Goal: Task Accomplishment & Management: Use online tool/utility

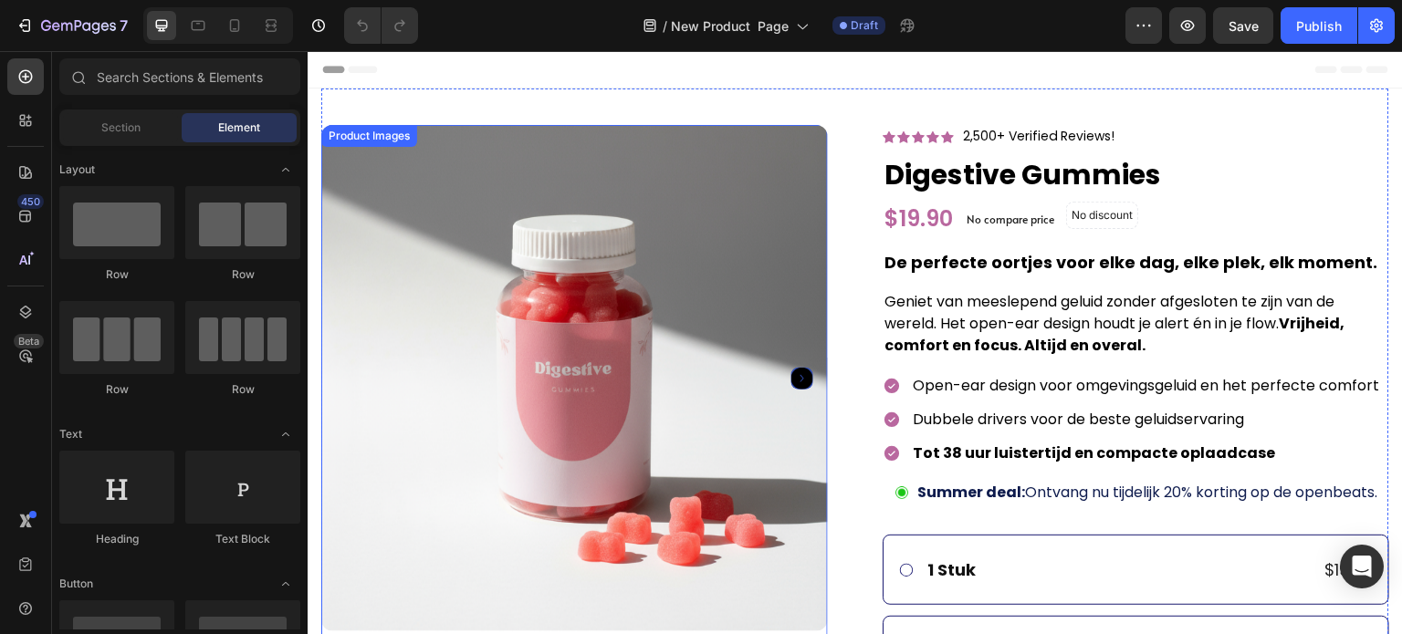
scroll to position [730, 0]
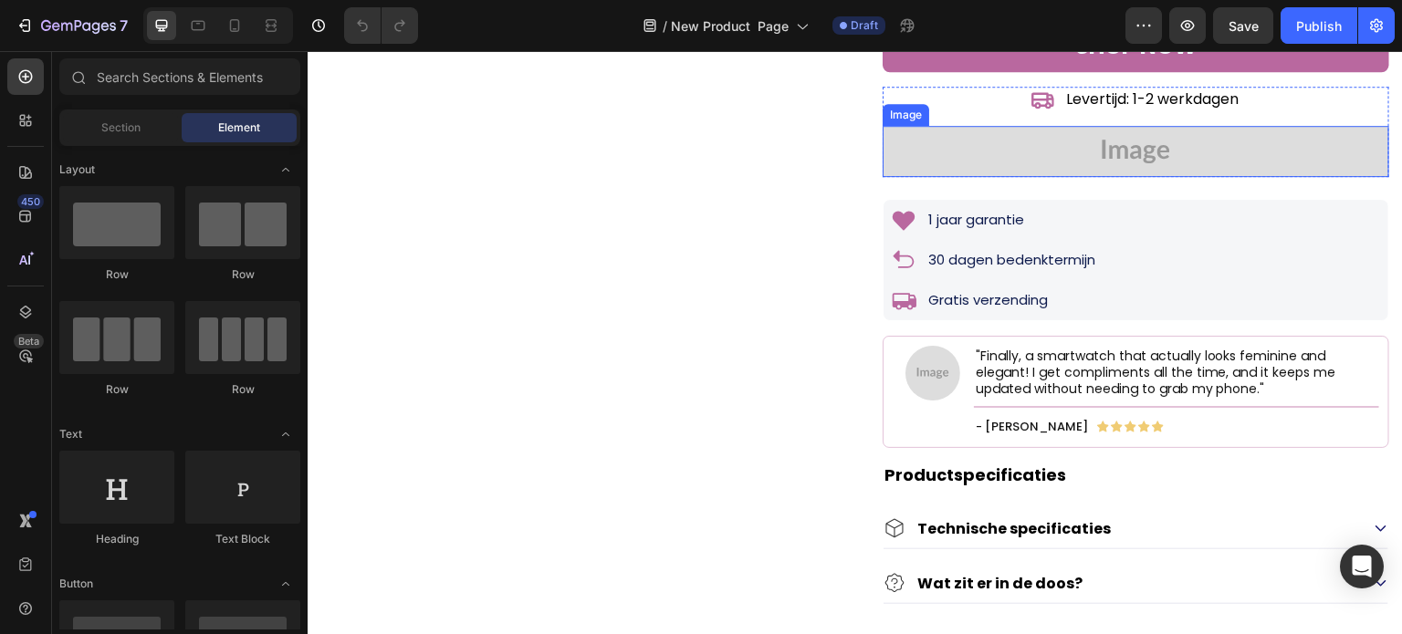
click at [1073, 177] on img at bounding box center [1136, 151] width 507 height 51
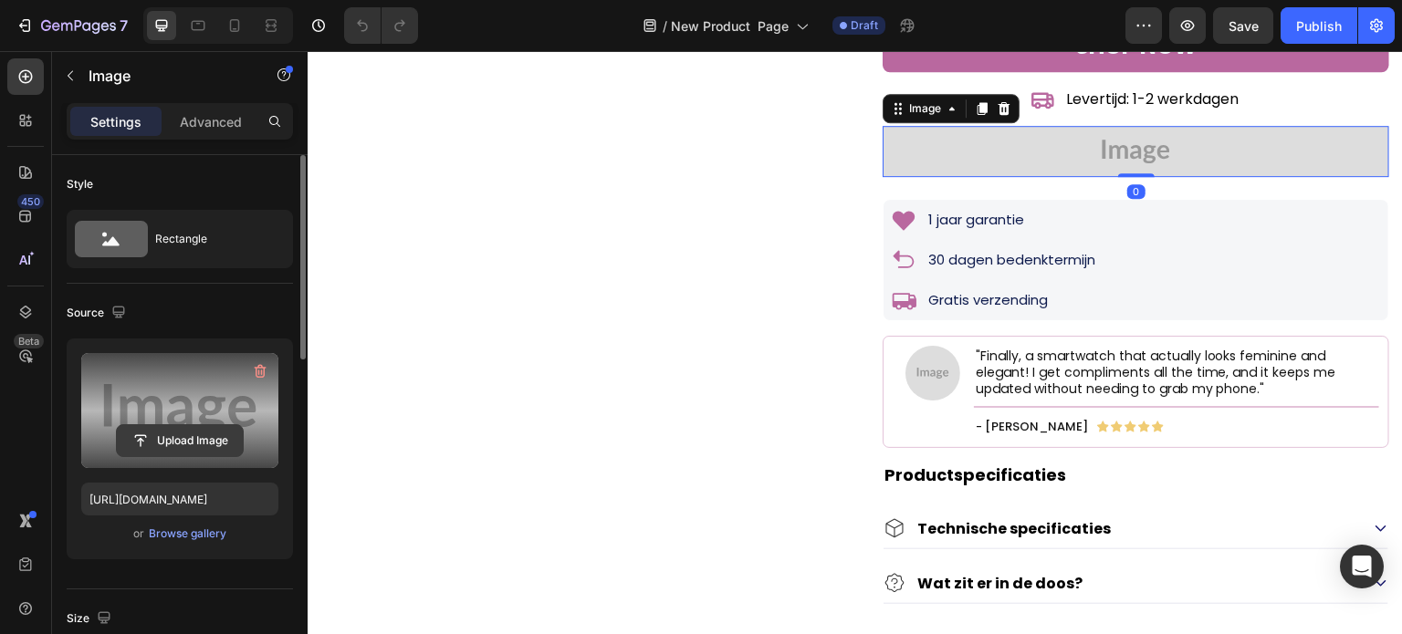
click at [204, 426] on input "file" at bounding box center [180, 440] width 126 height 31
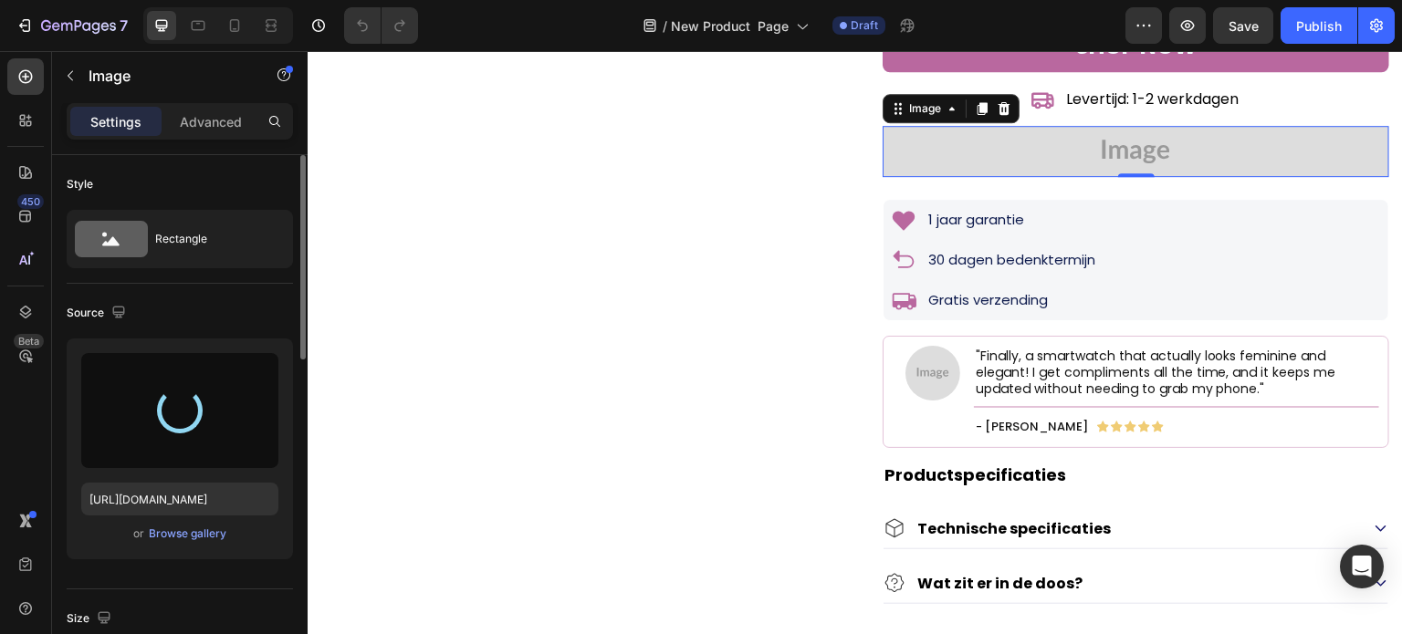
type input "https://cdn.shopify.com/s/files/1/0608/3267/7947/files/gempages_563060957085959…"
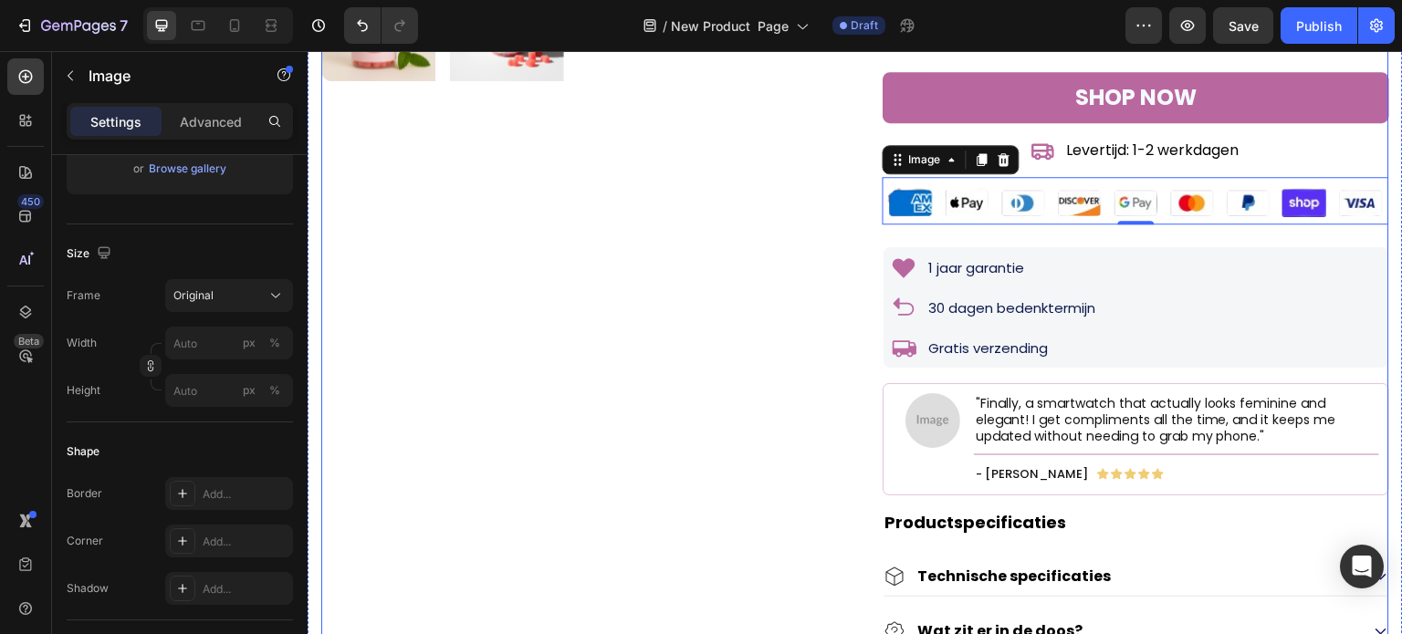
scroll to position [639, 0]
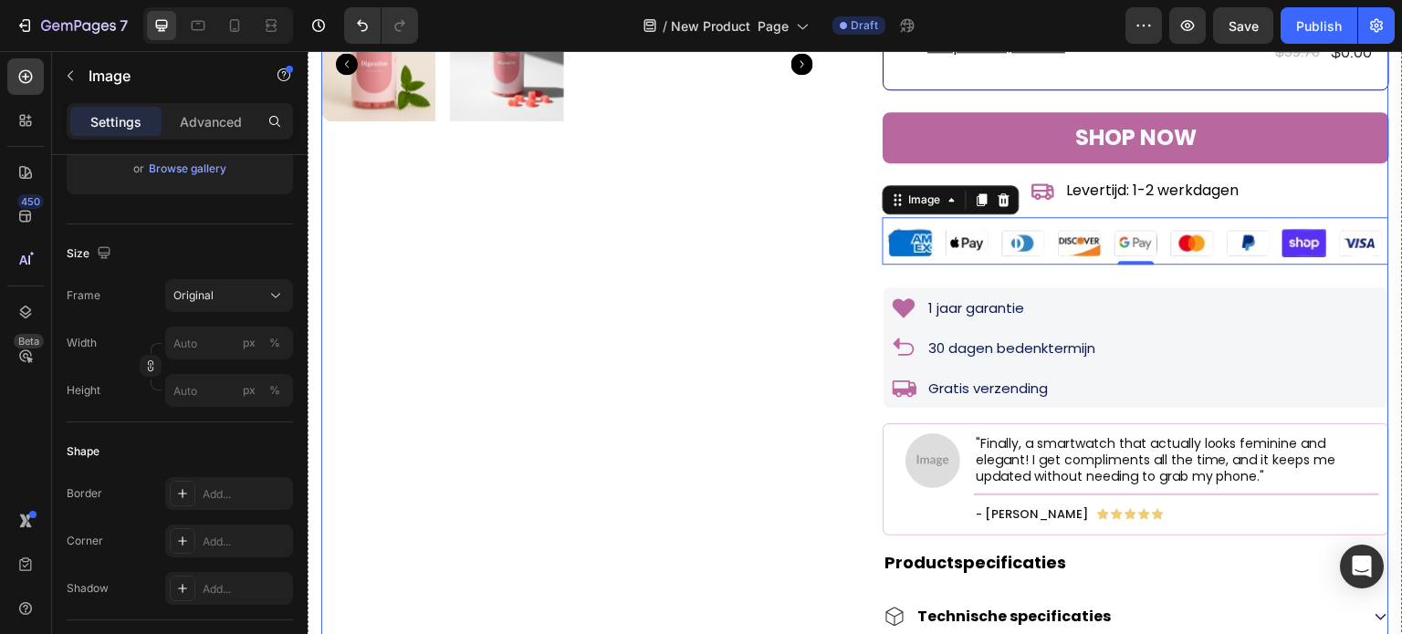
click at [789, 273] on div "Product Images" at bounding box center [574, 89] width 507 height 1206
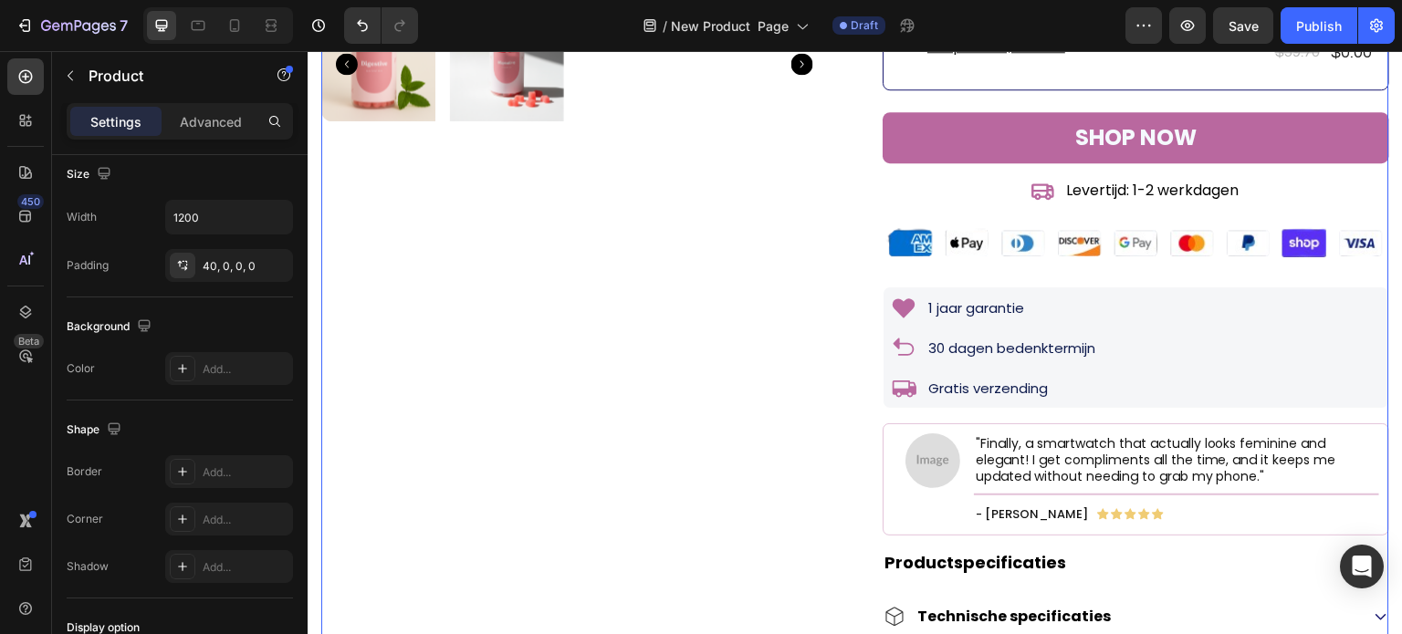
scroll to position [0, 0]
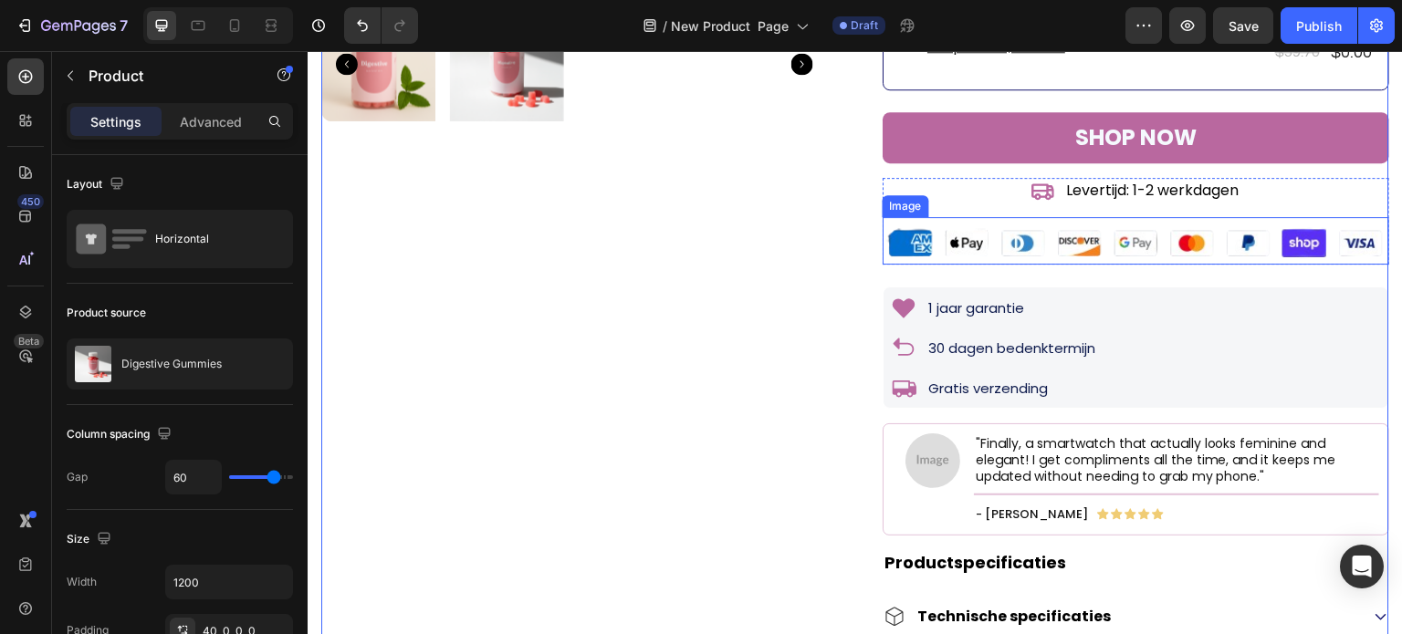
click at [896, 265] on img at bounding box center [1136, 240] width 507 height 47
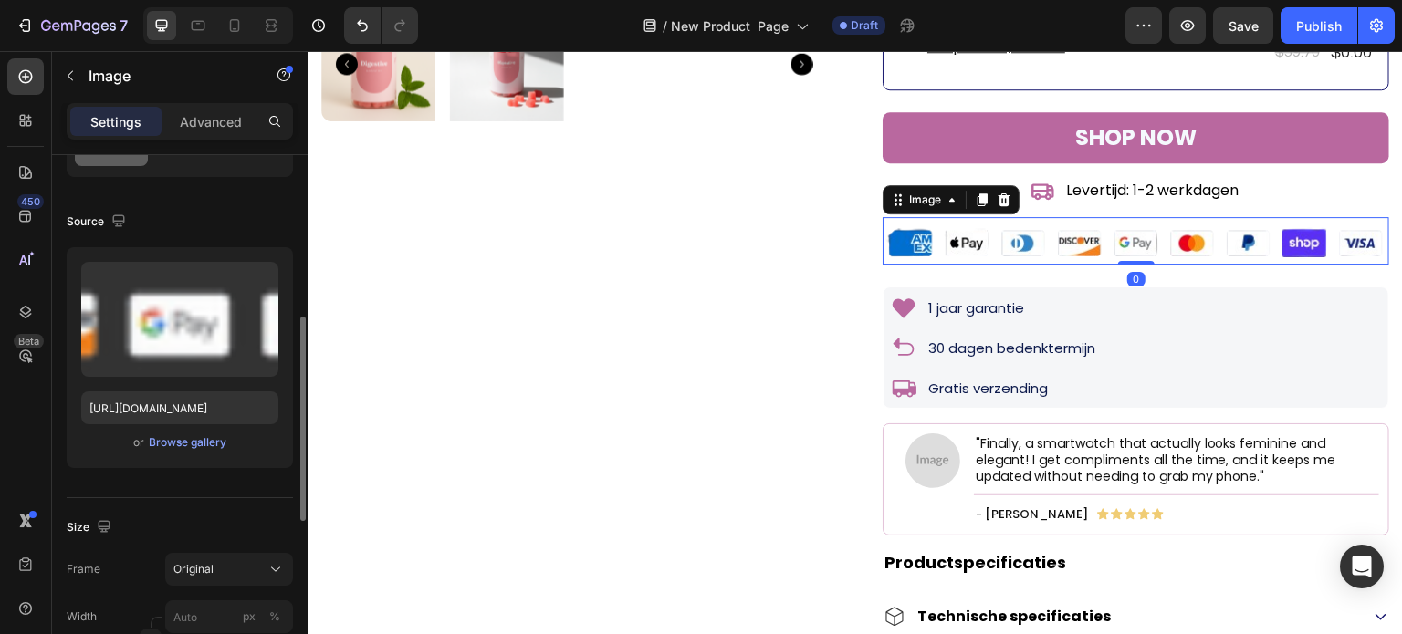
scroll to position [183, 0]
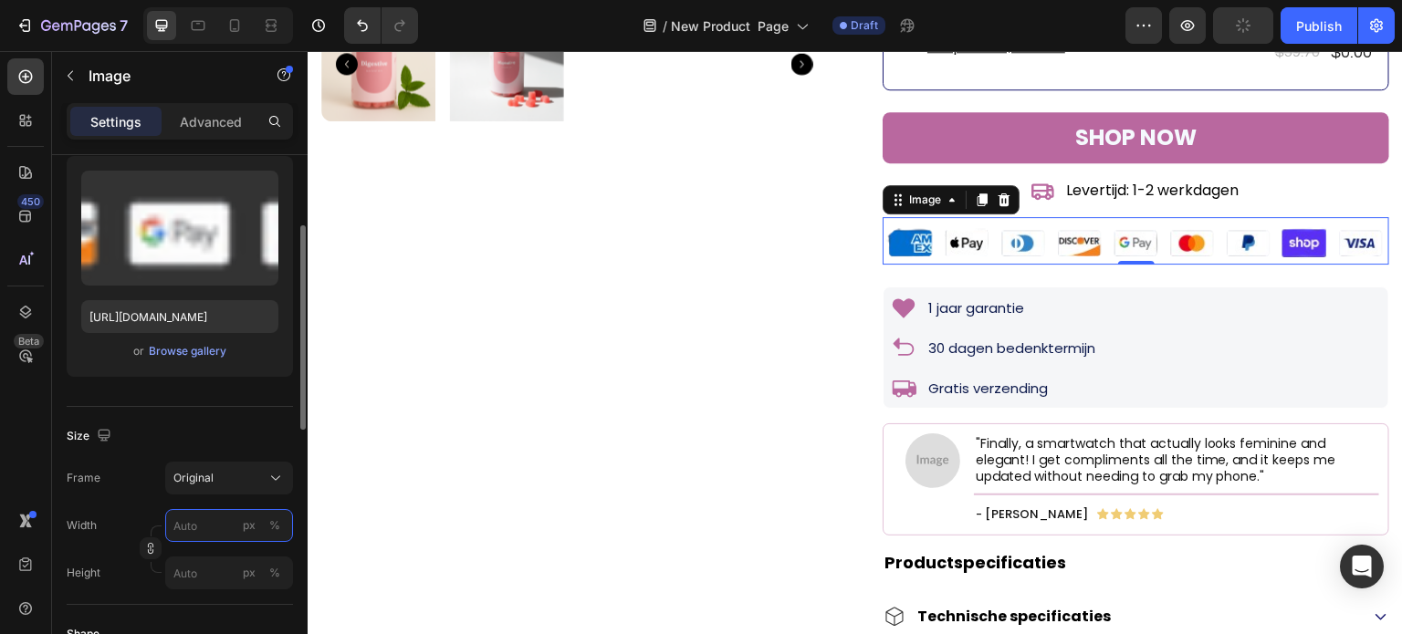
click at [211, 530] on input "px %" at bounding box center [229, 525] width 128 height 33
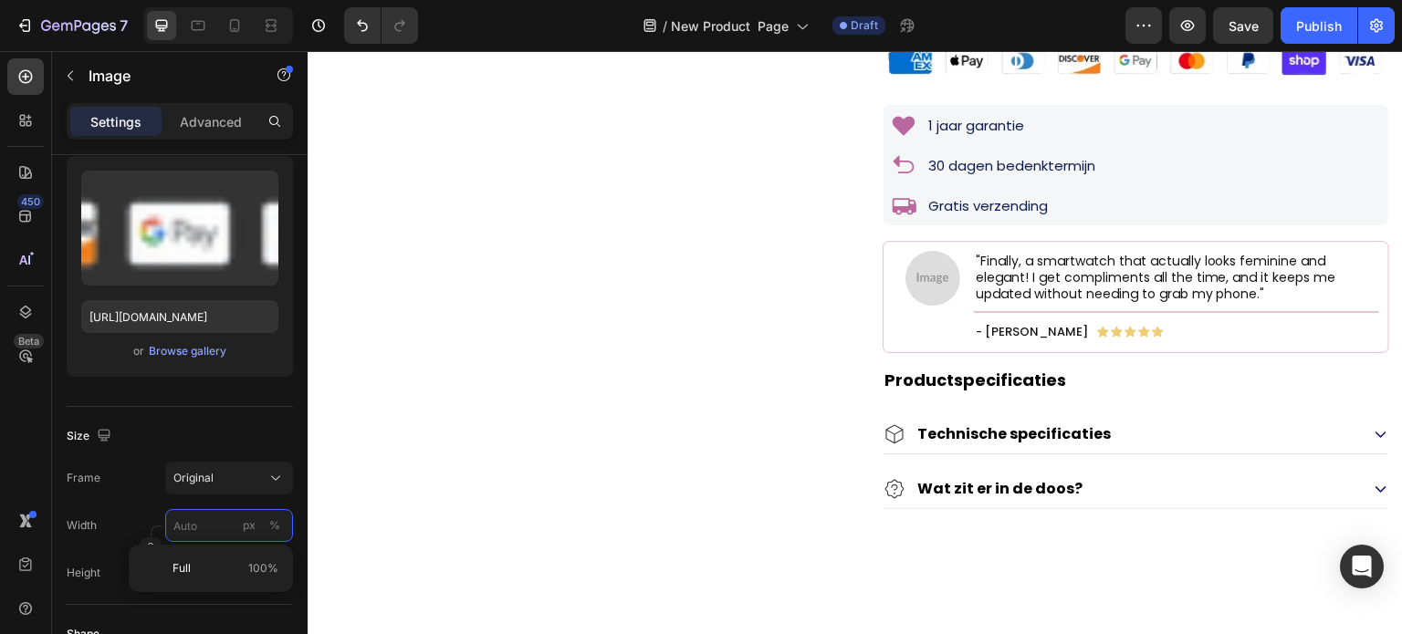
scroll to position [639, 0]
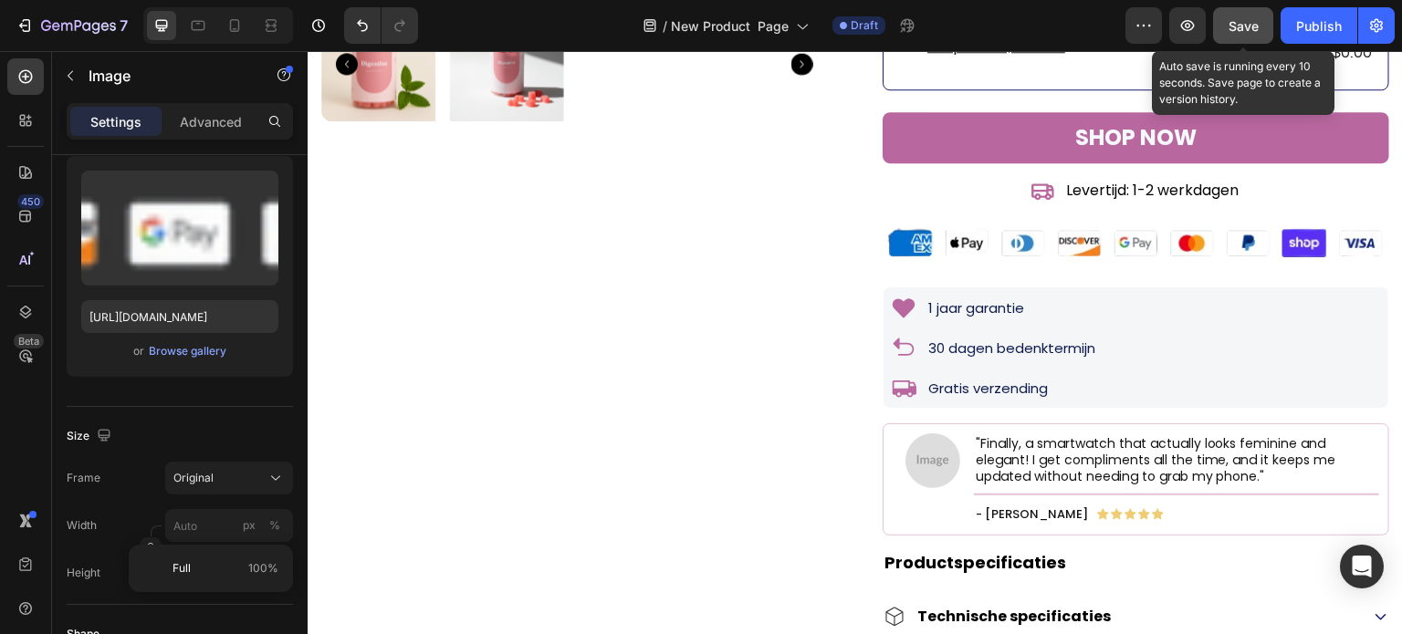
click at [1242, 26] on span "Save" at bounding box center [1244, 26] width 30 height 16
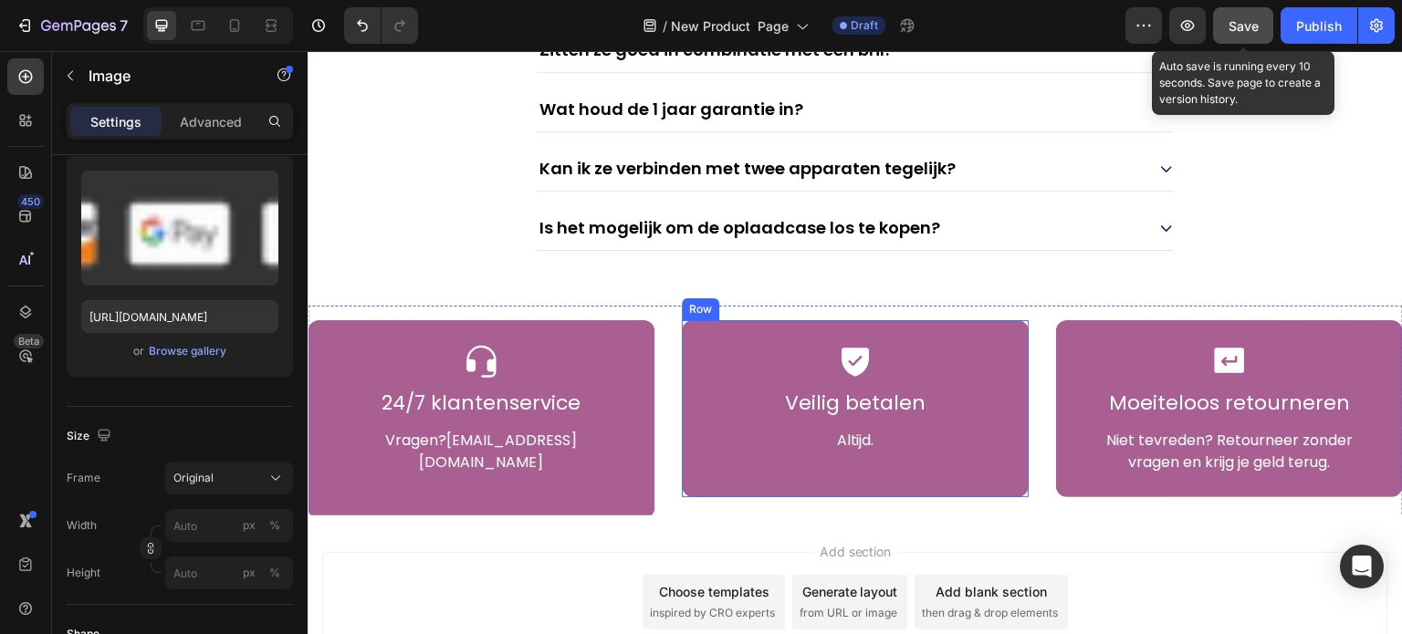
scroll to position [8515, 0]
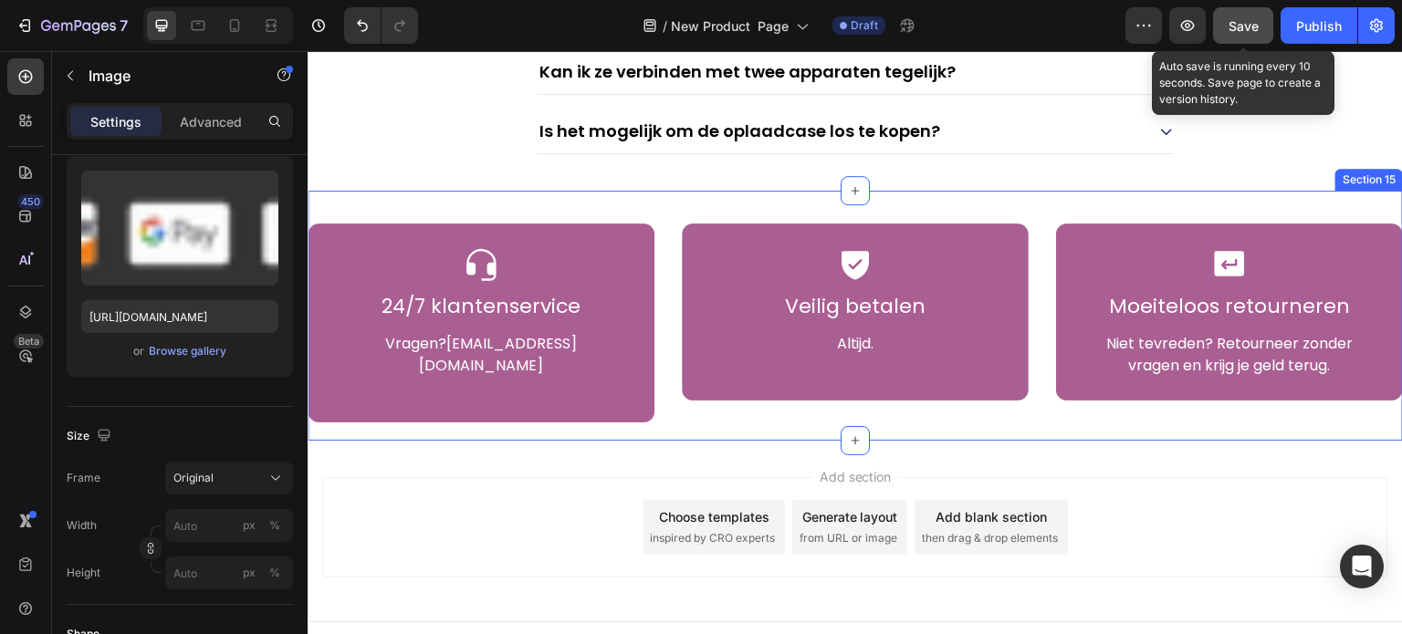
click at [769, 204] on div "Icon 24/7 klantenservice Heading Vragen? Support@openbeats.nl Text Block Row Ic…" at bounding box center [855, 316] width 1095 height 250
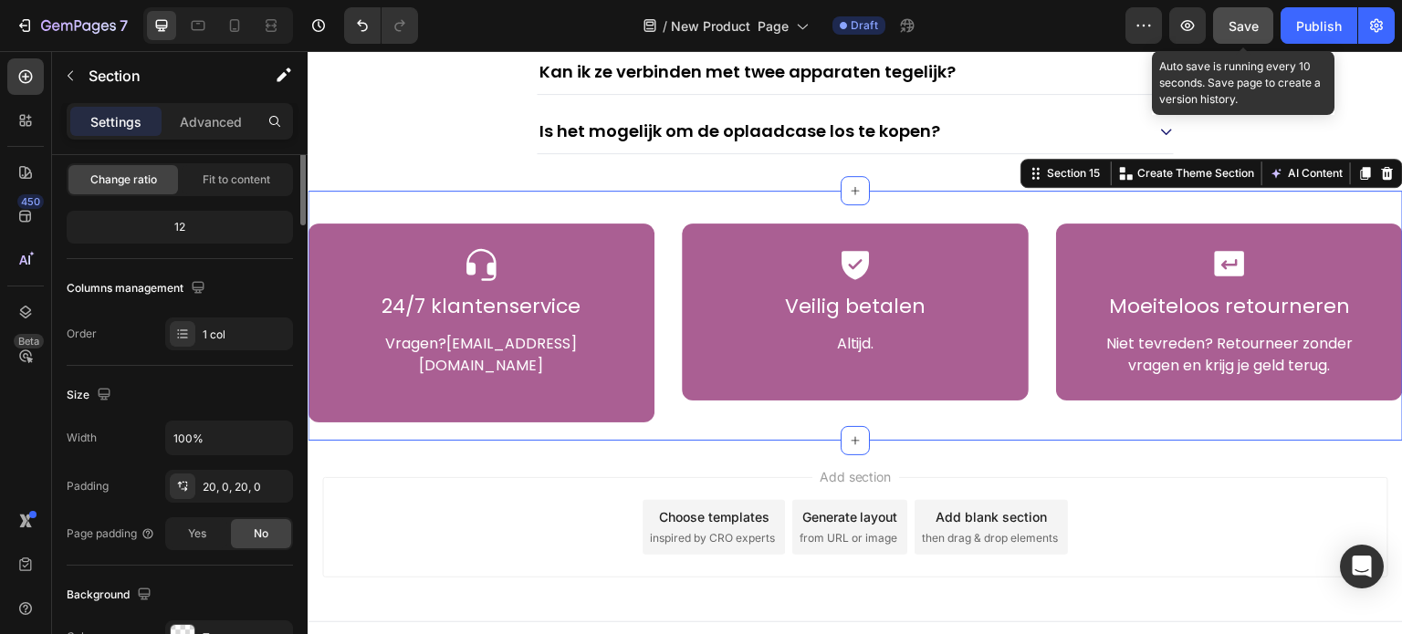
scroll to position [0, 0]
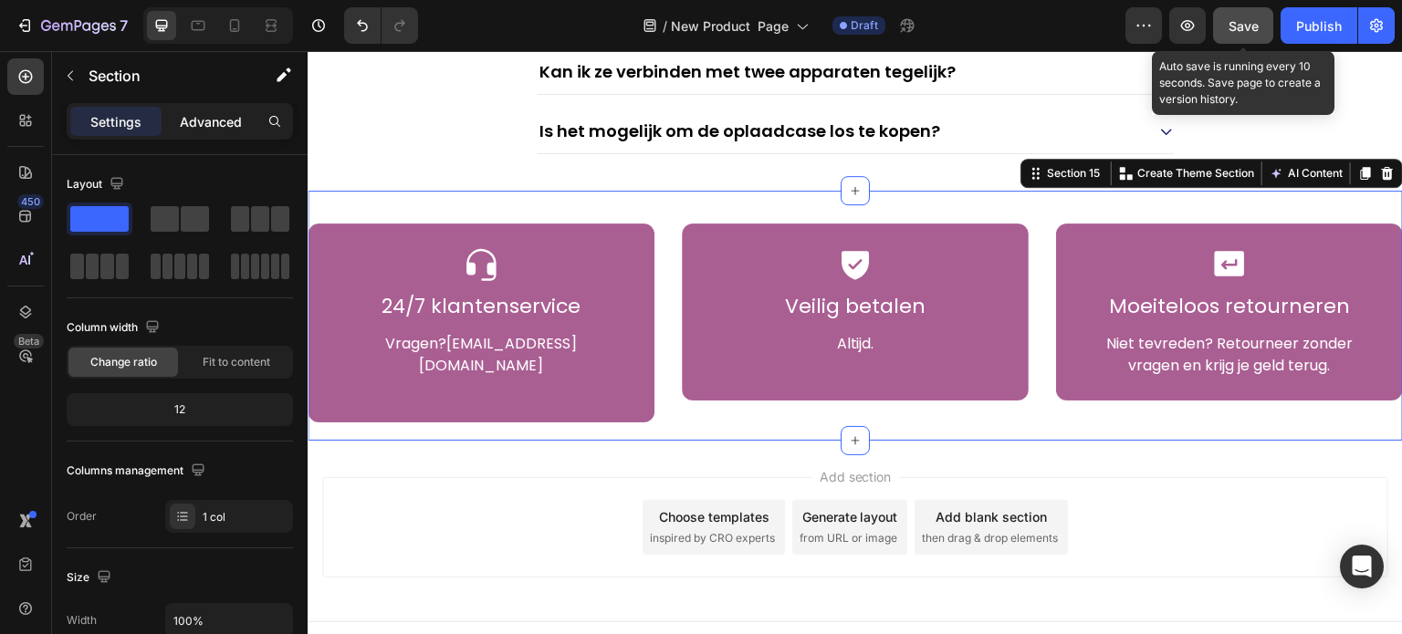
click at [218, 121] on p "Advanced" at bounding box center [211, 121] width 62 height 19
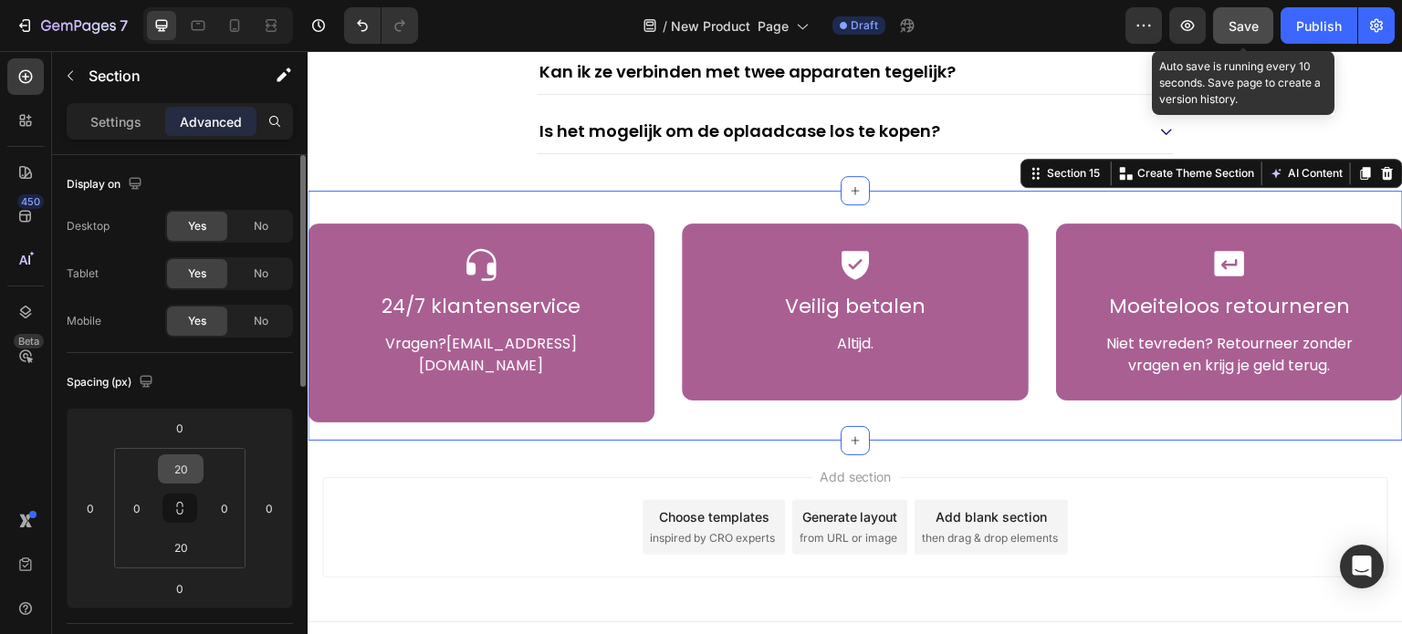
scroll to position [91, 0]
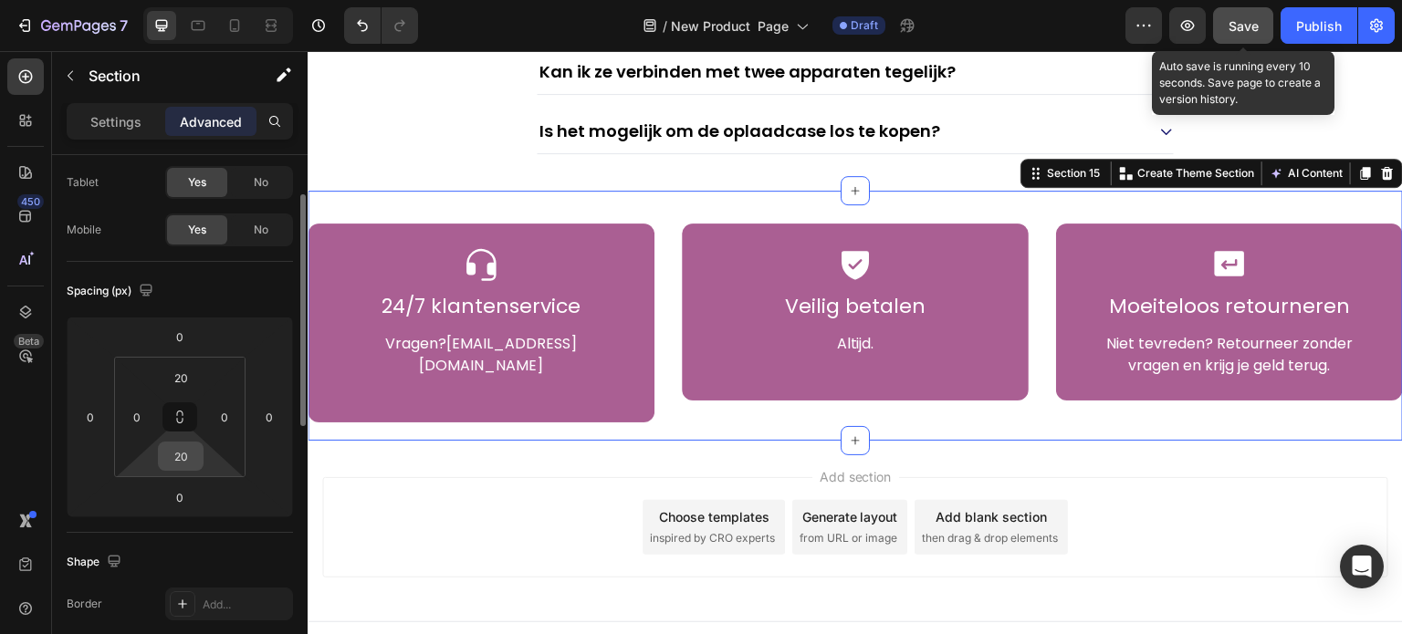
click at [180, 462] on input "20" at bounding box center [180, 456] width 37 height 27
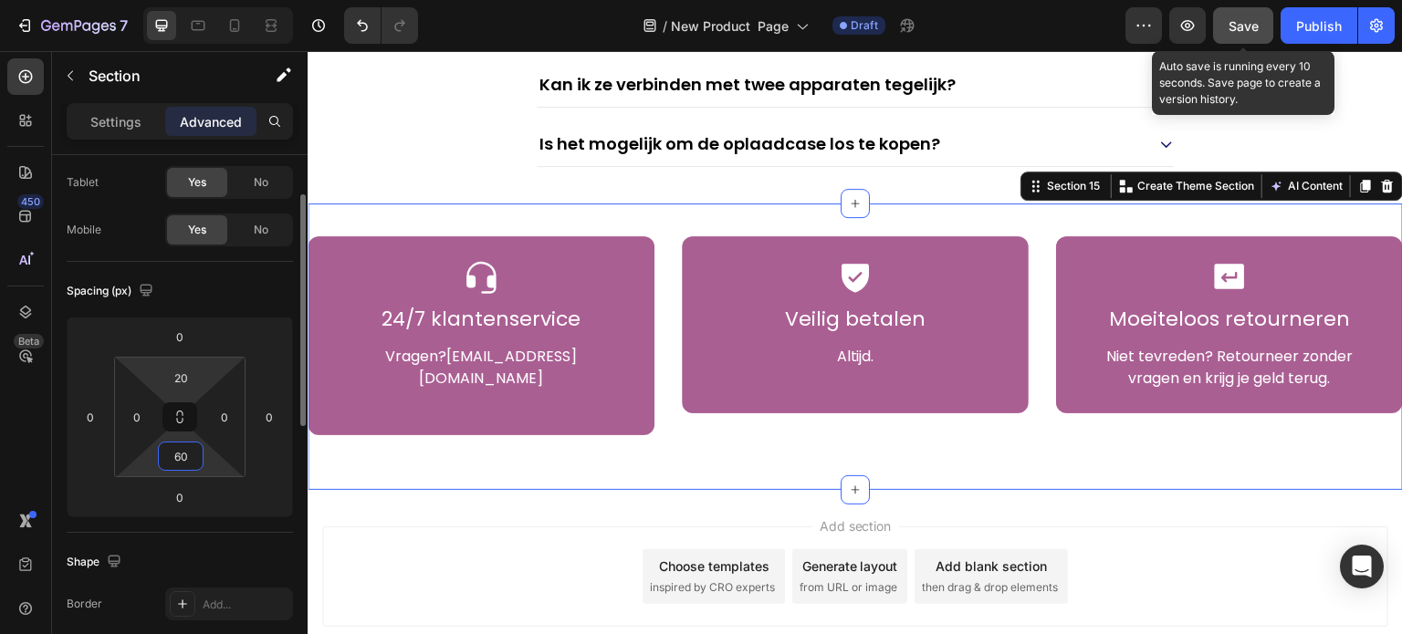
scroll to position [8515, 0]
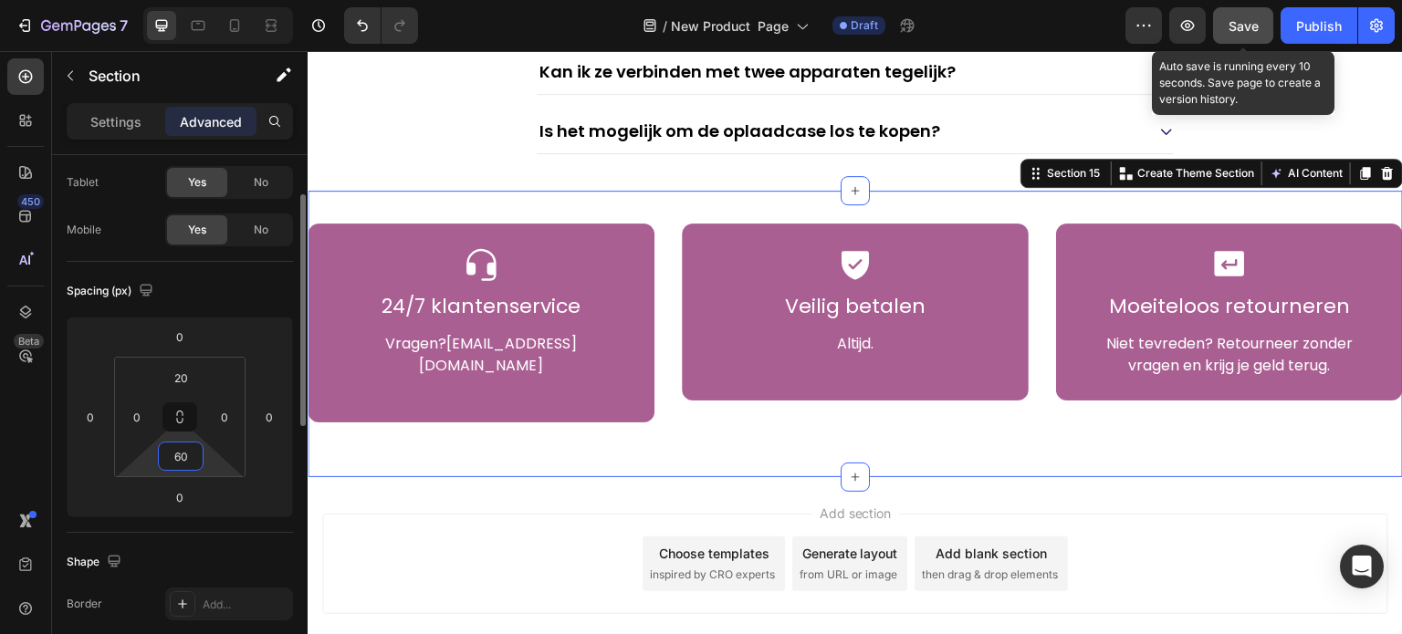
type input "60"
click at [217, 280] on div "Spacing (px)" at bounding box center [180, 291] width 226 height 29
click at [205, 28] on icon at bounding box center [198, 25] width 18 height 18
type input "15"
type input "20"
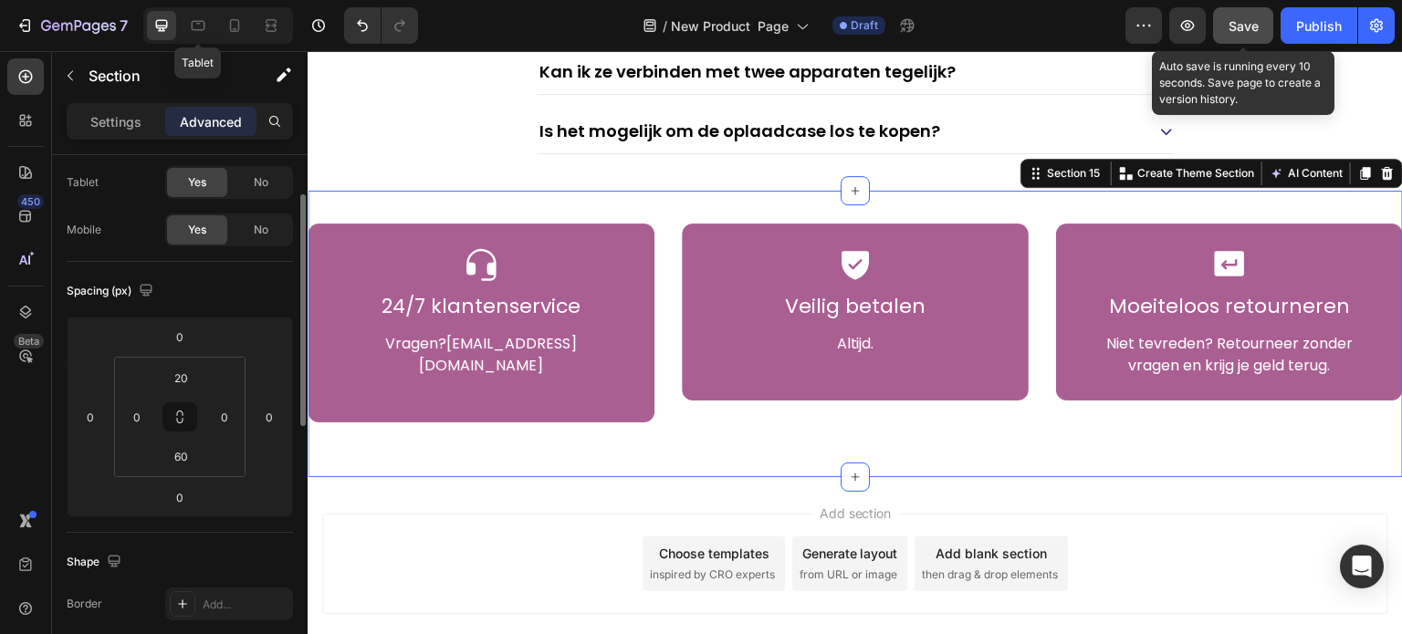
type input "15"
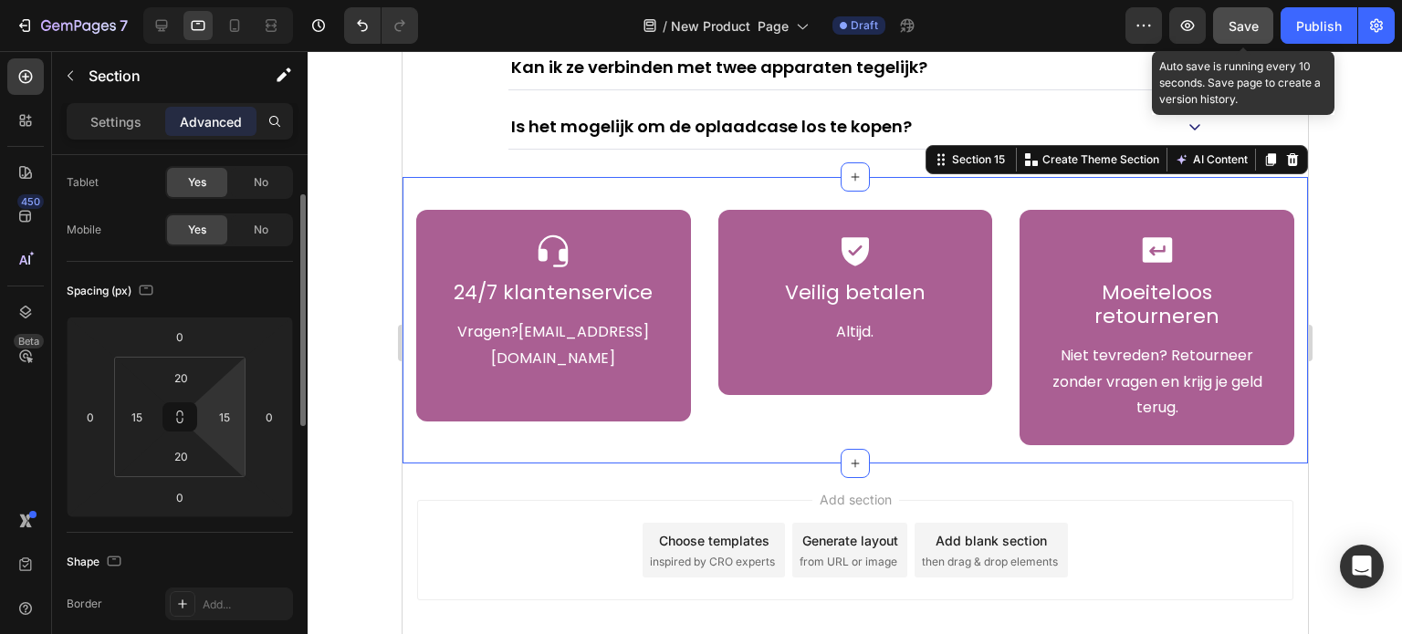
scroll to position [8560, 0]
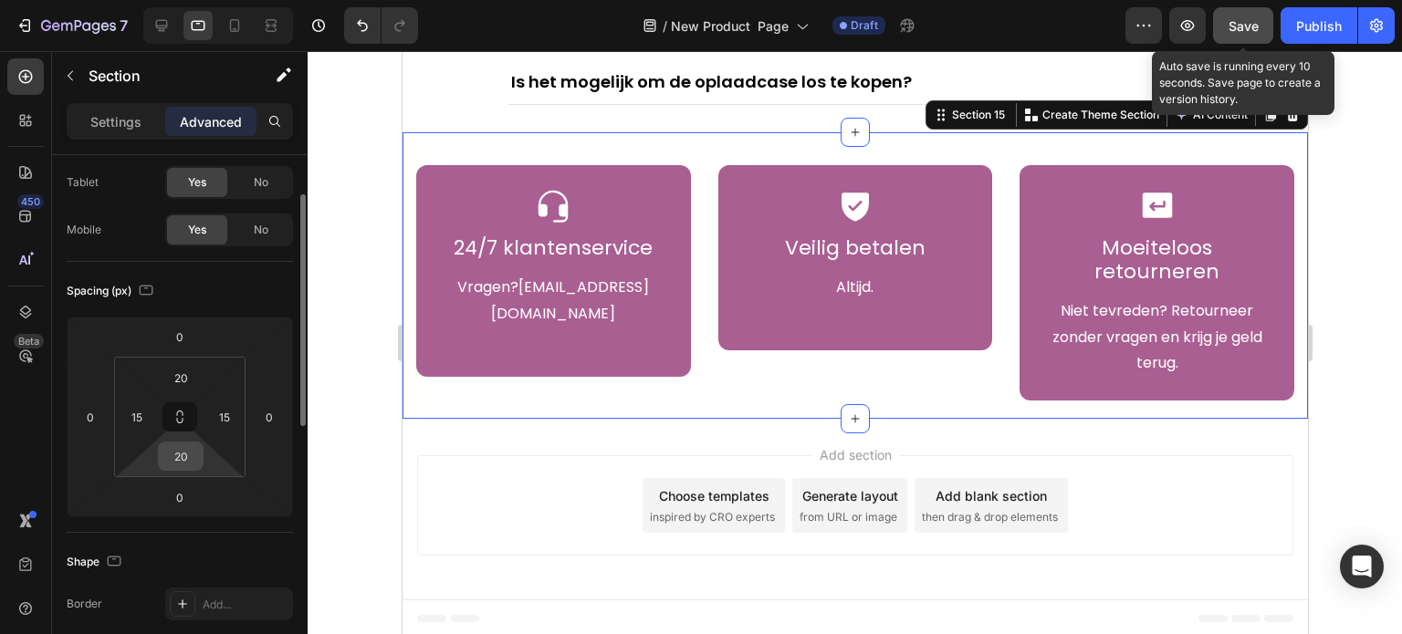
click at [194, 459] on input "20" at bounding box center [180, 456] width 37 height 27
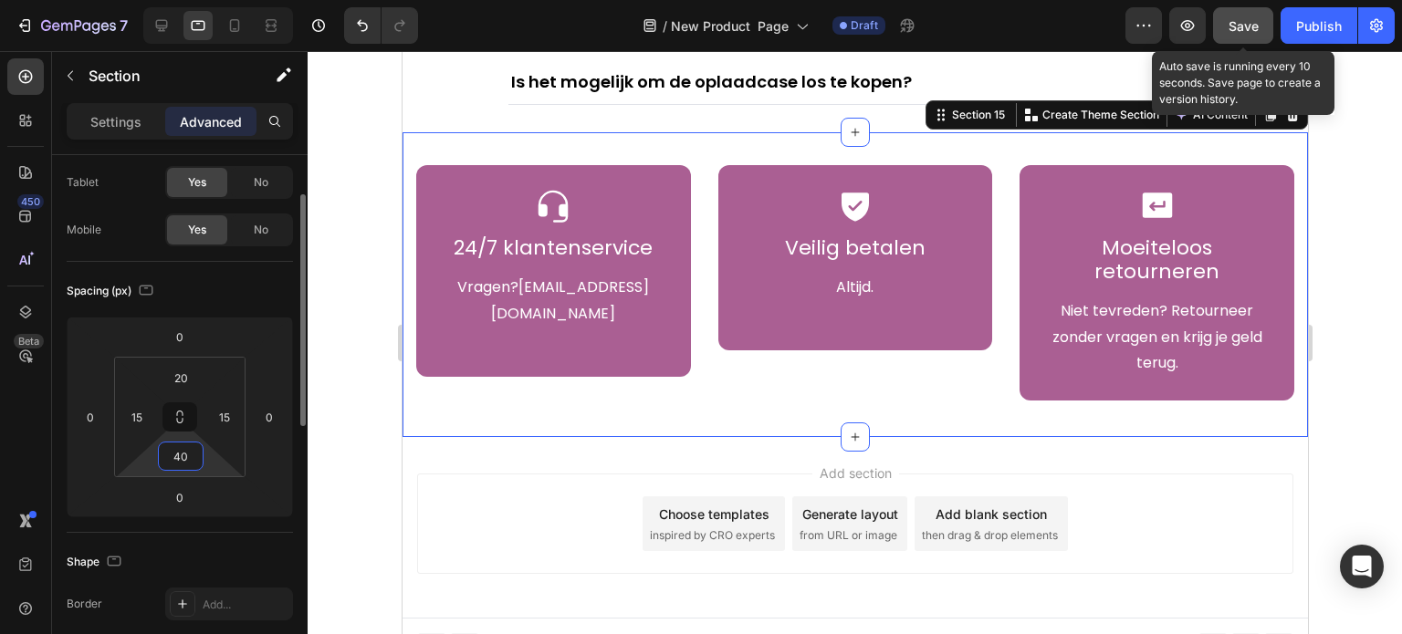
type input "40"
drag, startPoint x: 223, startPoint y: 291, endPoint x: 237, endPoint y: 184, distance: 107.8
click at [224, 289] on div "Spacing (px)" at bounding box center [180, 291] width 226 height 29
click at [244, 16] on div at bounding box center [234, 25] width 29 height 29
type input "0"
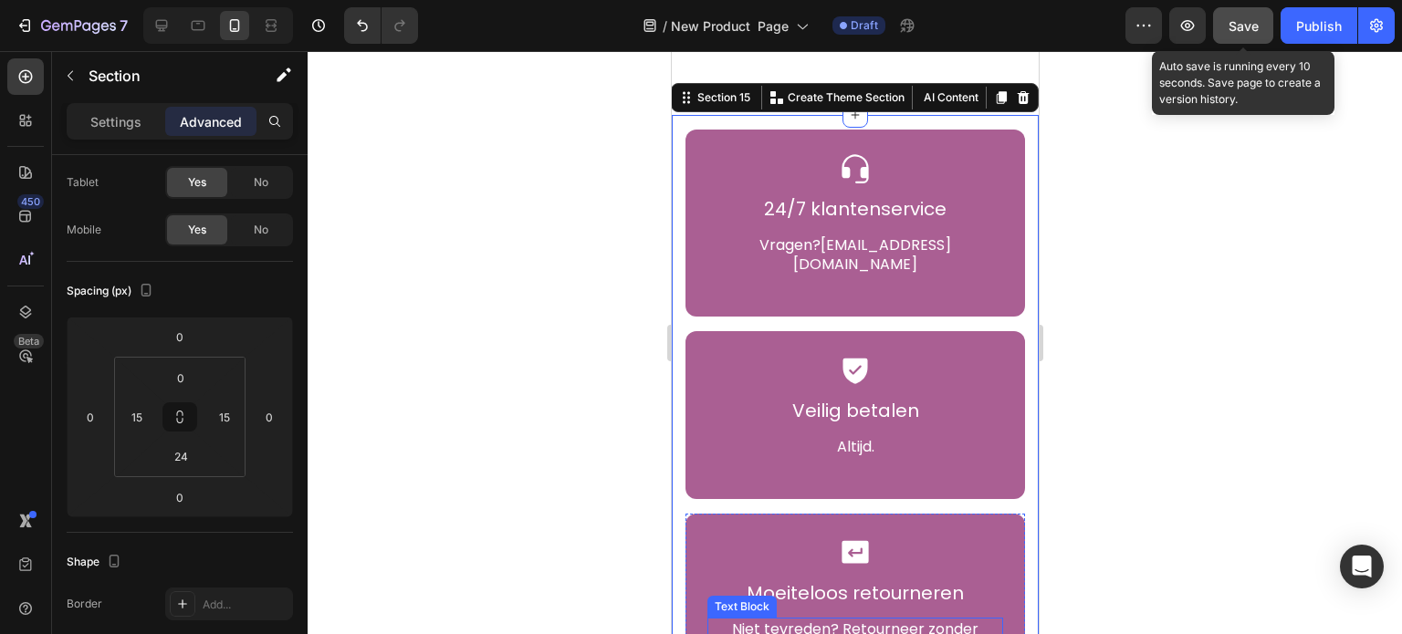
scroll to position [8983, 0]
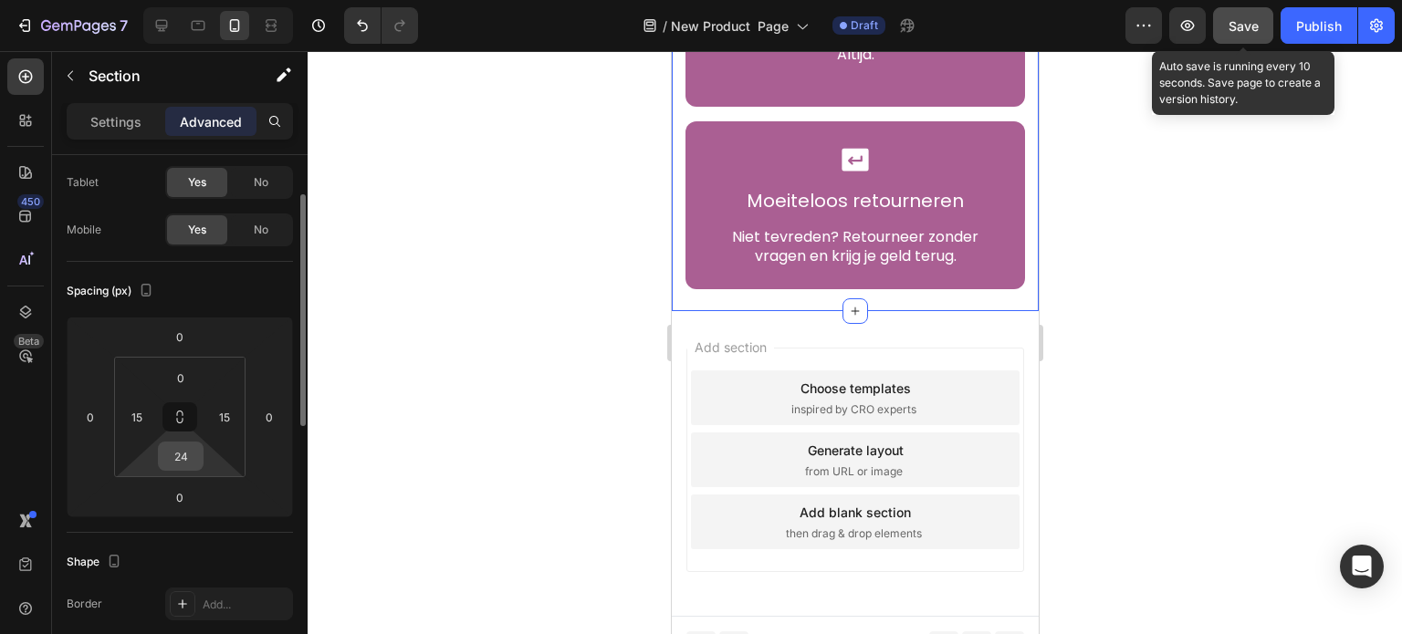
click at [188, 461] on input "24" at bounding box center [180, 456] width 37 height 27
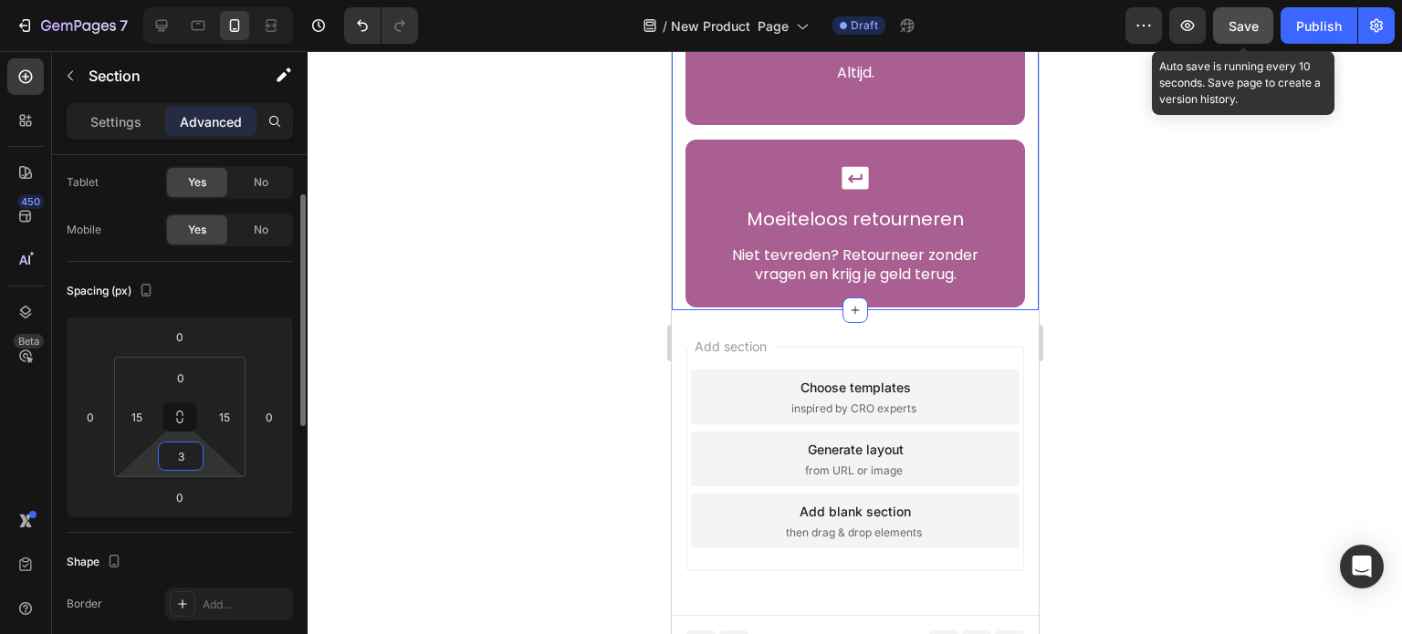
scroll to position [8964, 0]
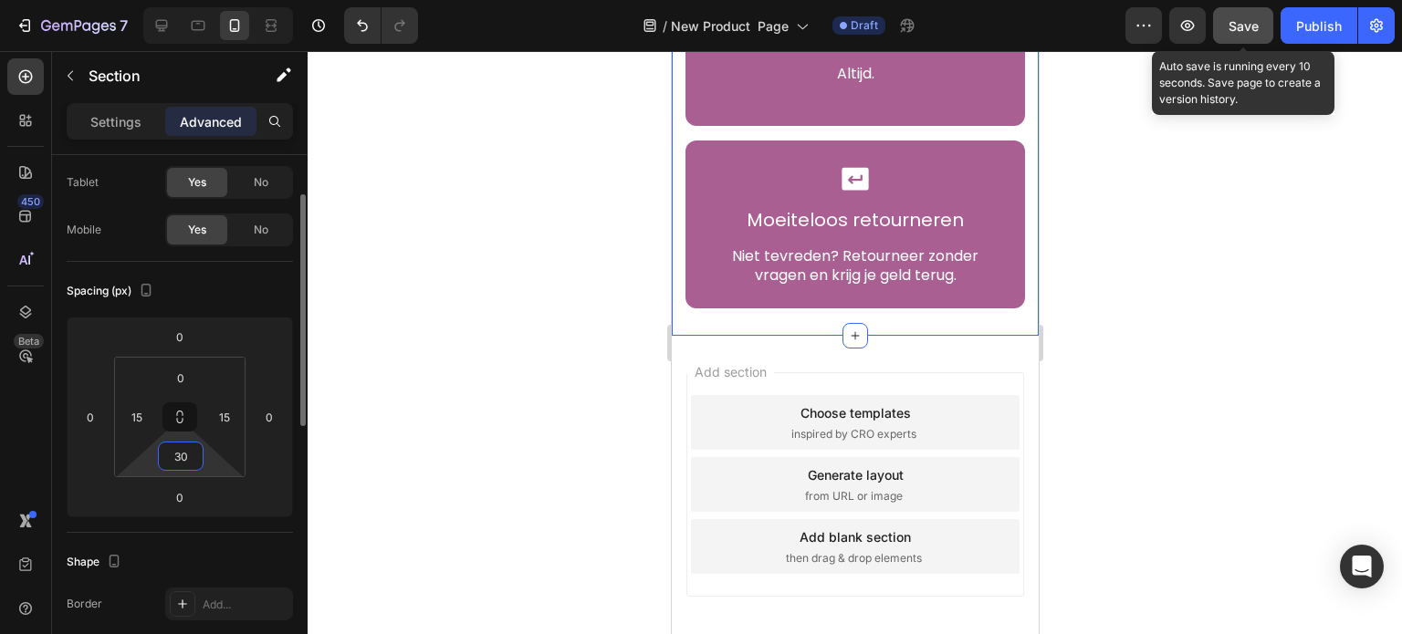
type input "30"
click at [240, 284] on div "Spacing (px)" at bounding box center [180, 291] width 226 height 29
drag, startPoint x: 1248, startPoint y: 16, endPoint x: 302, endPoint y: 129, distance: 952.4
click at [1248, 16] on div "Save" at bounding box center [1244, 25] width 30 height 19
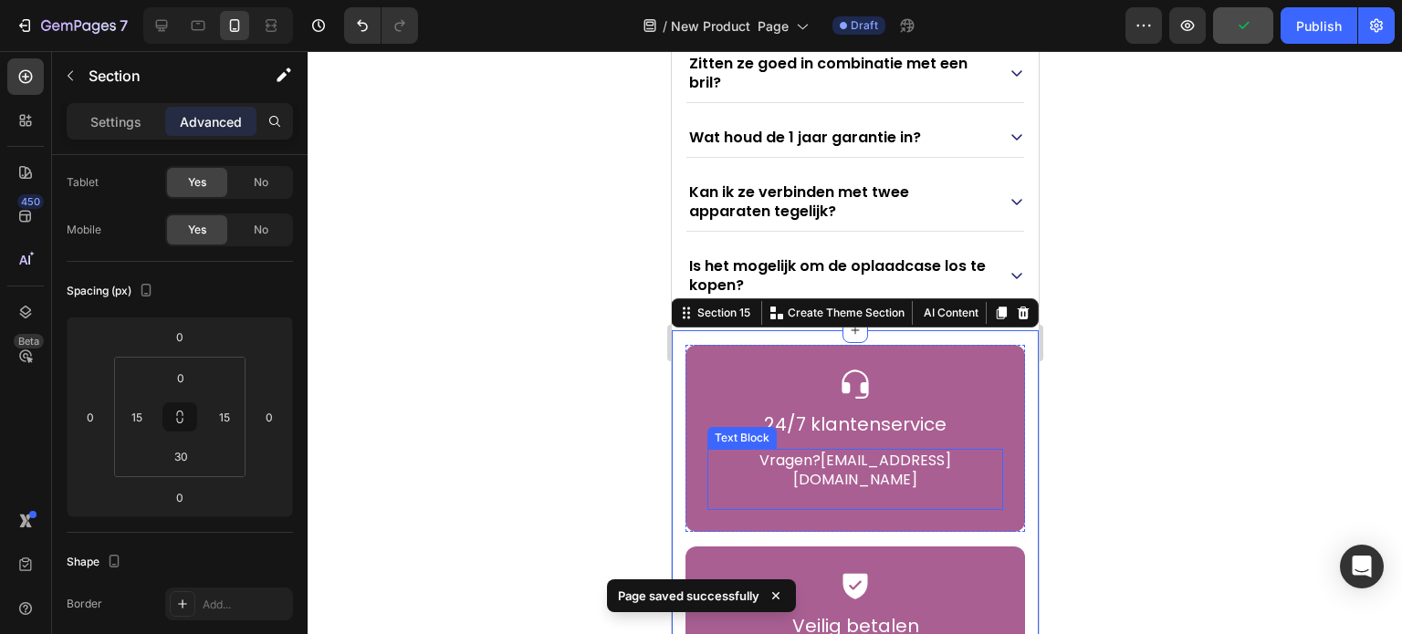
scroll to position [8143, 0]
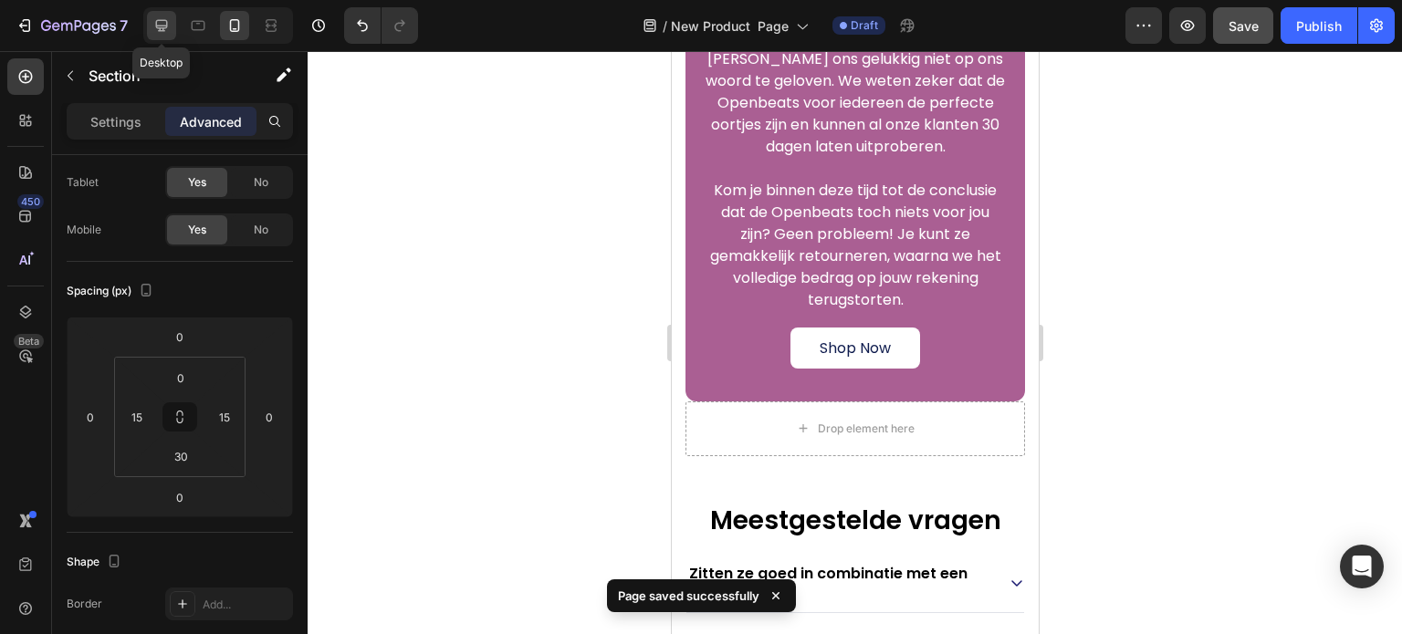
click at [157, 21] on icon at bounding box center [161, 25] width 18 height 18
type input "20"
type input "0"
type input "60"
type input "0"
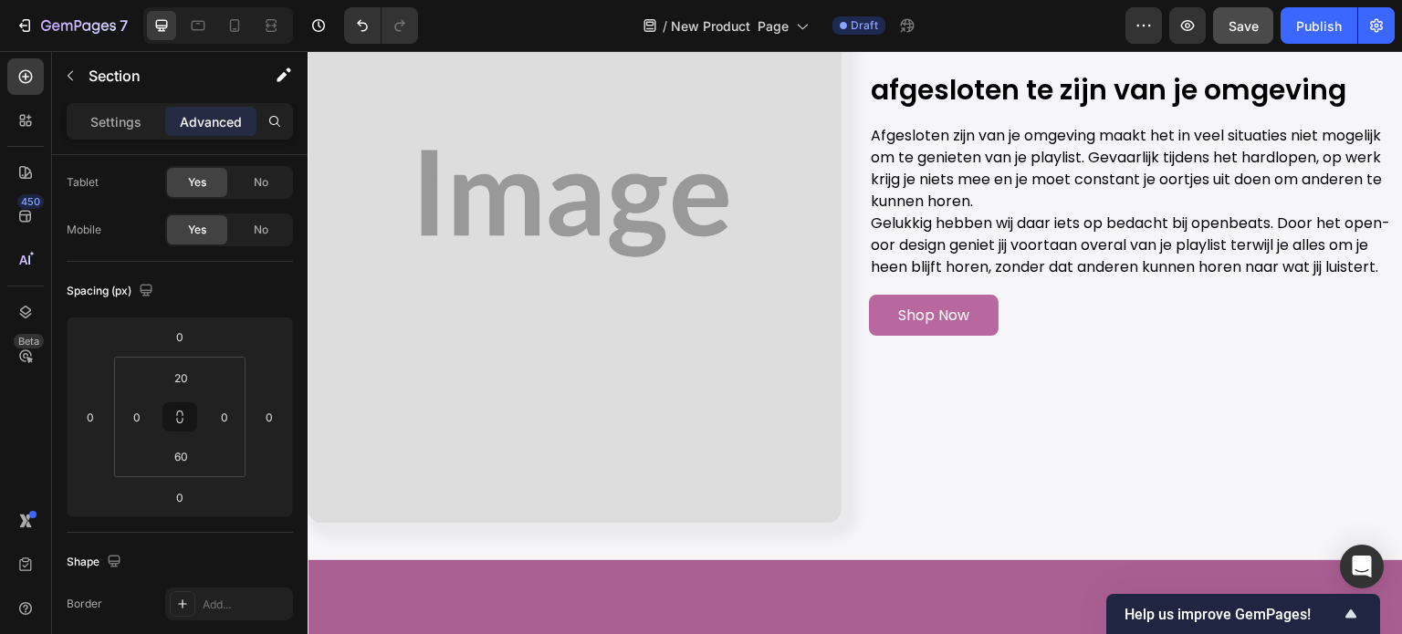
scroll to position [1728, 0]
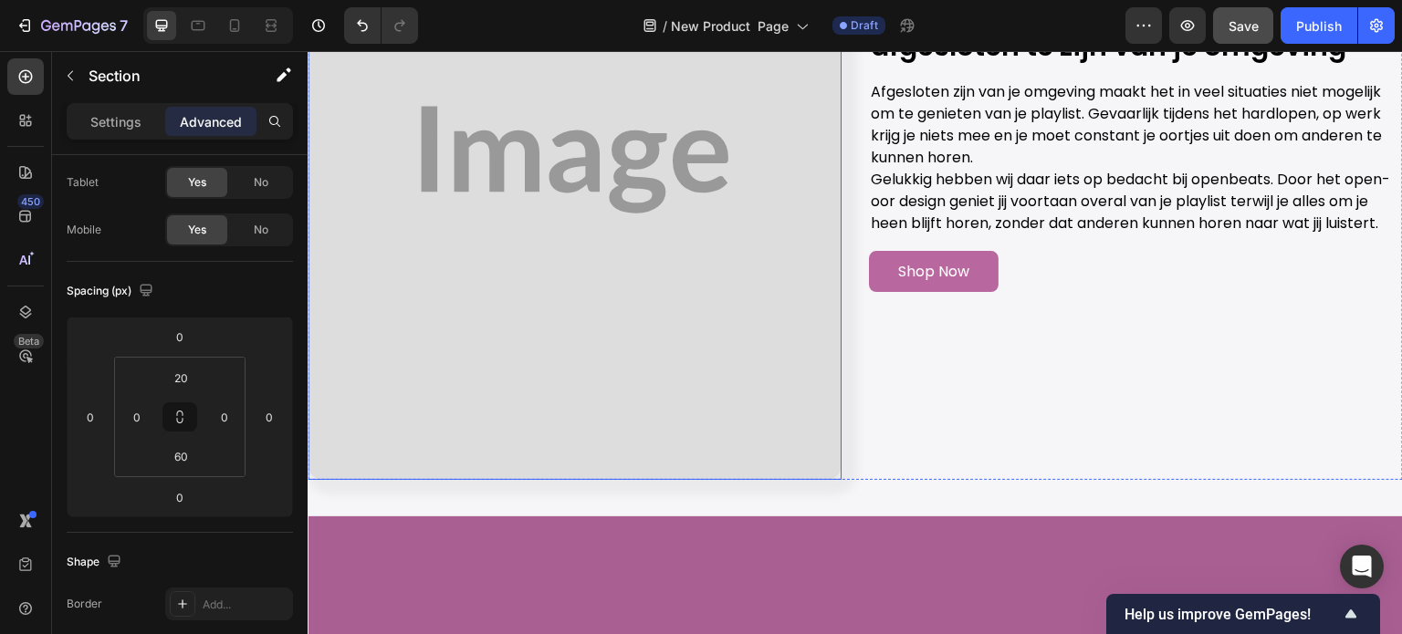
click at [769, 179] on img at bounding box center [575, 159] width 534 height 641
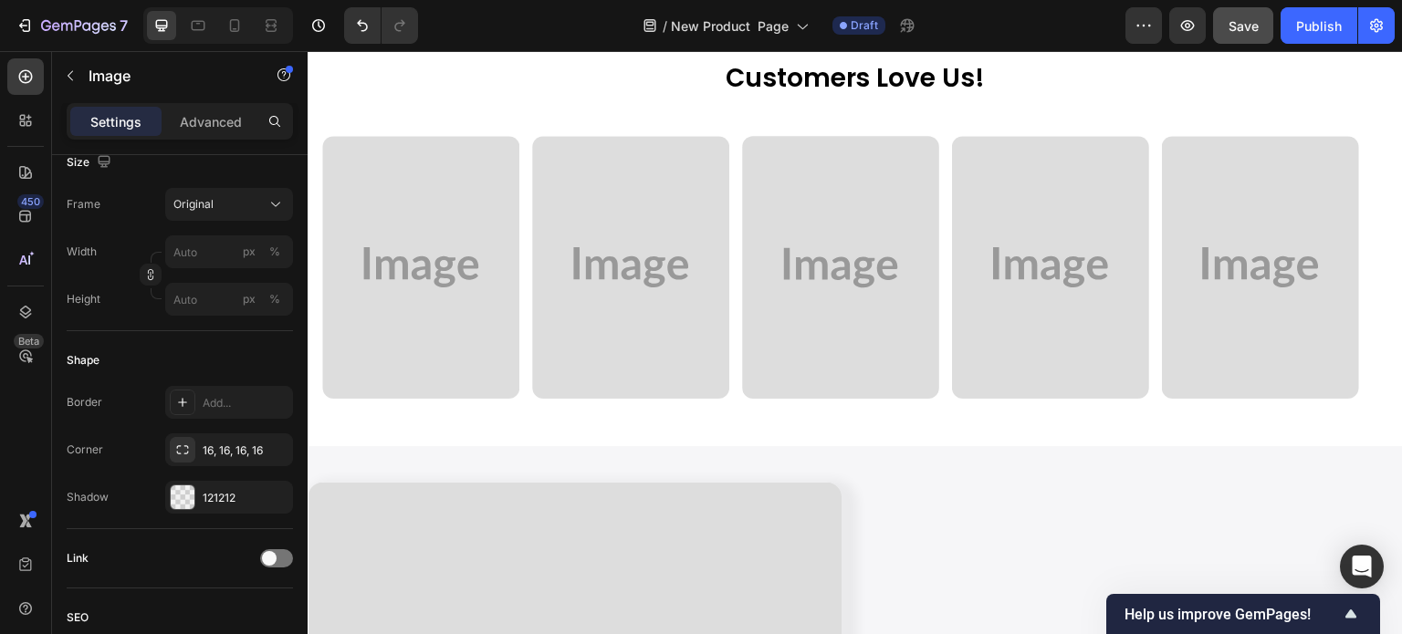
scroll to position [1089, 0]
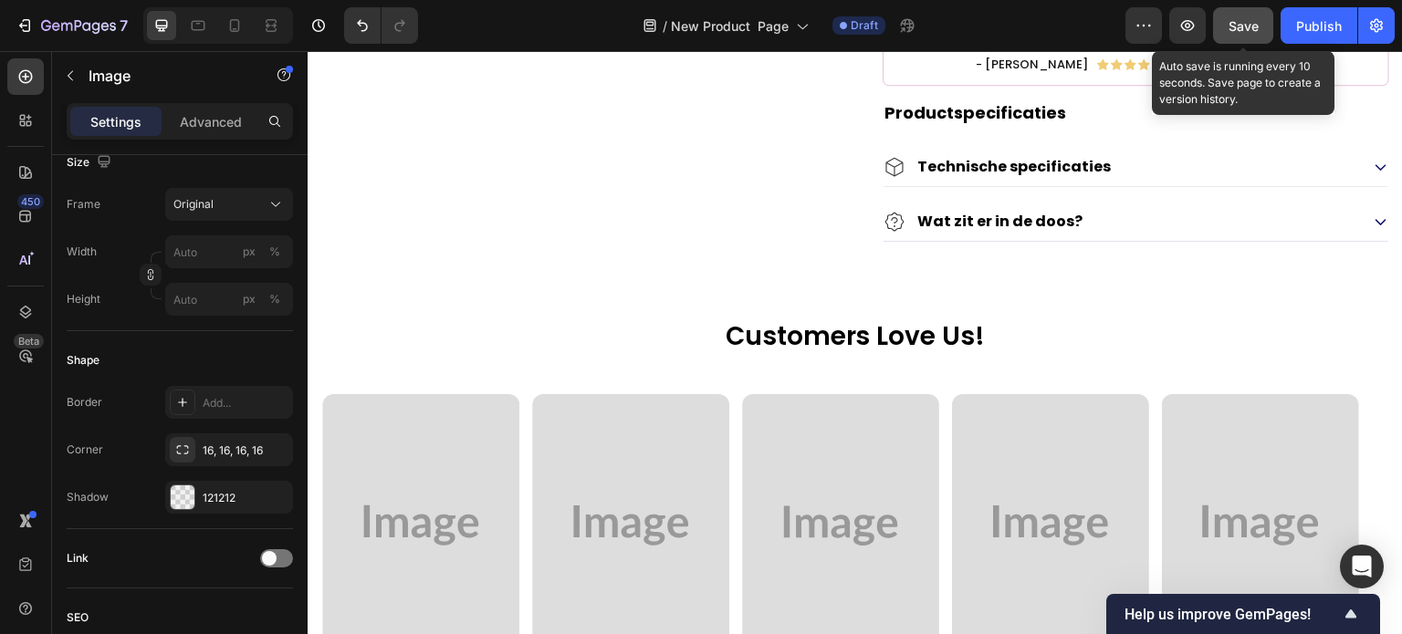
click at [1241, 32] on span "Save" at bounding box center [1244, 26] width 30 height 16
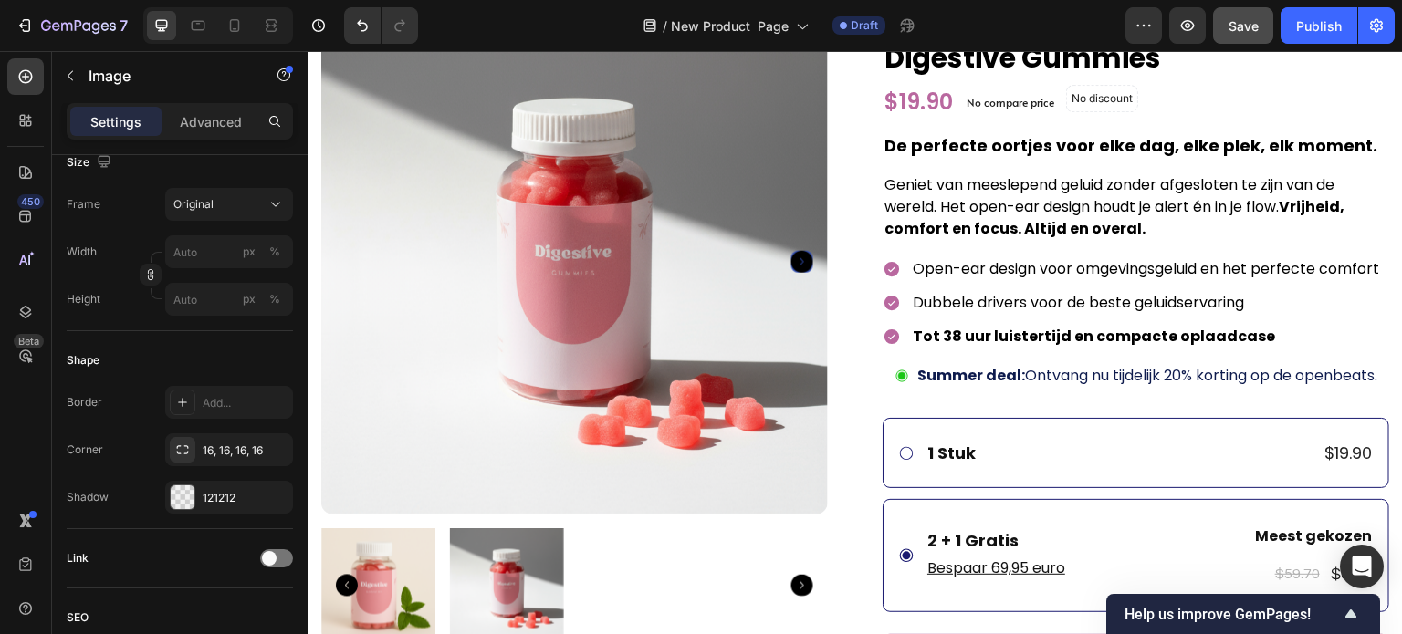
scroll to position [0, 0]
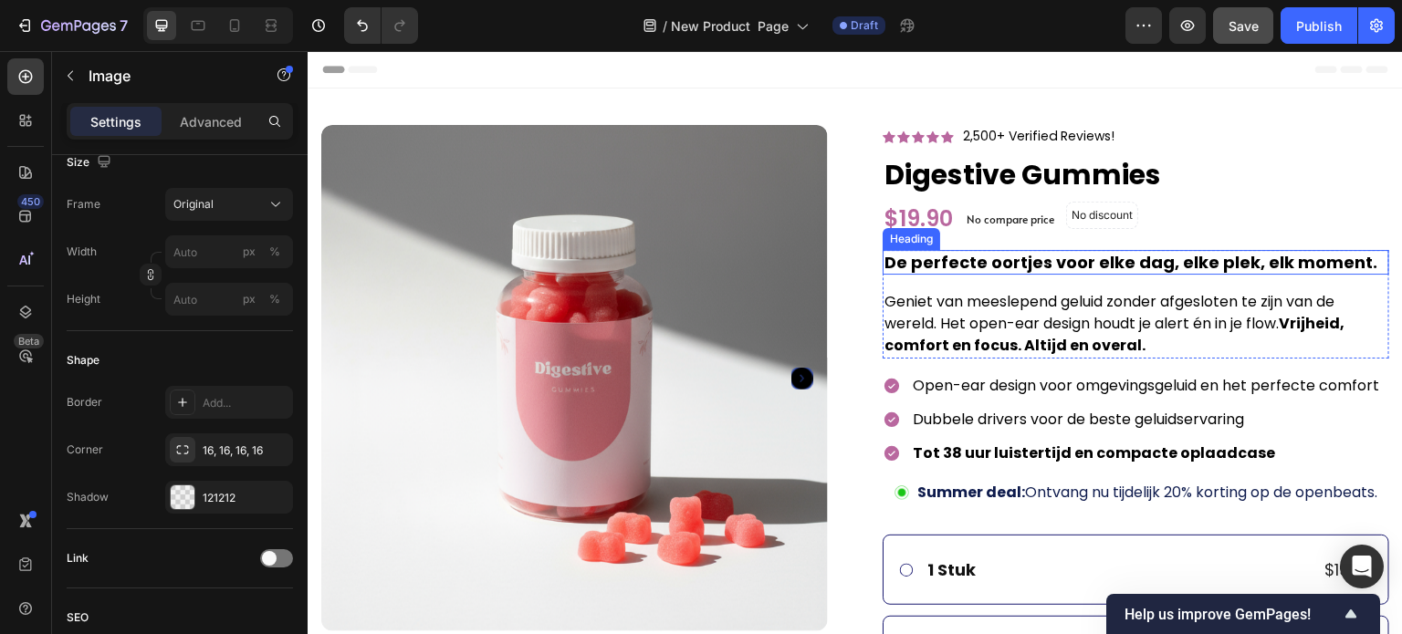
click at [963, 266] on h2 "De perfecte oortjes voor elke dag, elke plek, elk moment." at bounding box center [1136, 262] width 507 height 25
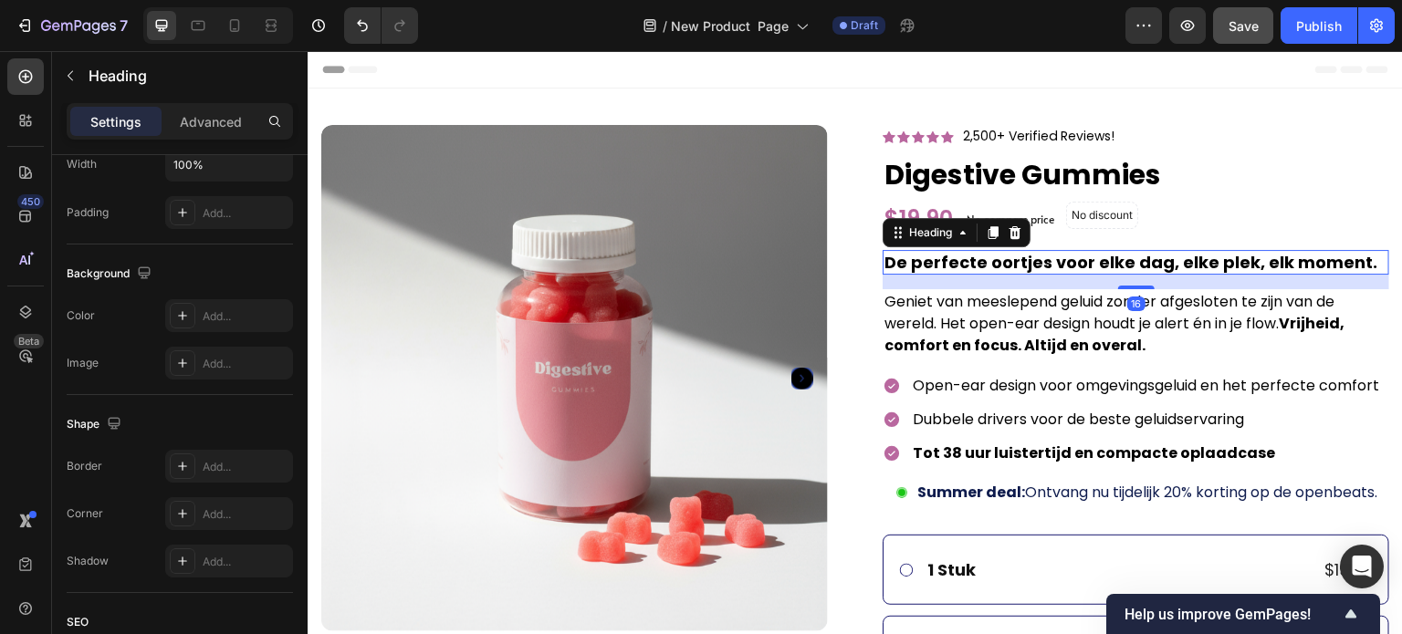
click at [958, 262] on h2 "De perfecte oortjes voor elke dag, elke plek, elk moment." at bounding box center [1136, 262] width 507 height 25
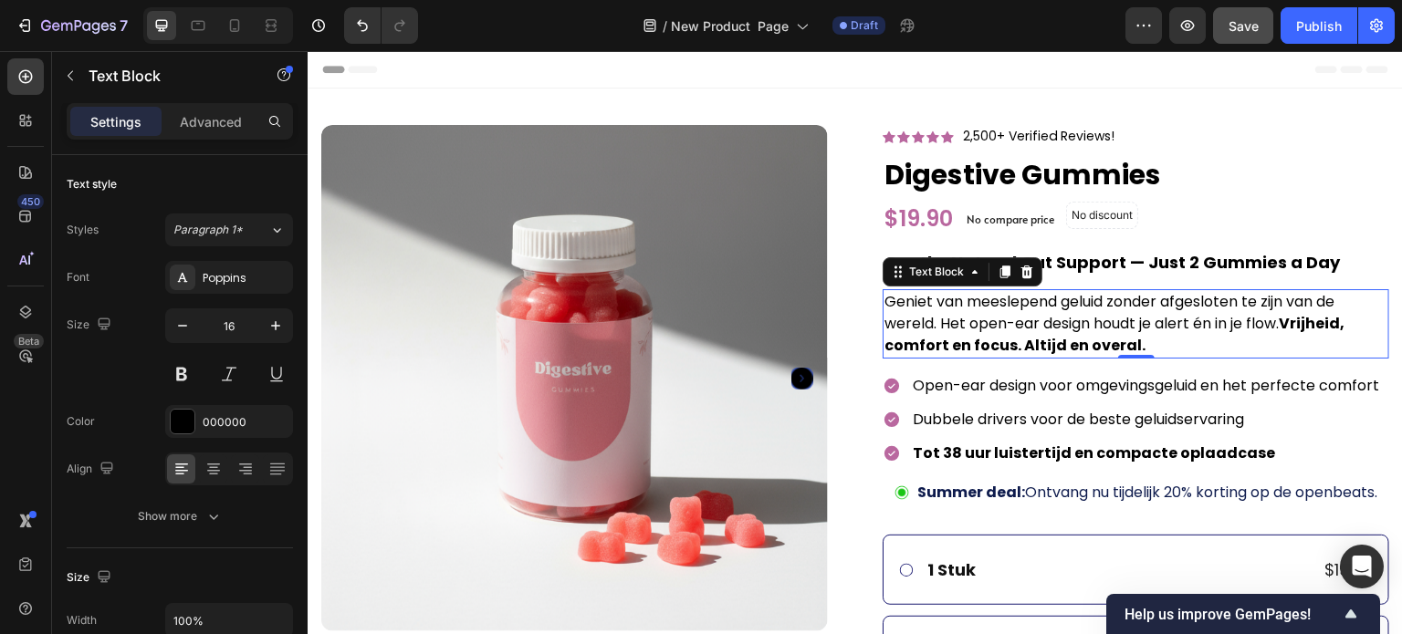
click at [982, 299] on p "Geniet van meeslepend geluid zonder afgesloten te zijn van de wereld. Het open-…" at bounding box center [1135, 324] width 503 height 66
click at [982, 305] on p "Geniet van meeslepend geluid zonder afgesloten te zijn van de wereld. Het open-…" at bounding box center [1135, 324] width 503 height 66
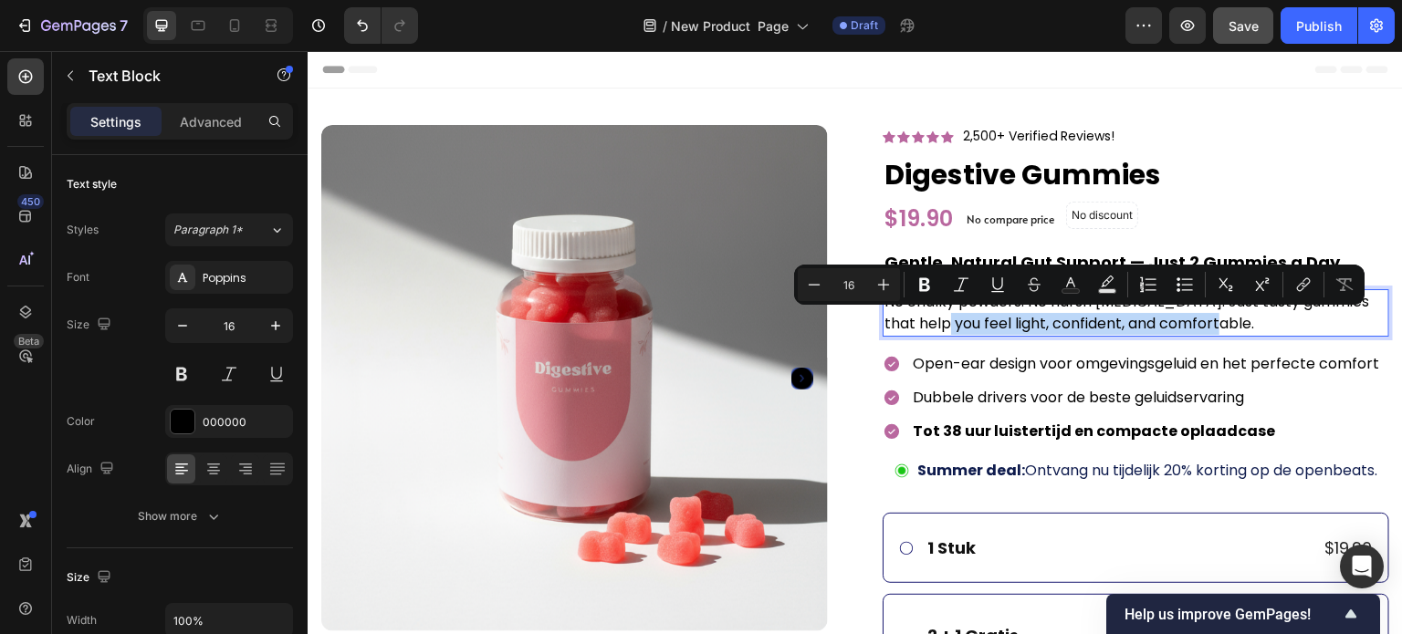
drag, startPoint x: 1221, startPoint y: 319, endPoint x: 942, endPoint y: 321, distance: 279.3
click at [942, 321] on p "No chalky powders. No harsh laxatives. Just tasty gummies that help you feel li…" at bounding box center [1135, 313] width 503 height 44
click at [916, 275] on button "Bold" at bounding box center [924, 284] width 33 height 33
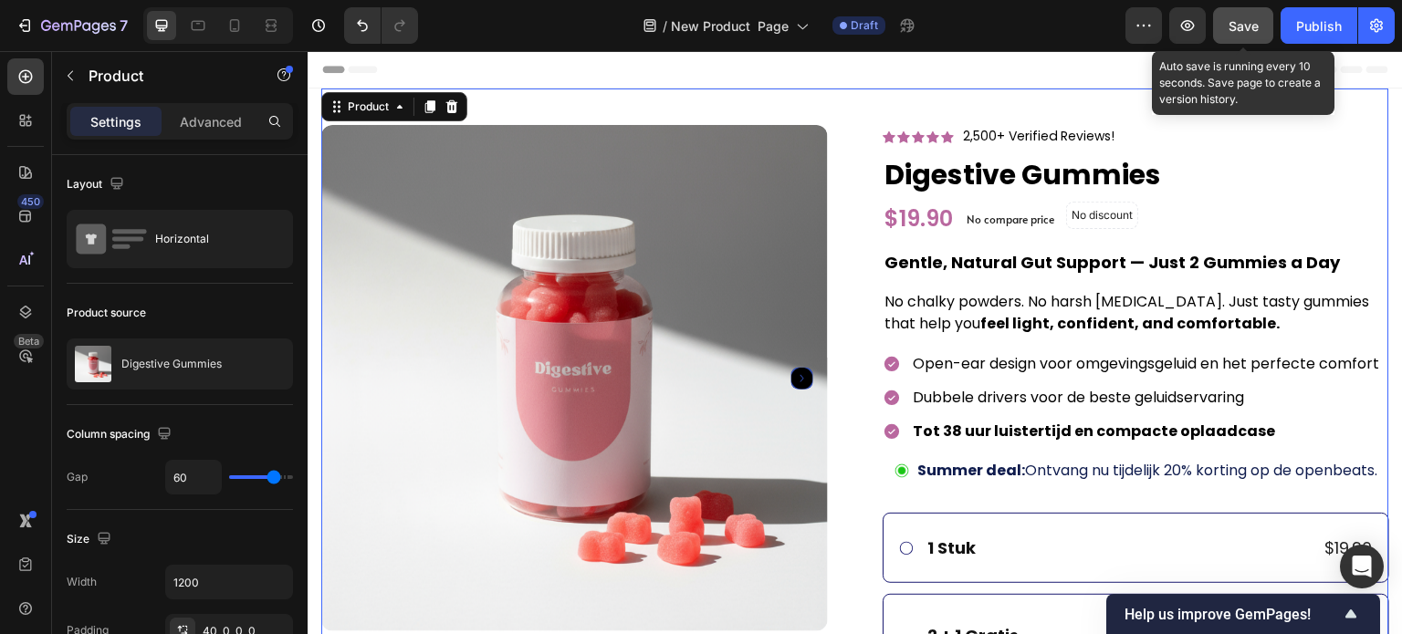
drag, startPoint x: 1248, startPoint y: 26, endPoint x: 832, endPoint y: 17, distance: 416.3
click at [1248, 26] on span "Save" at bounding box center [1244, 26] width 30 height 16
drag, startPoint x: 1240, startPoint y: 28, endPoint x: 738, endPoint y: 116, distance: 509.6
click at [1240, 28] on span "Save" at bounding box center [1244, 26] width 30 height 16
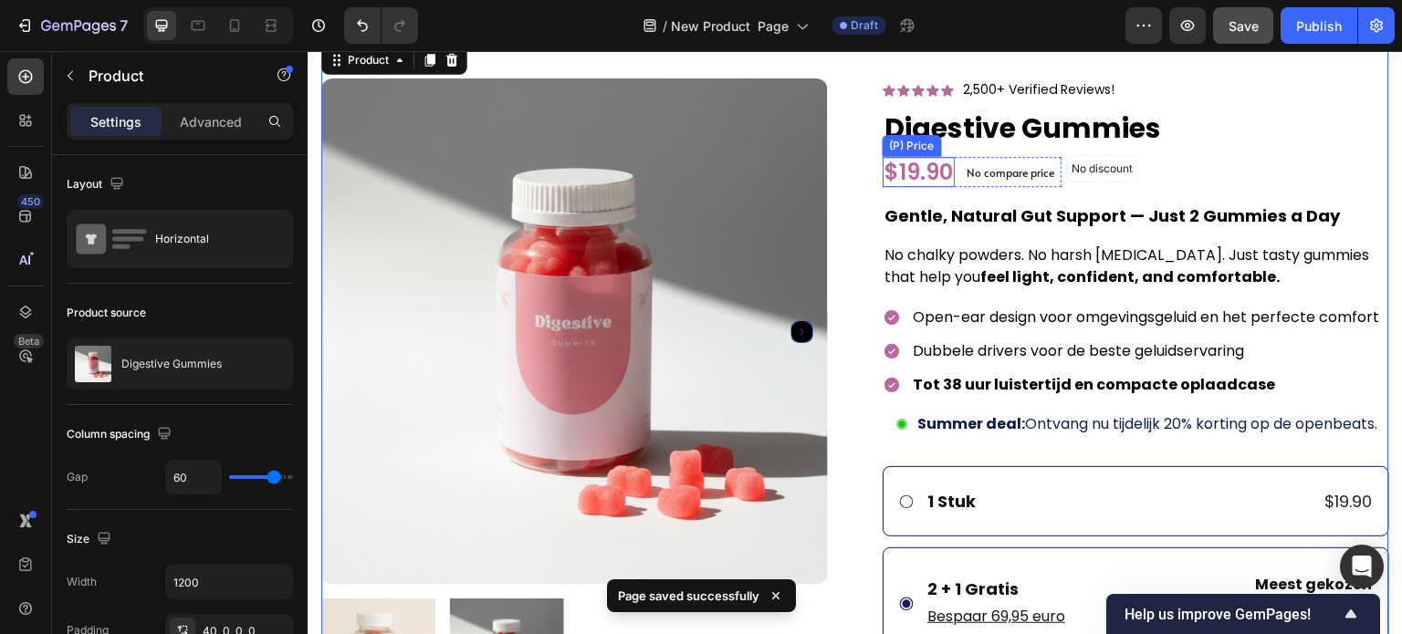
scroll to position [91, 0]
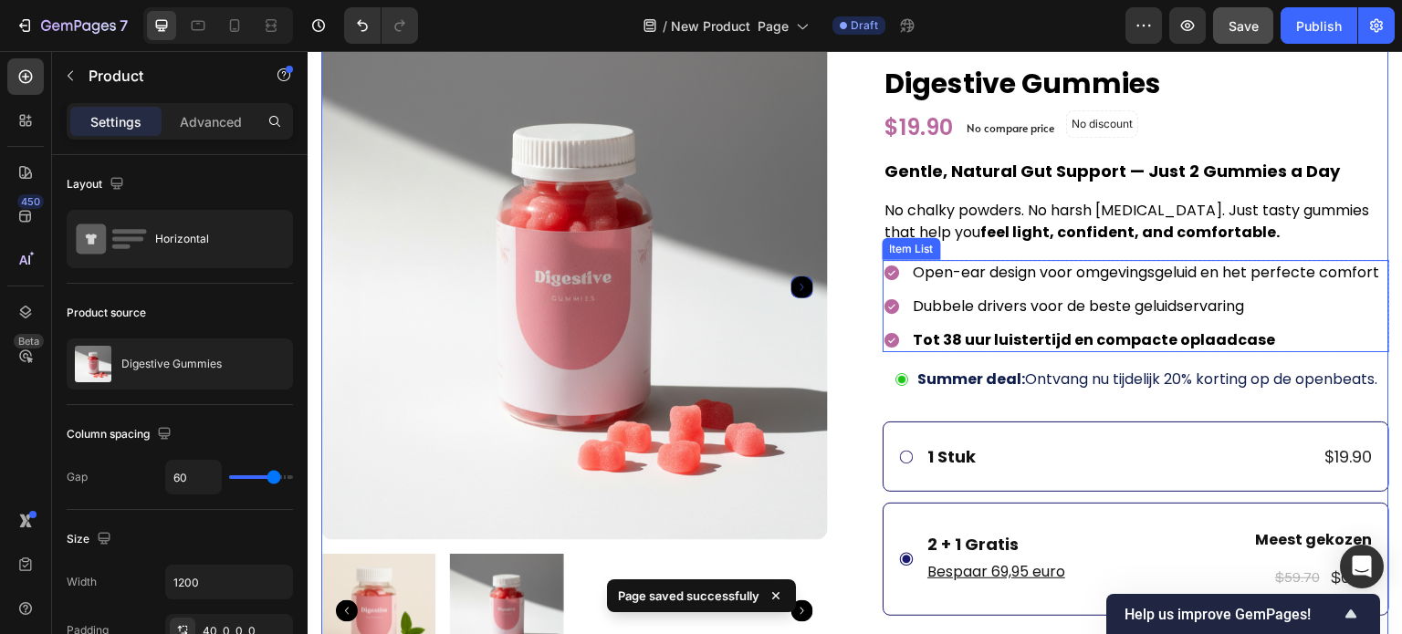
click at [894, 281] on div "Open-ear design voor omgevingsgeluid en het perfecte comfort" at bounding box center [1132, 272] width 499 height 25
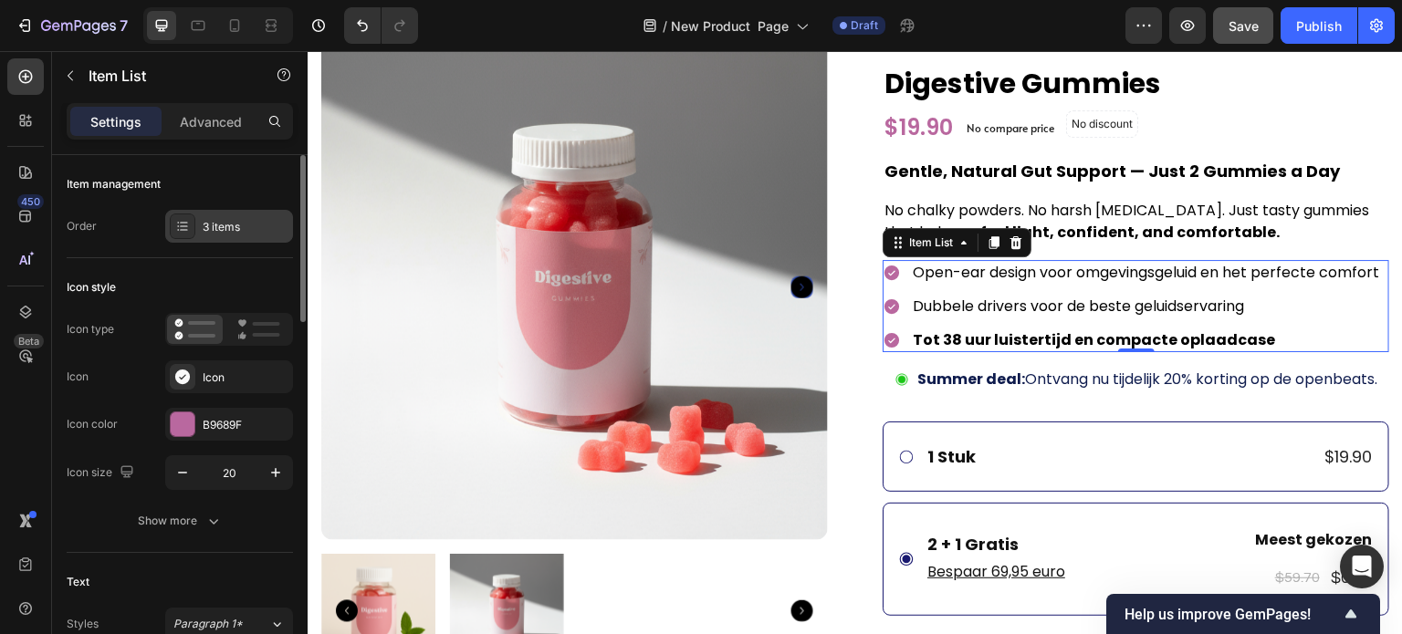
click at [231, 229] on div "3 items" at bounding box center [246, 227] width 86 height 16
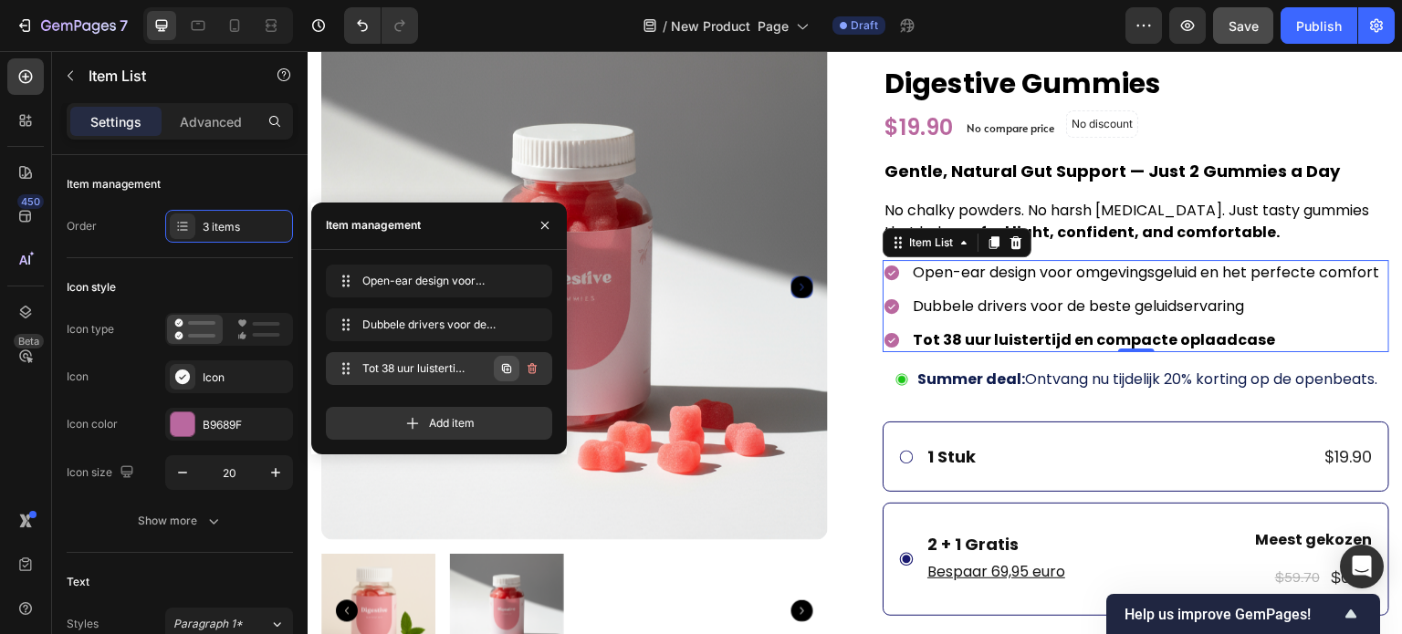
click at [507, 371] on icon "button" at bounding box center [506, 368] width 15 height 15
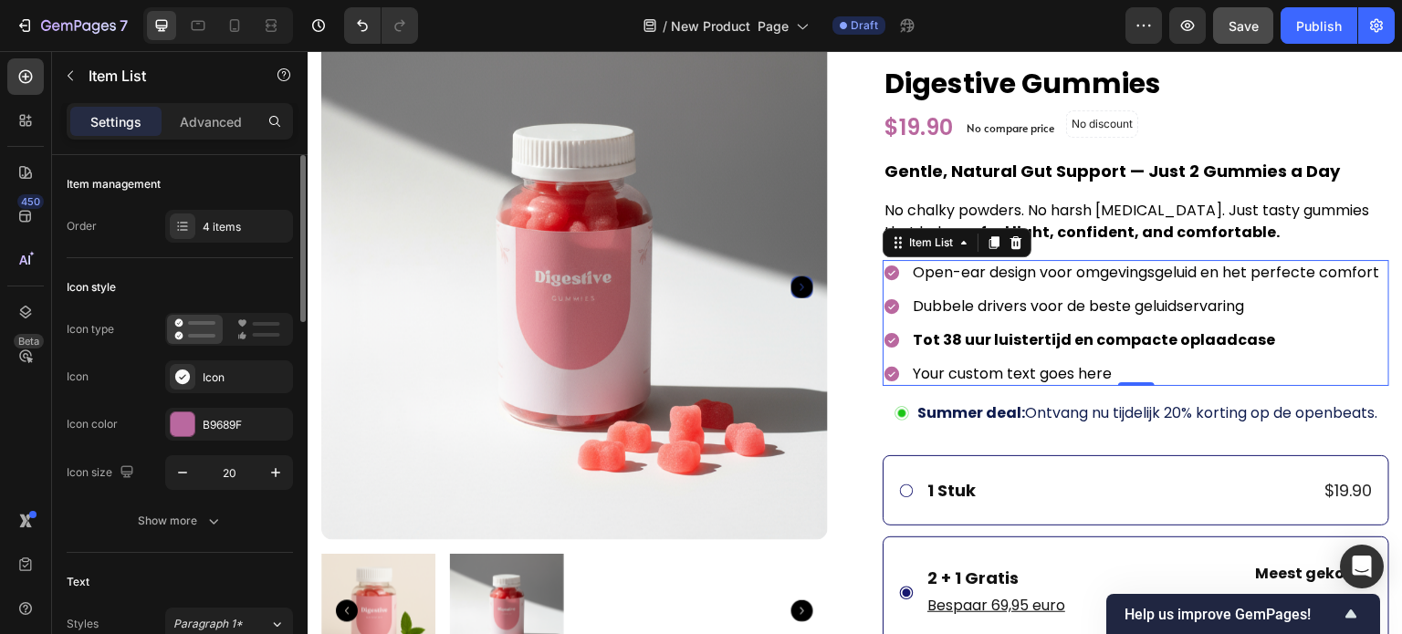
click at [242, 291] on div "Icon style" at bounding box center [180, 287] width 226 height 29
click at [971, 272] on p "Open-ear design voor omgevingsgeluid en het perfecte comfort" at bounding box center [1146, 272] width 466 height 19
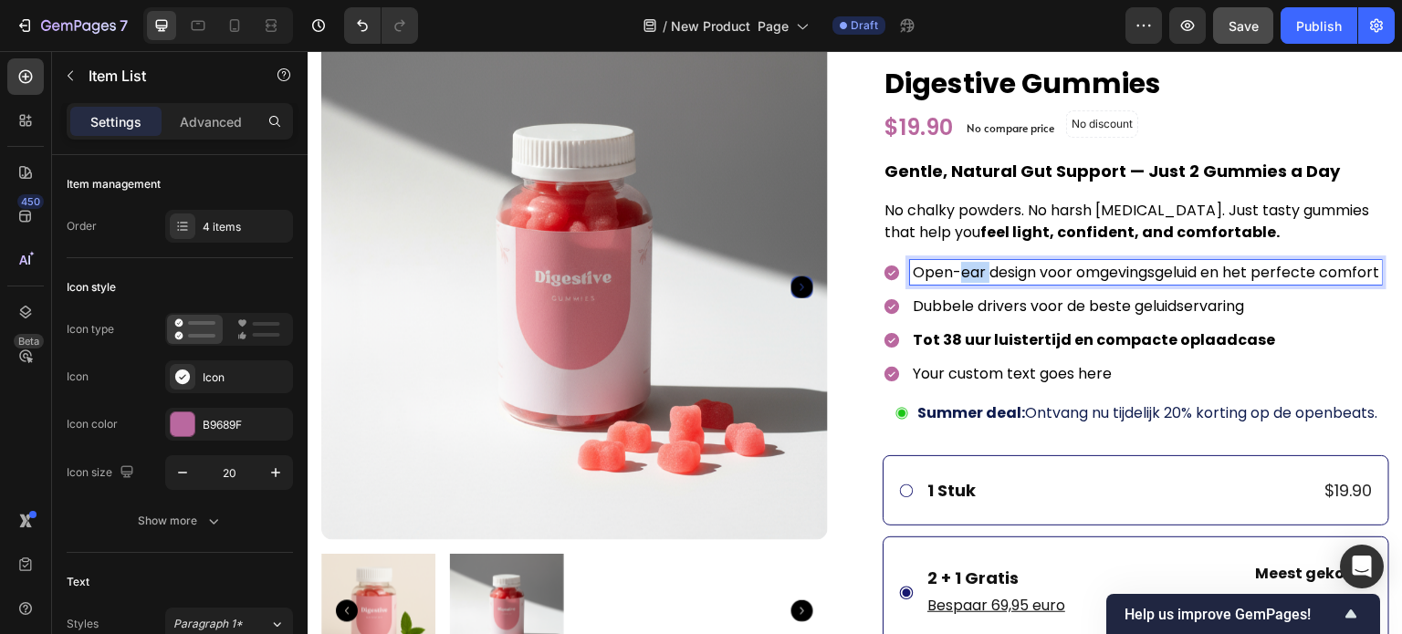
click at [971, 272] on p "Open-ear design voor omgevingsgeluid en het perfecte comfort" at bounding box center [1146, 272] width 466 height 19
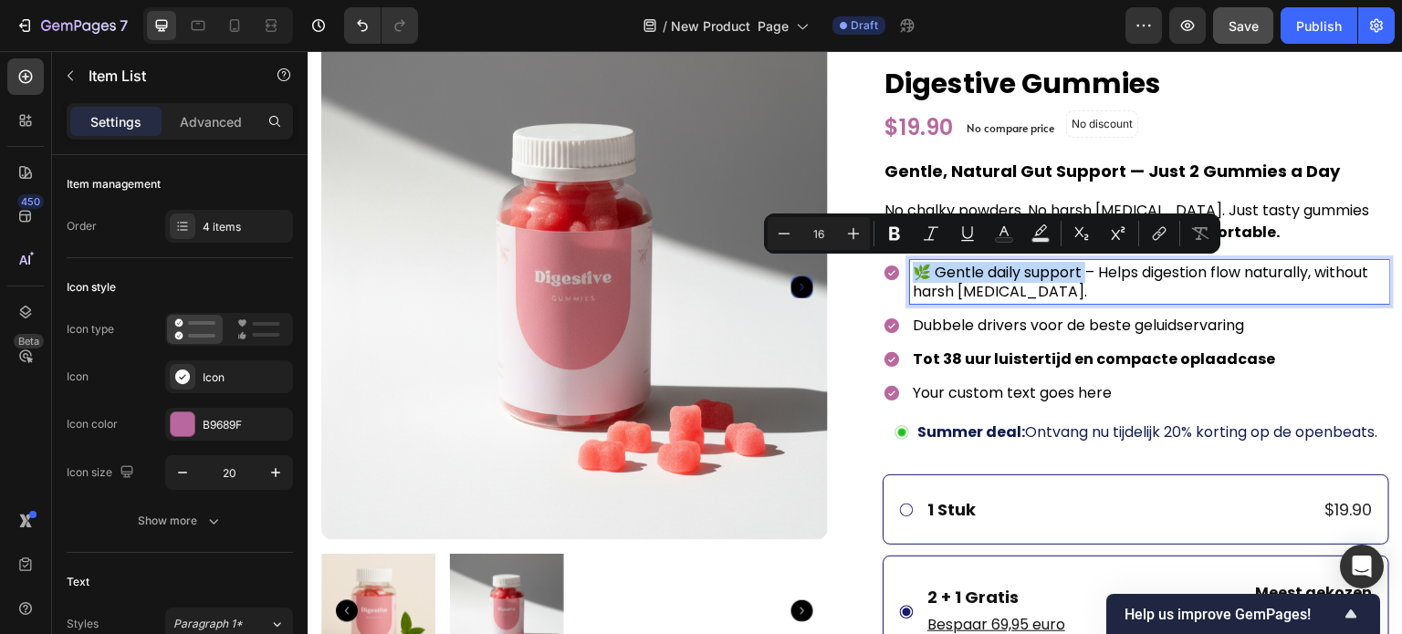
drag, startPoint x: 1079, startPoint y: 267, endPoint x: 914, endPoint y: 280, distance: 165.7
click at [914, 280] on p "🌿 Gentle daily support – Helps digestion flow naturally, without harsh laxative…" at bounding box center [1150, 282] width 474 height 38
drag, startPoint x: 895, startPoint y: 222, endPoint x: 633, endPoint y: 208, distance: 262.3
click at [895, 222] on button "Bold" at bounding box center [894, 233] width 33 height 33
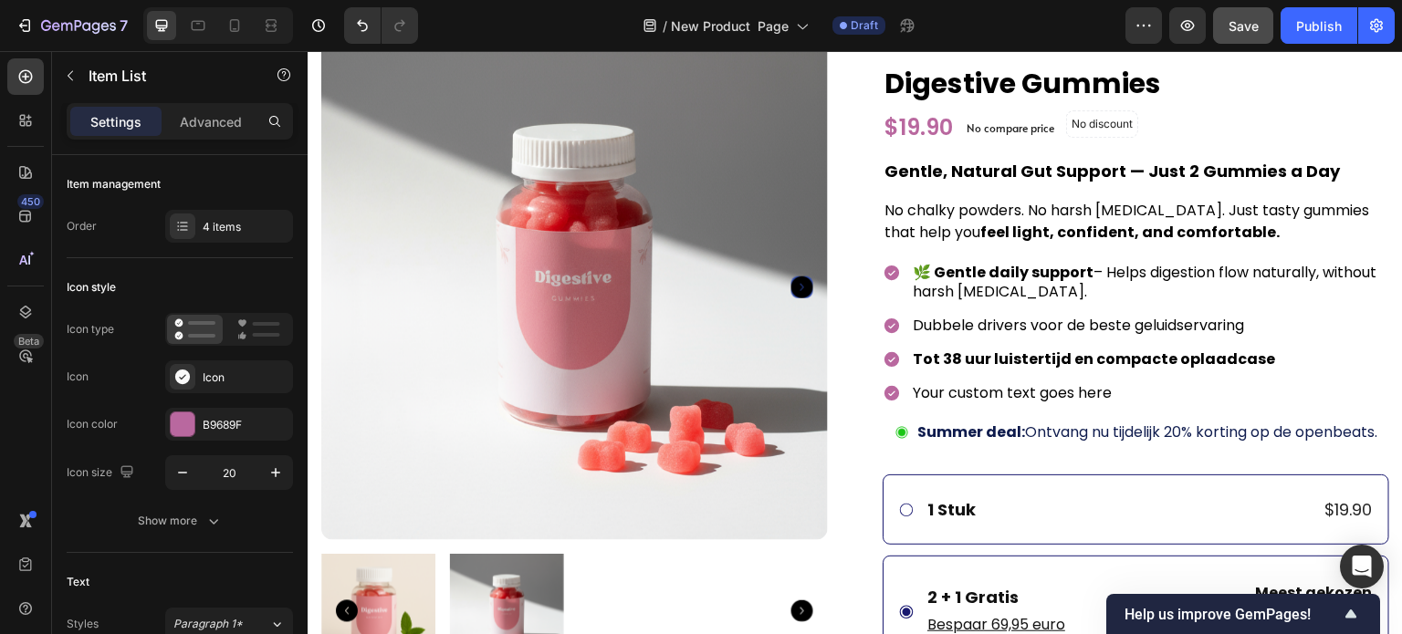
click at [926, 271] on strong "🌿 Gentle daily support" at bounding box center [1003, 272] width 181 height 21
click at [894, 347] on div "Tot 38 uur luistertijd en compacte oplaadcase" at bounding box center [1136, 359] width 507 height 25
click at [198, 233] on div "4 items" at bounding box center [229, 226] width 128 height 33
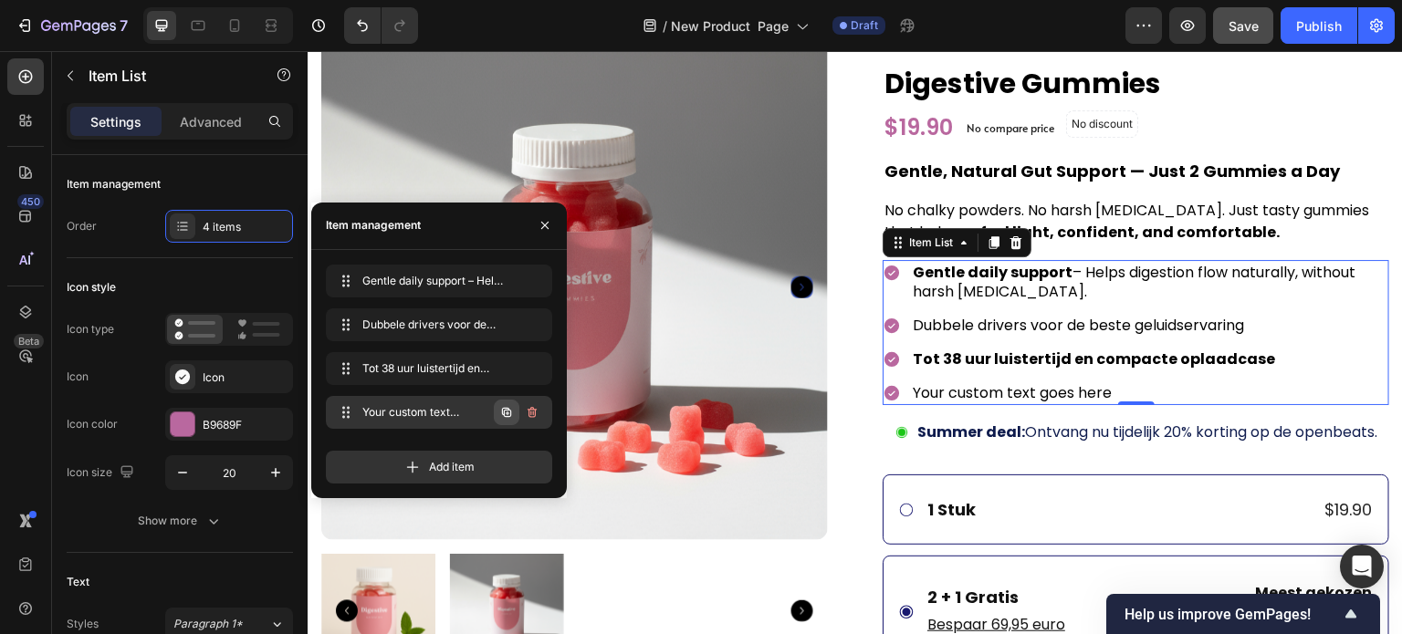
click at [508, 415] on icon "button" at bounding box center [506, 411] width 9 height 9
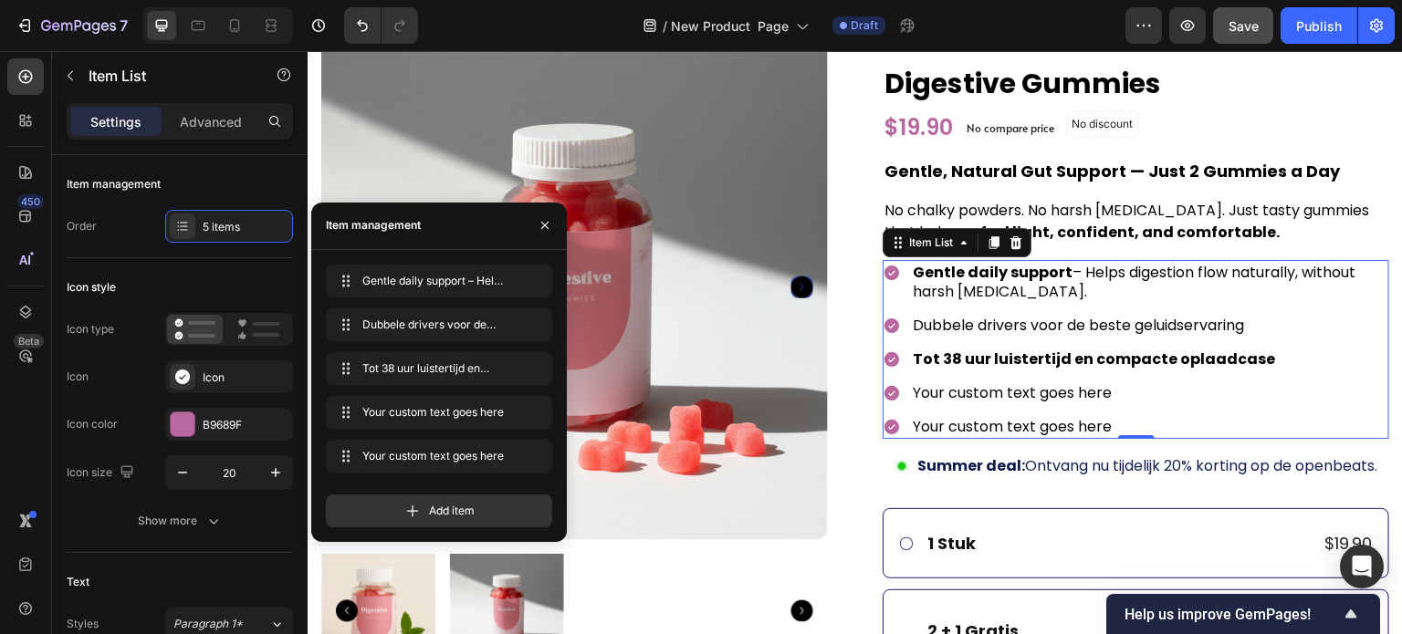
click at [970, 335] on div "Dubbele drivers voor de beste geluidservaring" at bounding box center [1149, 325] width 479 height 25
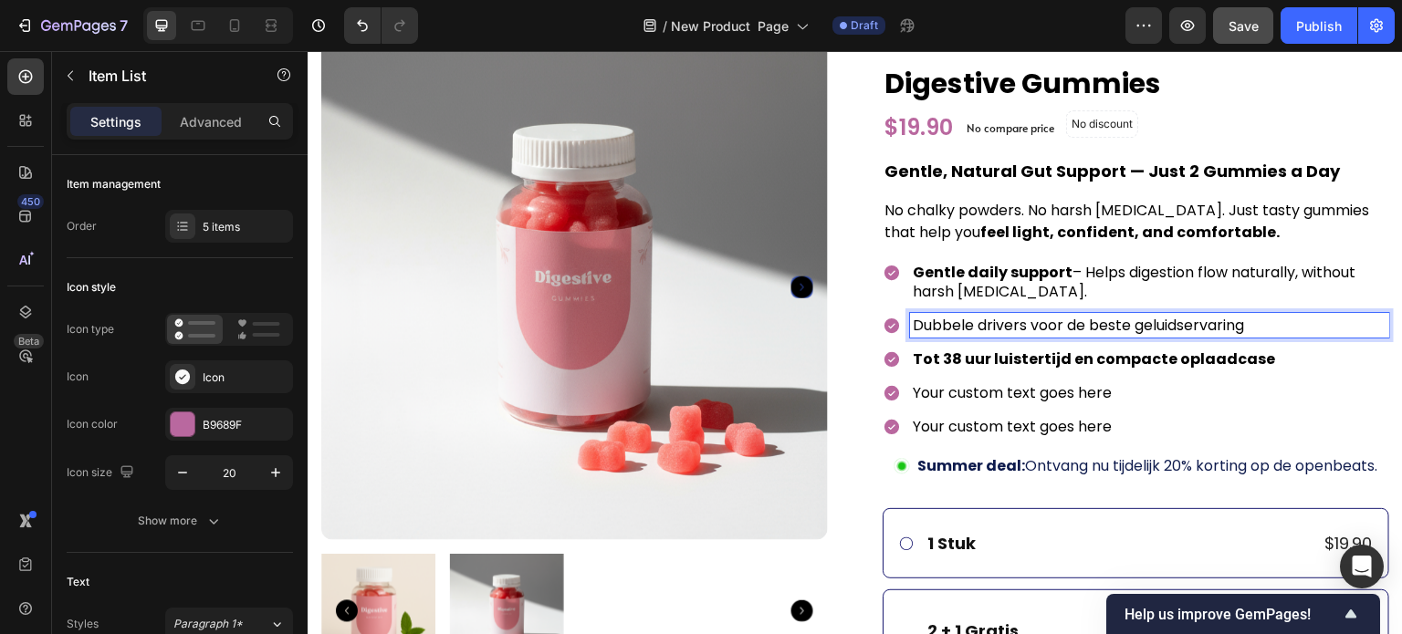
click at [970, 335] on div "Dubbele drivers voor de beste geluidservaring" at bounding box center [1149, 325] width 479 height 25
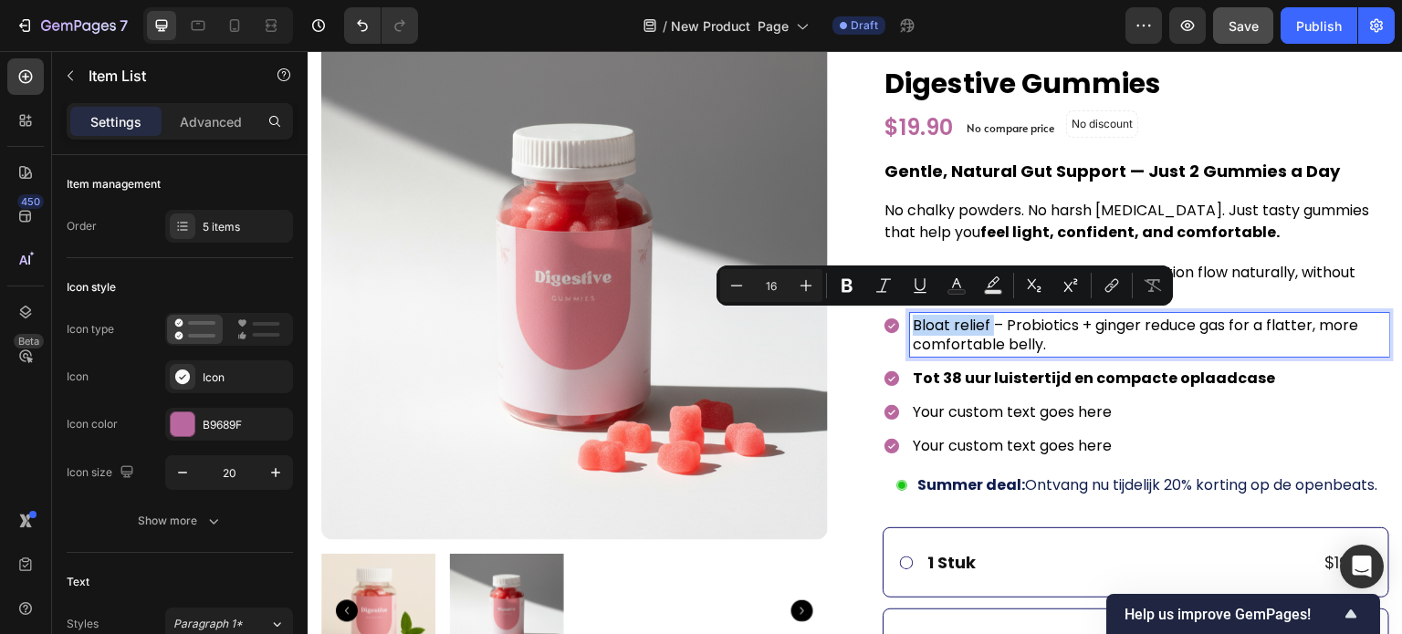
drag, startPoint x: 985, startPoint y: 322, endPoint x: 904, endPoint y: 330, distance: 81.7
click at [910, 330] on div "Bloat relief – Probiotics + ginger reduce gas for a flatter, more comfortable b…" at bounding box center [1149, 335] width 479 height 44
click at [935, 388] on div "Tot 38 uur luistertijd en compacte oplaadcase" at bounding box center [1149, 378] width 479 height 25
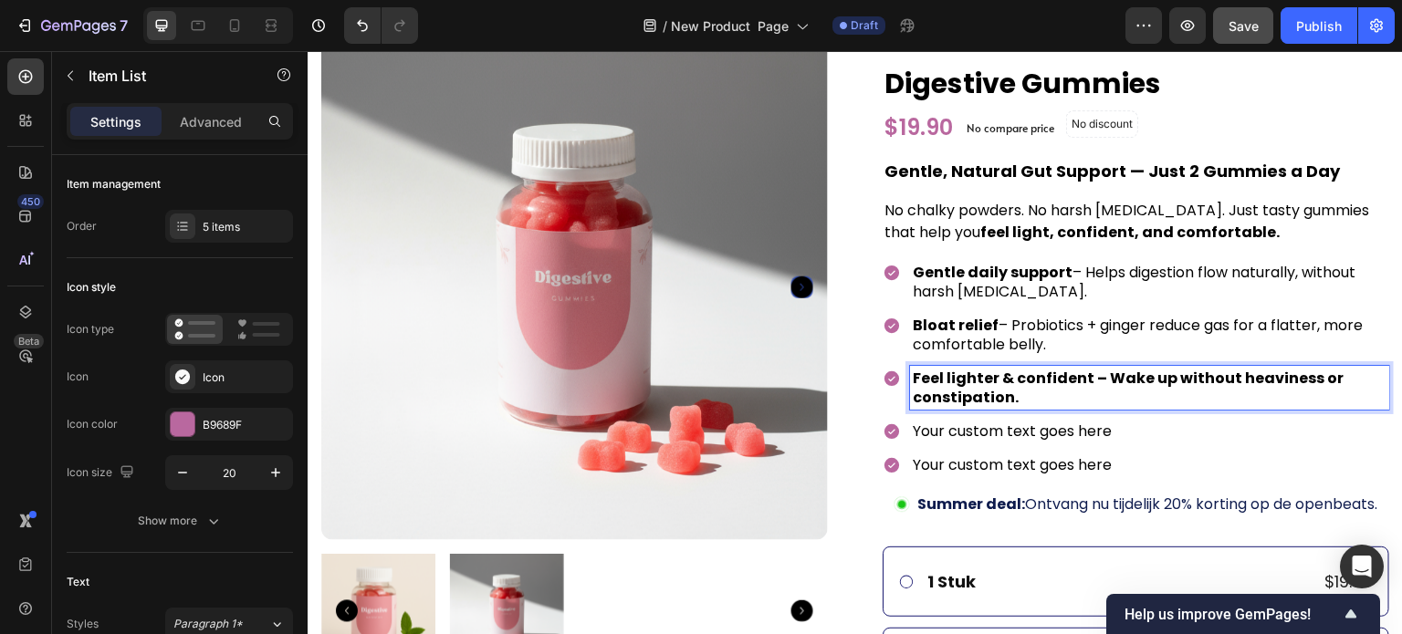
click at [975, 337] on p "Bloat relief – Probiotics + ginger reduce gas for a flatter, more comfortable b…" at bounding box center [1150, 335] width 474 height 38
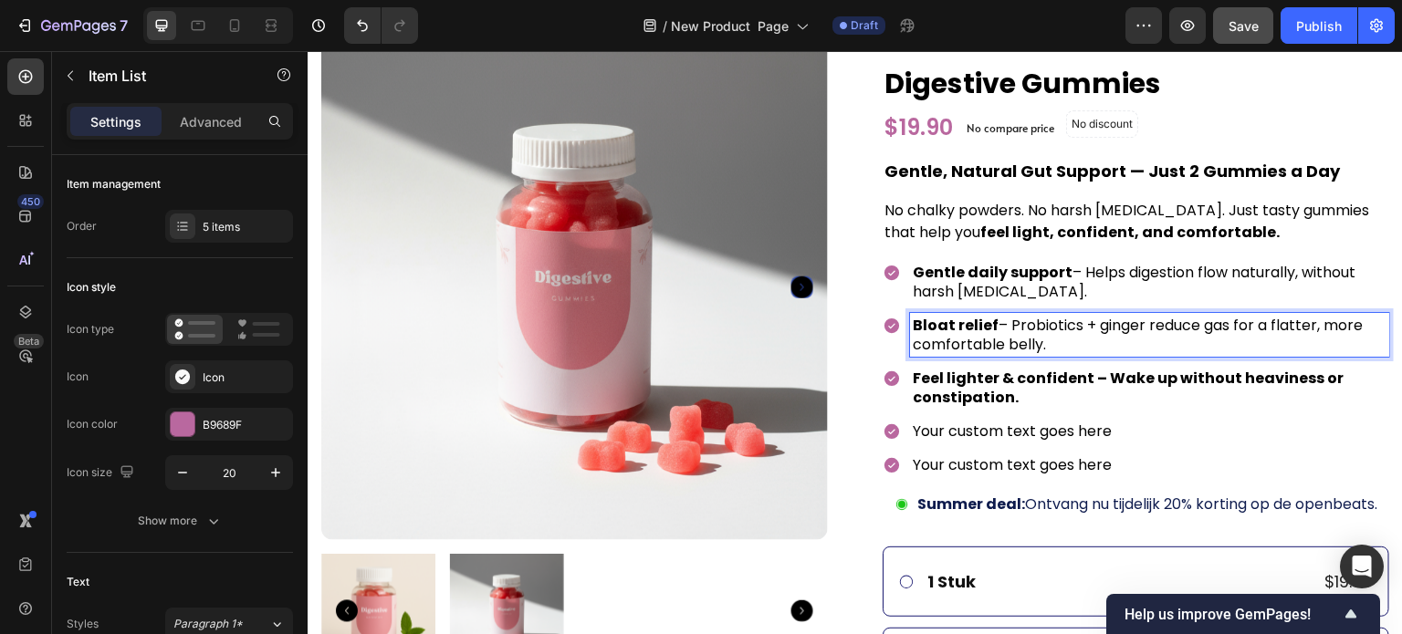
click at [966, 395] on strong "Feel lighter & confident – Wake up without heaviness or constipation." at bounding box center [1128, 388] width 431 height 40
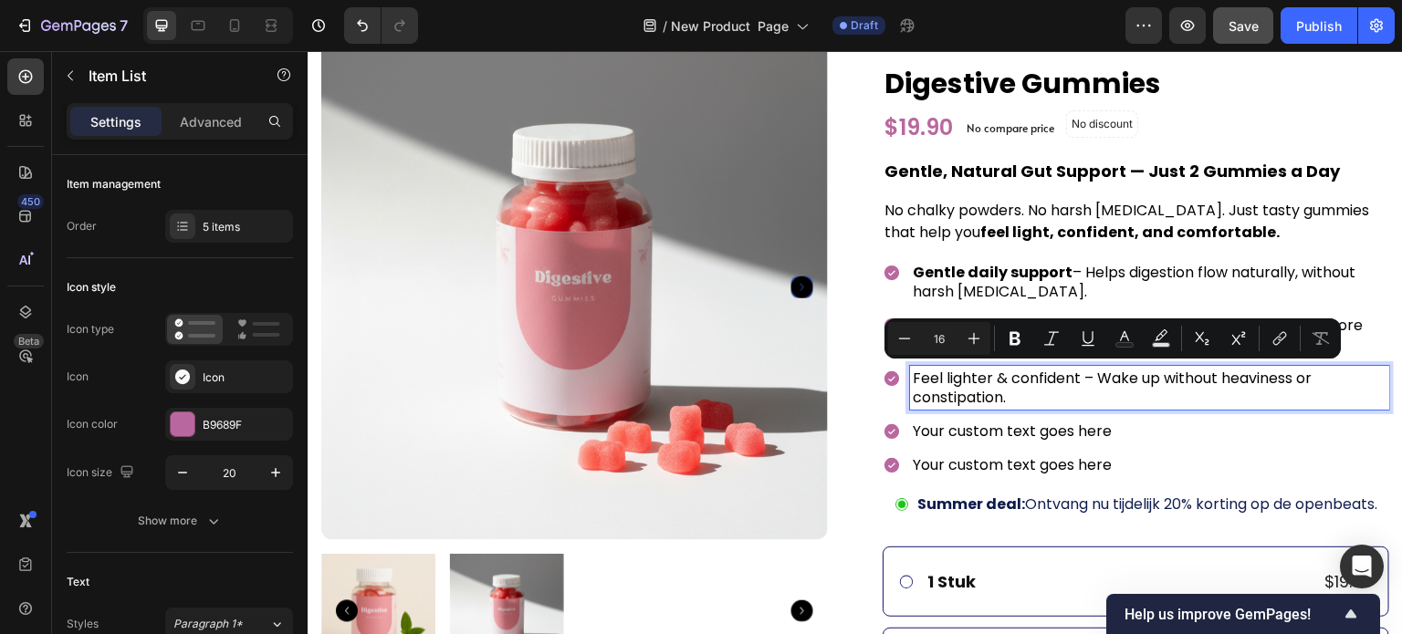
click at [996, 385] on p "Feel lighter & confident – Wake up without heaviness or constipation." at bounding box center [1150, 388] width 474 height 38
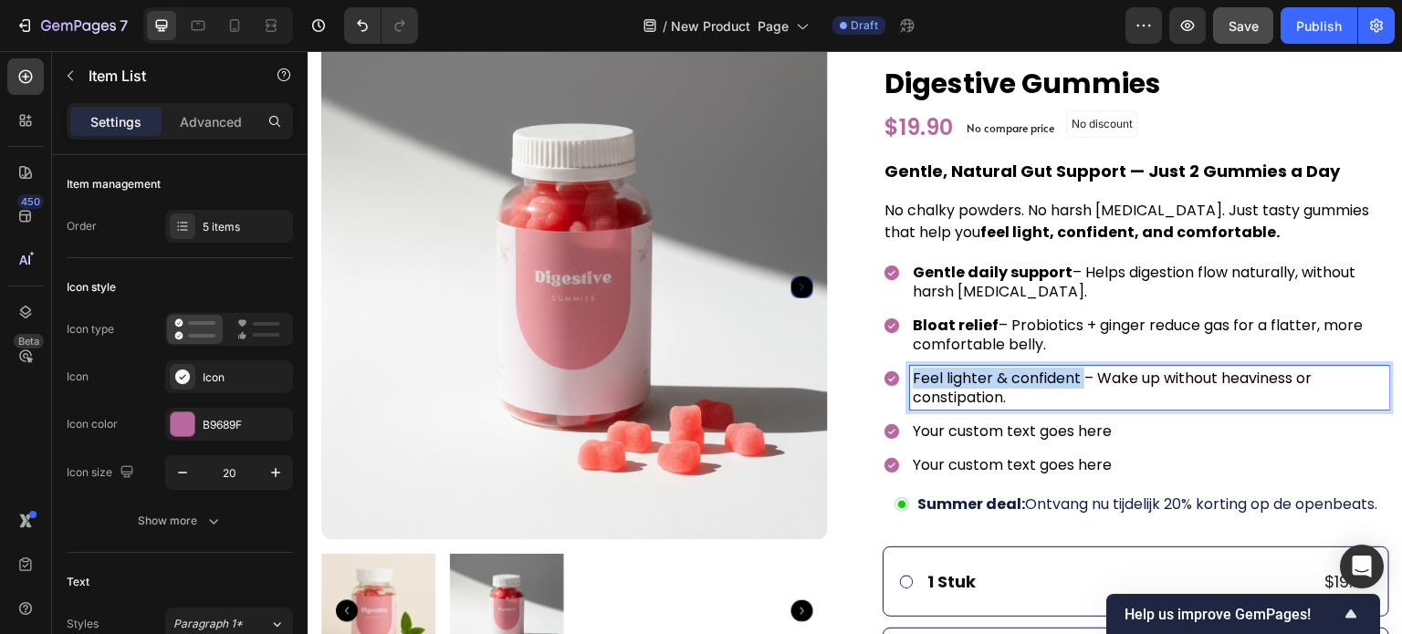
drag, startPoint x: 1076, startPoint y: 374, endPoint x: 904, endPoint y: 377, distance: 172.5
click at [910, 377] on div "Feel lighter & confident – Wake up without heaviness or constipation." at bounding box center [1149, 388] width 479 height 44
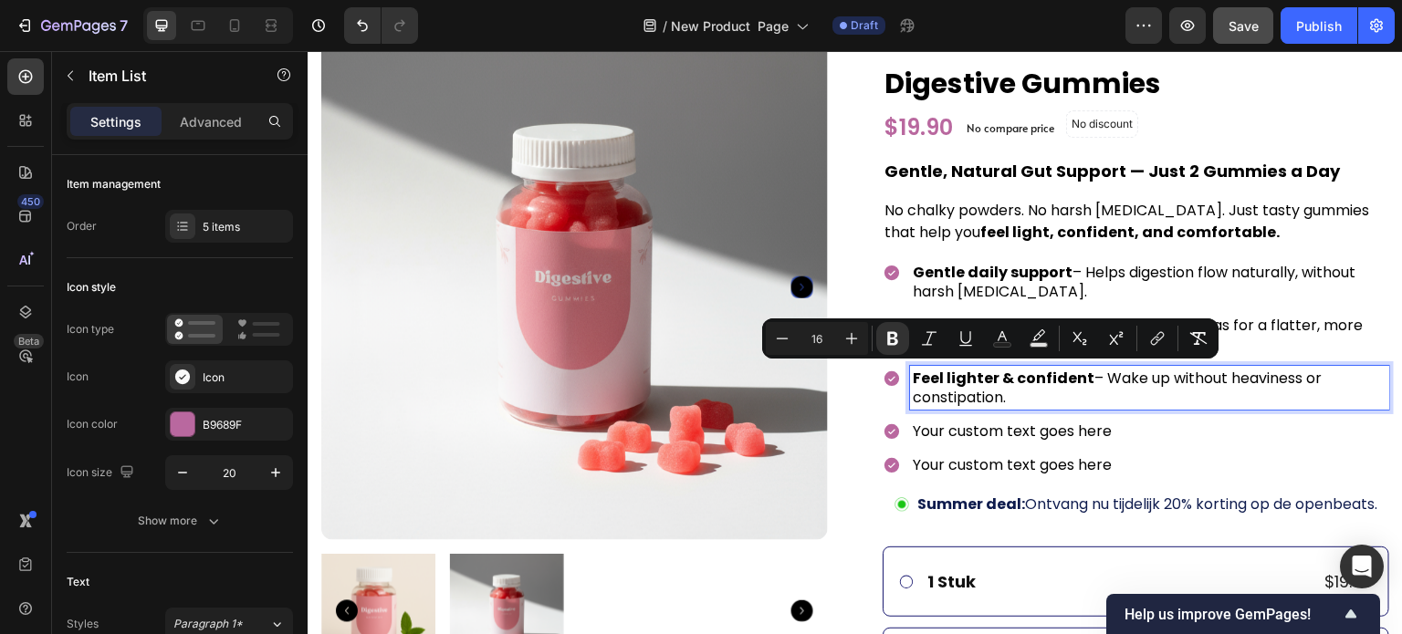
click at [952, 428] on p "Your custom text goes here" at bounding box center [1150, 431] width 474 height 19
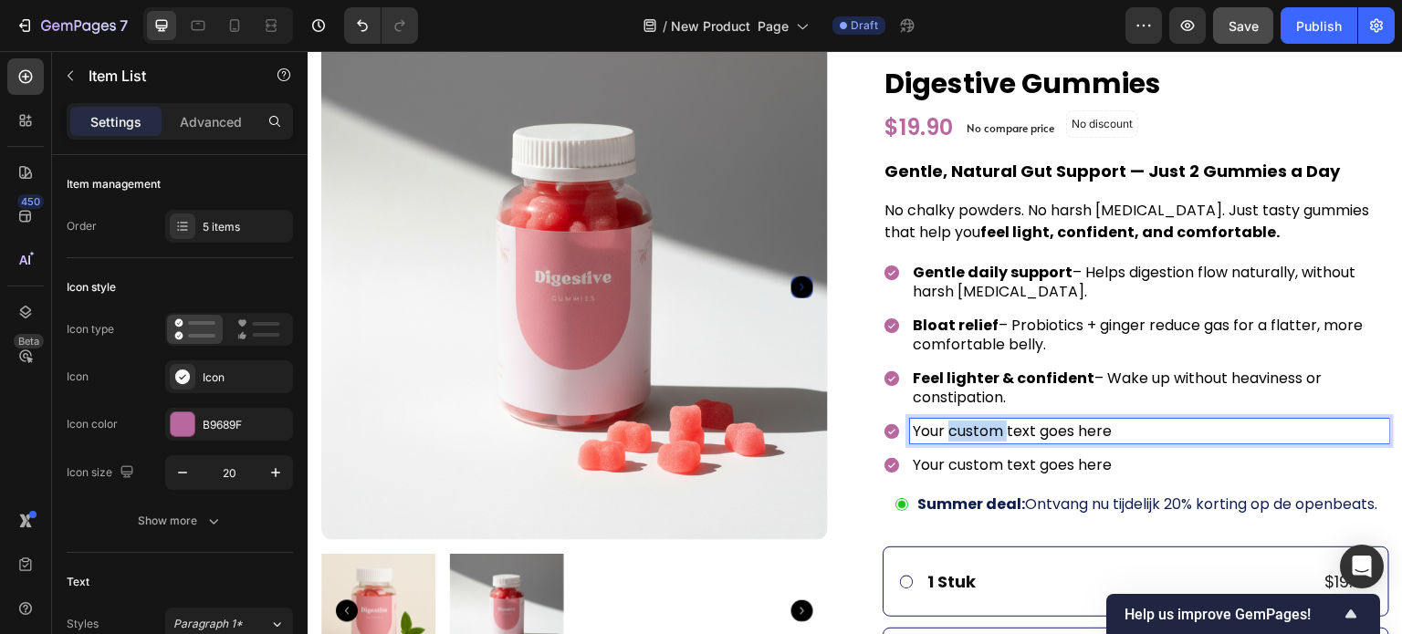
click at [952, 428] on p "Your custom text goes here" at bounding box center [1150, 431] width 474 height 19
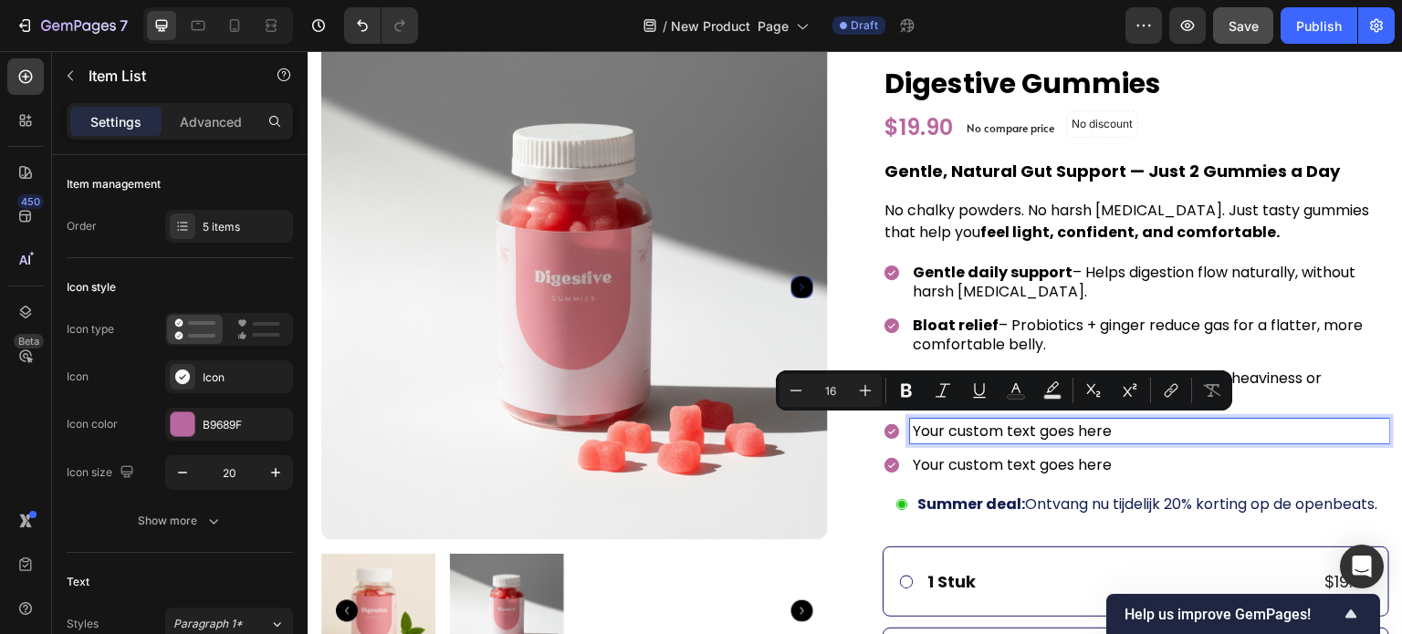
click at [1000, 281] on p "Gentle daily support – Helps digestion flow naturally, without harsh laxatives." at bounding box center [1150, 282] width 474 height 38
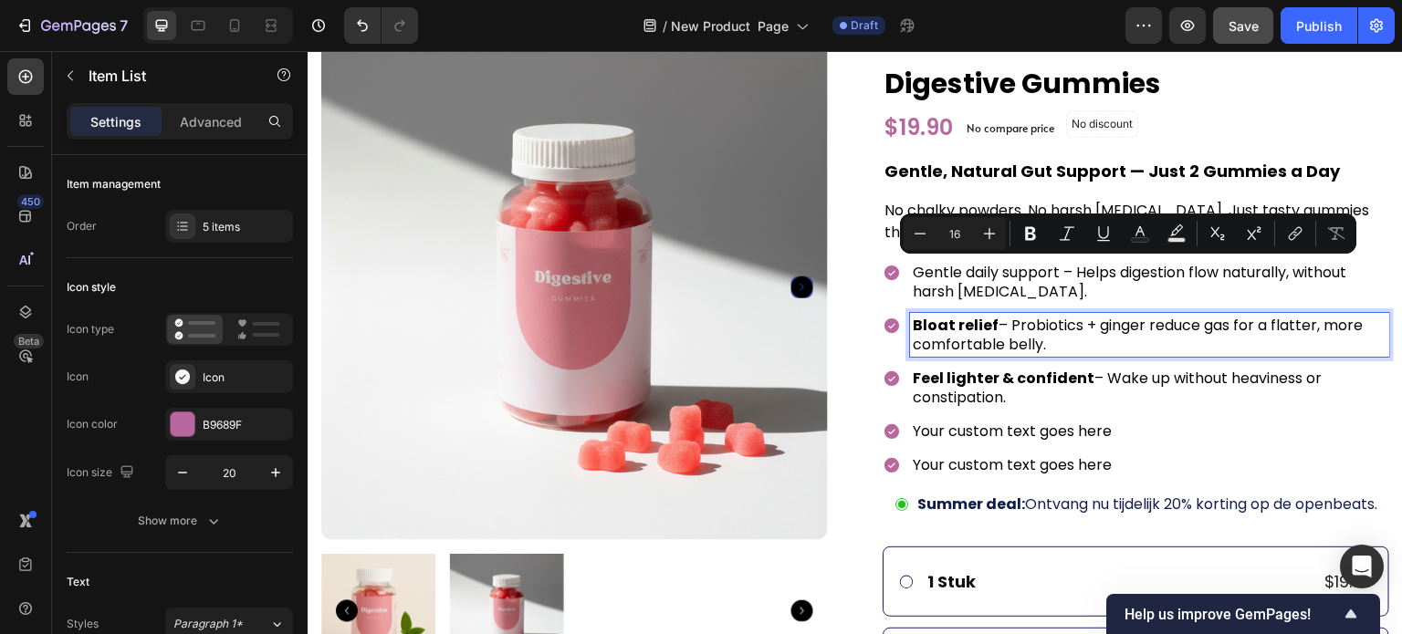
click at [987, 333] on p "Bloat relief – Probiotics + ginger reduce gas for a flatter, more comfortable b…" at bounding box center [1150, 335] width 474 height 38
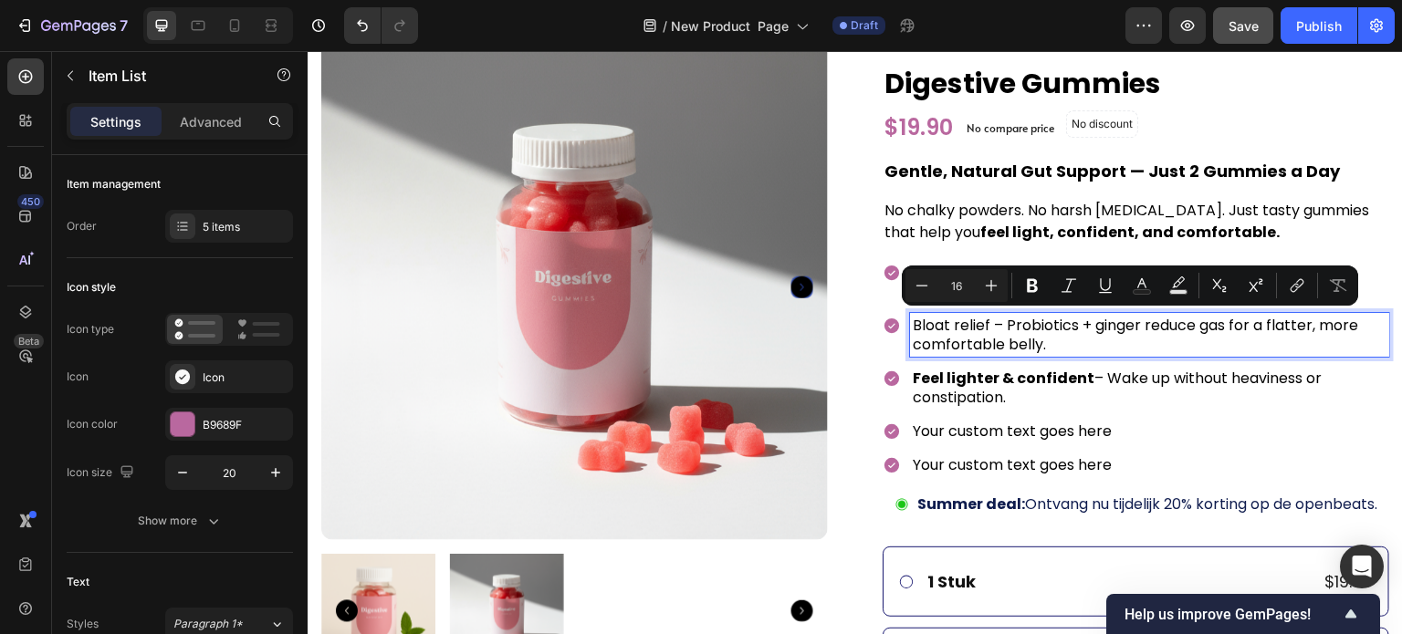
click at [977, 376] on strong "Feel lighter & confident" at bounding box center [1004, 378] width 182 height 21
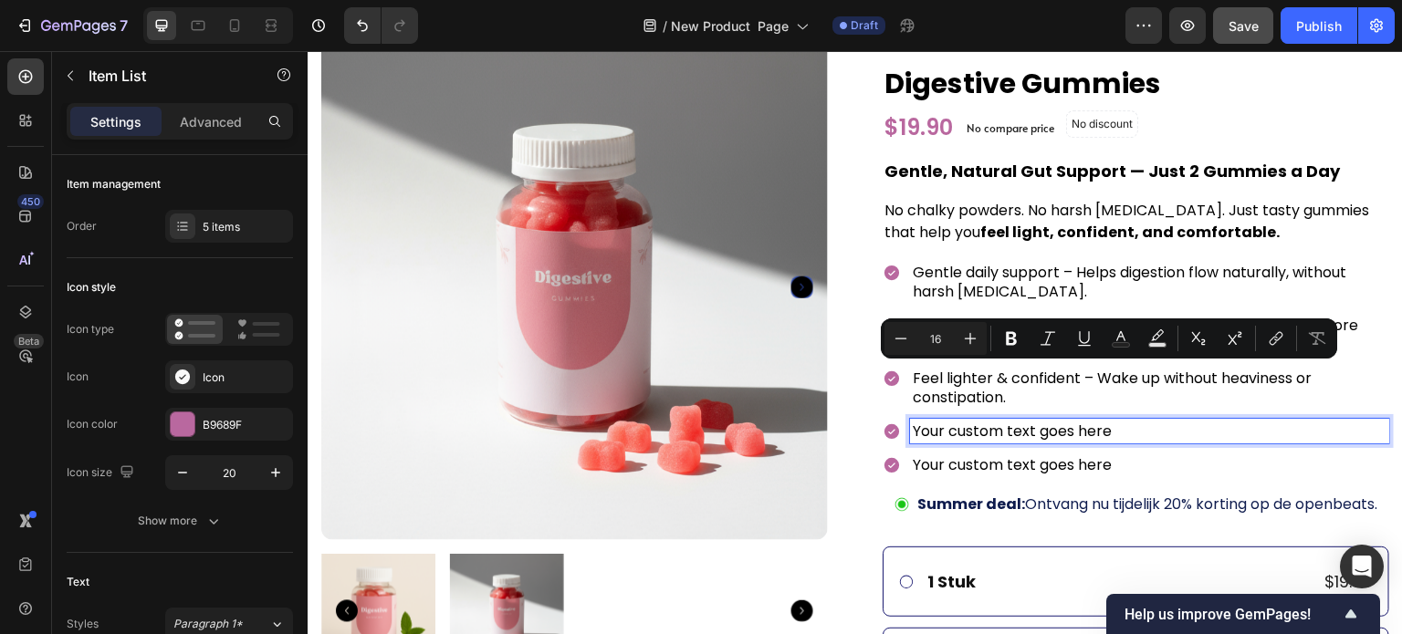
click at [968, 424] on p "Your custom text goes here" at bounding box center [1150, 431] width 474 height 19
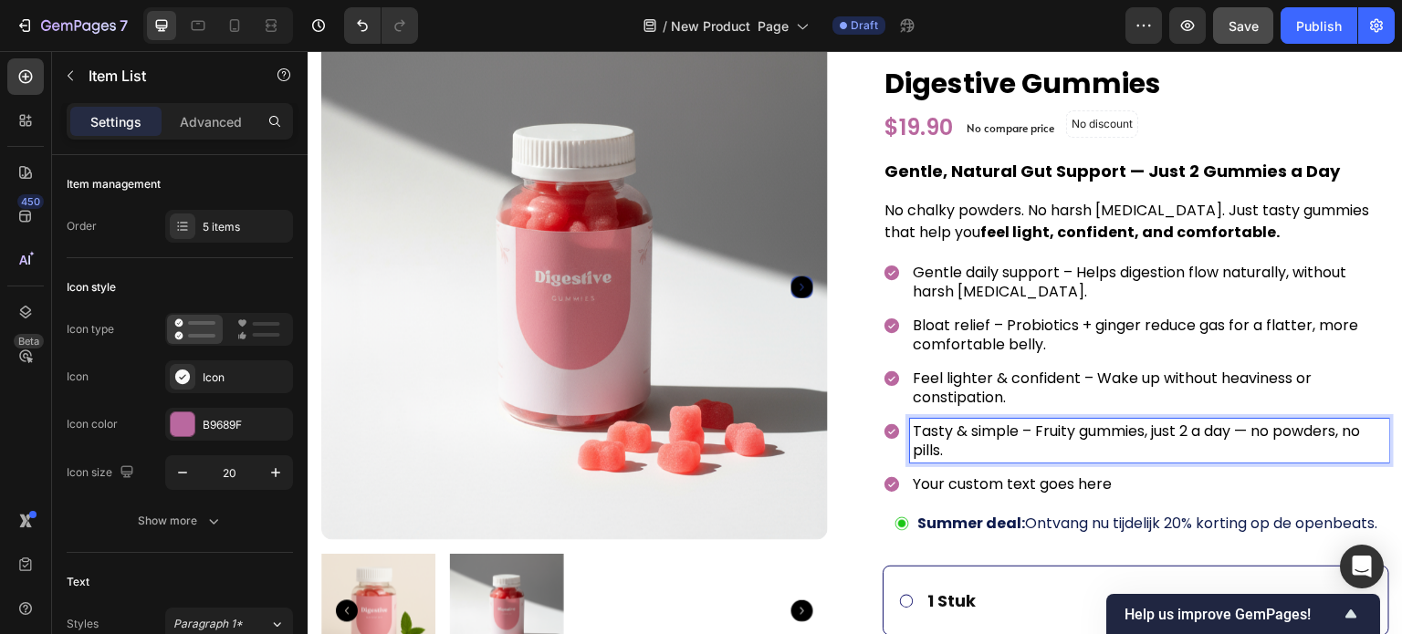
click at [1092, 475] on p "Your custom text goes here" at bounding box center [1150, 484] width 474 height 19
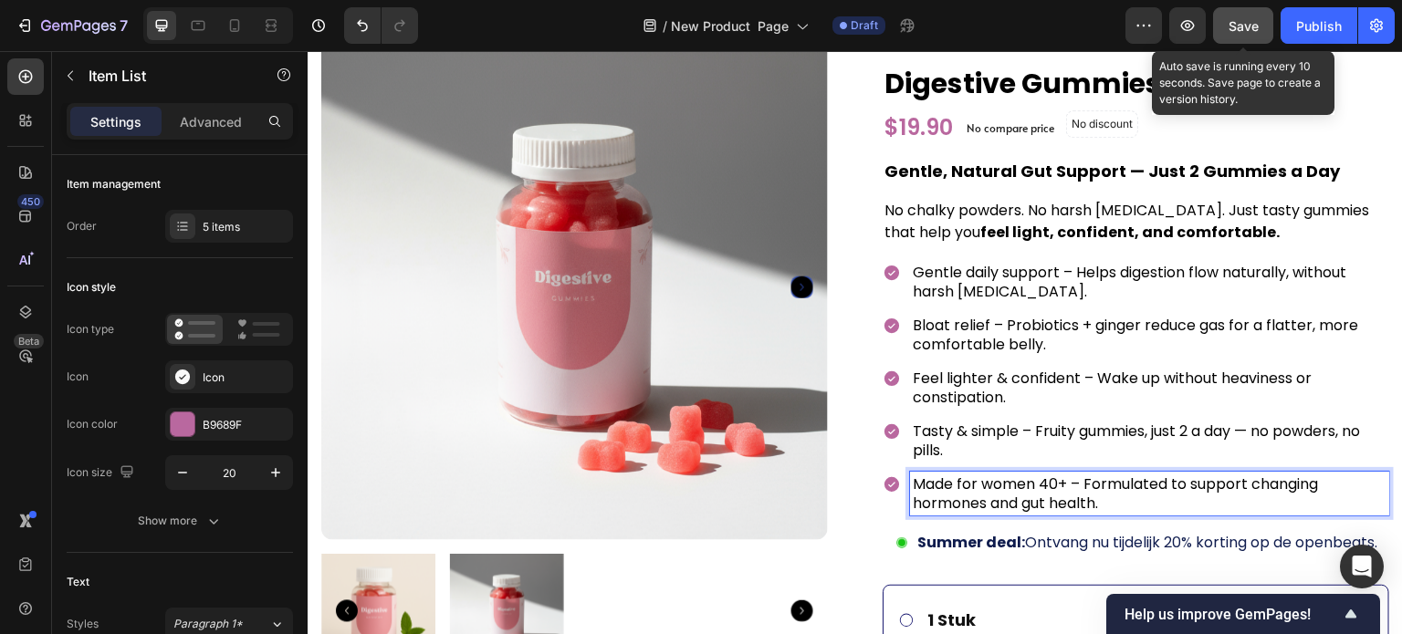
drag, startPoint x: 1221, startPoint y: 25, endPoint x: 840, endPoint y: 80, distance: 385.6
click at [1221, 25] on button "Save" at bounding box center [1243, 25] width 60 height 37
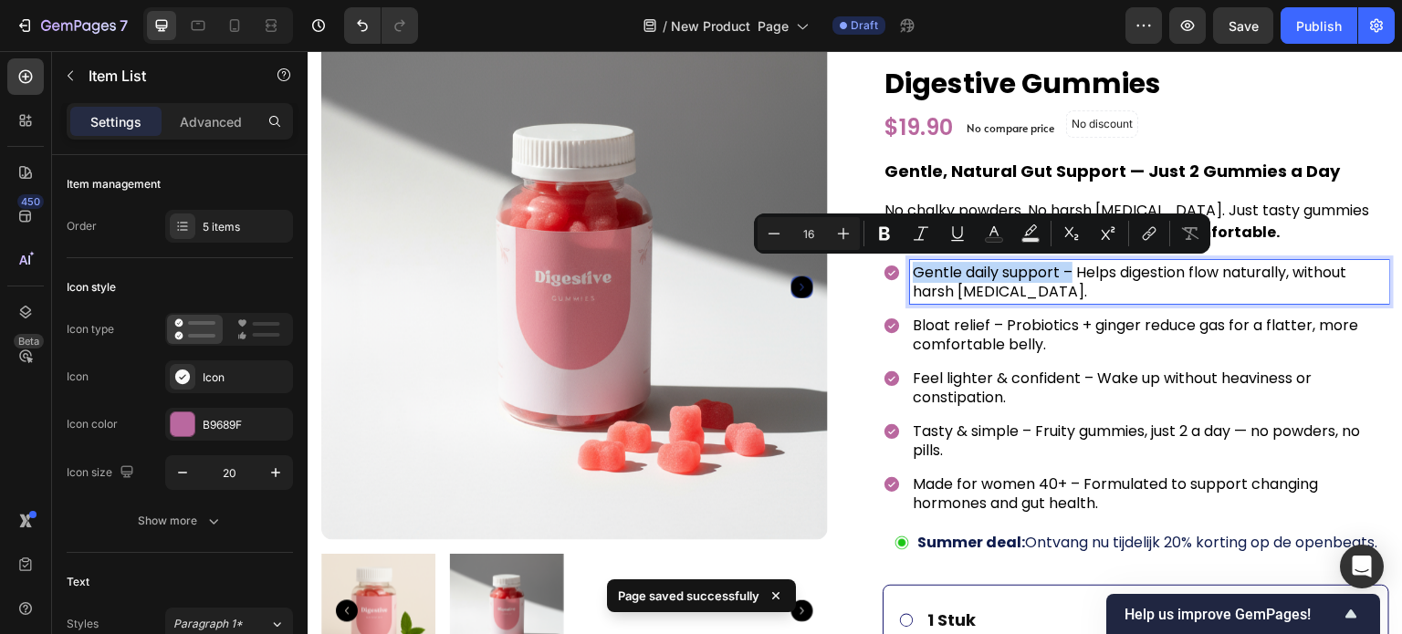
drag, startPoint x: 1059, startPoint y: 273, endPoint x: 895, endPoint y: 271, distance: 164.3
click at [895, 271] on div "Gentle daily support – Helps digestion flow naturally, without harsh laxatives." at bounding box center [1136, 282] width 507 height 44
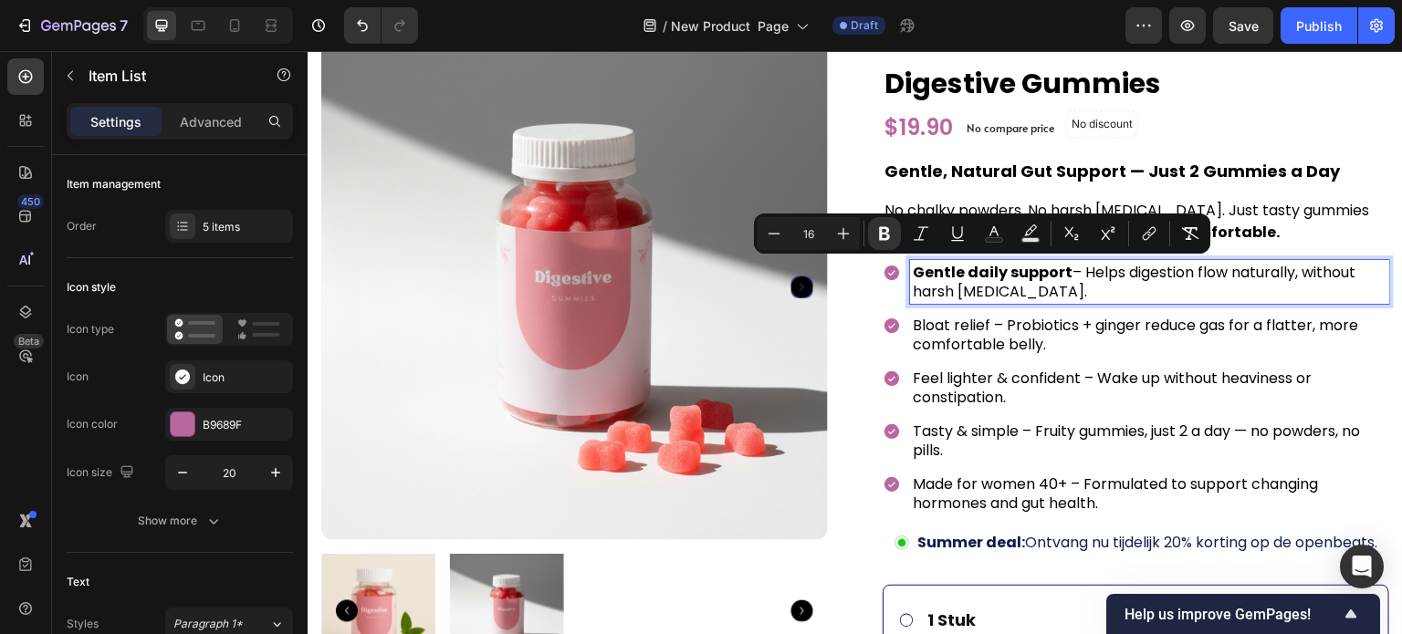
click at [979, 323] on p "Bloat relief – Probiotics + ginger reduce gas for a flatter, more comfortable b…" at bounding box center [1150, 335] width 474 height 38
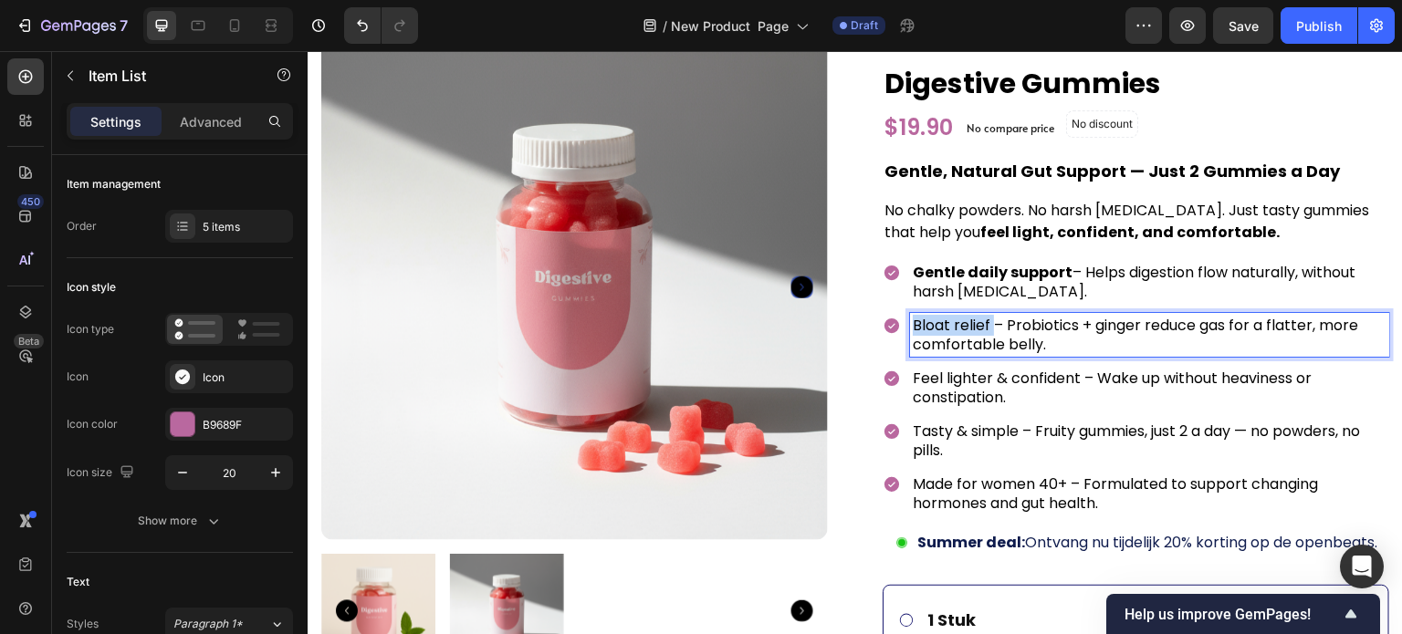
drag, startPoint x: 979, startPoint y: 323, endPoint x: 921, endPoint y: 329, distance: 58.7
click at [921, 329] on p "Bloat relief – Probiotics + ginger reduce gas for a flatter, more comfortable b…" at bounding box center [1150, 335] width 474 height 38
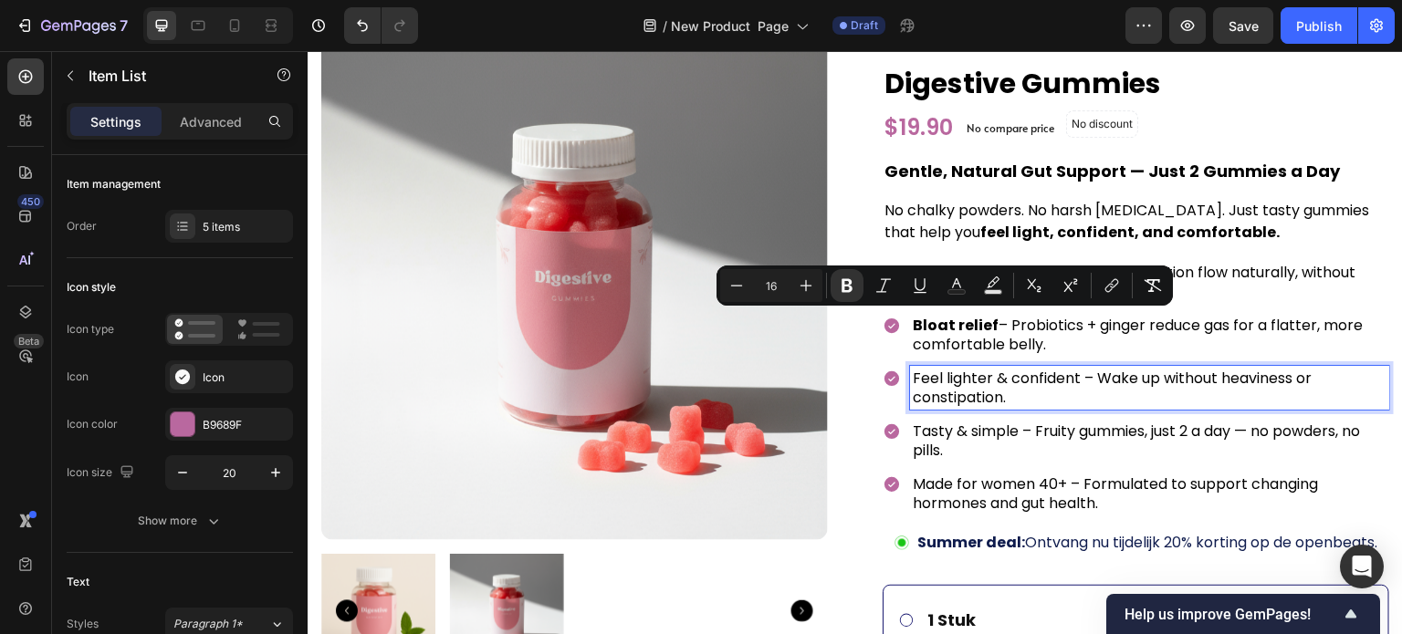
click at [1073, 375] on p "Feel lighter & confident – Wake up without heaviness or constipation." at bounding box center [1150, 388] width 474 height 38
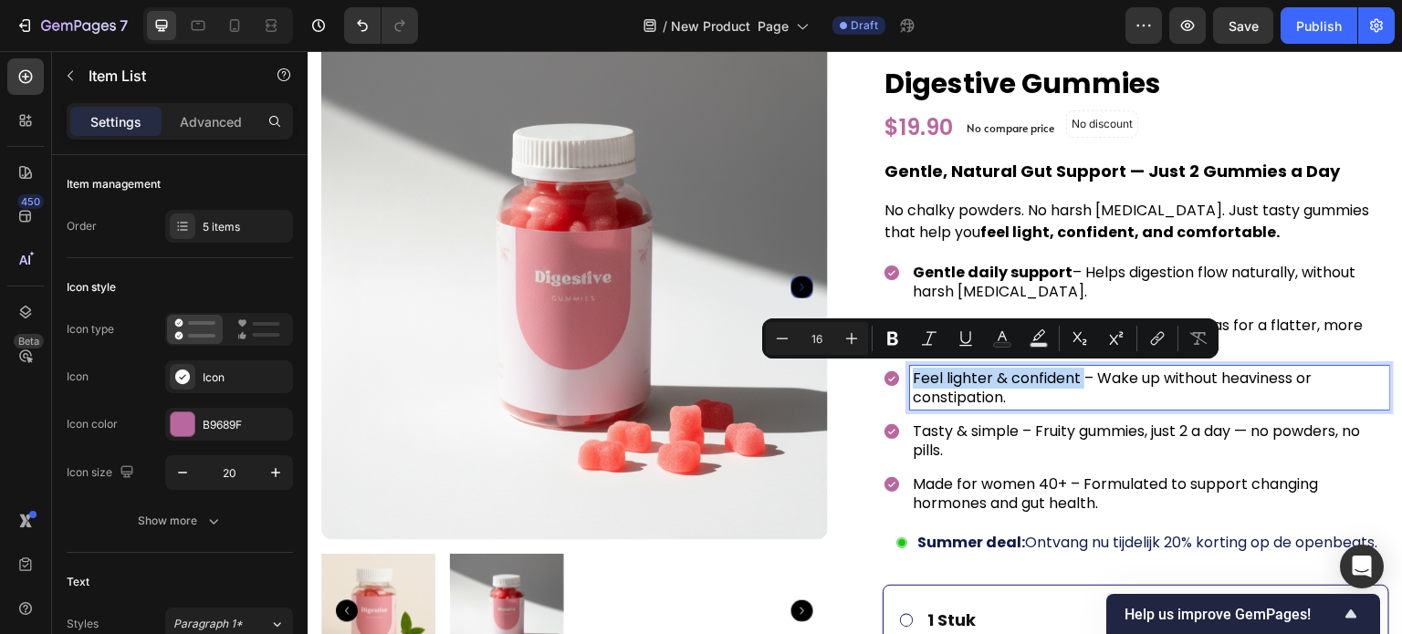
drag, startPoint x: 1073, startPoint y: 375, endPoint x: 906, endPoint y: 373, distance: 166.1
click at [913, 373] on p "Feel lighter & confident – Wake up without heaviness or constipation." at bounding box center [1150, 388] width 474 height 38
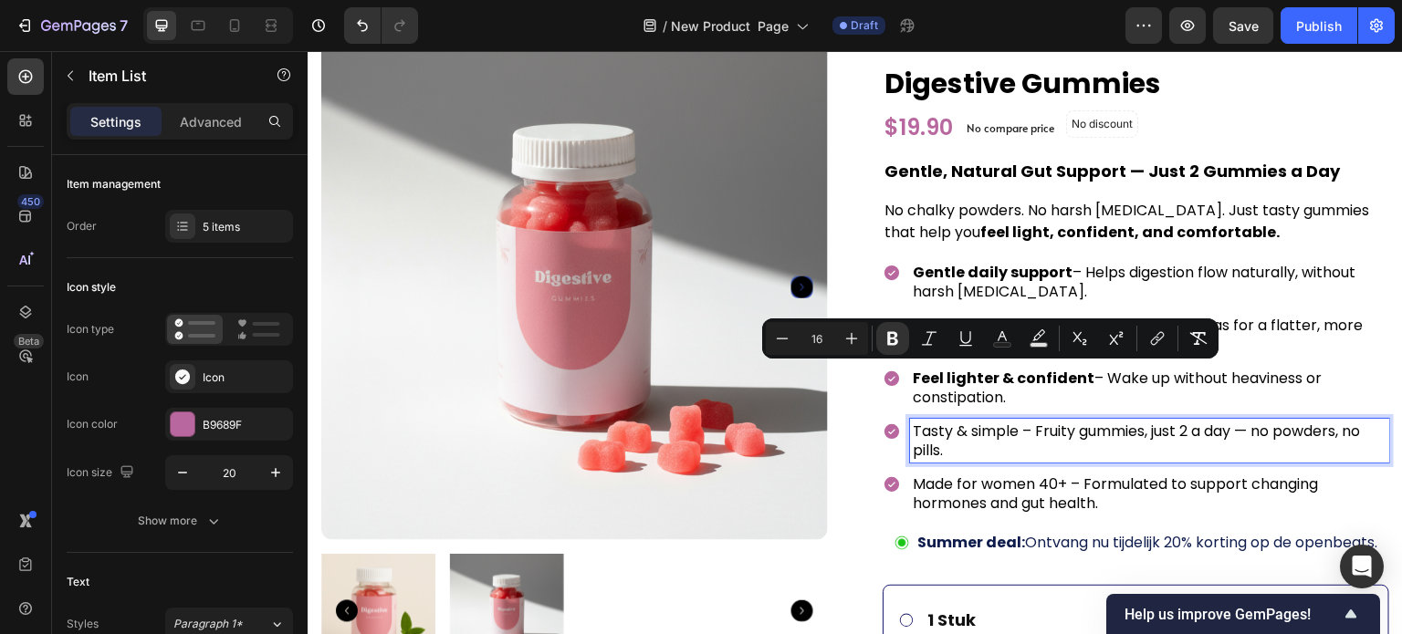
click at [1010, 425] on p "Tasty & simple – Fruity gummies, just 2 a day — no powders, no pills." at bounding box center [1150, 441] width 474 height 38
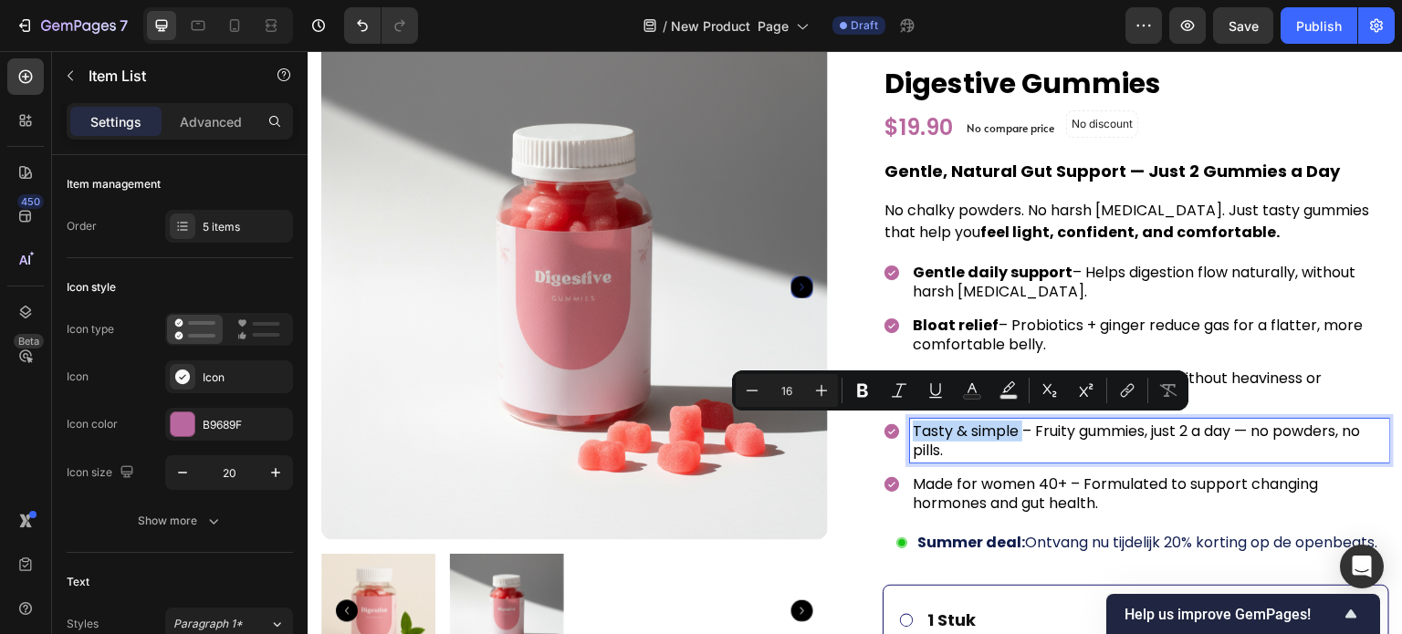
drag, startPoint x: 1010, startPoint y: 425, endPoint x: 912, endPoint y: 431, distance: 98.7
click at [913, 431] on p "Tasty & simple – Fruity gummies, just 2 a day — no powders, no pills." at bounding box center [1150, 441] width 474 height 38
click at [1058, 478] on p "Made for women 40+ – Formulated to support changing hormones and gut health." at bounding box center [1150, 494] width 474 height 38
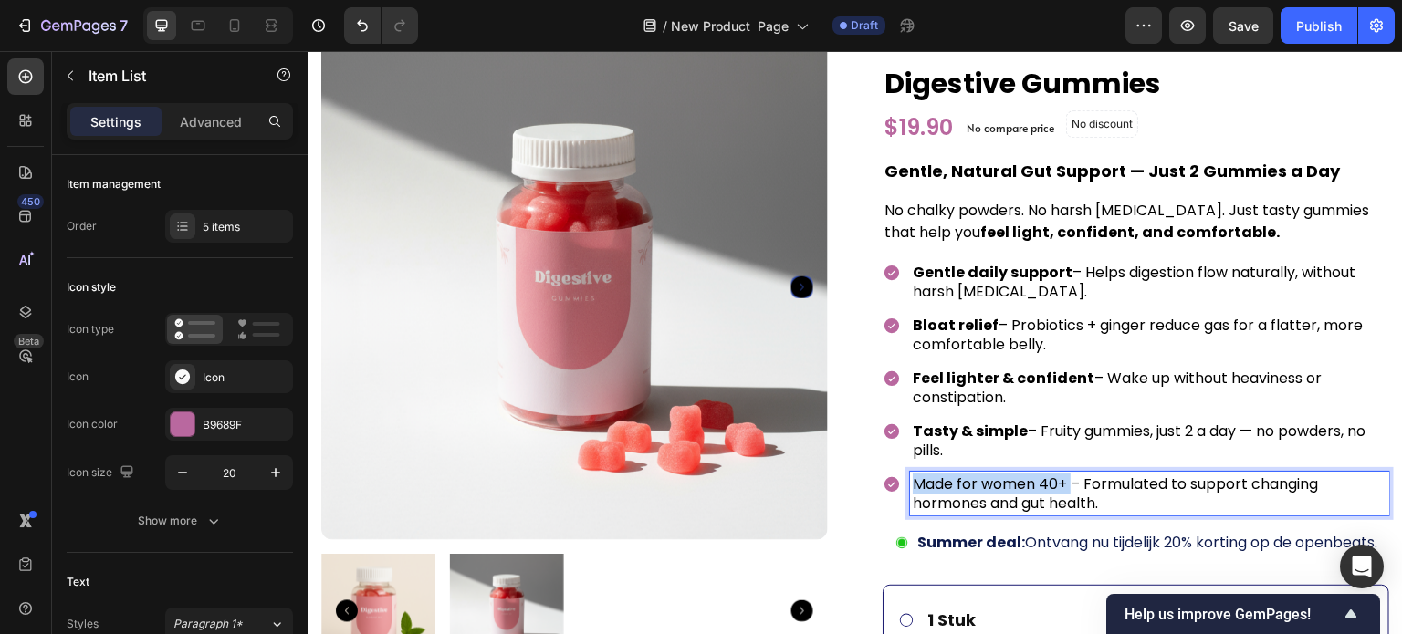
drag, startPoint x: 1058, startPoint y: 478, endPoint x: 906, endPoint y: 483, distance: 151.6
click at [913, 483] on p "Made for women 40+ – Formulated to support changing hormones and gut health." at bounding box center [1150, 494] width 474 height 38
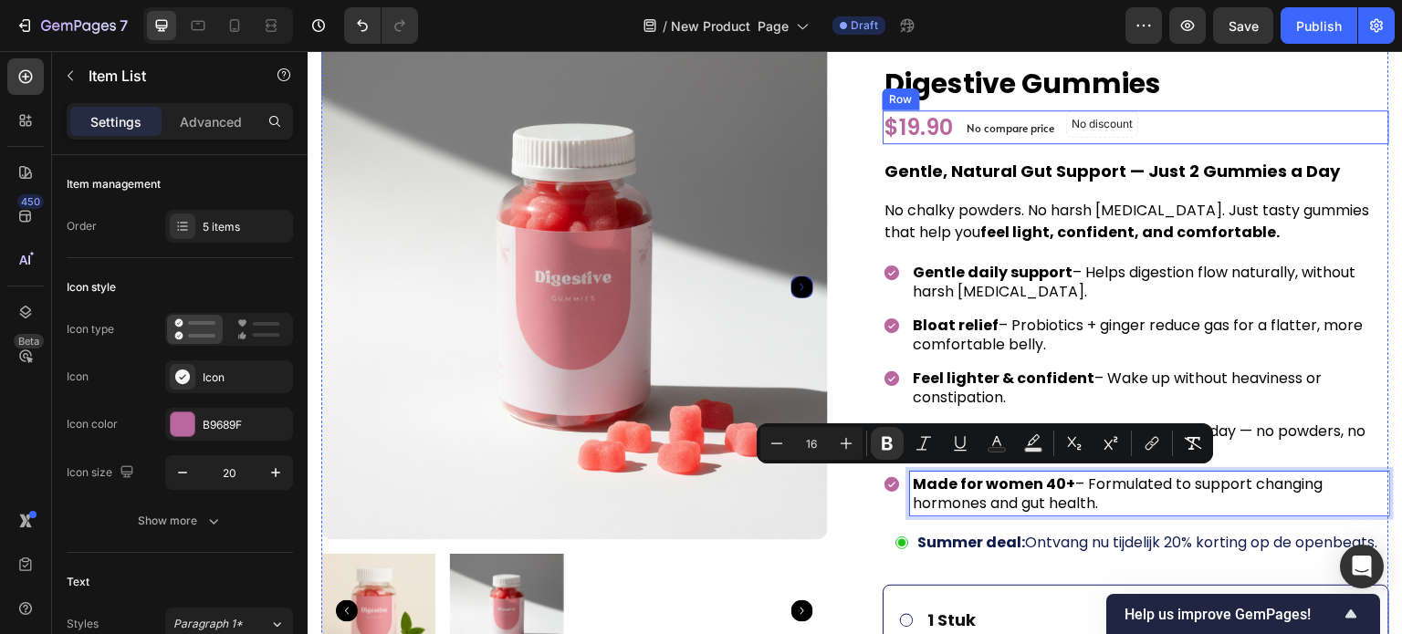
click at [1274, 120] on div "$19.90 (P) Price (P) Price No compare price (P) Price Row No discount Not be di…" at bounding box center [1136, 127] width 507 height 34
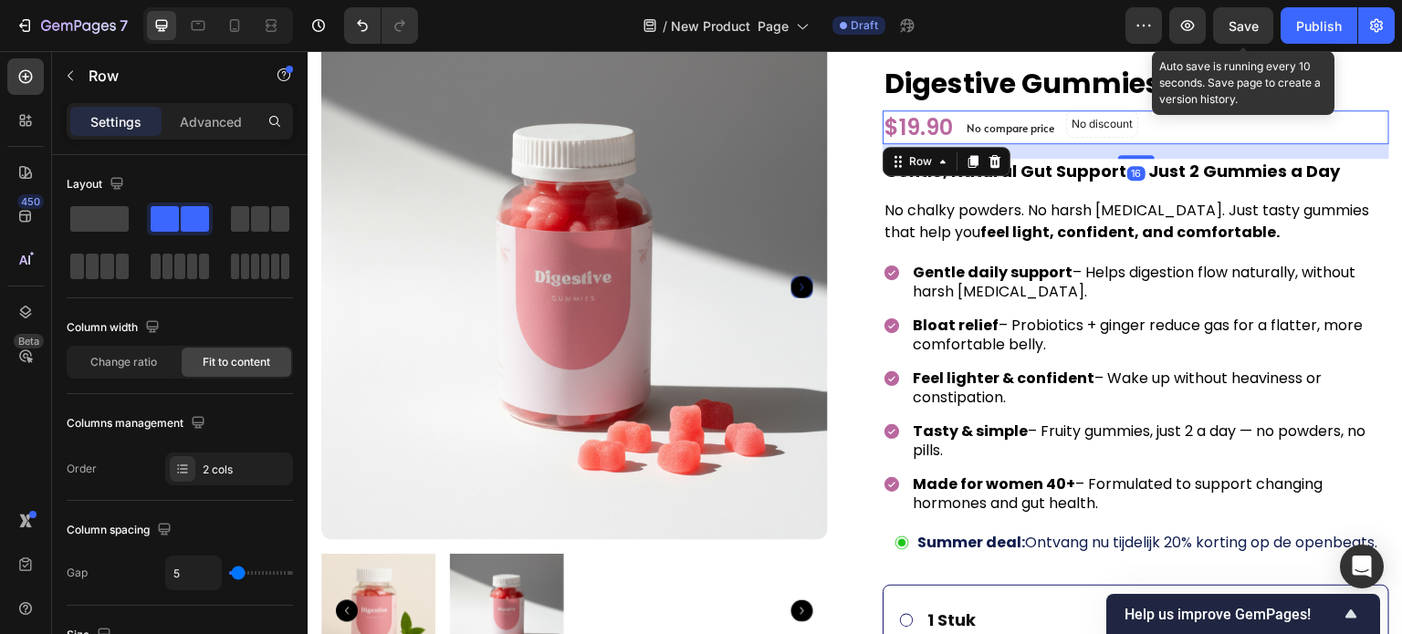
click at [1242, 32] on span "Save" at bounding box center [1244, 26] width 30 height 16
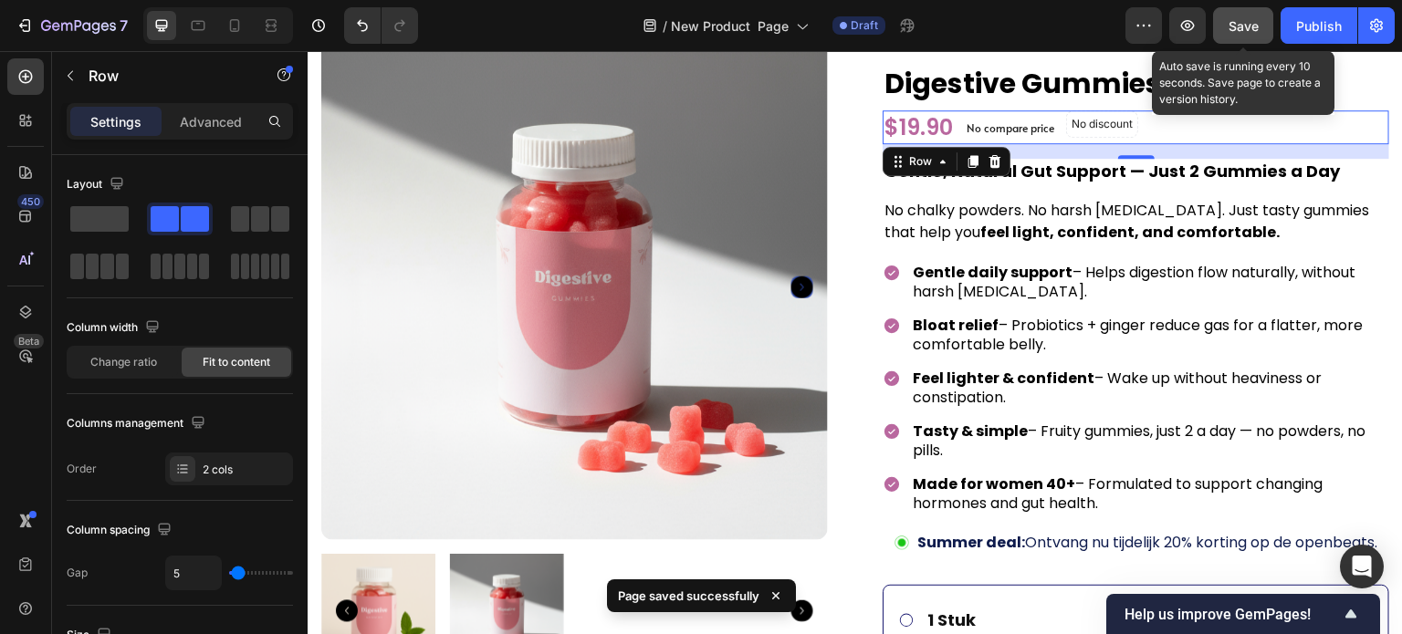
drag, startPoint x: 1250, startPoint y: 15, endPoint x: 903, endPoint y: 49, distance: 348.6
click at [1250, 15] on button "Save" at bounding box center [1243, 25] width 60 height 37
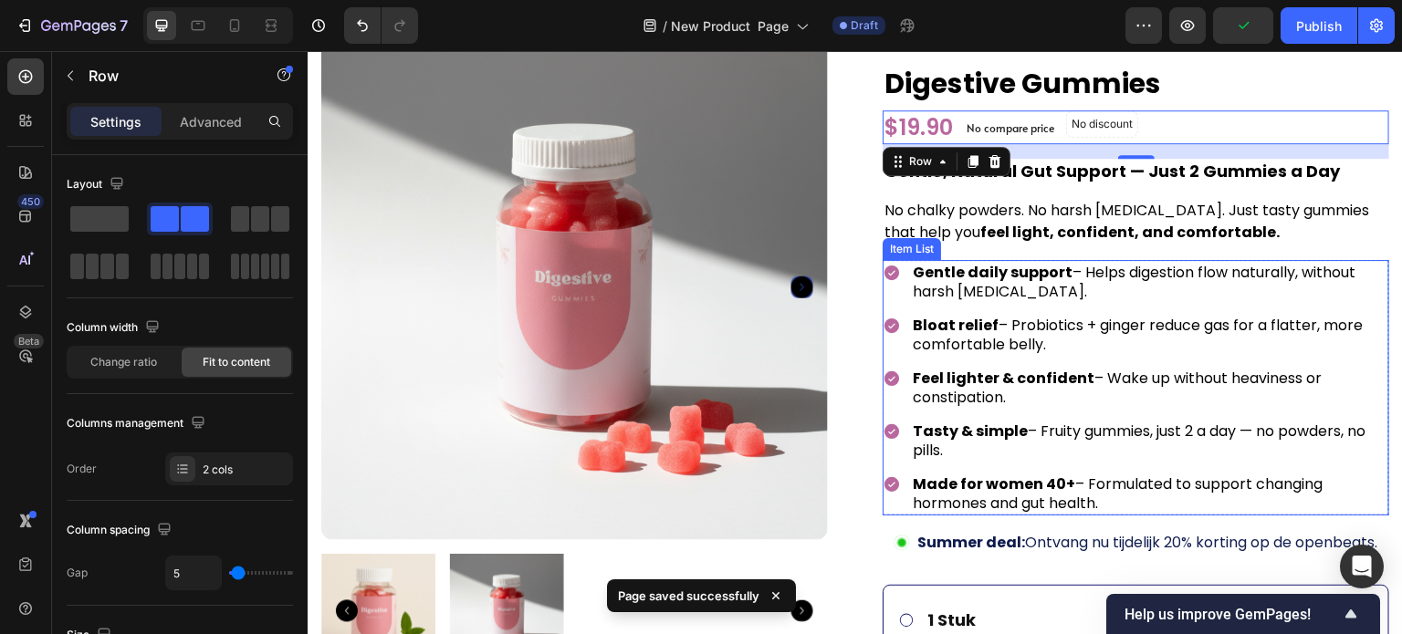
scroll to position [0, 0]
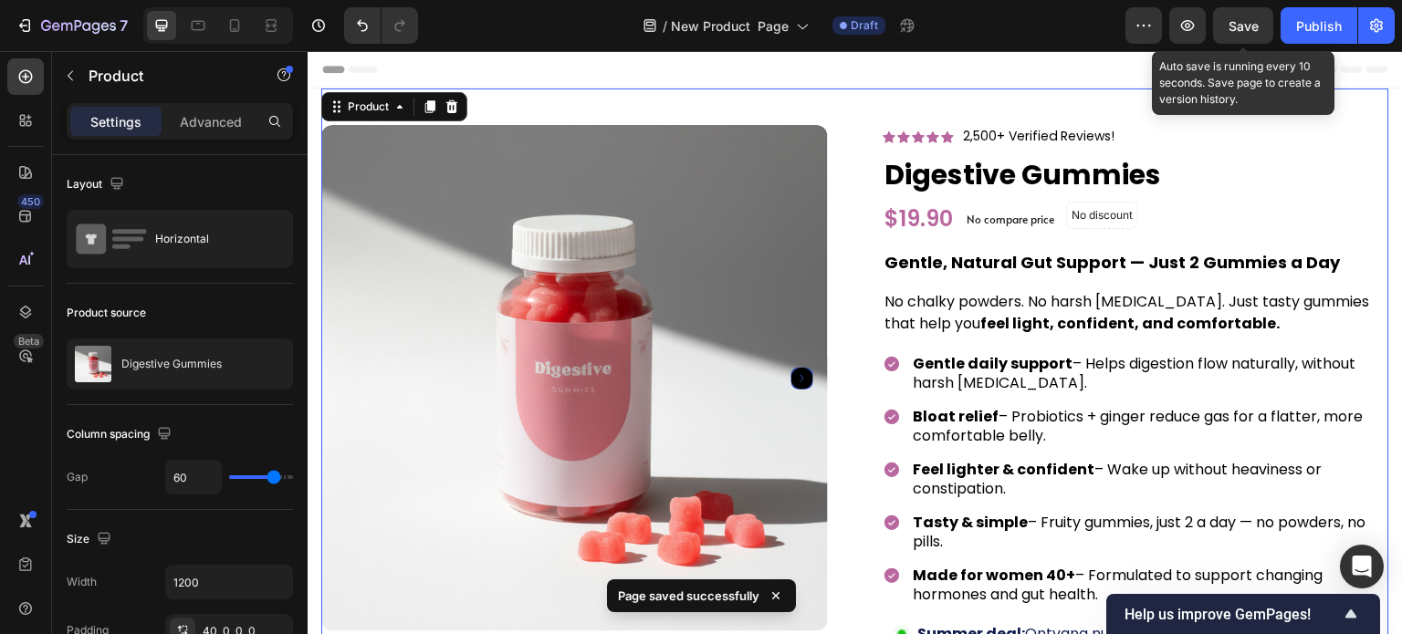
drag, startPoint x: 1229, startPoint y: 25, endPoint x: 858, endPoint y: 20, distance: 370.6
click at [1229, 25] on span "Save" at bounding box center [1244, 26] width 30 height 16
drag, startPoint x: 1253, startPoint y: 24, endPoint x: 683, endPoint y: 48, distance: 571.0
click at [1253, 24] on span "Save" at bounding box center [1244, 26] width 30 height 16
click at [1245, 16] on div "Save" at bounding box center [1244, 25] width 30 height 19
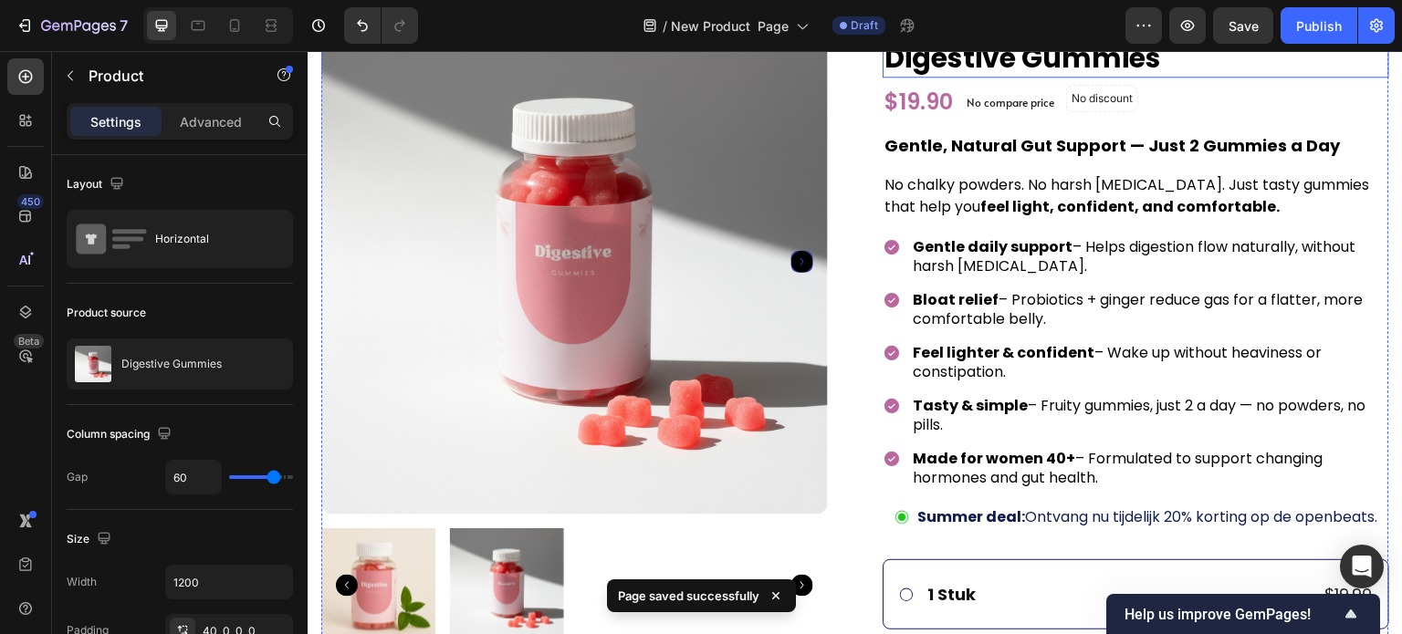
scroll to position [183, 0]
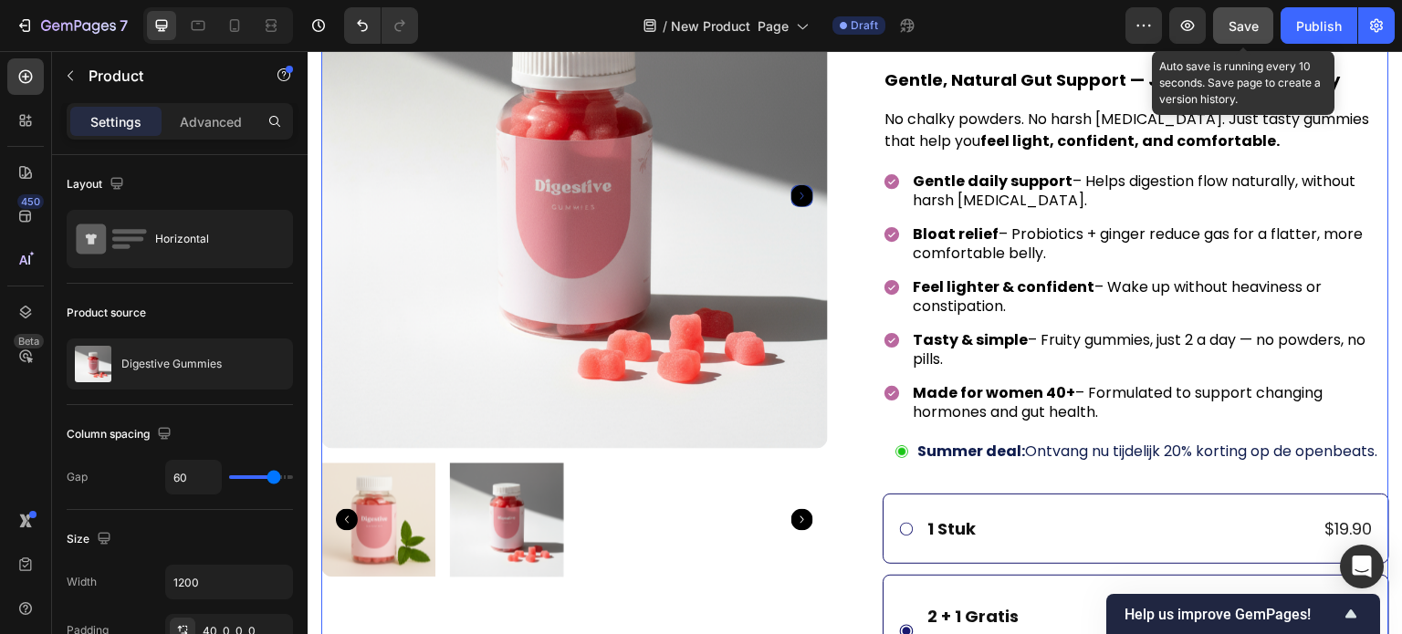
drag, startPoint x: 1252, startPoint y: 26, endPoint x: 855, endPoint y: 37, distance: 397.2
click at [1252, 26] on span "Save" at bounding box center [1244, 26] width 30 height 16
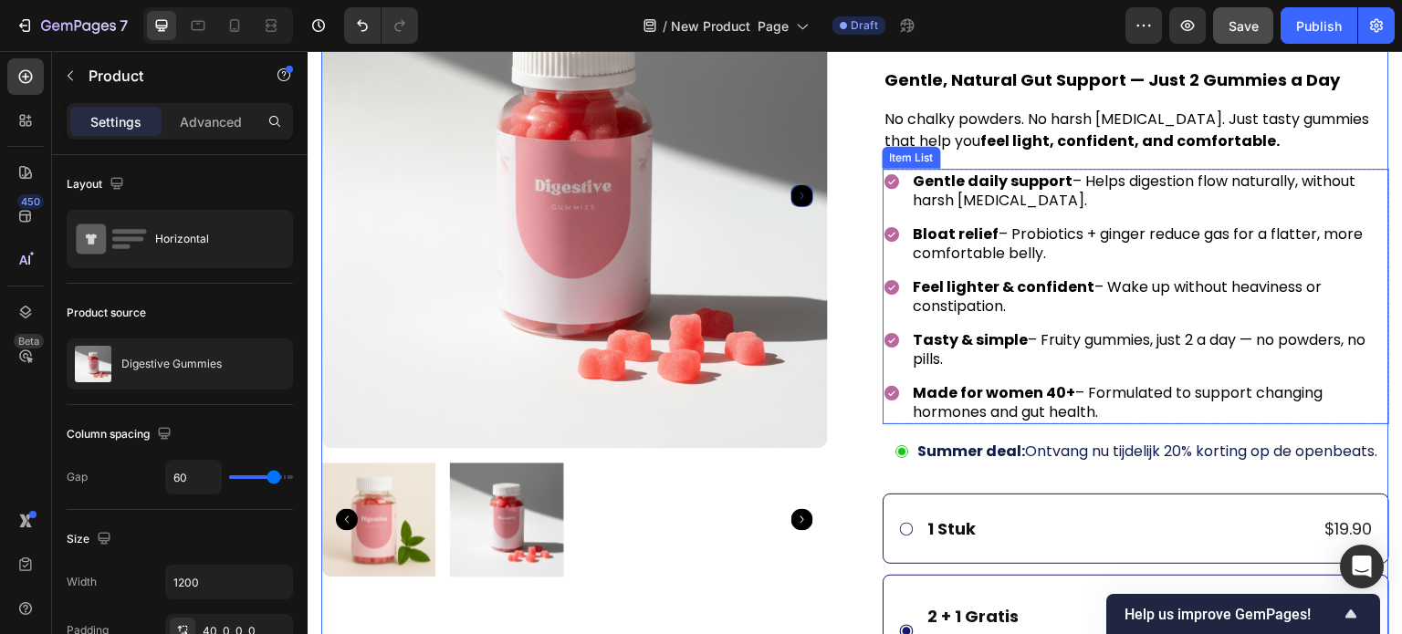
click at [887, 218] on div "Gentle daily support – Helps digestion flow naturally, without harsh laxatives.…" at bounding box center [1136, 297] width 507 height 256
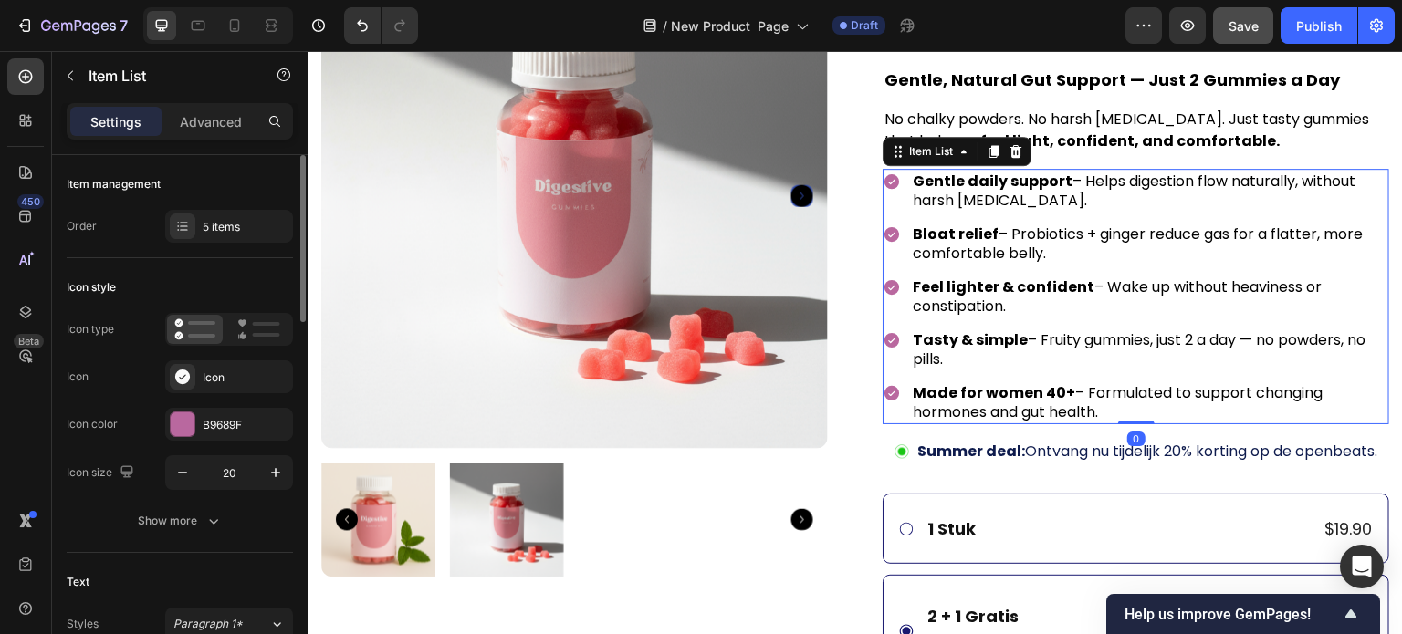
click at [213, 400] on div "Icon type Icon Icon Icon color B9689F Icon size 20" at bounding box center [180, 401] width 226 height 177
click at [215, 421] on div "B9689F" at bounding box center [229, 425] width 53 height 16
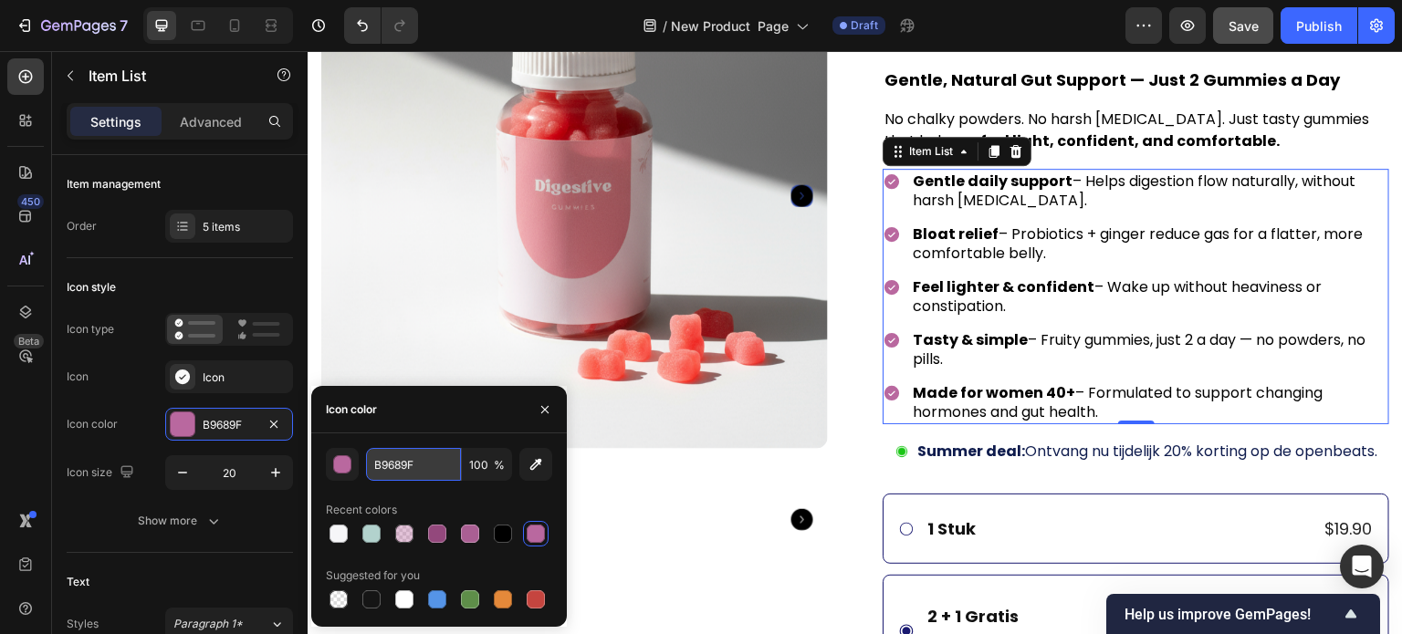
click at [421, 465] on input "B9689F" at bounding box center [413, 464] width 95 height 33
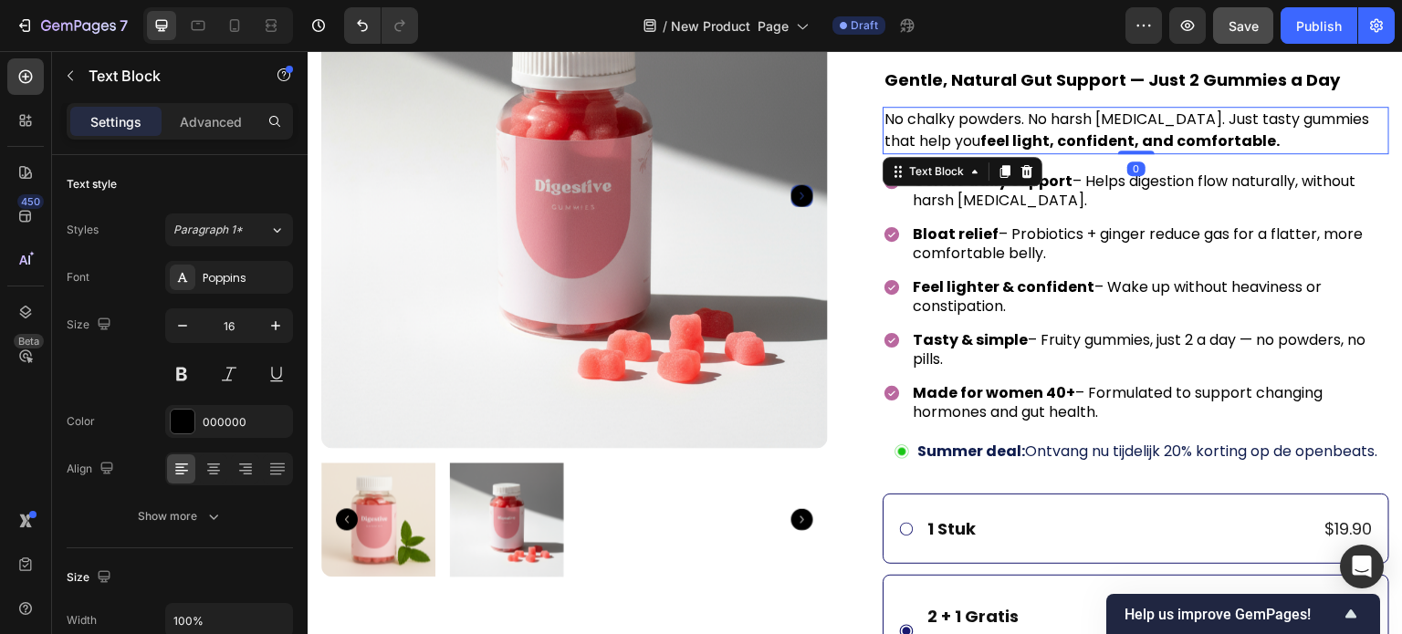
click at [1240, 134] on p "No chalky powders. No harsh laxatives. Just tasty gummies that help you feel li…" at bounding box center [1135, 131] width 503 height 44
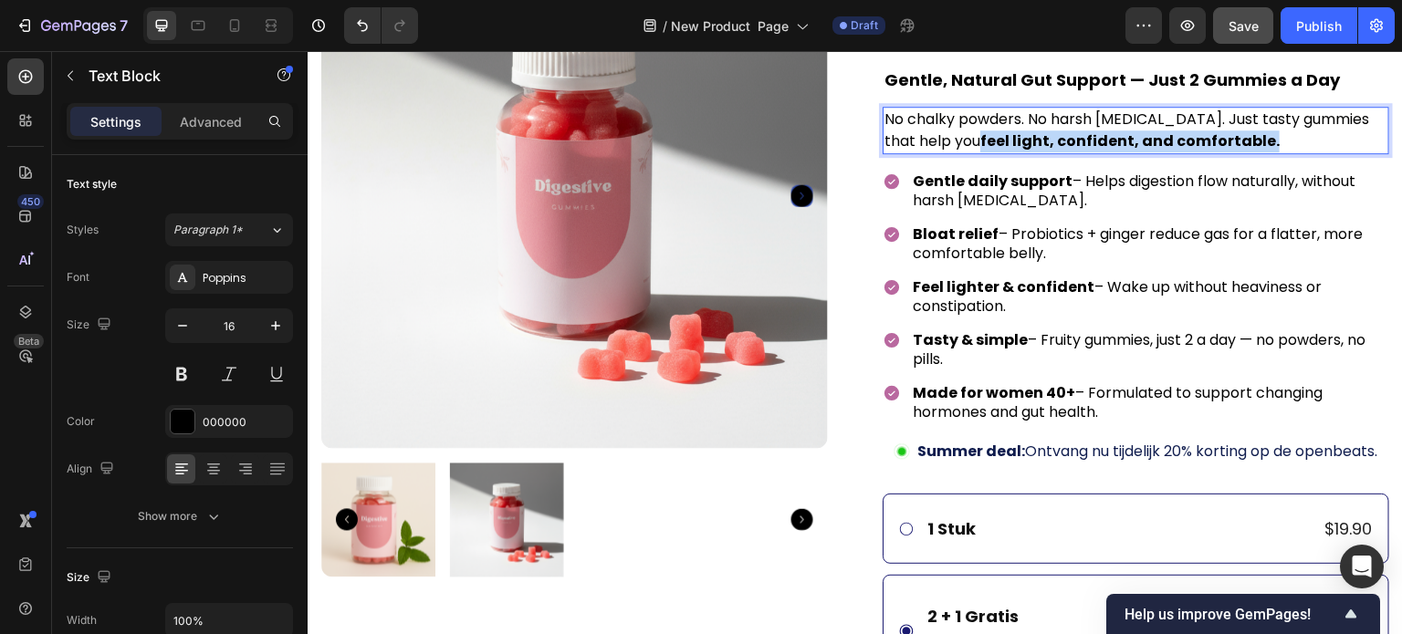
drag, startPoint x: 1230, startPoint y: 140, endPoint x: 946, endPoint y: 143, distance: 284.8
click at [946, 143] on p "No chalky powders. No harsh laxatives. Just tasty gummies that help you feel li…" at bounding box center [1135, 131] width 503 height 44
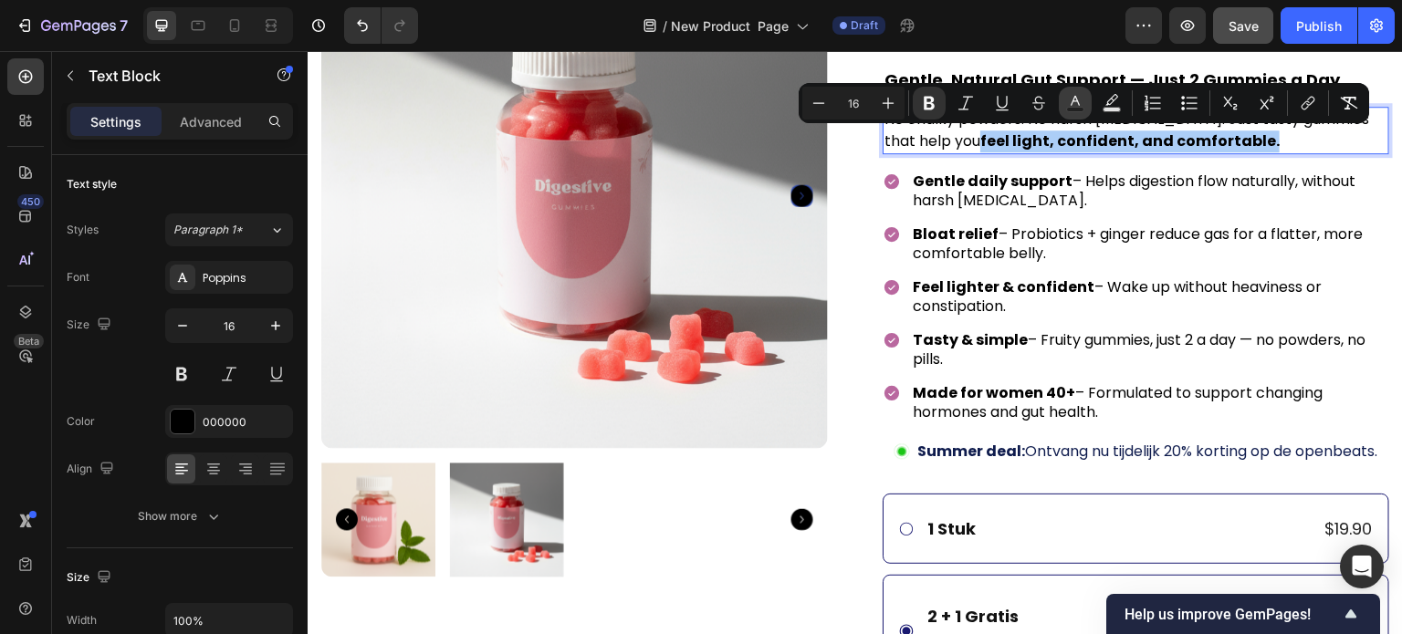
drag, startPoint x: 1075, startPoint y: 109, endPoint x: 755, endPoint y: 84, distance: 321.3
click at [1075, 109] on rect "Editor contextual toolbar" at bounding box center [1075, 110] width 17 height 5
type input "000000"
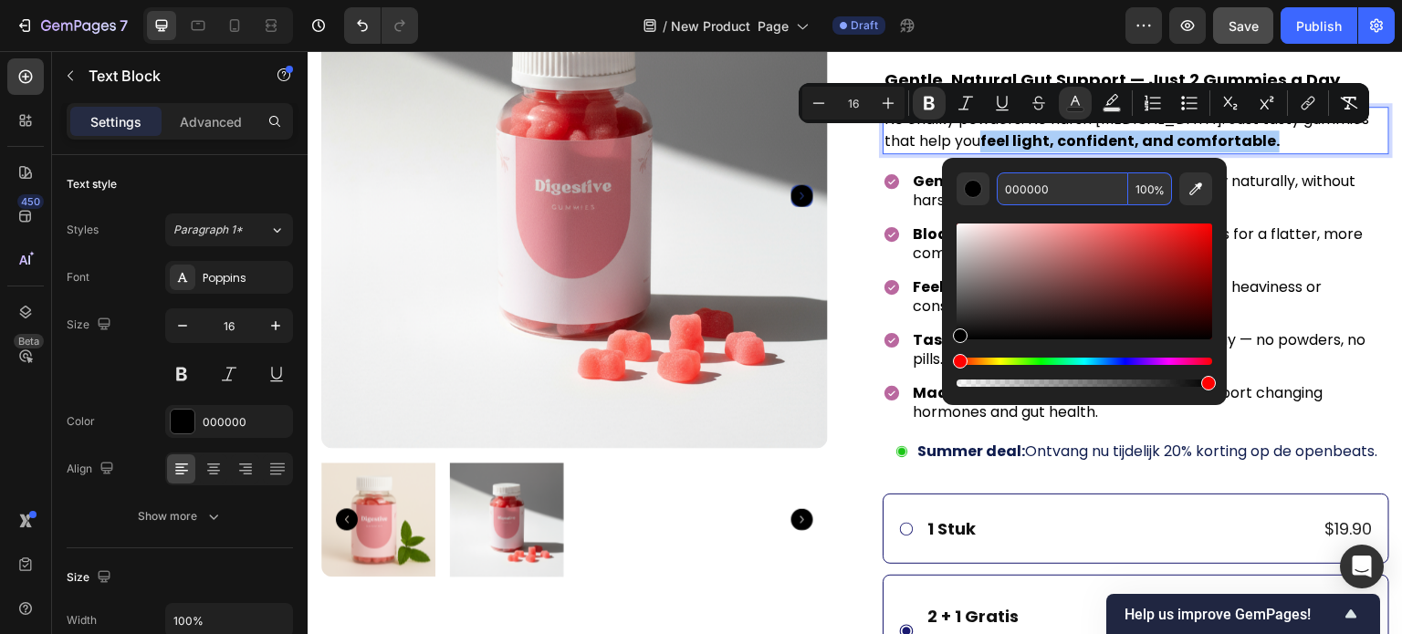
click at [1055, 178] on input "000000" at bounding box center [1062, 189] width 131 height 33
paste input "B9689F"
type input "B9689F"
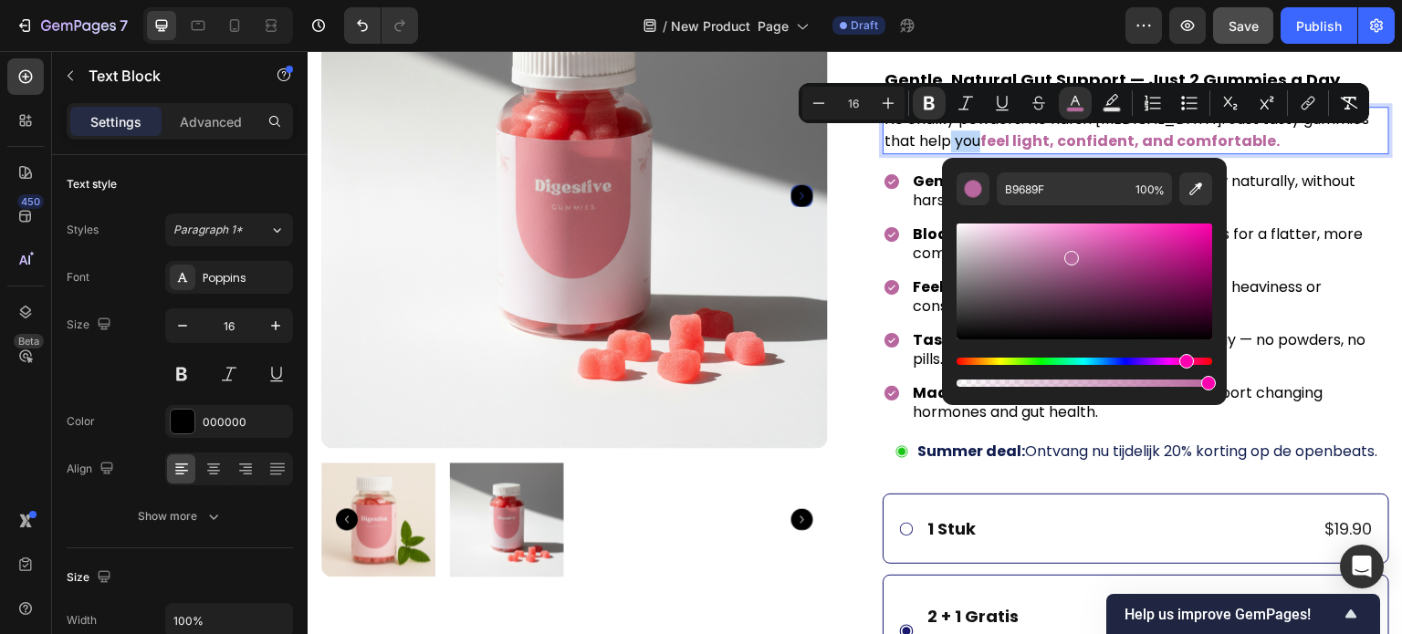
click at [1289, 140] on p "No chalky powders. No harsh laxatives. Just tasty gummies that help you feel li…" at bounding box center [1135, 131] width 503 height 44
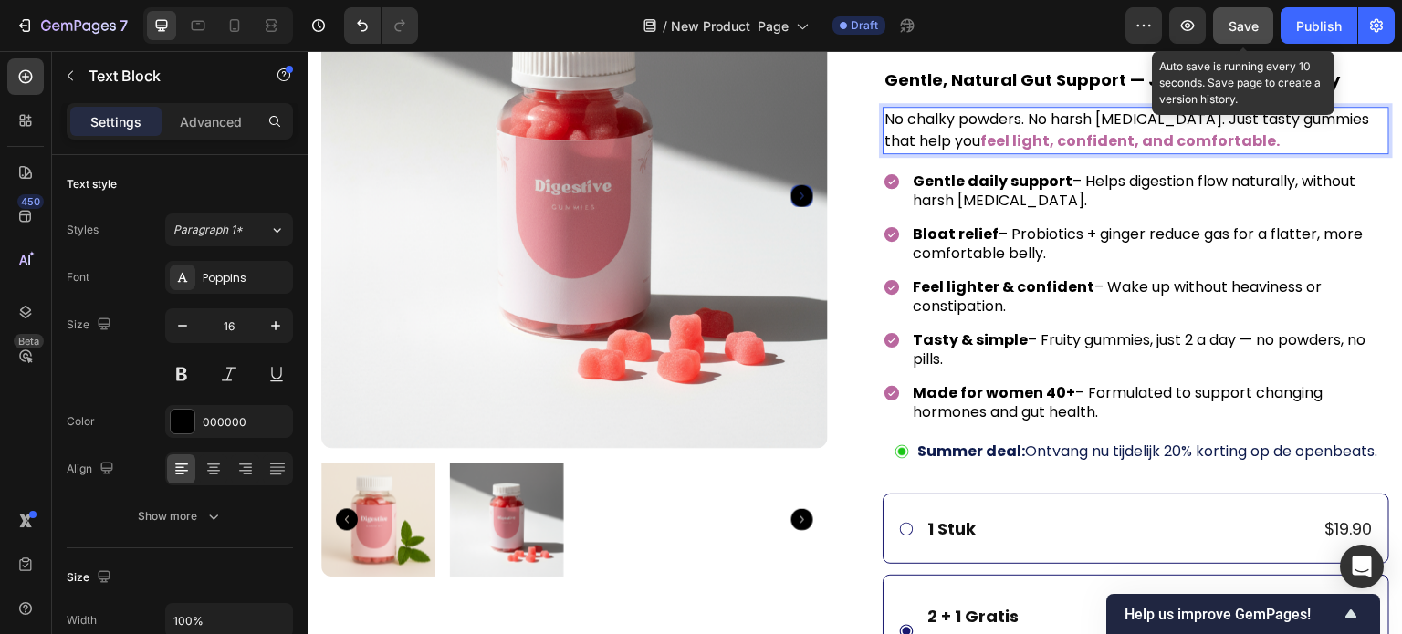
drag, startPoint x: 1239, startPoint y: 38, endPoint x: 820, endPoint y: 130, distance: 428.8
click at [1239, 38] on button "Save" at bounding box center [1243, 25] width 60 height 37
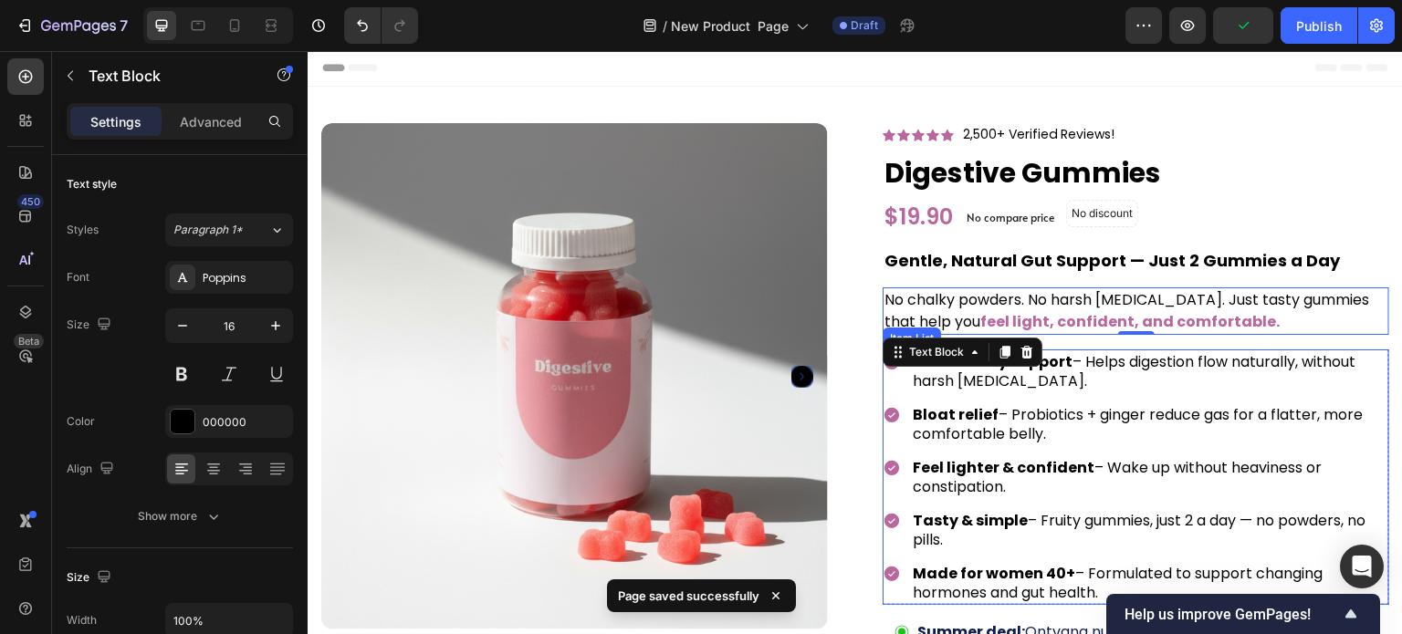
scroll to position [0, 0]
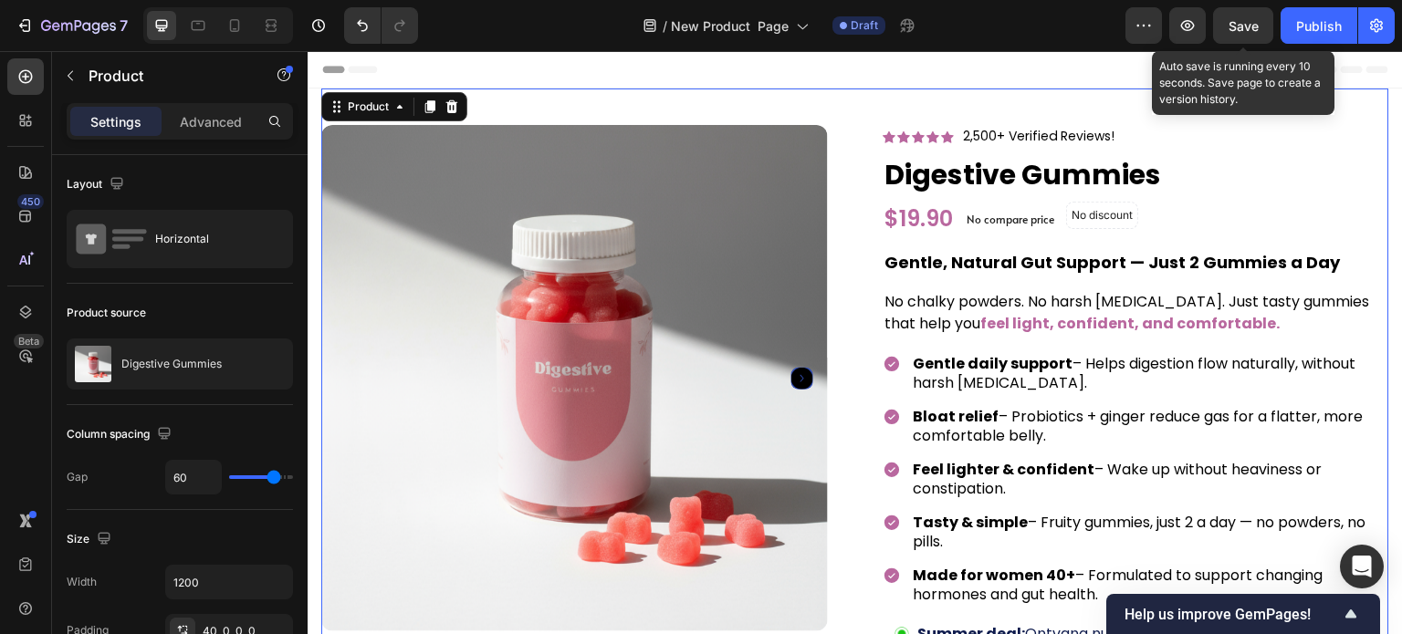
click at [1231, 30] on span "Save" at bounding box center [1244, 26] width 30 height 16
drag, startPoint x: 1245, startPoint y: 21, endPoint x: 939, endPoint y: 11, distance: 305.9
click at [1245, 21] on span "Save" at bounding box center [1244, 26] width 30 height 16
click at [1241, 21] on span "Save" at bounding box center [1244, 26] width 30 height 16
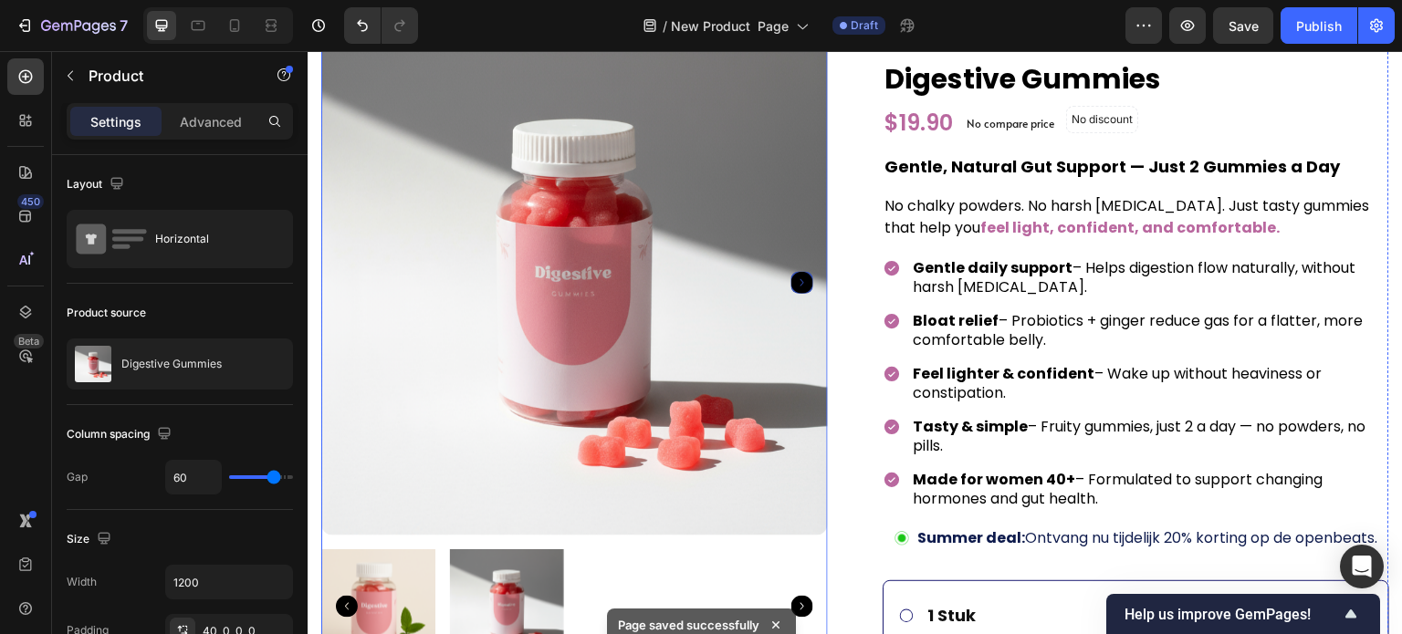
scroll to position [183, 0]
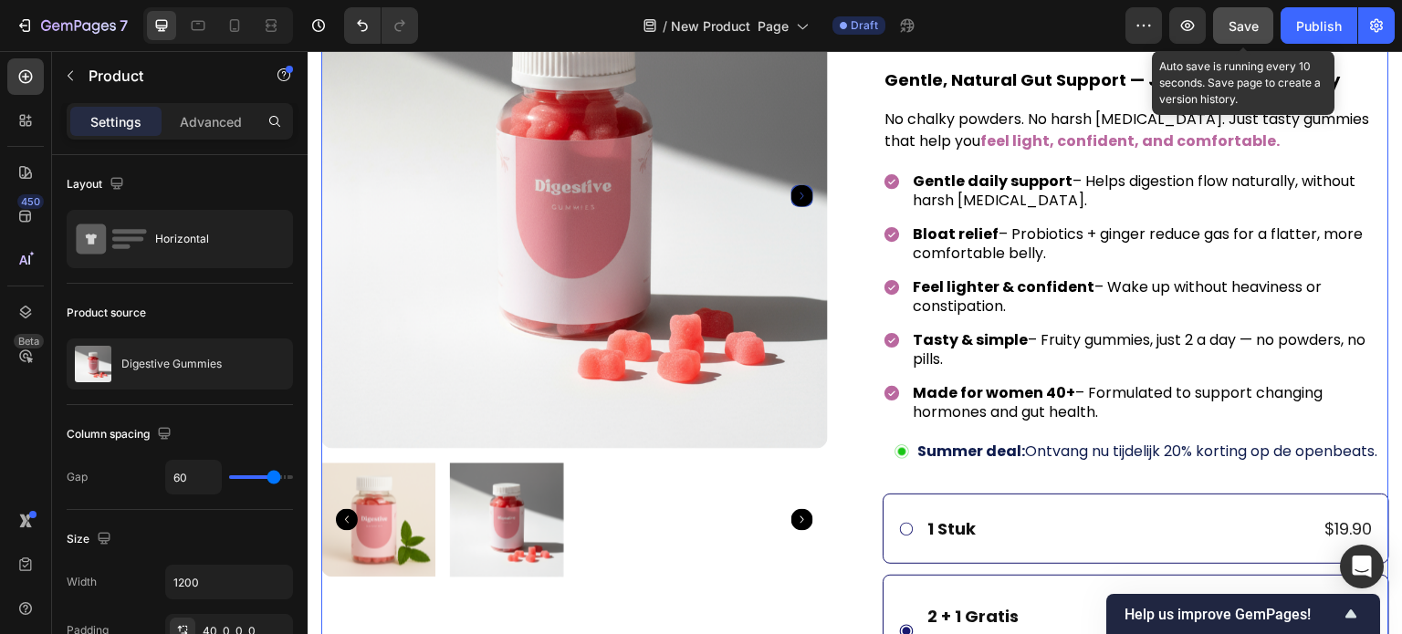
click at [1245, 37] on button "Save" at bounding box center [1243, 25] width 60 height 37
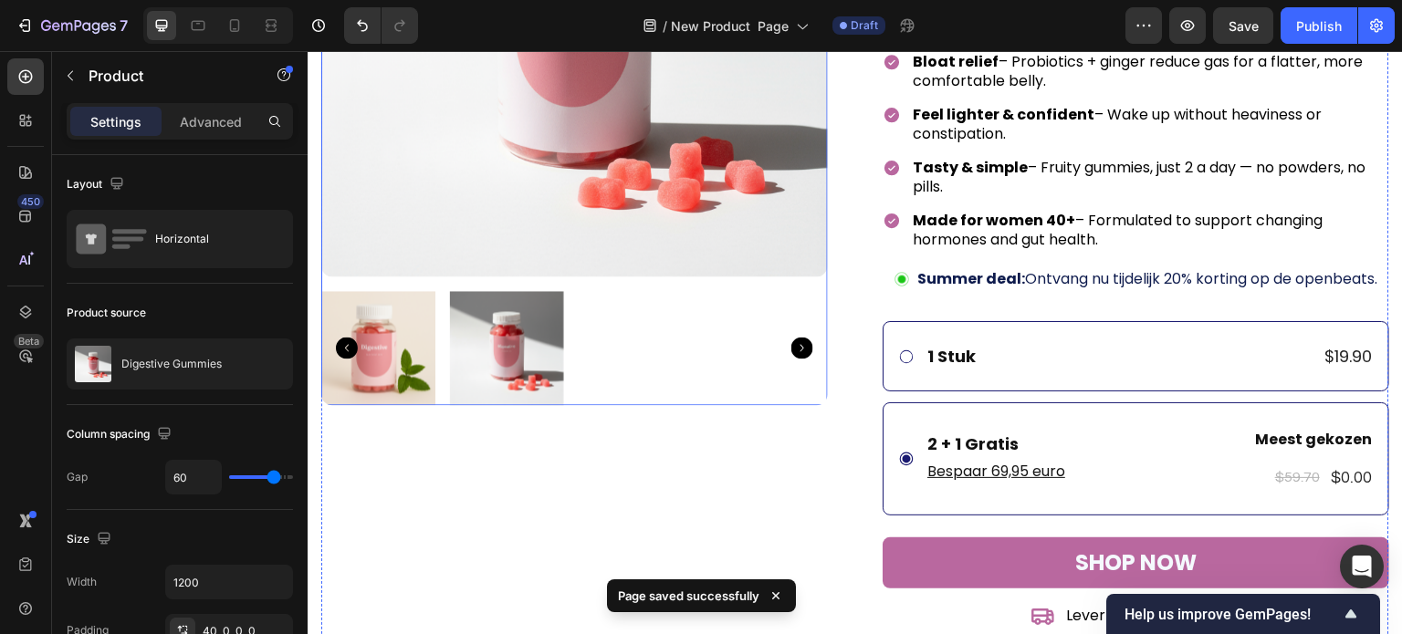
scroll to position [365, 0]
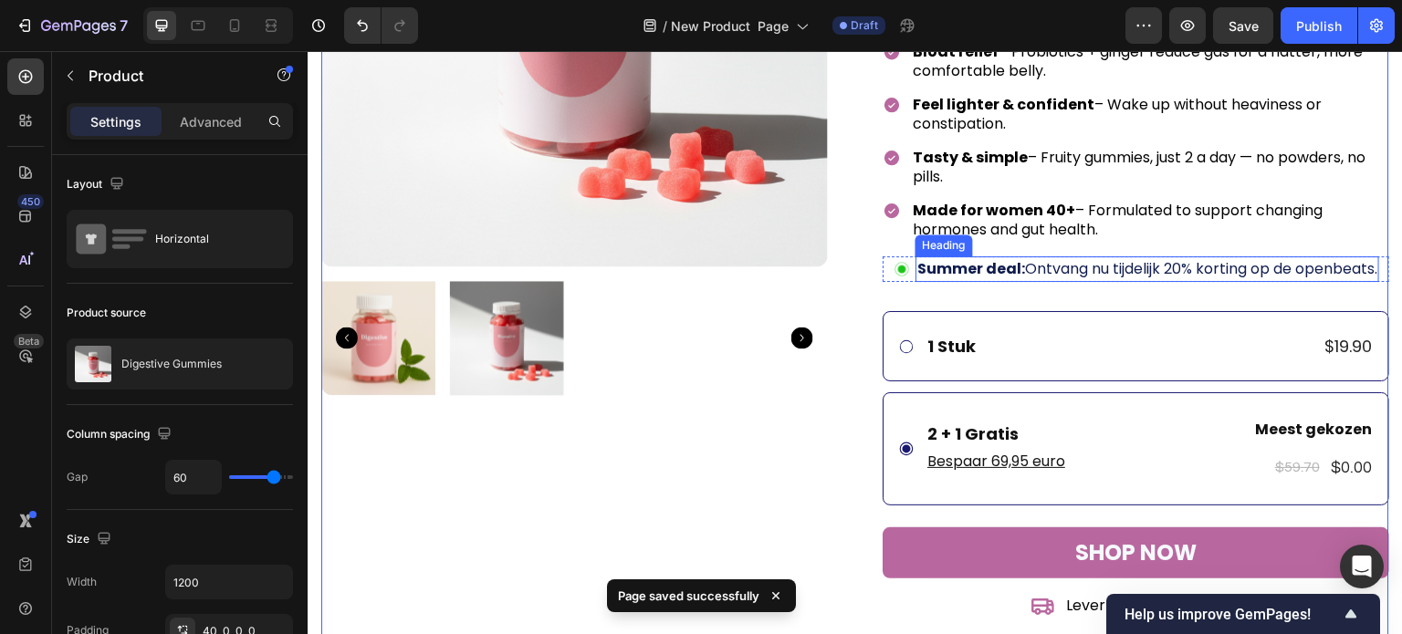
click at [1022, 269] on h2 "Summer deal: Ontvang nu tijdelijk 20% korting op de openbeats." at bounding box center [1148, 269] width 464 height 26
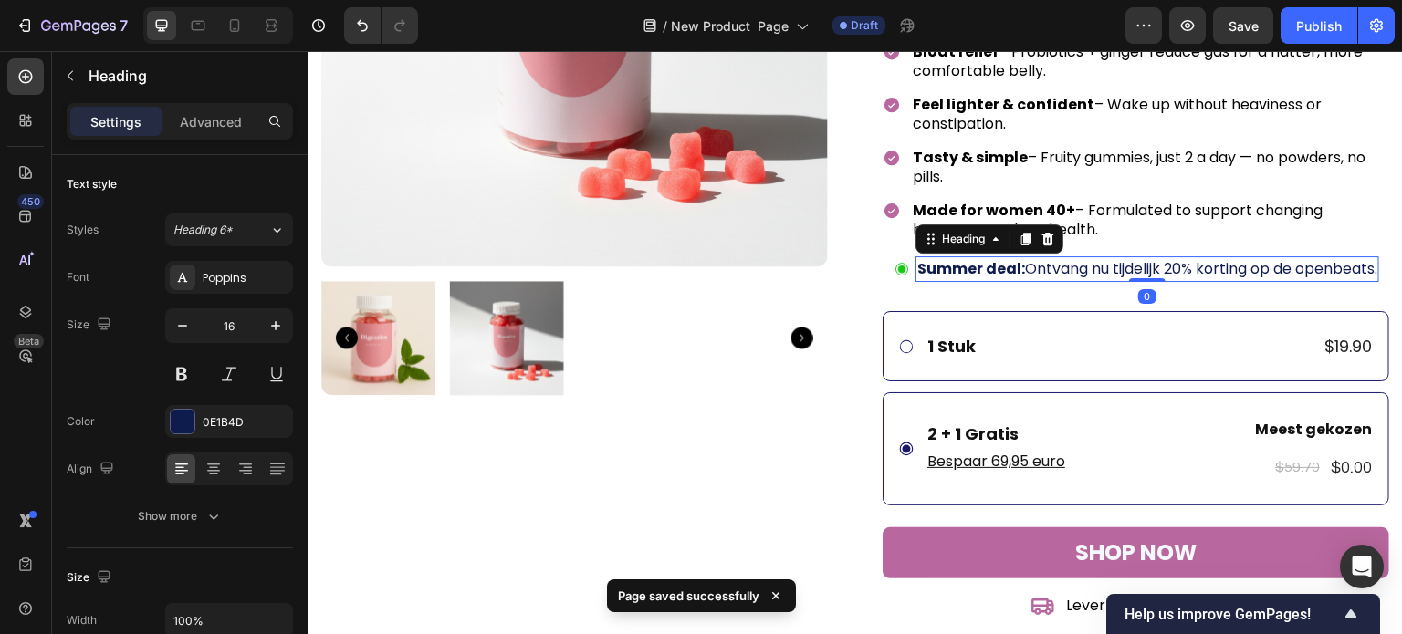
click at [1055, 269] on h2 "Summer deal: Ontvang nu tijdelijk 20% korting op de openbeats." at bounding box center [1148, 269] width 464 height 26
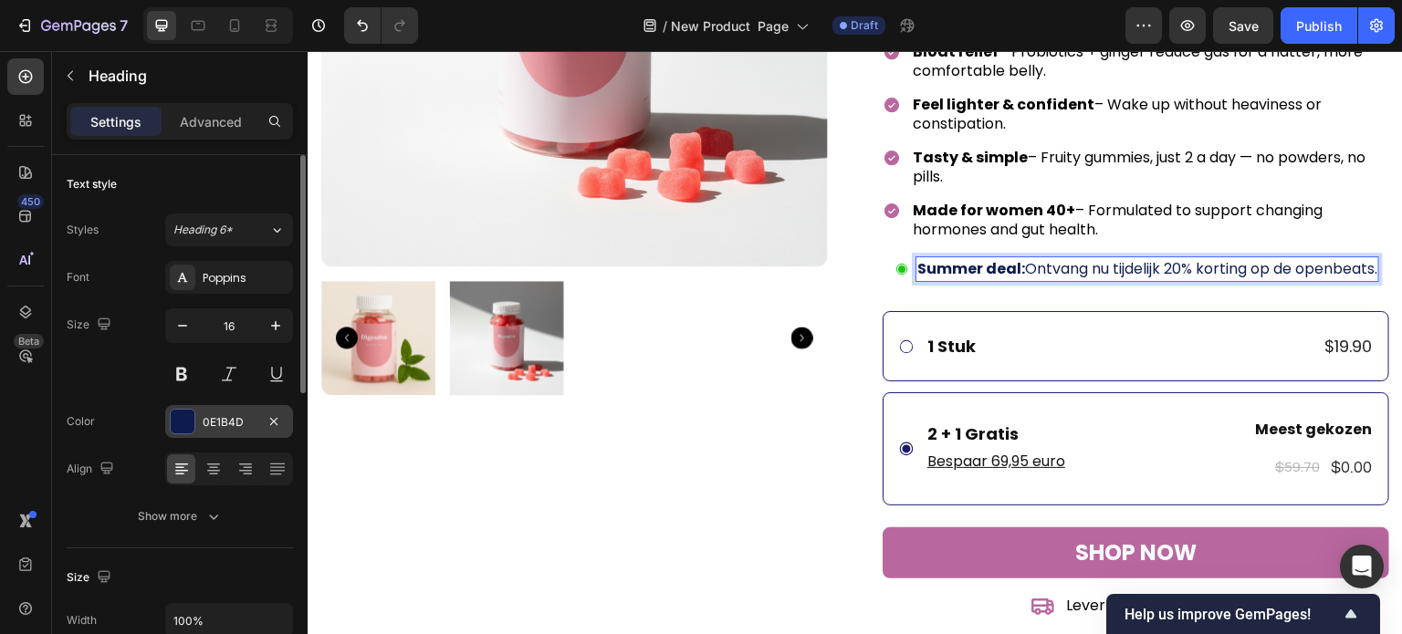
click at [226, 423] on div "0E1B4D" at bounding box center [229, 422] width 53 height 16
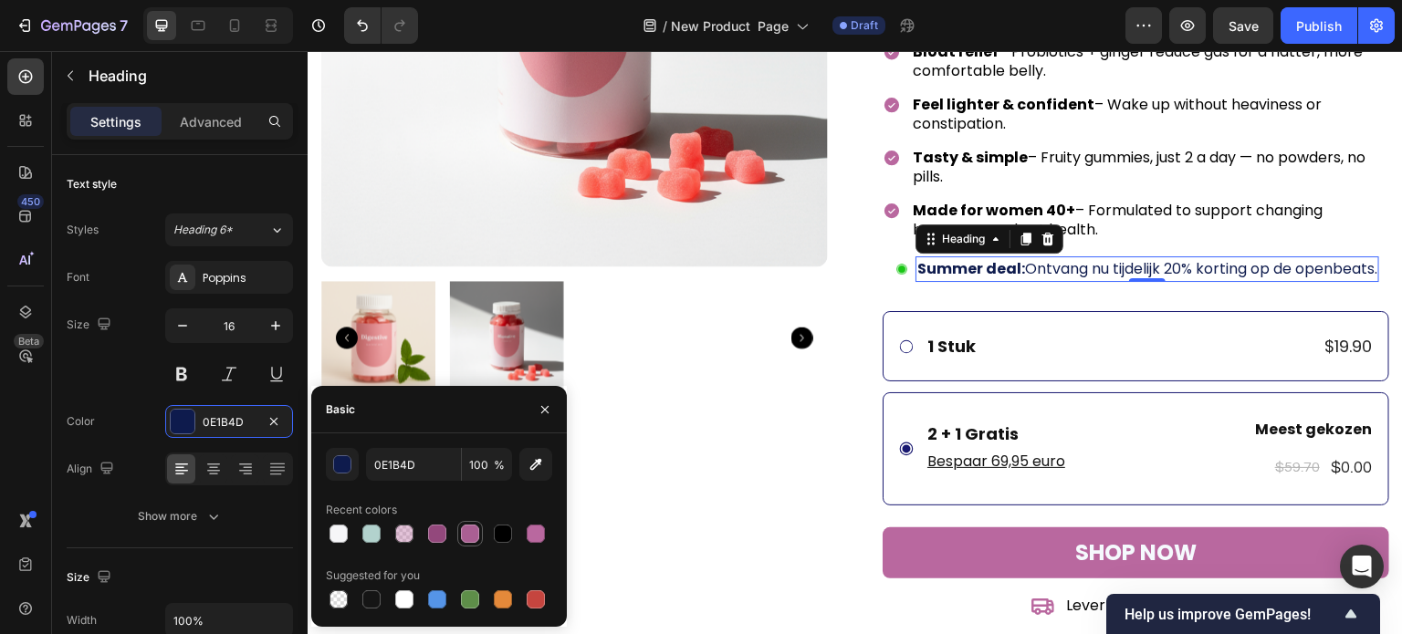
click at [464, 536] on div at bounding box center [470, 534] width 18 height 18
type input "AA5F93"
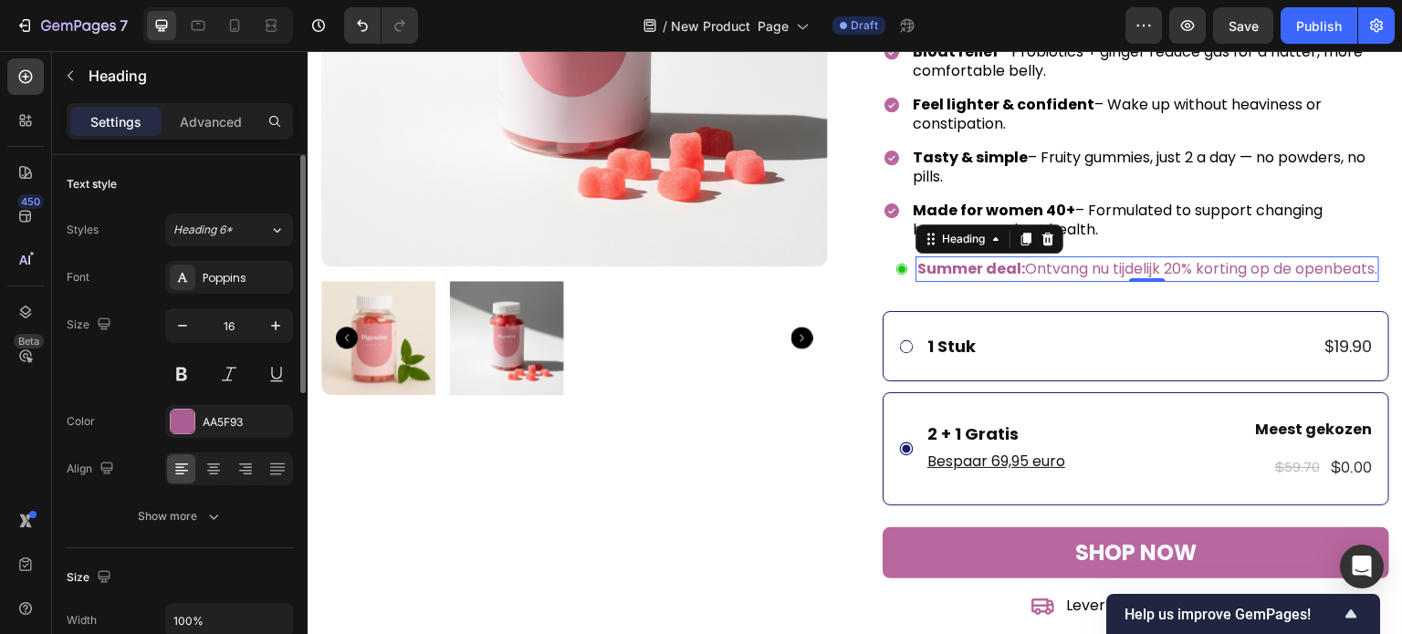
click at [135, 379] on div "Size 16" at bounding box center [180, 350] width 226 height 82
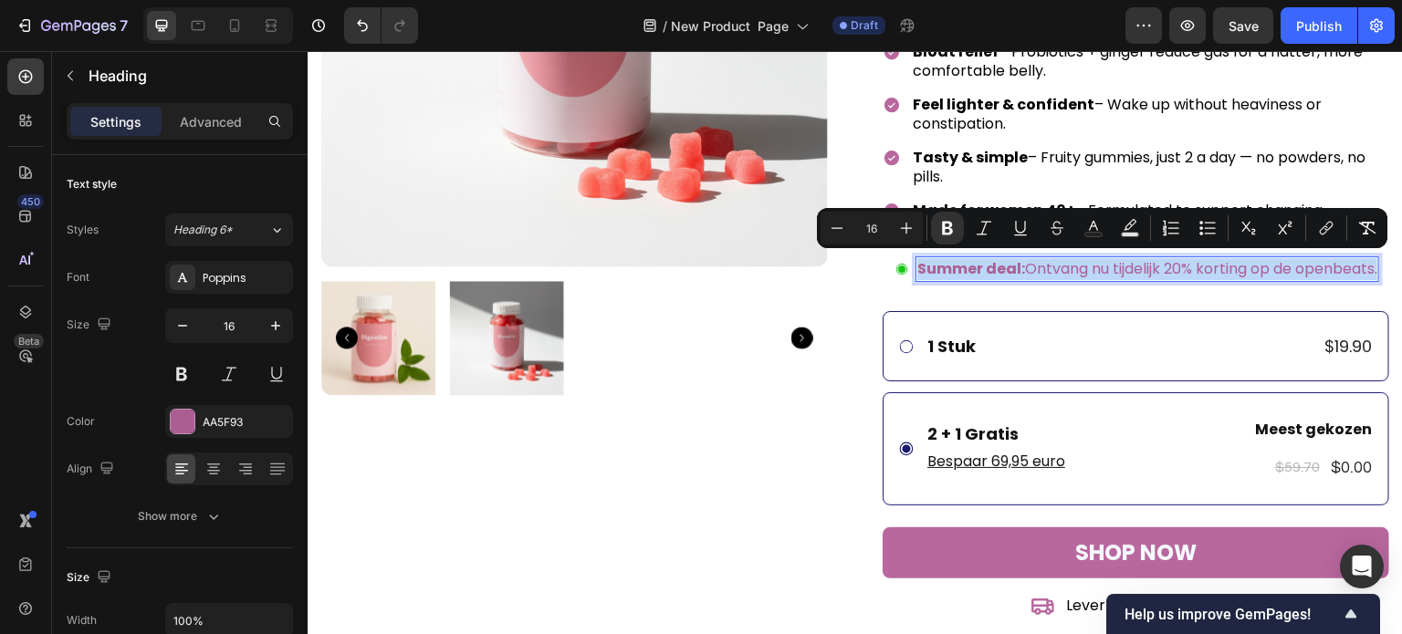
copy p "Summer deal: Ontvang nu tijdelijk 20% korting op de openbeats."
click at [999, 274] on strong "Summer deal:" at bounding box center [971, 268] width 108 height 21
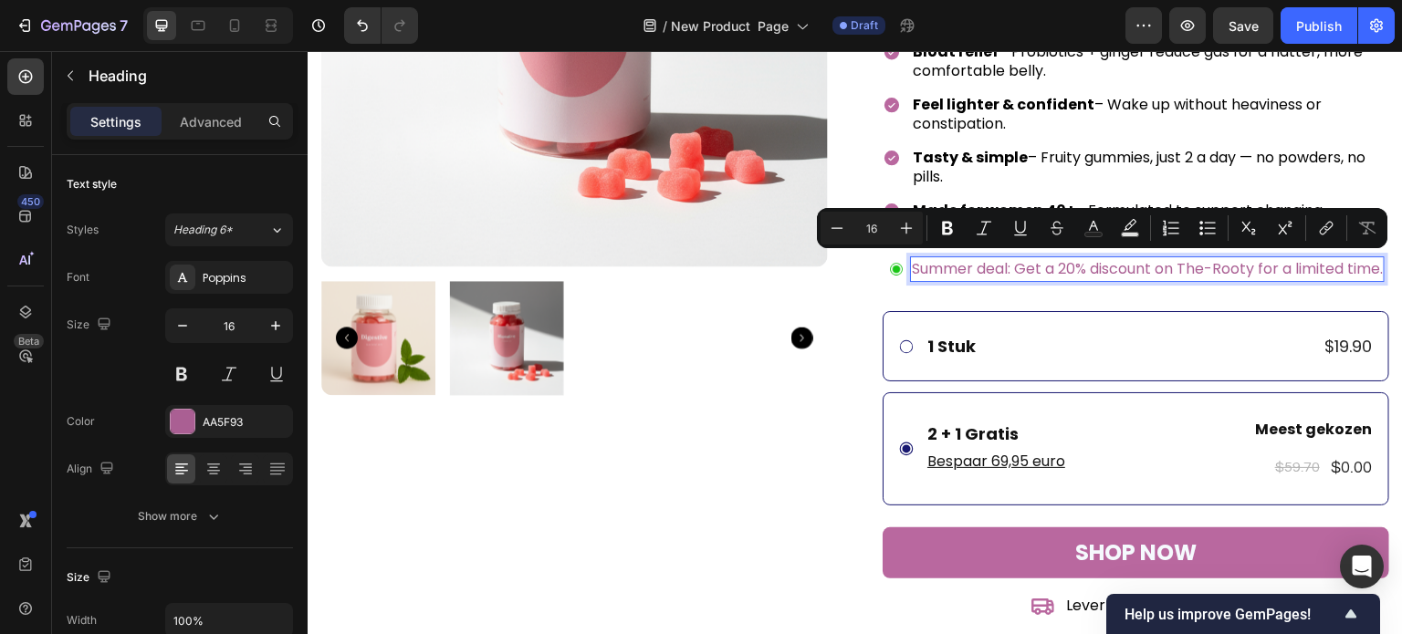
click at [999, 274] on p "Summer deal: Get a 20% discount on The-Rooty for a limited time." at bounding box center [1147, 269] width 471 height 22
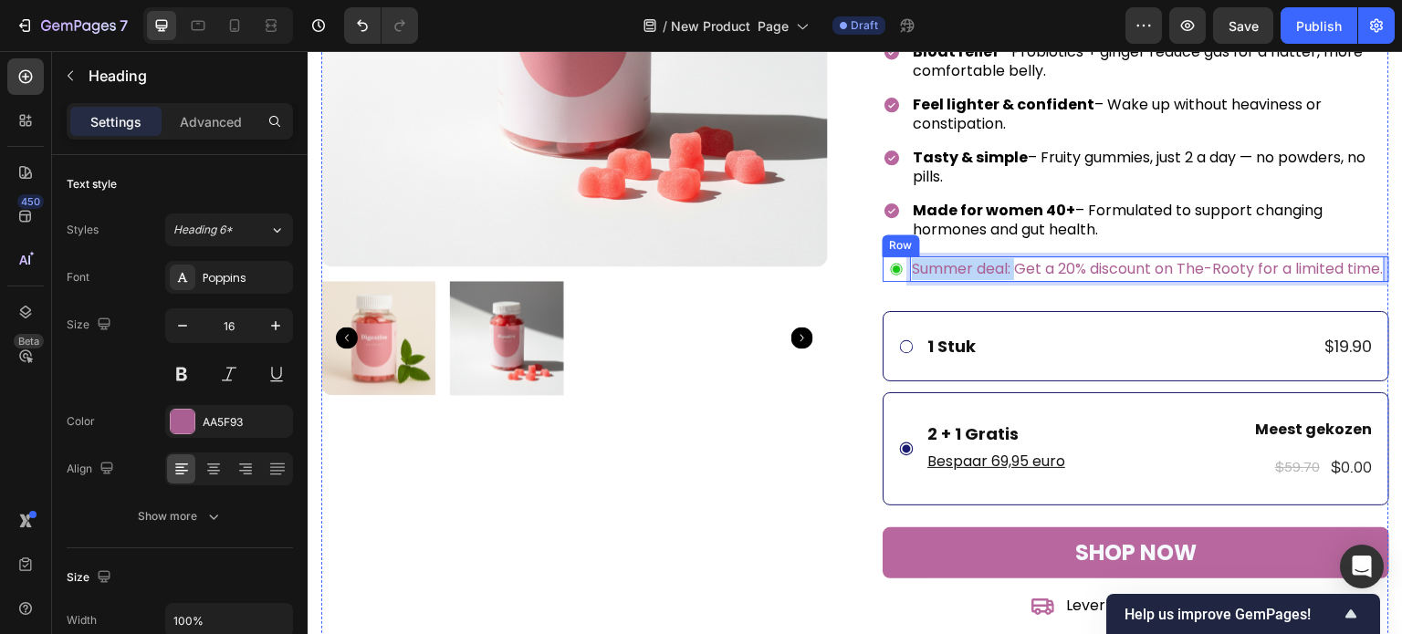
drag, startPoint x: 1004, startPoint y: 266, endPoint x: 890, endPoint y: 265, distance: 114.1
click at [890, 265] on div "Image Summer deal: Get a 20% discount on The-Rooty for a limited time. Heading …" at bounding box center [1136, 269] width 507 height 26
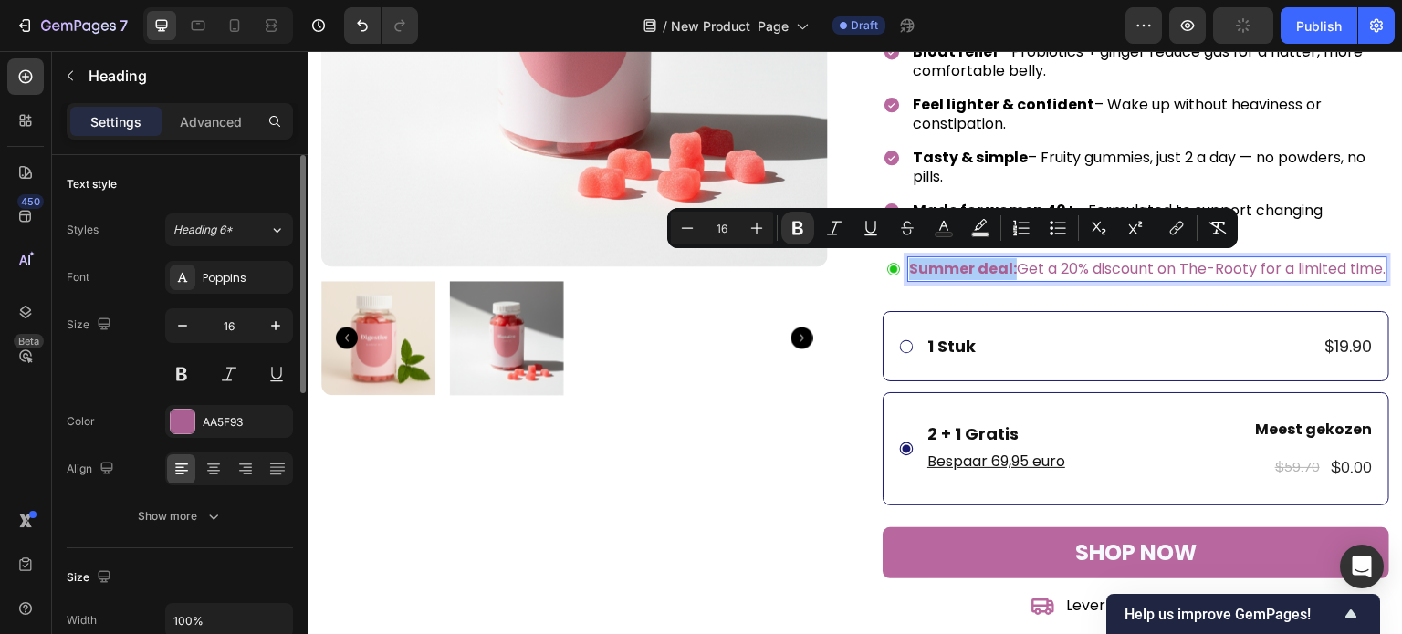
click at [142, 379] on div "Size 16" at bounding box center [180, 350] width 226 height 82
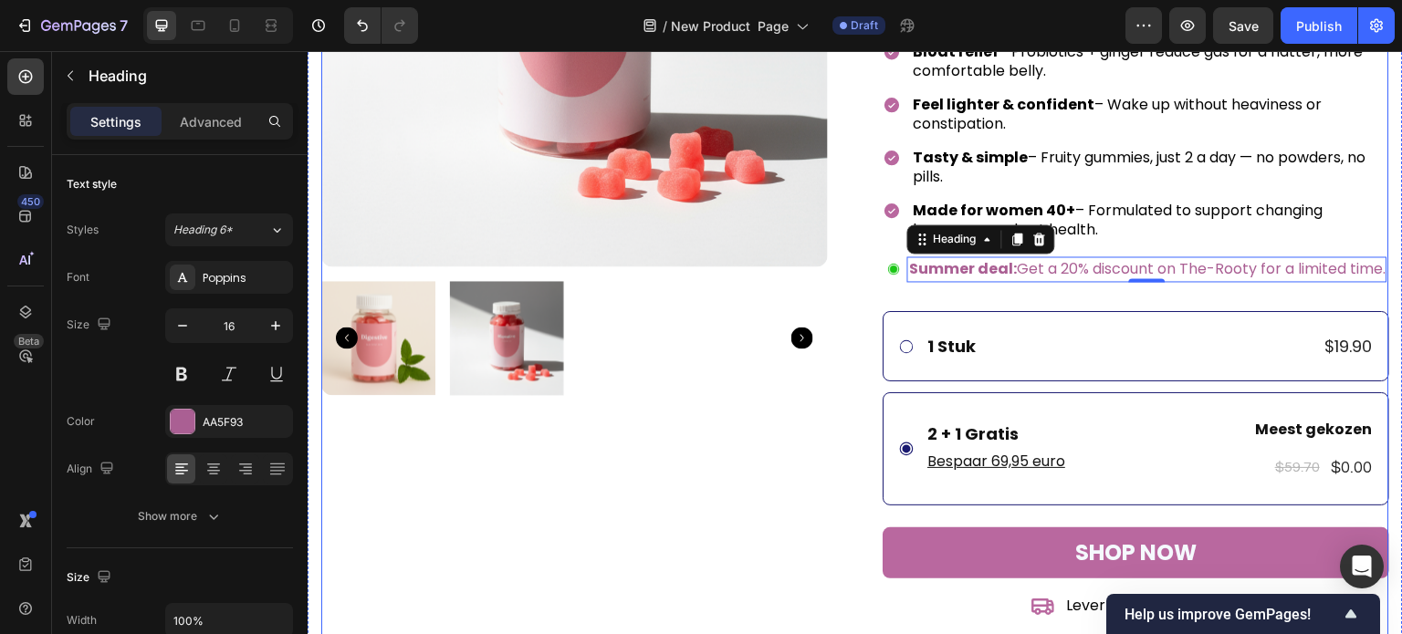
click at [858, 389] on div "Product Images Icon Icon Icon Icon Icon Icon List Hoz 2,500+ Verified Reviews! …" at bounding box center [855, 415] width 1068 height 1384
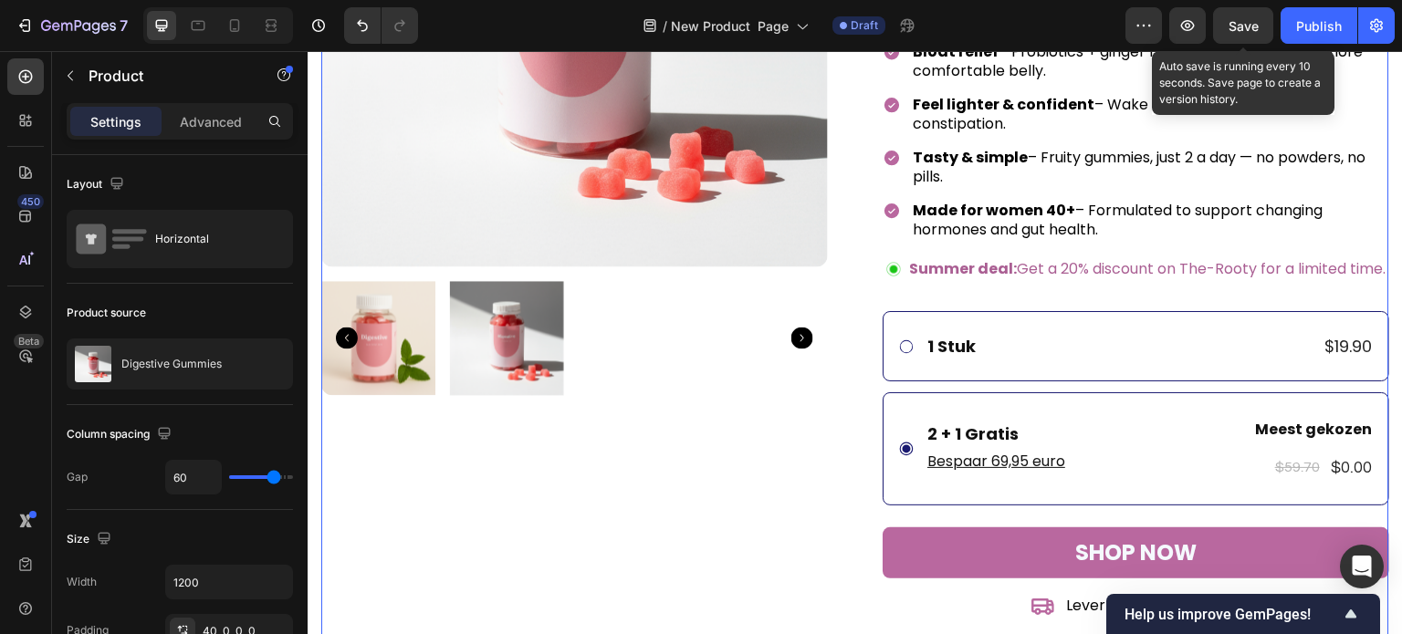
drag, startPoint x: 1248, startPoint y: 21, endPoint x: 1209, endPoint y: 38, distance: 42.9
click at [1248, 20] on span "Save" at bounding box center [1244, 26] width 30 height 16
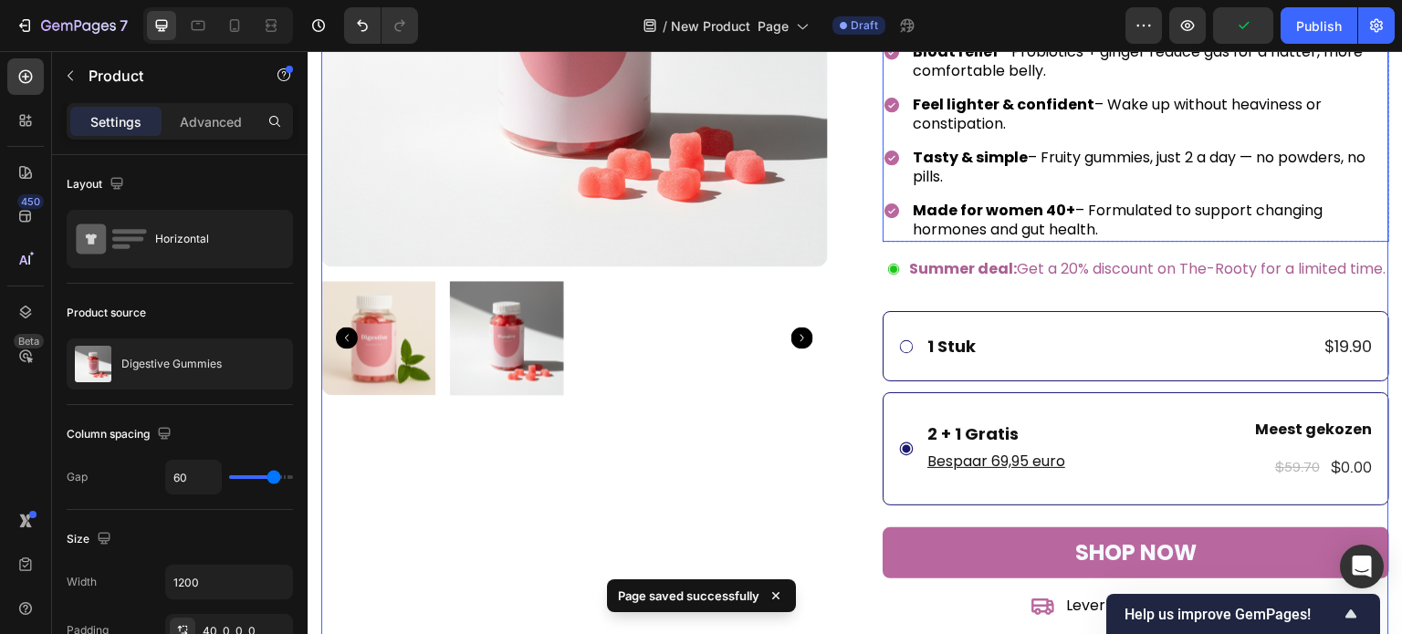
scroll to position [183, 0]
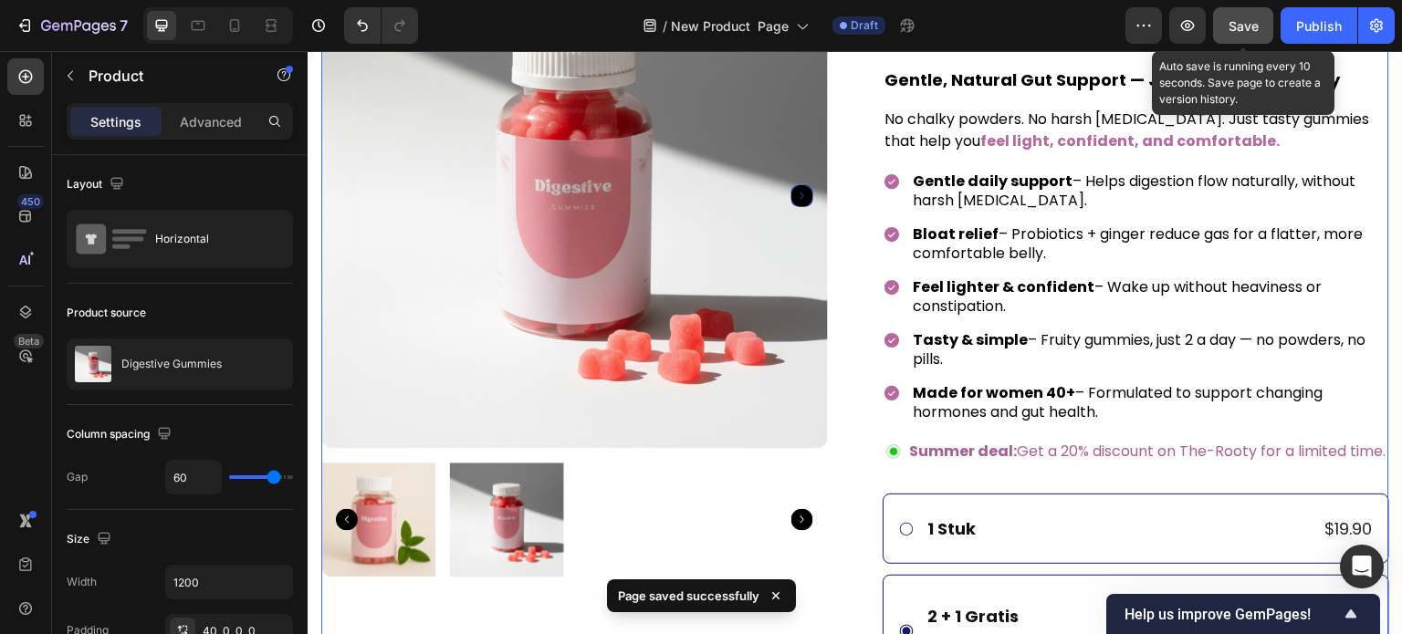
drag, startPoint x: 1252, startPoint y: 24, endPoint x: 879, endPoint y: 44, distance: 373.9
click at [1252, 24] on span "Save" at bounding box center [1244, 26] width 30 height 16
drag, startPoint x: 1250, startPoint y: 17, endPoint x: 806, endPoint y: 129, distance: 457.4
click at [1250, 18] on span "Save" at bounding box center [1244, 26] width 30 height 16
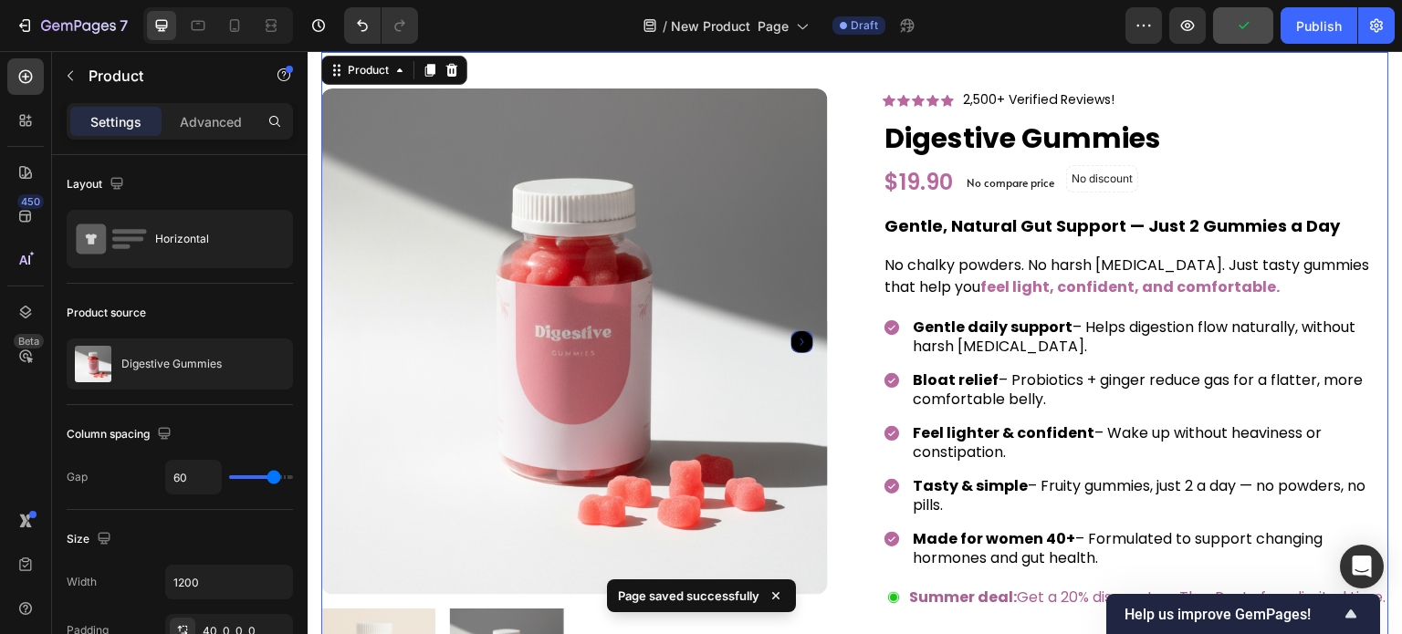
scroll to position [0, 0]
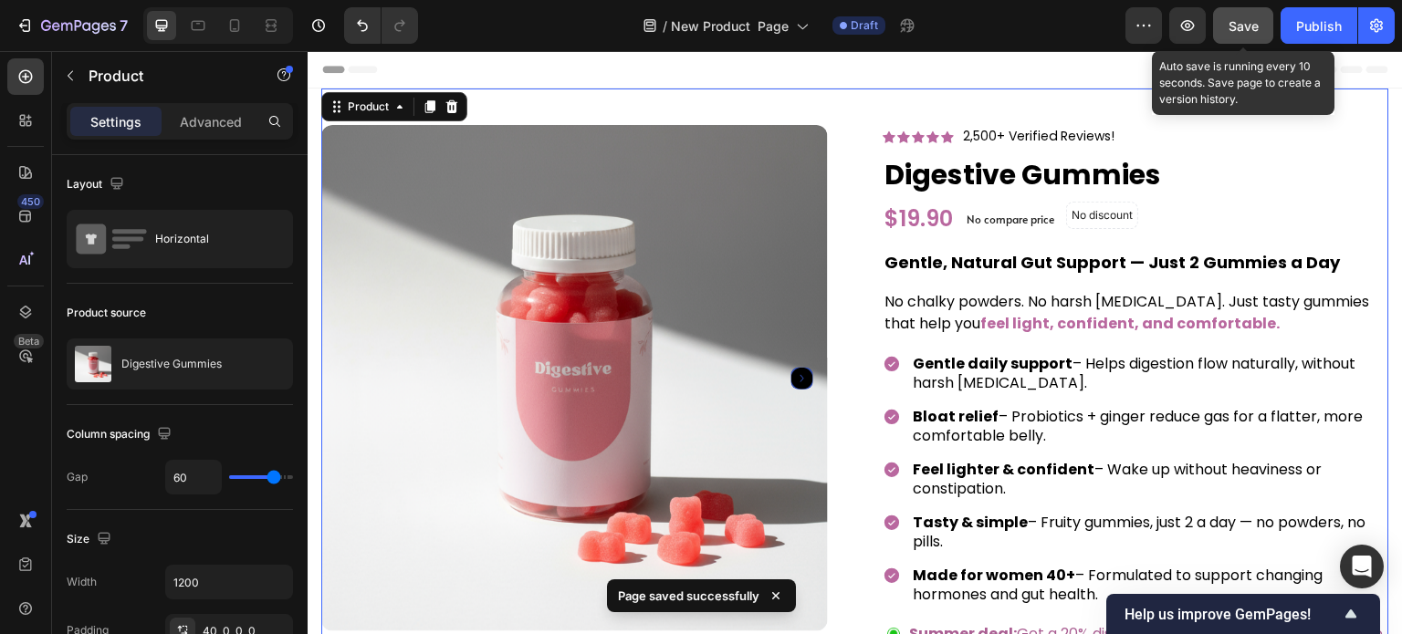
click at [1241, 25] on span "Save" at bounding box center [1244, 26] width 30 height 16
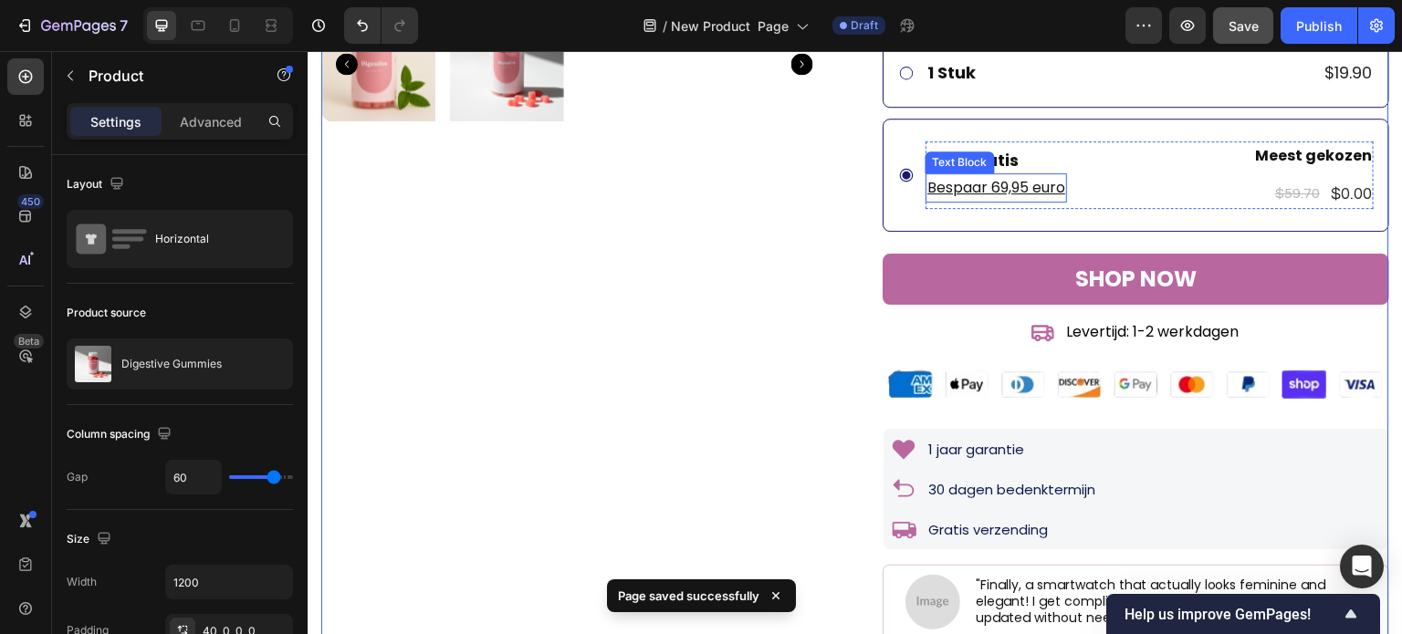
scroll to position [730, 0]
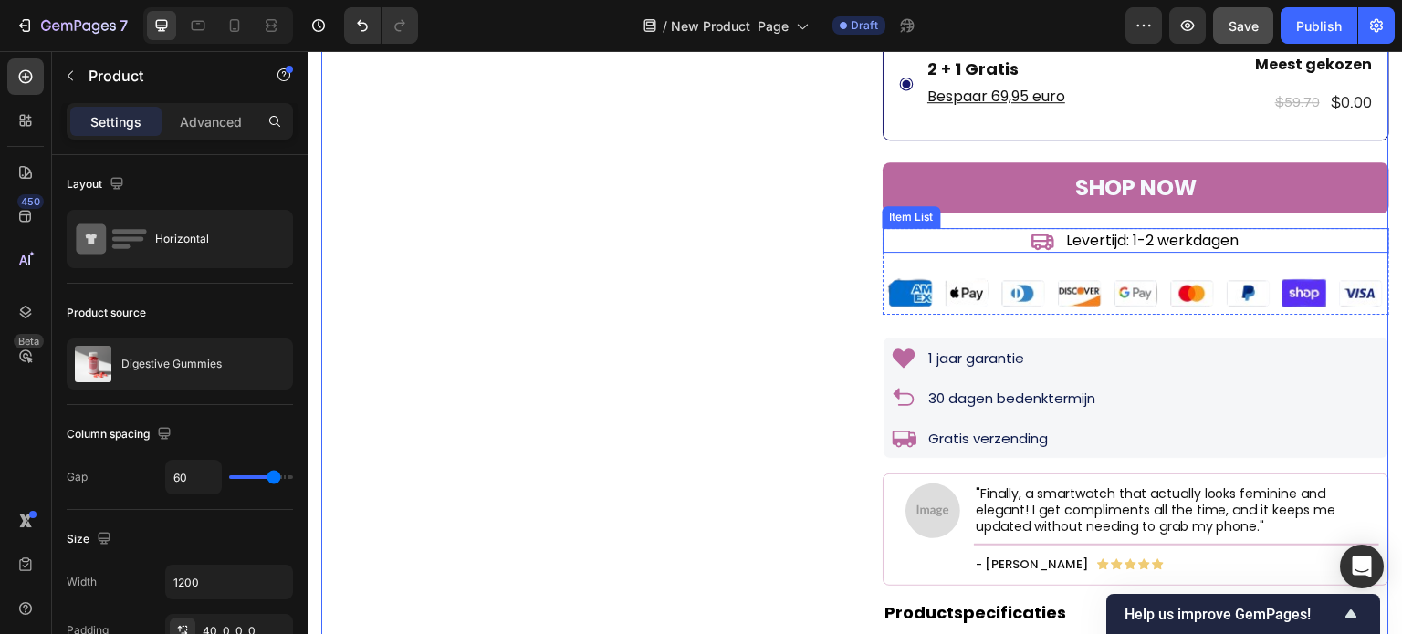
click at [1116, 250] on p "Levertijd: 1-2 werkdagen" at bounding box center [1152, 240] width 173 height 19
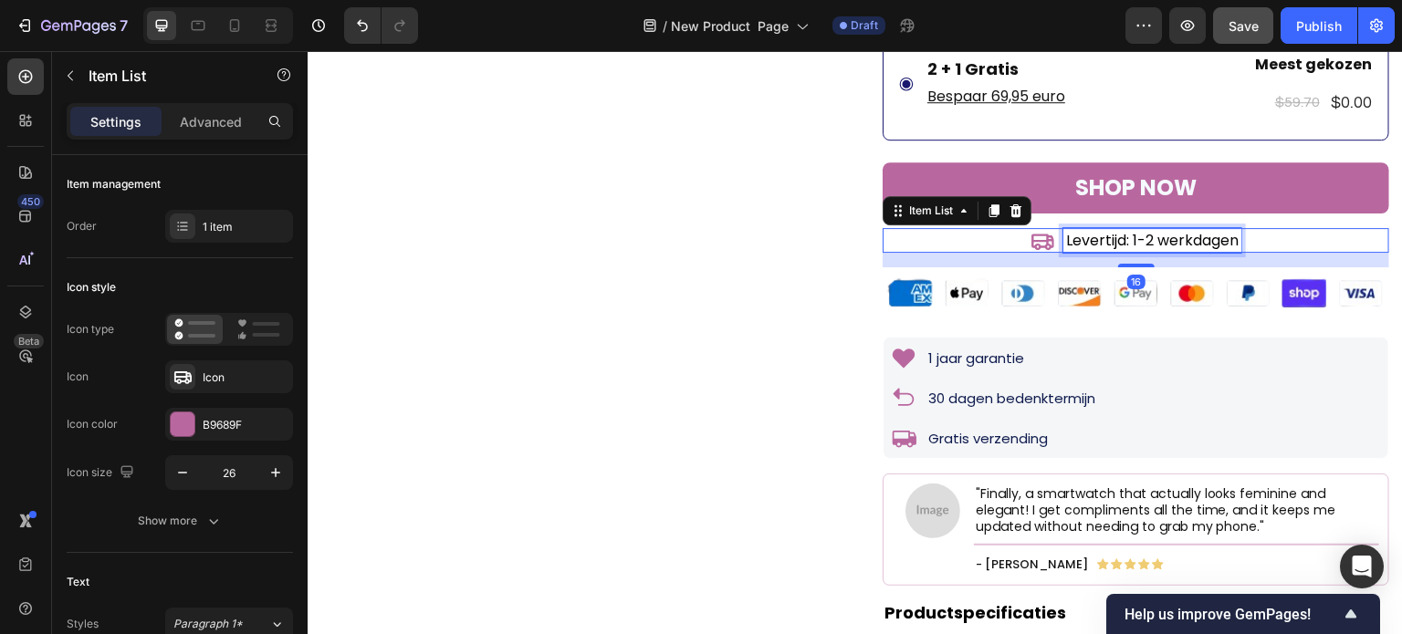
click at [1110, 250] on p "Levertijd: 1-2 werkdagen" at bounding box center [1152, 240] width 173 height 19
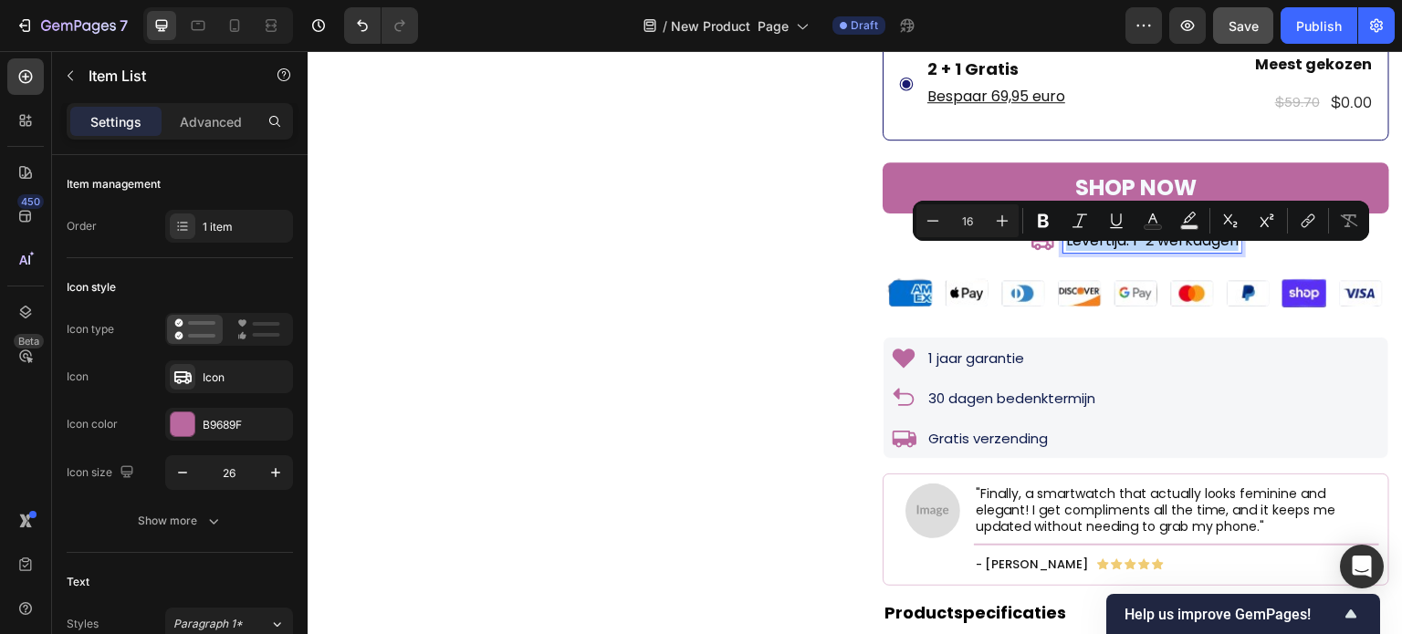
copy p "Levertijd: 1-2 werkdagen"
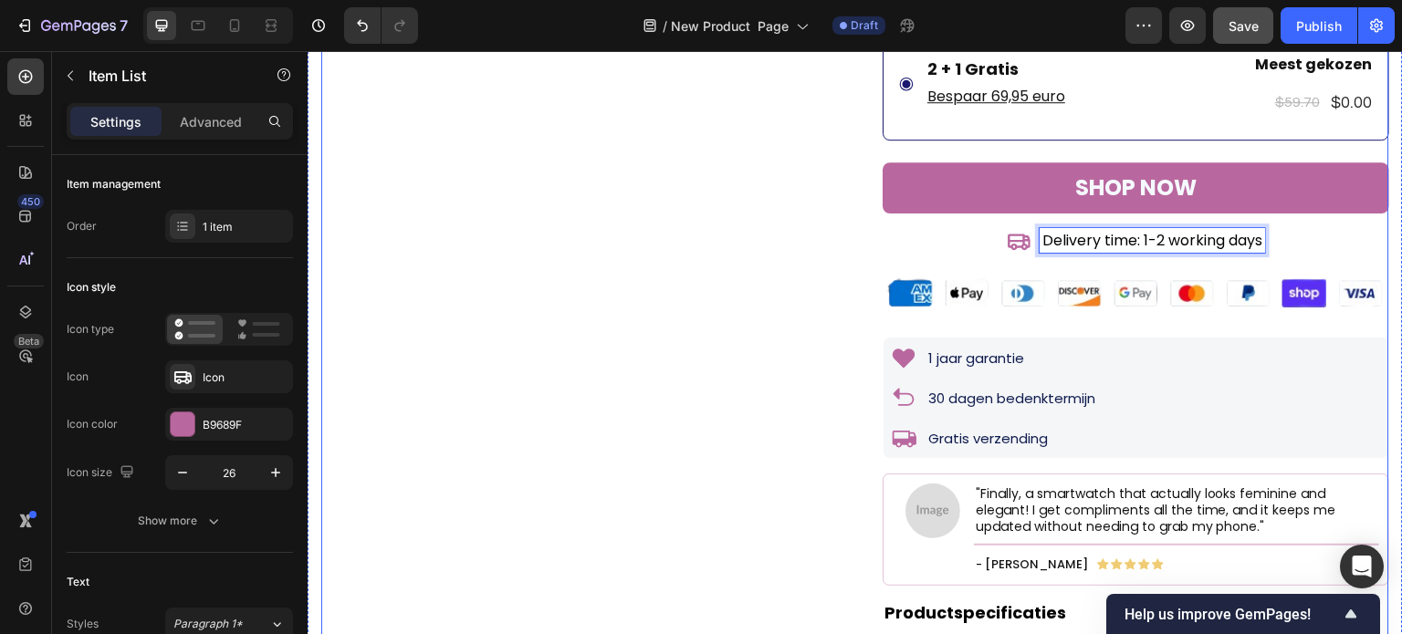
click at [860, 253] on div "Product Images Icon Icon Icon Icon Icon Icon List Hoz 2,500+ Verified Reviews! …" at bounding box center [855, 50] width 1068 height 1384
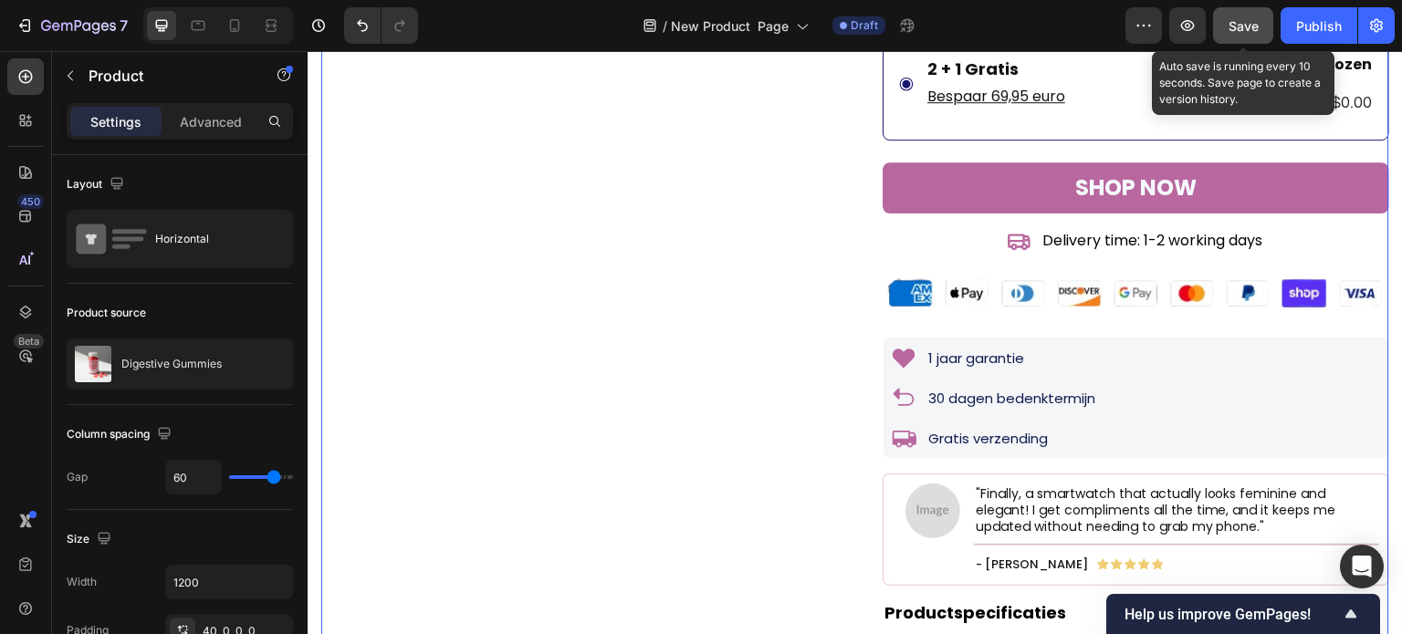
click at [1256, 24] on span "Save" at bounding box center [1244, 26] width 30 height 16
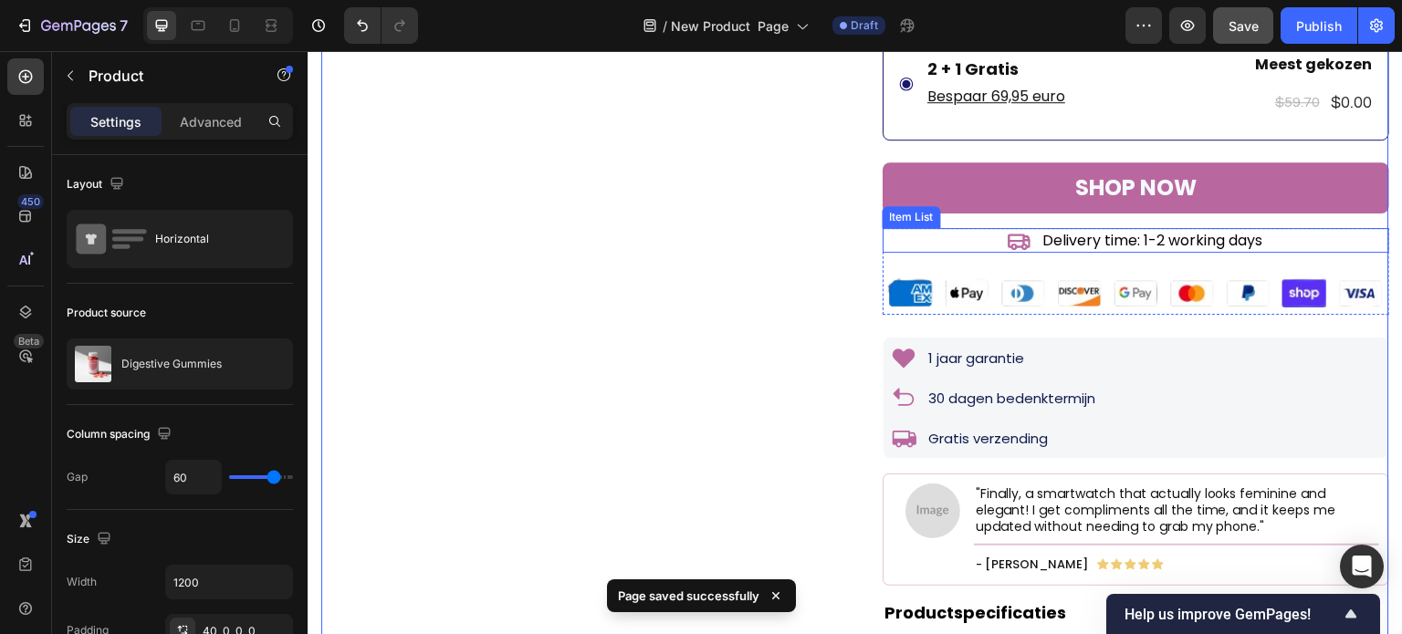
click at [1209, 250] on p "Delivery time: 1-2 working days" at bounding box center [1152, 240] width 220 height 19
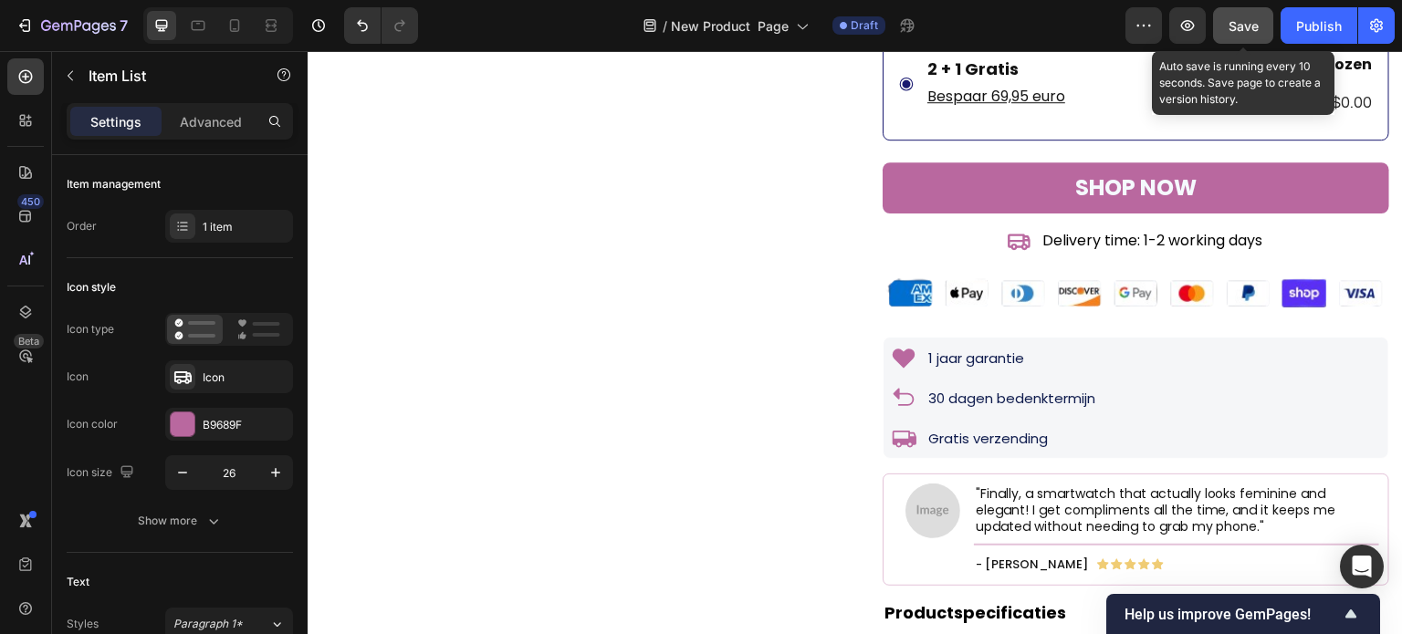
drag, startPoint x: 1250, startPoint y: 31, endPoint x: 668, endPoint y: 182, distance: 600.6
click at [1250, 31] on span "Save" at bounding box center [1244, 26] width 30 height 16
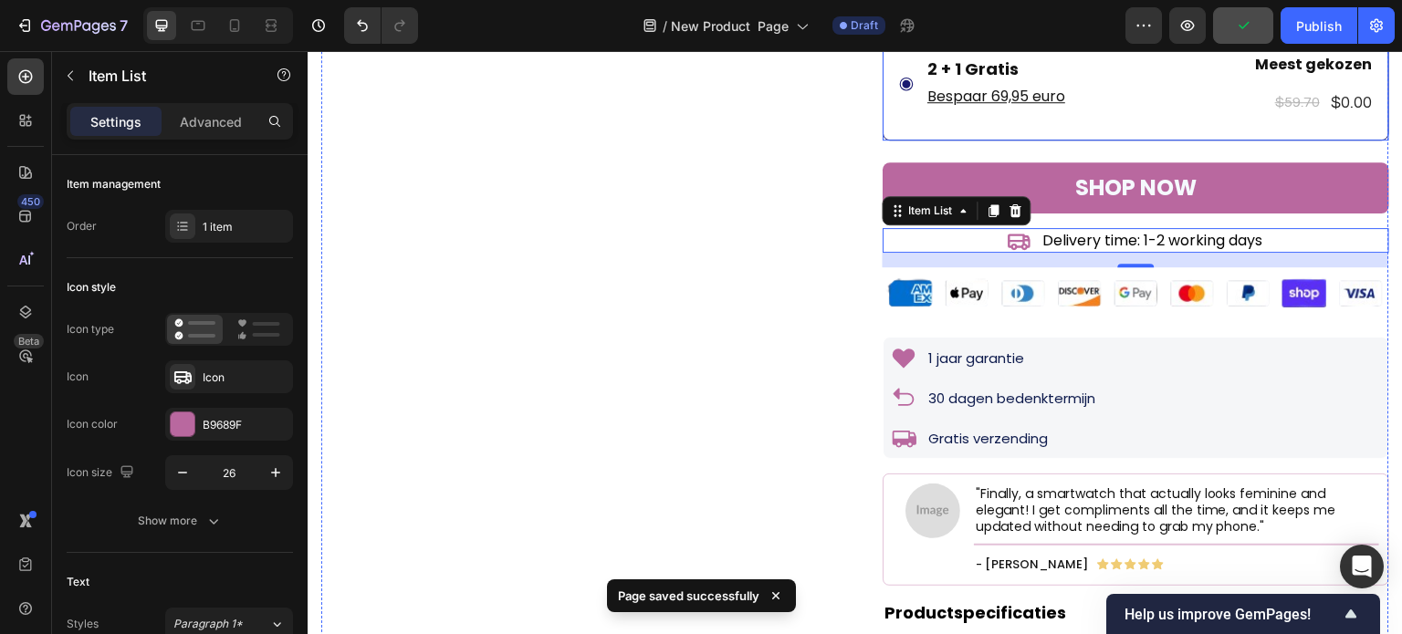
click at [892, 139] on div "2 + 1 Gratis Text Block Bespaar 69,95 euro Text Block Meest gekozen Text Block …" at bounding box center [1136, 83] width 507 height 113
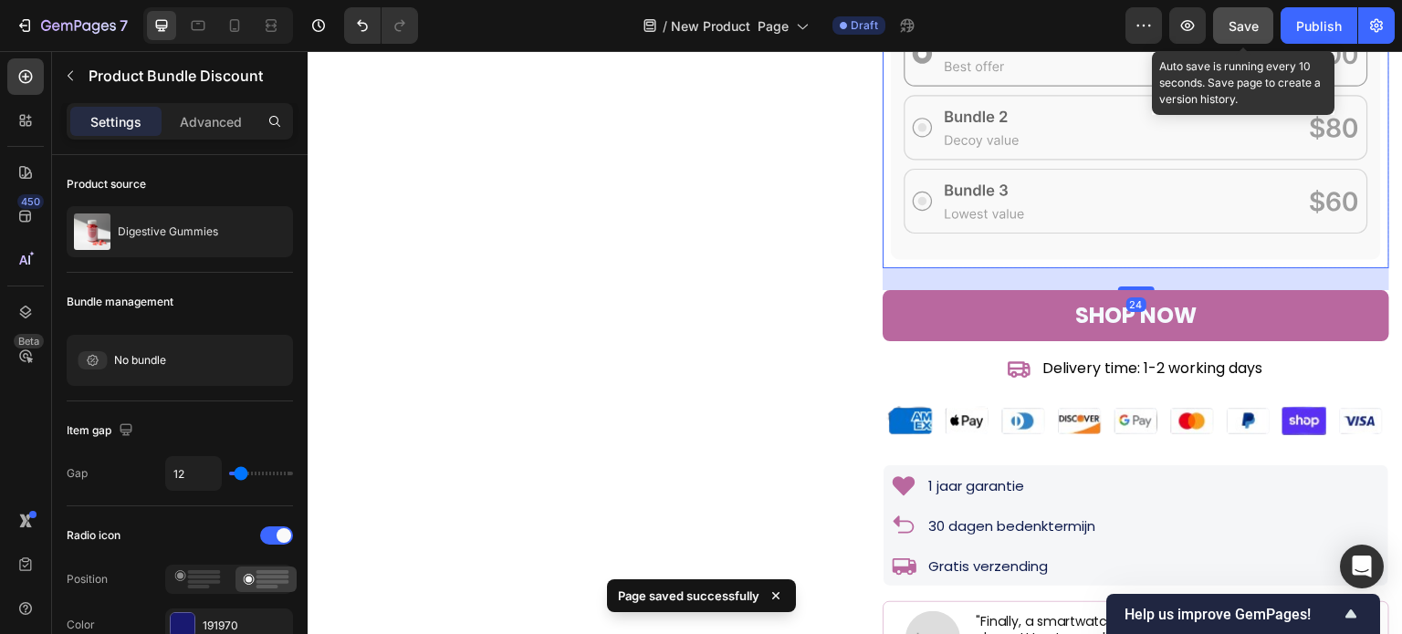
click at [1253, 30] on span "Save" at bounding box center [1244, 26] width 30 height 16
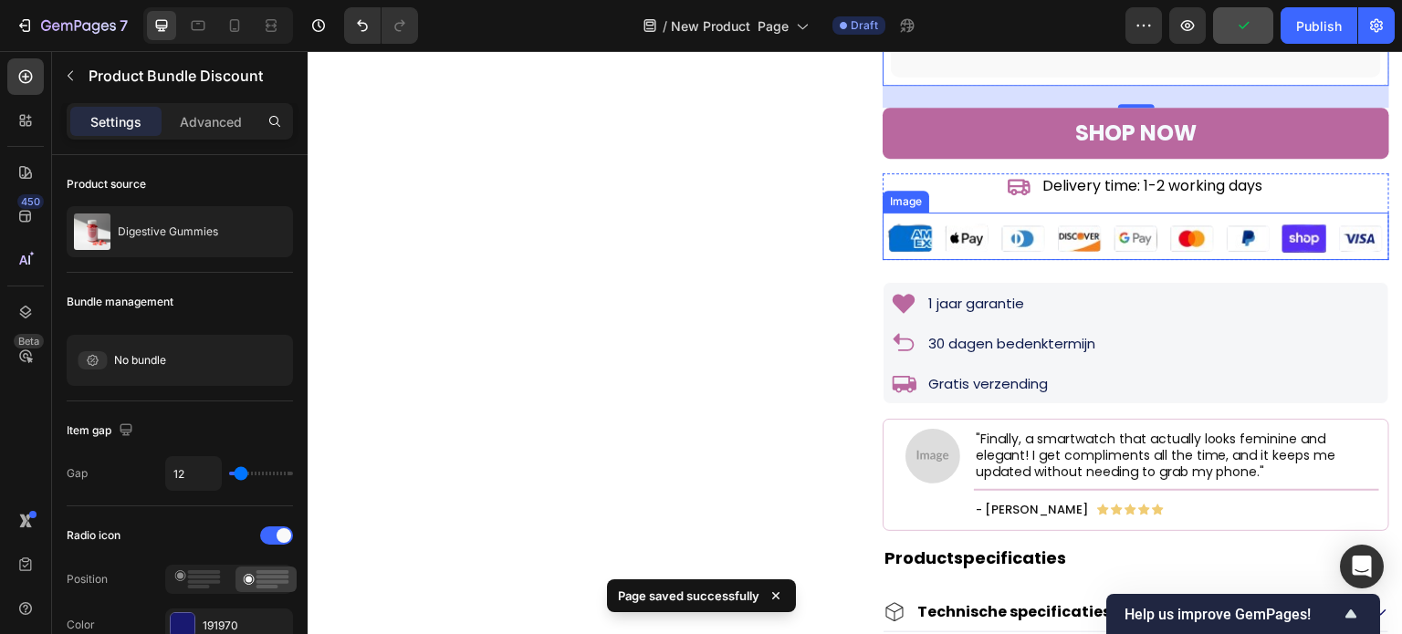
scroll to position [1004, 0]
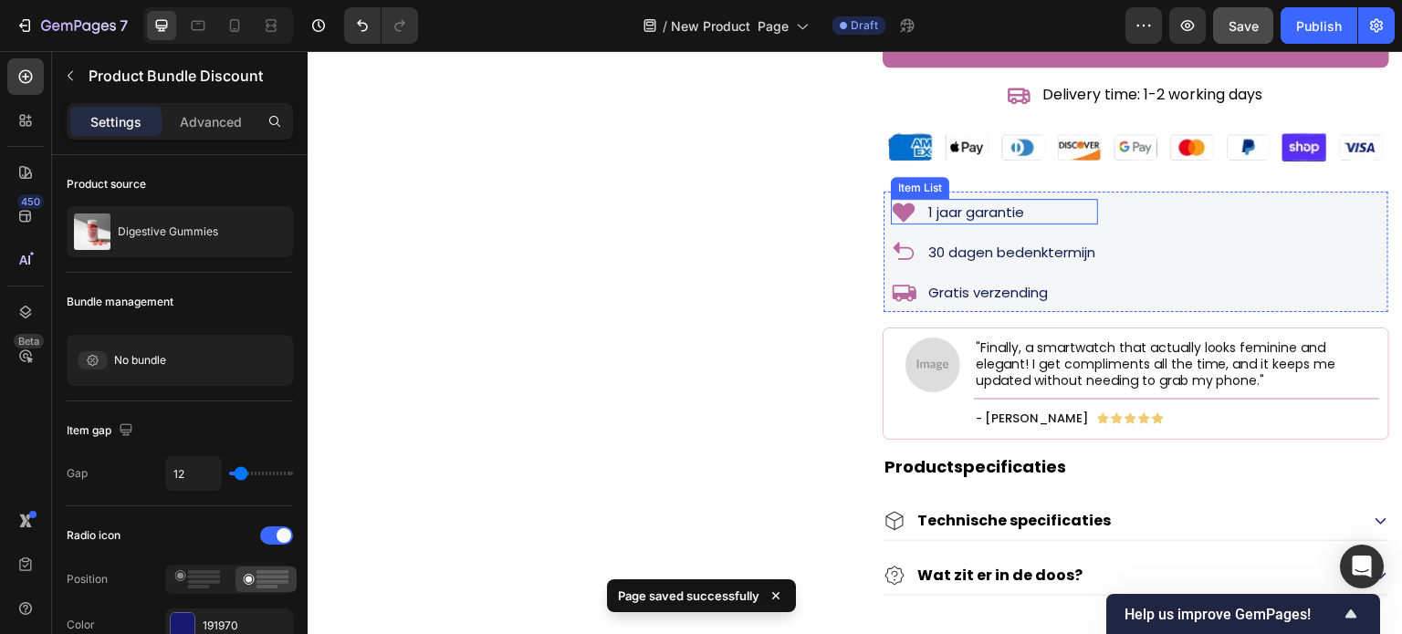
click at [947, 219] on p "1 jaar garantie" at bounding box center [976, 212] width 96 height 14
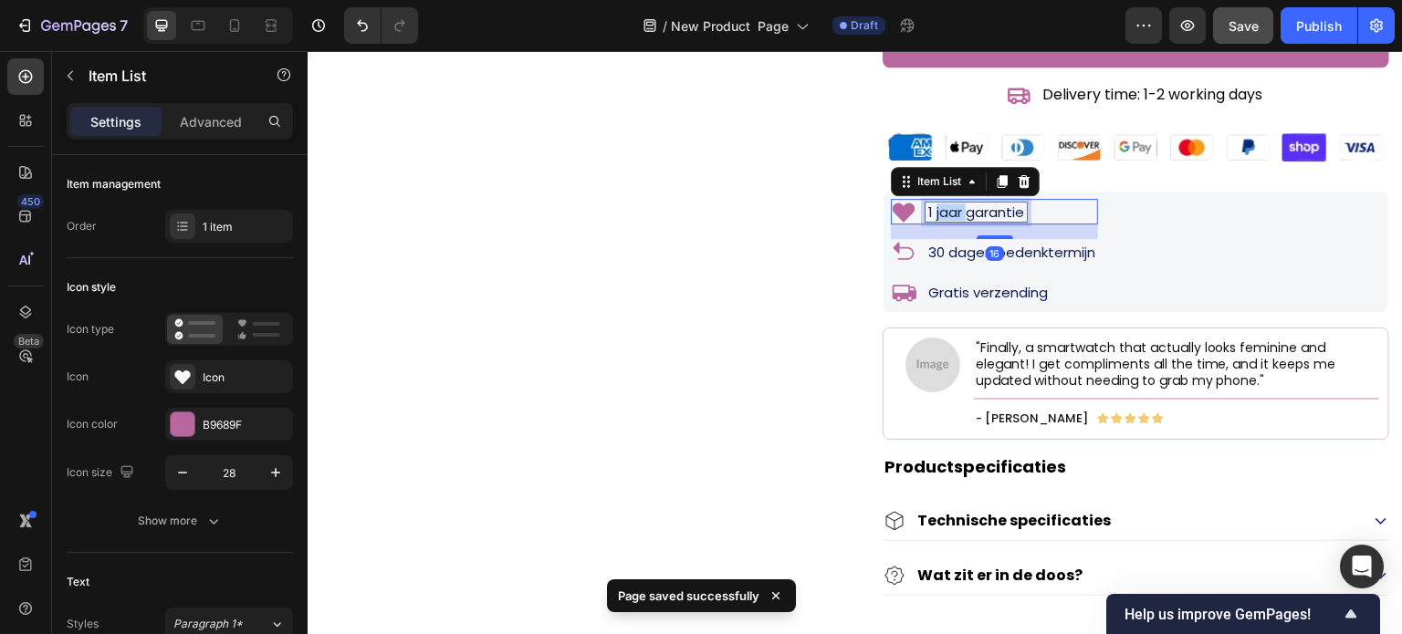
click at [947, 219] on p "1 jaar garantie" at bounding box center [976, 212] width 96 height 14
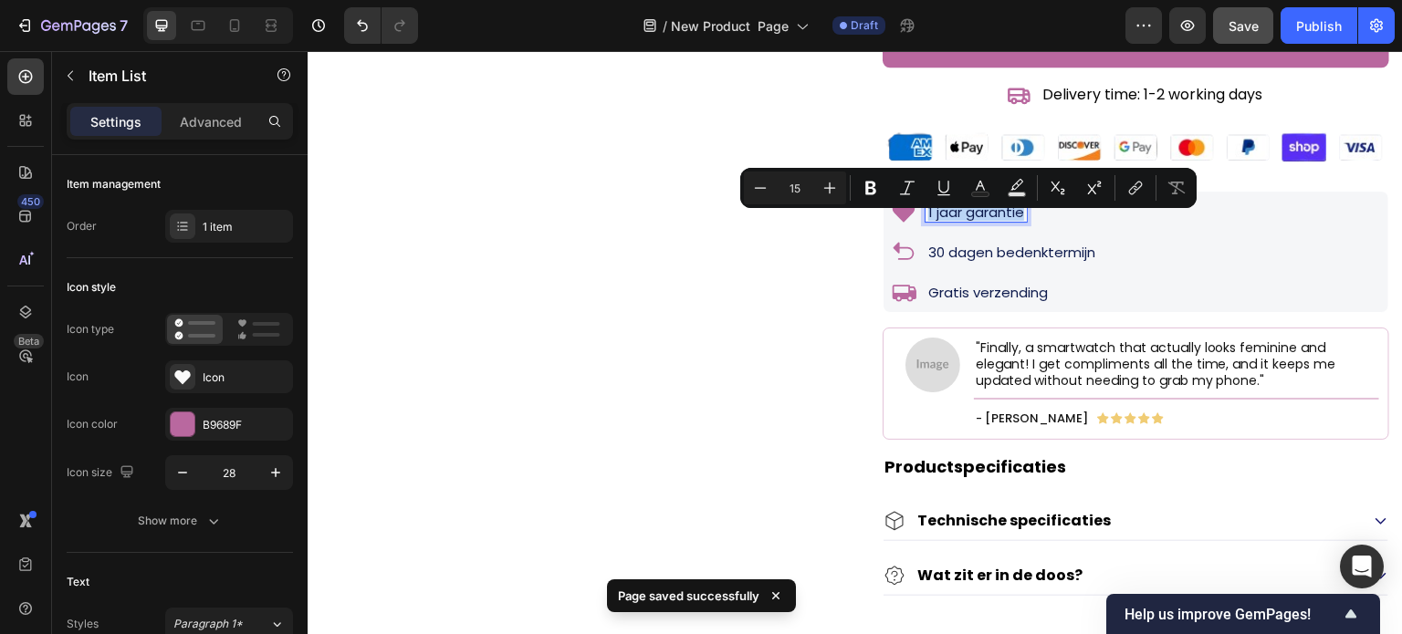
copy p "1 jaar garantie"
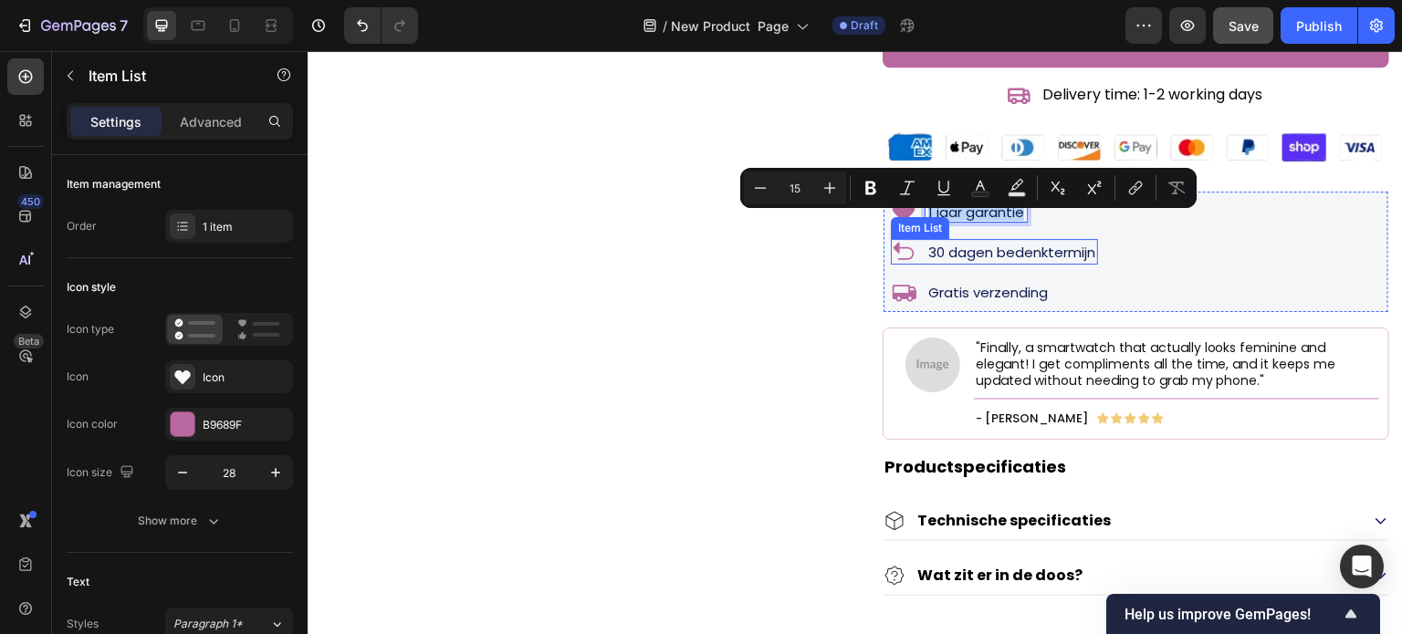
click at [958, 259] on p "30 dagen bedenktermijn" at bounding box center [1011, 253] width 167 height 14
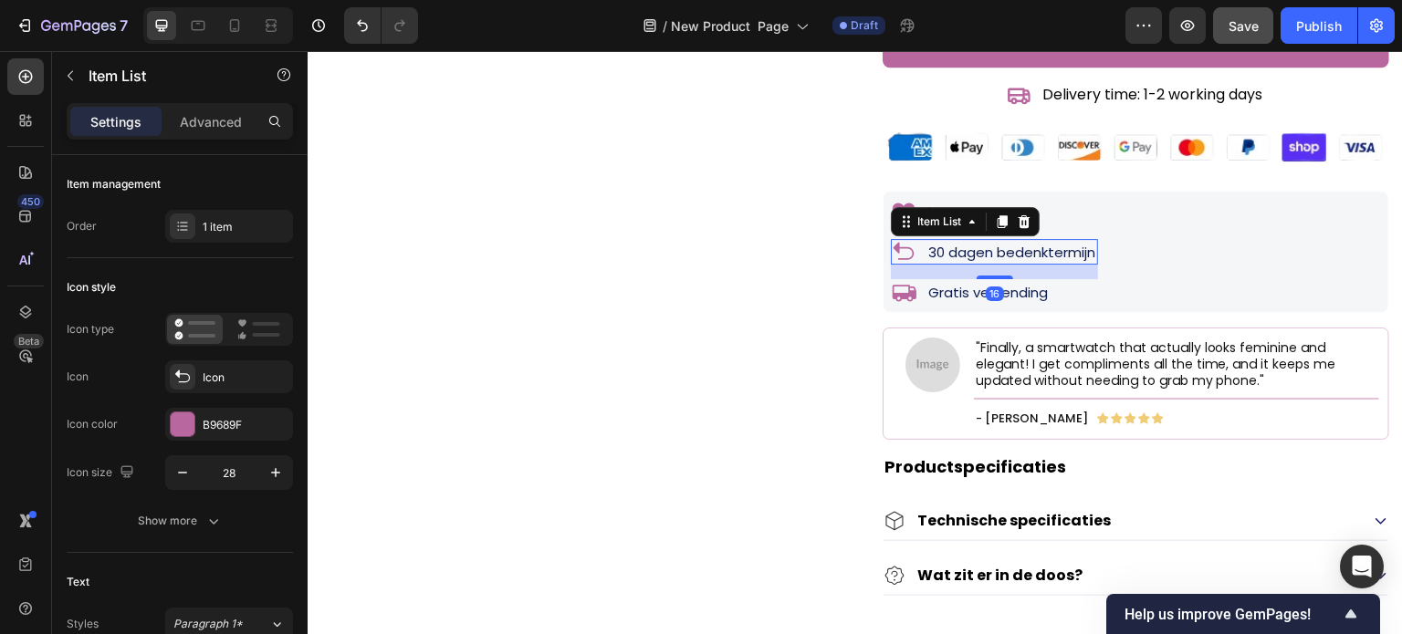
click at [958, 259] on p "30 dagen bedenktermijn" at bounding box center [1011, 253] width 167 height 14
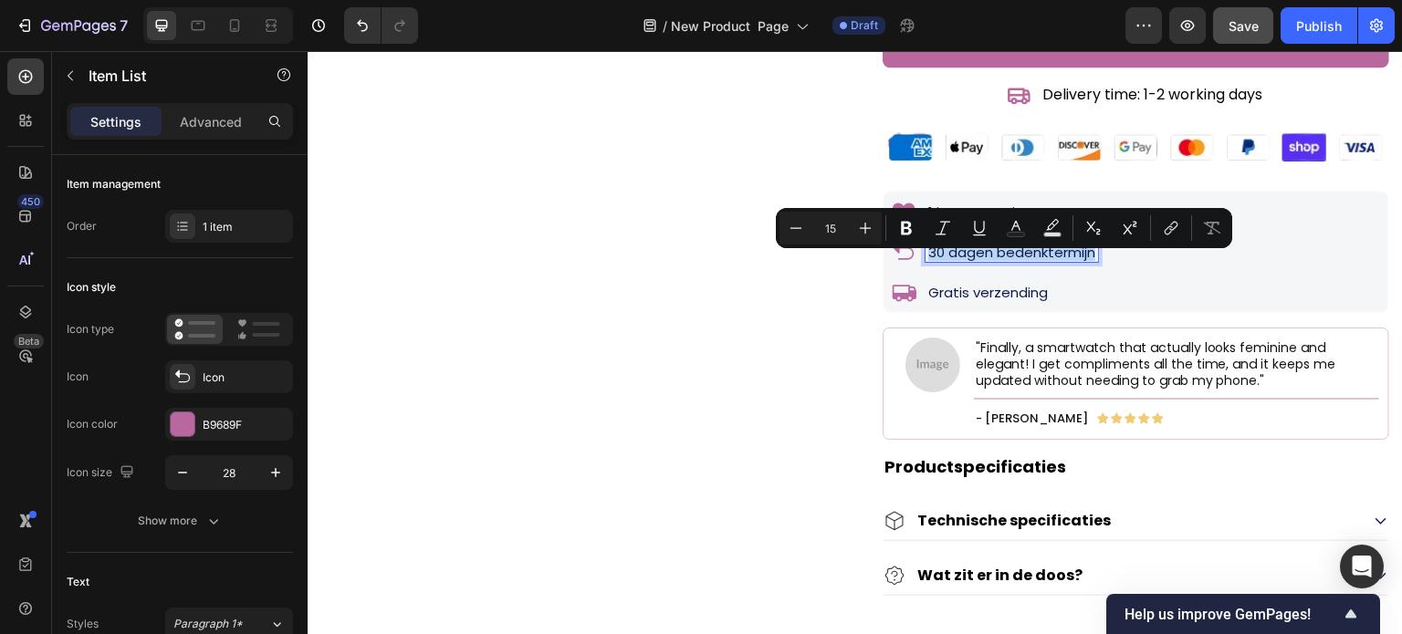
copy p "30 dagen bedenktermijn"
click at [961, 299] on p "Gratis verzending" at bounding box center [988, 293] width 120 height 14
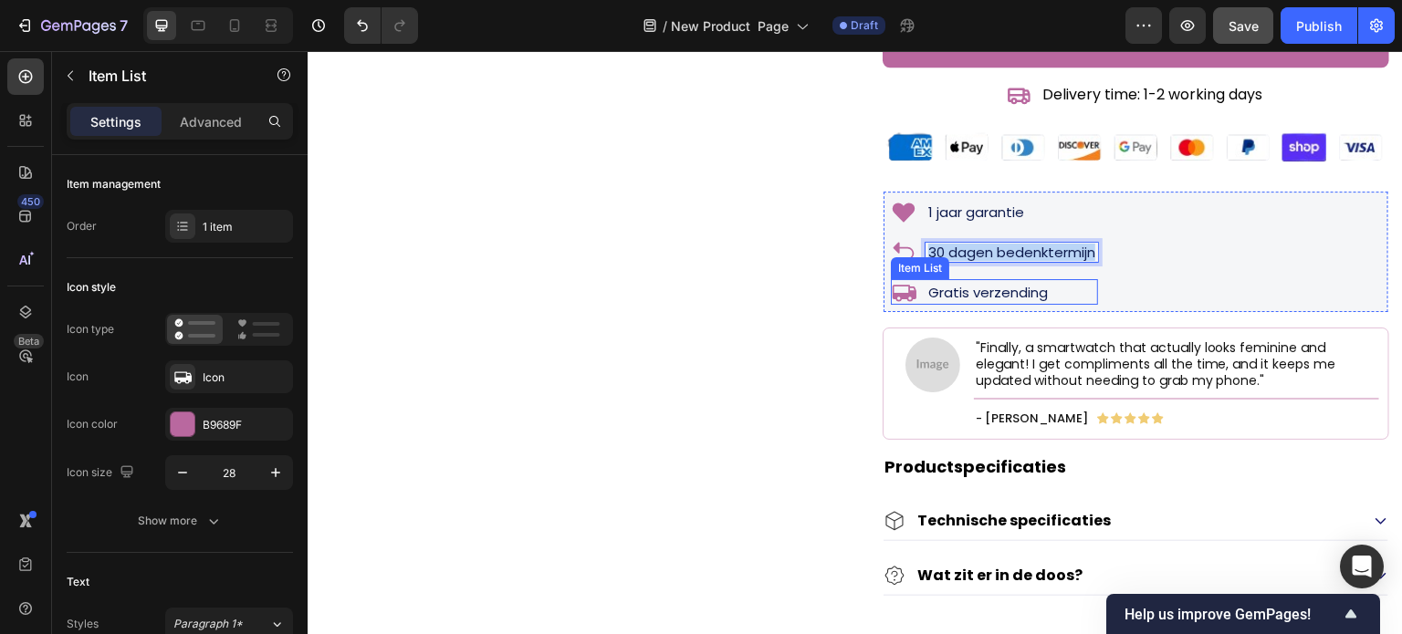
click at [961, 299] on p "Gratis verzending" at bounding box center [988, 293] width 120 height 14
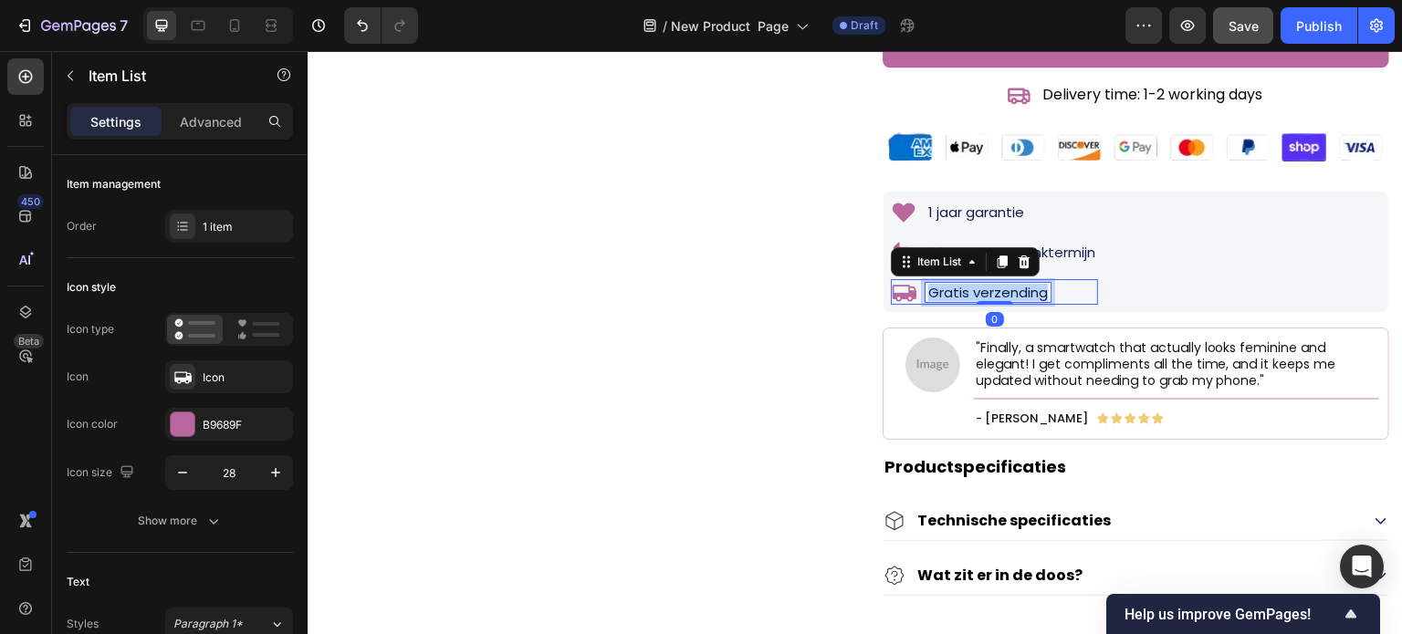
click at [961, 299] on p "Gratis verzending" at bounding box center [988, 293] width 120 height 14
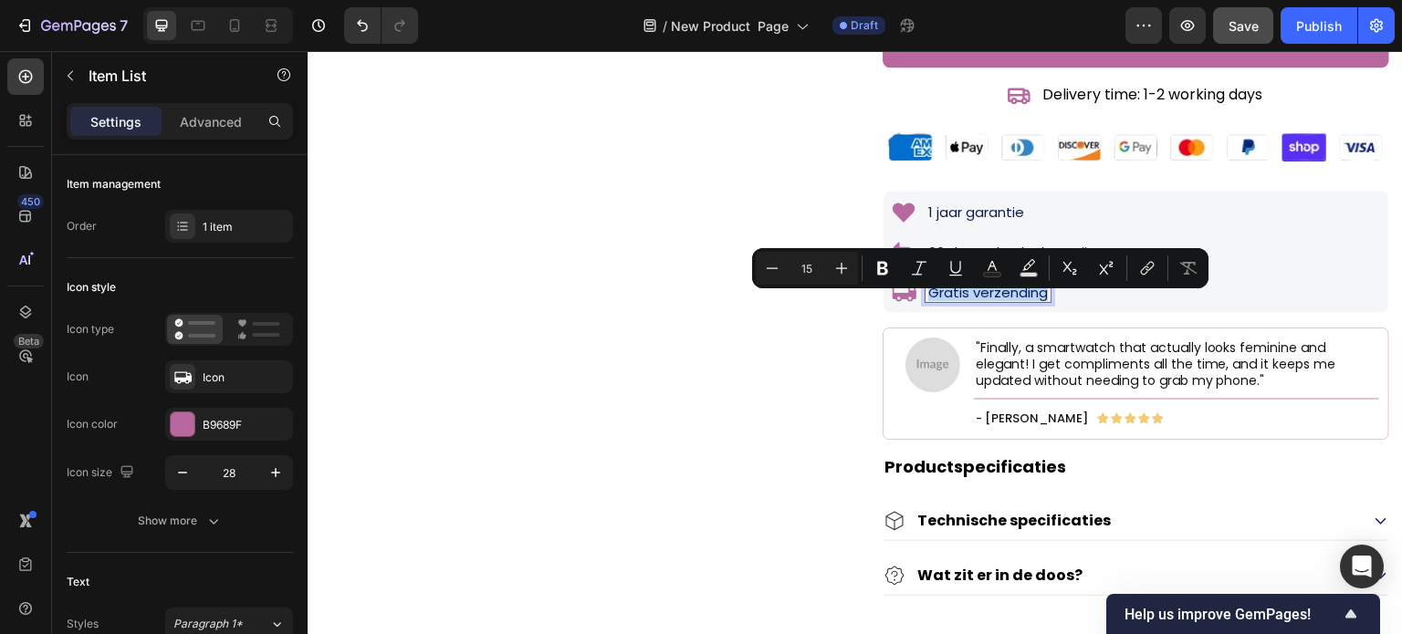
copy p "Gratis verzending"
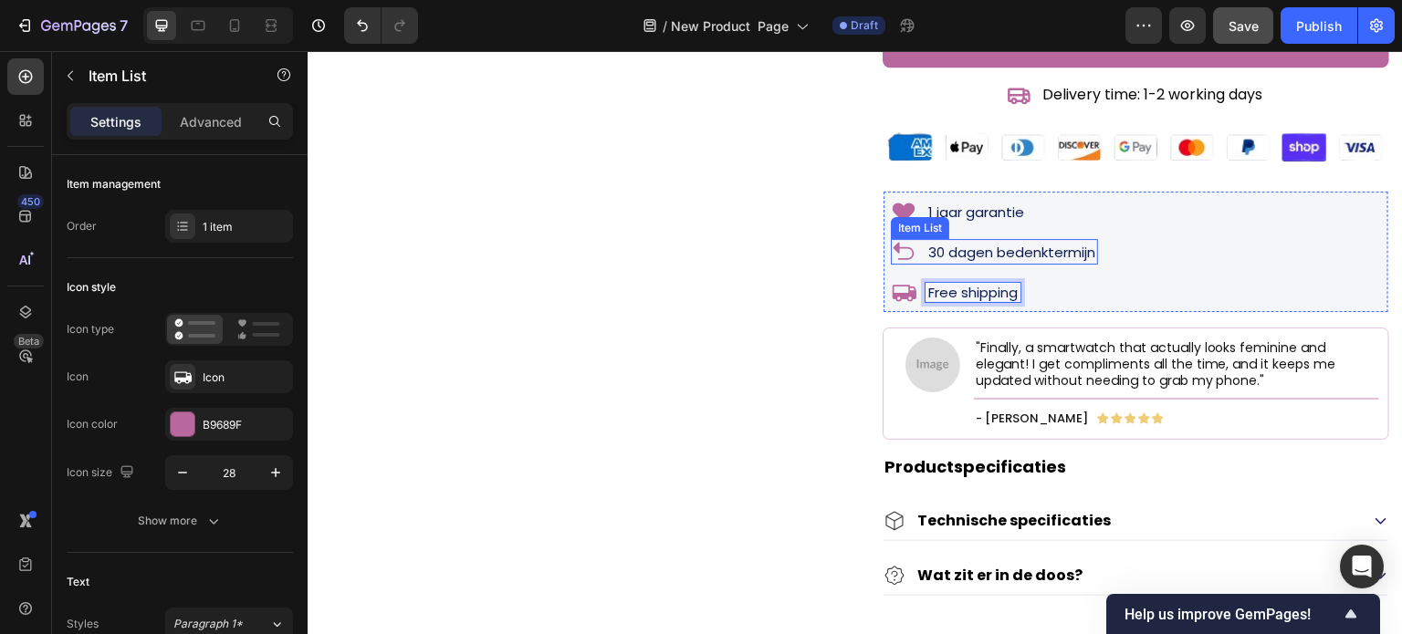
click at [995, 259] on p "30 dagen bedenktermijn" at bounding box center [1011, 253] width 167 height 14
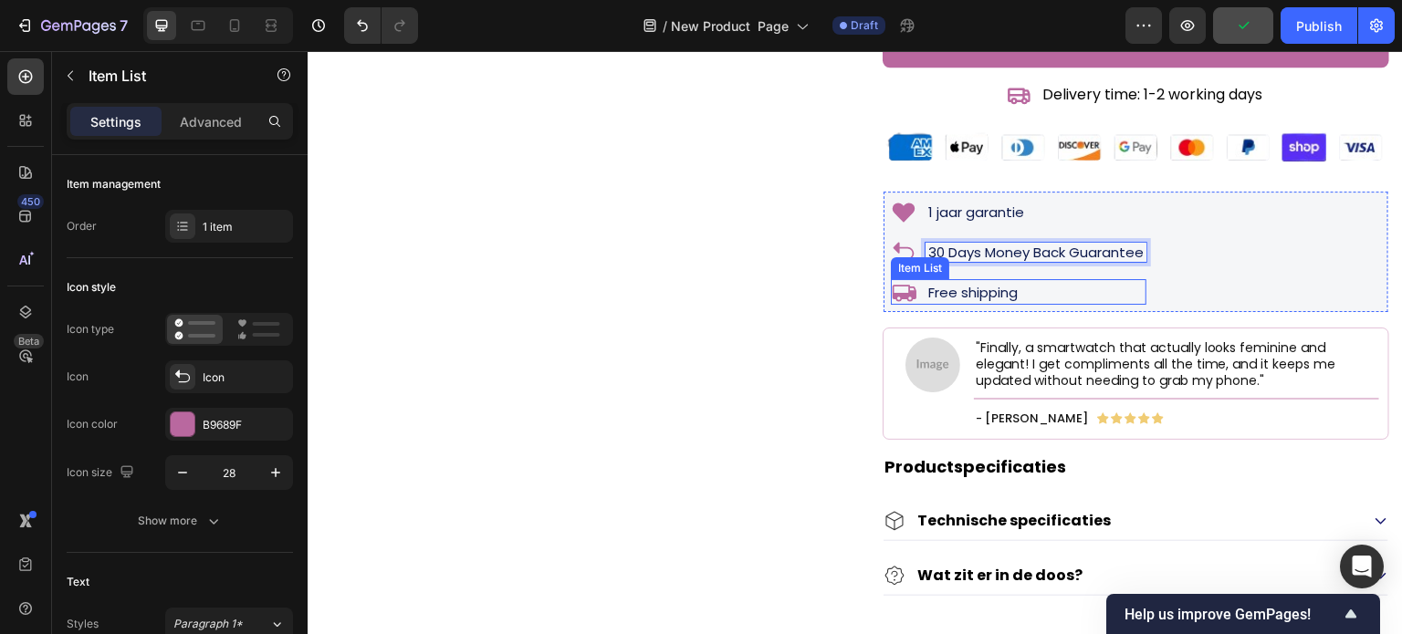
click at [964, 299] on p "Free shipping" at bounding box center [972, 293] width 89 height 14
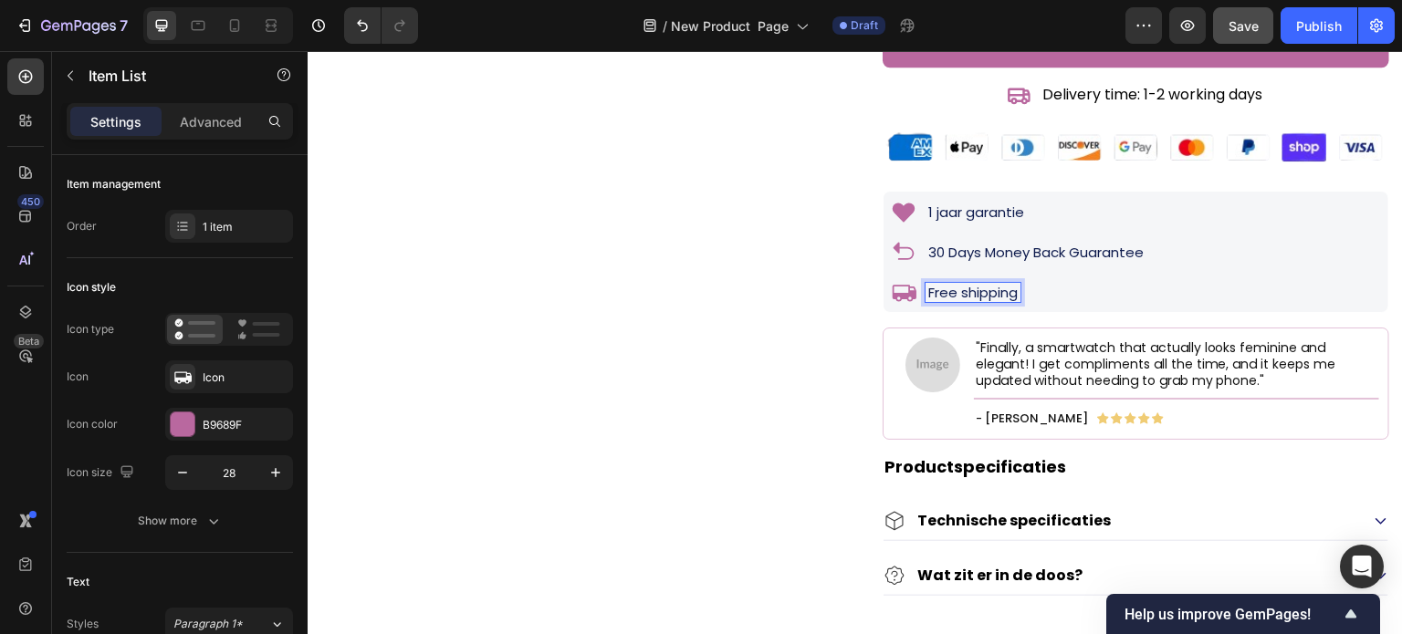
click at [963, 299] on p "Free shipping" at bounding box center [972, 293] width 89 height 14
click at [955, 215] on div "1 jaar garantie" at bounding box center [959, 212] width 136 height 26
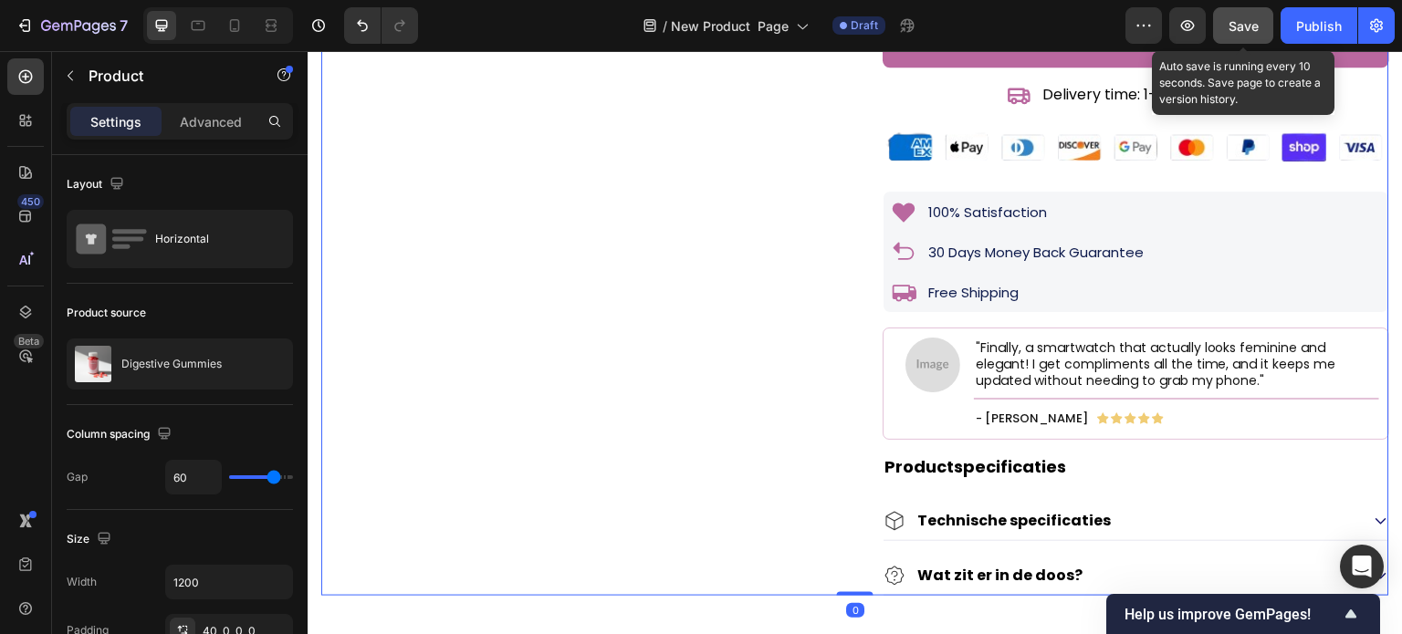
click at [1257, 9] on button "Save" at bounding box center [1243, 25] width 60 height 37
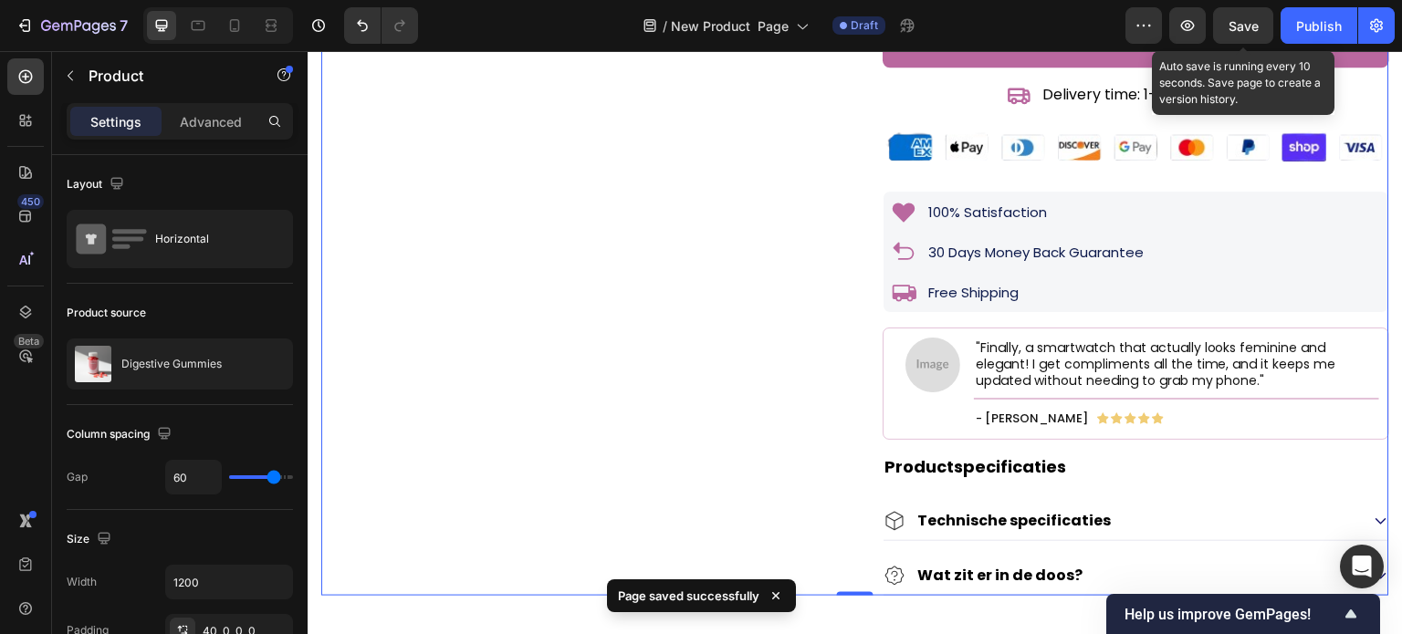
click at [1245, 35] on div "Save" at bounding box center [1244, 25] width 30 height 19
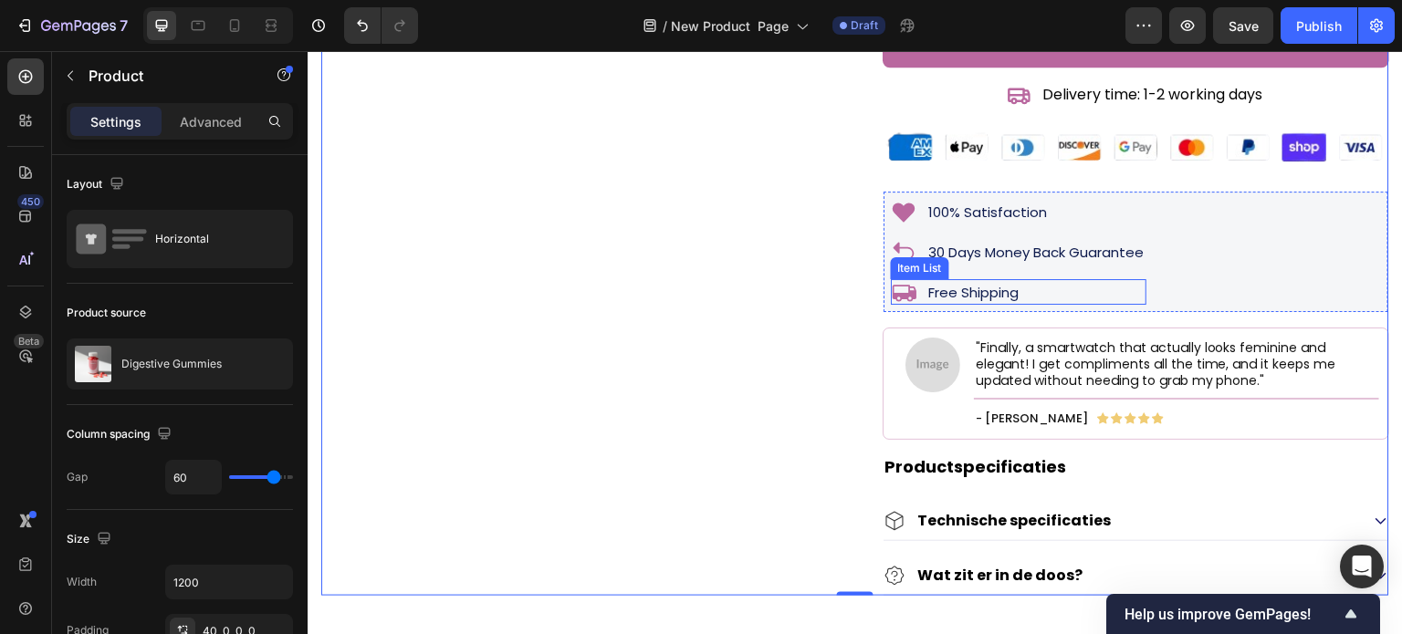
click at [941, 299] on p "Free Shipping" at bounding box center [973, 293] width 90 height 14
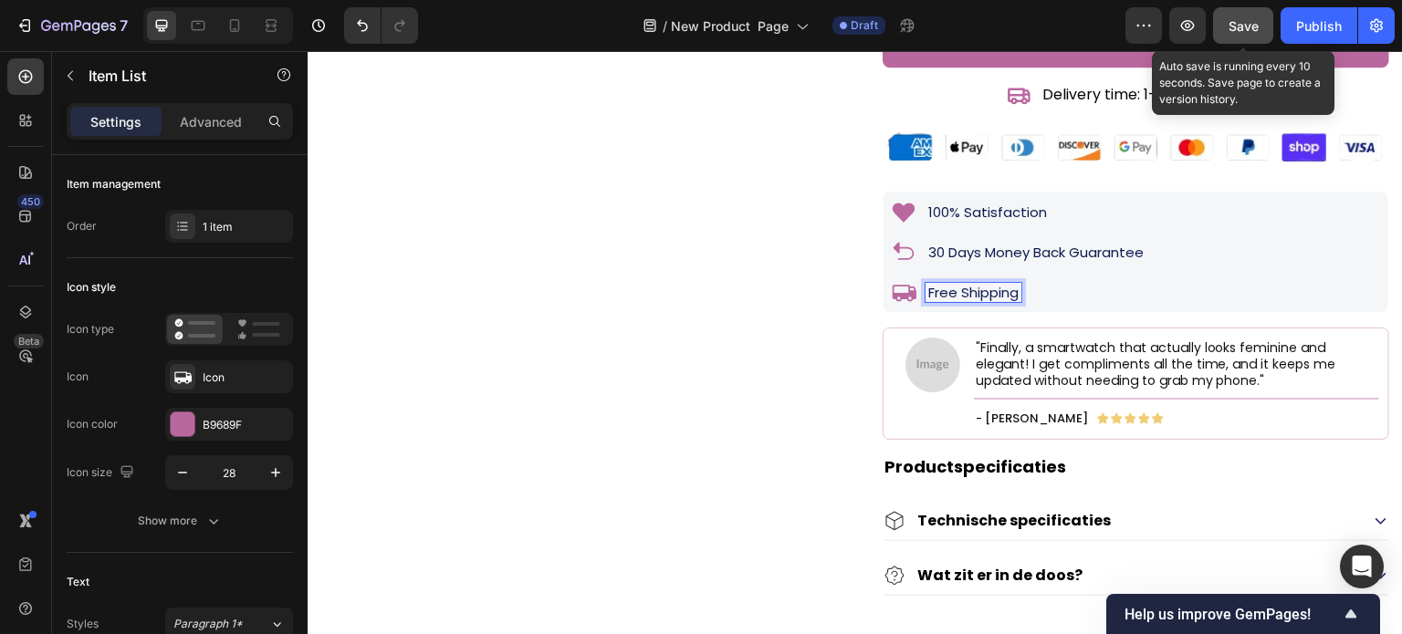
click at [1237, 21] on span "Save" at bounding box center [1244, 26] width 30 height 16
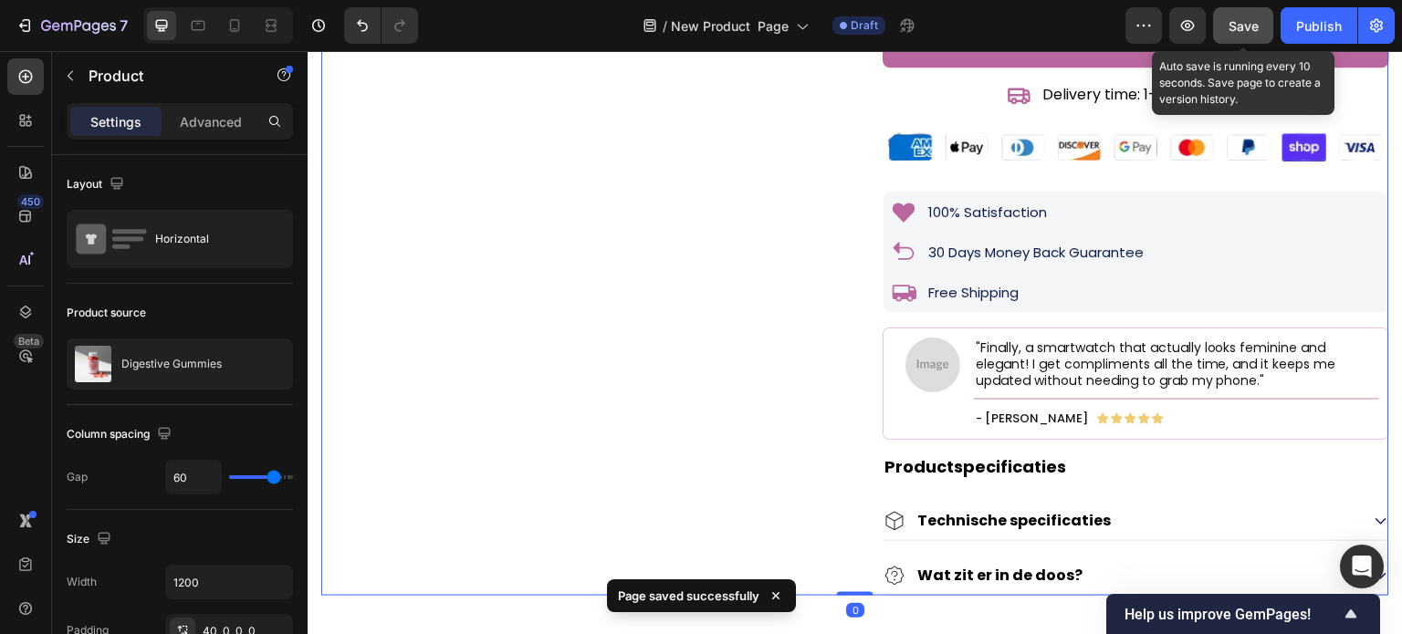
drag, startPoint x: 1255, startPoint y: 21, endPoint x: 838, endPoint y: 95, distance: 423.6
click at [1255, 21] on span "Save" at bounding box center [1244, 26] width 30 height 16
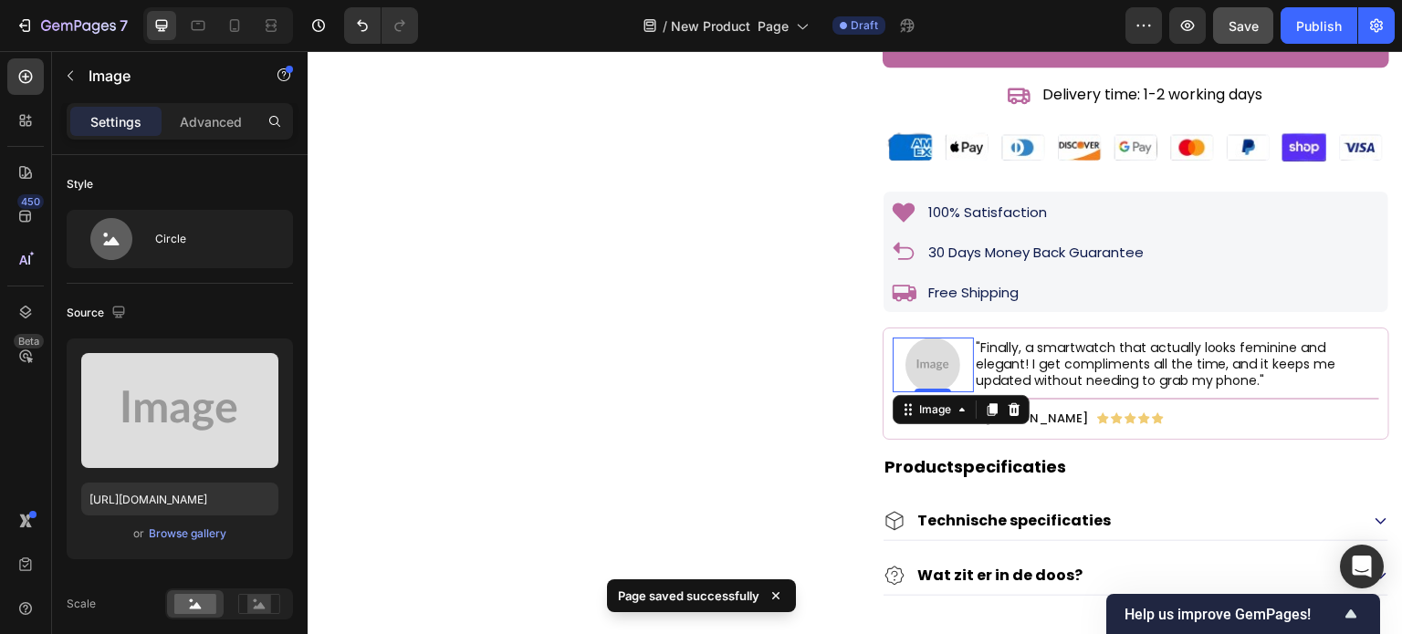
click at [931, 365] on img at bounding box center [932, 365] width 55 height 55
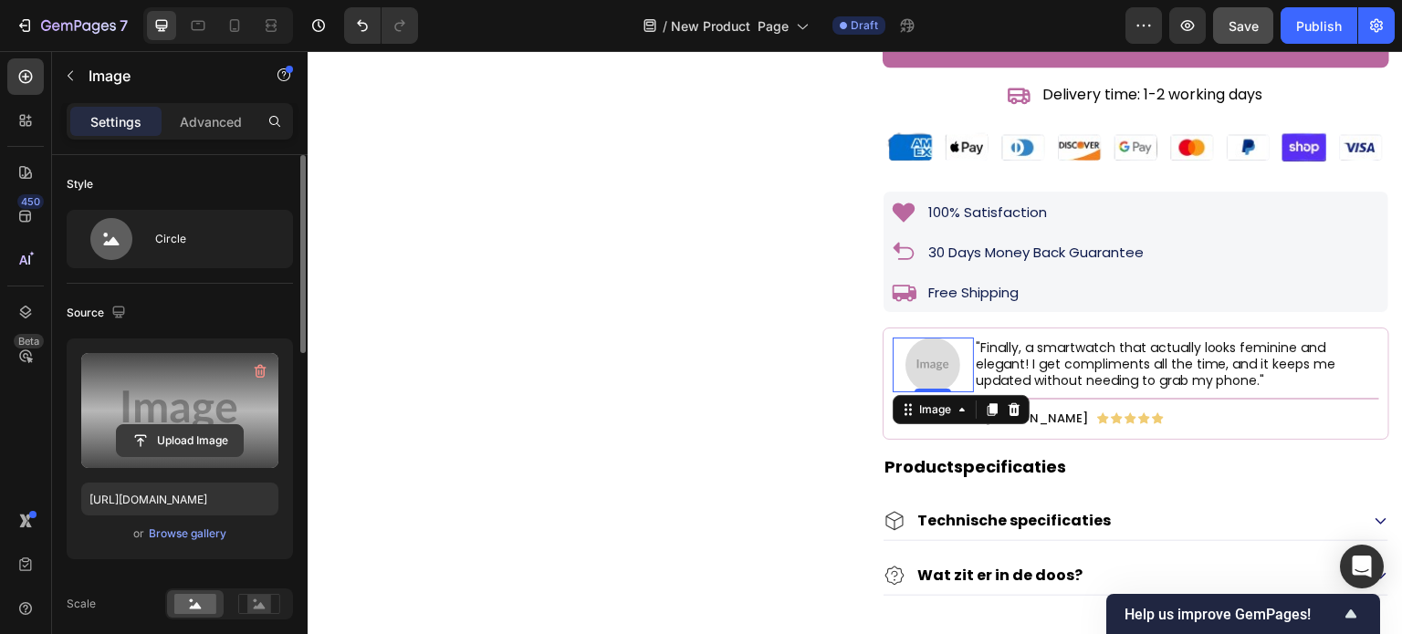
click at [208, 441] on input "file" at bounding box center [180, 440] width 126 height 31
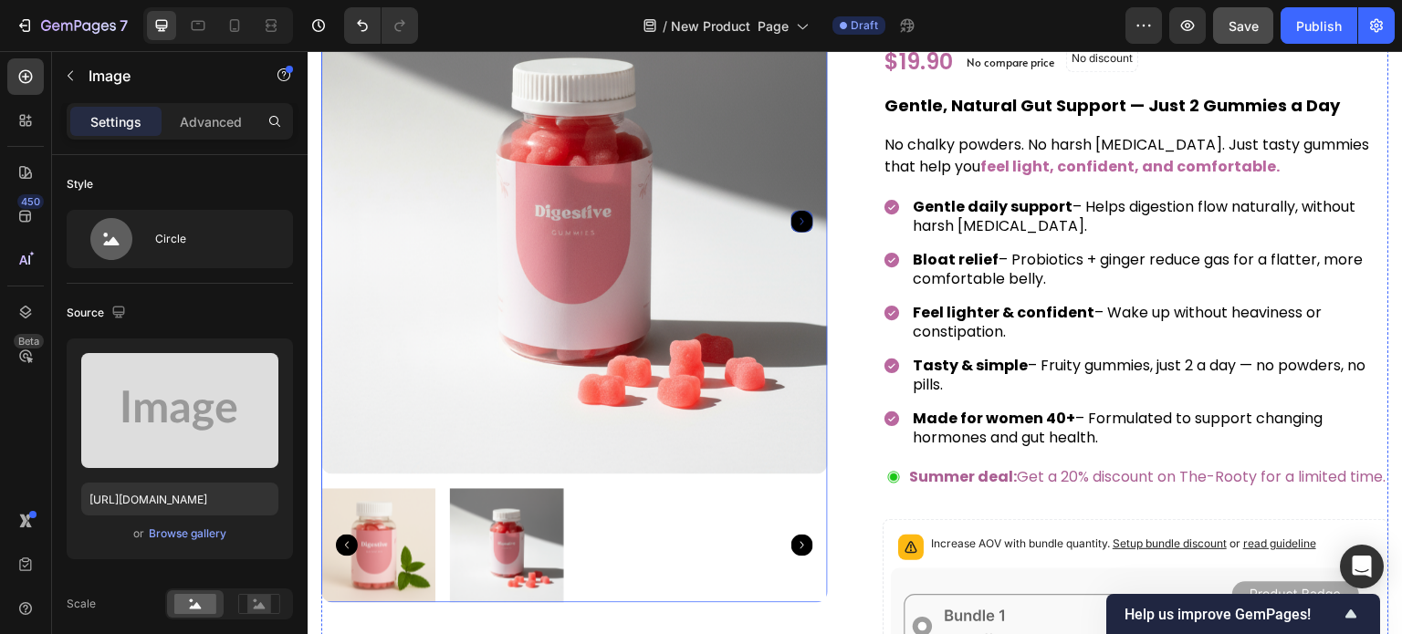
scroll to position [0, 0]
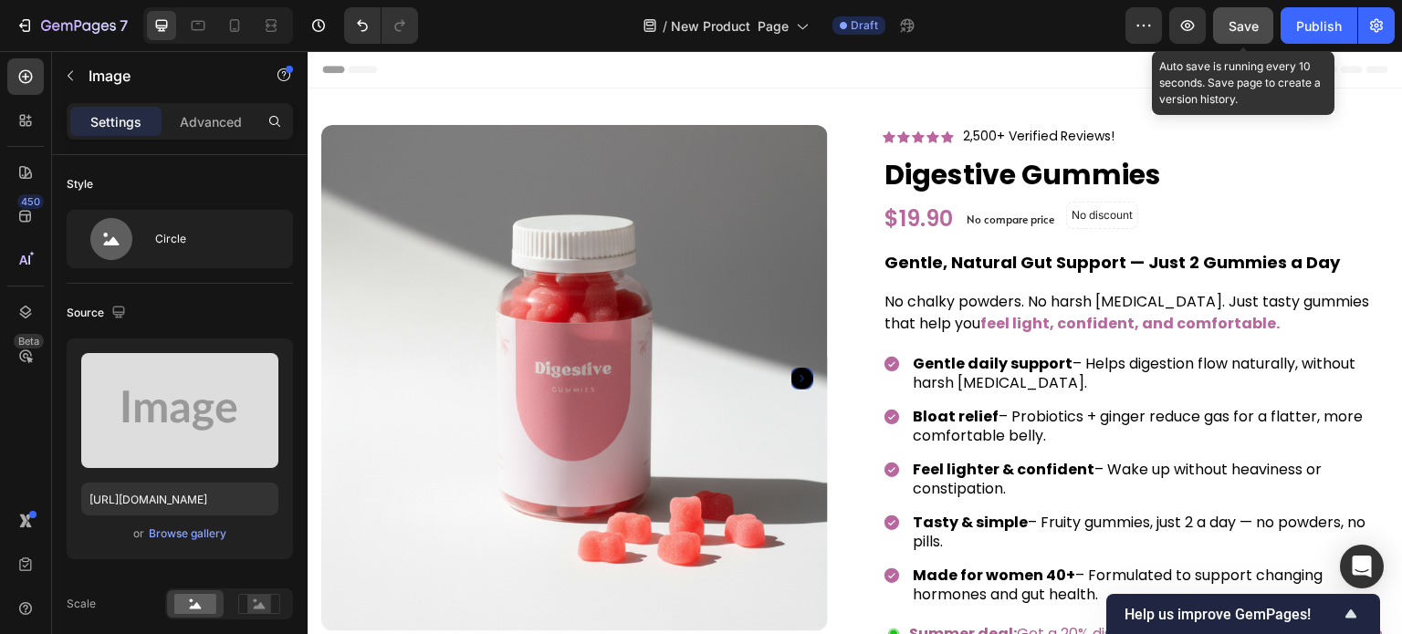
click at [1229, 31] on span "Save" at bounding box center [1244, 26] width 30 height 16
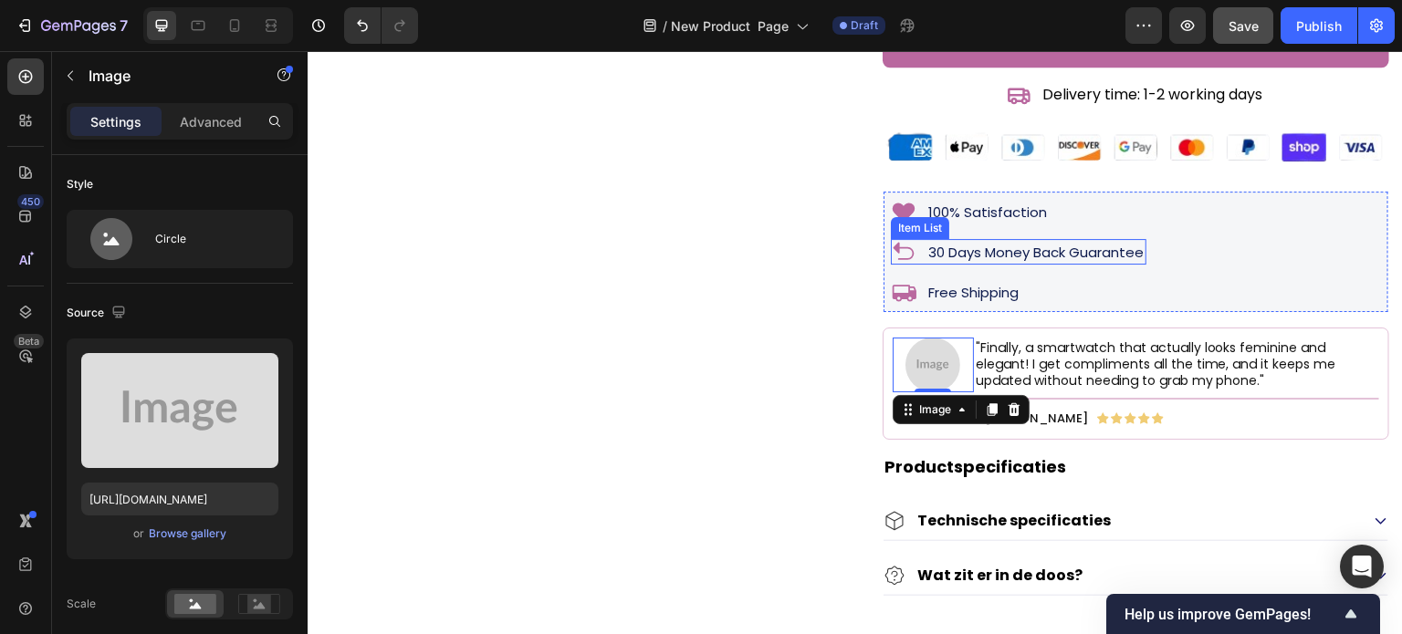
scroll to position [1095, 0]
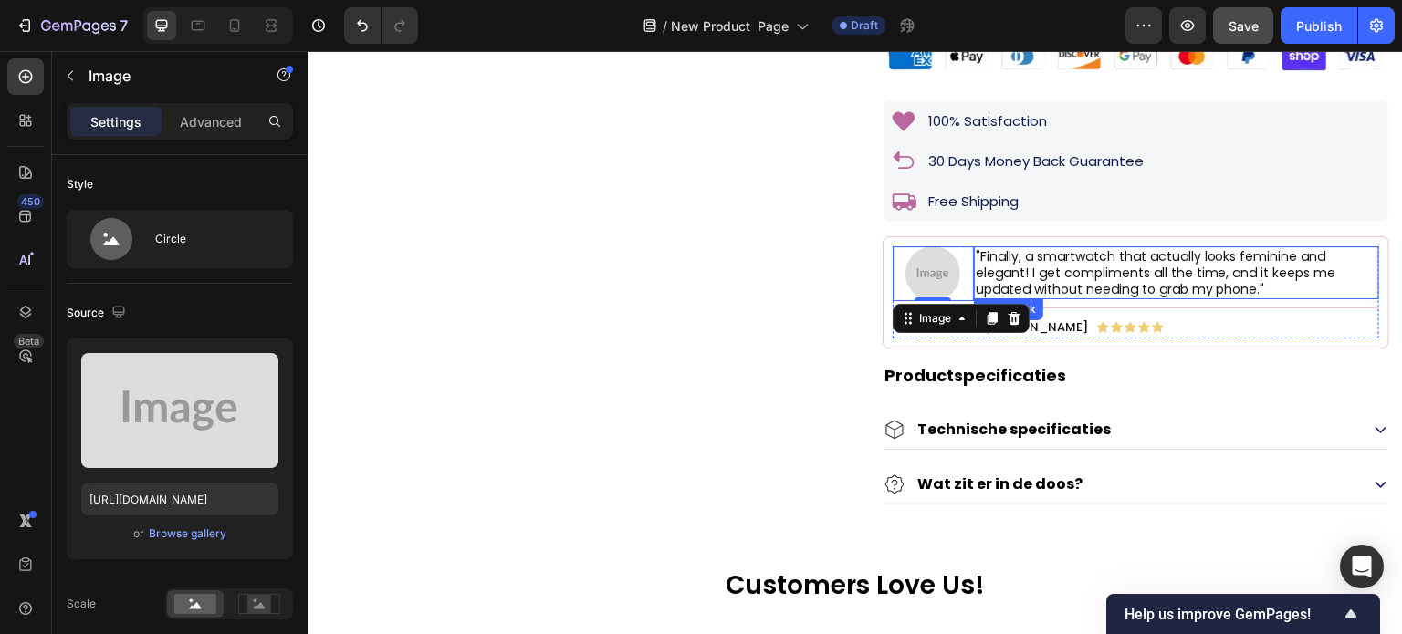
click at [1073, 282] on p ""Finally, a smartwatch that actually looks feminine and elegant! I get complime…" at bounding box center [1177, 272] width 402 height 49
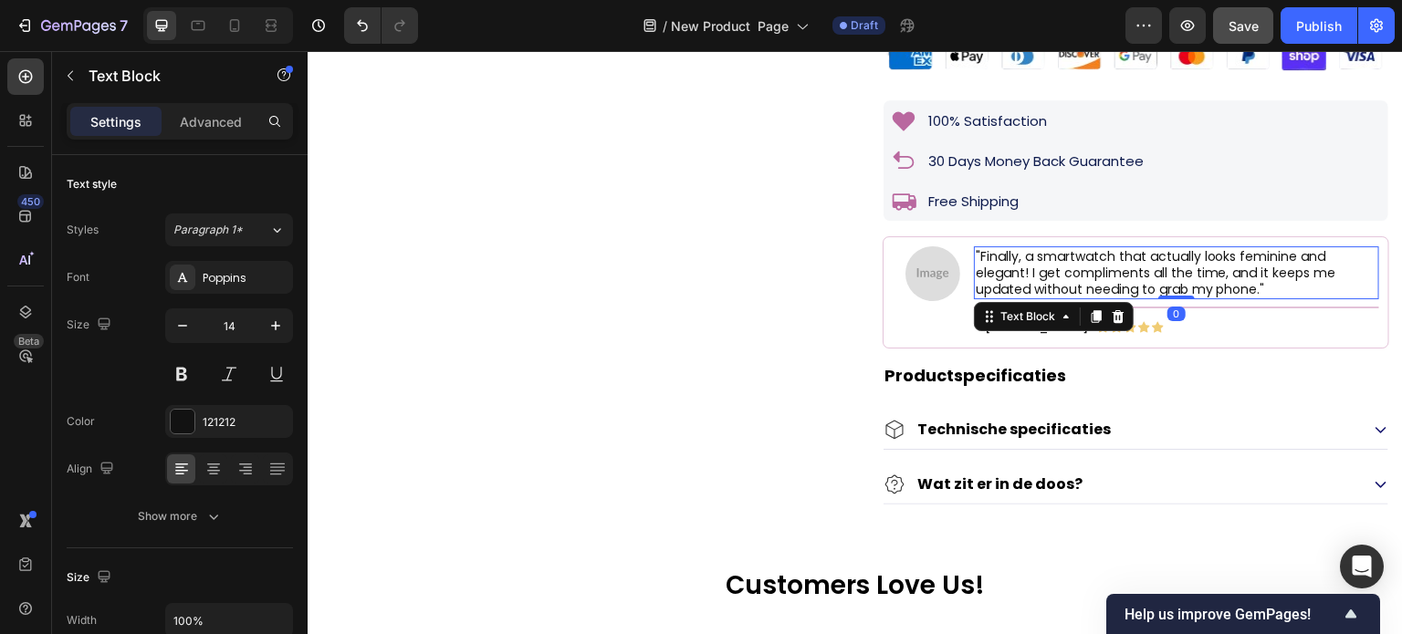
click at [1116, 283] on p ""Finally, a smartwatch that actually looks feminine and elegant! I get complime…" at bounding box center [1177, 272] width 402 height 49
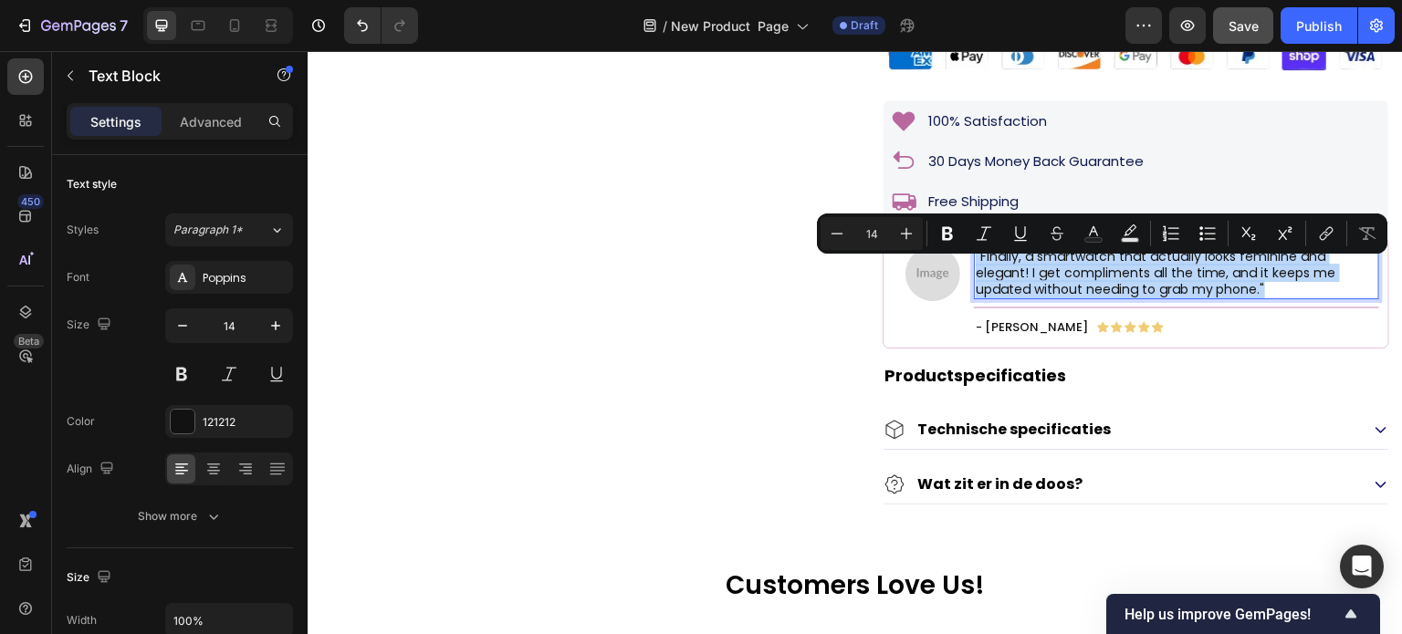
copy p ""Finally, a smartwatch that actually looks feminine and elegant! I get complime…"
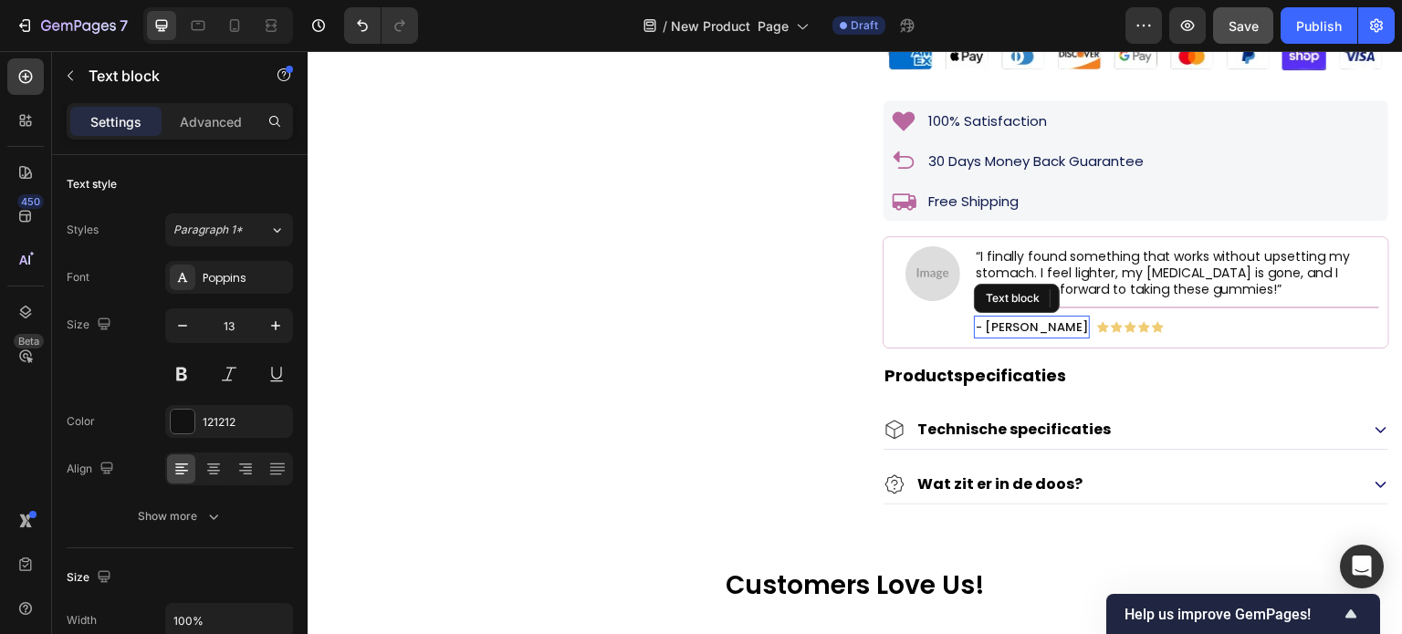
click at [1000, 337] on p "- [PERSON_NAME]" at bounding box center [1032, 327] width 112 height 19
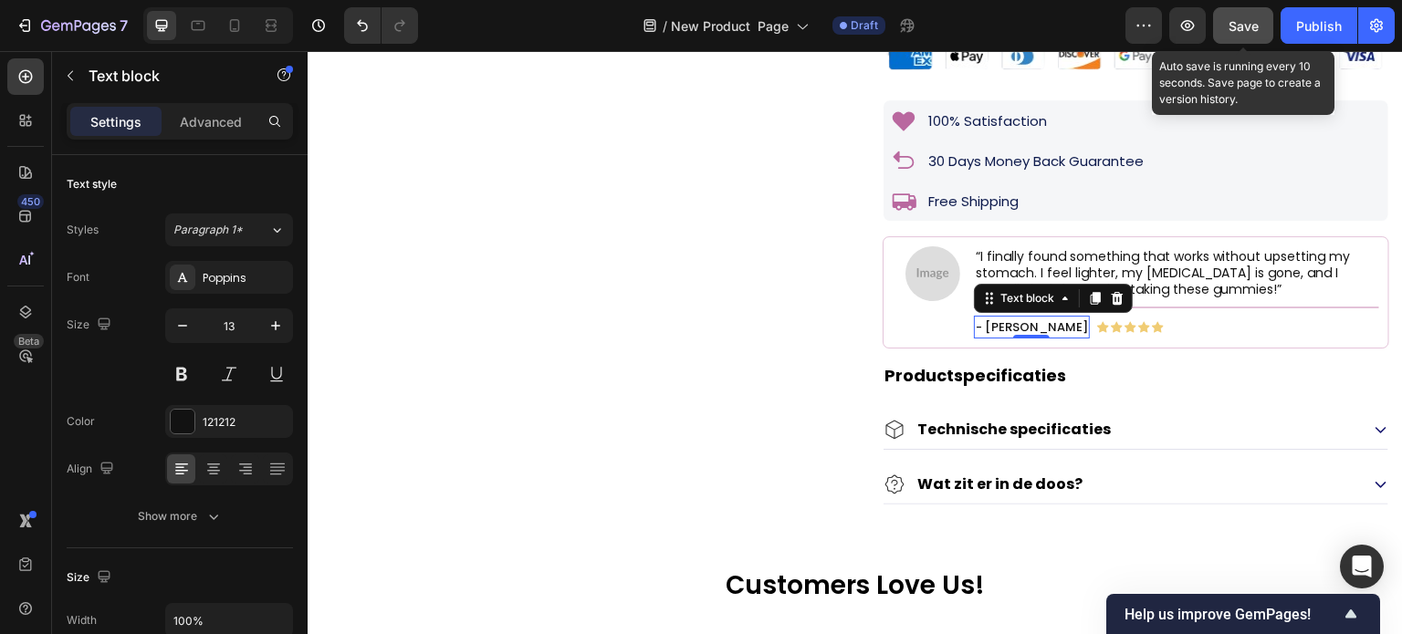
drag, startPoint x: 1244, startPoint y: 29, endPoint x: 901, endPoint y: 20, distance: 343.3
click at [1244, 29] on span "Save" at bounding box center [1244, 26] width 30 height 16
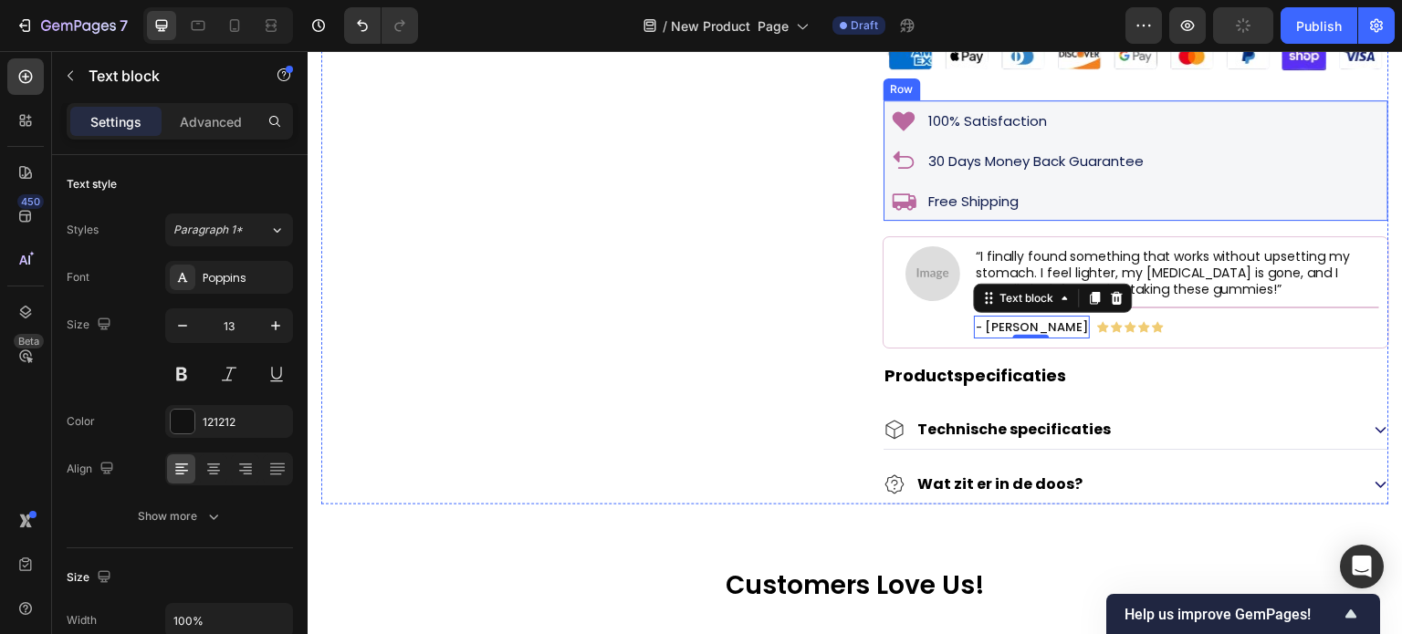
click at [1083, 222] on div "100% Satisfaction Item List 30 Days Money Back Guarantee Item List Free Shippin…" at bounding box center [1136, 160] width 507 height 122
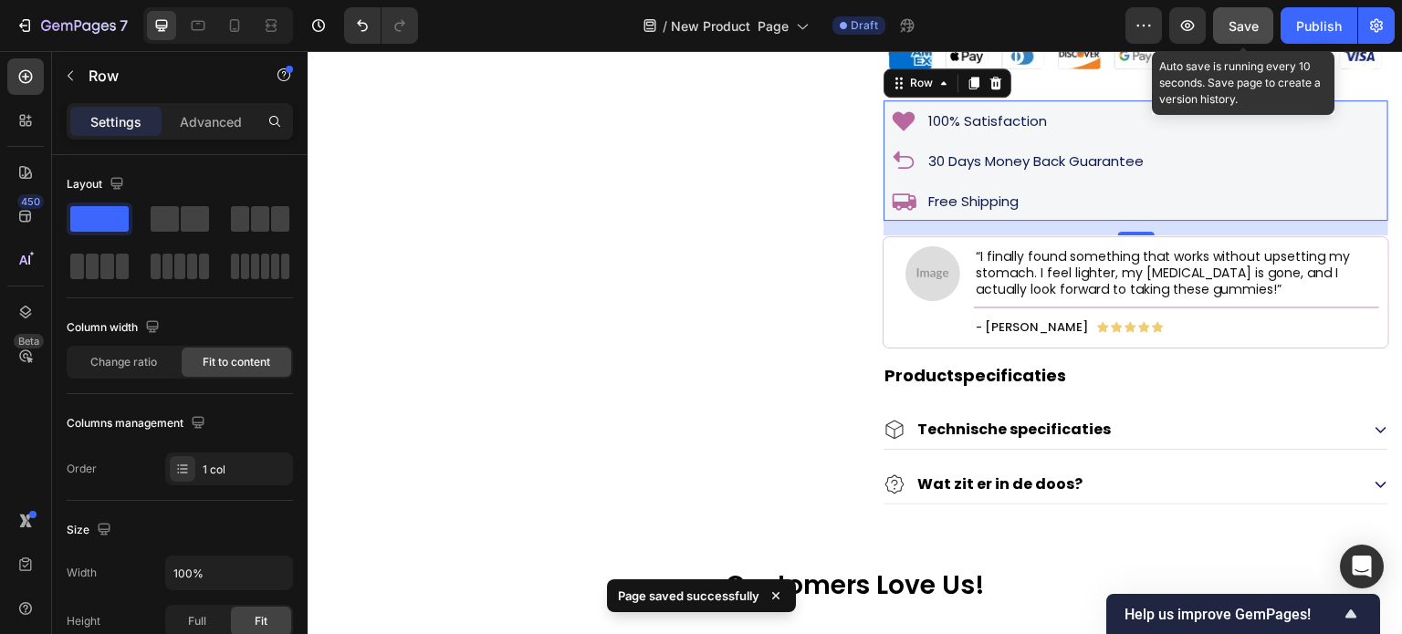
drag, startPoint x: 1252, startPoint y: 18, endPoint x: 884, endPoint y: 16, distance: 367.8
click at [1252, 18] on span "Save" at bounding box center [1244, 26] width 30 height 16
click at [1235, 18] on span "Save" at bounding box center [1244, 26] width 30 height 16
click at [1241, 12] on button "Save" at bounding box center [1243, 25] width 60 height 37
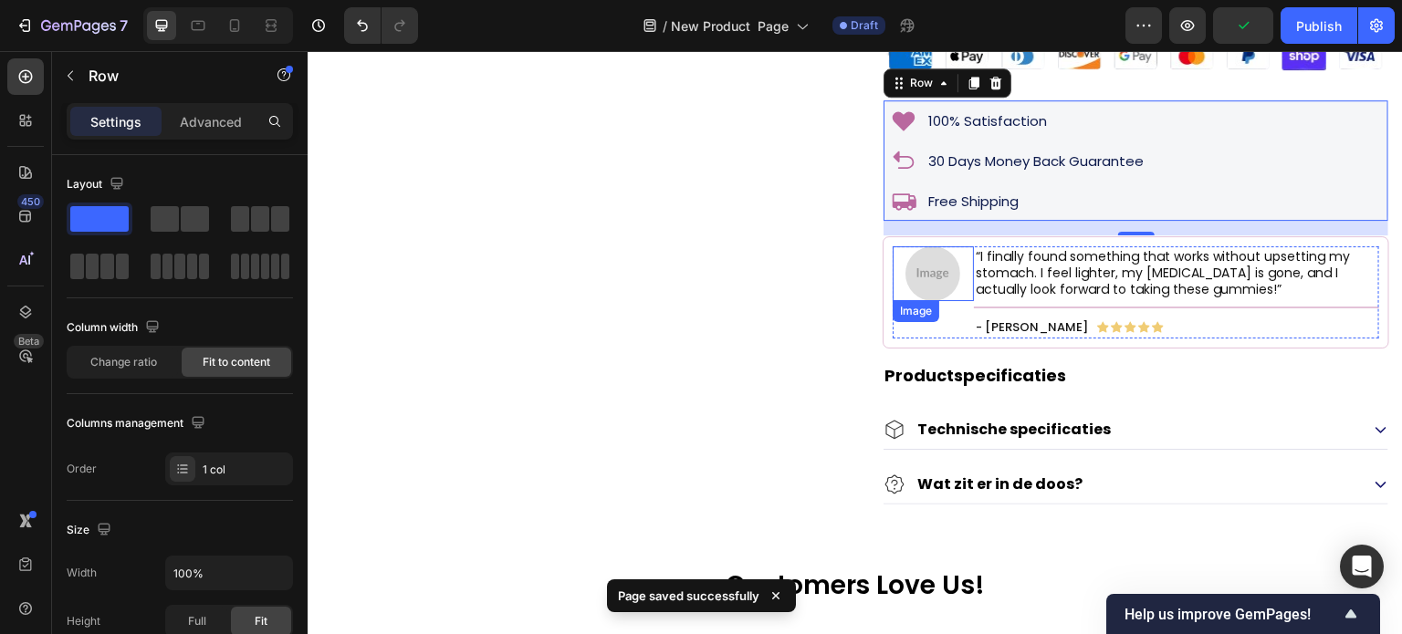
click at [938, 289] on img at bounding box center [932, 273] width 55 height 55
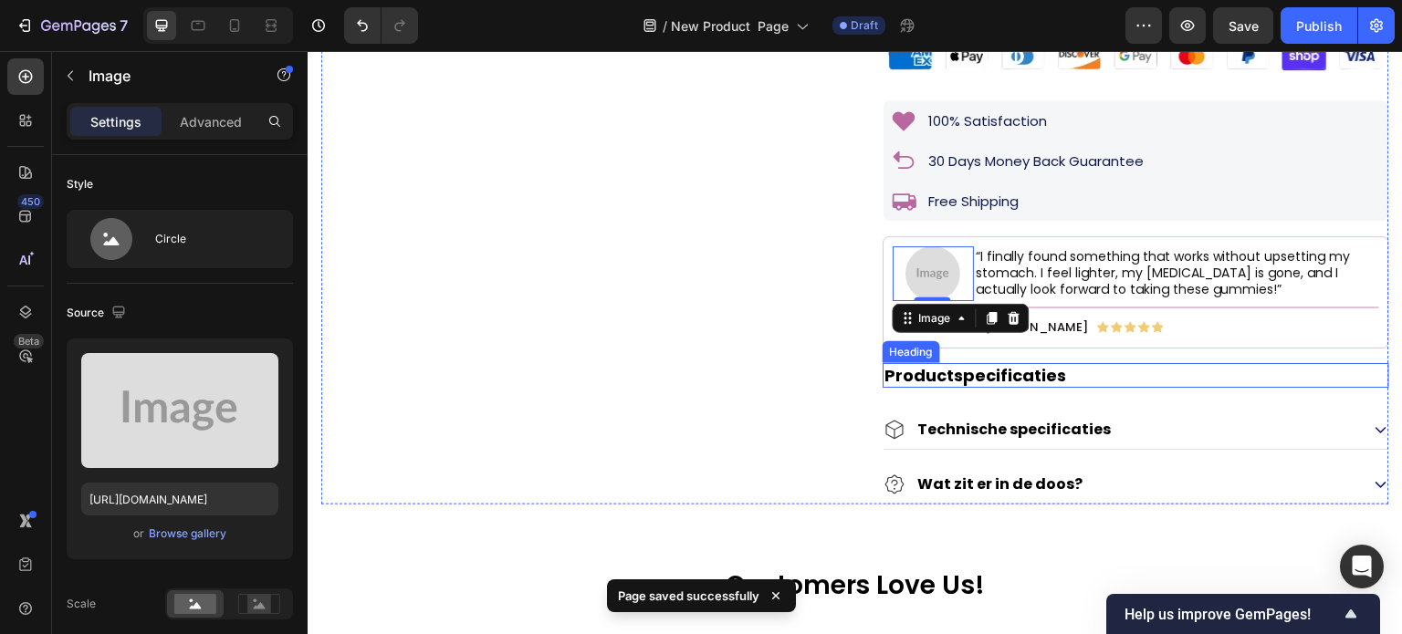
click at [1055, 388] on h2 "Productspecificaties" at bounding box center [1136, 375] width 507 height 25
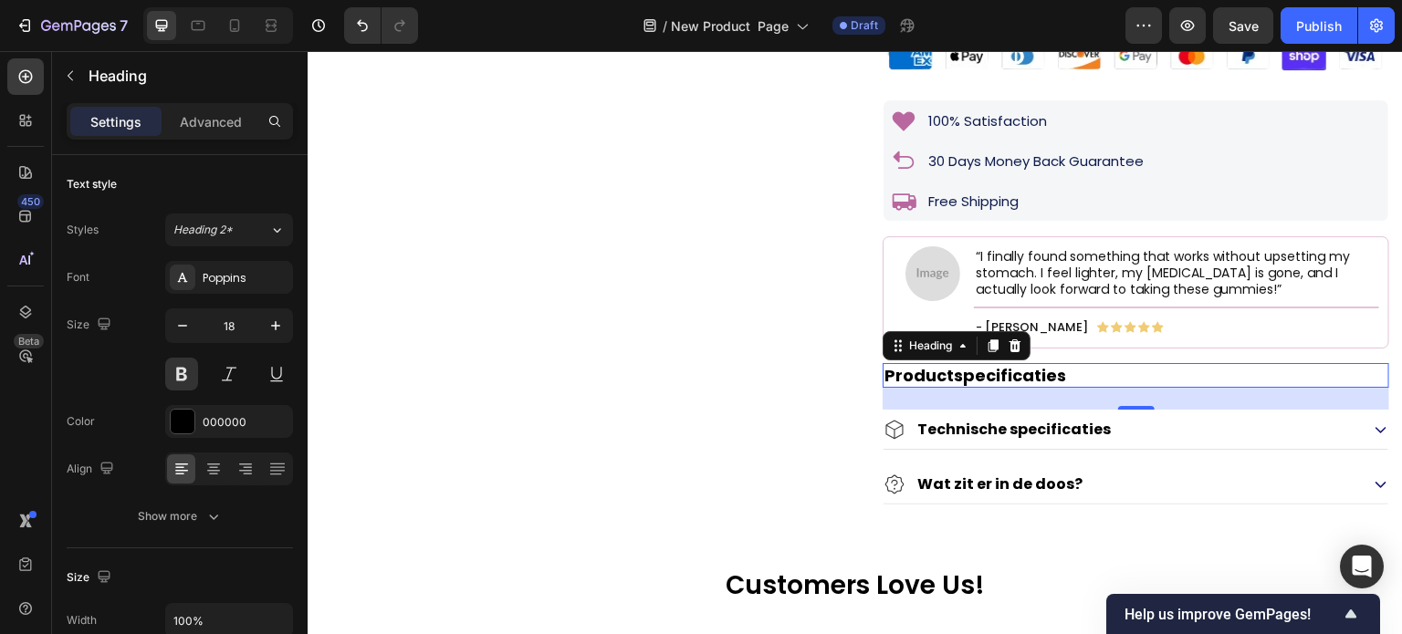
click at [905, 388] on h2 "Productspecificaties" at bounding box center [1136, 375] width 507 height 25
click at [905, 386] on p "Productspecificaties" at bounding box center [1135, 375] width 503 height 21
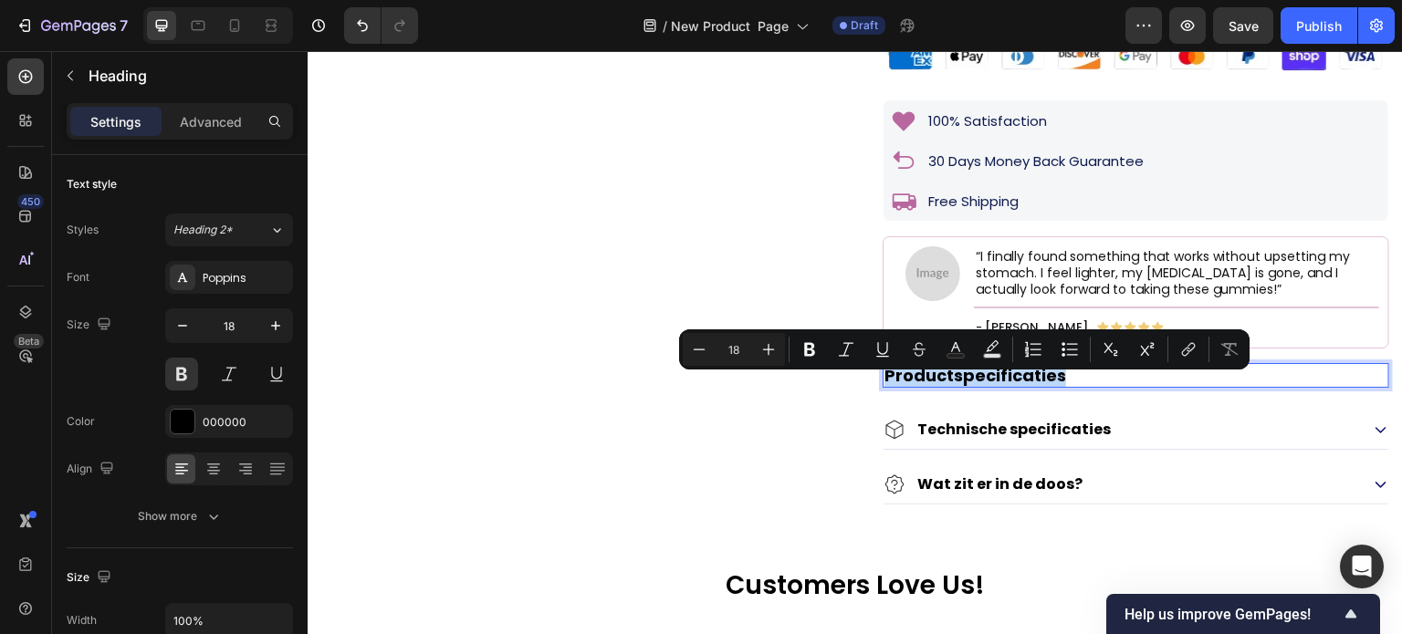
click at [947, 386] on p "Productspecificaties" at bounding box center [1135, 375] width 503 height 21
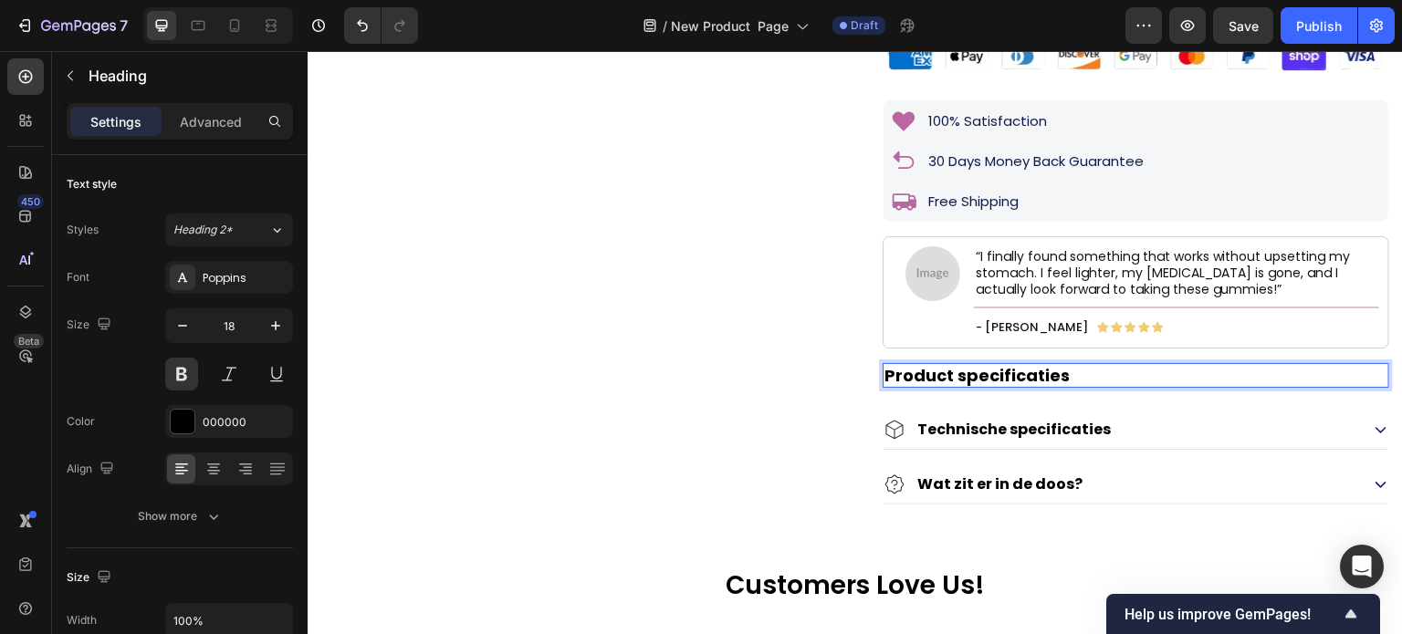
click at [966, 386] on p "Product specificaties" at bounding box center [1135, 375] width 503 height 21
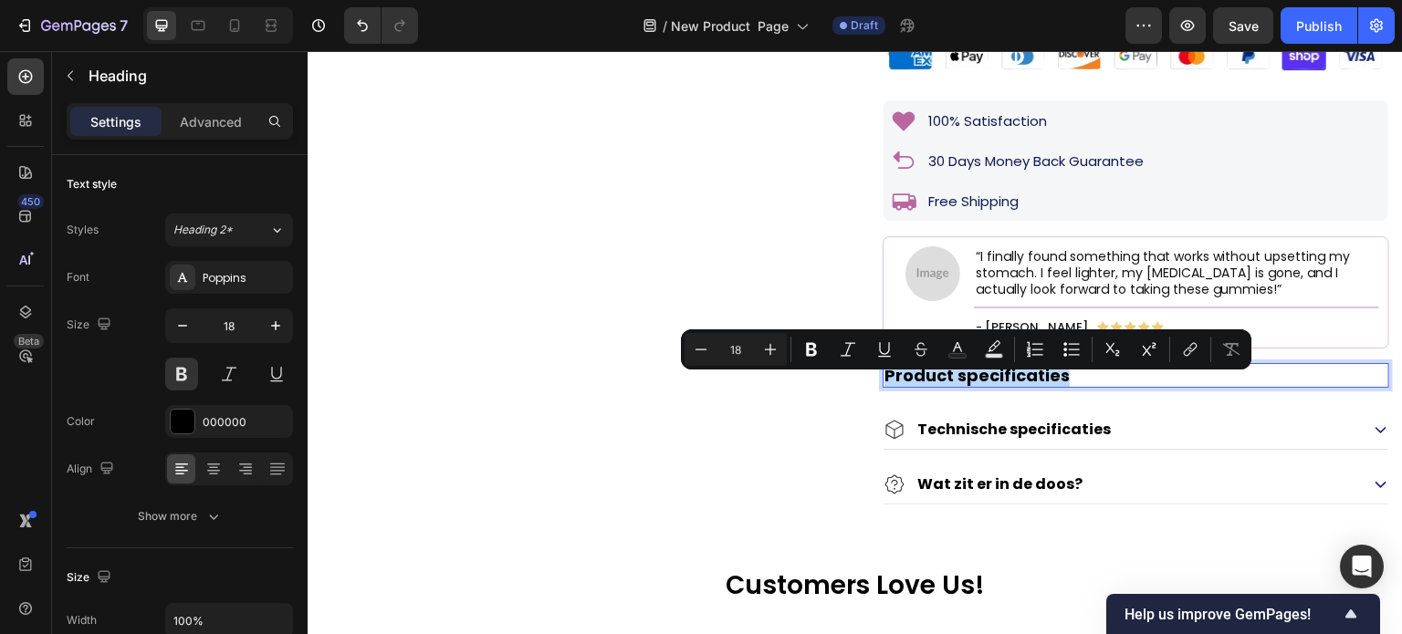
copy p "Product specificaties"
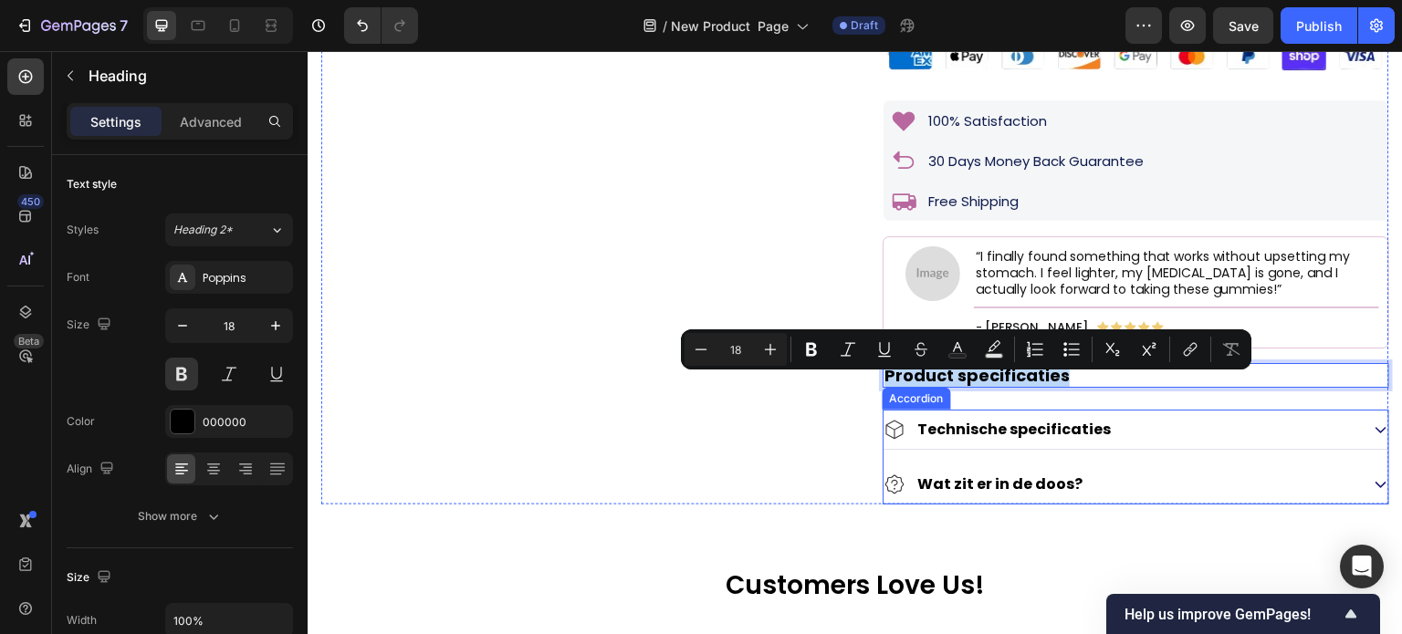
click at [896, 450] on div "Technische specificaties" at bounding box center [1136, 430] width 505 height 40
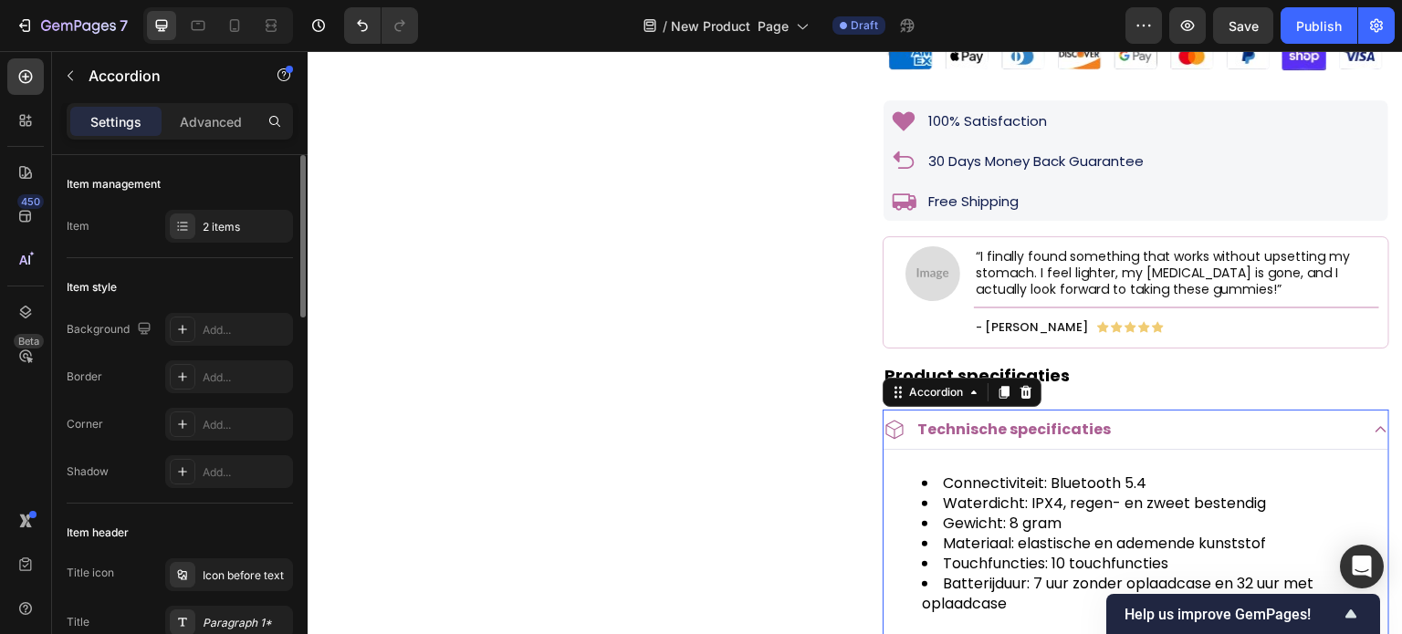
click at [241, 205] on div "Item management Item 2 items" at bounding box center [180, 206] width 226 height 103
click at [237, 214] on div "2 items" at bounding box center [229, 226] width 128 height 33
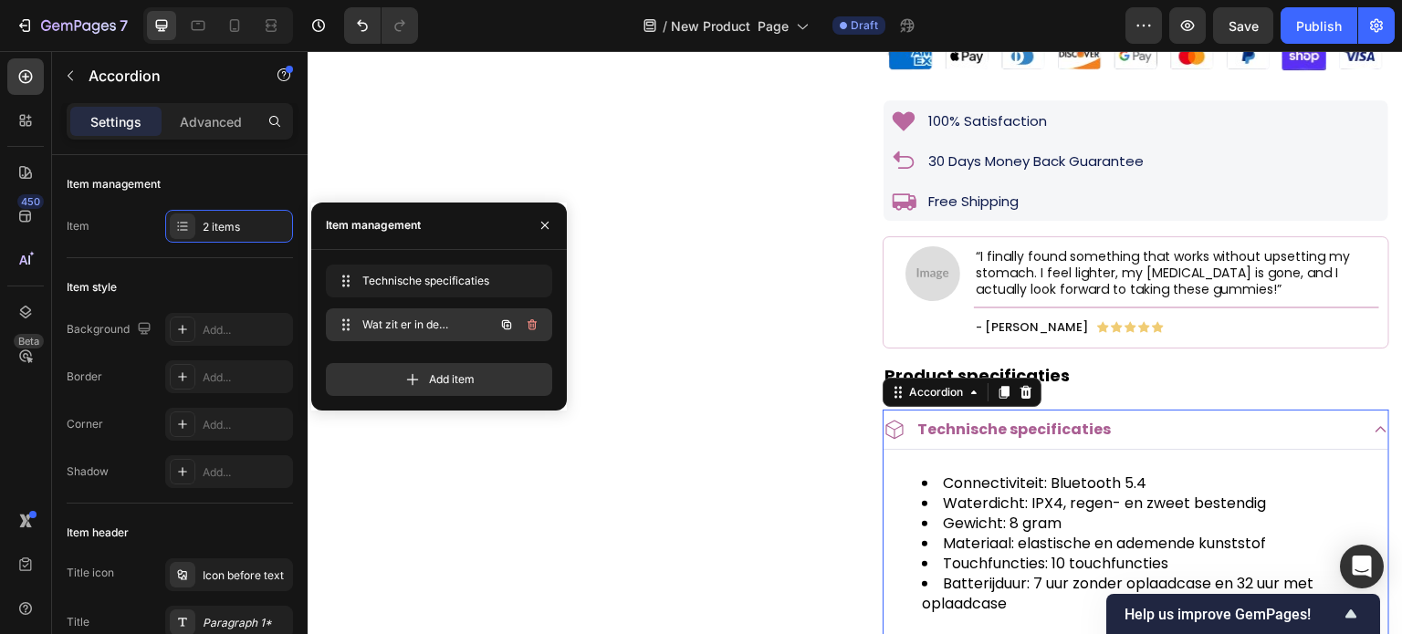
click at [507, 330] on icon "button" at bounding box center [506, 325] width 15 height 15
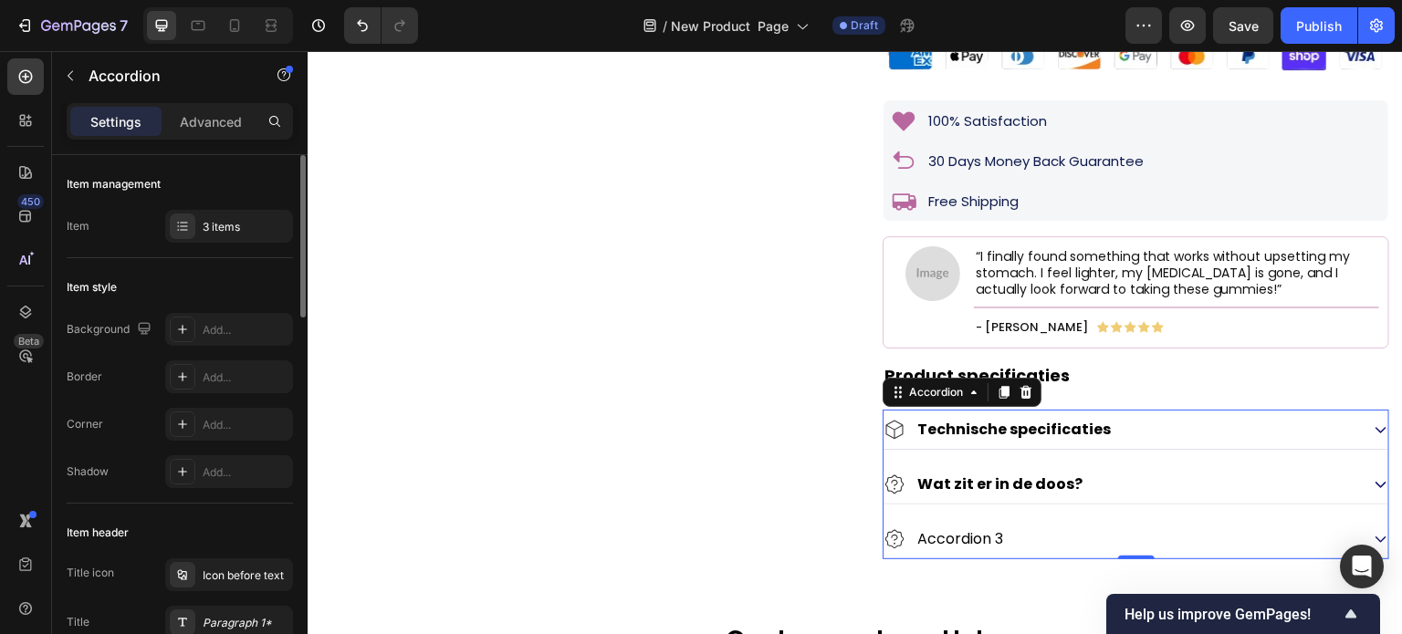
click at [234, 291] on div "Item style" at bounding box center [180, 287] width 226 height 29
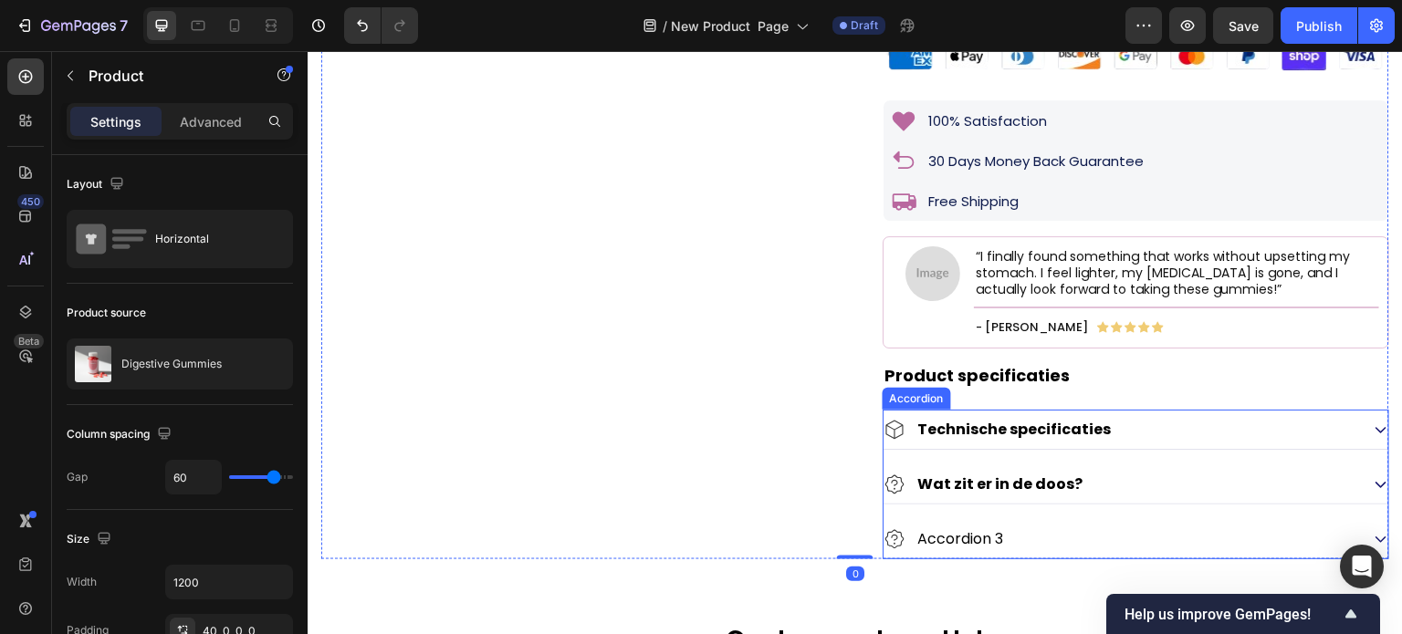
click at [949, 439] on strong "Technische specificaties" at bounding box center [1014, 429] width 194 height 21
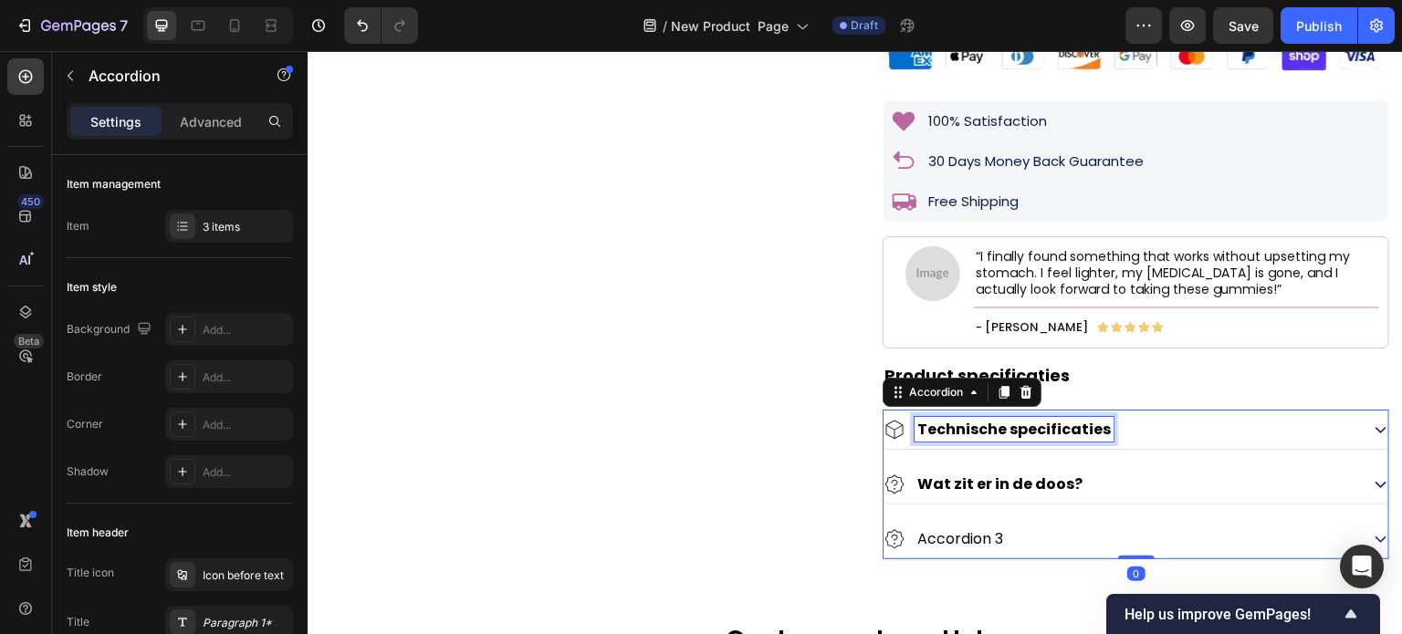
click at [949, 439] on strong "Technische specificaties" at bounding box center [1014, 429] width 194 height 21
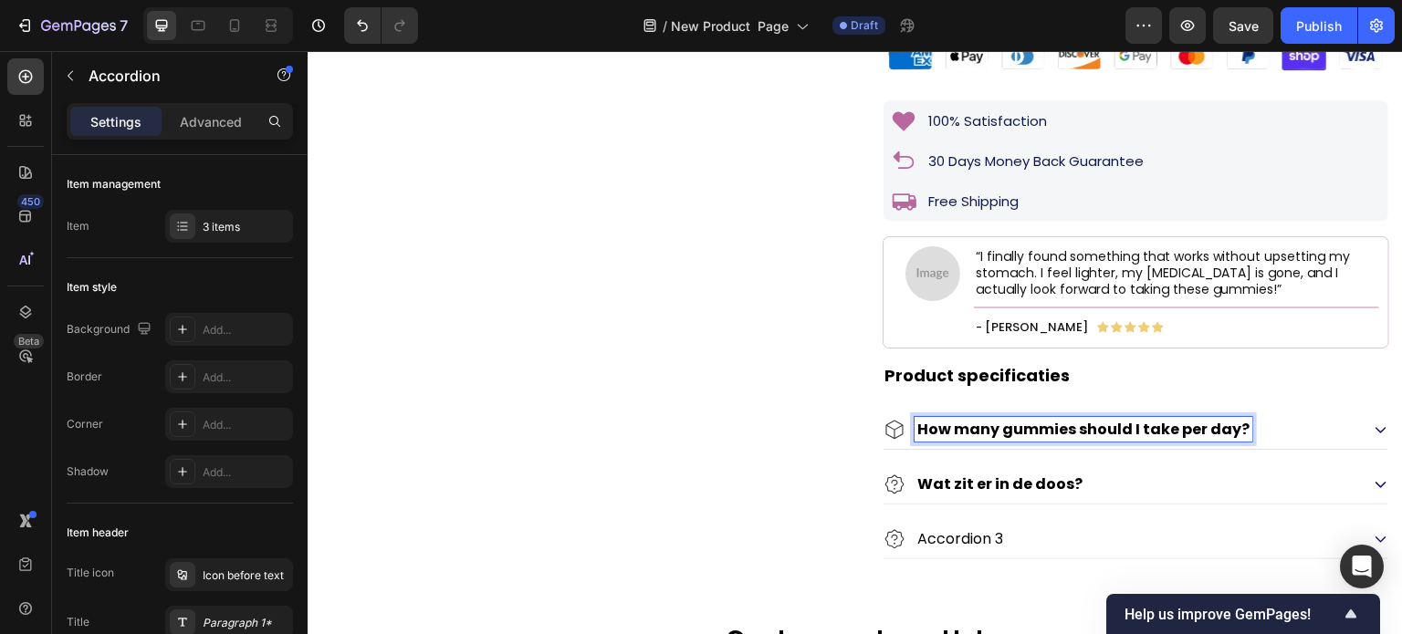
click at [1296, 439] on div "How many gummies should I take per day?" at bounding box center [1122, 429] width 476 height 25
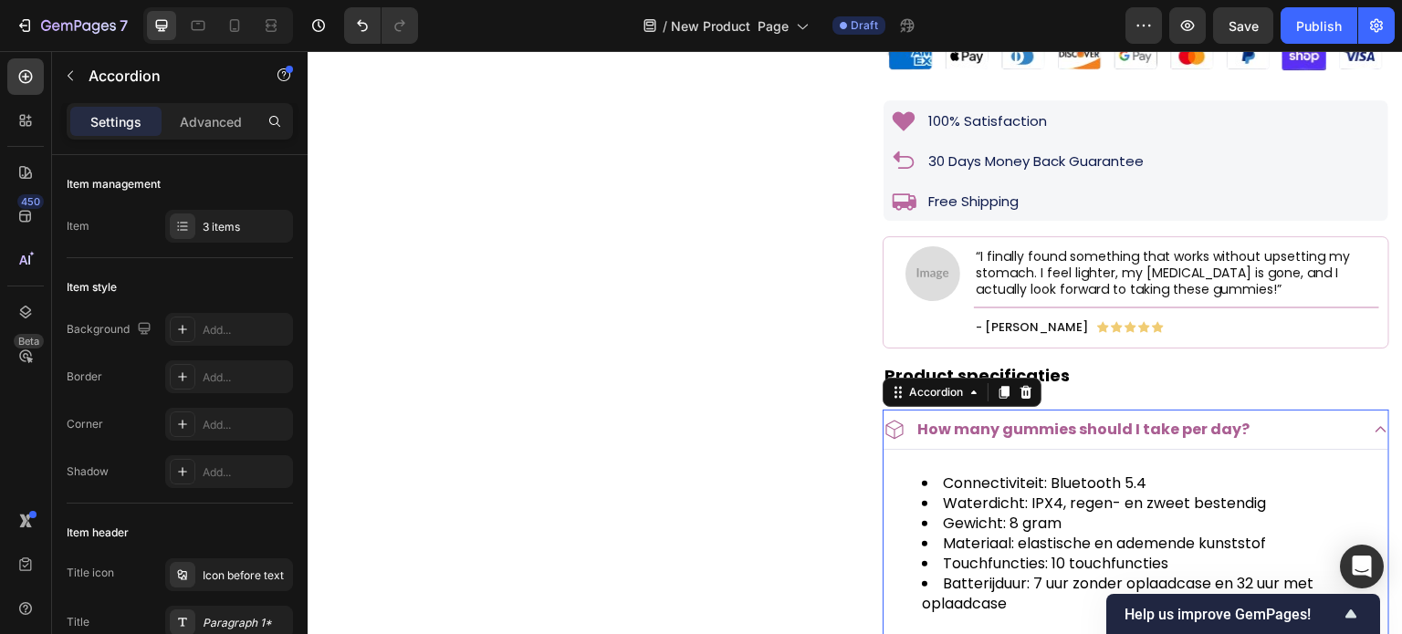
click at [1296, 438] on div "How many gummies should I take per day?" at bounding box center [1122, 429] width 476 height 25
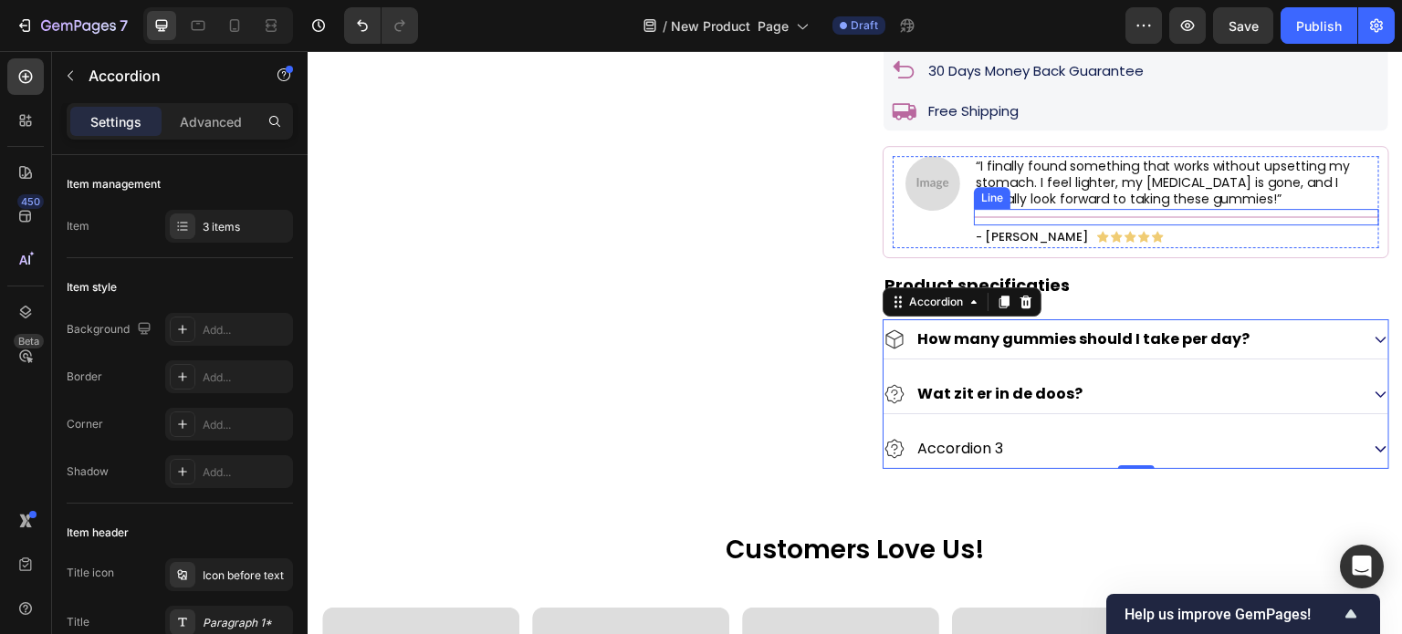
scroll to position [1187, 0]
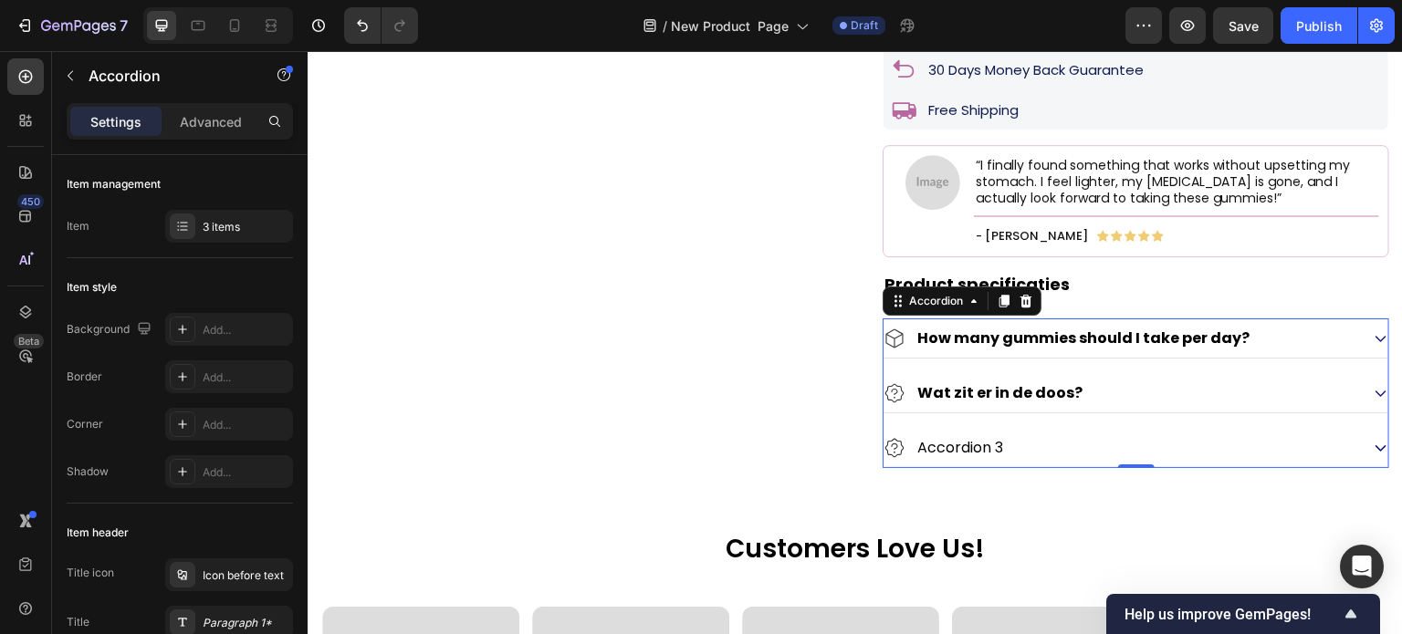
click at [1274, 351] on div "How many gummies should I take per day?" at bounding box center [1122, 338] width 476 height 25
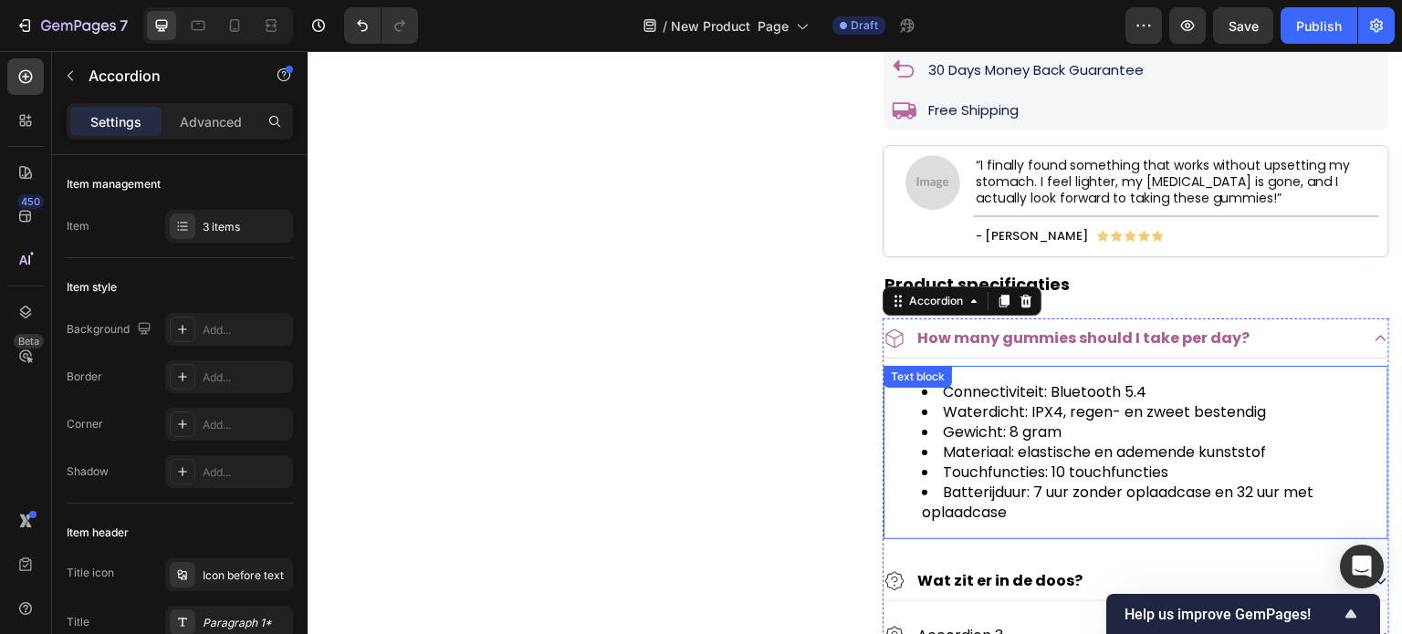
click at [1051, 423] on span "Waterdicht: IPX4, regen- en zweet bestendig" at bounding box center [1104, 412] width 323 height 21
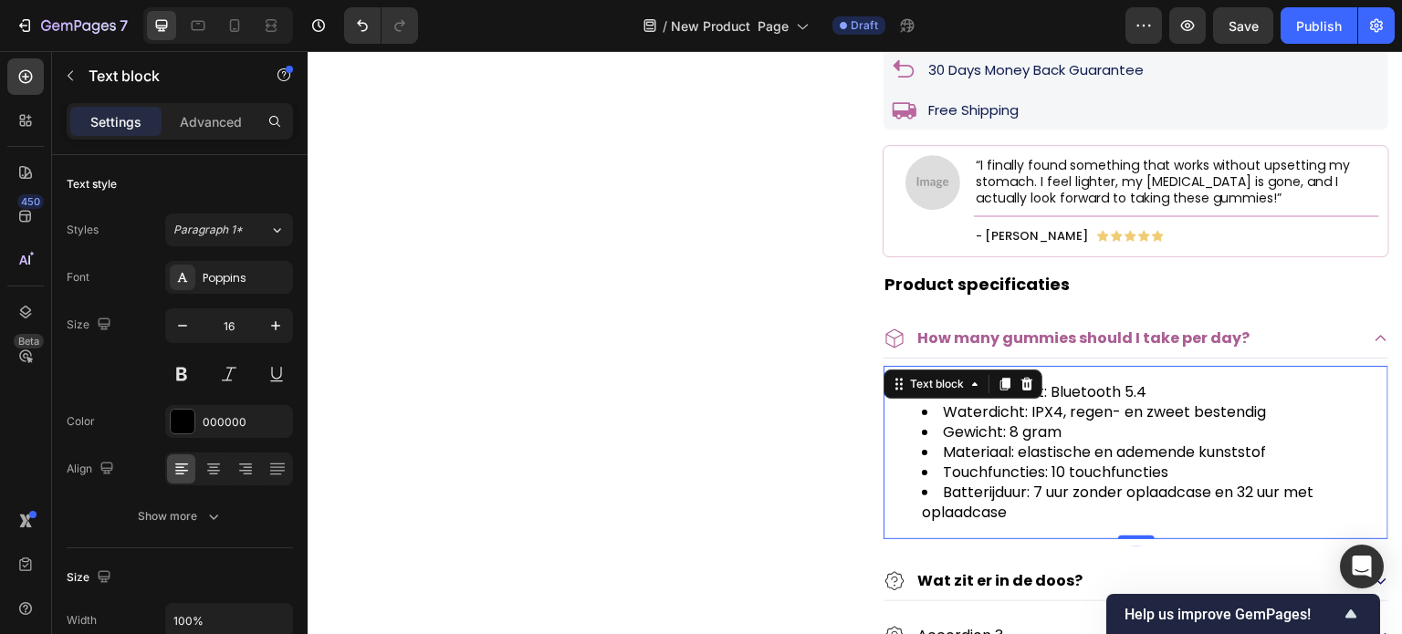
click at [1059, 443] on li "Gewicht: 8 gram" at bounding box center [1154, 433] width 465 height 20
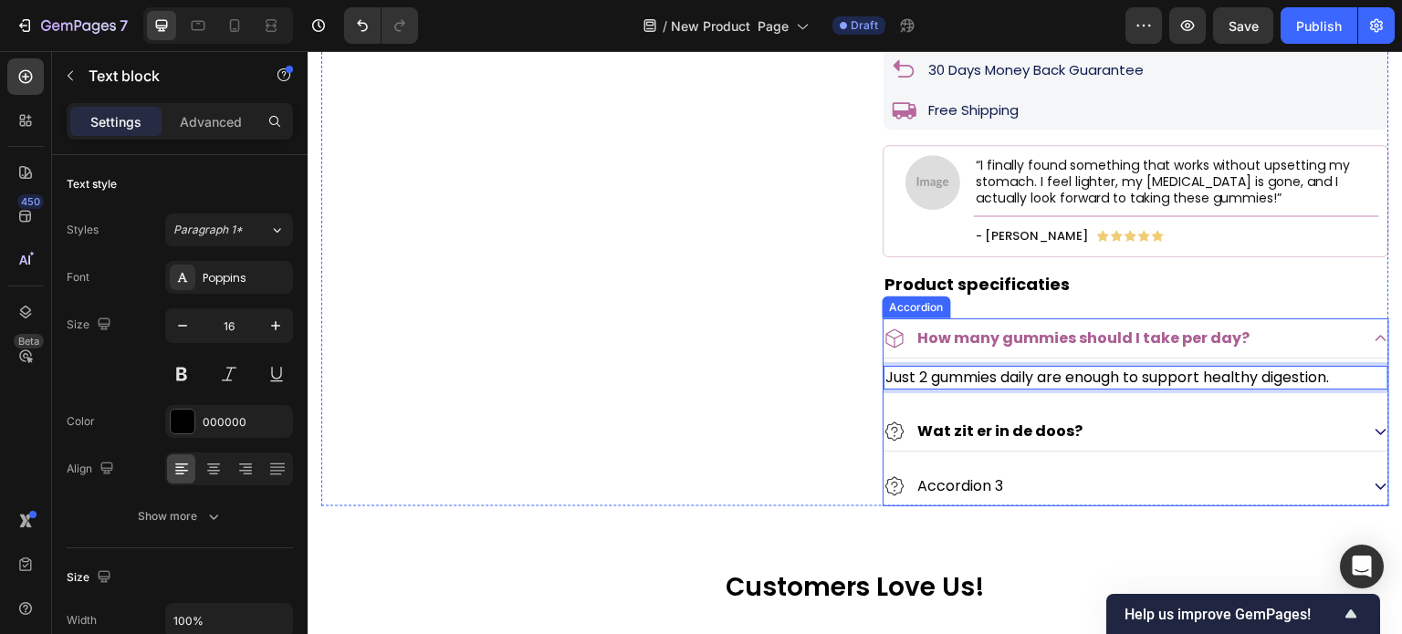
click at [985, 442] on strong "Wat zit er in de doos?" at bounding box center [999, 431] width 165 height 21
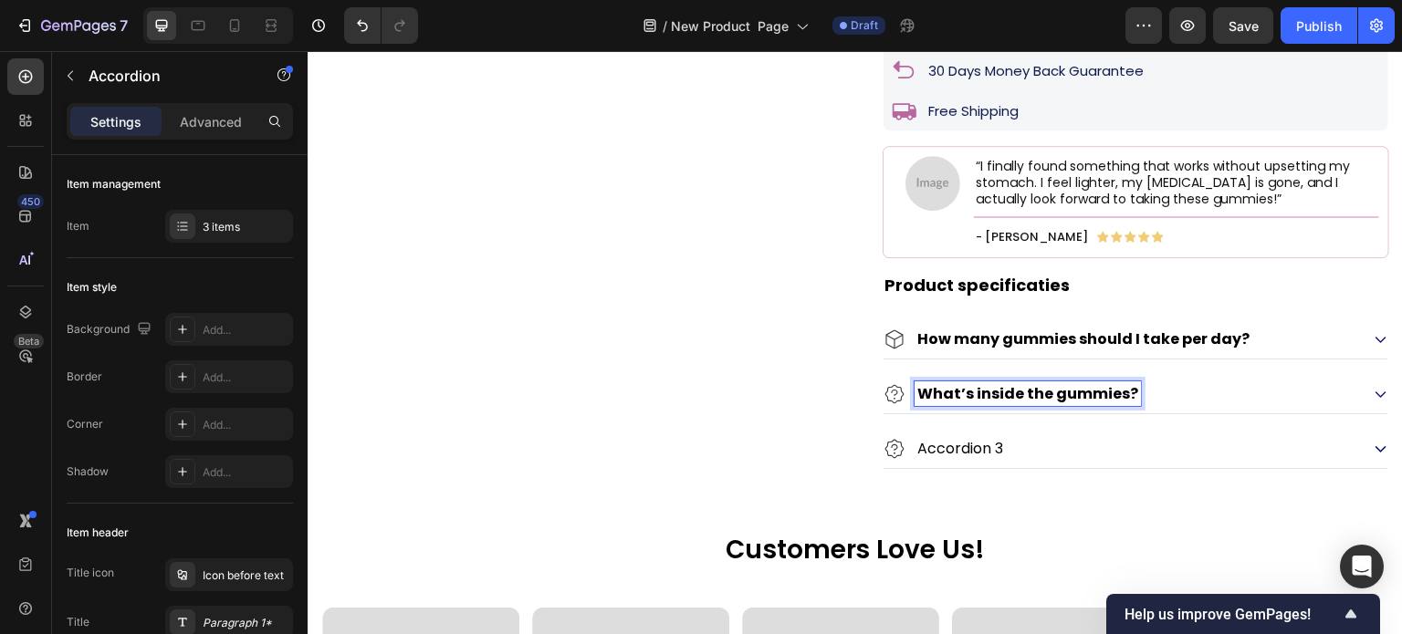
click at [1190, 406] on div "What’s inside the gummies?" at bounding box center [1122, 394] width 476 height 25
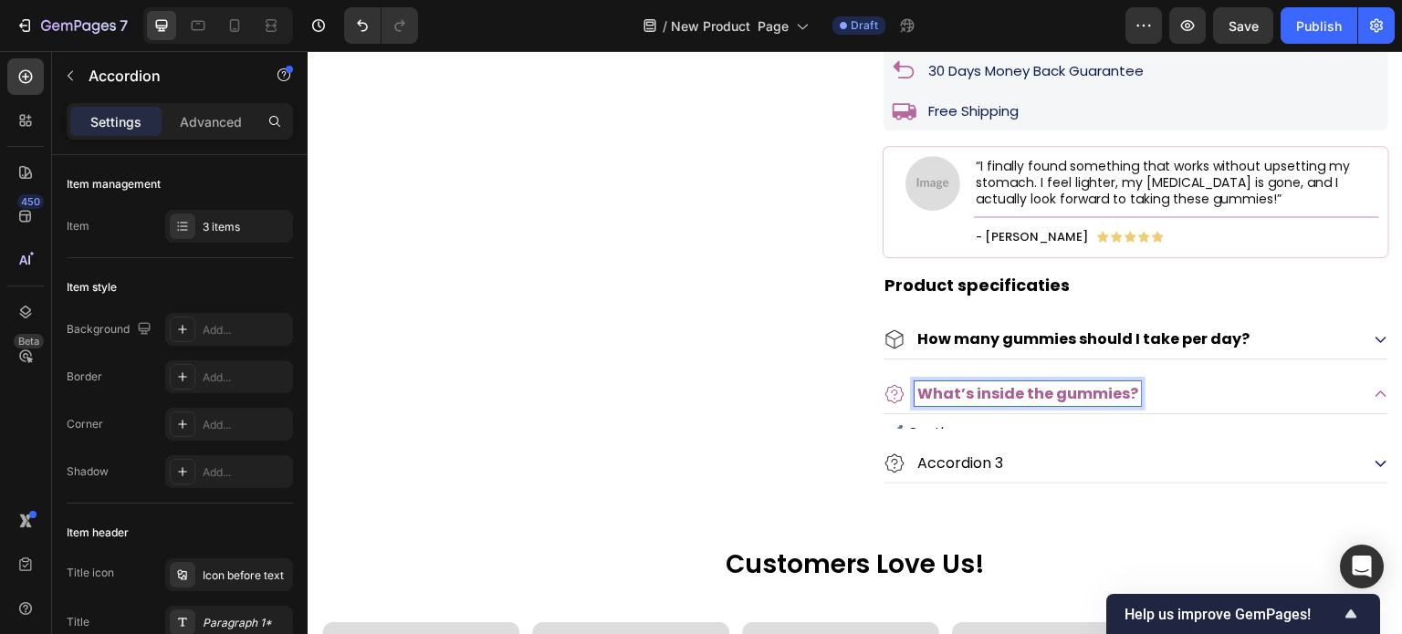
scroll to position [1151, 0]
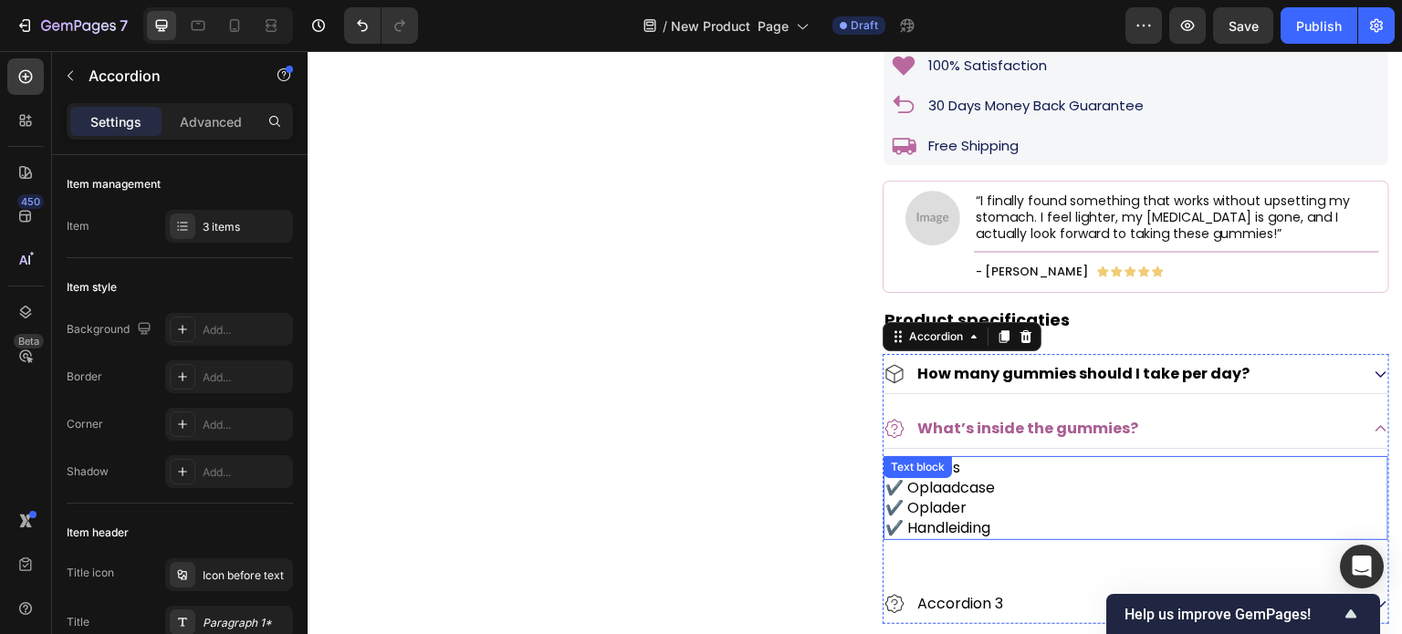
click at [1019, 498] on p "✔️ Oplaadcase" at bounding box center [1135, 488] width 501 height 20
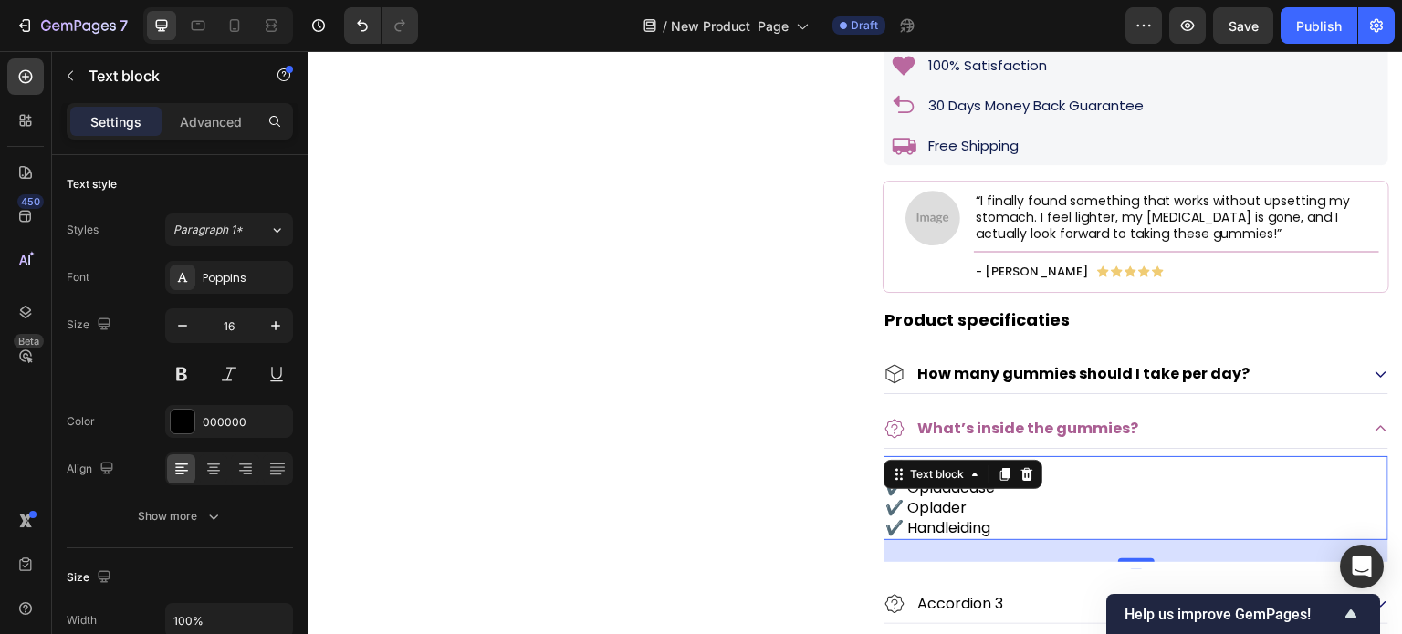
click at [1019, 498] on p "✔️ Oplaadcase" at bounding box center [1135, 488] width 501 height 20
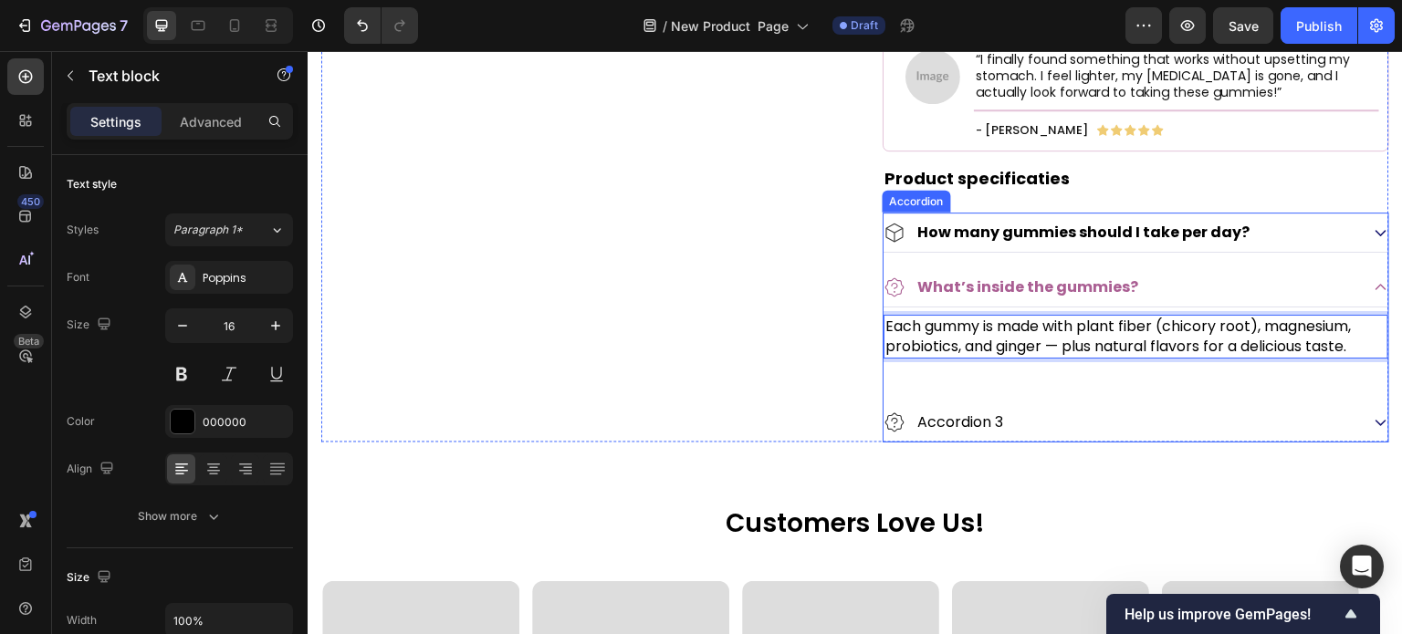
scroll to position [1334, 0]
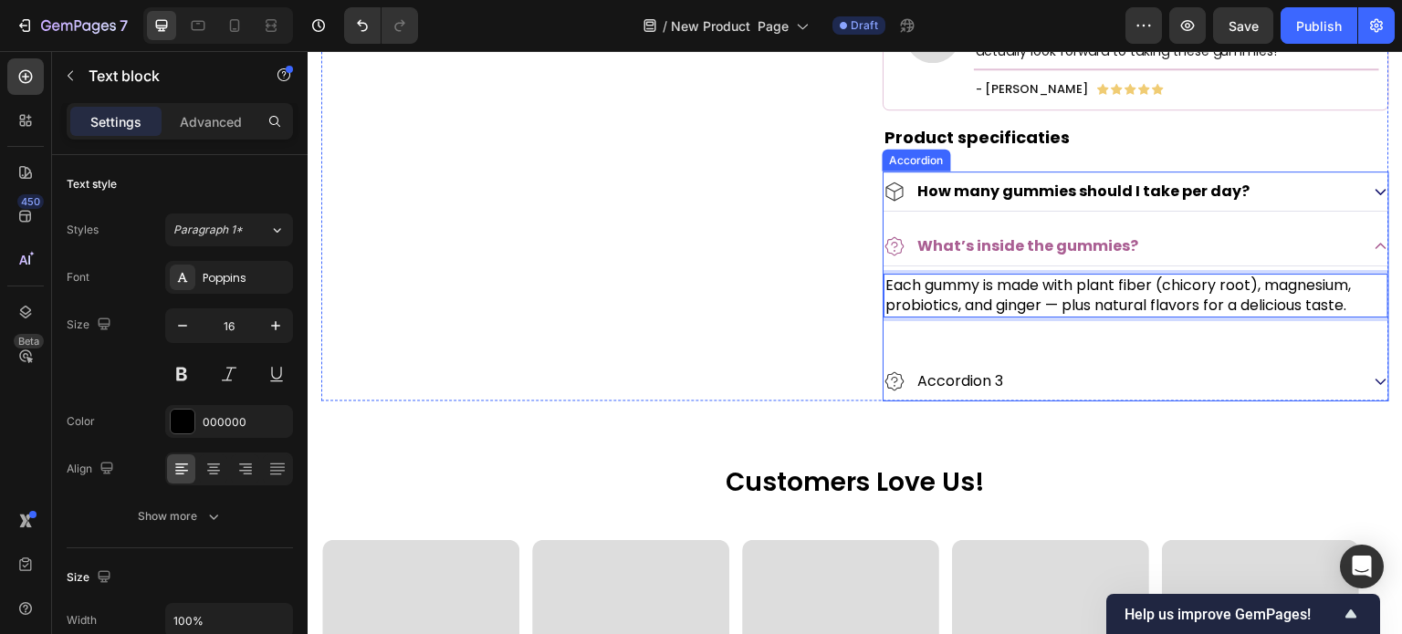
click at [977, 391] on p "Accordion 3" at bounding box center [960, 380] width 86 height 19
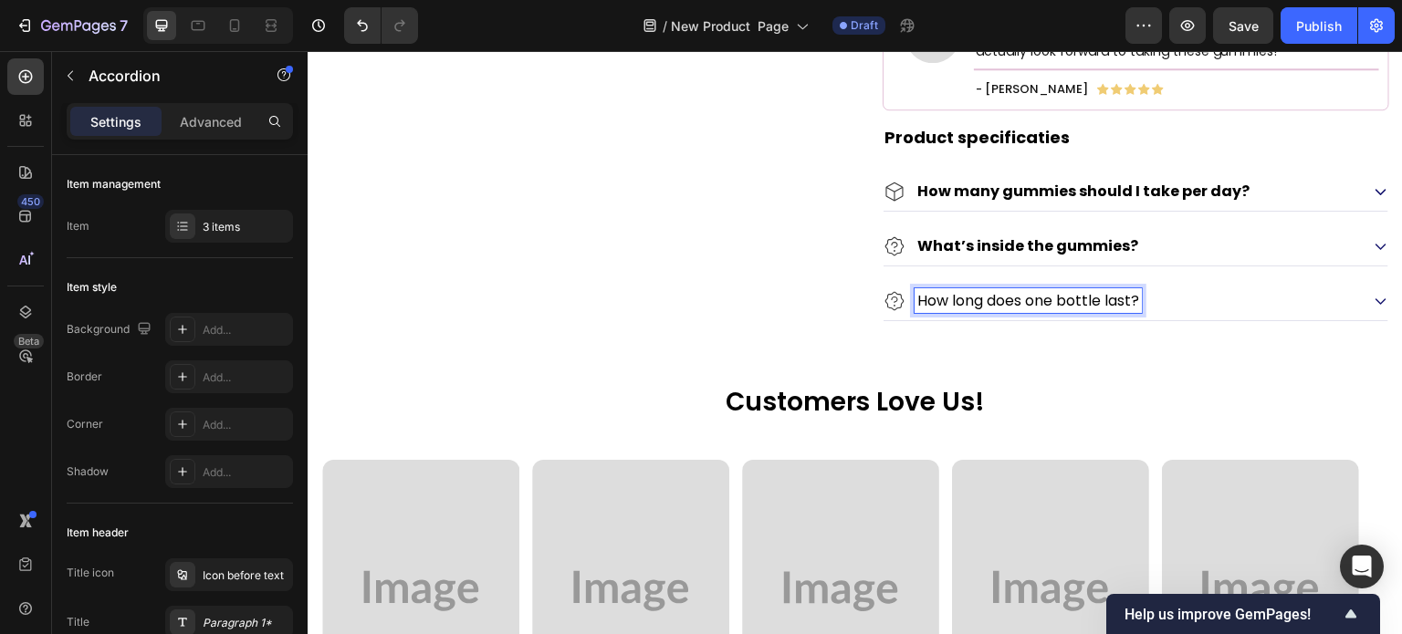
scroll to position [1325, 0]
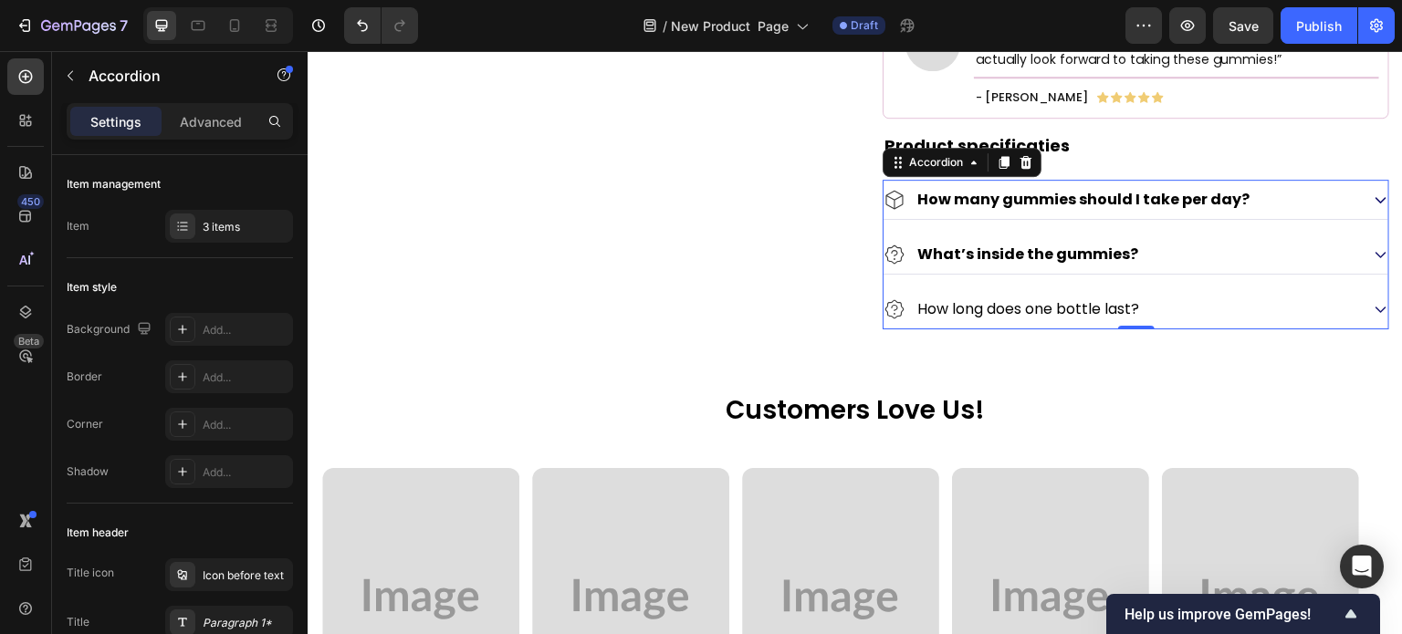
click at [1192, 321] on div "How long does one bottle last?" at bounding box center [1122, 309] width 476 height 25
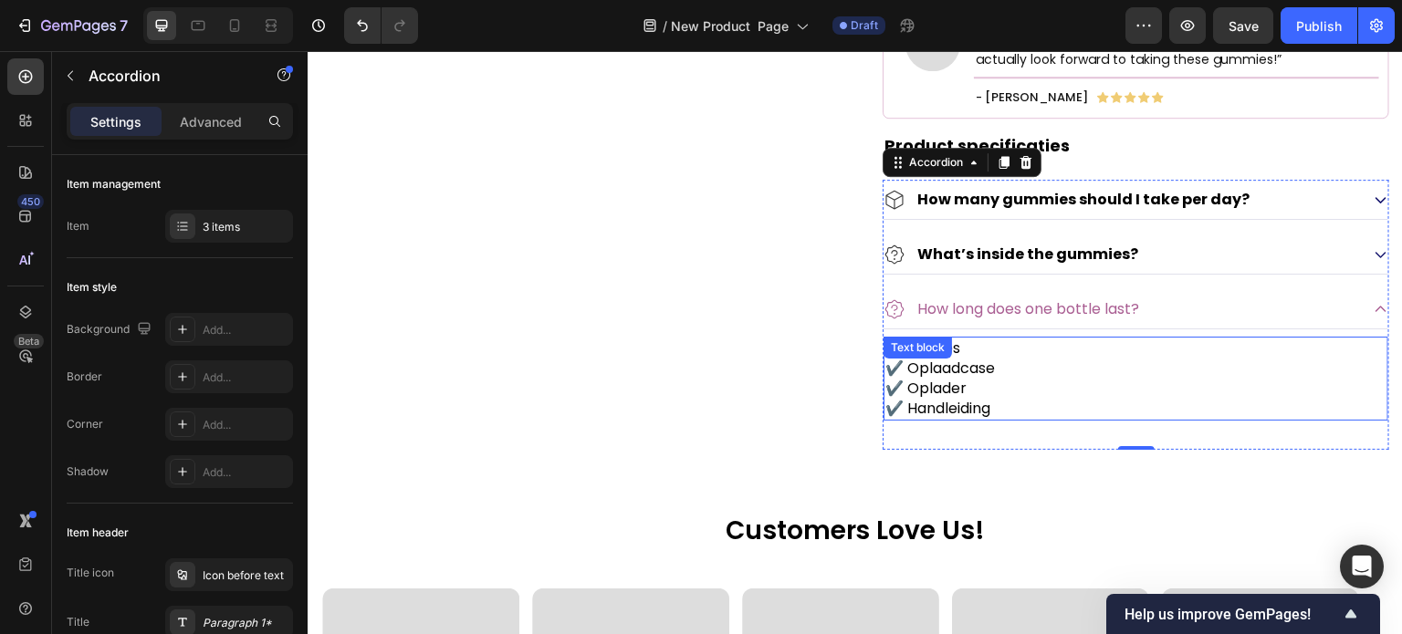
click at [960, 379] on span "✔️ Oplaadcase" at bounding box center [940, 368] width 110 height 21
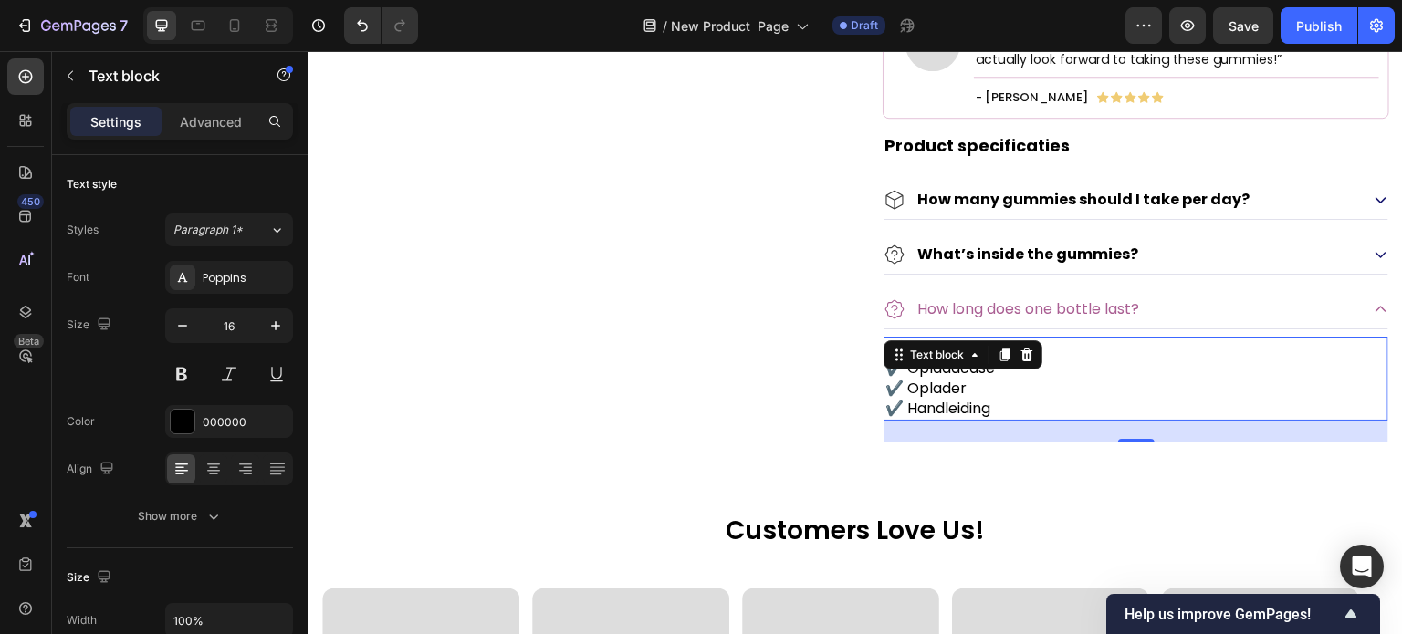
click at [1025, 397] on p "✔️ Oplader" at bounding box center [1135, 389] width 501 height 20
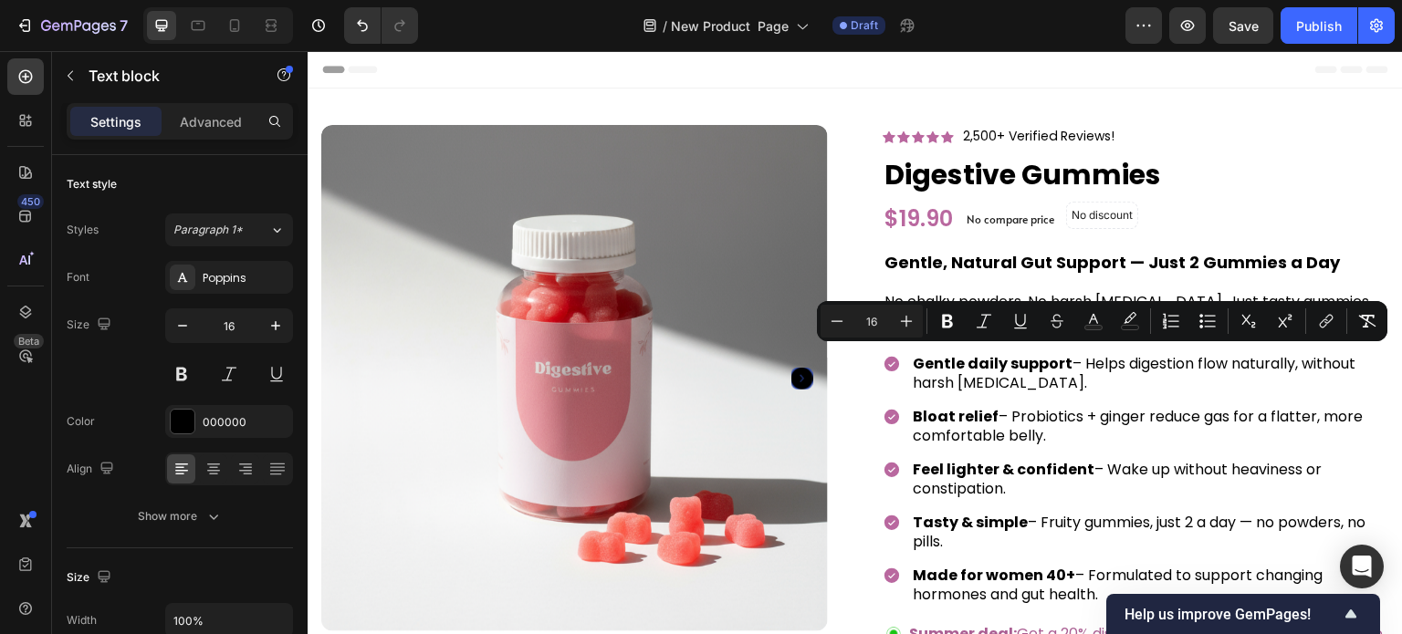
scroll to position [1325, 0]
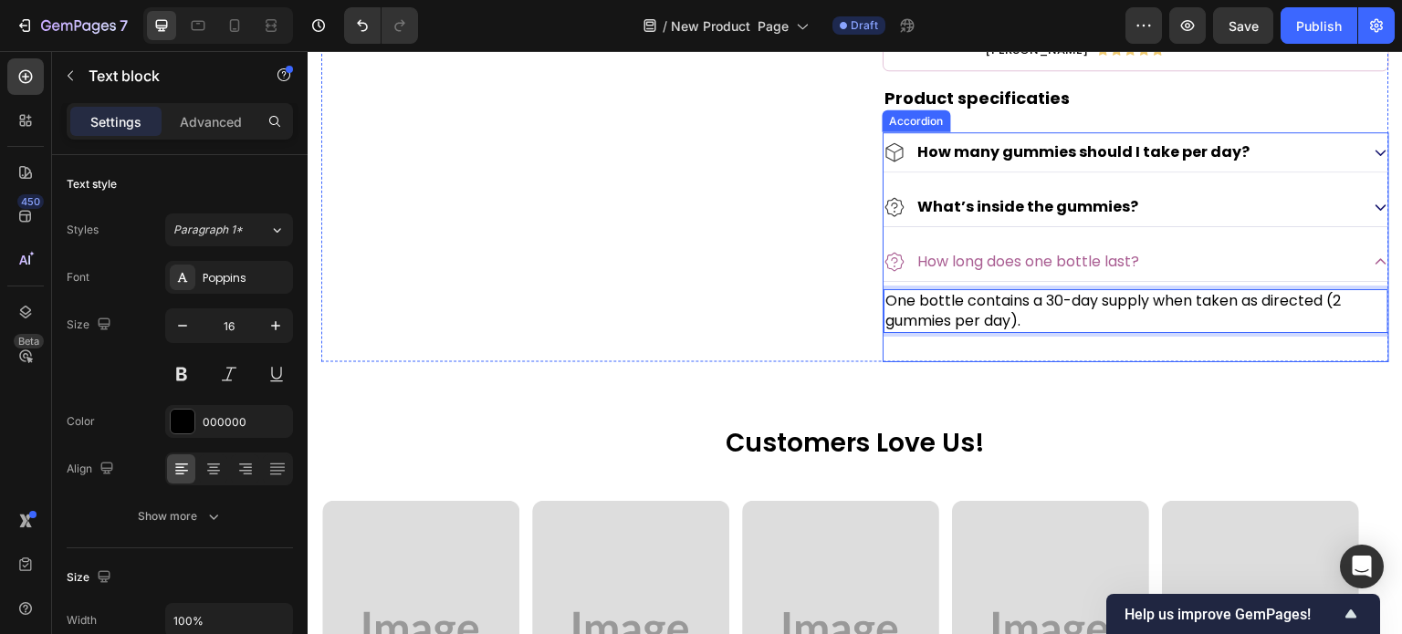
click at [1236, 274] on div "How long does one bottle last?" at bounding box center [1122, 261] width 476 height 25
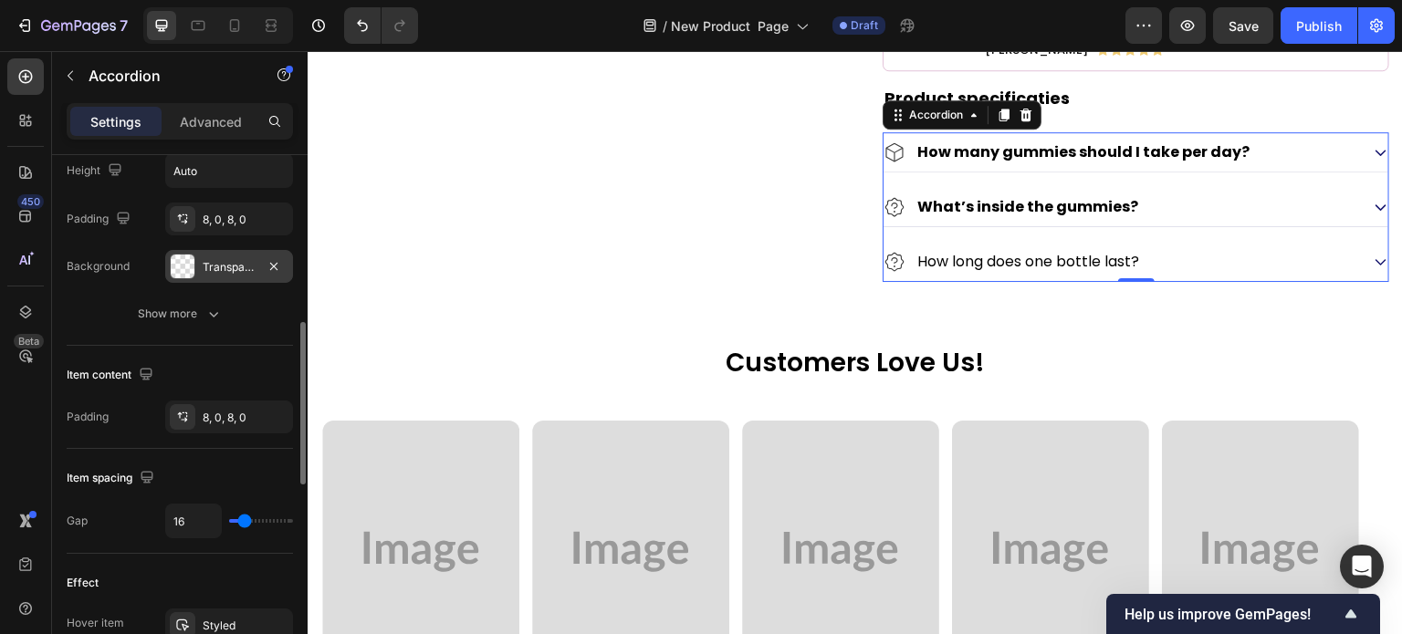
scroll to position [274, 0]
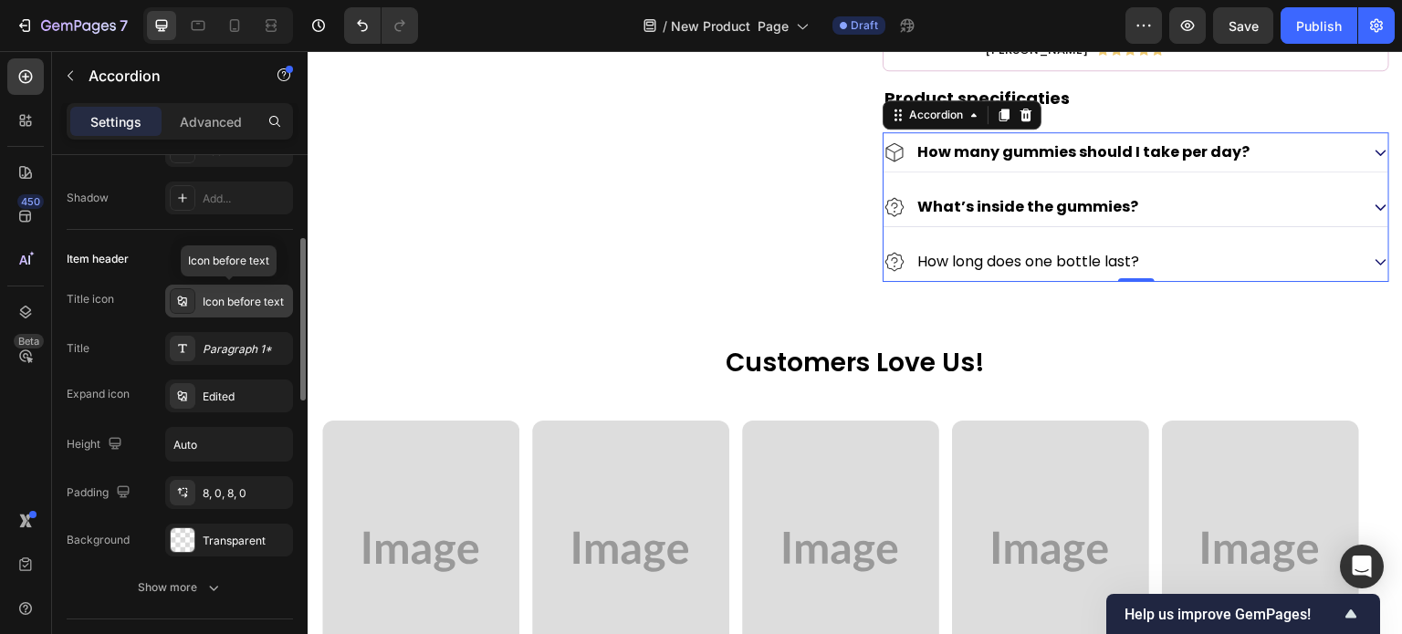
click at [249, 296] on div "Icon before text" at bounding box center [246, 302] width 86 height 16
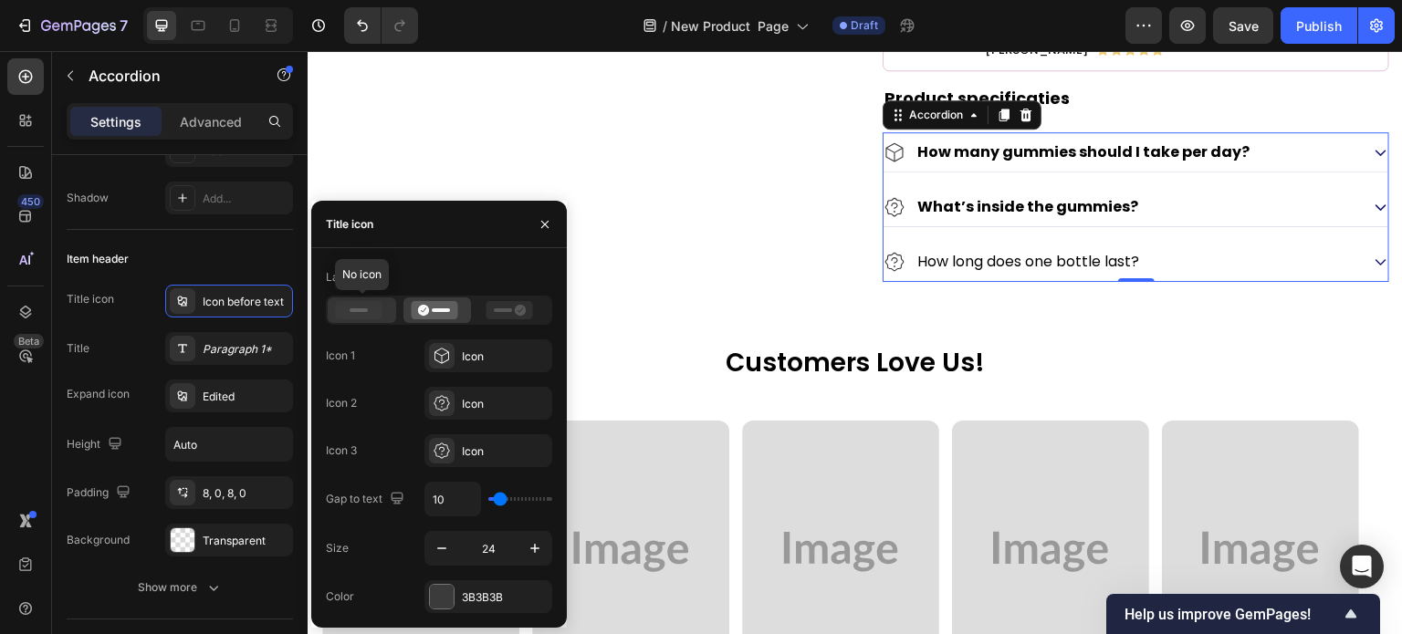
click at [347, 318] on icon at bounding box center [359, 310] width 47 height 18
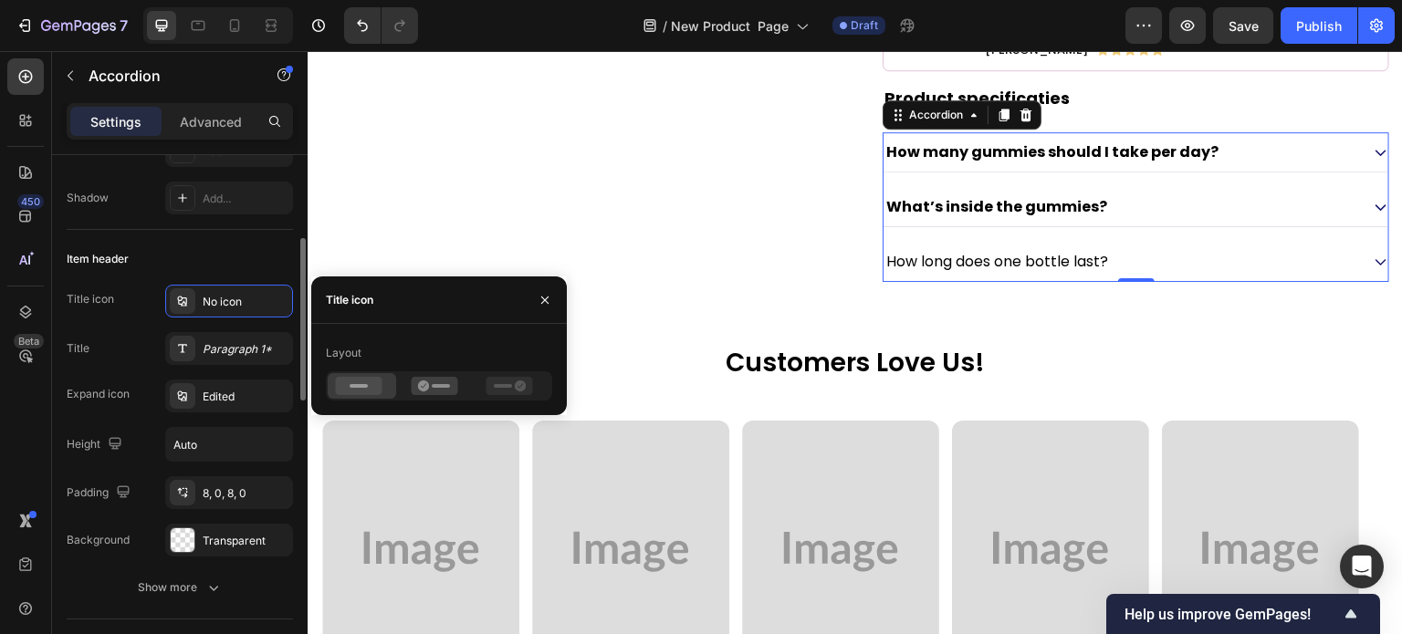
click at [214, 262] on div "Item header" at bounding box center [180, 259] width 226 height 29
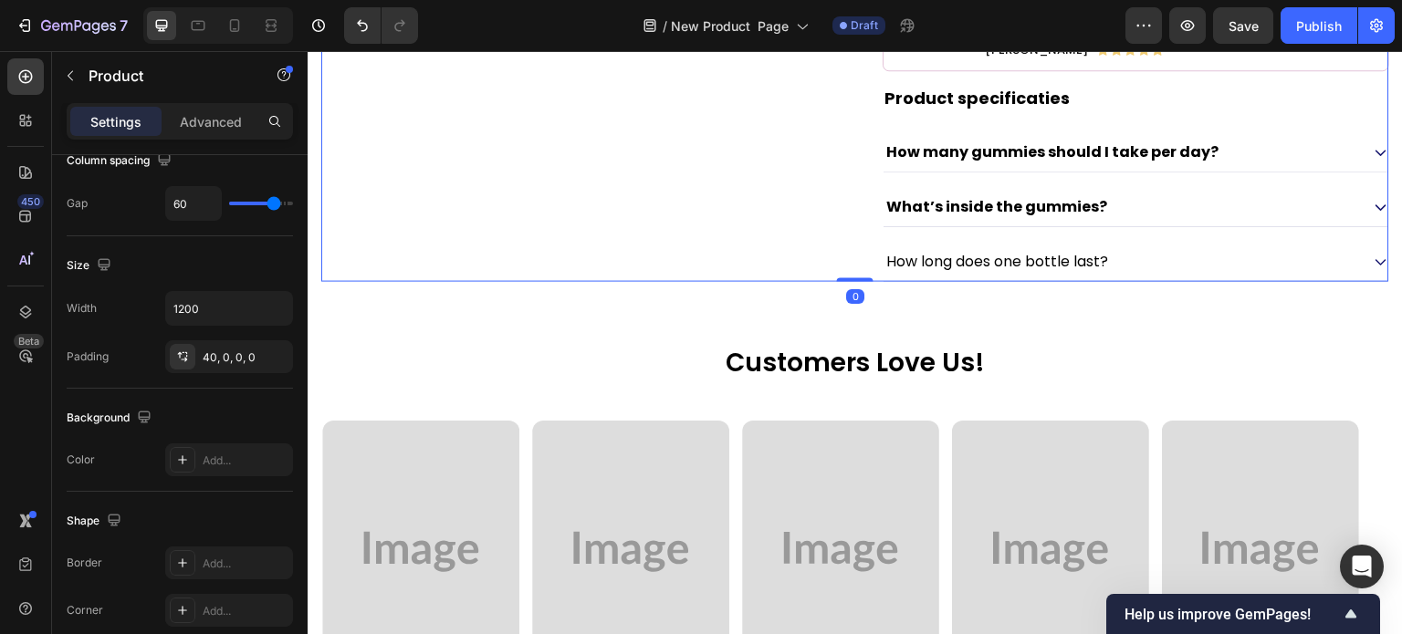
scroll to position [0, 0]
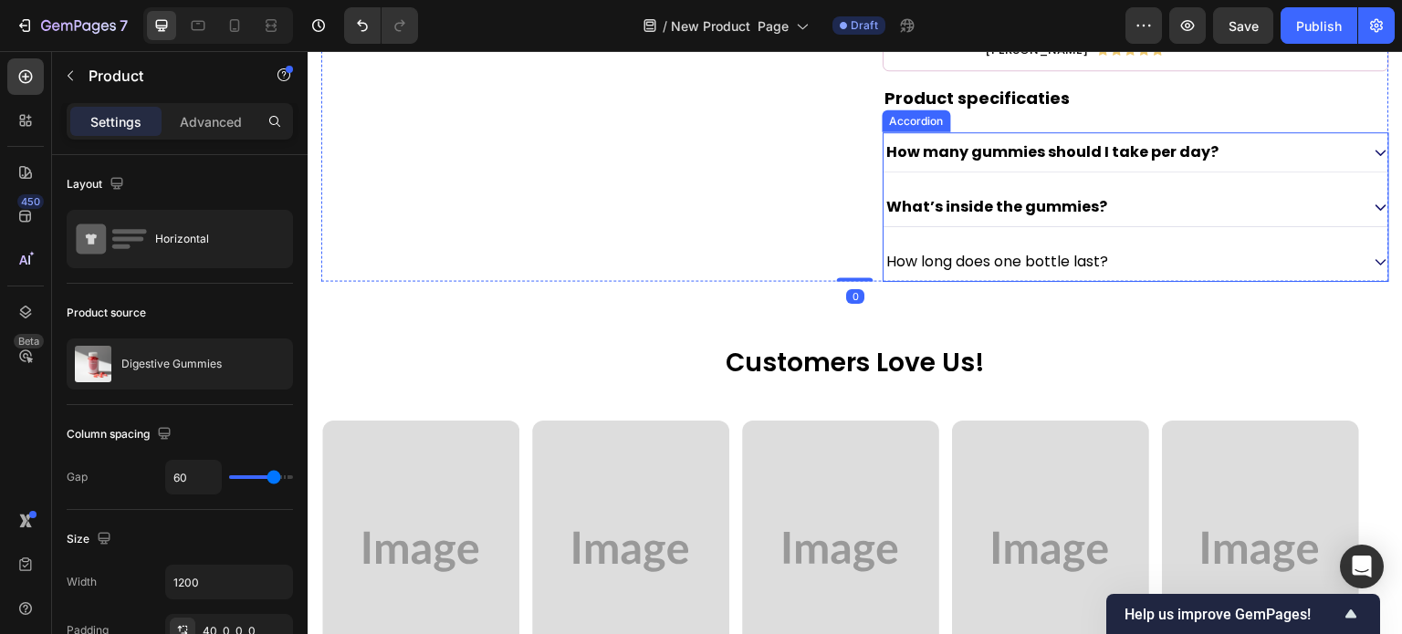
click at [1193, 274] on div "How long does one bottle last?" at bounding box center [1122, 261] width 476 height 25
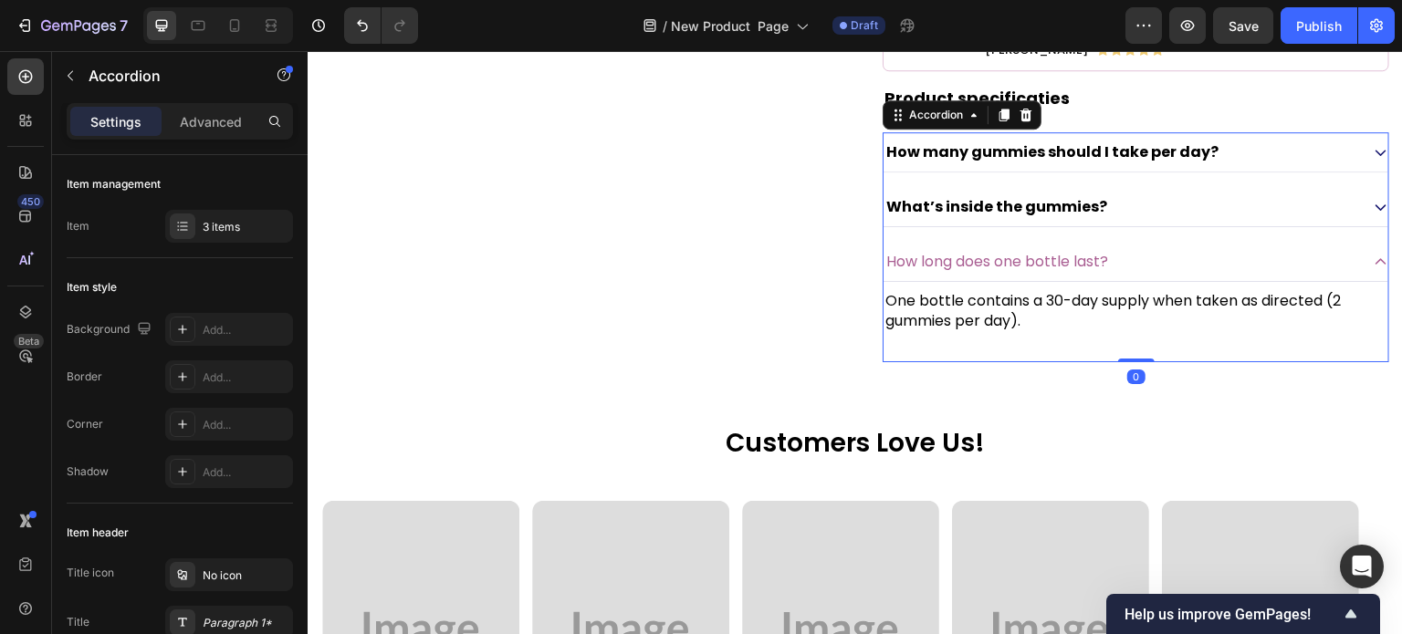
click at [1196, 274] on div "How long does one bottle last?" at bounding box center [1122, 261] width 476 height 25
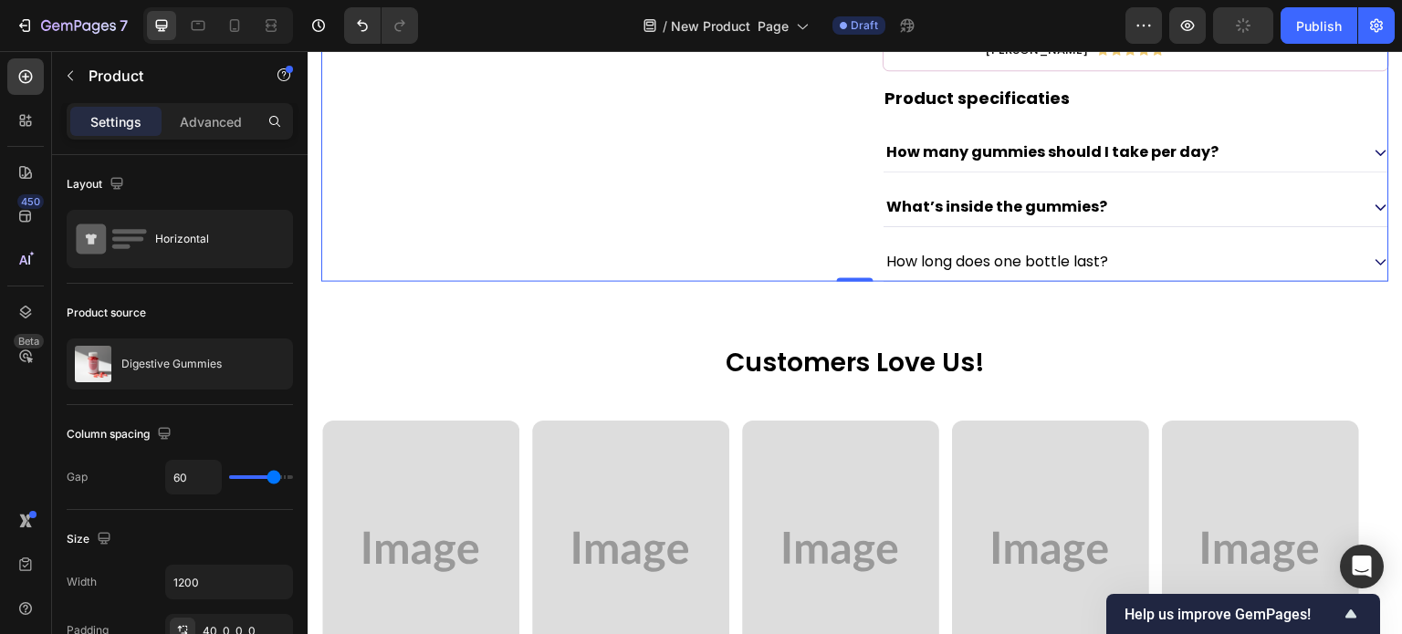
click at [1116, 219] on div "What’s inside the gummies?" at bounding box center [1122, 206] width 476 height 25
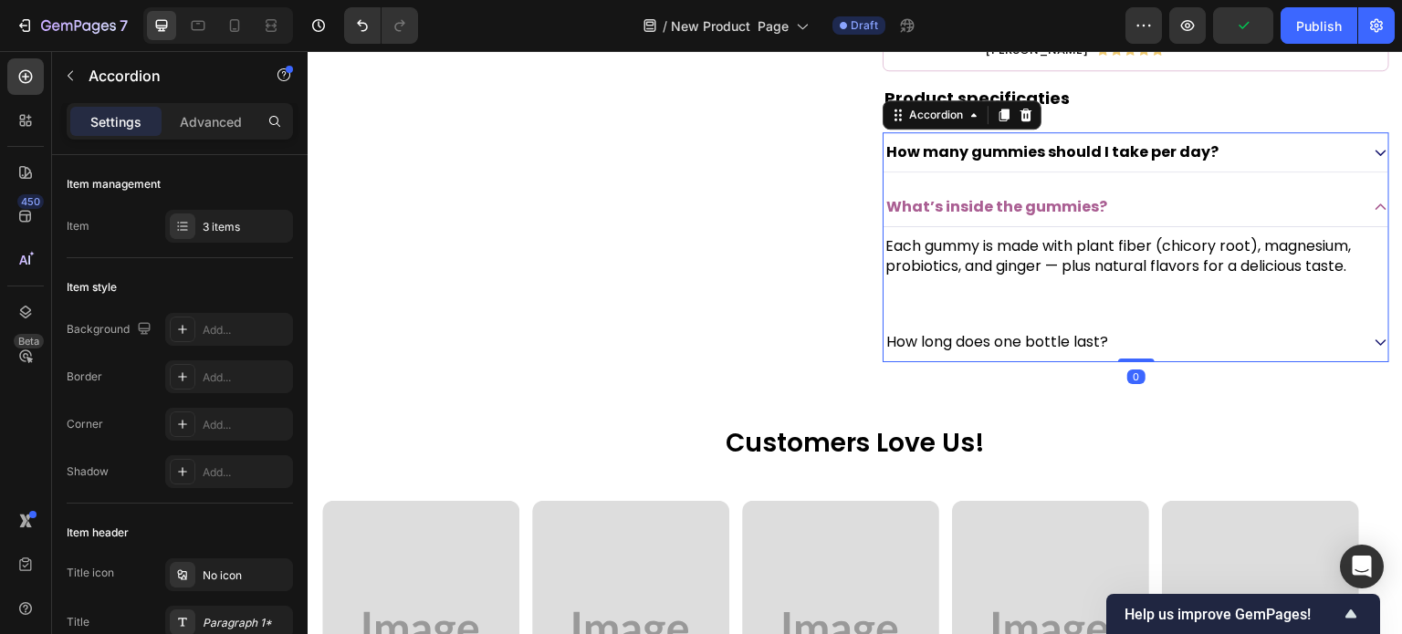
click at [1137, 227] on div "What’s inside the gummies?" at bounding box center [1136, 207] width 505 height 40
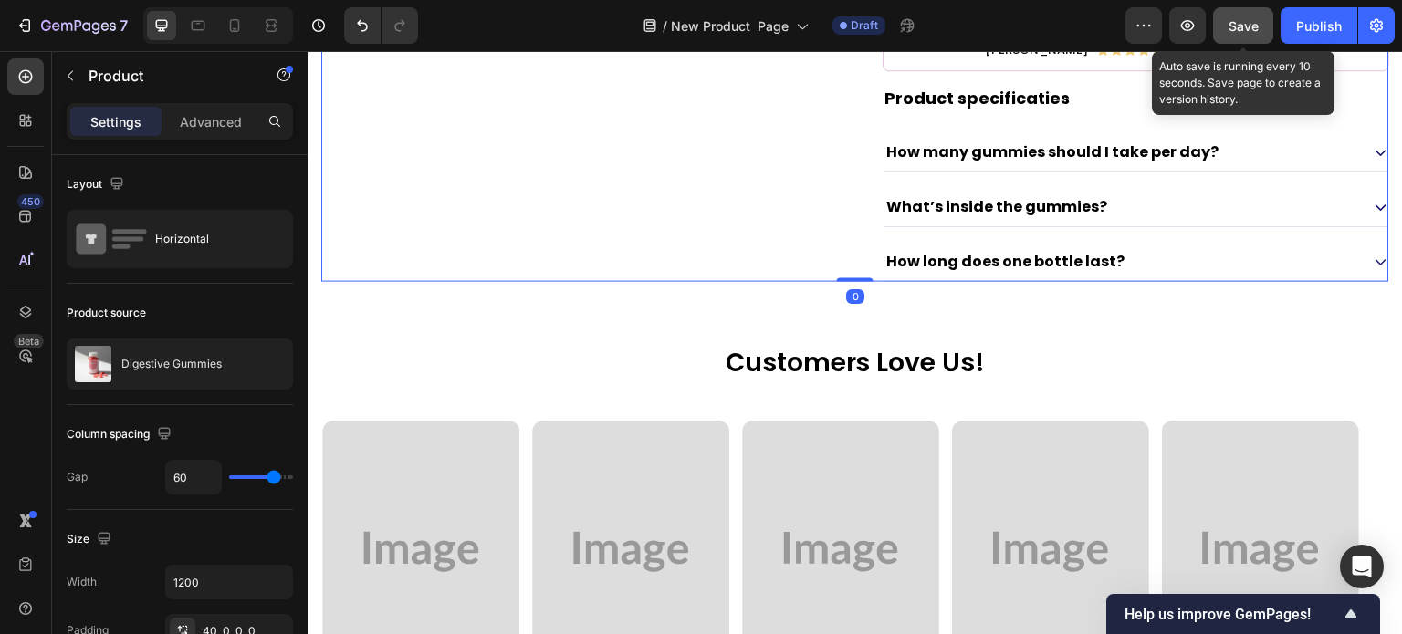
click at [1252, 32] on span "Save" at bounding box center [1244, 26] width 30 height 16
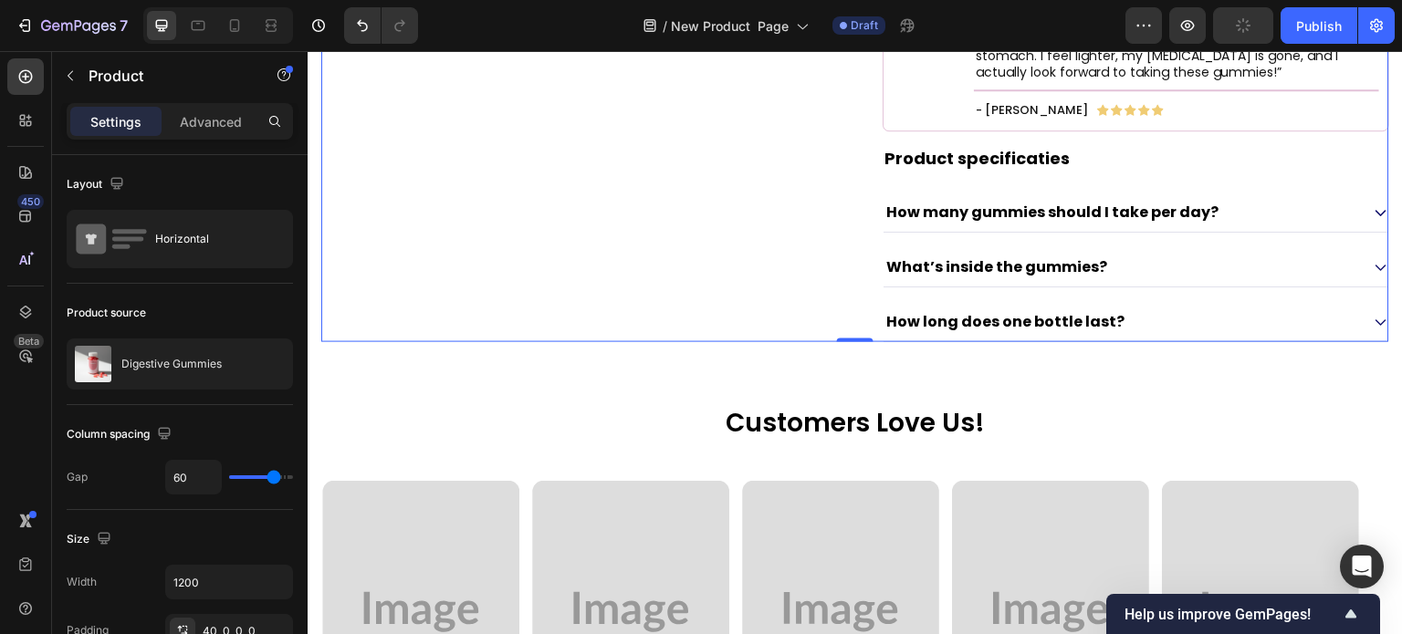
scroll to position [1234, 0]
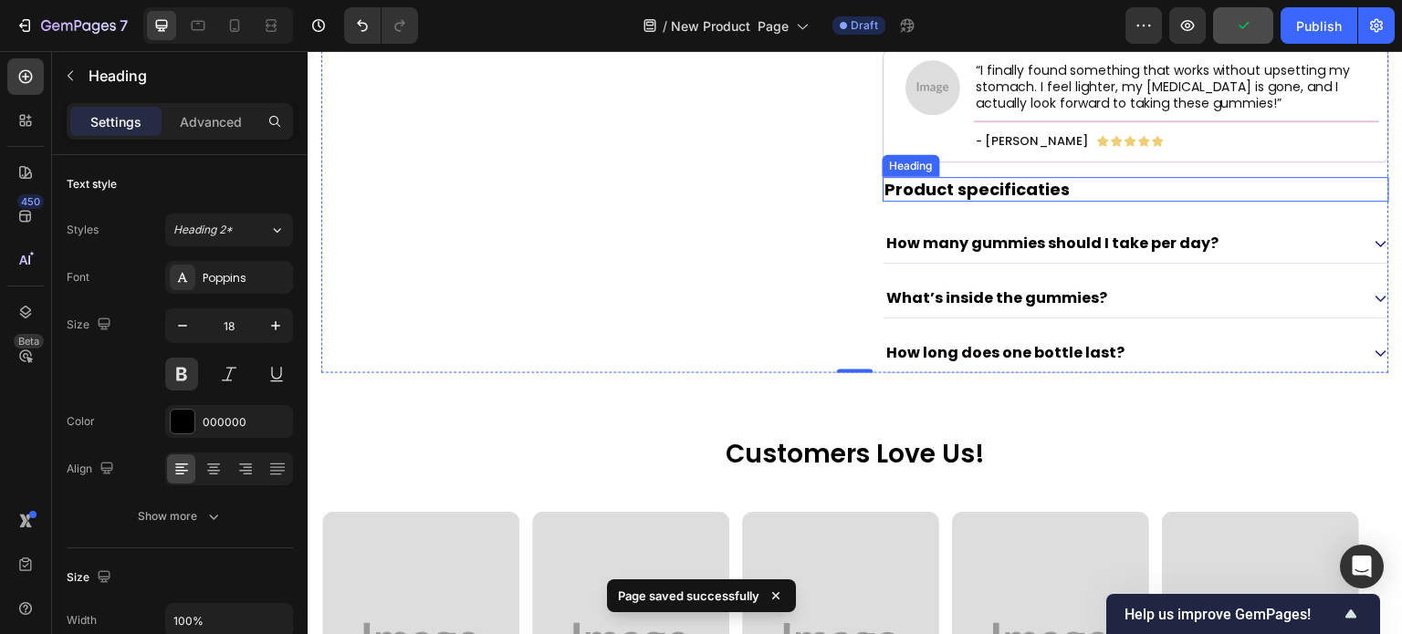
click at [922, 200] on p "Product specificaties" at bounding box center [1135, 189] width 503 height 21
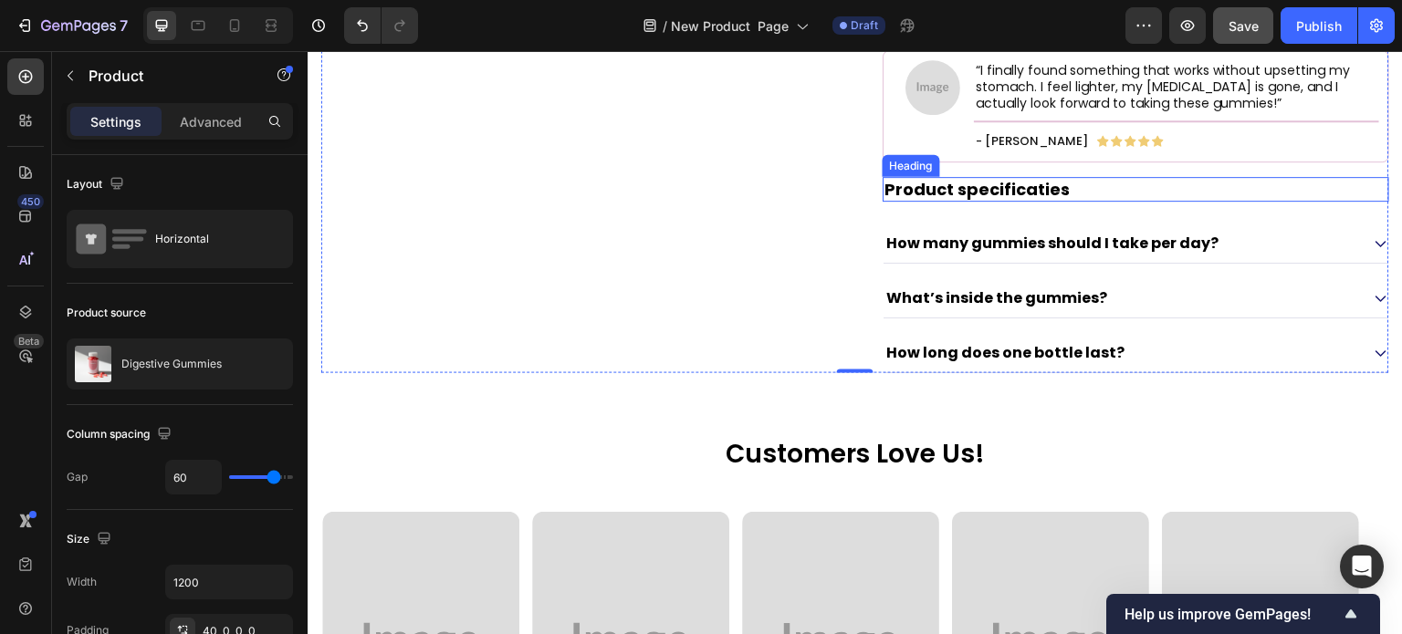
click at [1054, 200] on p "Product specificaties" at bounding box center [1135, 189] width 503 height 21
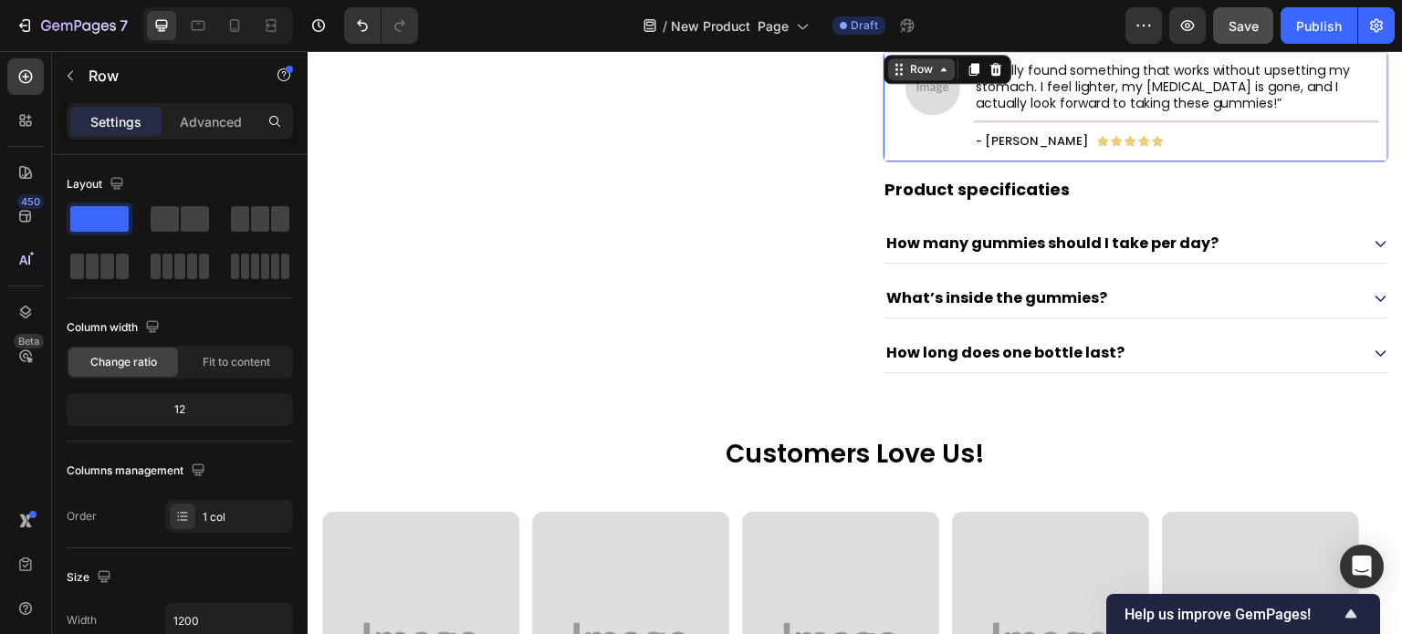
click at [888, 80] on div "Row" at bounding box center [921, 69] width 67 height 22
click at [191, 113] on p "Advanced" at bounding box center [211, 121] width 62 height 19
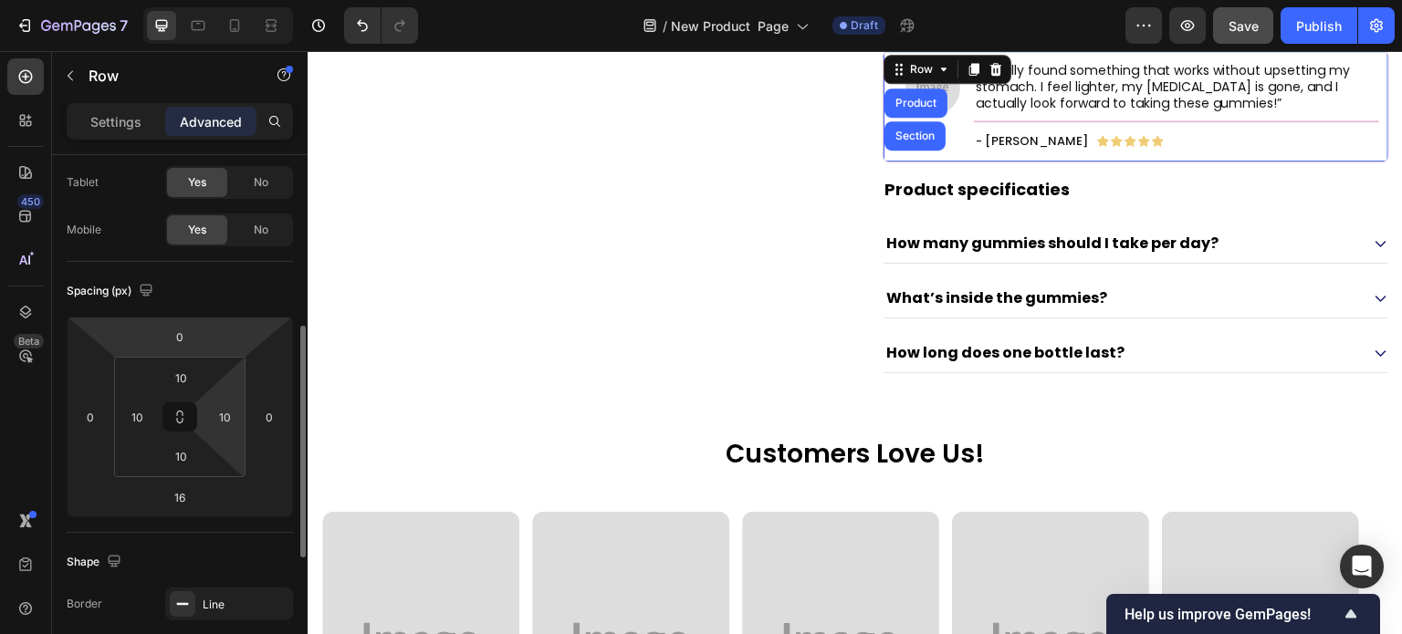
scroll to position [183, 0]
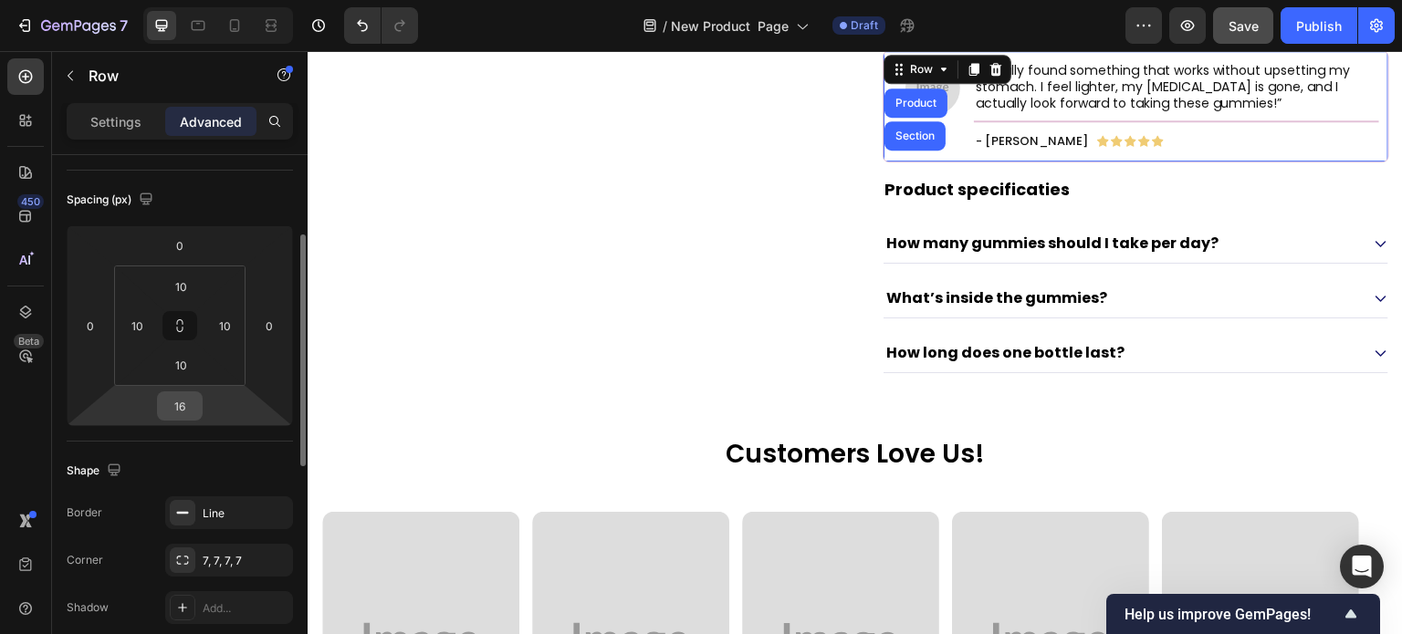
click at [190, 403] on input "16" at bounding box center [180, 405] width 37 height 27
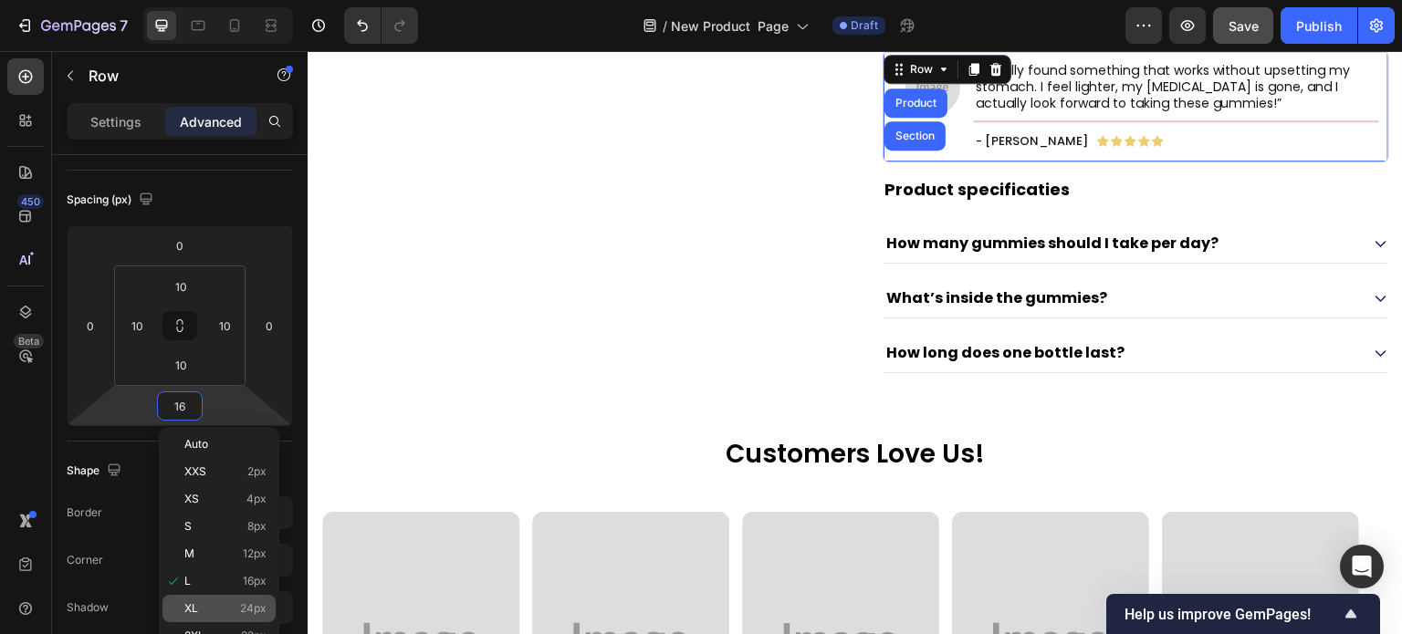
click at [270, 601] on div "XL 24px" at bounding box center [218, 608] width 113 height 27
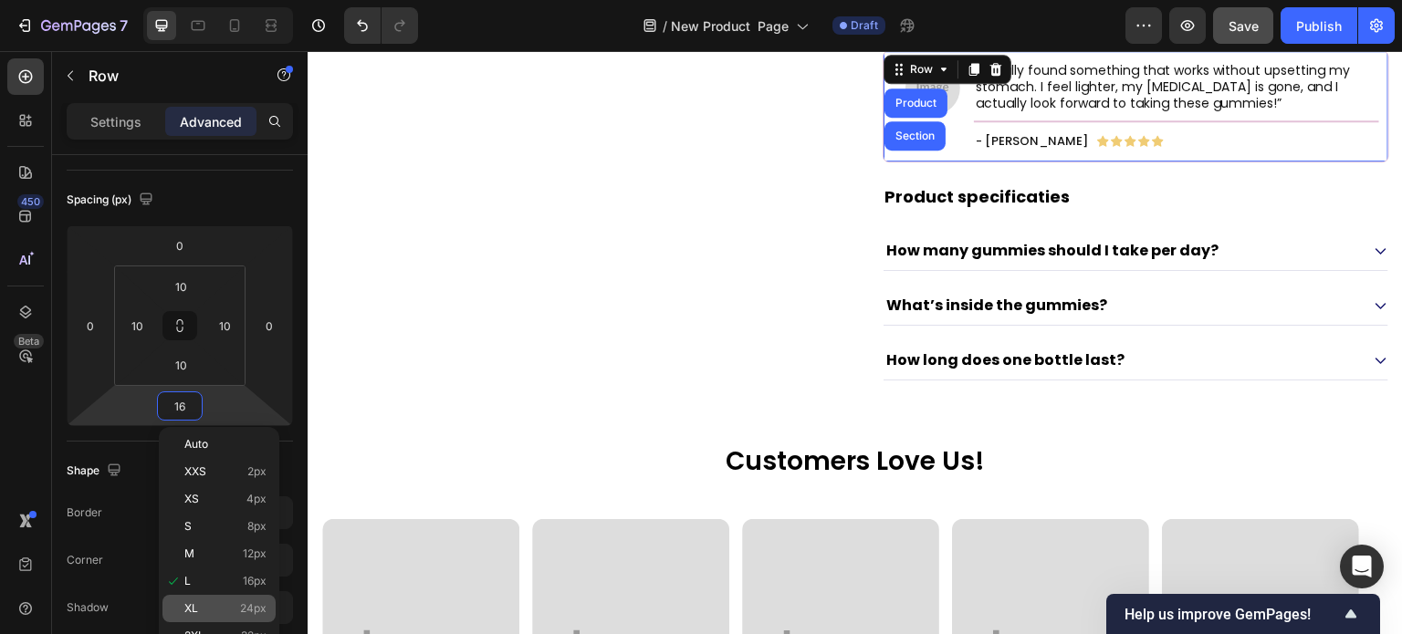
type input "24"
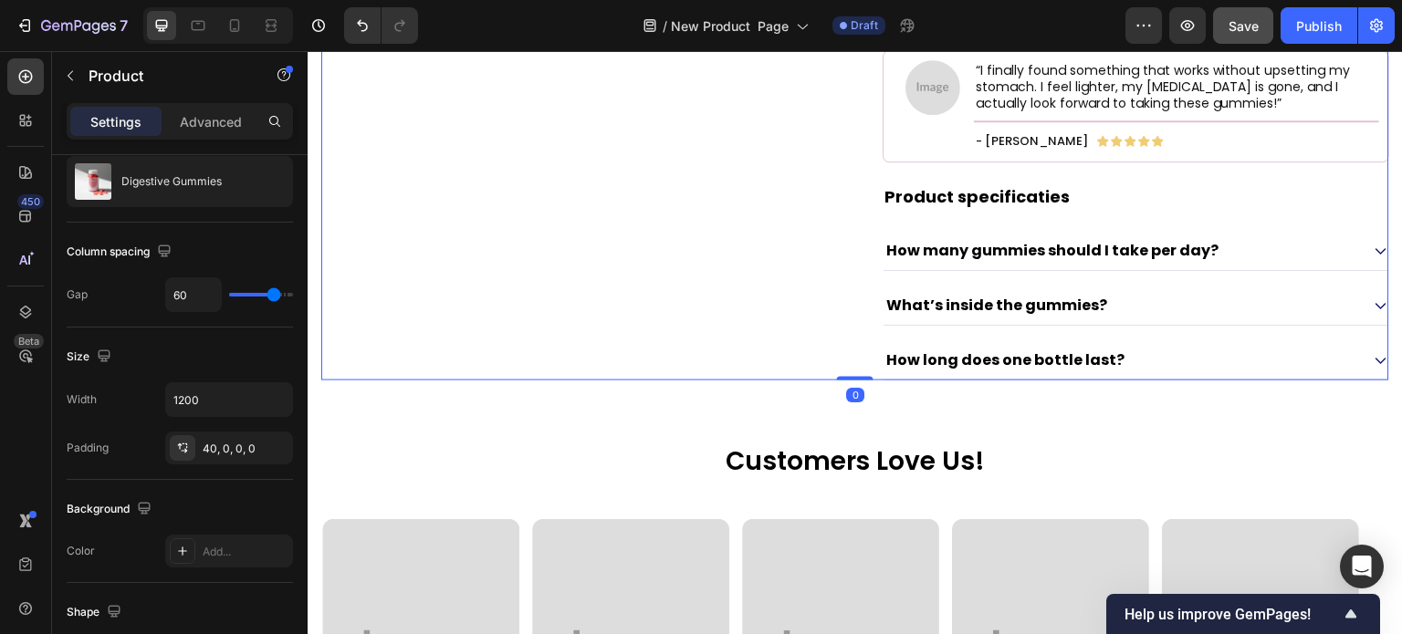
scroll to position [0, 0]
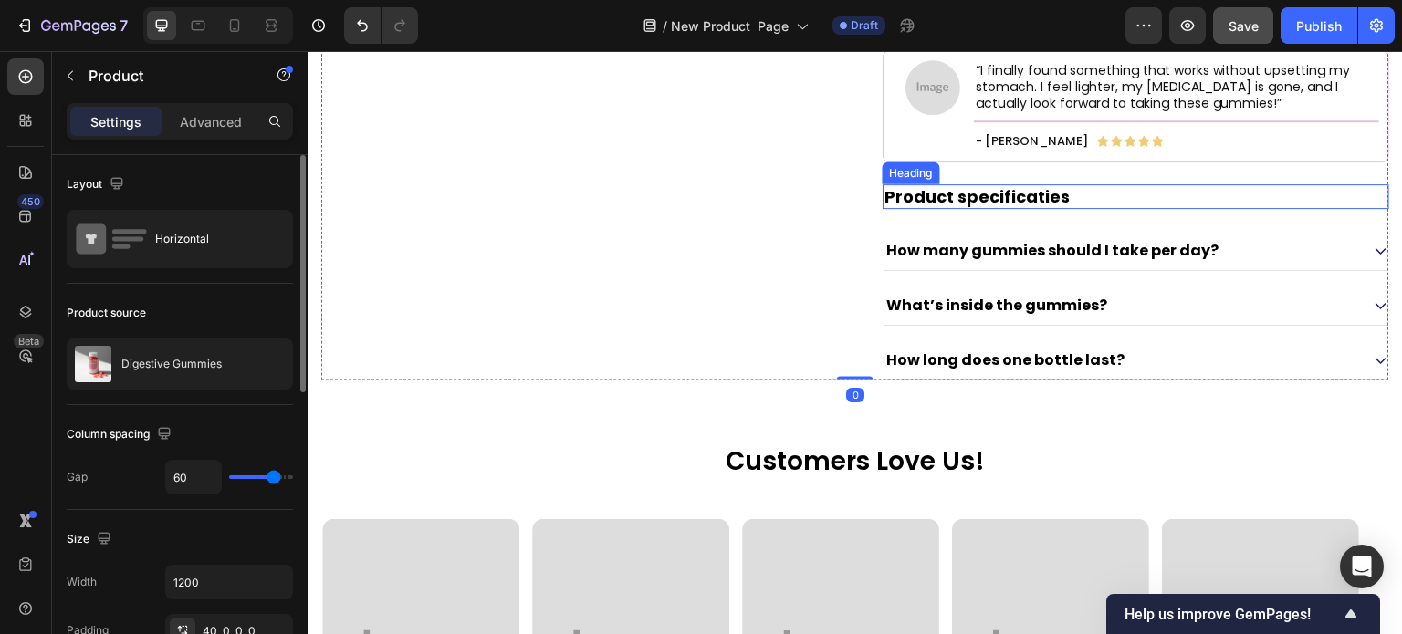
click at [915, 207] on p "Product specificaties" at bounding box center [1135, 196] width 503 height 21
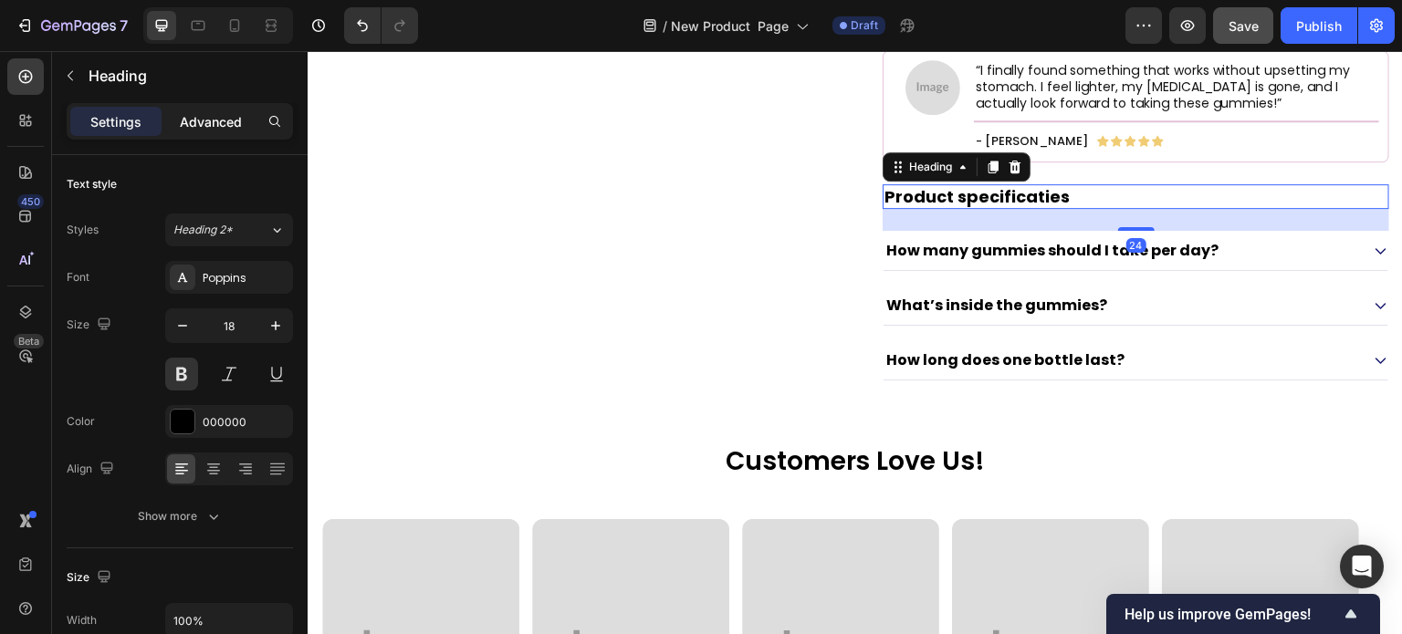
click at [233, 123] on p "Advanced" at bounding box center [211, 121] width 62 height 19
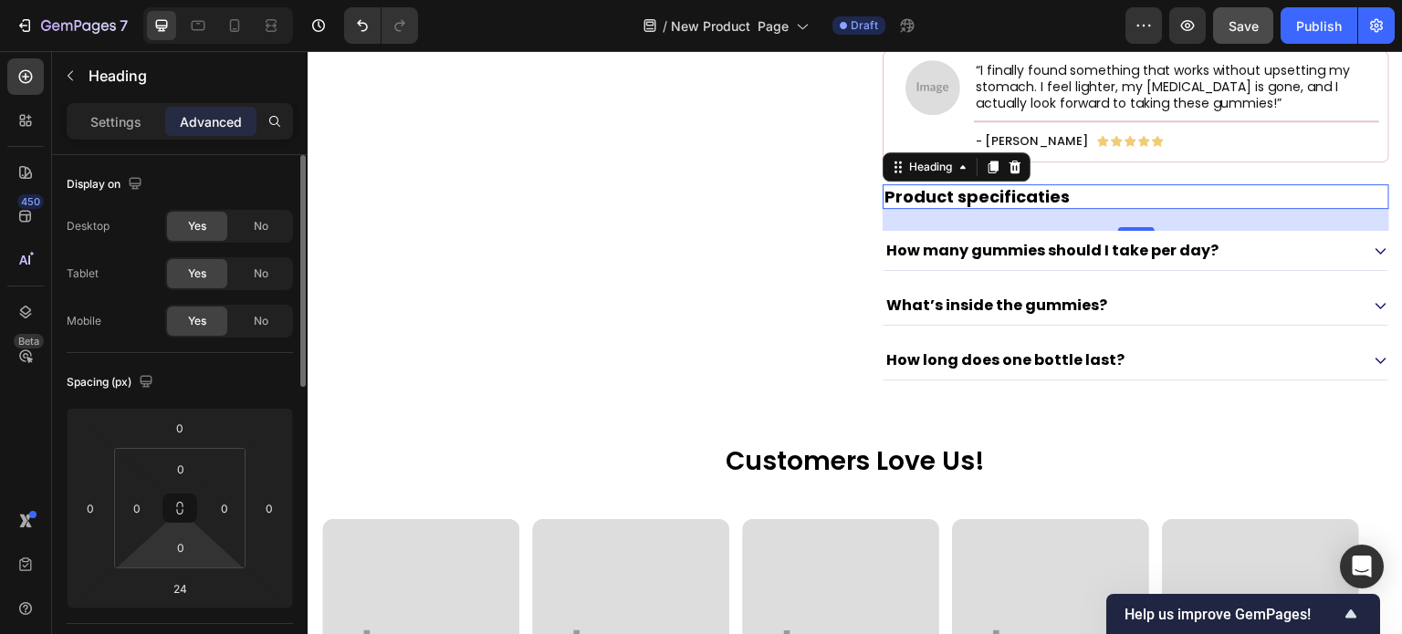
scroll to position [274, 0]
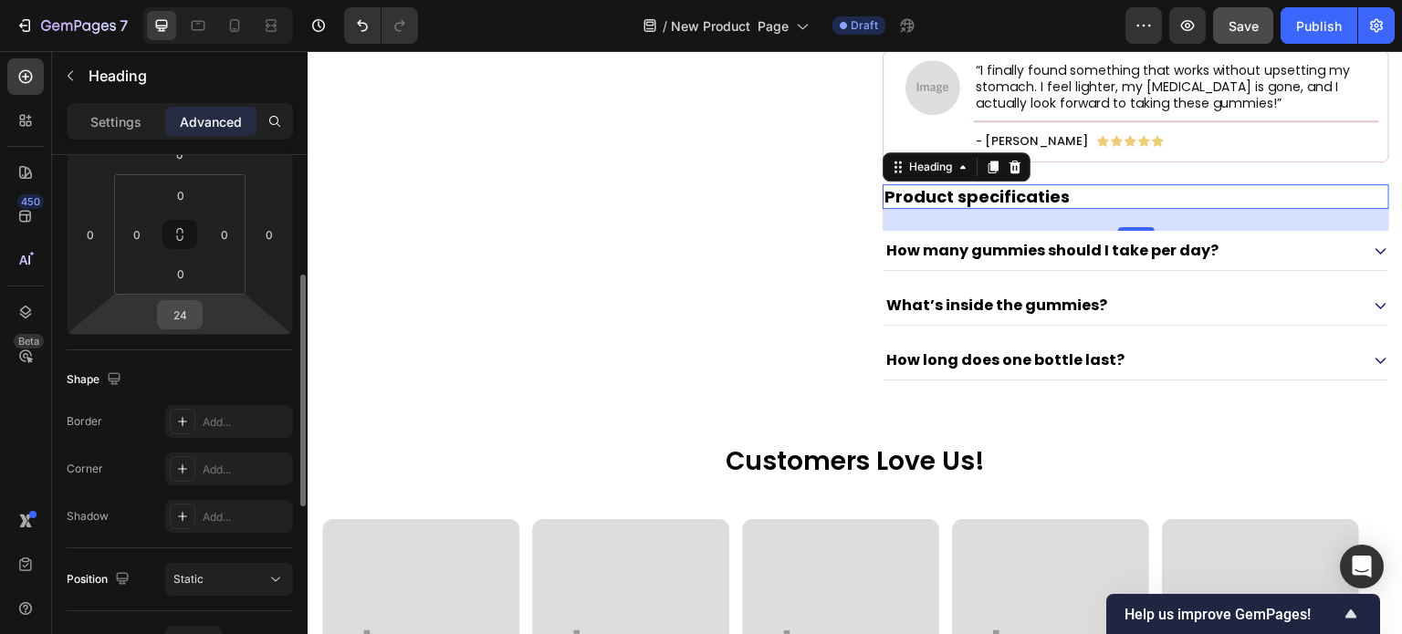
click at [187, 315] on input "24" at bounding box center [180, 314] width 37 height 27
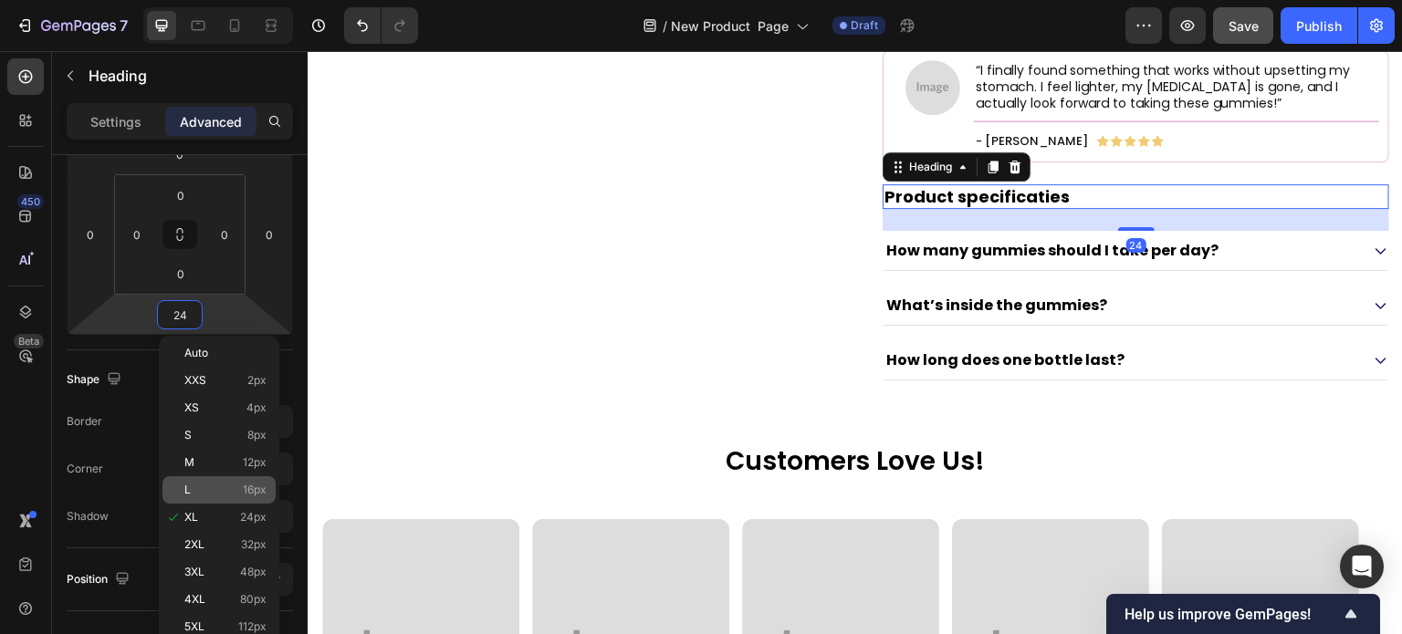
click at [234, 496] on p "L 16px" at bounding box center [225, 490] width 82 height 13
type input "16"
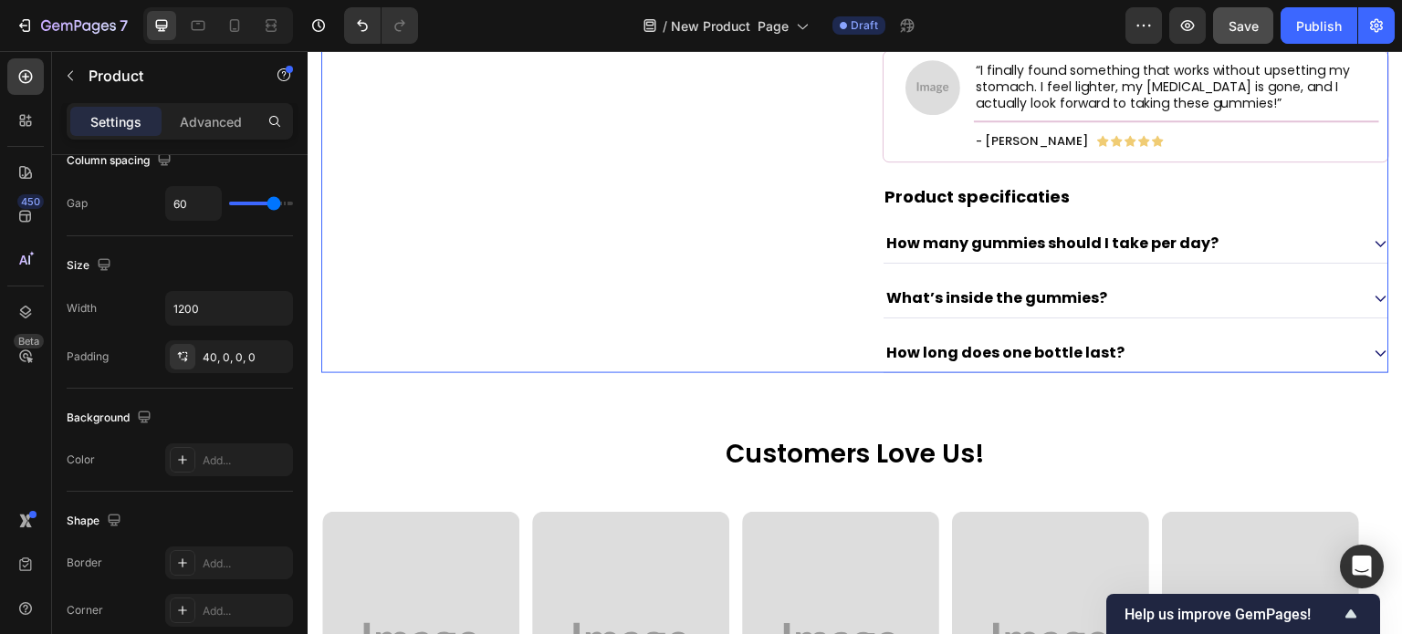
scroll to position [0, 0]
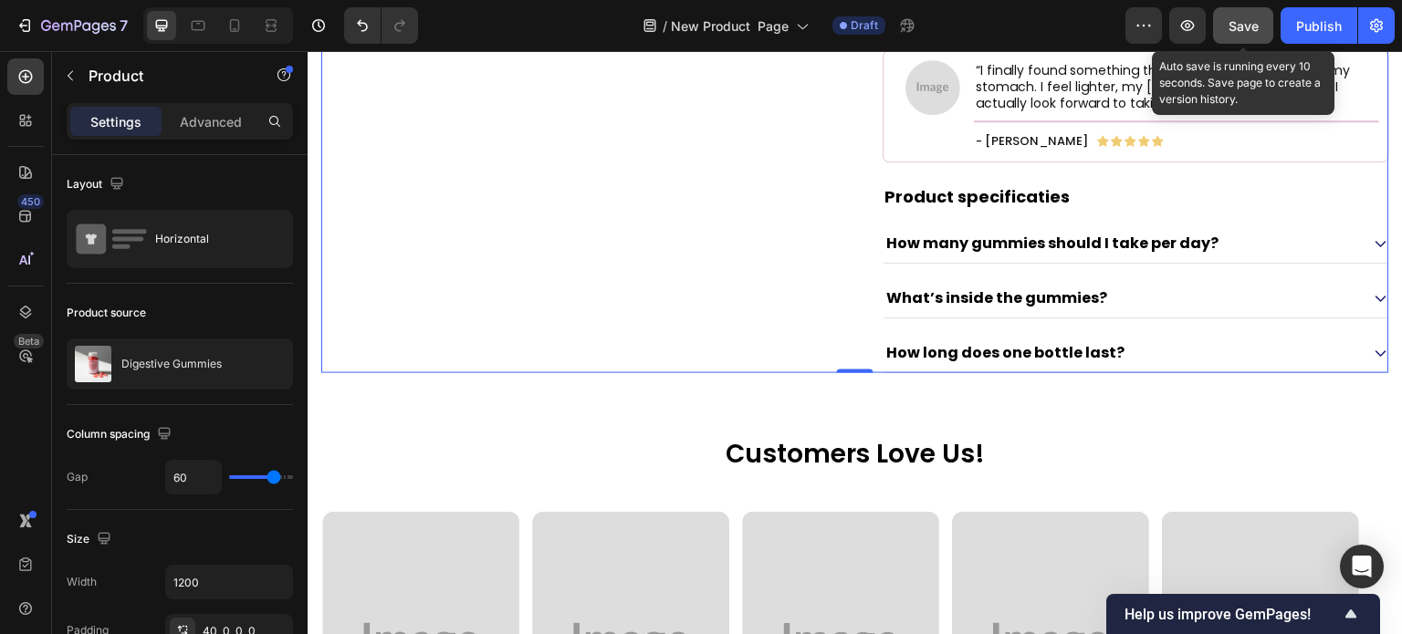
click at [1246, 18] on span "Save" at bounding box center [1244, 26] width 30 height 16
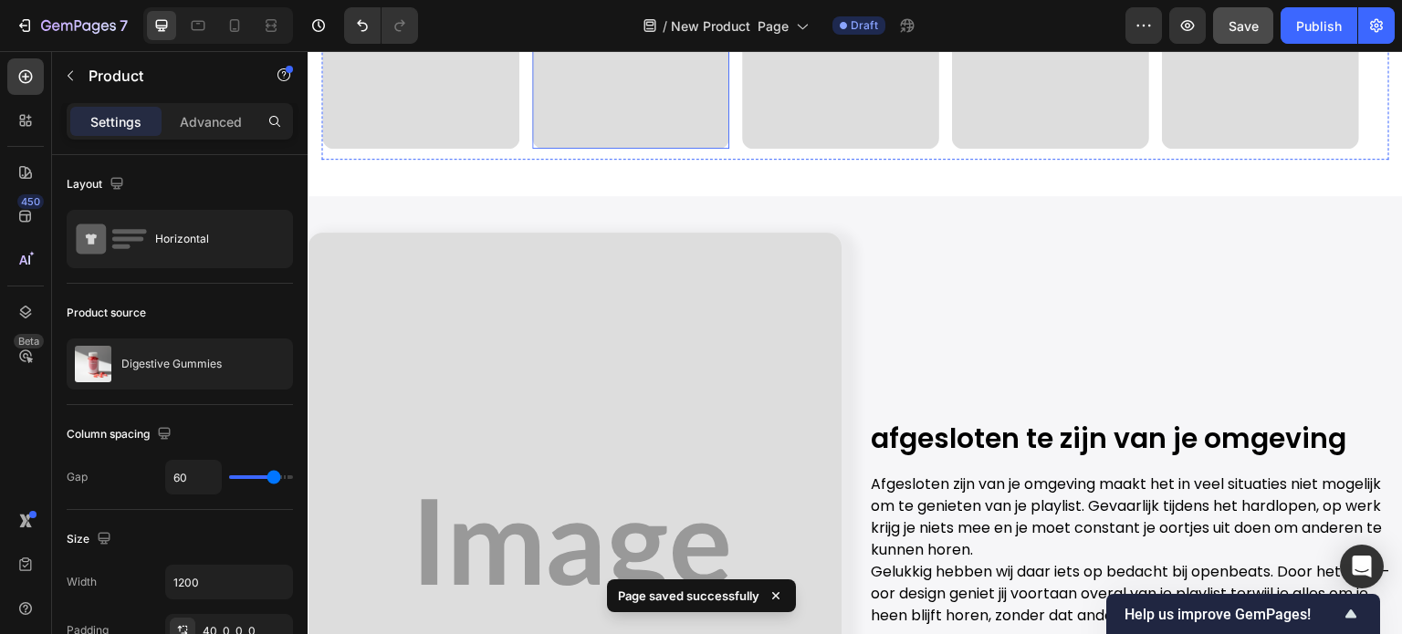
scroll to position [1964, 0]
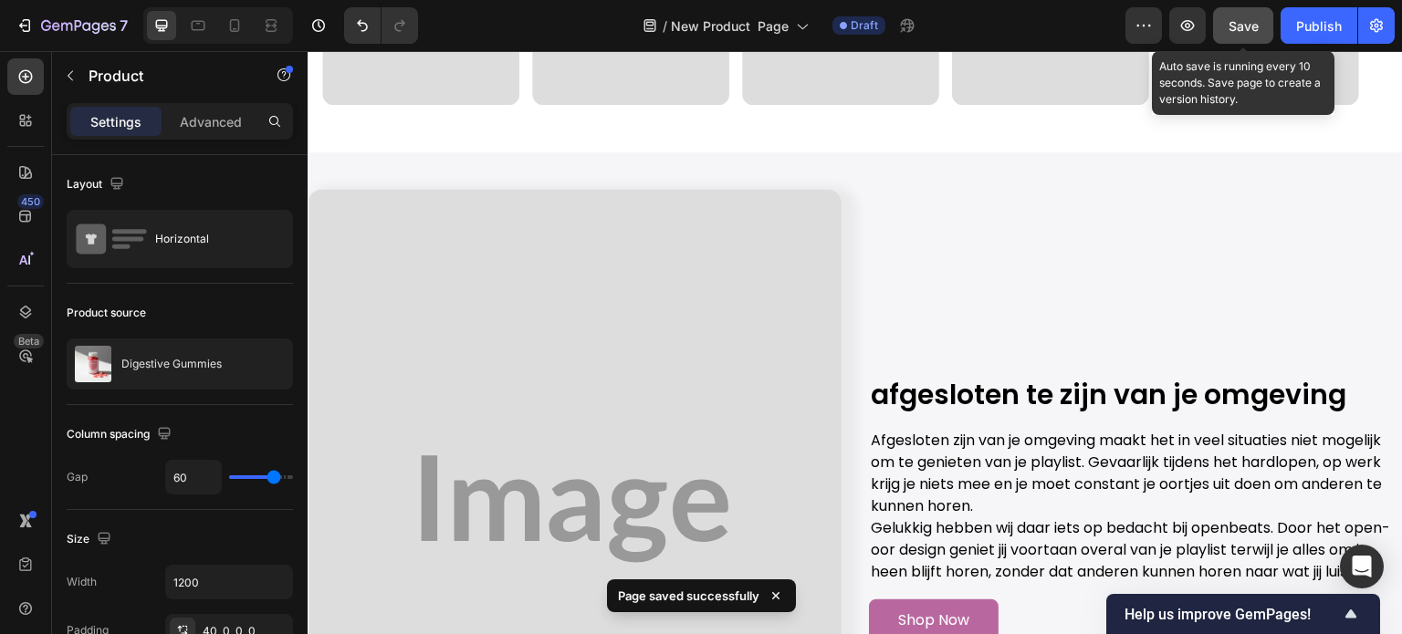
click at [1243, 26] on span "Save" at bounding box center [1244, 26] width 30 height 16
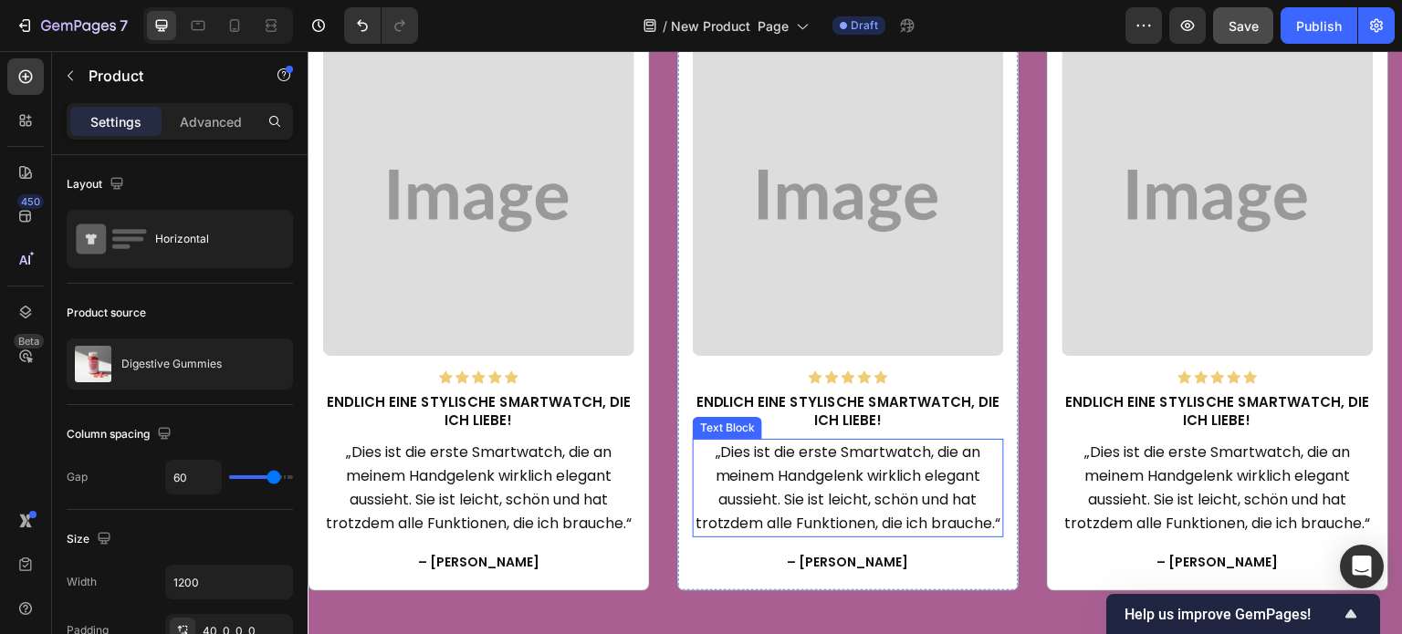
scroll to position [2968, 0]
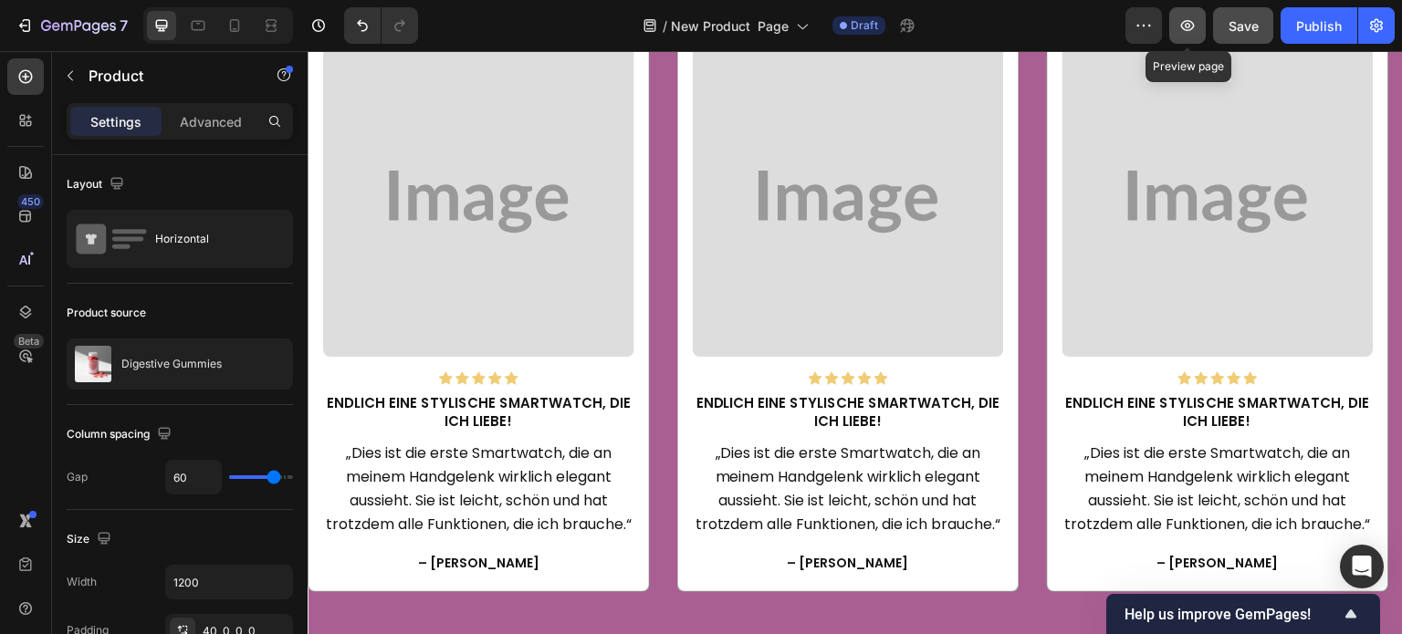
click at [1192, 17] on icon "button" at bounding box center [1187, 25] width 18 height 18
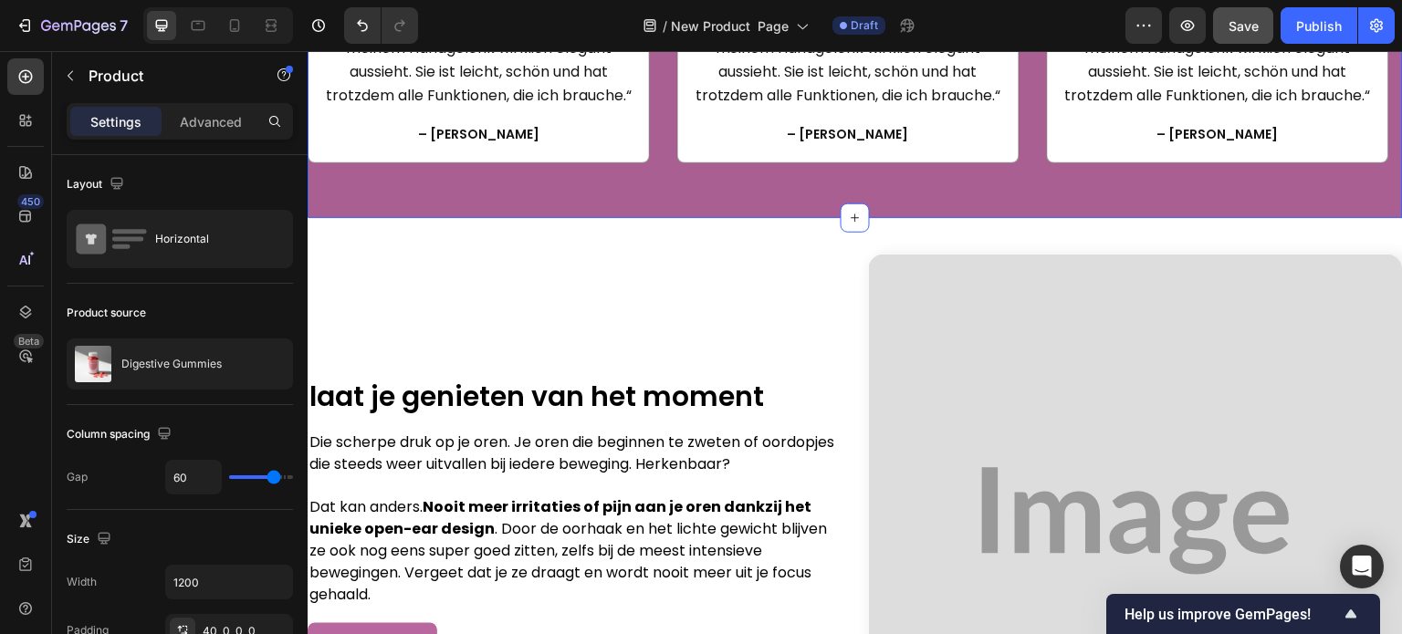
scroll to position [3425, 0]
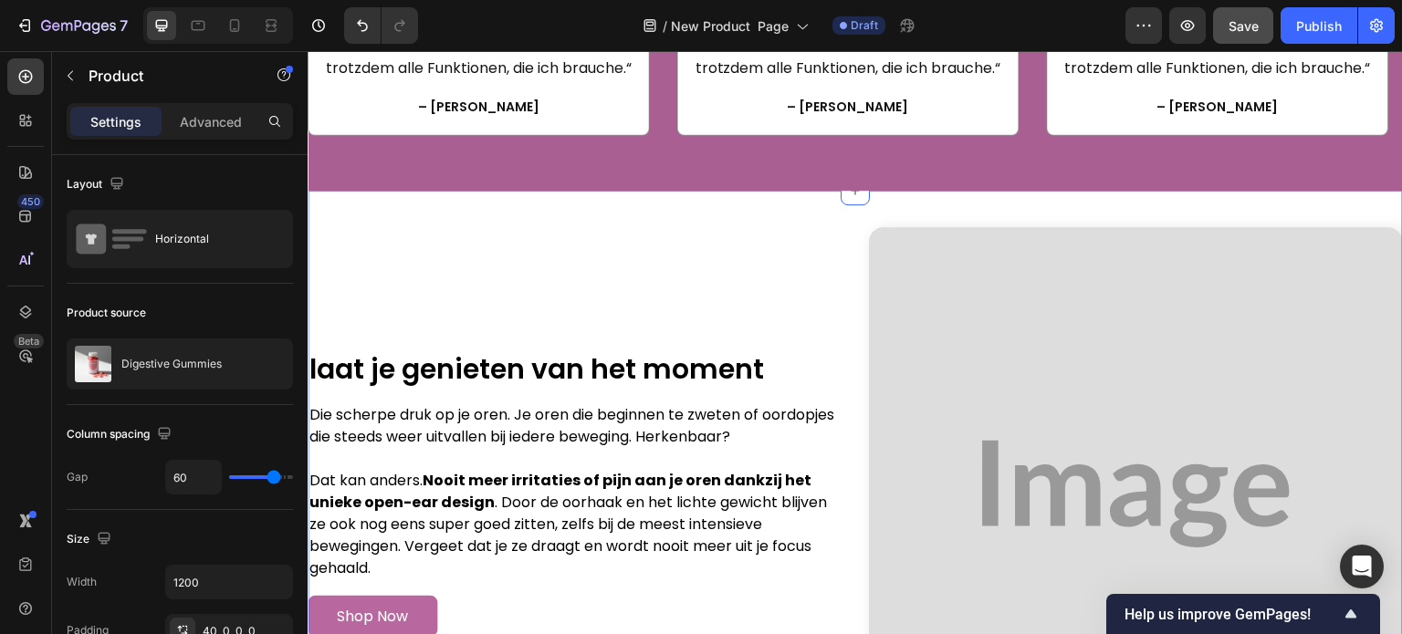
click at [790, 233] on div "Image Image laat je genieten van het moment Heading Die scherpe druk op je oren…" at bounding box center [855, 491] width 1095 height 600
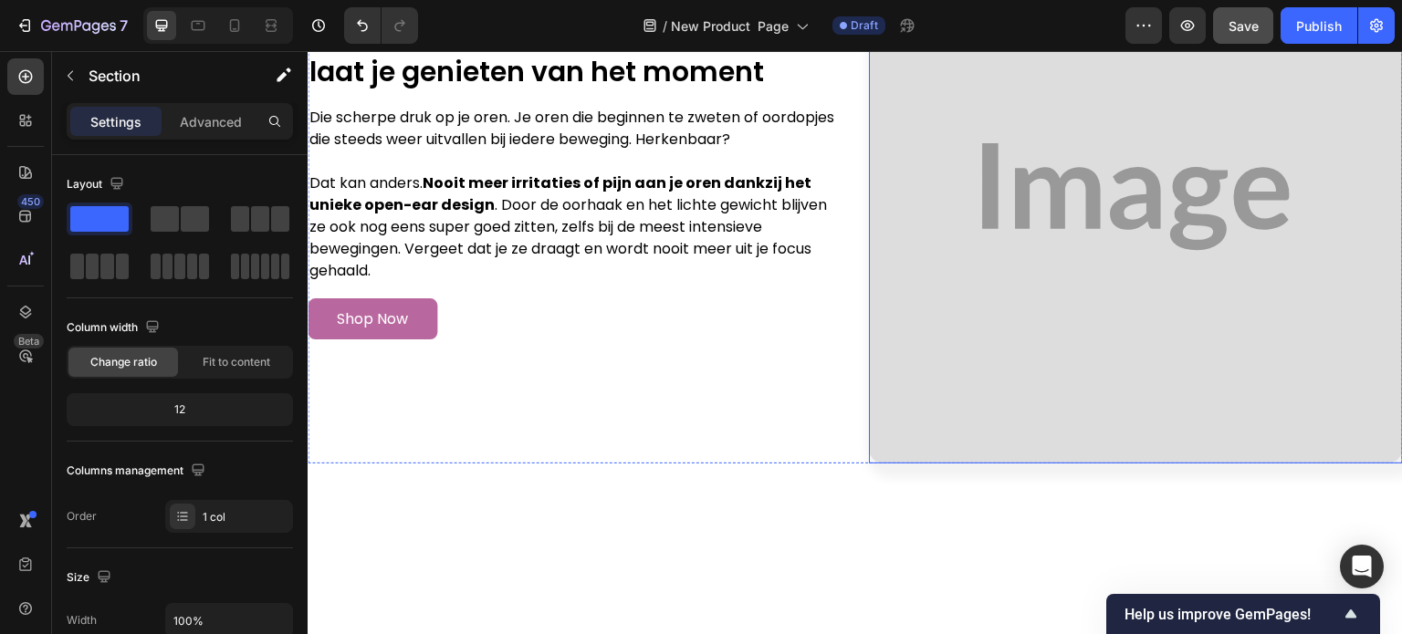
scroll to position [3333, 0]
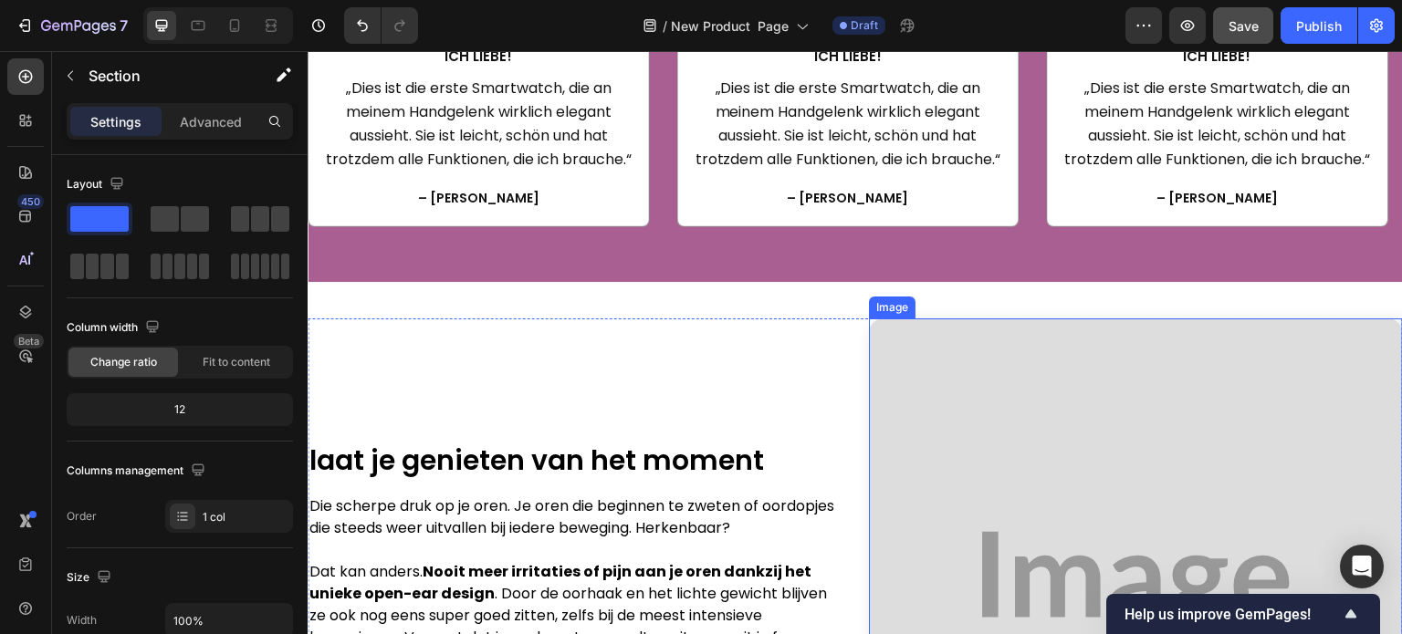
click at [1303, 381] on img at bounding box center [1136, 586] width 534 height 534
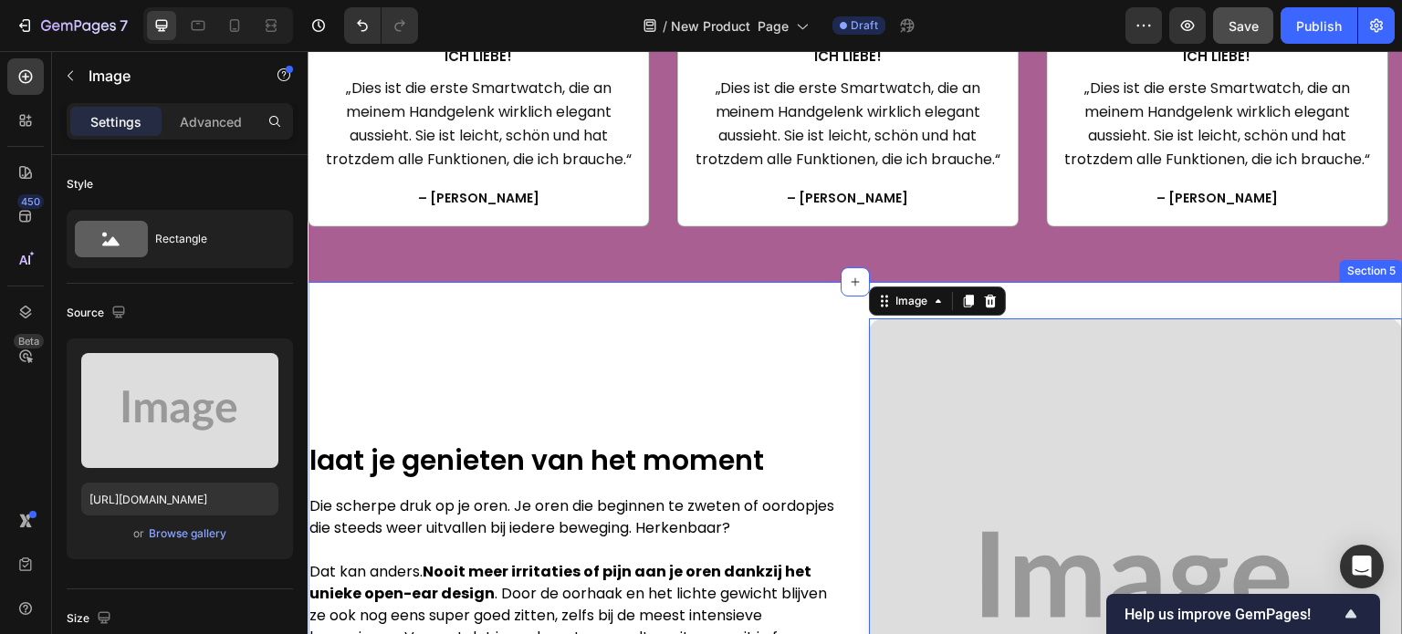
click at [810, 310] on div "Image 0 Image laat je genieten van het moment Heading Die scherpe druk op je or…" at bounding box center [855, 585] width 1095 height 607
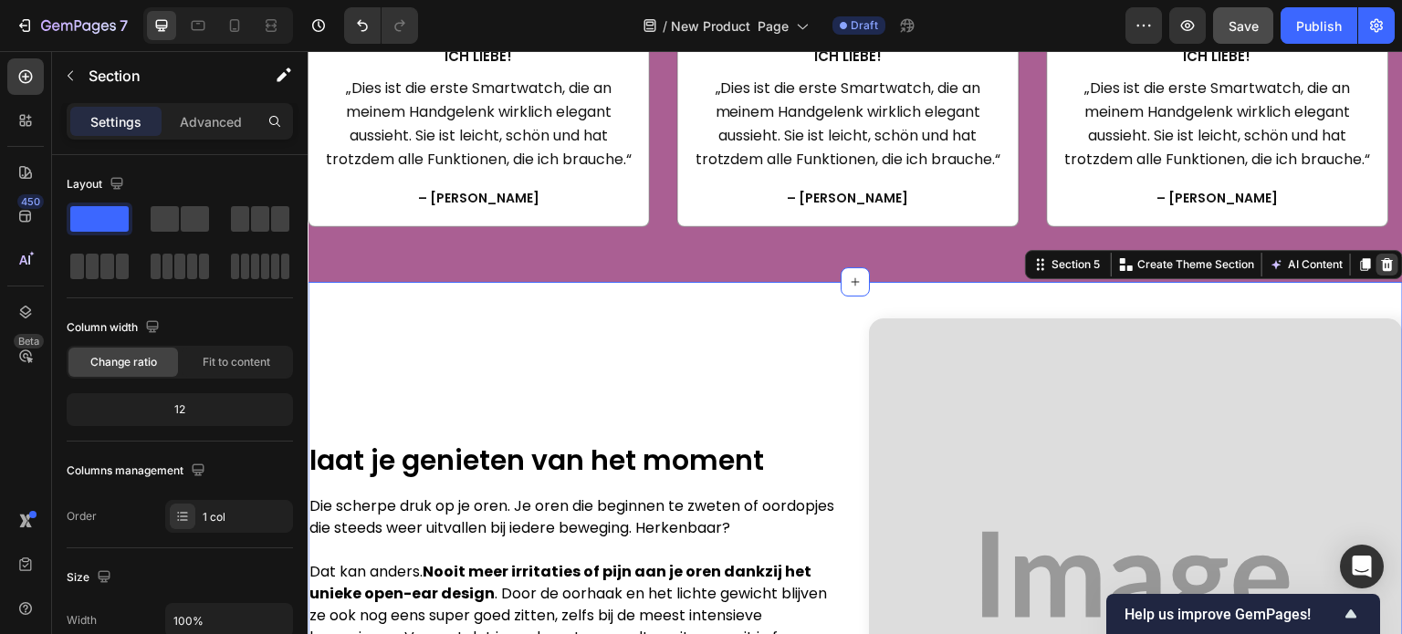
click at [1382, 271] on icon at bounding box center [1388, 264] width 12 height 13
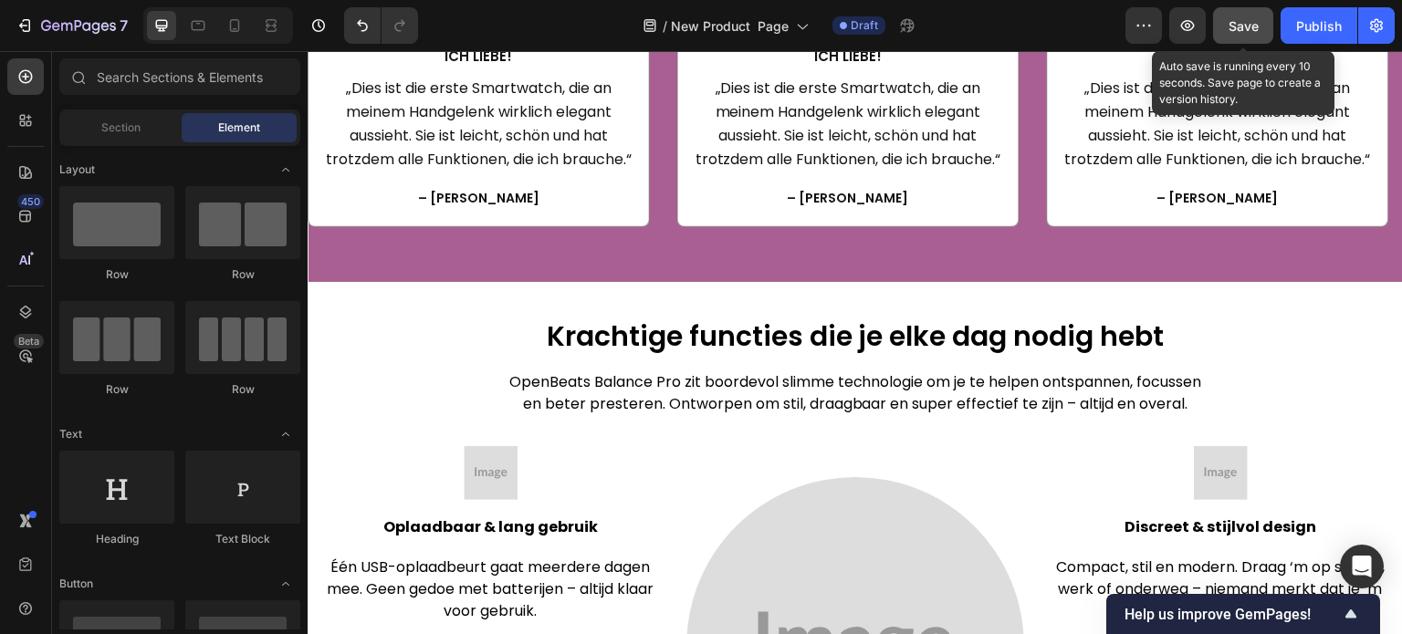
click at [1262, 26] on button "Save" at bounding box center [1243, 25] width 60 height 37
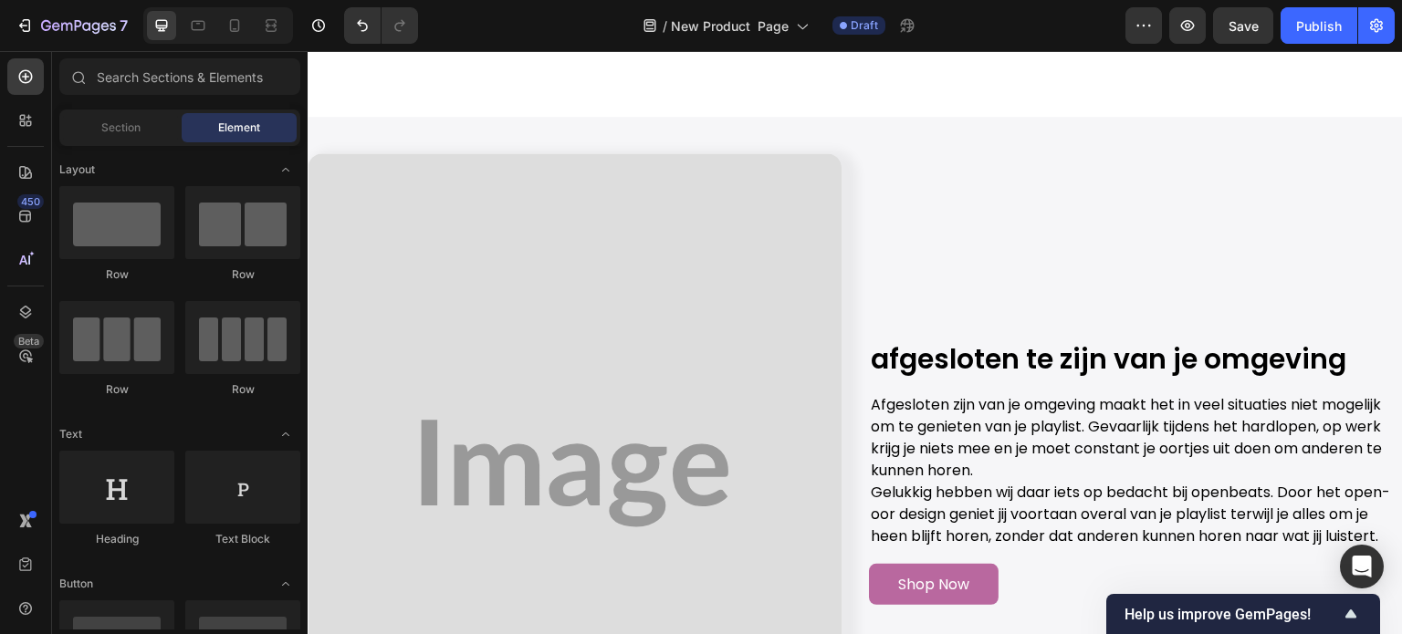
scroll to position [2637, 0]
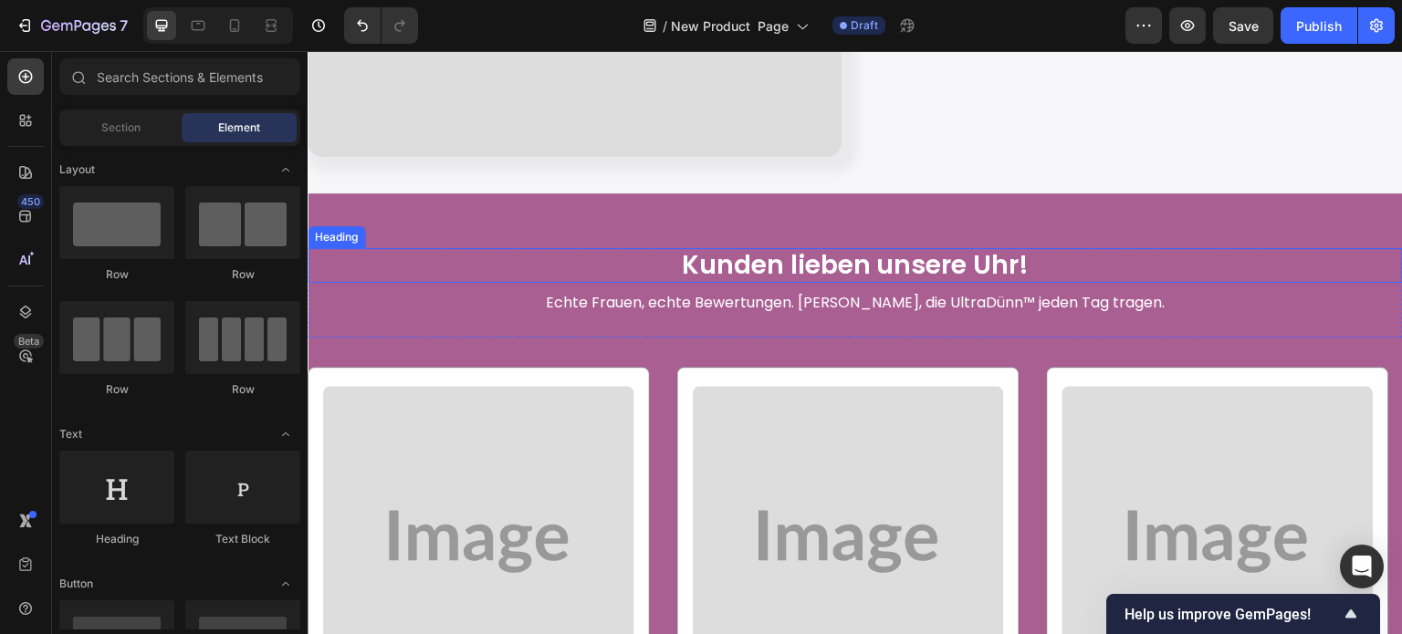
click at [781, 255] on h2 "Kunden lieben unsere Uhr!" at bounding box center [855, 265] width 1095 height 35
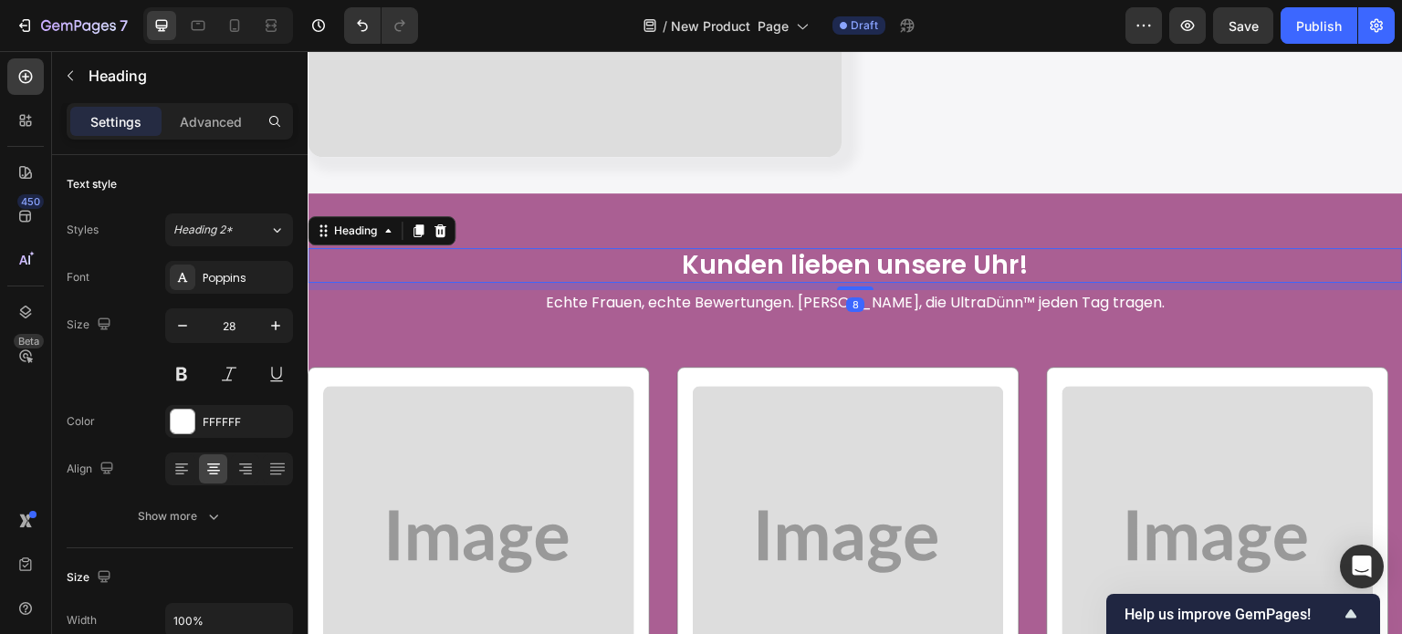
click at [781, 255] on h2 "Kunden lieben unsere Uhr!" at bounding box center [855, 265] width 1095 height 35
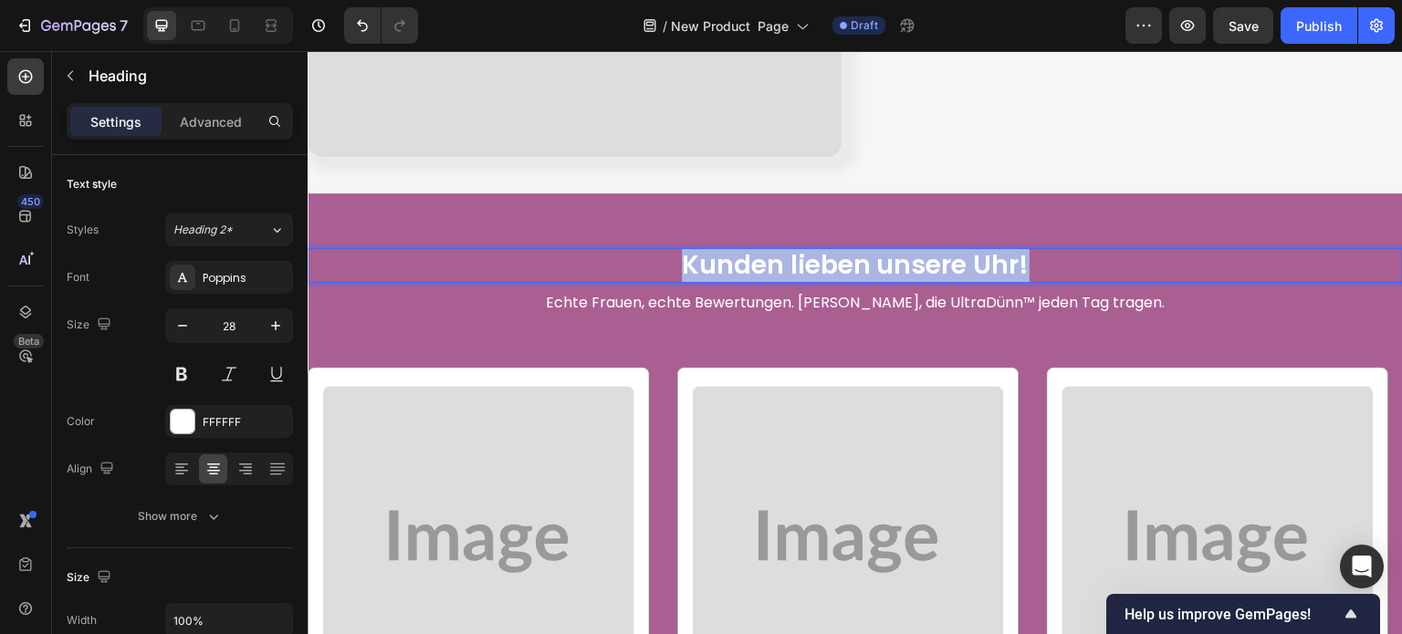
click at [781, 255] on p "Kunden lieben unsere Uhr!" at bounding box center [855, 265] width 1092 height 31
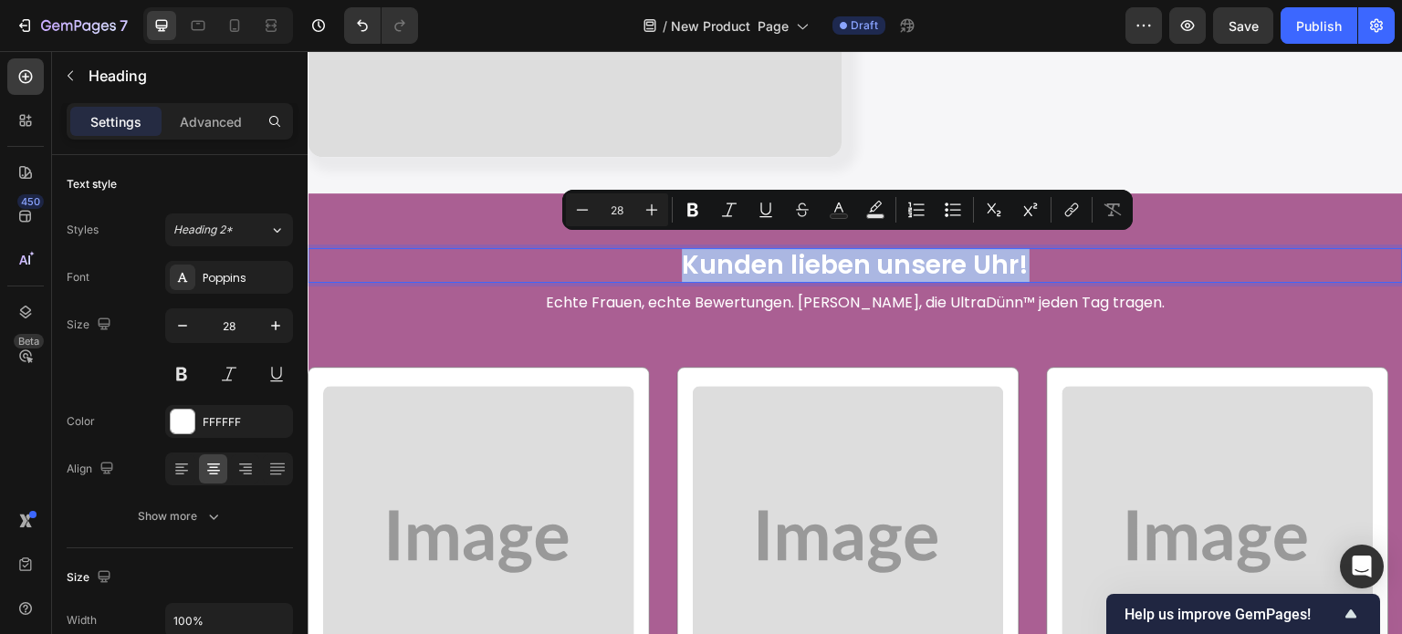
copy p "Kunden lieben unsere Uhr!"
click at [704, 296] on p "Echte Frauen, echte Bewertungen. Zufriedene Kundinnen, die UltraDünn™ jeden Tag…" at bounding box center [855, 303] width 1092 height 22
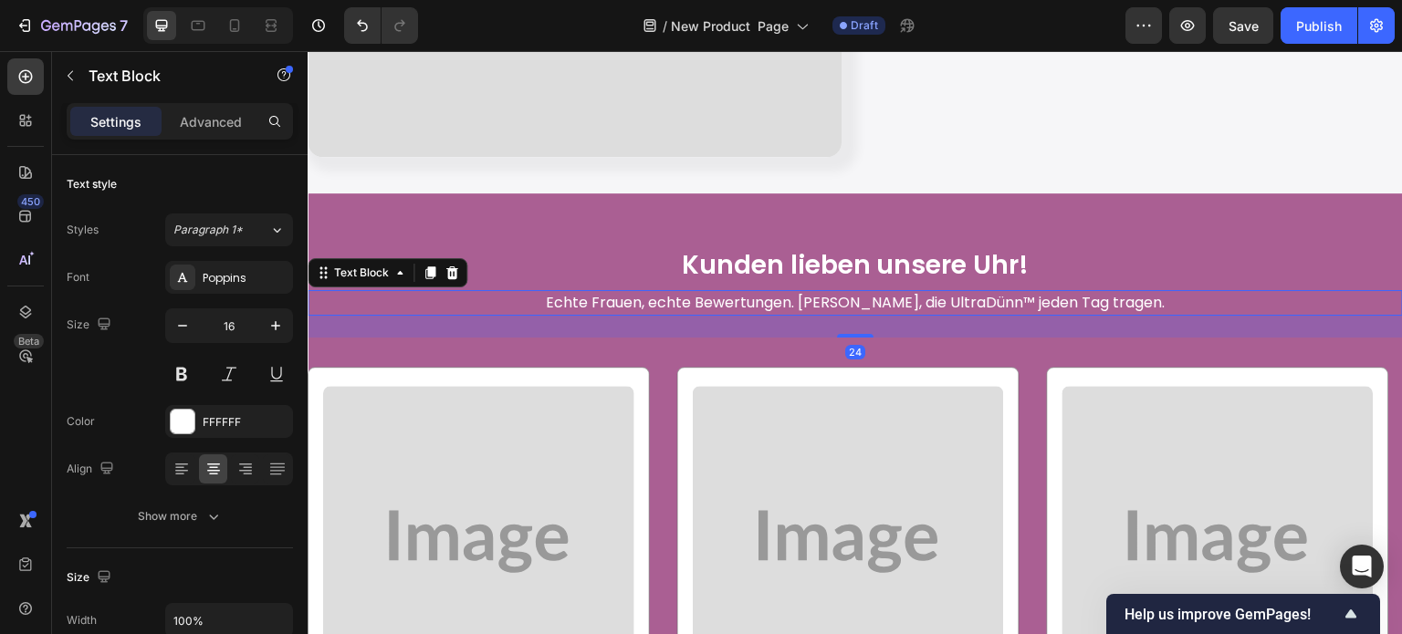
click at [704, 296] on p "Echte Frauen, echte Bewertungen. Zufriedene Kundinnen, die UltraDünn™ jeden Tag…" at bounding box center [855, 303] width 1092 height 22
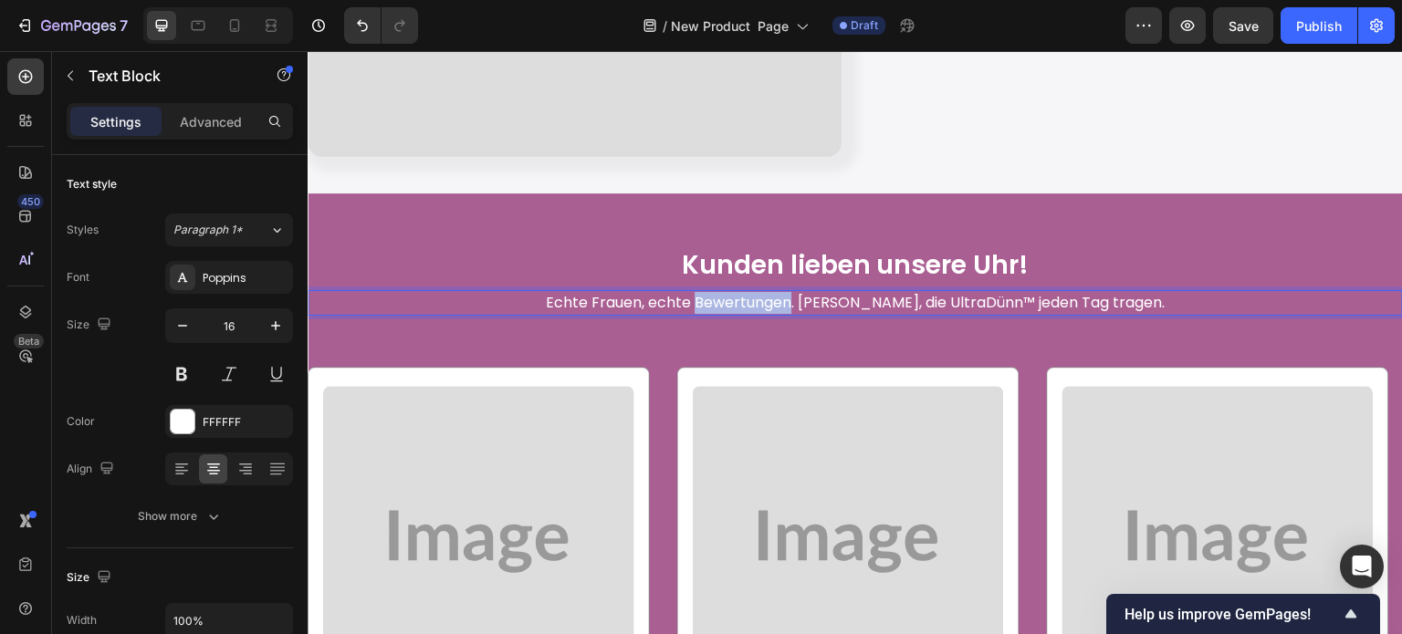
click at [704, 296] on p "Echte Frauen, echte Bewertungen. Zufriedene Kundinnen, die UltraDünn™ jeden Tag…" at bounding box center [855, 303] width 1092 height 22
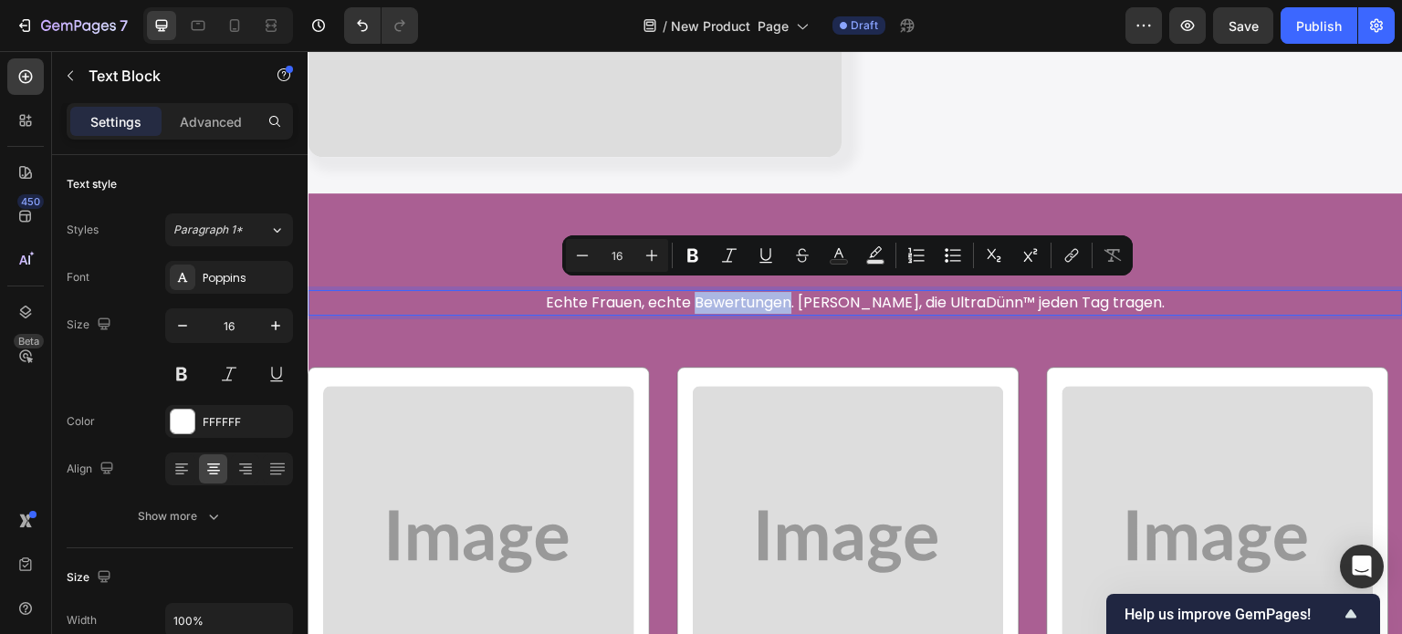
copy p "Echte Frauen, echte Bewertungen. Zufriedene Kundinnen, die UltraDünn™ jeden Tag…"
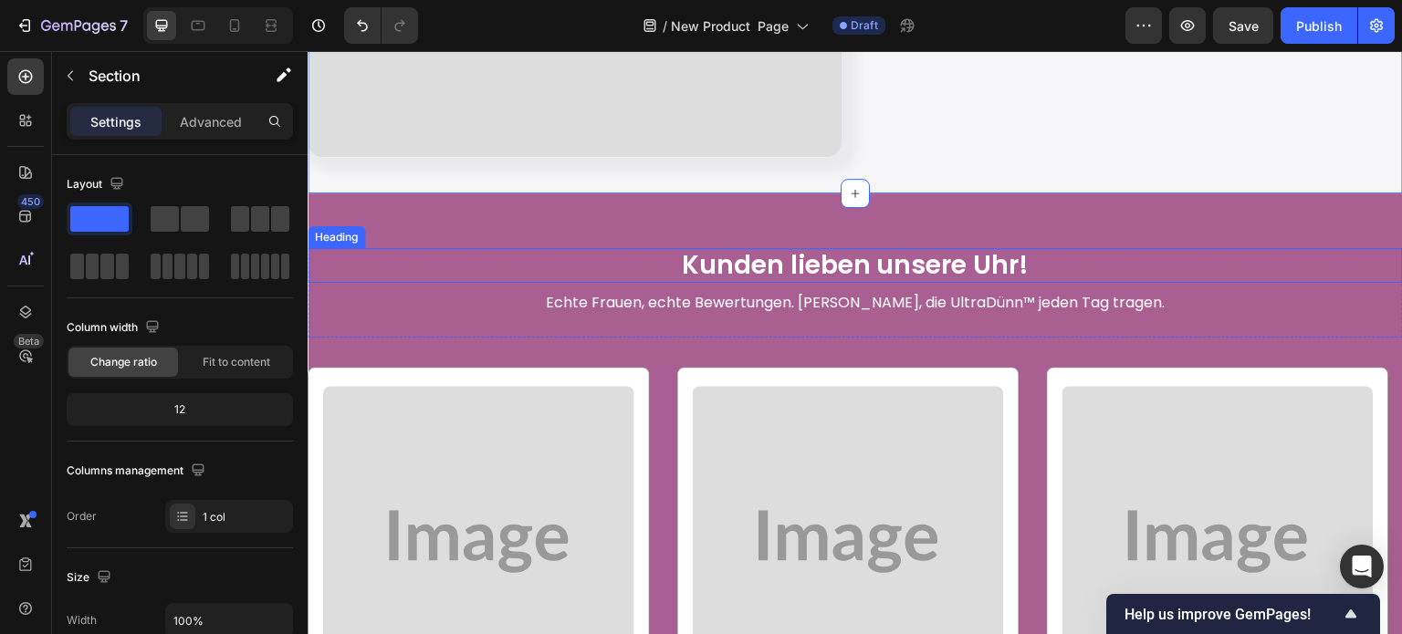
click at [957, 252] on p "Kunden lieben unsere Uhr!" at bounding box center [855, 265] width 1092 height 31
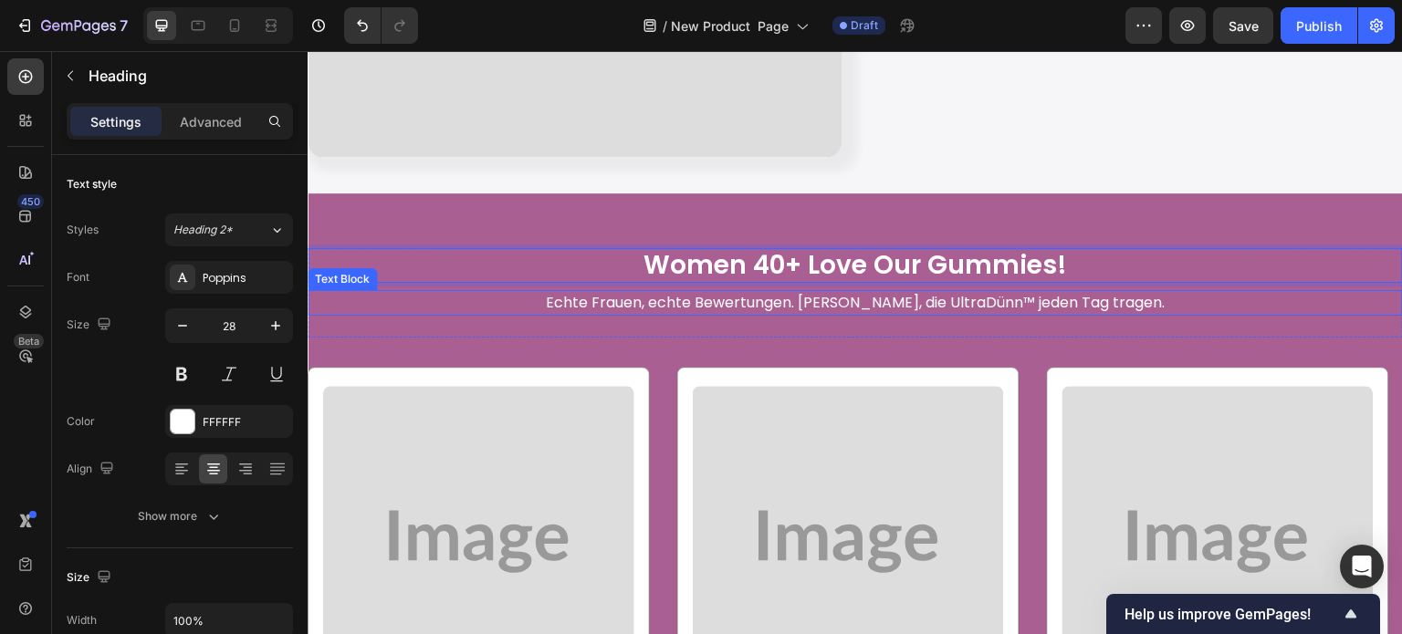
click at [811, 306] on div "Echte Frauen, echte Bewertungen. Zufriedene Kundinnen, die UltraDünn™ jeden Tag…" at bounding box center [855, 303] width 1095 height 26
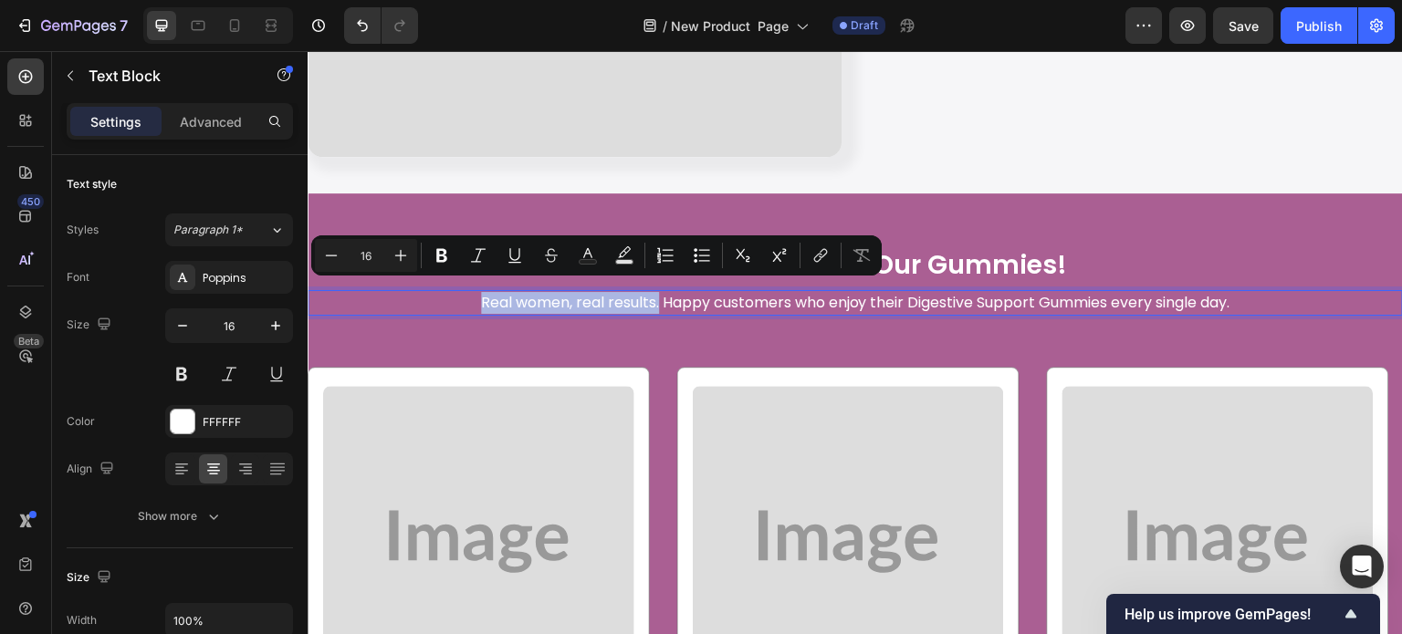
drag, startPoint x: 647, startPoint y: 296, endPoint x: 466, endPoint y: 292, distance: 180.8
click at [466, 292] on p "Real women, real results. Happy customers who enjoy their Digestive Support Gum…" at bounding box center [855, 303] width 1092 height 22
click at [565, 194] on div "Women 40+ Love Our Gummies! Heading Real women, real results. Happy customers w…" at bounding box center [855, 591] width 1095 height 794
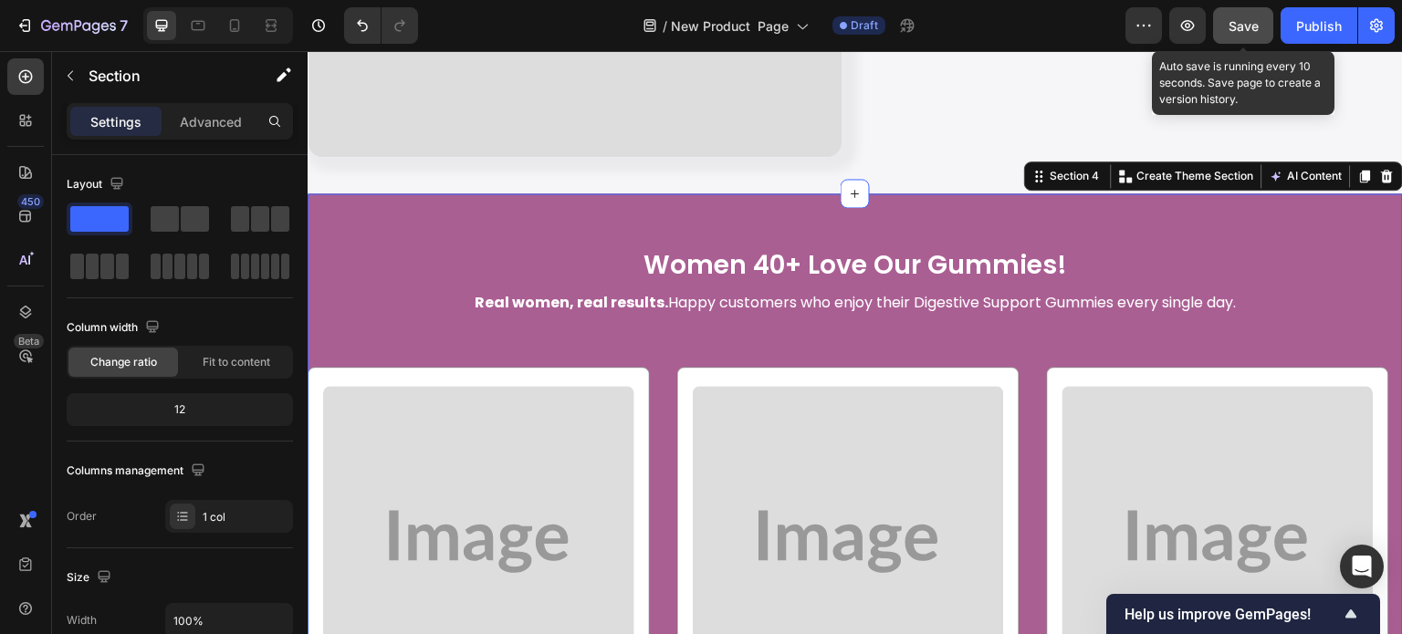
click at [1247, 13] on button "Save" at bounding box center [1243, 25] width 60 height 37
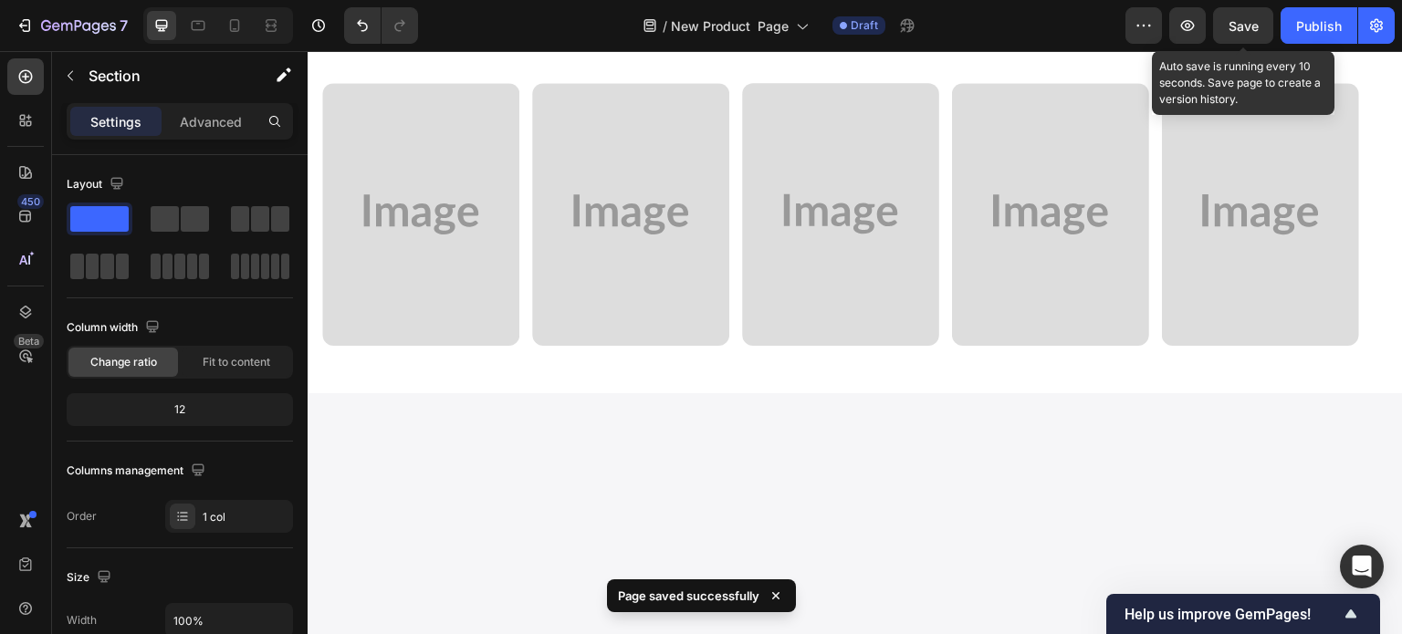
scroll to position [1268, 0]
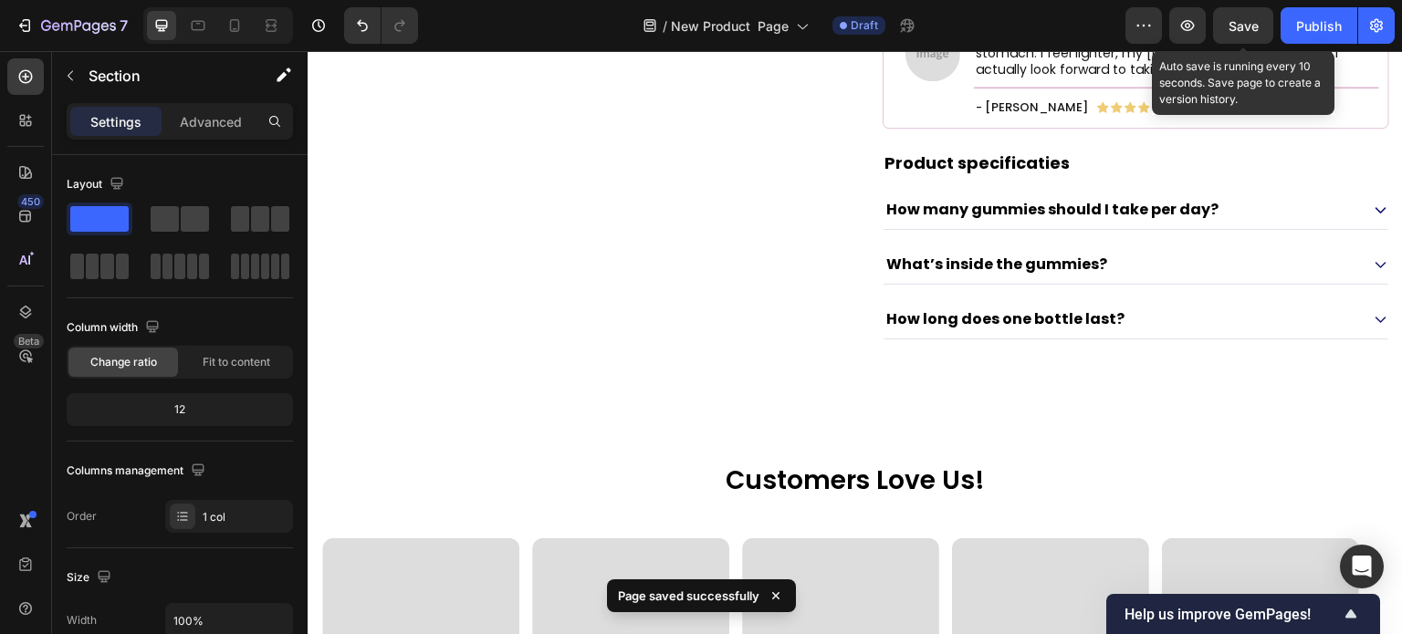
click at [1250, 28] on span "Save" at bounding box center [1244, 26] width 30 height 16
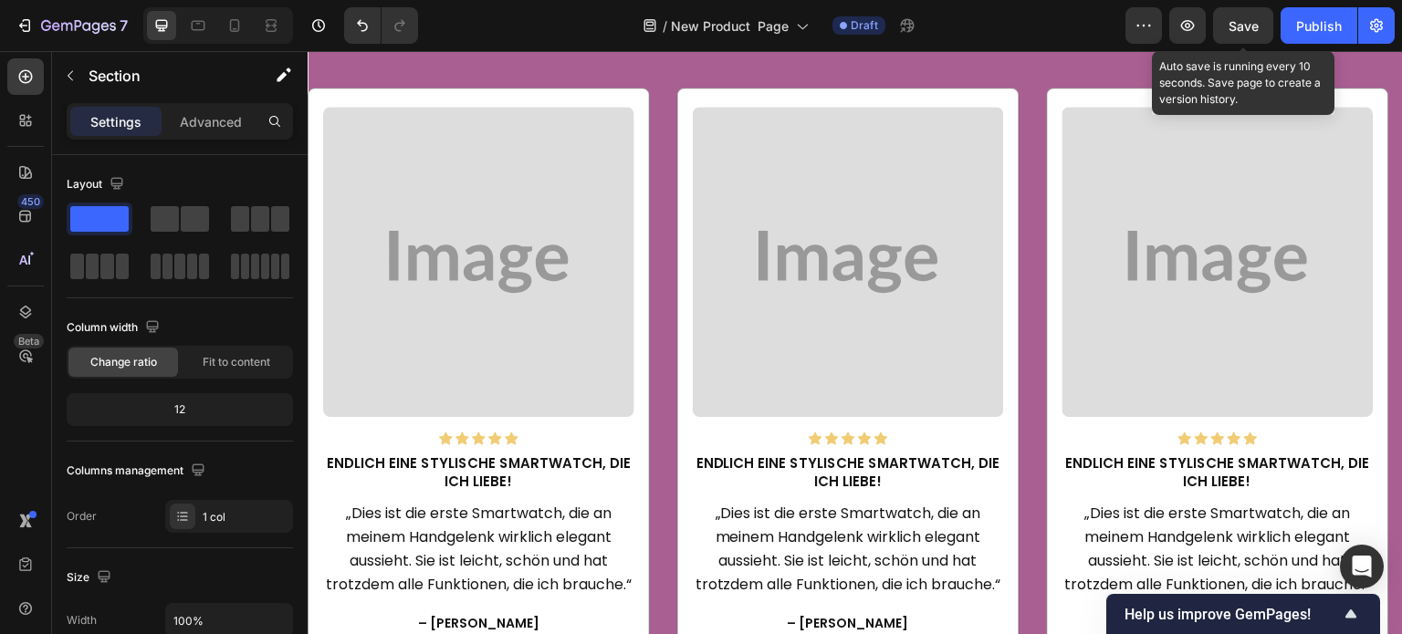
scroll to position [2911, 0]
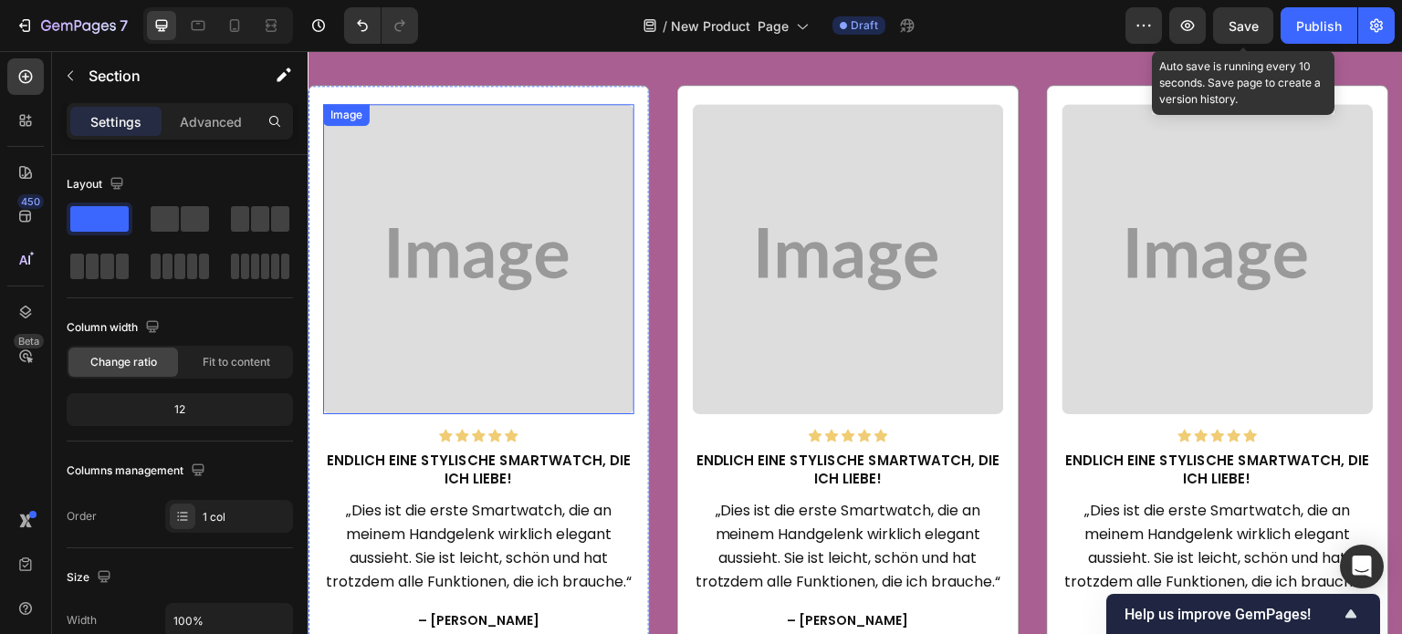
click at [598, 229] on img at bounding box center [478, 259] width 311 height 311
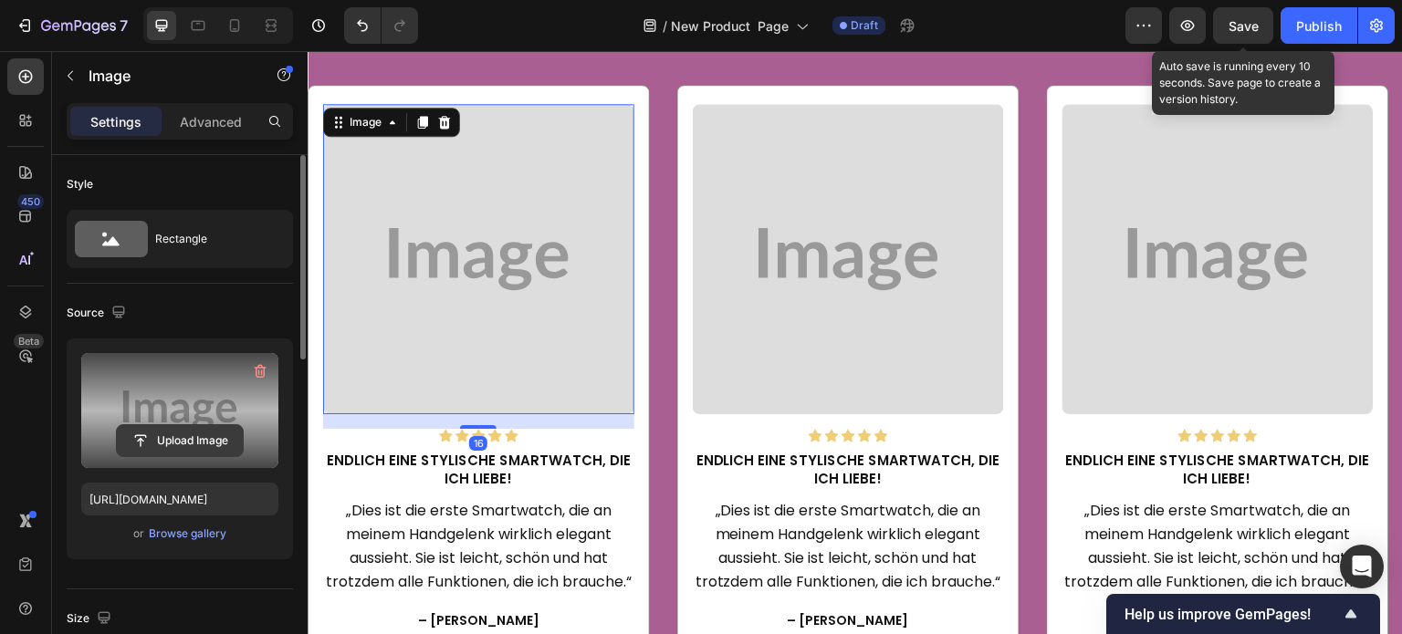
click at [197, 434] on input "file" at bounding box center [180, 440] width 126 height 31
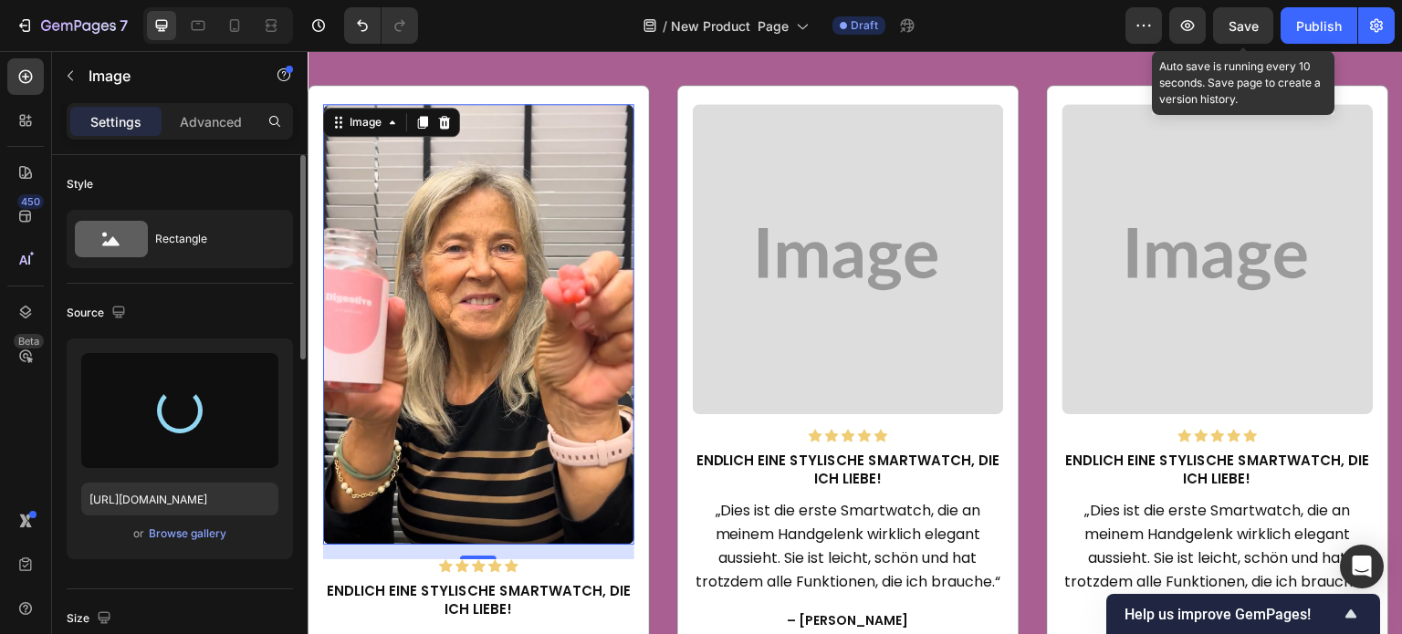
type input "https://cdn.shopify.com/s/files/1/0608/3267/7947/files/gempages_563060957085959…"
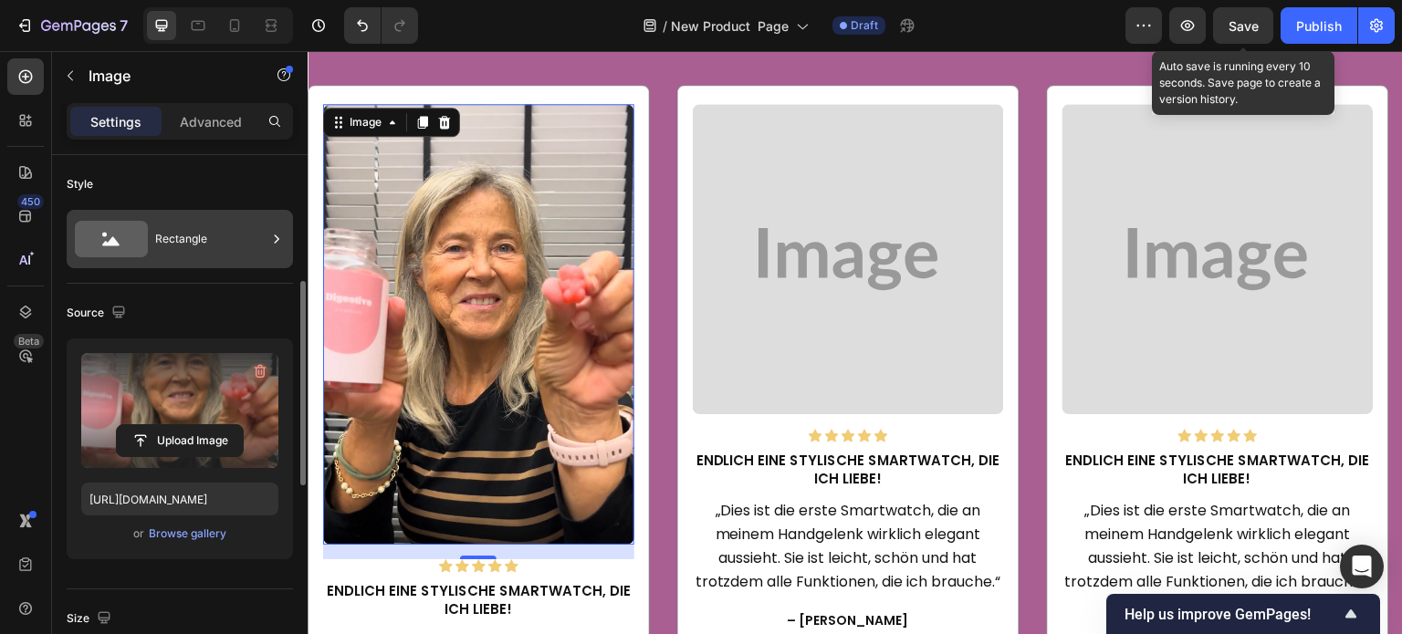
scroll to position [91, 0]
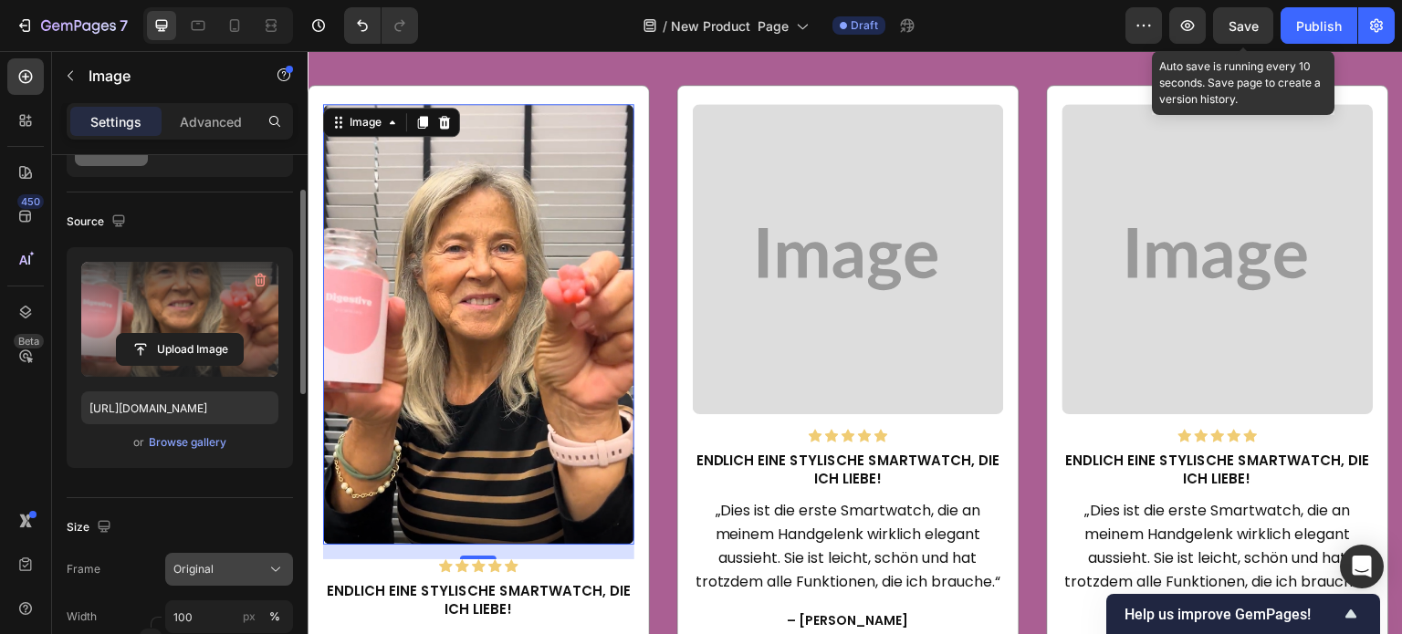
click at [232, 580] on button "Original" at bounding box center [229, 569] width 128 height 33
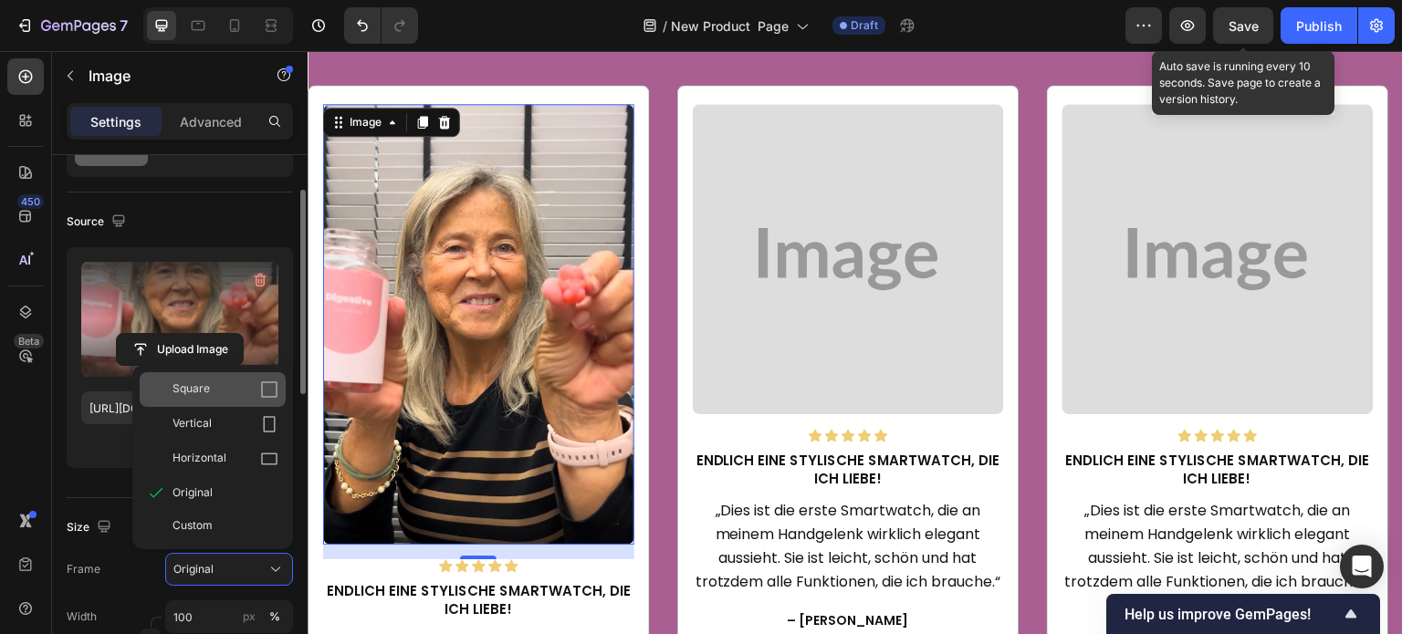
click at [195, 381] on span "Square" at bounding box center [191, 390] width 37 height 18
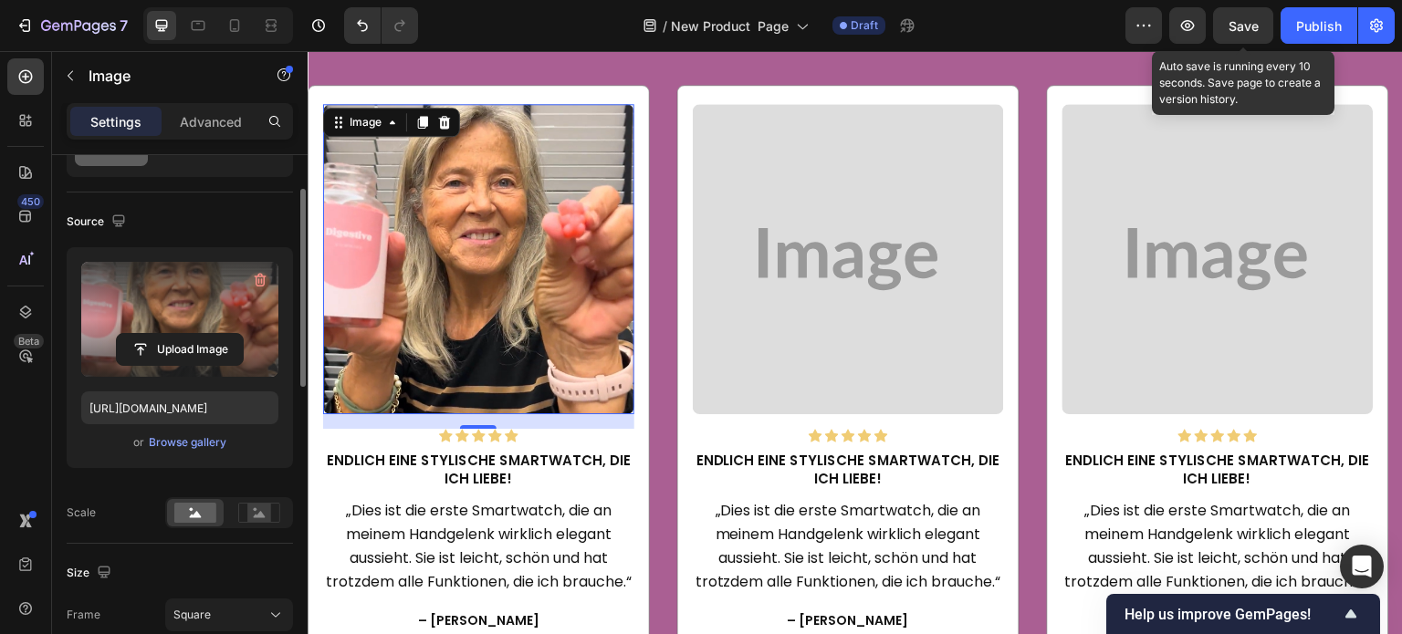
click at [142, 503] on div "Scale" at bounding box center [180, 512] width 226 height 31
click at [1243, 26] on span "Save" at bounding box center [1244, 26] width 30 height 16
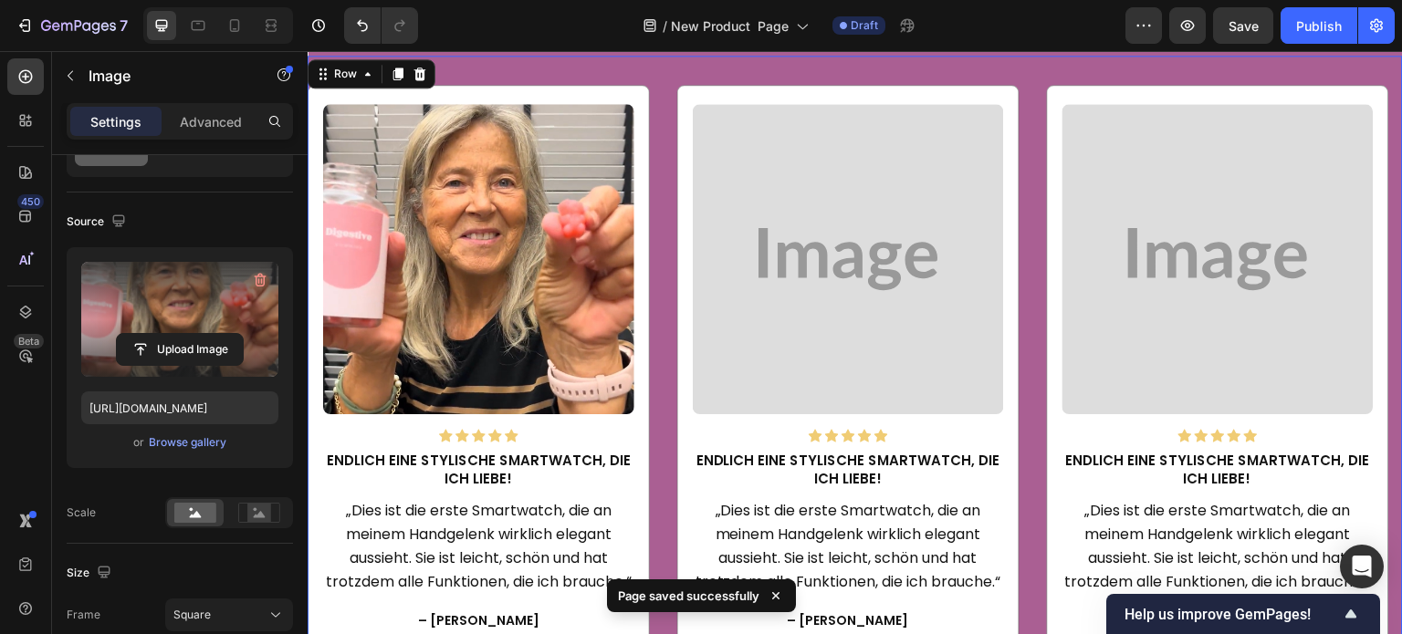
click at [668, 65] on div "Image Icon Icon Icon Icon Icon Icon List Hoz Endlich eine stylische Smartwatch,…" at bounding box center [855, 353] width 1095 height 595
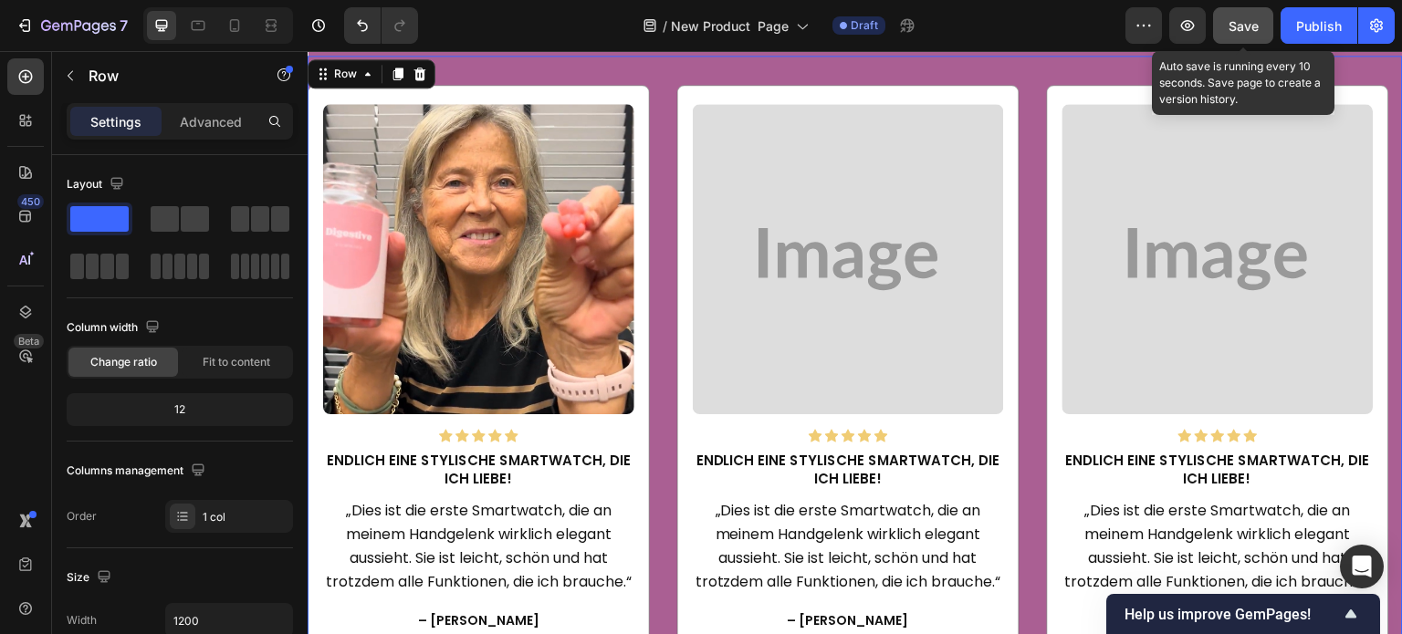
click at [1257, 36] on button "Save" at bounding box center [1243, 25] width 60 height 37
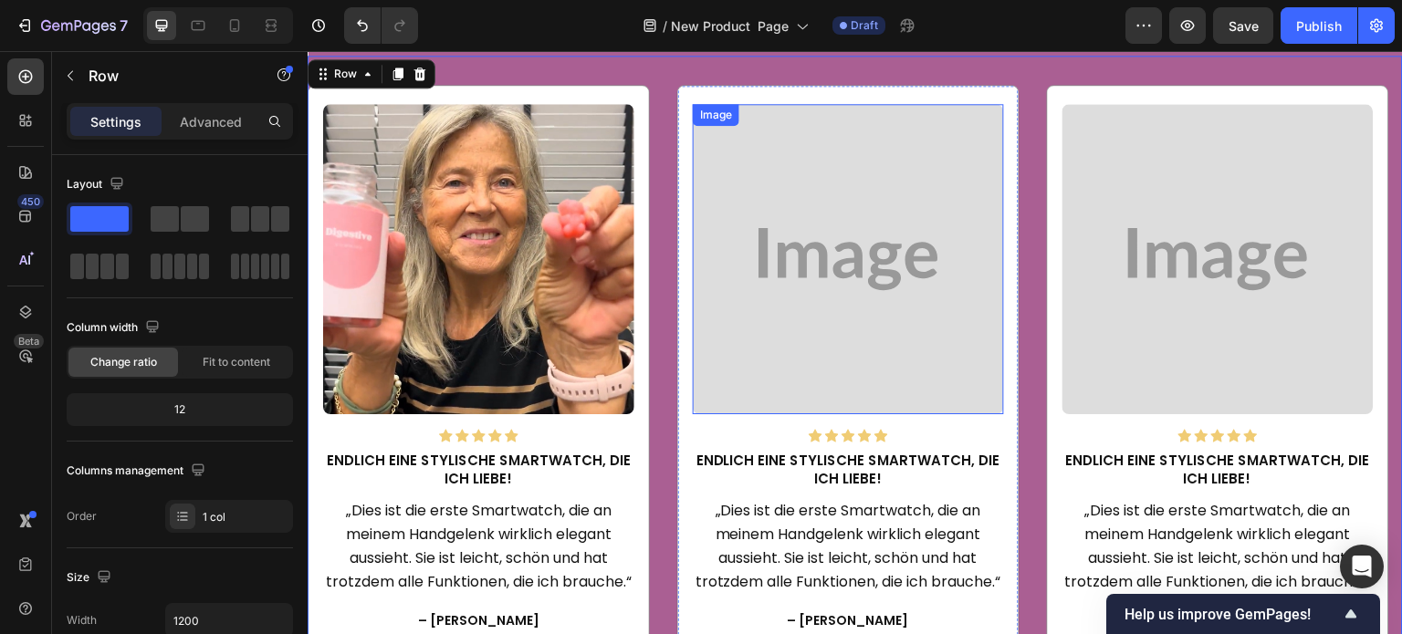
drag, startPoint x: 853, startPoint y: 242, endPoint x: 792, endPoint y: 258, distance: 63.3
click at [853, 242] on img at bounding box center [848, 259] width 311 height 311
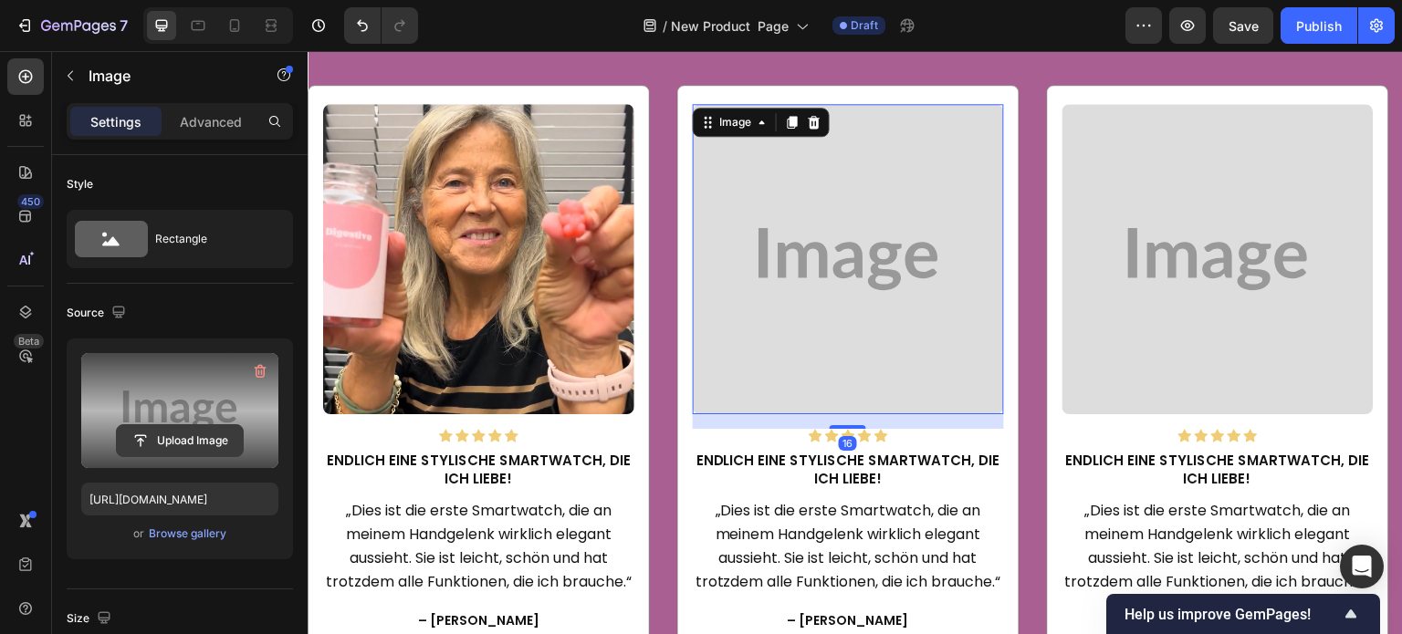
click at [153, 434] on input "file" at bounding box center [180, 440] width 126 height 31
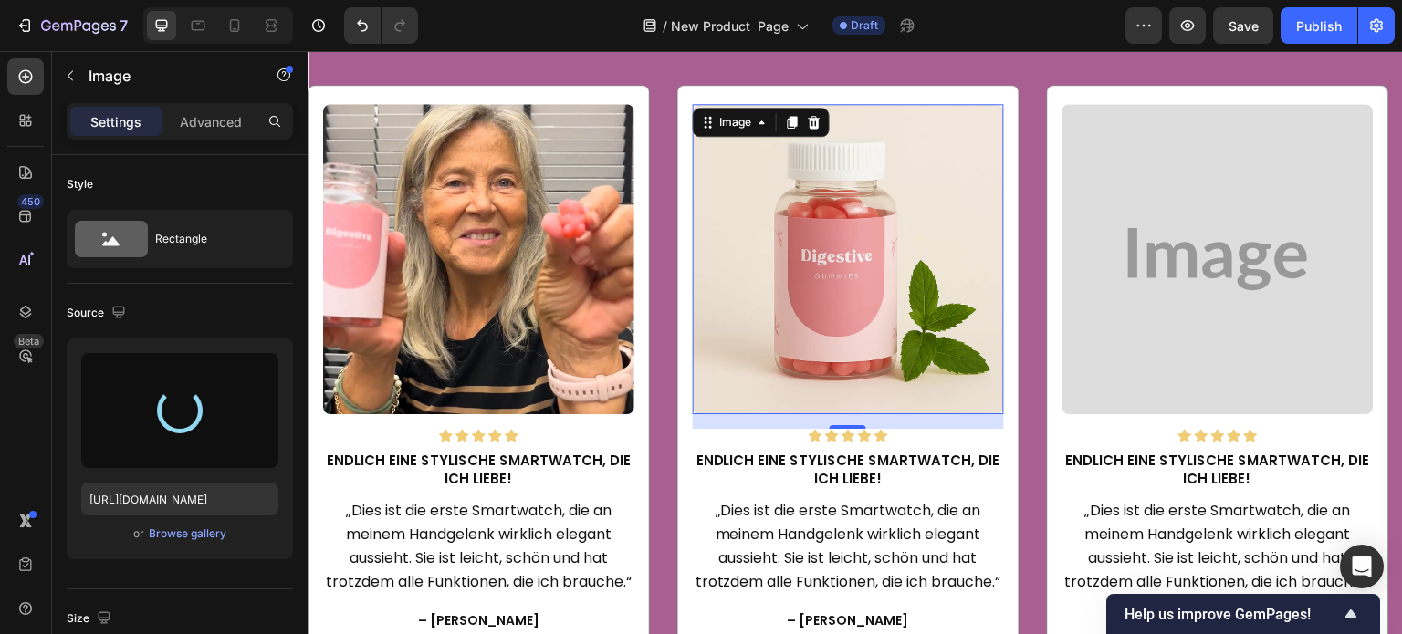
type input "https://cdn.shopify.com/s/files/1/0608/3267/7947/files/gempages_563060957085959…"
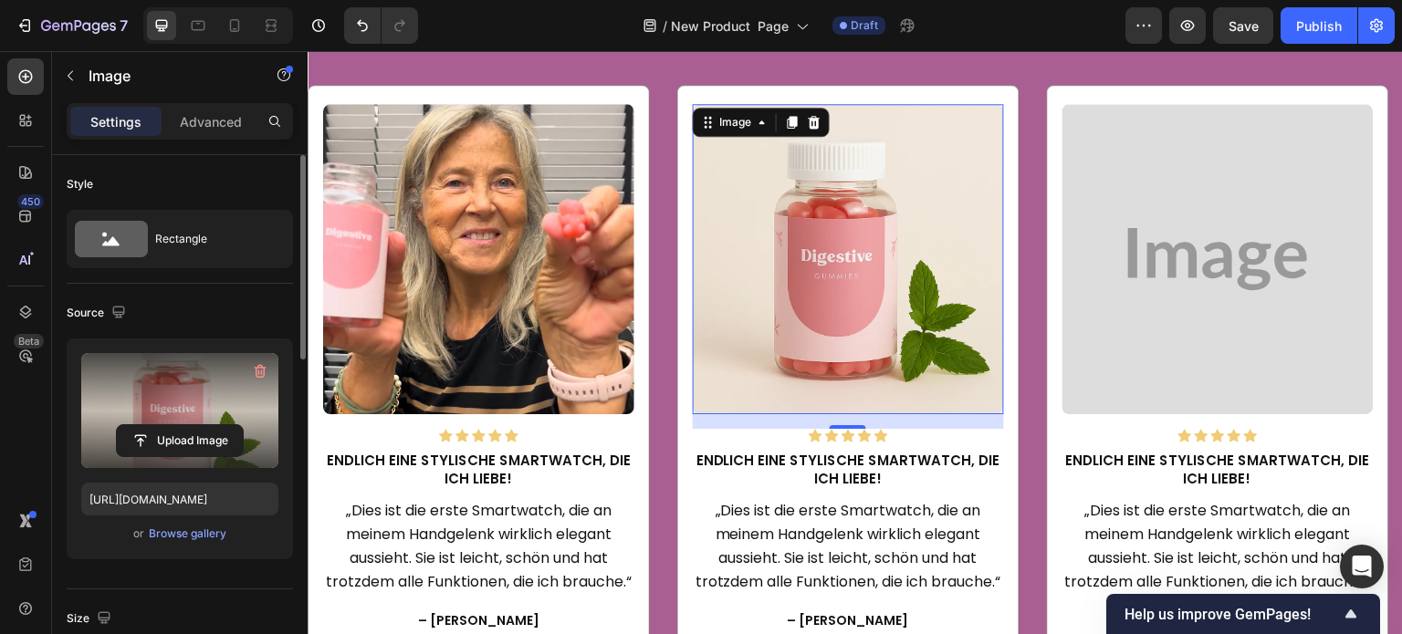
click at [247, 310] on div "Source" at bounding box center [180, 312] width 226 height 29
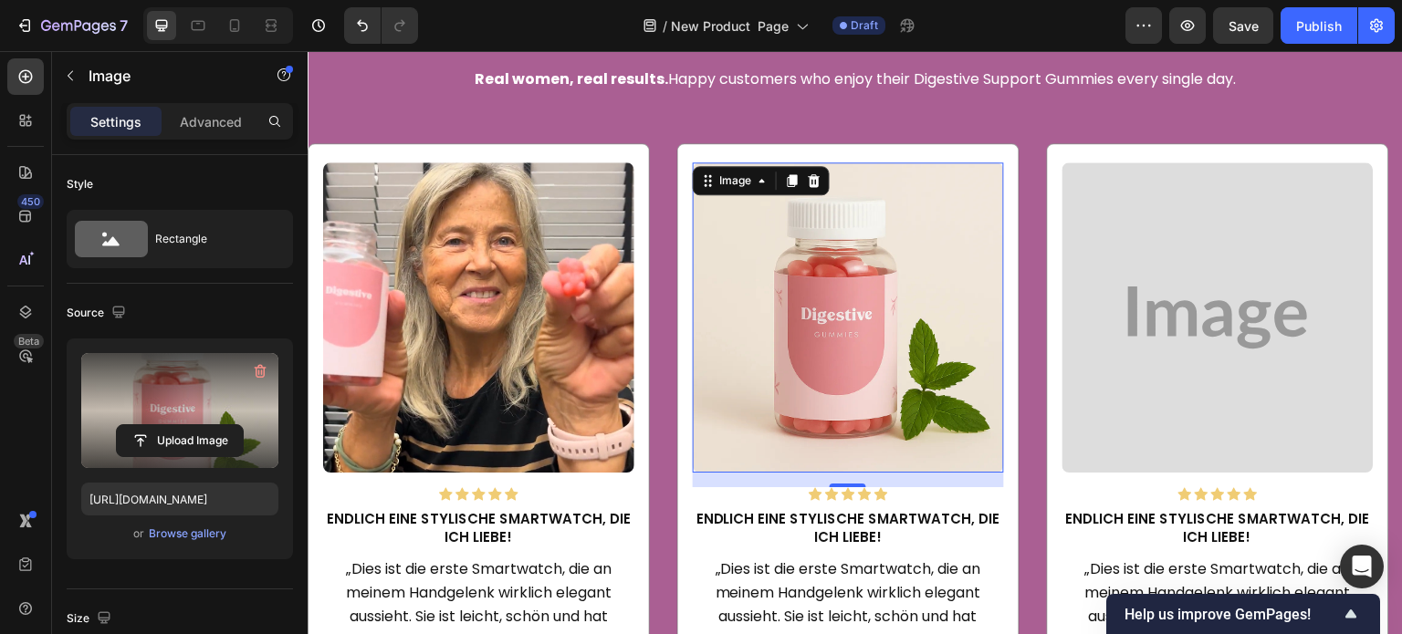
scroll to position [2728, 0]
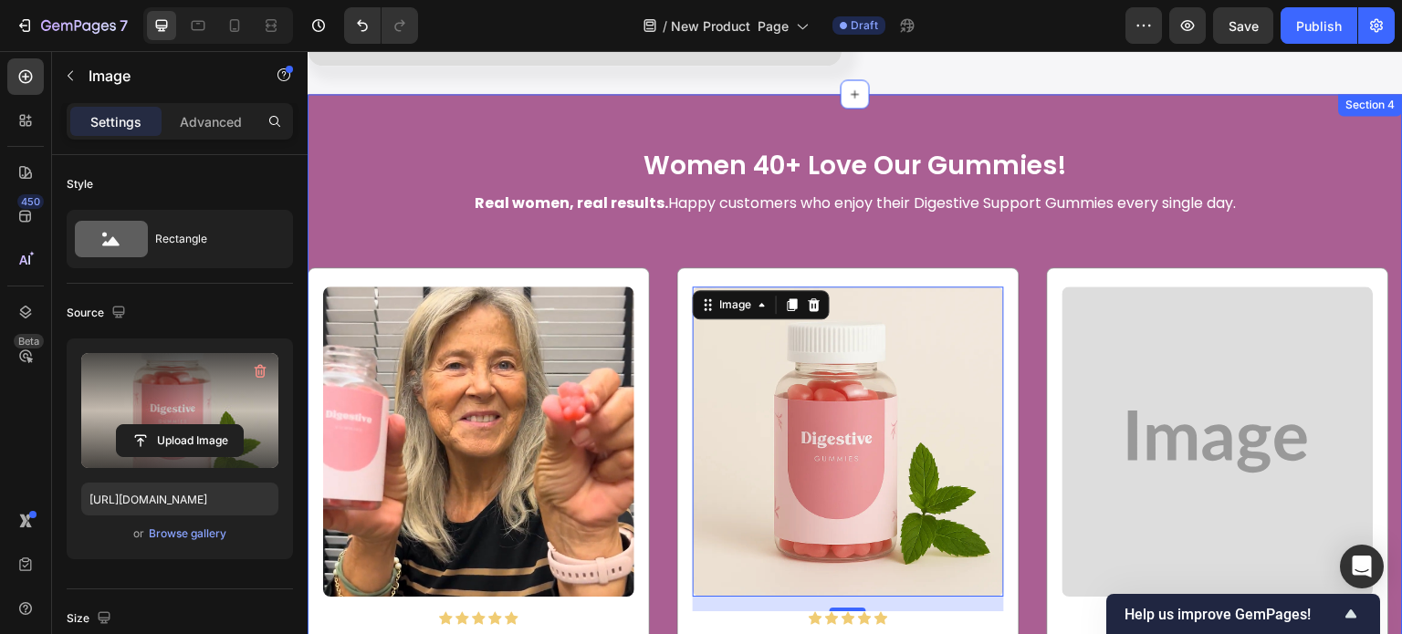
click at [1156, 123] on div "Women 40+ Love Our Gummies! Heading Real women, real results. Happy customers w…" at bounding box center [855, 491] width 1095 height 794
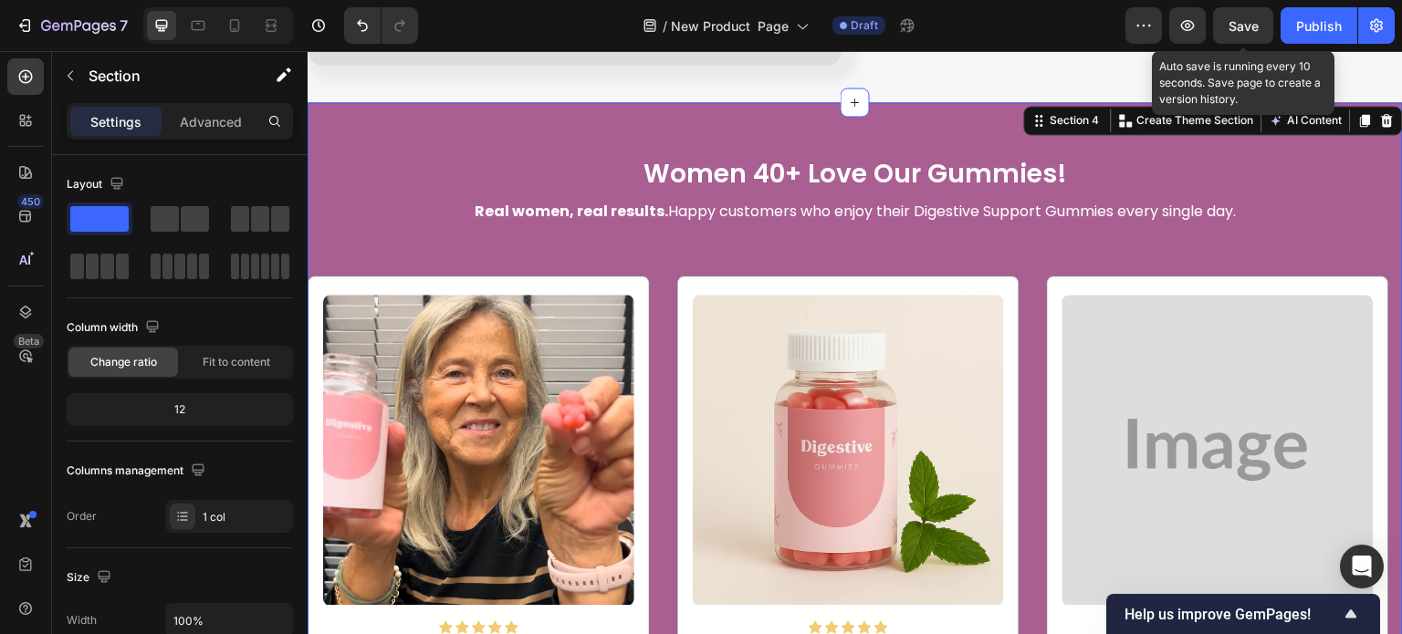
click at [1238, 25] on span "Save" at bounding box center [1244, 26] width 30 height 16
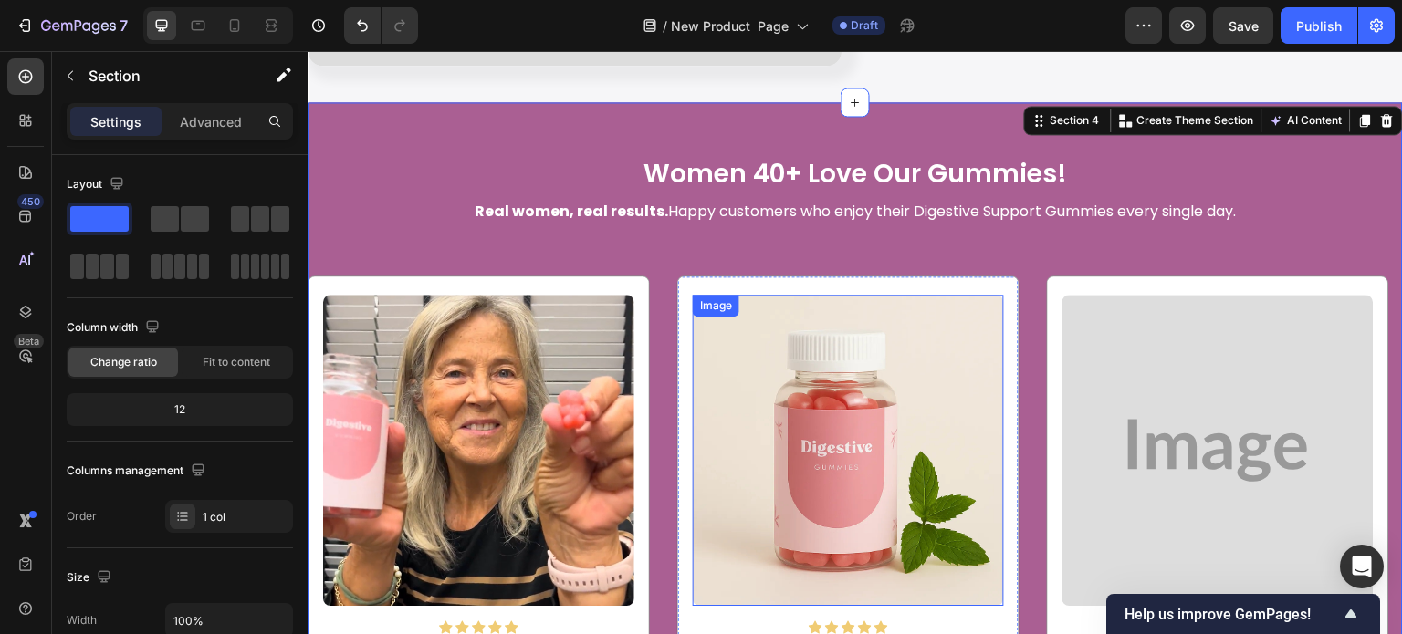
click at [853, 415] on img at bounding box center [848, 450] width 311 height 311
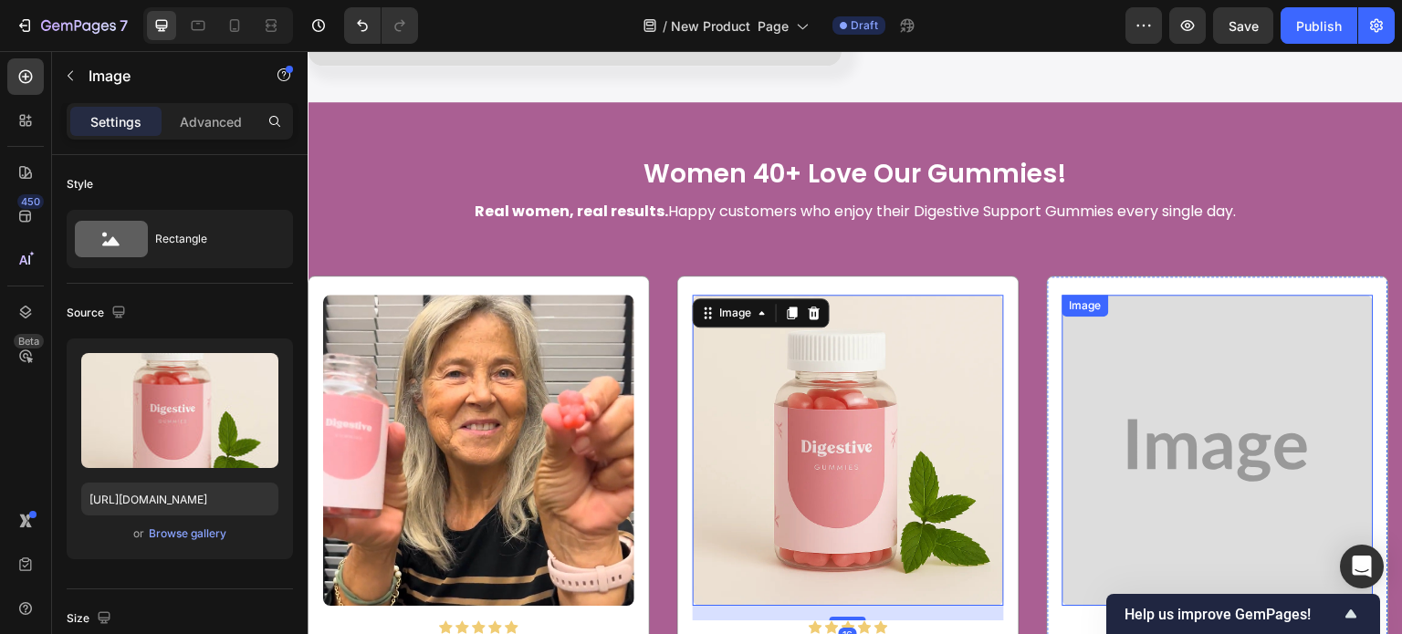
click at [1171, 382] on img at bounding box center [1217, 450] width 311 height 311
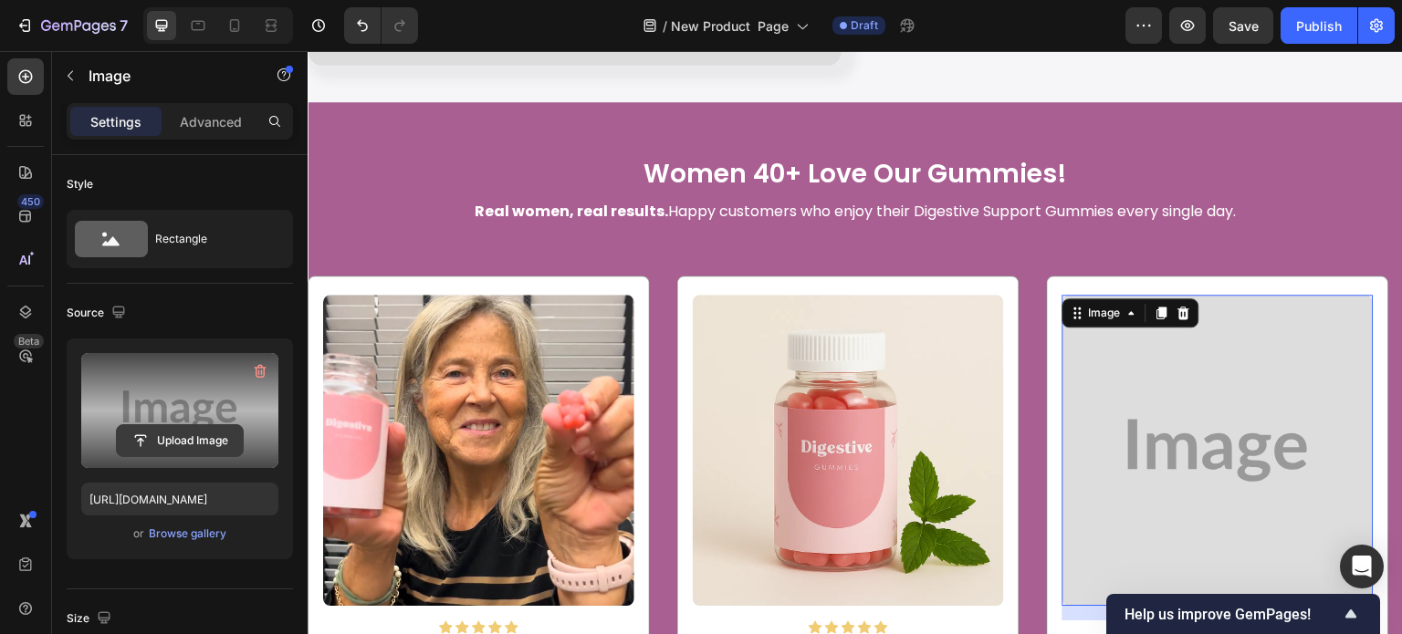
click at [193, 434] on input "file" at bounding box center [180, 440] width 126 height 31
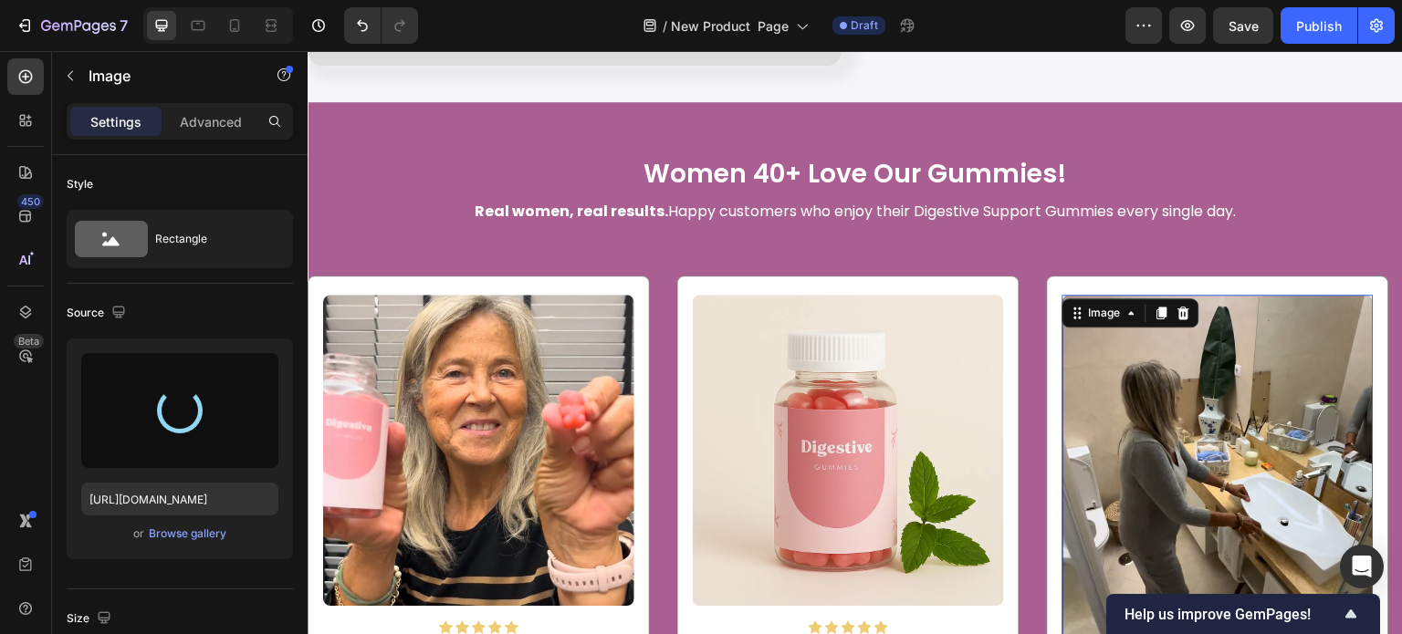
type input "https://cdn.shopify.com/s/files/1/0608/3267/7947/files/gempages_563060957085959…"
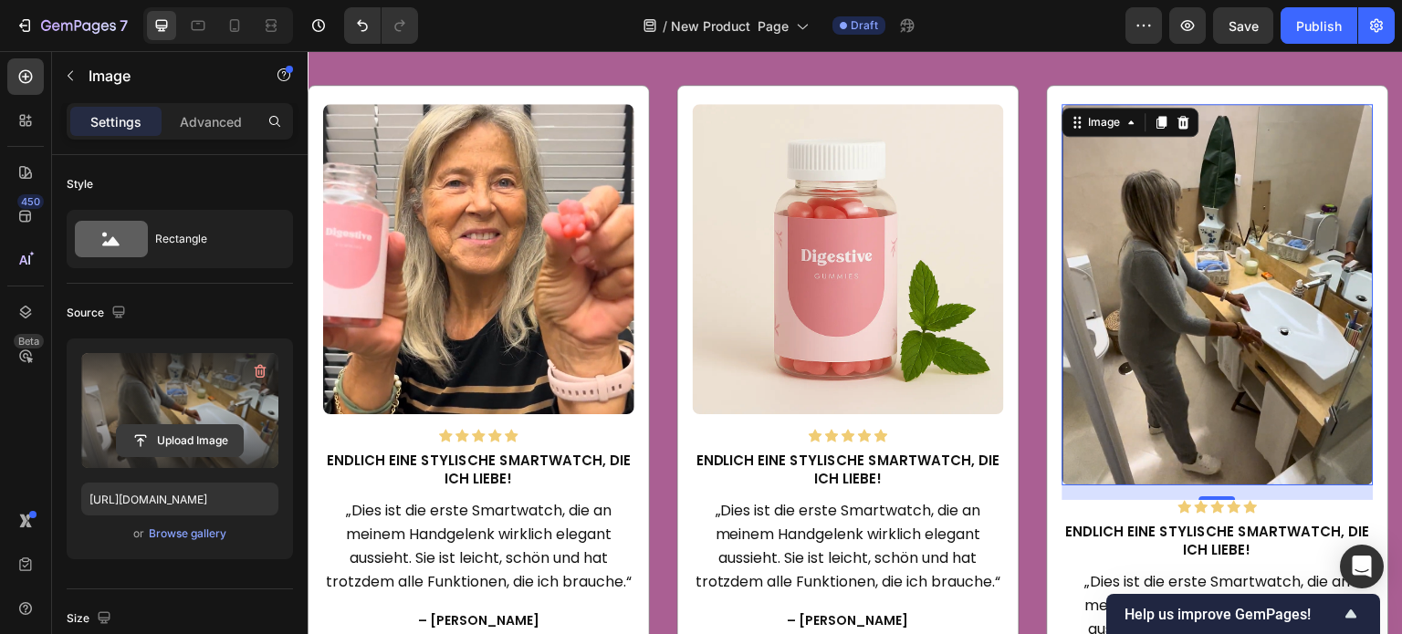
scroll to position [274, 0]
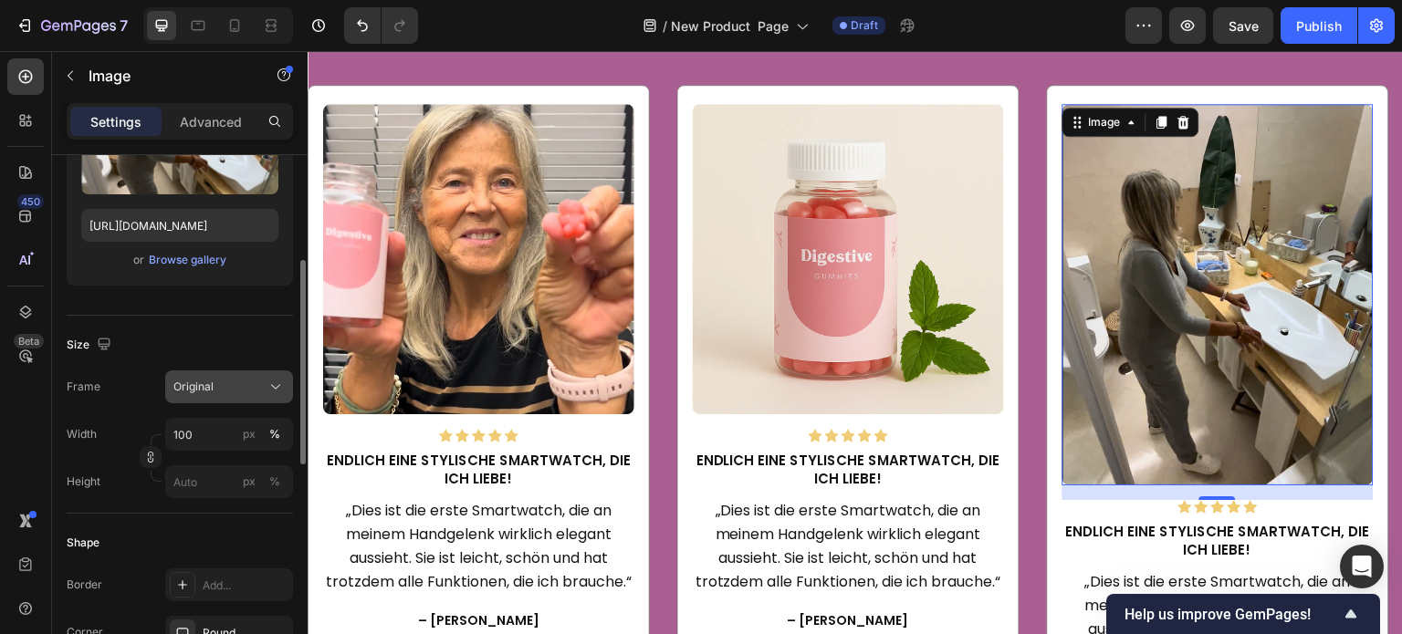
click at [215, 388] on div "Original" at bounding box center [217, 387] width 89 height 16
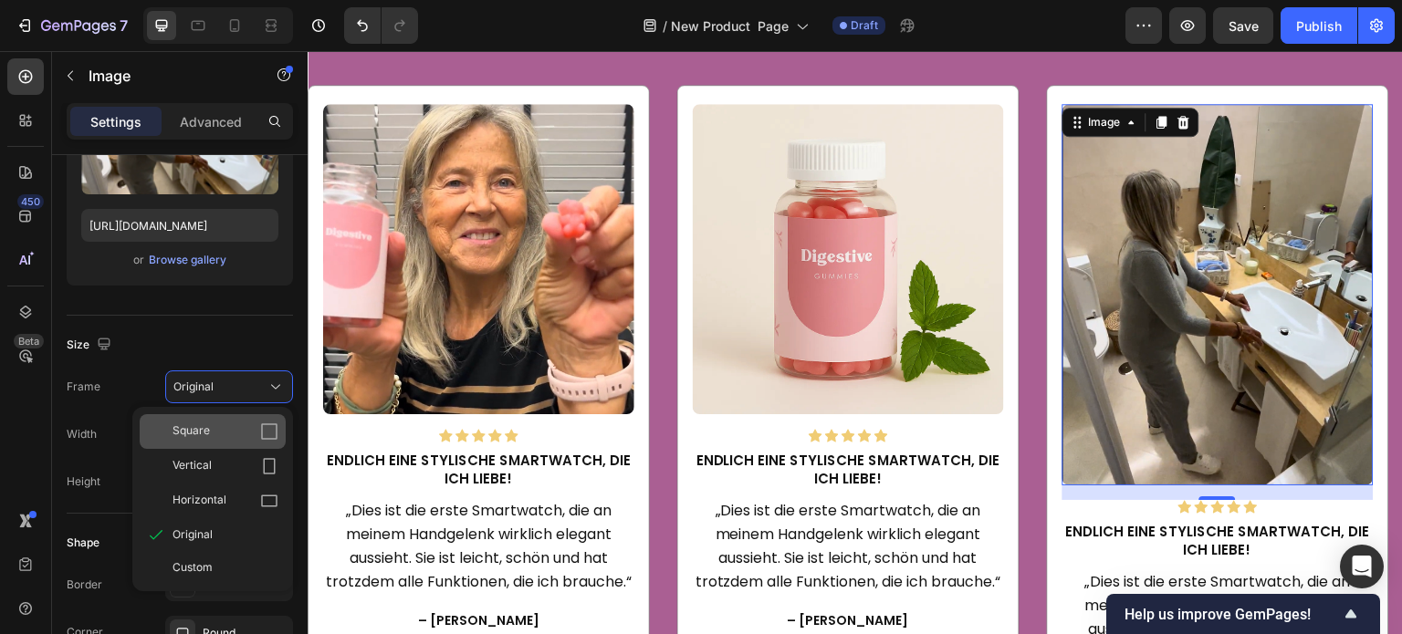
click at [216, 423] on div "Square" at bounding box center [226, 432] width 106 height 18
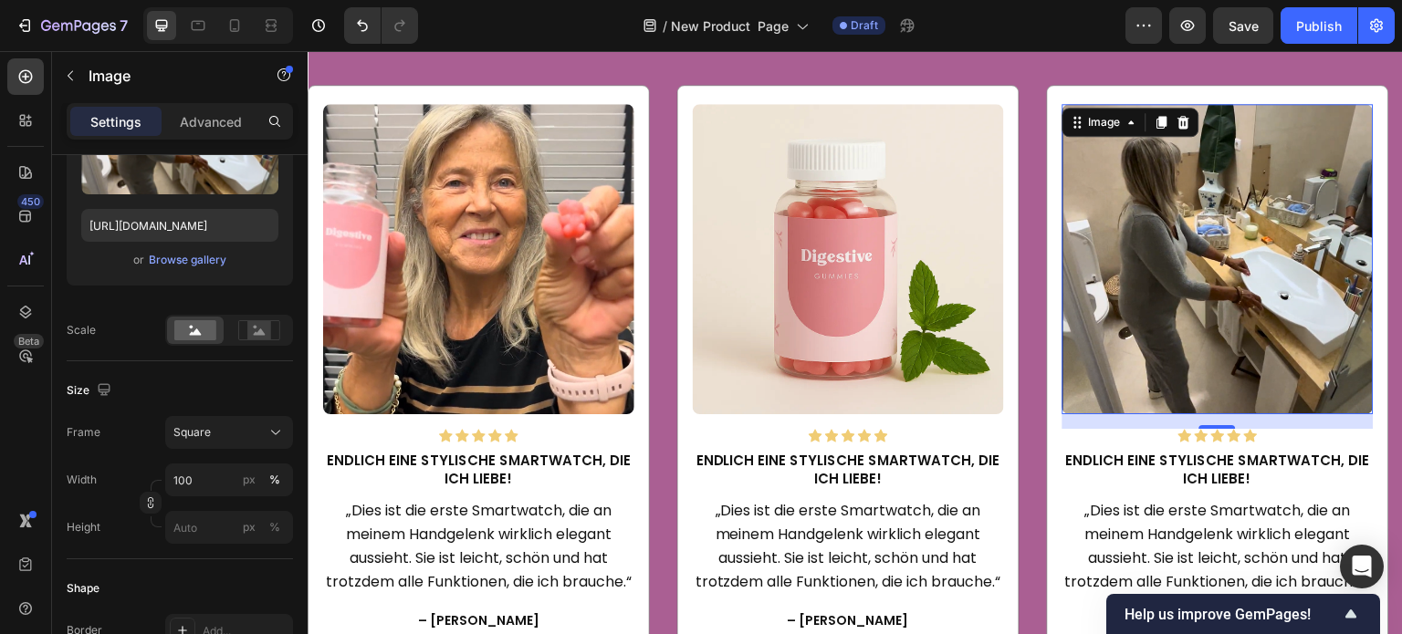
click at [208, 376] on div "Size" at bounding box center [180, 390] width 226 height 29
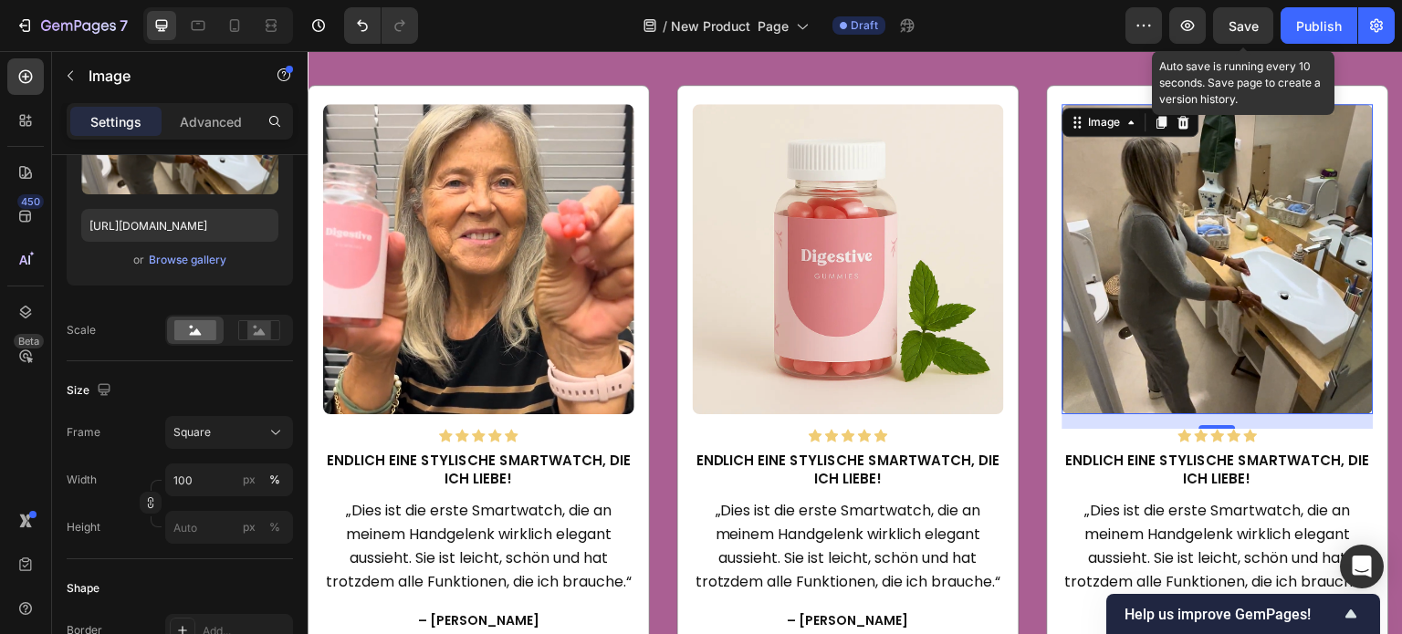
drag, startPoint x: 1251, startPoint y: 31, endPoint x: 666, endPoint y: 117, distance: 591.3
click at [1251, 31] on span "Save" at bounding box center [1244, 26] width 30 height 16
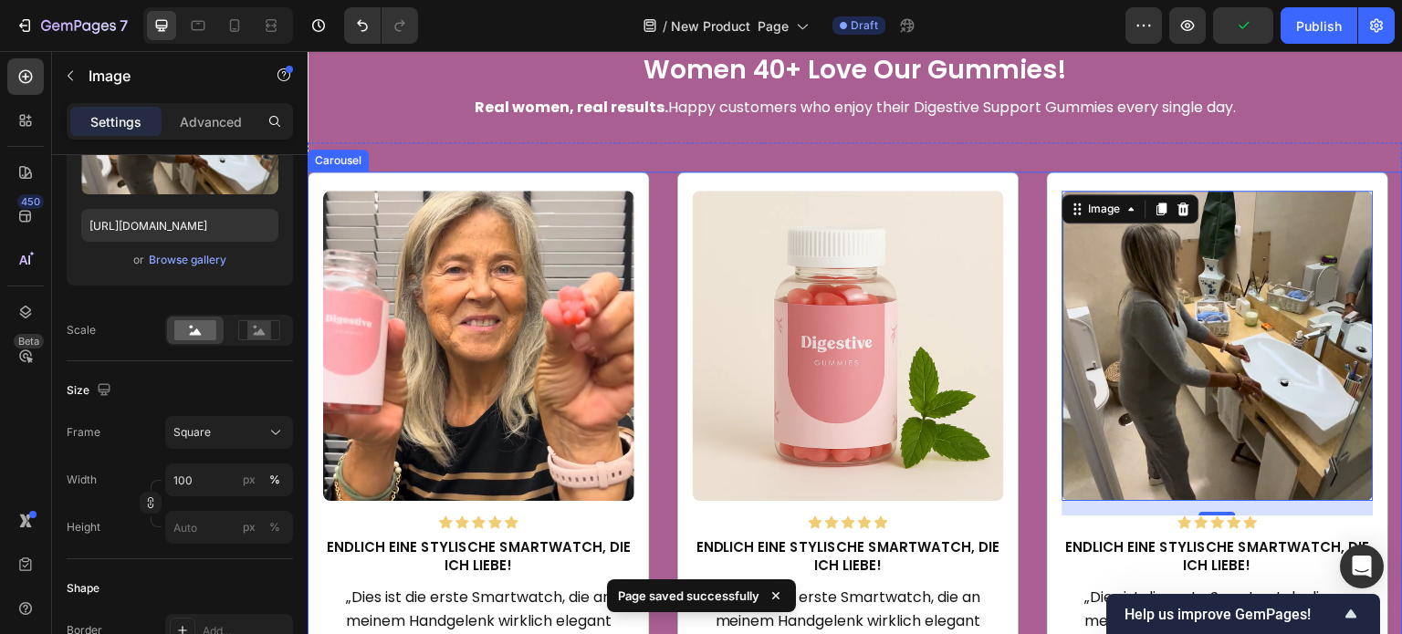
scroll to position [2820, 0]
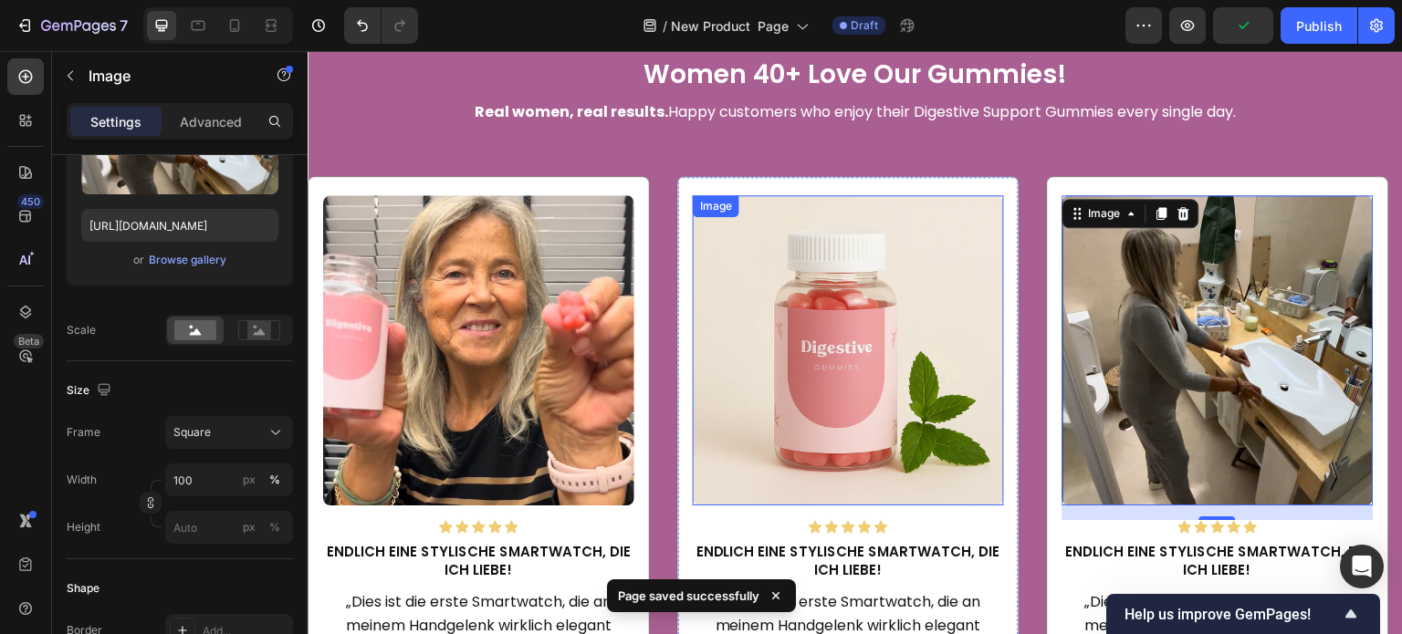
click at [755, 330] on img at bounding box center [848, 350] width 311 height 311
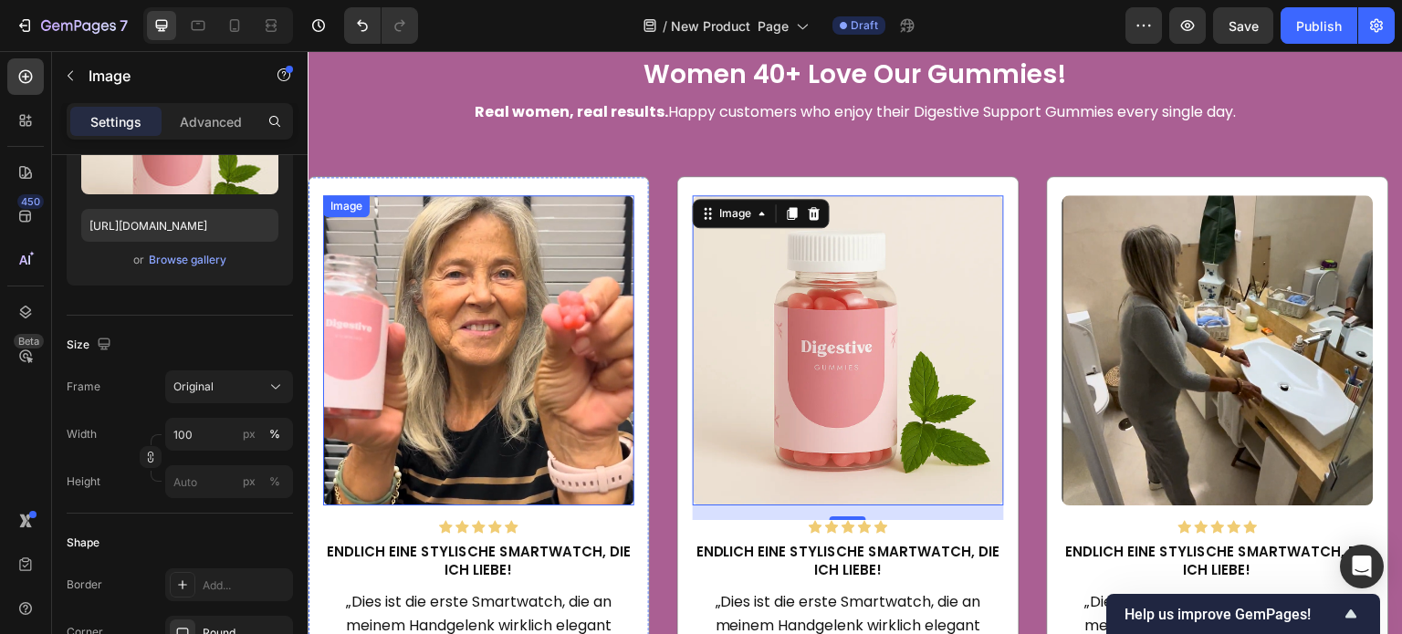
click at [451, 327] on img at bounding box center [478, 350] width 311 height 311
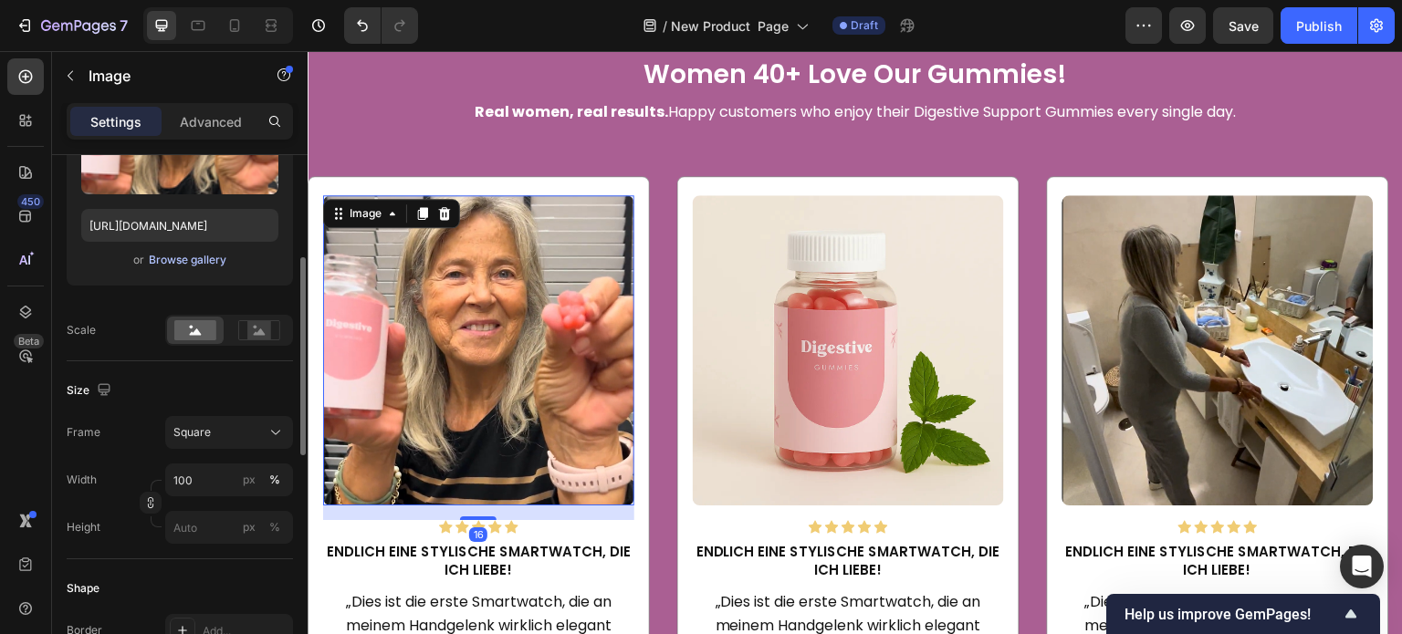
click at [207, 256] on div "Browse gallery" at bounding box center [188, 260] width 78 height 16
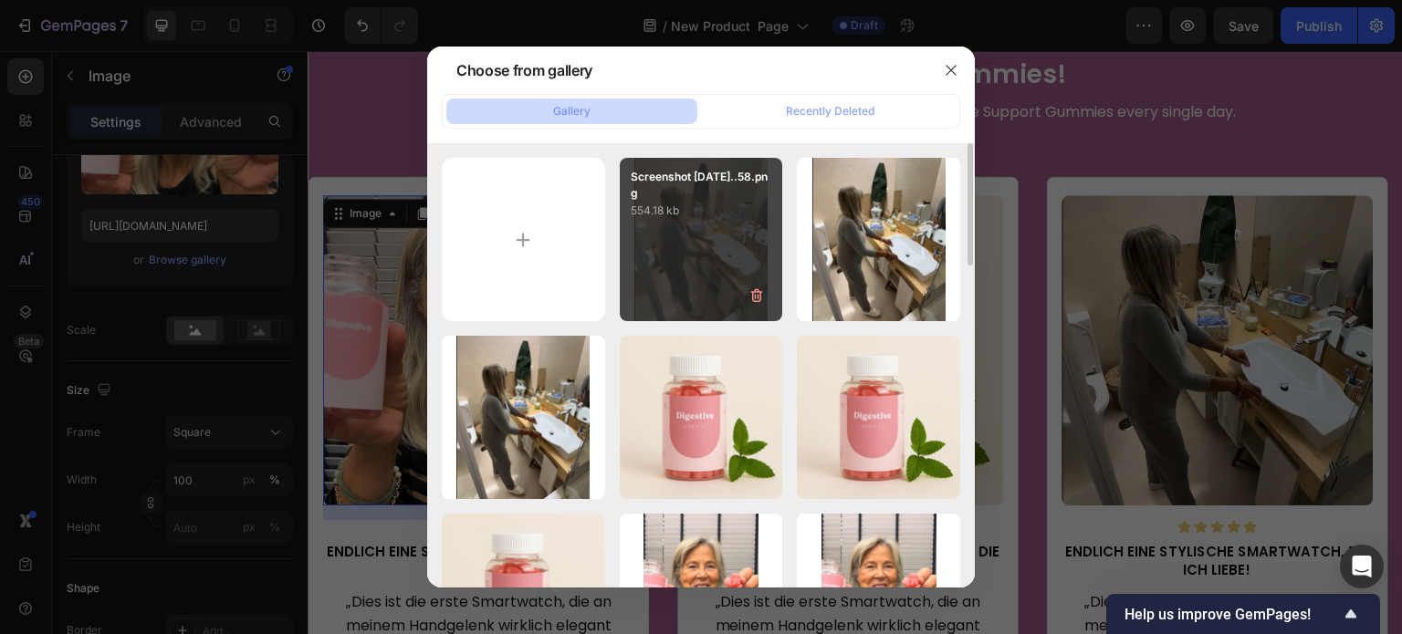
click at [712, 241] on div "Screenshot 2025-09-26...58.png 554.18 kb" at bounding box center [701, 239] width 163 height 163
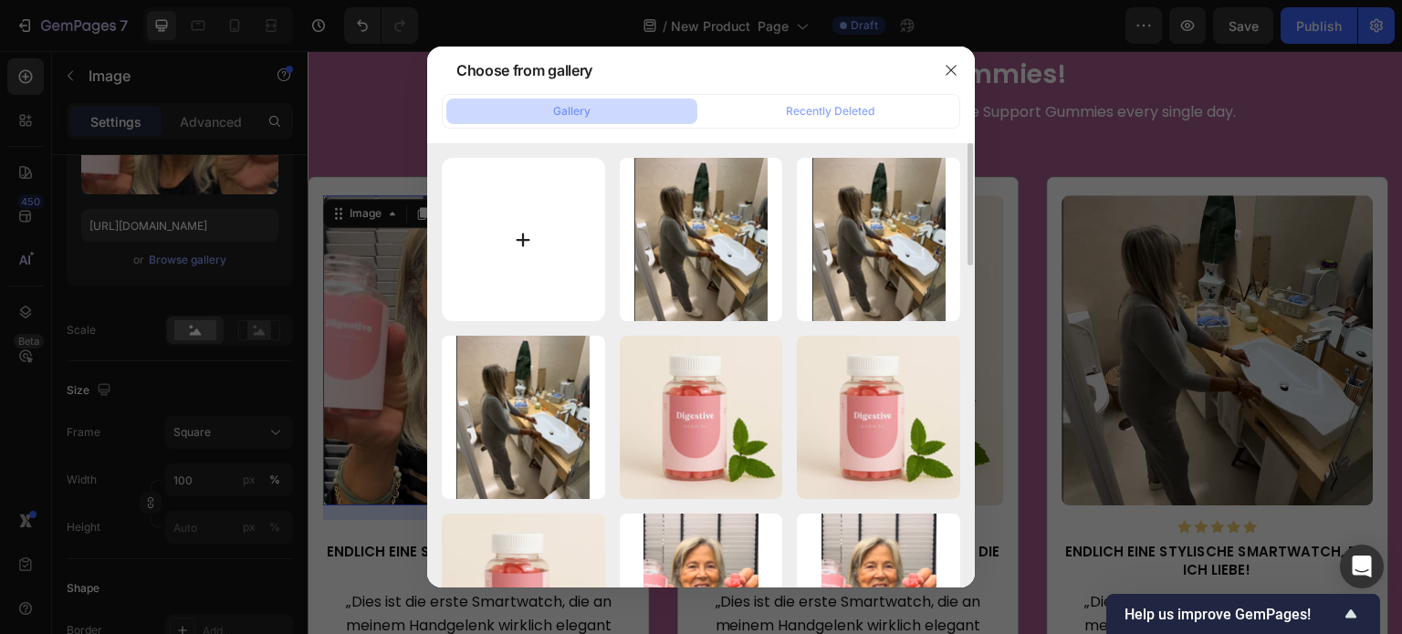
type input "https://cdn.shopify.com/s/files/1/0608/3267/7947/files/gempages_563060957085959…"
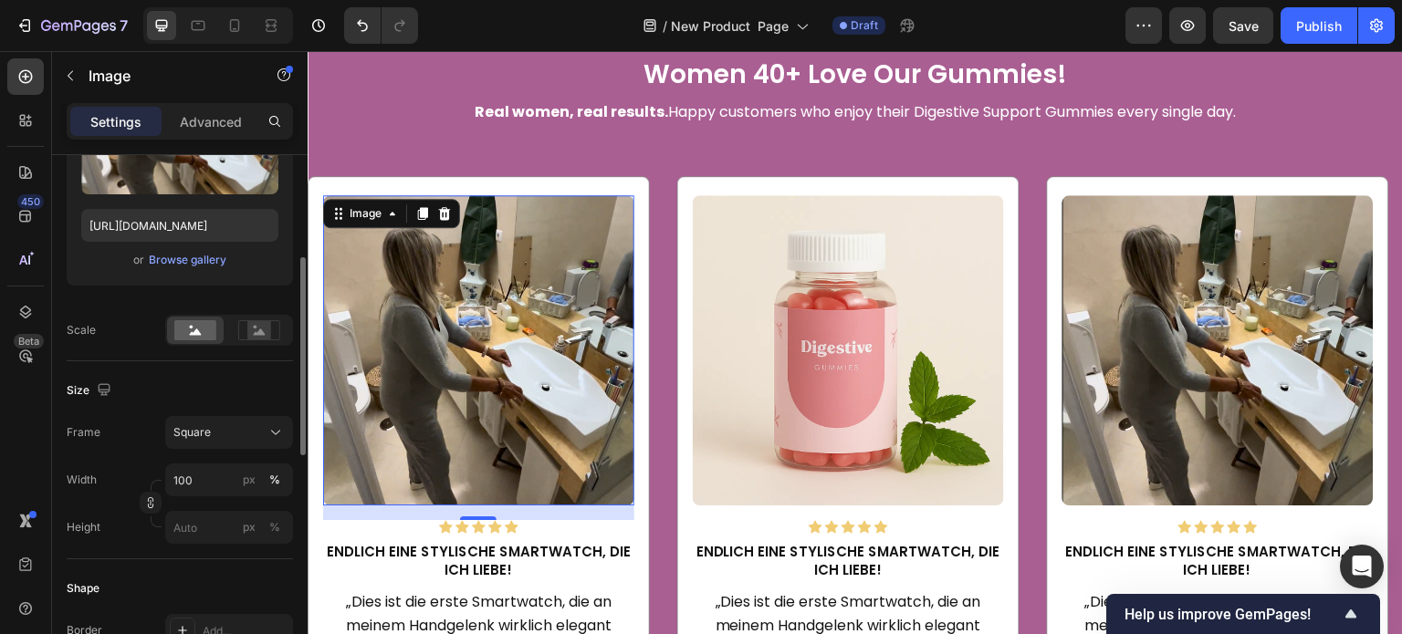
click at [252, 386] on div "Size" at bounding box center [180, 390] width 226 height 29
click at [1177, 335] on img at bounding box center [1217, 350] width 311 height 311
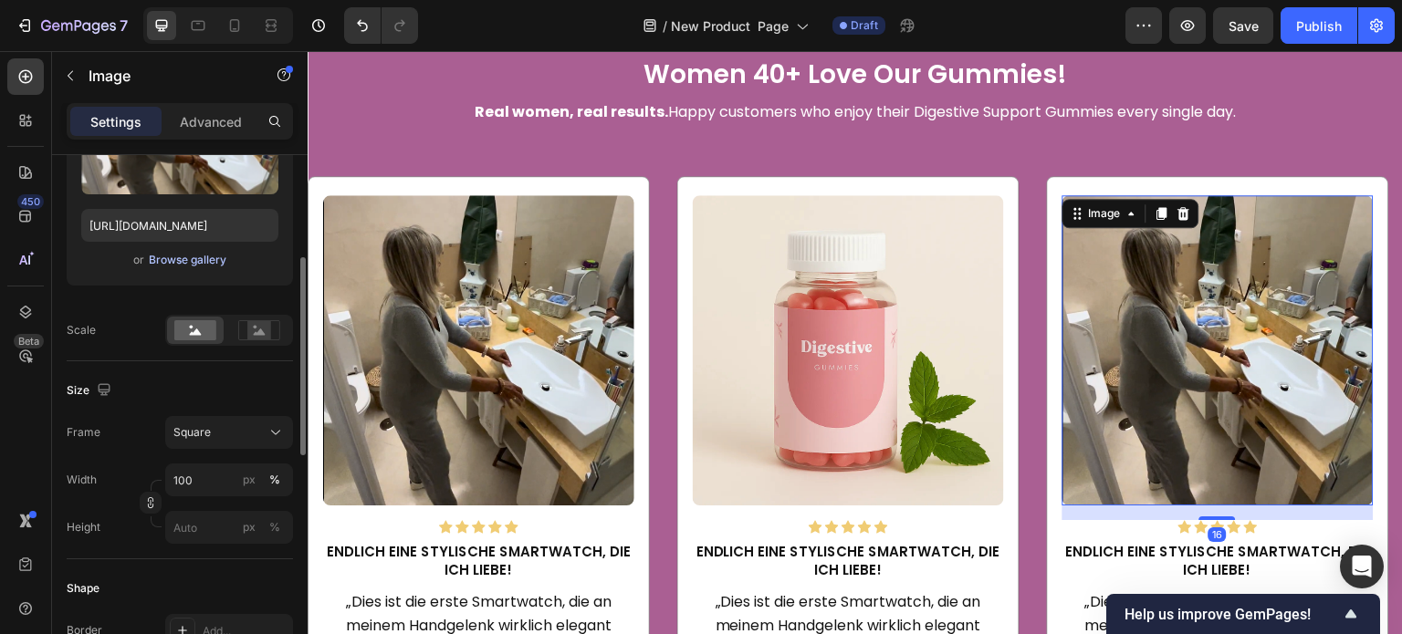
click at [179, 252] on div "Browse gallery" at bounding box center [188, 260] width 78 height 16
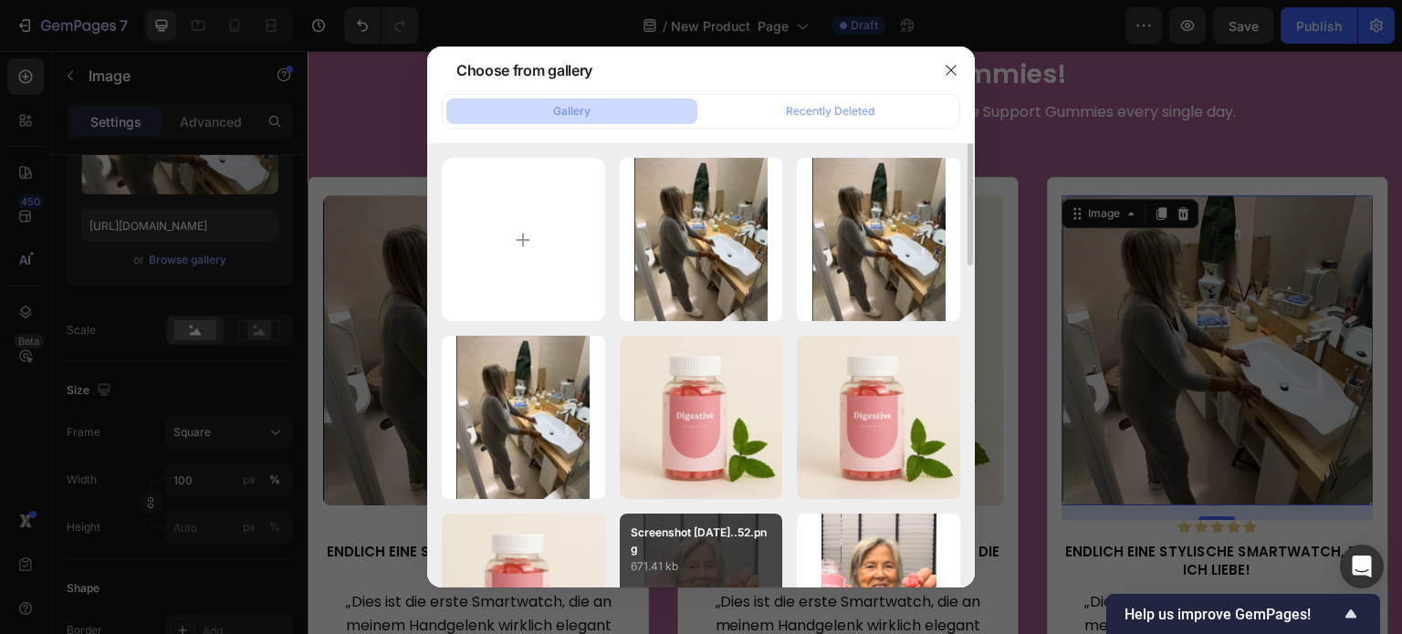
click at [730, 560] on p "671.41 kb" at bounding box center [701, 567] width 141 height 18
type input "https://cdn.shopify.com/s/files/1/0608/3267/7947/files/gempages_563060957085959…"
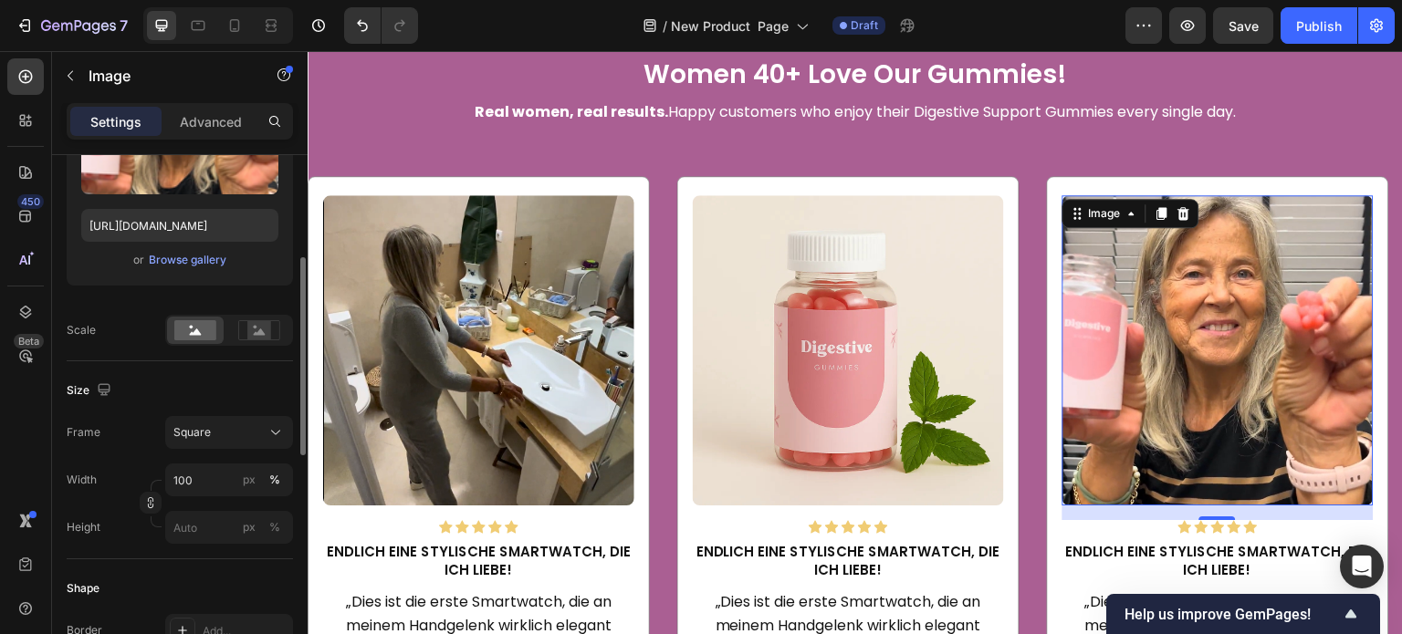
click at [277, 384] on div "Size" at bounding box center [180, 390] width 226 height 29
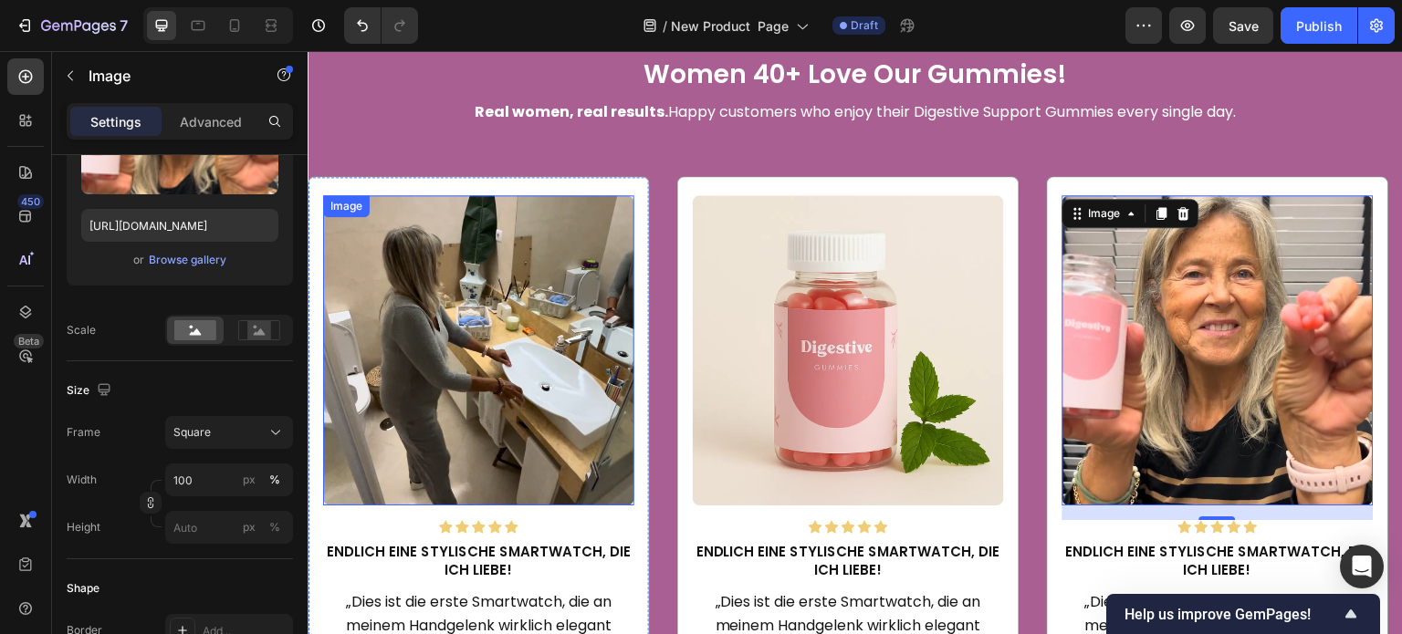
scroll to position [2637, 0]
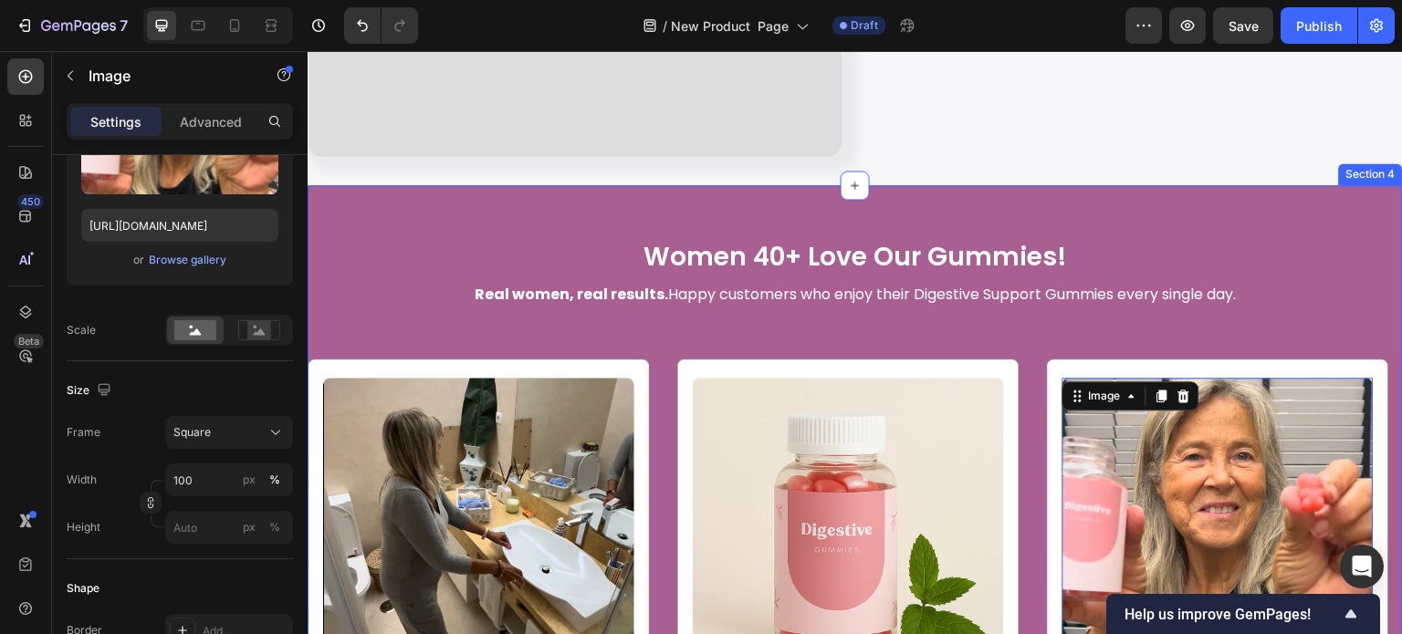
click at [583, 207] on div "Women 40+ Love Our Gummies! Heading Real women, real results. Happy customers w…" at bounding box center [855, 582] width 1095 height 794
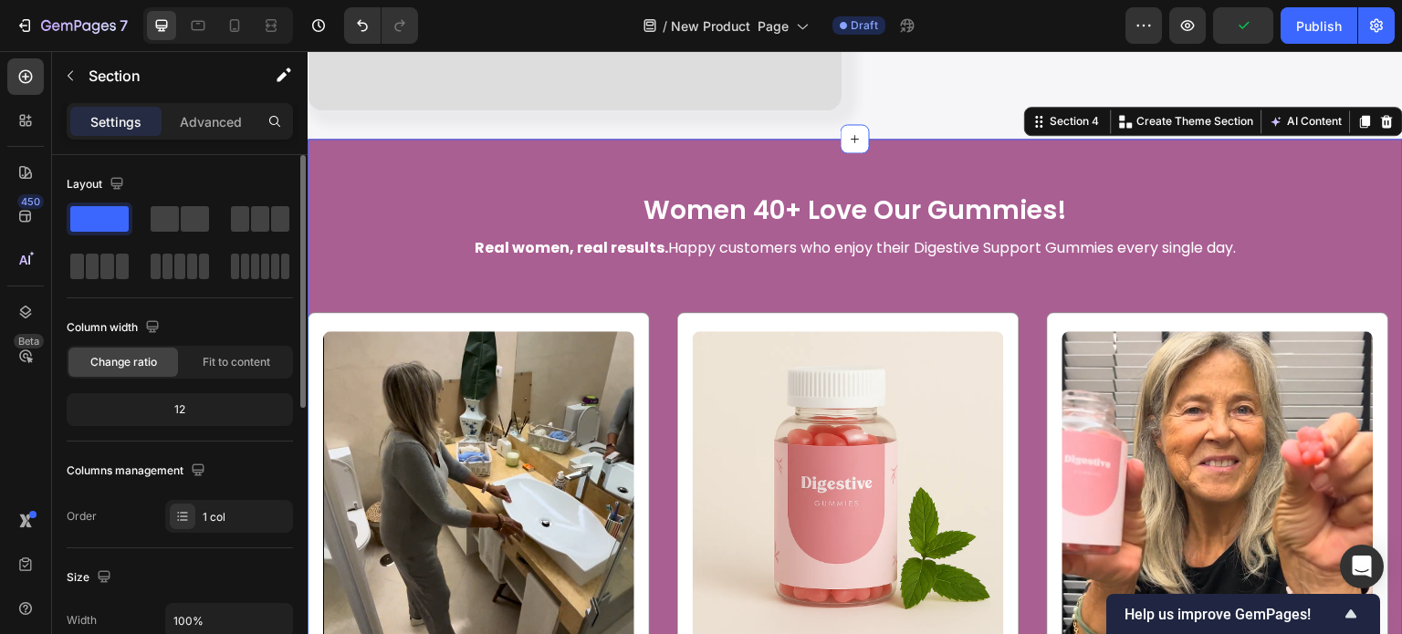
scroll to position [2728, 0]
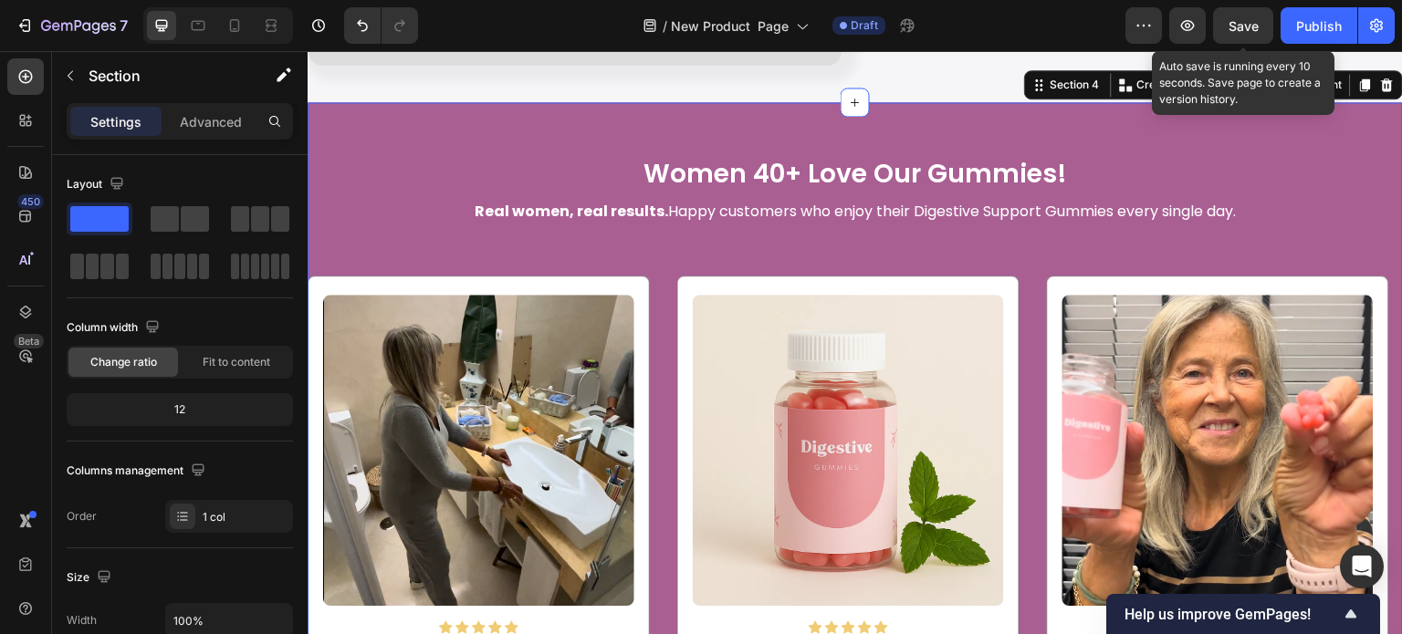
click at [1256, 27] on span "Save" at bounding box center [1244, 26] width 30 height 16
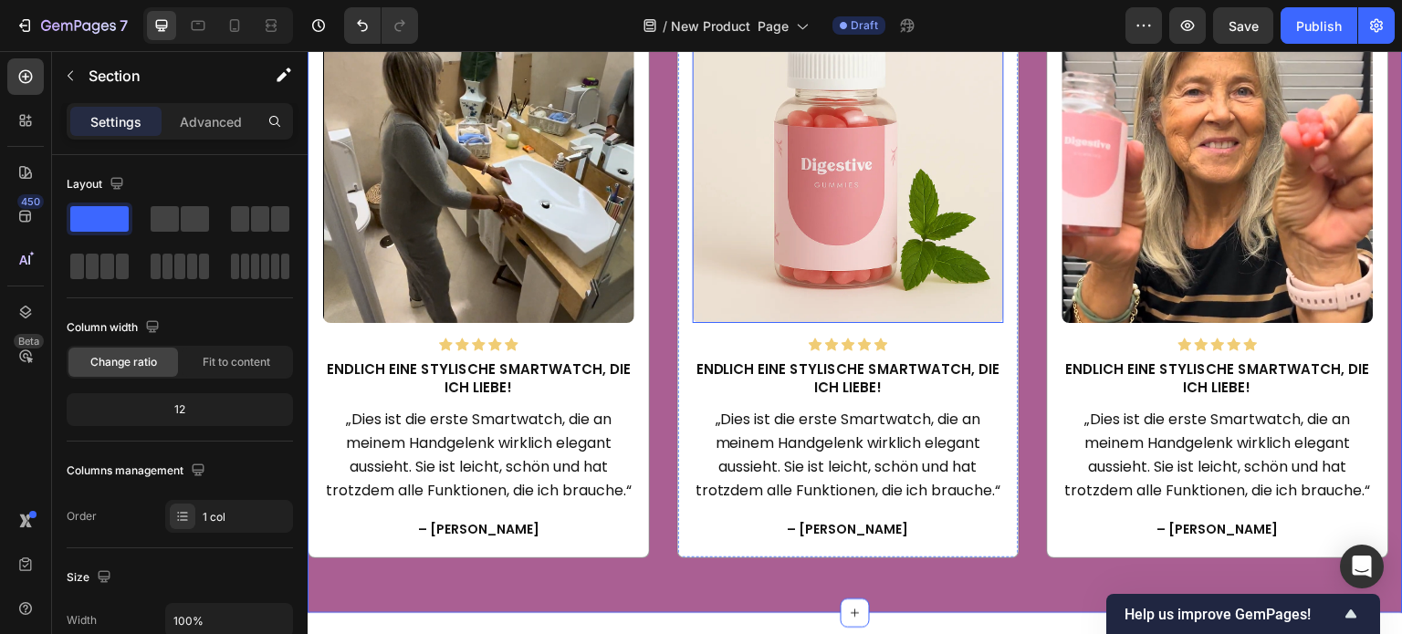
scroll to position [2820, 0]
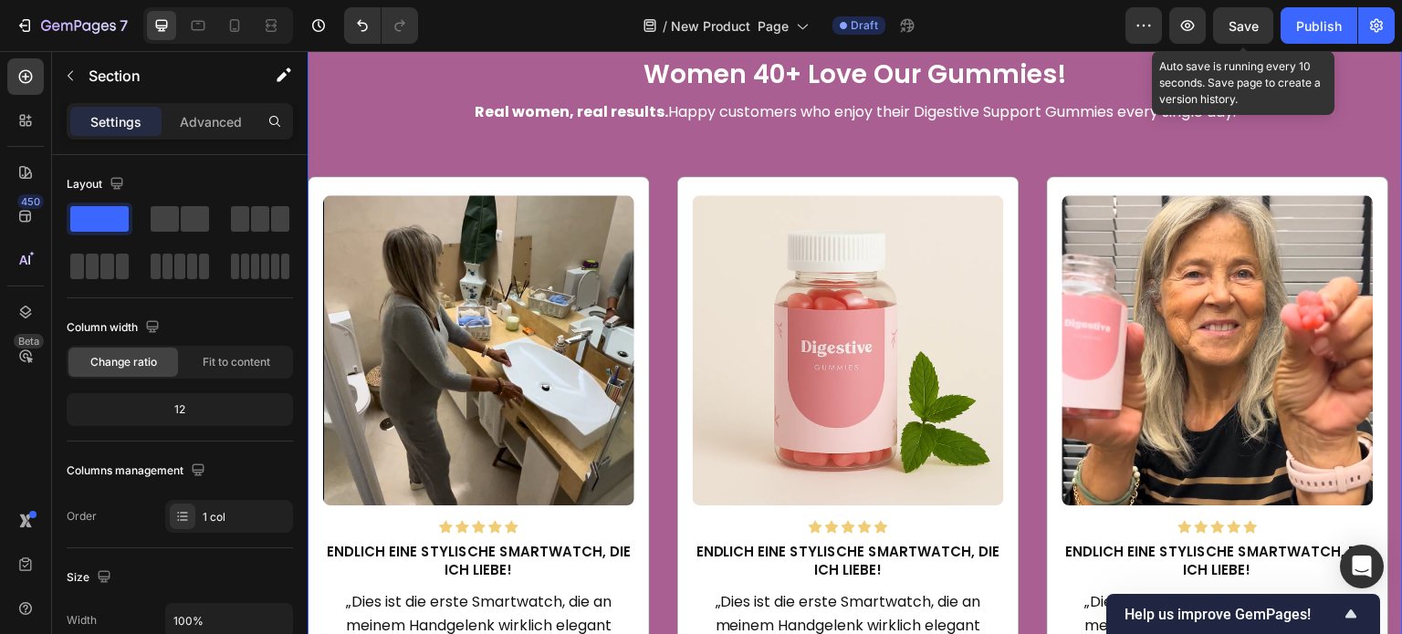
click at [1257, 16] on div "Save" at bounding box center [1244, 25] width 30 height 19
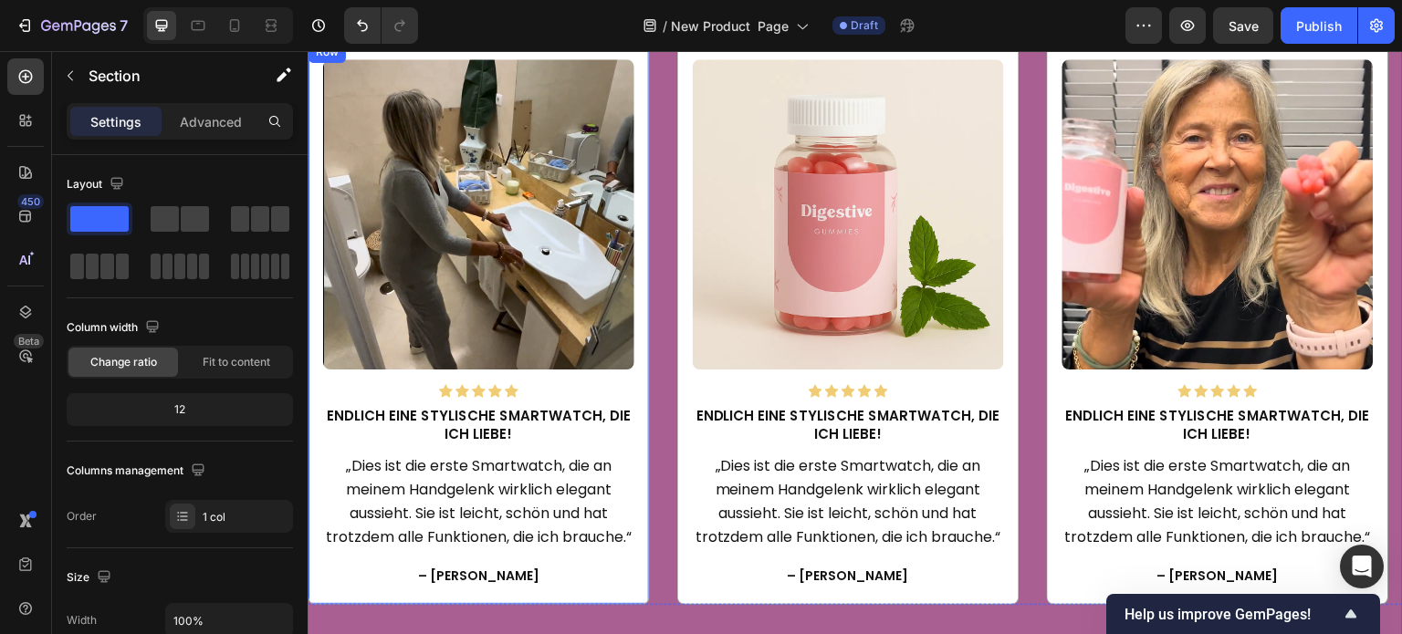
scroll to position [3002, 0]
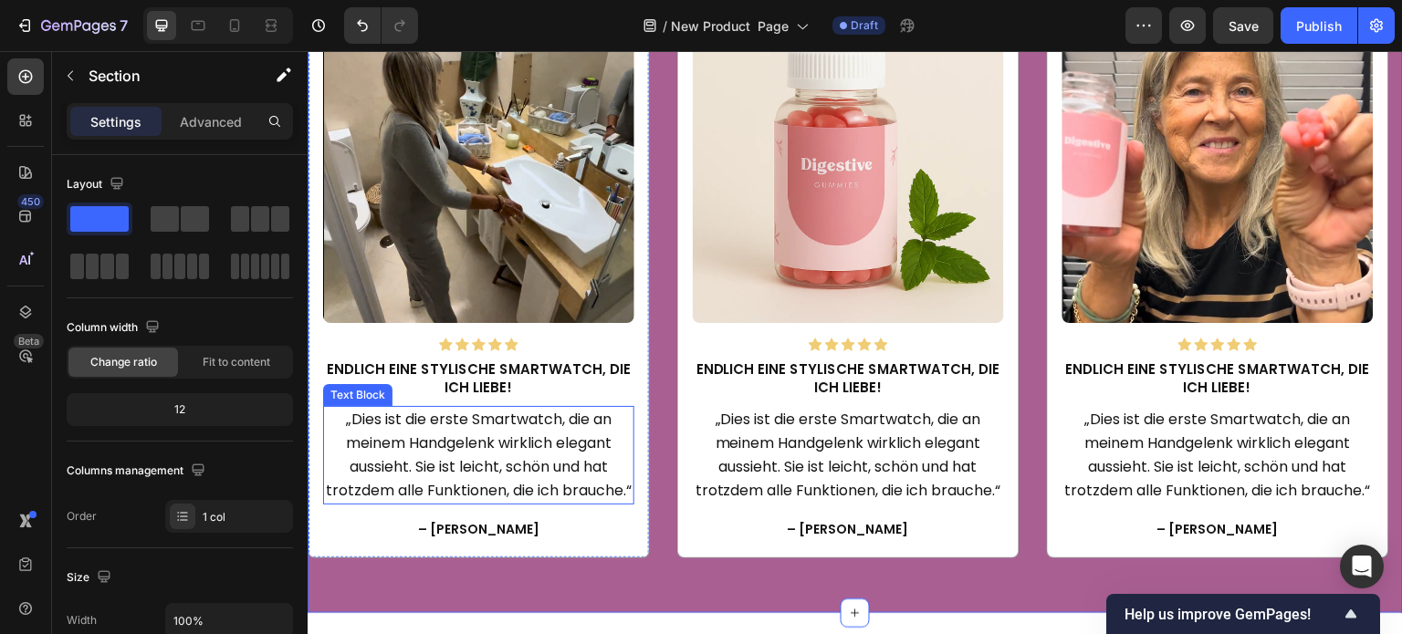
click at [496, 486] on p "„Dies ist die erste Smartwatch, die an meinem Handgelenk wirklich elegant aussi…" at bounding box center [479, 455] width 308 height 95
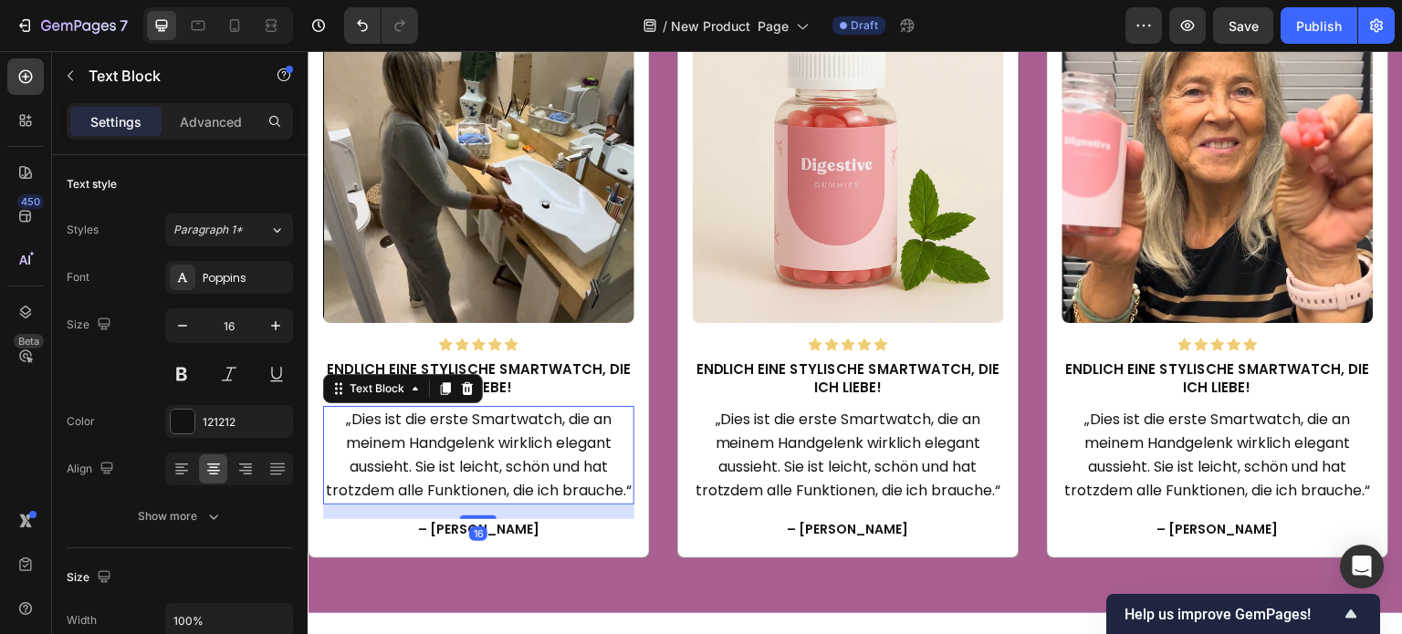
click at [466, 466] on p "„Dies ist die erste Smartwatch, die an meinem Handgelenk wirklich elegant aussi…" at bounding box center [479, 455] width 308 height 95
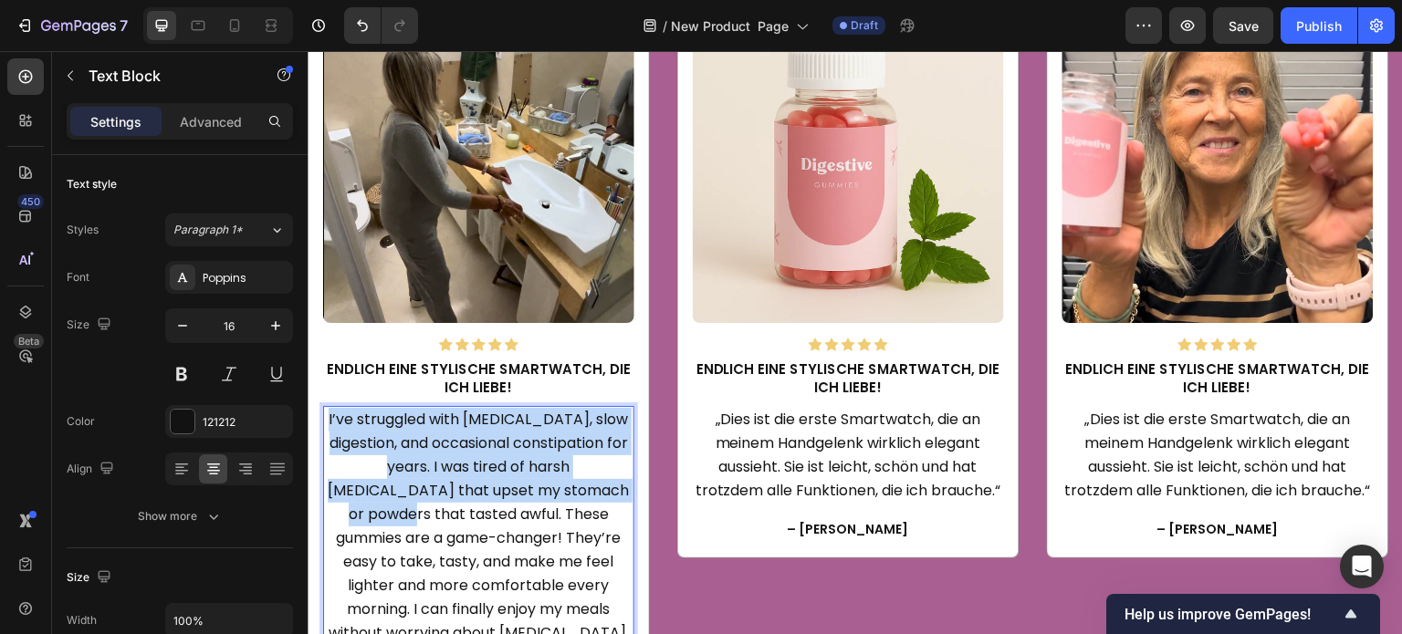
scroll to position [3029, 0]
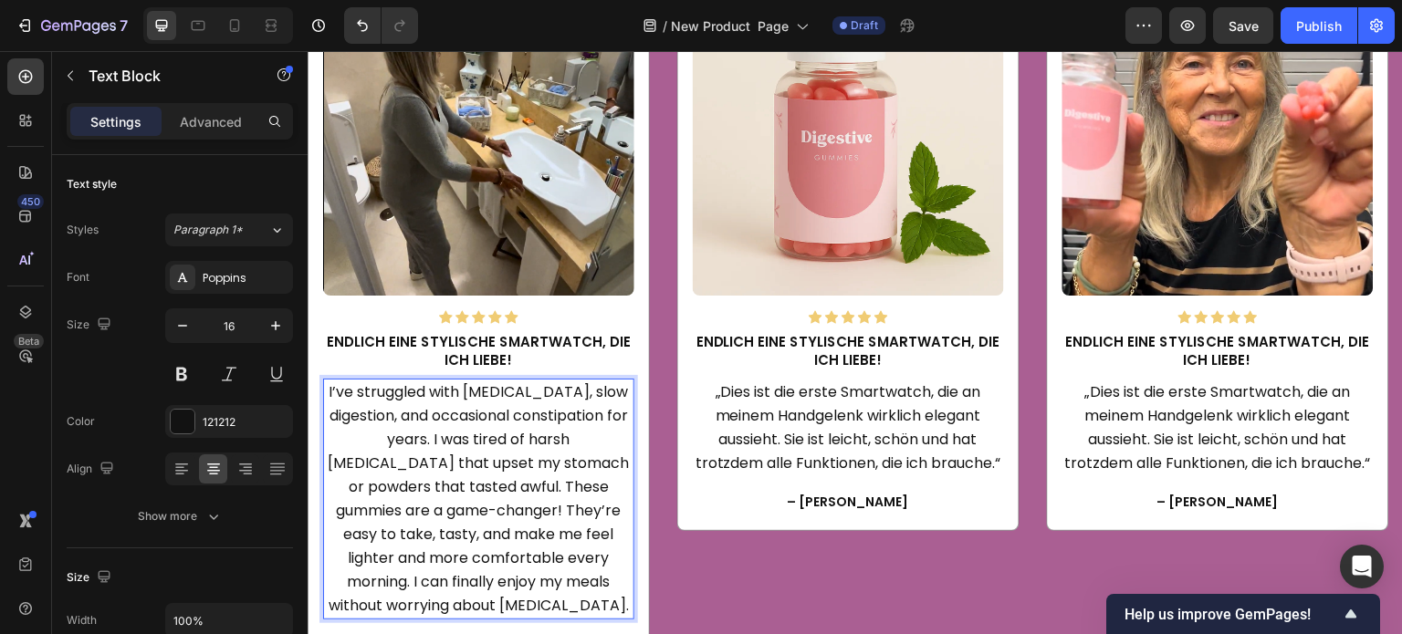
click at [535, 460] on p "I’ve struggled with bloating, slow digestion, and occasional constipation for y…" at bounding box center [479, 499] width 308 height 237
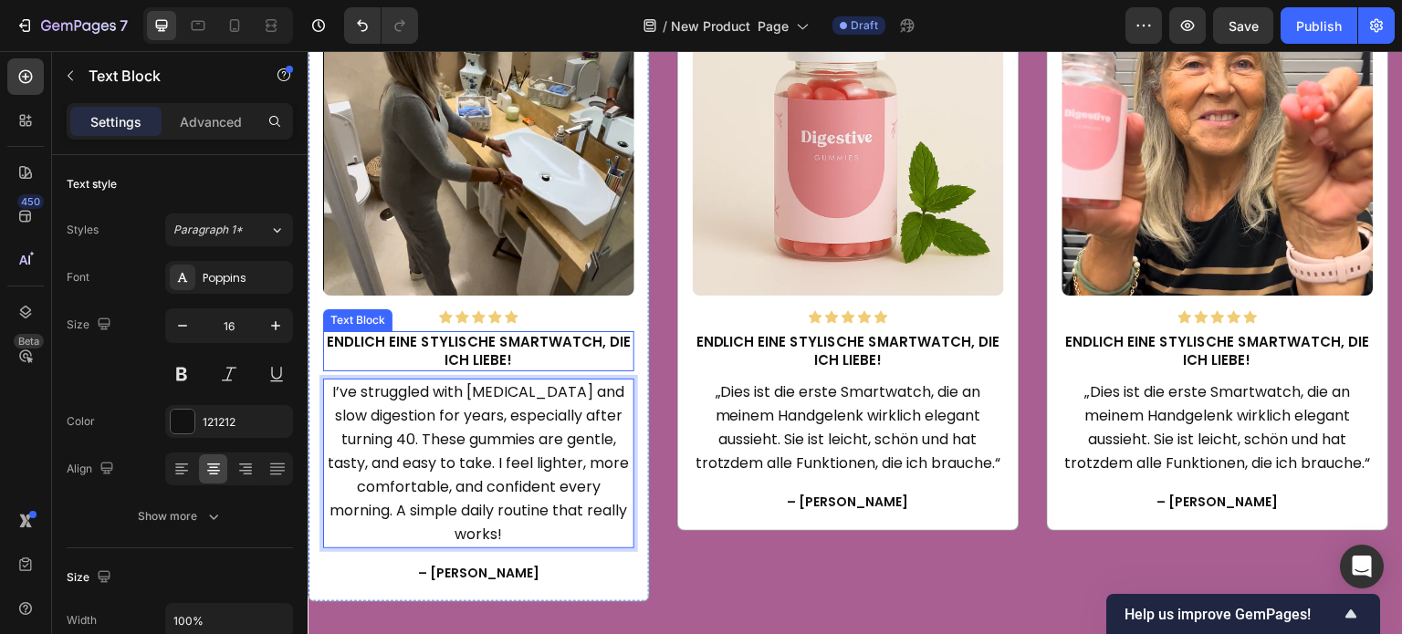
click at [570, 338] on p "Endlich eine stylische Smartwatch, die ich liebe!" at bounding box center [479, 351] width 308 height 37
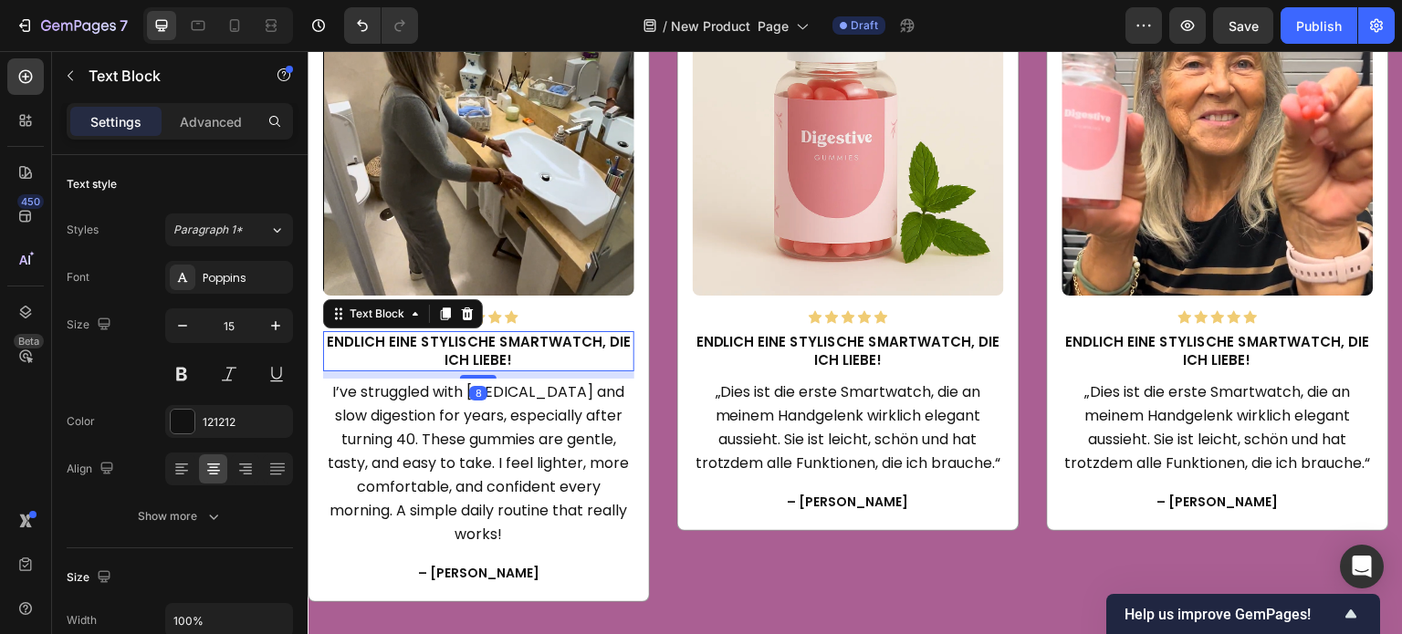
click at [570, 338] on p "Endlich eine stylische Smartwatch, die ich liebe!" at bounding box center [479, 351] width 308 height 37
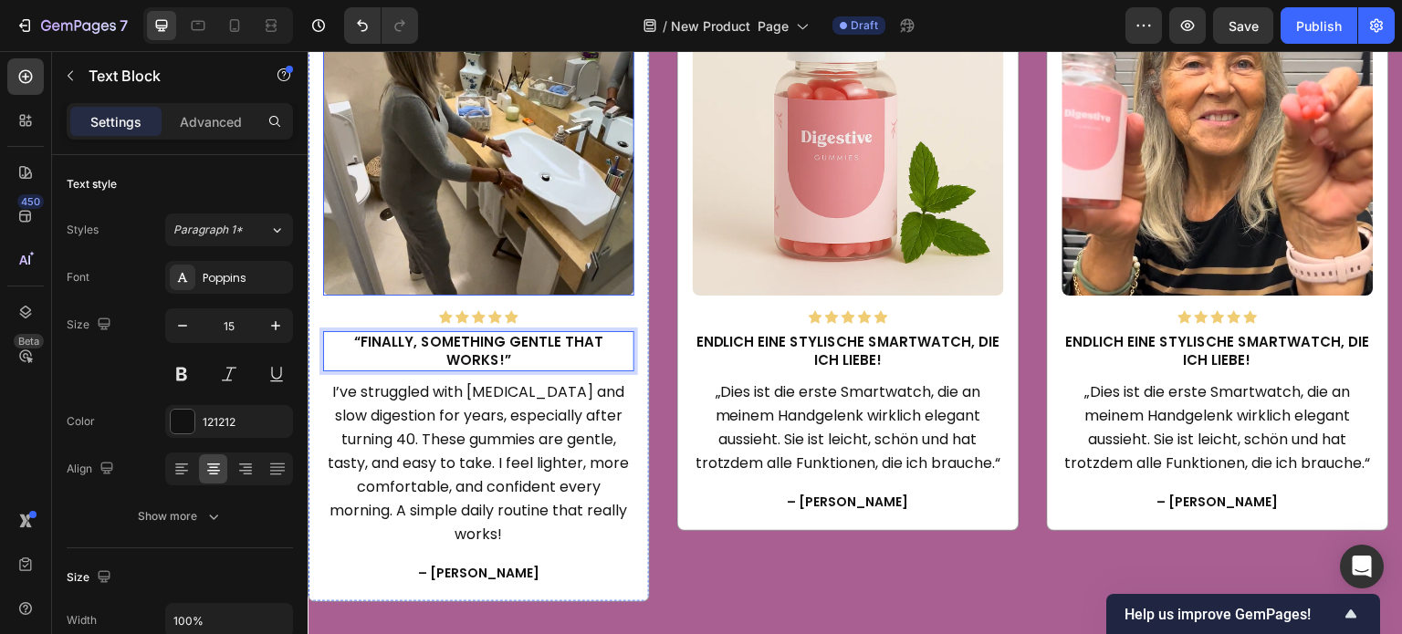
click at [532, 229] on img at bounding box center [478, 140] width 311 height 311
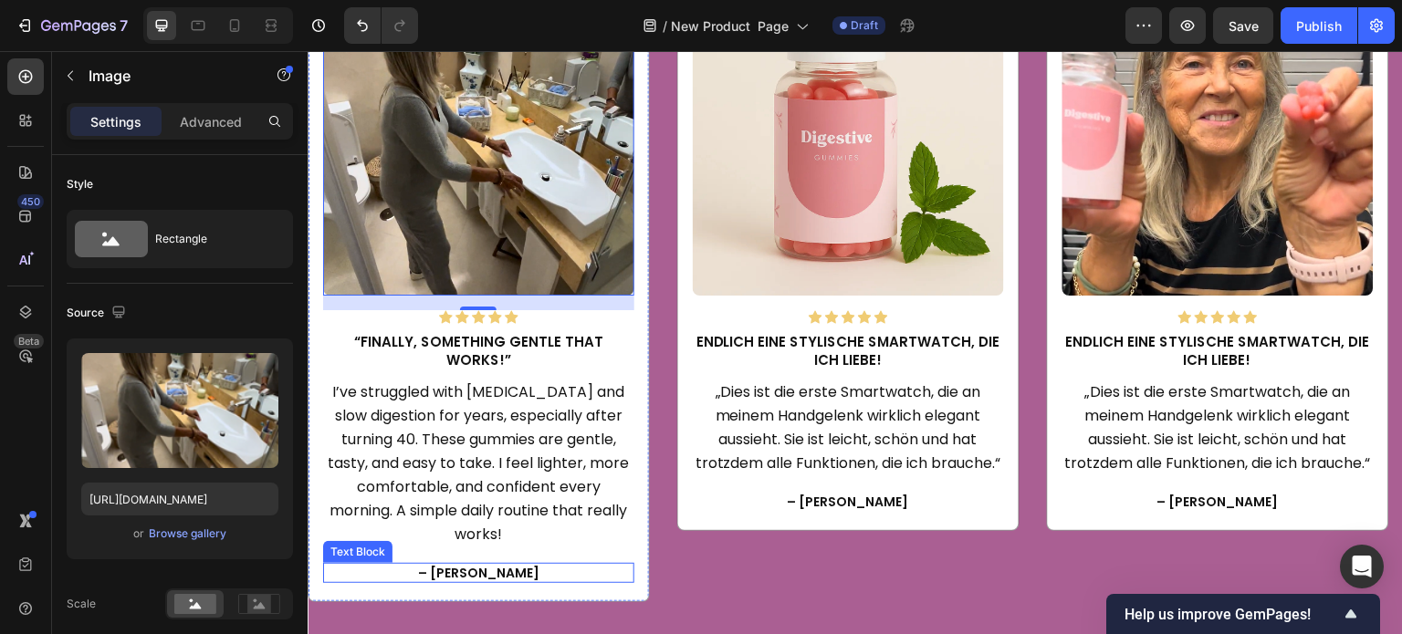
click at [507, 565] on p "– Anna K." at bounding box center [479, 573] width 308 height 16
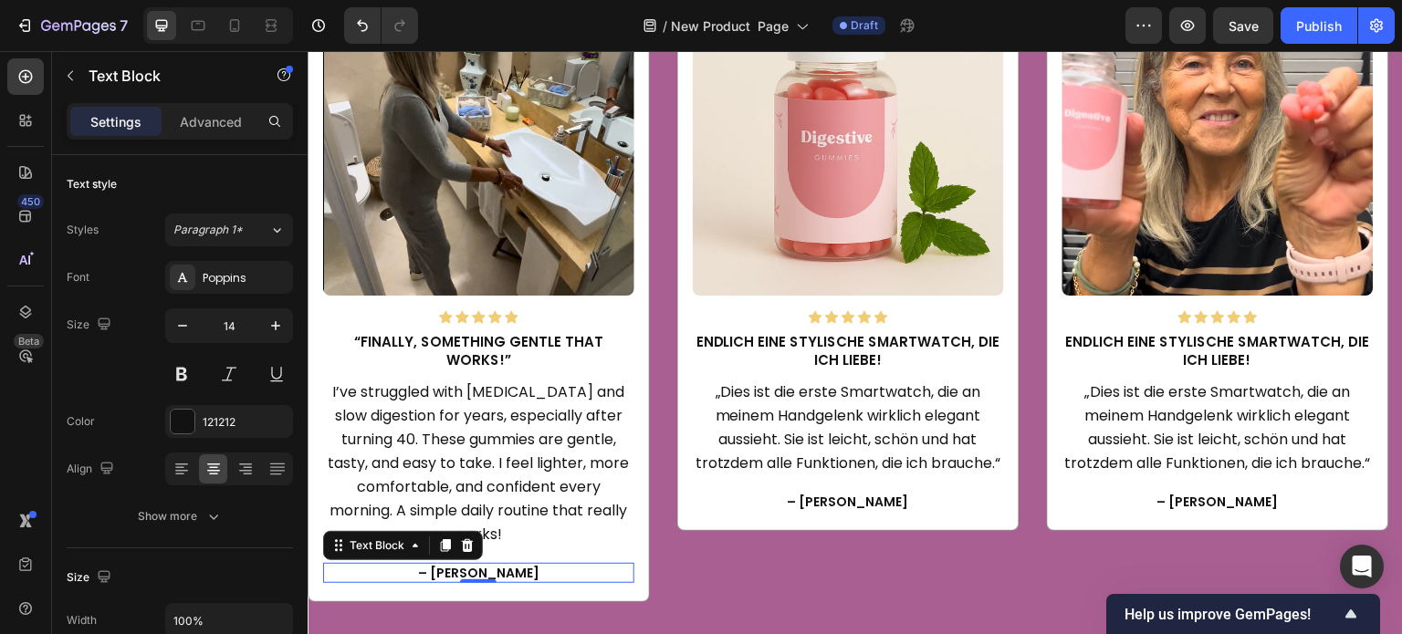
click at [542, 565] on p "– Anna K." at bounding box center [479, 573] width 308 height 16
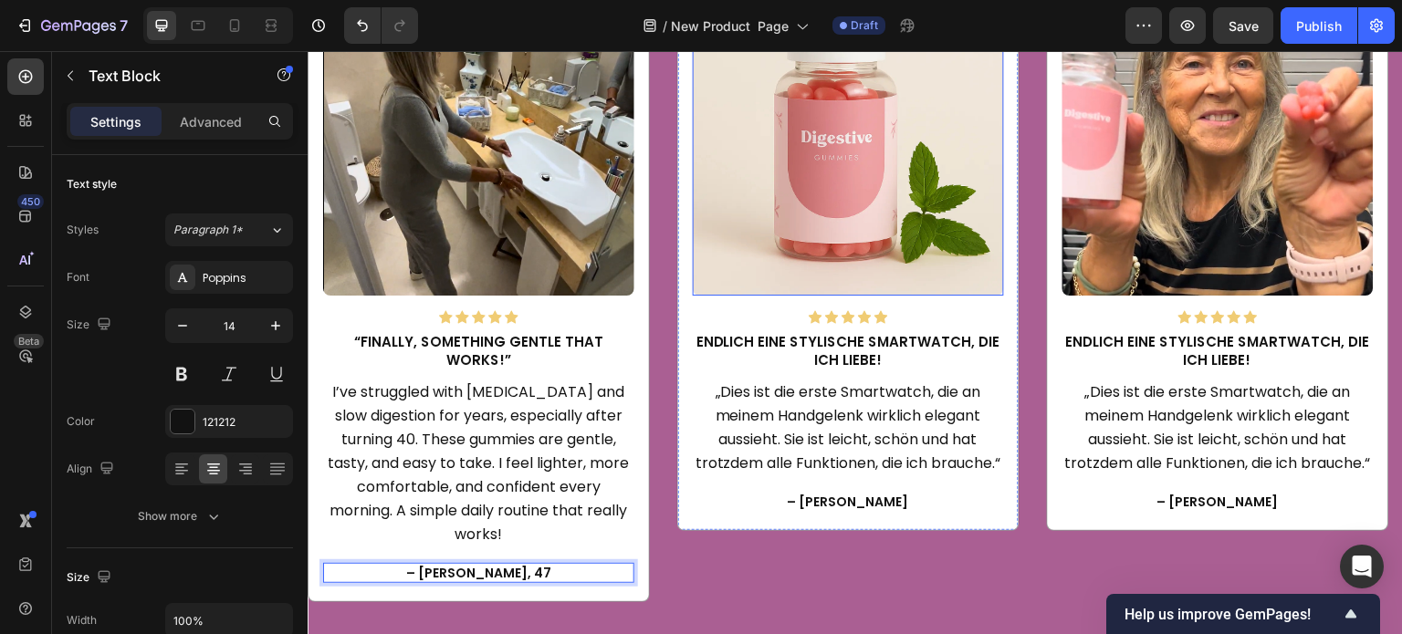
click at [841, 223] on img at bounding box center [848, 140] width 311 height 311
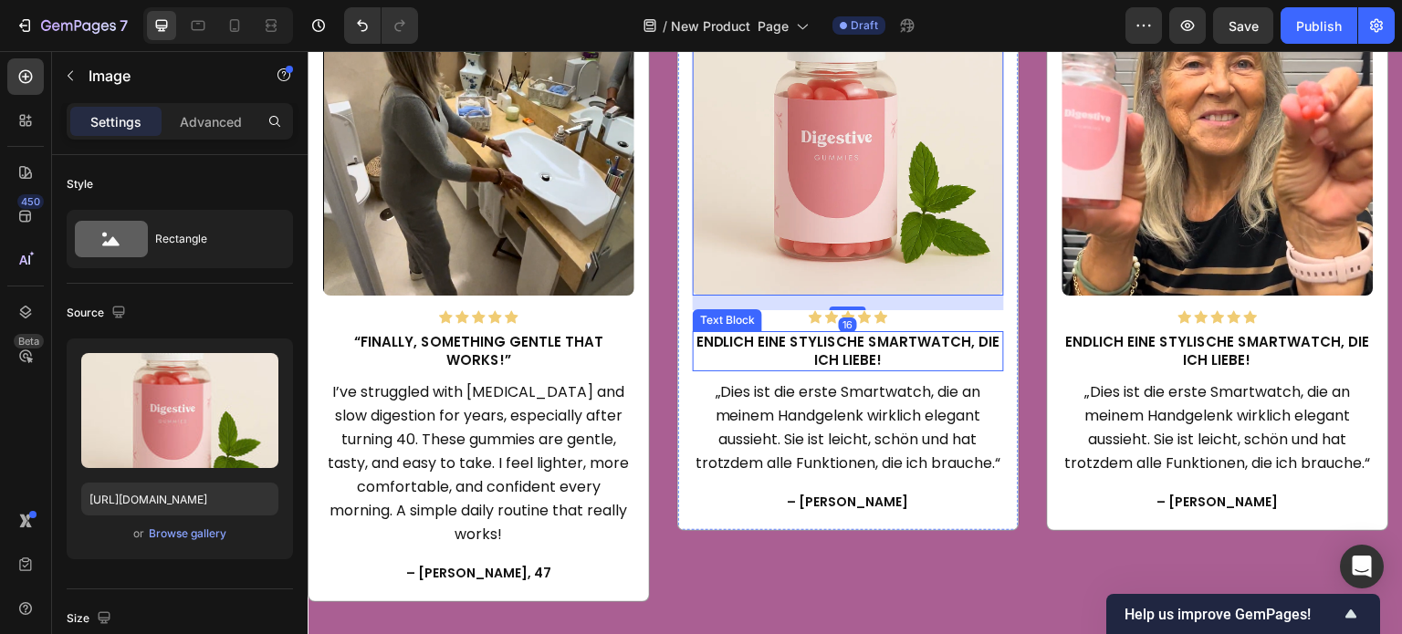
click at [855, 350] on p "Endlich eine stylische Smartwatch, die ich liebe!" at bounding box center [849, 351] width 308 height 37
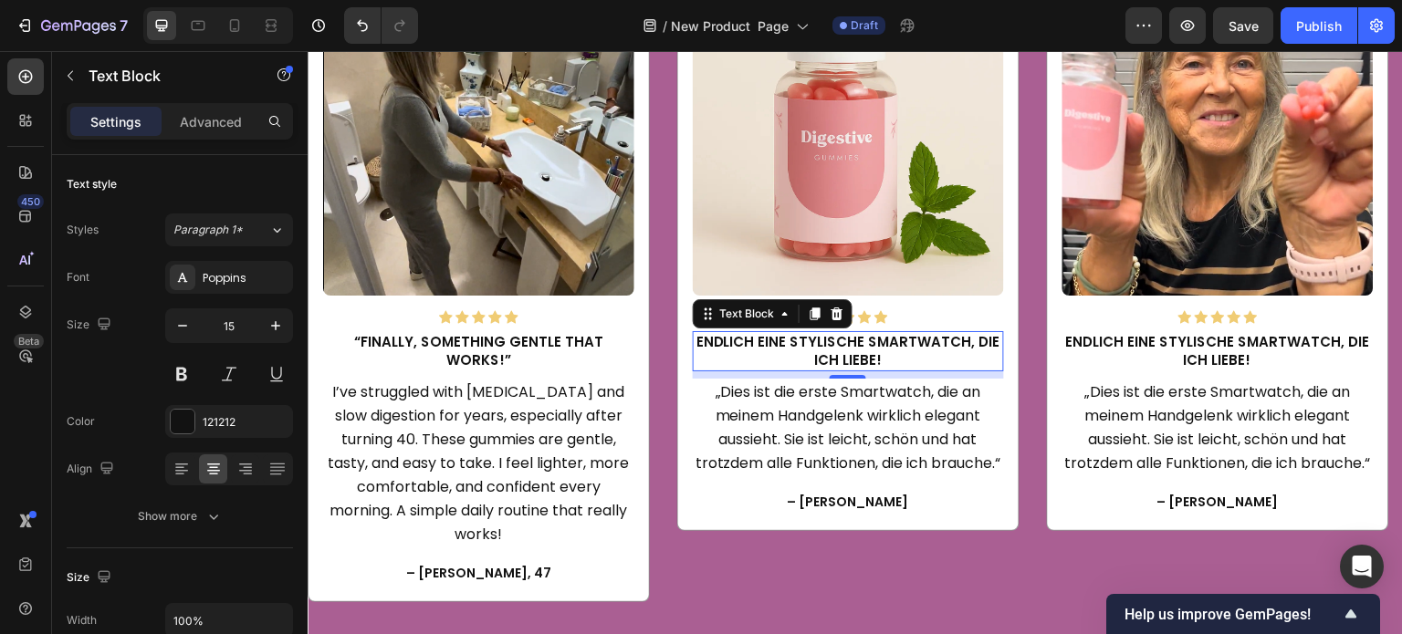
click at [799, 361] on p "Endlich eine stylische Smartwatch, die ich liebe!" at bounding box center [849, 351] width 308 height 37
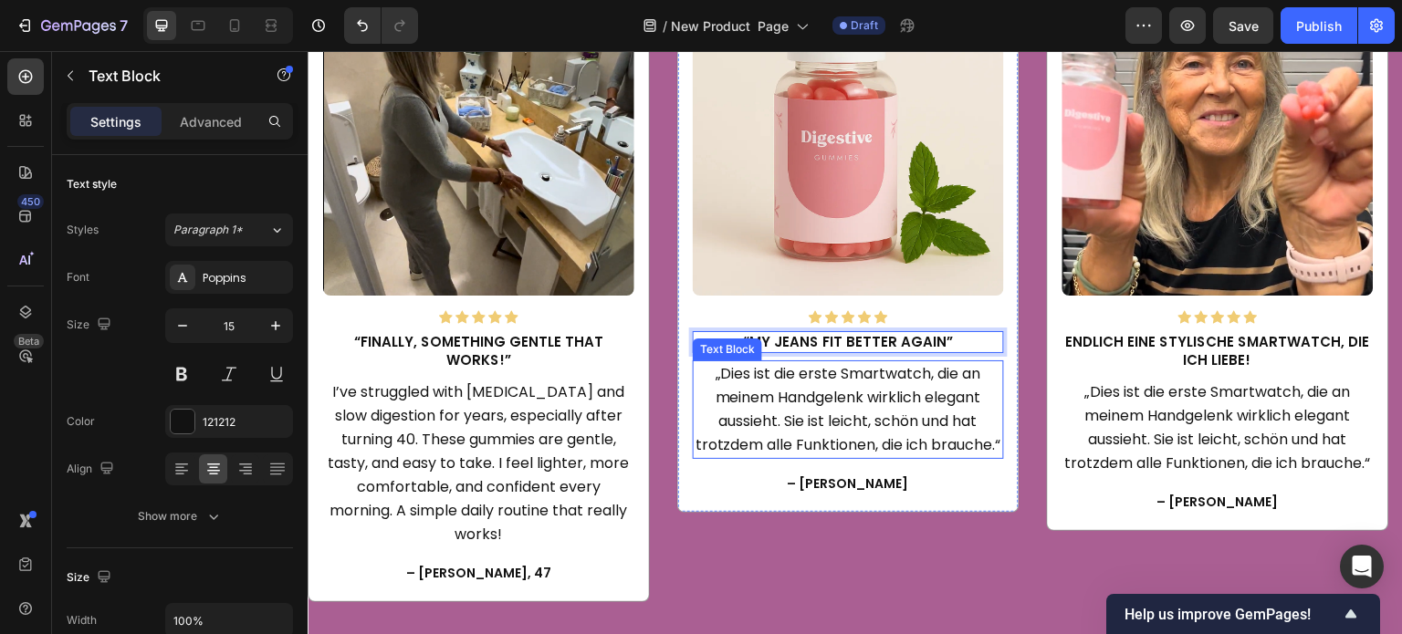
click at [849, 397] on p "„Dies ist die erste Smartwatch, die an meinem Handgelenk wirklich elegant aussi…" at bounding box center [849, 409] width 308 height 95
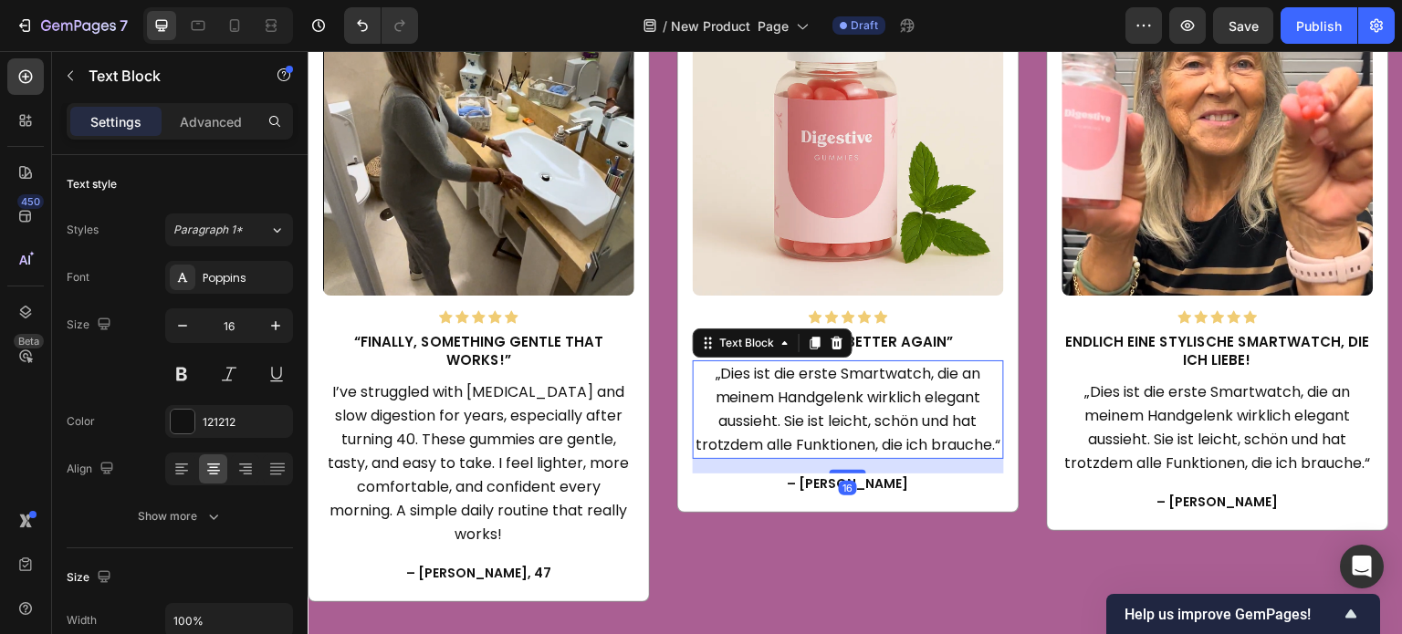
click at [849, 397] on p "„Dies ist die erste Smartwatch, die an meinem Handgelenk wirklich elegant aussi…" at bounding box center [849, 409] width 308 height 95
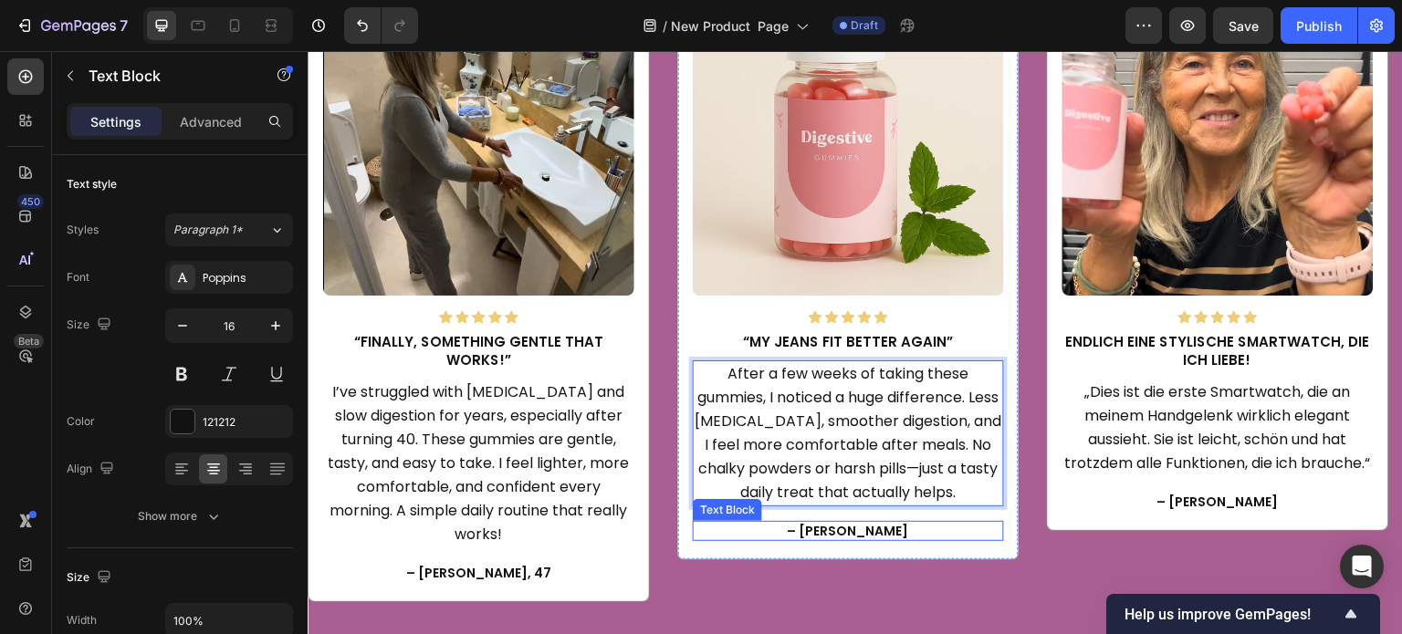
click at [847, 523] on p "– Anna K." at bounding box center [849, 531] width 308 height 16
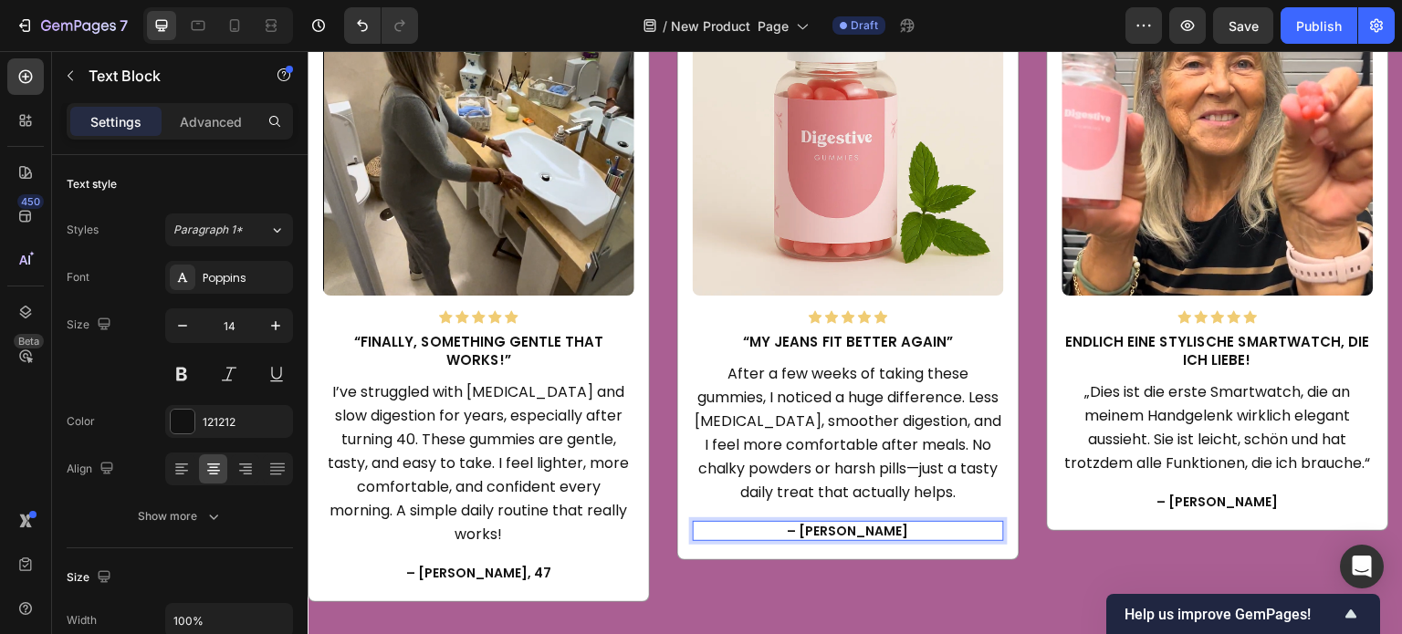
click at [847, 537] on p "– Anna K." at bounding box center [849, 531] width 308 height 16
click at [1138, 340] on p "Endlich eine stylische Smartwatch, die ich liebe!" at bounding box center [1218, 351] width 308 height 37
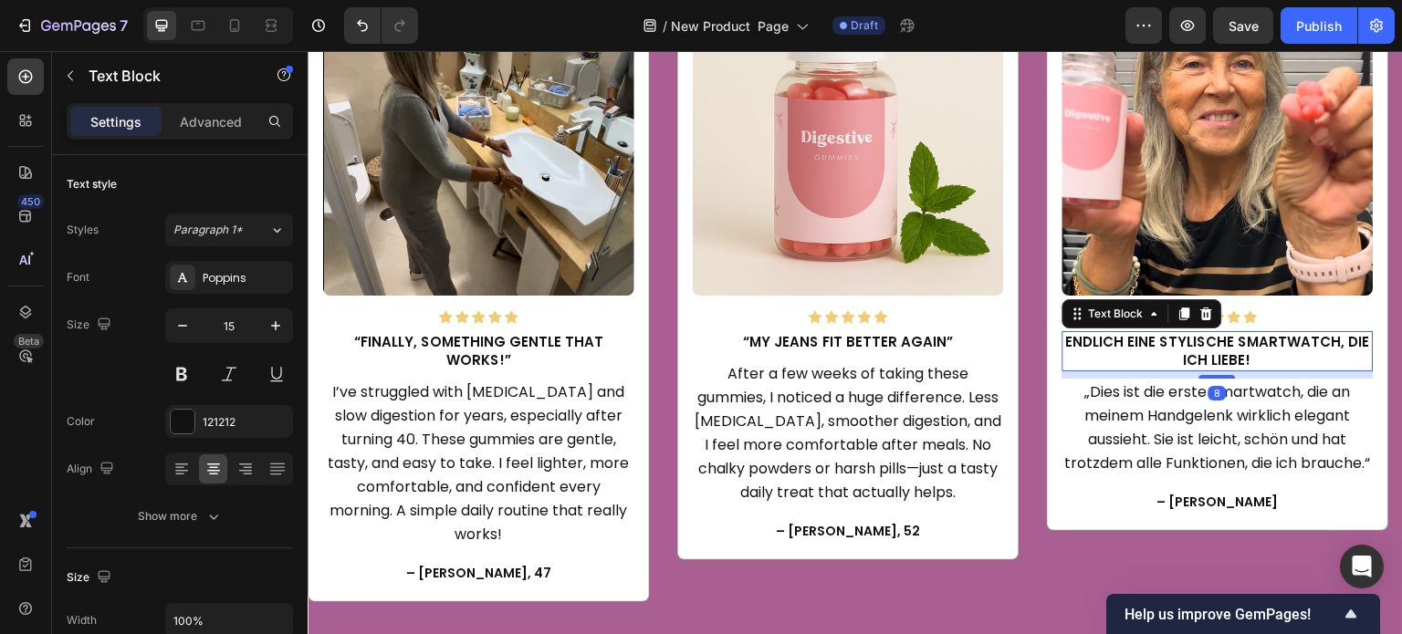
click at [1140, 342] on p "Endlich eine stylische Smartwatch, die ich liebe!" at bounding box center [1218, 351] width 308 height 37
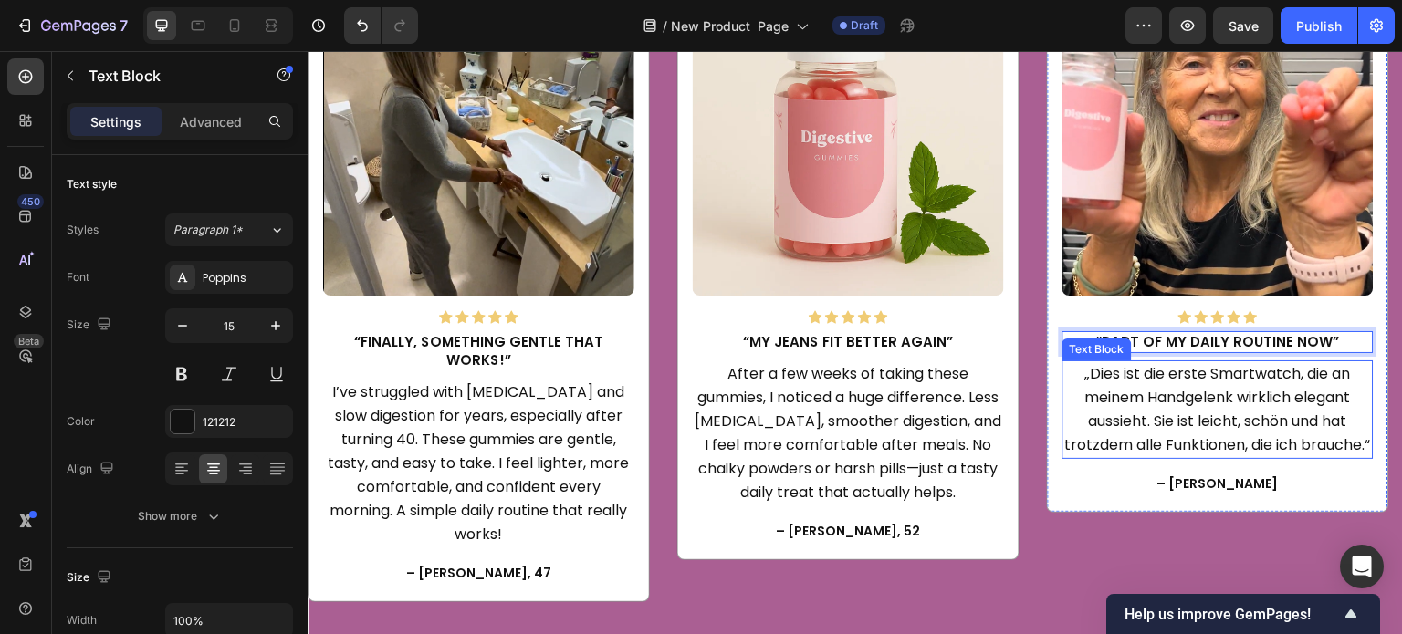
click at [1167, 396] on p "„Dies ist die erste Smartwatch, die an meinem Handgelenk wirklich elegant aussi…" at bounding box center [1218, 409] width 308 height 95
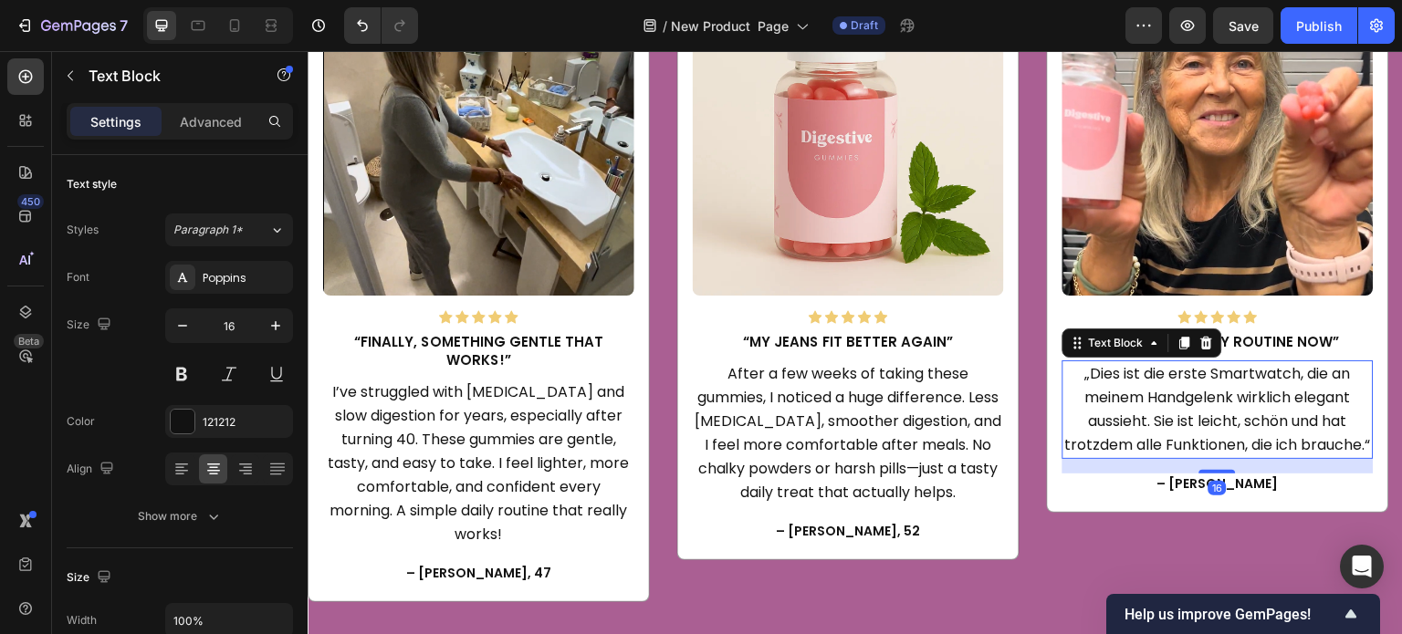
click at [1186, 436] on p "„Dies ist die erste Smartwatch, die an meinem Handgelenk wirklich elegant aussi…" at bounding box center [1218, 409] width 308 height 95
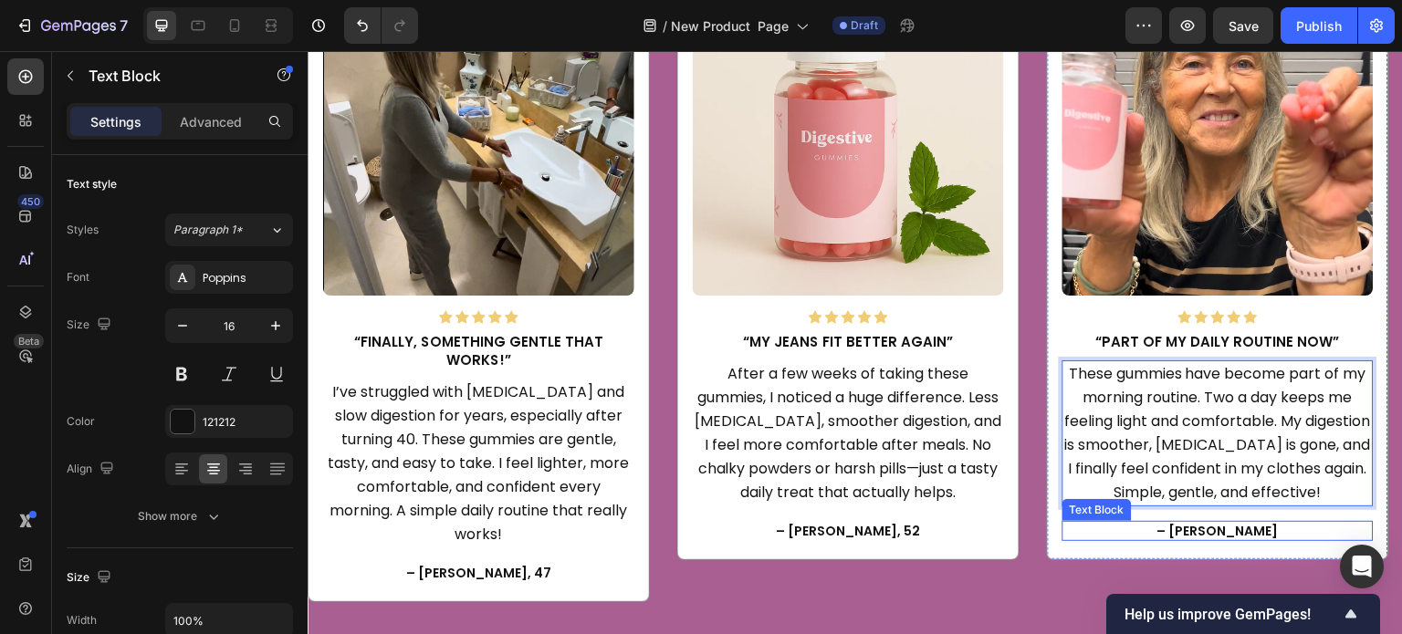
click at [1211, 530] on p "– Anna K." at bounding box center [1218, 531] width 308 height 16
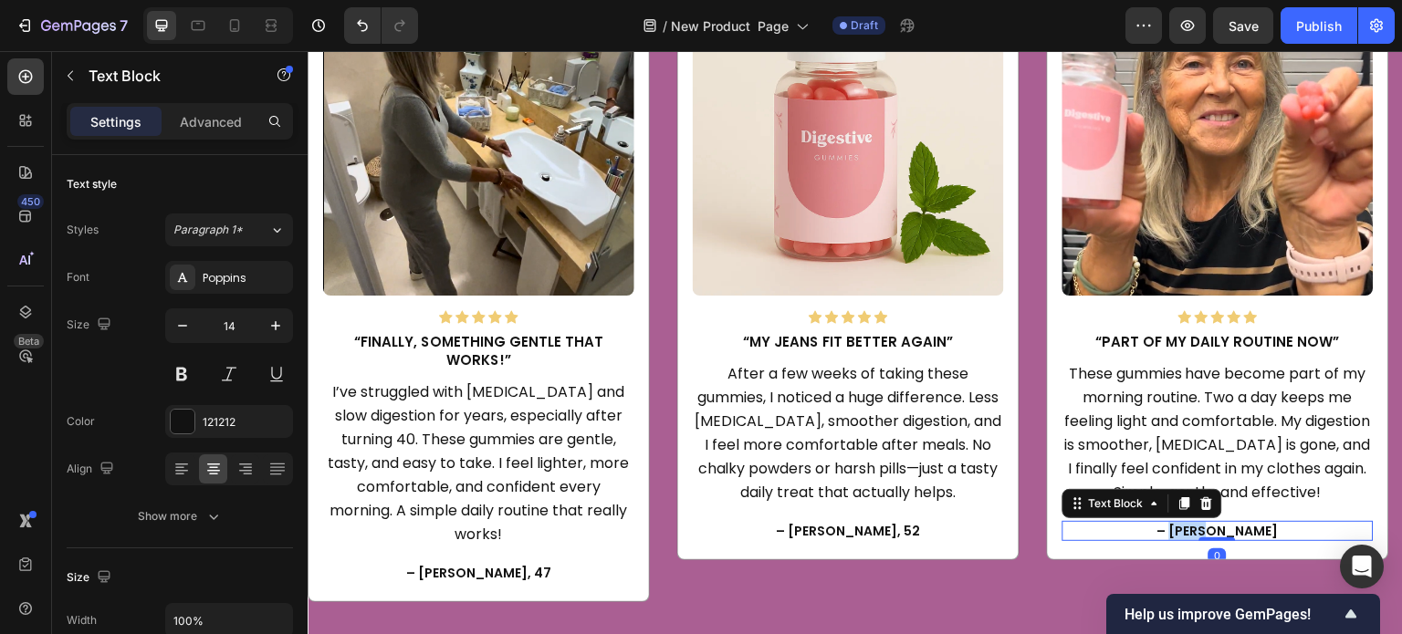
click at [1211, 530] on p "– Anna K." at bounding box center [1218, 531] width 308 height 16
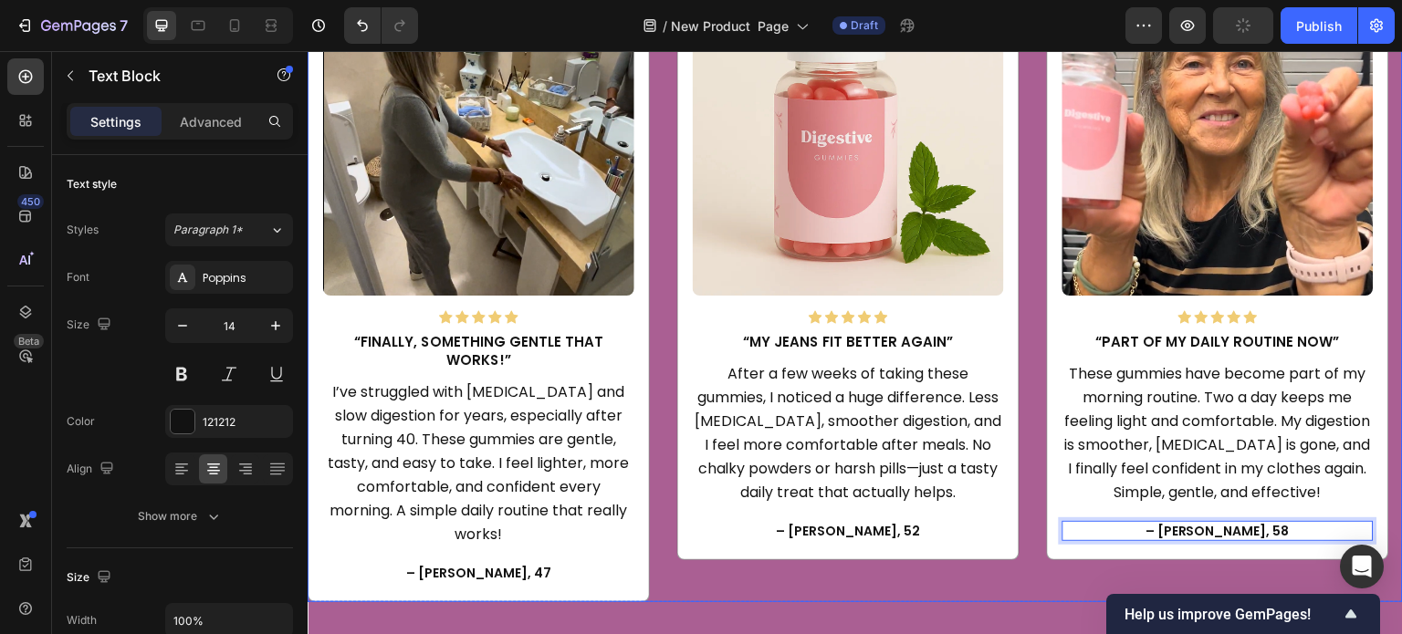
click at [1037, 387] on div "Image Icon Icon Icon Icon Icon Icon List Hoz “Finally, something gentle that wo…" at bounding box center [855, 284] width 1095 height 637
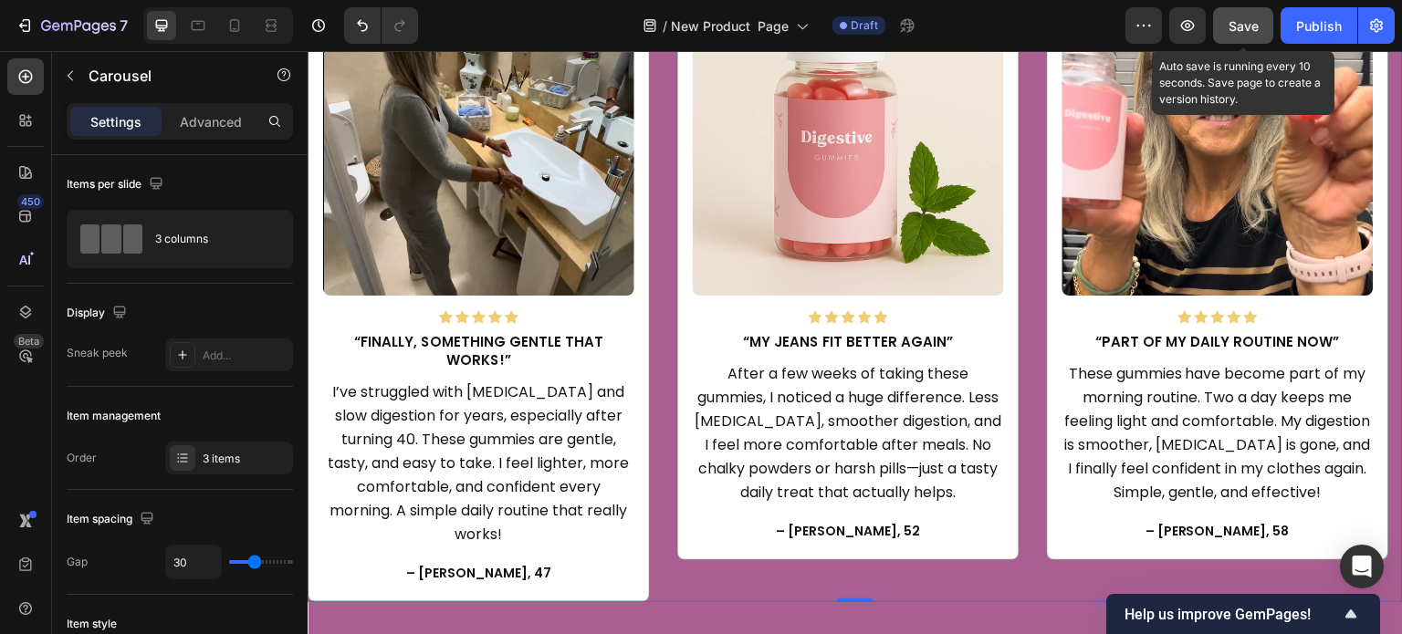
click at [1238, 26] on span "Save" at bounding box center [1244, 26] width 30 height 16
click at [1238, 34] on div "Save" at bounding box center [1244, 25] width 30 height 19
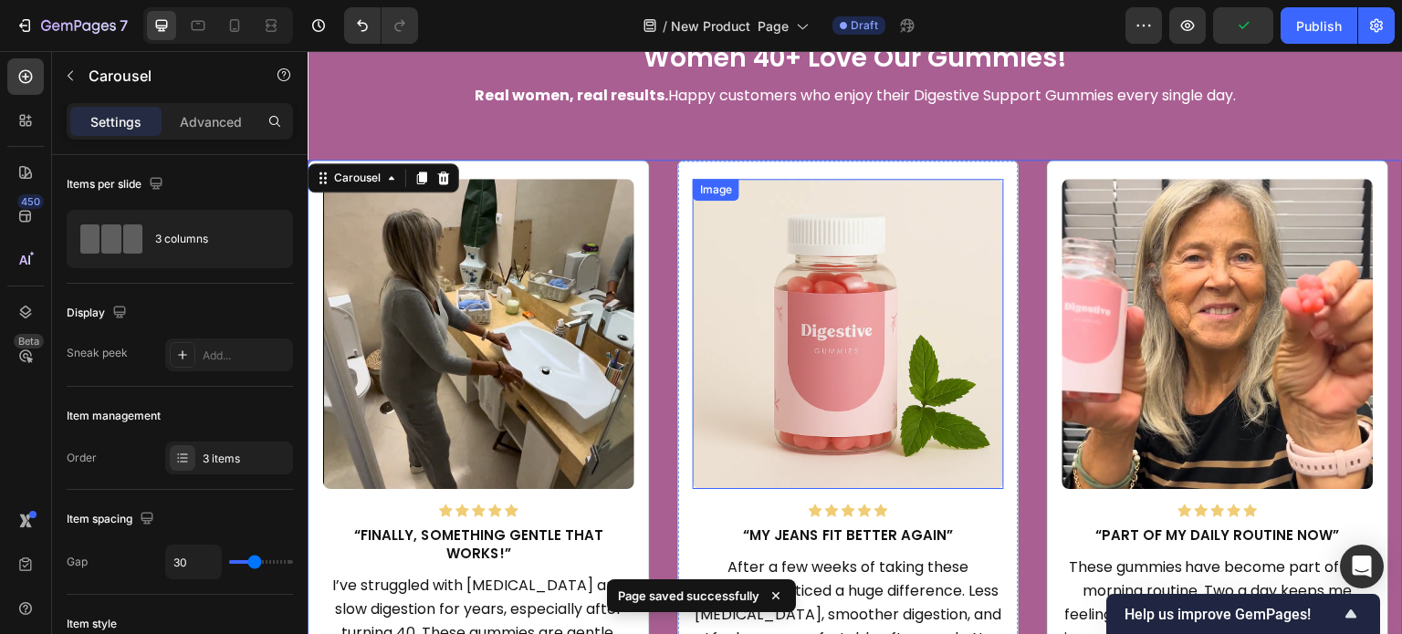
scroll to position [2756, 0]
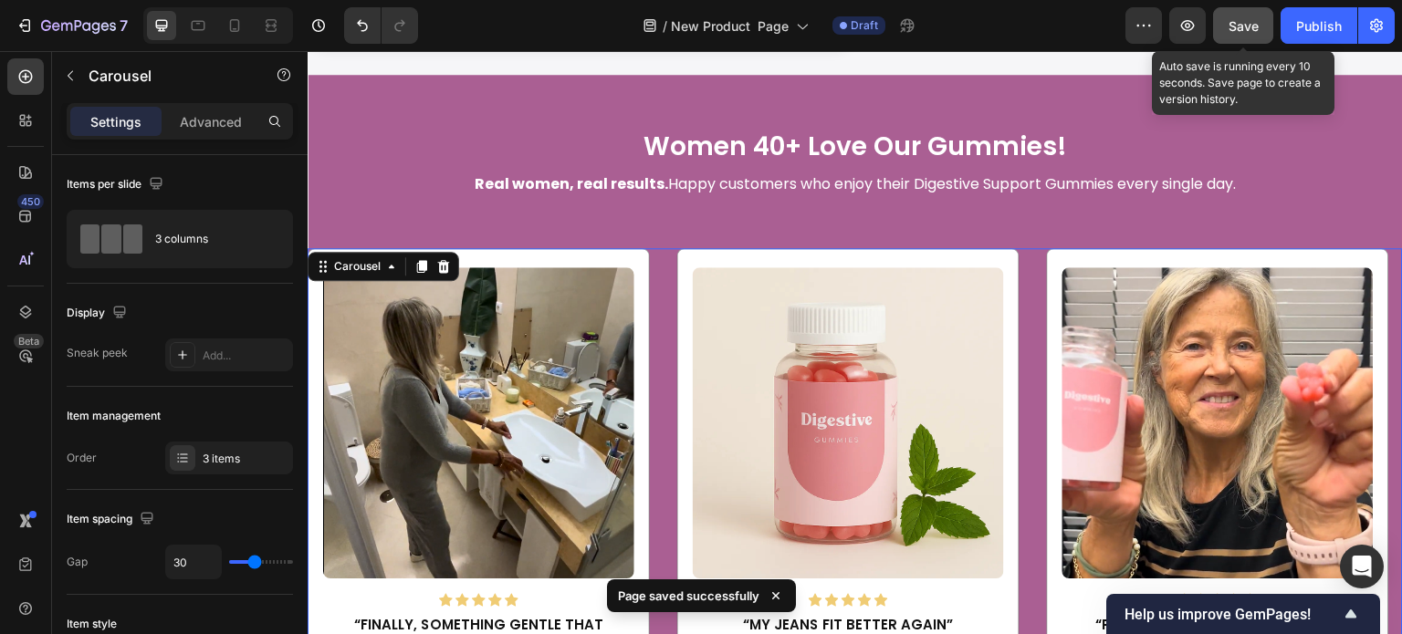
click at [1270, 18] on button "Save" at bounding box center [1243, 25] width 60 height 37
click at [1244, 33] on div "Save" at bounding box center [1244, 25] width 30 height 19
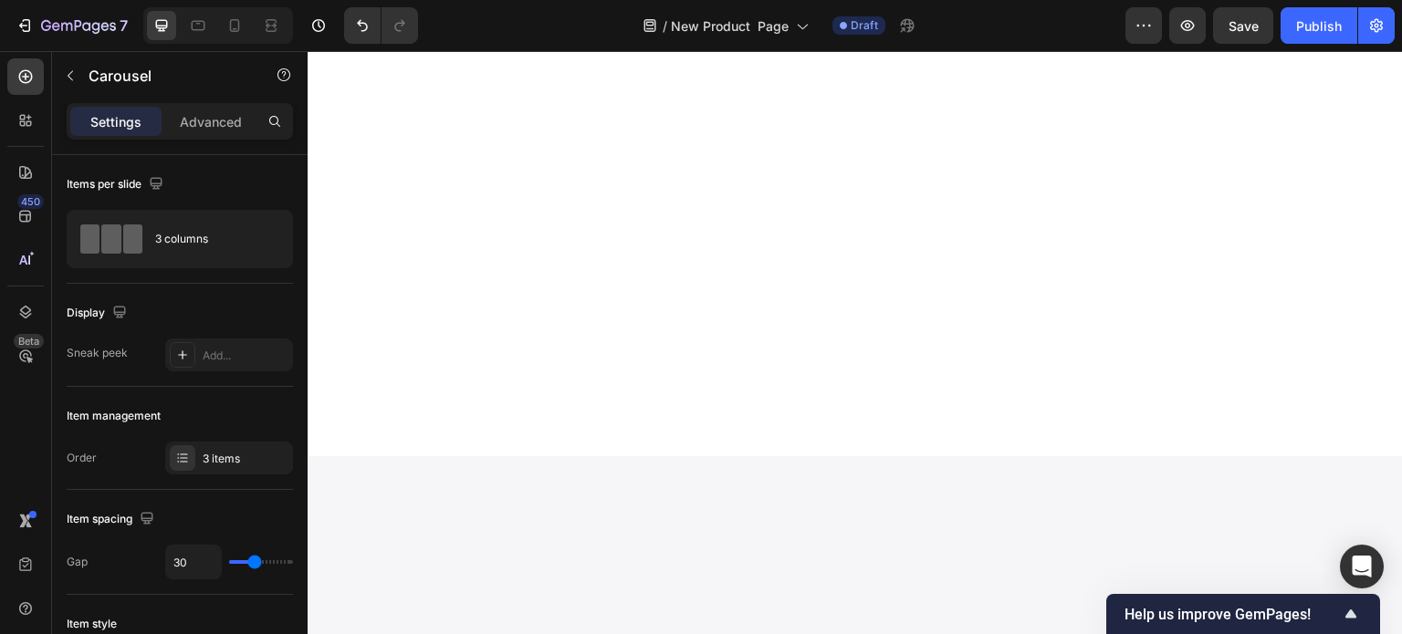
scroll to position [930, 0]
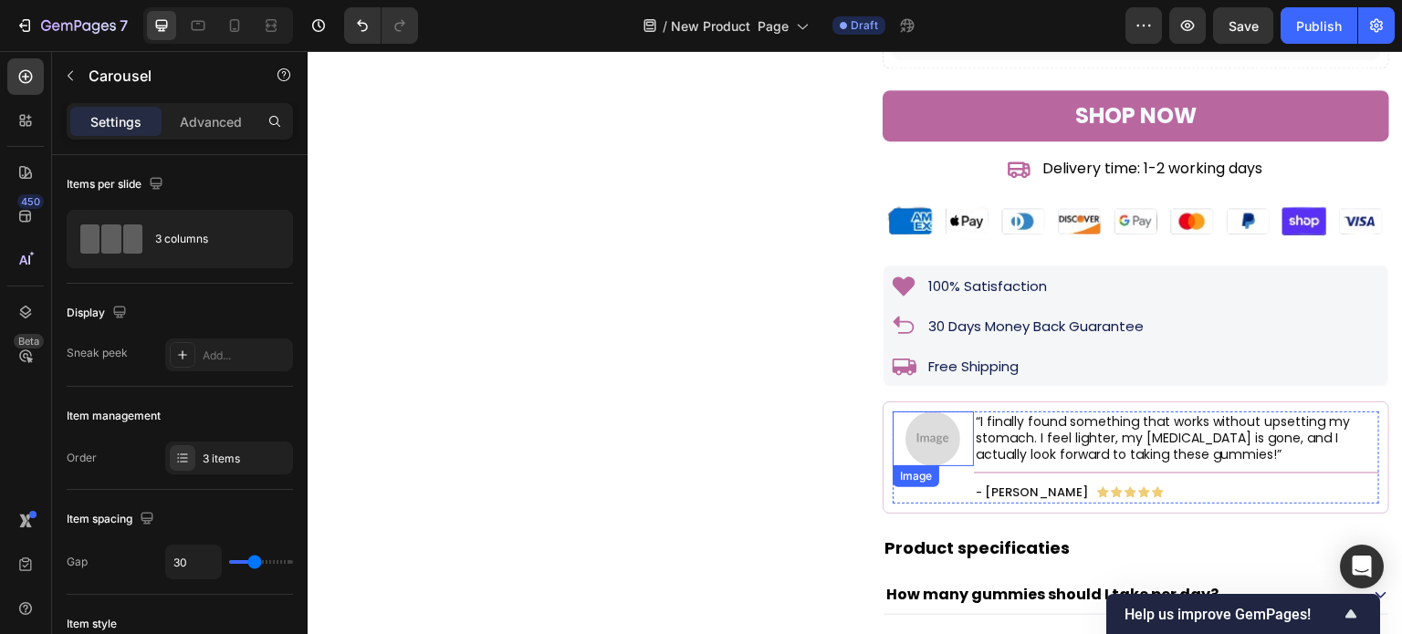
click at [926, 466] on img at bounding box center [932, 439] width 55 height 55
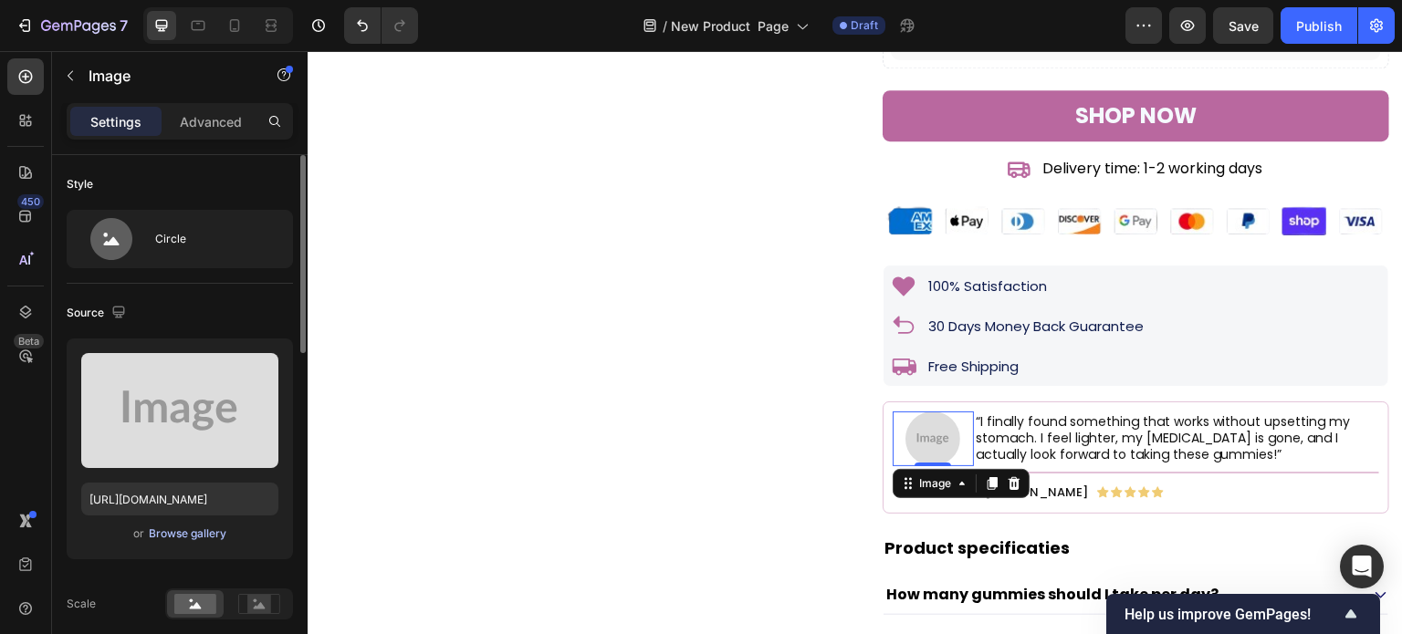
click at [222, 530] on div "Browse gallery" at bounding box center [188, 534] width 78 height 16
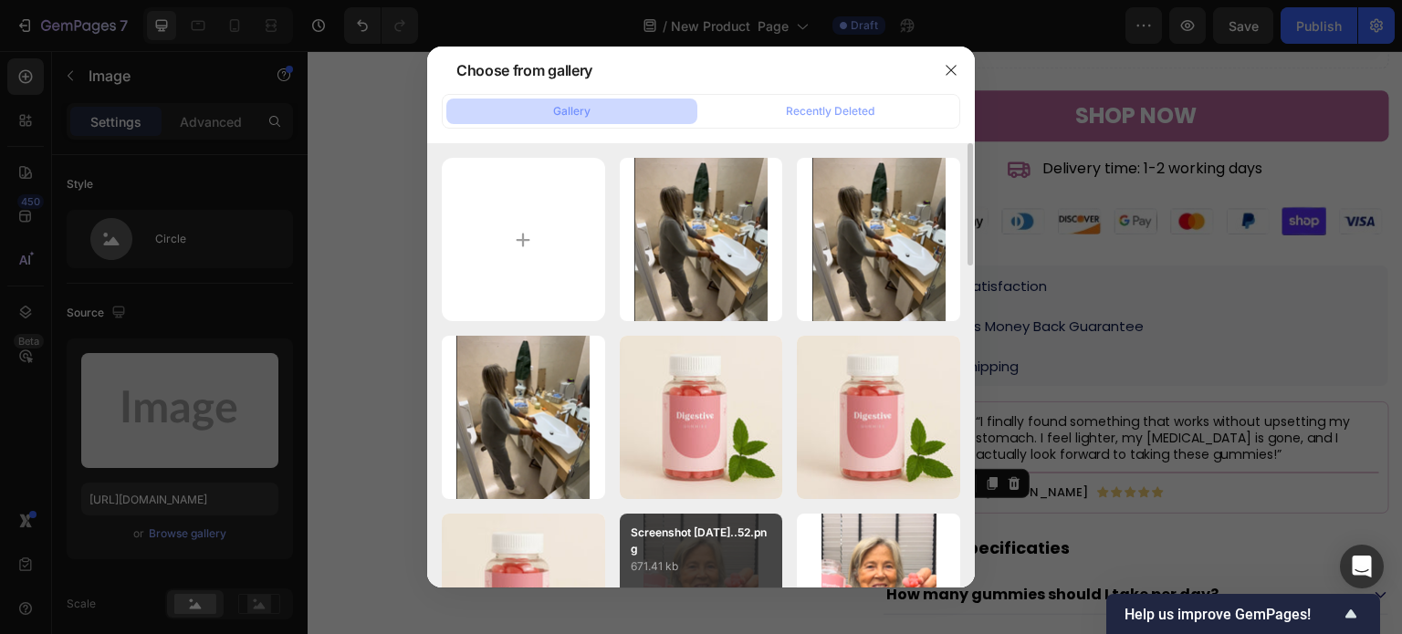
click at [725, 539] on p "Screenshot [DATE]...52.png" at bounding box center [701, 541] width 141 height 33
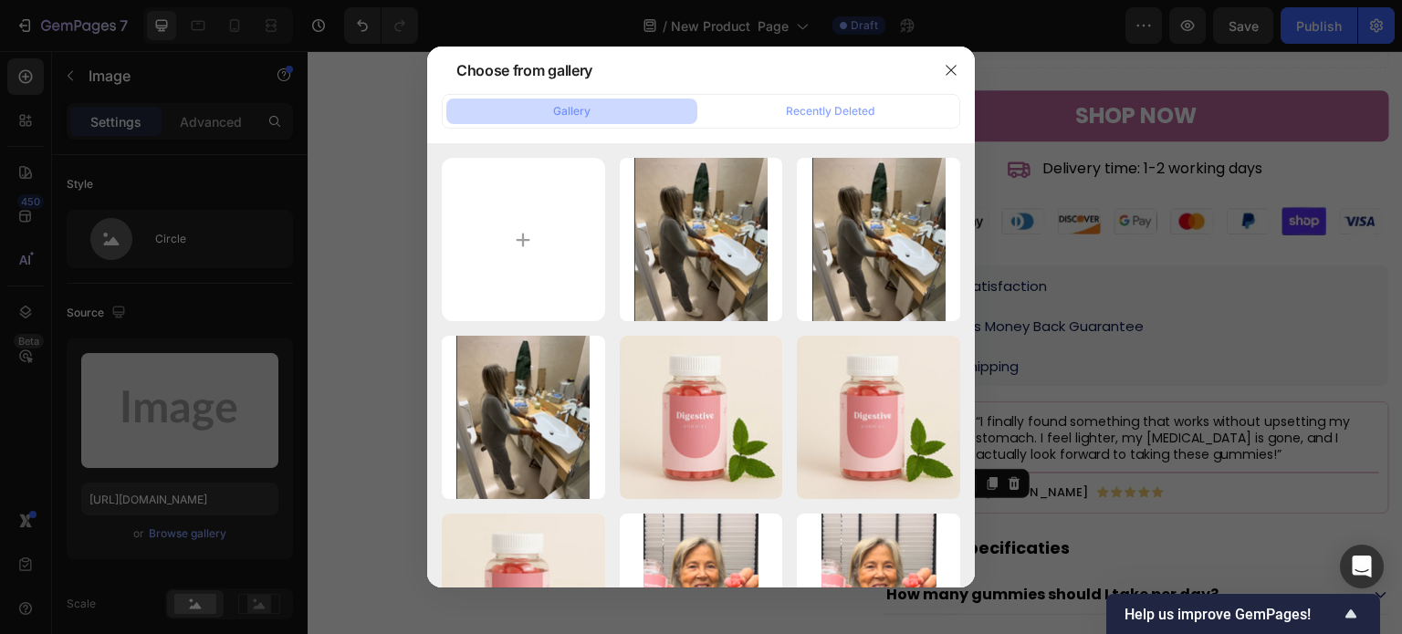
type input "https://cdn.shopify.com/s/files/1/0608/3267/7947/files/gempages_563060957085959…"
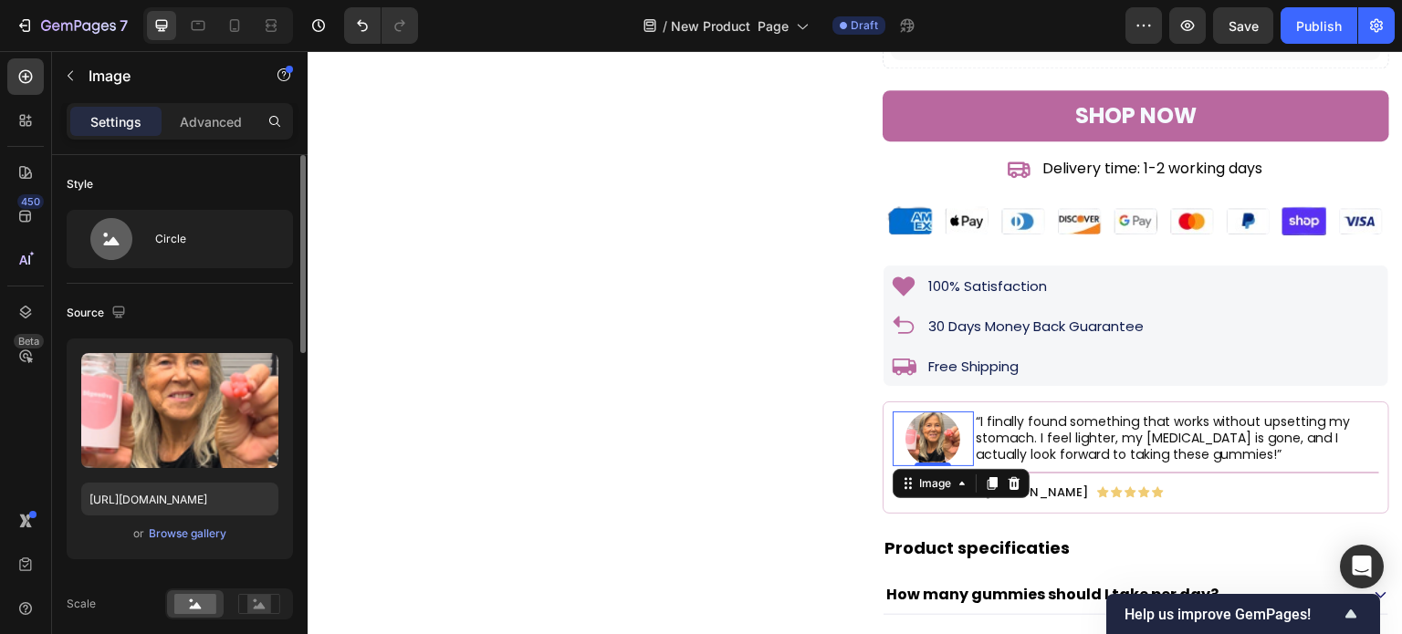
click at [255, 313] on div "Source" at bounding box center [180, 312] width 226 height 29
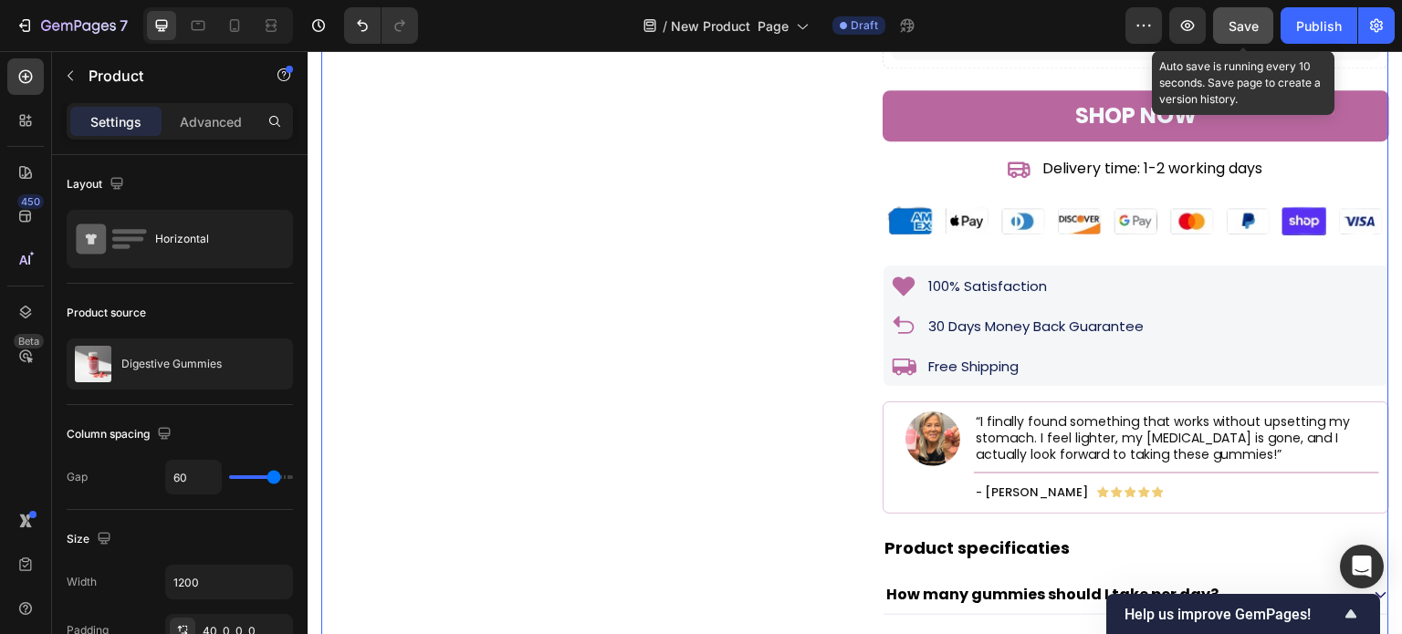
click at [1249, 14] on button "Save" at bounding box center [1243, 25] width 60 height 37
click at [1255, 26] on span "Save" at bounding box center [1244, 26] width 30 height 16
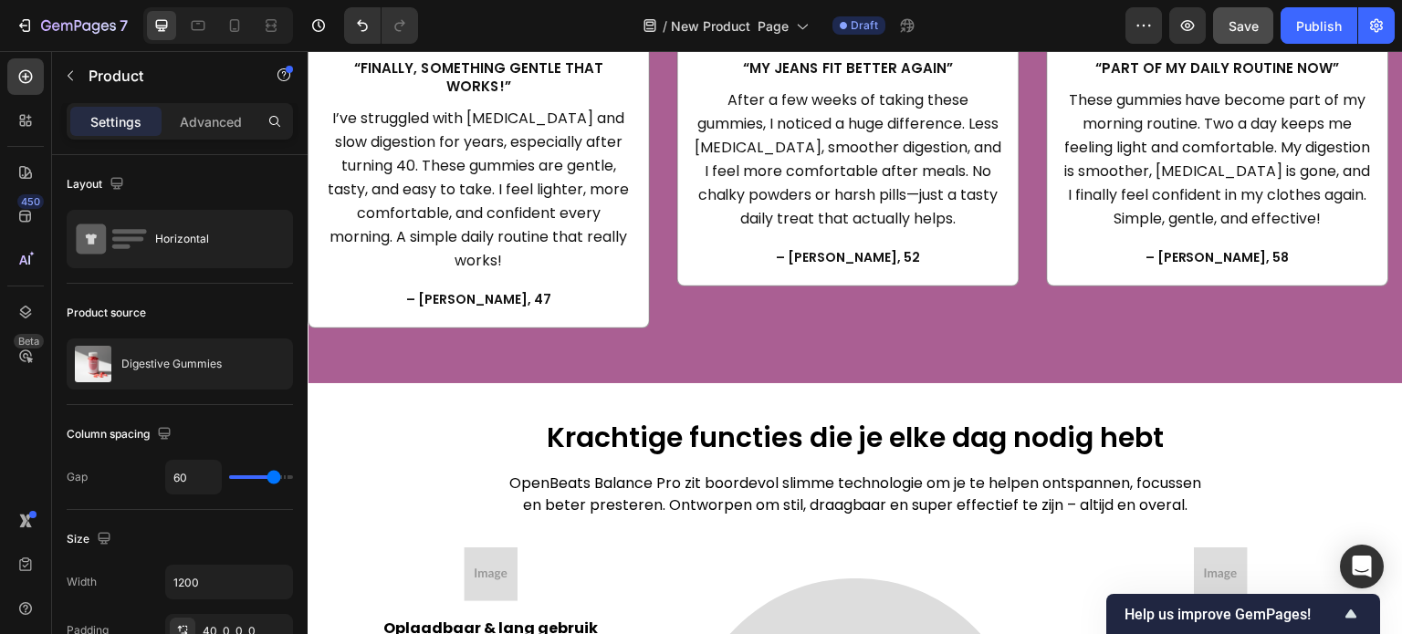
scroll to position [2938, 0]
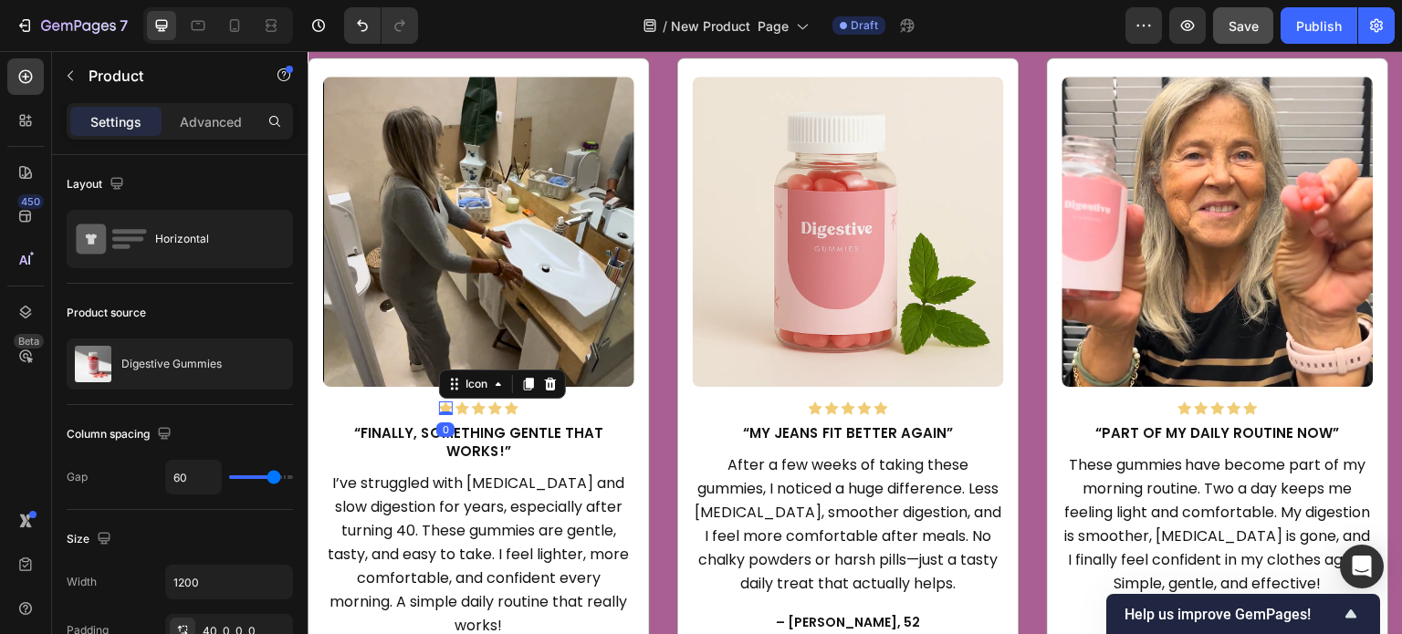
click at [442, 408] on icon at bounding box center [446, 409] width 14 height 13
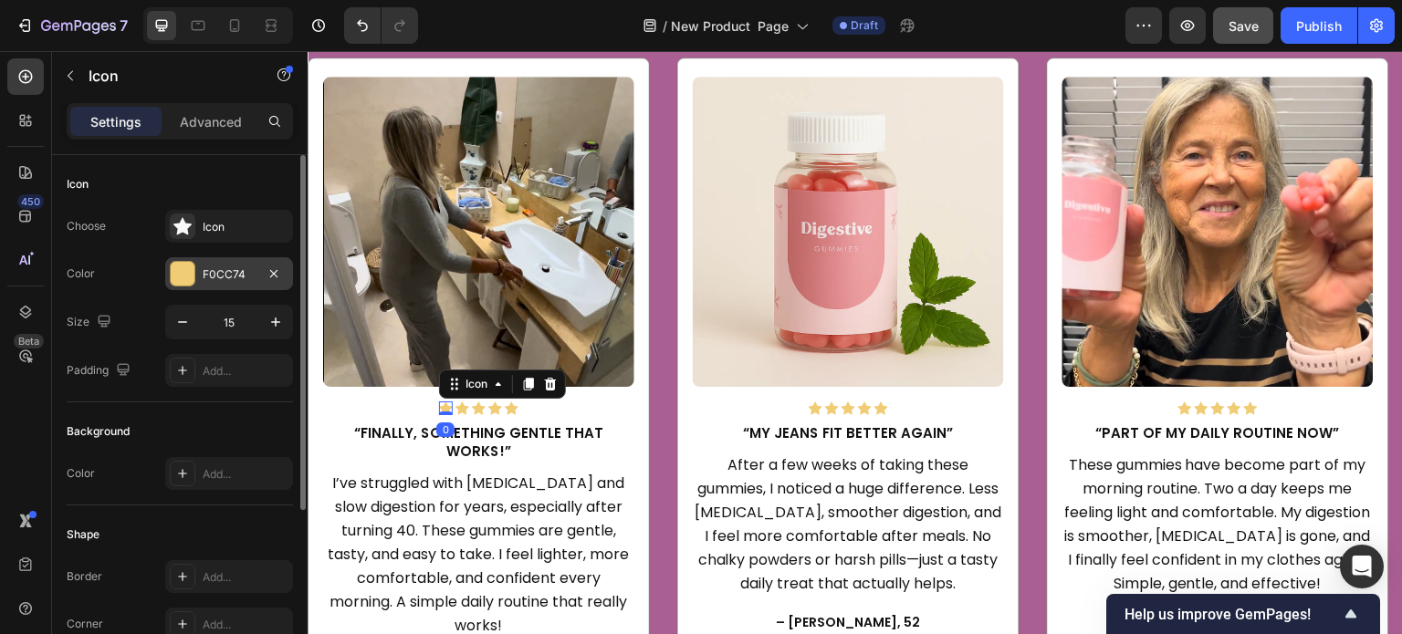
click at [211, 269] on div "F0CC74" at bounding box center [229, 275] width 53 height 16
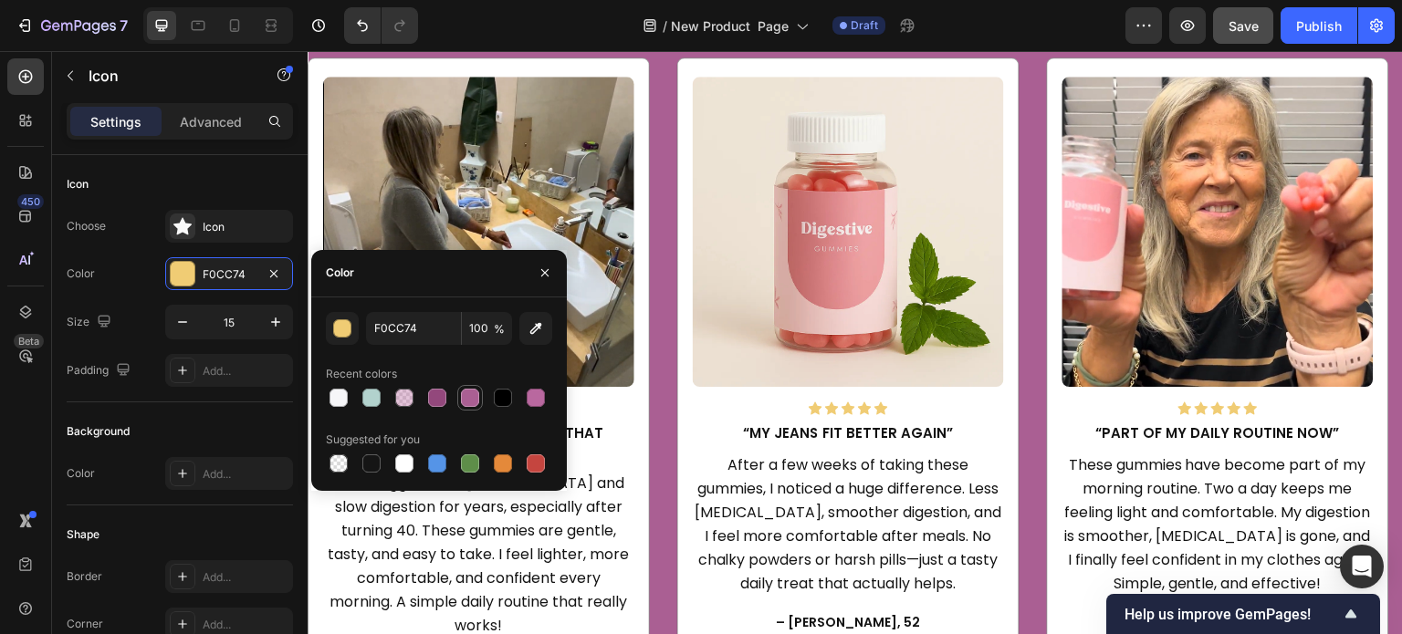
click at [467, 395] on div at bounding box center [470, 398] width 18 height 18
type input "AA5F93"
click at [142, 314] on div "Size 15" at bounding box center [180, 322] width 226 height 35
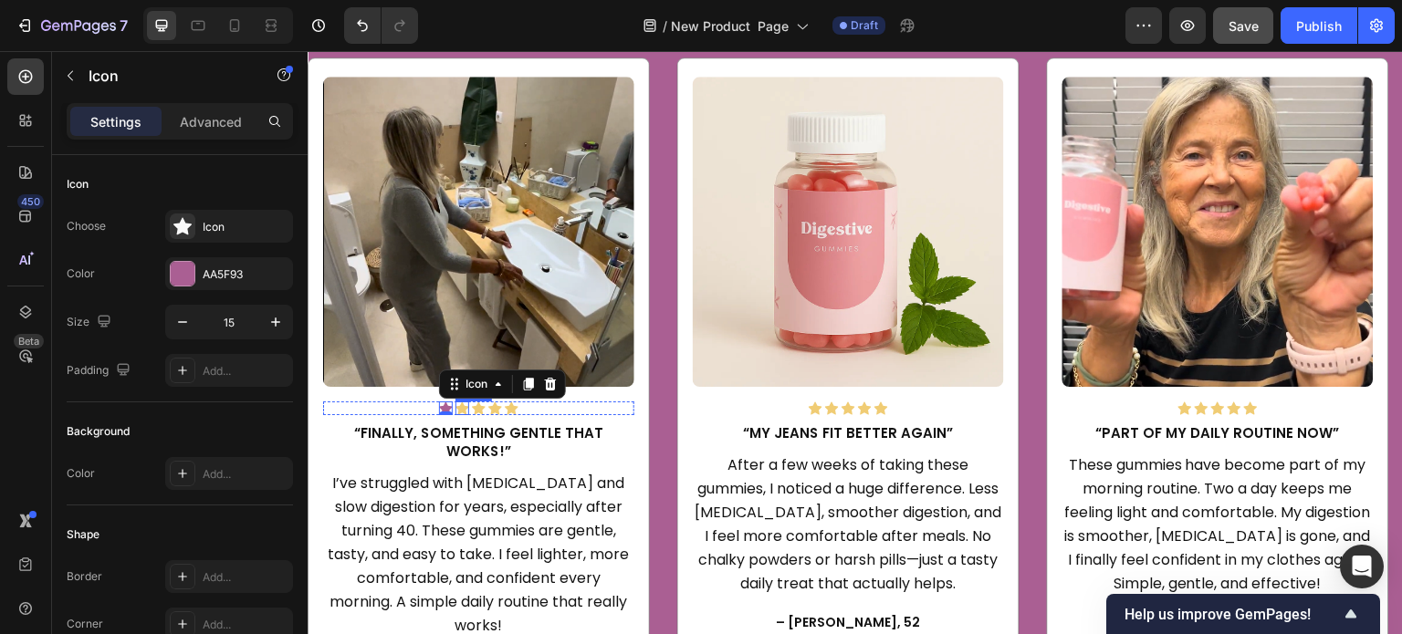
click at [463, 405] on icon at bounding box center [462, 409] width 14 height 13
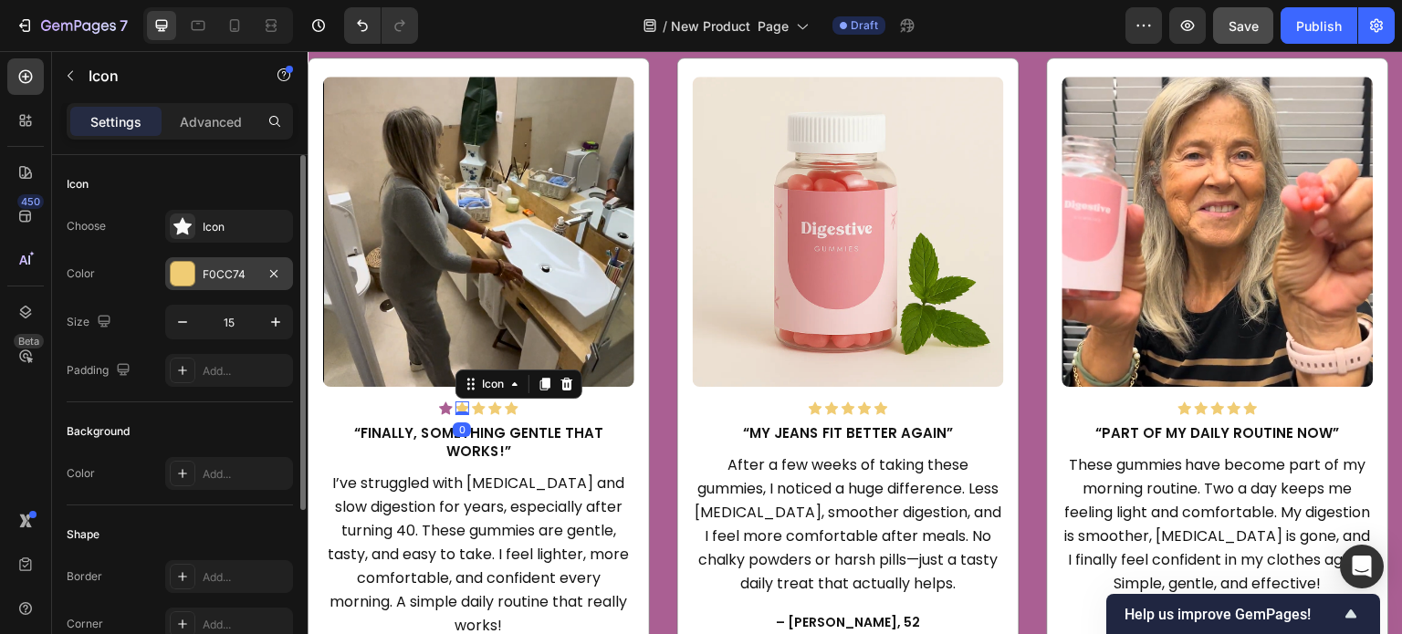
click at [222, 284] on div "F0CC74" at bounding box center [229, 273] width 128 height 33
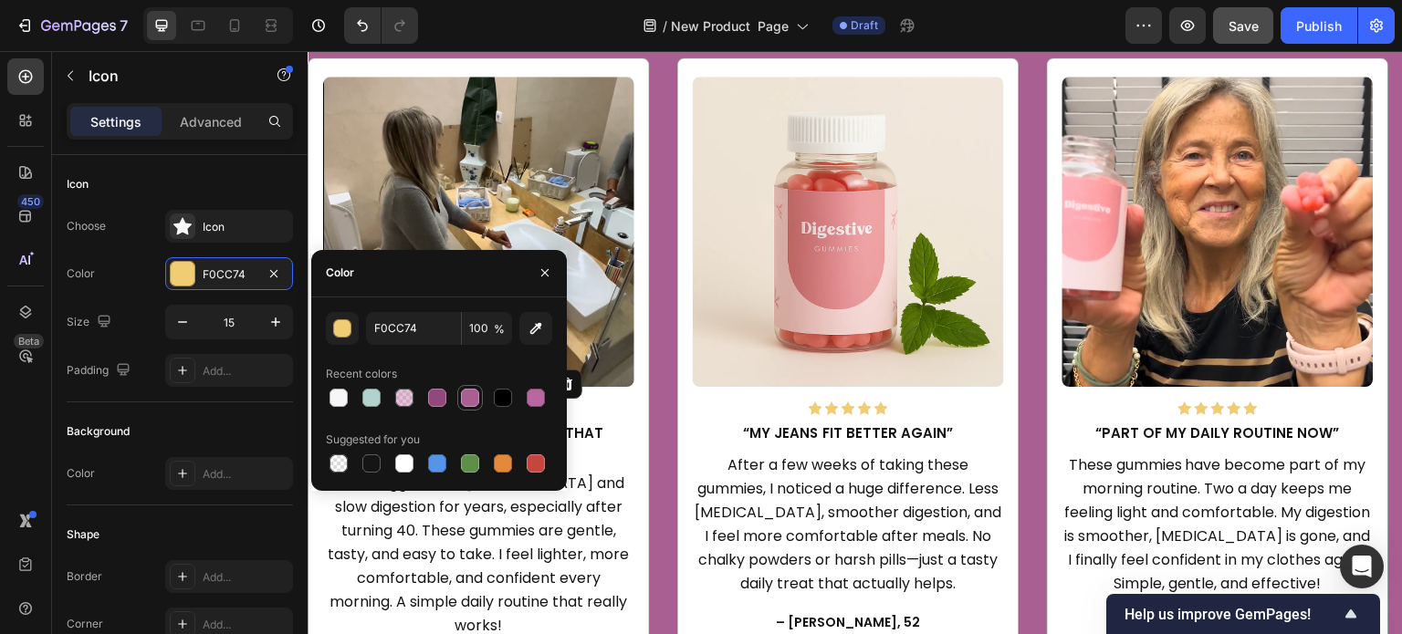
click at [466, 393] on div at bounding box center [470, 398] width 18 height 18
type input "AA5F93"
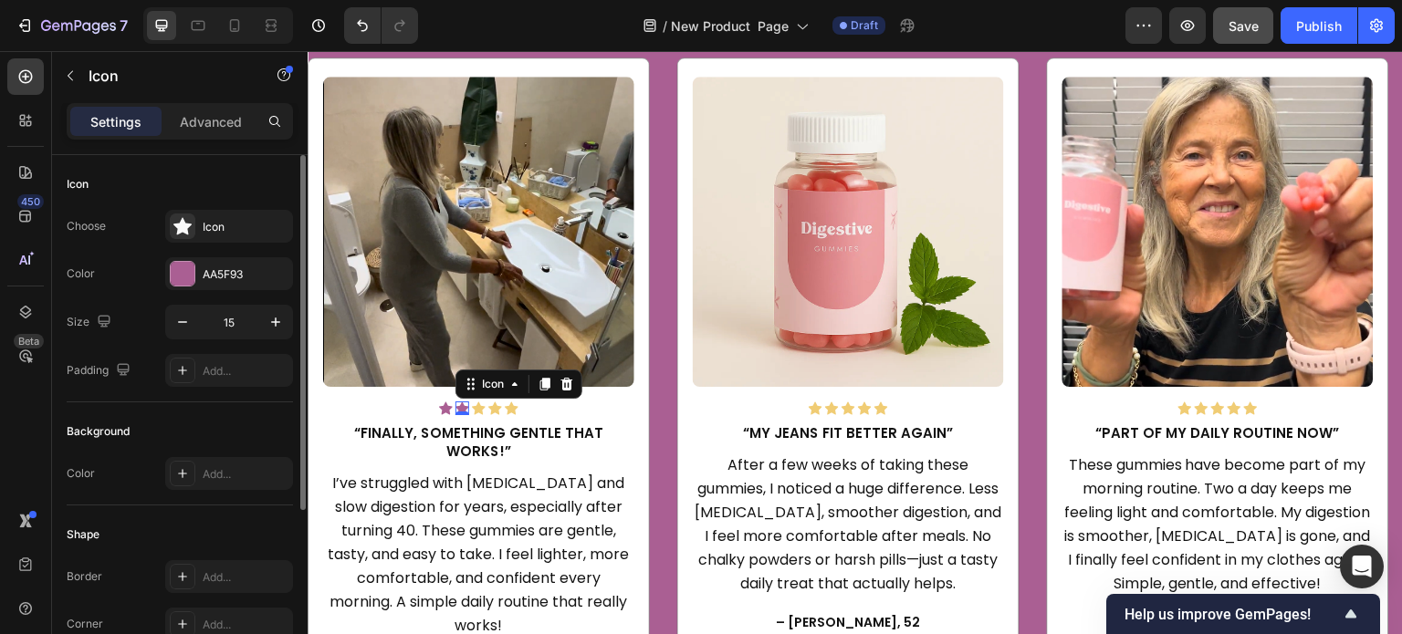
click at [146, 328] on div "Size 15" at bounding box center [180, 322] width 226 height 35
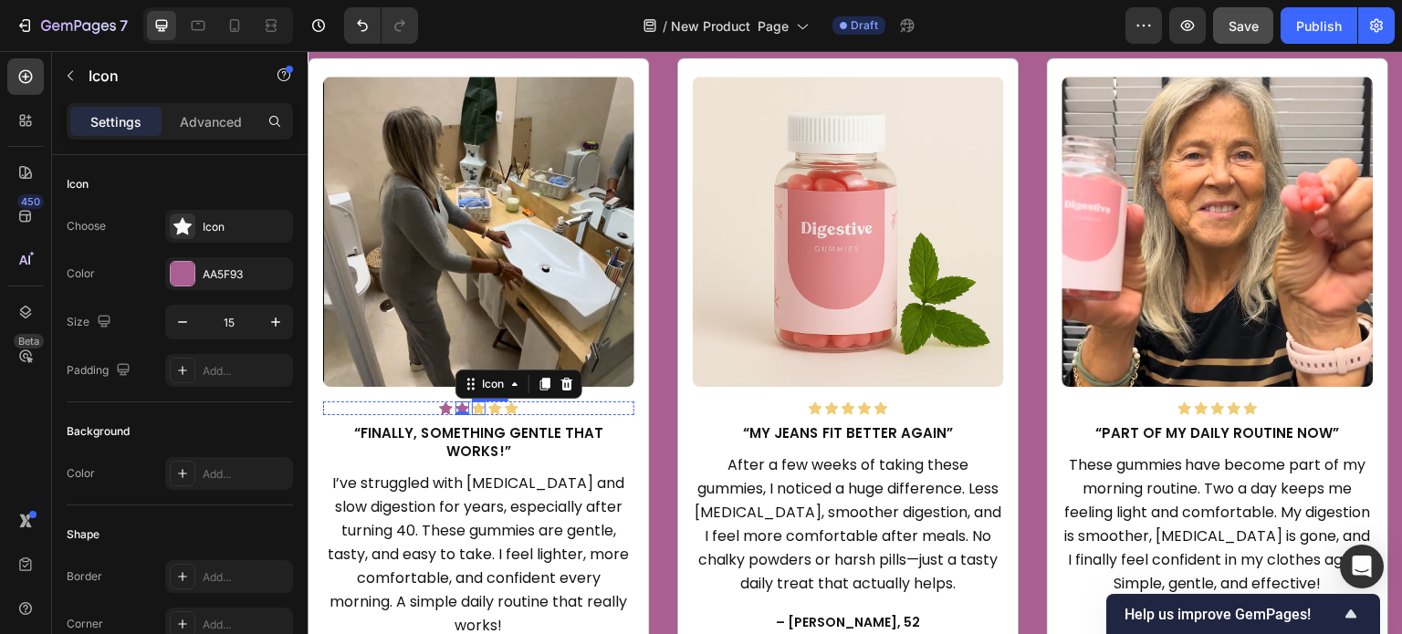
click at [476, 410] on icon at bounding box center [479, 409] width 14 height 13
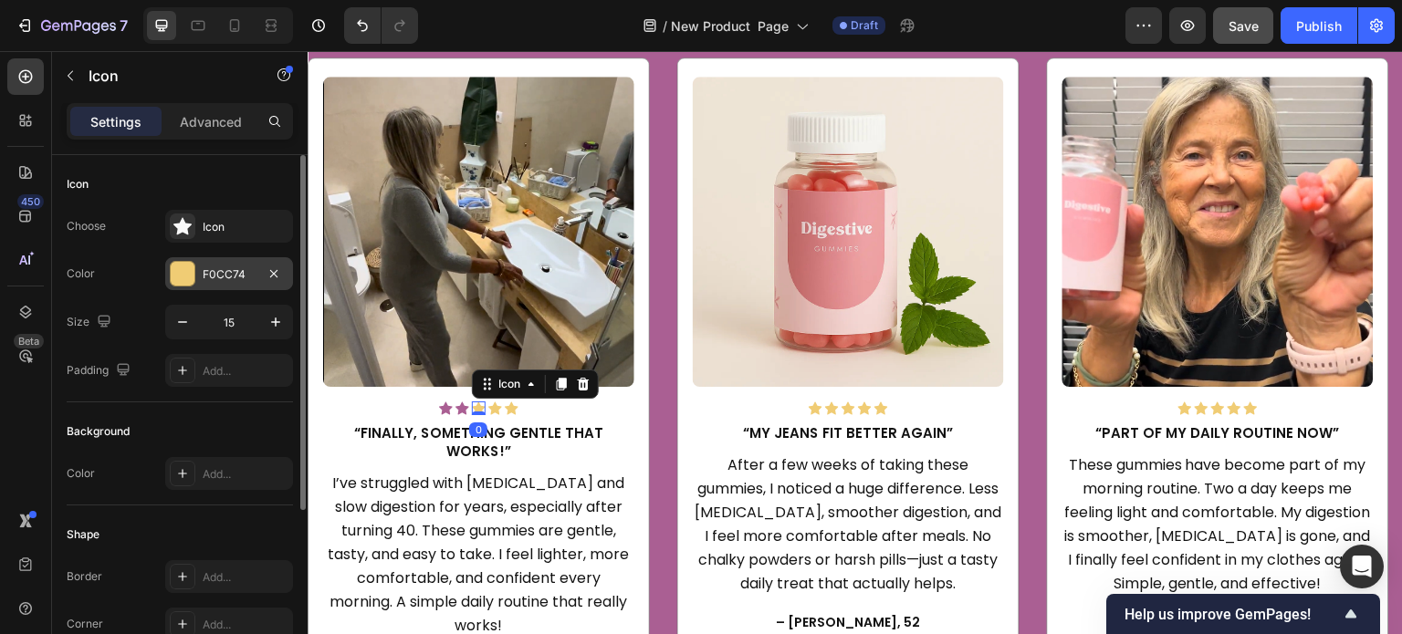
click at [213, 274] on div "F0CC74" at bounding box center [229, 275] width 53 height 16
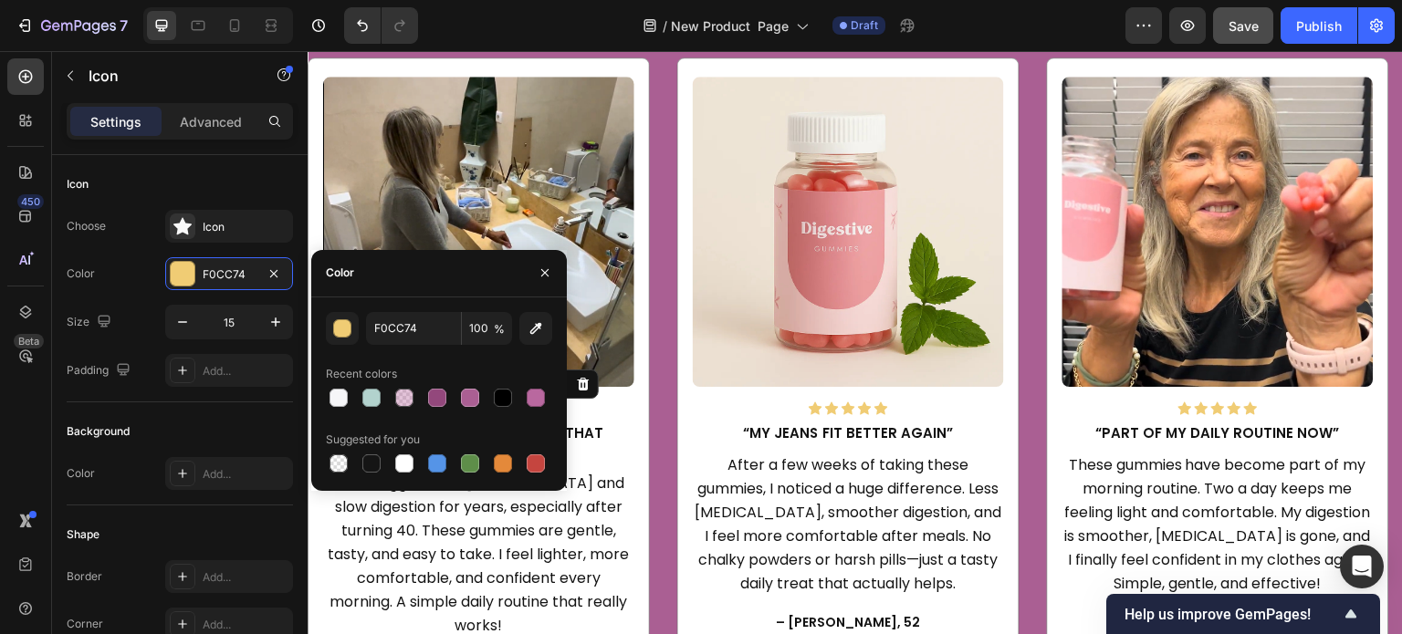
click at [467, 391] on div at bounding box center [470, 398] width 18 height 18
type input "AA5F93"
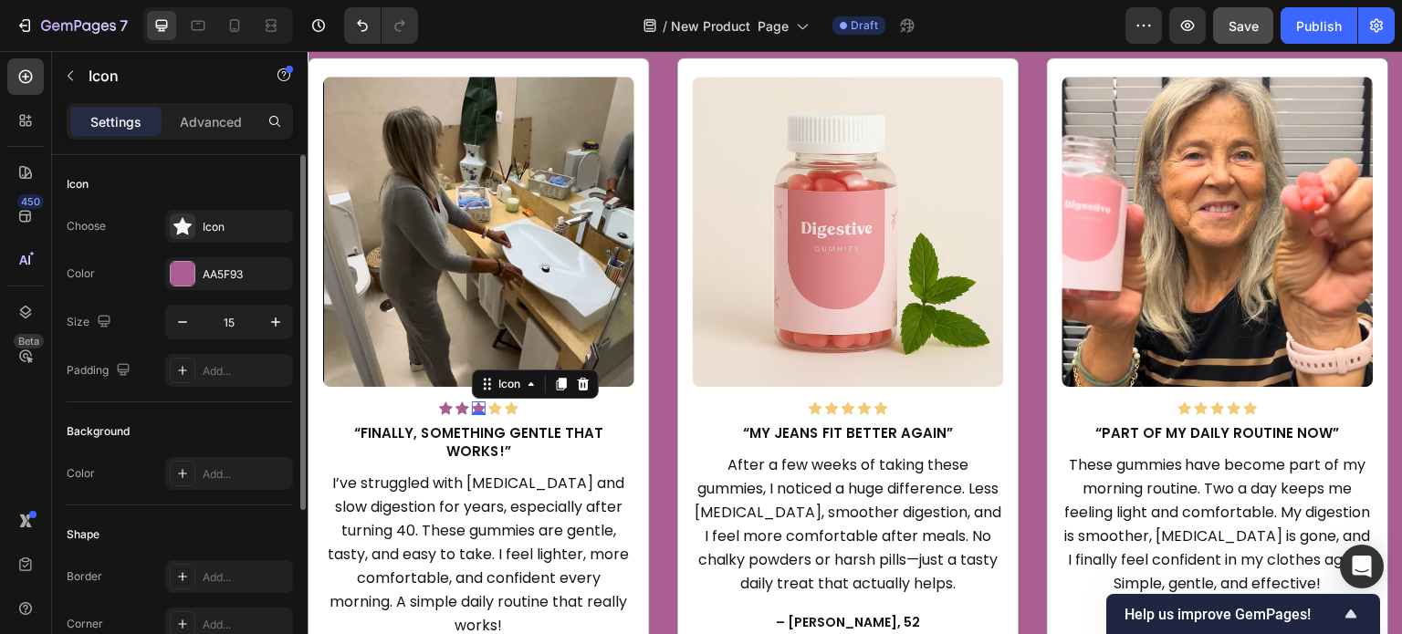
click at [142, 282] on div "Color AA5F93" at bounding box center [180, 273] width 226 height 33
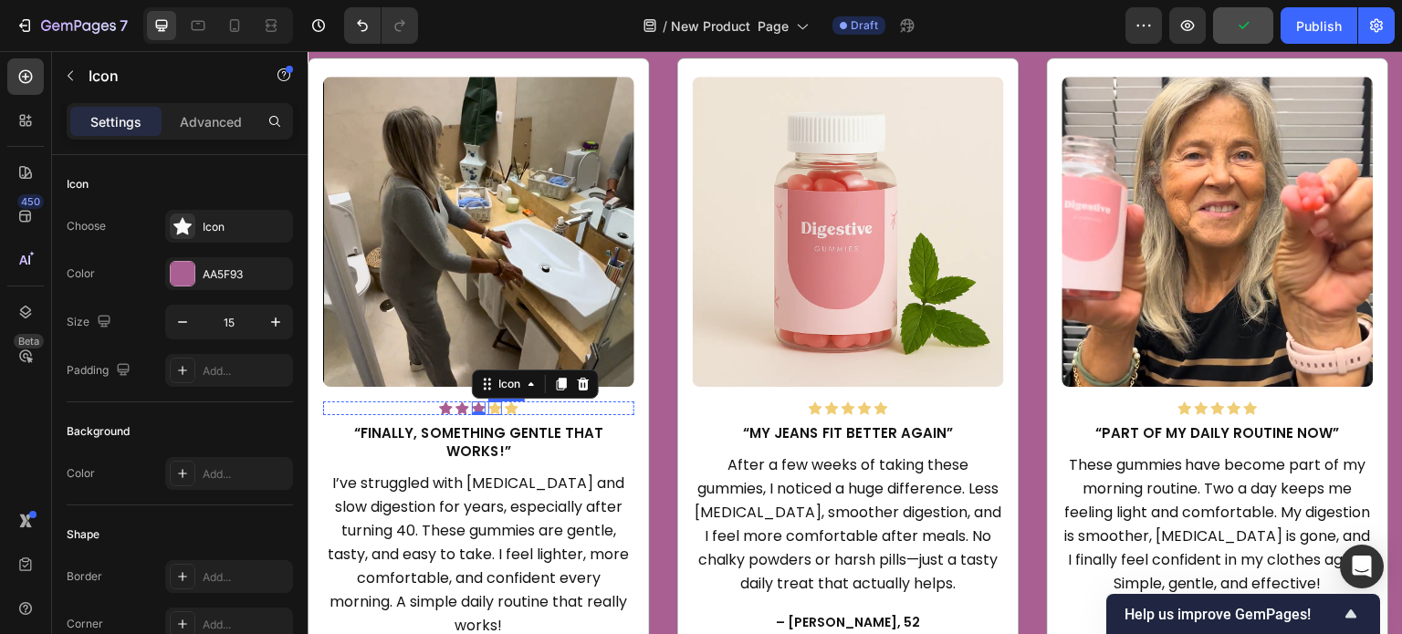
click at [488, 402] on div "Icon" at bounding box center [495, 409] width 14 height 14
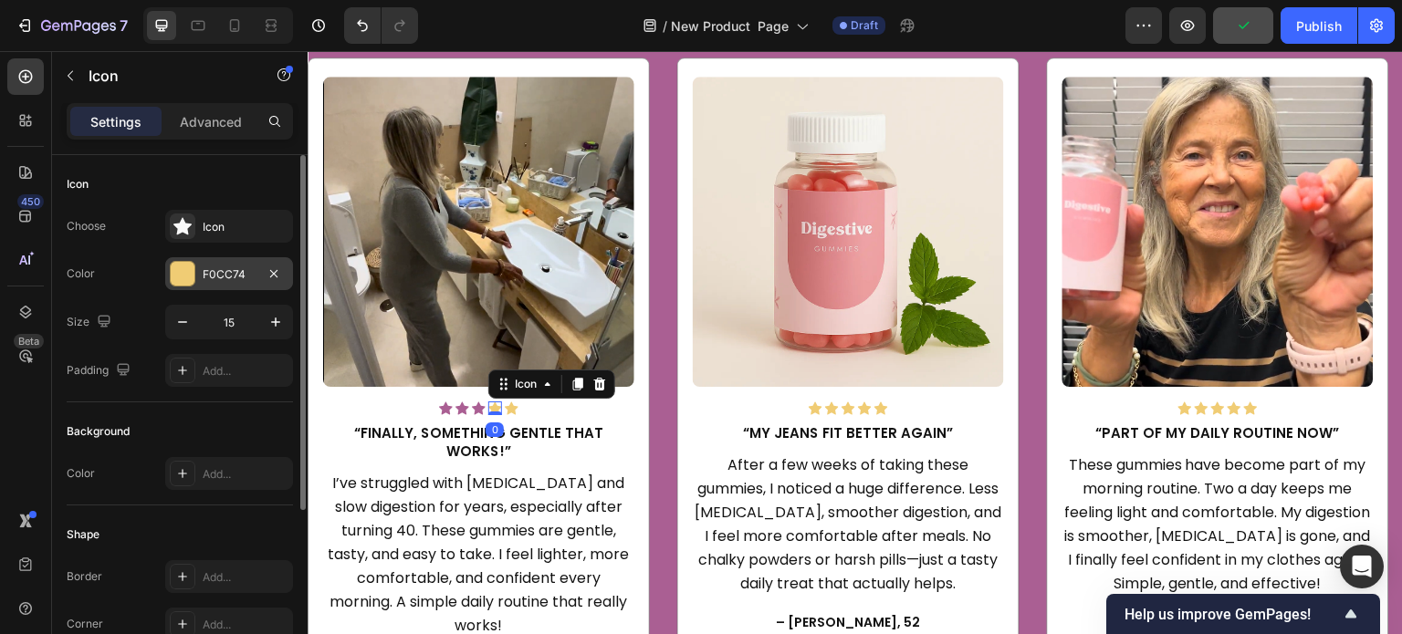
click at [223, 267] on div "F0CC74" at bounding box center [229, 275] width 53 height 16
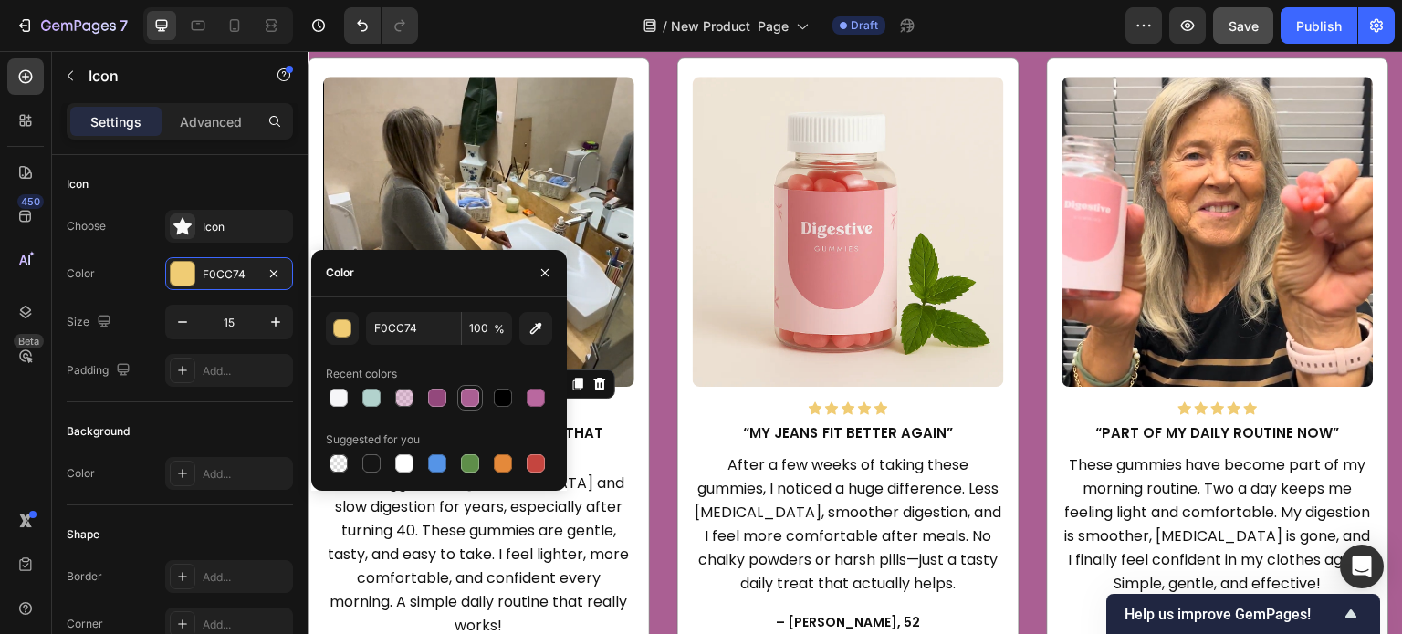
click at [468, 397] on div at bounding box center [470, 398] width 18 height 18
type input "AA5F93"
click at [160, 300] on div "Choose Icon Color AA5F93 Size 15 Padding Add..." at bounding box center [180, 298] width 226 height 177
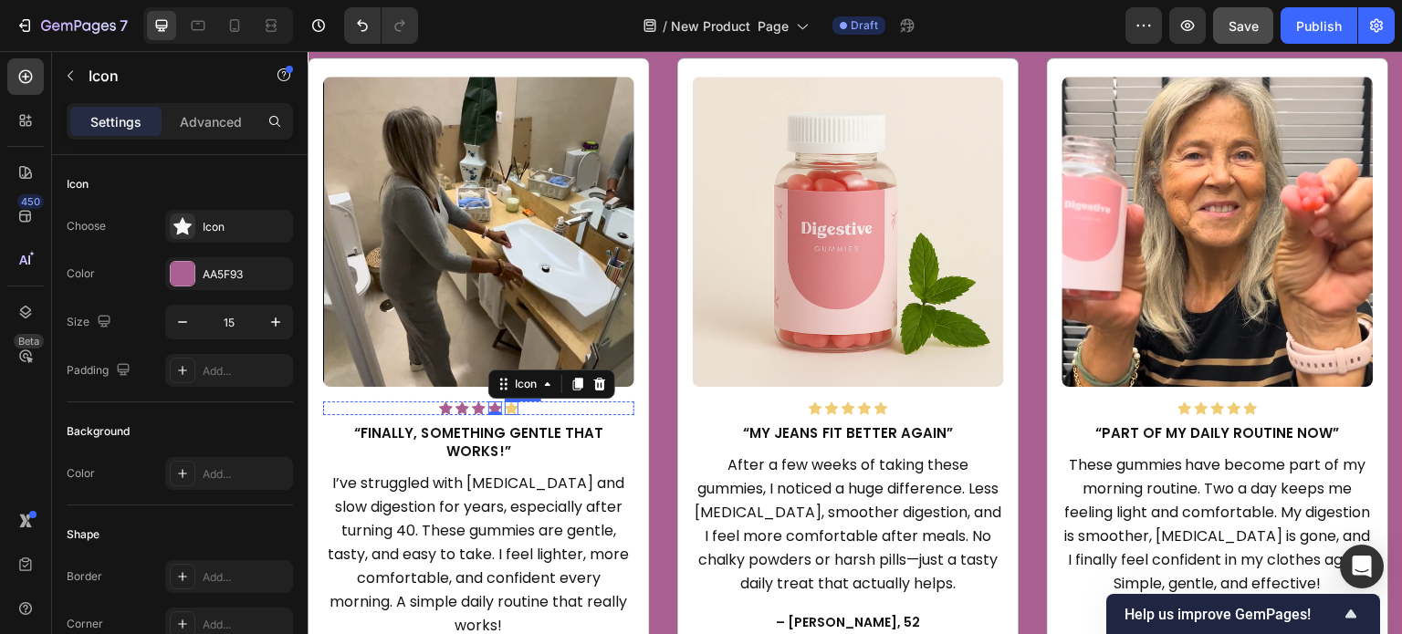
click at [517, 402] on icon at bounding box center [512, 409] width 14 height 14
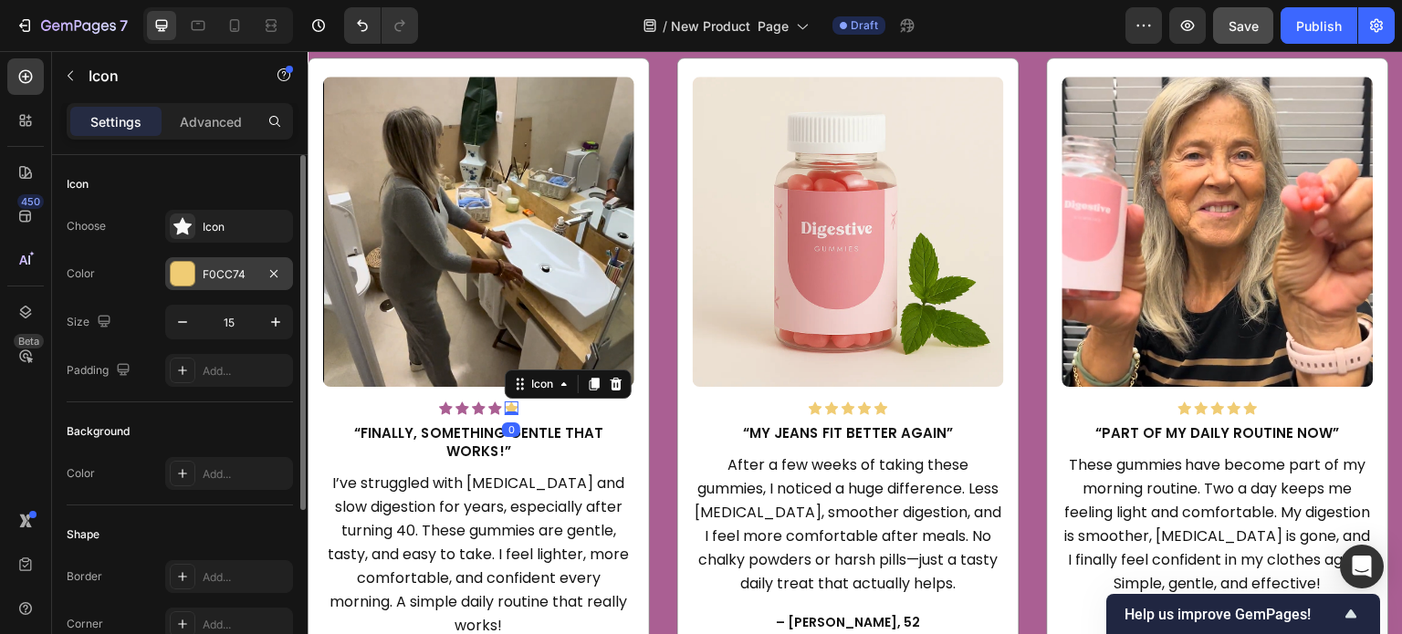
click at [226, 273] on div "F0CC74" at bounding box center [229, 275] width 53 height 16
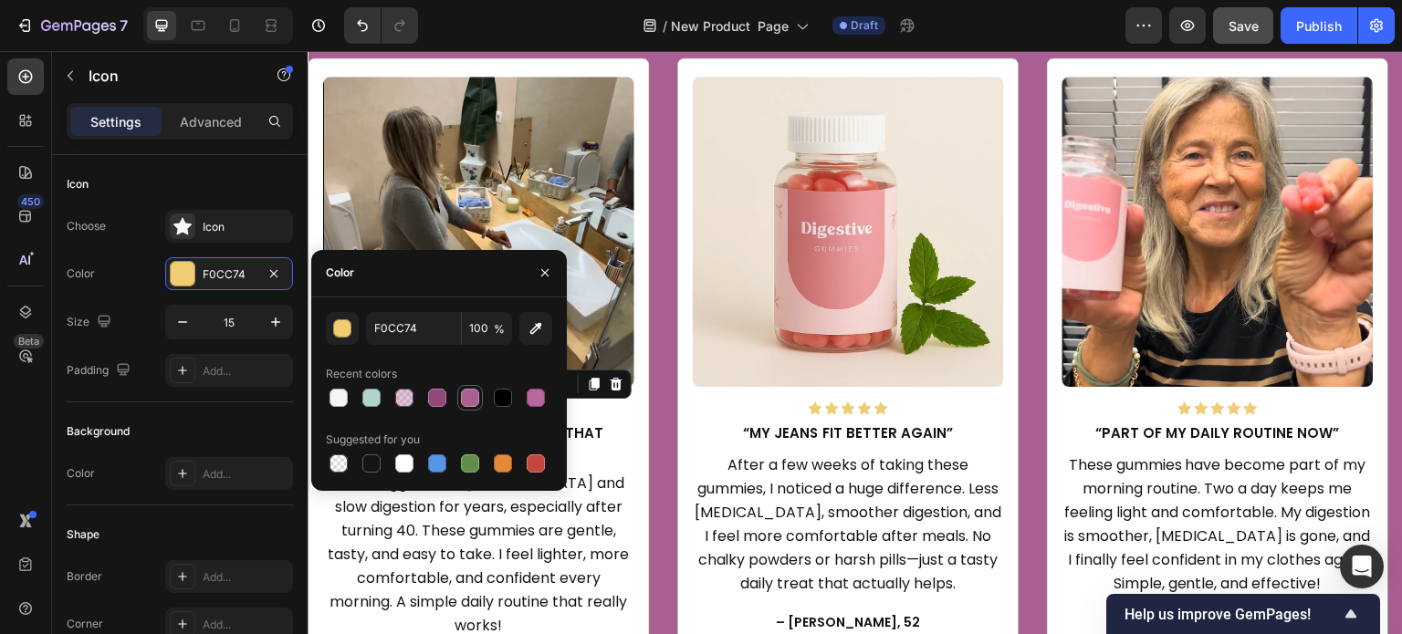
click at [469, 391] on div at bounding box center [470, 398] width 18 height 18
type input "AA5F93"
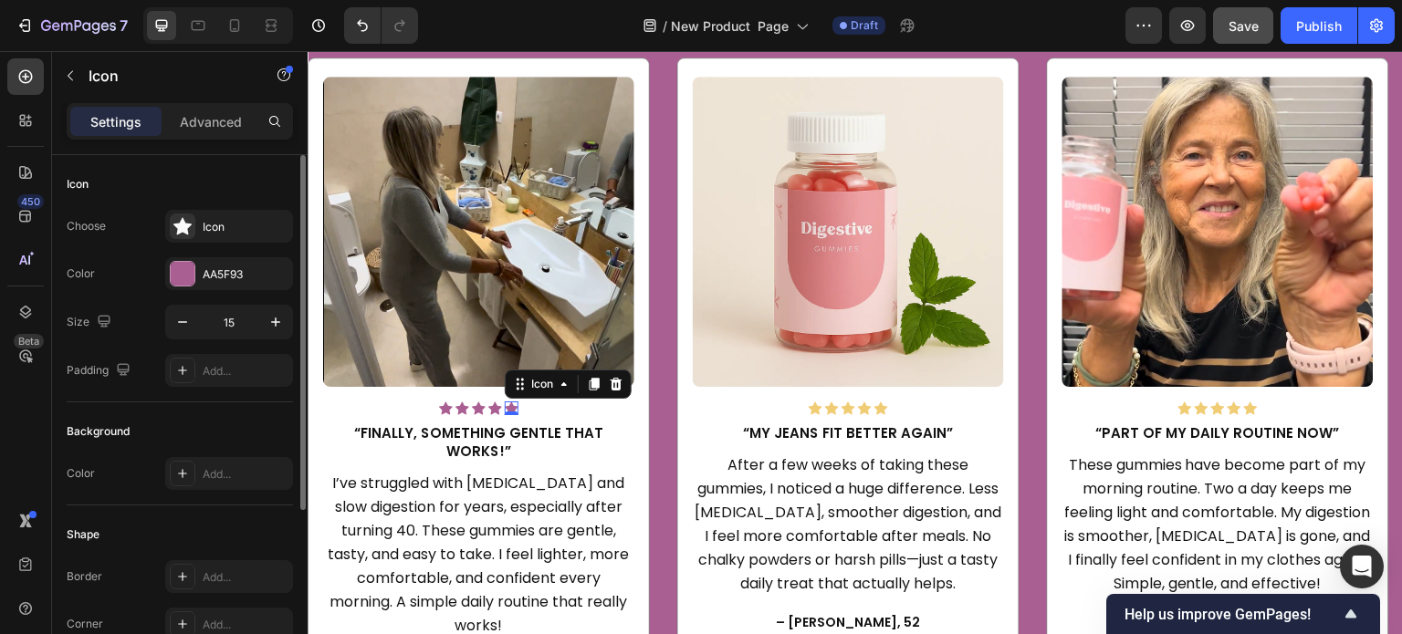
click at [138, 300] on div "Choose Icon Color AA5F93 Size 15 Padding Add..." at bounding box center [180, 298] width 226 height 177
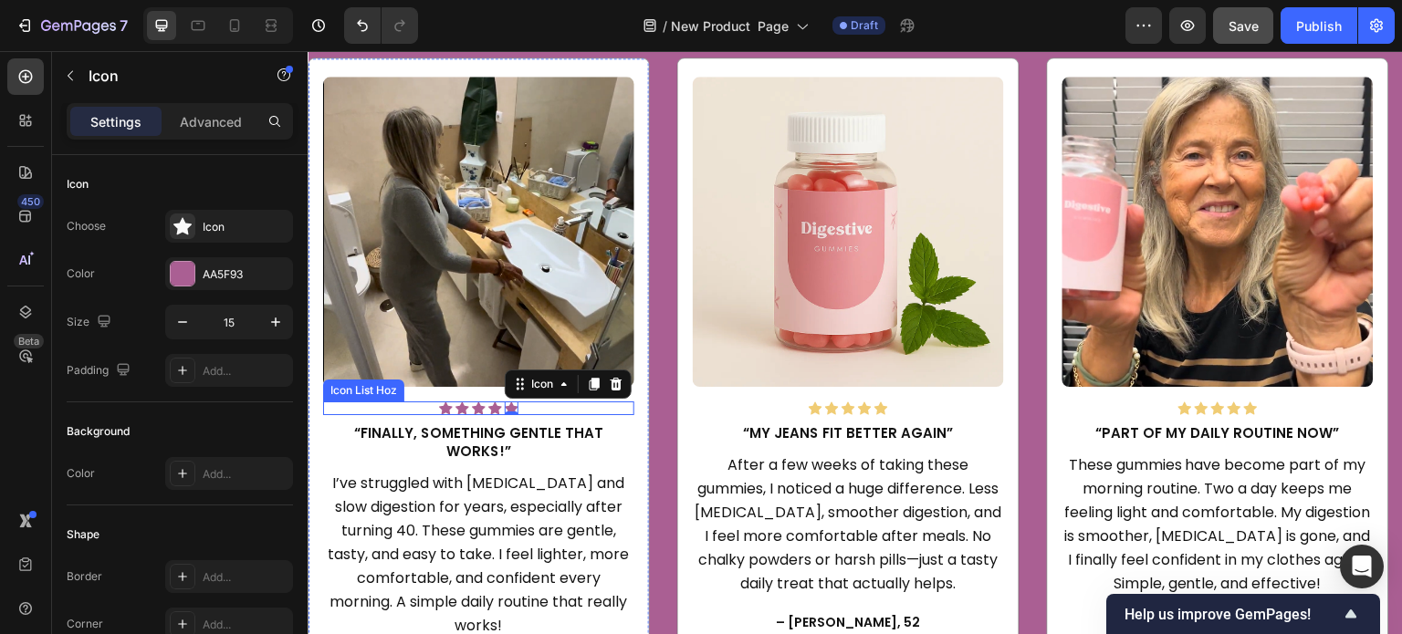
click at [570, 410] on div "Icon Icon Icon Icon Icon 0" at bounding box center [478, 409] width 311 height 14
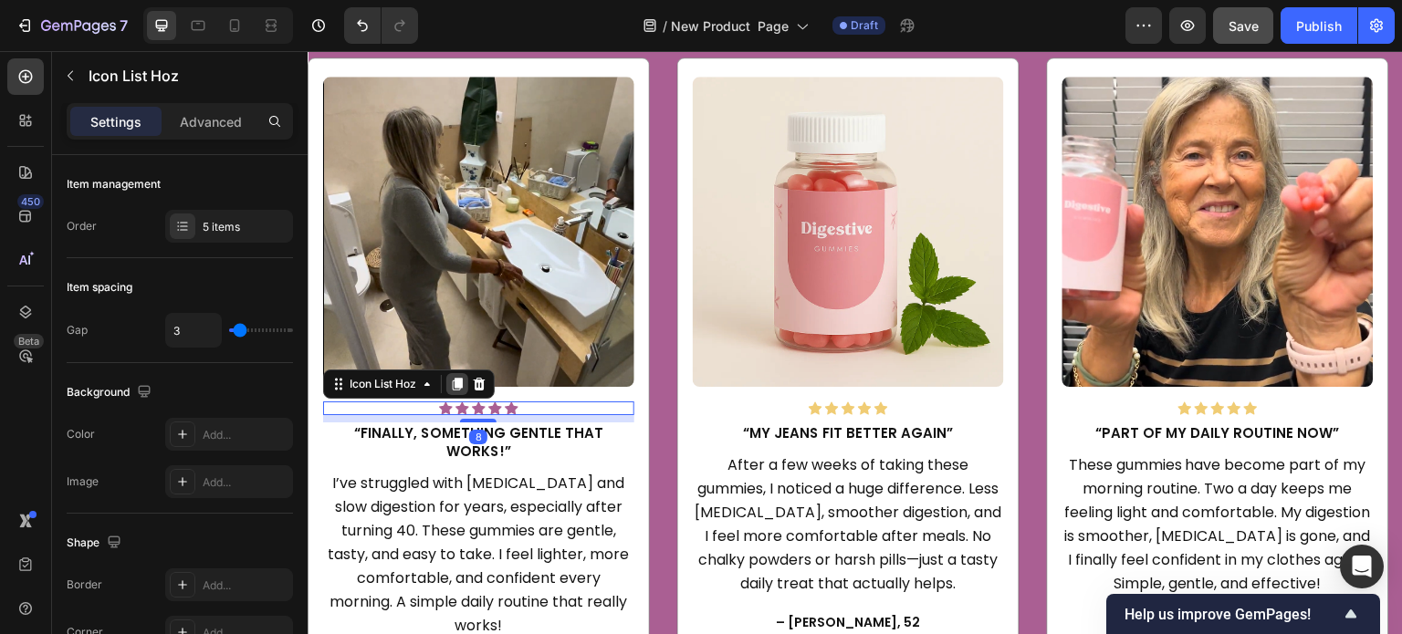
click at [456, 375] on div at bounding box center [457, 384] width 22 height 22
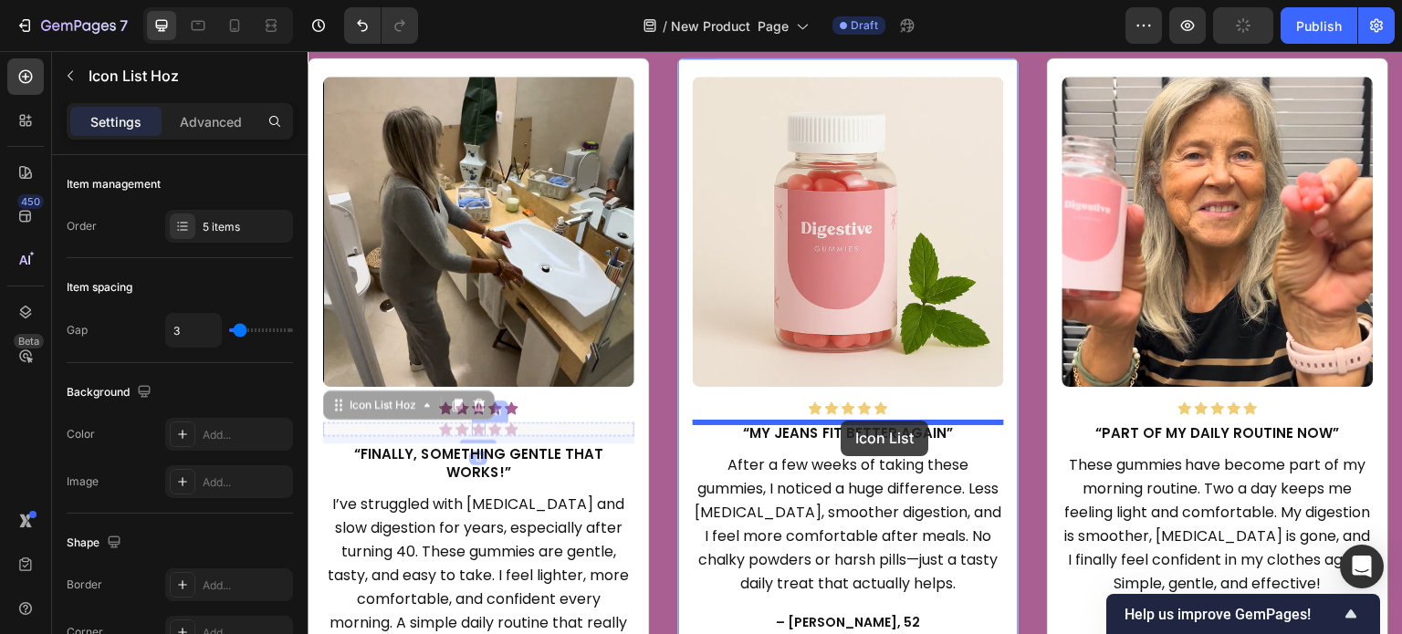
drag, startPoint x: 347, startPoint y: 410, endPoint x: 841, endPoint y: 420, distance: 493.9
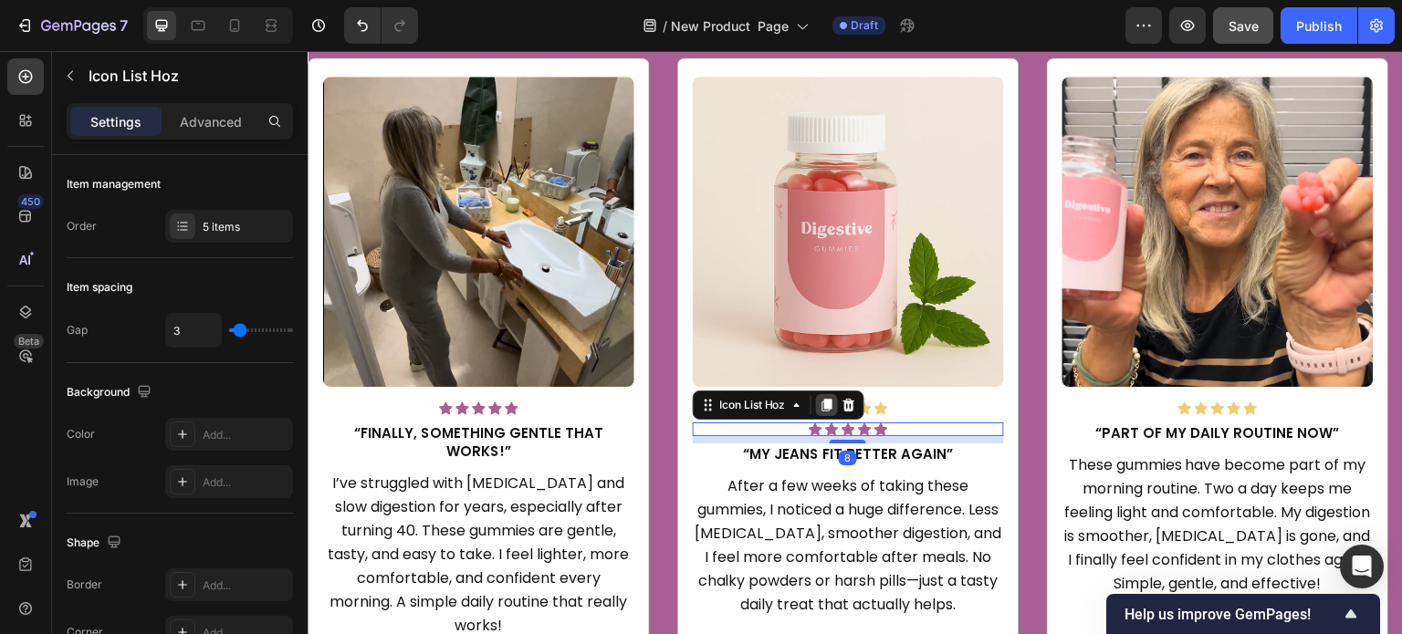
click at [825, 408] on icon at bounding box center [827, 406] width 10 height 13
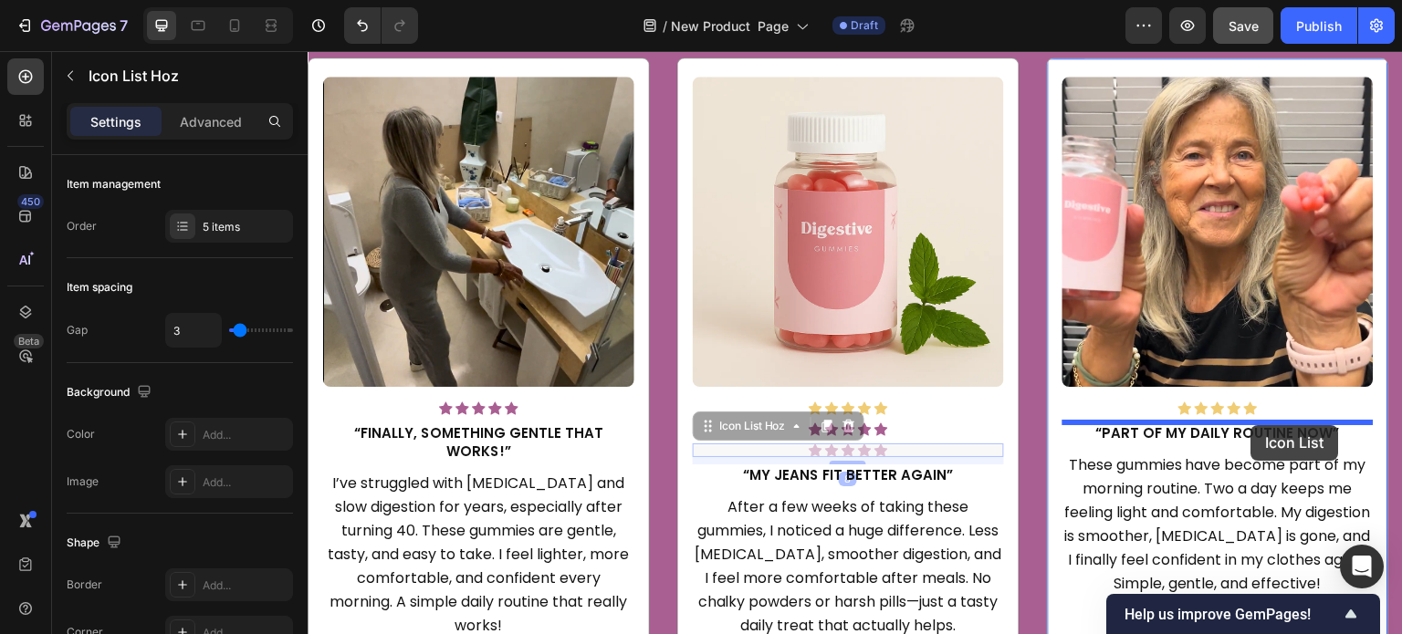
drag, startPoint x: 724, startPoint y: 428, endPoint x: 1257, endPoint y: 421, distance: 533.1
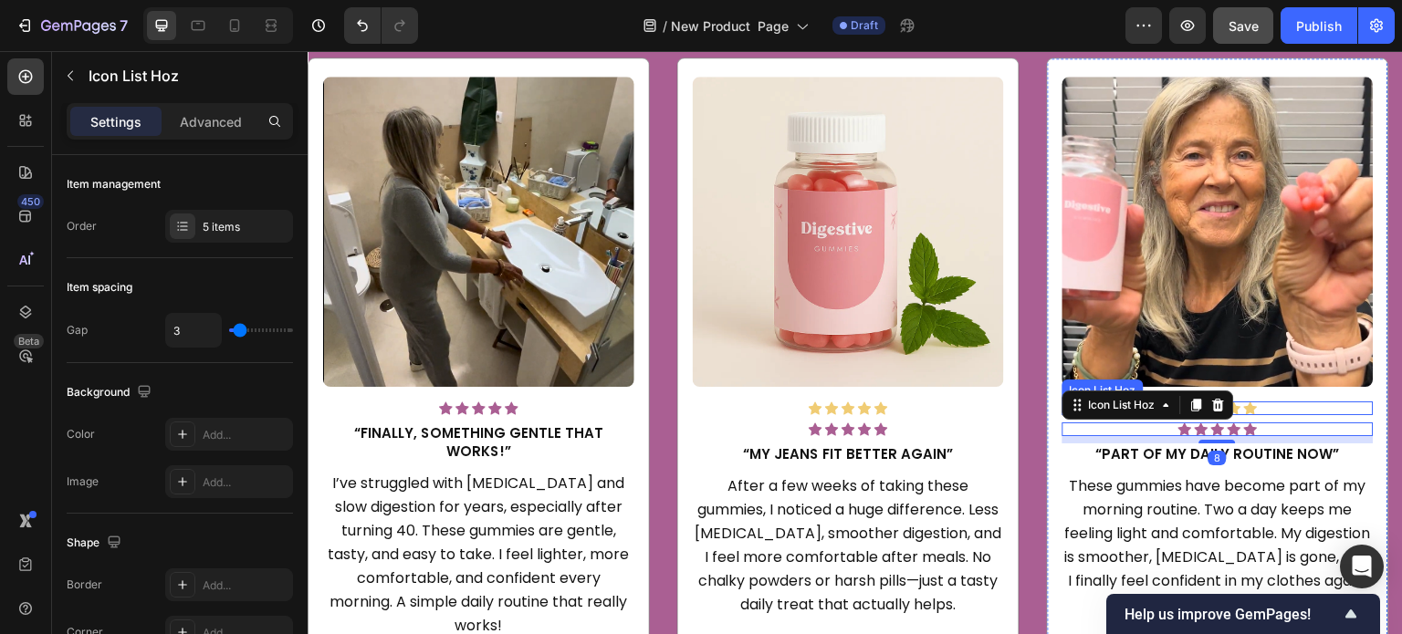
click at [1327, 406] on div "Icon Icon Icon Icon Icon" at bounding box center [1217, 409] width 311 height 14
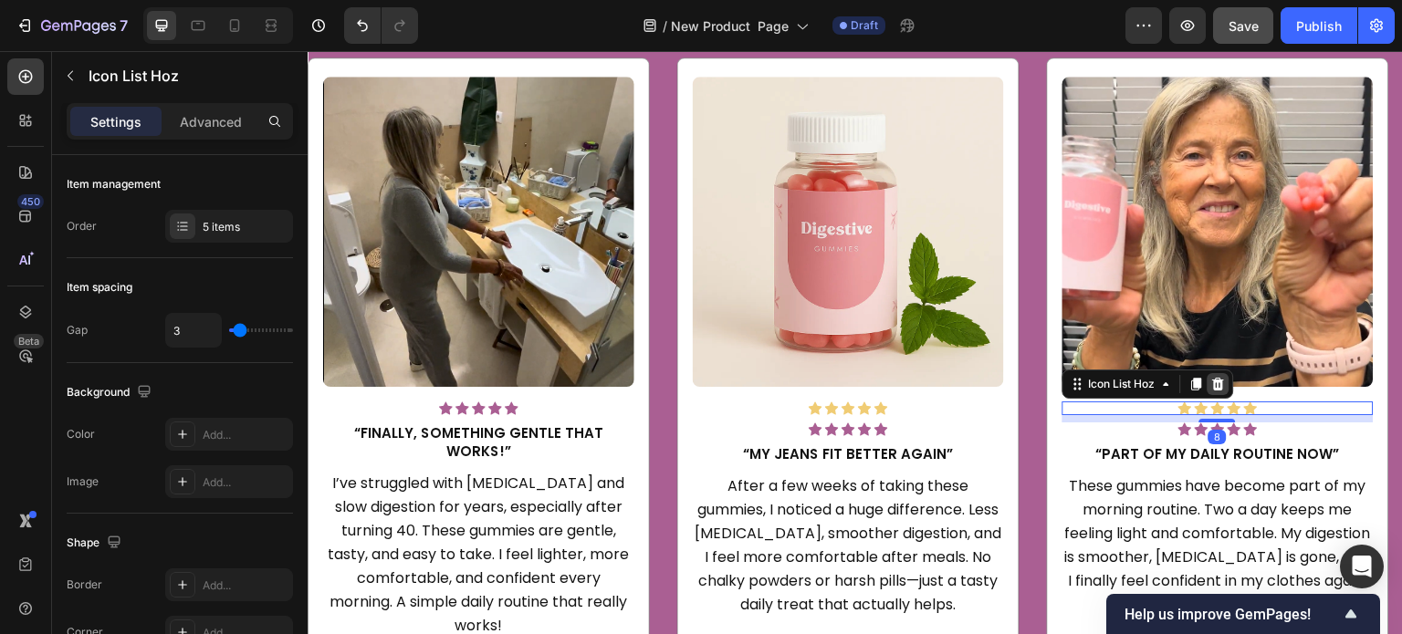
click at [1227, 380] on div at bounding box center [1219, 384] width 22 height 22
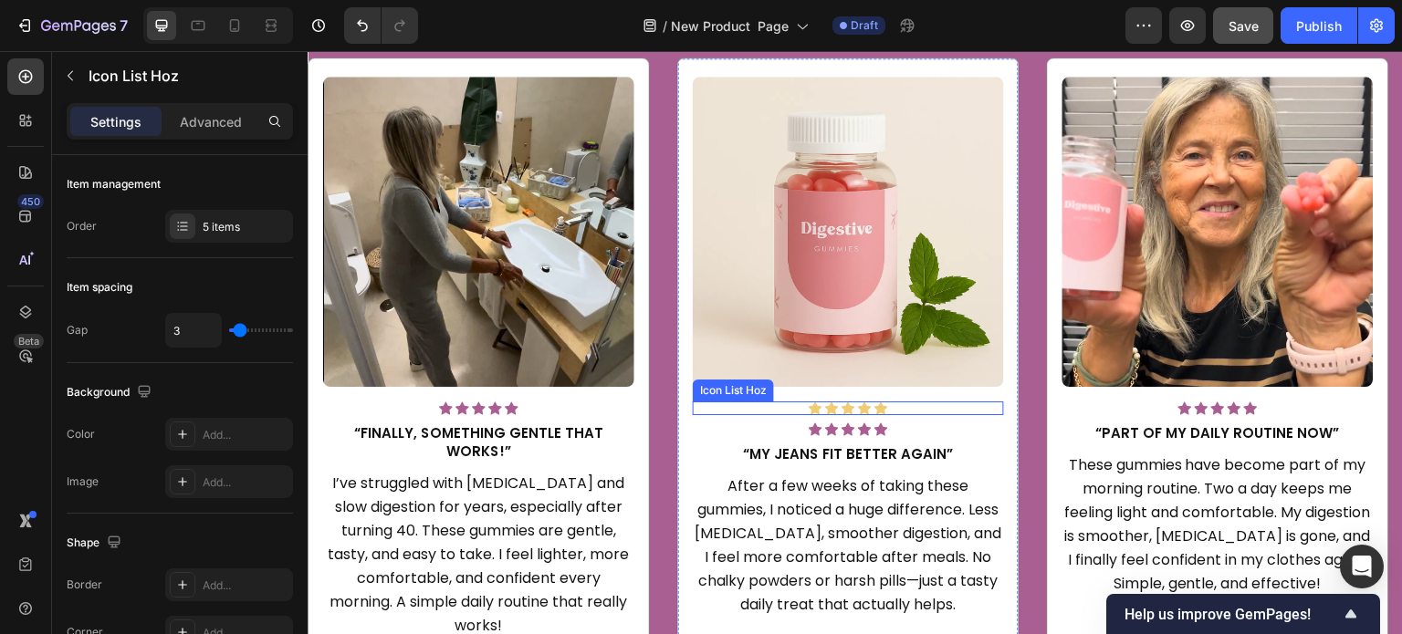
click at [932, 402] on div "Icon Icon Icon Icon Icon" at bounding box center [848, 409] width 311 height 14
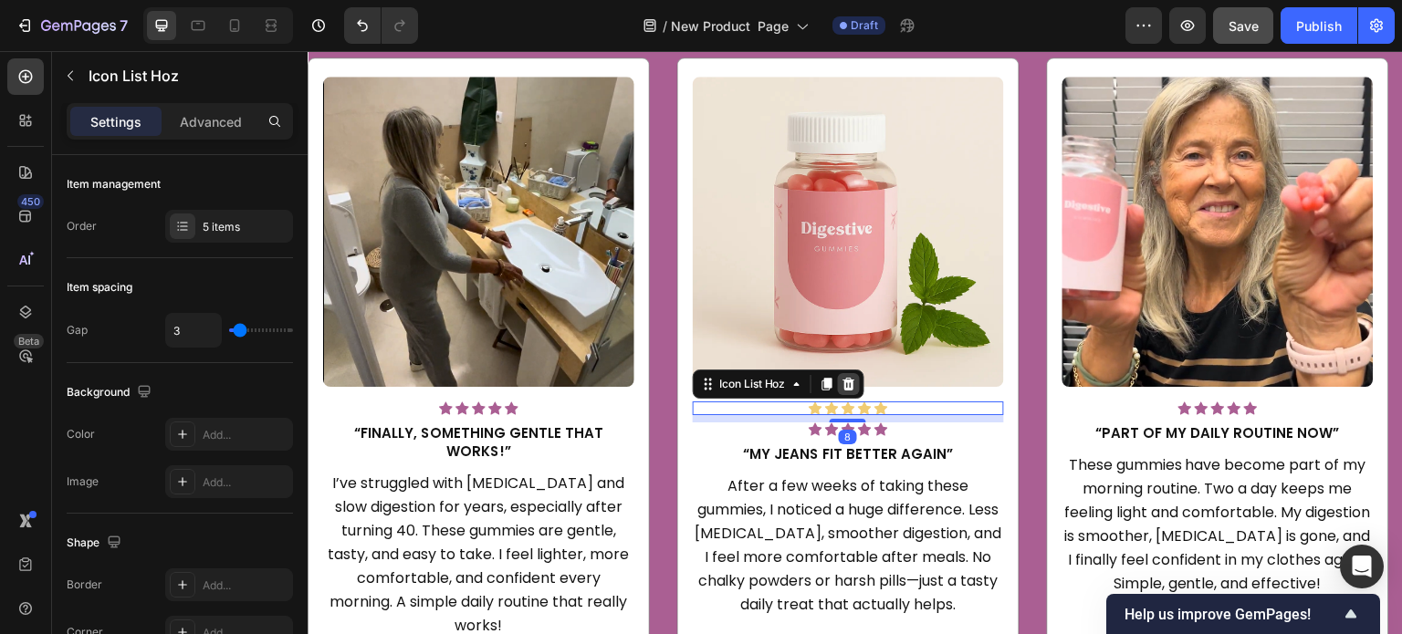
click at [852, 384] on icon at bounding box center [848, 384] width 12 height 13
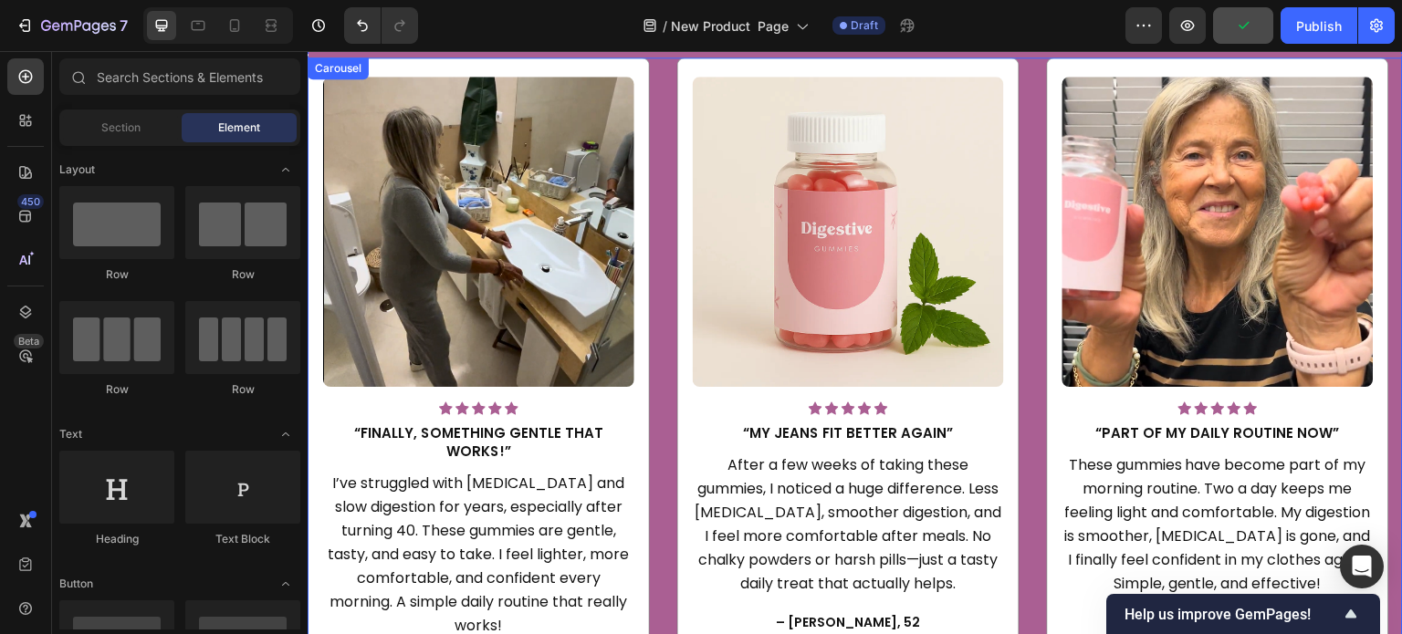
click at [1022, 235] on div "Image Icon Icon Icon Icon Icon Icon List Hoz “Finally, something gentle that wo…" at bounding box center [855, 376] width 1095 height 637
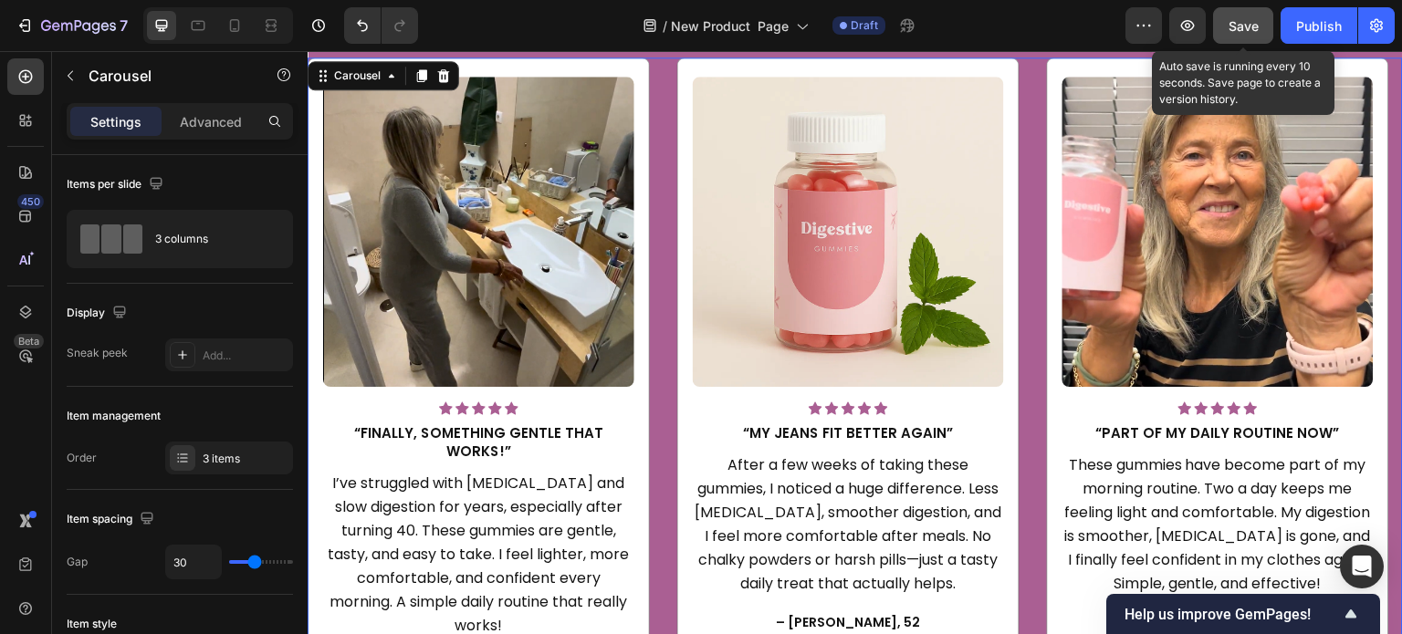
click at [1243, 30] on span "Save" at bounding box center [1244, 26] width 30 height 16
click at [1237, 26] on span "Save" at bounding box center [1244, 26] width 30 height 16
click at [1240, 39] on button "Save" at bounding box center [1243, 25] width 60 height 37
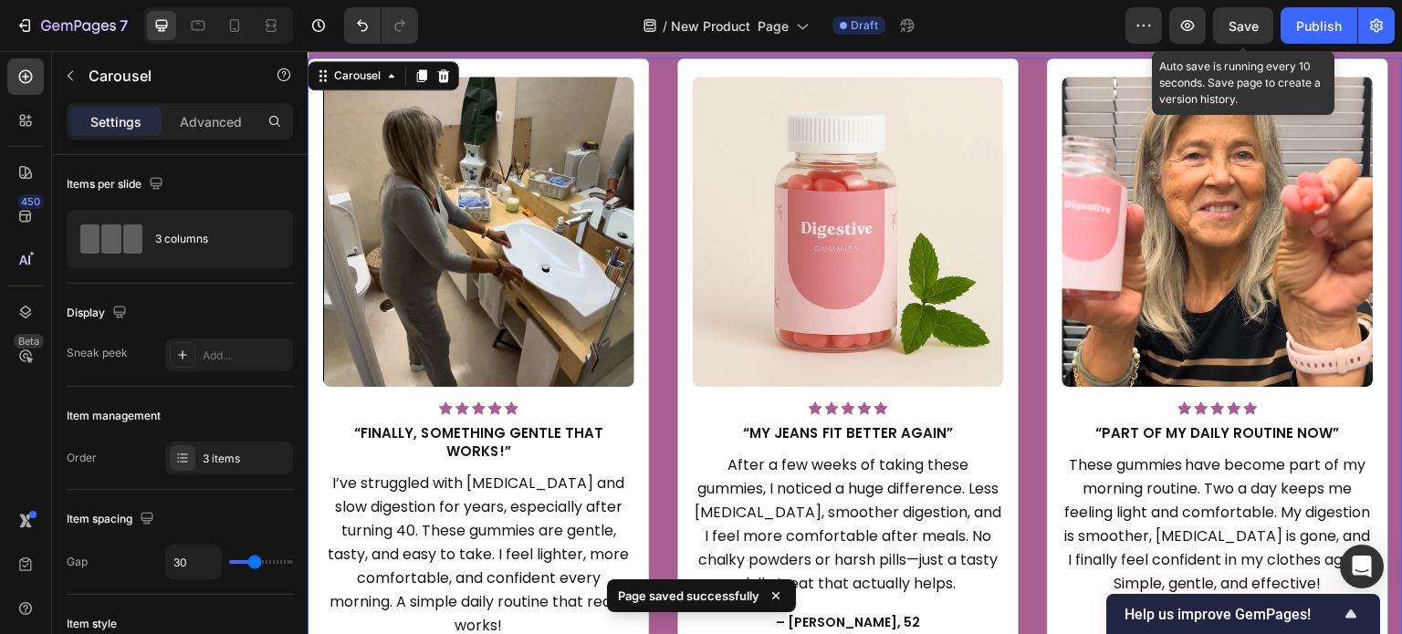
click at [1256, 18] on span "Save" at bounding box center [1244, 26] width 30 height 16
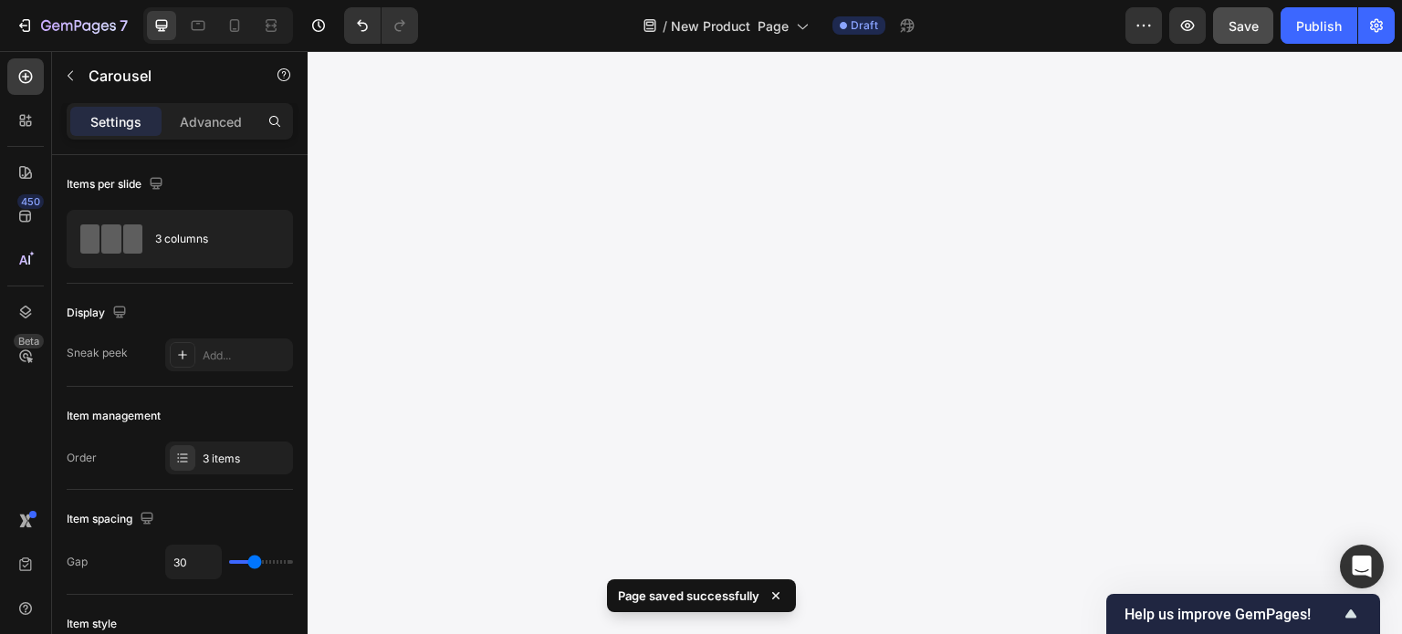
scroll to position [1204, 0]
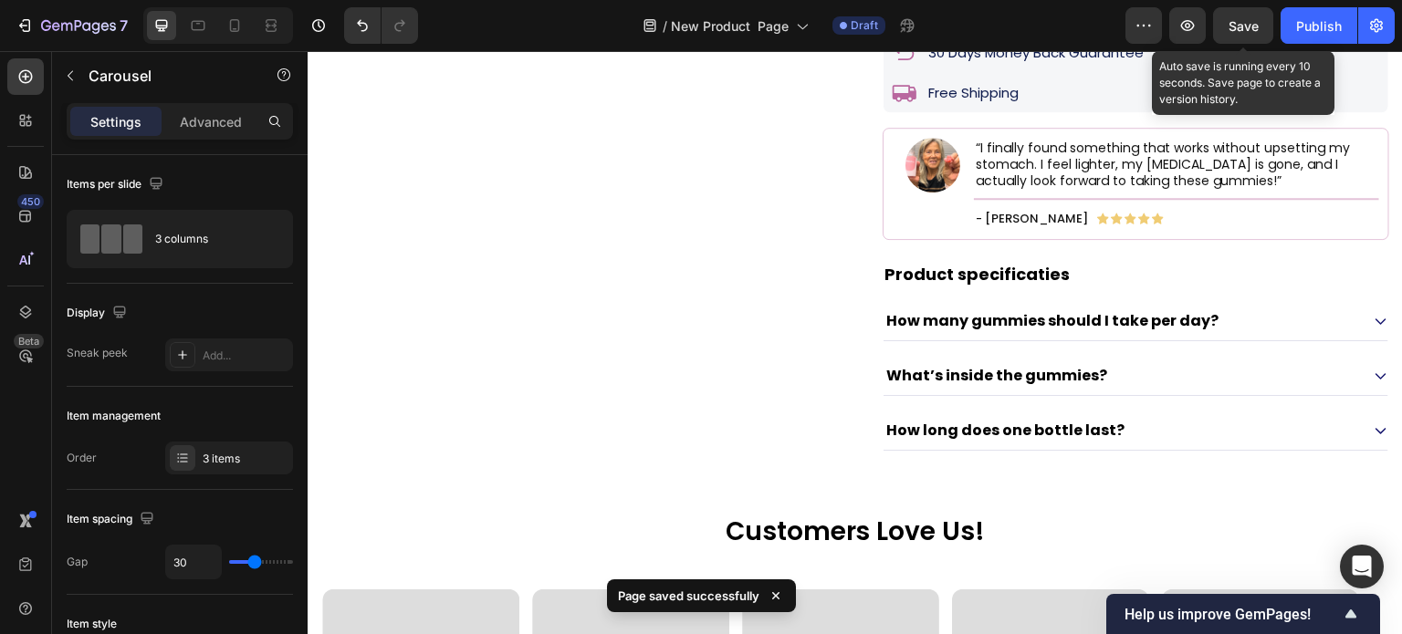
click at [1232, 26] on span "Save" at bounding box center [1244, 26] width 30 height 16
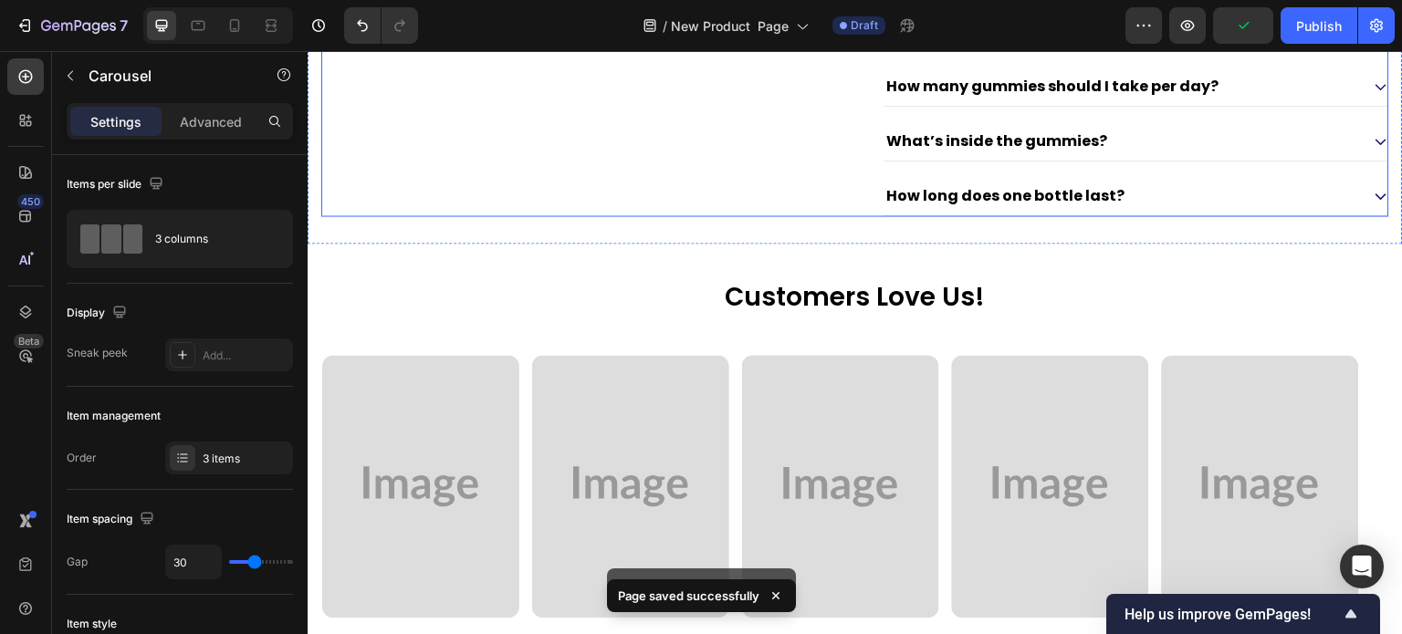
scroll to position [1569, 0]
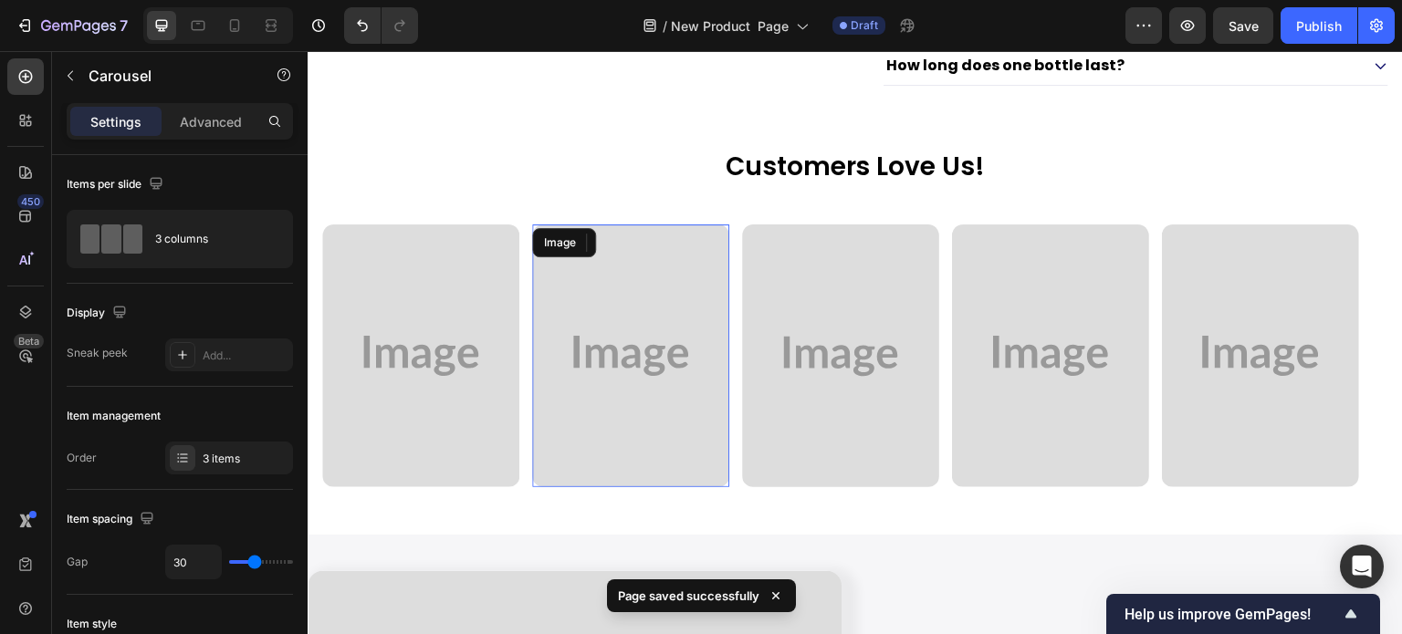
click at [542, 306] on img at bounding box center [630, 356] width 197 height 263
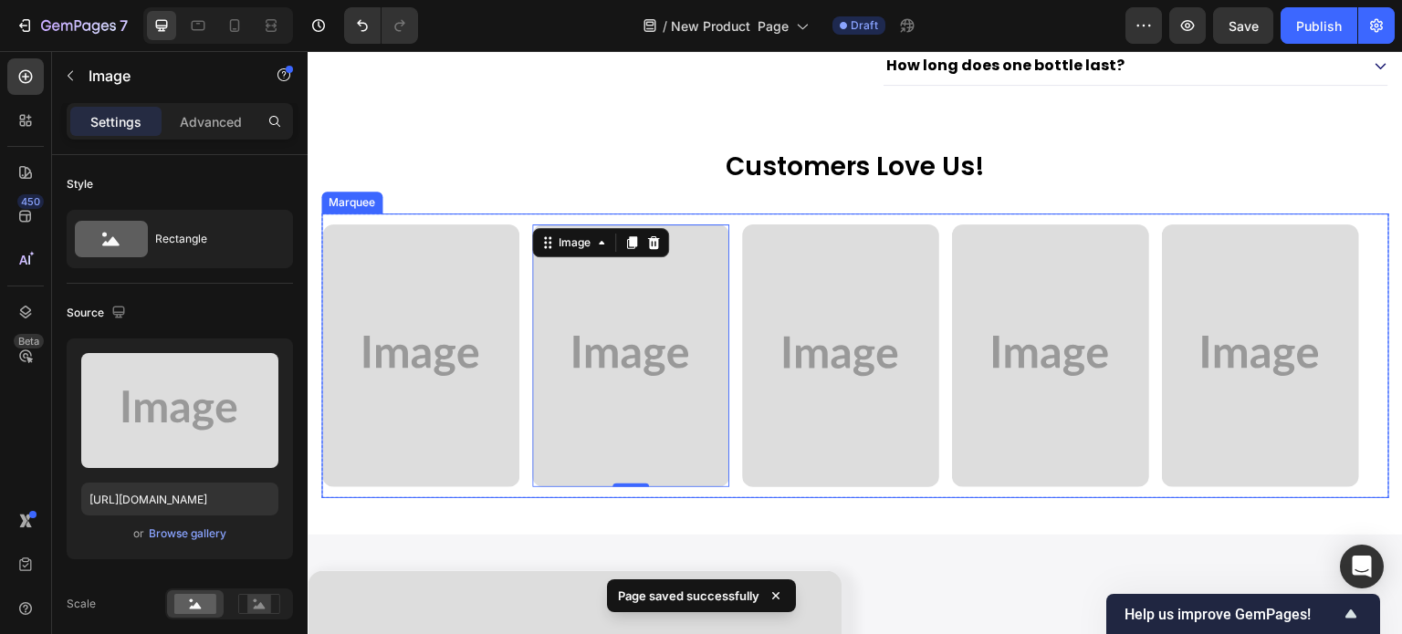
click at [522, 293] on div "Image" at bounding box center [427, 356] width 210 height 263
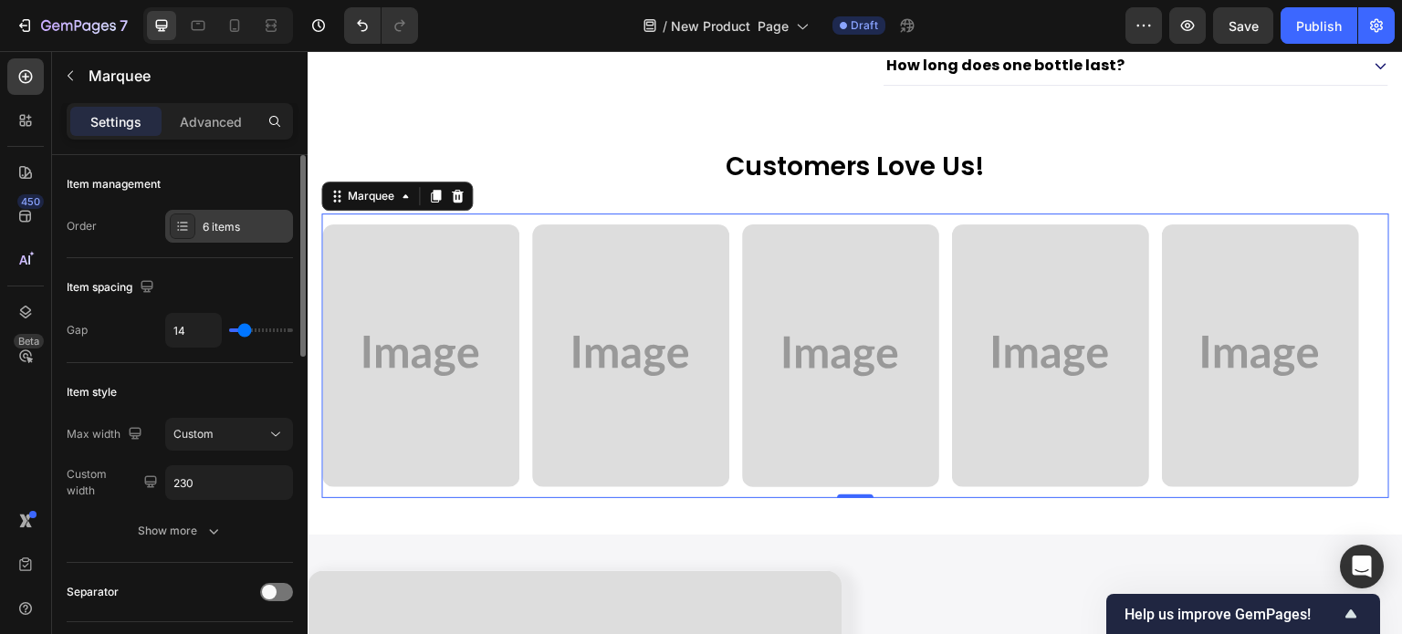
click at [215, 229] on div "6 items" at bounding box center [246, 227] width 86 height 16
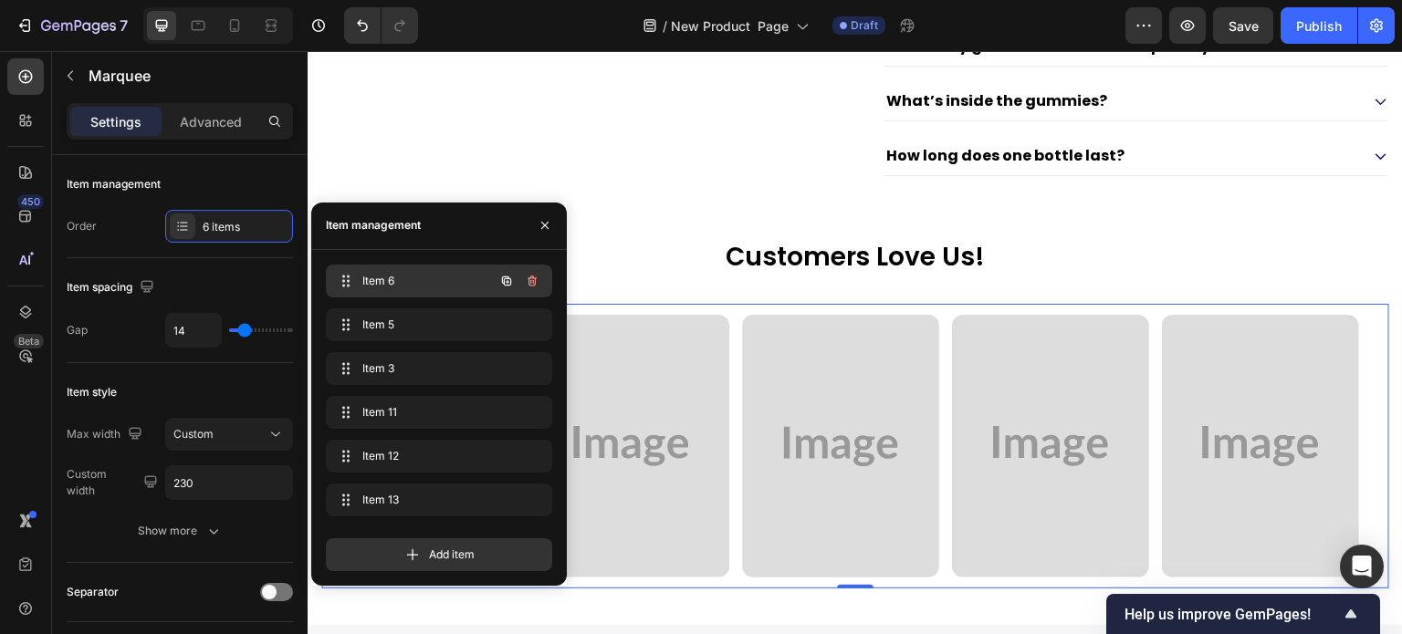
scroll to position [1478, 0]
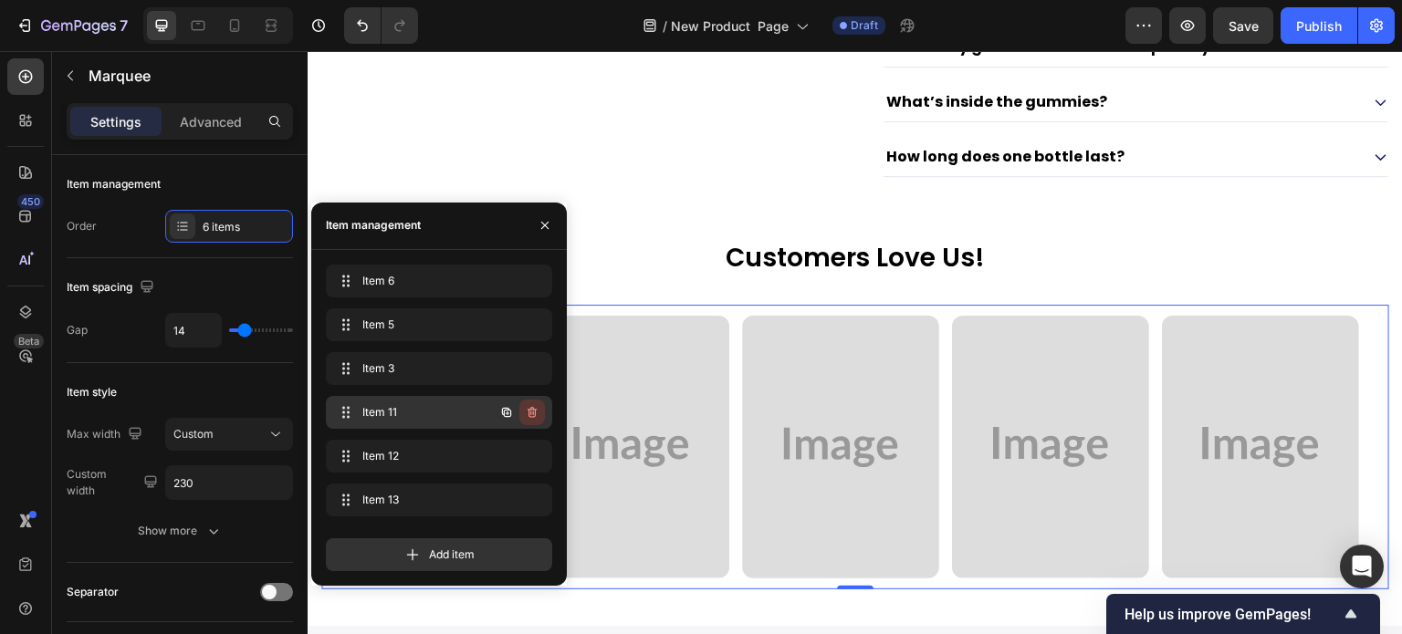
click at [530, 415] on icon "button" at bounding box center [532, 412] width 15 height 15
click at [530, 415] on div "Delete" at bounding box center [520, 412] width 34 height 16
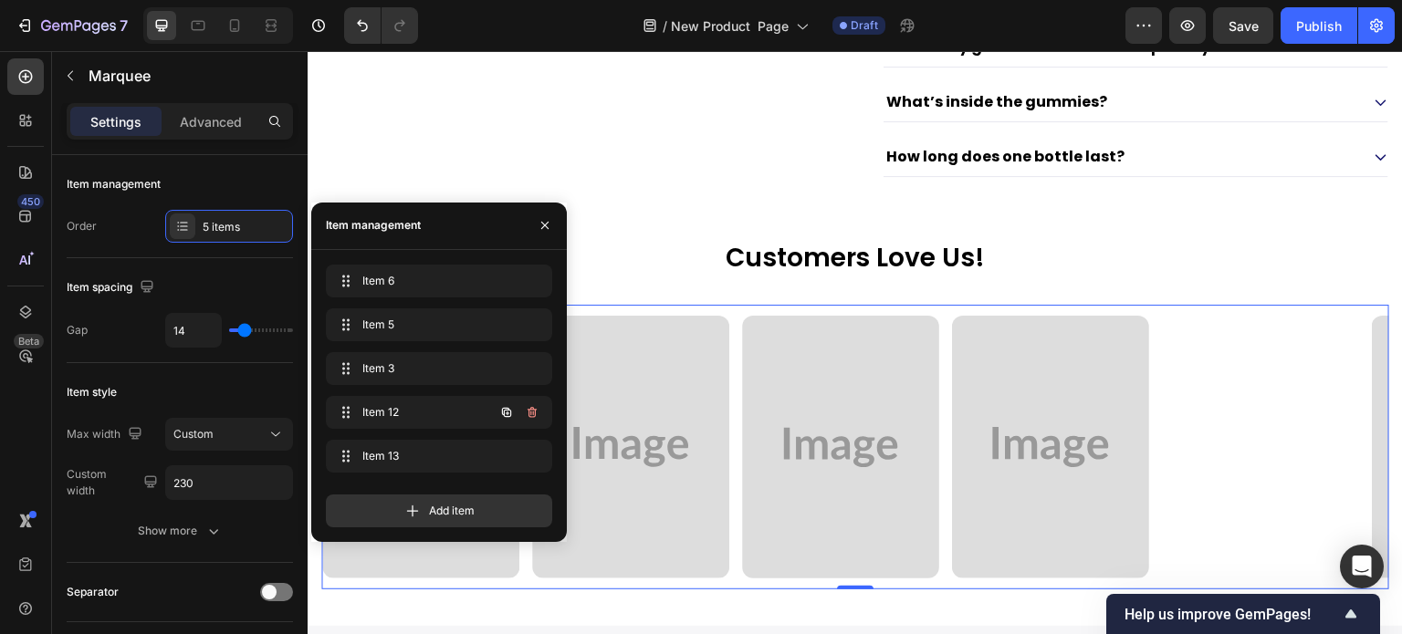
click at [530, 415] on icon "button" at bounding box center [532, 412] width 15 height 15
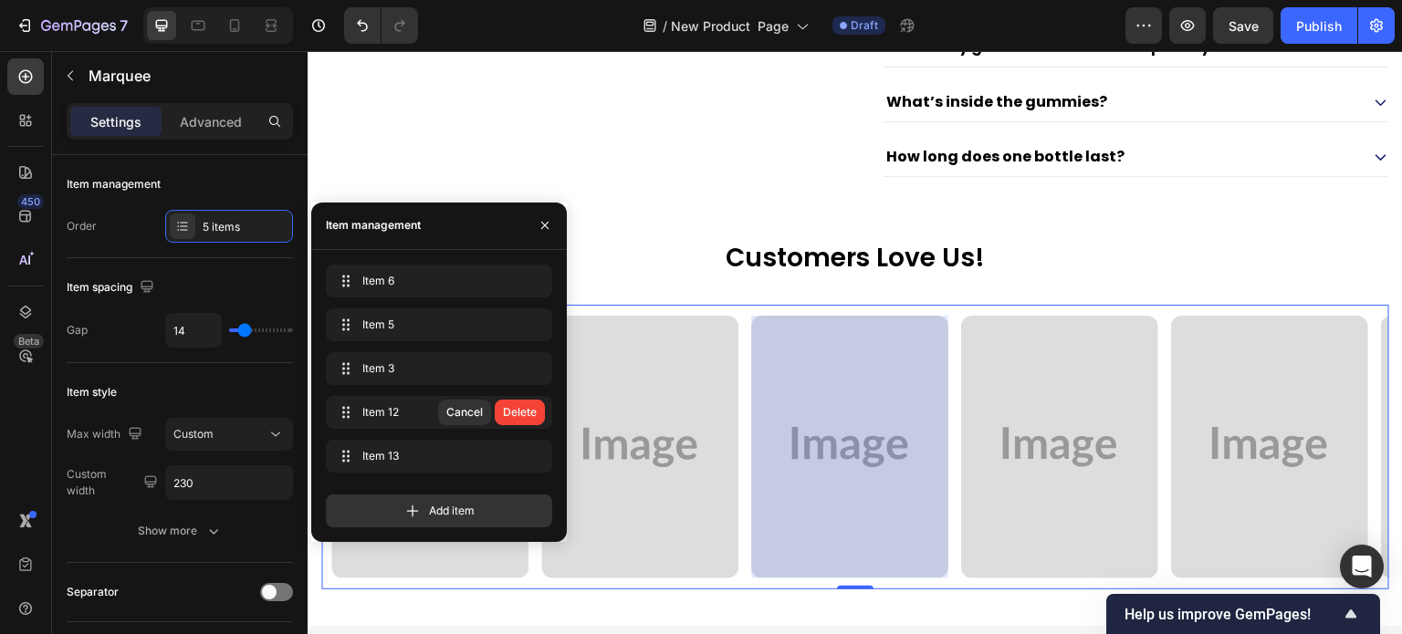
scroll to position [0, 202]
click at [530, 415] on div "Delete" at bounding box center [520, 412] width 34 height 16
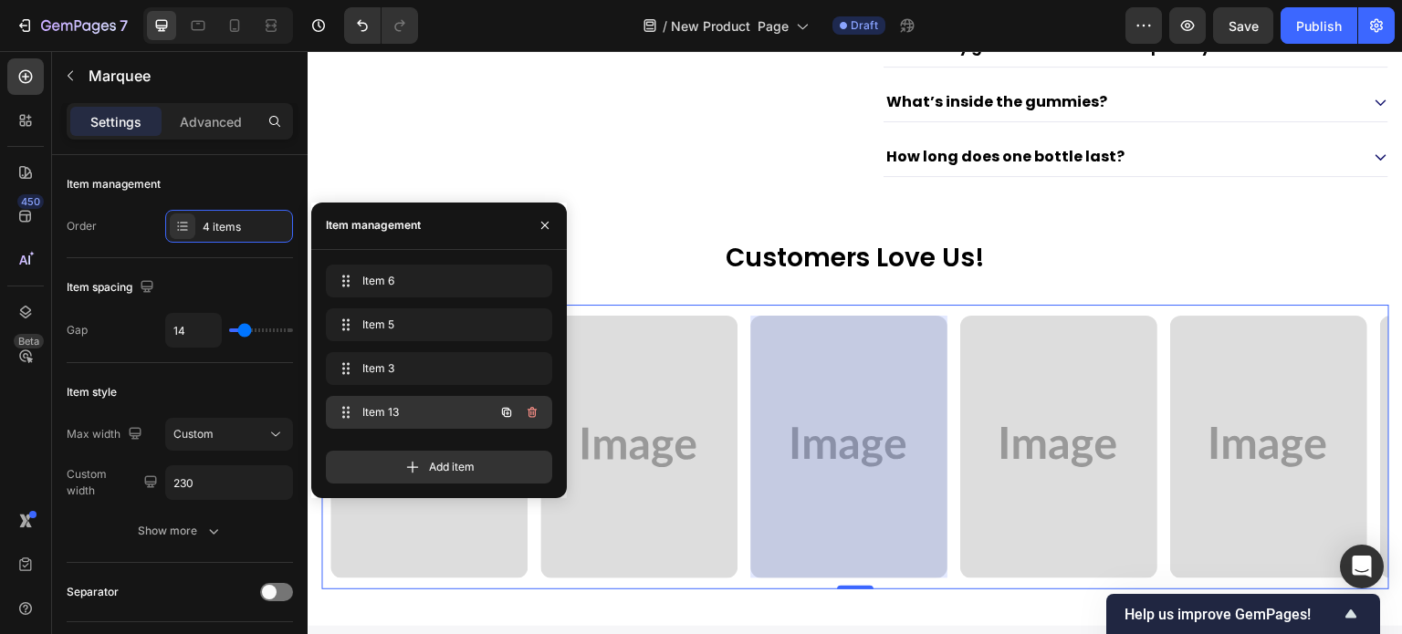
click at [501, 403] on button "button" at bounding box center [507, 413] width 26 height 26
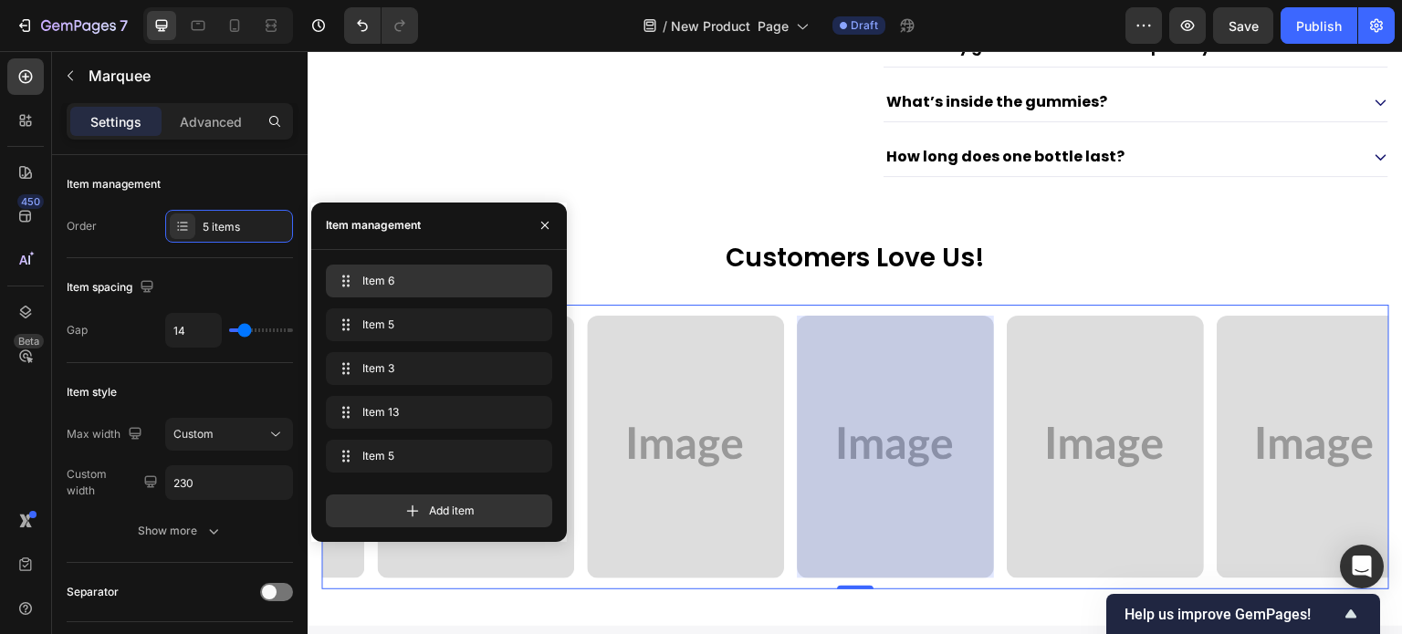
scroll to position [0, 413]
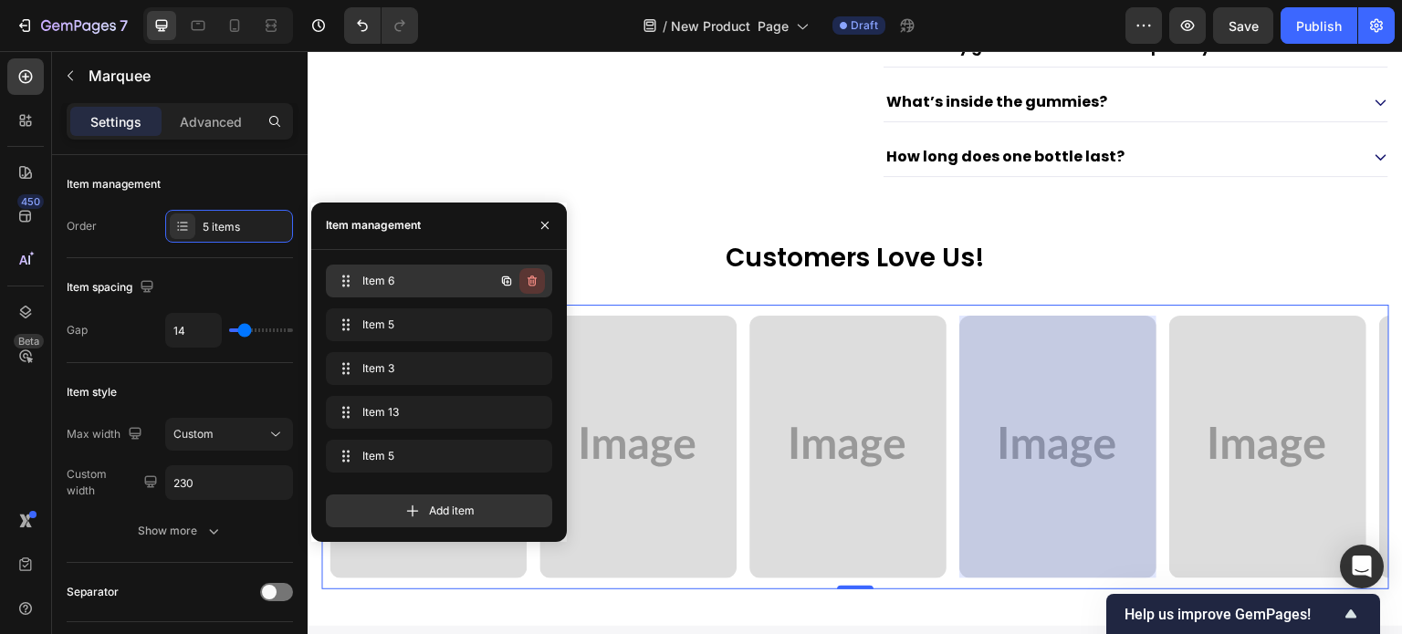
click at [529, 281] on icon "button" at bounding box center [532, 281] width 15 height 15
click at [529, 281] on div "Delete" at bounding box center [520, 281] width 34 height 16
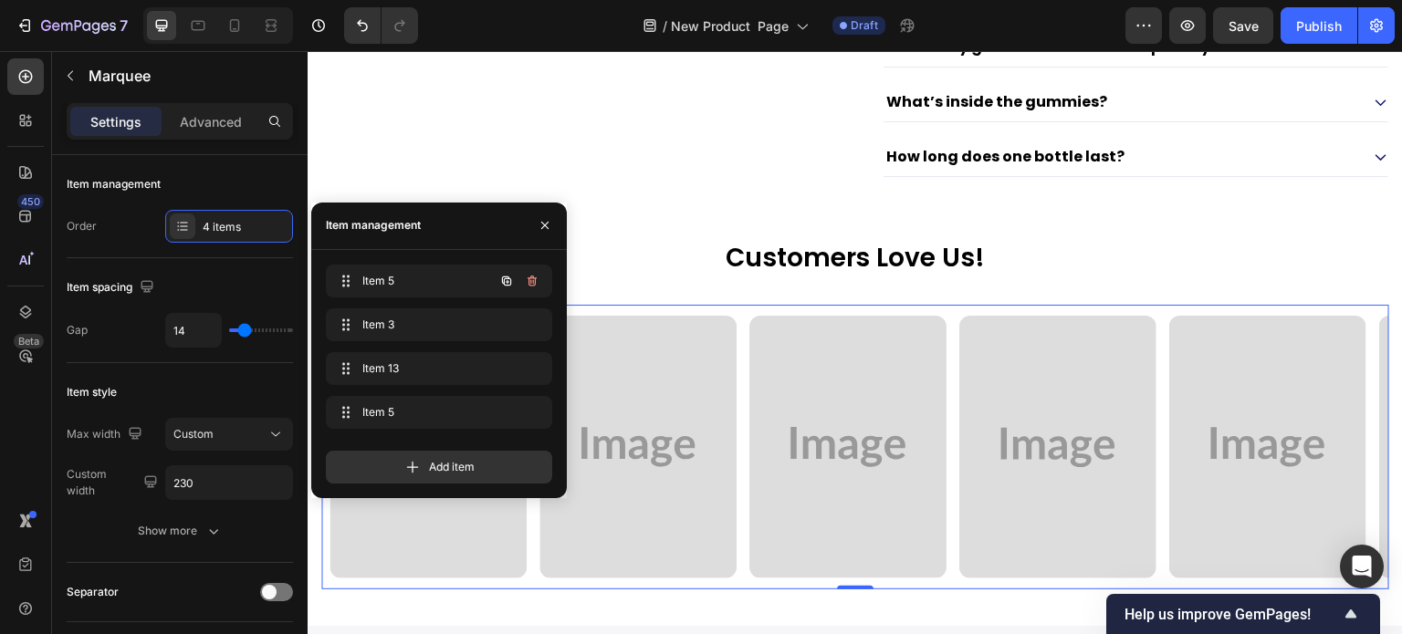
click at [529, 281] on icon "button" at bounding box center [532, 281] width 15 height 15
click at [529, 281] on div "Delete" at bounding box center [520, 281] width 34 height 16
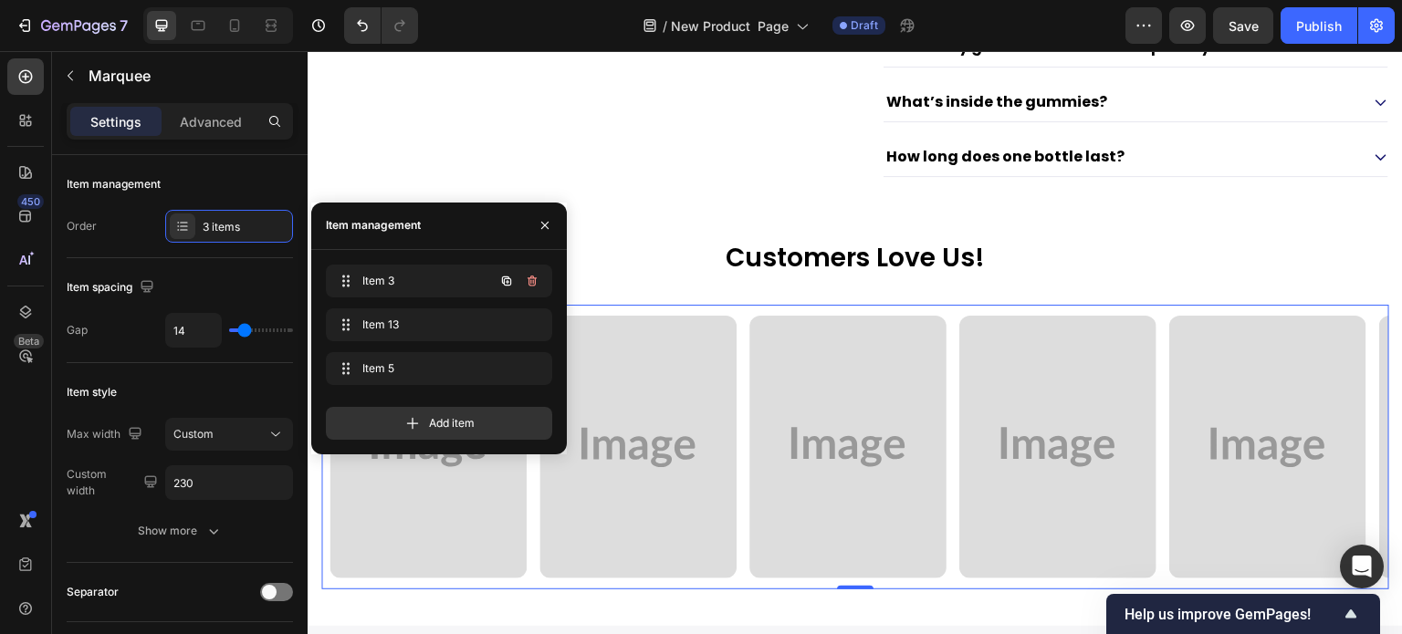
click at [529, 281] on icon "button" at bounding box center [532, 281] width 15 height 15
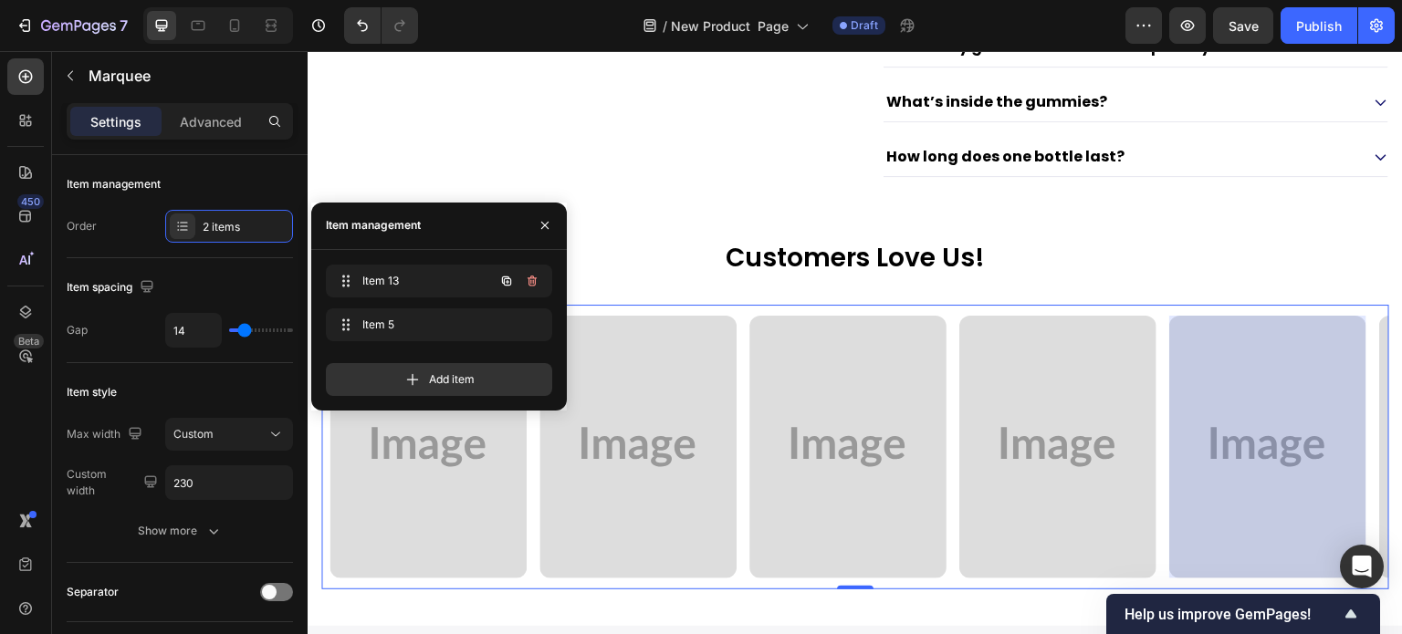
click at [529, 281] on icon "button" at bounding box center [532, 281] width 15 height 15
click at [529, 281] on div "Delete" at bounding box center [520, 281] width 34 height 16
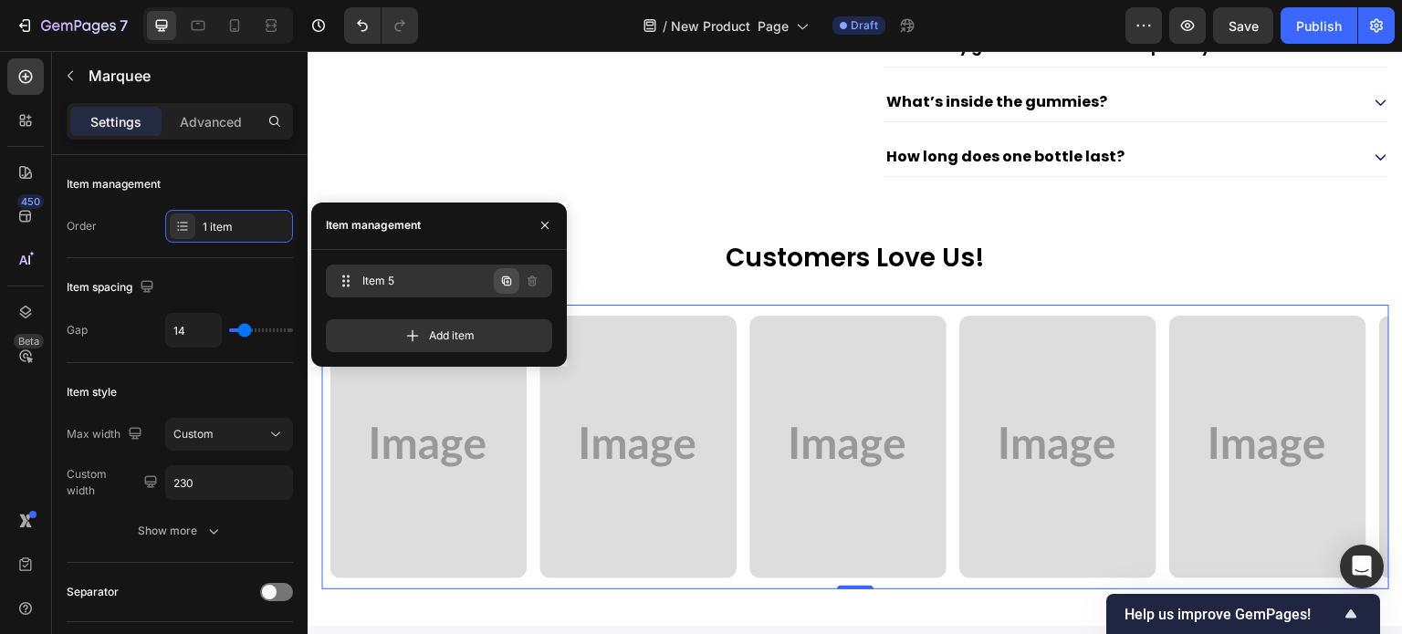
click at [504, 281] on icon "button" at bounding box center [506, 280] width 9 height 9
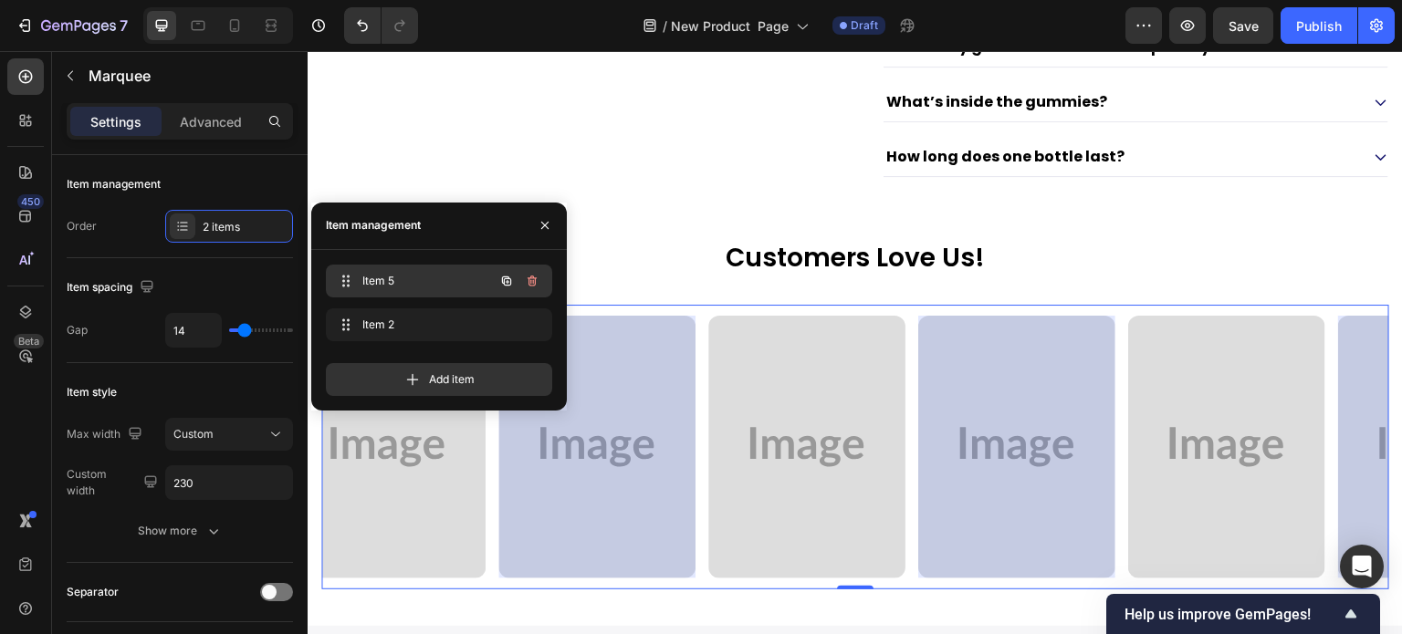
scroll to position [0, 0]
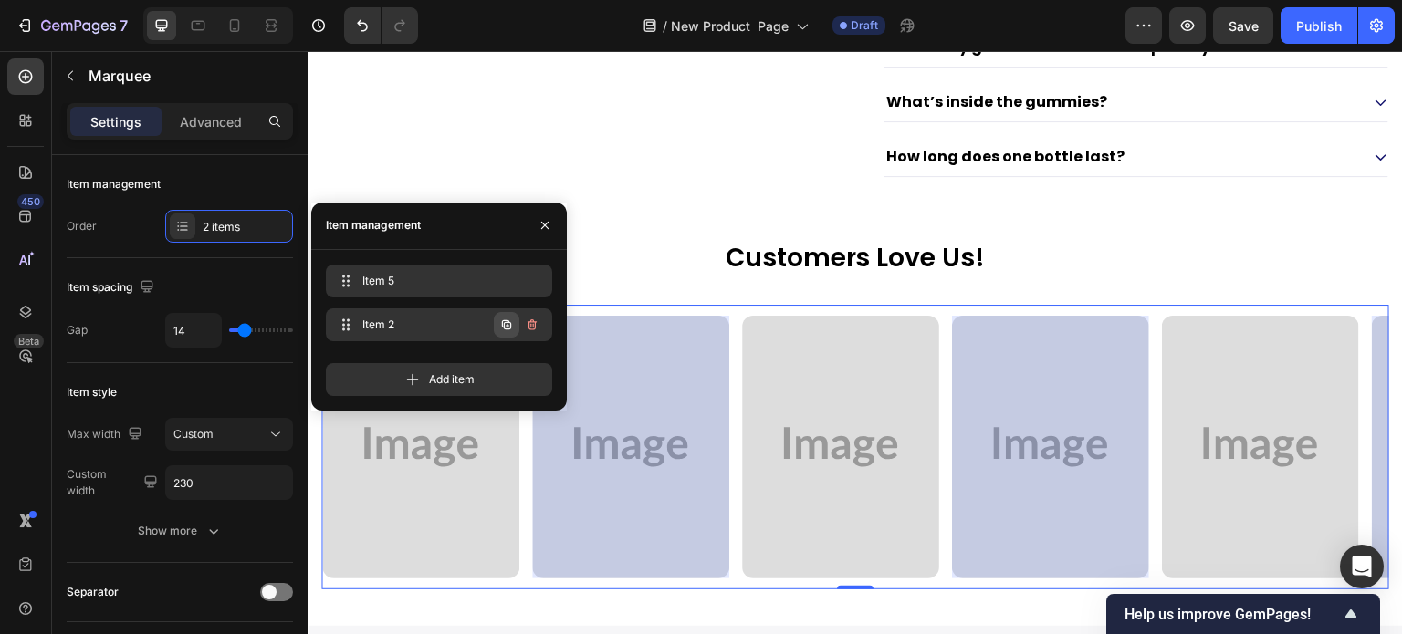
click at [507, 331] on button "button" at bounding box center [507, 325] width 26 height 26
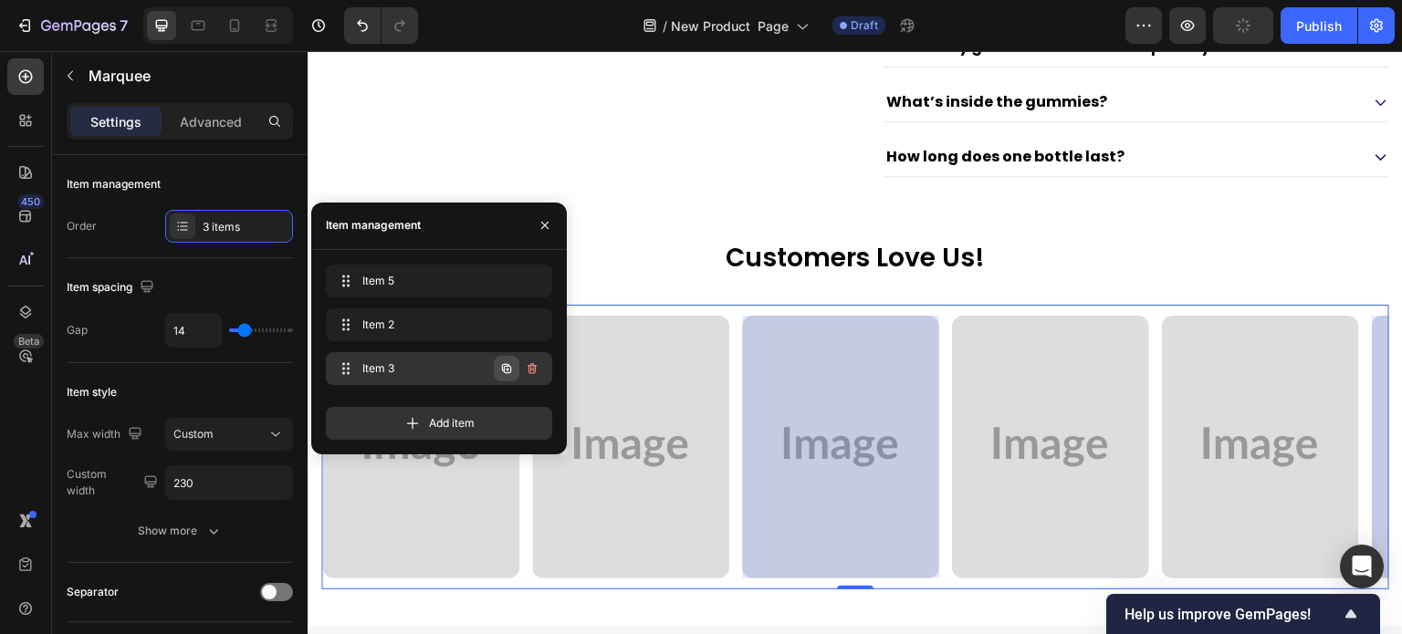
click at [507, 371] on icon "button" at bounding box center [508, 369] width 4 height 4
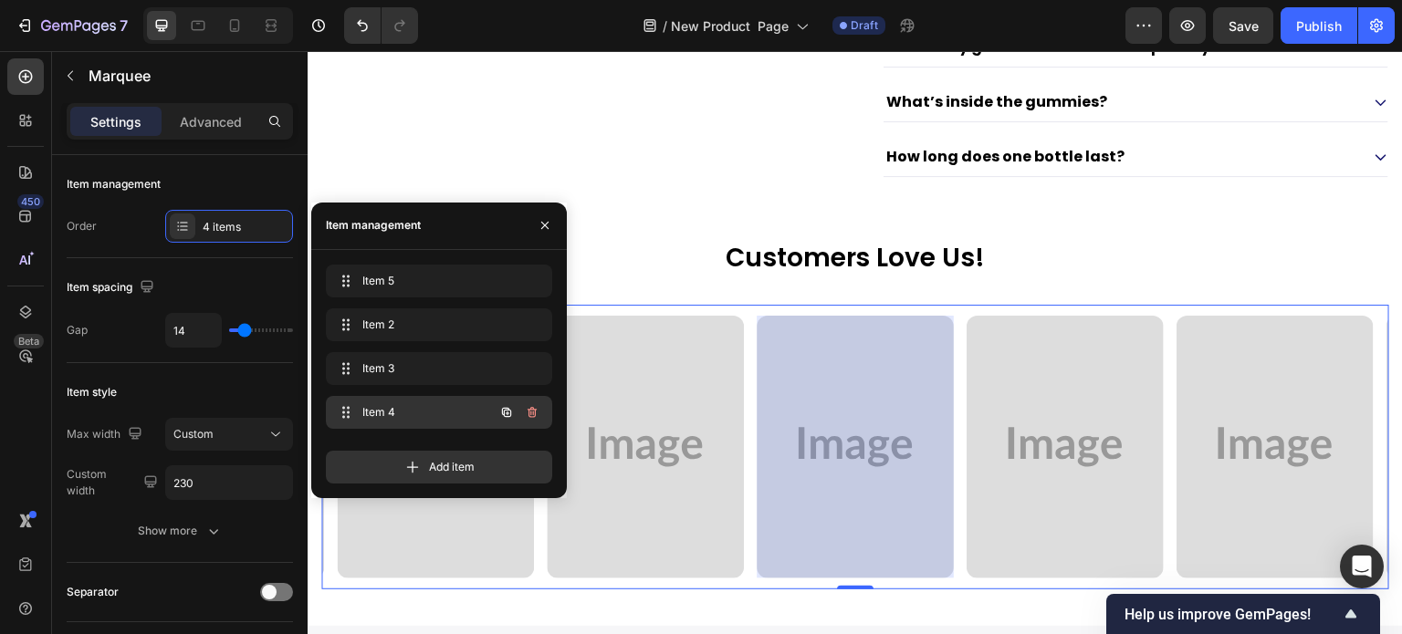
scroll to position [0, 202]
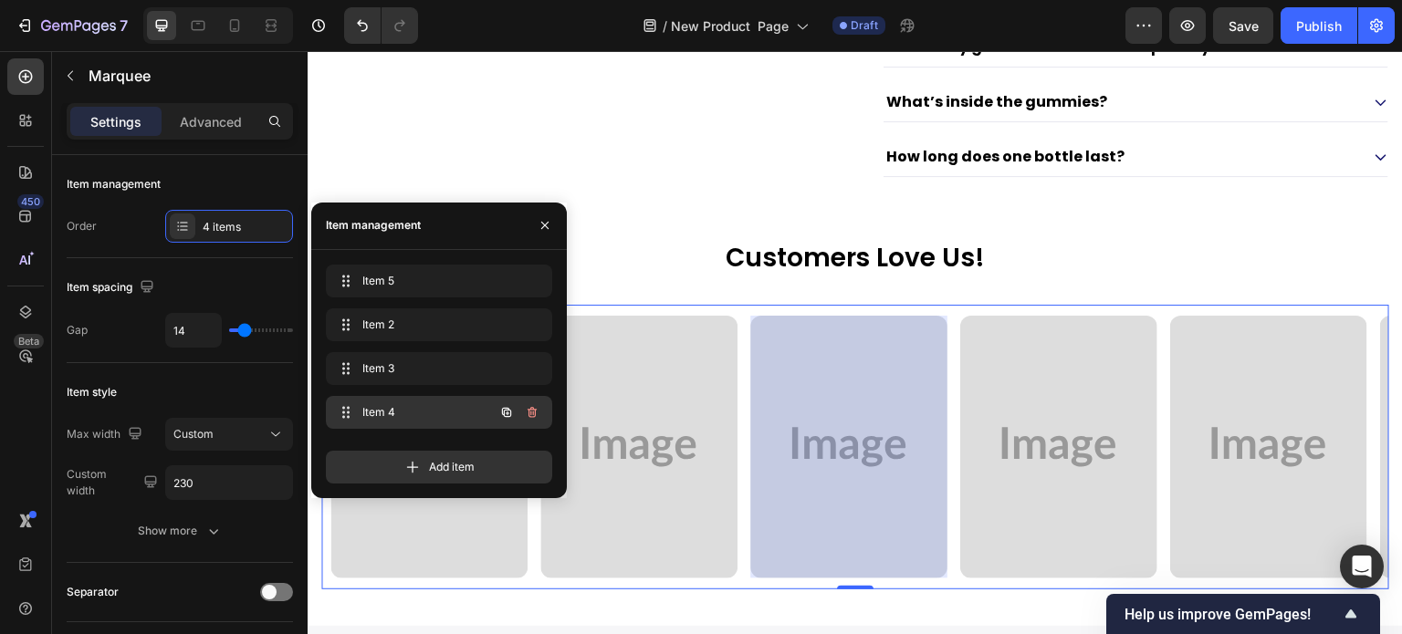
click at [507, 403] on button "button" at bounding box center [507, 413] width 26 height 26
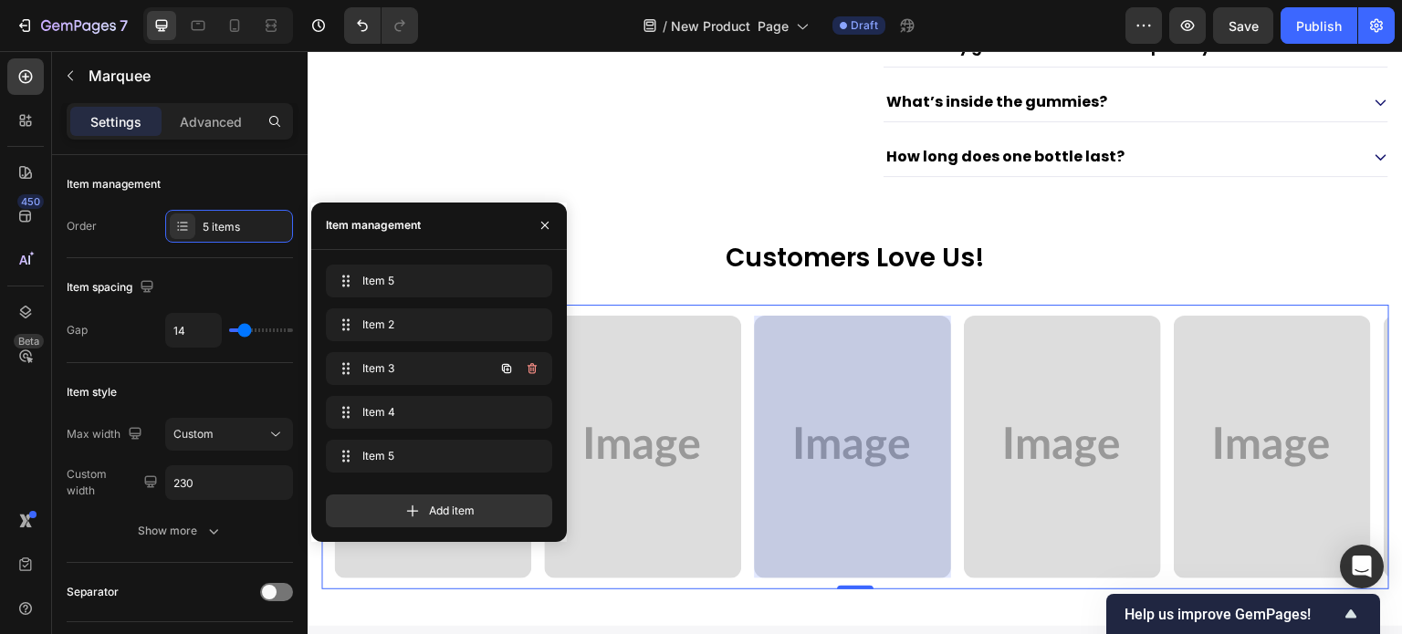
scroll to position [0, 413]
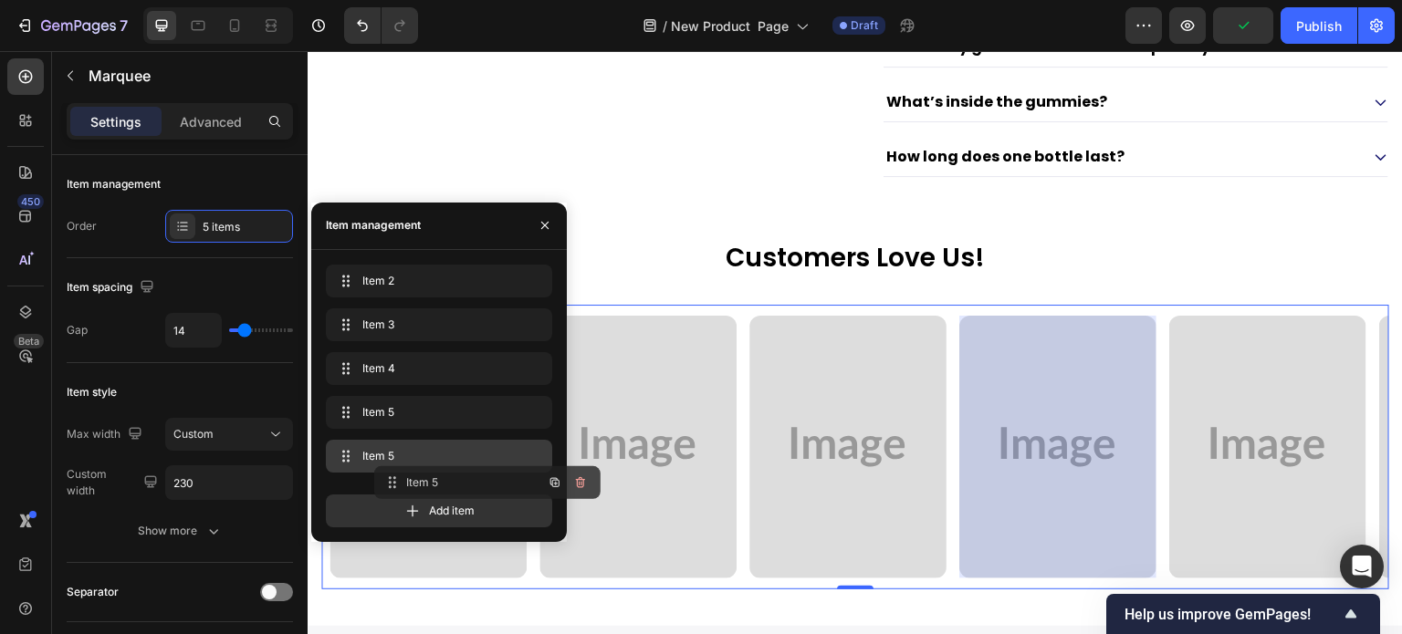
drag, startPoint x: 371, startPoint y: 273, endPoint x: 419, endPoint y: 474, distance: 206.6
click at [252, 390] on div "Item style" at bounding box center [180, 392] width 226 height 29
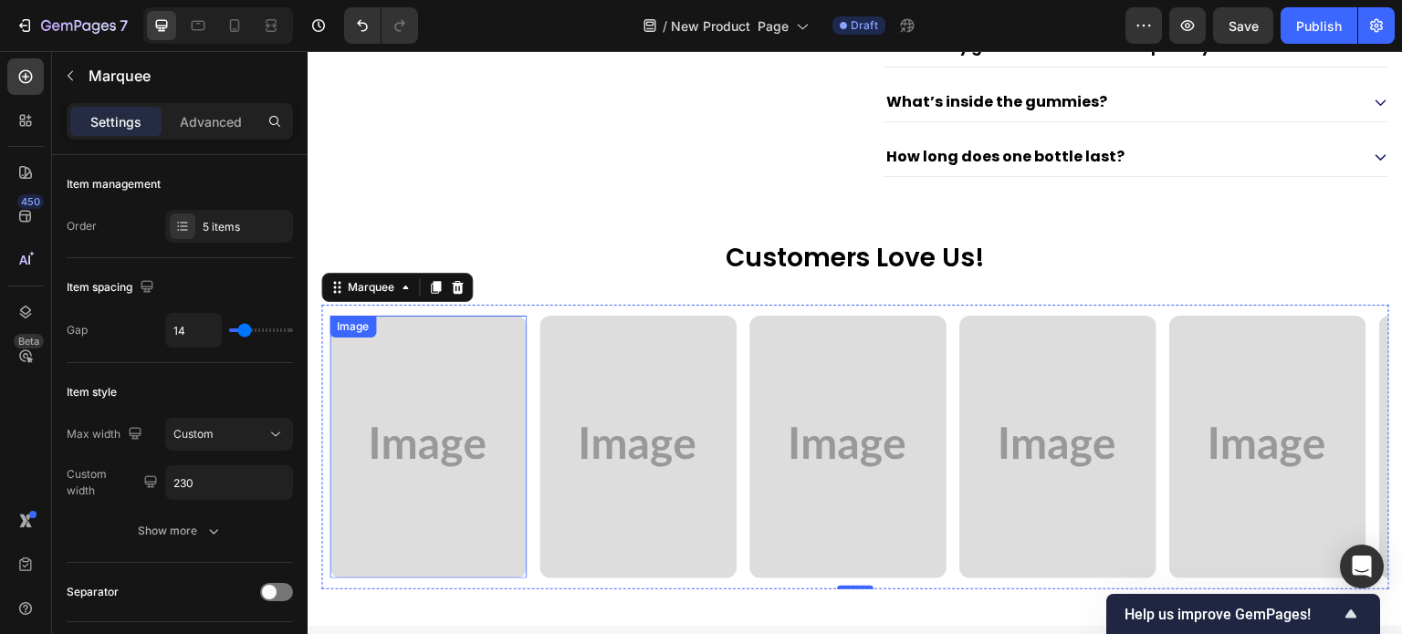
click at [447, 404] on img at bounding box center [428, 447] width 197 height 263
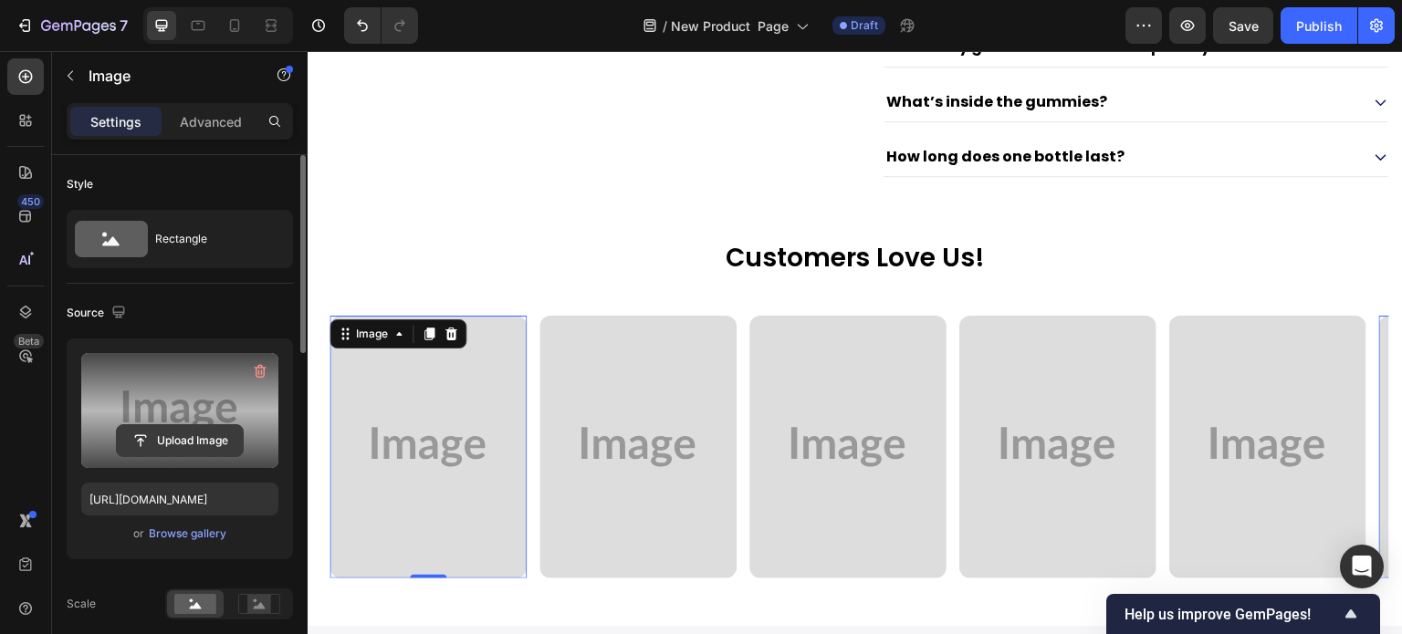
click at [192, 437] on input "file" at bounding box center [180, 440] width 126 height 31
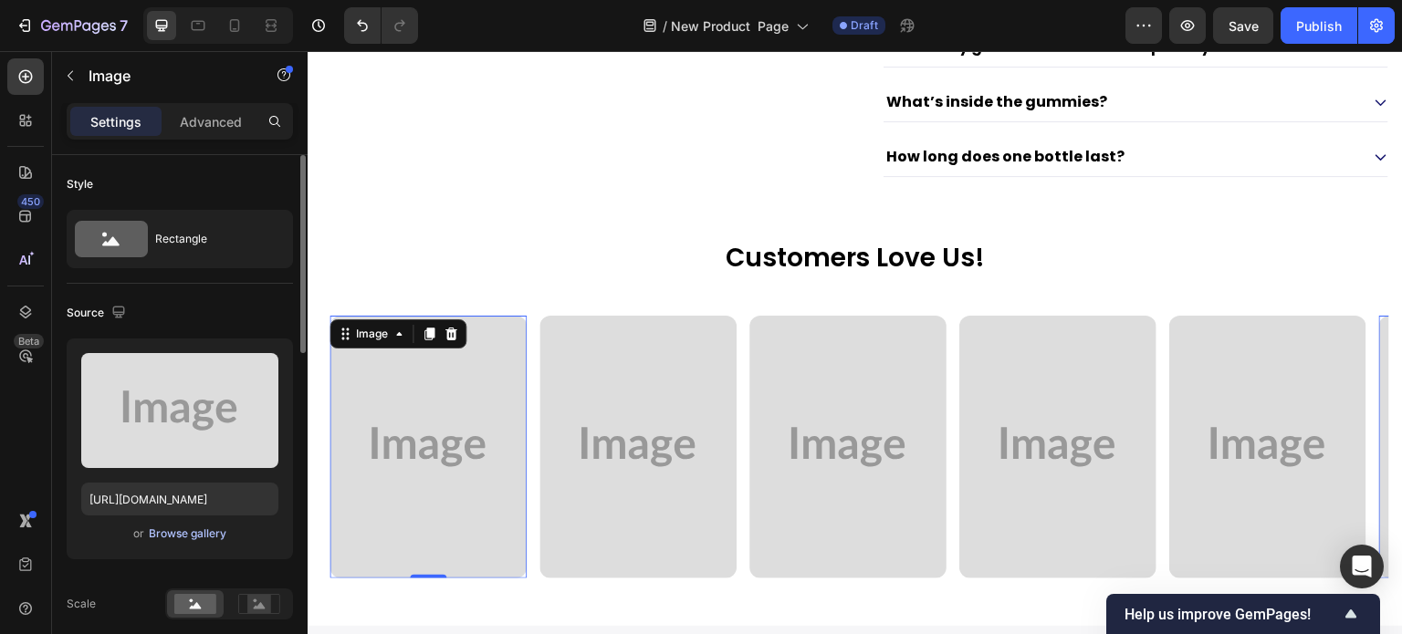
click at [221, 530] on div "Browse gallery" at bounding box center [188, 534] width 78 height 16
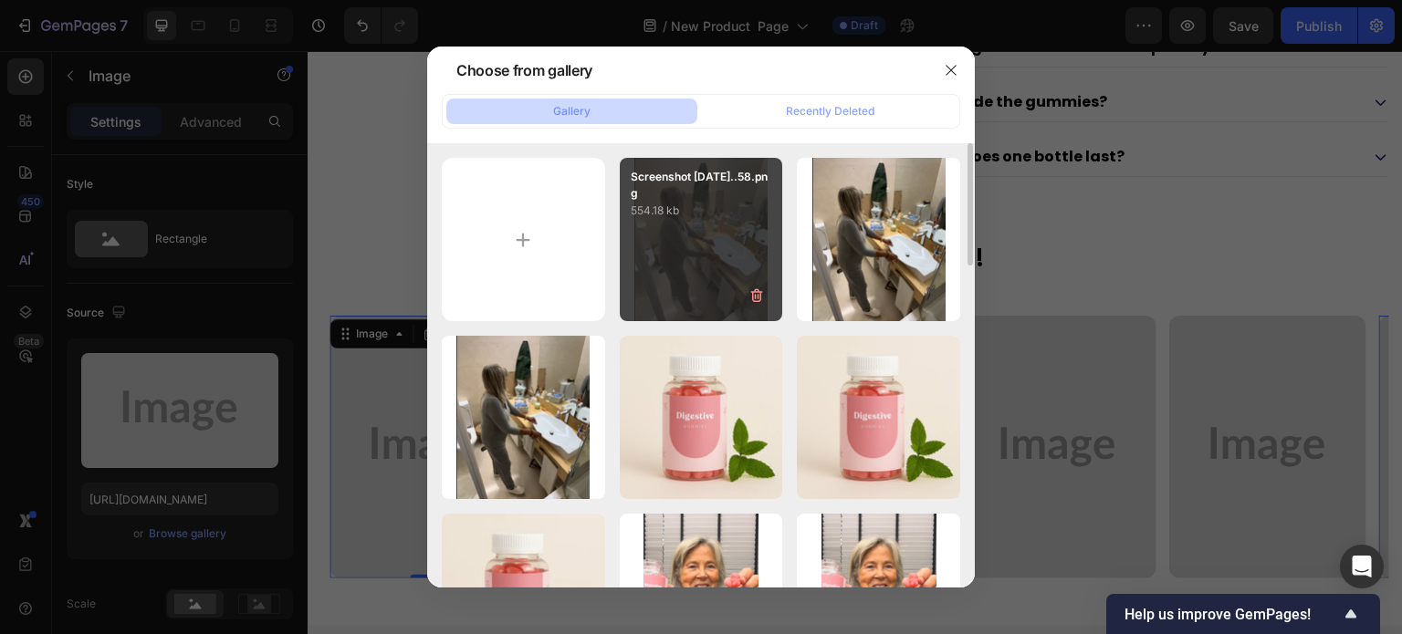
click at [734, 241] on div "Screenshot 2025-09-26...58.png 554.18 kb" at bounding box center [701, 239] width 163 height 163
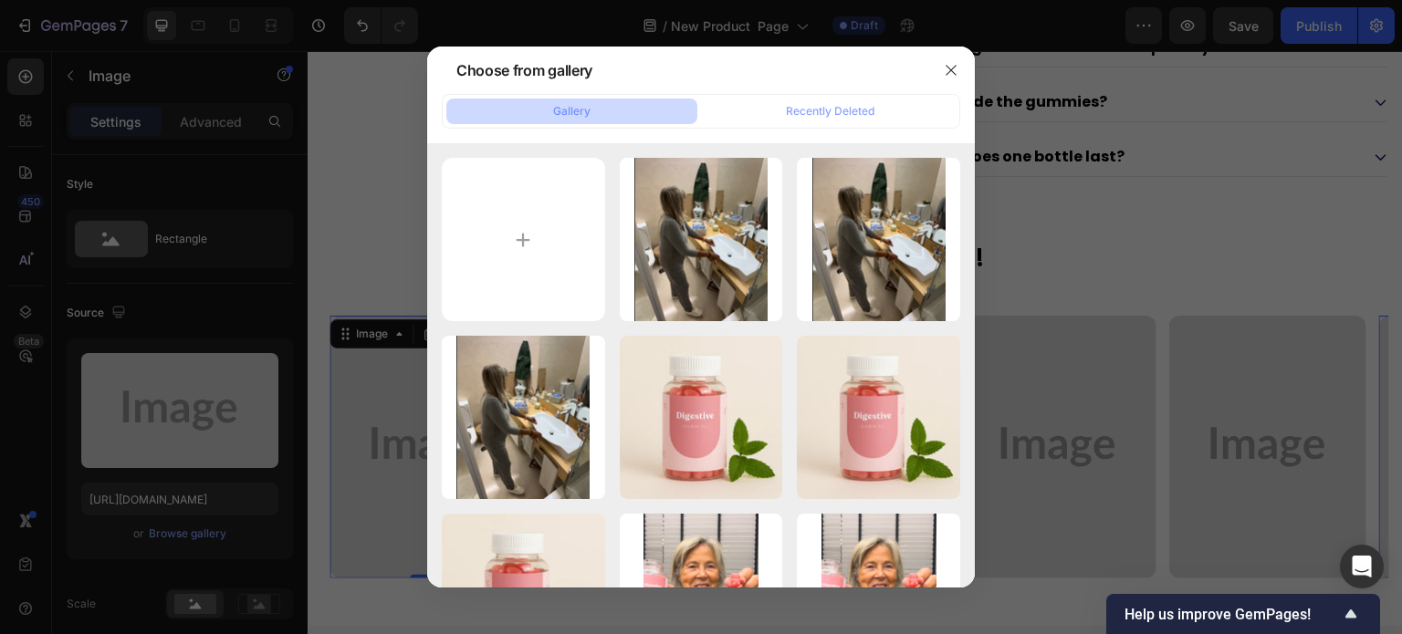
type input "https://cdn.shopify.com/s/files/1/0608/3267/7947/files/gempages_563060957085959…"
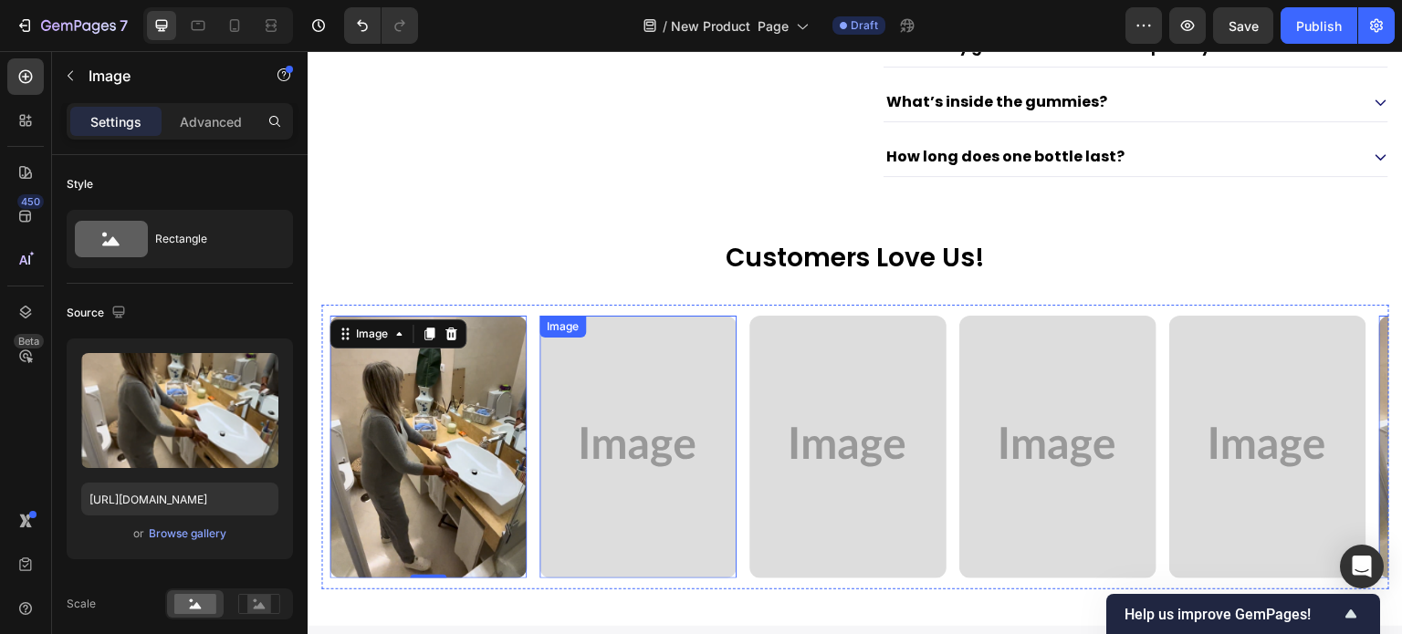
click at [620, 388] on img at bounding box center [637, 447] width 197 height 263
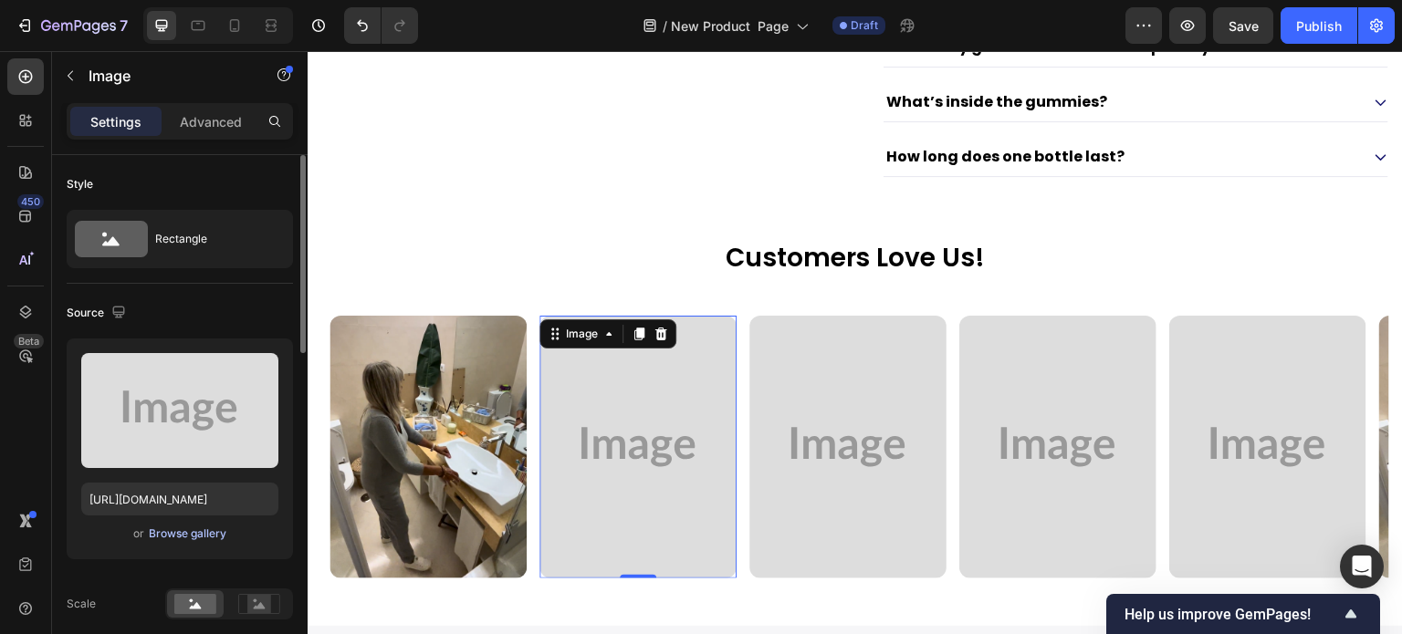
click at [217, 532] on div "Browse gallery" at bounding box center [188, 534] width 78 height 16
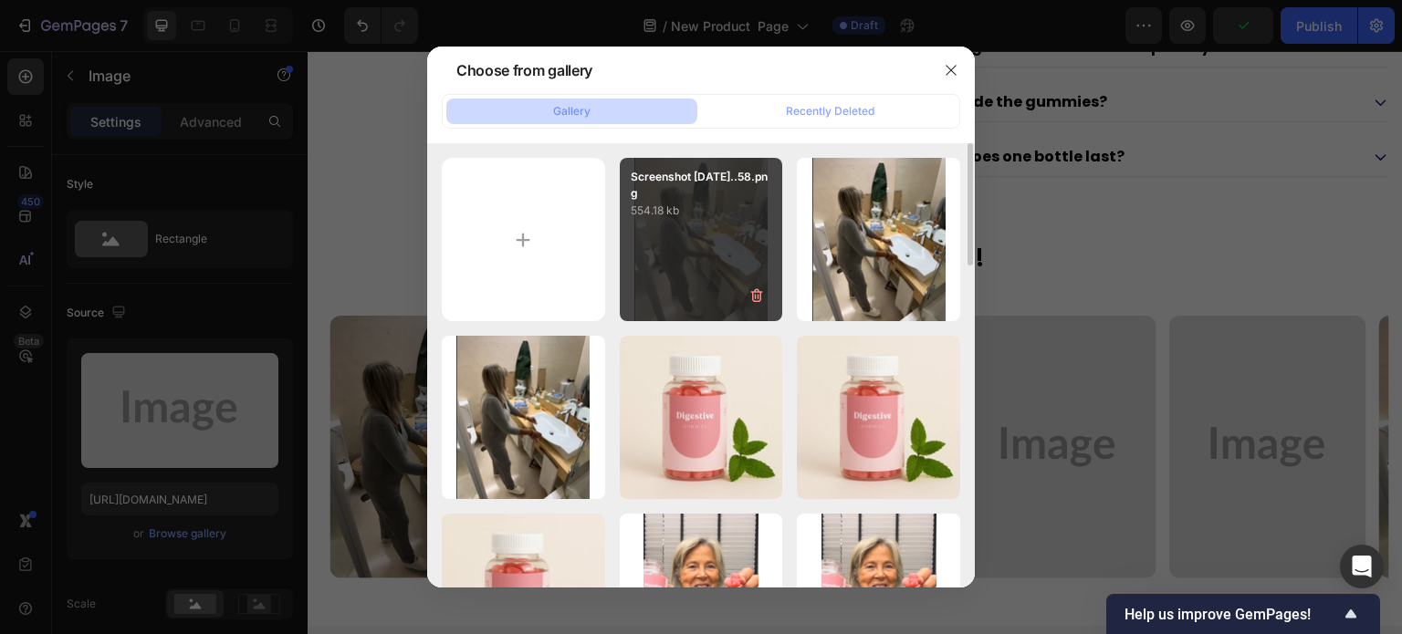
scroll to position [91, 0]
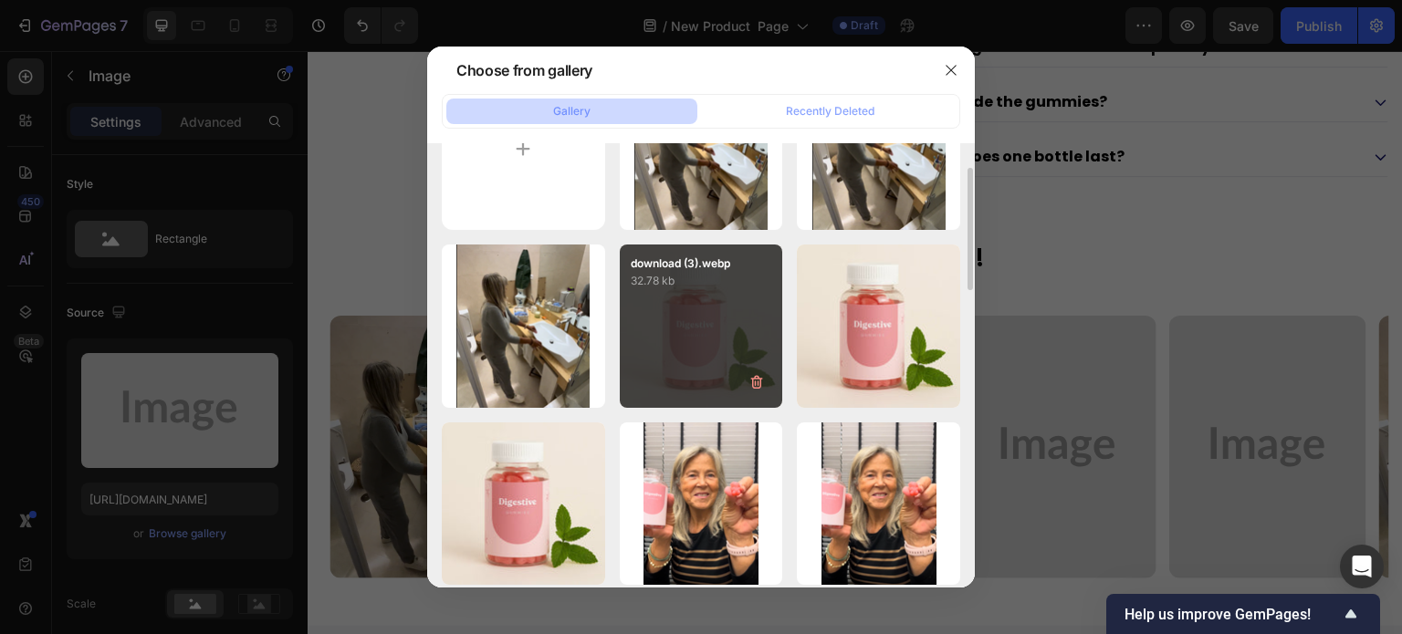
click at [712, 309] on div "download (3).webp 32.78 kb" at bounding box center [701, 326] width 163 height 163
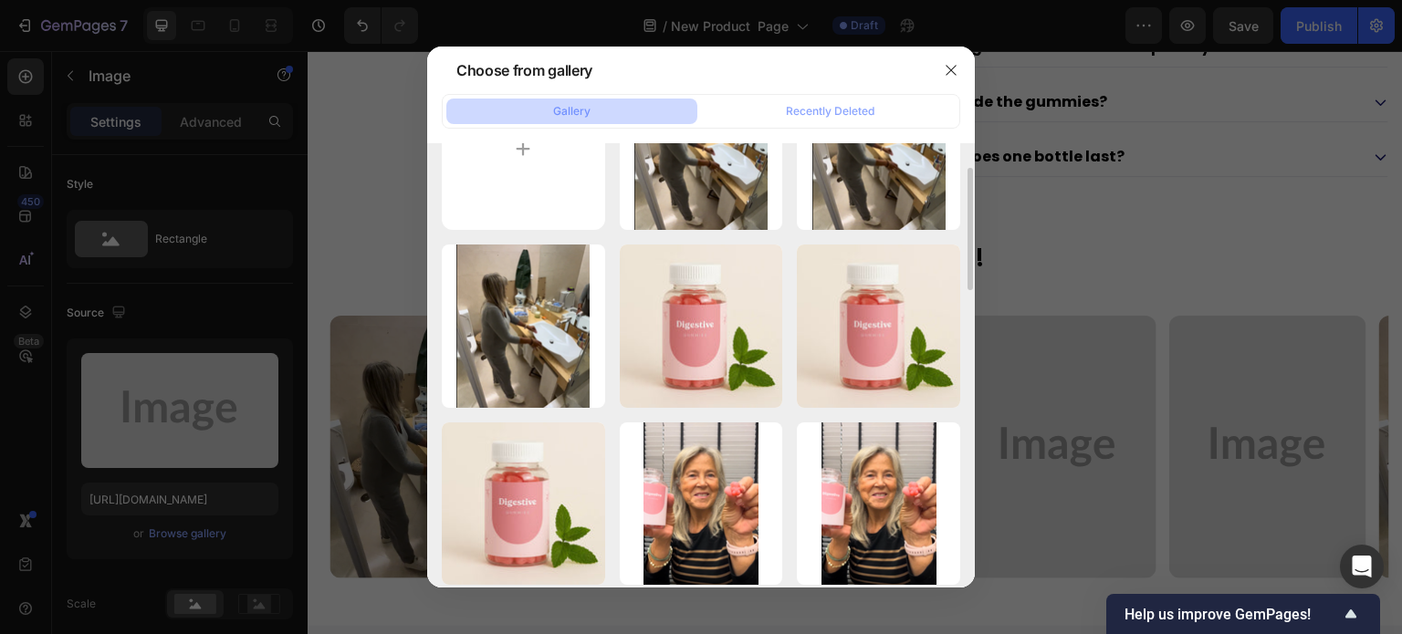
type input "https://cdn.shopify.com/s/files/1/0608/3267/7947/files/gempages_563060957085959…"
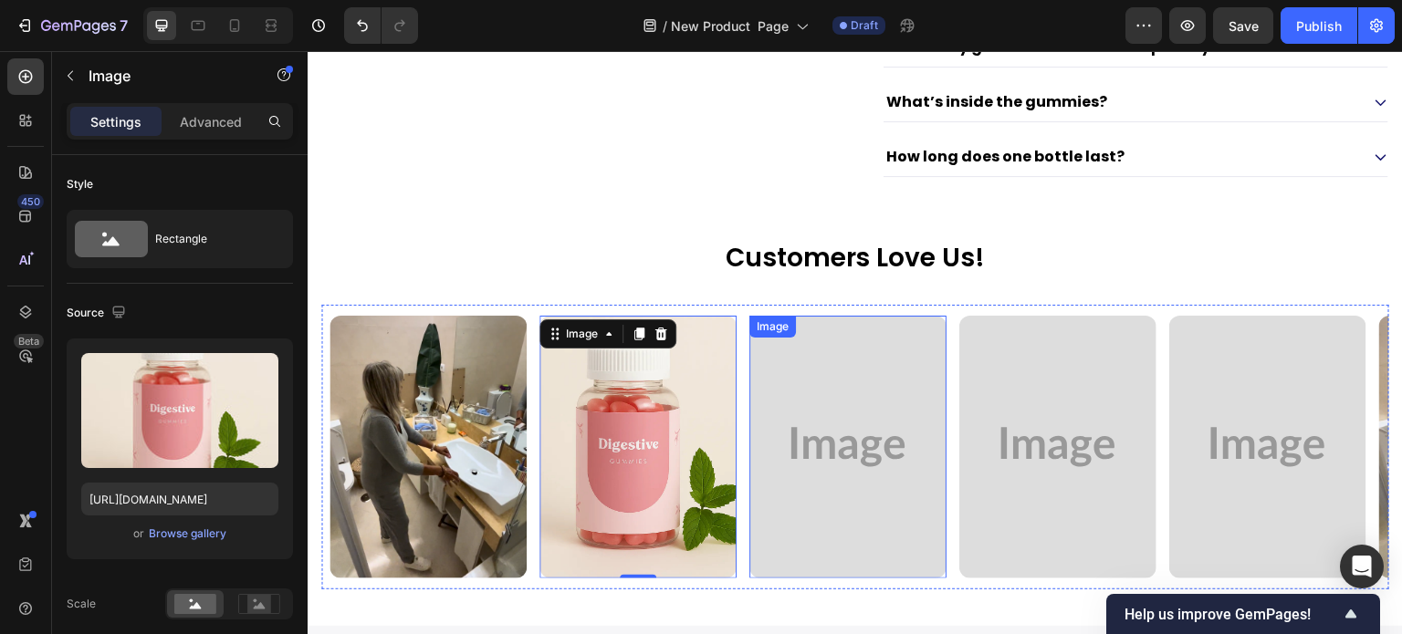
click at [864, 403] on img at bounding box center [847, 447] width 197 height 263
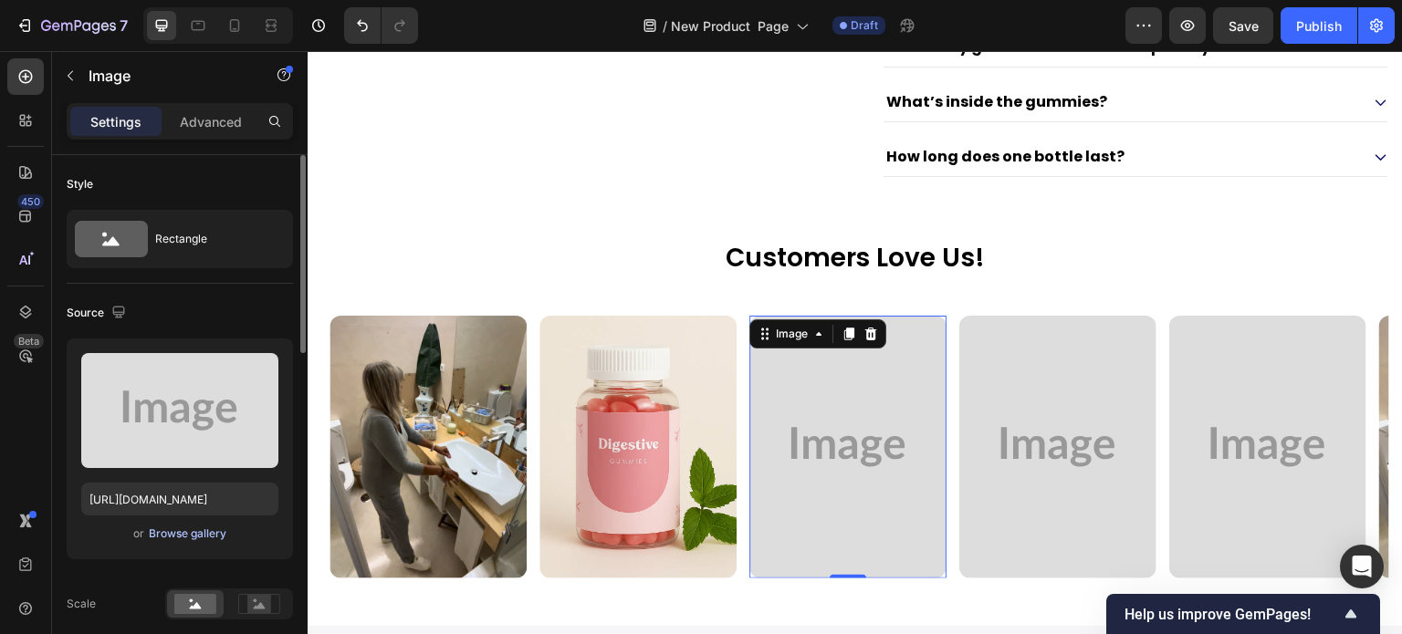
click at [208, 532] on div "Browse gallery" at bounding box center [188, 534] width 78 height 16
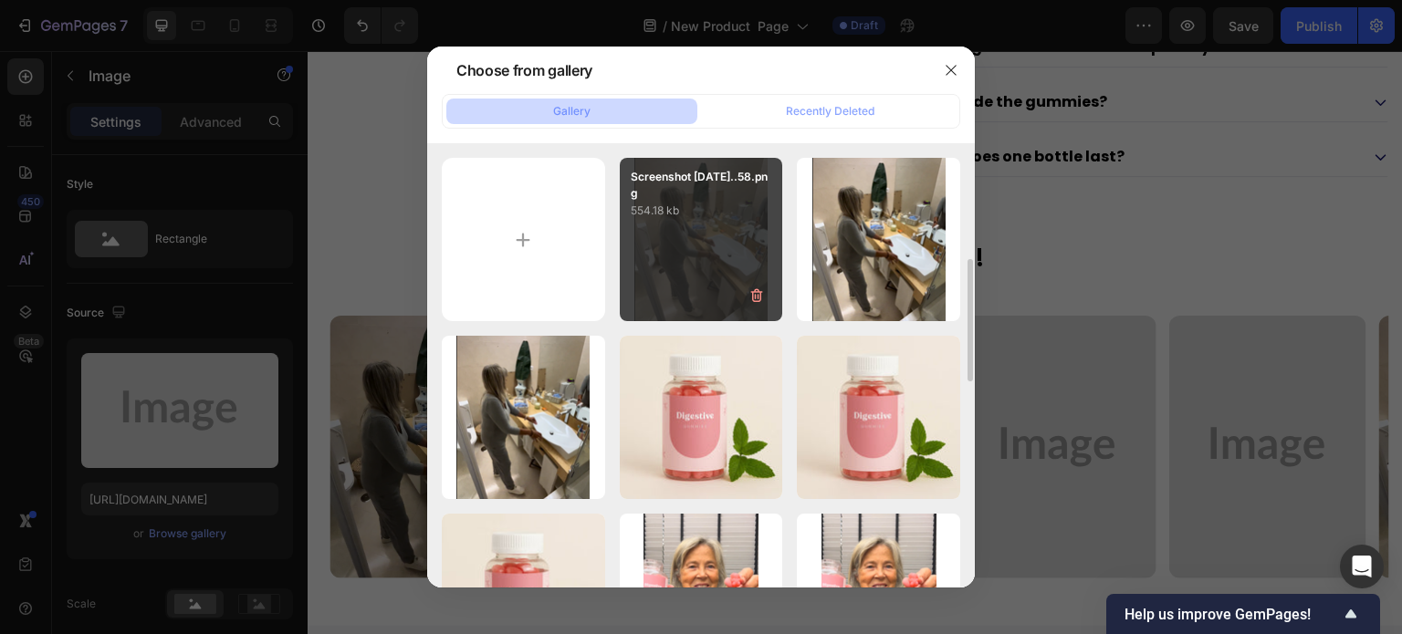
scroll to position [274, 0]
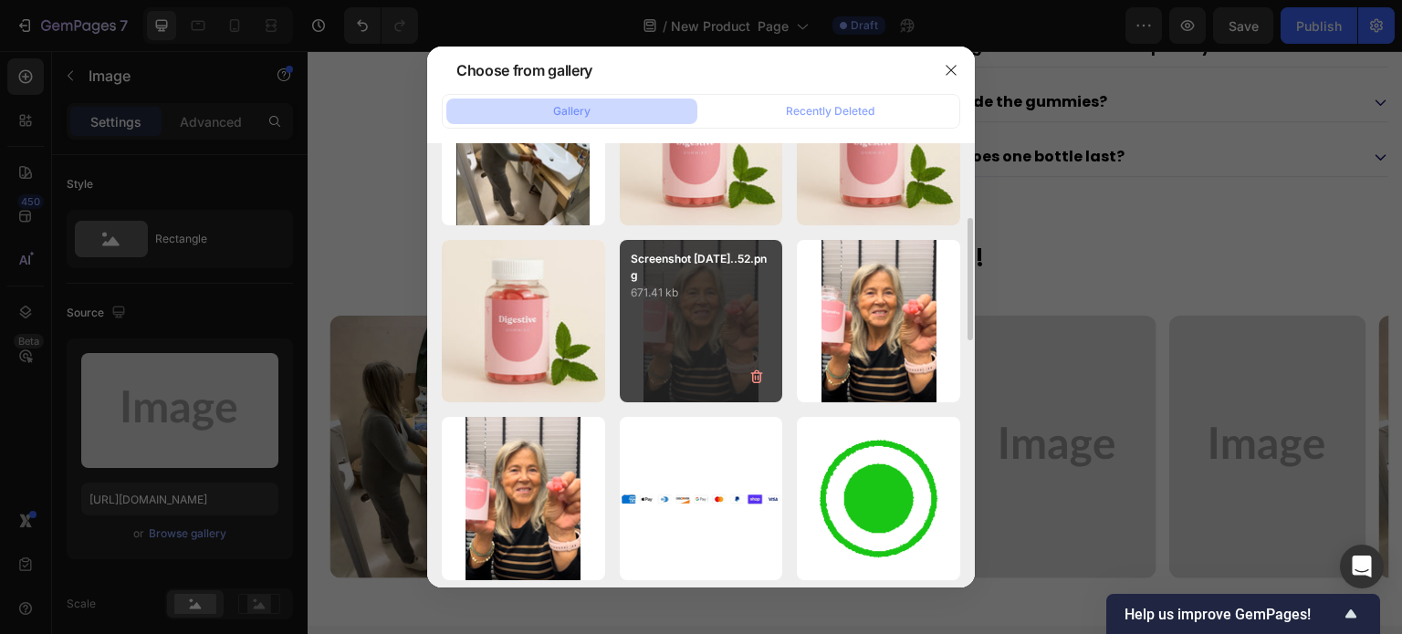
click at [718, 321] on div "Screenshot 2025-09-26...52.png 671.41 kb" at bounding box center [701, 321] width 163 height 163
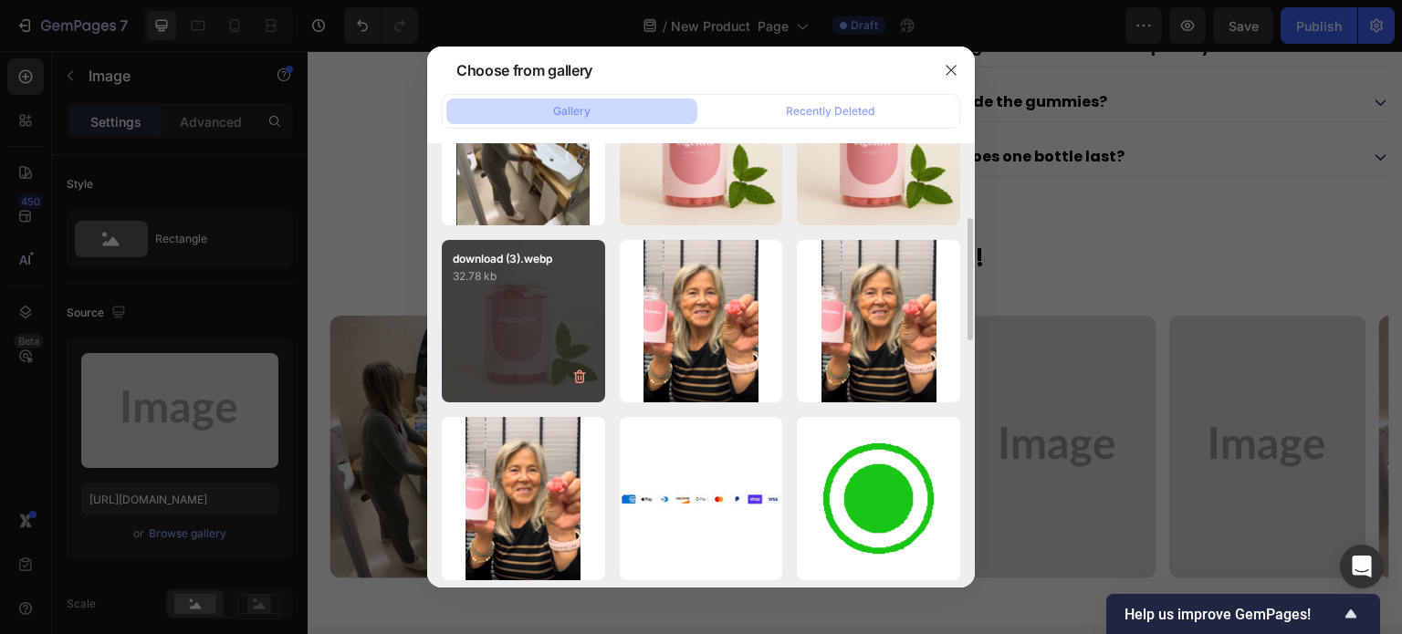
type input "https://cdn.shopify.com/s/files/1/0608/3267/7947/files/gempages_563060957085959…"
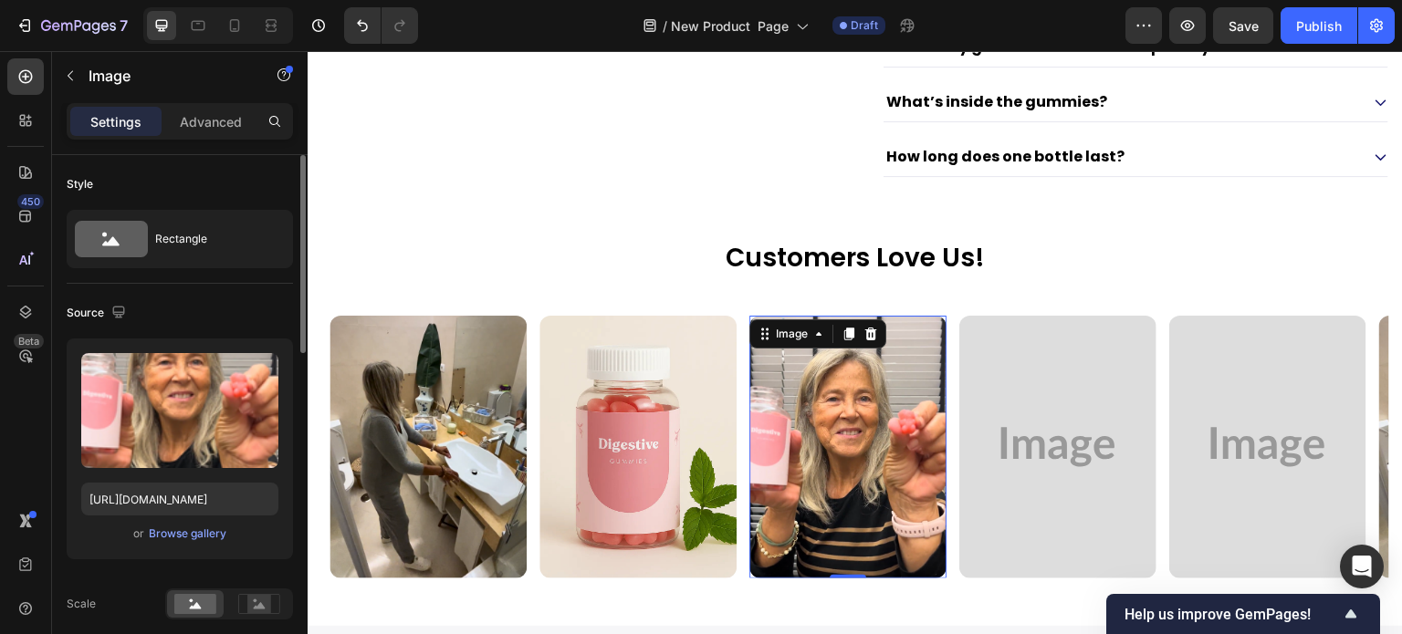
click at [239, 309] on div "Source" at bounding box center [180, 312] width 226 height 29
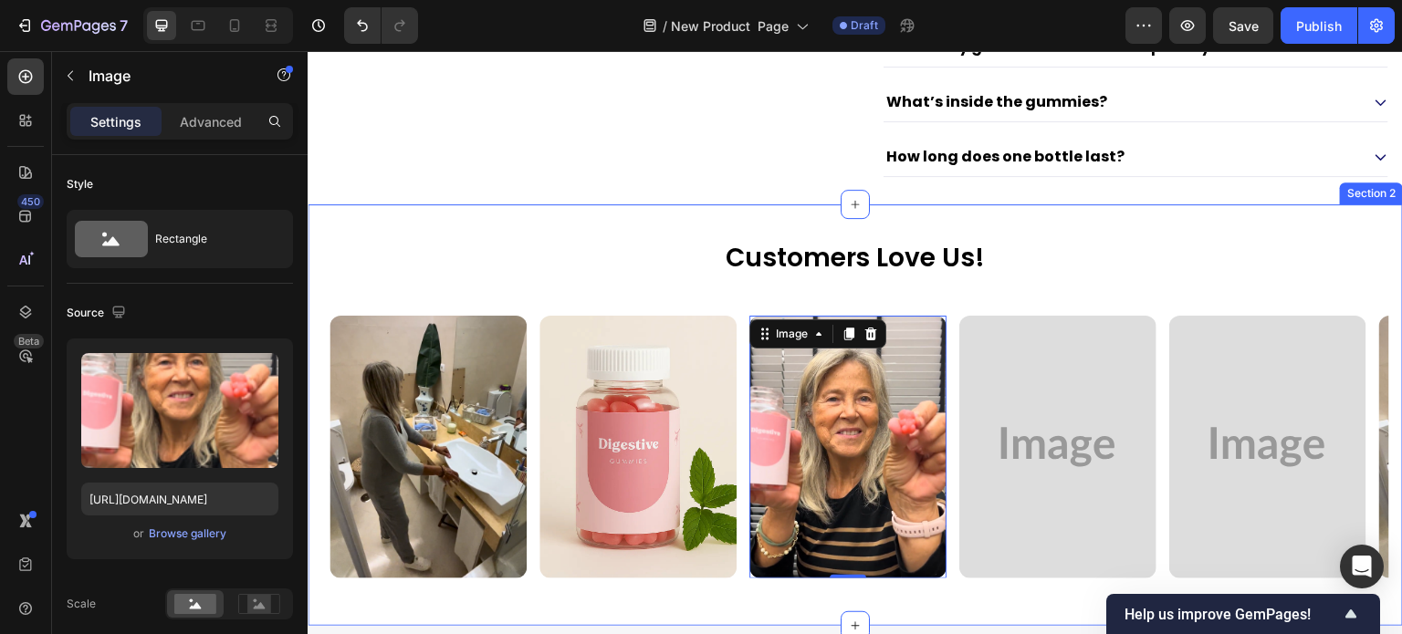
click at [683, 224] on div "Customers Love Us! Heading Row Image Image Image Image Image 0 Image Image Imag…" at bounding box center [855, 415] width 1095 height 422
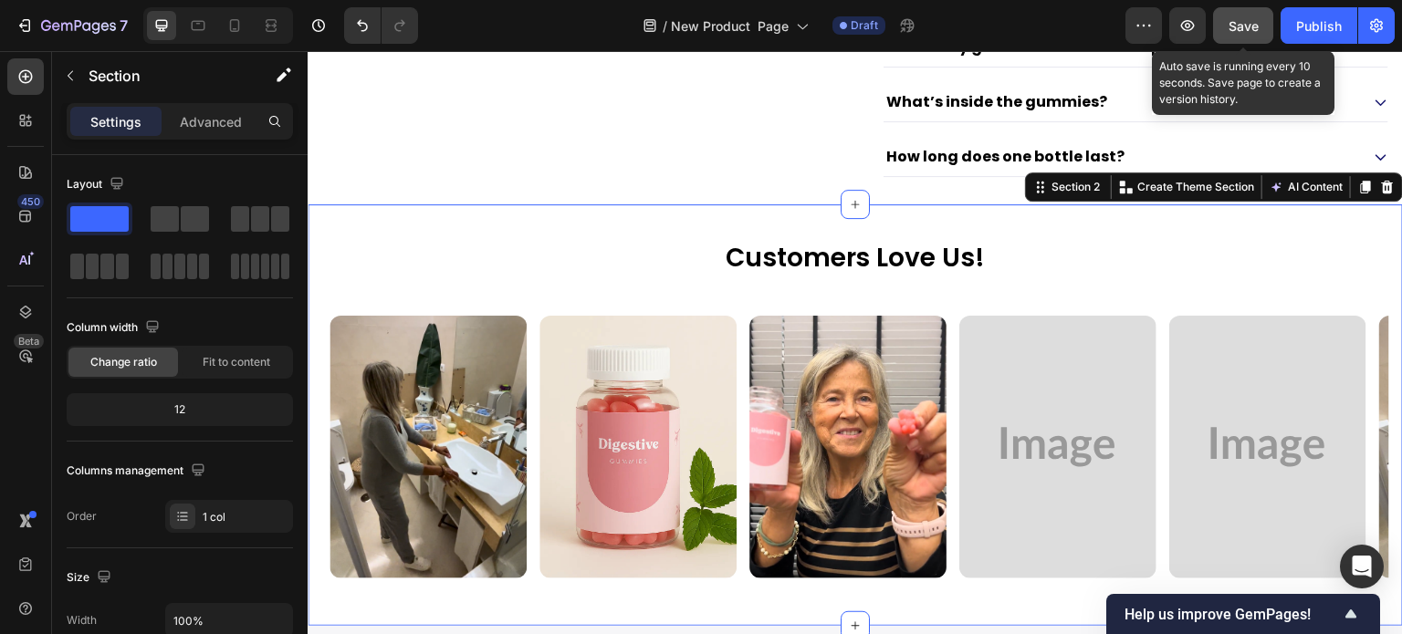
click at [1225, 29] on button "Save" at bounding box center [1243, 25] width 60 height 37
click at [1249, 26] on span "Save" at bounding box center [1244, 26] width 30 height 16
click at [1255, 27] on span "Save" at bounding box center [1244, 26] width 30 height 16
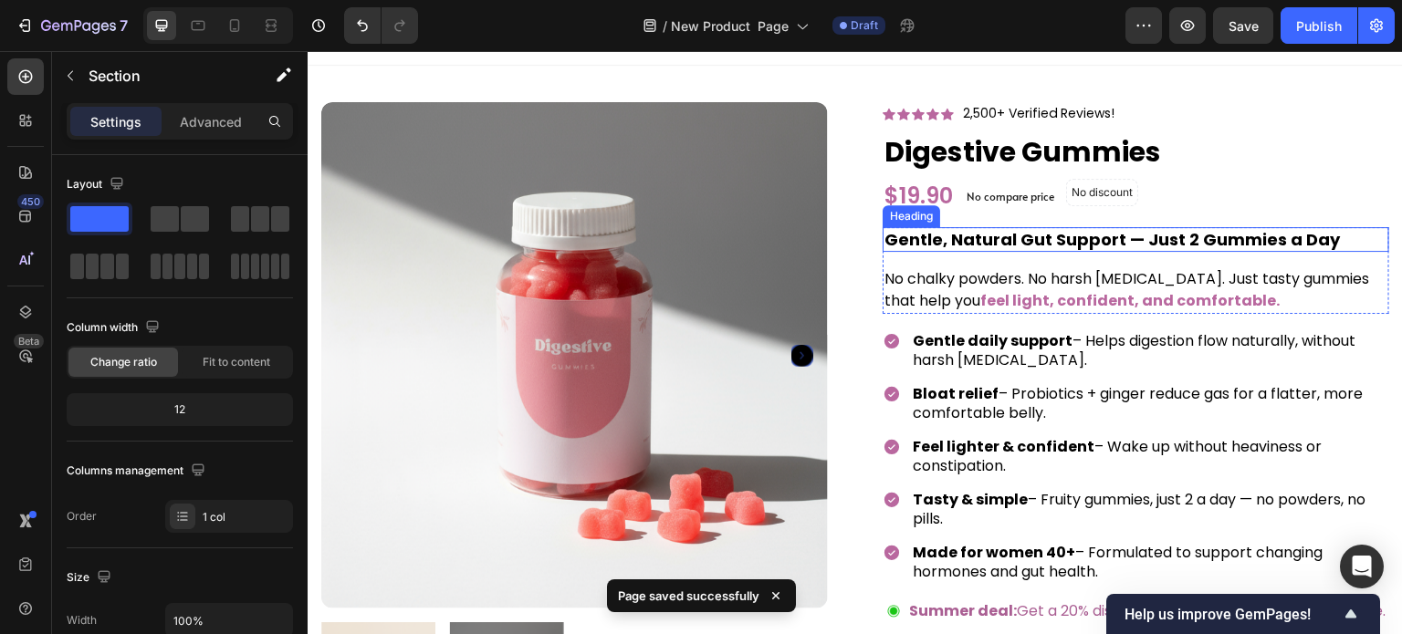
scroll to position [0, 0]
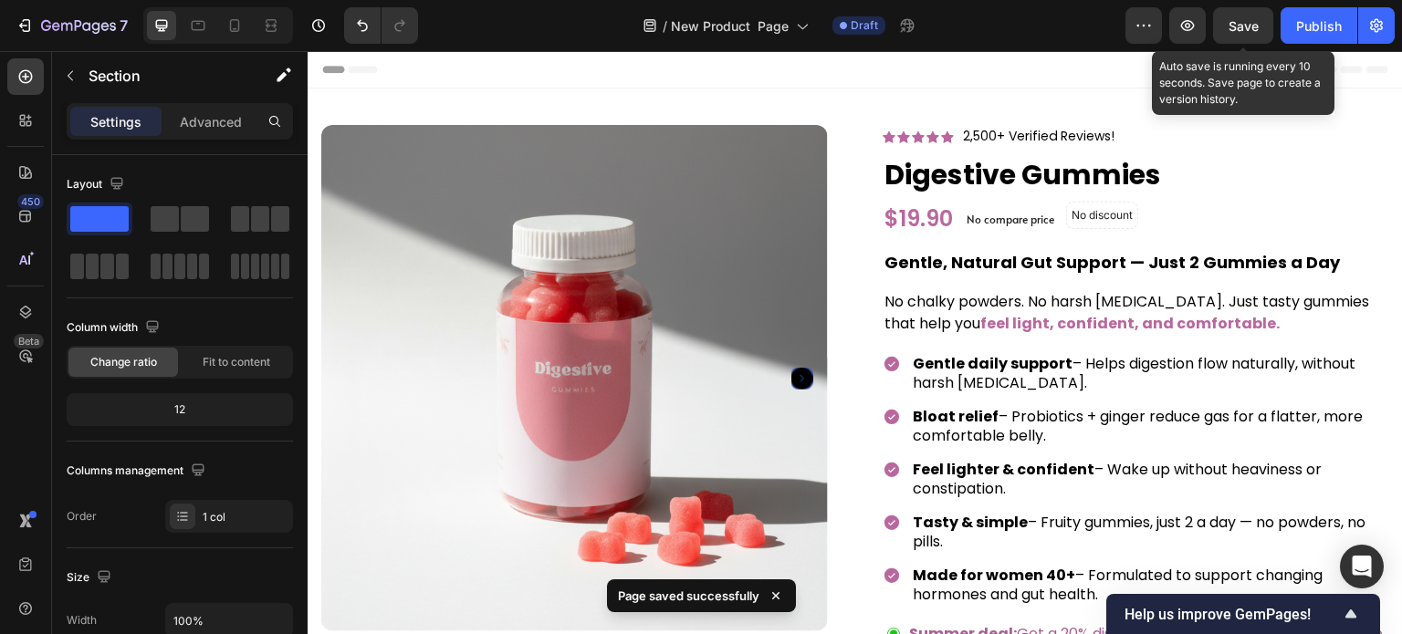
click at [1249, 25] on span "Save" at bounding box center [1244, 26] width 30 height 16
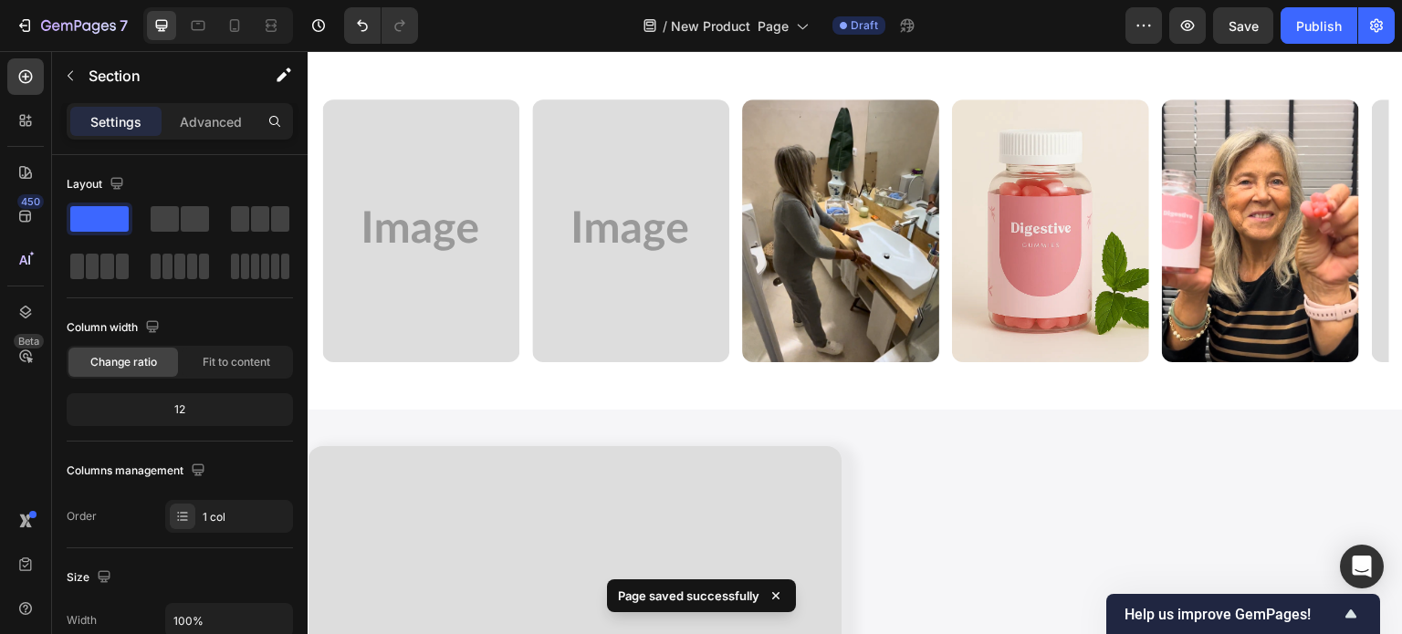
scroll to position [1734, 0]
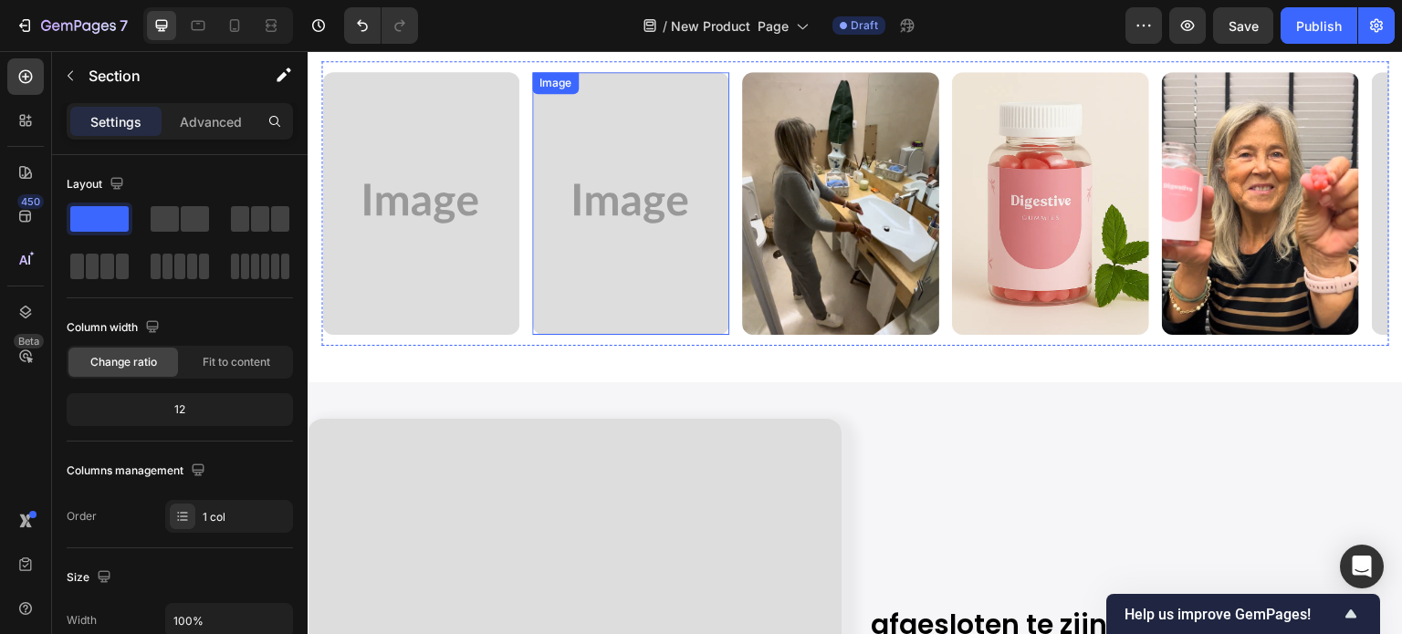
click at [726, 188] on img at bounding box center [630, 203] width 197 height 263
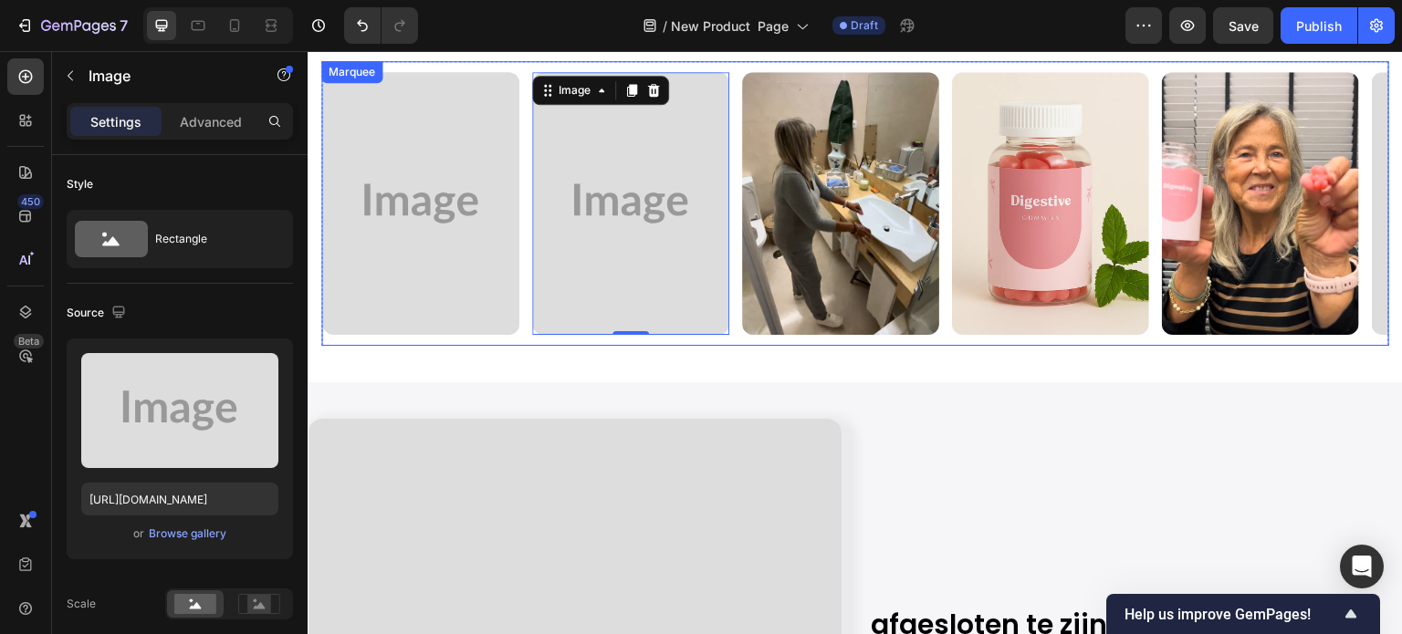
click at [737, 174] on div "Image 0" at bounding box center [637, 203] width 210 height 263
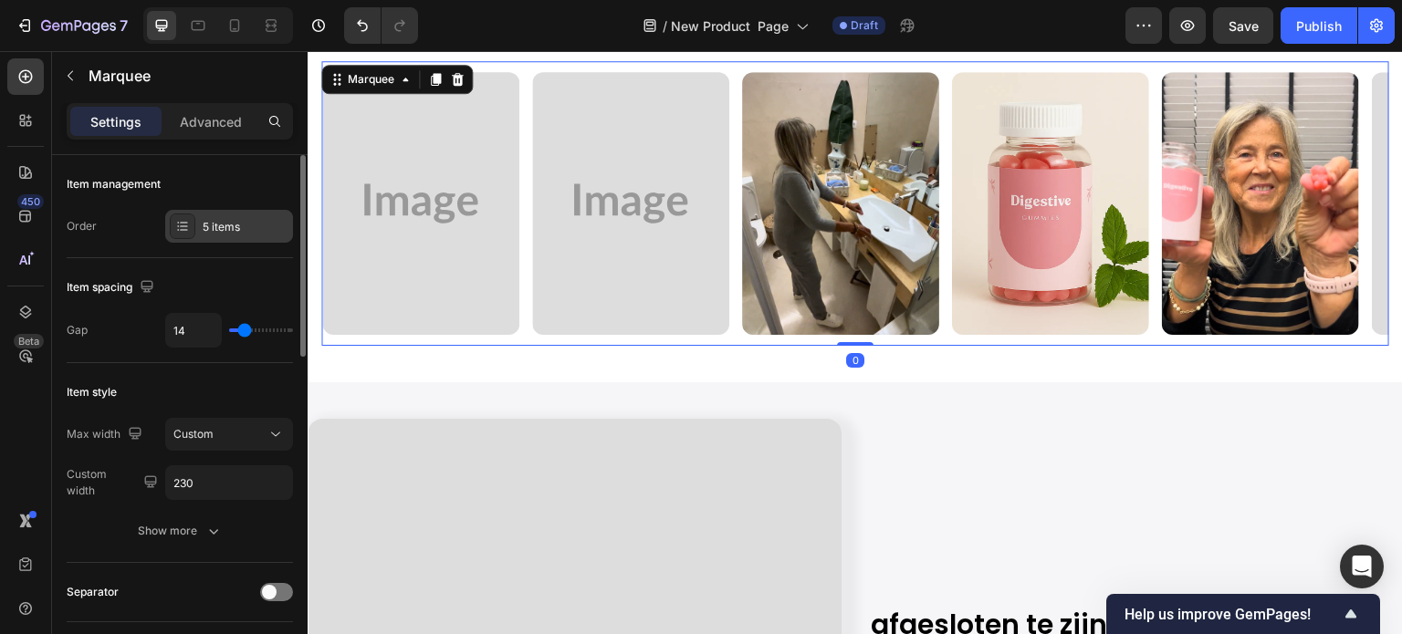
click at [240, 232] on div "5 items" at bounding box center [246, 227] width 86 height 16
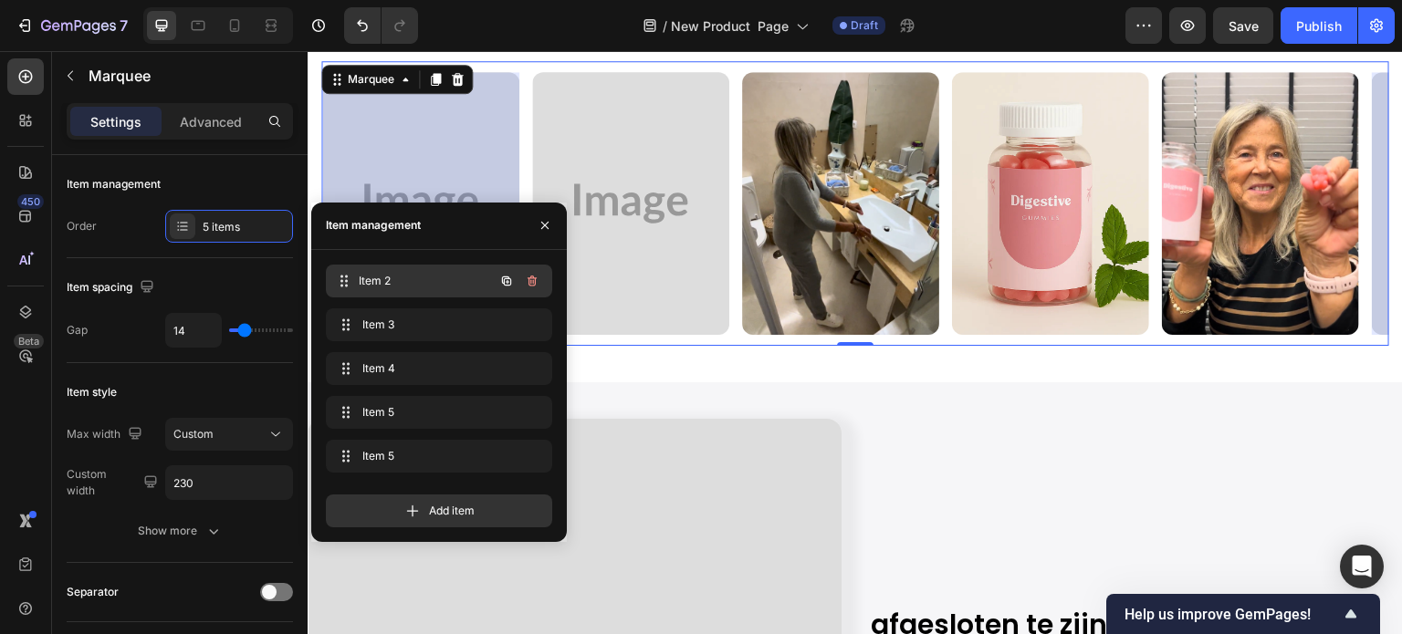
click at [422, 285] on span "Item 2" at bounding box center [426, 281] width 135 height 16
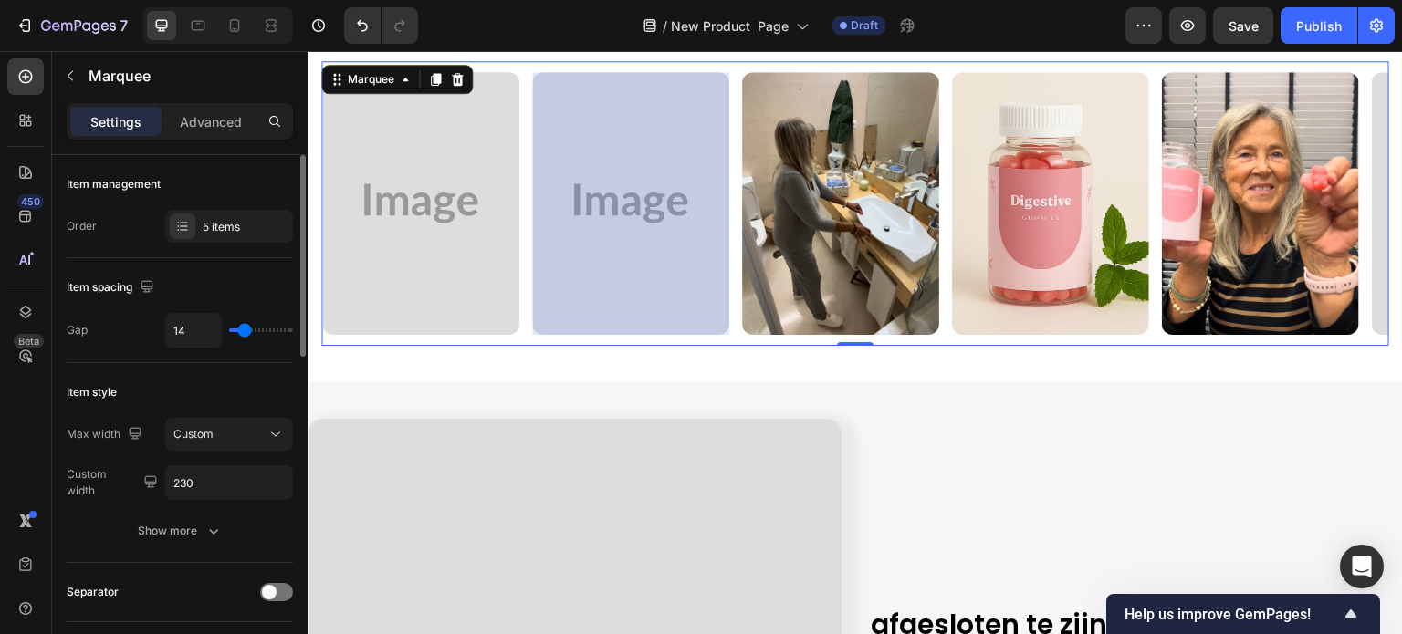
click at [245, 288] on div "Item spacing" at bounding box center [180, 287] width 226 height 29
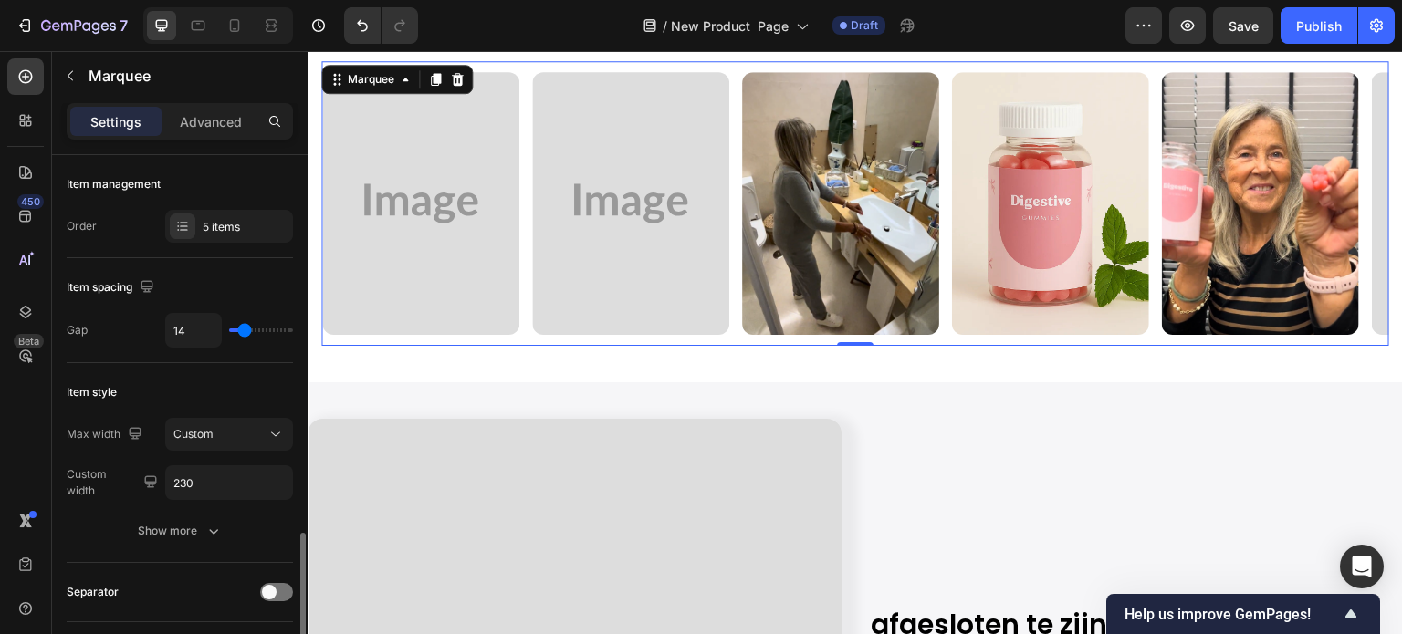
scroll to position [456, 0]
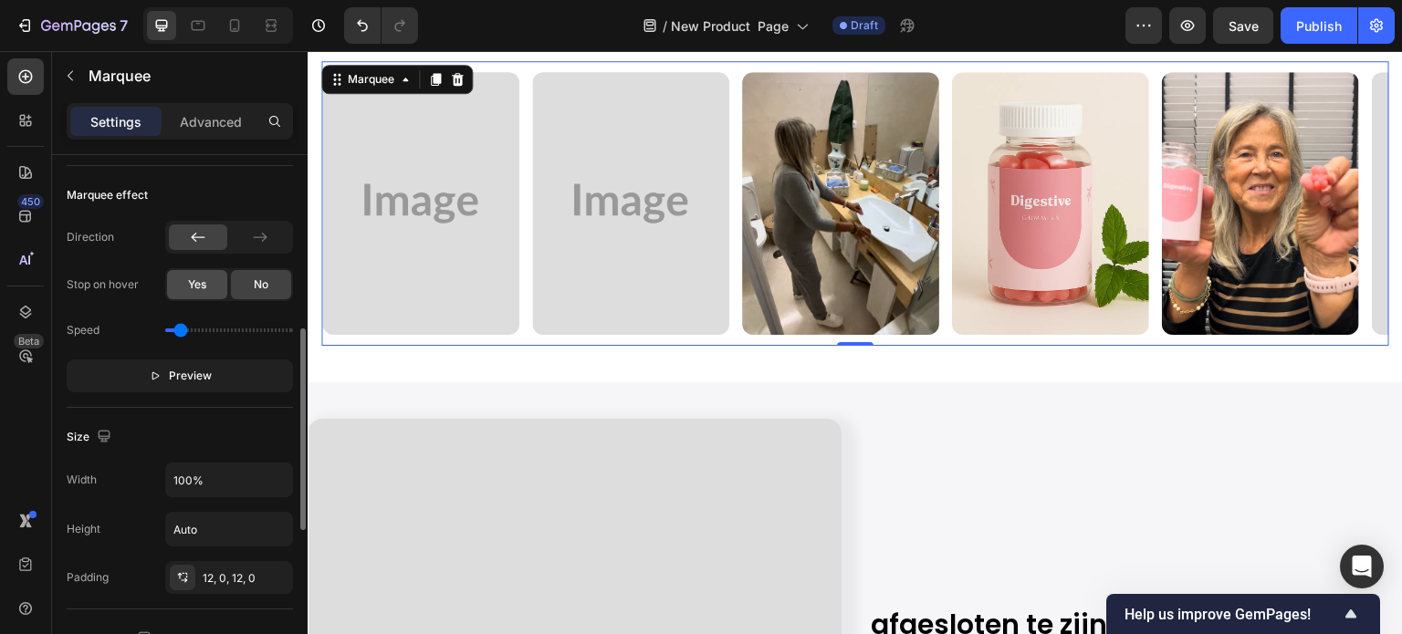
click at [183, 284] on div "Yes" at bounding box center [197, 284] width 60 height 29
click at [223, 375] on button "Preview" at bounding box center [180, 376] width 226 height 33
drag, startPoint x: 186, startPoint y: 327, endPoint x: 195, endPoint y: 328, distance: 9.2
type input "0.8"
click at [195, 329] on input "range" at bounding box center [229, 331] width 128 height 4
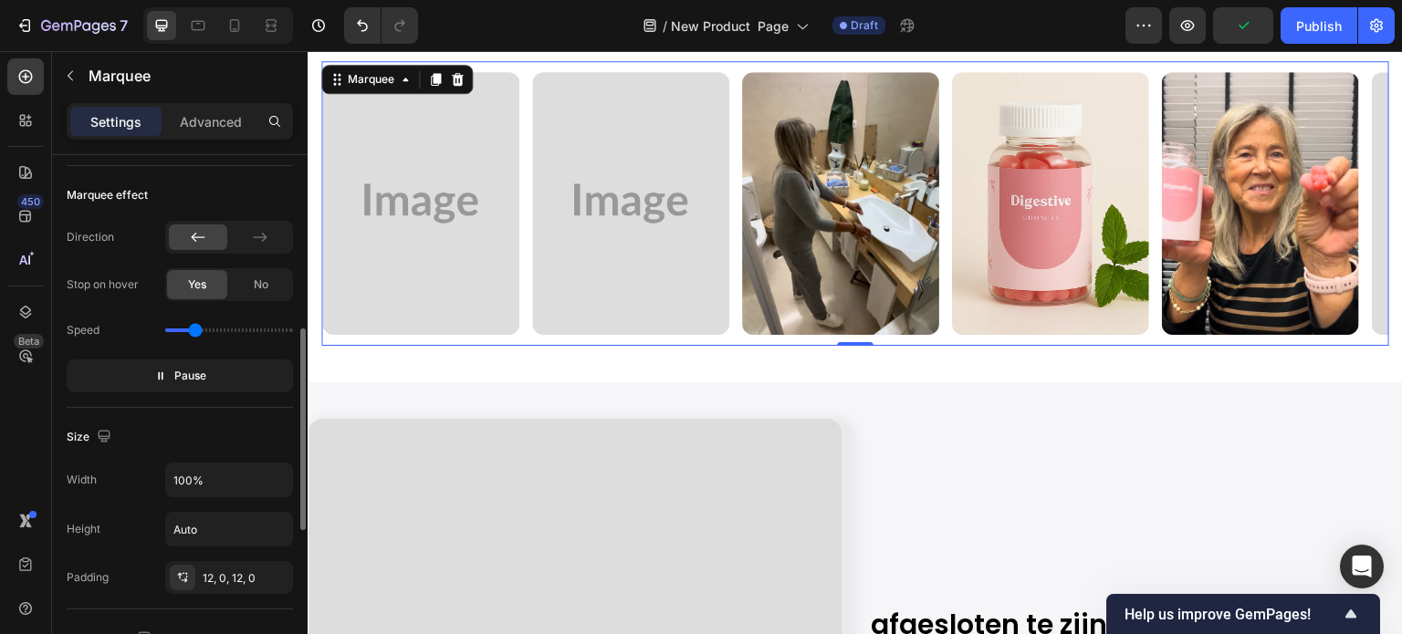
click at [139, 316] on div "Speed" at bounding box center [180, 330] width 226 height 29
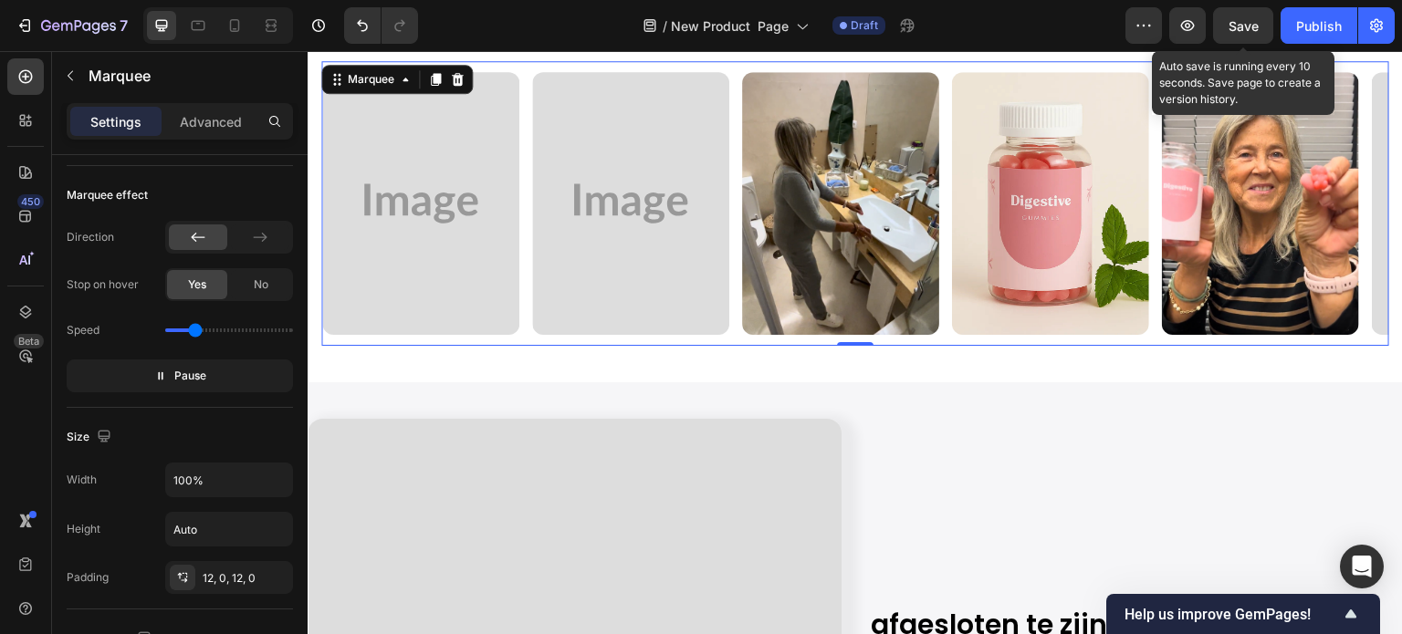
click at [1253, 21] on span "Save" at bounding box center [1244, 26] width 30 height 16
click at [1248, 37] on button "Save" at bounding box center [1243, 25] width 60 height 37
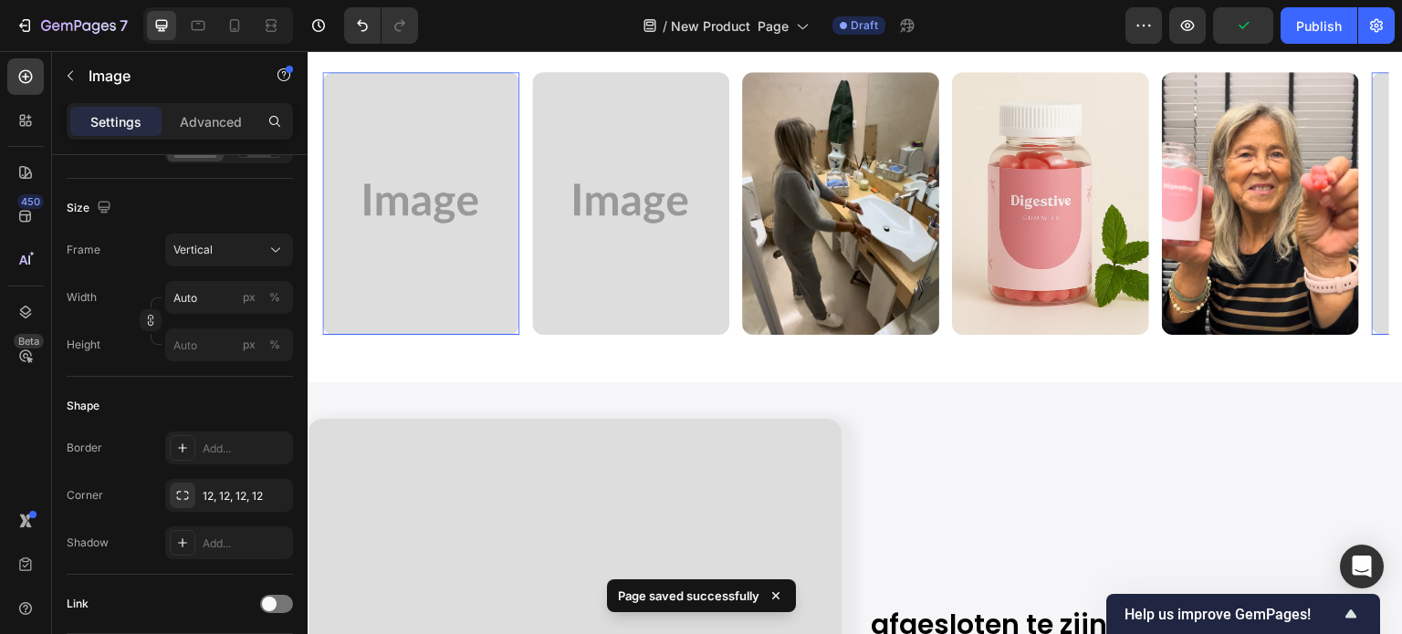
scroll to position [0, 0]
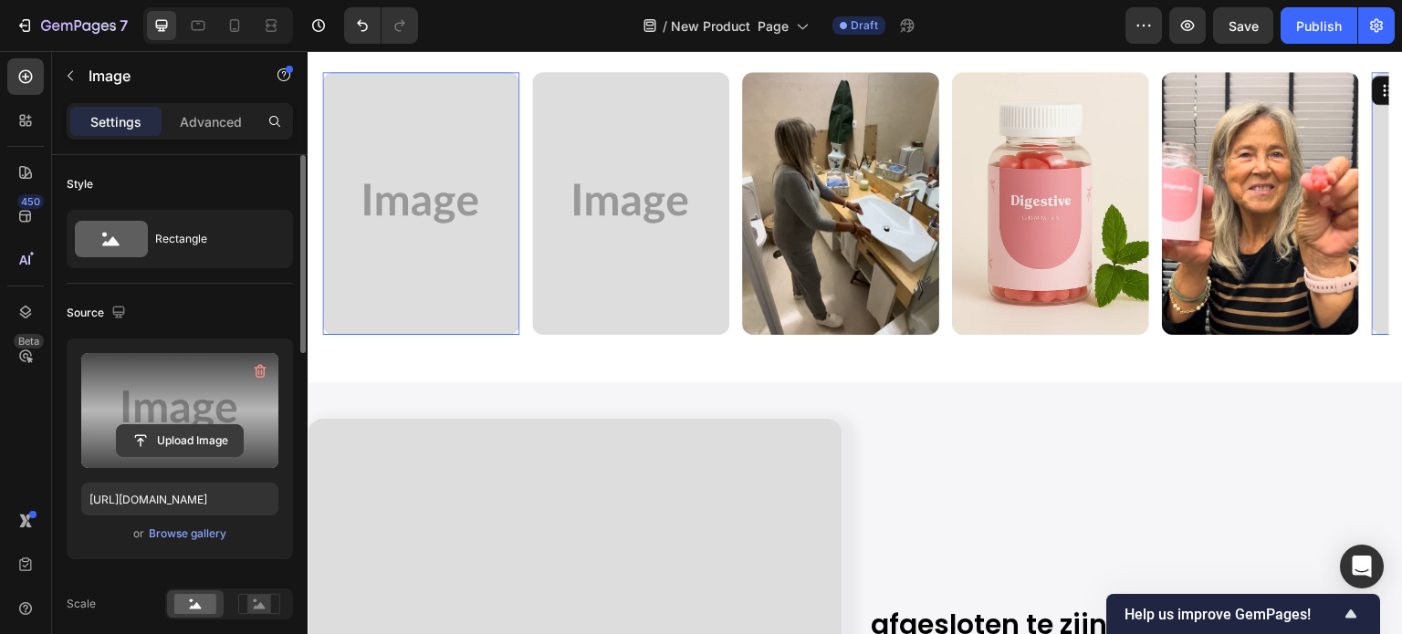
click at [194, 437] on input "file" at bounding box center [180, 440] width 126 height 31
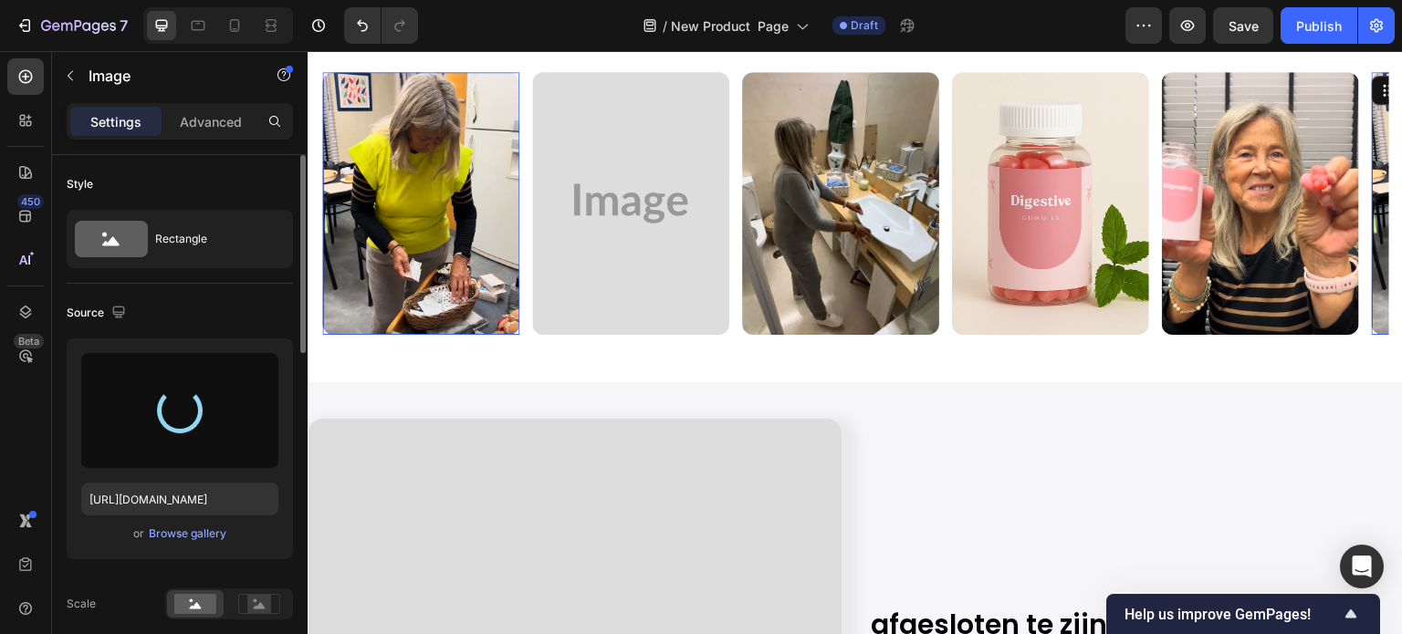
type input "https://cdn.shopify.com/s/files/1/0608/3267/7947/files/gempages_563060957085959…"
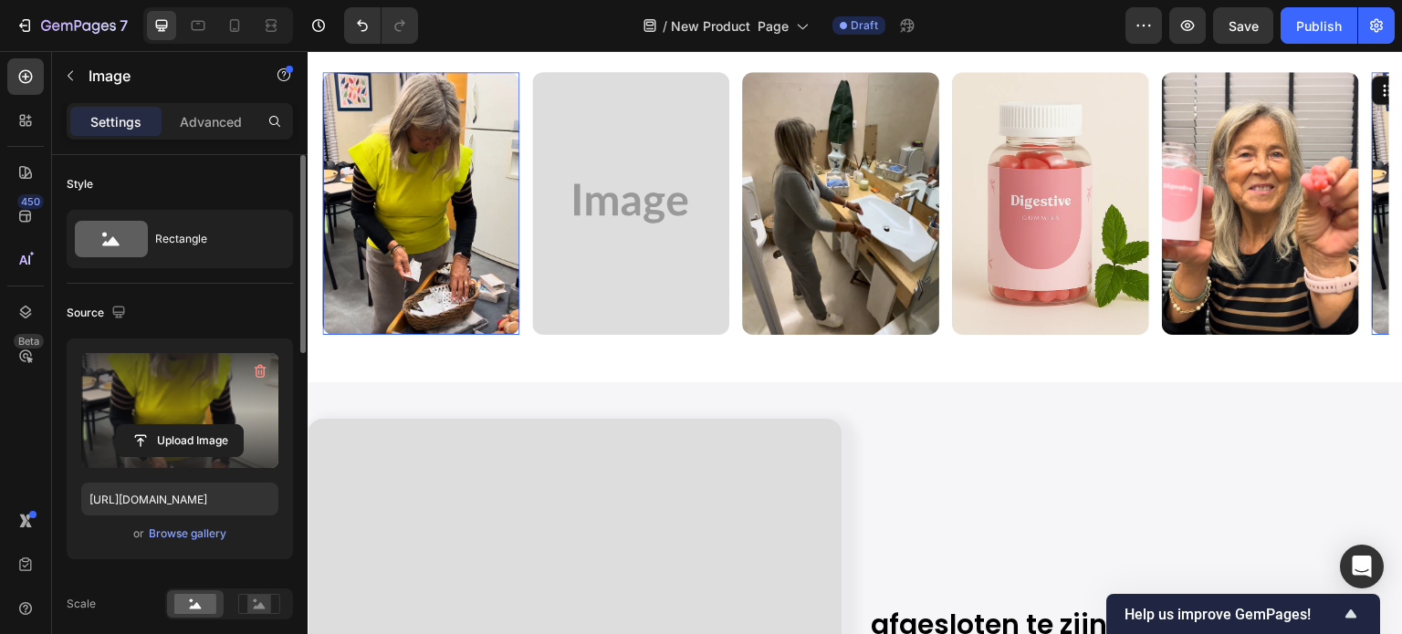
click at [244, 311] on div "Source" at bounding box center [180, 312] width 226 height 29
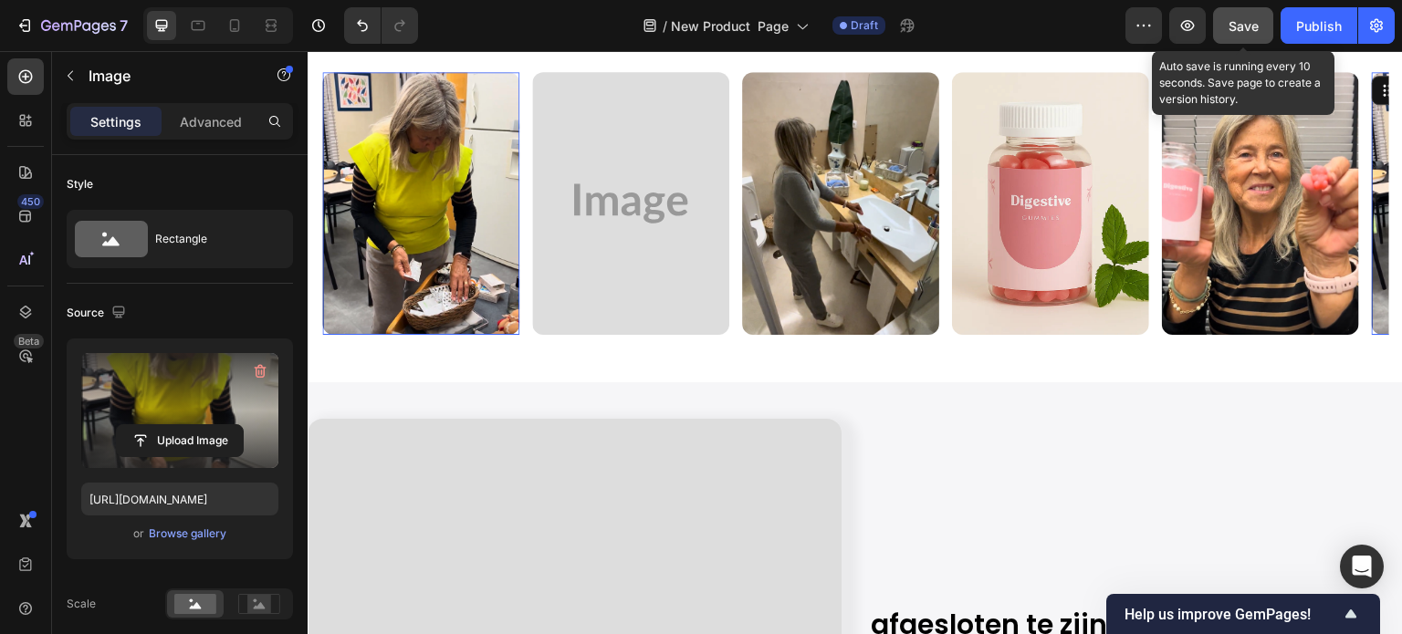
click at [1249, 13] on button "Save" at bounding box center [1243, 25] width 60 height 37
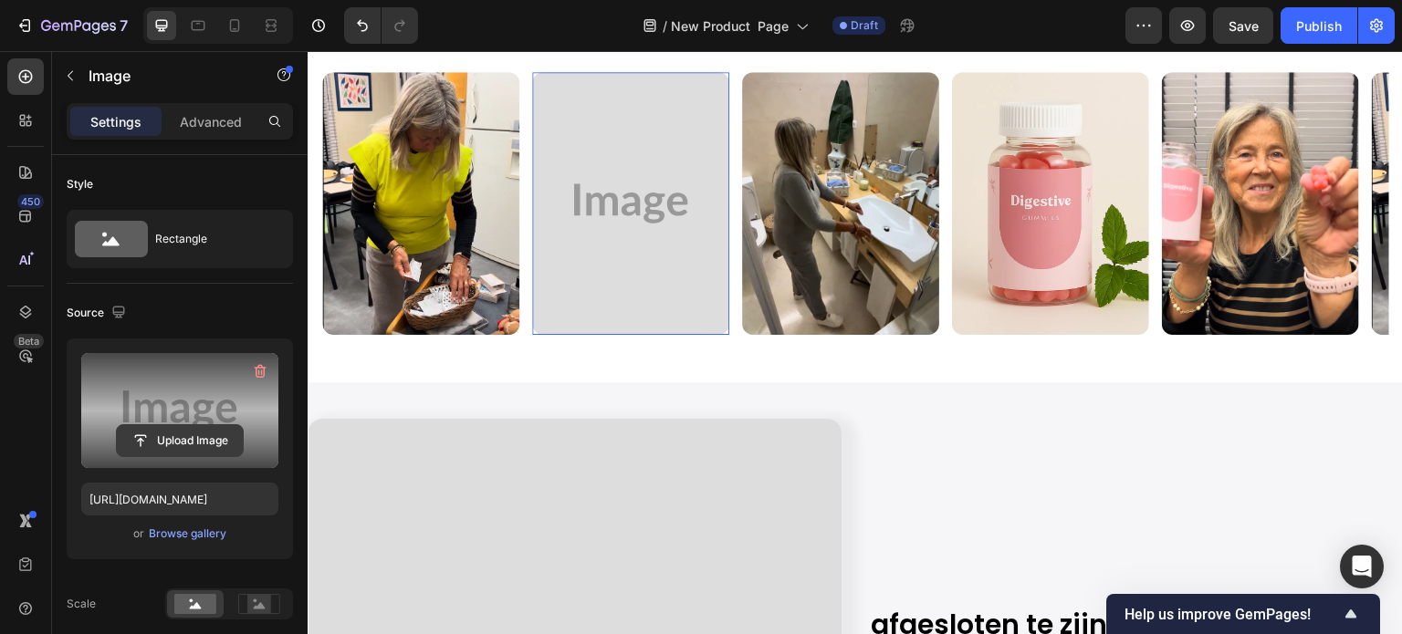
click at [172, 451] on input "file" at bounding box center [180, 440] width 126 height 31
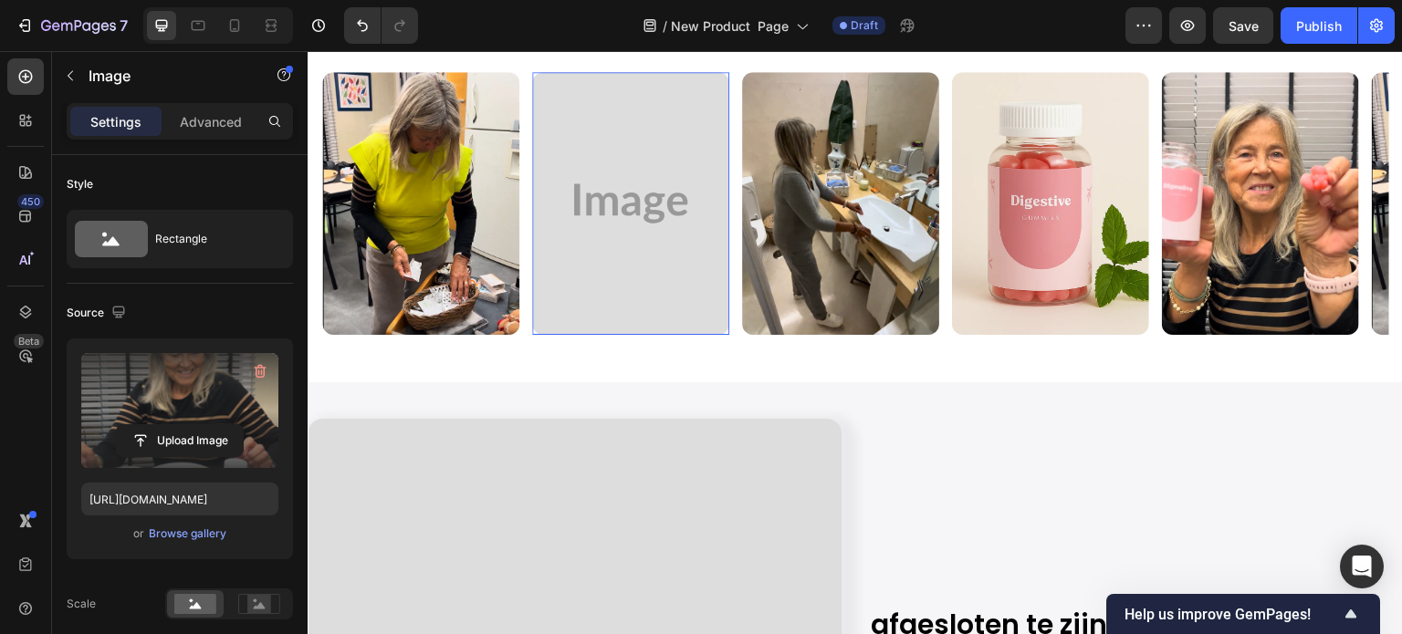
type input "[URL][DOMAIN_NAME]"
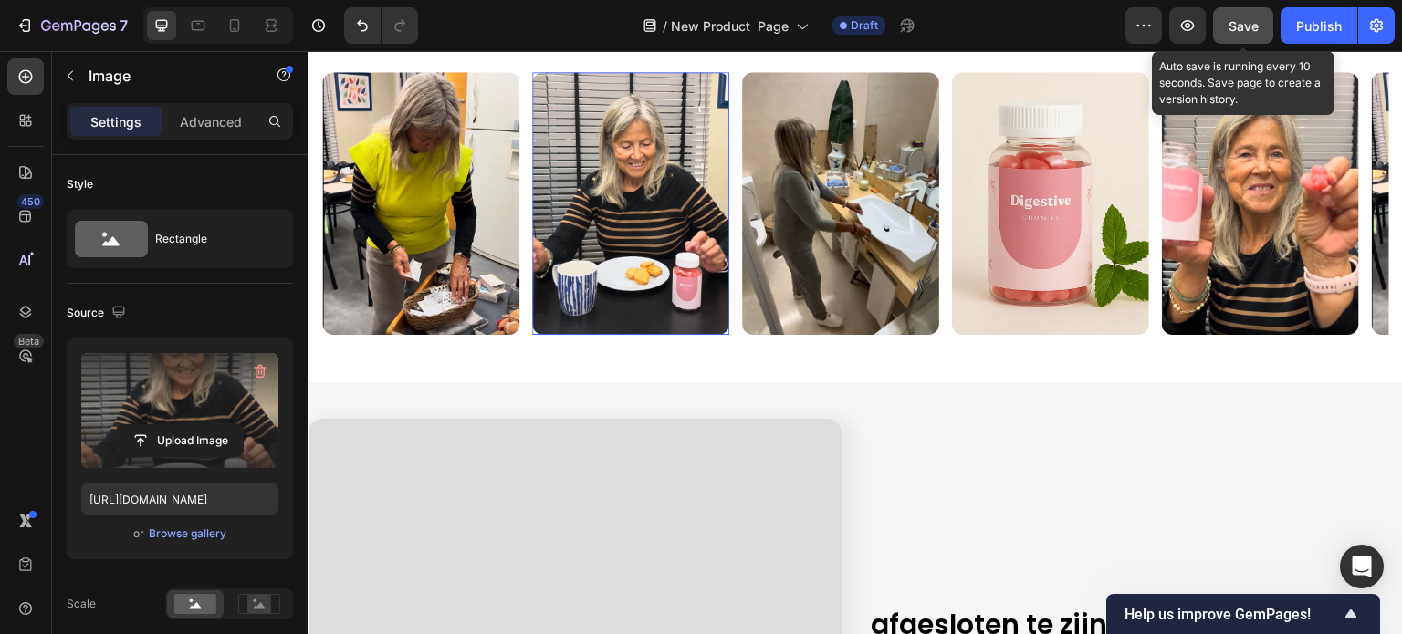
click at [1240, 36] on button "Save" at bounding box center [1243, 25] width 60 height 37
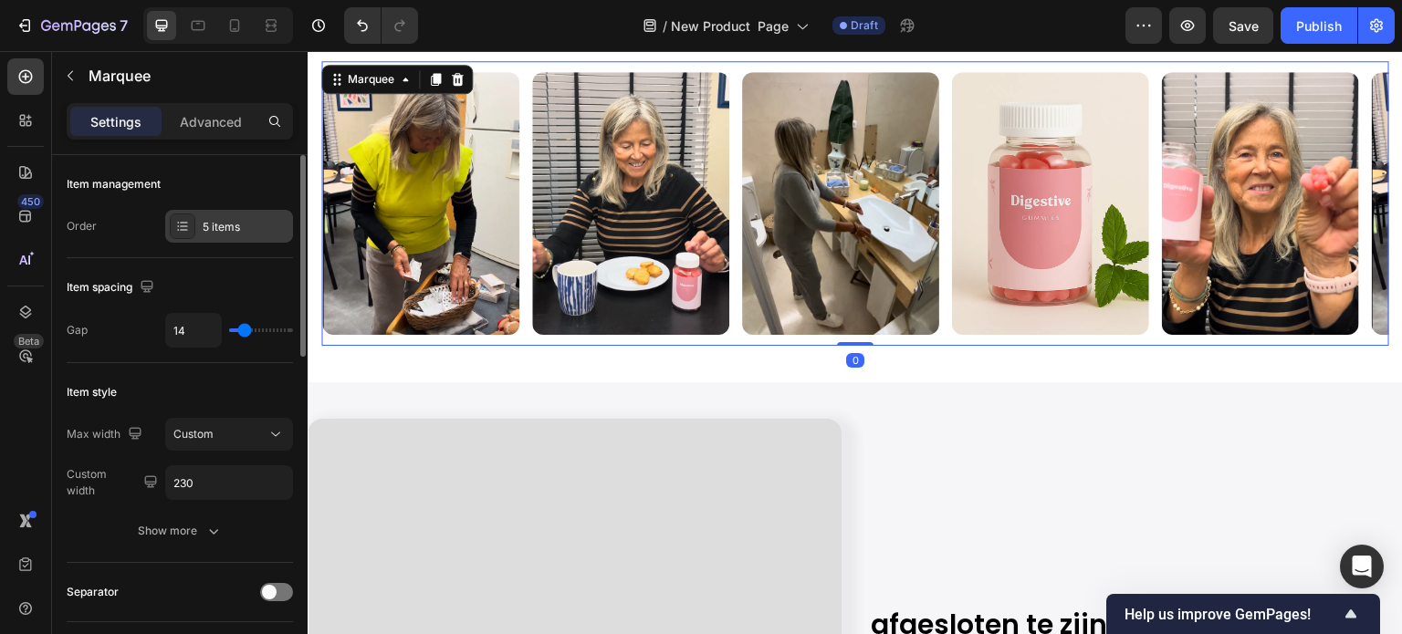
click at [212, 235] on div "5 items" at bounding box center [229, 226] width 128 height 33
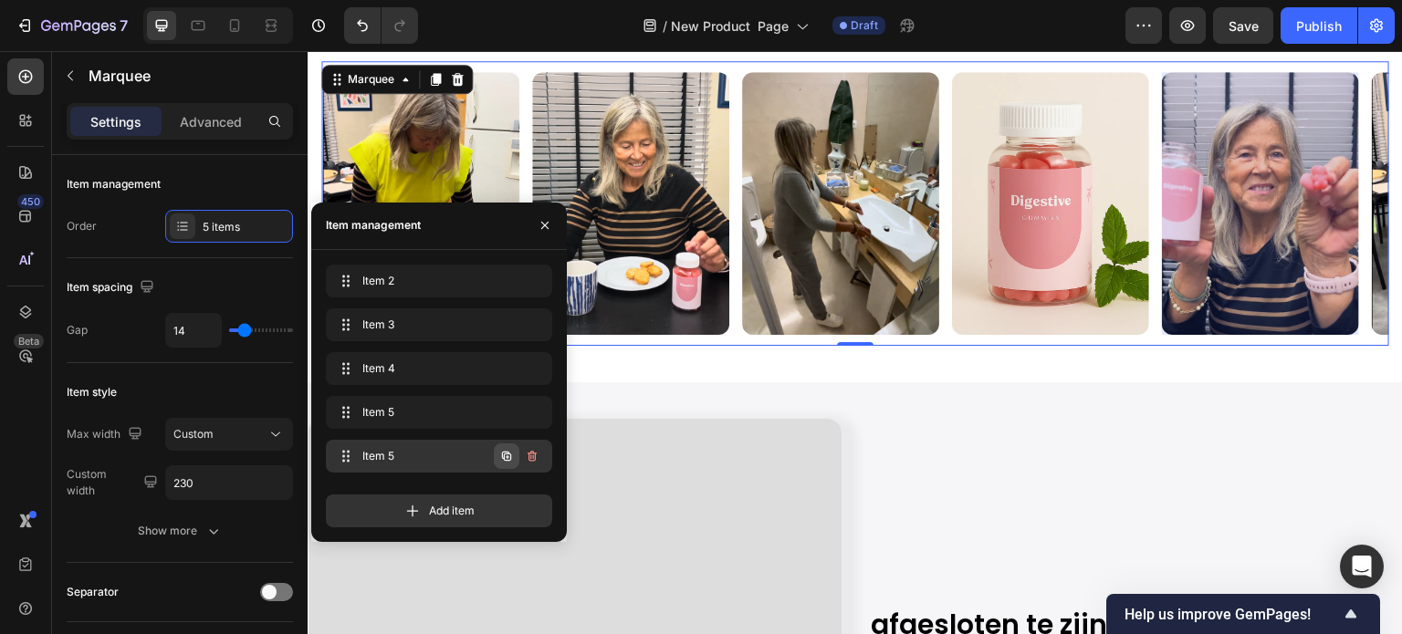
click at [511, 453] on icon "button" at bounding box center [506, 456] width 15 height 15
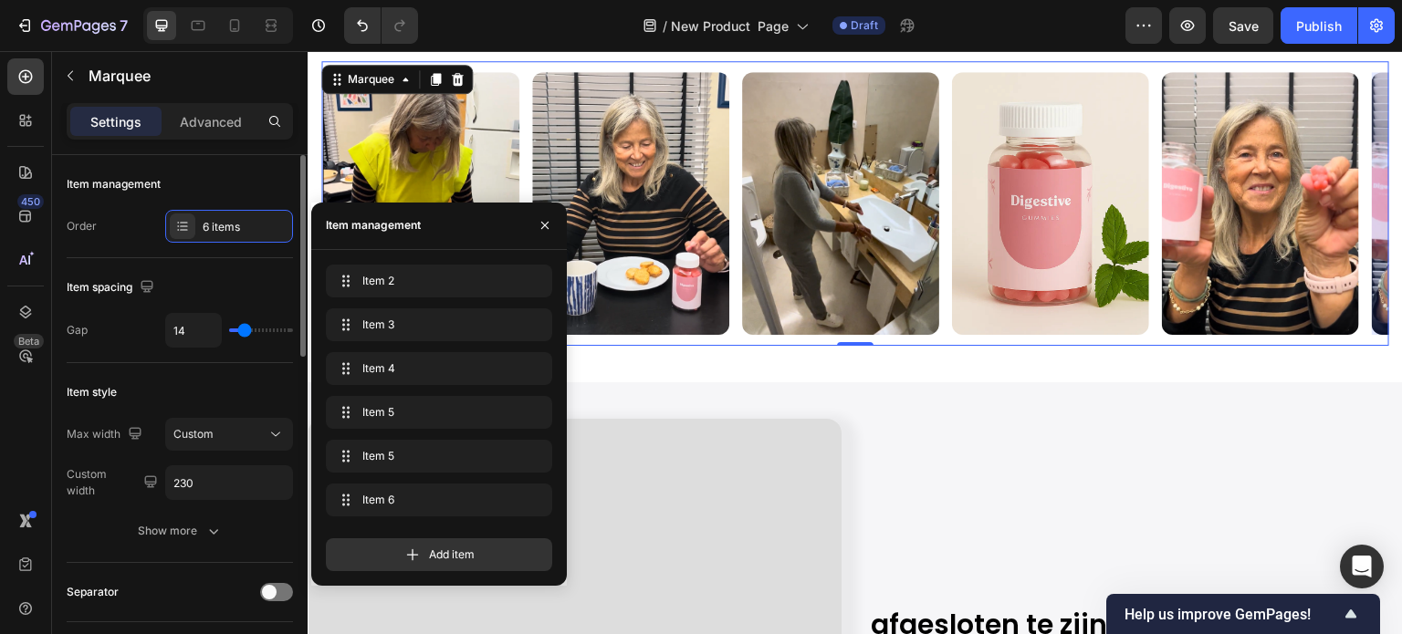
click at [237, 273] on div "Item spacing" at bounding box center [180, 287] width 226 height 29
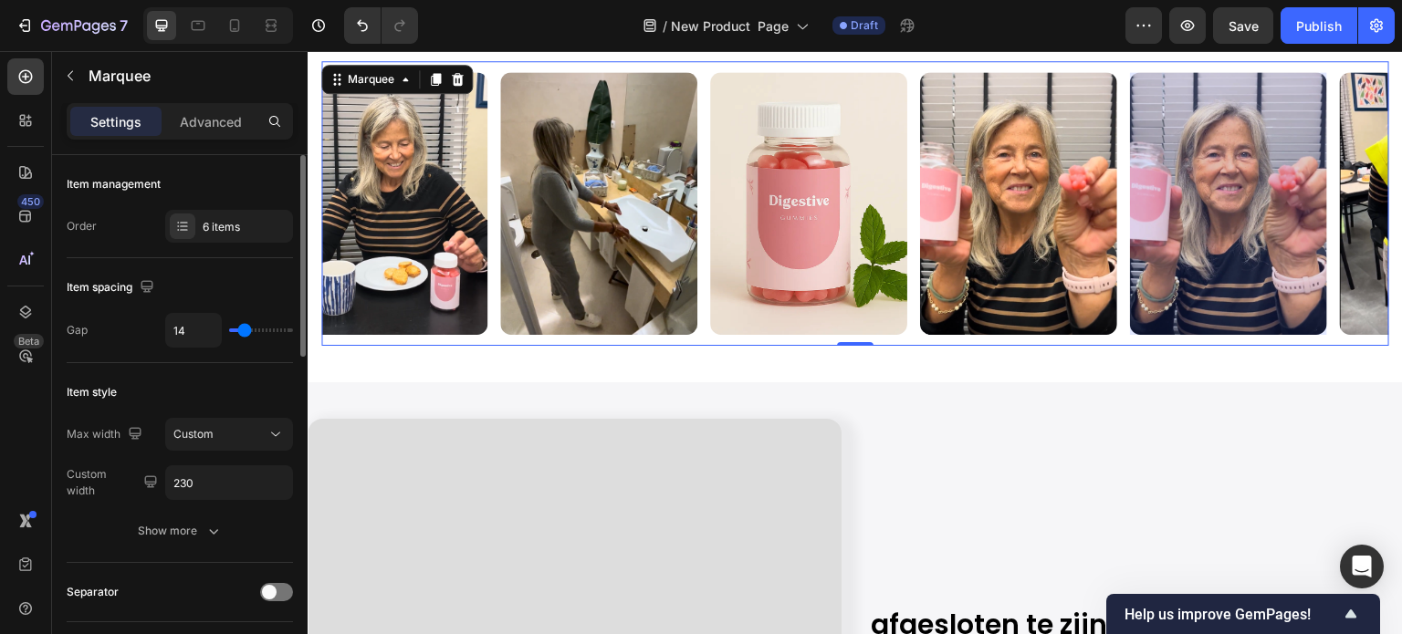
scroll to position [0, 248]
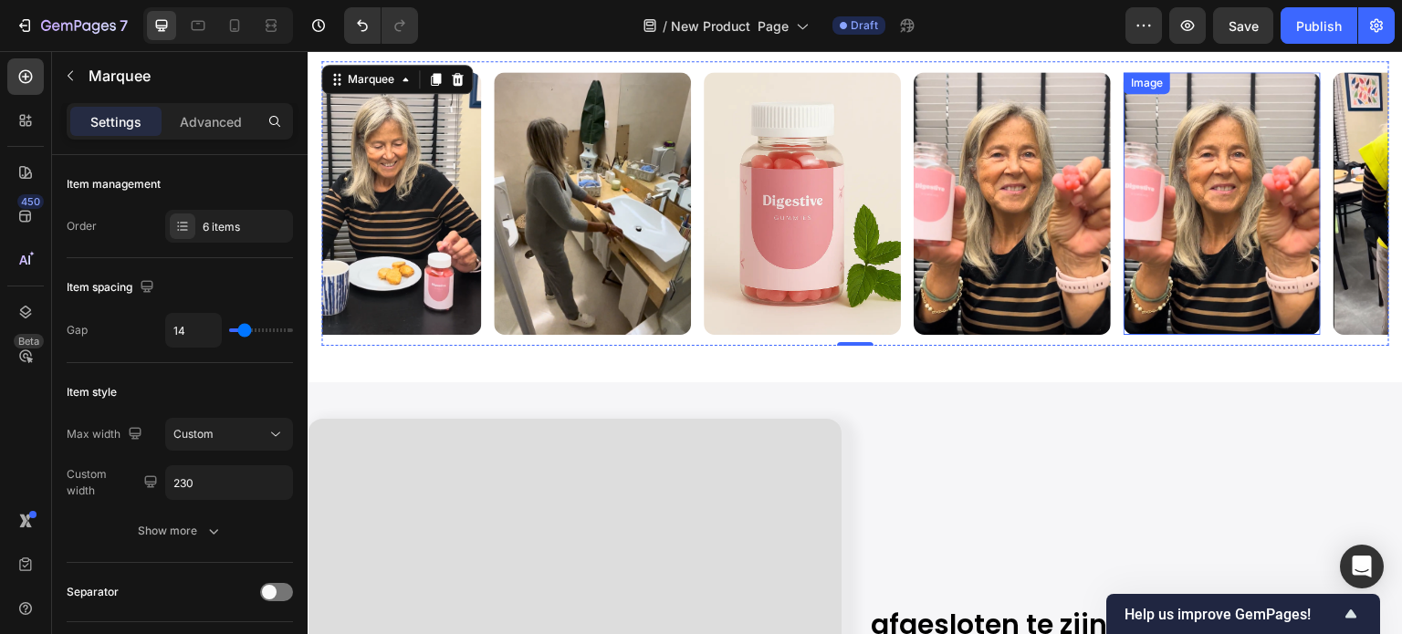
click at [1080, 222] on img at bounding box center [1178, 203] width 197 height 263
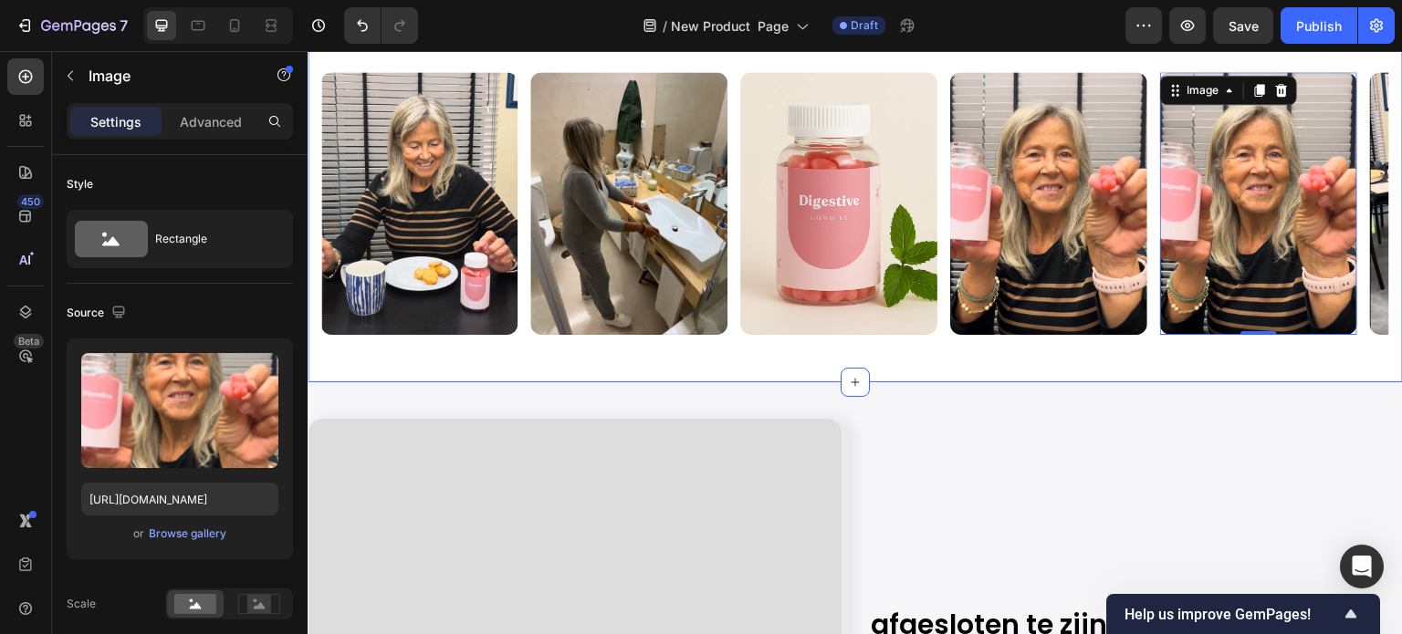
scroll to position [0, 208]
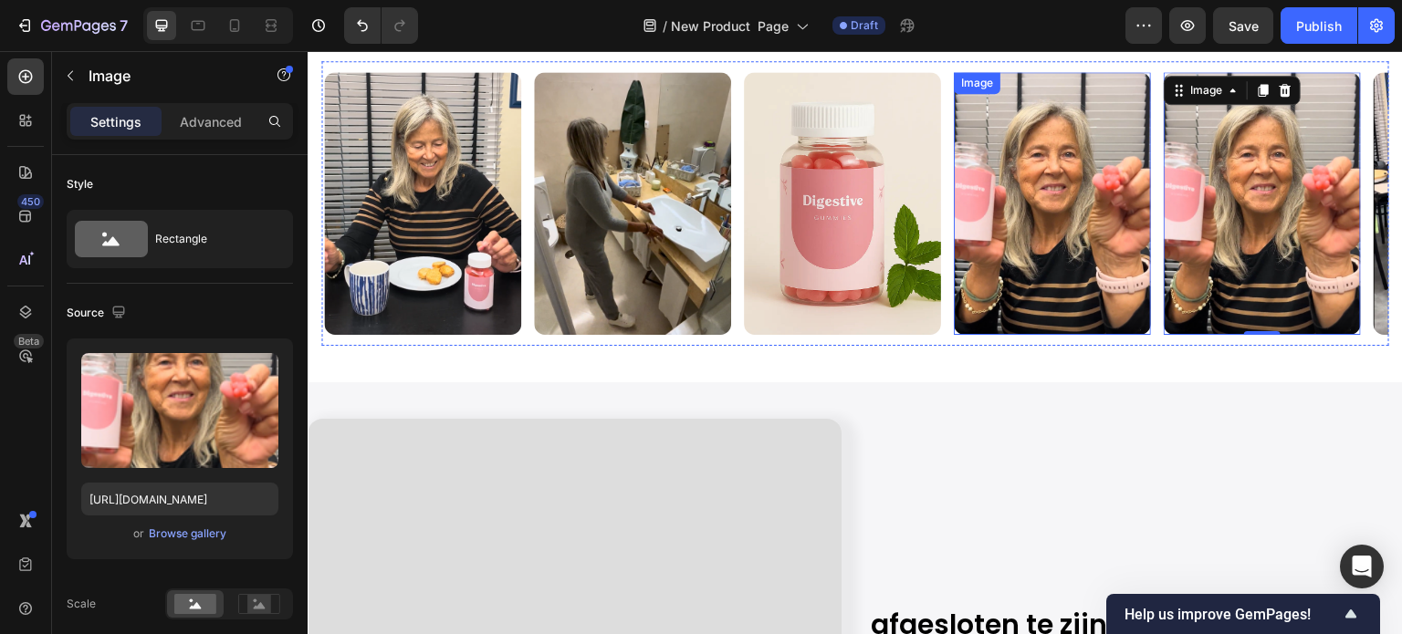
click at [1042, 257] on img at bounding box center [1049, 203] width 197 height 263
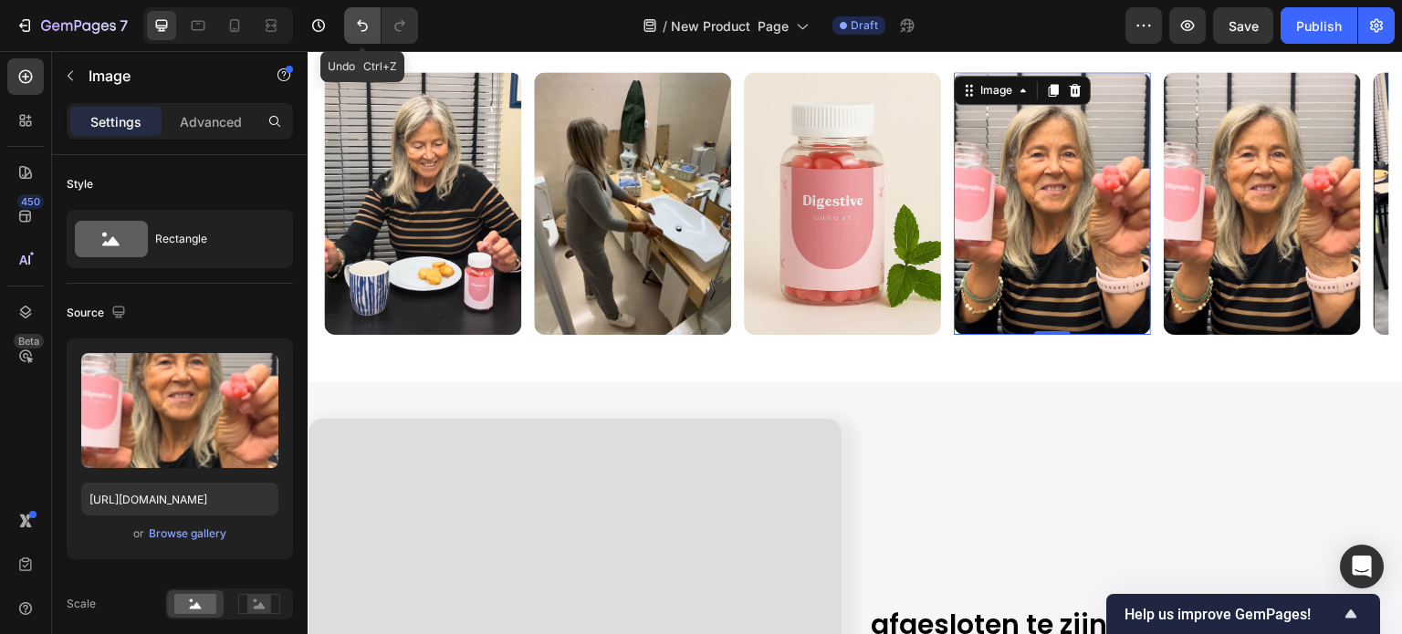
click at [361, 26] on icon "Undo/Redo" at bounding box center [362, 25] width 18 height 18
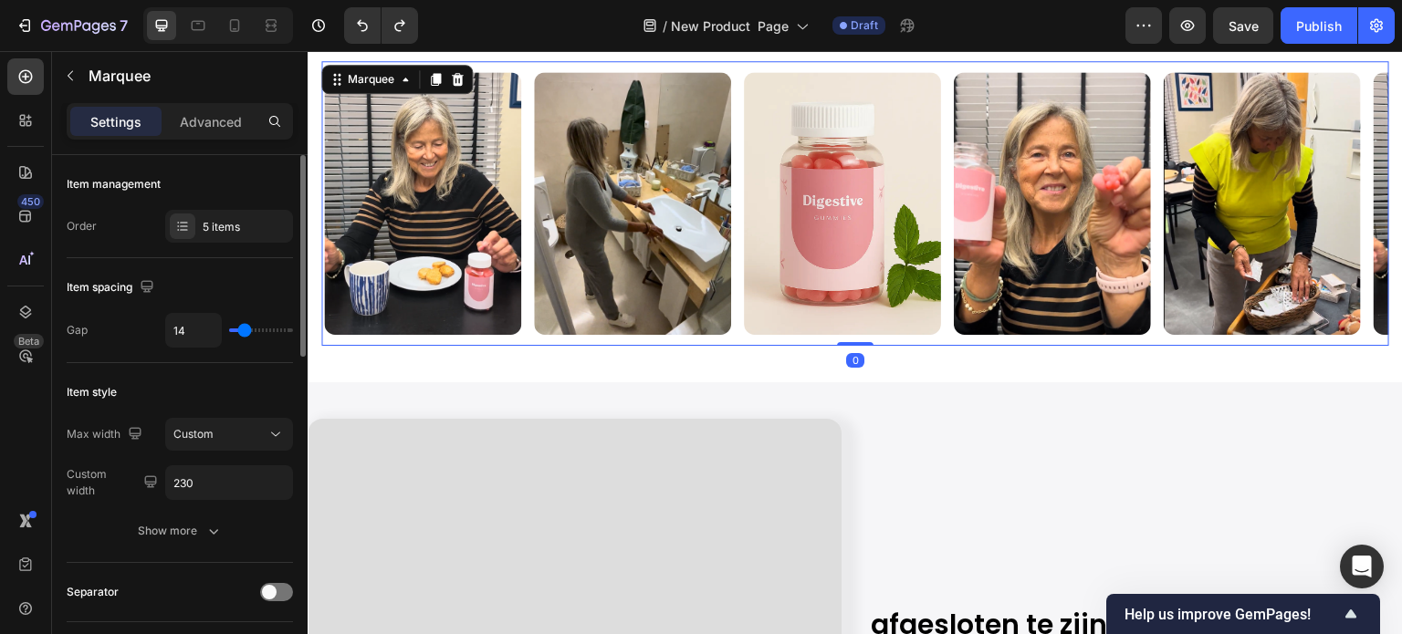
click at [212, 279] on div "Item spacing" at bounding box center [180, 287] width 226 height 29
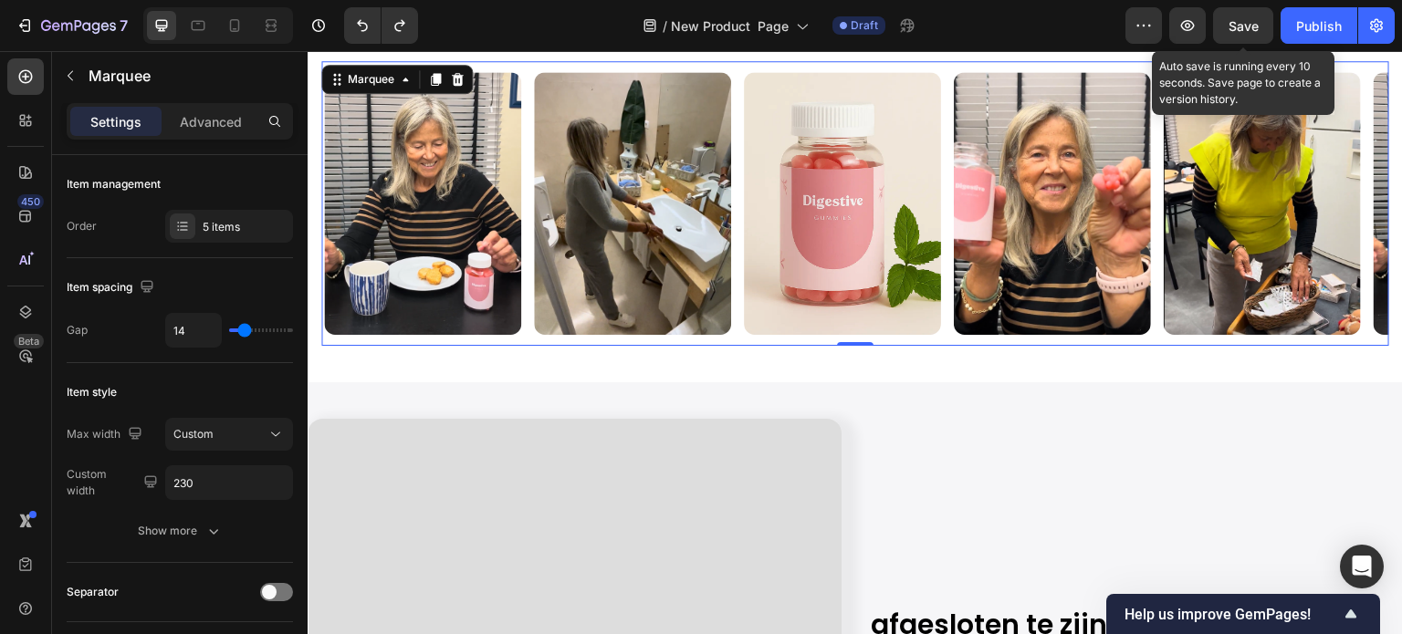
click at [1255, 22] on span "Save" at bounding box center [1244, 26] width 30 height 16
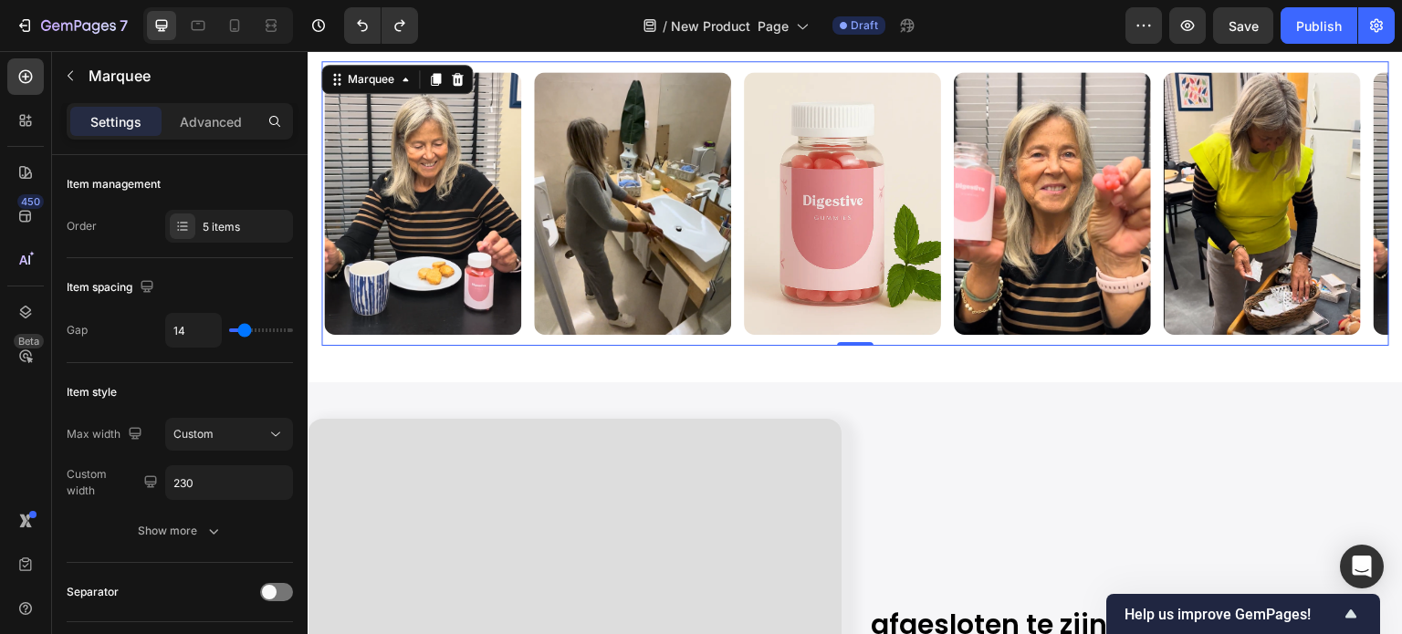
click at [223, 223] on div "5 items" at bounding box center [246, 227] width 86 height 16
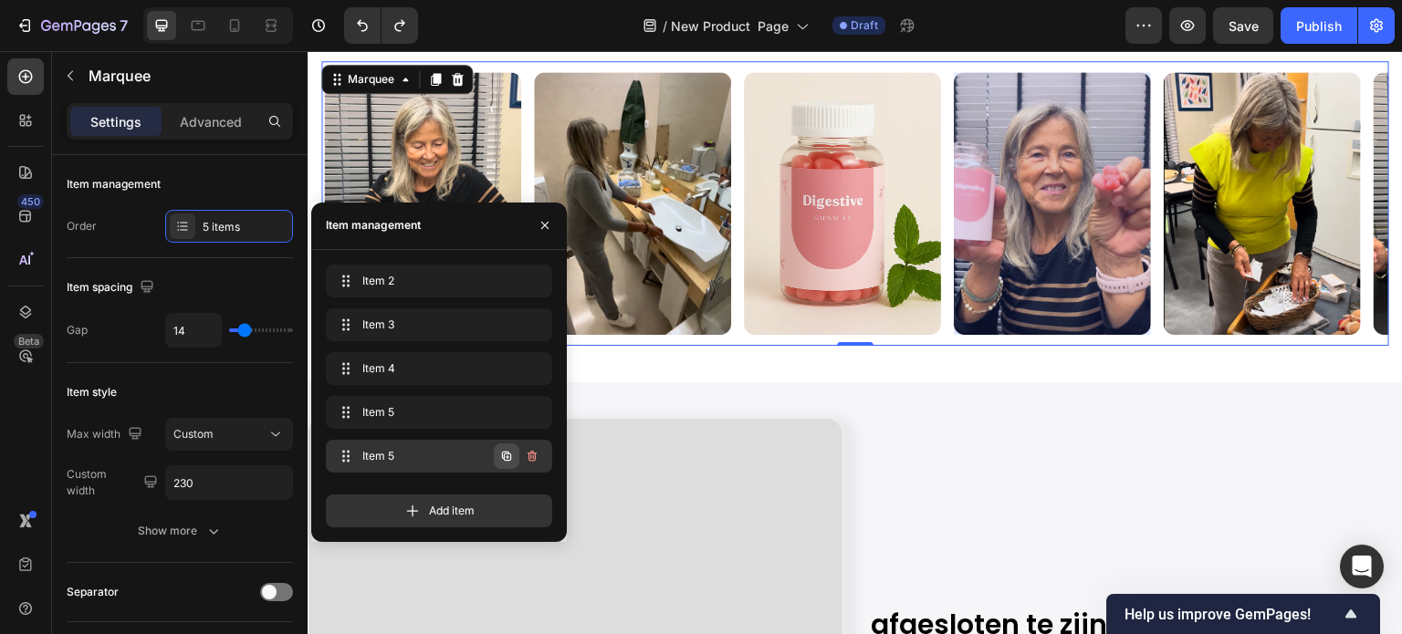
click at [505, 455] on icon "button" at bounding box center [506, 456] width 15 height 15
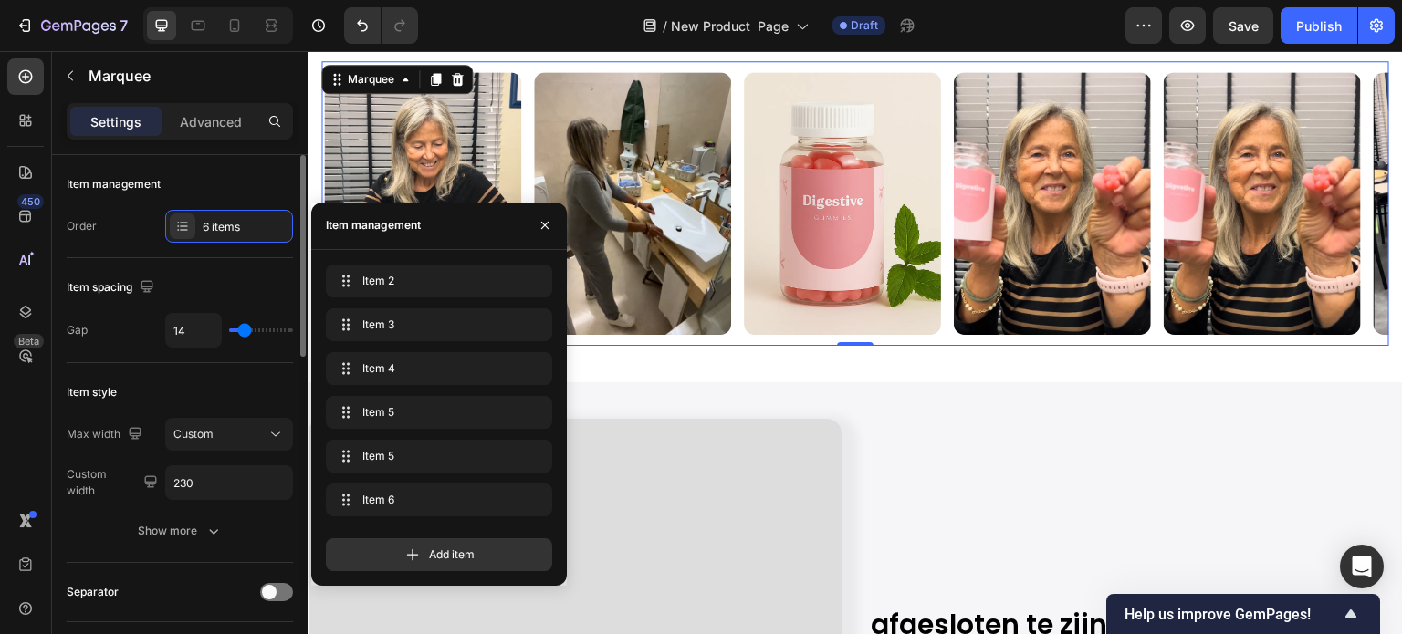
click at [260, 382] on div "Item style" at bounding box center [180, 392] width 226 height 29
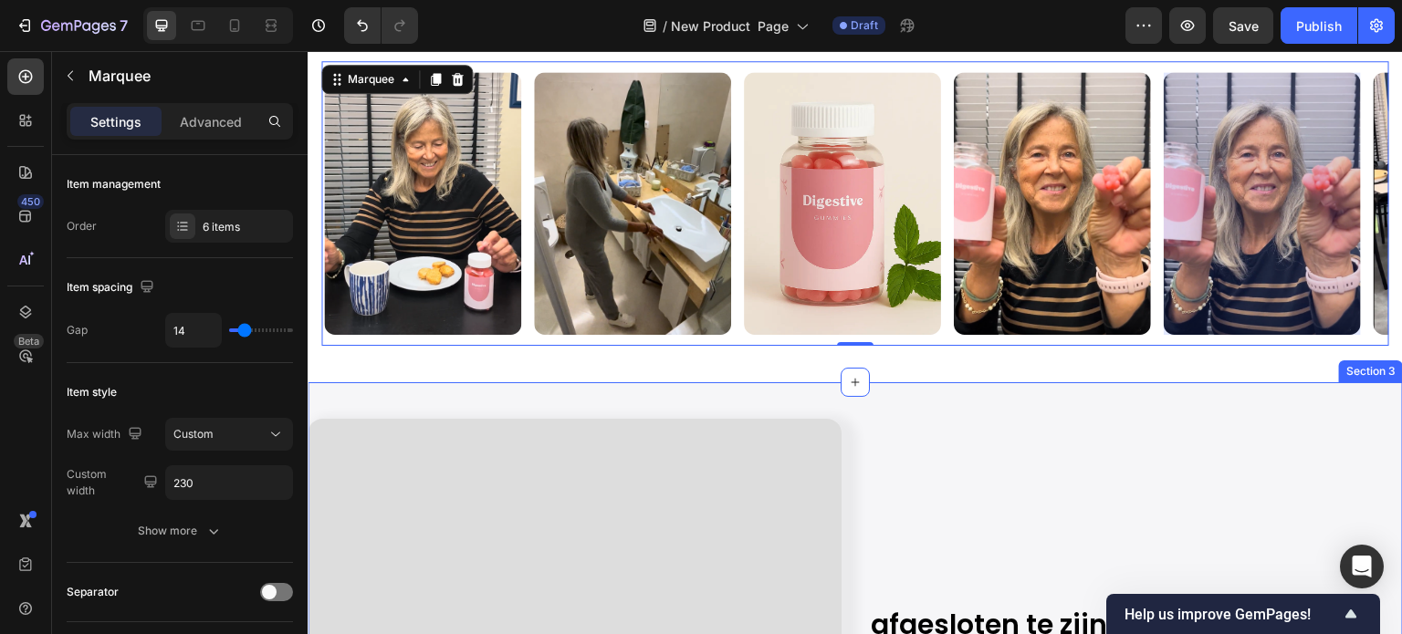
scroll to position [0, 179]
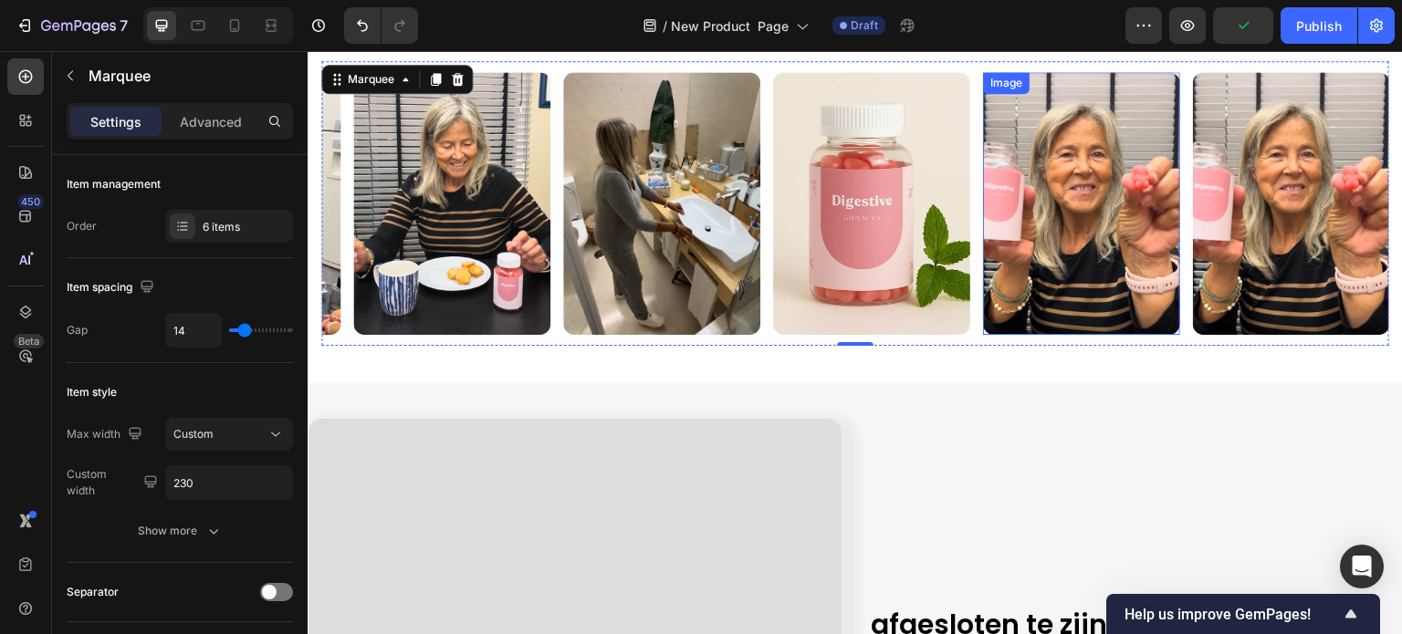
click at [980, 215] on img at bounding box center [1078, 203] width 197 height 263
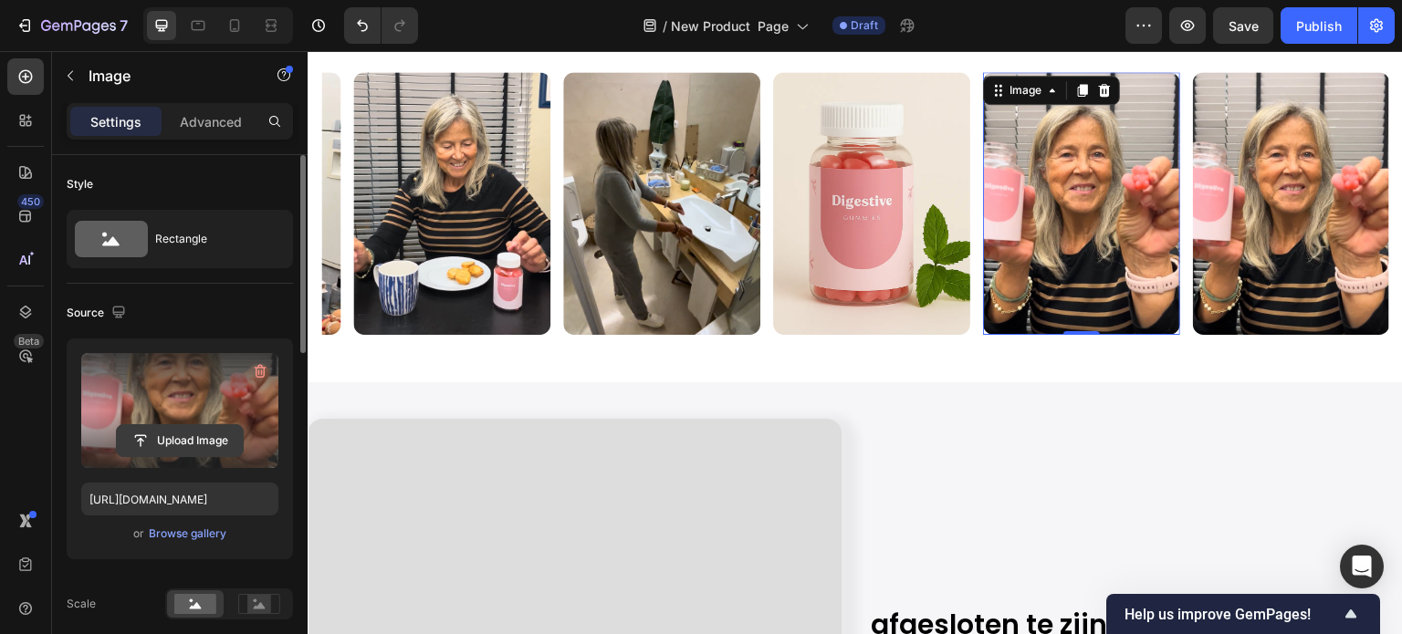
click at [176, 437] on input "file" at bounding box center [180, 440] width 126 height 31
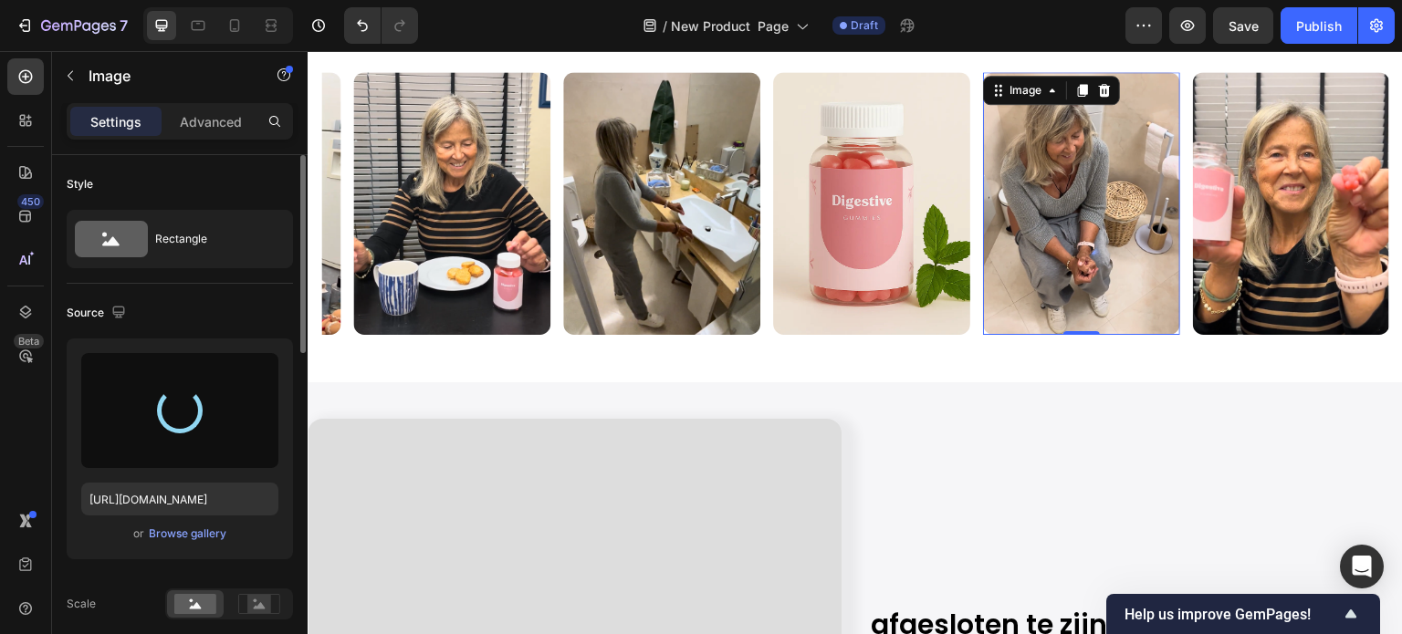
type input "https://cdn.shopify.com/s/files/1/0608/3267/7947/files/gempages_563060957085959…"
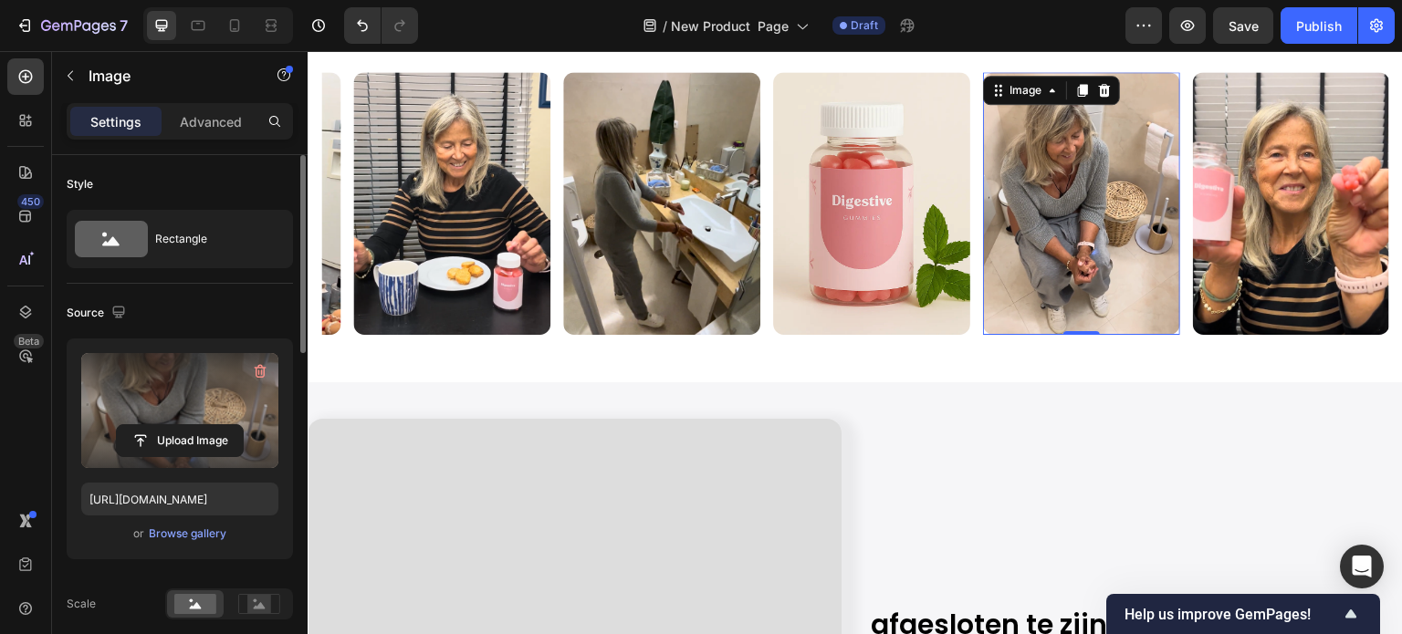
click at [244, 301] on div "Source" at bounding box center [180, 312] width 226 height 29
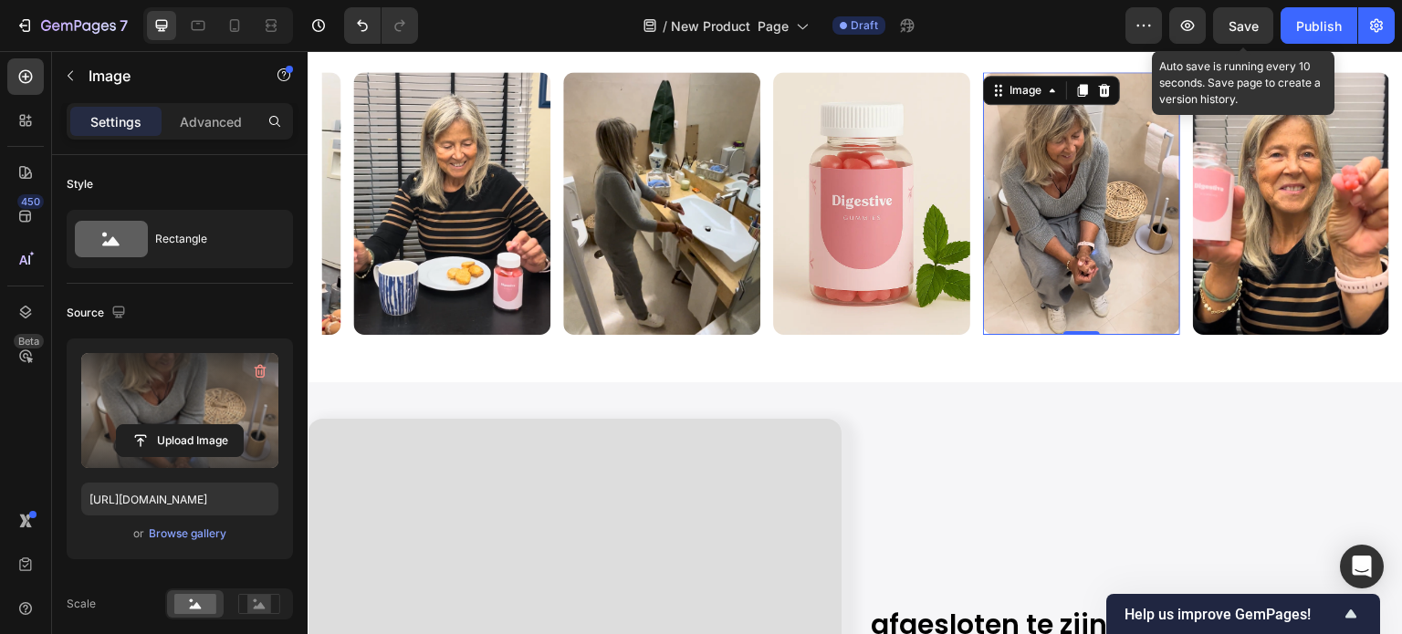
click at [1229, 18] on span "Save" at bounding box center [1244, 26] width 30 height 16
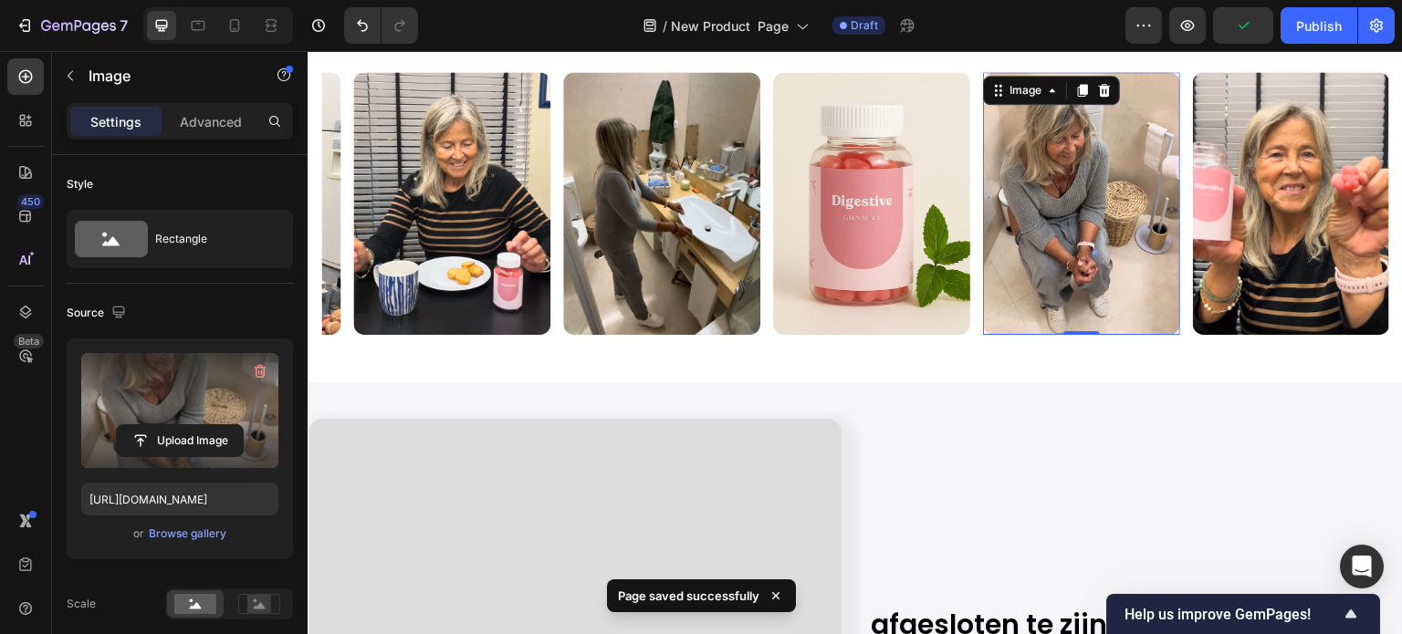
click at [213, 26] on div at bounding box center [218, 25] width 150 height 37
drag, startPoint x: 198, startPoint y: 17, endPoint x: 237, endPoint y: 19, distance: 39.3
click at [198, 17] on icon at bounding box center [198, 25] width 18 height 18
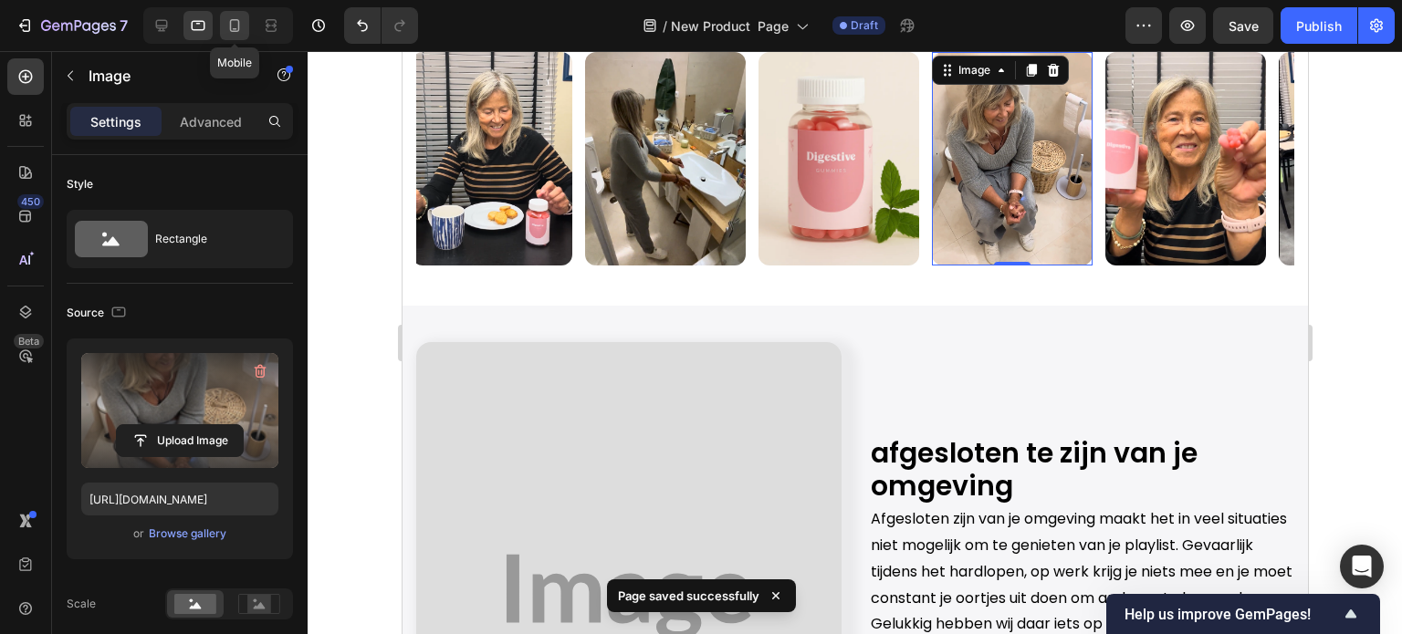
scroll to position [1670, 0]
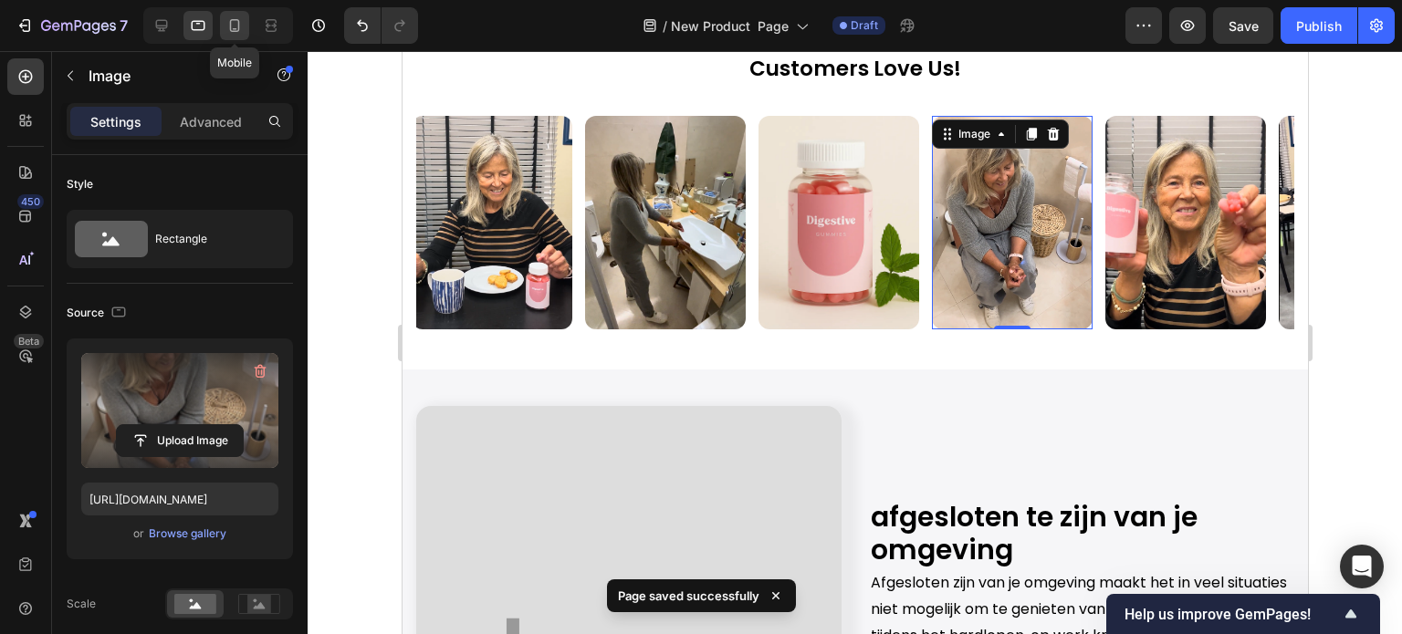
click at [246, 25] on div at bounding box center [234, 25] width 29 height 29
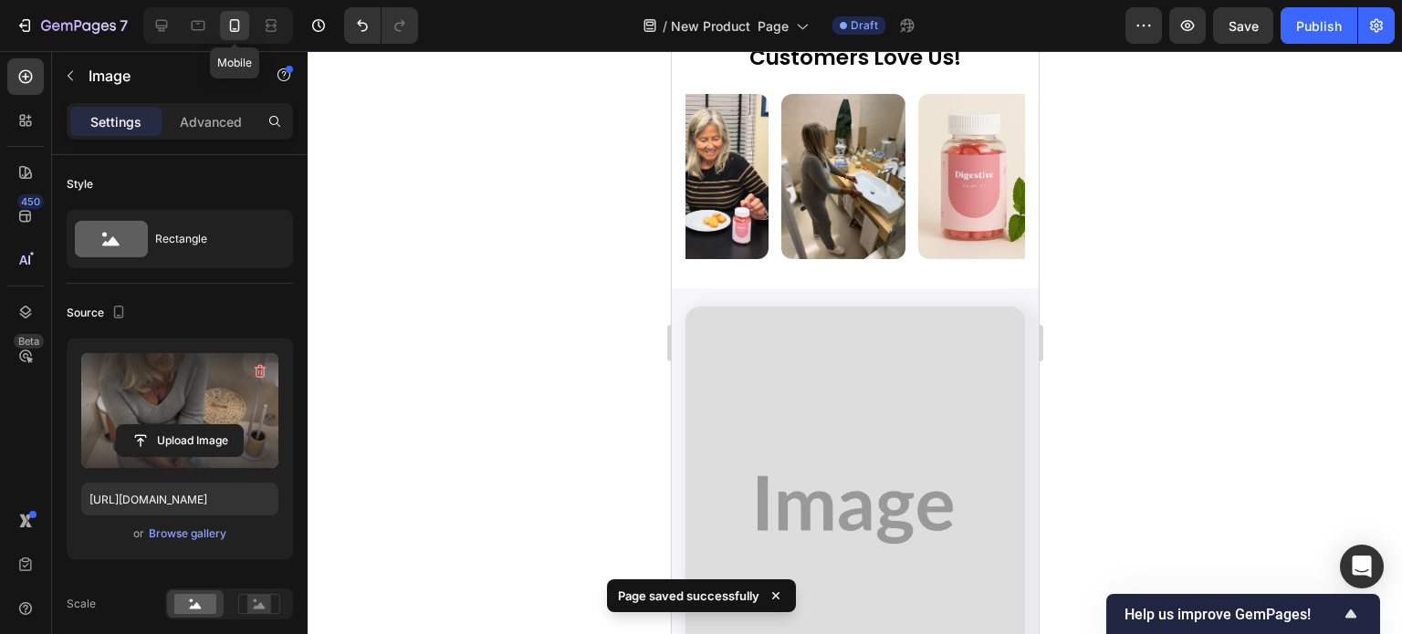
scroll to position [1648, 0]
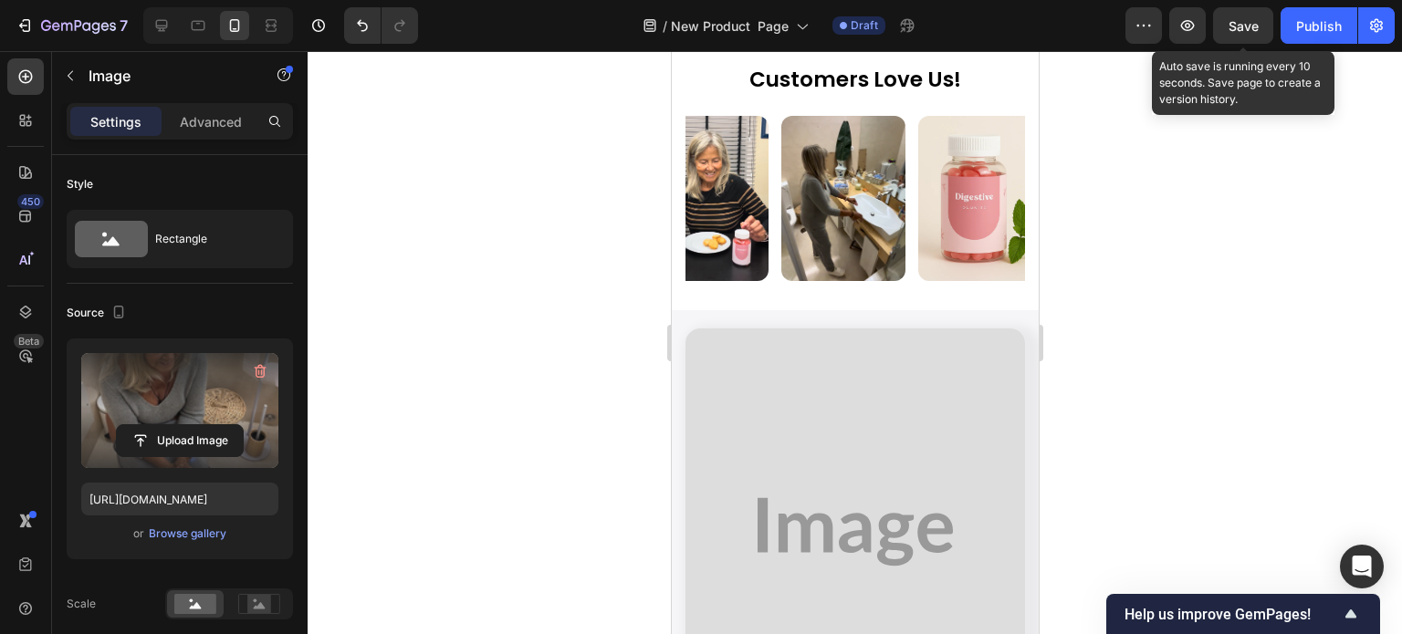
click at [1256, 32] on span "Save" at bounding box center [1244, 26] width 30 height 16
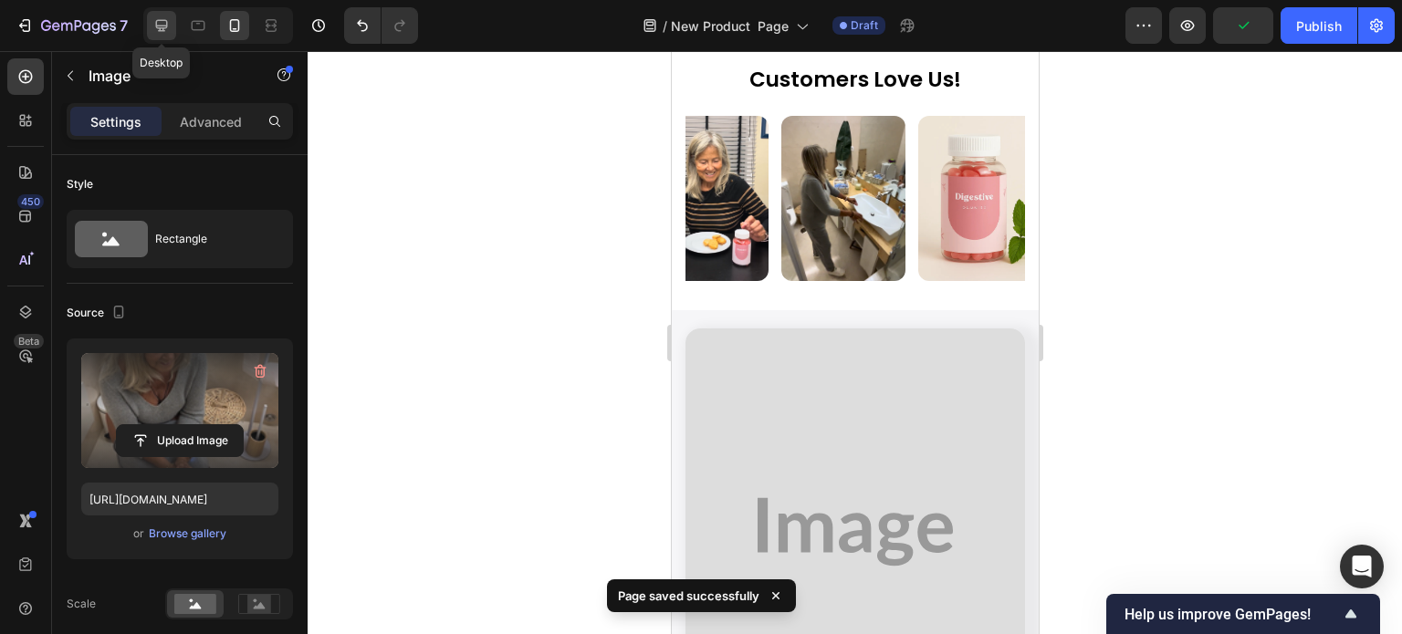
click at [167, 23] on icon at bounding box center [162, 26] width 12 height 12
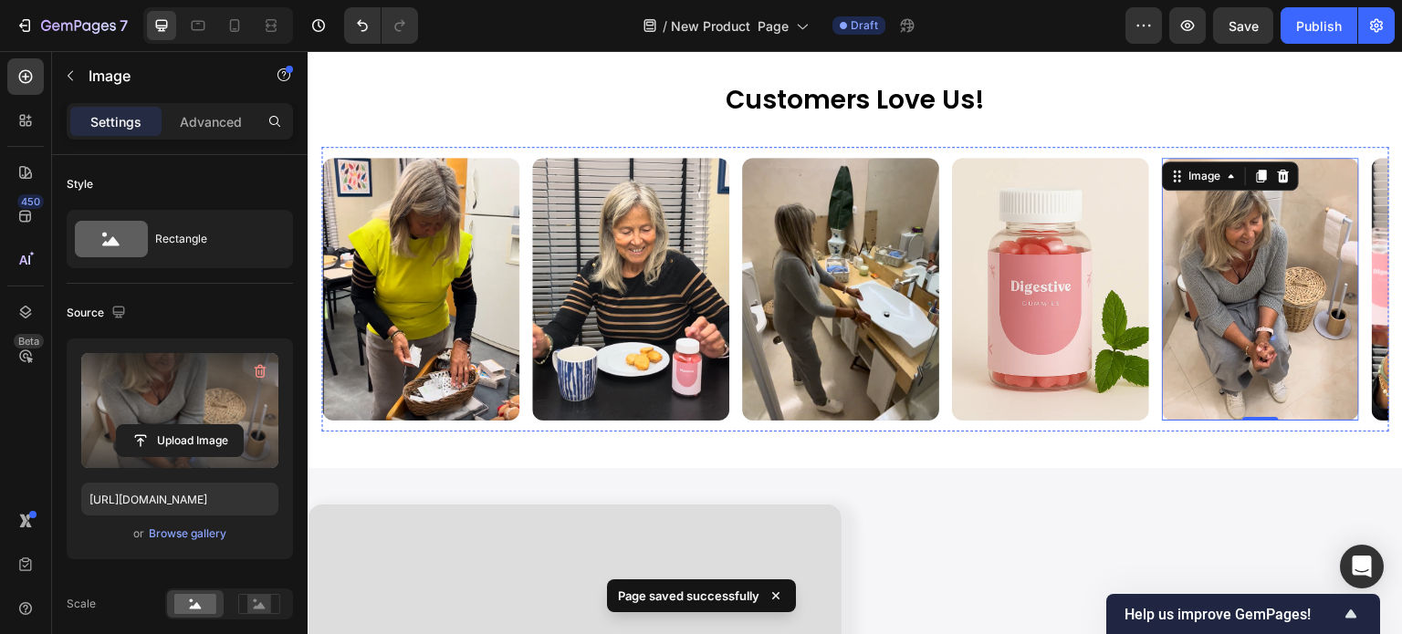
scroll to position [1690, 0]
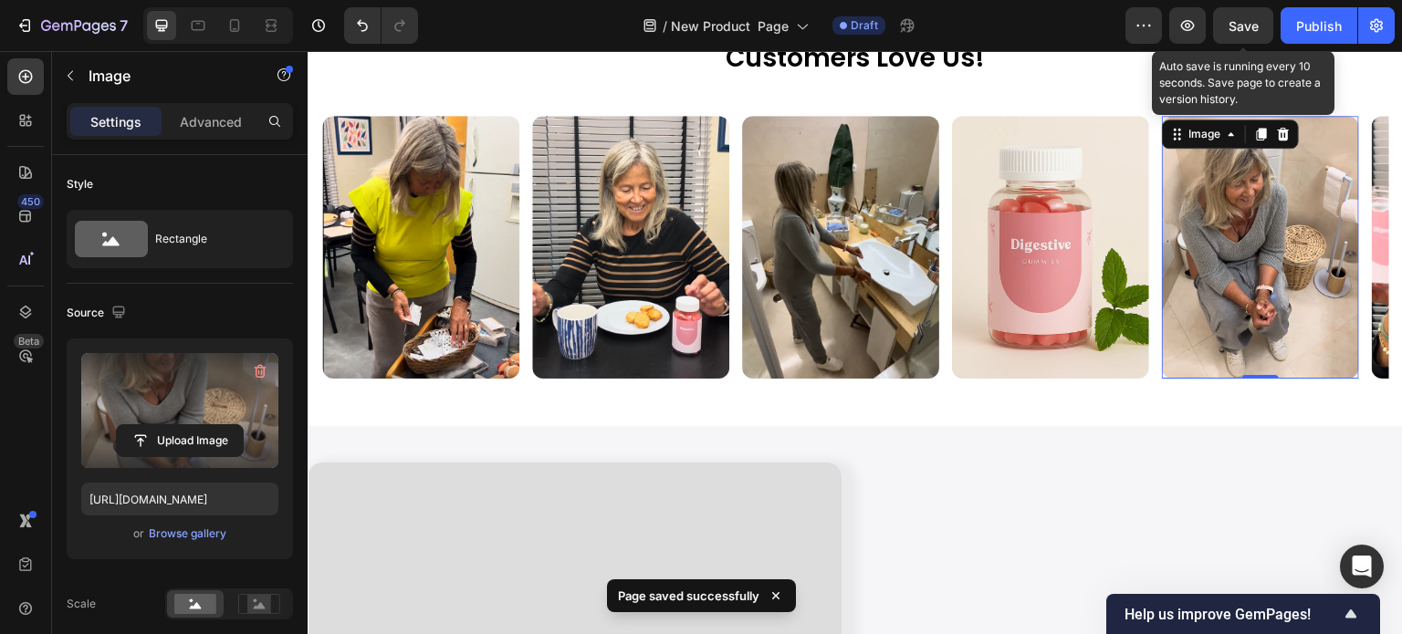
click at [1235, 34] on div "Save" at bounding box center [1244, 25] width 30 height 19
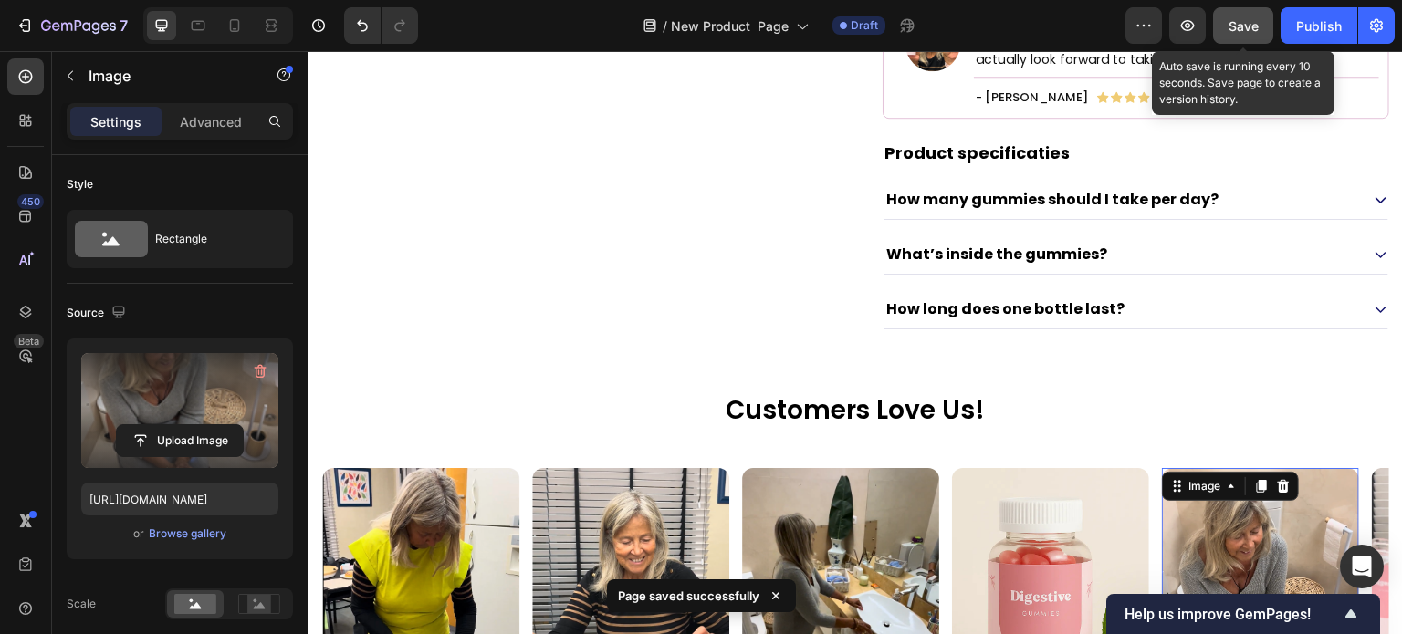
click at [1249, 35] on div "Save" at bounding box center [1244, 25] width 30 height 19
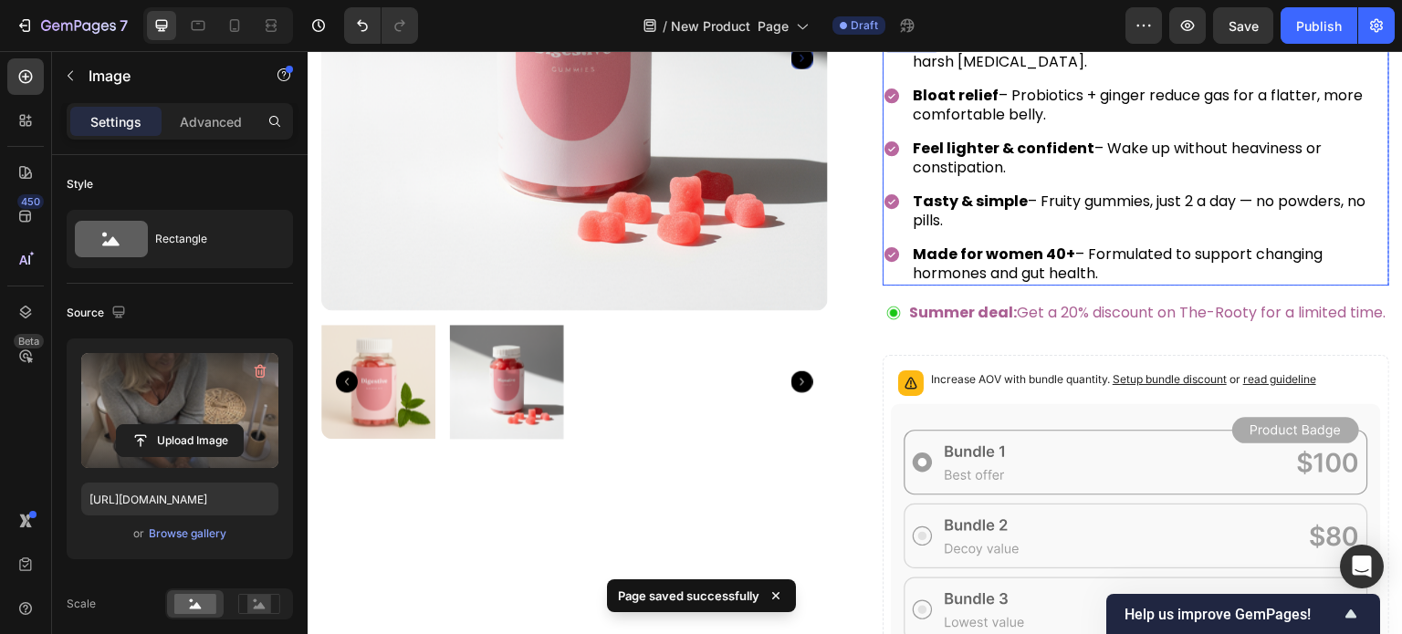
scroll to position [0, 0]
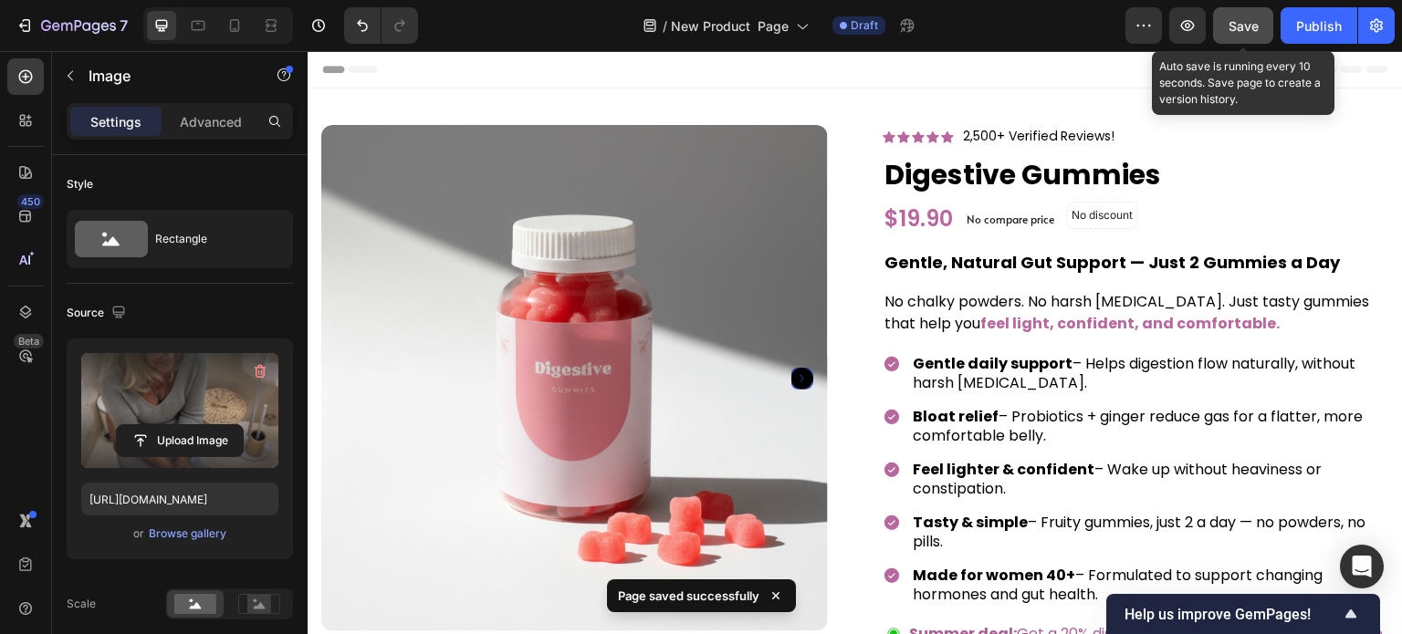
click at [1254, 15] on button "Save" at bounding box center [1243, 25] width 60 height 37
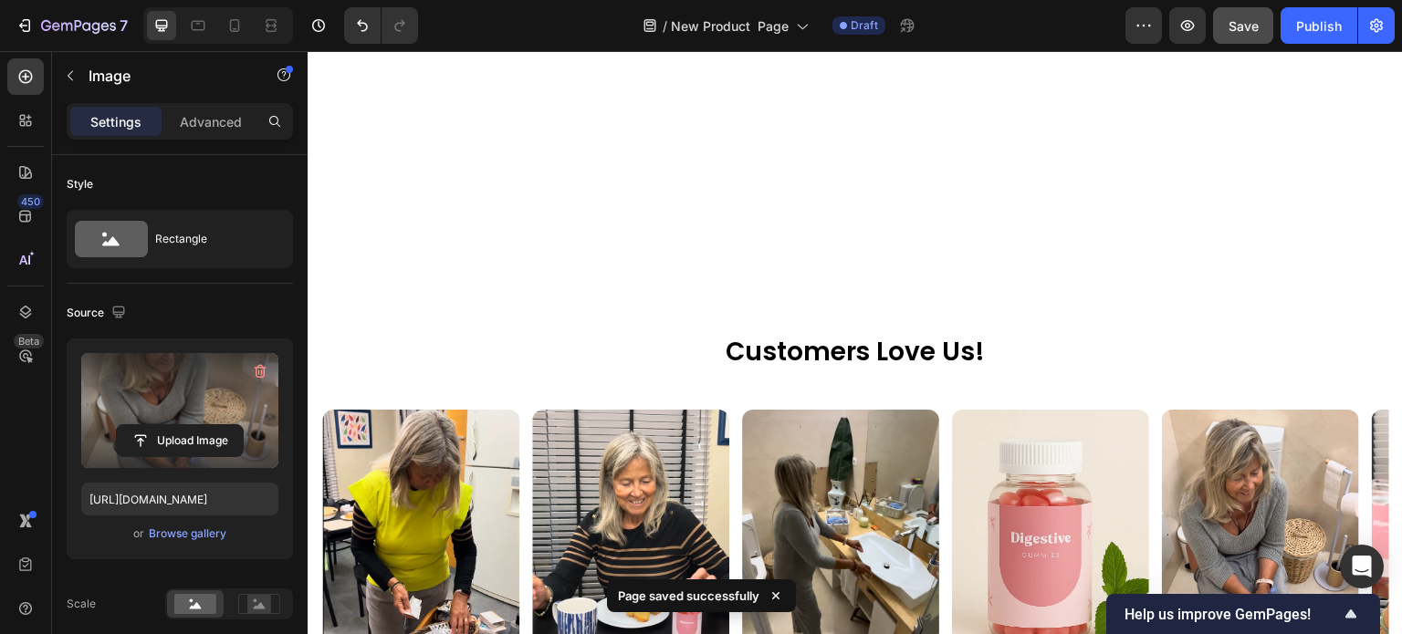
scroll to position [1734, 0]
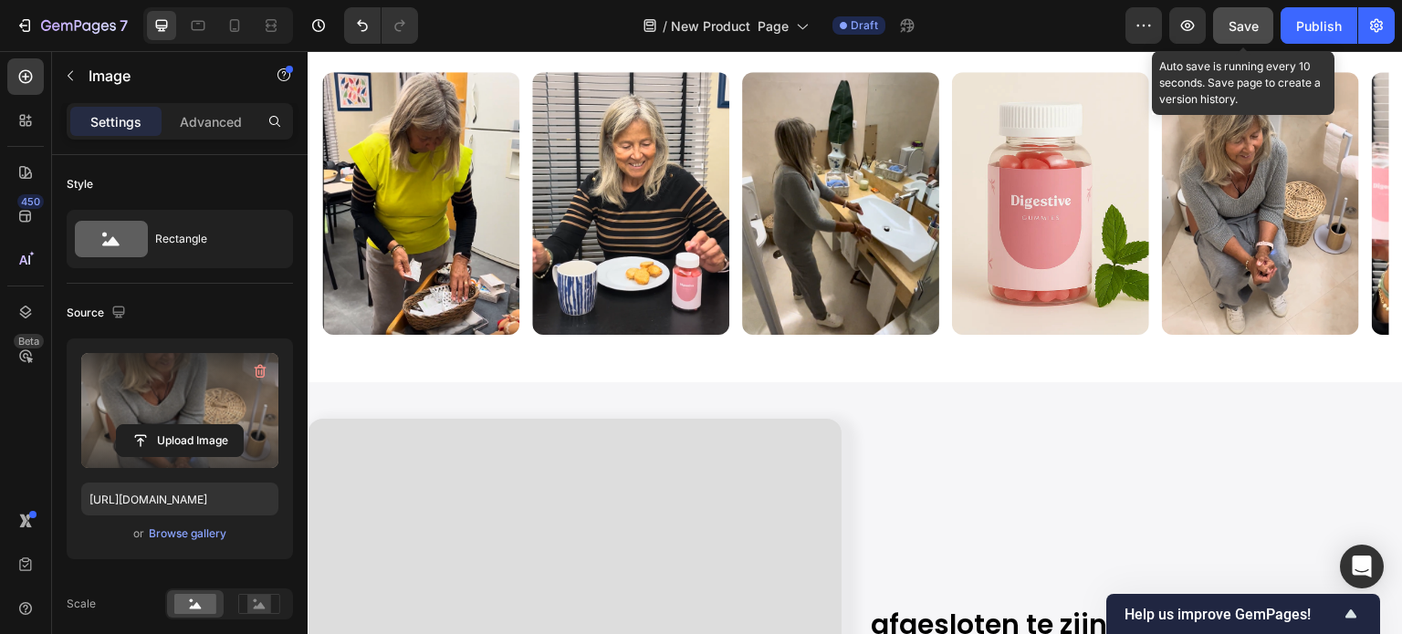
click at [1253, 24] on span "Save" at bounding box center [1244, 26] width 30 height 16
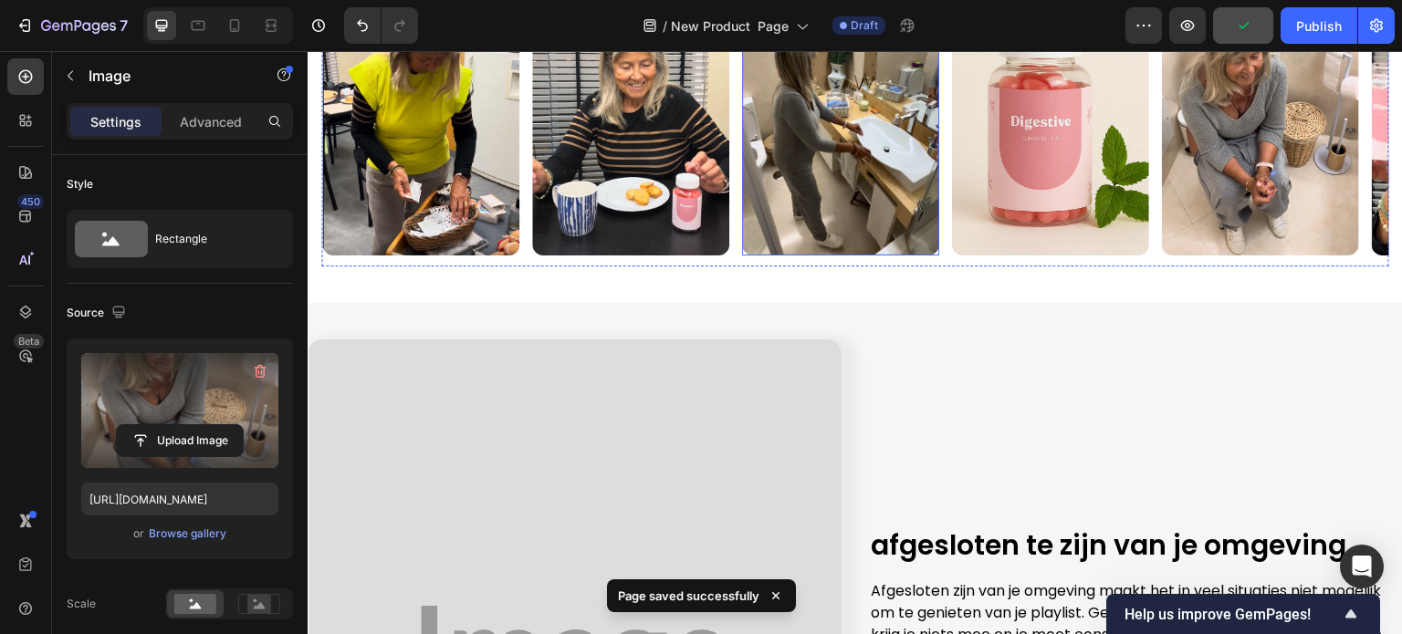
scroll to position [2008, 0]
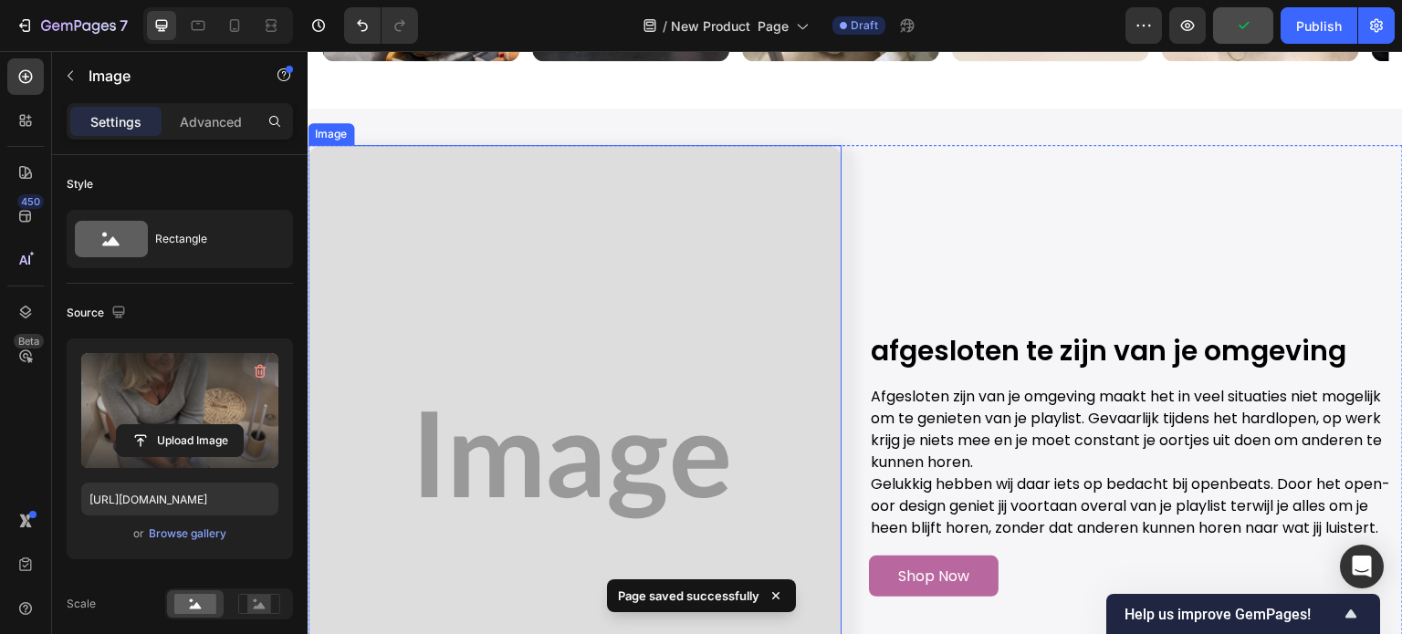
click at [636, 320] on img at bounding box center [575, 465] width 534 height 641
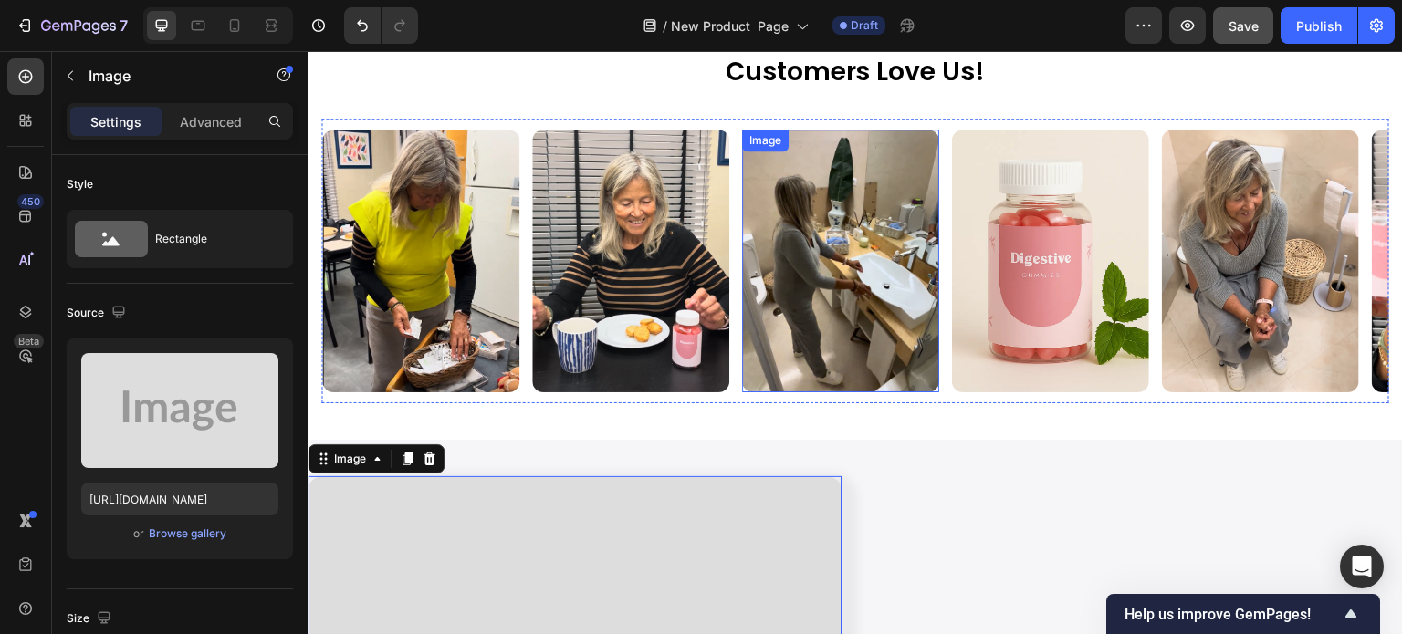
scroll to position [1643, 0]
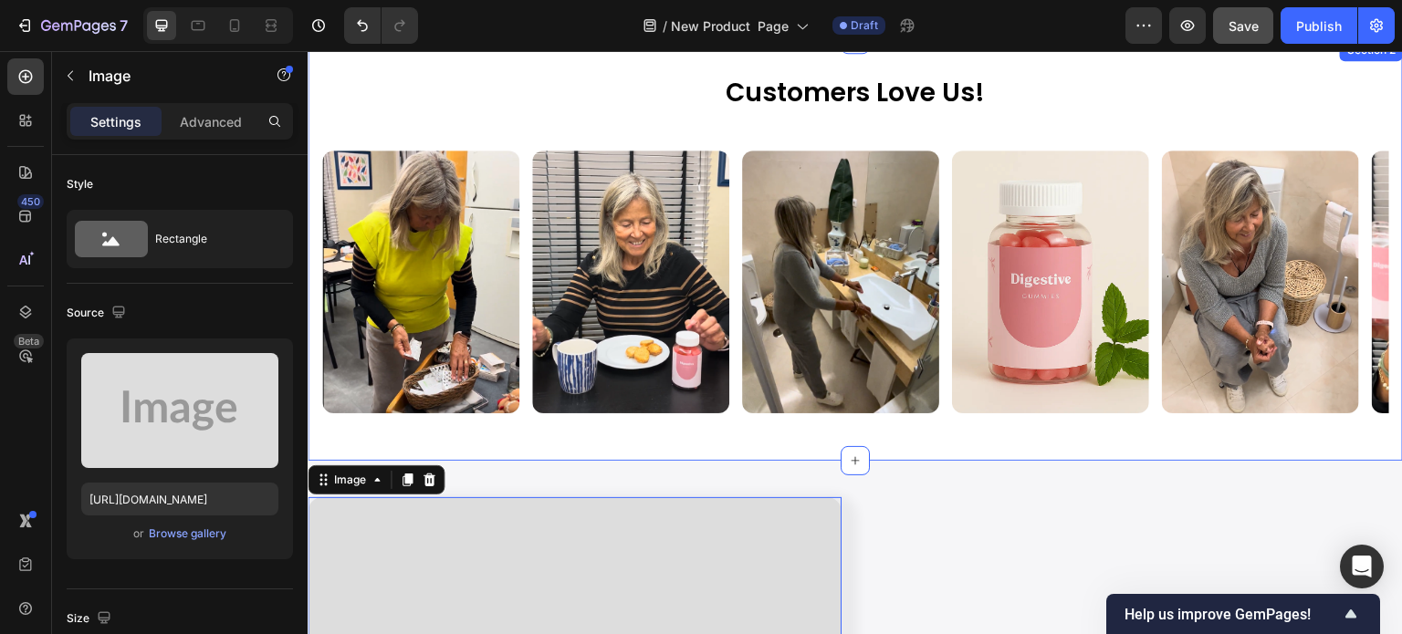
click at [1043, 73] on div "Customers Love Us! Heading Row Image Image Image Image Image Image Image Image …" at bounding box center [855, 250] width 1095 height 422
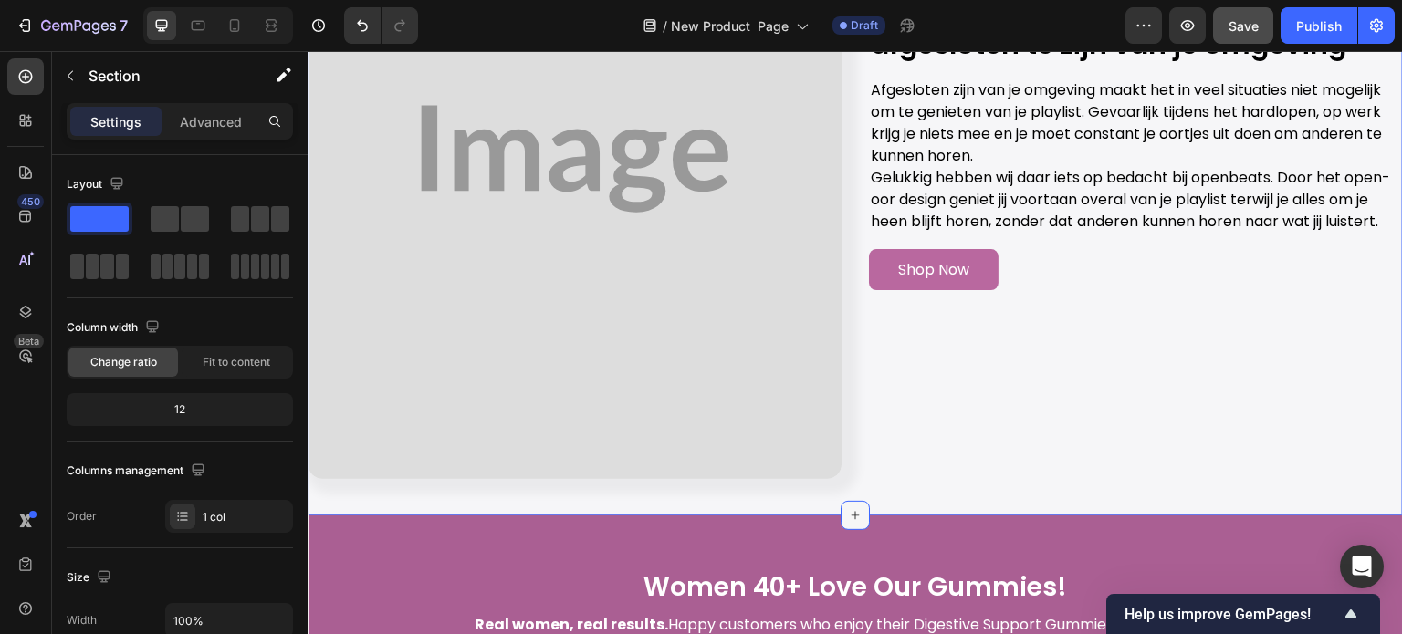
scroll to position [2282, 0]
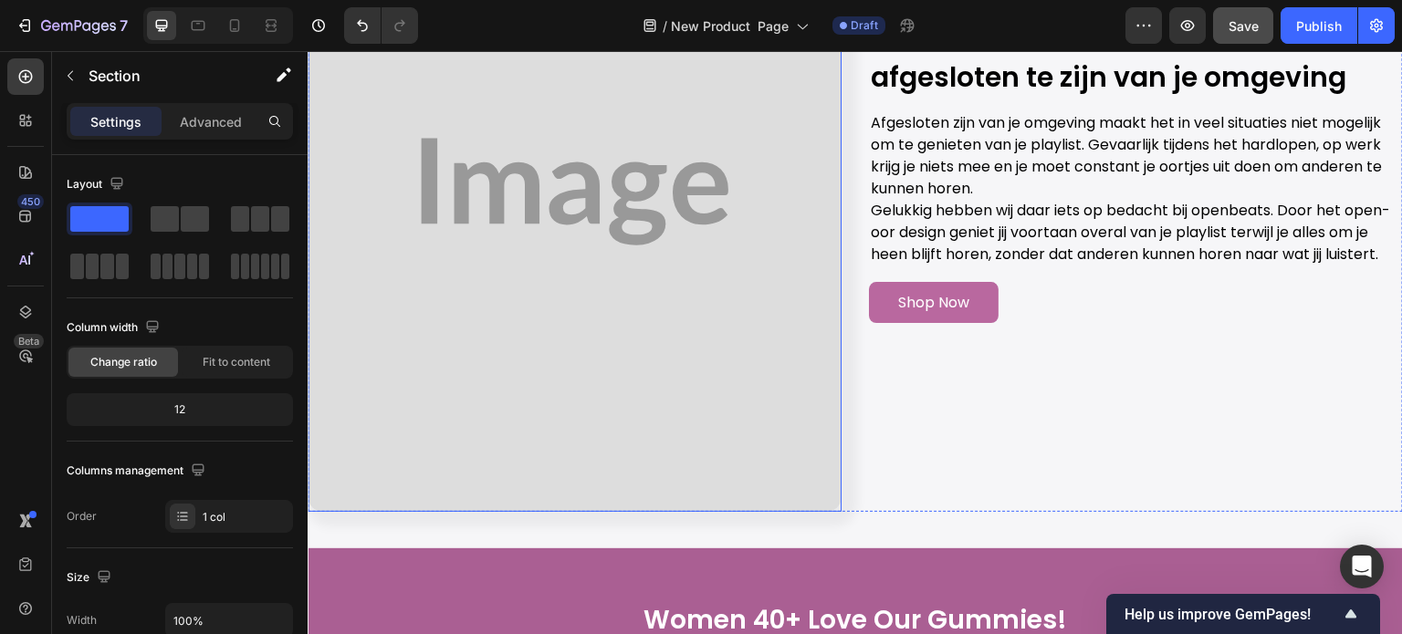
click at [625, 266] on img at bounding box center [575, 191] width 534 height 641
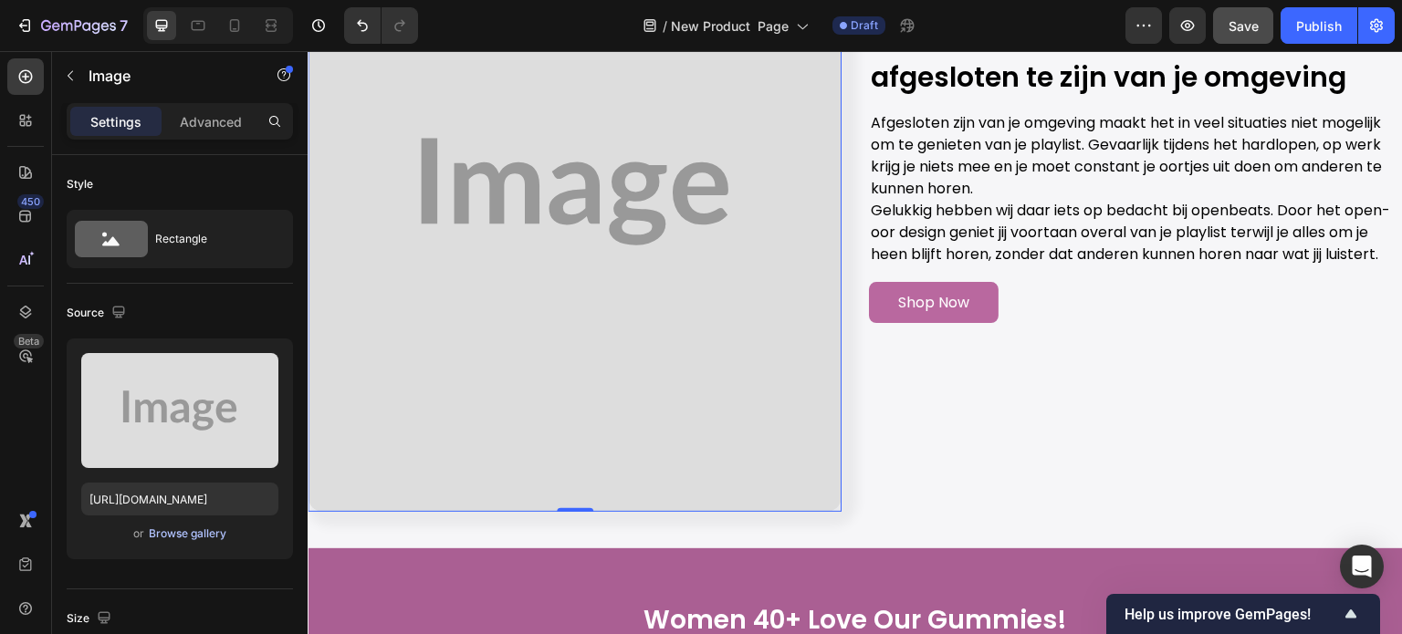
click at [208, 528] on div "Browse gallery" at bounding box center [188, 534] width 78 height 16
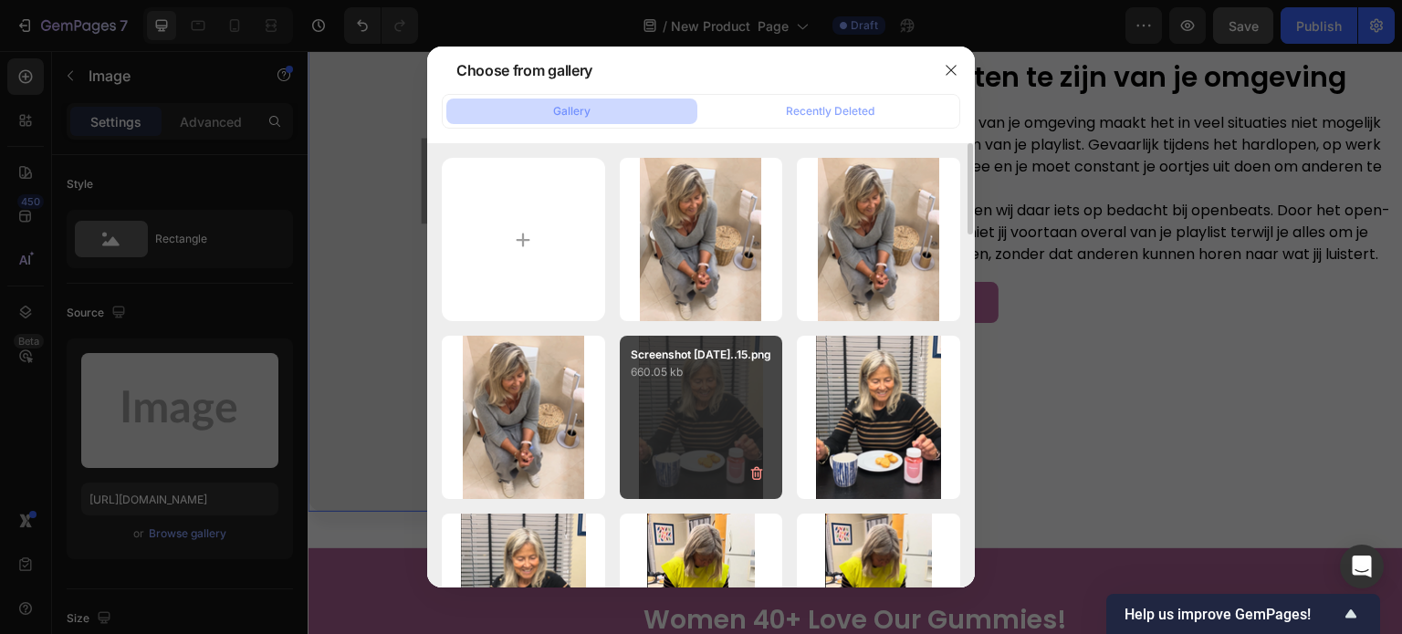
click at [684, 415] on div "Screenshot 2025-09-26...15.png 660.05 kb" at bounding box center [701, 417] width 163 height 163
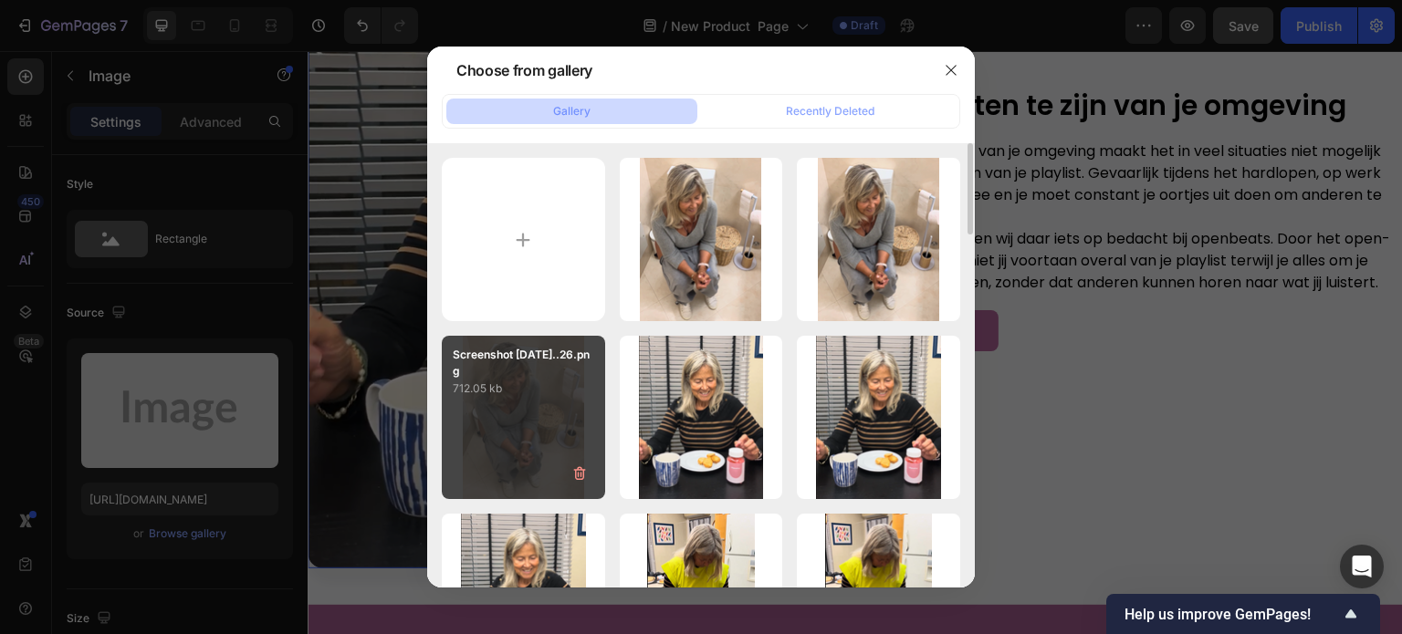
type input "[URL][DOMAIN_NAME]"
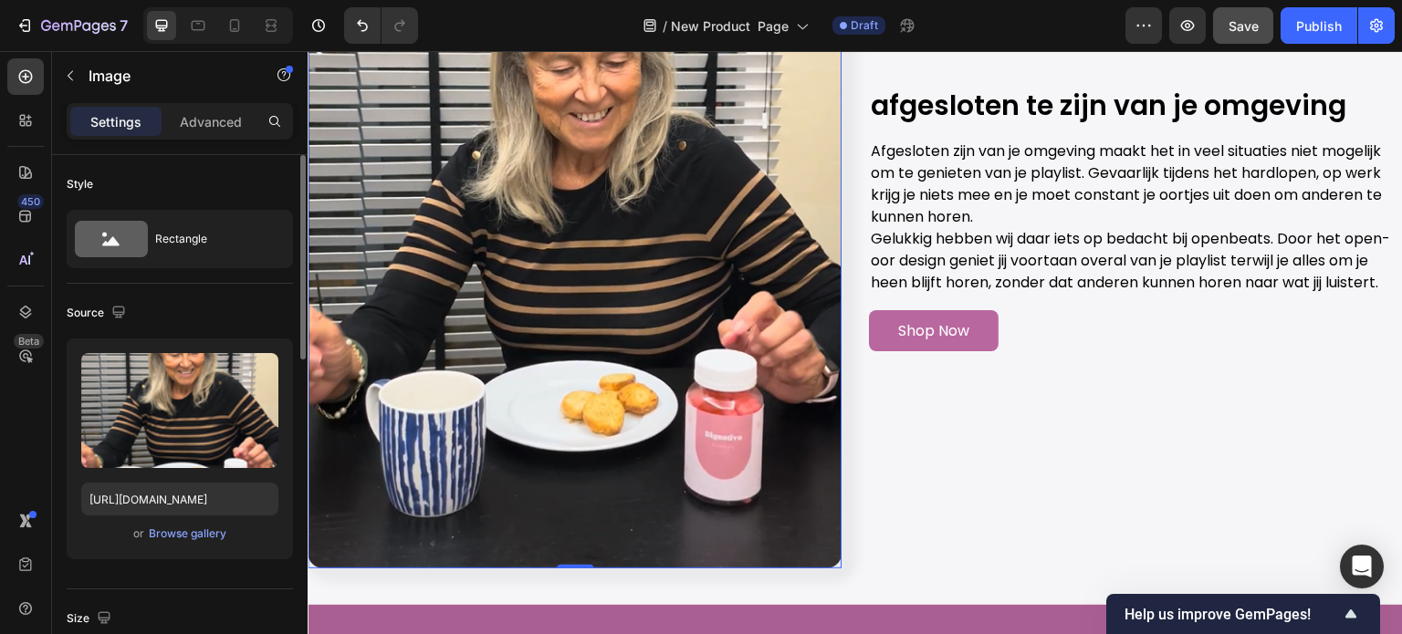
click at [231, 320] on div "Source" at bounding box center [180, 312] width 226 height 29
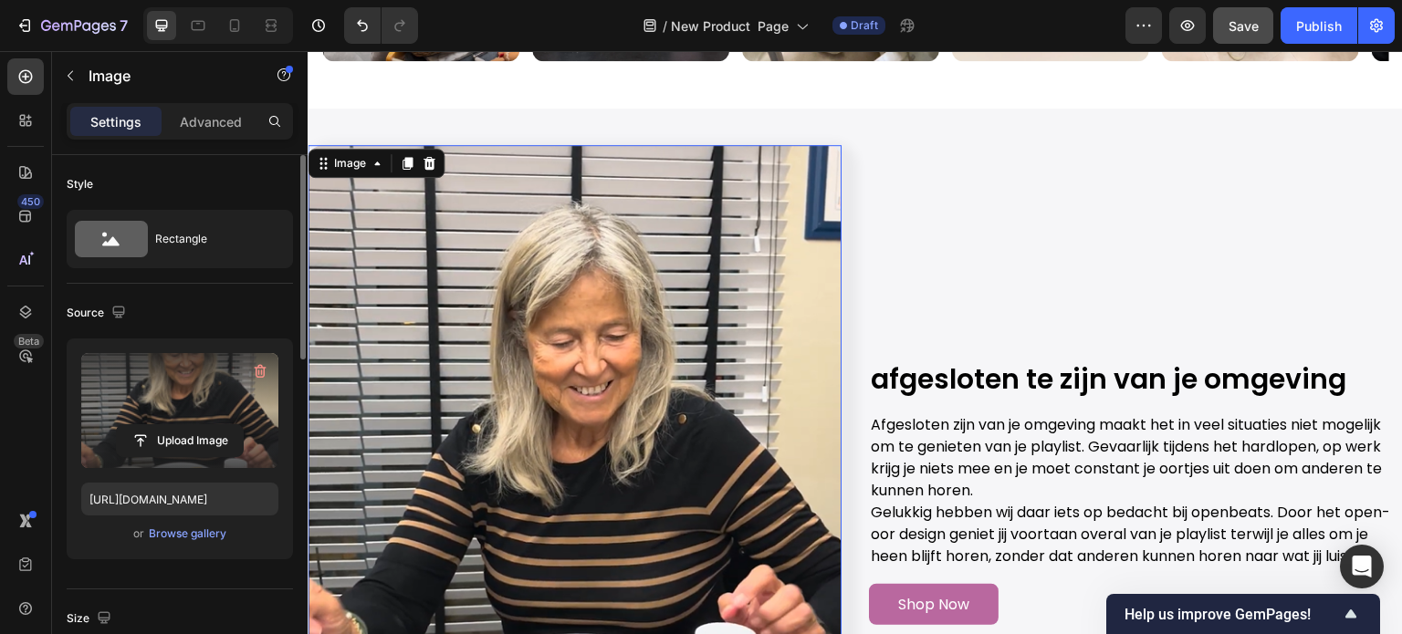
scroll to position [91, 0]
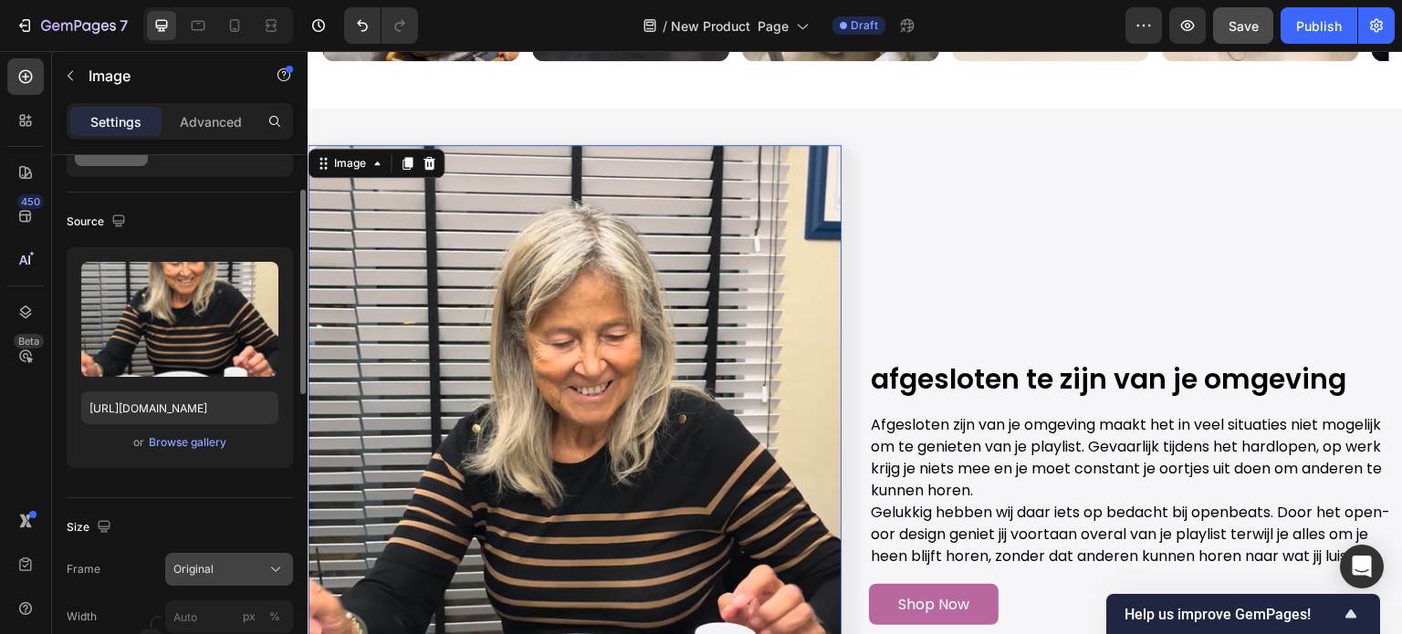
click at [238, 566] on div "Original" at bounding box center [217, 569] width 89 height 16
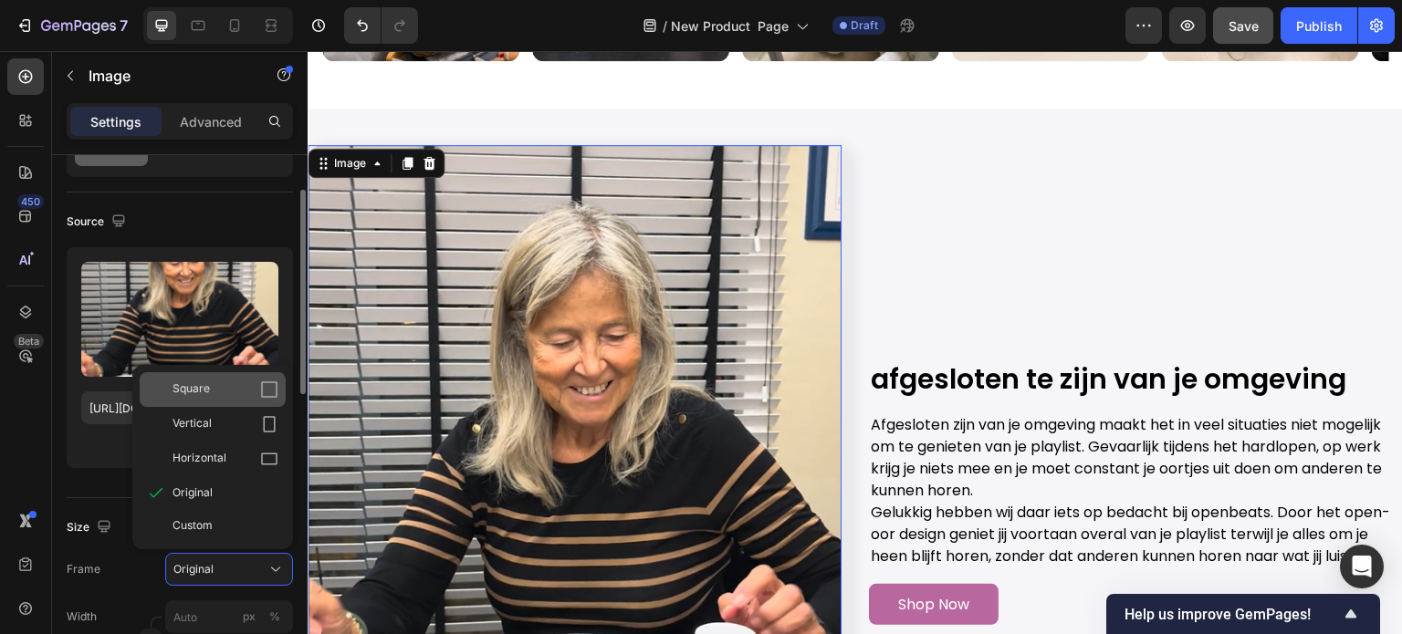
click at [215, 390] on div "Square" at bounding box center [226, 390] width 106 height 18
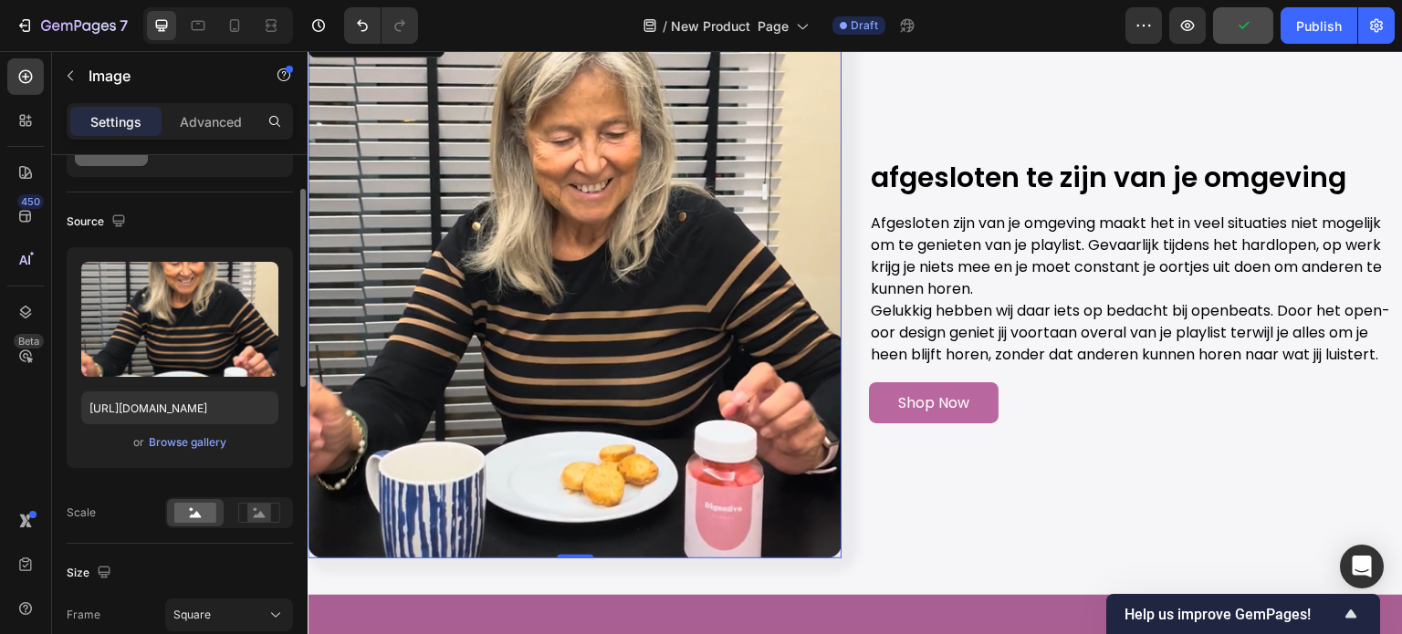
scroll to position [2008, 0]
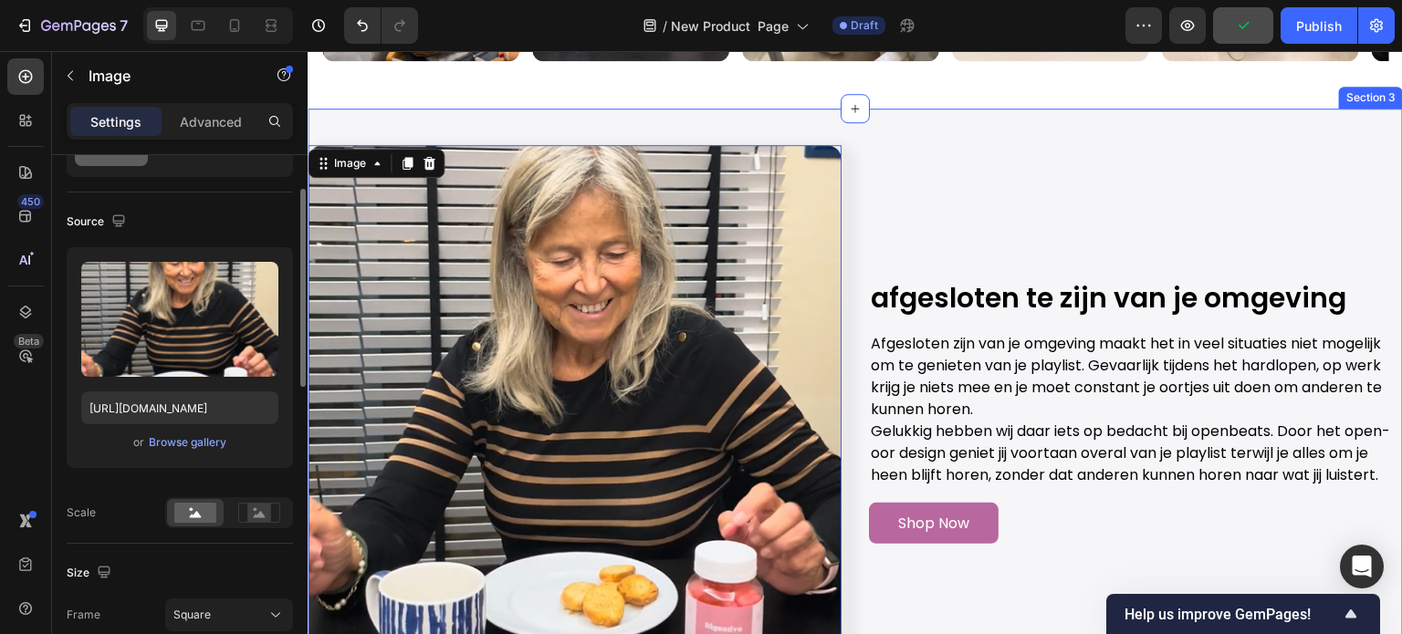
click at [936, 131] on div "Image 0 afgesloten te zijn van je omgeving Heading Afgesloten zijn van je omgev…" at bounding box center [855, 412] width 1095 height 607
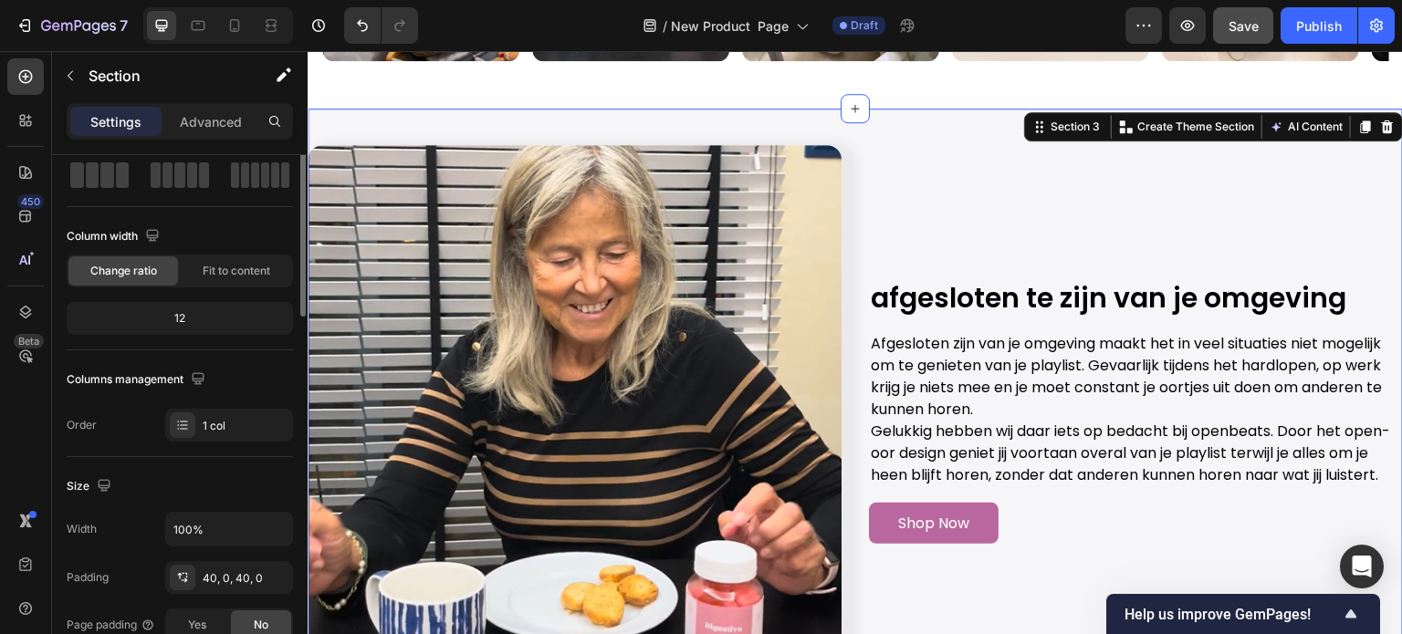
scroll to position [0, 0]
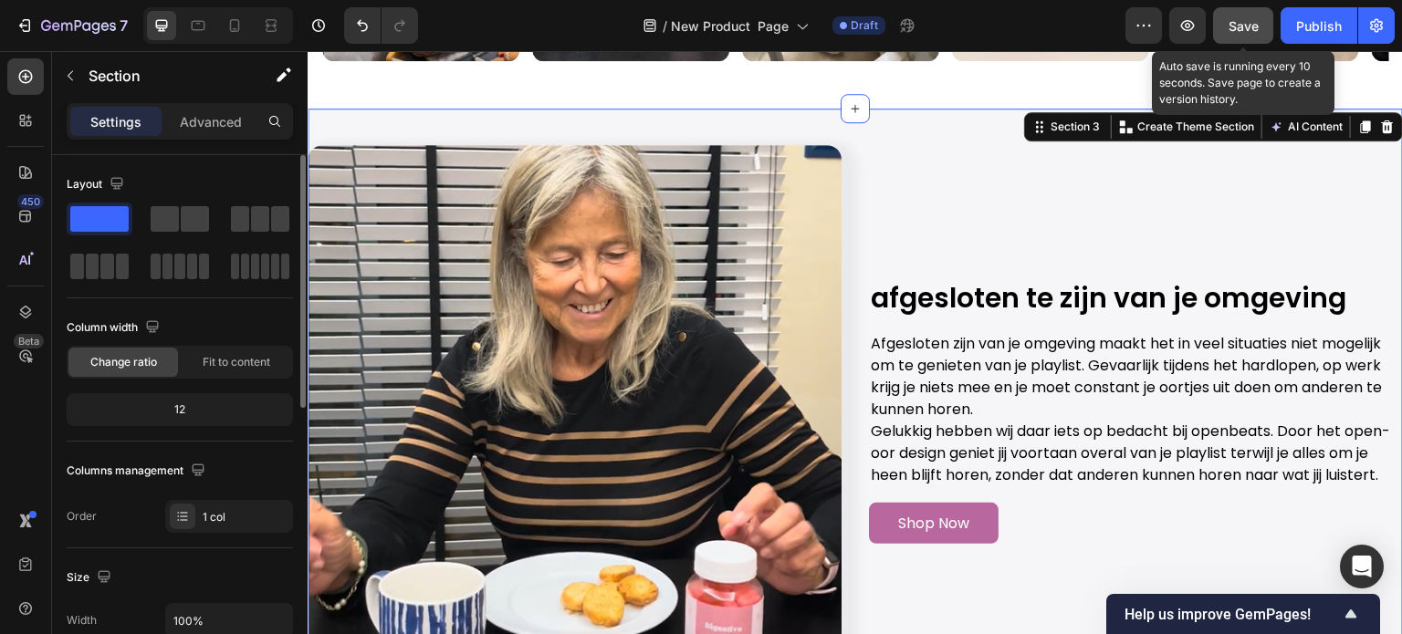
click at [1263, 9] on button "Save" at bounding box center [1243, 25] width 60 height 37
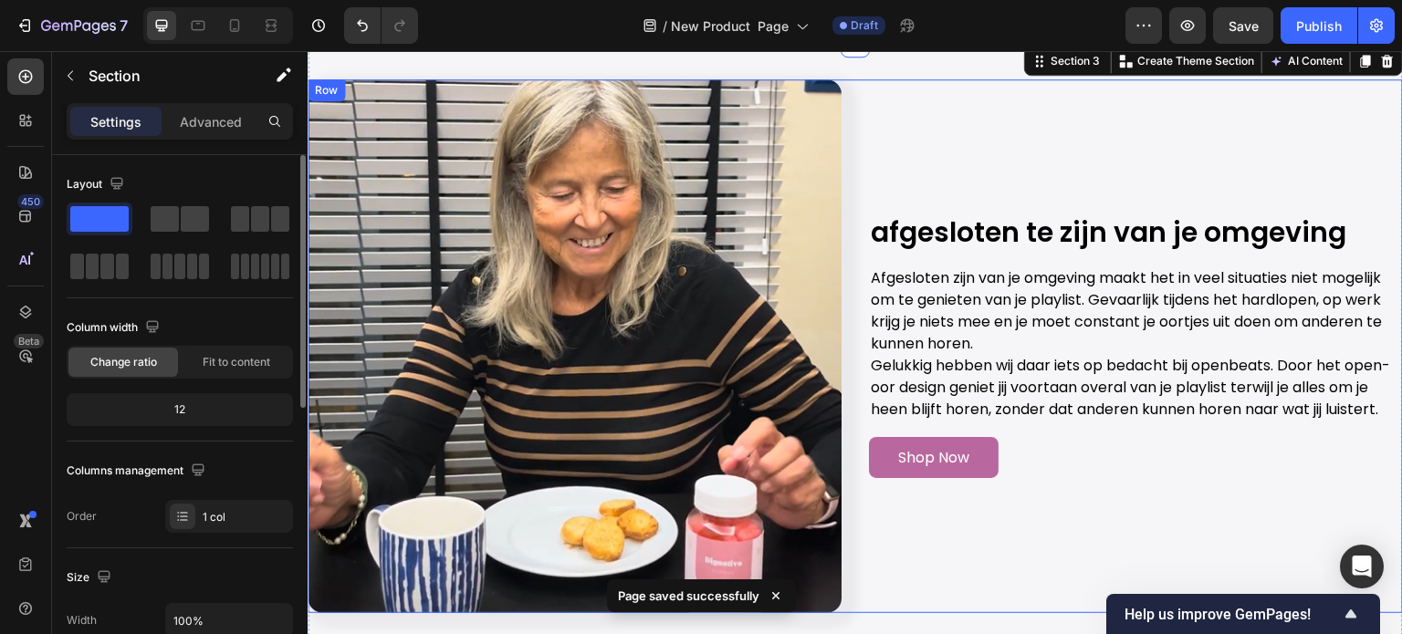
scroll to position [2008, 0]
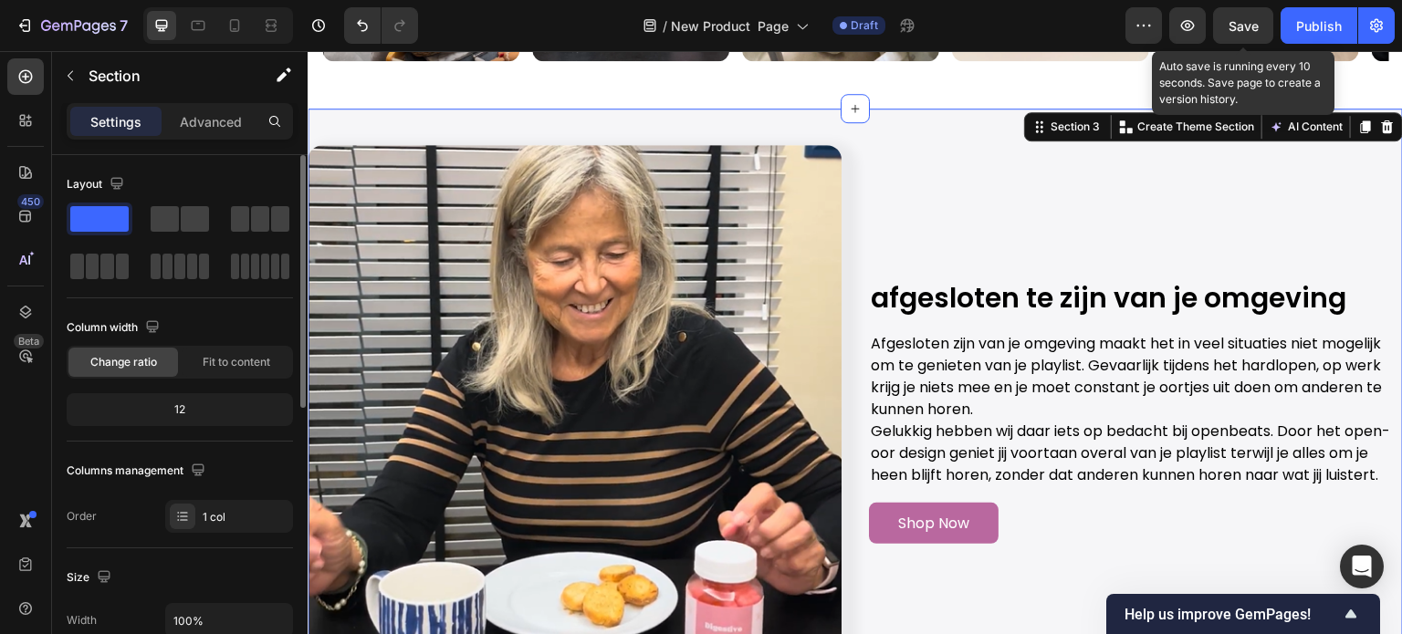
click at [1256, 28] on span "Save" at bounding box center [1244, 26] width 30 height 16
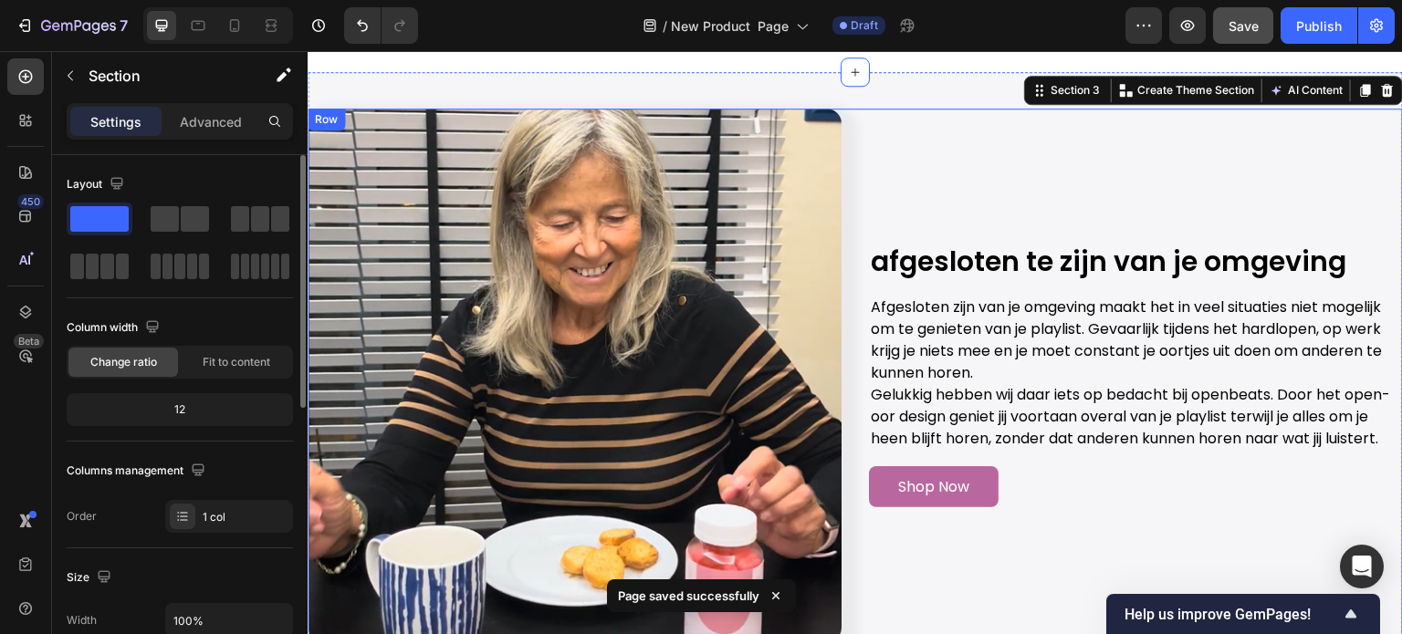
scroll to position [2099, 0]
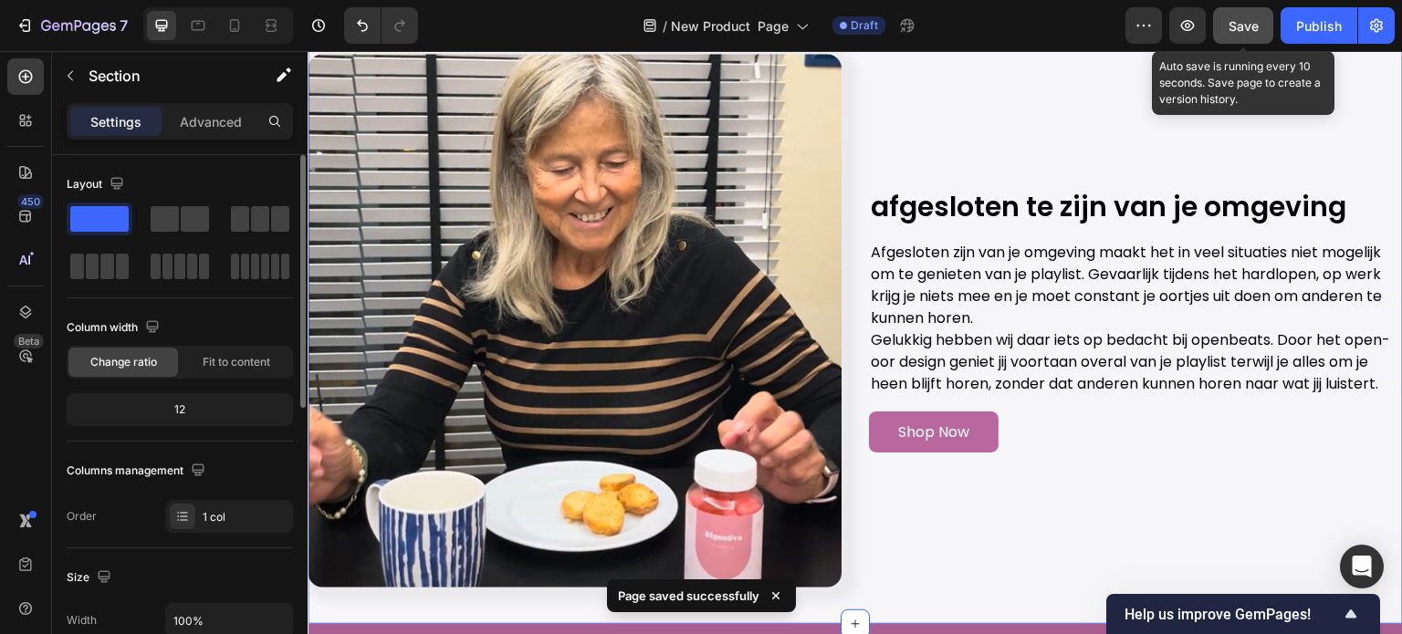
click at [1260, 18] on button "Save" at bounding box center [1243, 25] width 60 height 37
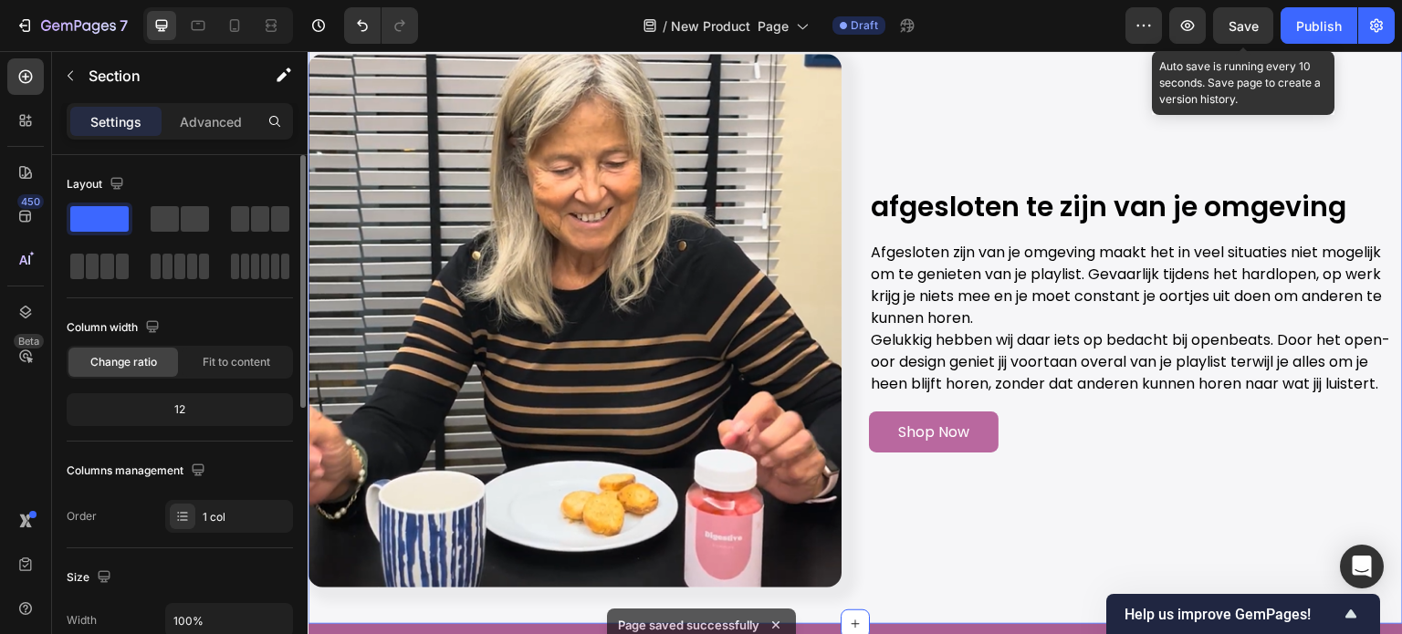
click at [1248, 29] on span "Save" at bounding box center [1244, 26] width 30 height 16
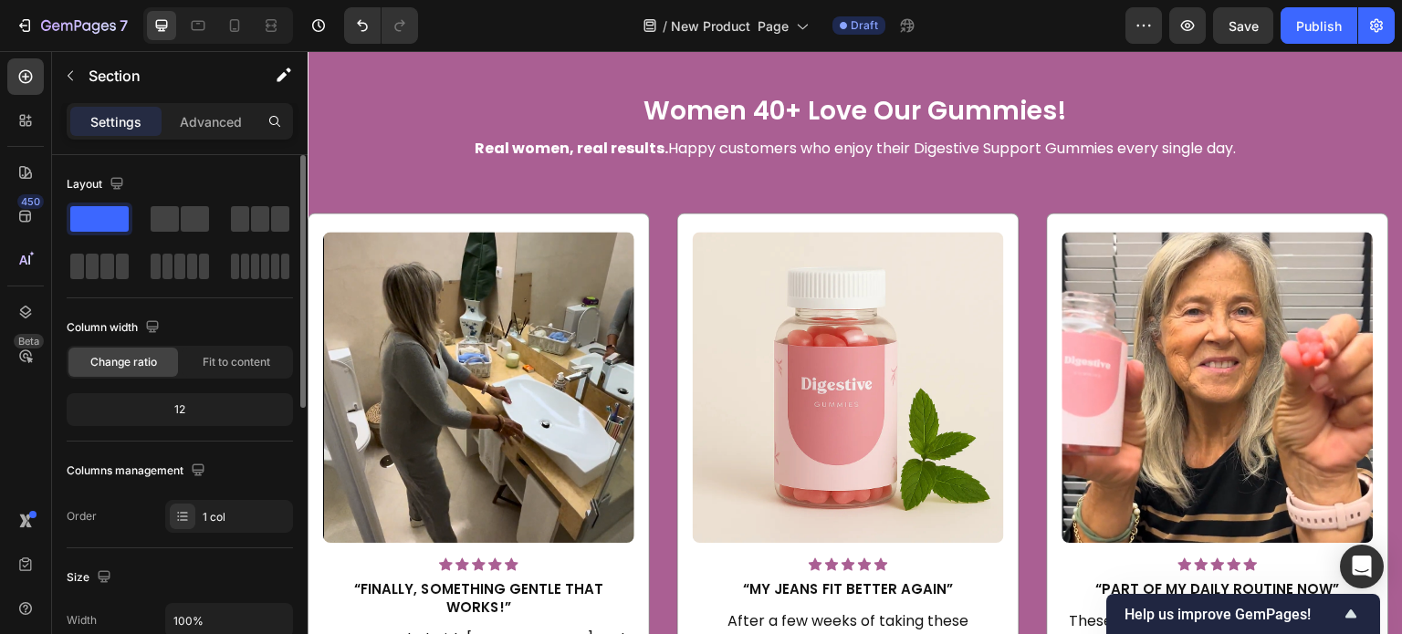
scroll to position [2738, 0]
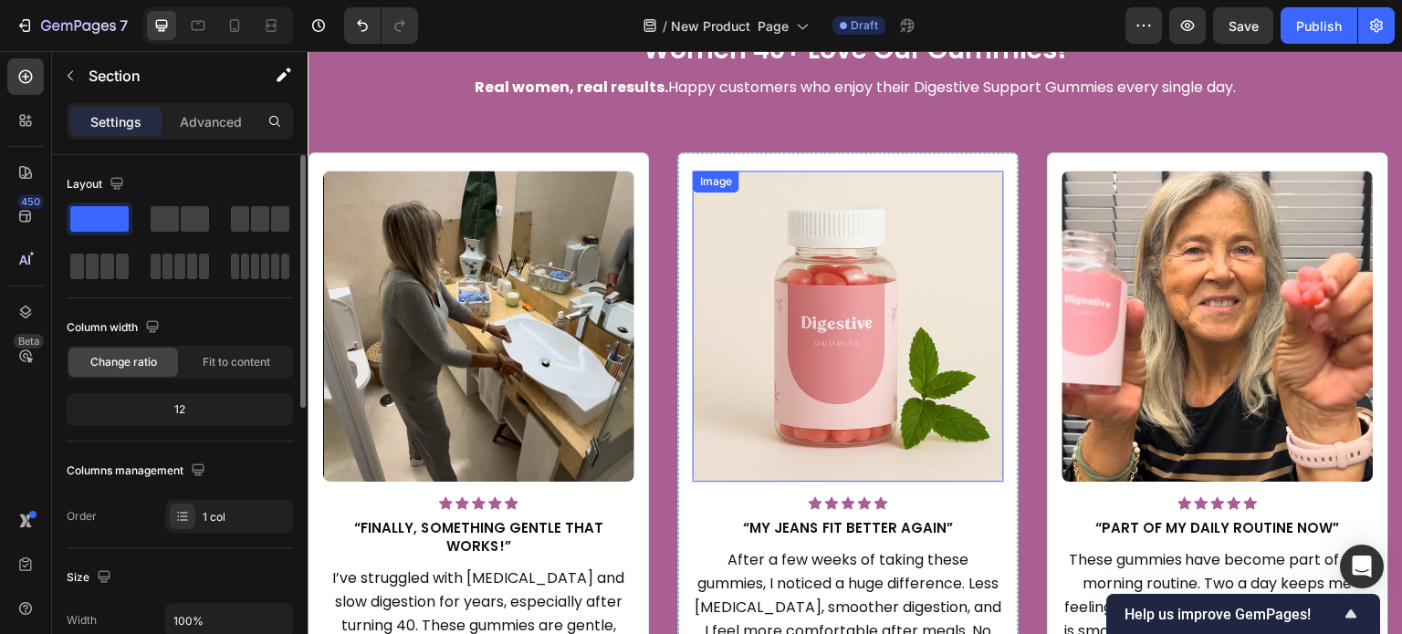
click at [828, 284] on img at bounding box center [848, 326] width 311 height 311
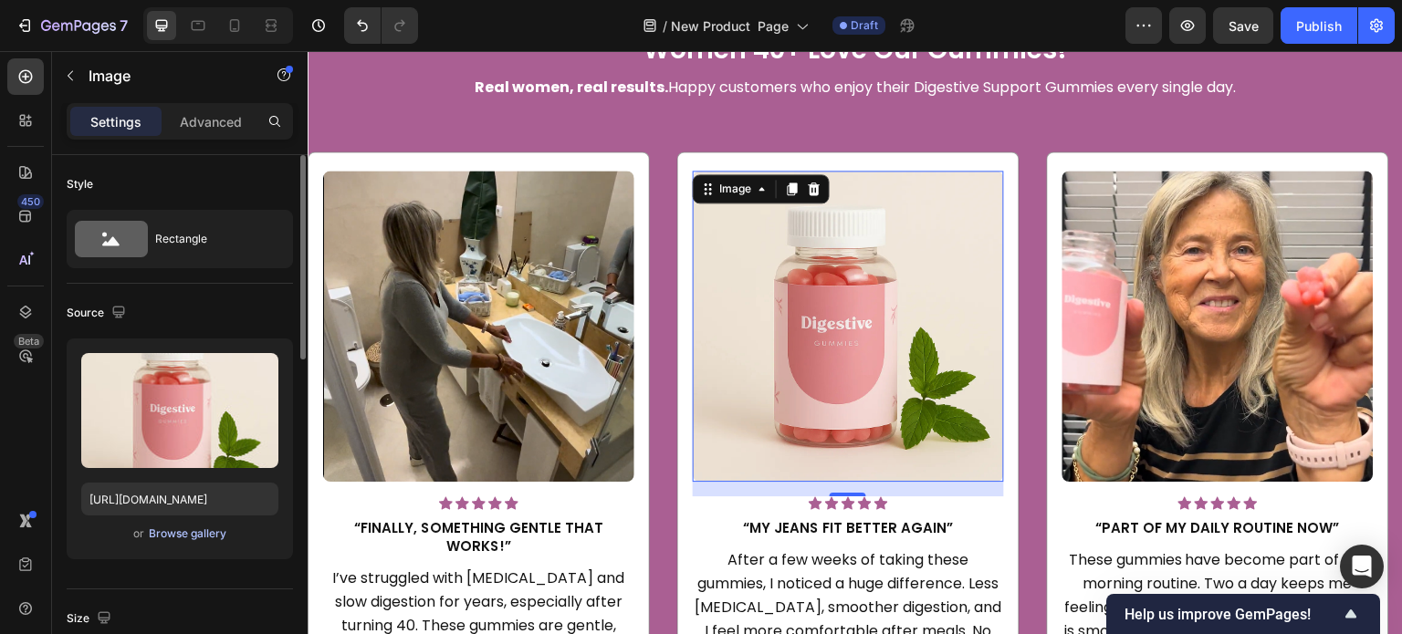
click at [219, 528] on div "Browse gallery" at bounding box center [188, 534] width 78 height 16
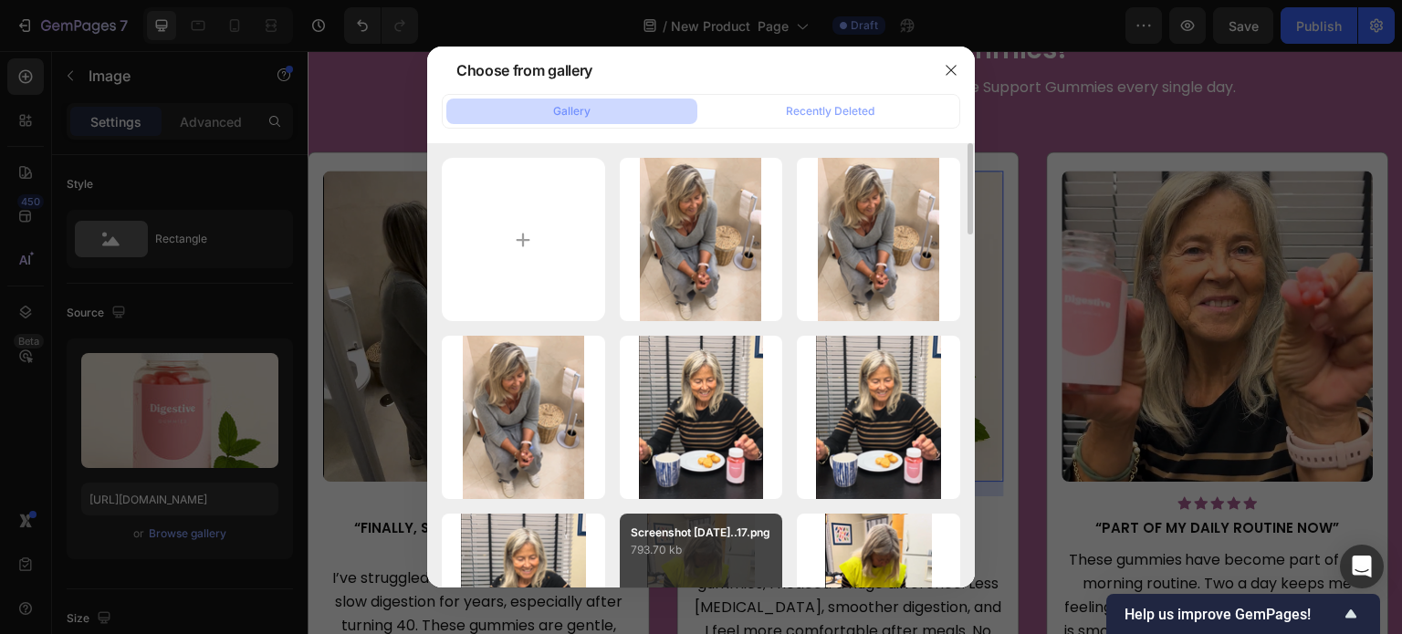
click at [716, 541] on p "Screenshot [DATE]...17.png" at bounding box center [701, 533] width 141 height 16
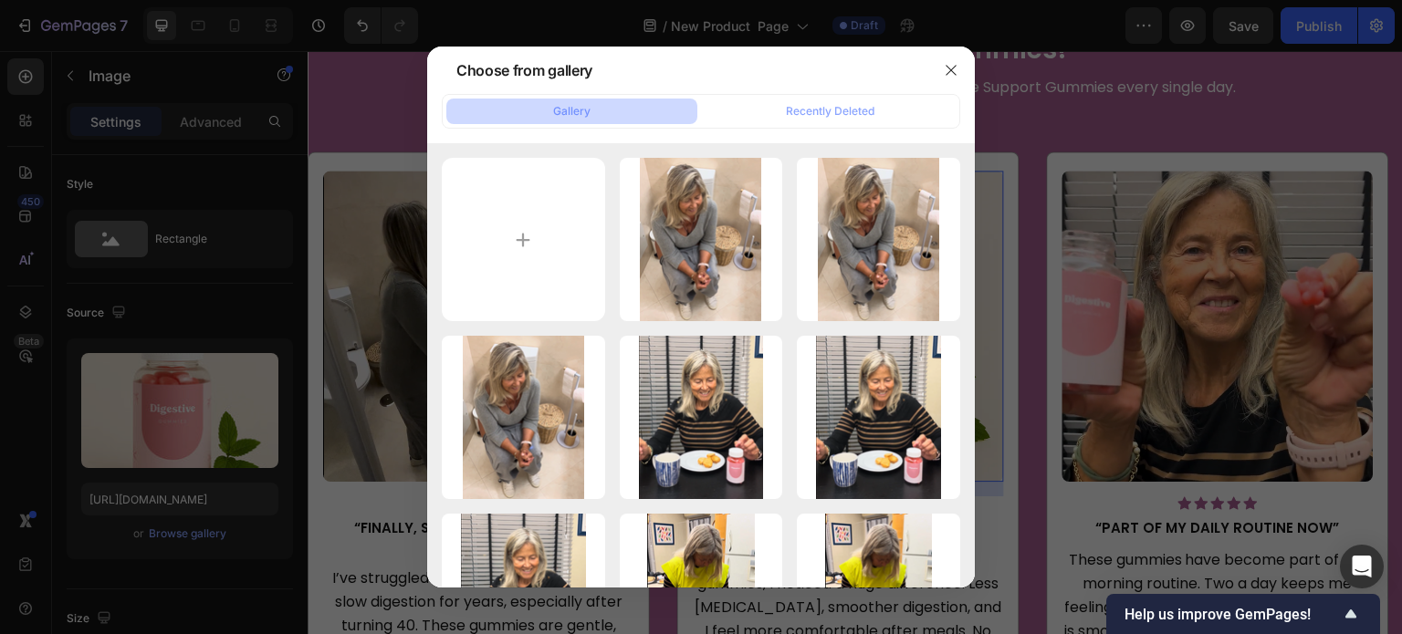
type input "https://cdn.shopify.com/s/files/1/0608/3267/7947/files/gempages_563060957085959…"
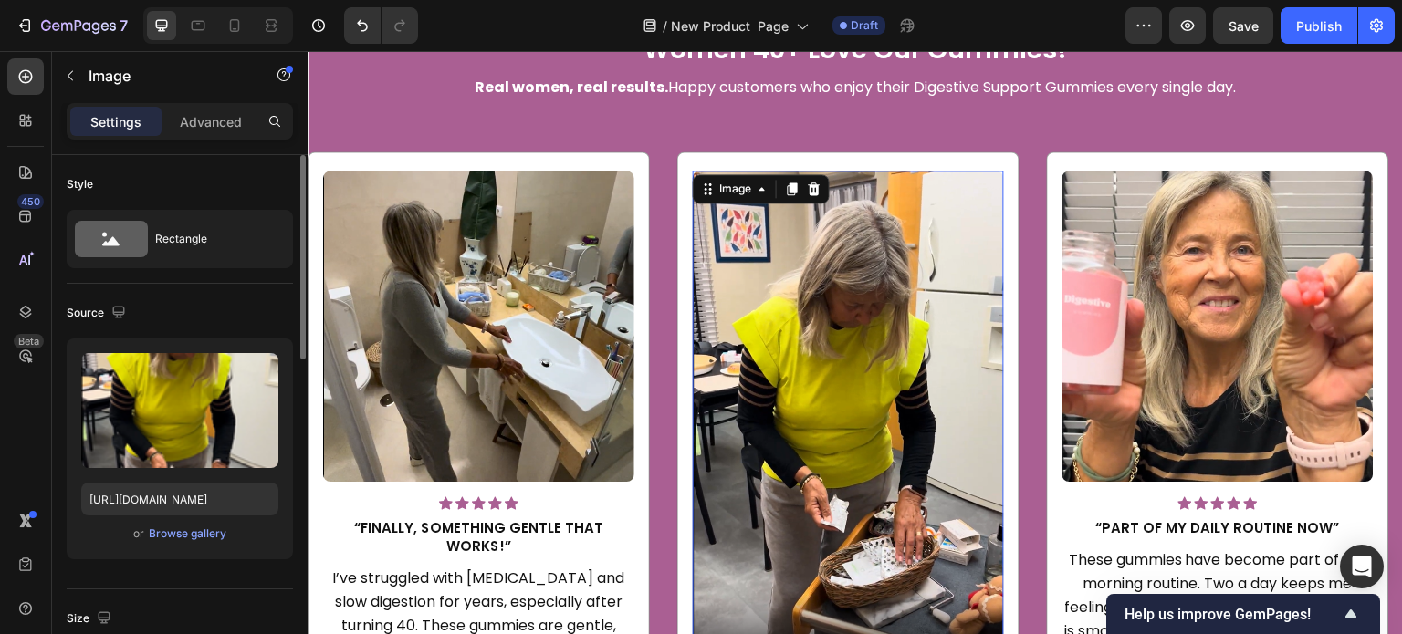
click at [215, 299] on div "Source" at bounding box center [180, 312] width 226 height 29
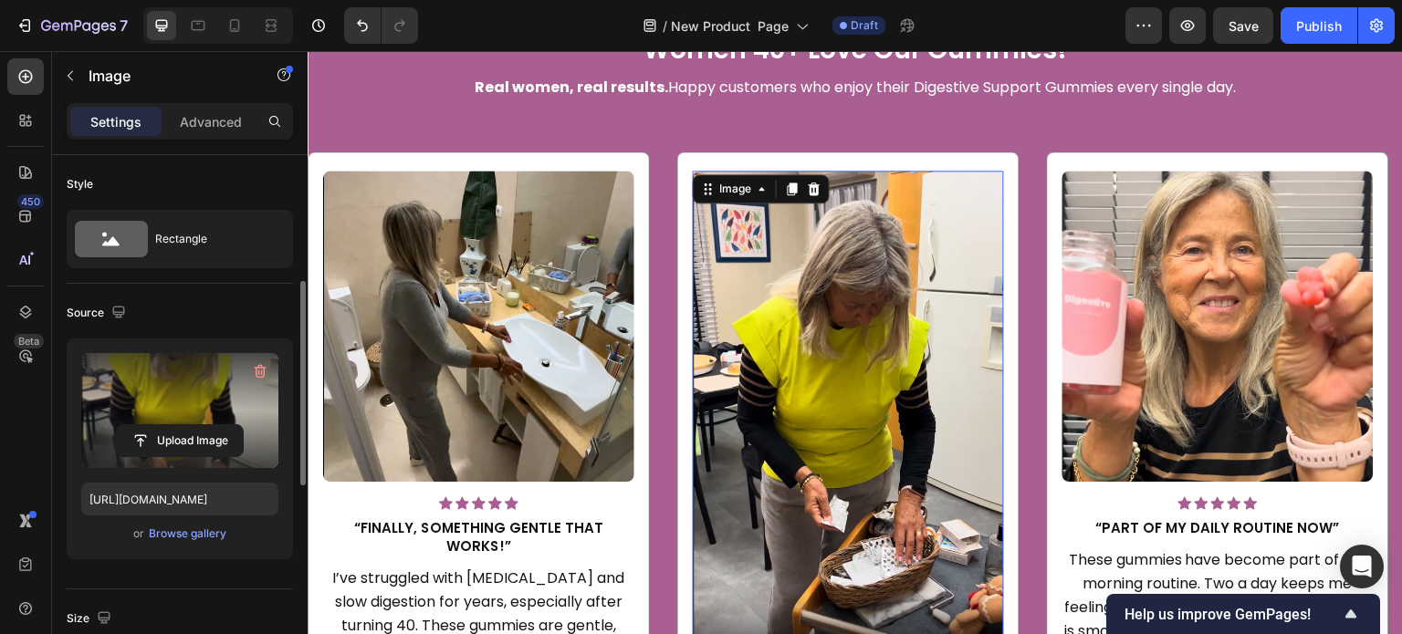
scroll to position [91, 0]
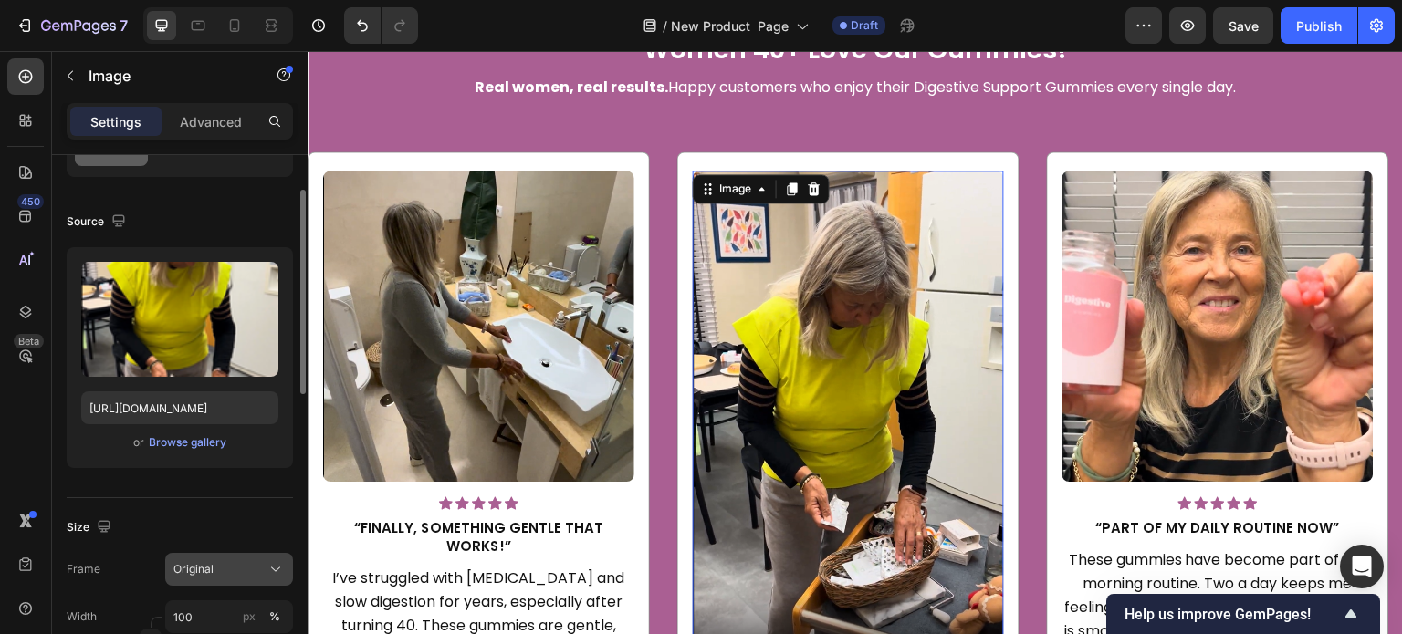
click at [245, 562] on div "Original" at bounding box center [217, 569] width 89 height 16
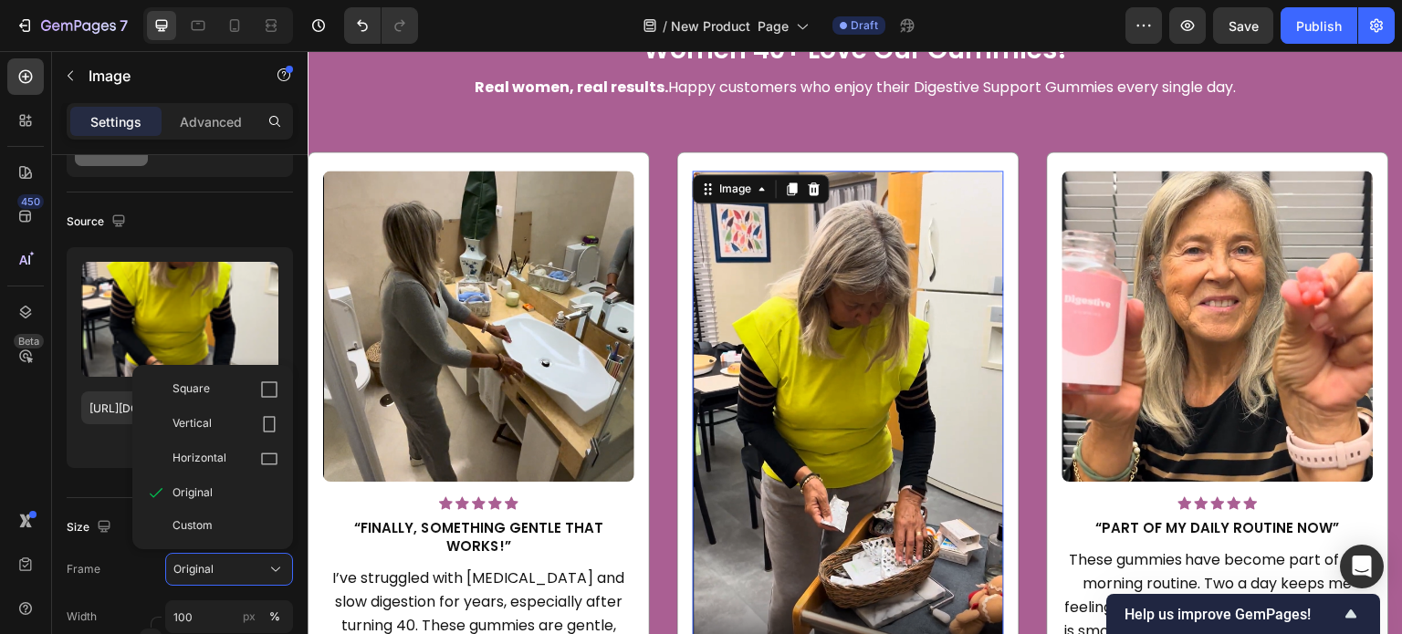
click at [197, 369] on div "Square Vertical Horizontal Original Custom" at bounding box center [212, 457] width 161 height 184
click at [199, 387] on span "Square" at bounding box center [191, 390] width 37 height 18
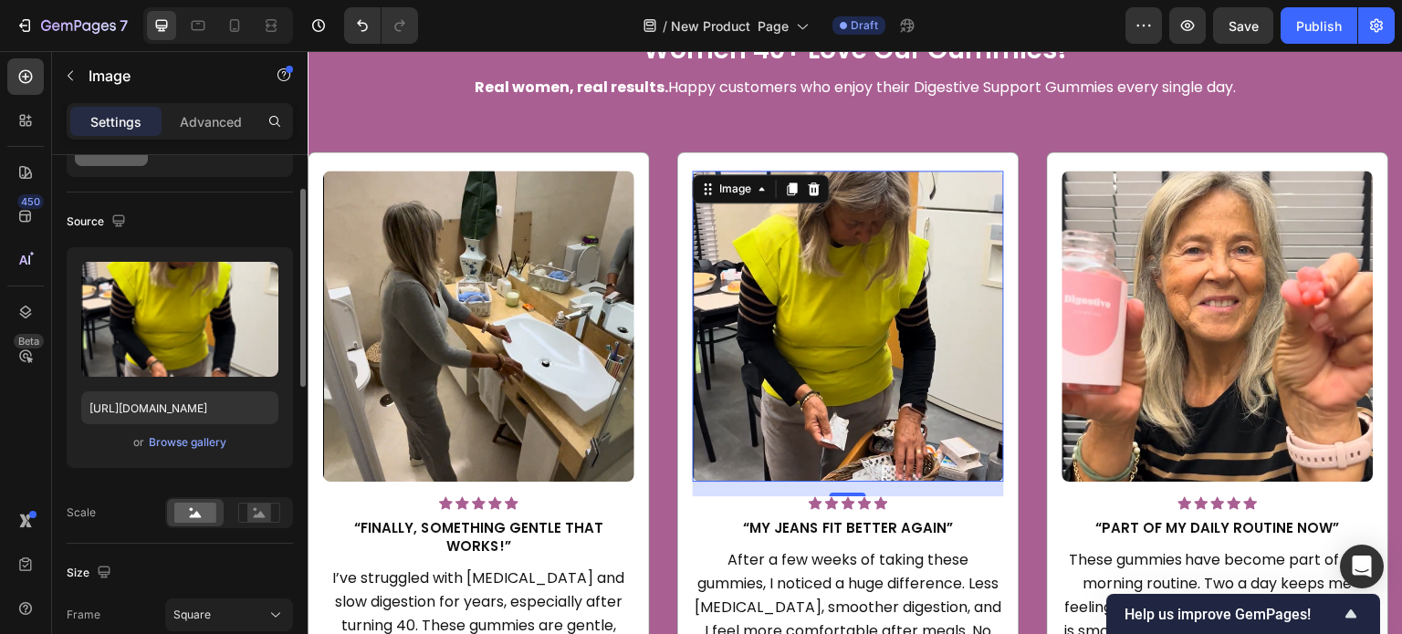
click at [133, 507] on div "Scale" at bounding box center [180, 512] width 226 height 31
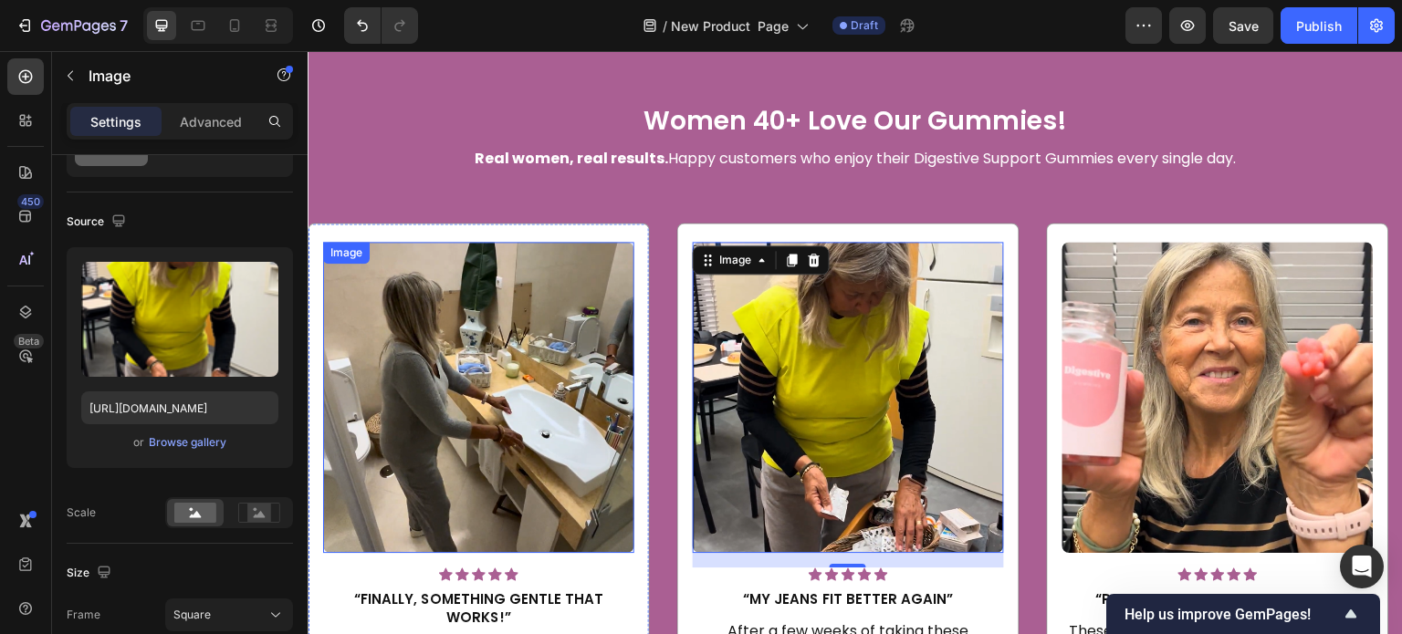
scroll to position [2647, 0]
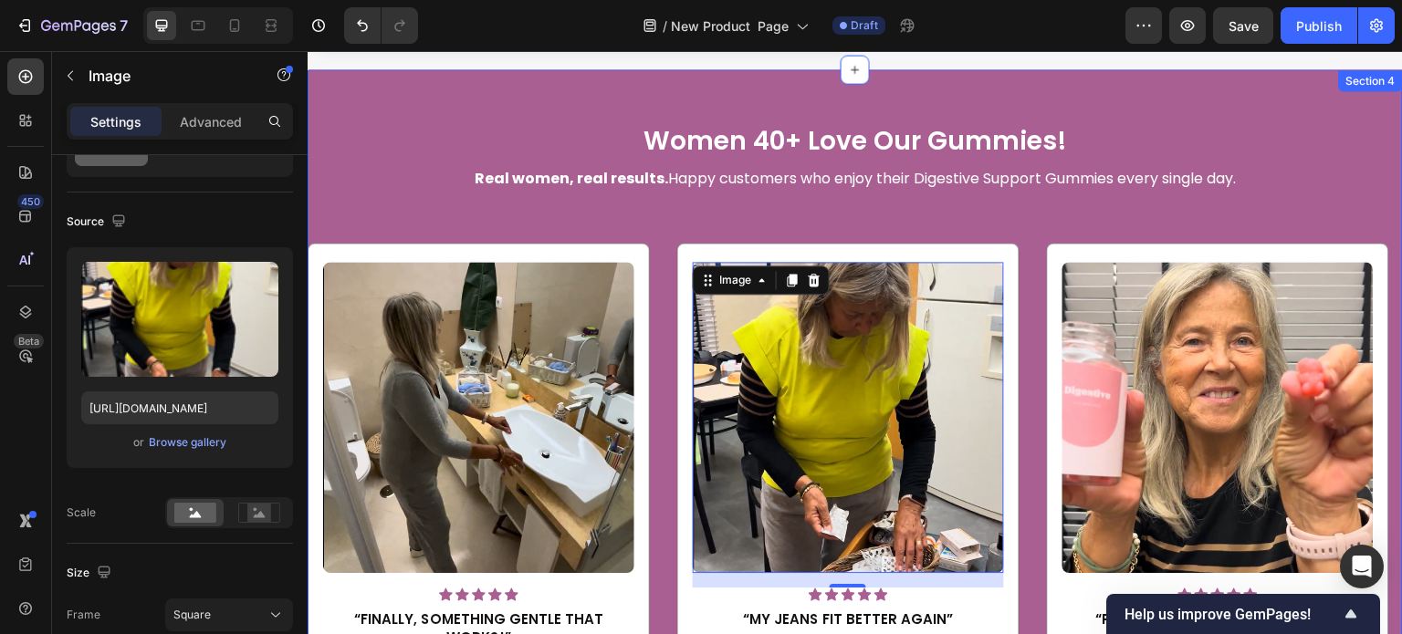
click at [573, 120] on div "Women 40+ Love Our Gummies! Heading Real women, real results. Happy customers w…" at bounding box center [855, 501] width 1095 height 865
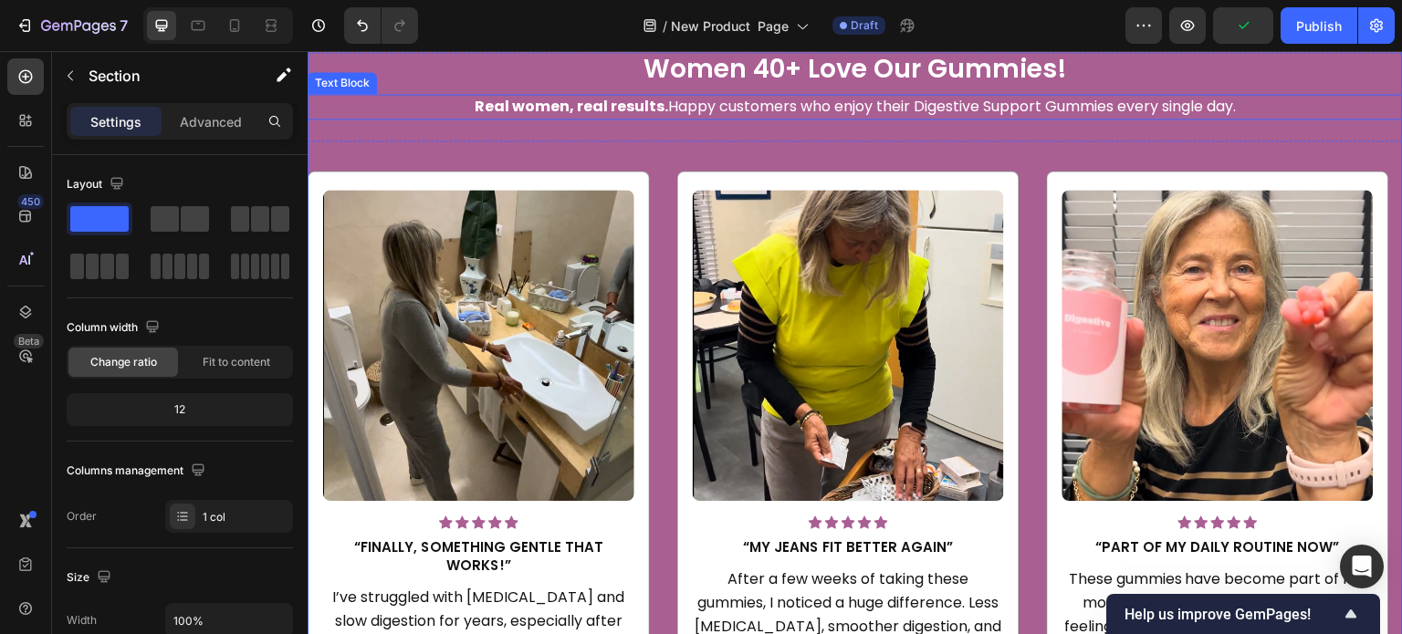
scroll to position [2830, 0]
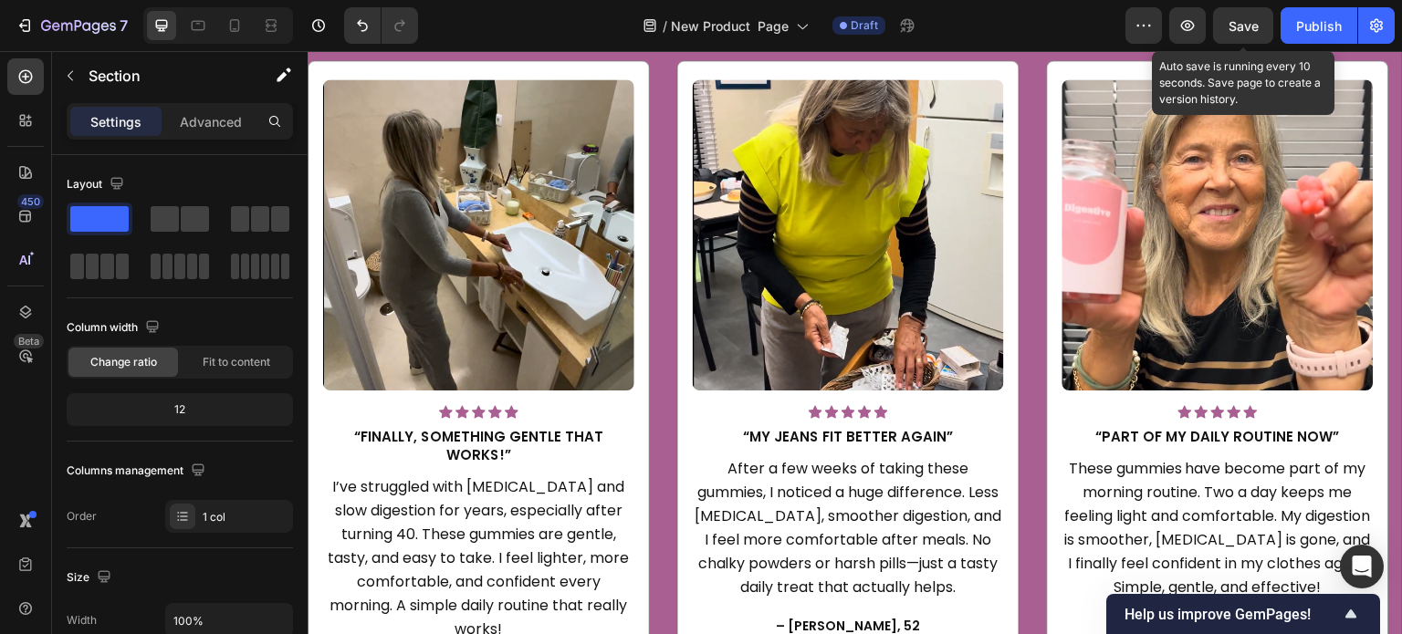
click at [1249, 25] on span "Save" at bounding box center [1244, 26] width 30 height 16
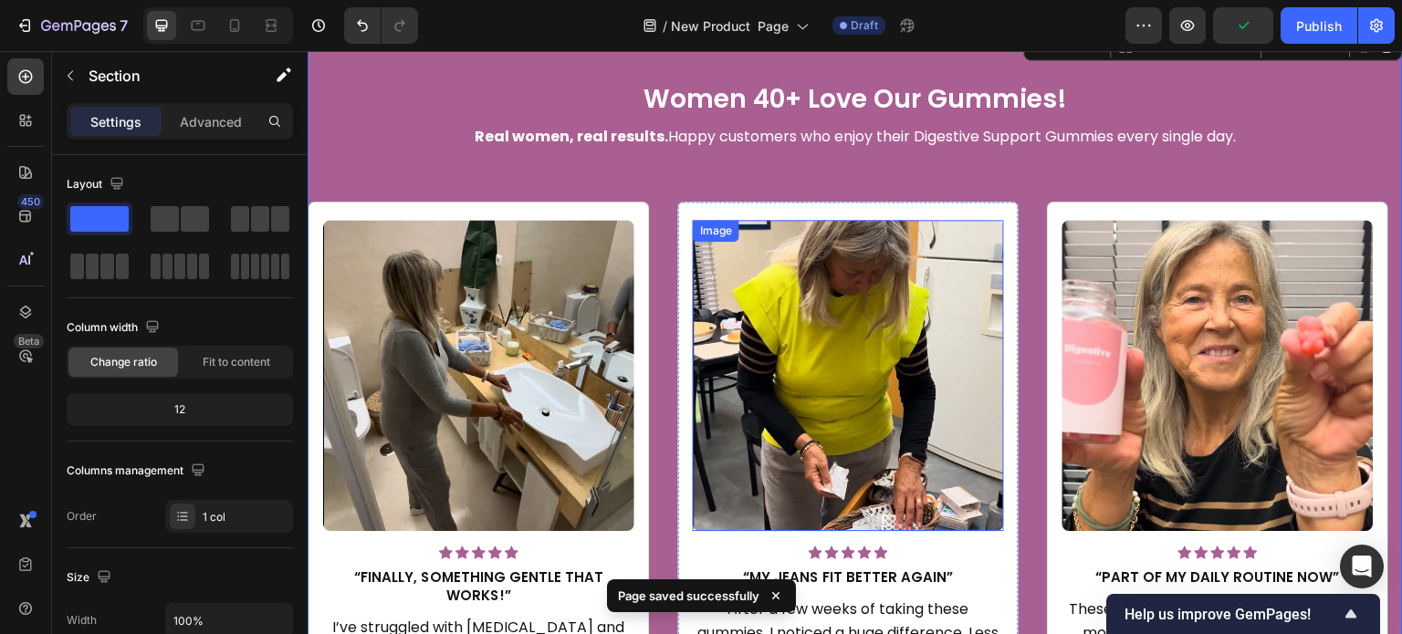
scroll to position [2647, 0]
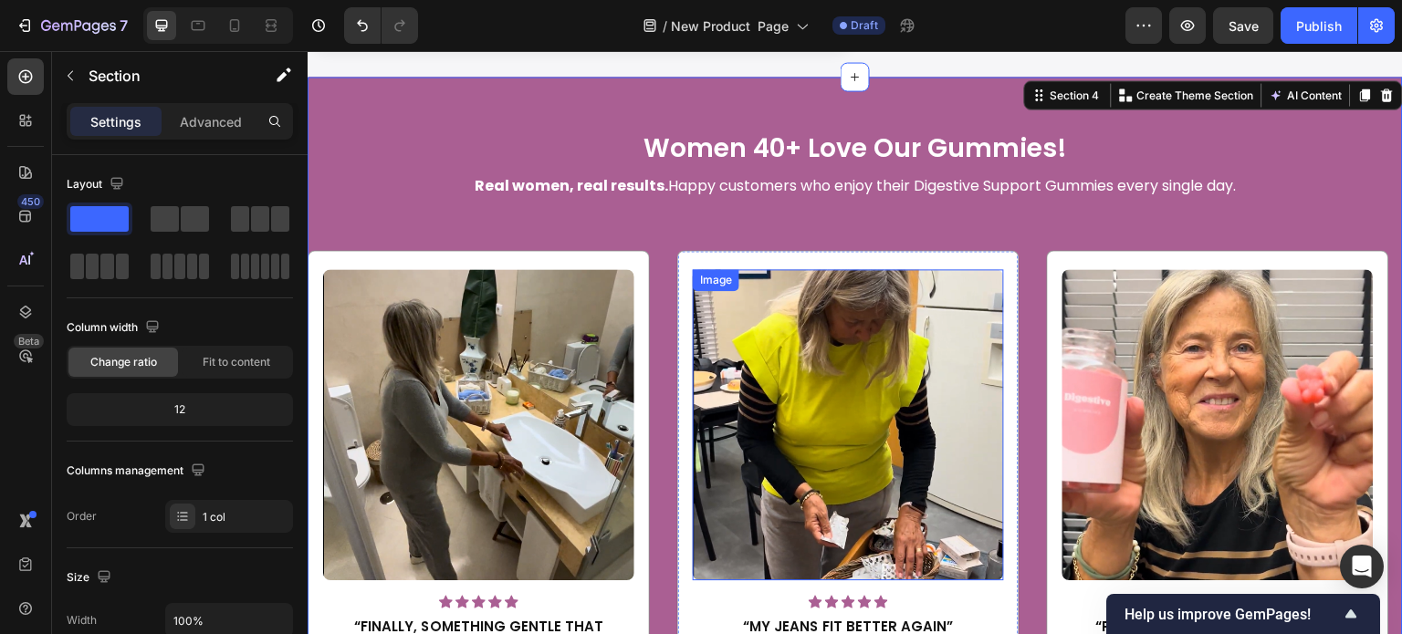
click at [860, 341] on img at bounding box center [848, 424] width 311 height 311
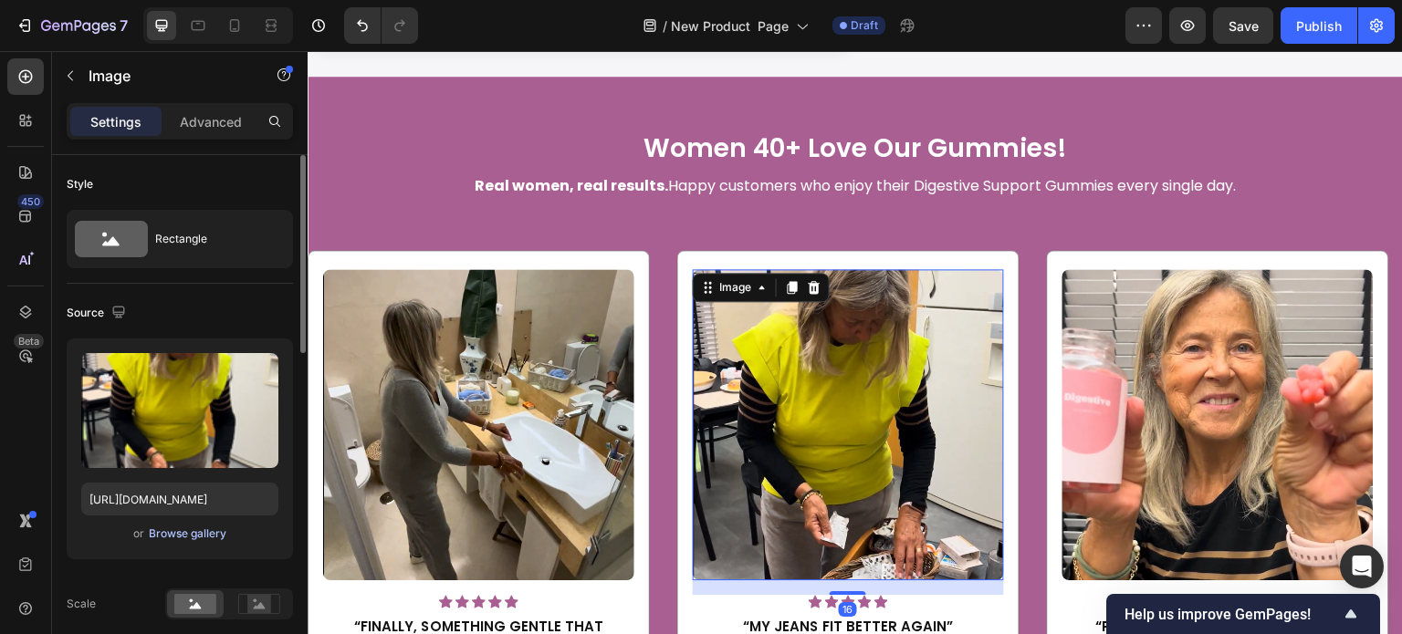
click at [204, 528] on div "Browse gallery" at bounding box center [188, 534] width 78 height 16
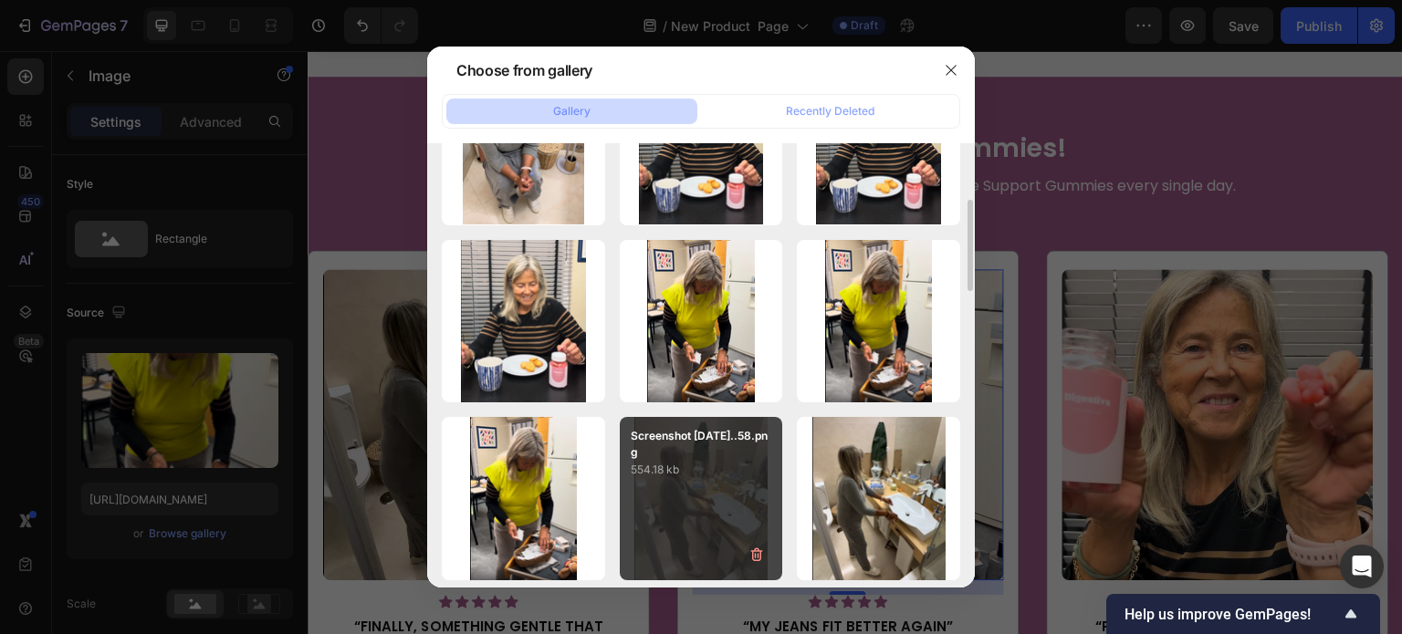
scroll to position [456, 0]
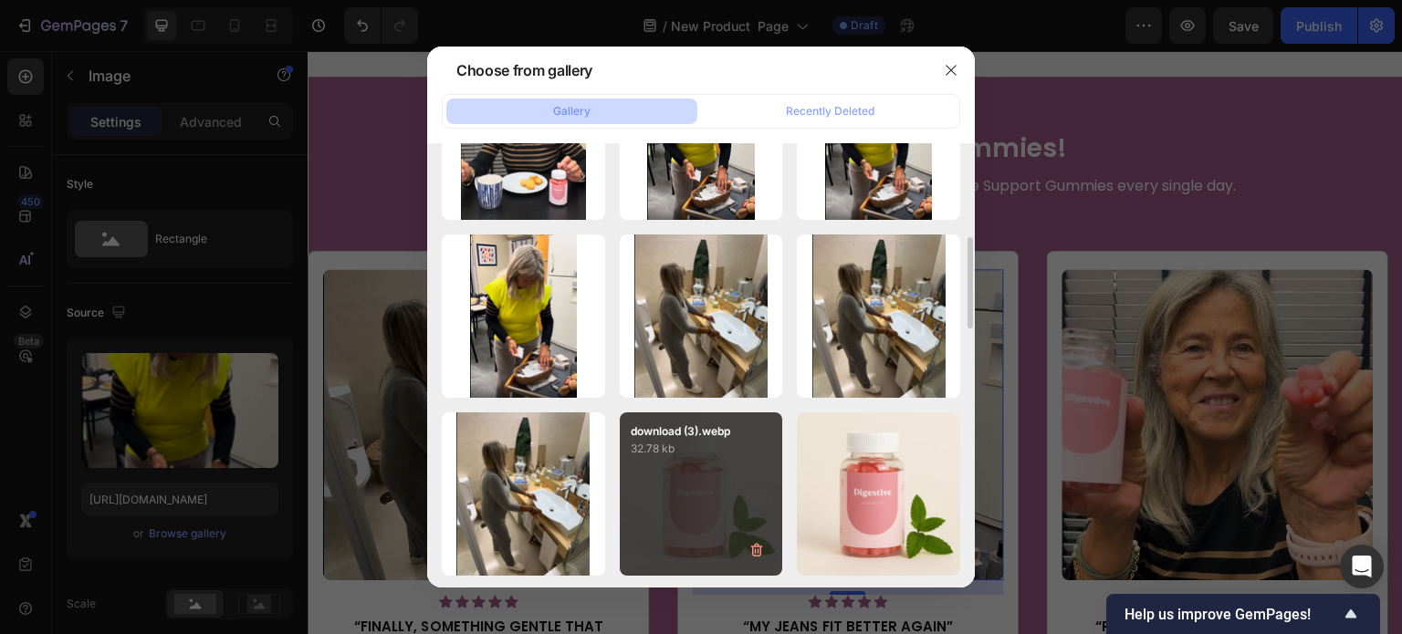
click at [724, 476] on div "download (3).webp 32.78 kb" at bounding box center [701, 494] width 163 height 163
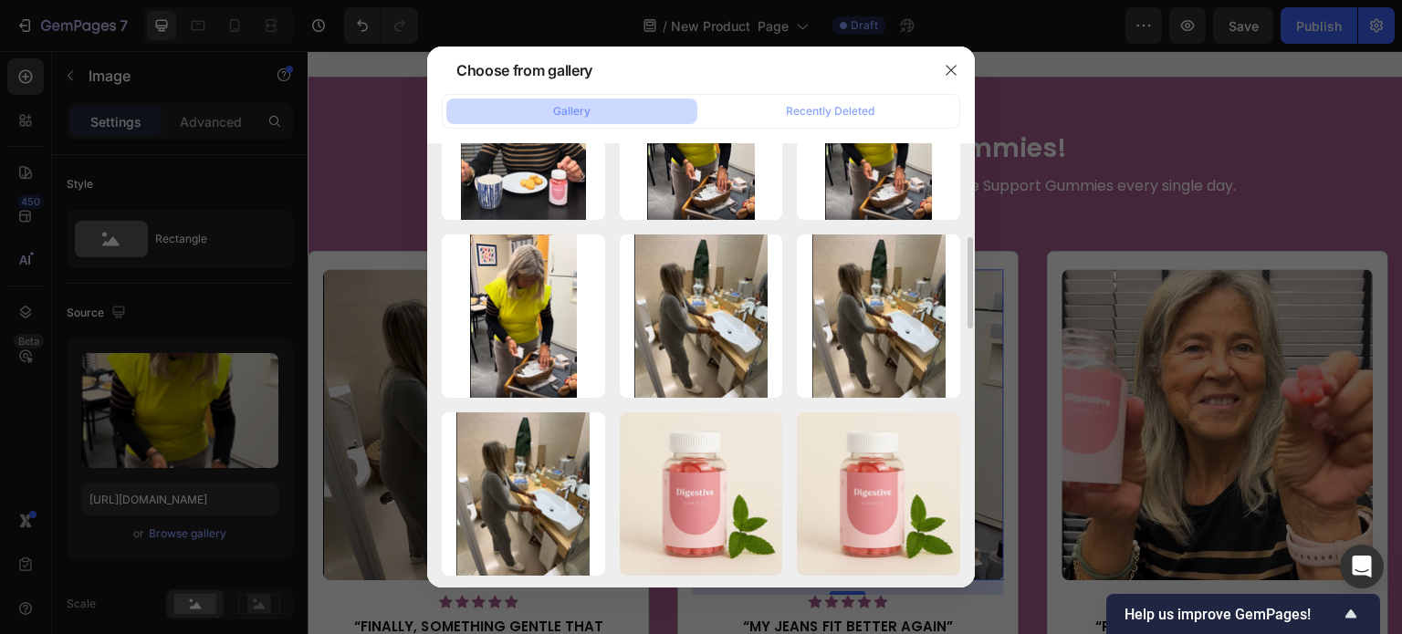
type input "https://cdn.shopify.com/s/files/1/0608/3267/7947/files/gempages_563060957085959…"
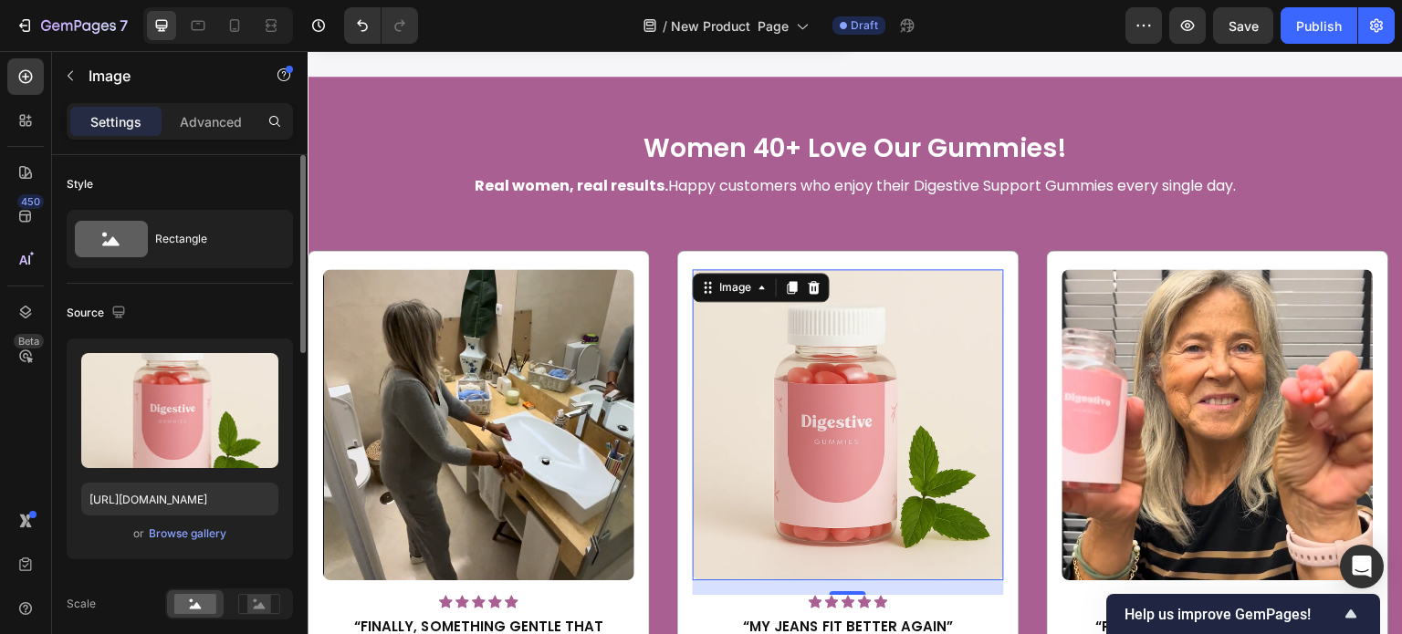
click at [263, 314] on div "Source" at bounding box center [180, 312] width 226 height 29
click at [519, 110] on div "Women 40+ Love Our Gummies! Heading Real women, real results. Happy customers w…" at bounding box center [855, 509] width 1095 height 865
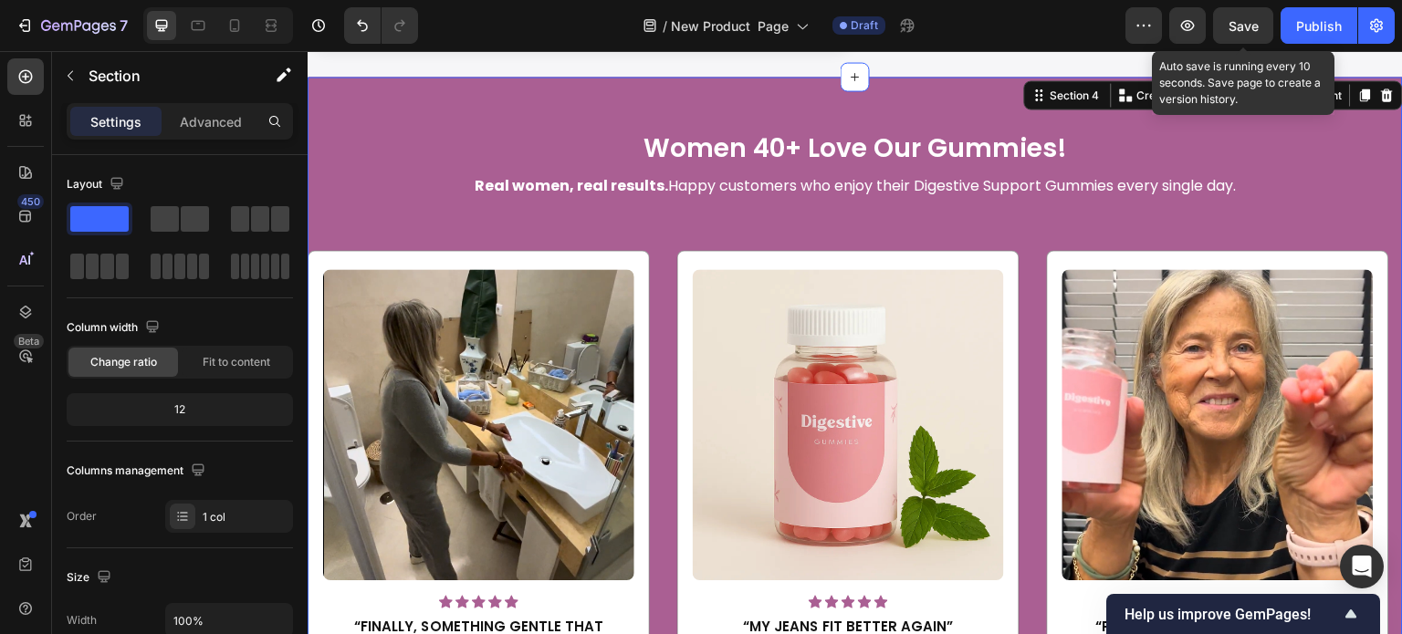
click at [1243, 6] on div "7 Version history / New Product Page Draft Preview Save Auto save is running ev…" at bounding box center [701, 26] width 1402 height 52
click at [1243, 9] on button "Save" at bounding box center [1243, 25] width 60 height 37
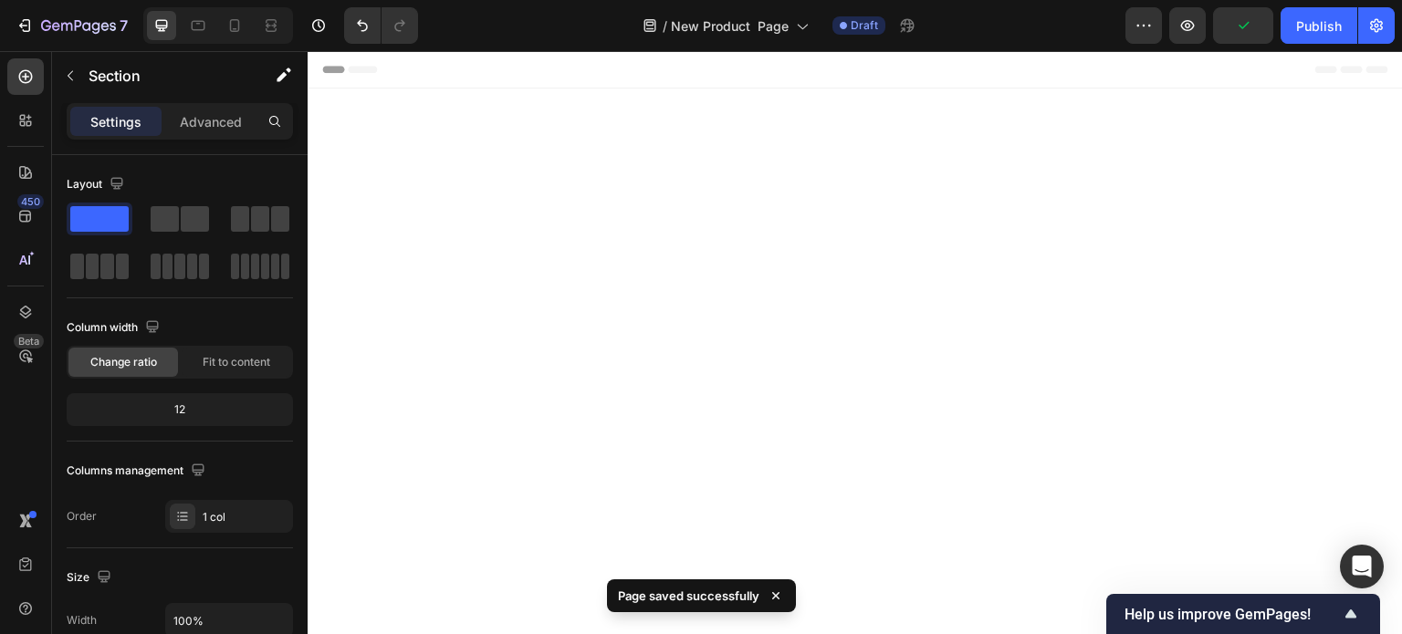
scroll to position [2647, 0]
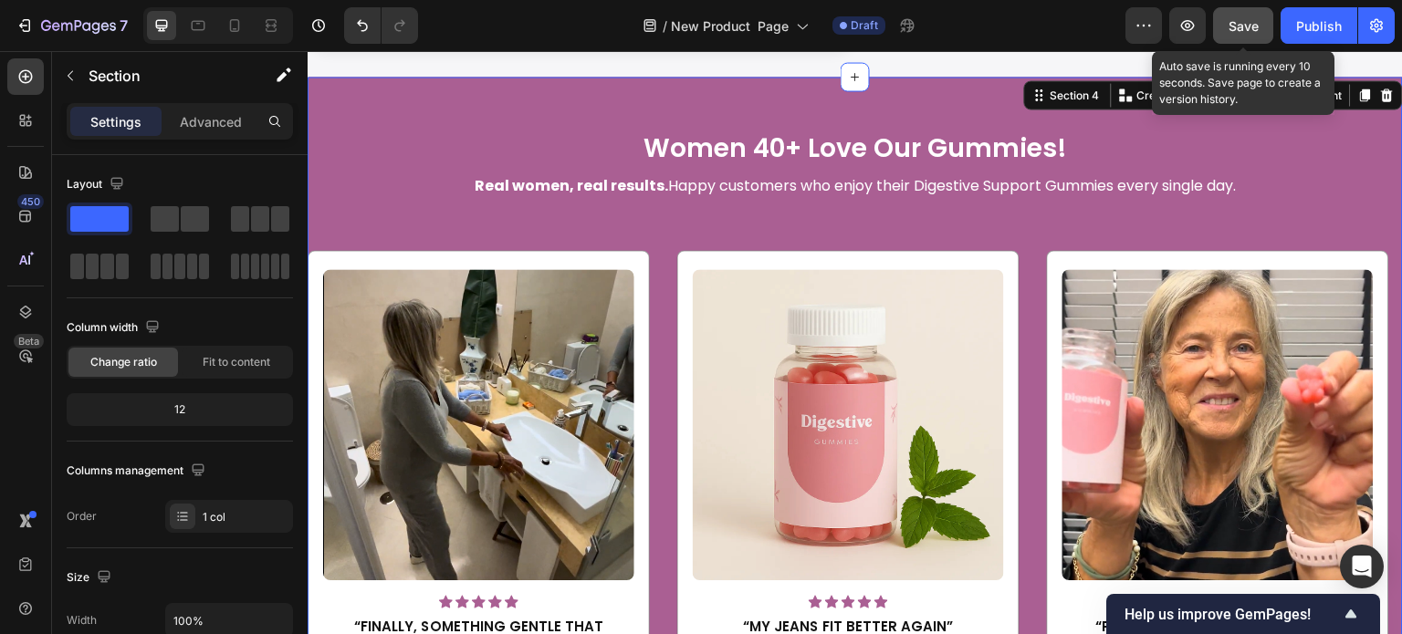
click at [1242, 29] on span "Save" at bounding box center [1244, 26] width 30 height 16
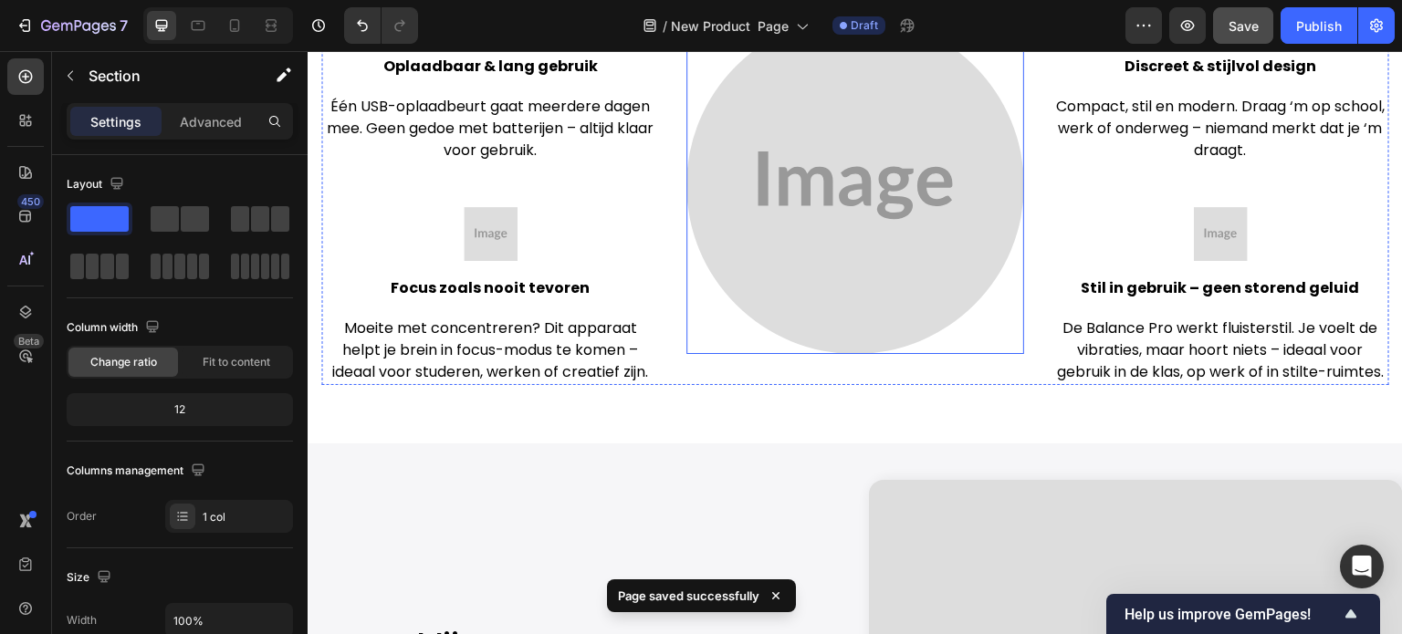
scroll to position [3560, 0]
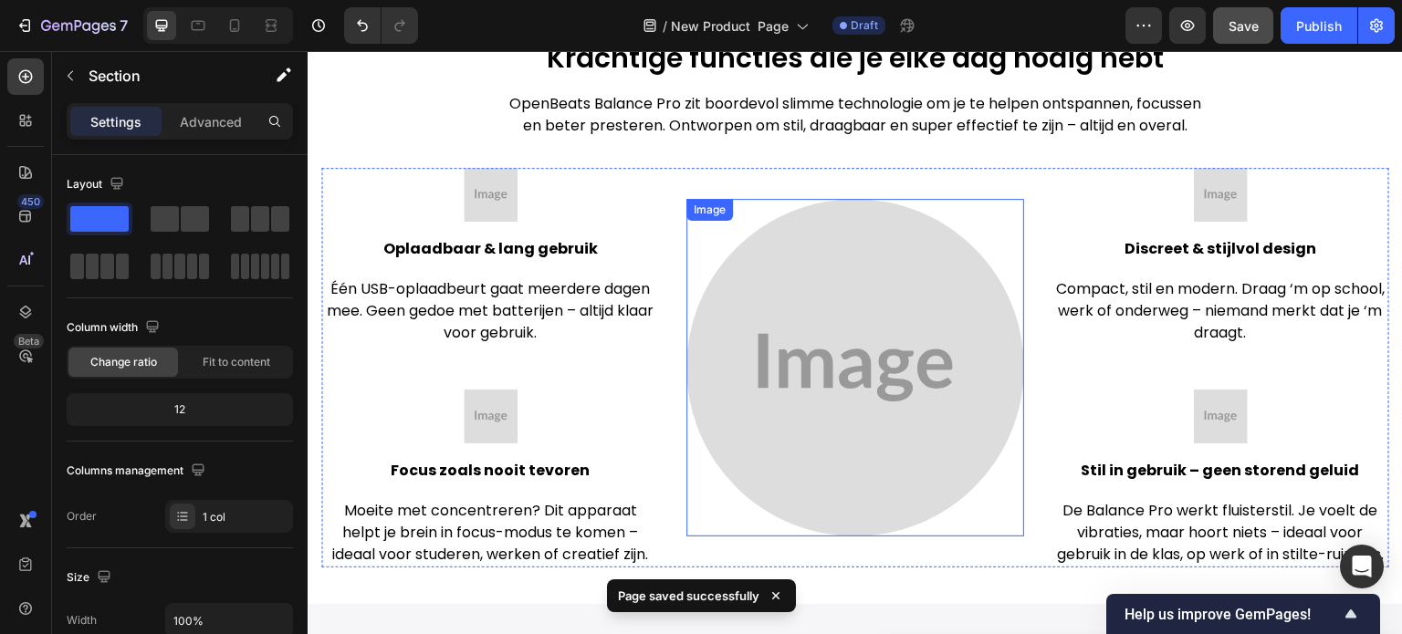
click at [814, 282] on img at bounding box center [855, 368] width 338 height 338
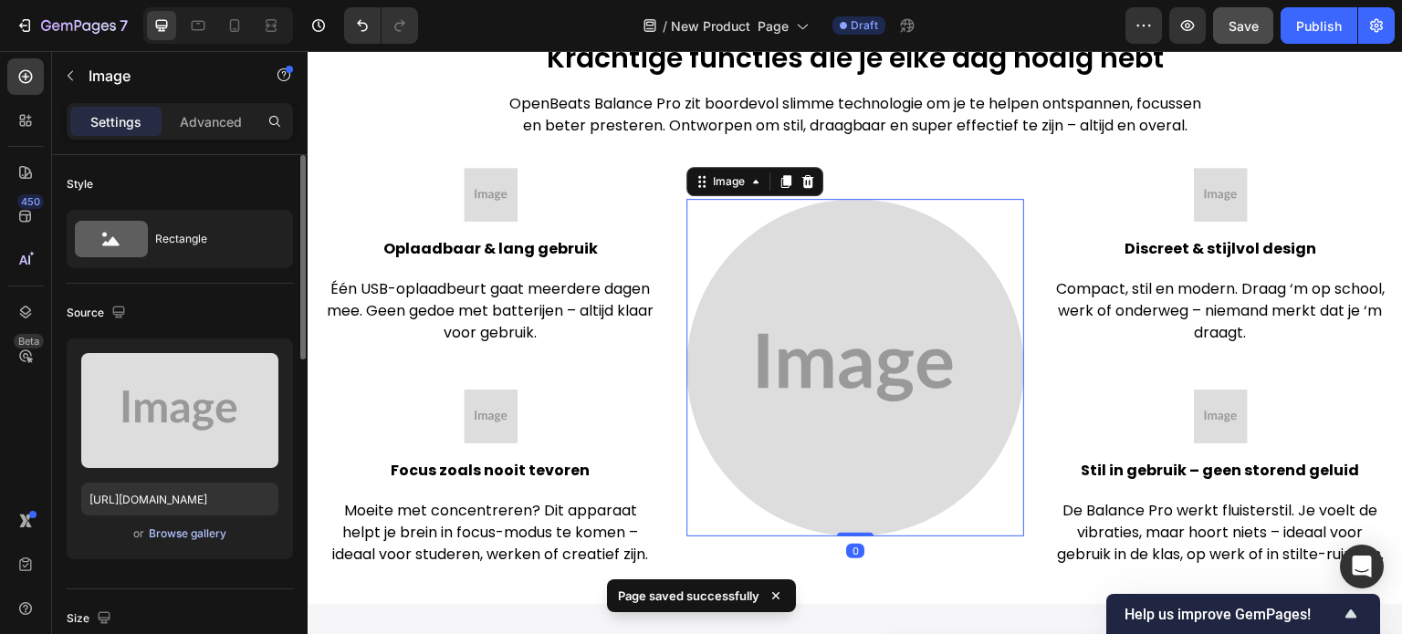
click at [199, 540] on div "Browse gallery" at bounding box center [188, 534] width 78 height 16
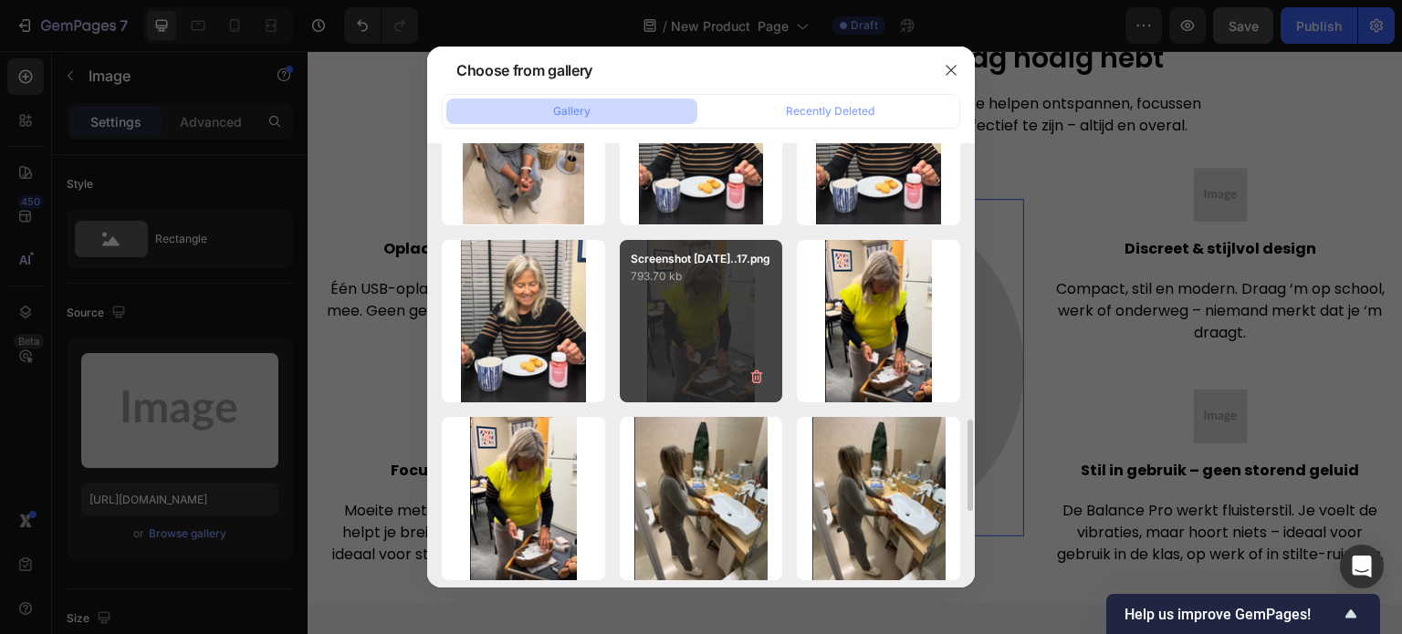
scroll to position [639, 0]
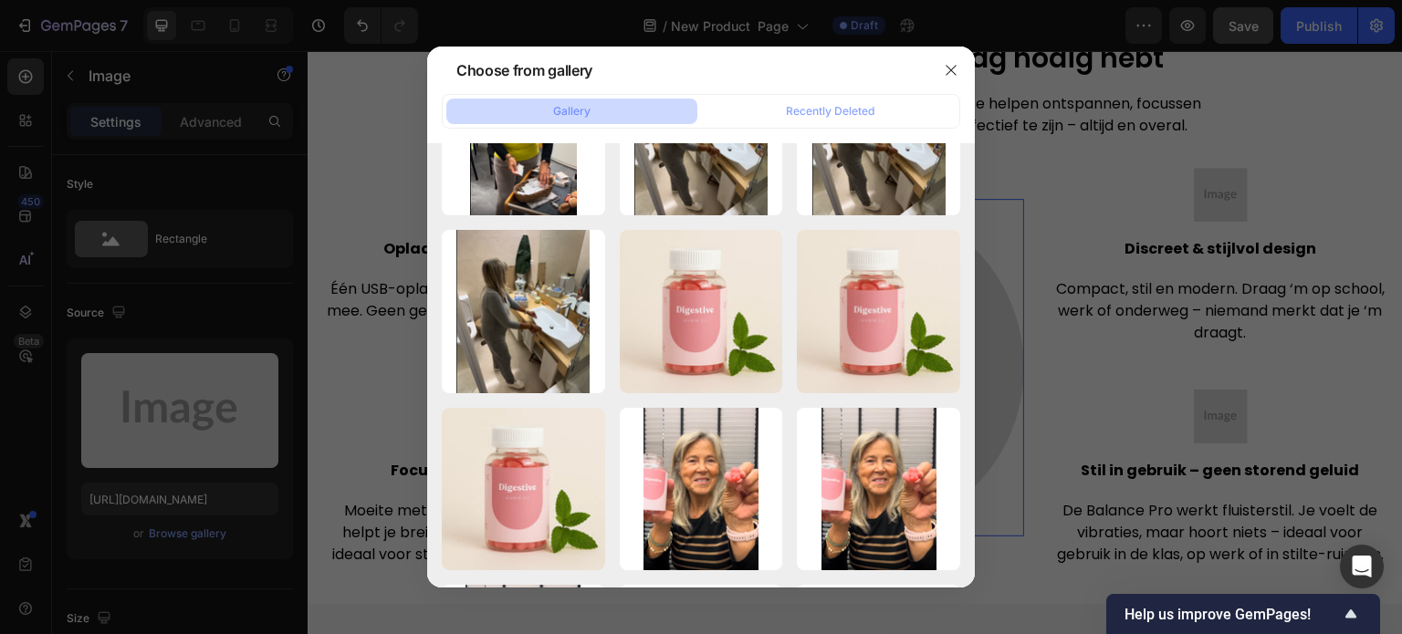
click at [215, 298] on div at bounding box center [701, 317] width 1402 height 634
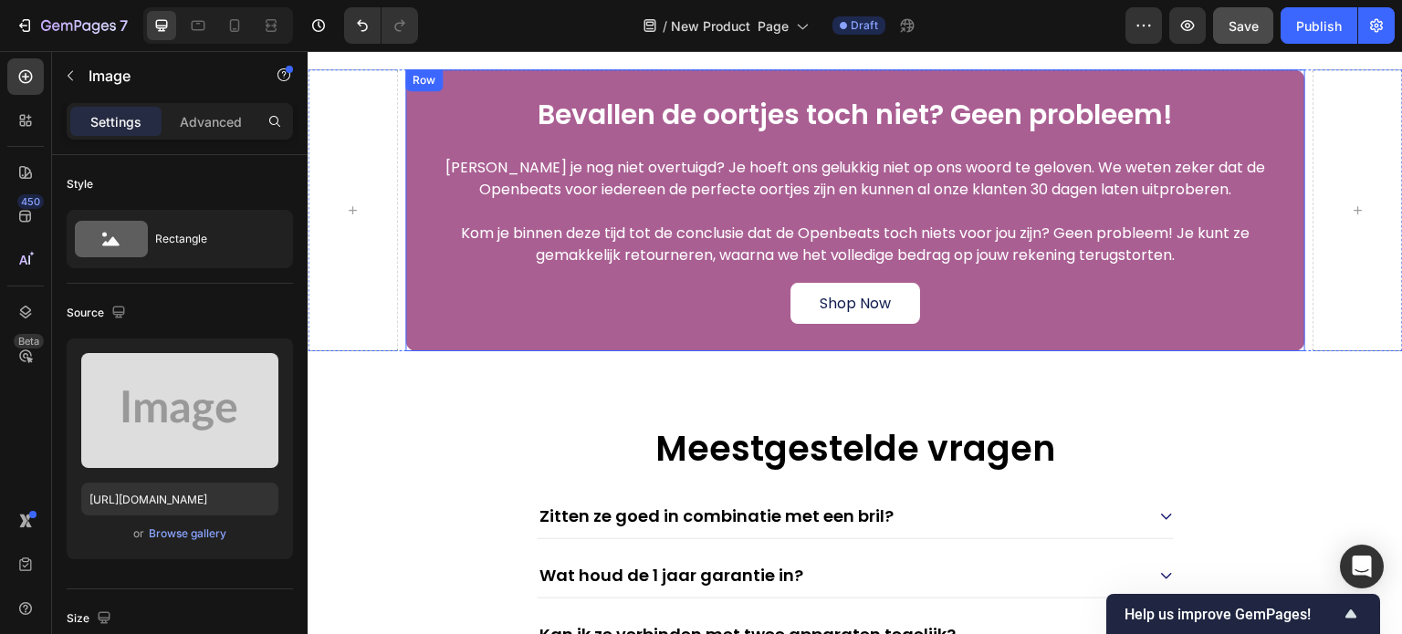
scroll to position [7576, 0]
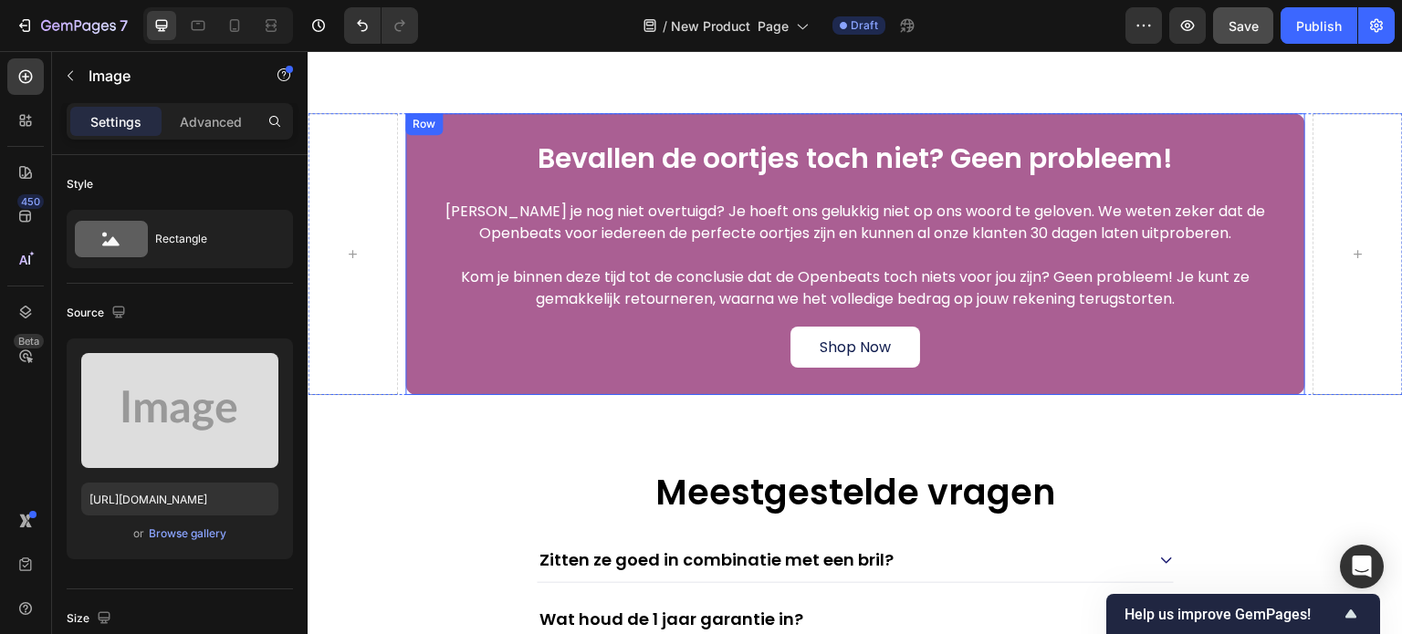
click at [727, 163] on h2 "Bevallen de oortjes toch niet? Geen probleem!" at bounding box center [856, 159] width 846 height 37
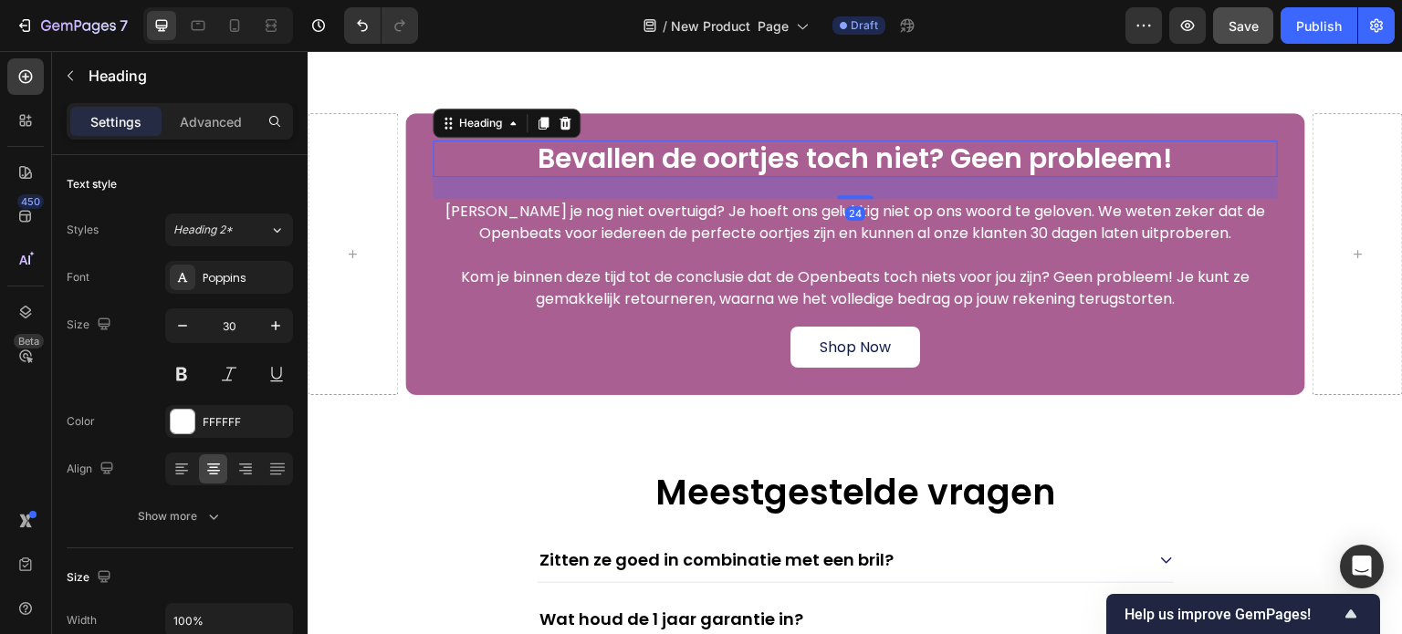
click at [729, 162] on h2 "Bevallen de oortjes toch niet? Geen probleem!" at bounding box center [856, 159] width 846 height 37
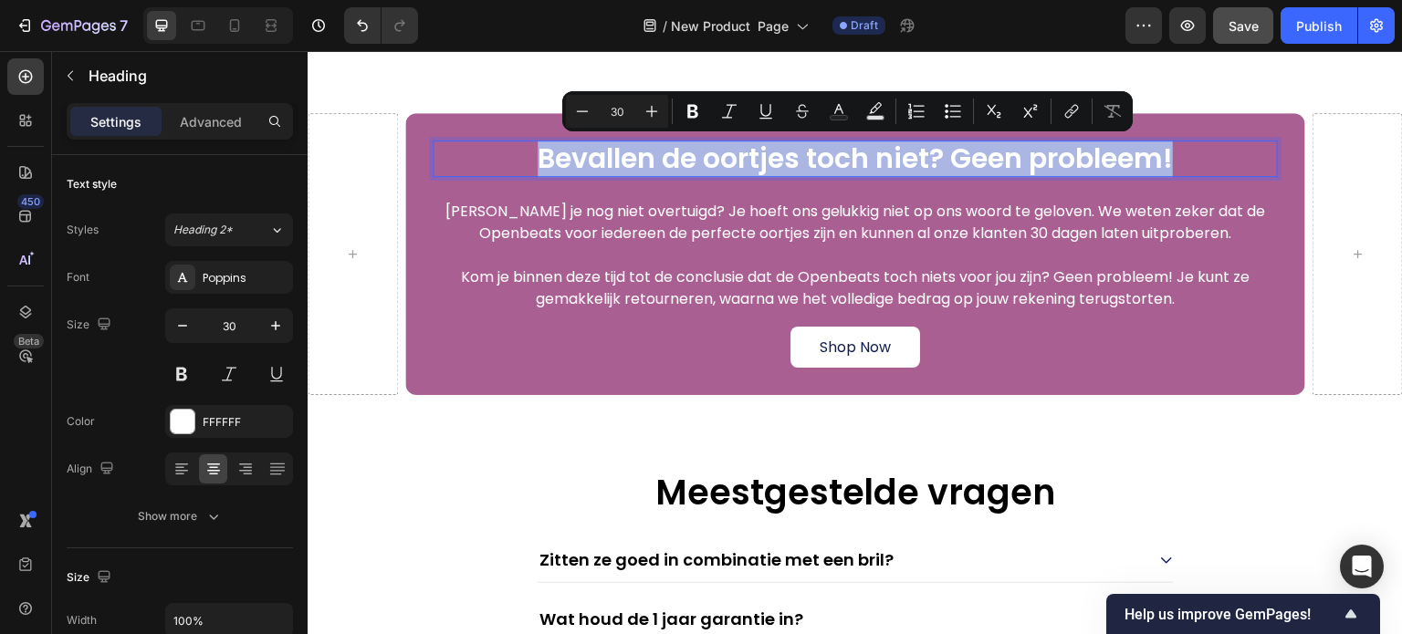
copy p "Bevallen de oortjes toch niet? Geen probleem!"
click at [694, 229] on p "[PERSON_NAME] je nog niet overtuigd? Je hoeft ons gelukkig niet op ons woord te…" at bounding box center [855, 223] width 842 height 44
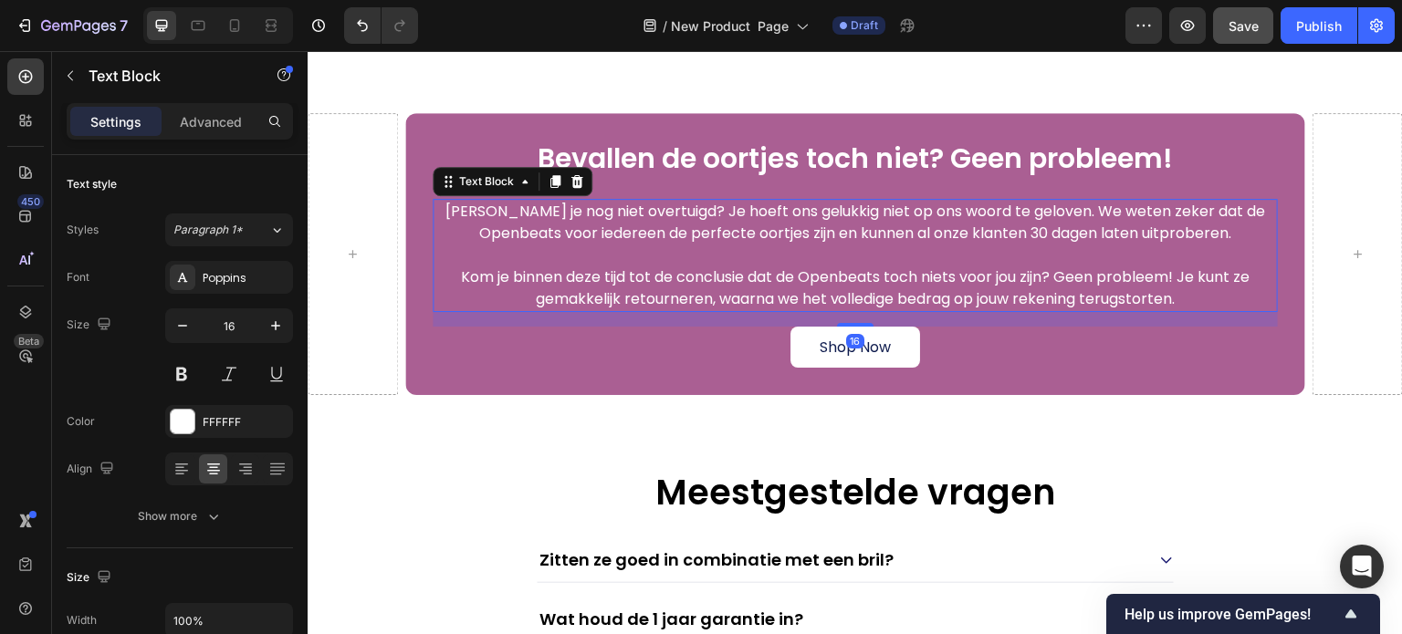
click at [687, 236] on p "[PERSON_NAME] je nog niet overtuigd? Je hoeft ons gelukkig niet op ons woord te…" at bounding box center [855, 223] width 842 height 44
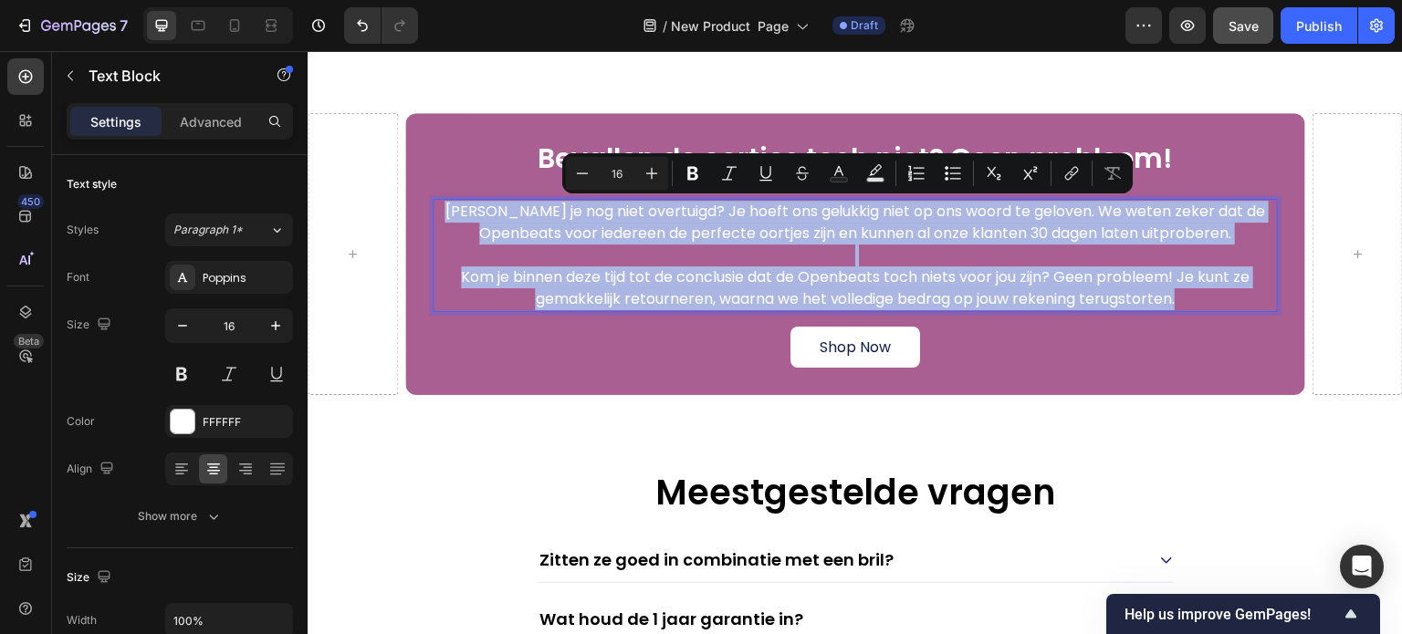
copy div "Ben je nog niet overtuigd? Je hoeft ons gelukkig niet op ons woord te geloven. …"
click at [515, 167] on p "Bevallen de oortjes toch niet? Geen probleem!" at bounding box center [855, 158] width 842 height 33
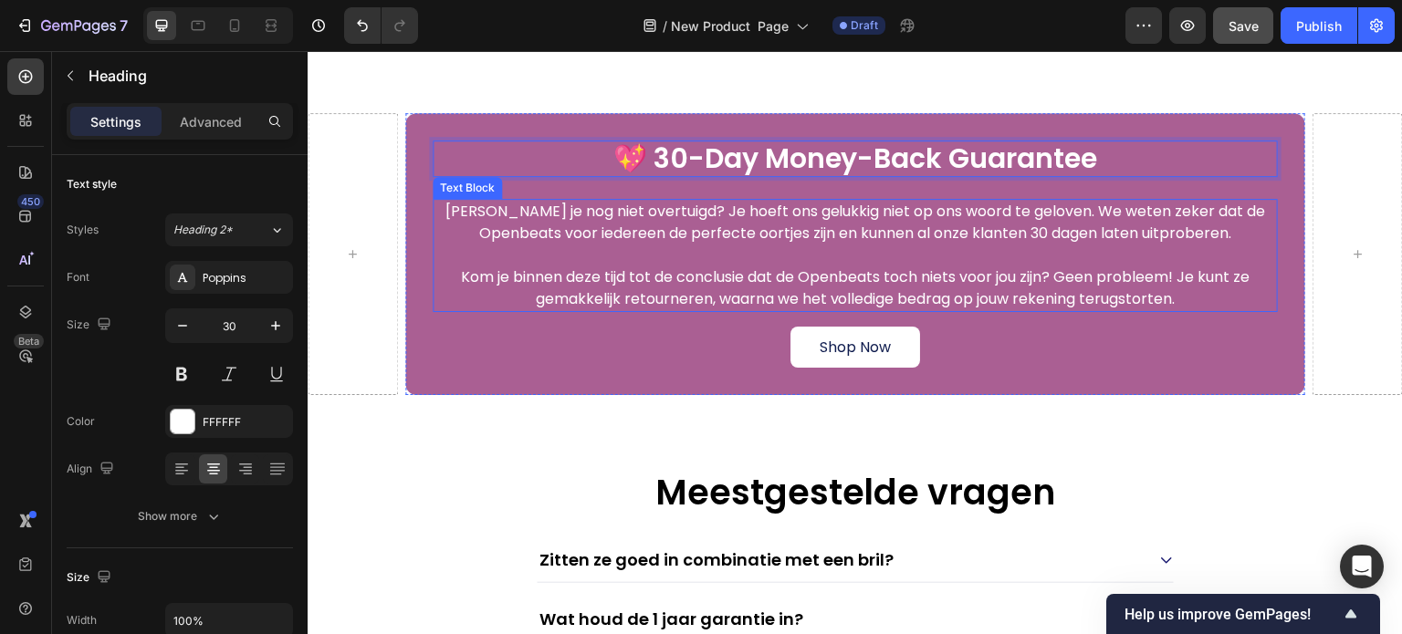
click at [748, 253] on p "Rich Text Editor. Editing area: main" at bounding box center [855, 256] width 842 height 22
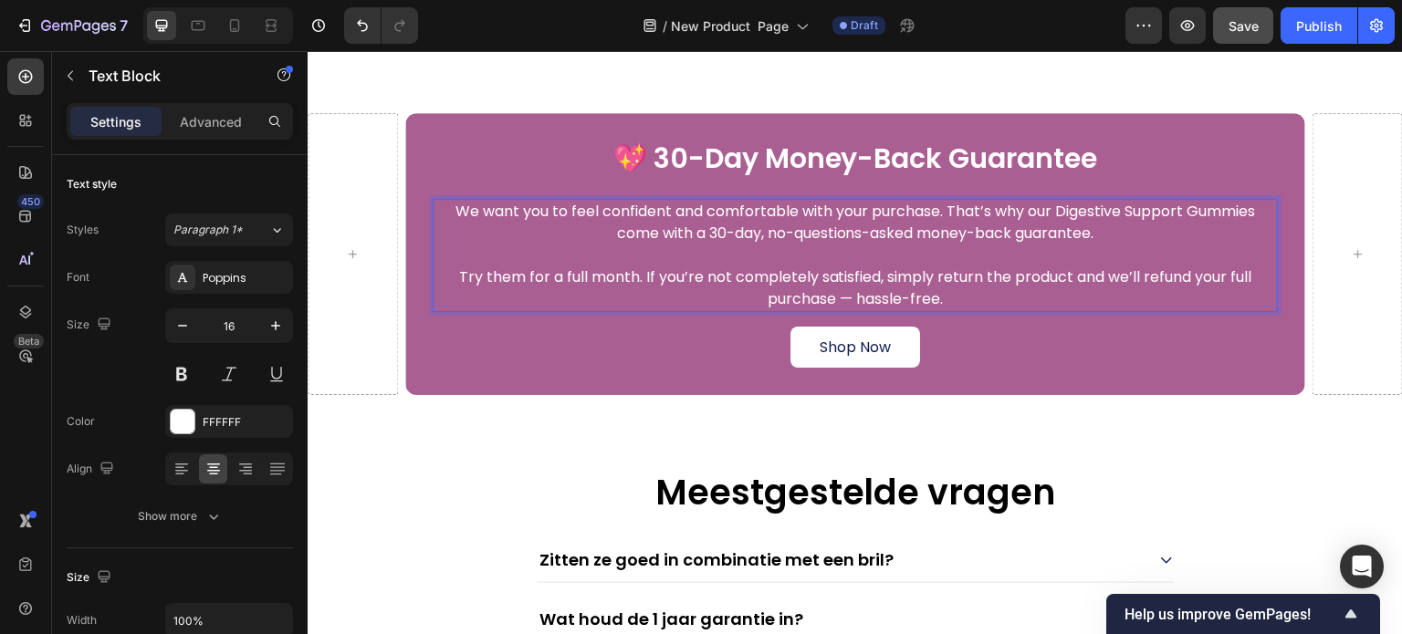
click at [702, 232] on p "We want you to feel confident and comfortable with your purchase. That’s why ou…" at bounding box center [855, 223] width 842 height 44
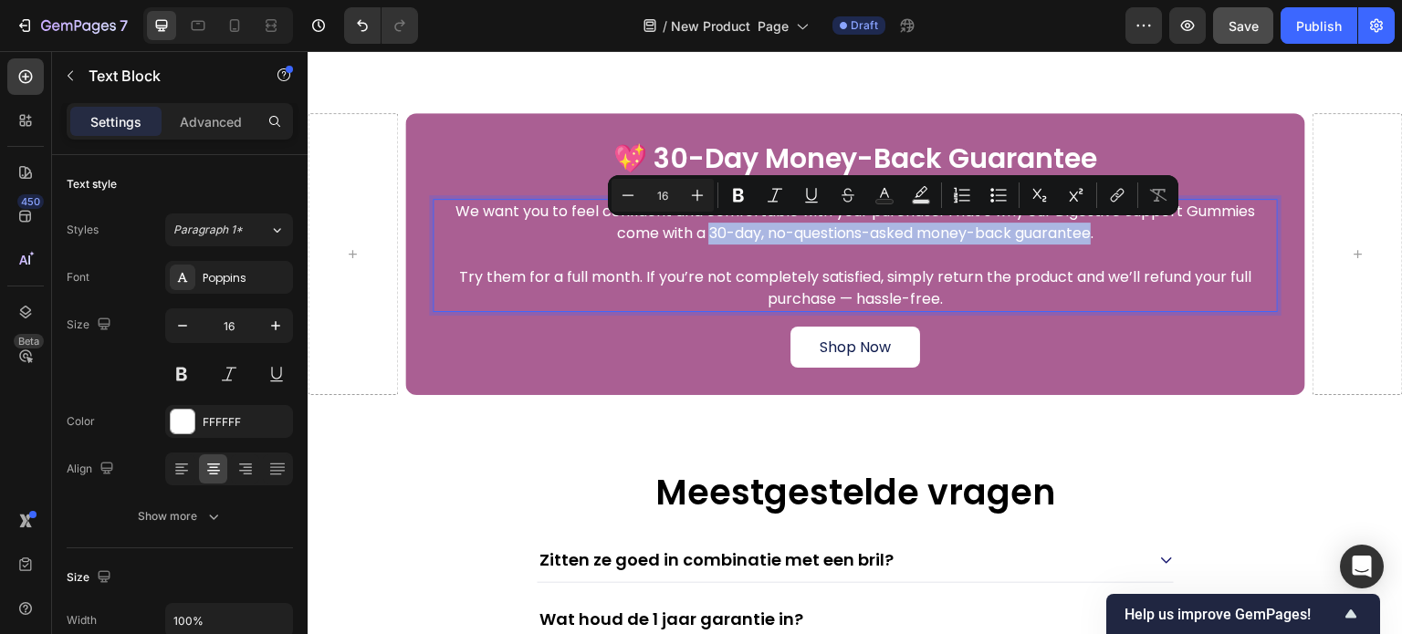
drag, startPoint x: 702, startPoint y: 232, endPoint x: 1067, endPoint y: 234, distance: 365.1
click at [1067, 234] on p "We want you to feel confident and comfortable with your purchase. That’s why ou…" at bounding box center [855, 223] width 842 height 44
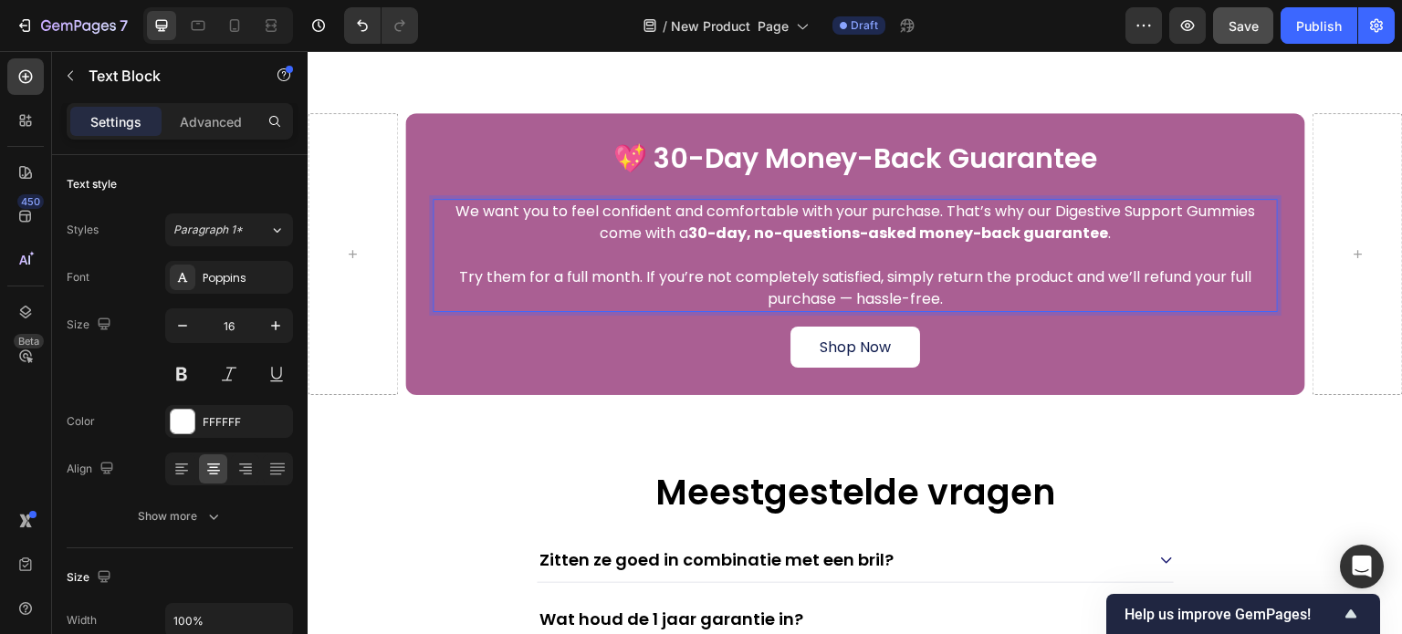
click at [1140, 277] on p "Try them for a full month. If you’re not completely satisfied, simply return th…" at bounding box center [855, 289] width 842 height 44
drag, startPoint x: 1135, startPoint y: 277, endPoint x: 825, endPoint y: 295, distance: 310.0
click at [825, 295] on p "Try them for a full month. If you’re not completely satisfied, simply return th…" at bounding box center [855, 289] width 842 height 44
click at [1138, 277] on p "Try them for a full month. If you’re not completely satisfied, simply return th…" at bounding box center [855, 289] width 842 height 44
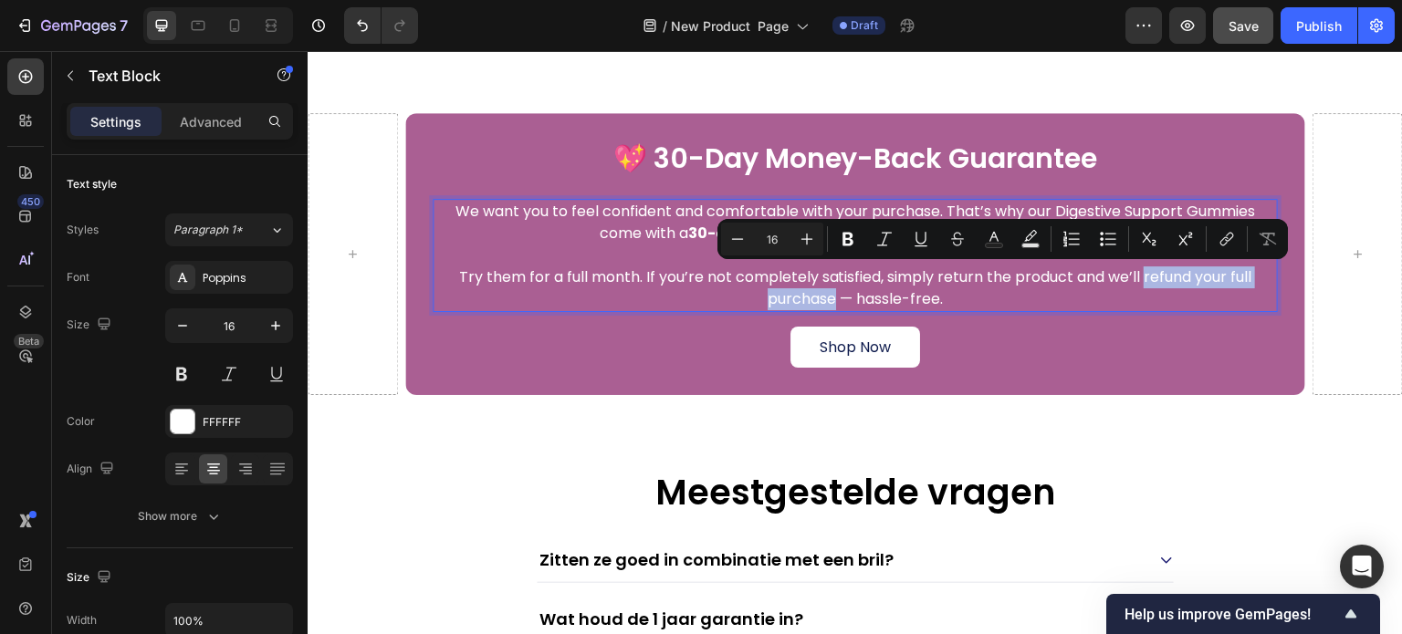
drag, startPoint x: 1139, startPoint y: 278, endPoint x: 820, endPoint y: 297, distance: 320.0
click at [820, 297] on p "Try them for a full month. If you’re not completely satisfied, simply return th…" at bounding box center [855, 289] width 842 height 44
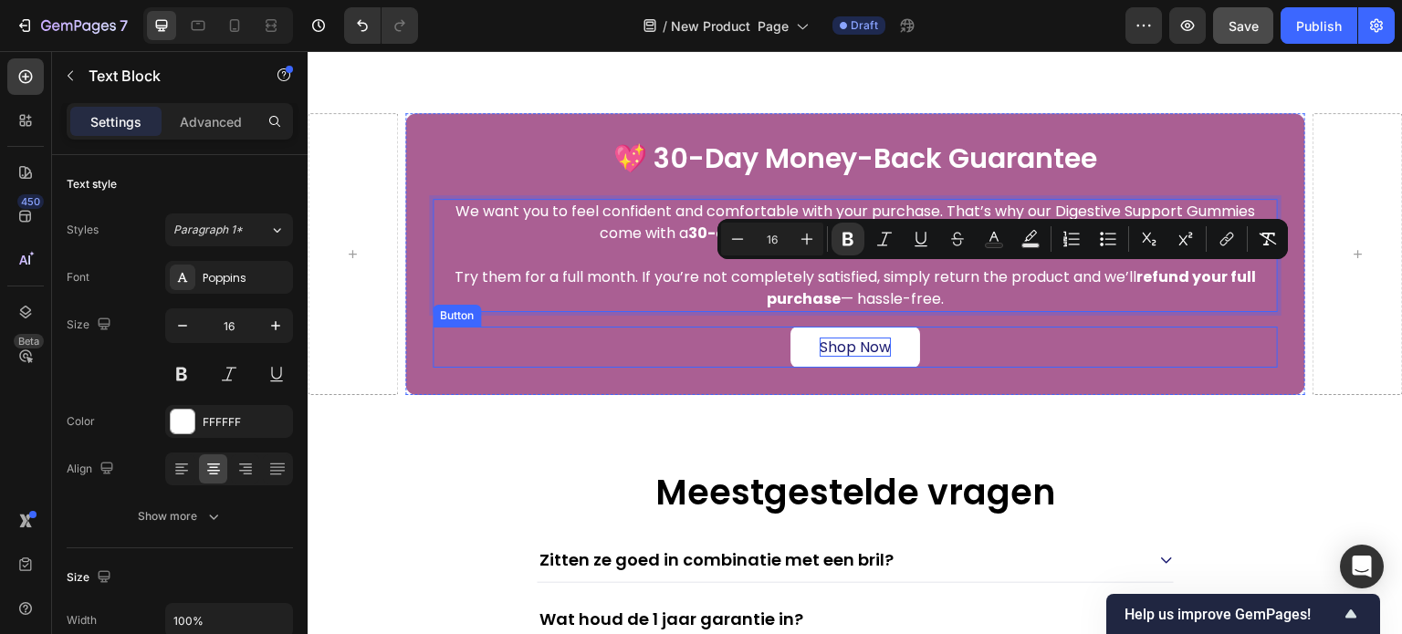
click at [845, 339] on p "Shop Now" at bounding box center [855, 347] width 71 height 19
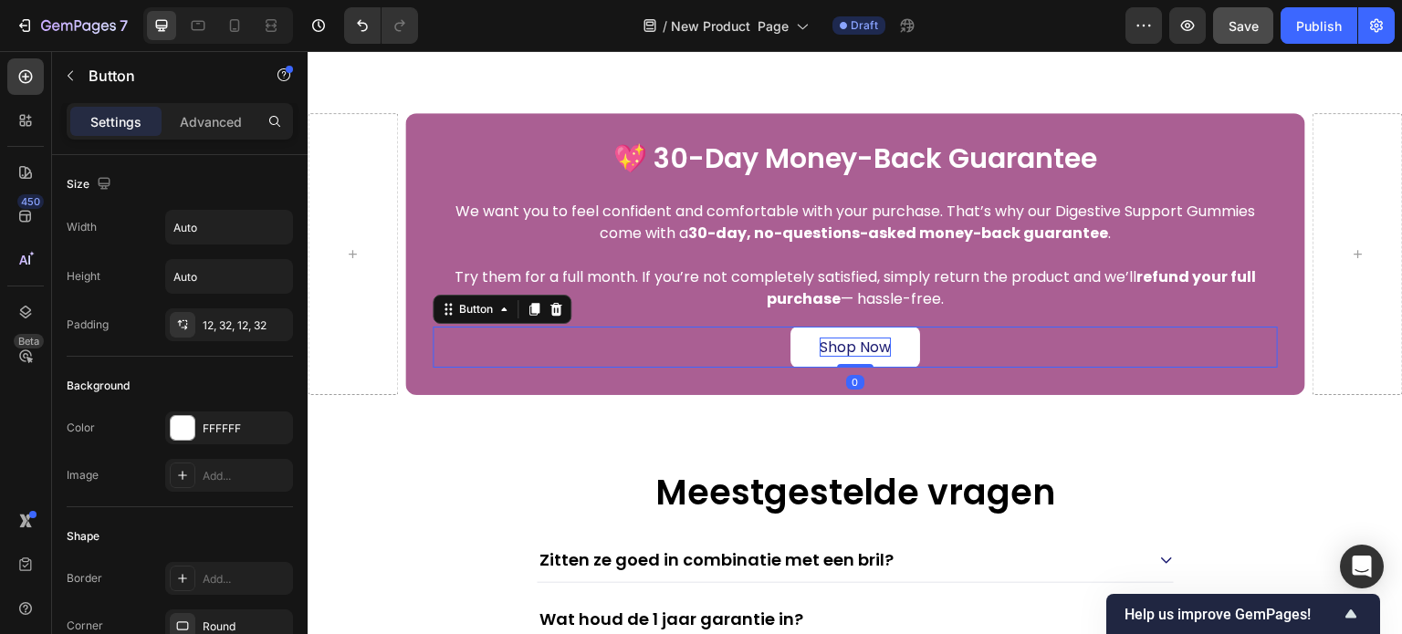
click at [845, 339] on p "Shop Now" at bounding box center [855, 347] width 71 height 19
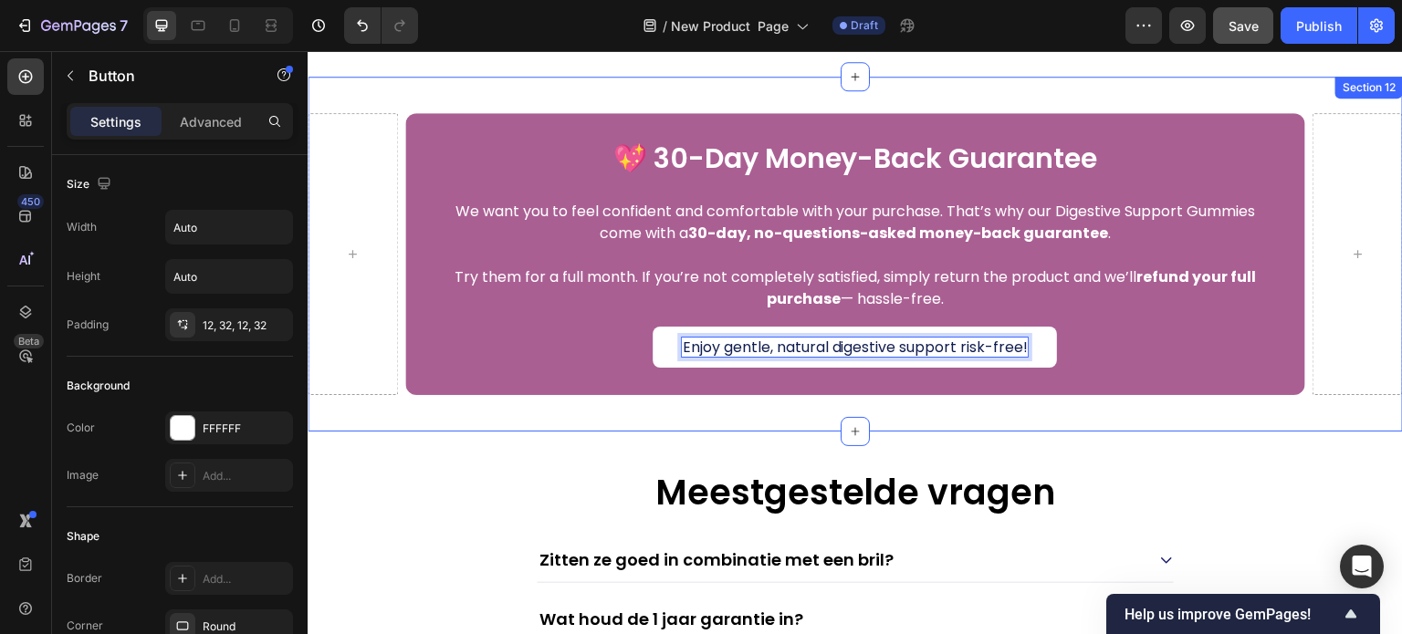
click at [377, 97] on div "💖 30-Day Money-Back Guarantee Heading We want you to feel confident and comfort…" at bounding box center [855, 254] width 1095 height 355
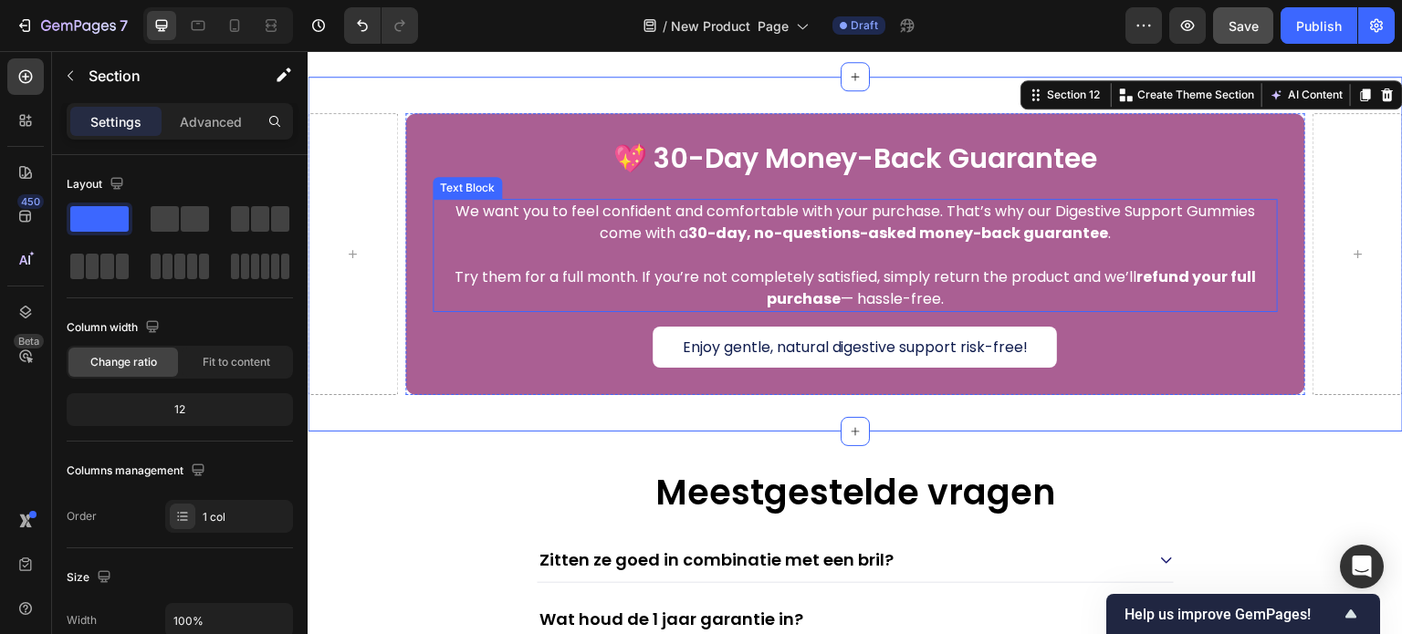
click at [964, 299] on p "Try them for a full month. If you’re not completely satisfied, simply return th…" at bounding box center [855, 289] width 842 height 44
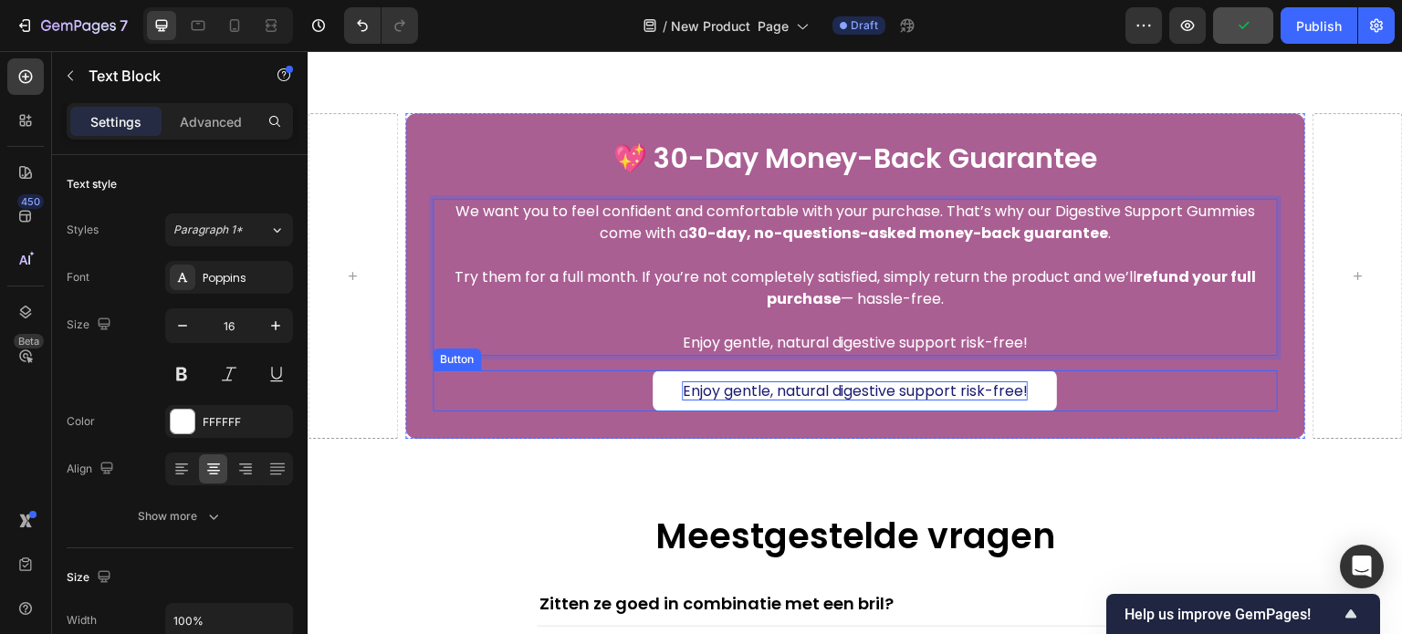
click at [926, 392] on p "Enjoy gentle, natural digestive support risk-free!" at bounding box center [855, 391] width 346 height 19
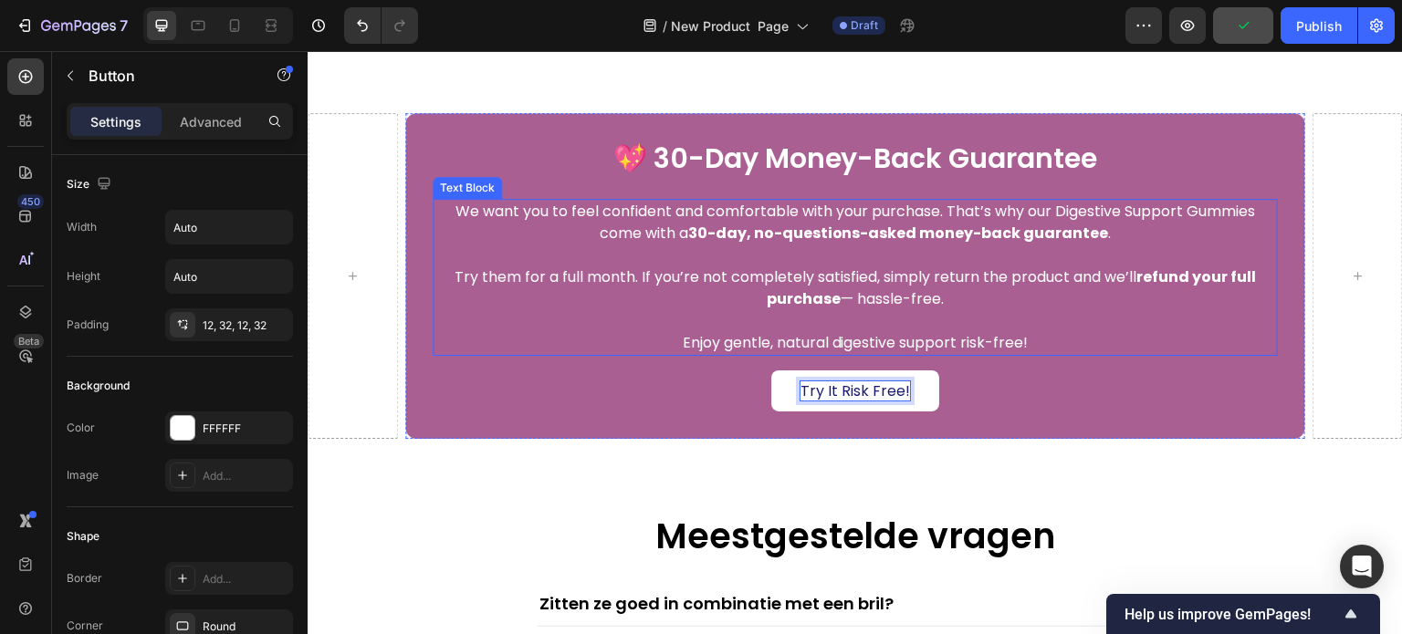
click at [936, 328] on p "Rich Text Editor. Editing area: main" at bounding box center [855, 321] width 842 height 22
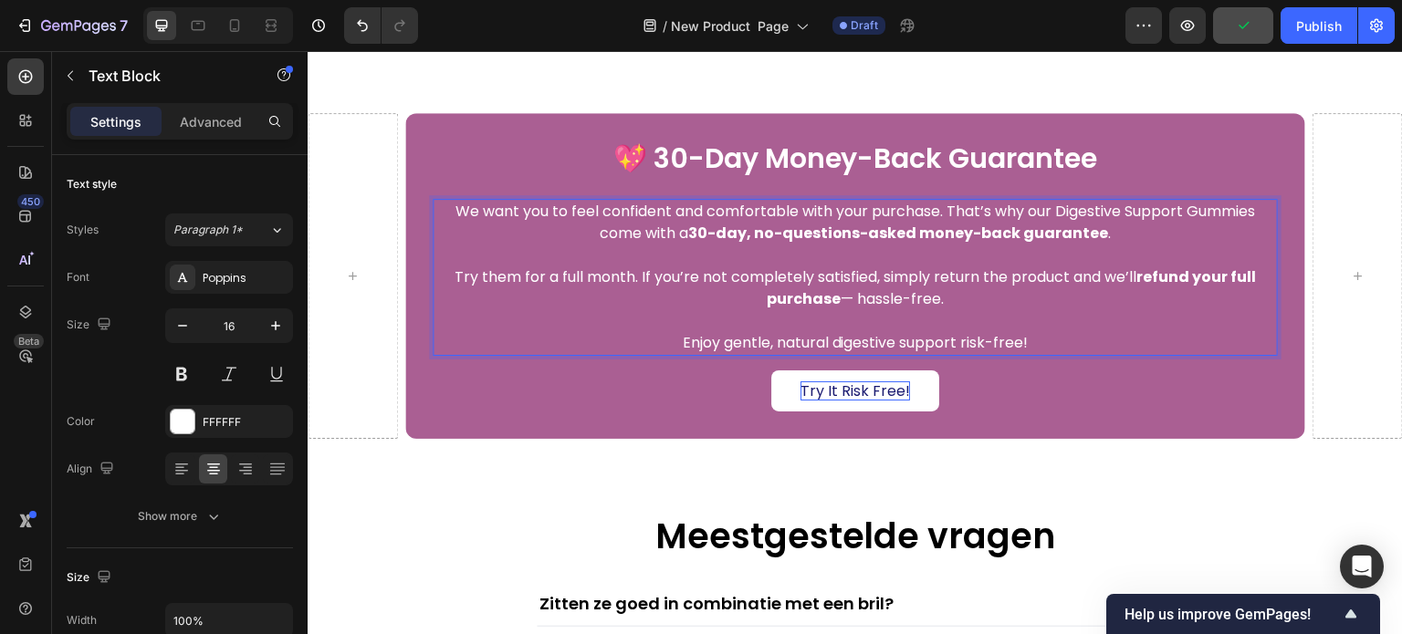
click at [957, 346] on p "Enjoy gentle, natural digestive support risk-free!" at bounding box center [855, 343] width 842 height 22
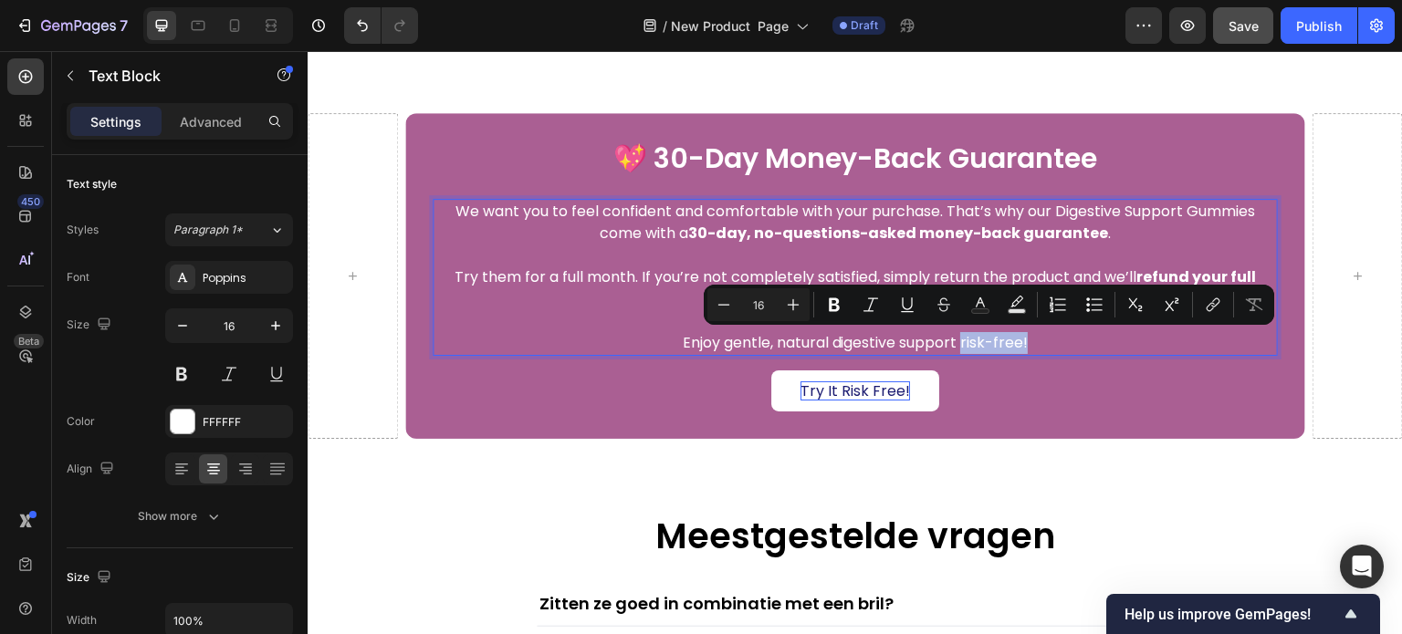
drag, startPoint x: 957, startPoint y: 346, endPoint x: 1018, endPoint y: 346, distance: 60.2
click at [1018, 346] on p "Enjoy gentle, natural digestive support risk-free!" at bounding box center [855, 343] width 842 height 22
click at [362, 299] on div at bounding box center [353, 276] width 90 height 326
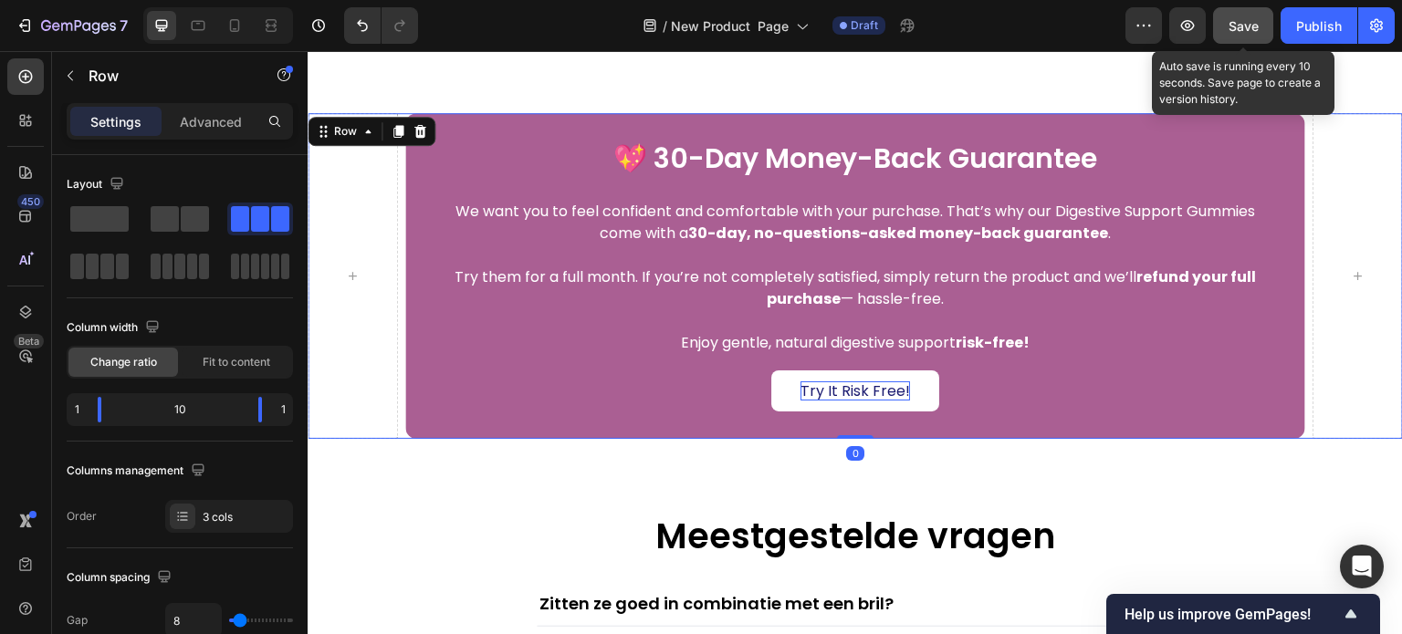
click at [1249, 28] on span "Save" at bounding box center [1244, 26] width 30 height 16
click at [1237, 26] on span "Save" at bounding box center [1244, 26] width 30 height 16
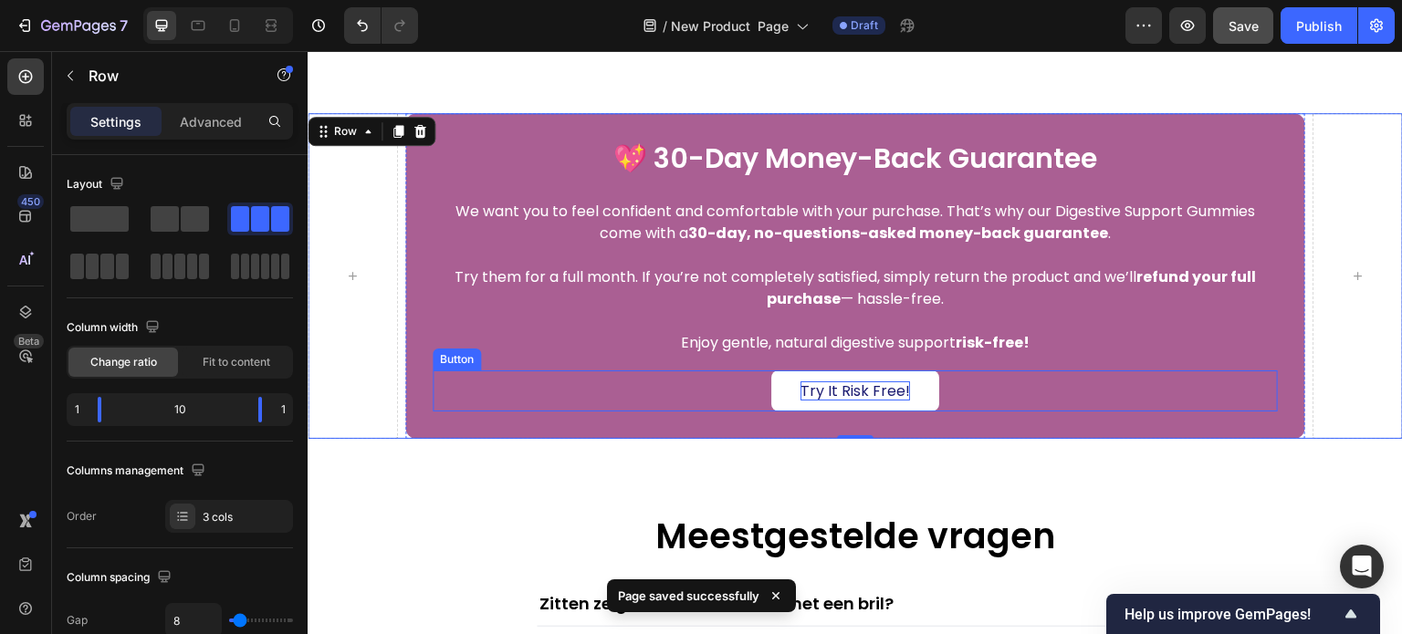
click at [782, 392] on link "Try It Risk Free!" at bounding box center [855, 391] width 168 height 41
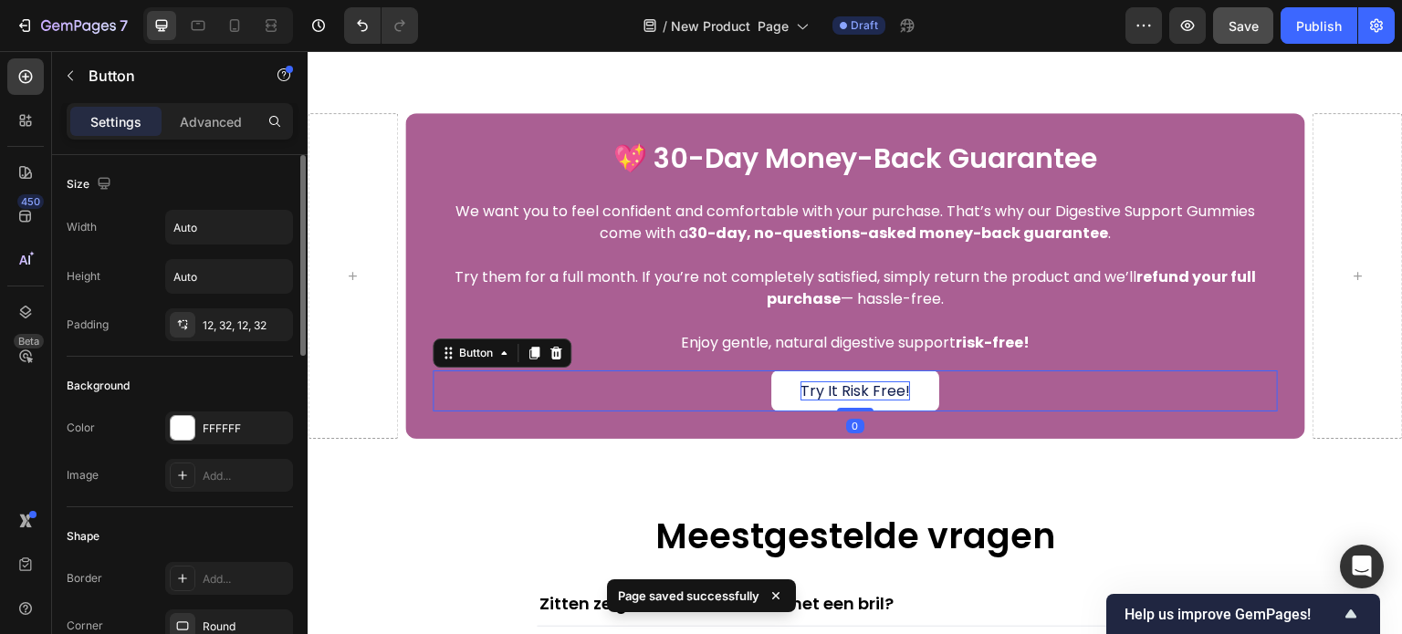
scroll to position [639, 0]
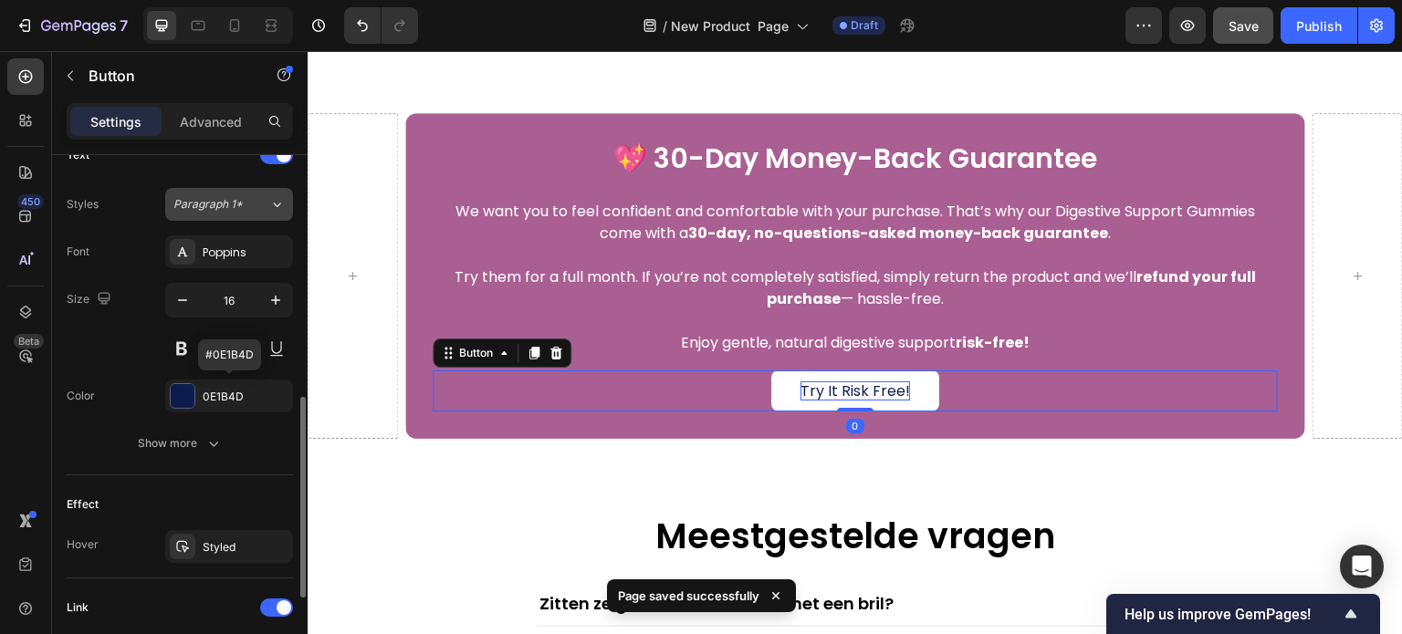
click at [207, 393] on div "0E1B4D" at bounding box center [246, 397] width 86 height 16
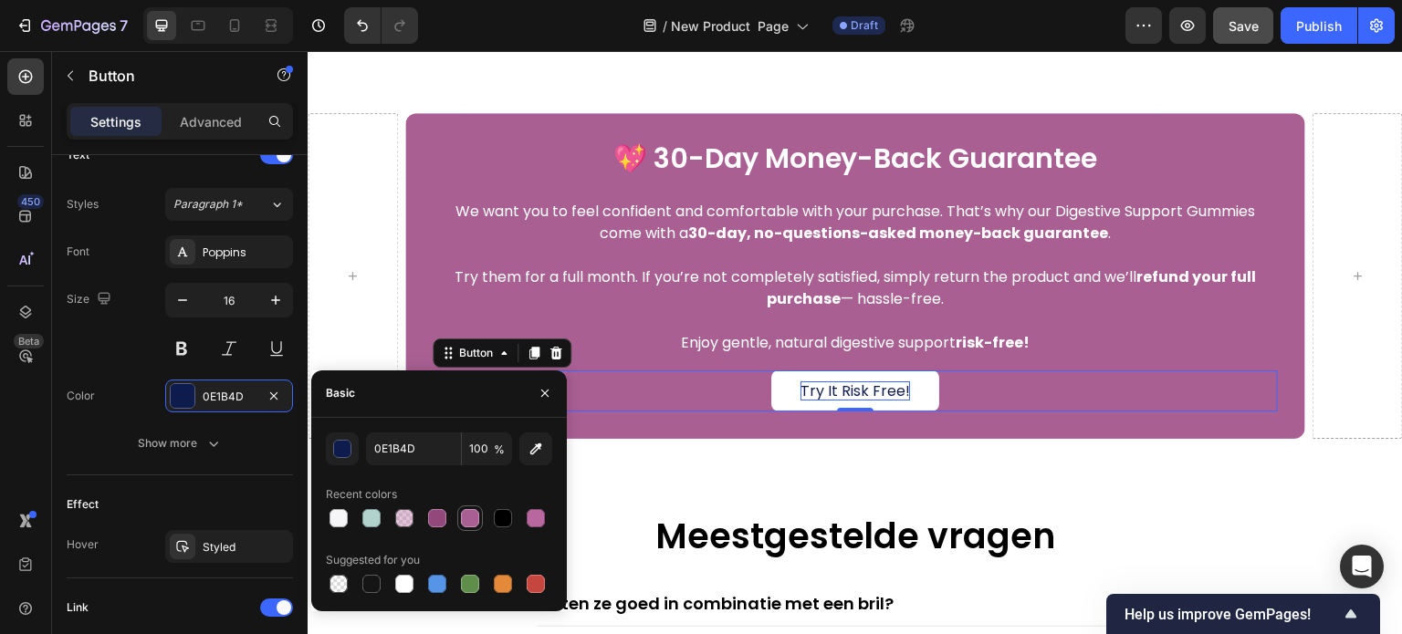
click at [464, 514] on div at bounding box center [470, 518] width 18 height 18
click at [500, 518] on div at bounding box center [503, 518] width 18 height 18
click at [486, 514] on div at bounding box center [439, 519] width 226 height 26
click at [466, 514] on div at bounding box center [470, 518] width 18 height 18
type input "AA5F93"
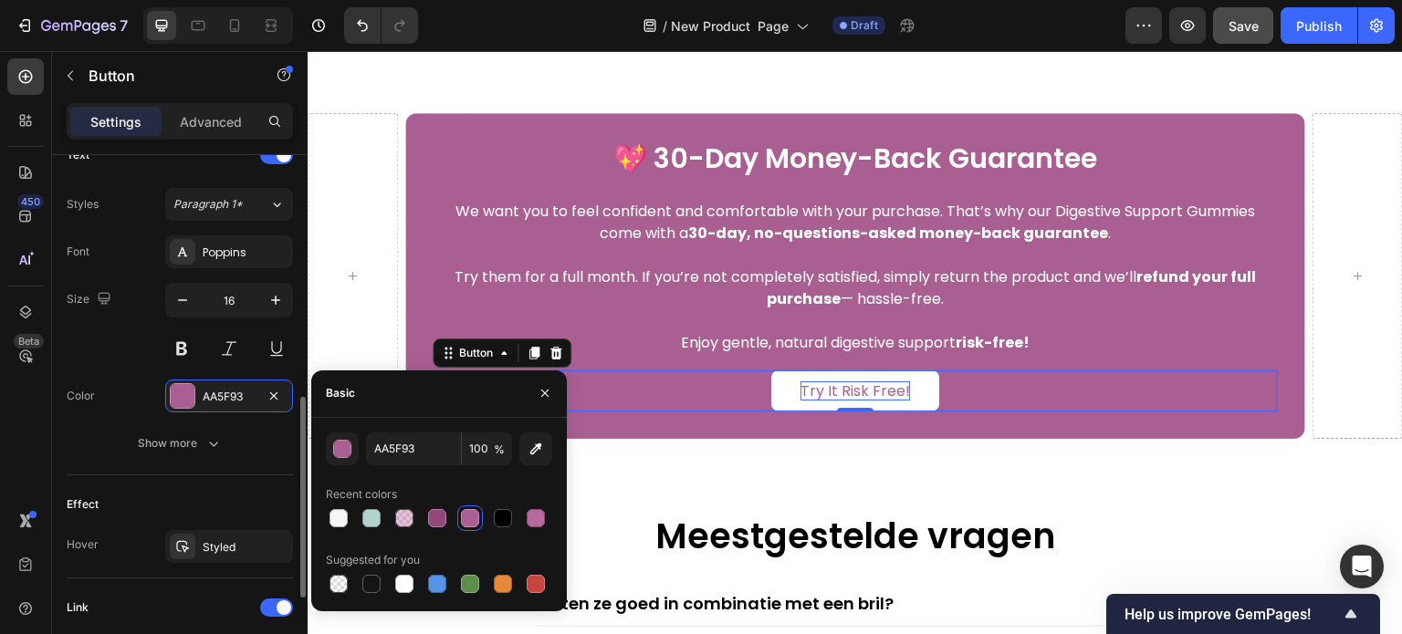
click at [153, 339] on div "Size 16" at bounding box center [180, 324] width 226 height 82
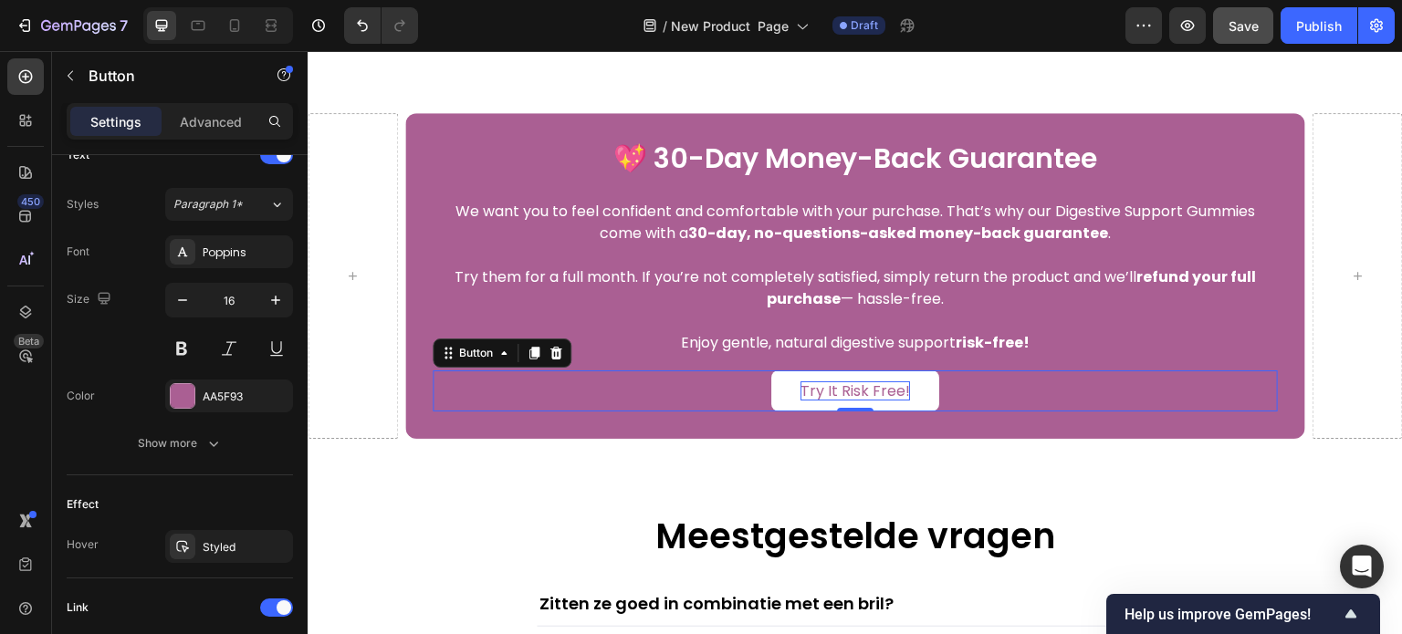
scroll to position [869, 0]
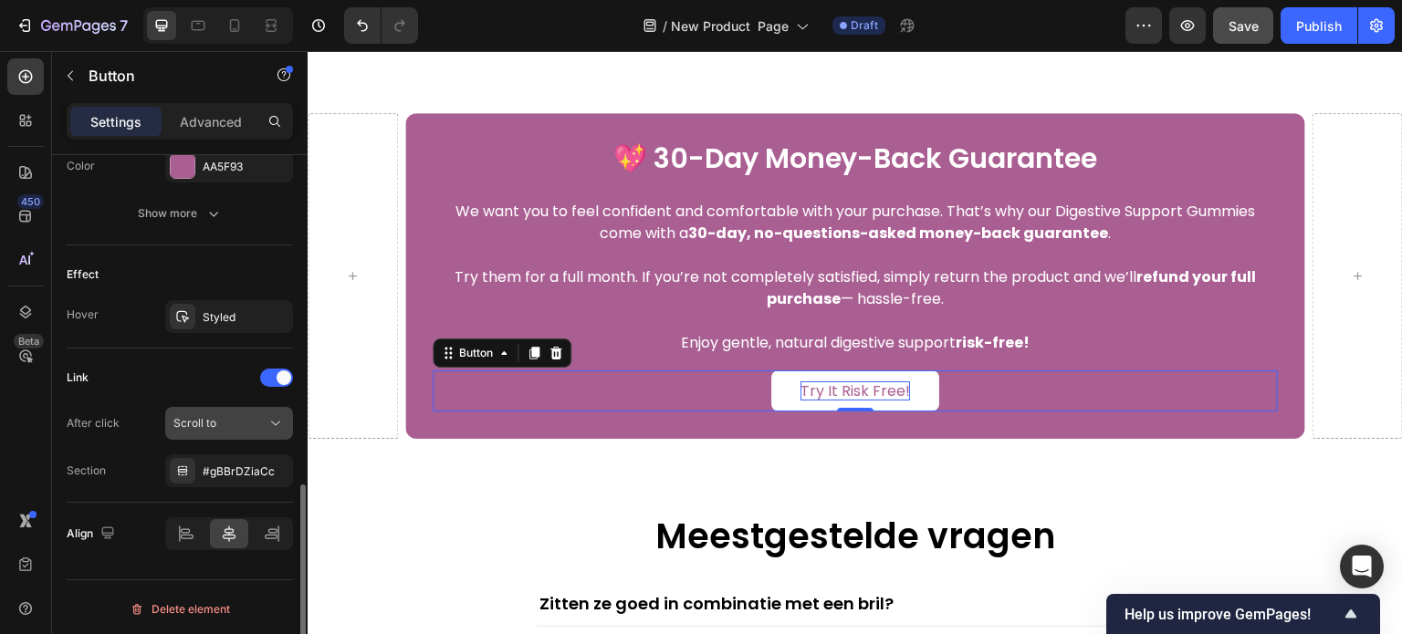
click at [252, 424] on div "Scroll to" at bounding box center [219, 423] width 93 height 16
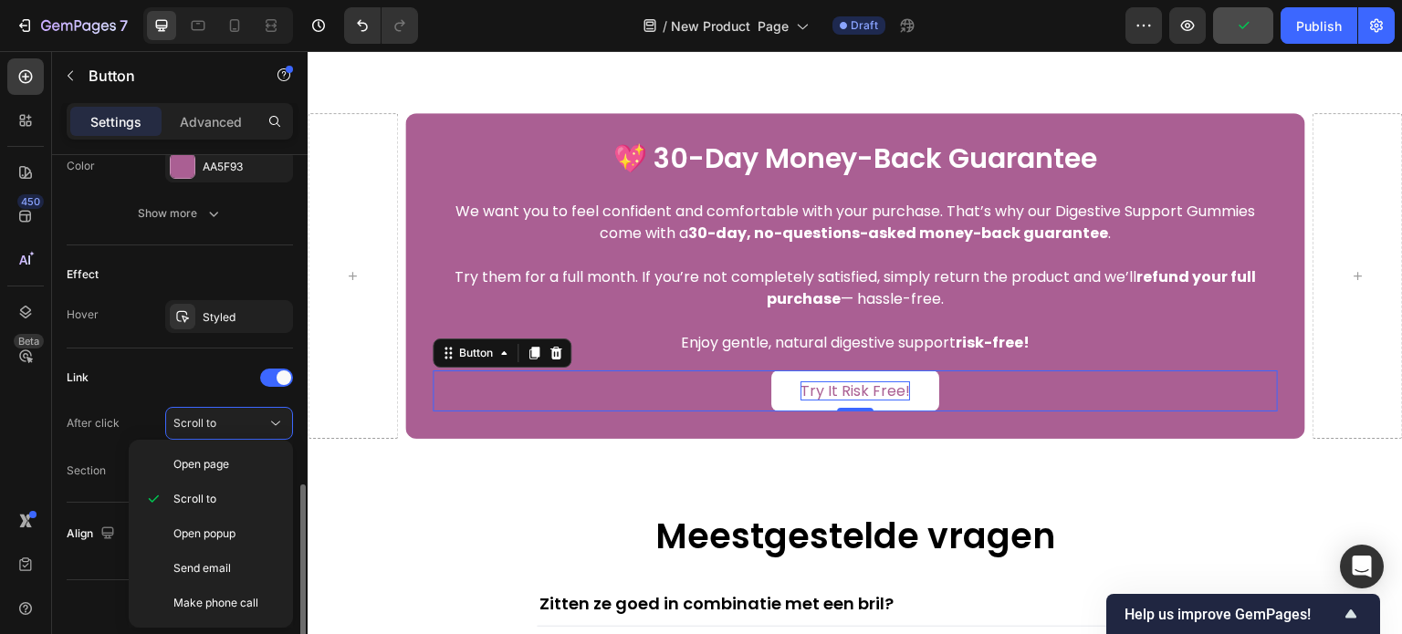
click at [183, 366] on div "Link" at bounding box center [180, 377] width 226 height 29
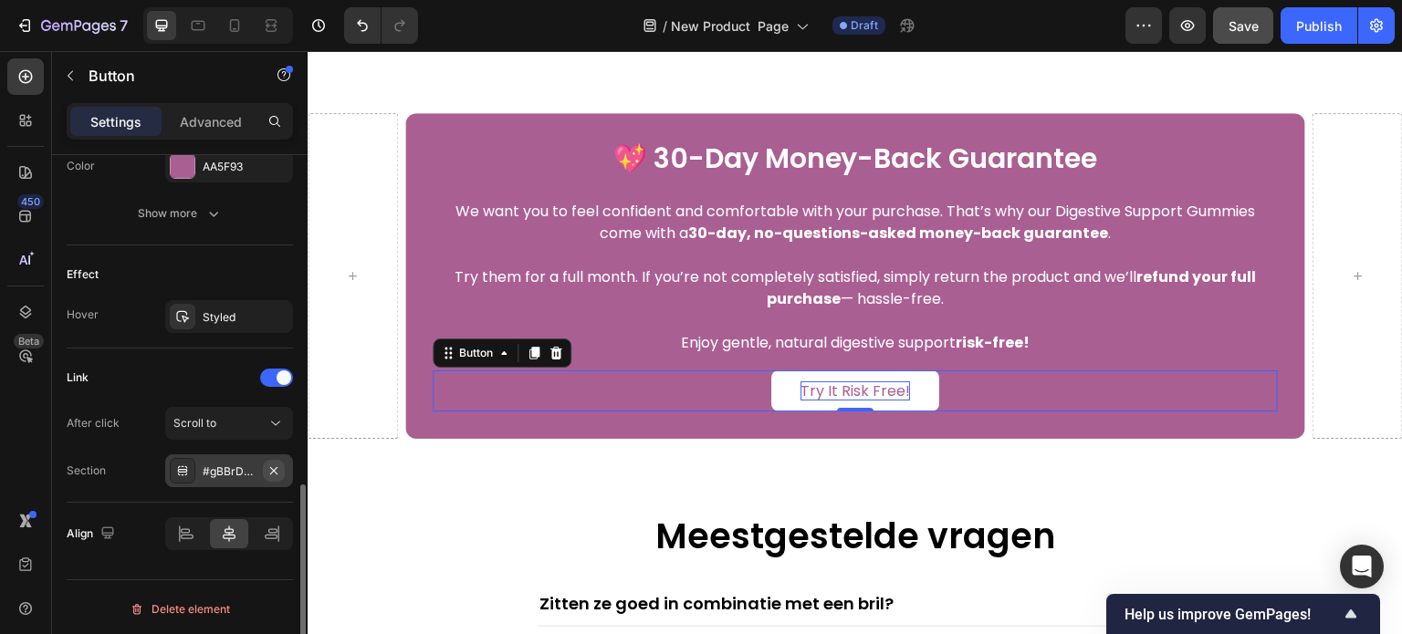
click at [279, 471] on icon "button" at bounding box center [274, 471] width 15 height 15
click at [230, 470] on div "Add..." at bounding box center [246, 472] width 86 height 16
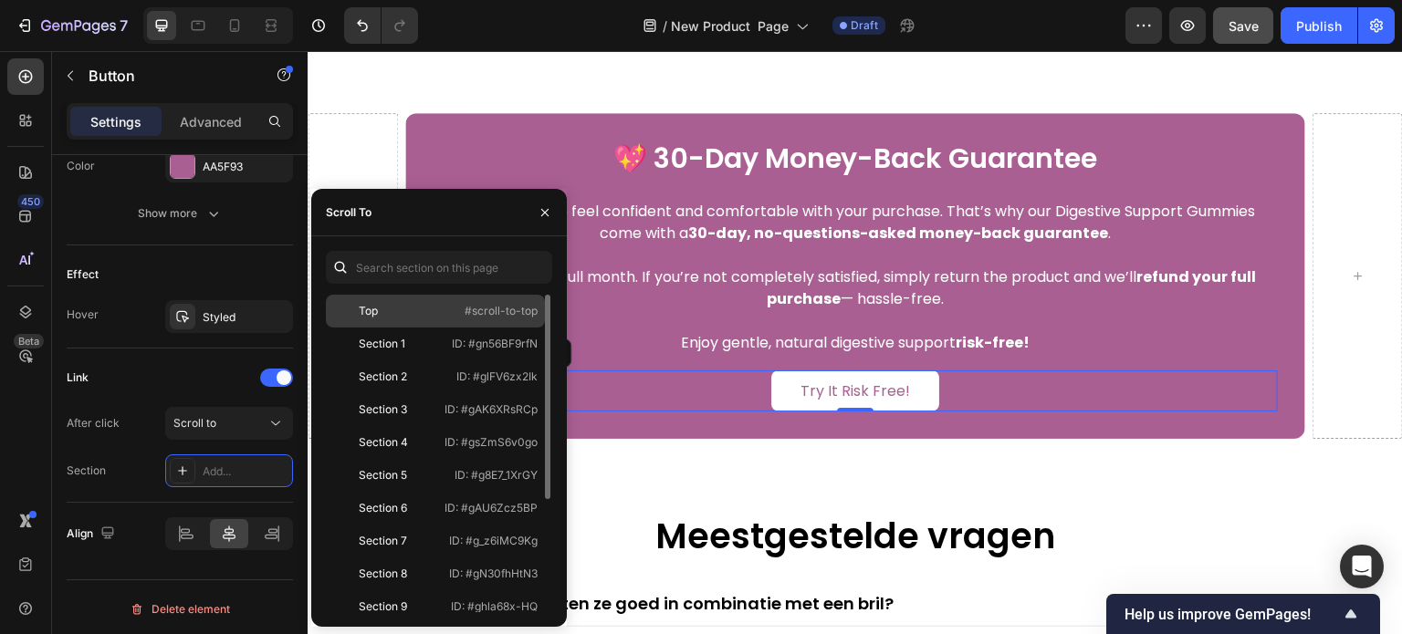
click at [417, 313] on div "Top" at bounding box center [386, 311] width 106 height 16
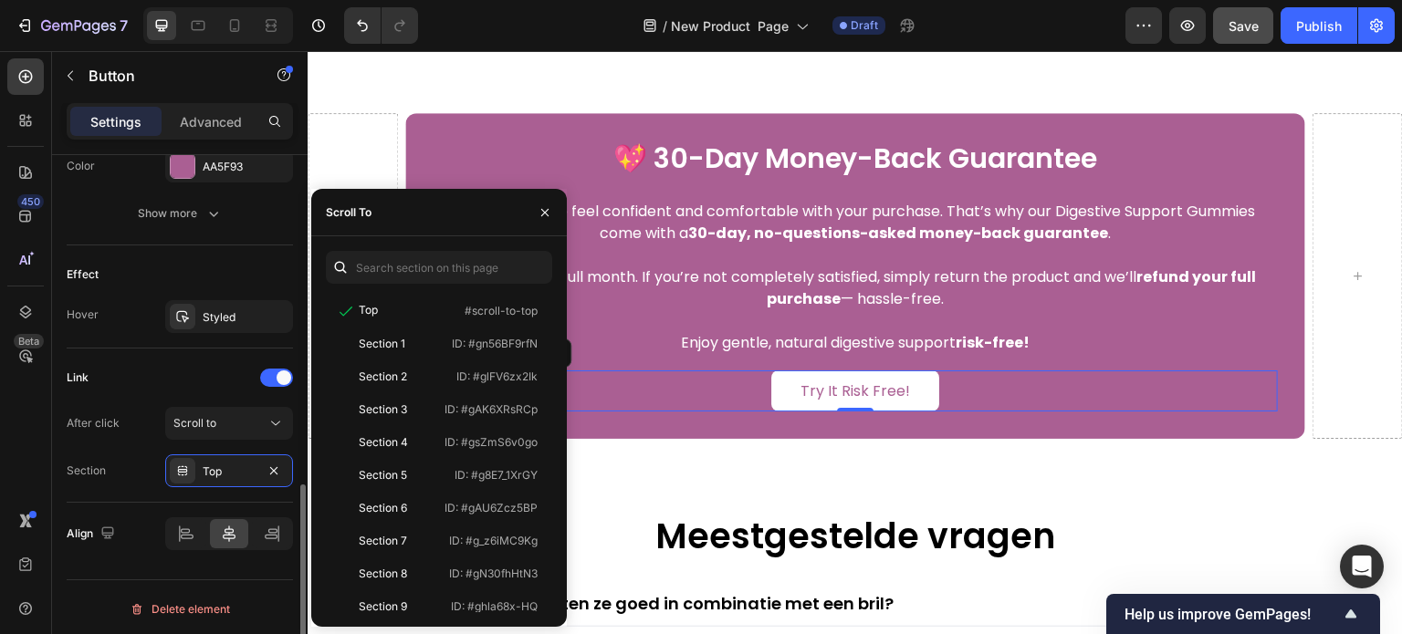
click at [118, 364] on div "Link" at bounding box center [180, 377] width 226 height 29
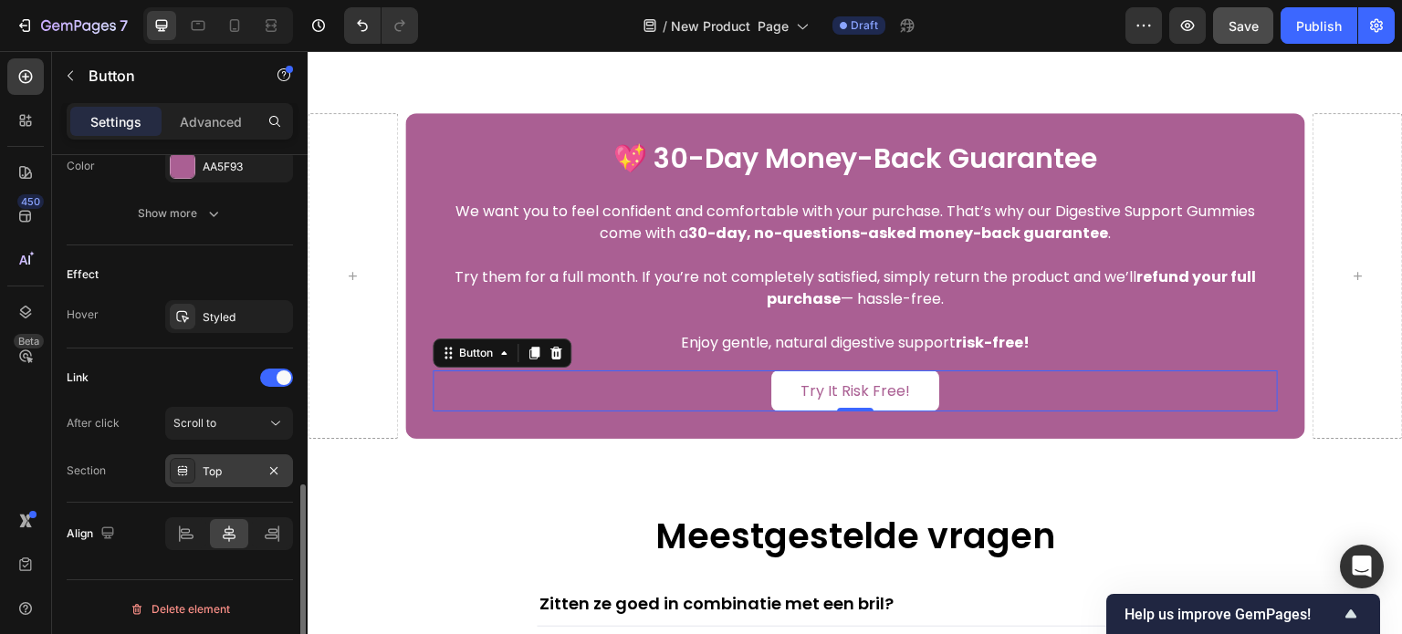
click at [227, 464] on div "Top" at bounding box center [229, 472] width 53 height 16
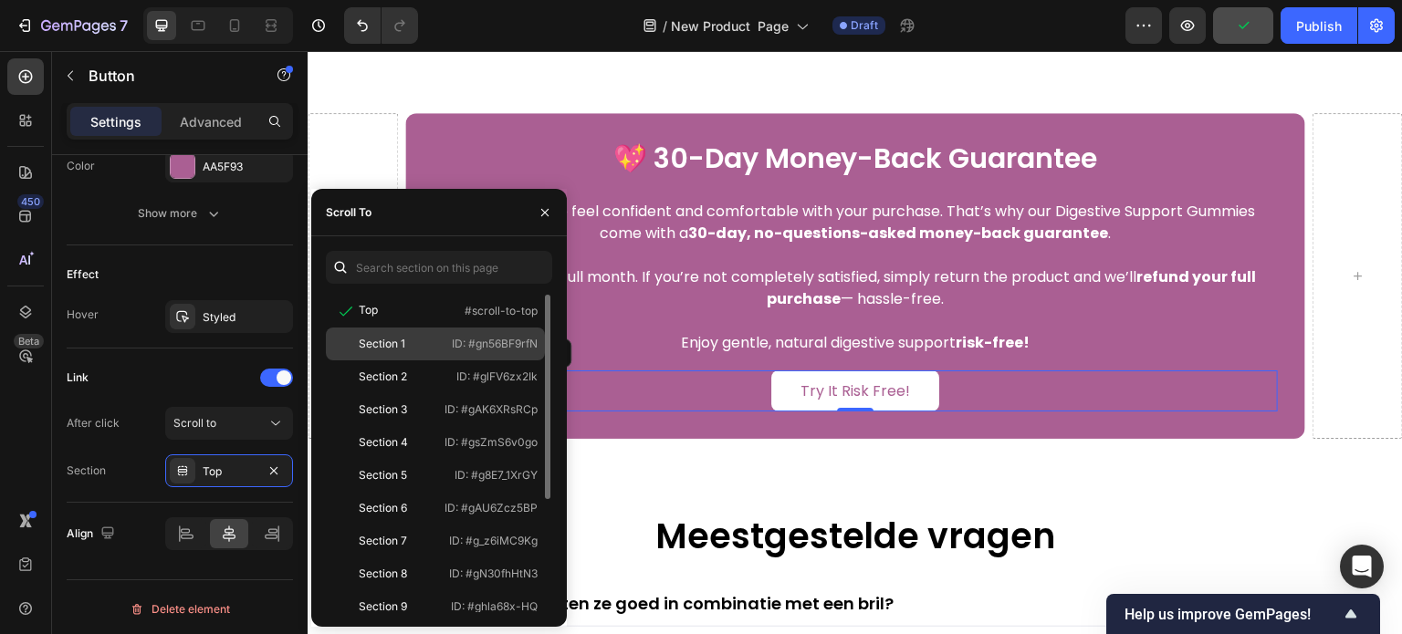
click at [453, 350] on p "ID: #gn56BF9rfN" at bounding box center [495, 344] width 86 height 16
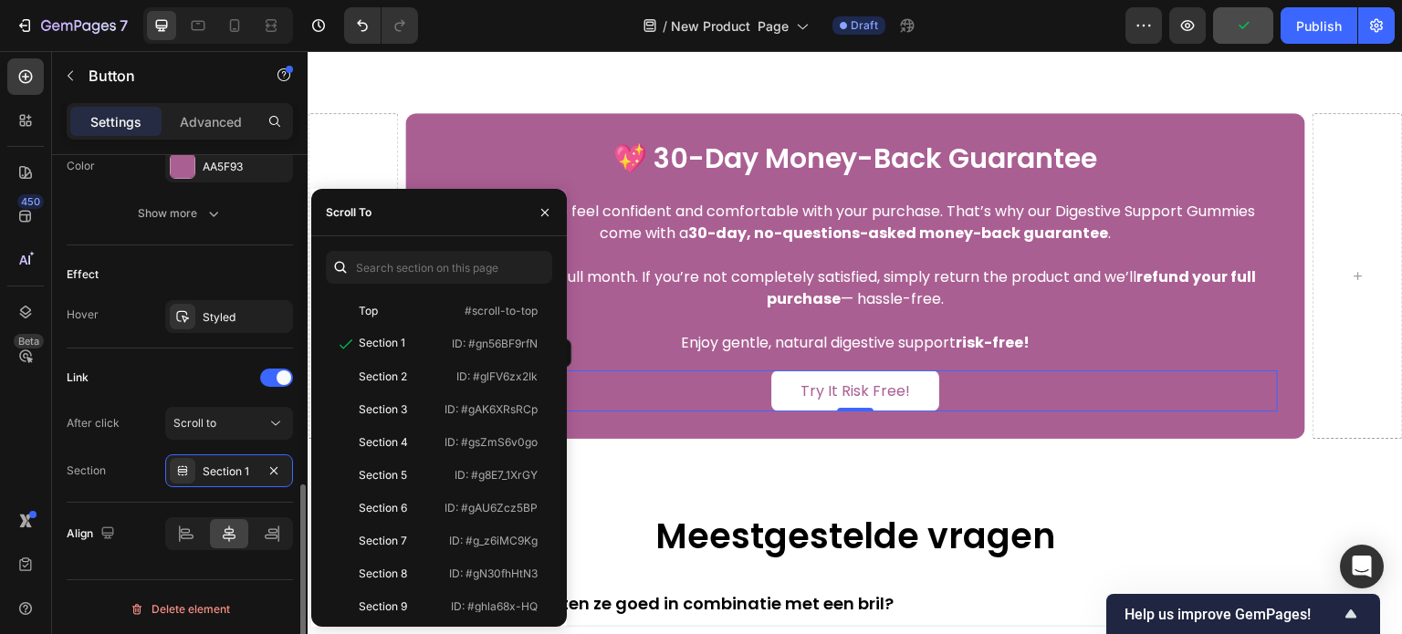
click at [146, 434] on div "After click Scroll to" at bounding box center [180, 423] width 226 height 33
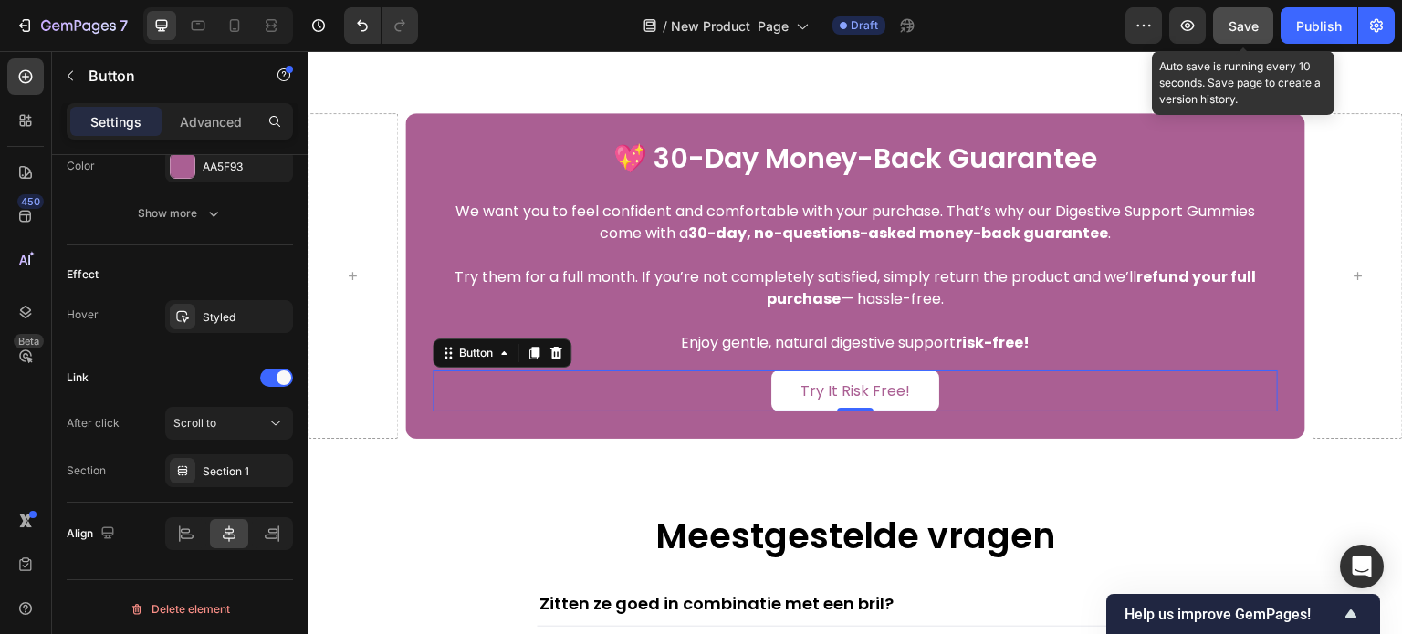
click at [1269, 12] on button "Save" at bounding box center [1243, 25] width 60 height 37
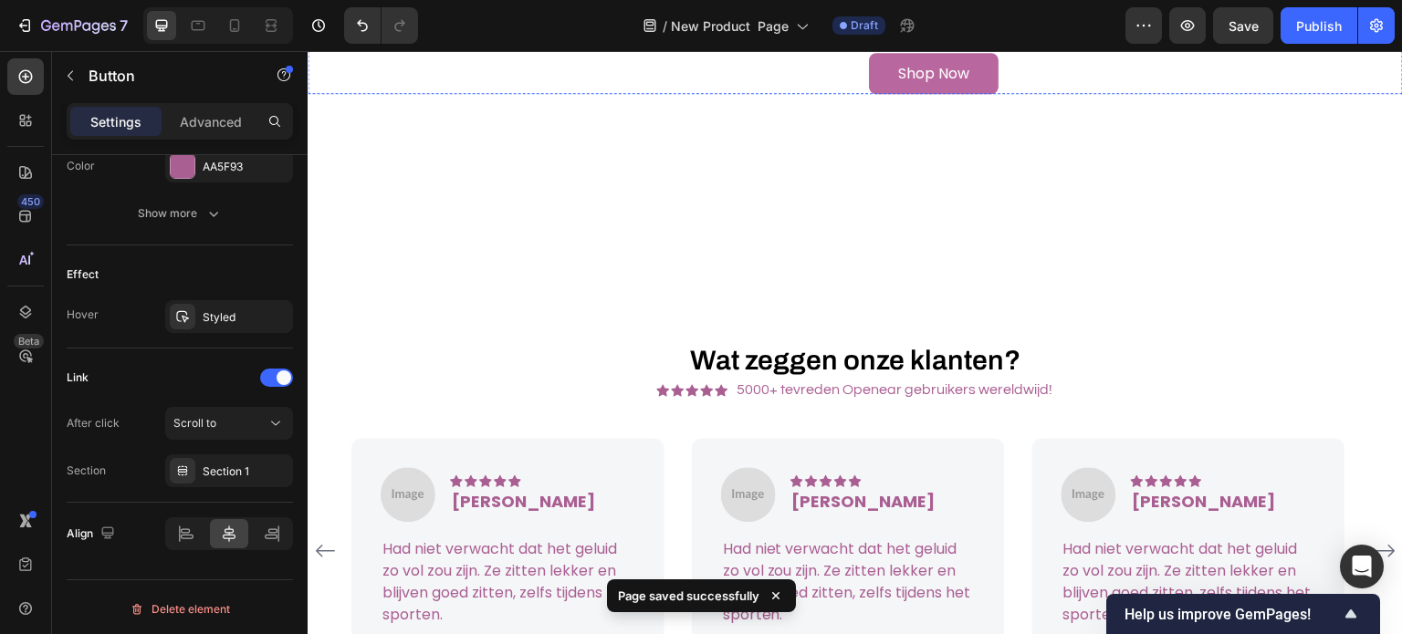
scroll to position [6663, 0]
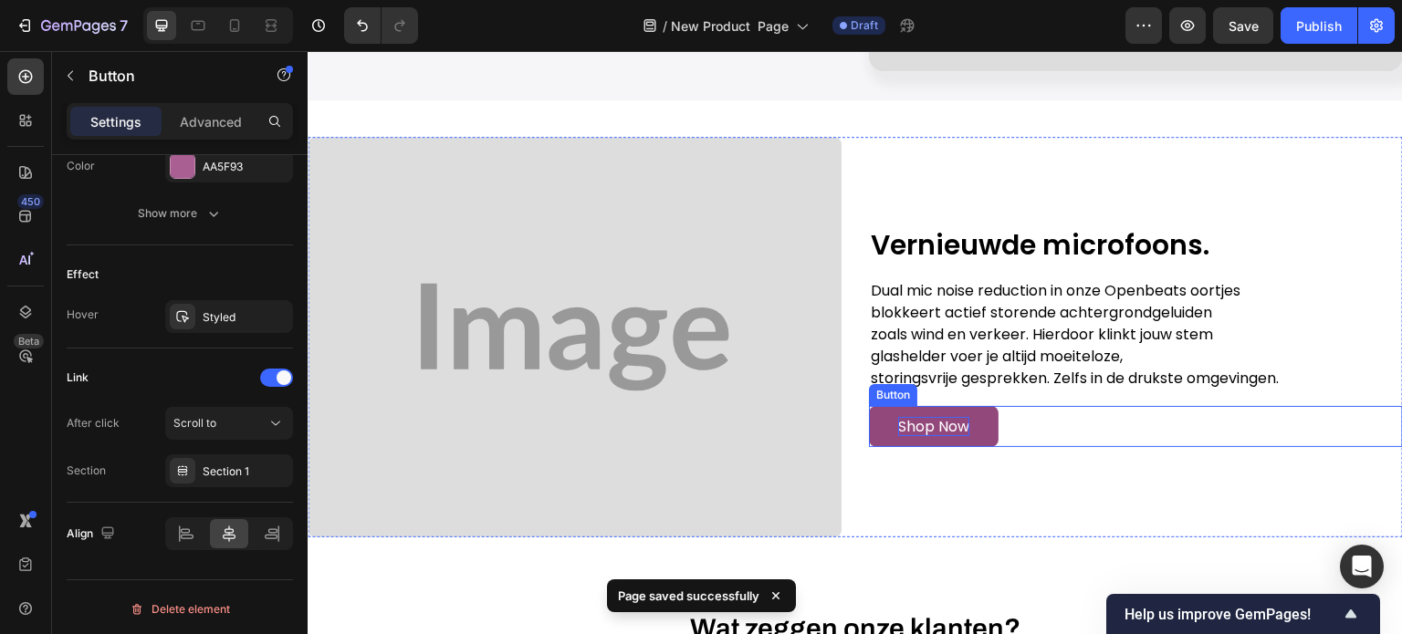
click at [930, 431] on p "Shop Now" at bounding box center [933, 426] width 71 height 19
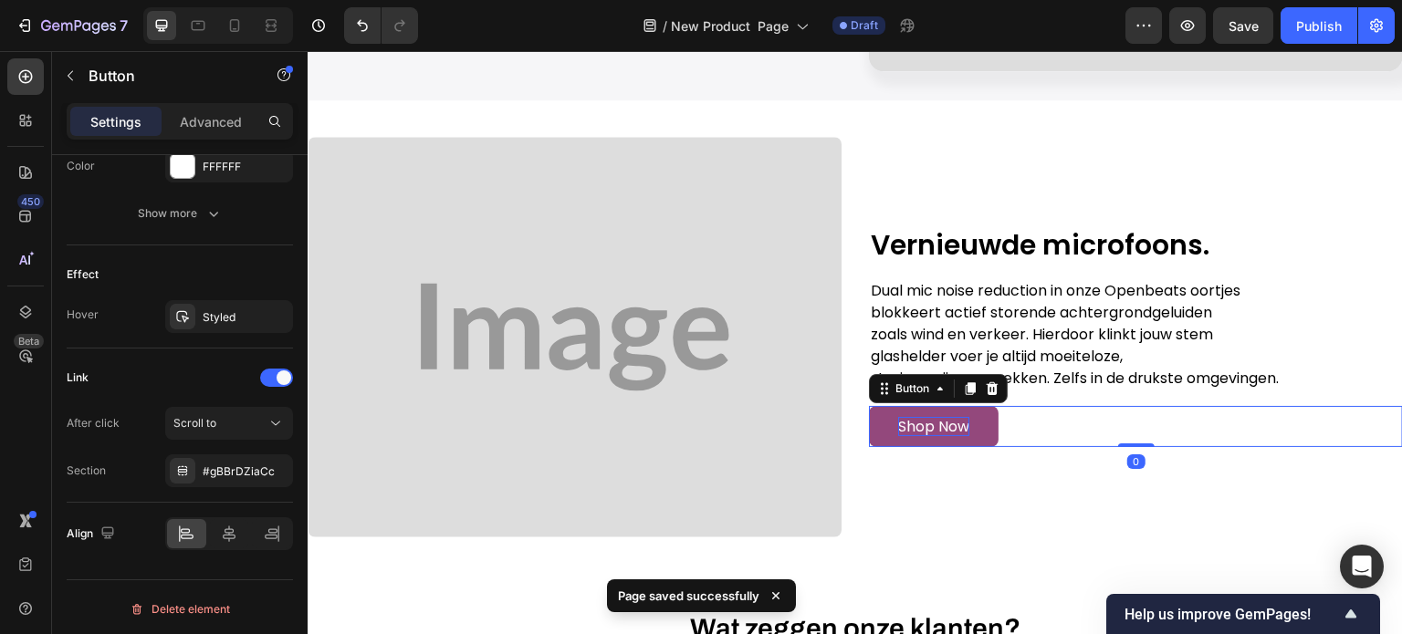
scroll to position [869, 0]
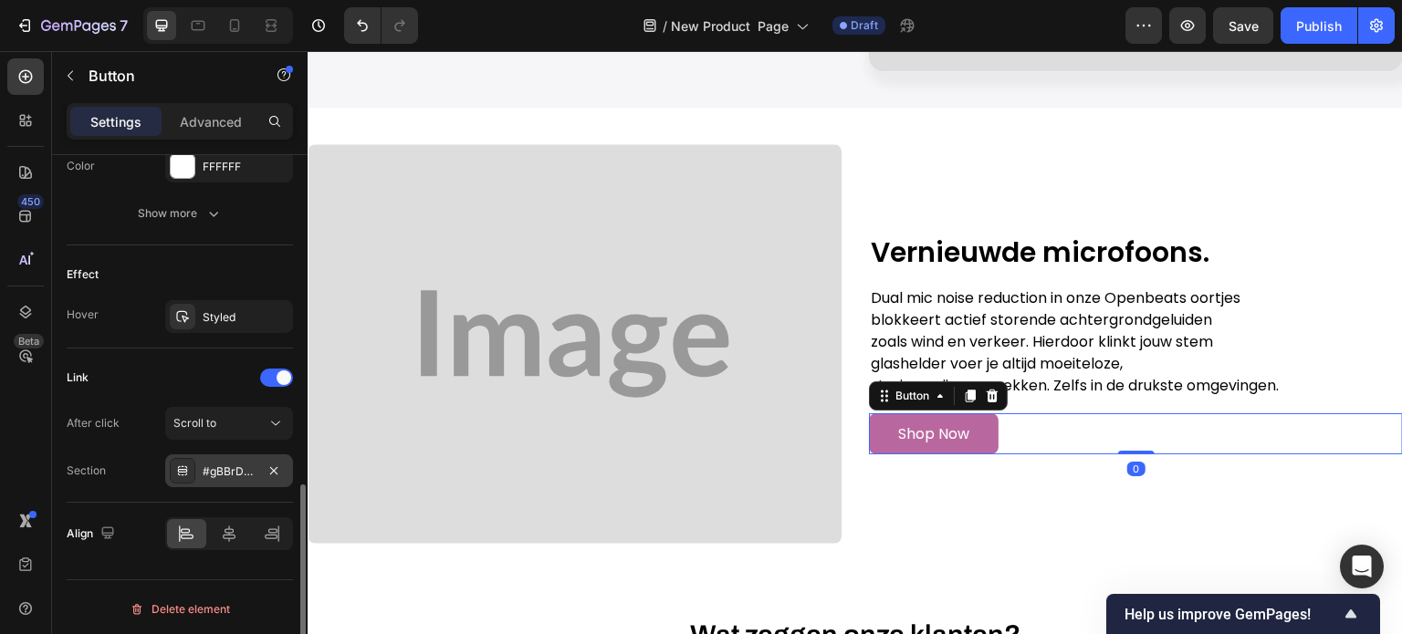
click at [201, 474] on div "#gBBrDZiaCc" at bounding box center [229, 471] width 128 height 33
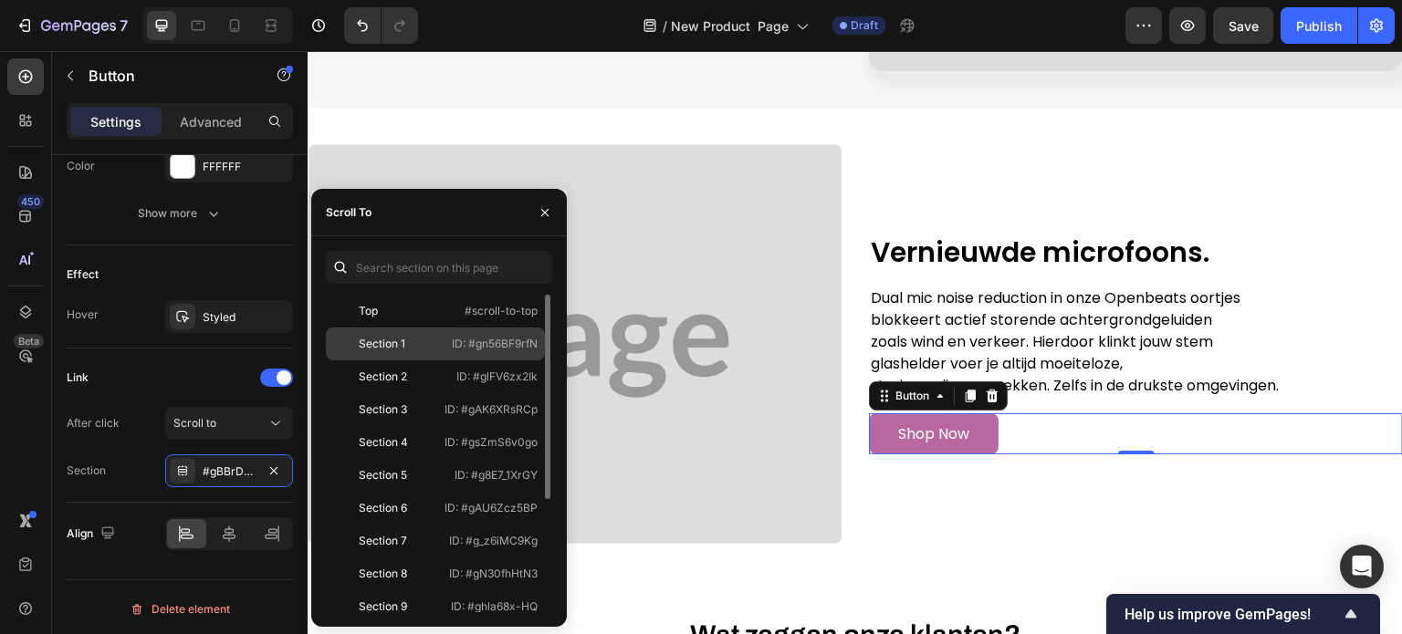
click at [415, 348] on div "Section 1" at bounding box center [386, 344] width 106 height 16
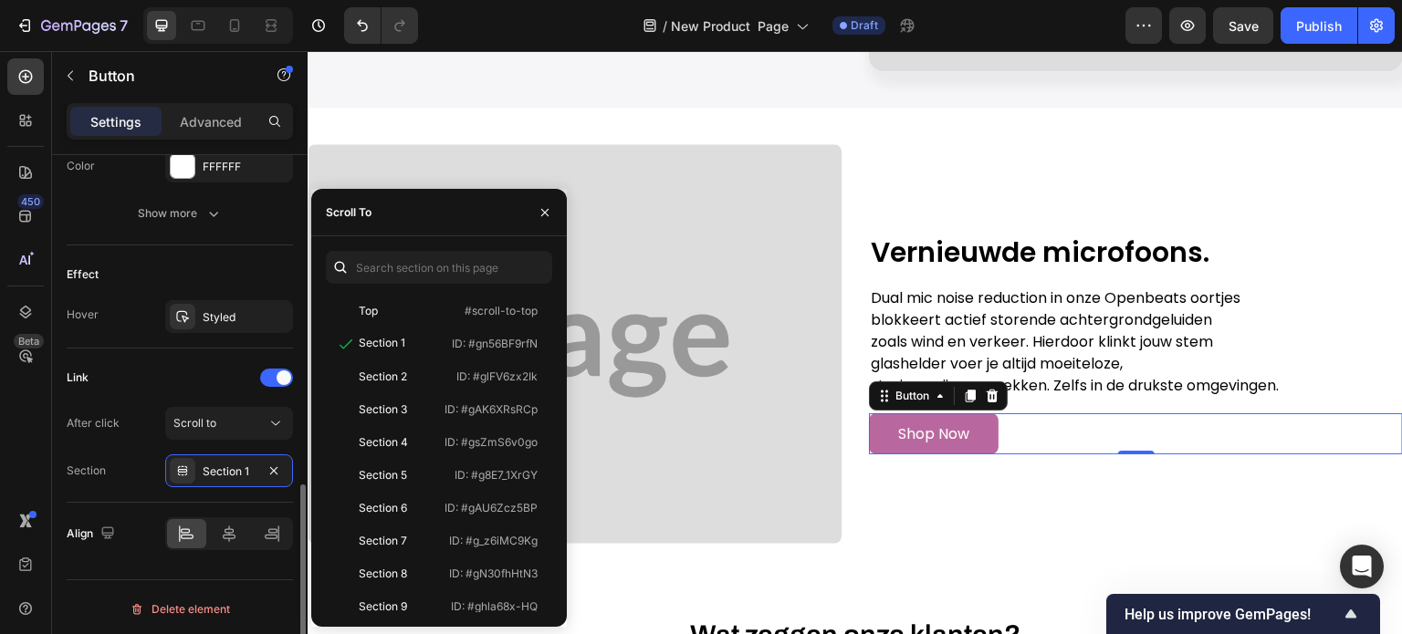
click at [142, 437] on div "After click Scroll to Section Section 1" at bounding box center [180, 447] width 226 height 80
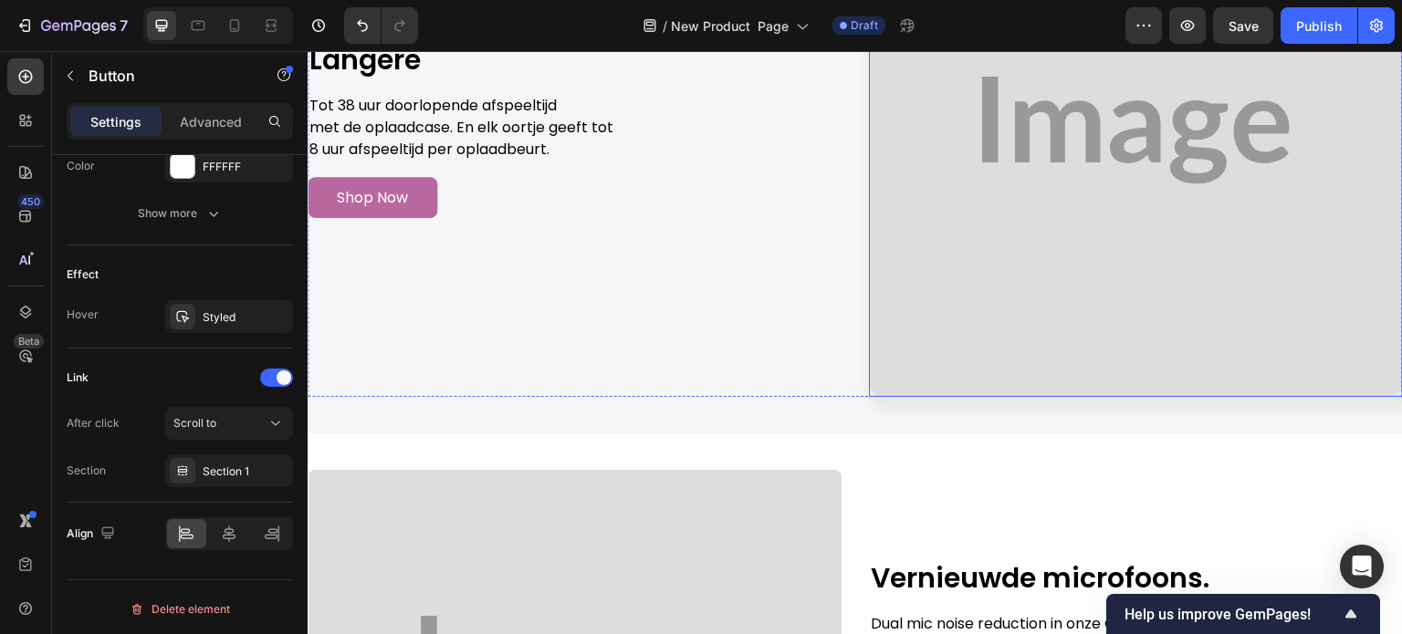
scroll to position [6298, 0]
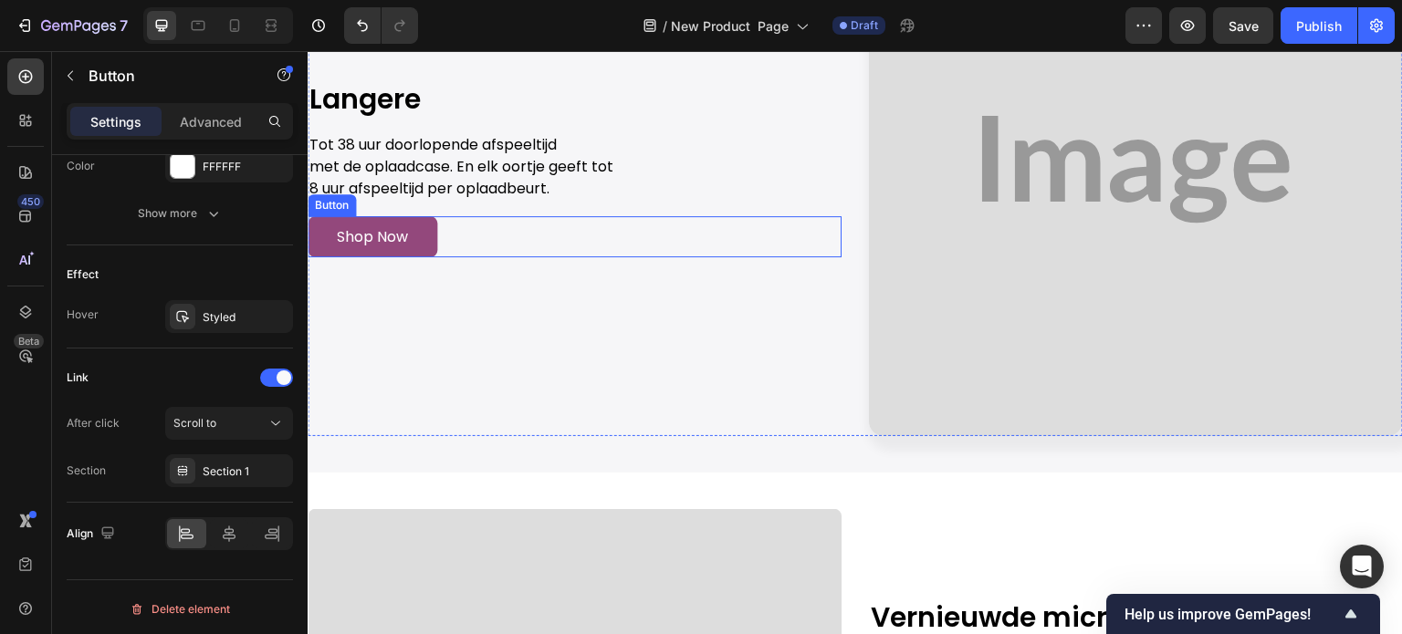
click at [422, 229] on link "Shop Now" at bounding box center [373, 236] width 130 height 41
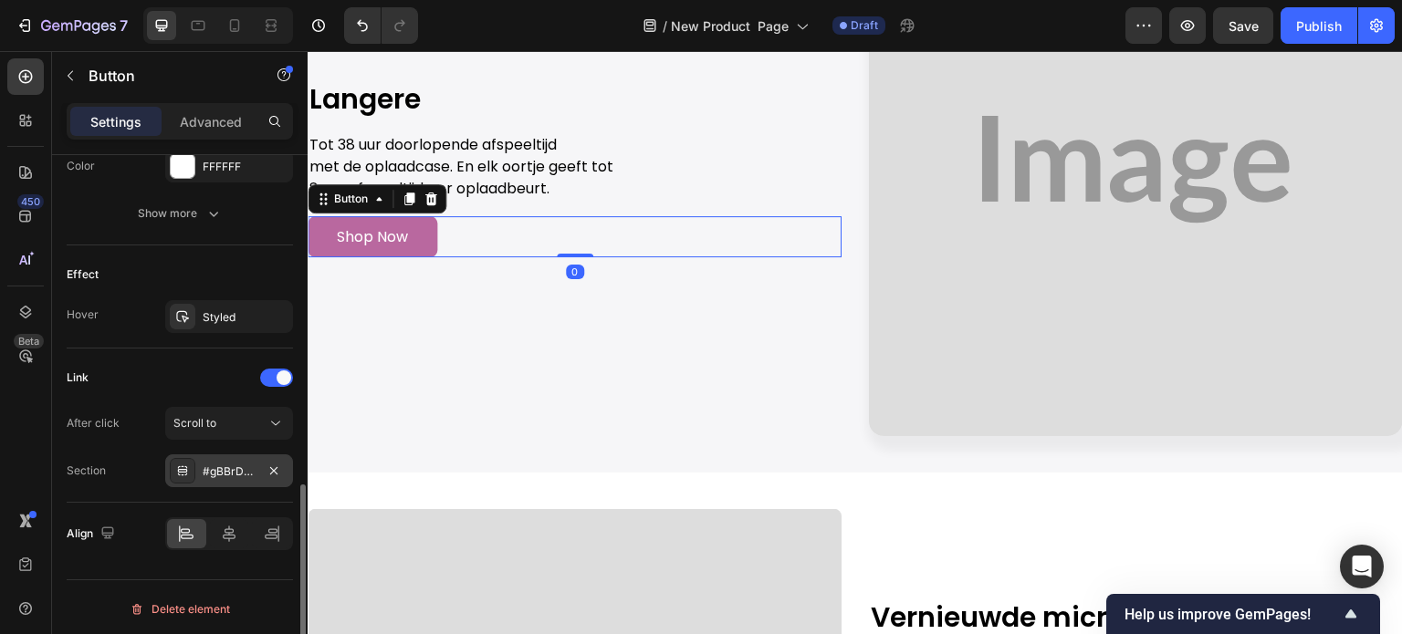
click at [227, 477] on div "#gBBrDZiaCc" at bounding box center [229, 471] width 128 height 33
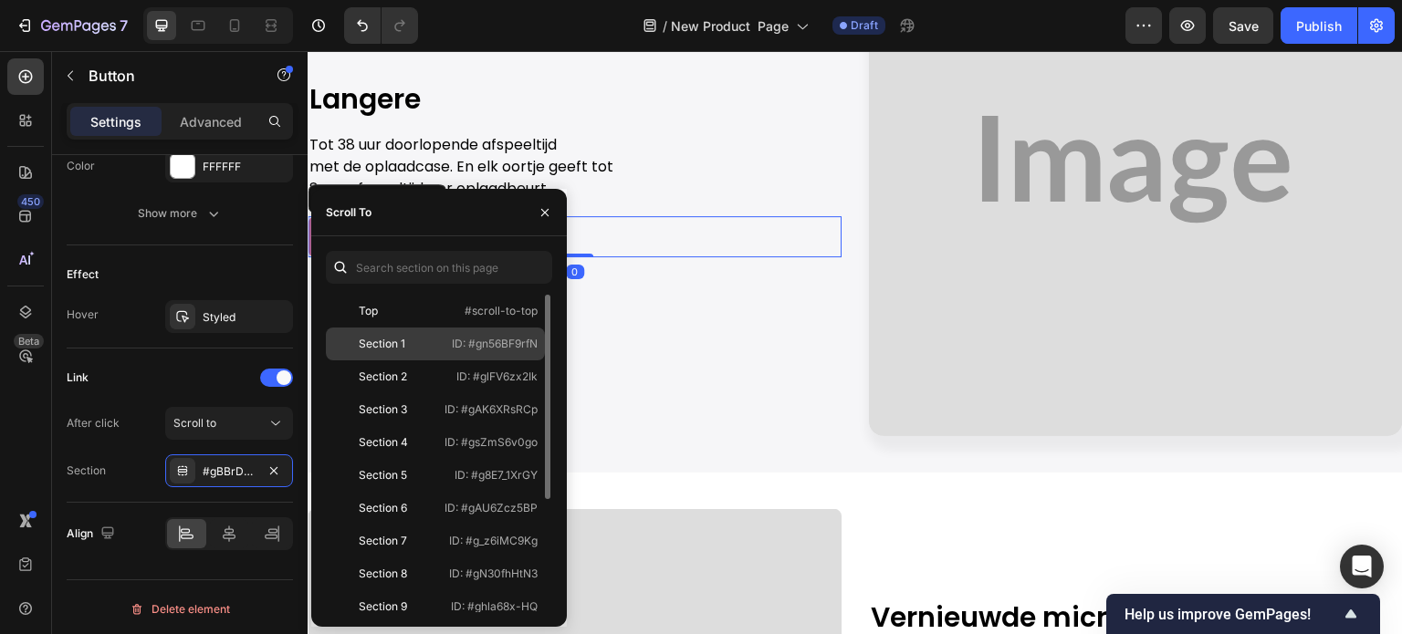
click at [411, 347] on div "Section 1" at bounding box center [386, 344] width 106 height 16
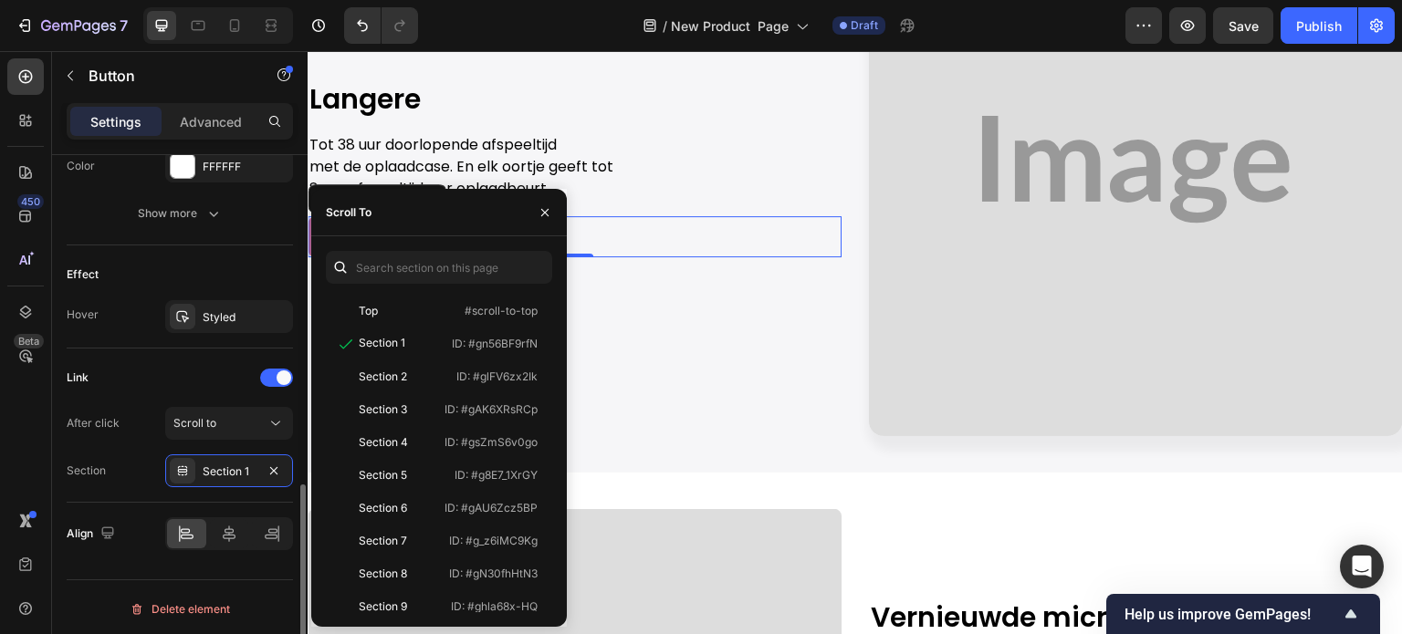
click at [203, 379] on div "Link" at bounding box center [180, 377] width 226 height 29
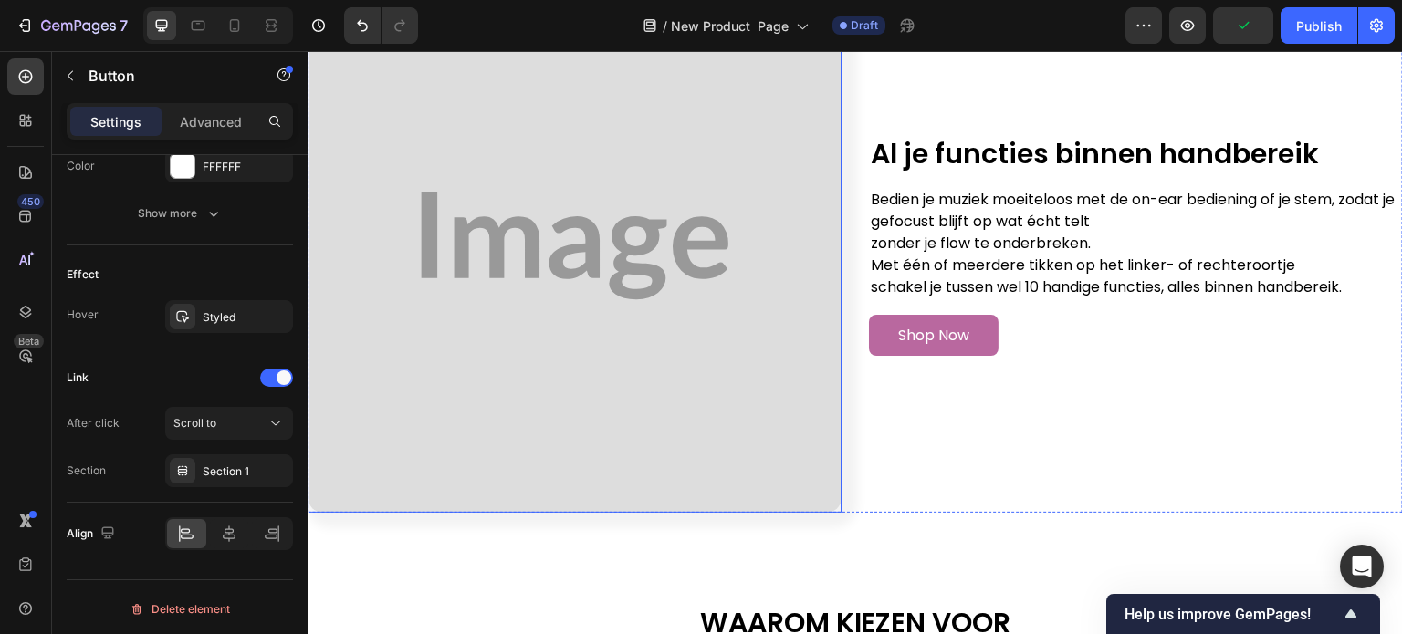
scroll to position [4838, 0]
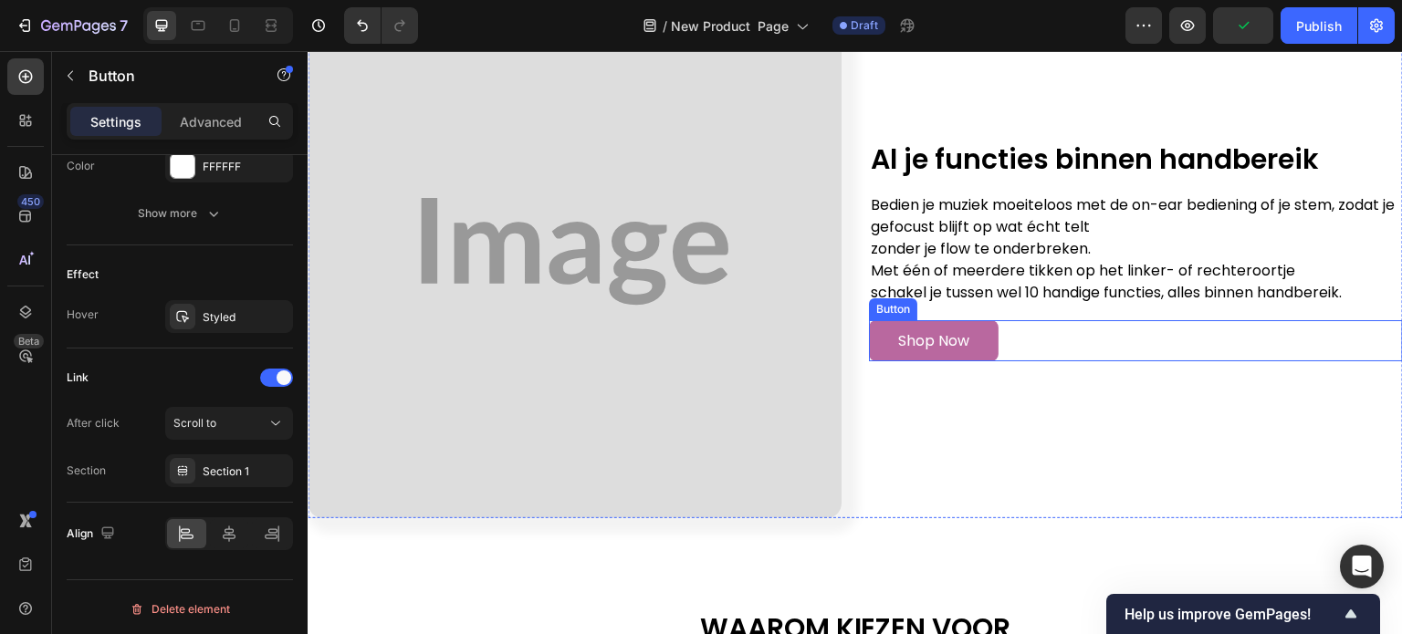
click at [1009, 325] on div "Shop Now Button" at bounding box center [1136, 340] width 534 height 41
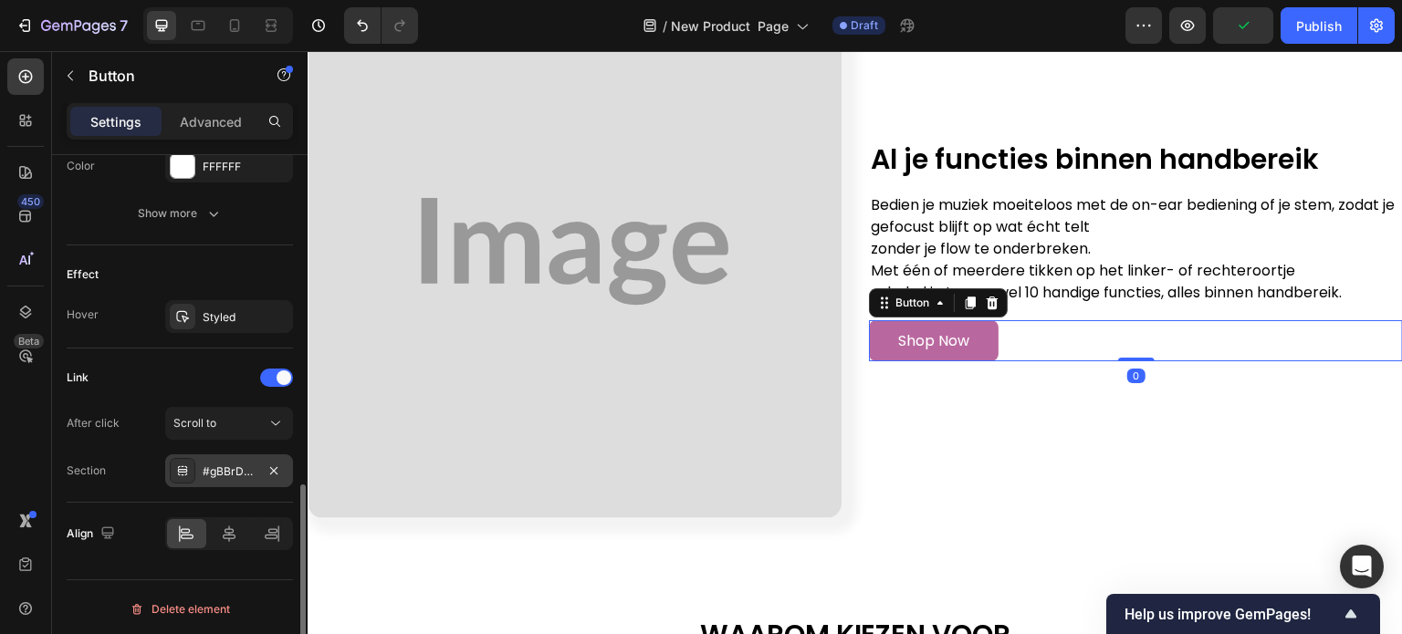
click at [210, 480] on div "#gBBrDZiaCc" at bounding box center [229, 471] width 128 height 33
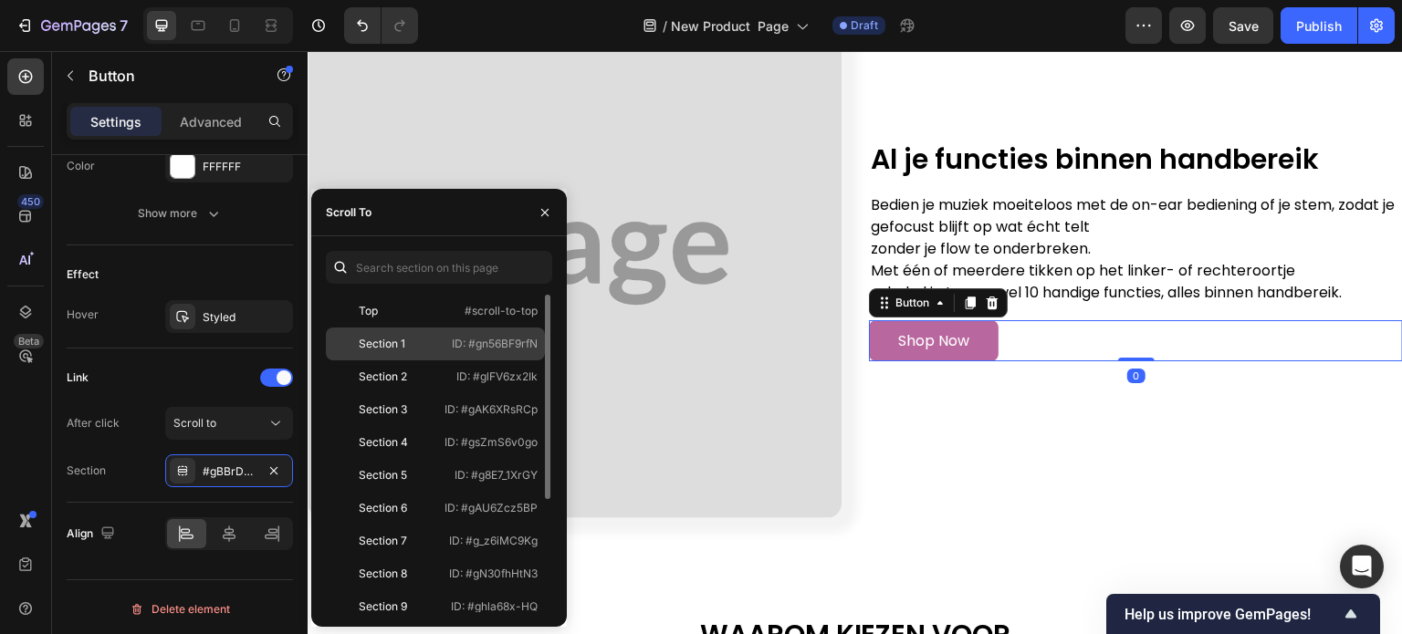
click at [377, 350] on div "Section 1" at bounding box center [382, 344] width 47 height 16
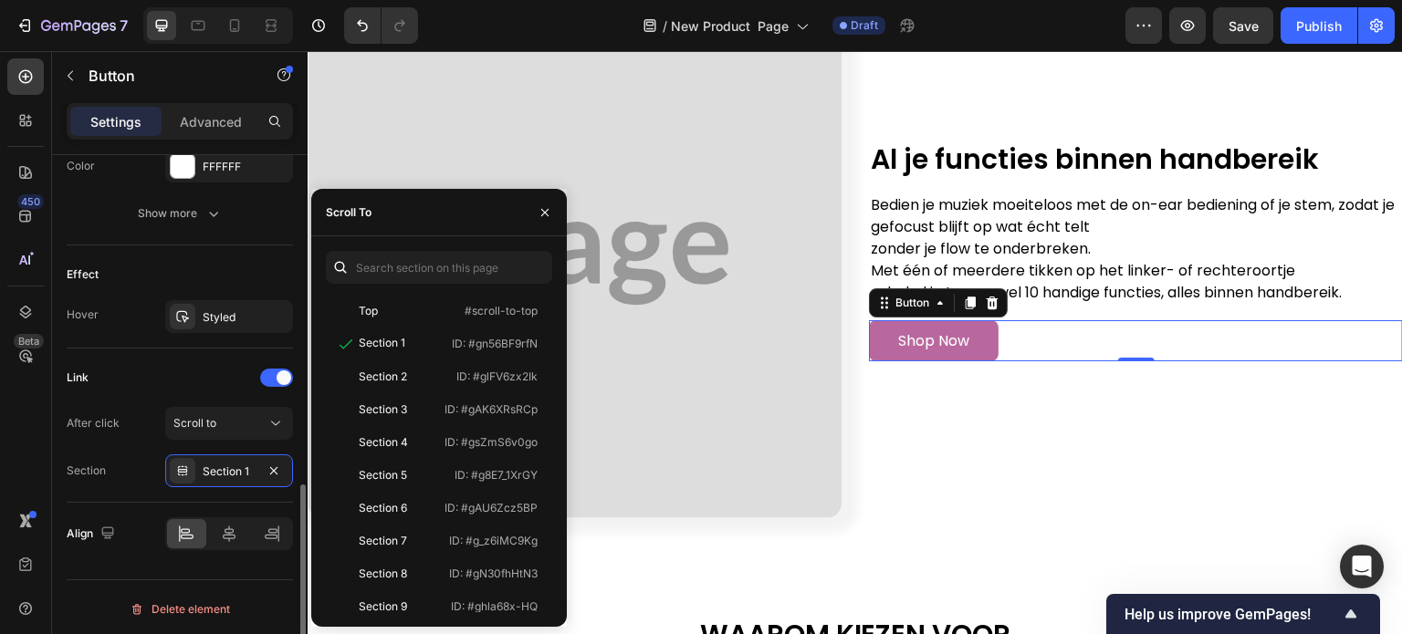
click at [221, 379] on div "Link" at bounding box center [180, 377] width 226 height 29
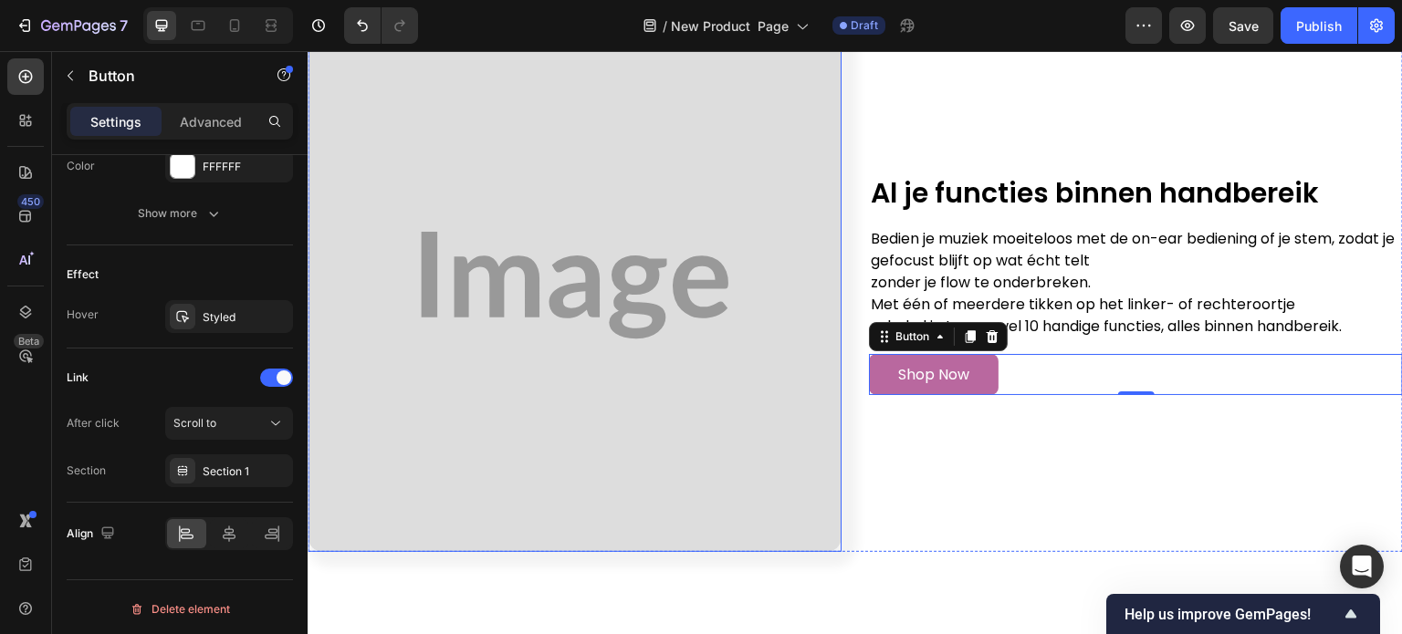
scroll to position [4290, 0]
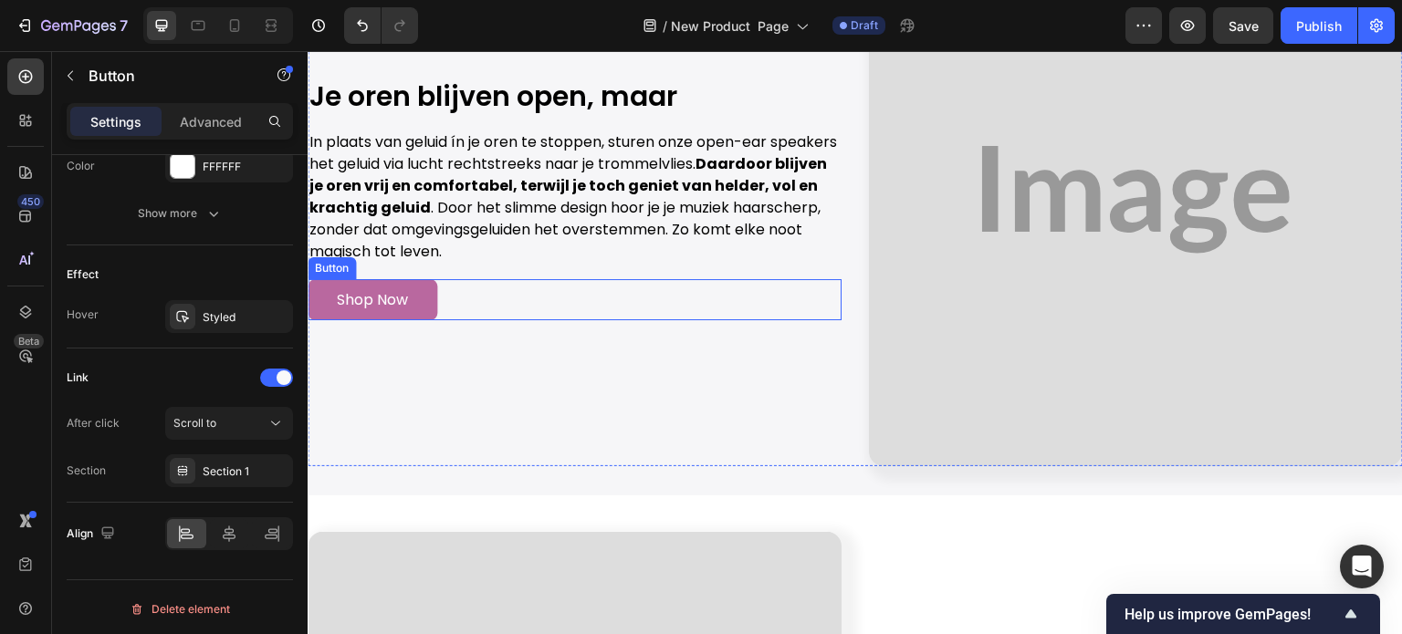
click at [519, 299] on div "Shop Now Button" at bounding box center [575, 299] width 534 height 41
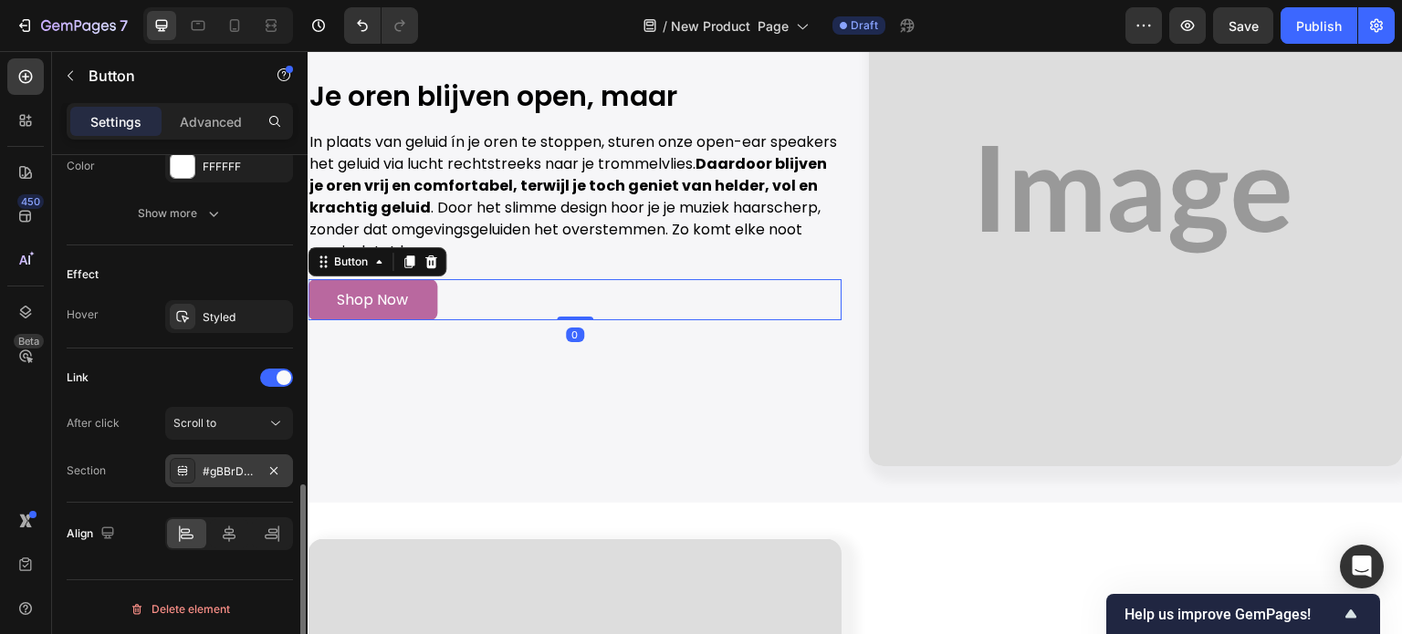
click at [232, 472] on div "#gBBrDZiaCc" at bounding box center [229, 472] width 53 height 16
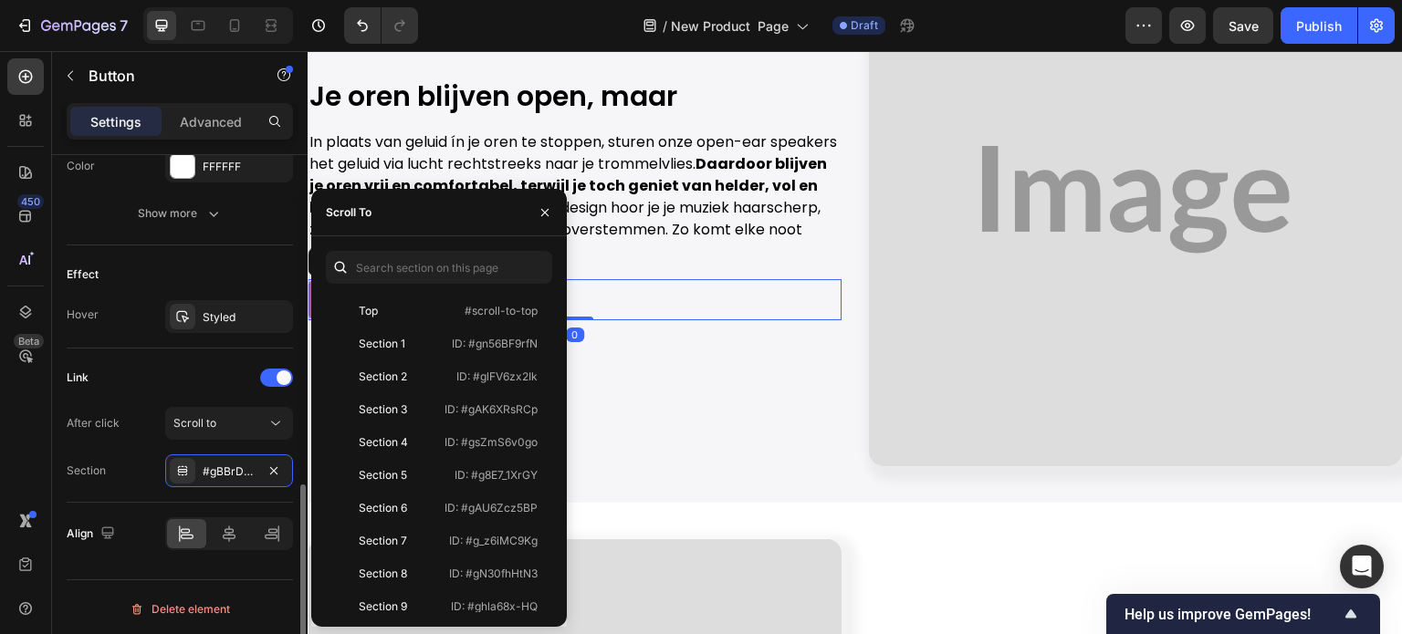
click at [419, 339] on div "Section 1" at bounding box center [386, 344] width 106 height 16
click at [219, 376] on div "Link" at bounding box center [180, 377] width 226 height 29
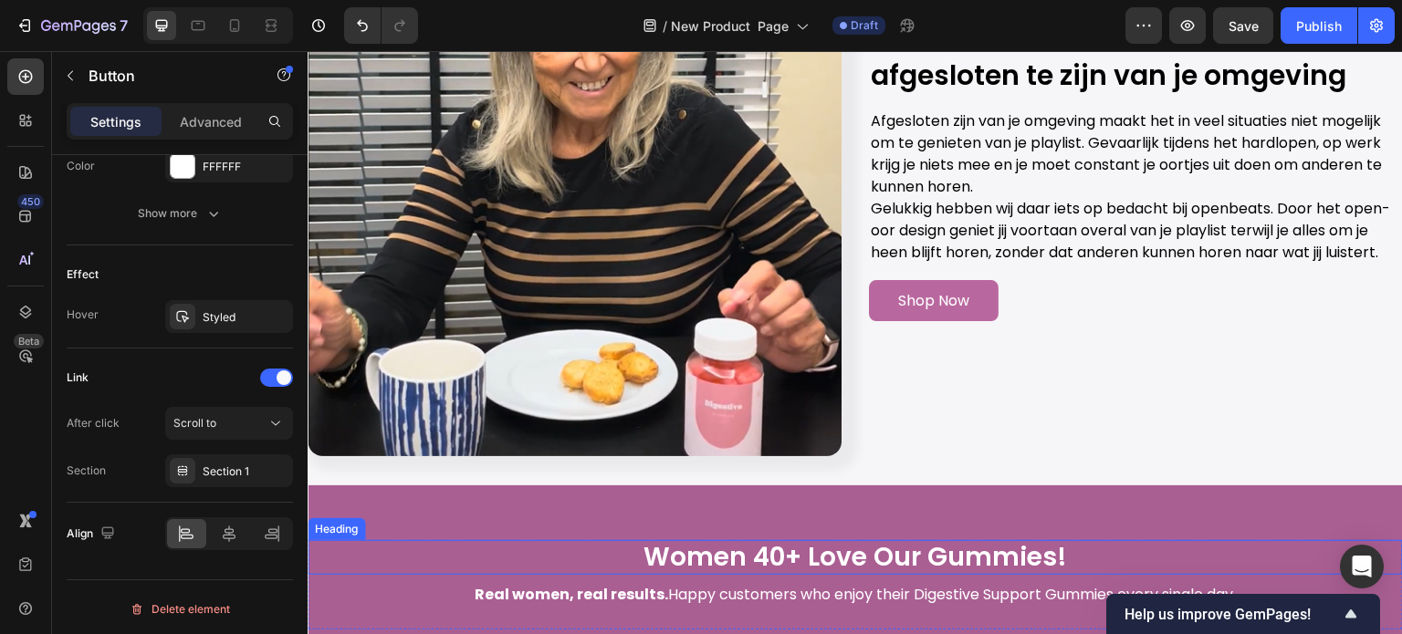
scroll to position [2099, 0]
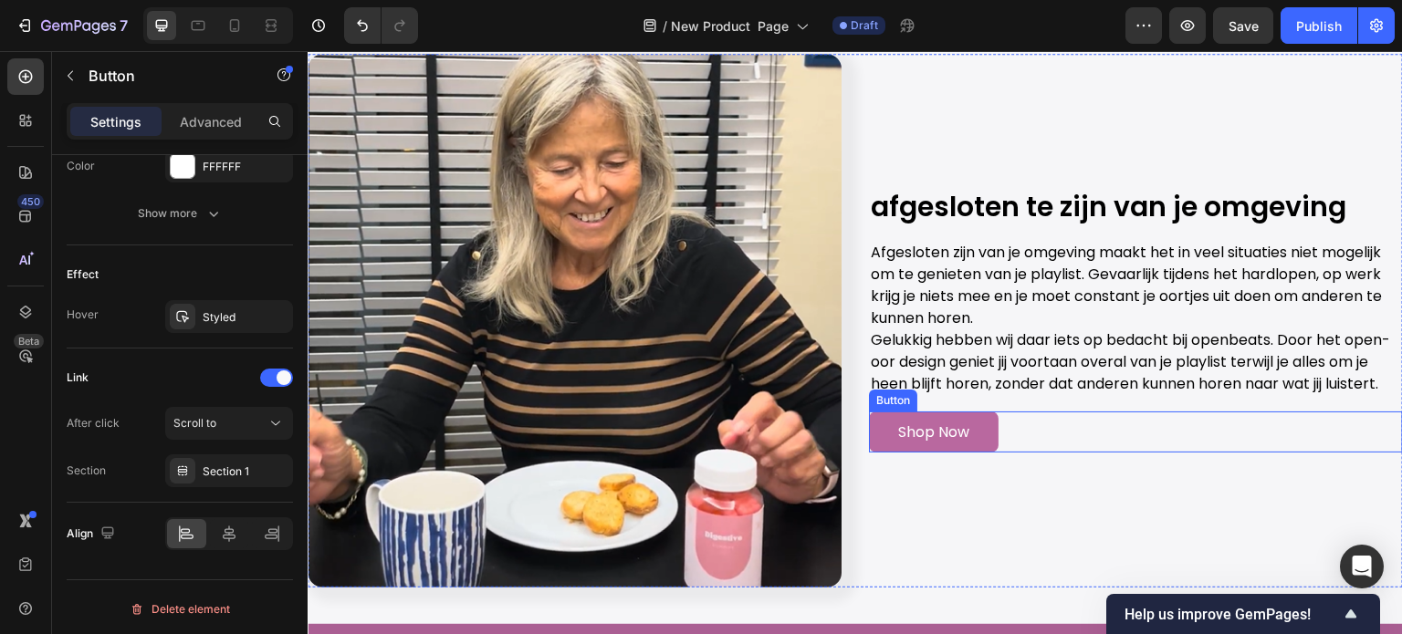
click at [1104, 453] on div "Shop Now Button" at bounding box center [1136, 432] width 534 height 41
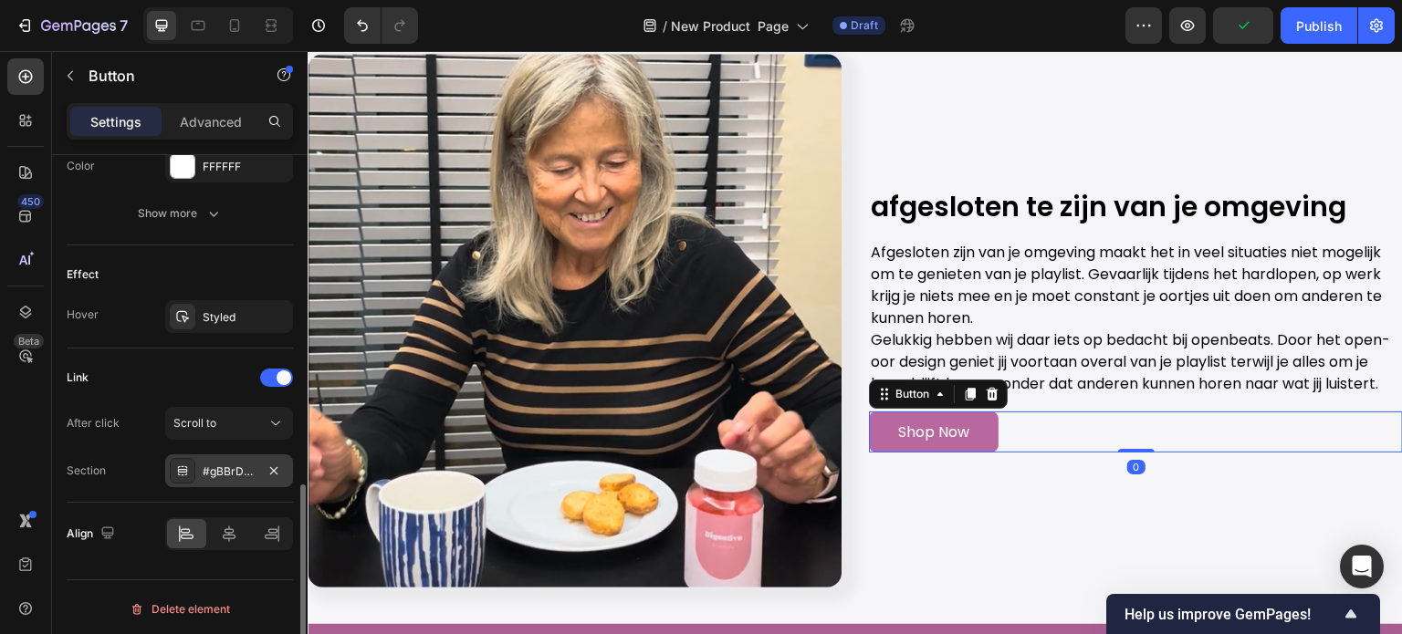
click at [231, 459] on div "#gBBrDZiaCc" at bounding box center [229, 471] width 128 height 33
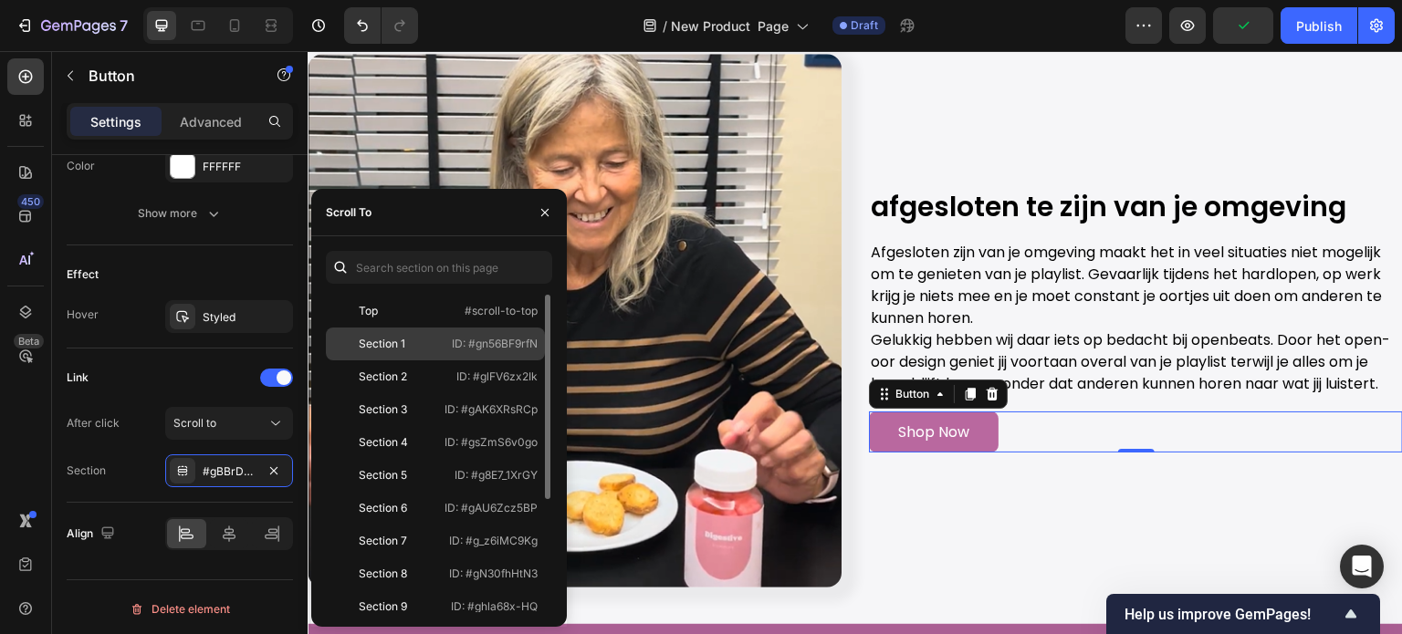
click at [366, 336] on div "Section 1" at bounding box center [382, 344] width 47 height 16
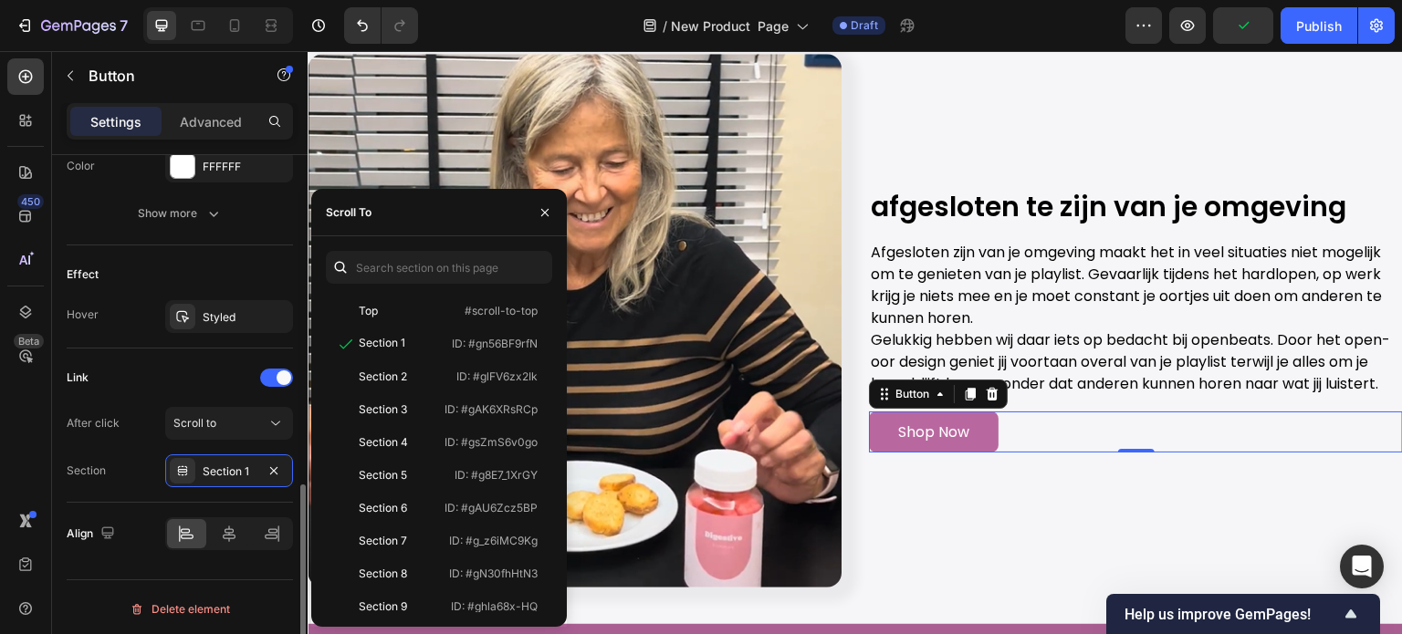
click at [199, 386] on div "Link" at bounding box center [180, 377] width 226 height 29
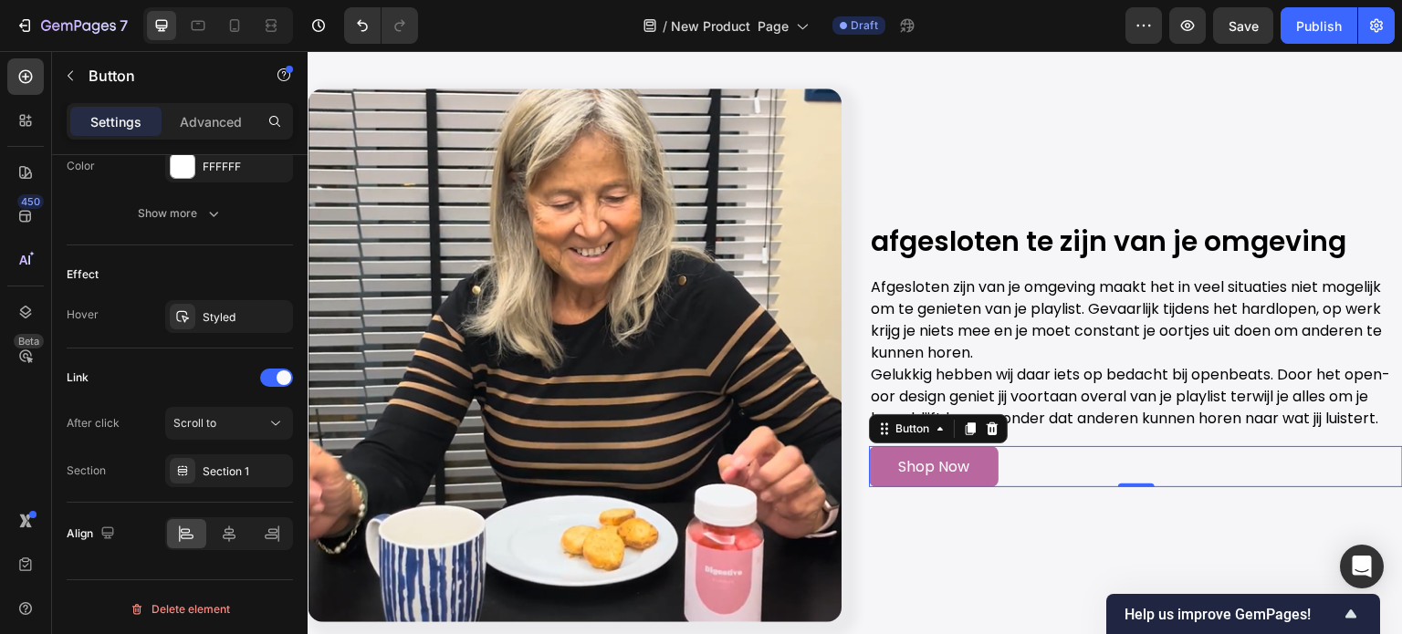
scroll to position [639, 0]
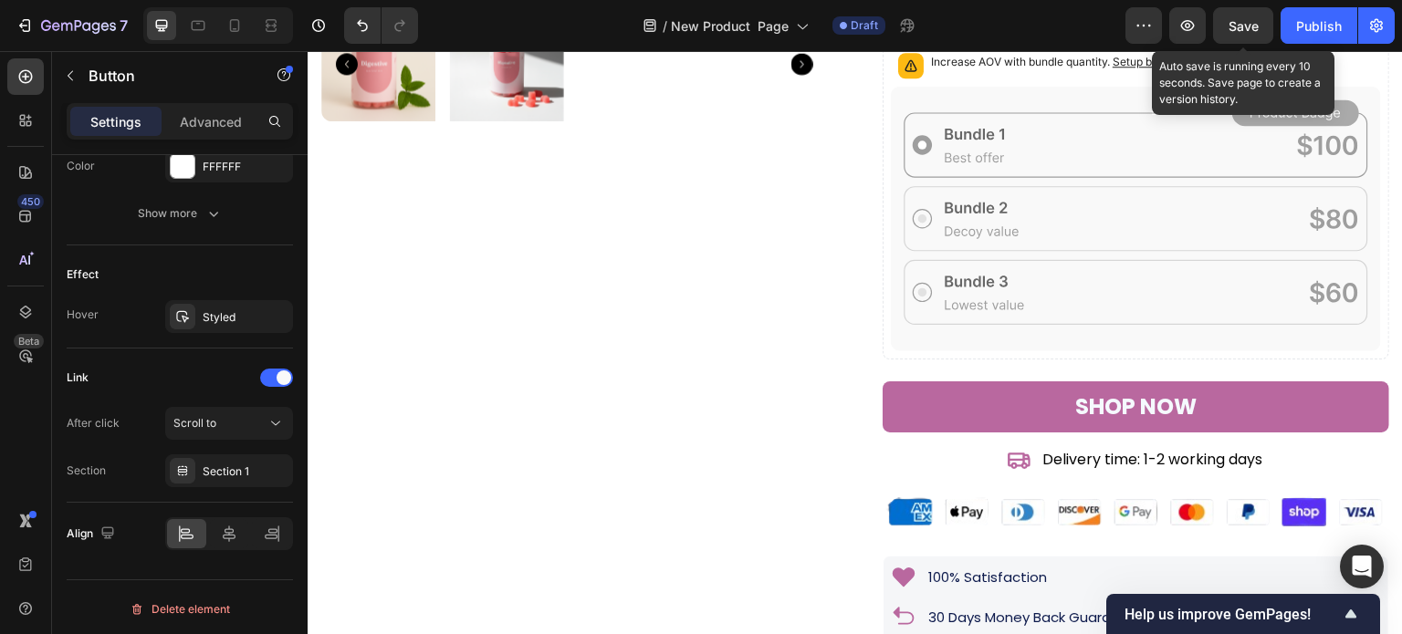
click at [1243, 21] on span "Save" at bounding box center [1244, 26] width 30 height 16
click at [1254, 19] on span "Save" at bounding box center [1244, 26] width 30 height 16
click at [1251, 28] on span "Save" at bounding box center [1244, 26] width 30 height 16
click at [1230, 20] on span "Save" at bounding box center [1244, 26] width 30 height 16
drag, startPoint x: 1238, startPoint y: 27, endPoint x: 1205, endPoint y: 41, distance: 35.6
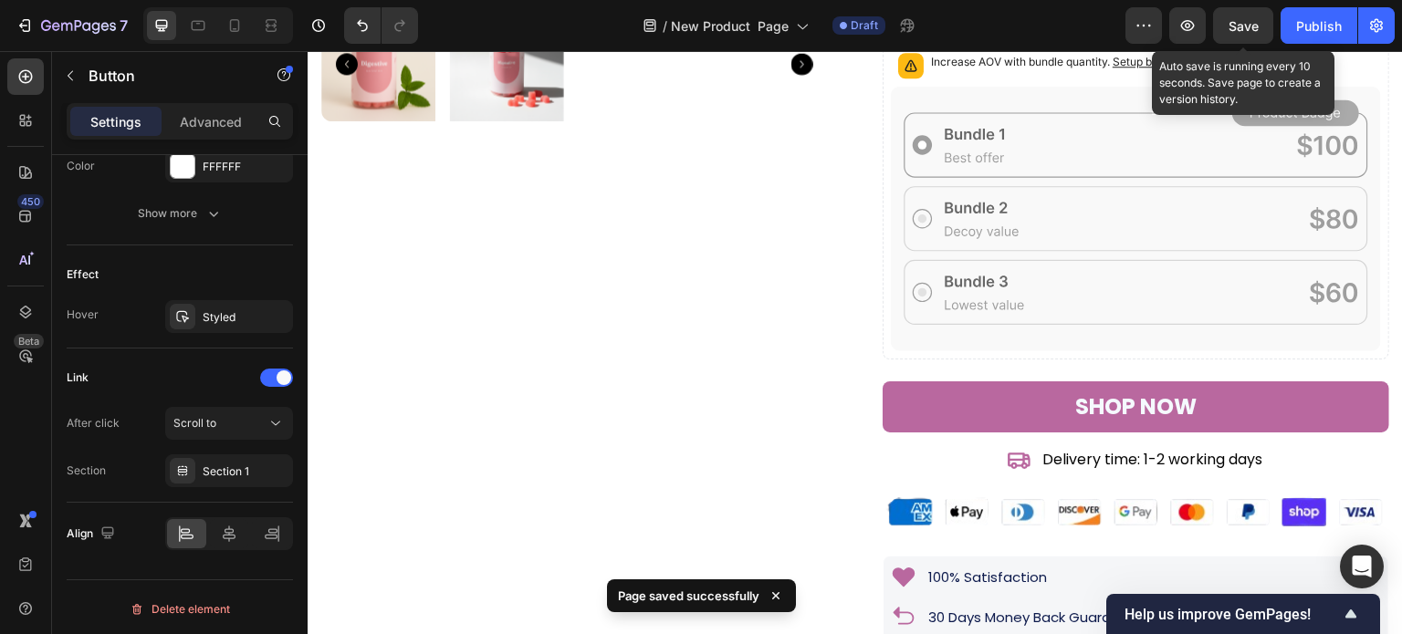
click at [1238, 28] on span "Save" at bounding box center [1244, 26] width 30 height 16
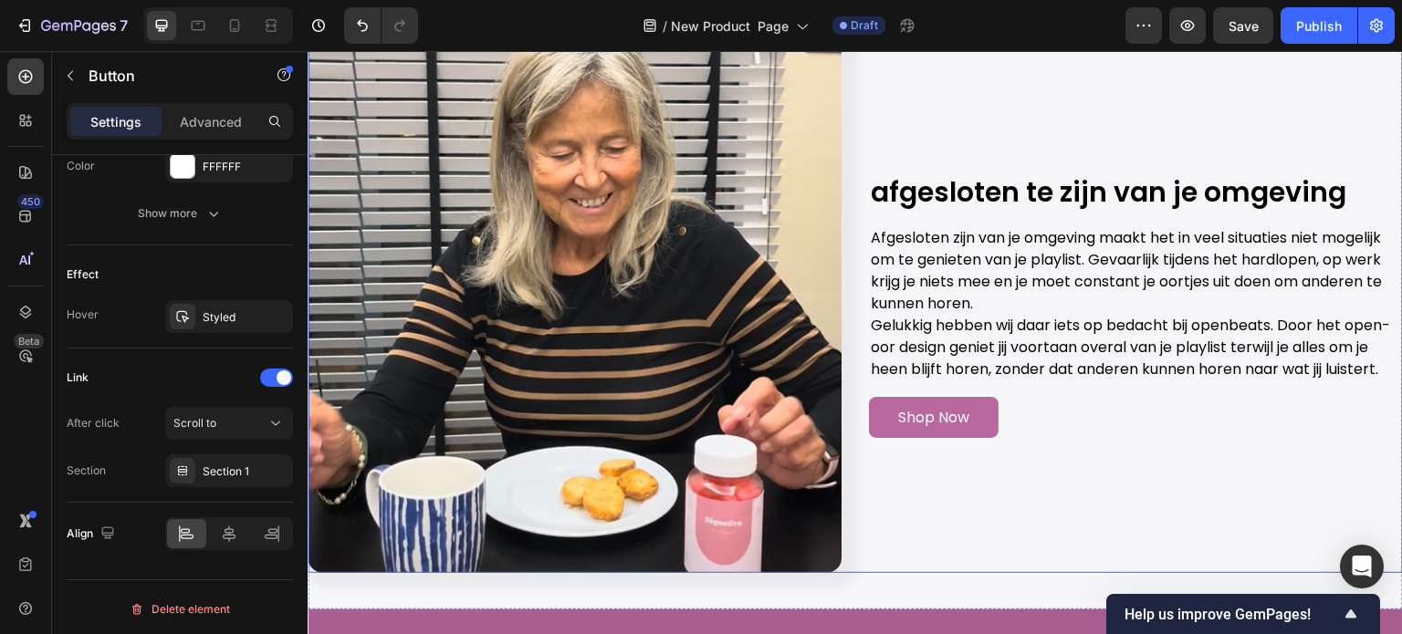
scroll to position [2008, 0]
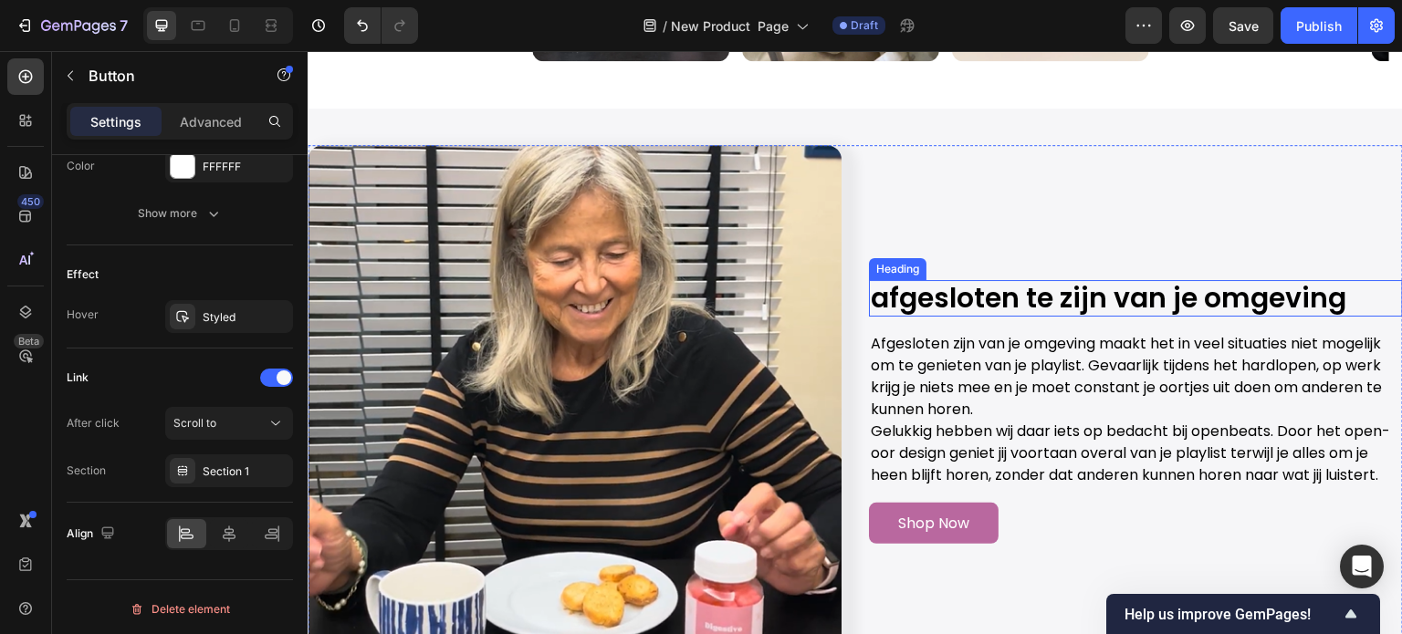
click at [947, 288] on h2 "afgesloten te zijn van je omgeving" at bounding box center [1136, 298] width 534 height 37
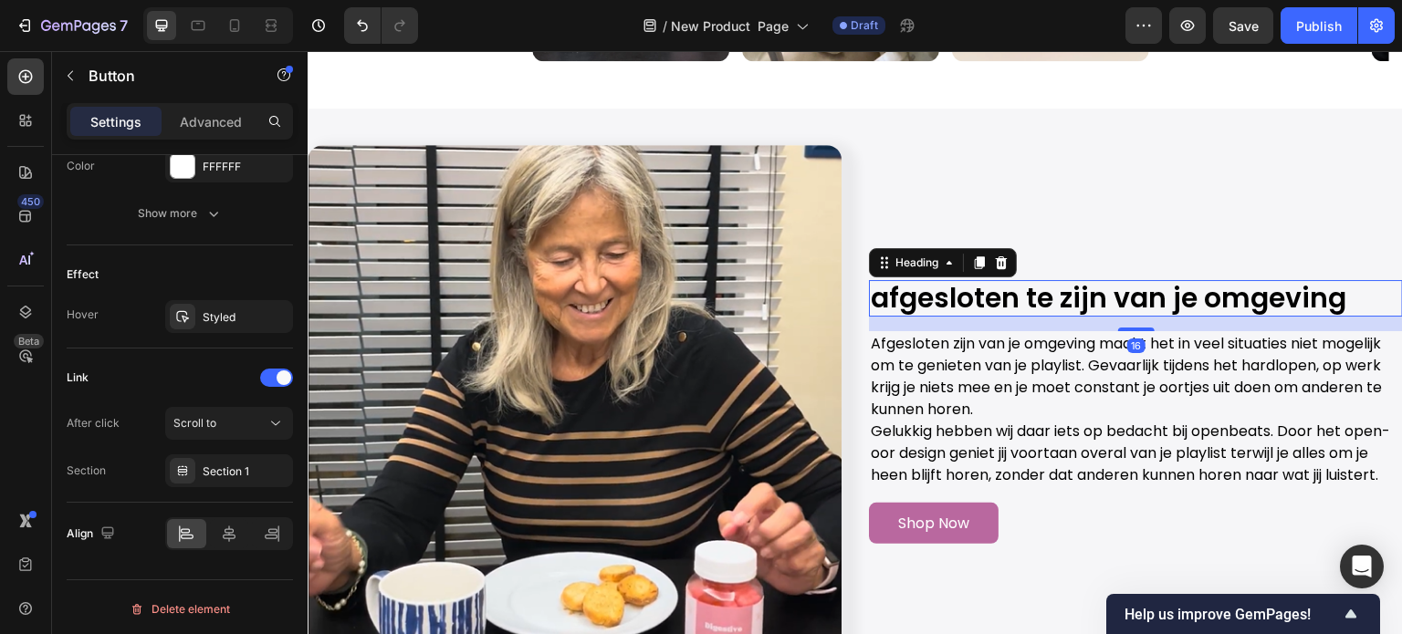
scroll to position [0, 0]
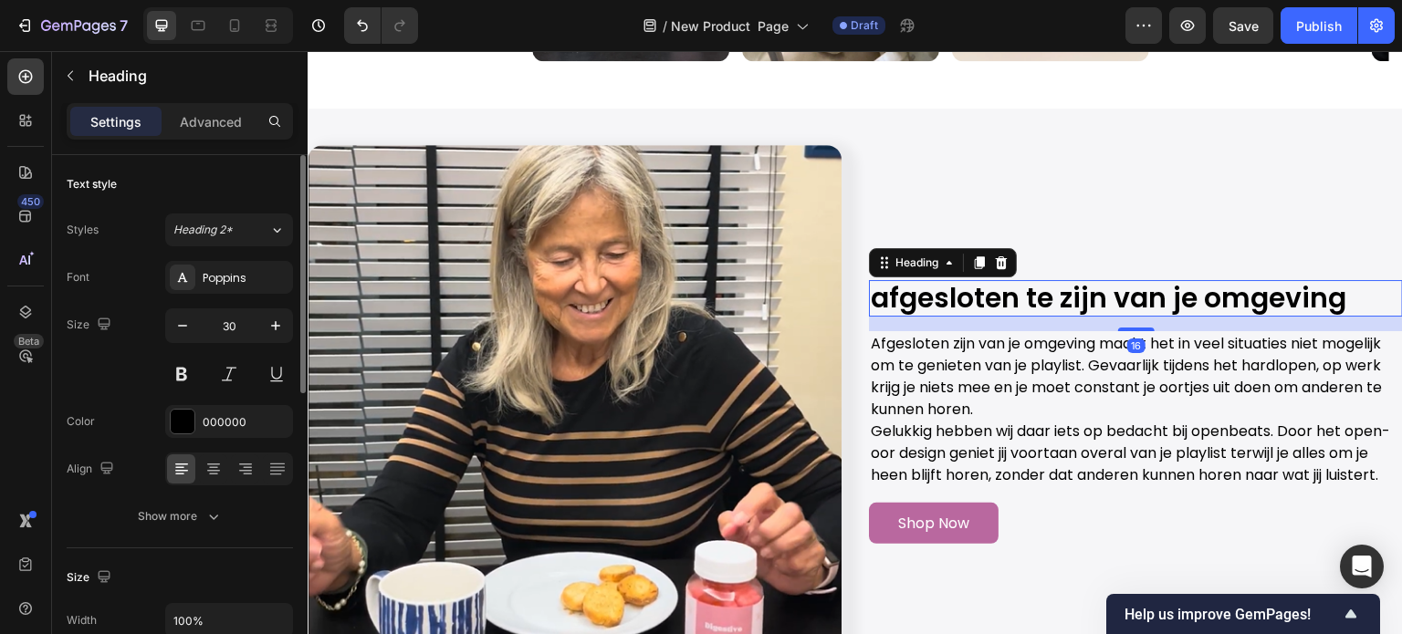
click at [935, 283] on h2 "afgesloten te zijn van je omgeving" at bounding box center [1136, 298] width 534 height 37
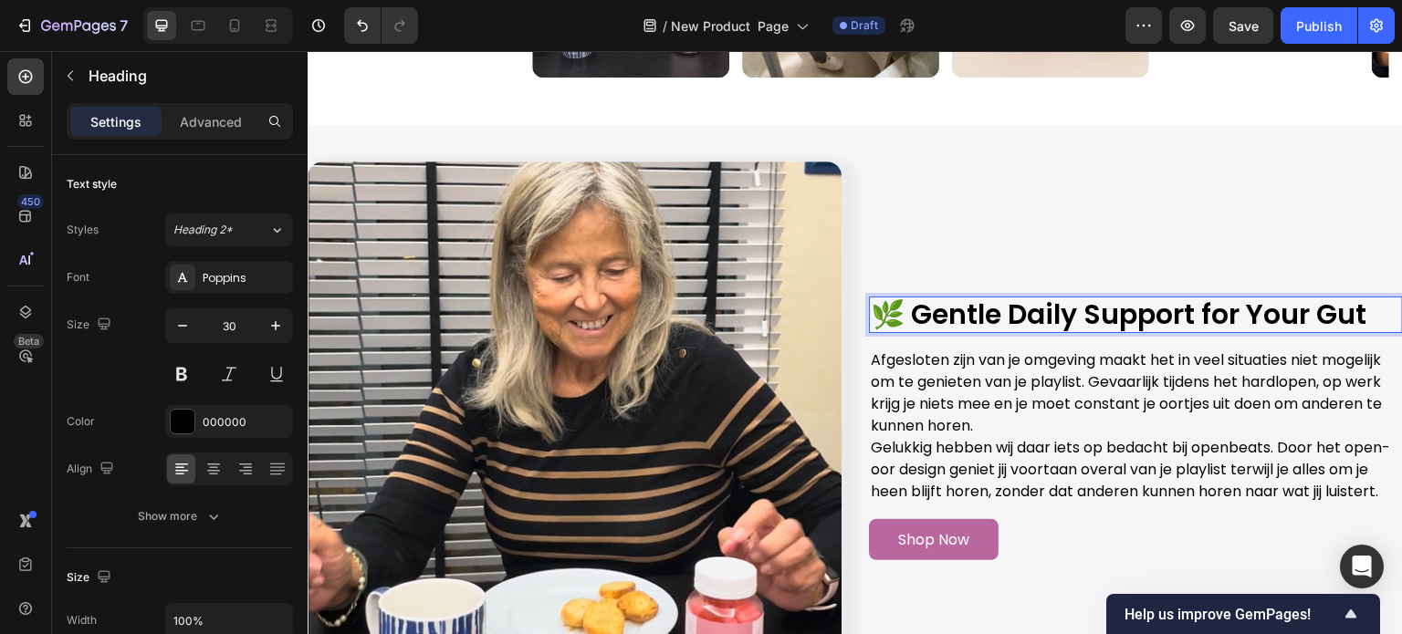
scroll to position [2008, 0]
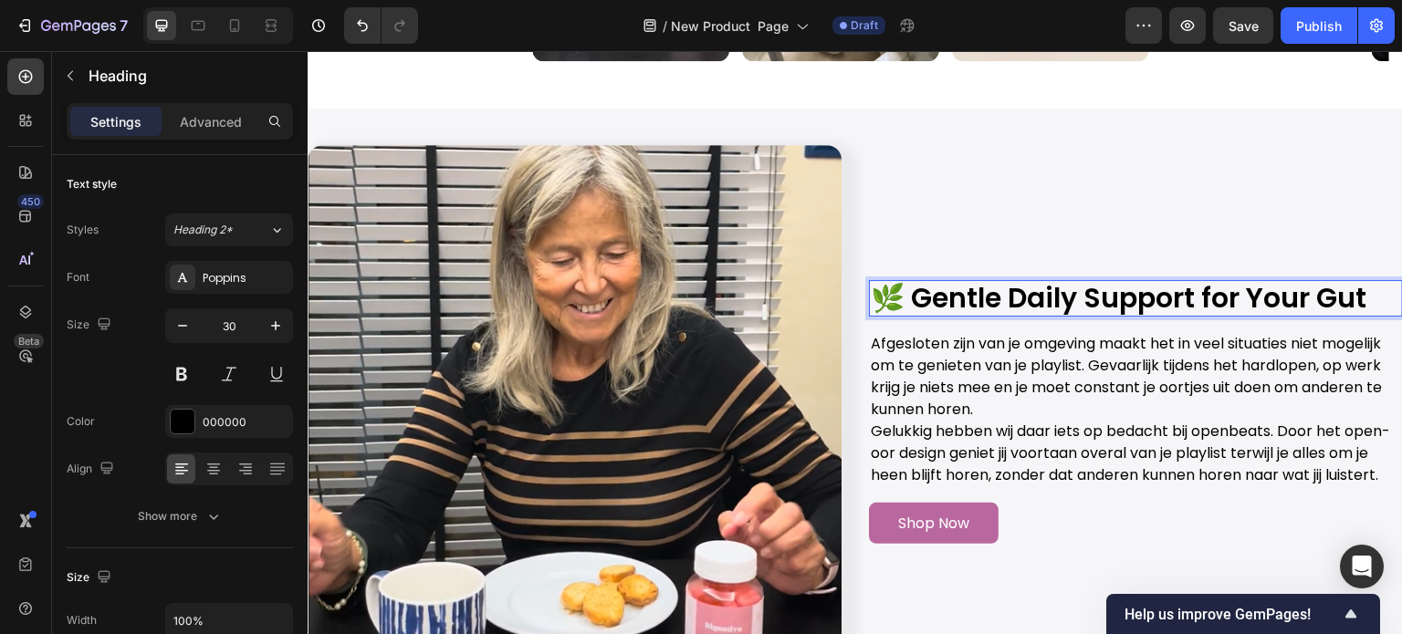
click at [915, 282] on p "🌿 Gentle Daily Support for Your Gut" at bounding box center [1136, 298] width 530 height 33
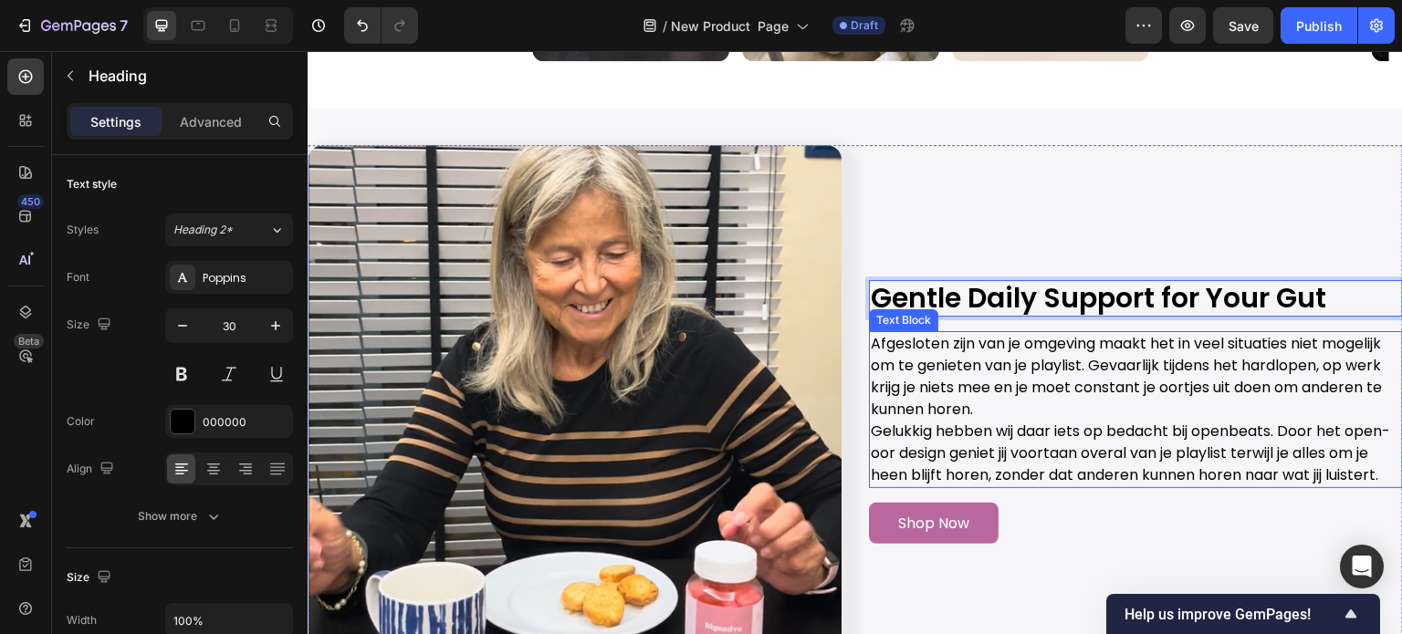
click at [1023, 421] on p "Gelukkig hebben wij daar iets op bedacht bij openbeats. Door het open-oor desig…" at bounding box center [1136, 454] width 530 height 66
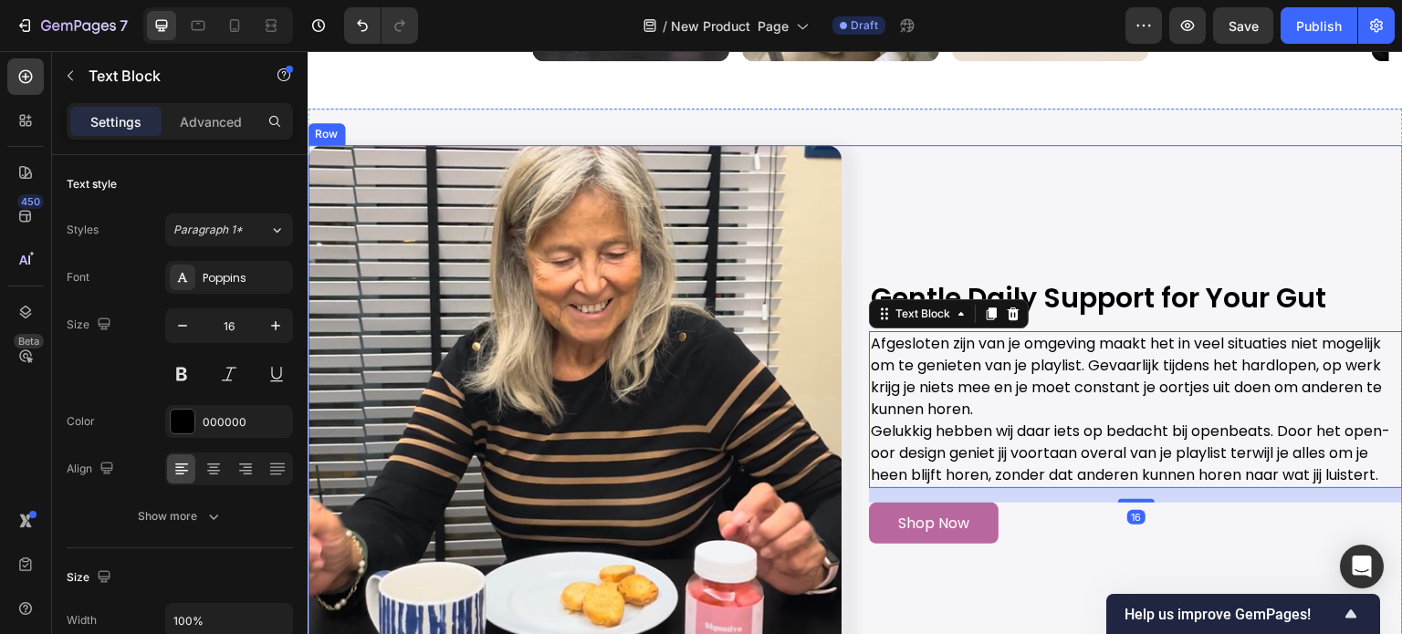
click at [1150, 217] on div "Gentle Daily Support for Your Gut Heading Afgesloten zijn van je omgeving maakt…" at bounding box center [1136, 412] width 534 height 534
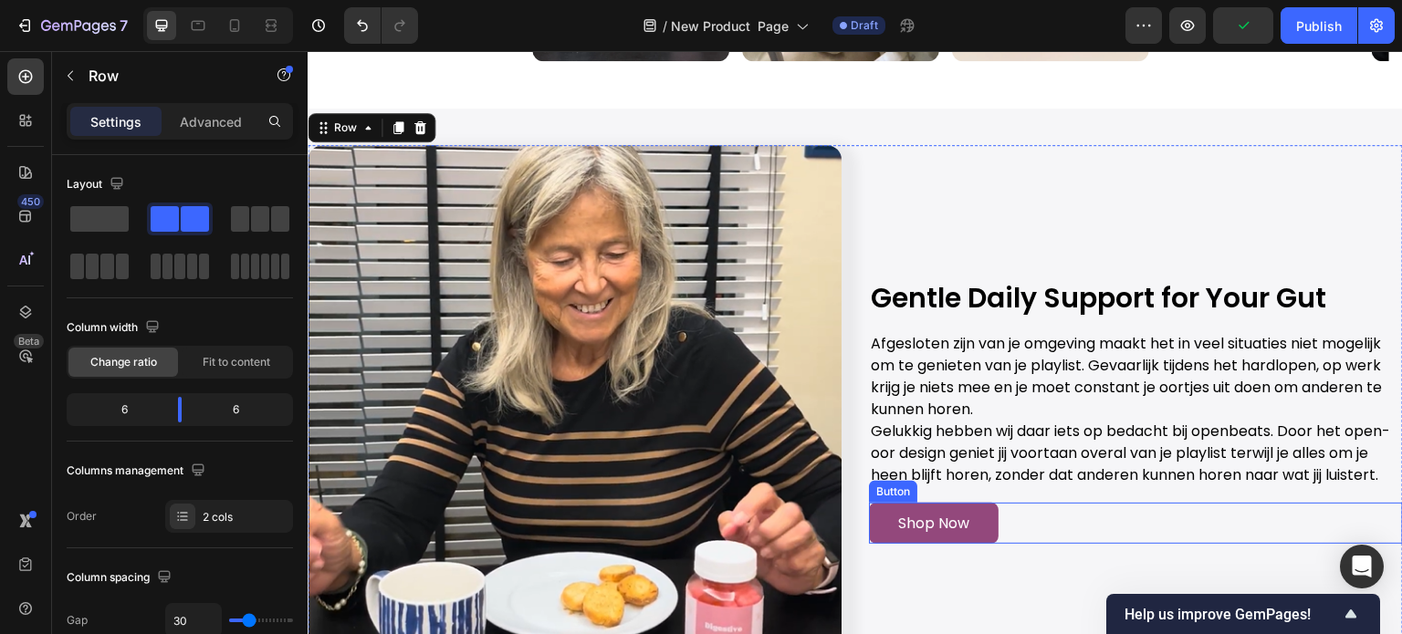
click at [890, 523] on link "Shop Now" at bounding box center [934, 523] width 130 height 41
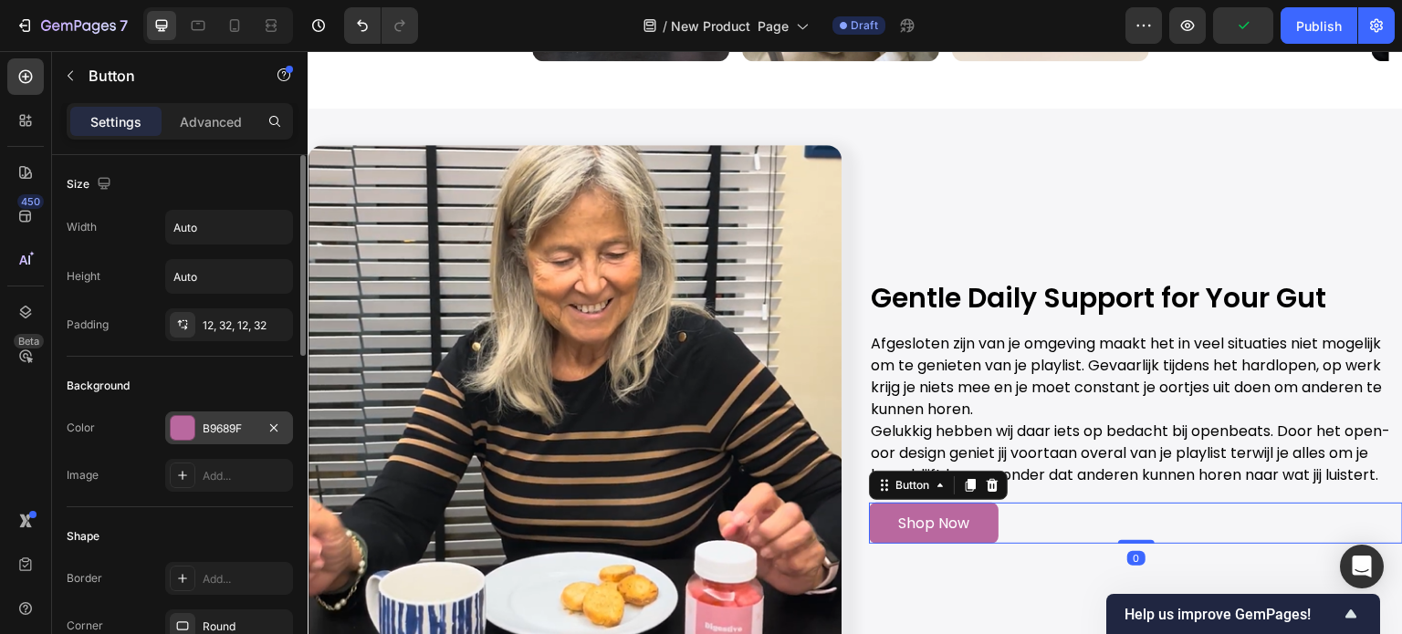
click at [227, 438] on div "B9689F" at bounding box center [229, 428] width 128 height 33
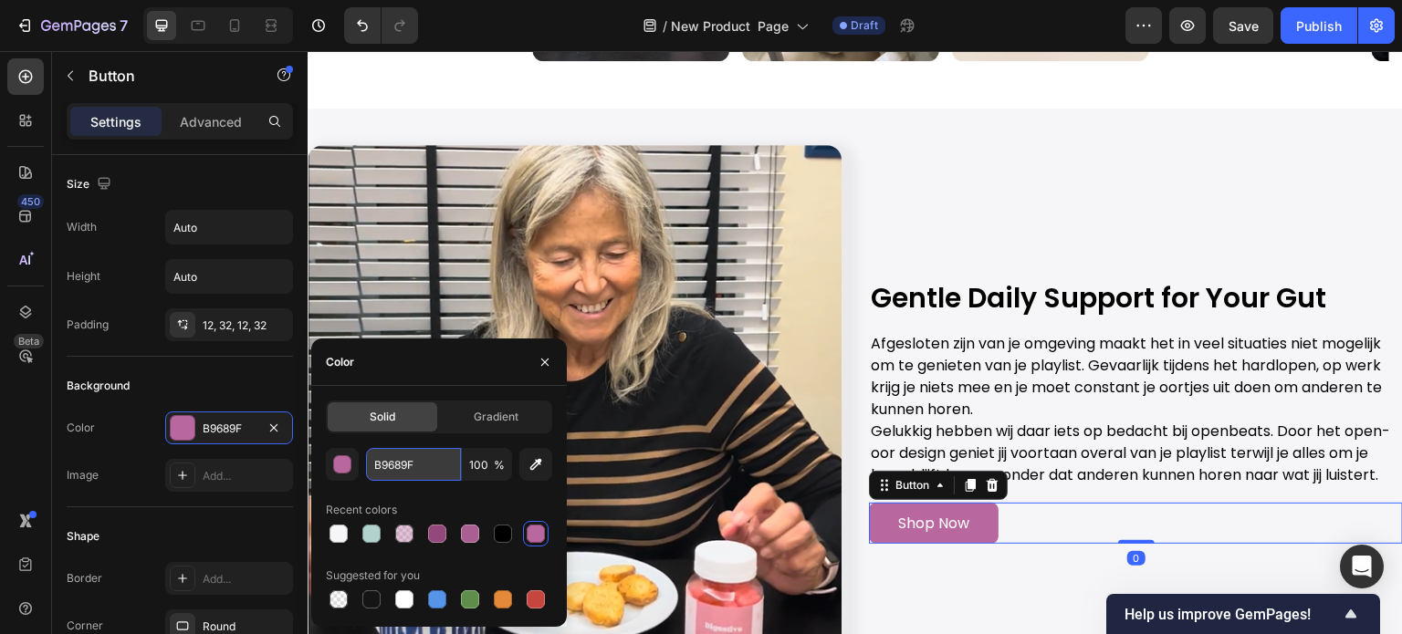
click at [394, 477] on input "B9689F" at bounding box center [413, 464] width 95 height 33
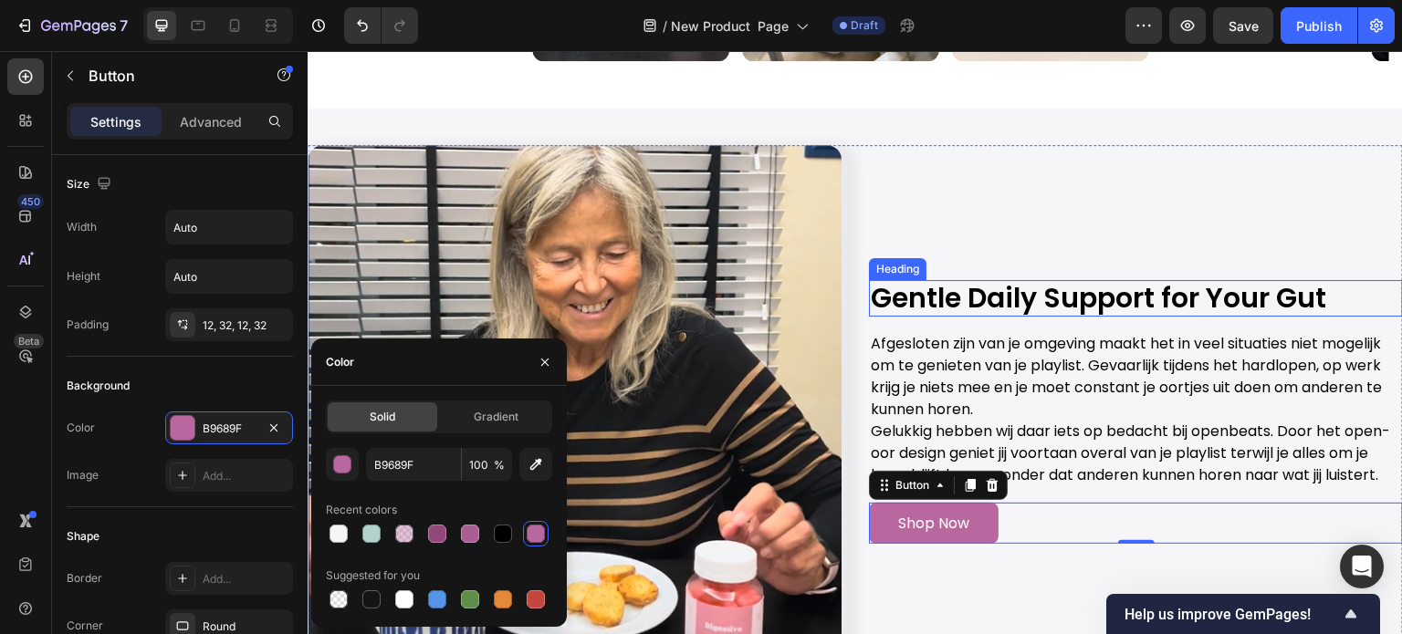
click at [946, 282] on p "Gentle Daily Support for Your Gut" at bounding box center [1136, 298] width 530 height 33
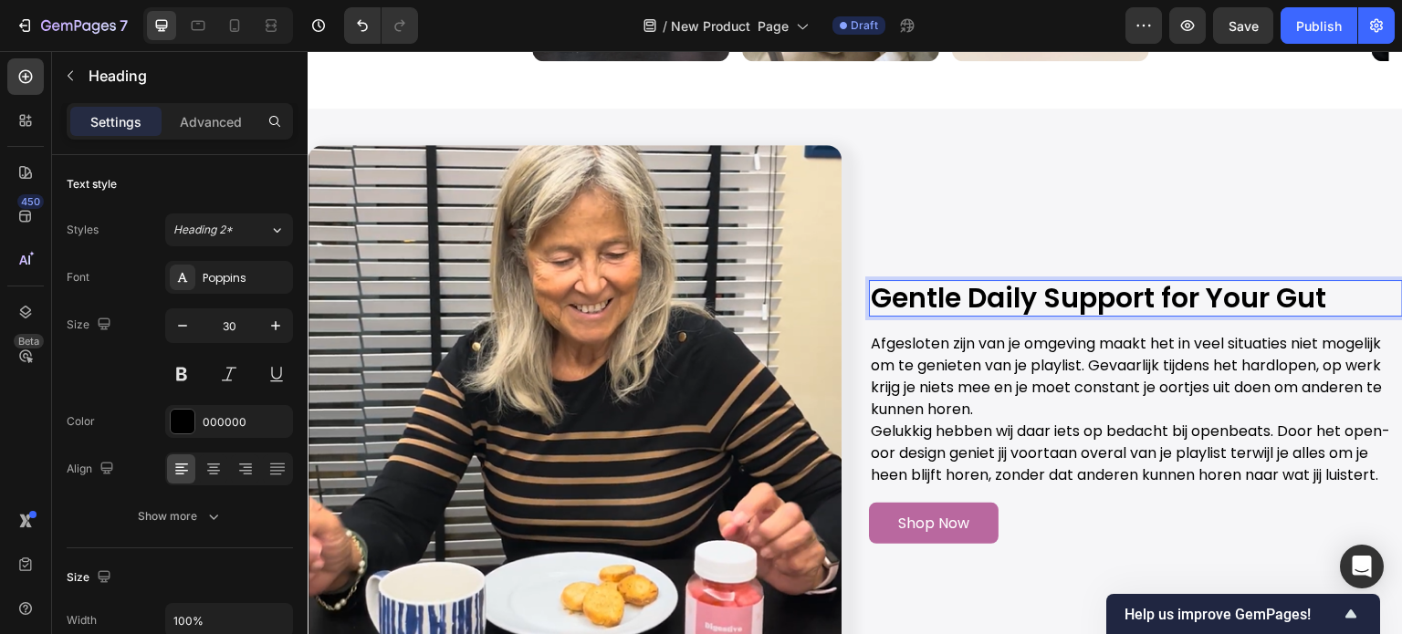
click at [1030, 282] on p "Gentle Daily Support for Your Gut" at bounding box center [1136, 298] width 530 height 33
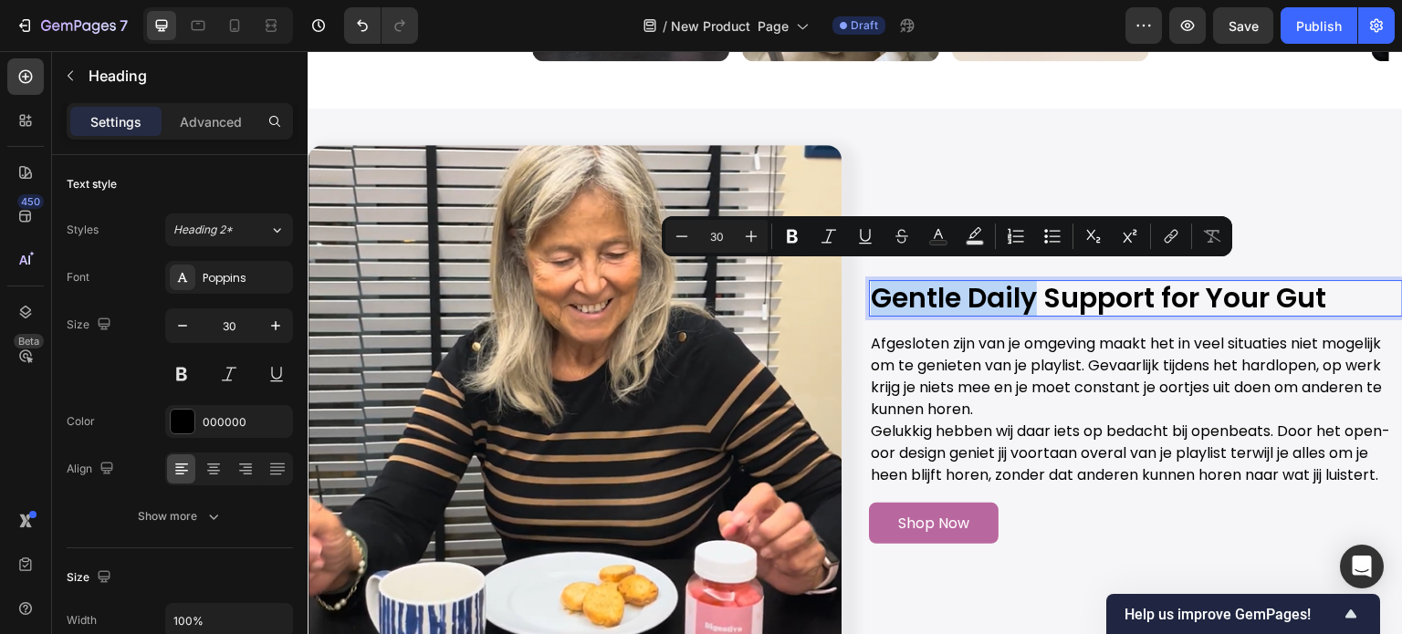
drag, startPoint x: 1030, startPoint y: 284, endPoint x: 866, endPoint y: 275, distance: 163.6
click at [871, 282] on p "Gentle Daily Support for Your Gut" at bounding box center [1136, 298] width 530 height 33
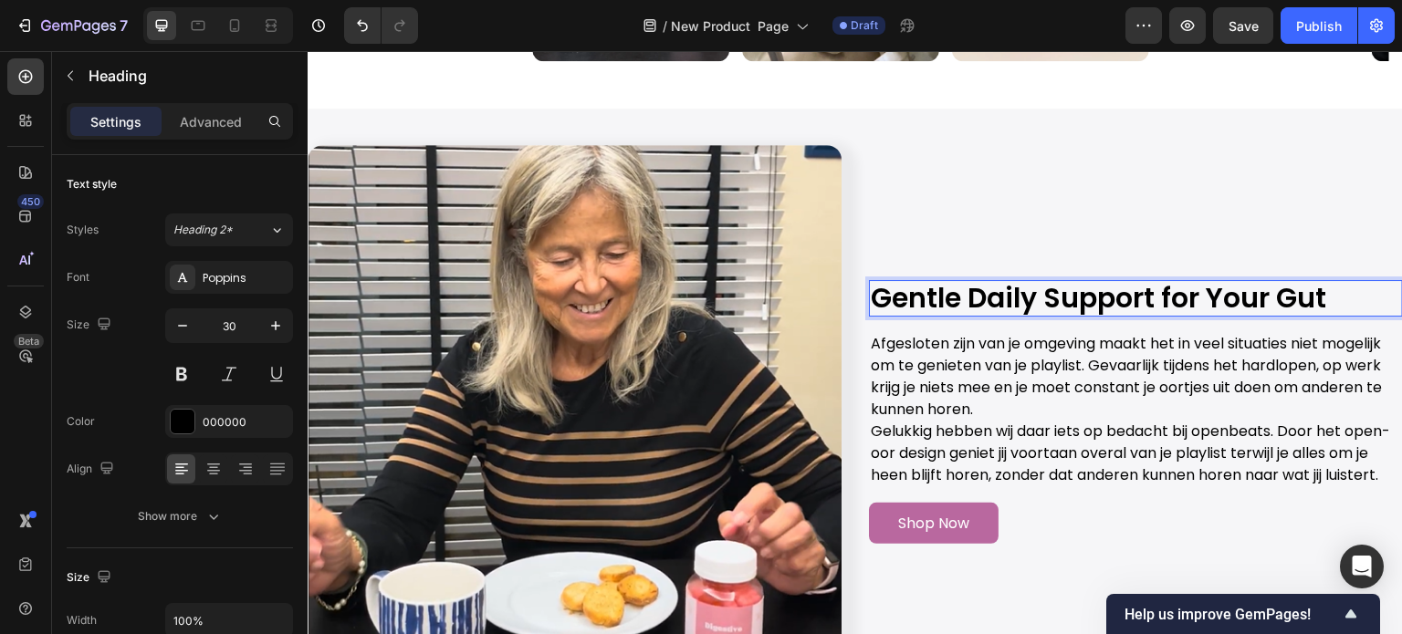
click at [1052, 283] on p "Gentle Daily Support for Your Gut" at bounding box center [1136, 298] width 530 height 33
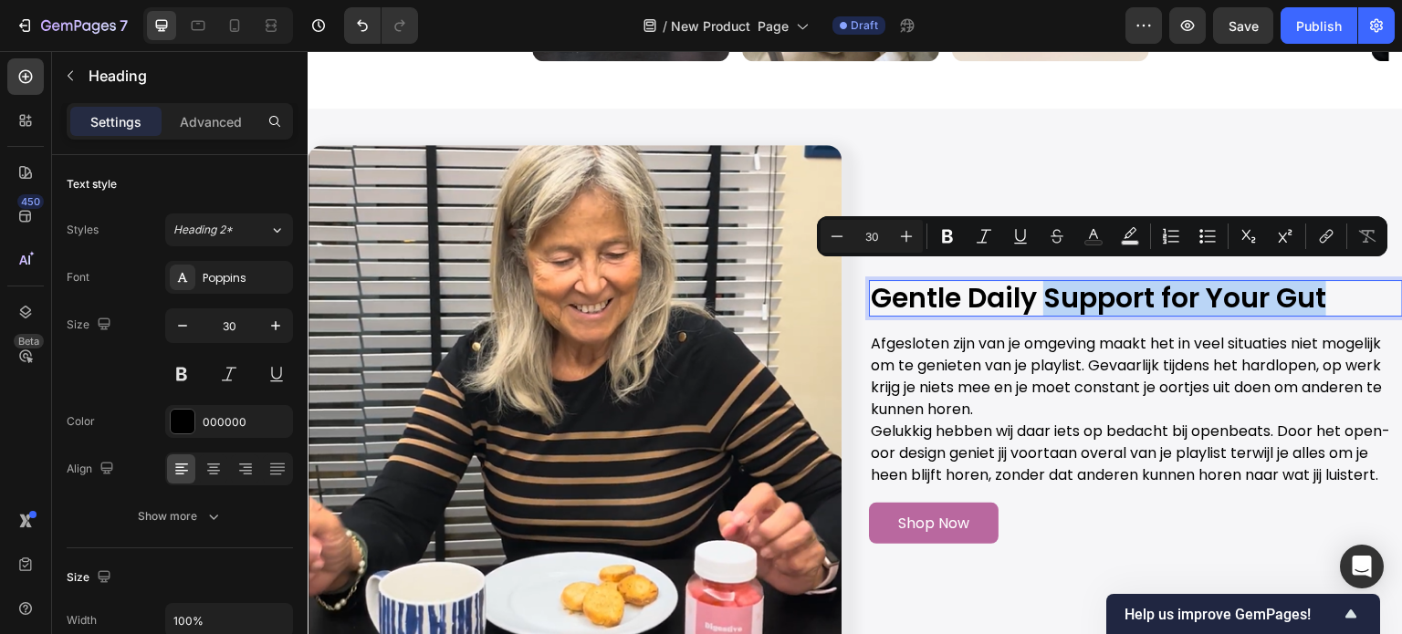
drag, startPoint x: 1041, startPoint y: 273, endPoint x: 1337, endPoint y: 274, distance: 296.7
click at [1337, 282] on p "Gentle Daily Support for Your Gut" at bounding box center [1136, 298] width 530 height 33
click at [1093, 233] on icon "Editor contextual toolbar" at bounding box center [1093, 236] width 18 height 18
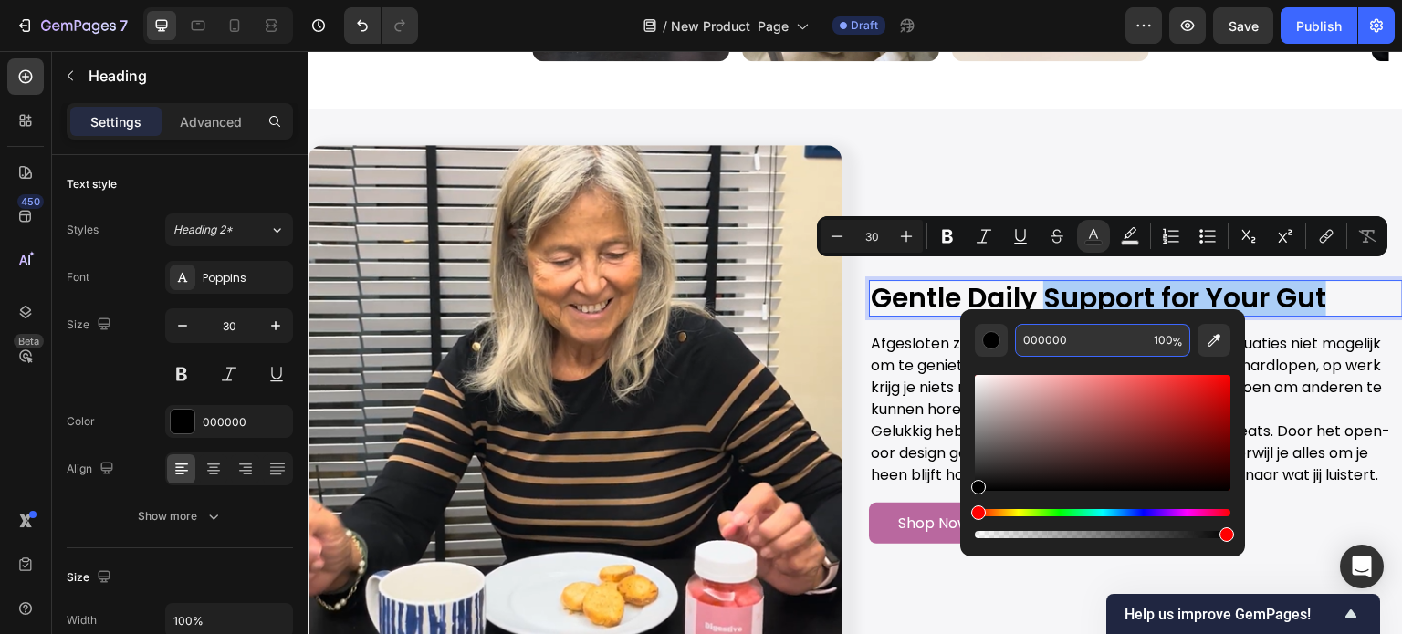
click at [1066, 351] on input "000000" at bounding box center [1080, 340] width 131 height 33
paste input "B9689F"
type input "B9689F"
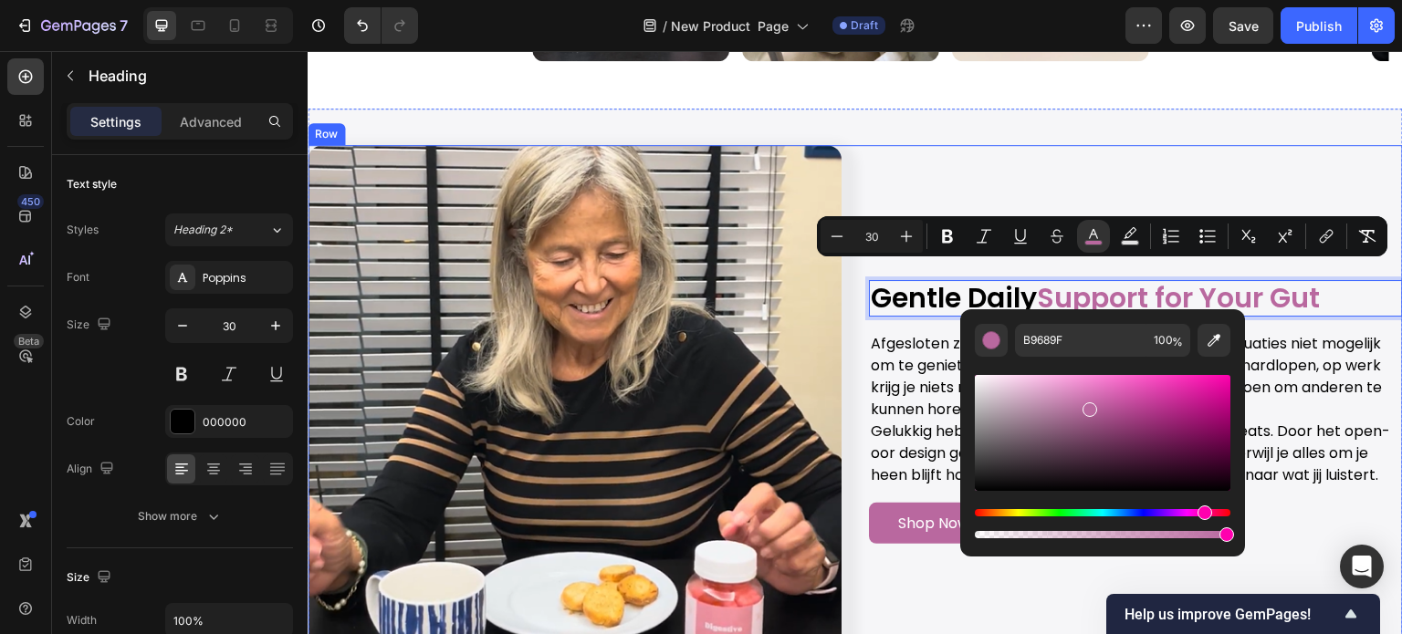
click at [1088, 157] on div "Gentle Daily Support for Your Gut Heading 16 Afgesloten zijn van je omgeving ma…" at bounding box center [1136, 412] width 534 height 534
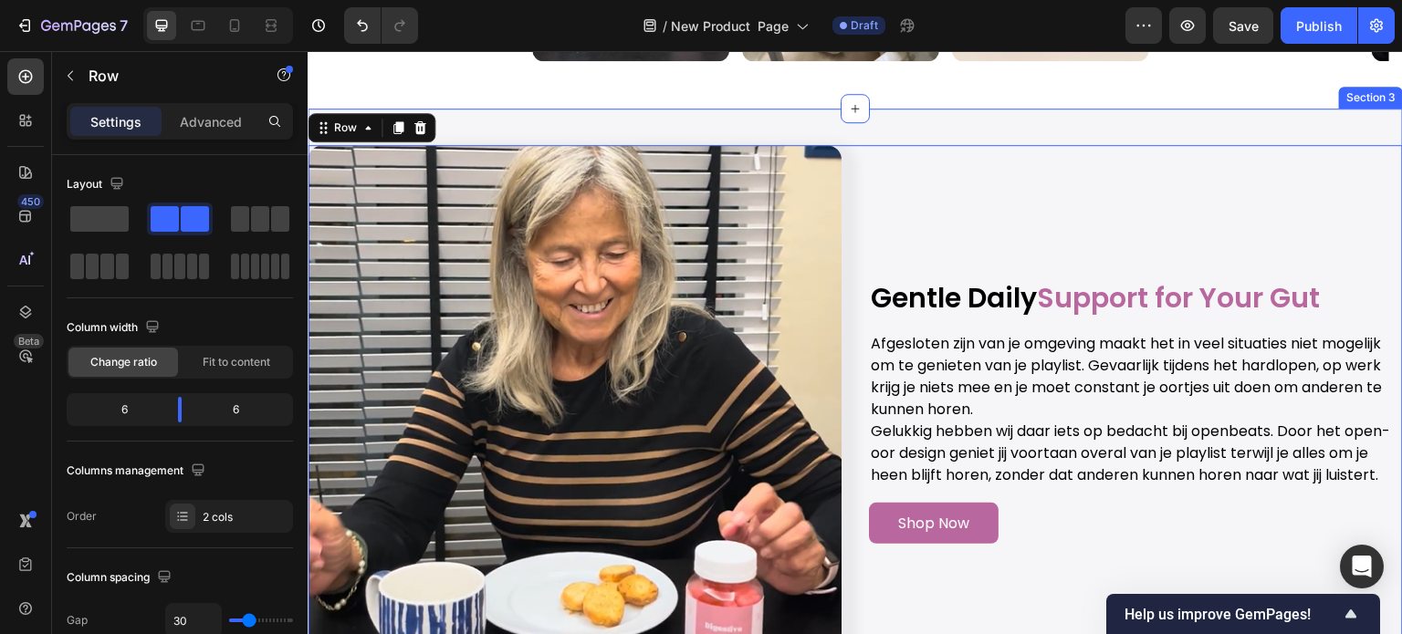
click at [1164, 113] on div "Image Gentle Daily Support for Your Gut Heading Afgesloten zijn van je omgeving…" at bounding box center [855, 412] width 1095 height 607
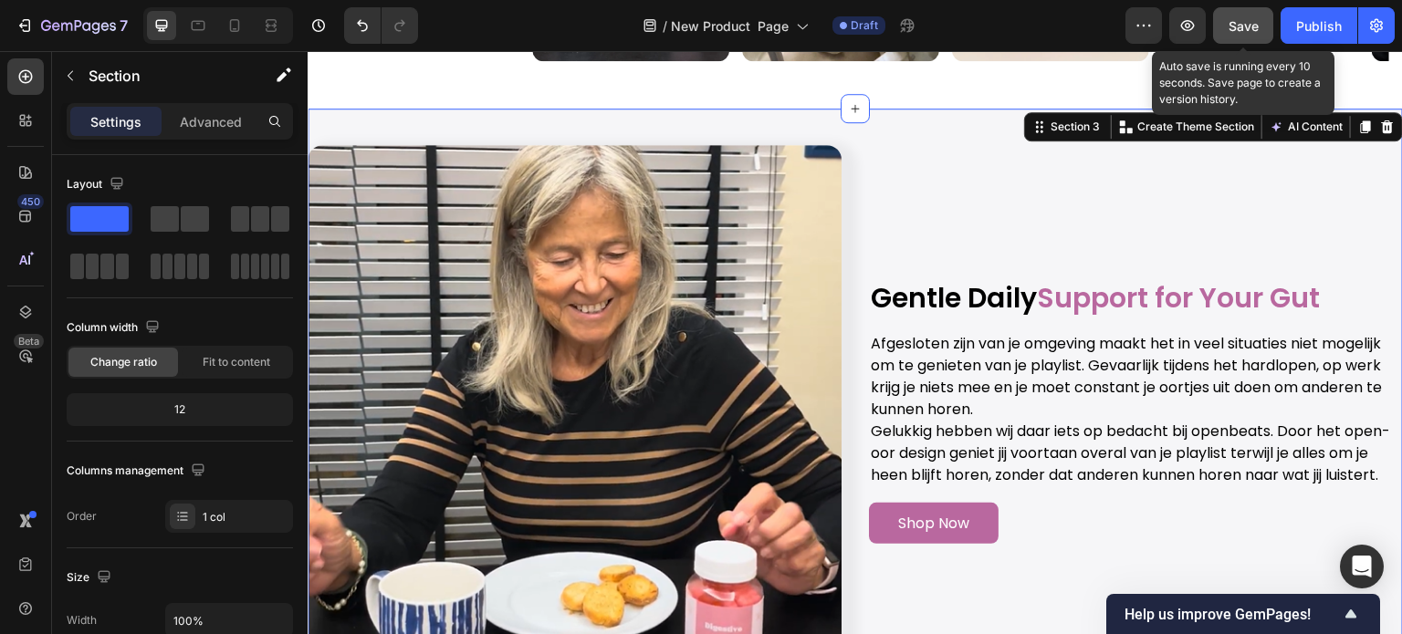
click at [1265, 19] on button "Save" at bounding box center [1243, 25] width 60 height 37
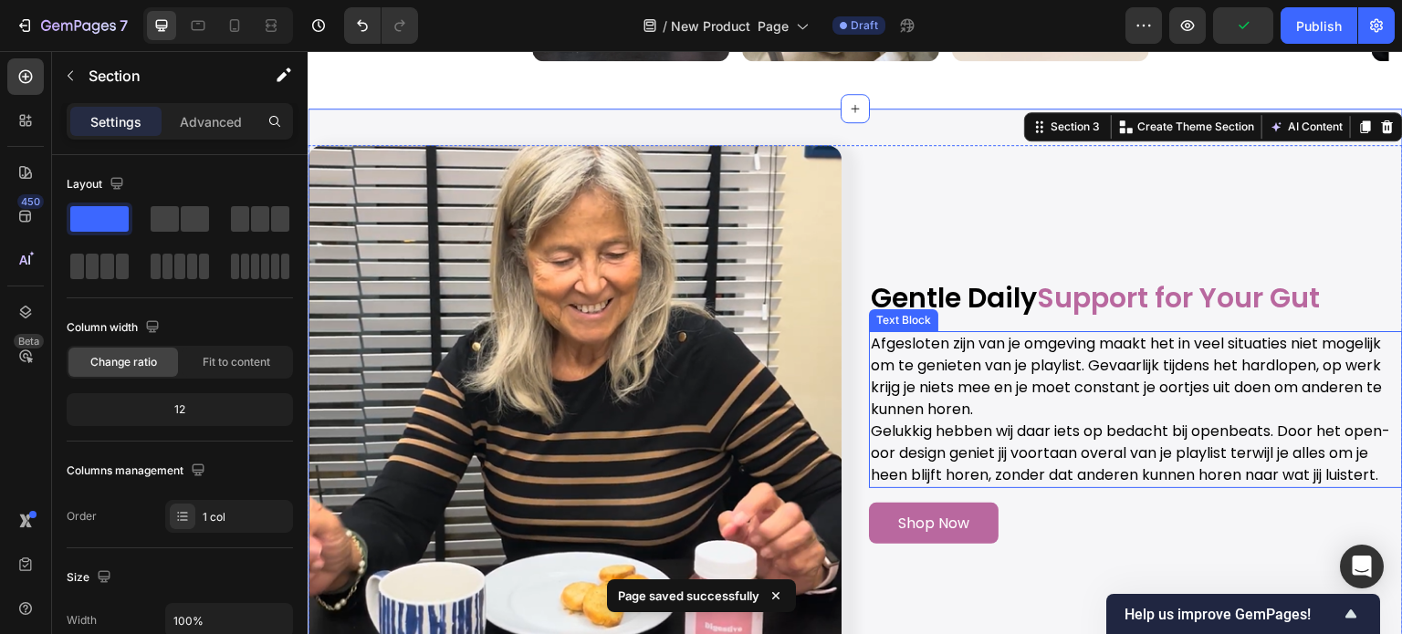
click at [1020, 347] on p "Afgesloten zijn van je omgeving maakt het in veel situaties niet mogelijk om te…" at bounding box center [1136, 377] width 530 height 88
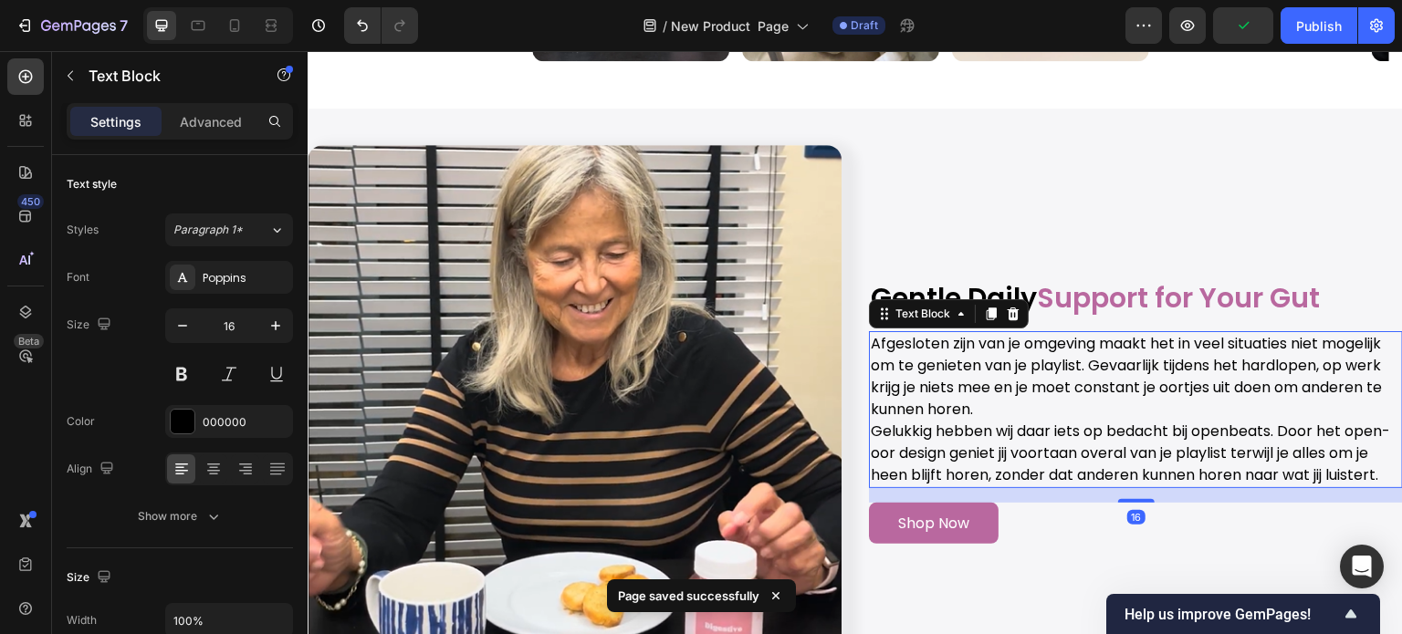
click at [976, 377] on p "Afgesloten zijn van je omgeving maakt het in veel situaties niet mogelijk om te…" at bounding box center [1136, 377] width 530 height 88
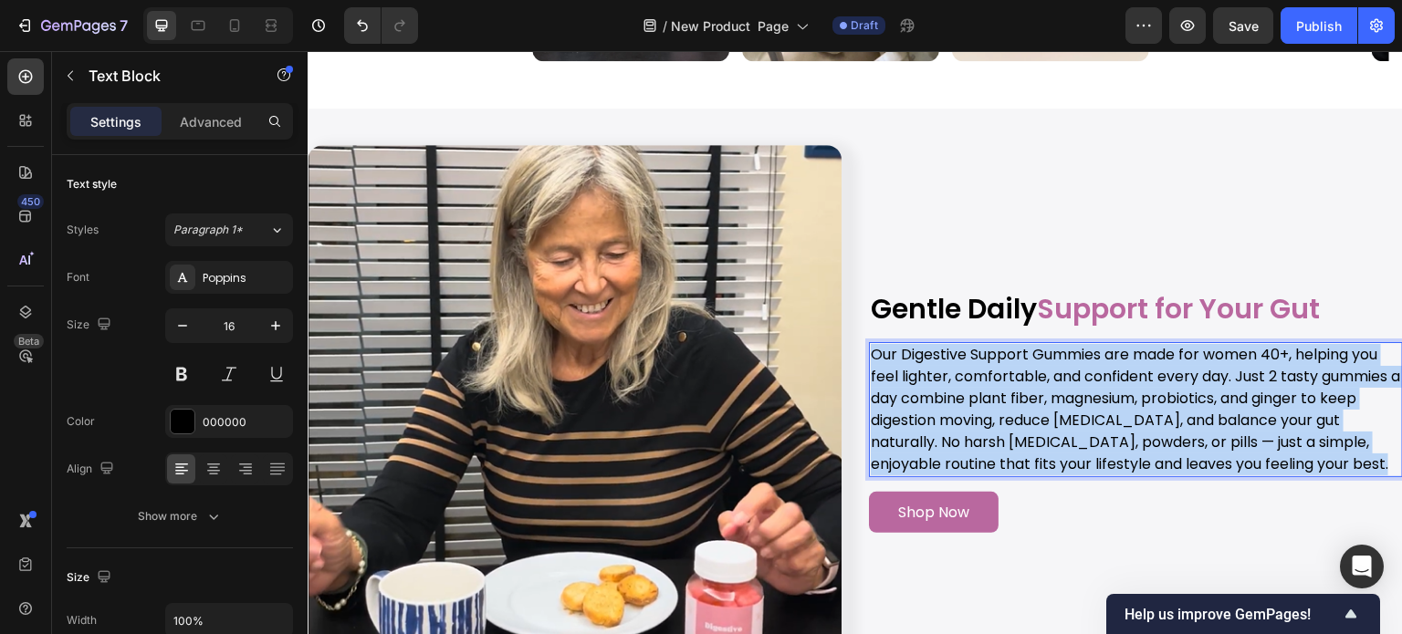
scroll to position [2030, 0]
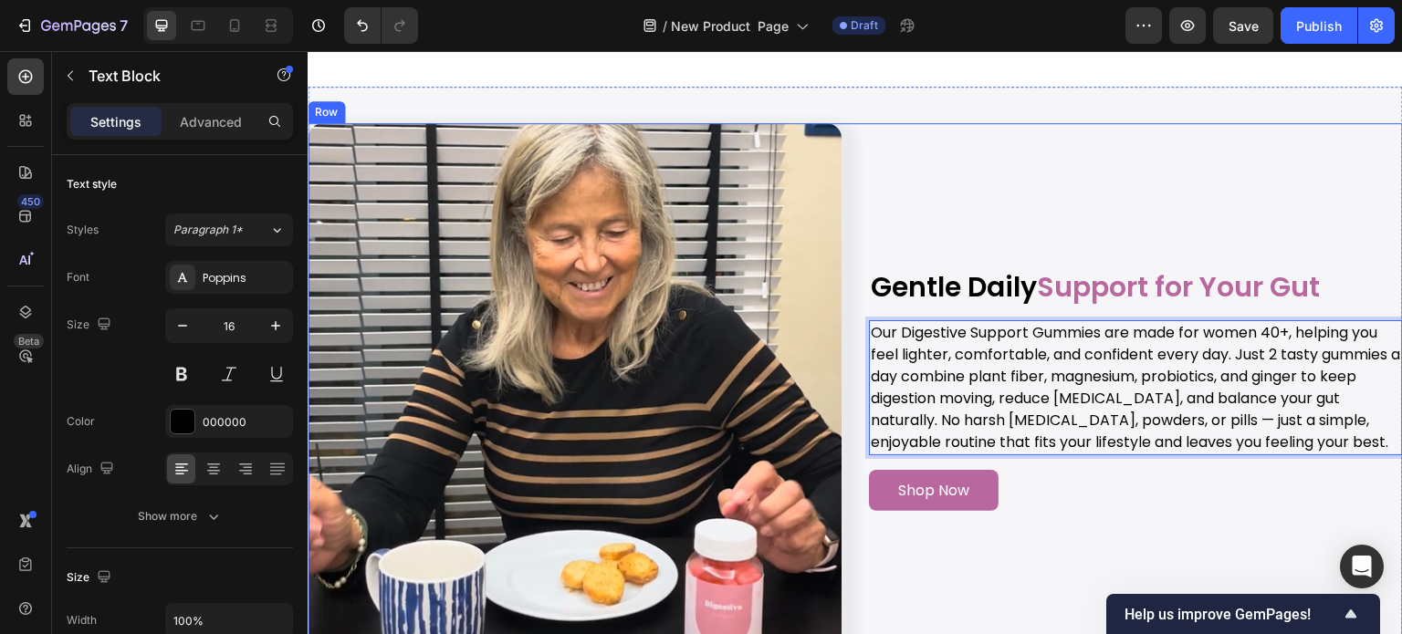
click at [1010, 205] on div "Gentle Daily Support for Your Gut Heading Our Digestive Support Gummies are mad…" at bounding box center [1136, 390] width 534 height 534
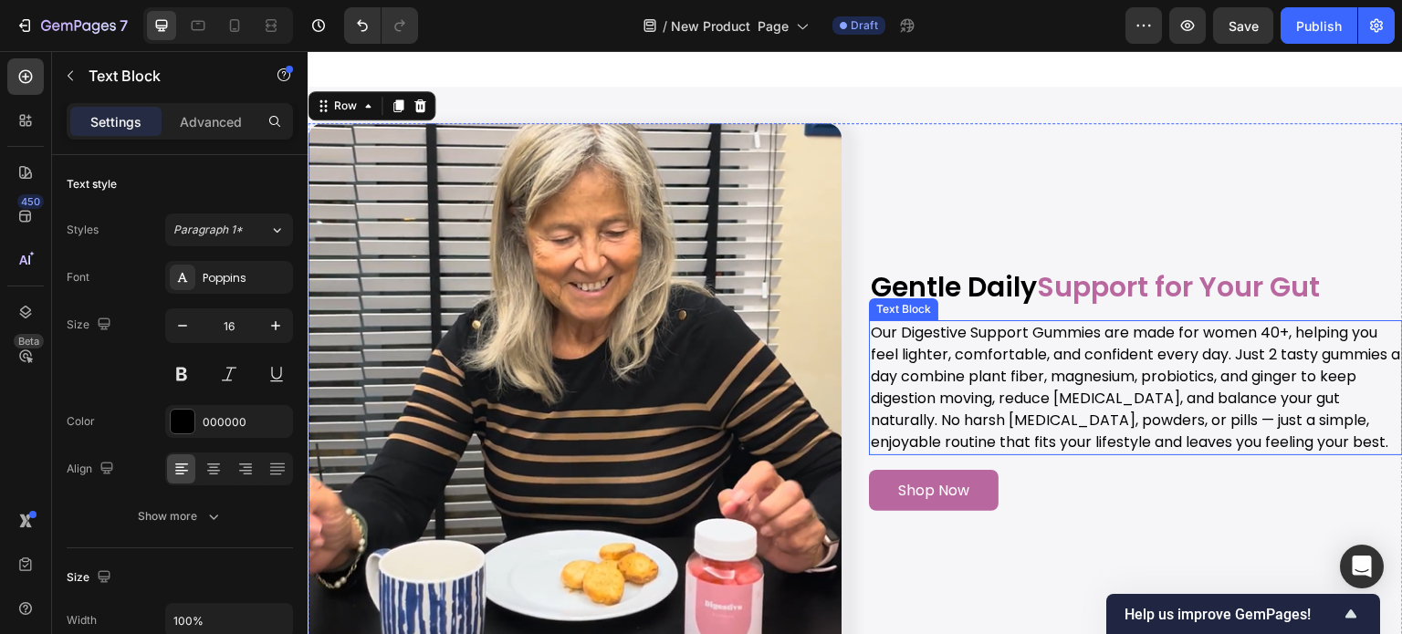
click at [1038, 355] on p "Our Digestive Support Gummies are made for women 40+, helping you feel lighter,…" at bounding box center [1136, 387] width 530 height 131
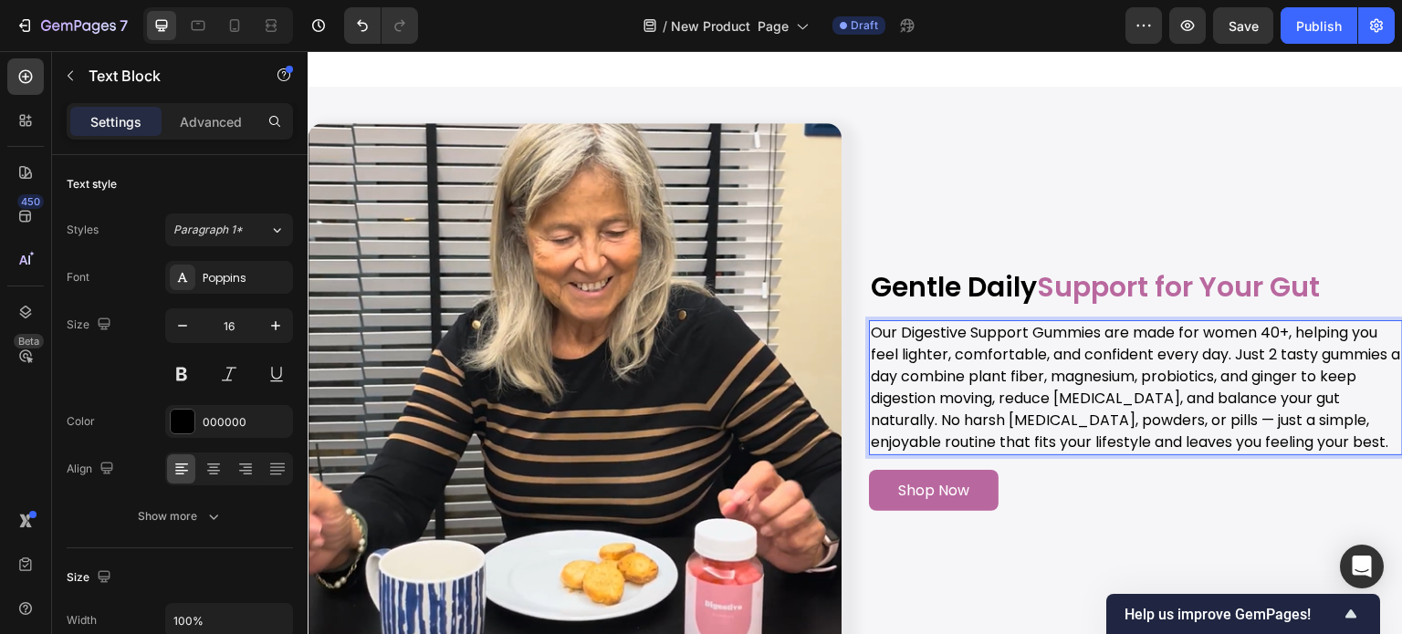
click at [1266, 351] on p "Our Digestive Support Gummies are made for women 40+, helping you feel lighter,…" at bounding box center [1136, 387] width 530 height 131
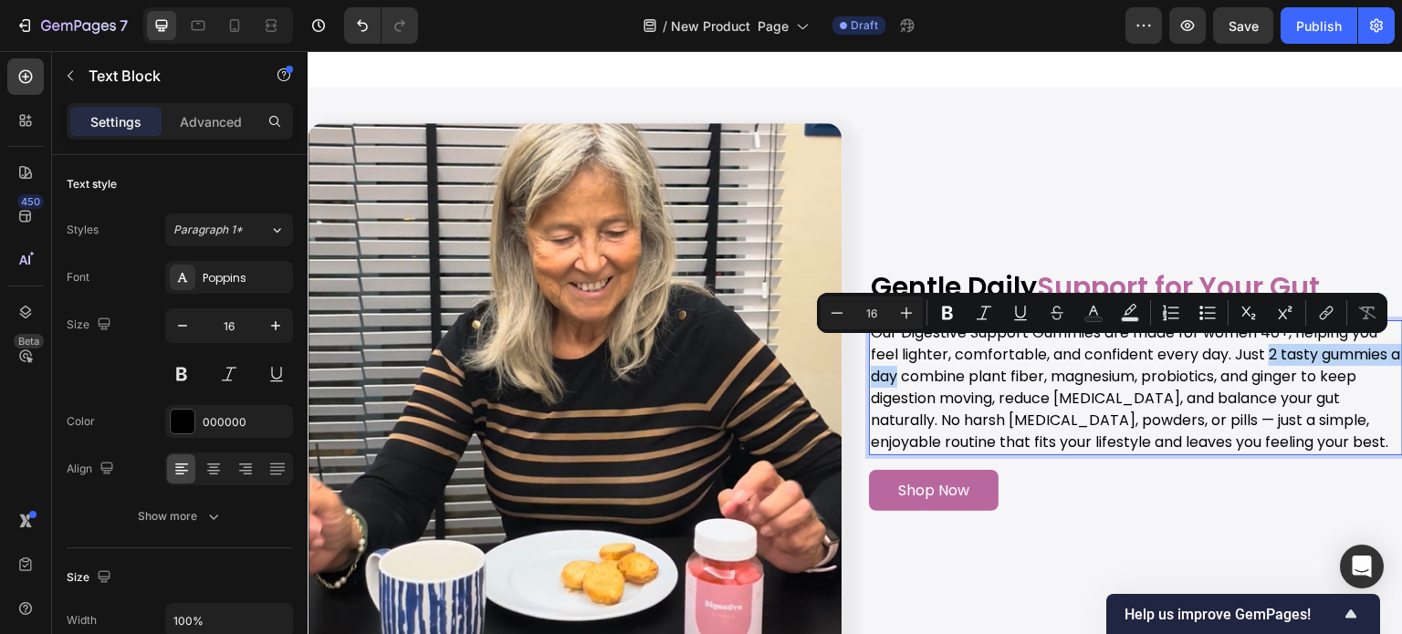
drag, startPoint x: 1266, startPoint y: 351, endPoint x: 900, endPoint y: 376, distance: 366.9
click at [900, 376] on p "Our Digestive Support Gummies are made for women 40+, helping you feel lighter,…" at bounding box center [1136, 387] width 530 height 131
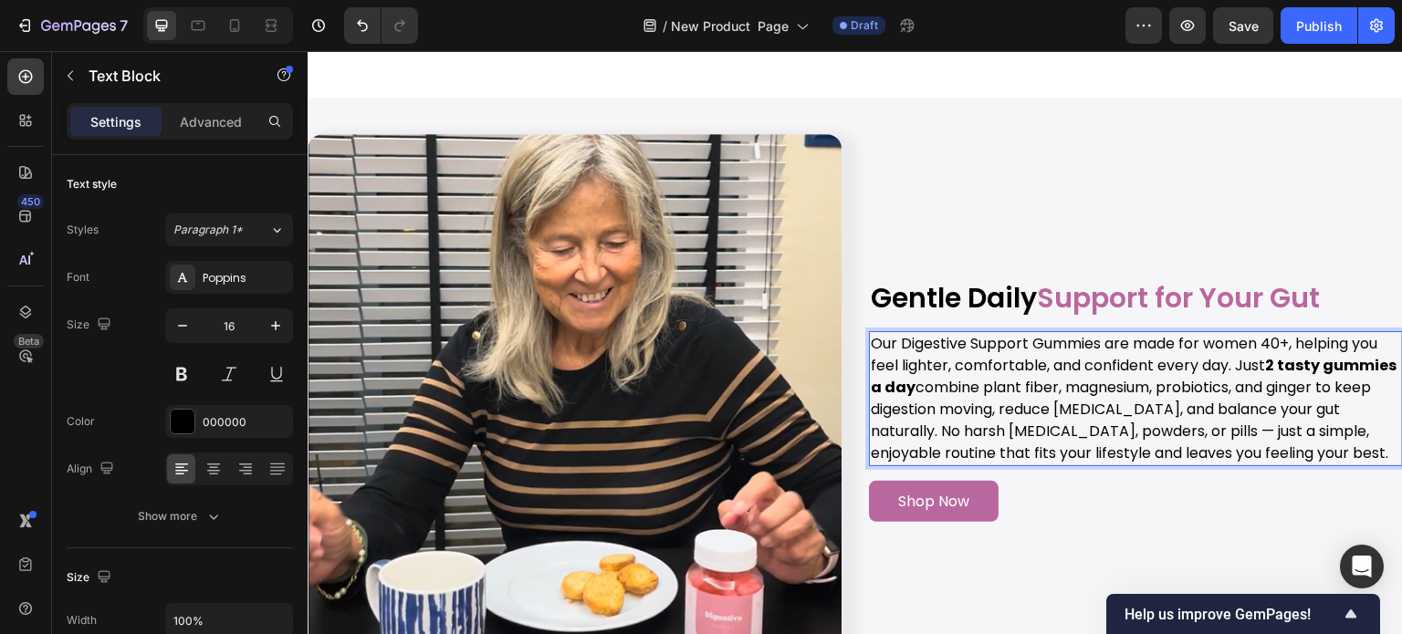
click at [1060, 379] on p "Our Digestive Support Gummies are made for women 40+, helping you feel lighter,…" at bounding box center [1136, 398] width 530 height 131
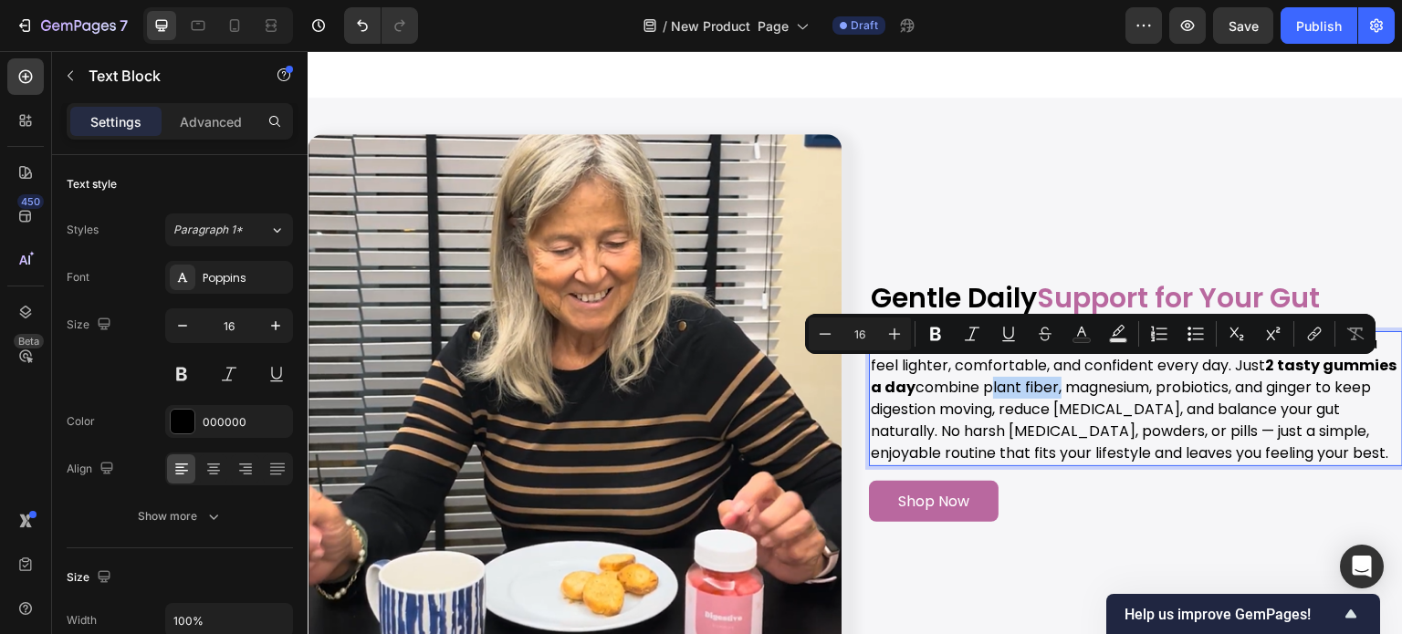
drag, startPoint x: 1056, startPoint y: 369, endPoint x: 1127, endPoint y: 377, distance: 71.7
click at [1127, 377] on p "Our Digestive Support Gummies are made for women 40+, helping you feel lighter,…" at bounding box center [1136, 398] width 530 height 131
click at [1143, 374] on p "Our Digestive Support Gummies are made for women 40+, helping you feel lighter,…" at bounding box center [1136, 398] width 530 height 131
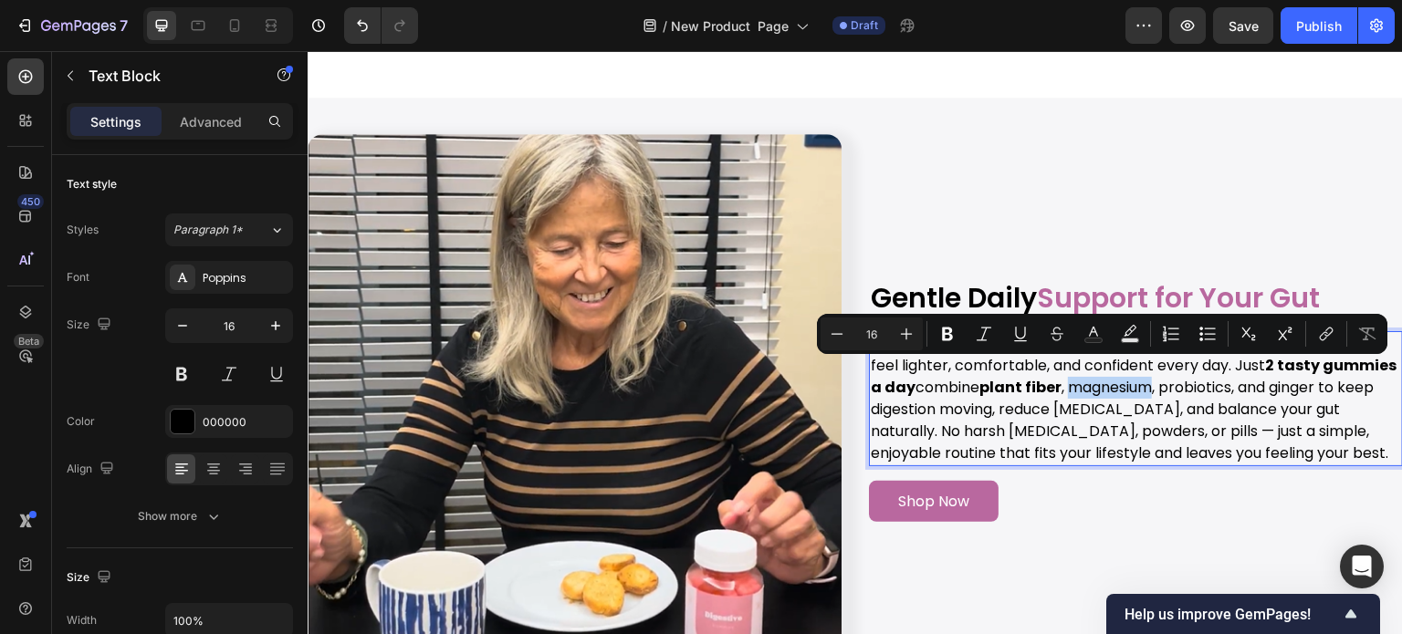
drag, startPoint x: 1143, startPoint y: 374, endPoint x: 1193, endPoint y: 374, distance: 50.2
click at [1193, 374] on p "Our Digestive Support Gummies are made for women 40+, helping you feel lighter,…" at bounding box center [1136, 398] width 530 height 131
drag, startPoint x: 1239, startPoint y: 371, endPoint x: 910, endPoint y: 390, distance: 329.1
click at [910, 390] on p "Our Digestive Support Gummies are made for women 40+, helping you feel lighter,…" at bounding box center [1136, 398] width 530 height 131
click at [1193, 182] on div "Gentle Daily Support for Your Gut Heading Our Digestive Support Gummies are mad…" at bounding box center [1136, 401] width 534 height 534
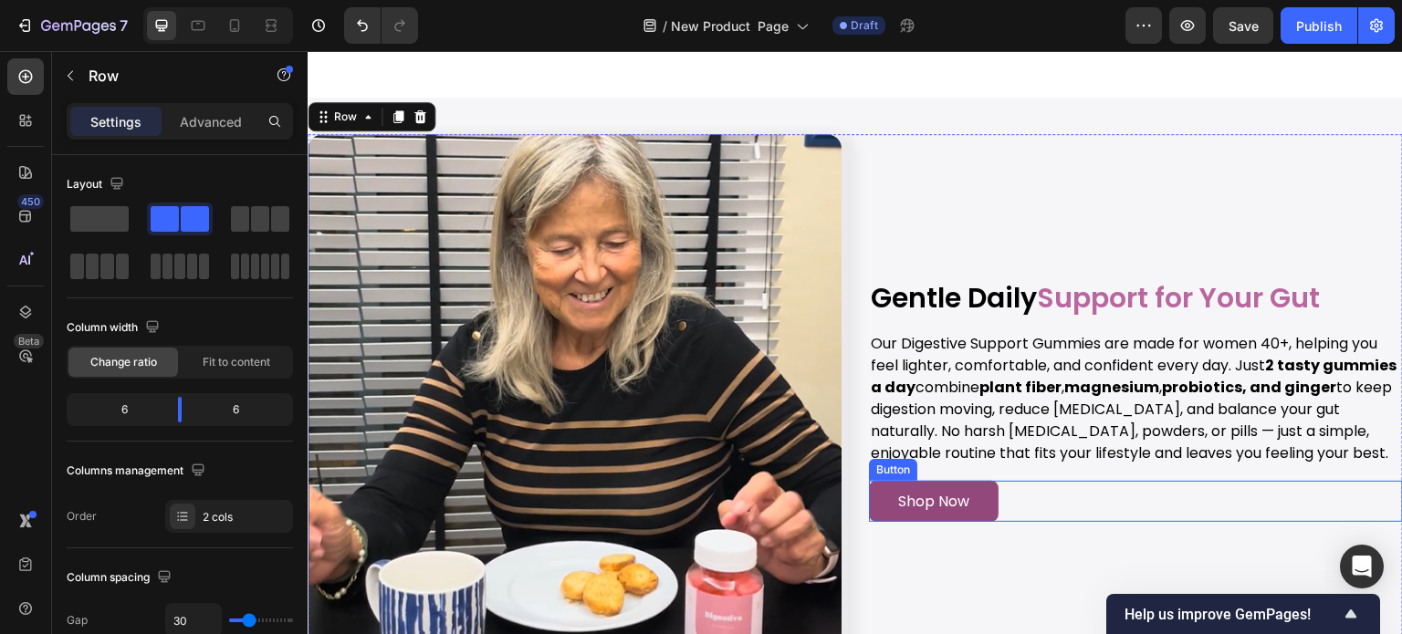
click at [986, 519] on link "Shop Now" at bounding box center [934, 501] width 130 height 41
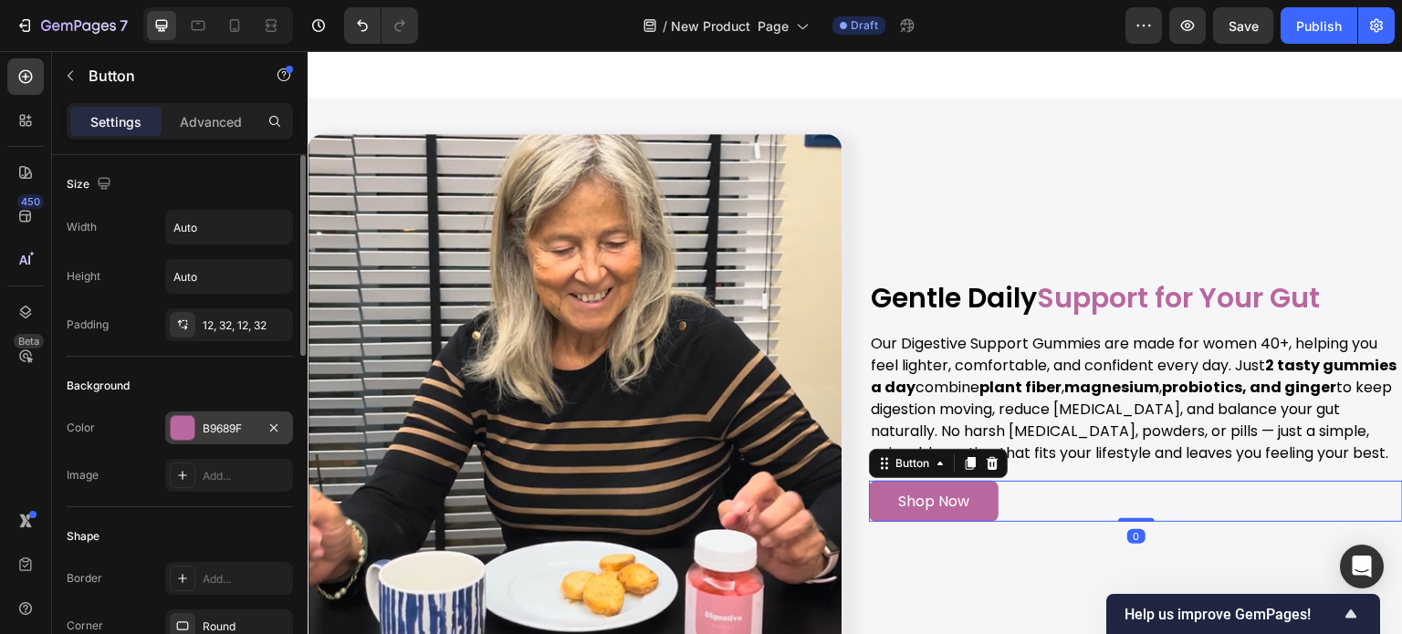
click at [239, 417] on div "B9689F" at bounding box center [229, 428] width 128 height 33
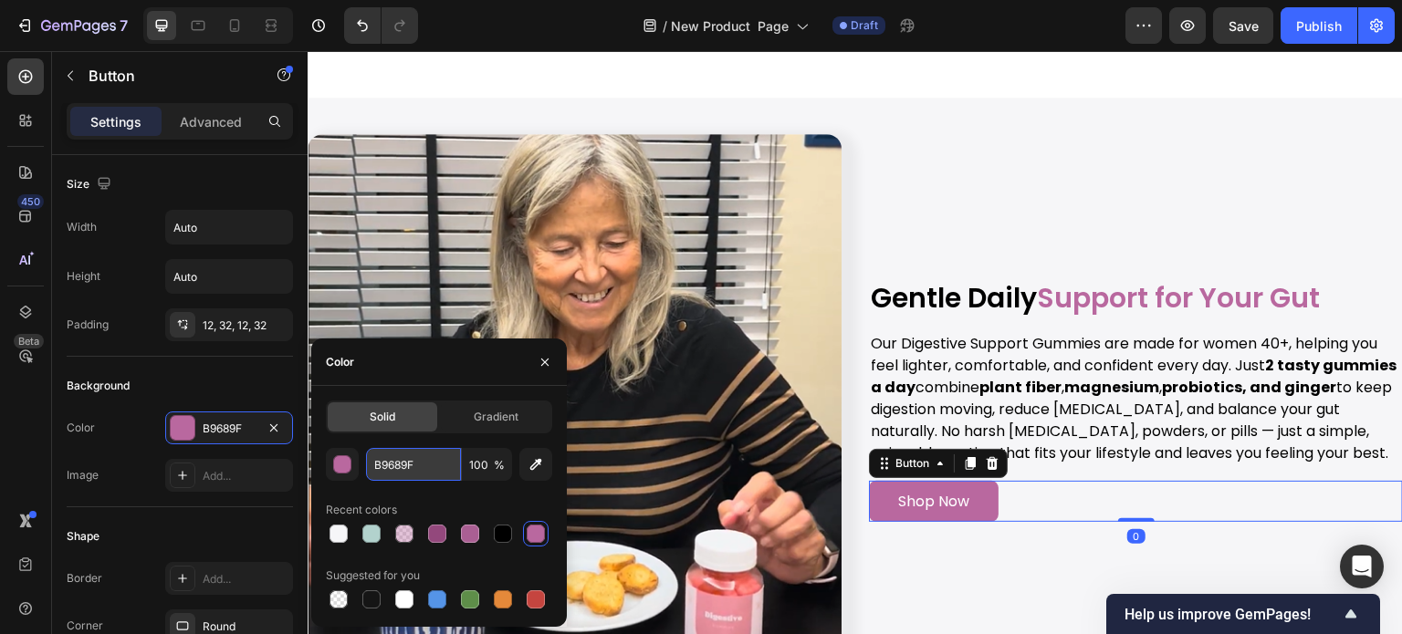
click at [372, 474] on input "B9689F" at bounding box center [413, 464] width 95 height 33
click at [188, 378] on div "Background" at bounding box center [180, 385] width 226 height 29
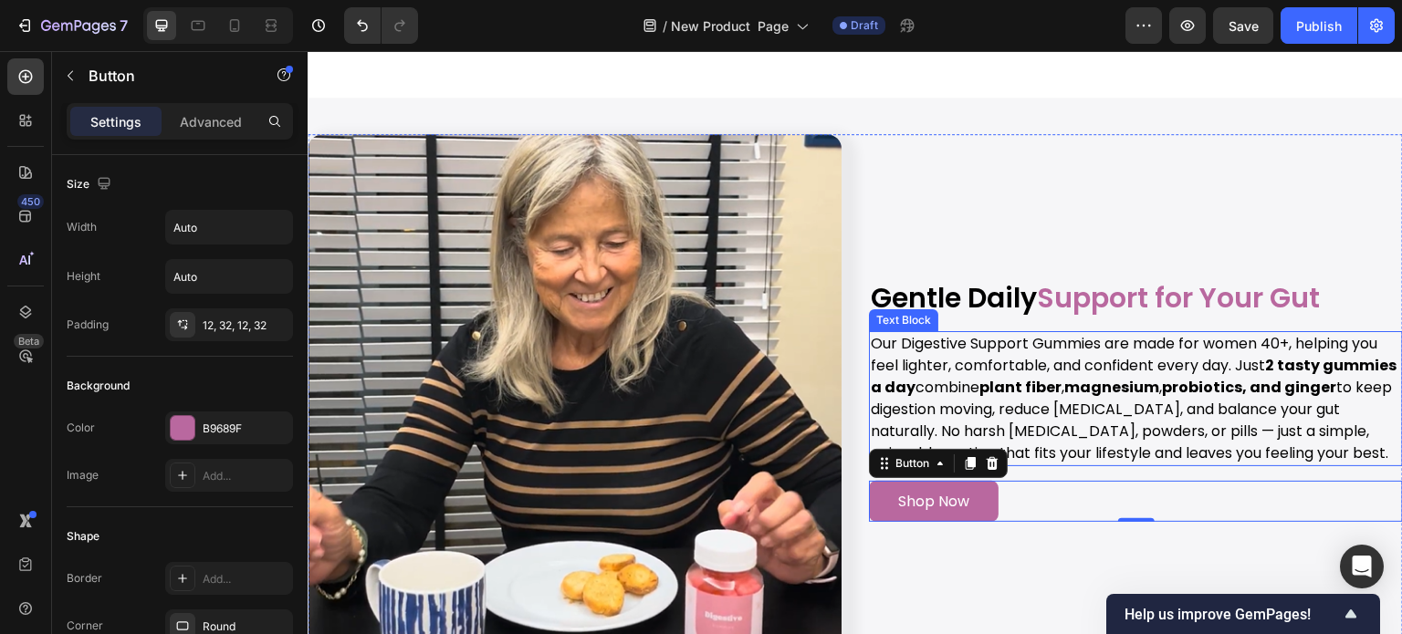
click at [1264, 355] on strong "2 tasty gummies a day" at bounding box center [1134, 376] width 526 height 43
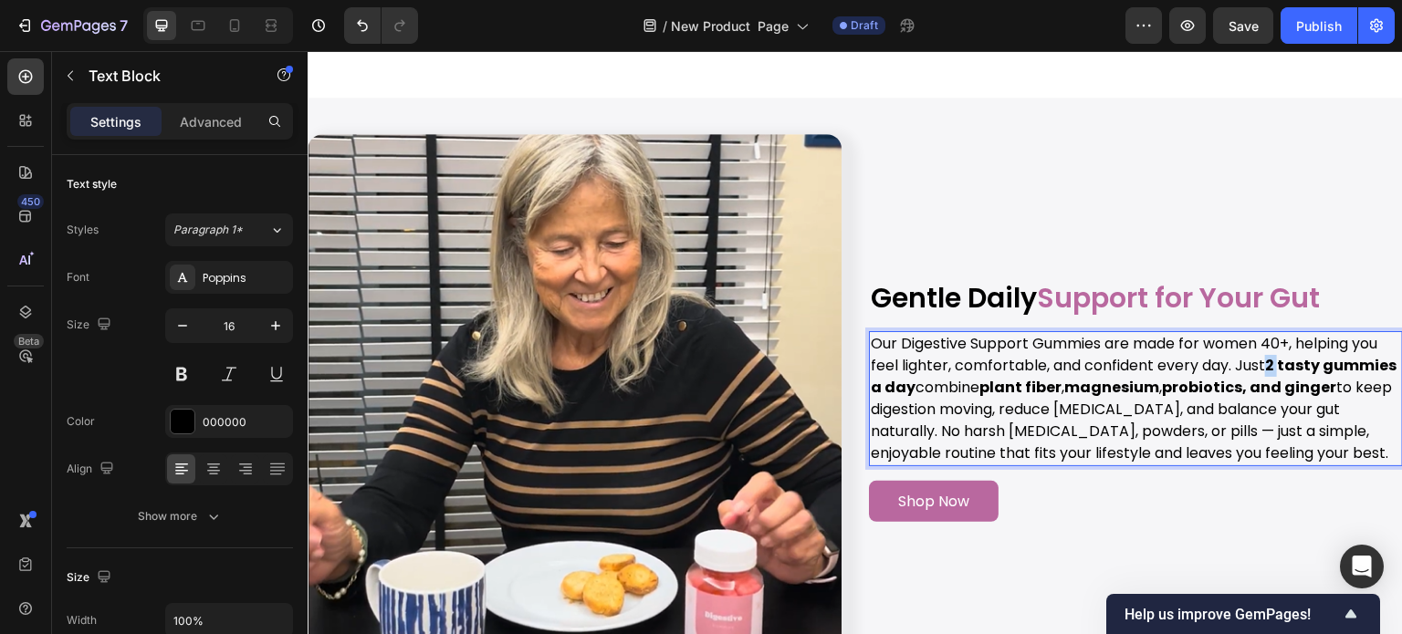
click at [1266, 355] on strong "2 tasty gummies a day" at bounding box center [1134, 376] width 526 height 43
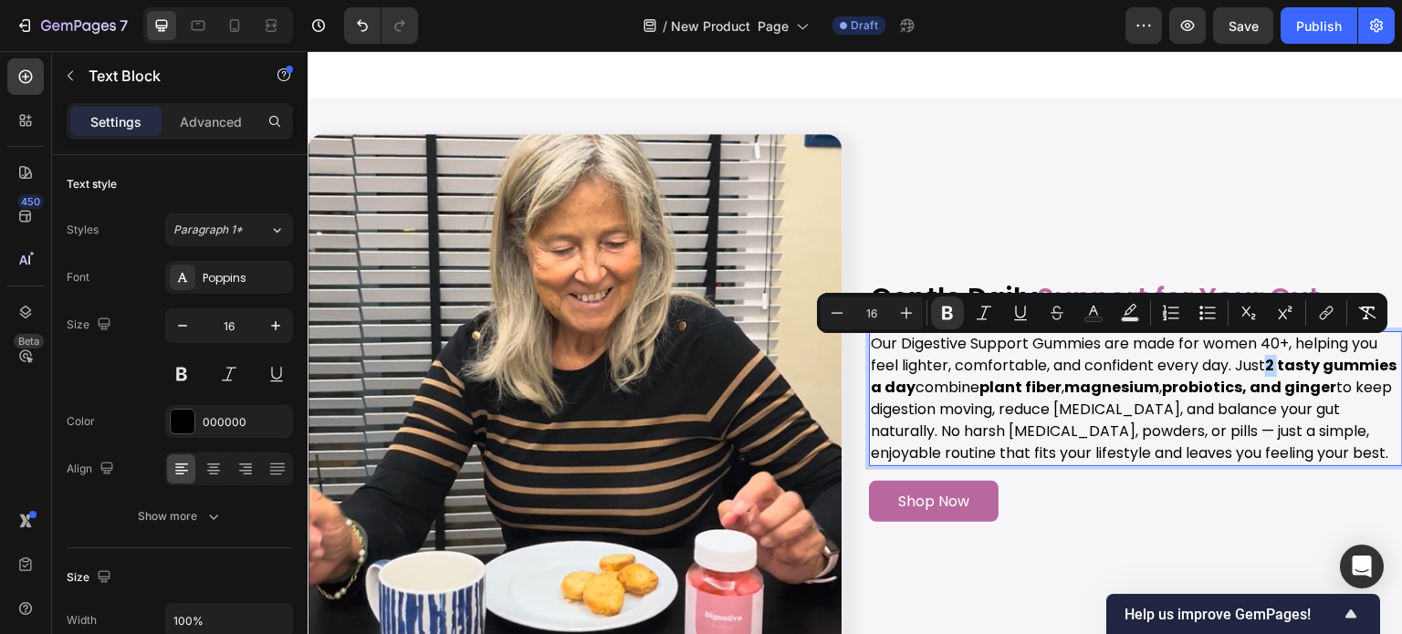
click at [1266, 355] on strong "2 tasty gummies a day" at bounding box center [1134, 376] width 526 height 43
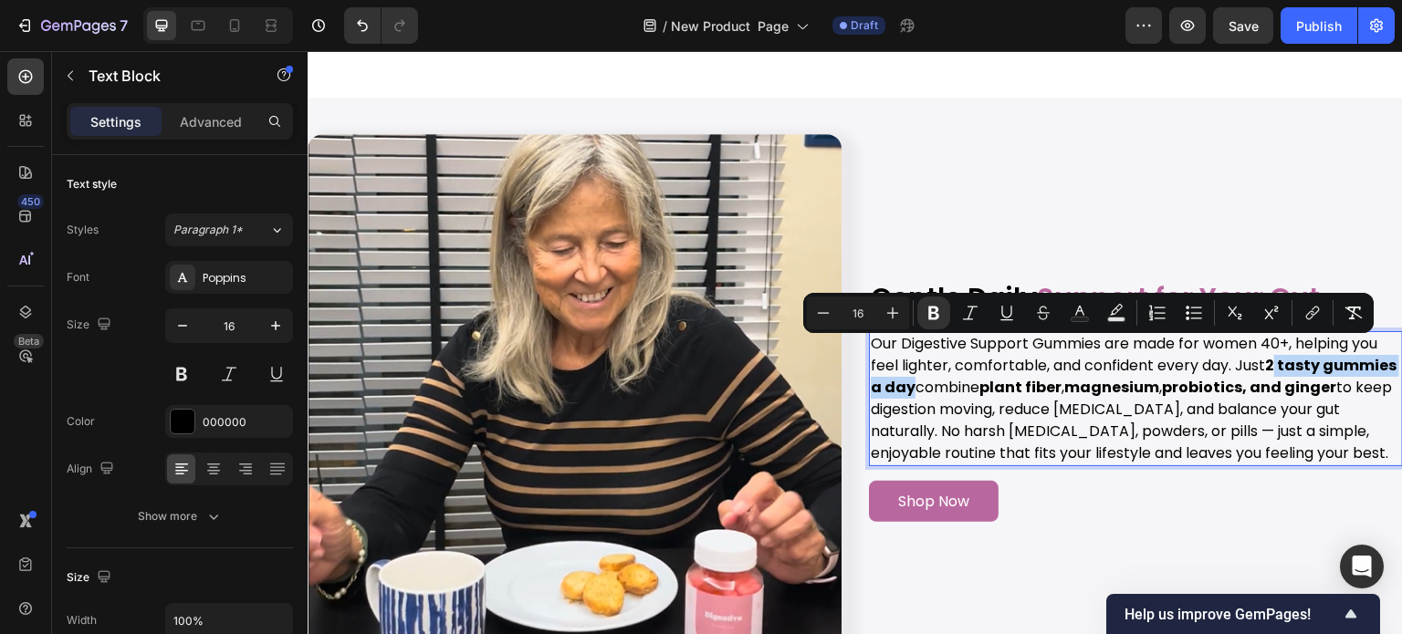
drag, startPoint x: 1268, startPoint y: 354, endPoint x: 978, endPoint y: 377, distance: 291.2
click at [978, 377] on strong "2 tasty gummies a day" at bounding box center [1134, 376] width 526 height 43
click at [1090, 317] on button "Text Color" at bounding box center [1079, 313] width 33 height 33
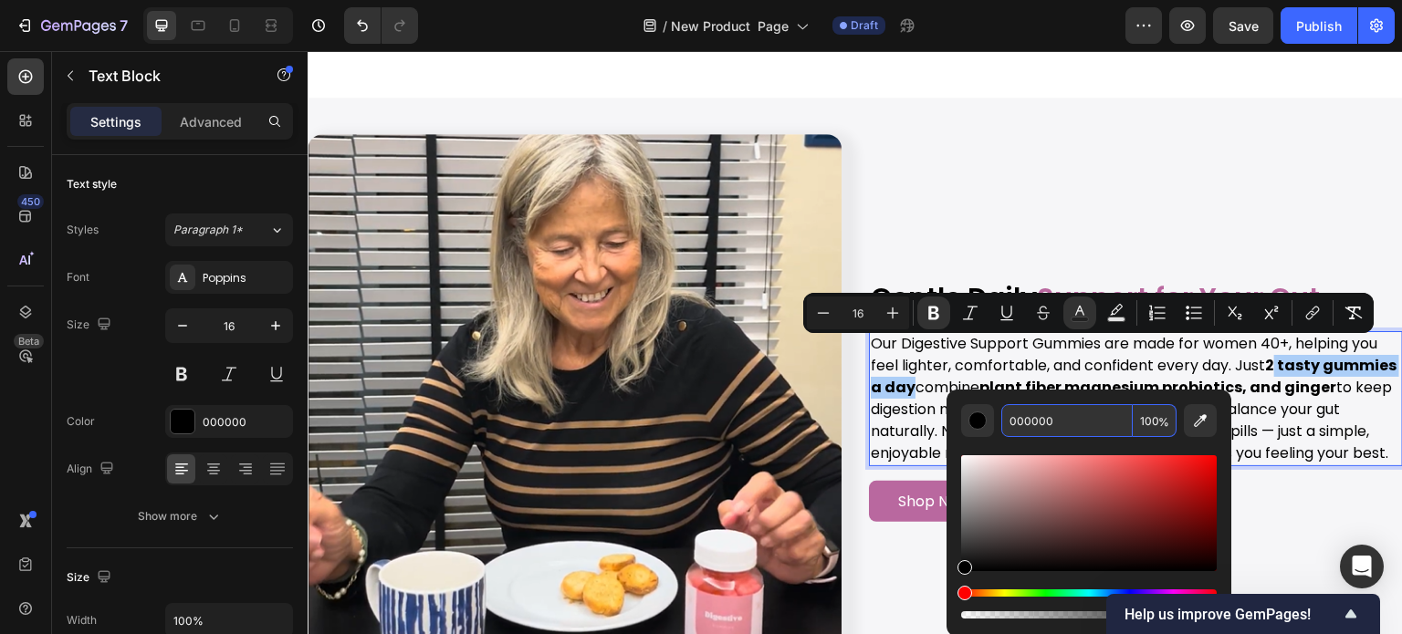
click at [1057, 415] on input "000000" at bounding box center [1066, 420] width 131 height 33
paste input "B9689F"
type input "B9689F"
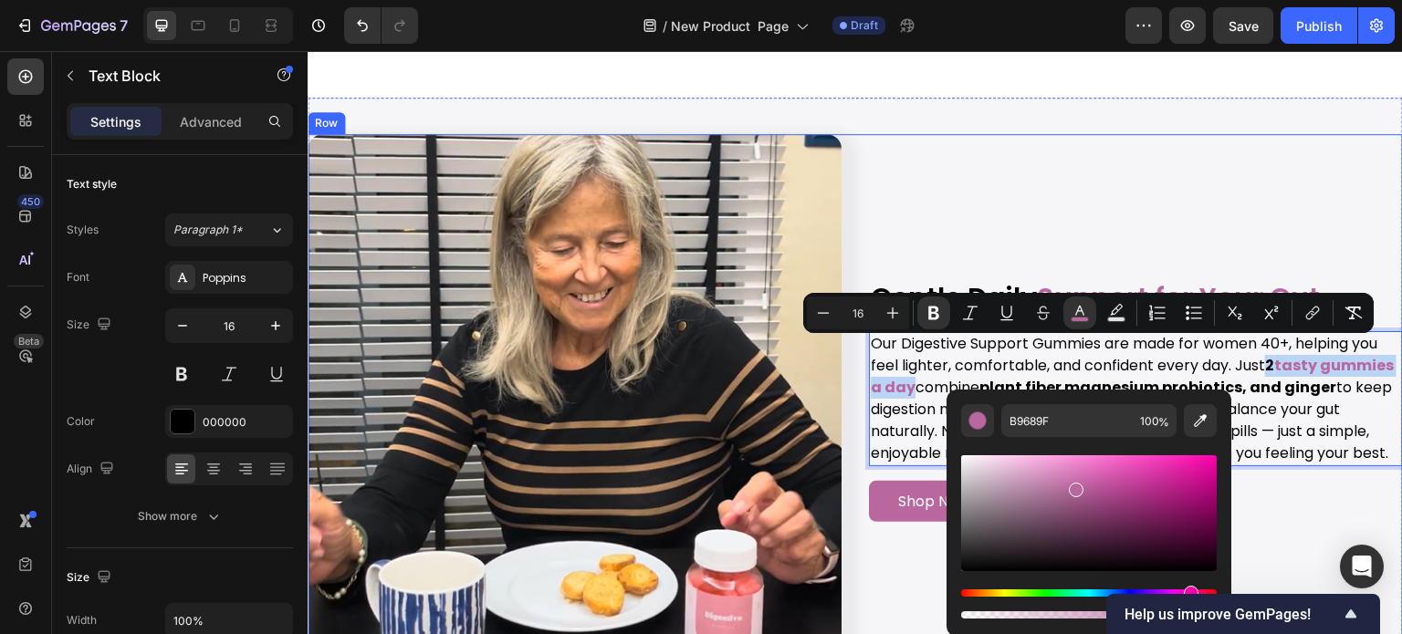
click at [1290, 203] on div "Gentle Daily Support for Your Gut Heading Our Digestive Support Gummies are mad…" at bounding box center [1136, 401] width 534 height 534
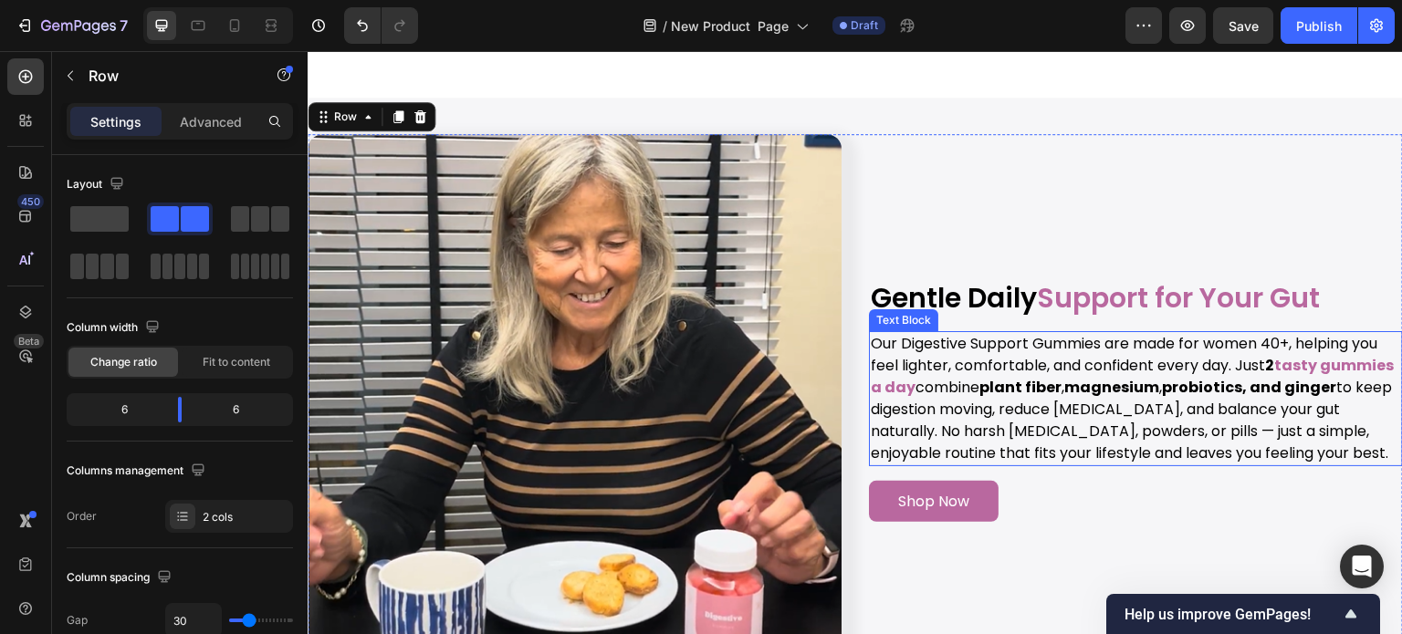
click at [1266, 355] on strong "2" at bounding box center [1269, 365] width 9 height 21
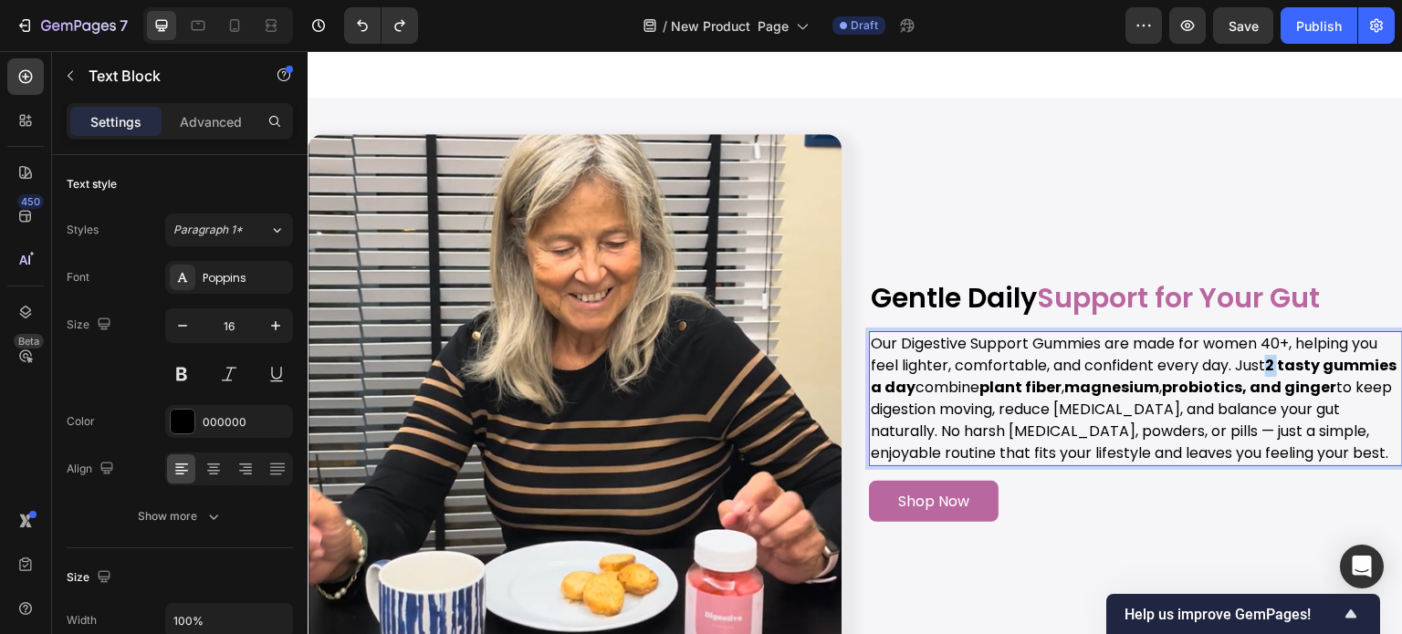
click at [1265, 355] on strong "2 tasty gummies a day" at bounding box center [1134, 376] width 526 height 43
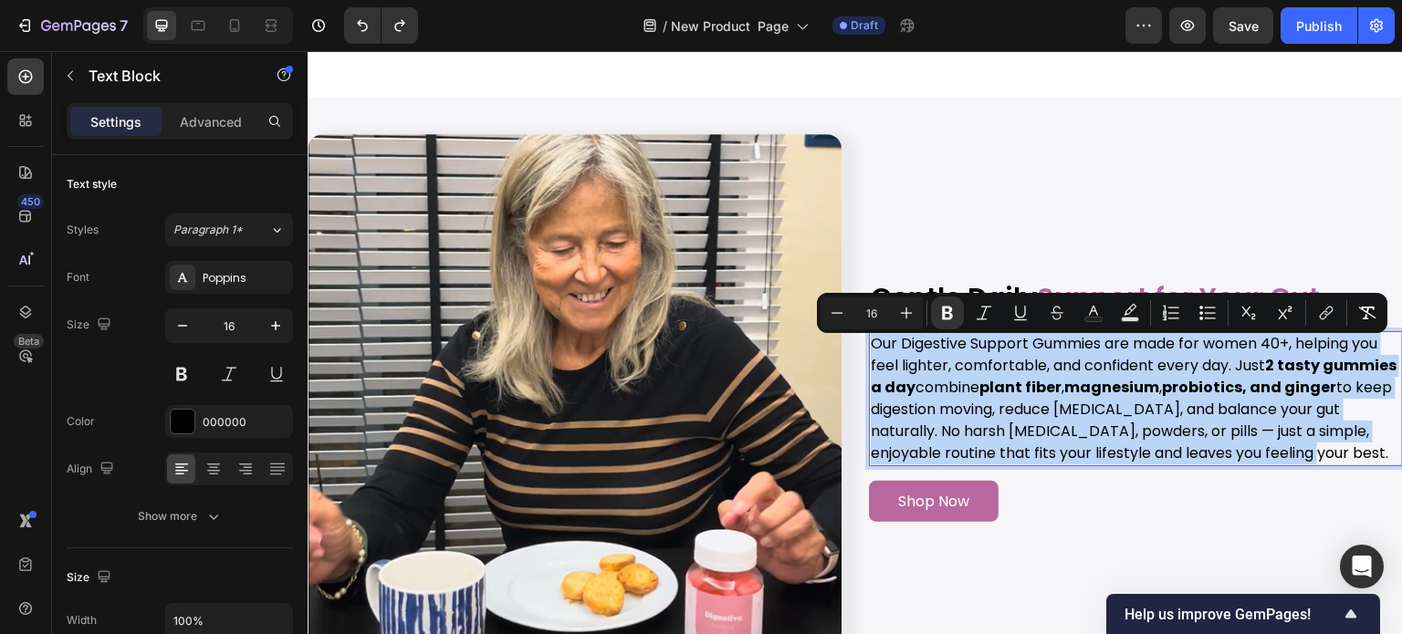
click at [1265, 355] on strong "2 tasty gummies a day" at bounding box center [1134, 376] width 526 height 43
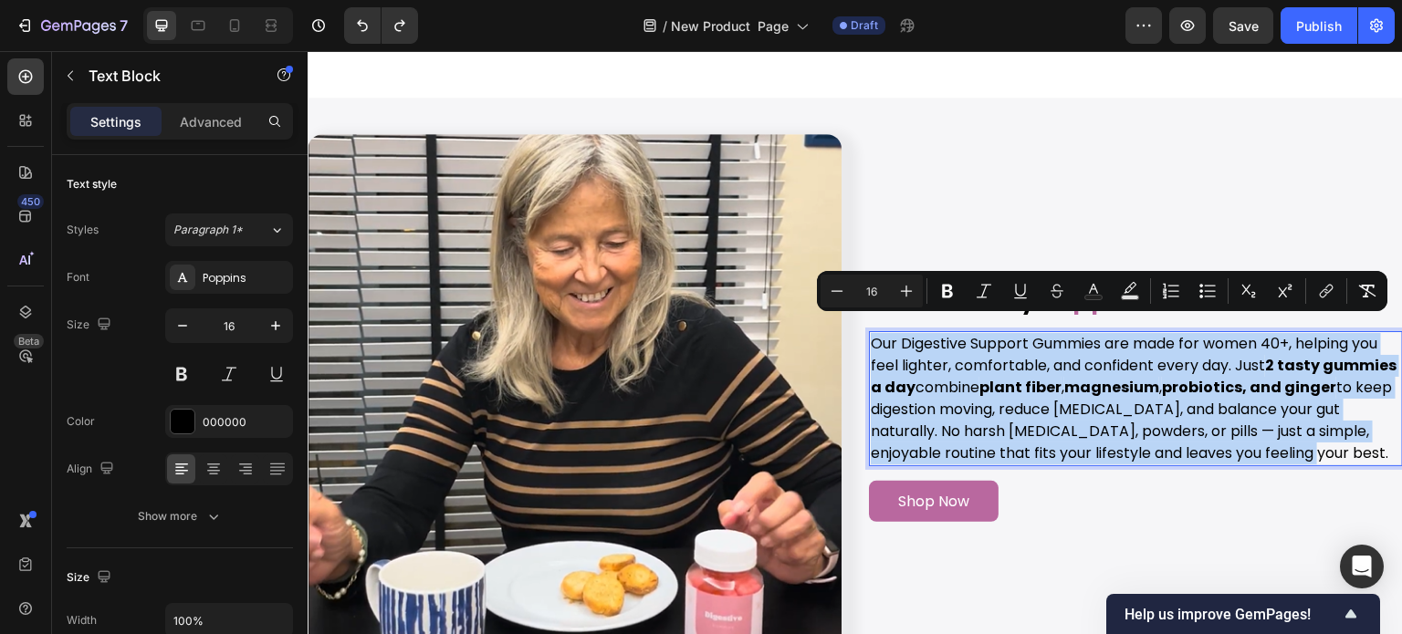
click at [1265, 355] on strong "2 tasty gummies a day" at bounding box center [1134, 376] width 526 height 43
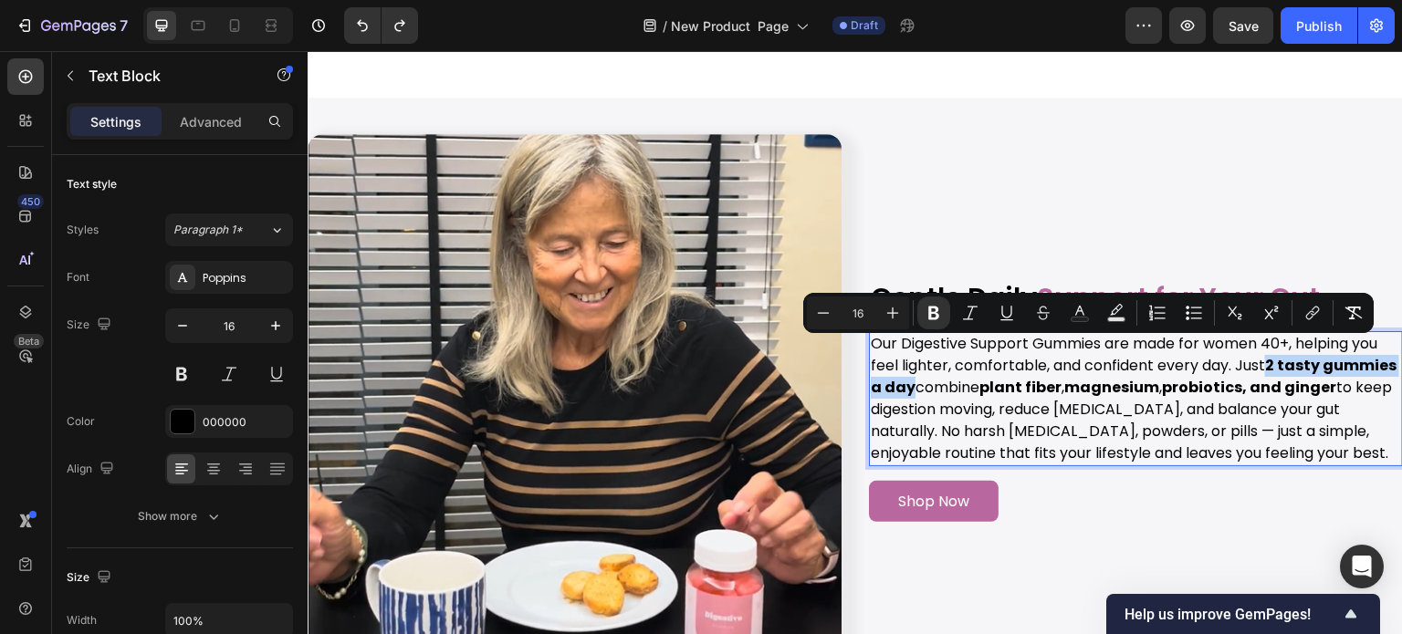
drag, startPoint x: 1265, startPoint y: 351, endPoint x: 978, endPoint y: 374, distance: 287.6
click at [978, 374] on strong "2 tasty gummies a day" at bounding box center [1134, 376] width 526 height 43
click at [1081, 306] on icon "Editor contextual toolbar" at bounding box center [1080, 313] width 18 height 18
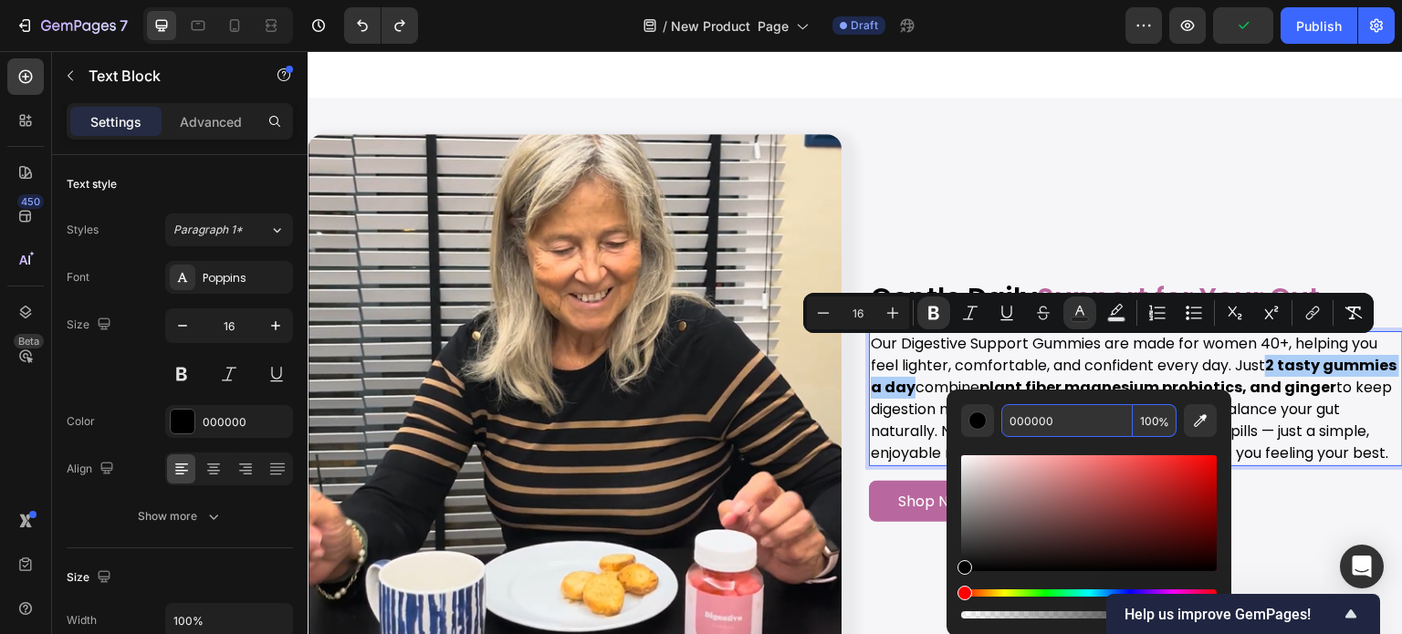
click at [1073, 427] on input "000000" at bounding box center [1066, 420] width 131 height 33
paste input "B9689F"
type input "B9689F"
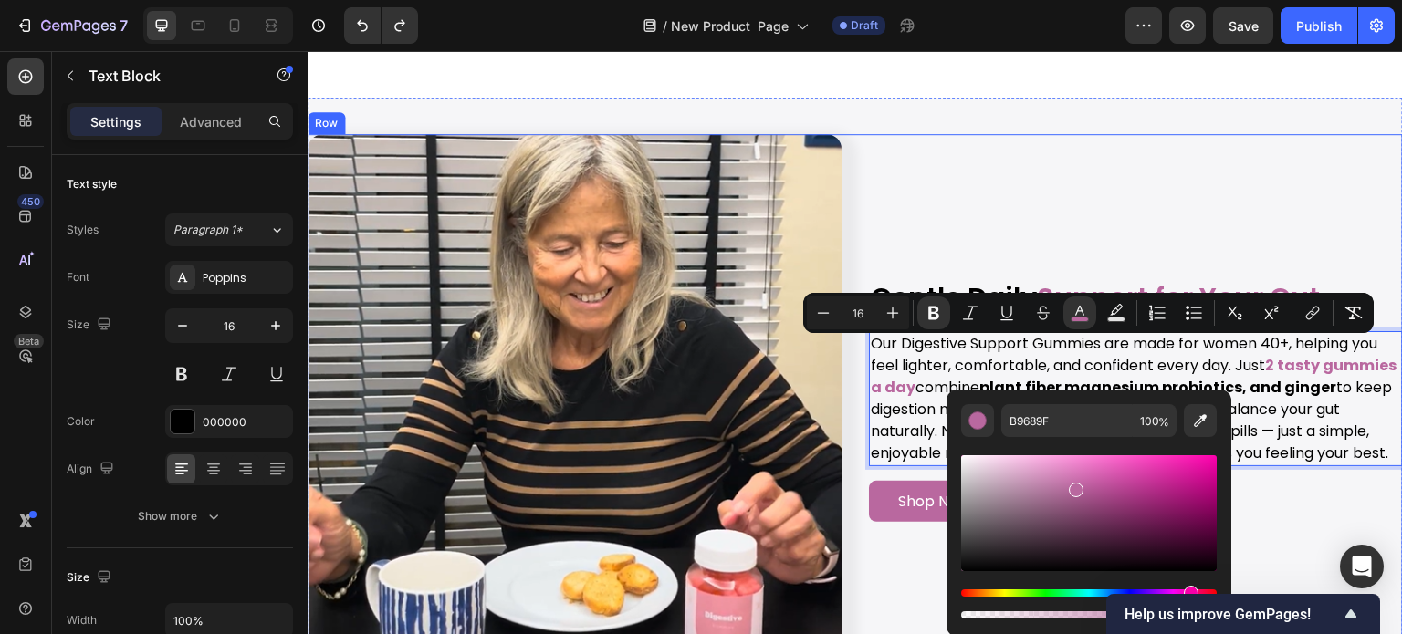
click at [1230, 203] on div "Gentle Daily Support for Your Gut Heading Our Digestive Support Gummies are mad…" at bounding box center [1136, 401] width 534 height 534
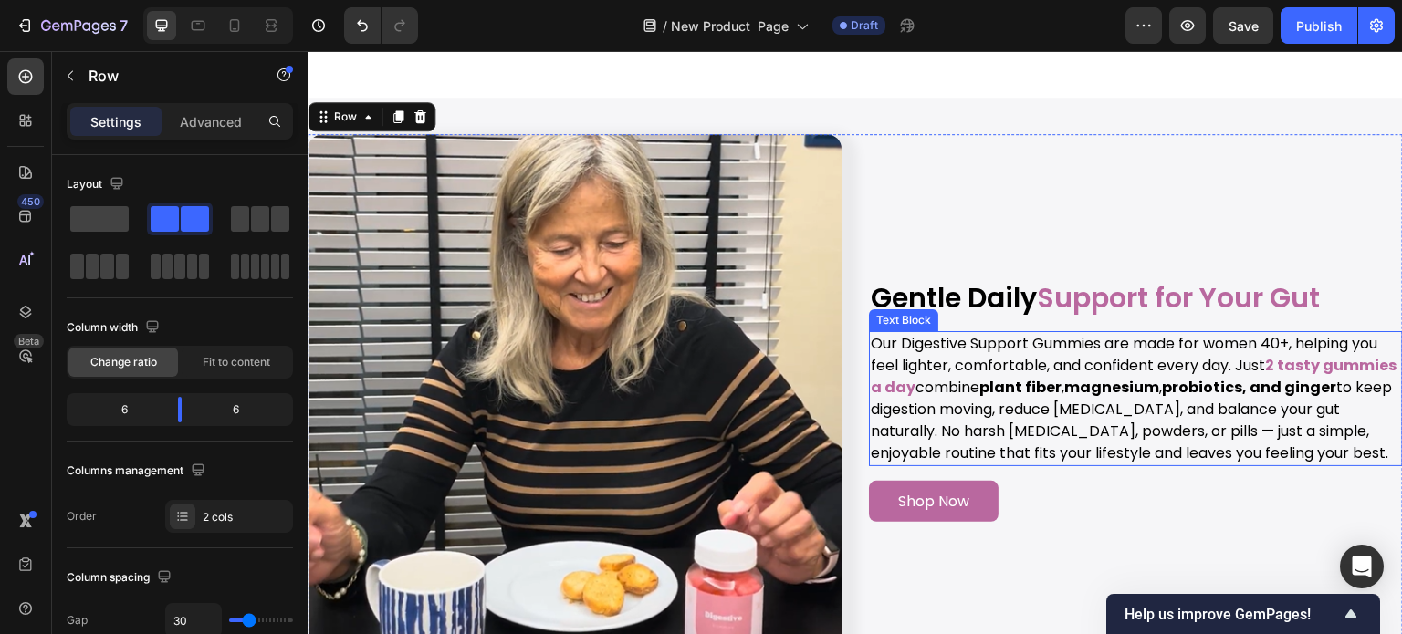
click at [1056, 377] on strong "plant fiber" at bounding box center [1020, 387] width 82 height 21
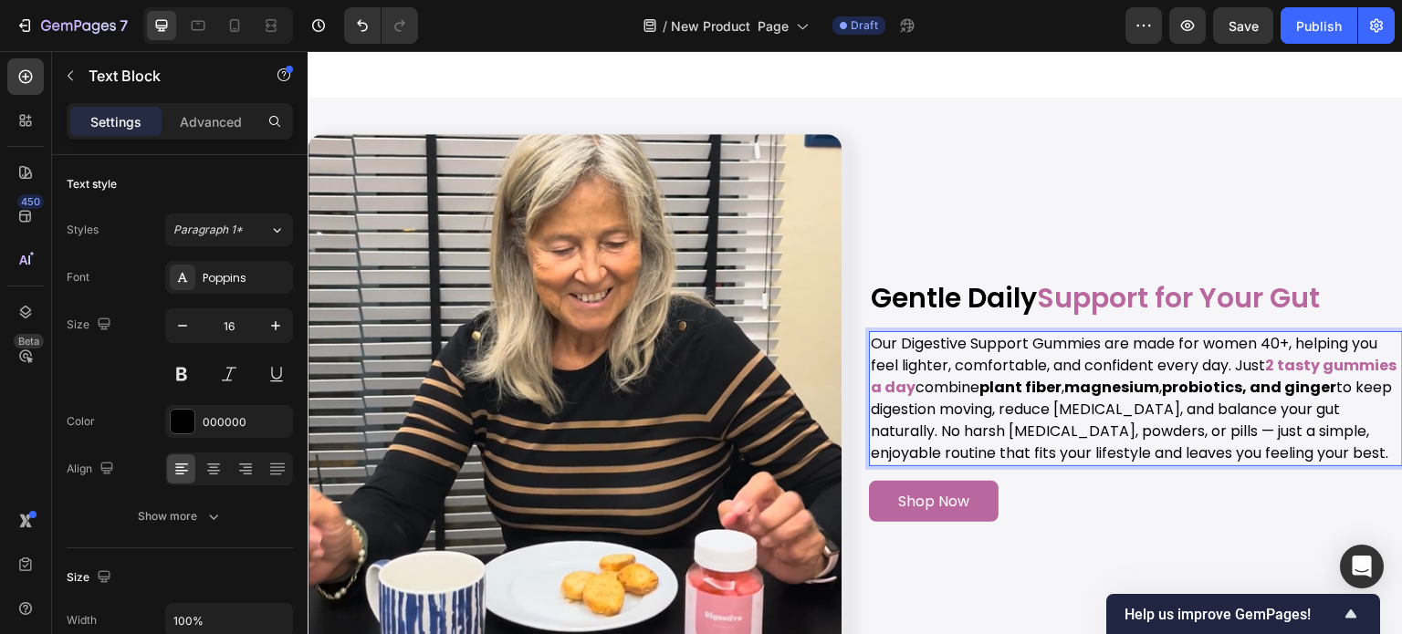
click at [1056, 377] on strong "plant fiber" at bounding box center [1020, 387] width 82 height 21
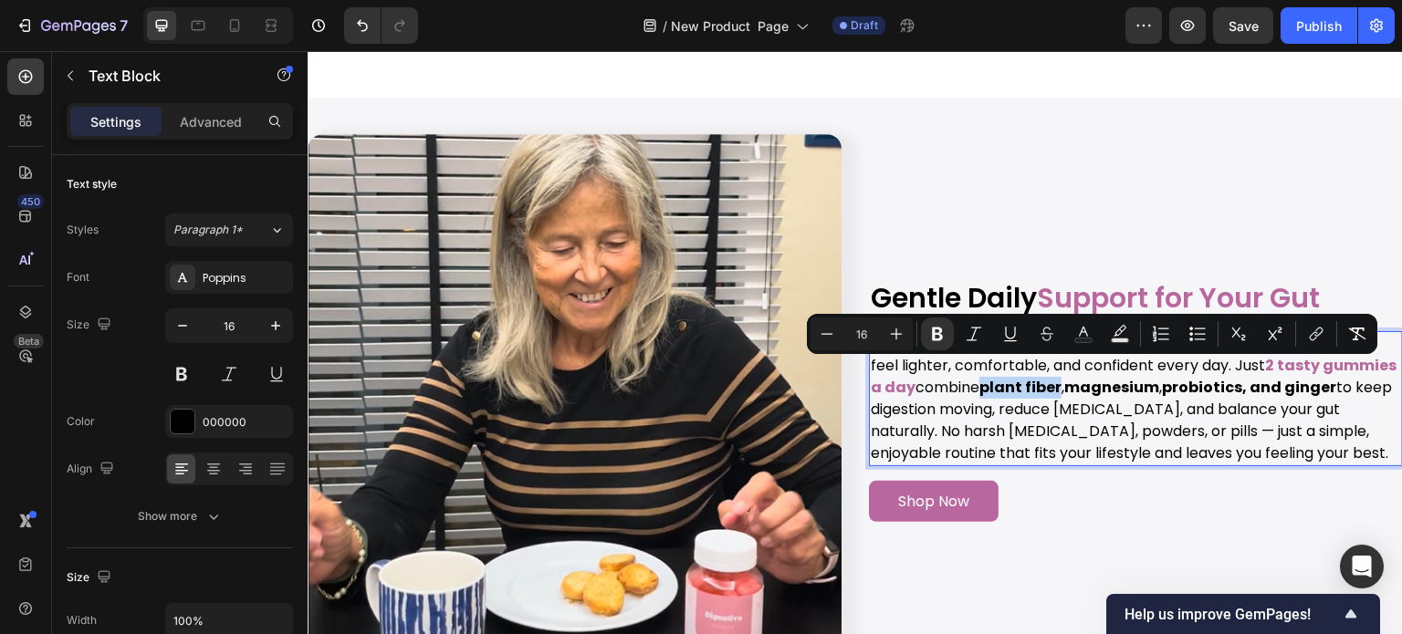
drag, startPoint x: 1056, startPoint y: 373, endPoint x: 1129, endPoint y: 373, distance: 73.0
click at [1062, 377] on strong "plant fiber" at bounding box center [1020, 387] width 82 height 21
click at [1084, 327] on icon "Editor contextual toolbar" at bounding box center [1083, 334] width 18 height 18
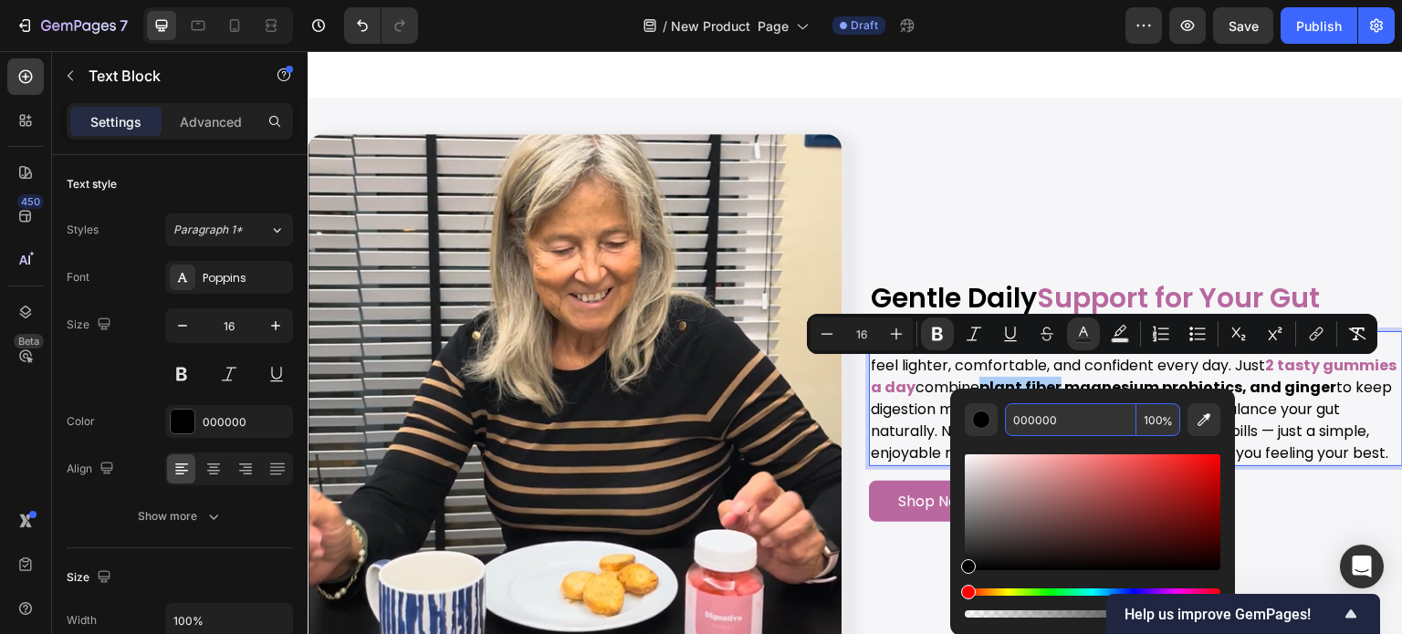
click at [1093, 413] on input "000000" at bounding box center [1070, 419] width 131 height 33
paste input "B9689F"
type input "B9689F"
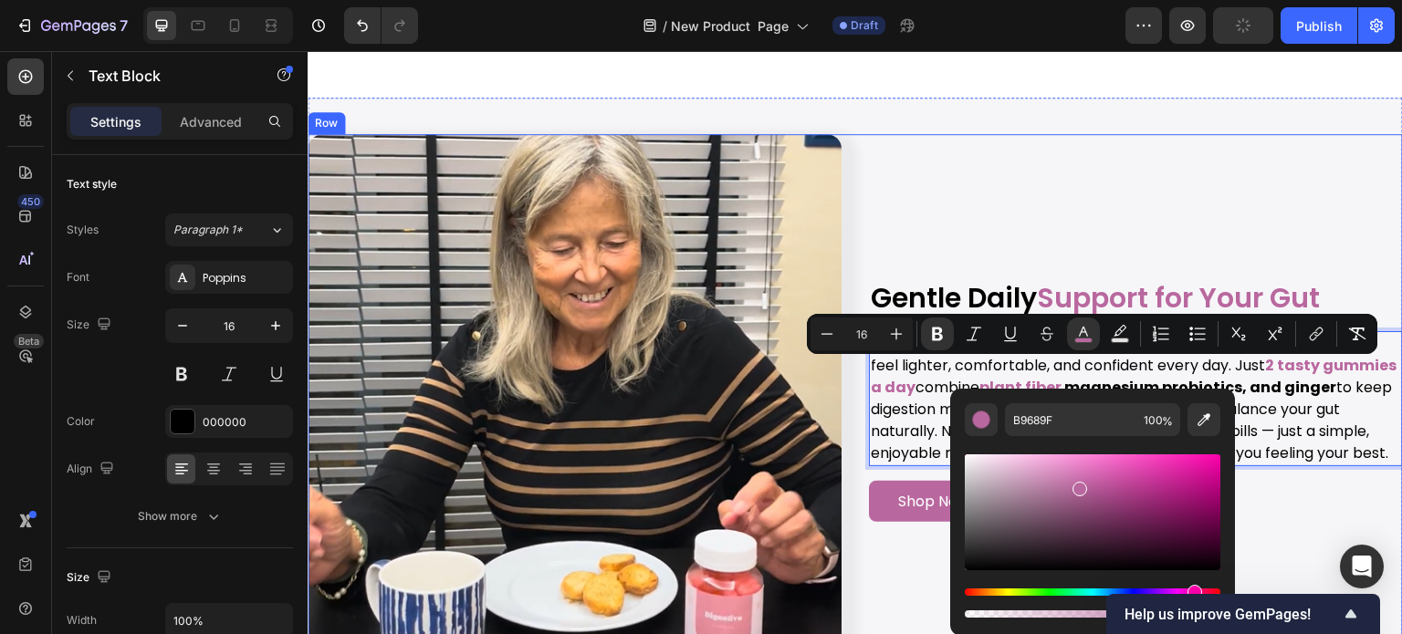
click at [1234, 203] on div "Gentle Daily Support for Your Gut Heading Our Digestive Support Gummies are mad…" at bounding box center [1136, 401] width 534 height 534
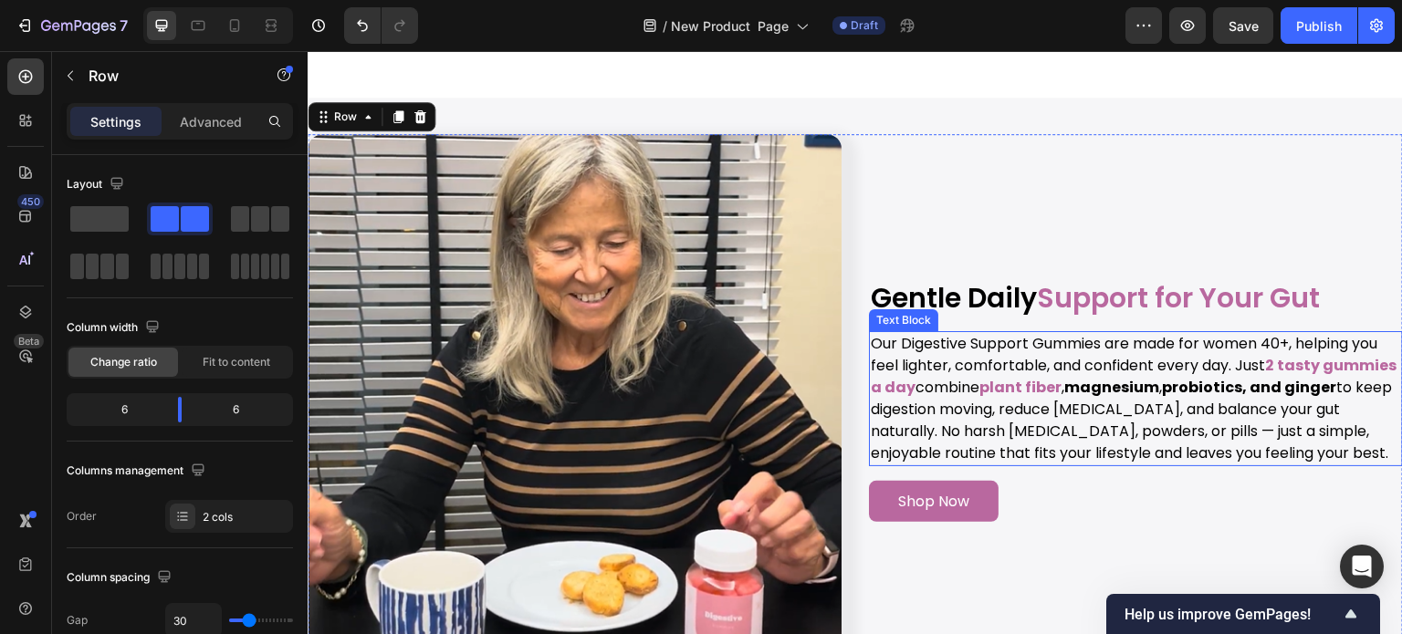
click at [1138, 377] on strong "magnesium" at bounding box center [1111, 387] width 95 height 21
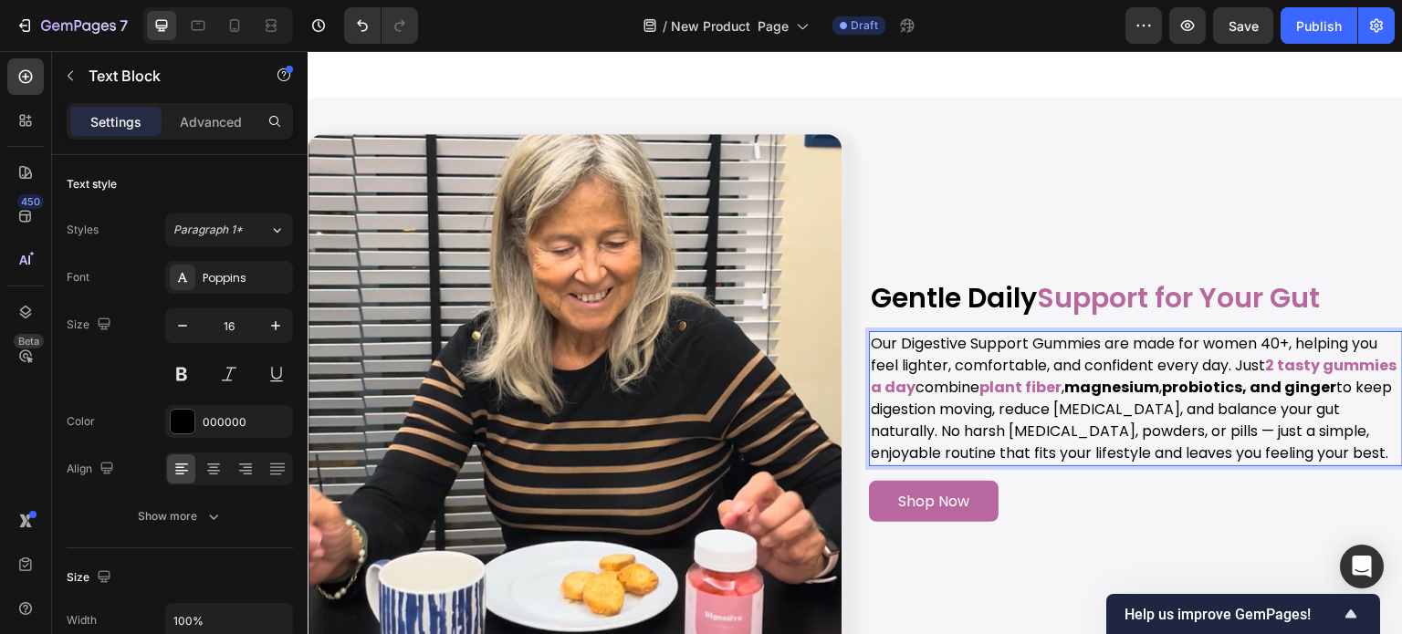
click at [1138, 381] on strong "magnesium" at bounding box center [1111, 387] width 95 height 21
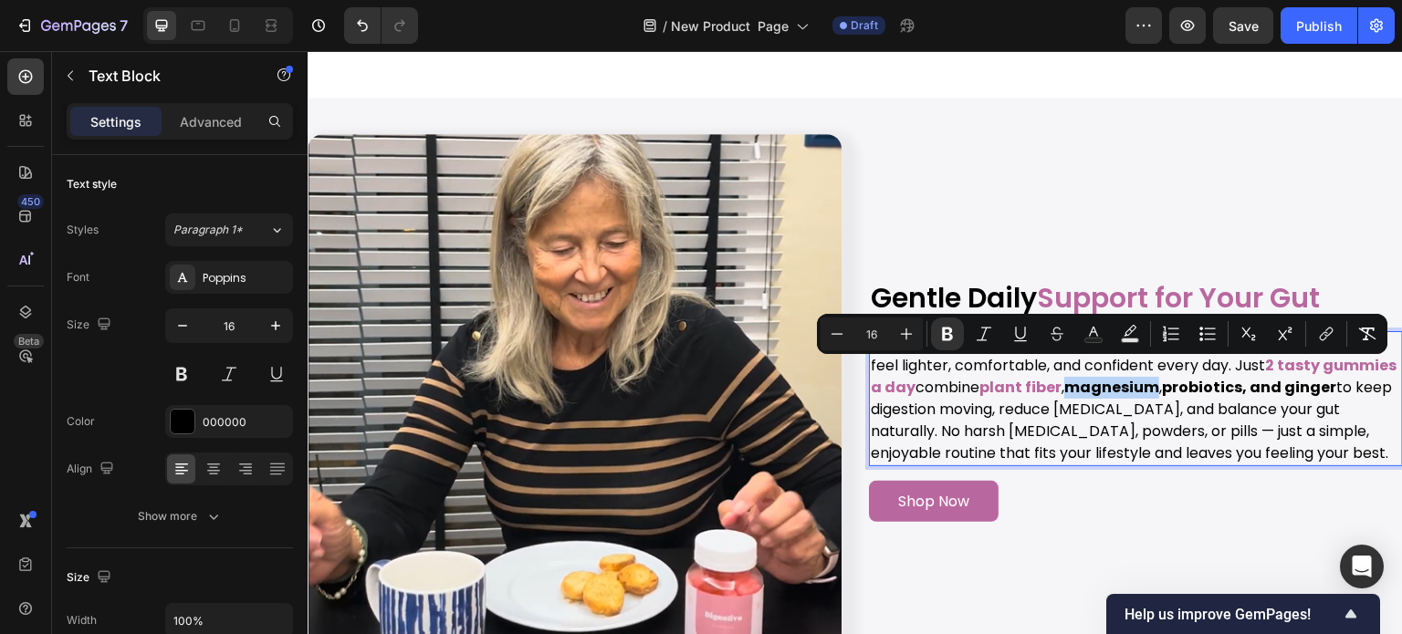
drag, startPoint x: 1138, startPoint y: 381, endPoint x: 1188, endPoint y: 382, distance: 49.3
click at [1159, 382] on strong "magnesium" at bounding box center [1111, 387] width 95 height 21
click at [1101, 335] on icon "Editor contextual toolbar" at bounding box center [1093, 334] width 18 height 18
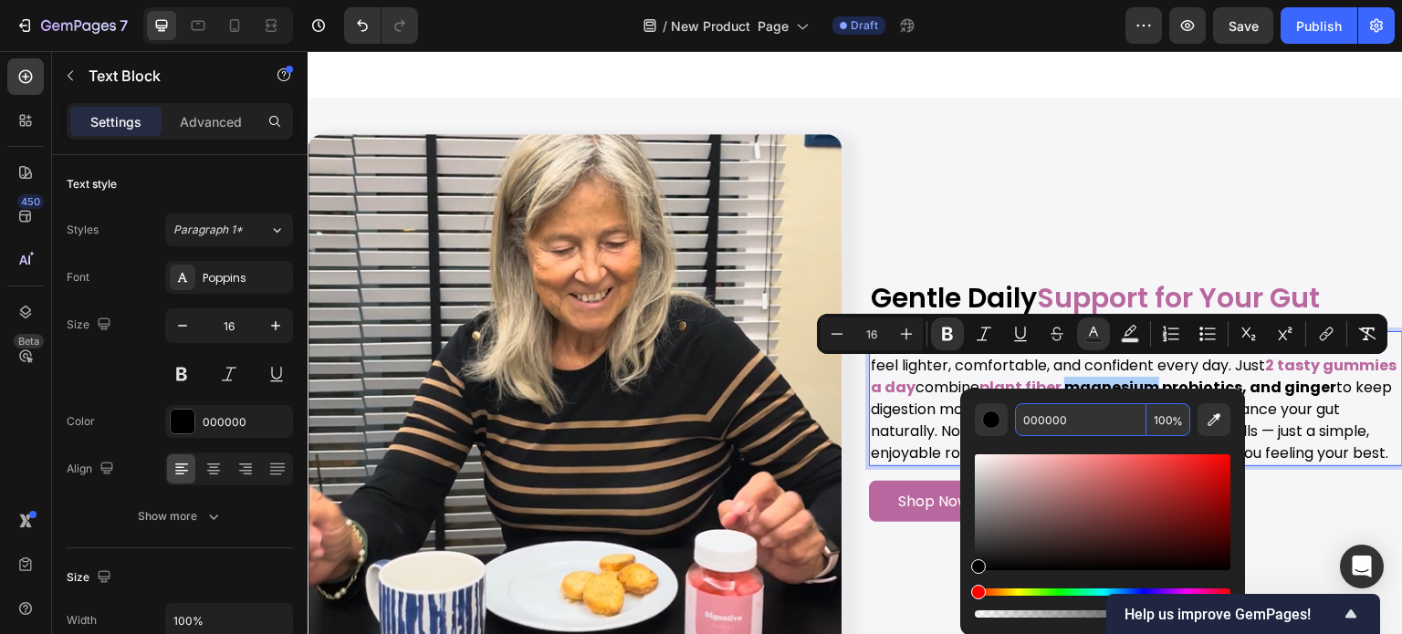
click at [1106, 408] on input "000000" at bounding box center [1080, 419] width 131 height 33
paste input "B9689F"
type input "B9689F"
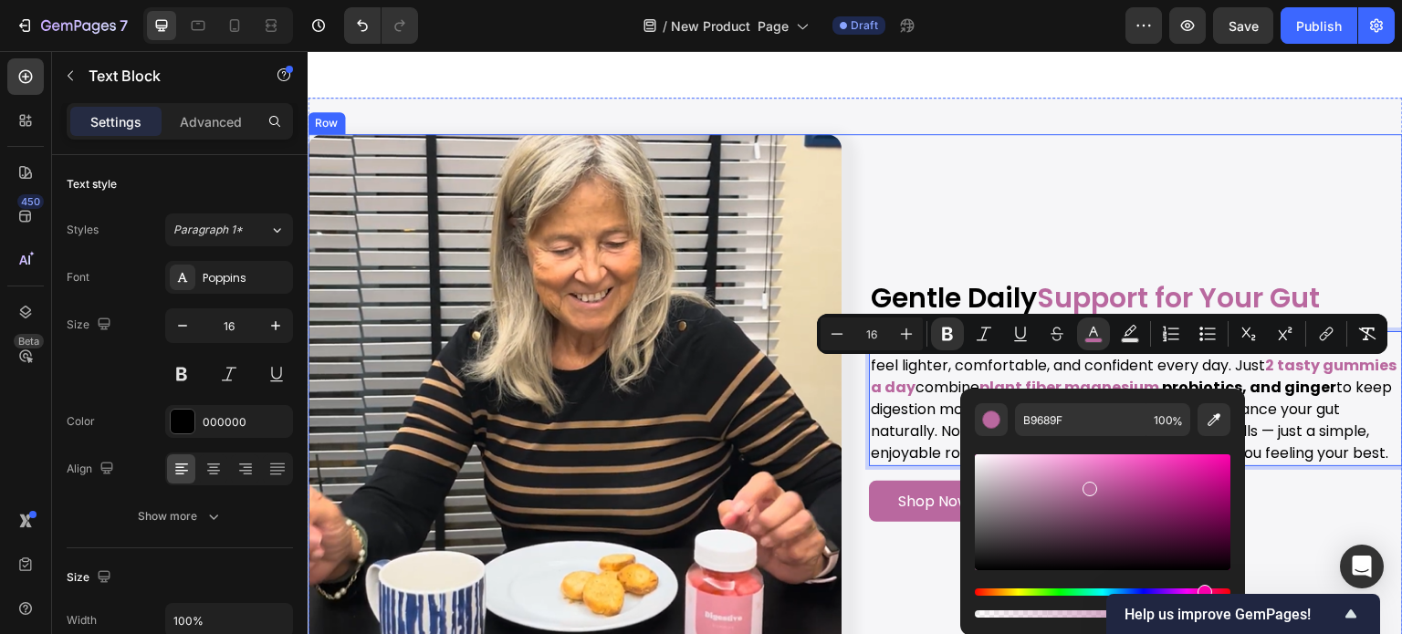
click at [1242, 173] on div "Gentle Daily Support for Your Gut Heading Our Digestive Support Gummies are mad…" at bounding box center [1136, 401] width 534 height 534
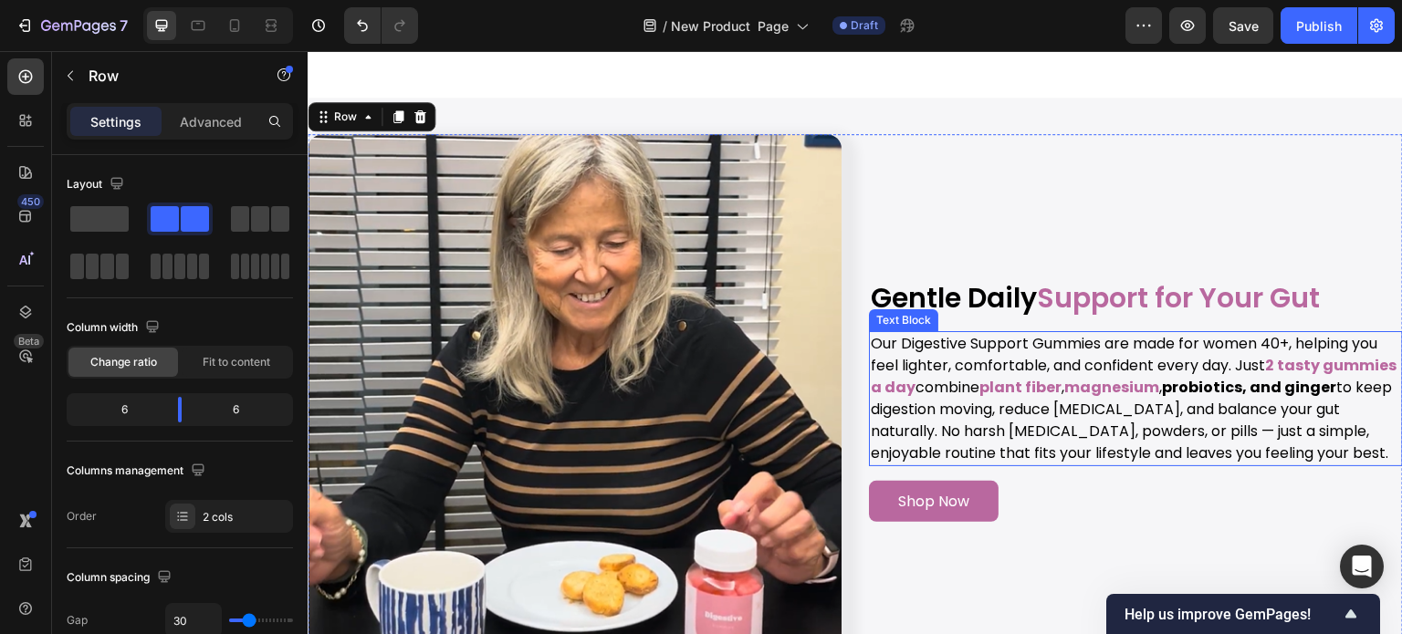
click at [1239, 381] on strong "probiotics, and ginger" at bounding box center [1249, 387] width 174 height 21
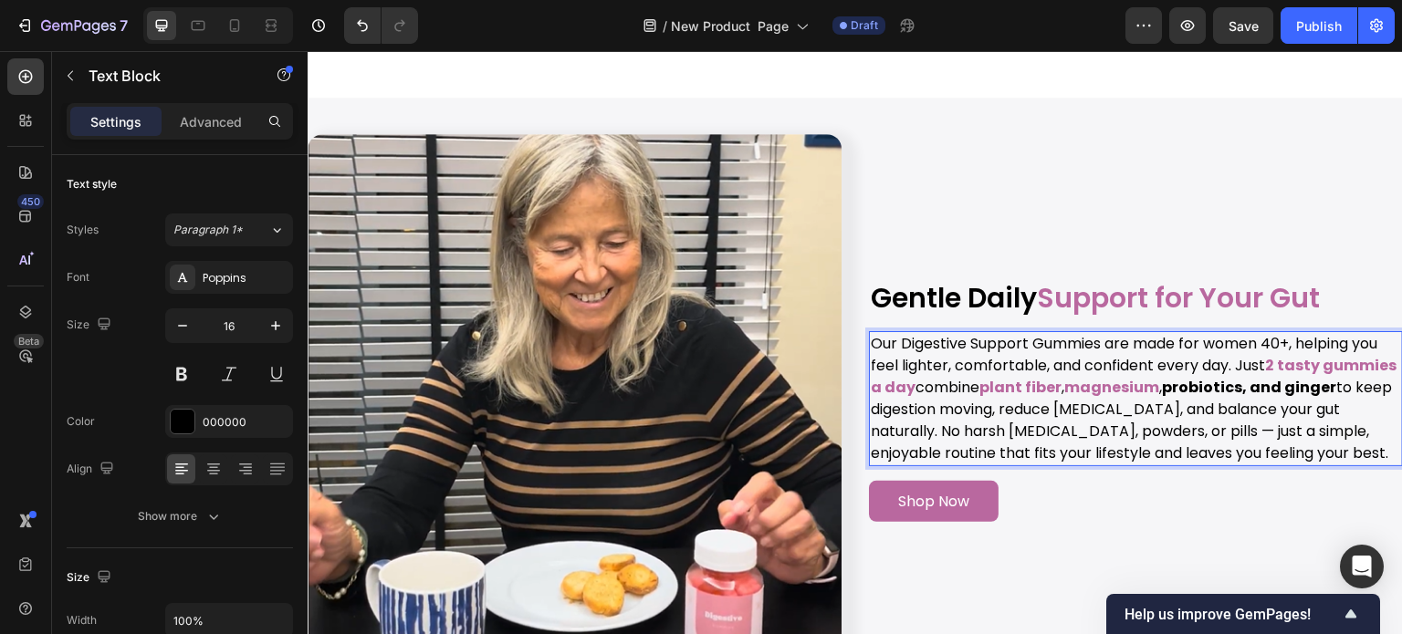
click at [1239, 377] on strong "probiotics, and ginger" at bounding box center [1249, 387] width 174 height 21
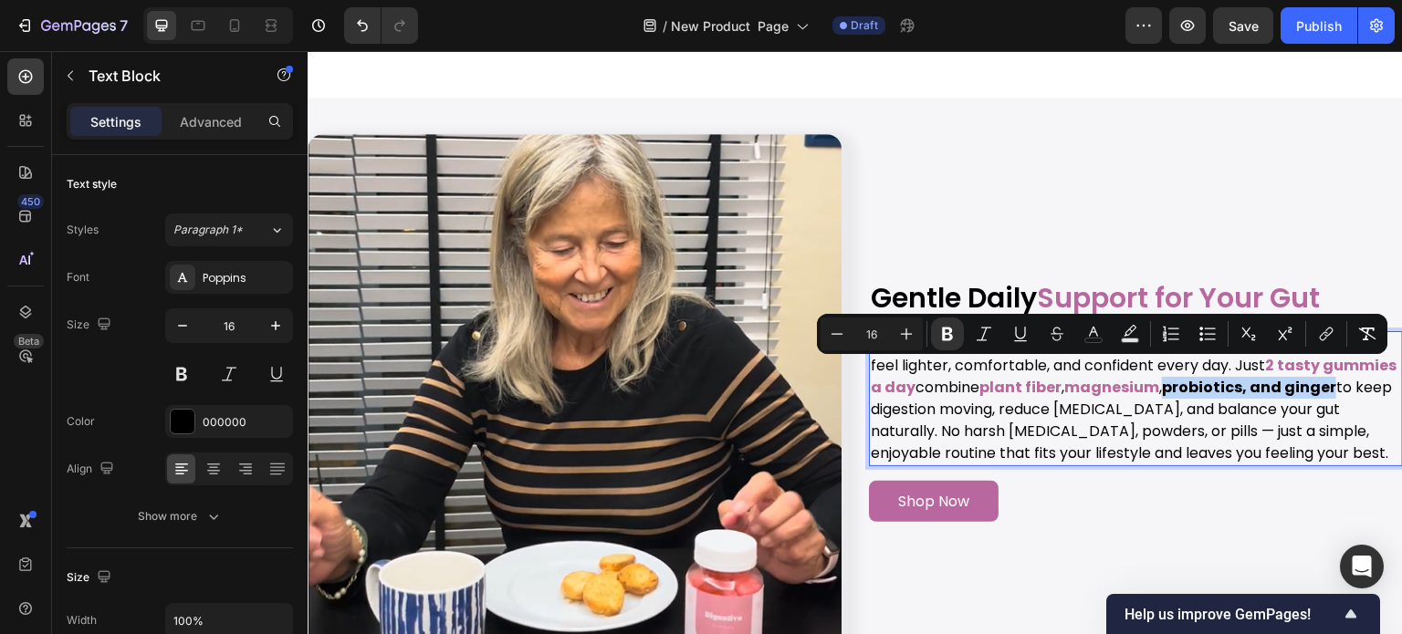
drag, startPoint x: 1239, startPoint y: 375, endPoint x: 907, endPoint y: 397, distance: 332.1
click at [1162, 397] on strong "probiotics, and ginger" at bounding box center [1249, 387] width 174 height 21
click at [1110, 338] on div "Minus 16 Plus Bold Italic Underline Strikethrough color Text Background Color N…" at bounding box center [1102, 334] width 563 height 33
click at [1103, 335] on button "color" at bounding box center [1093, 334] width 33 height 33
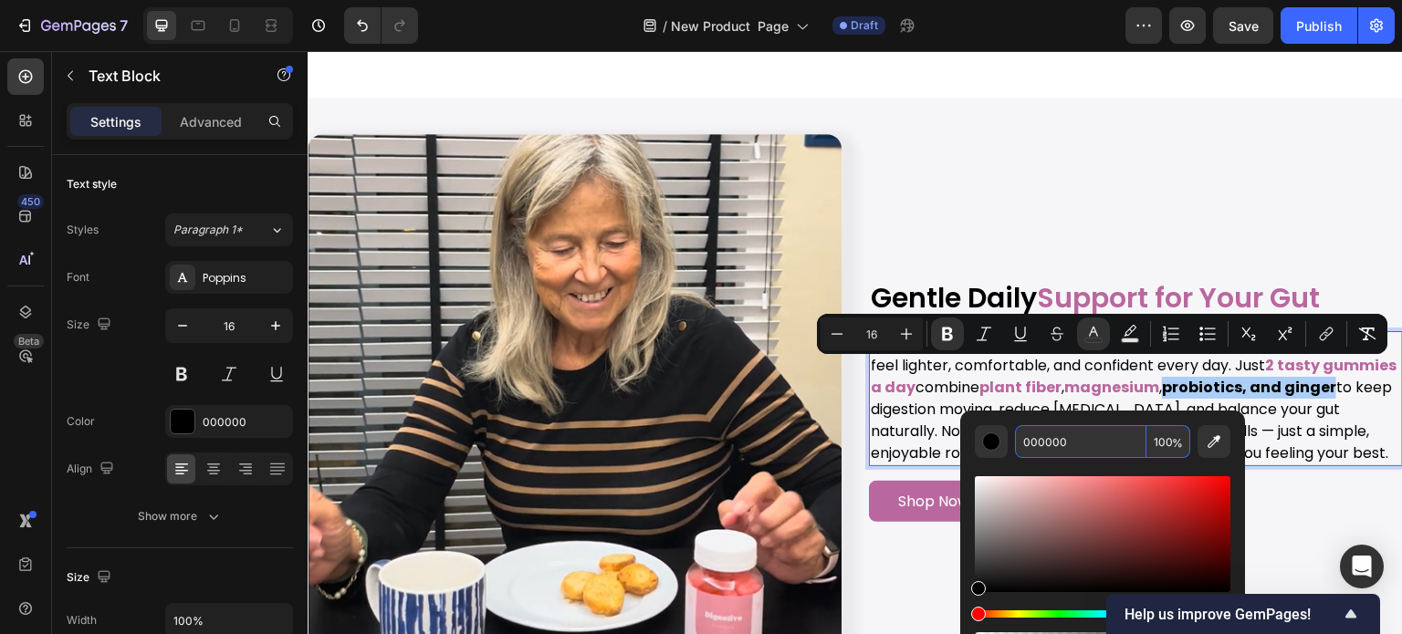
click at [1081, 452] on input "000000" at bounding box center [1080, 441] width 131 height 33
paste input "B9689F"
type input "B9689F"
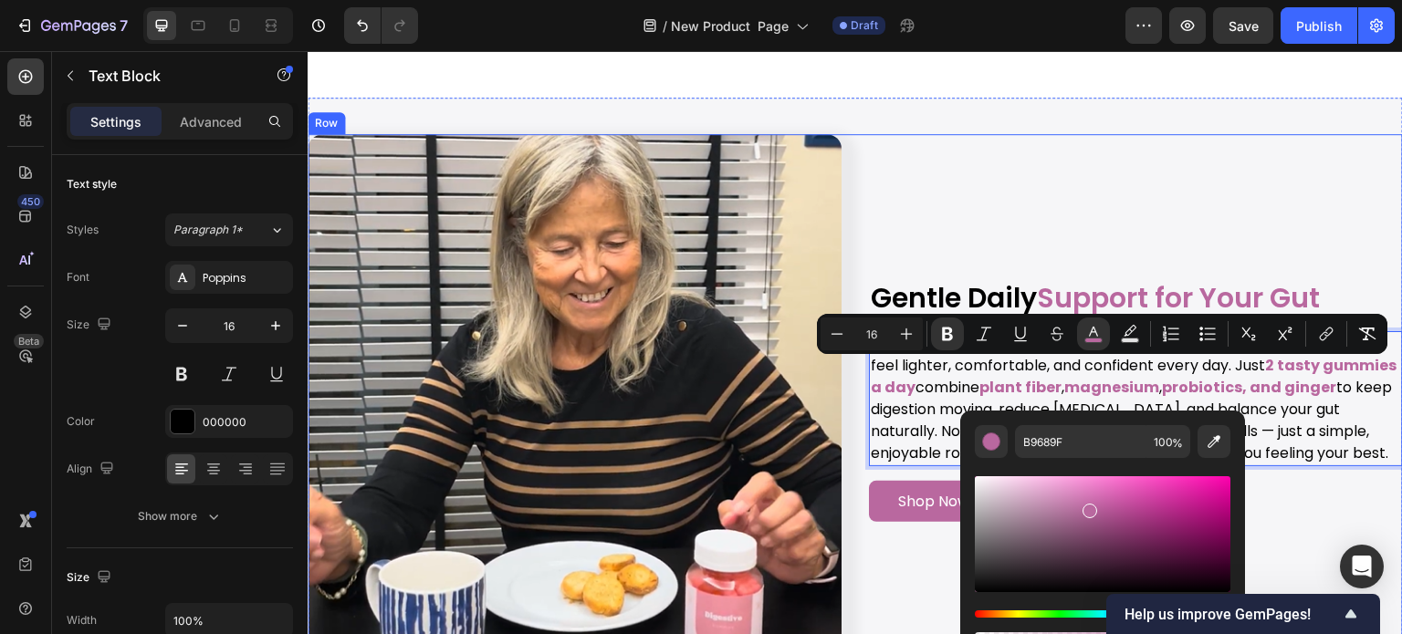
click at [1300, 217] on div "Gentle Daily Support for Your Gut Heading Our Digestive Support Gummies are mad…" at bounding box center [1136, 401] width 534 height 534
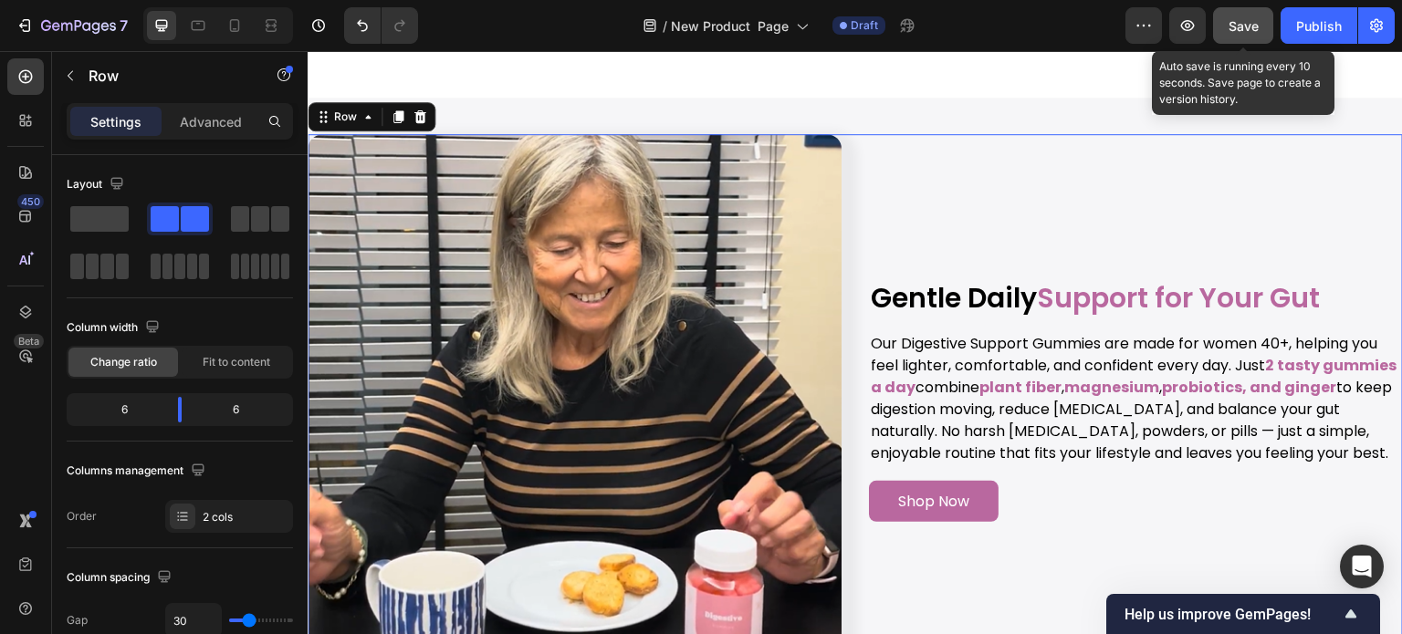
click at [1252, 42] on button "Save" at bounding box center [1243, 25] width 60 height 37
click at [1260, 32] on button "Save" at bounding box center [1243, 25] width 60 height 37
click at [1240, 25] on span "Save" at bounding box center [1244, 26] width 30 height 16
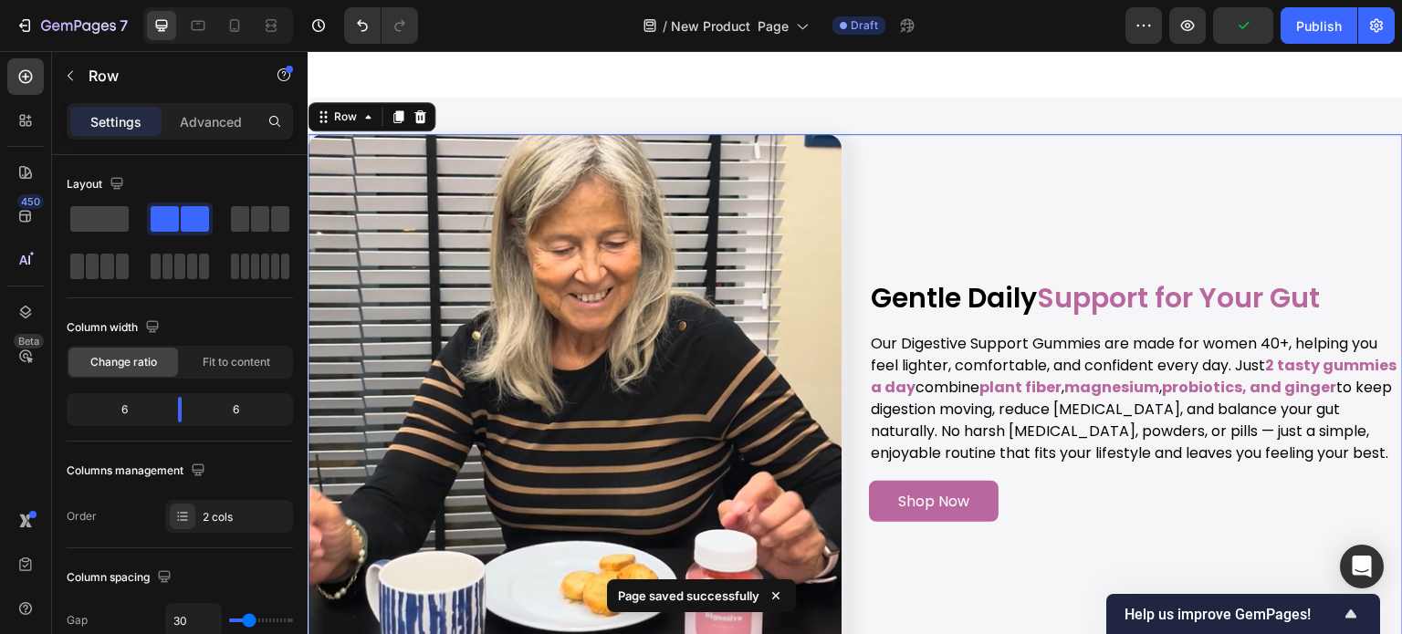
click at [882, 163] on div "Gentle Daily Support for Your Gut Heading Our Digestive Support Gummies are mad…" at bounding box center [1136, 401] width 534 height 534
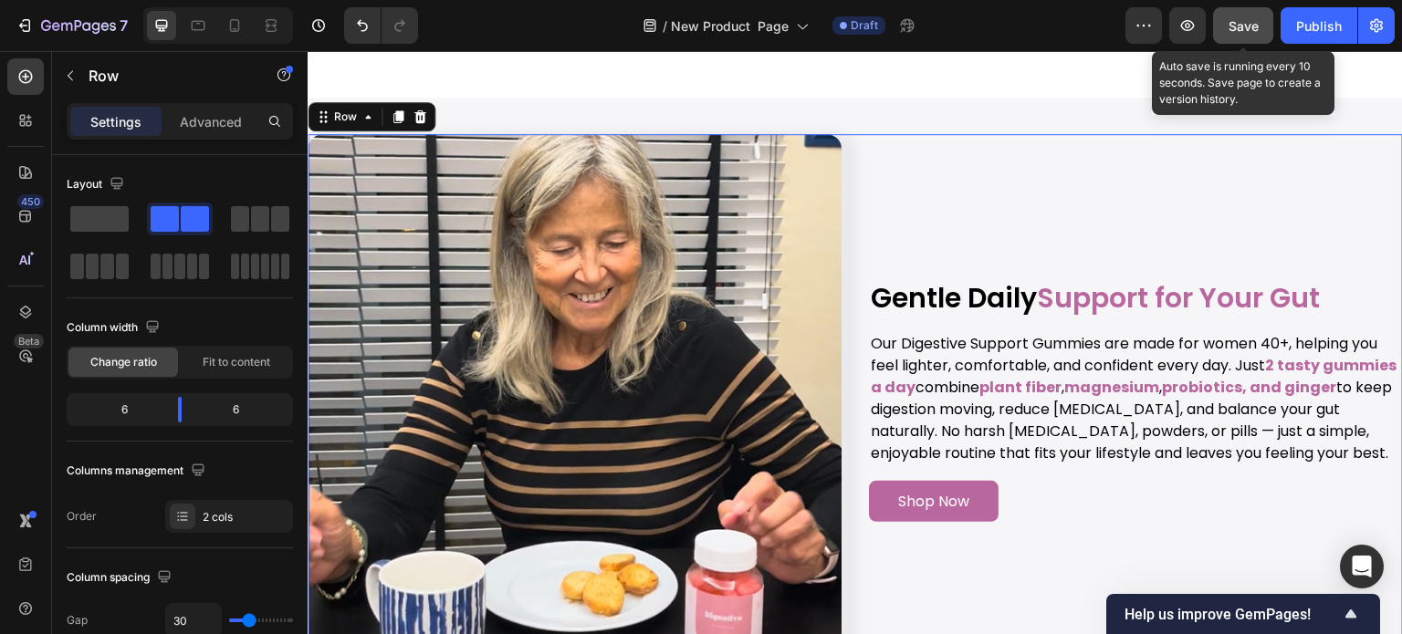
click at [1249, 42] on button "Save" at bounding box center [1243, 25] width 60 height 37
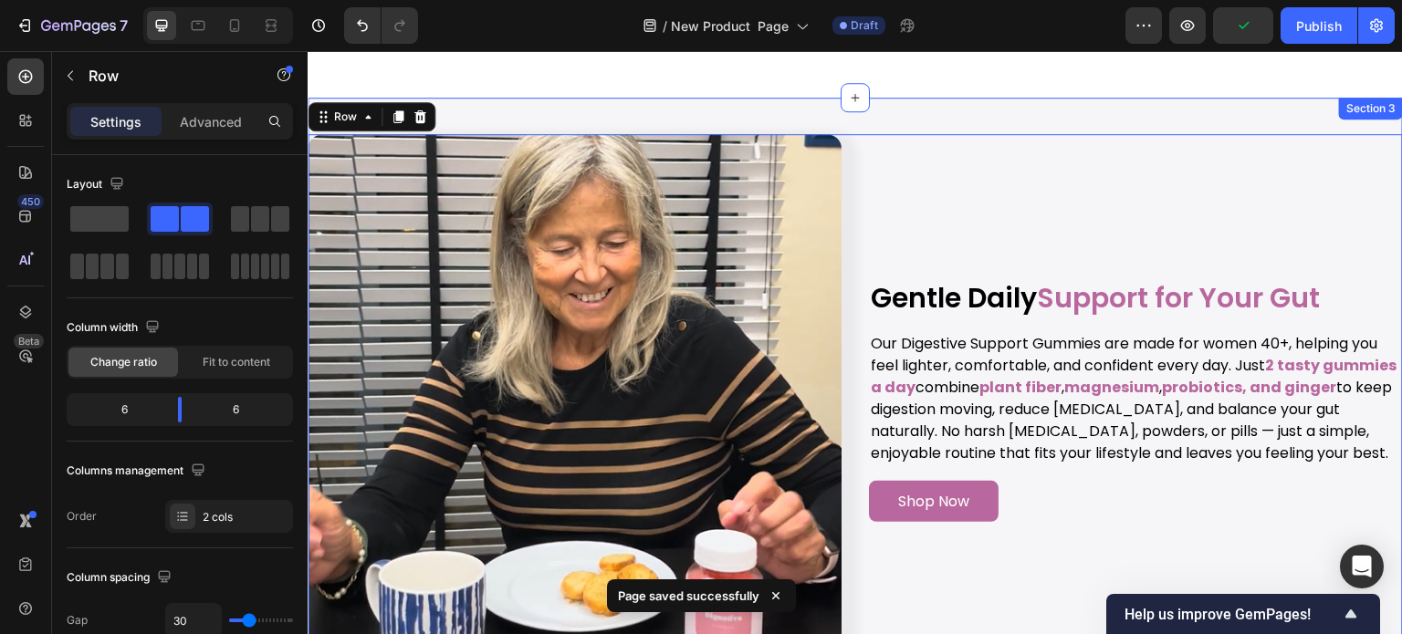
click at [880, 105] on div "Image Gentle Daily Support for Your Gut Heading Our Digestive Support Gummies a…" at bounding box center [855, 401] width 1095 height 607
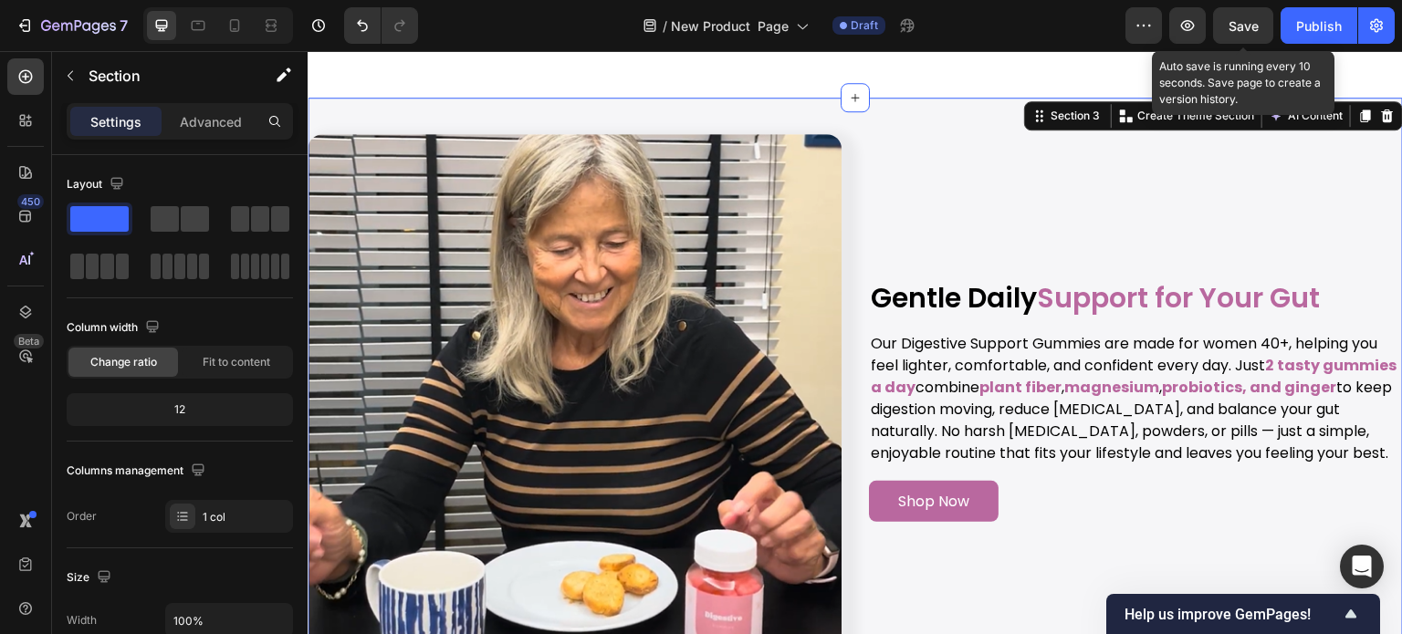
click at [1242, 21] on span "Save" at bounding box center [1244, 26] width 30 height 16
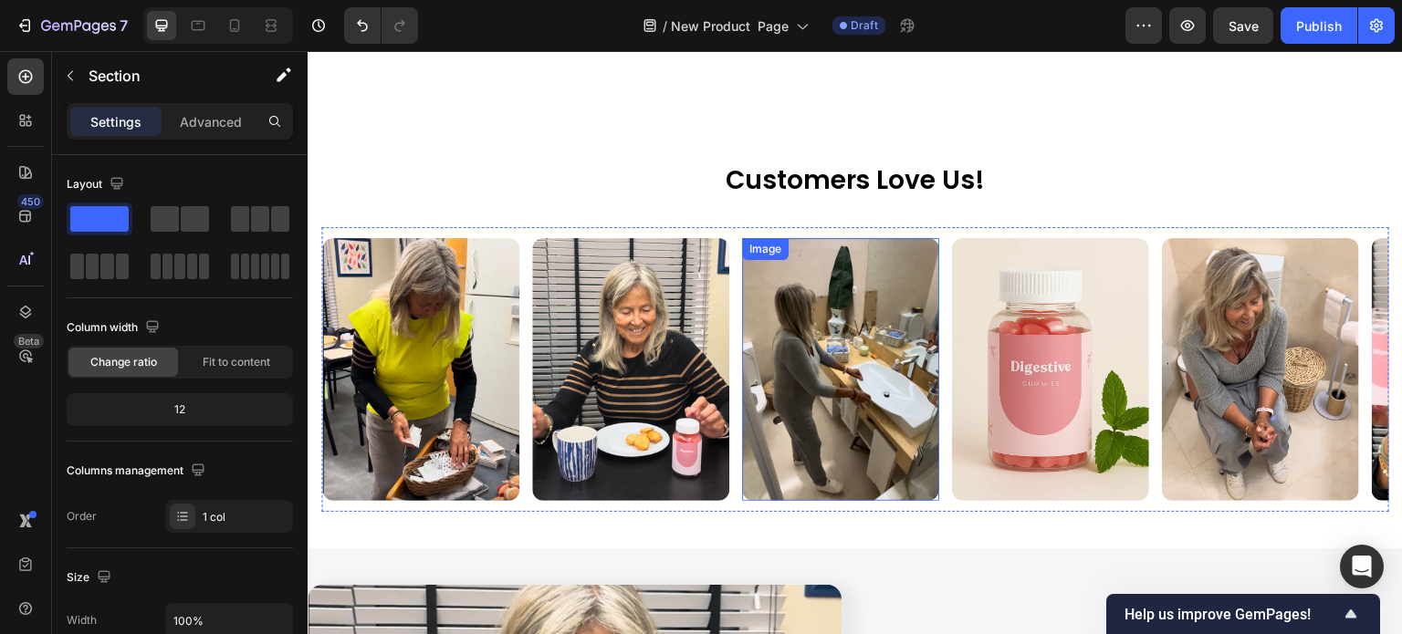
scroll to position [1928, 0]
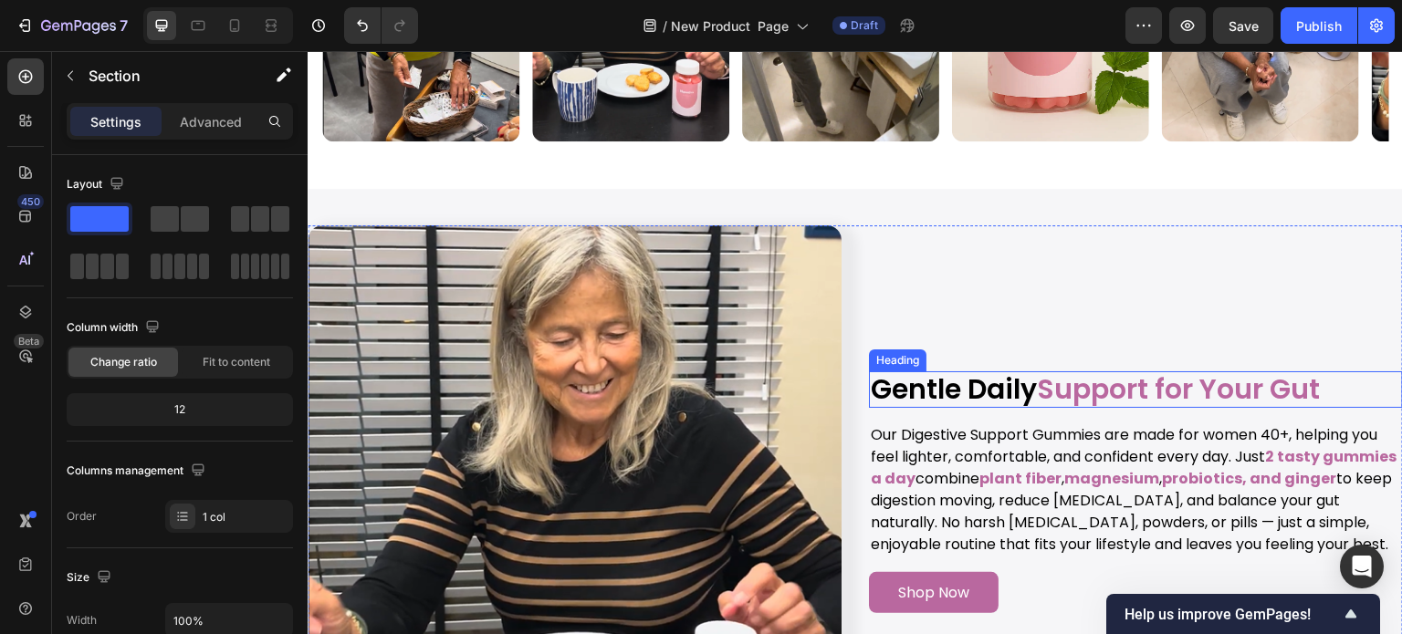
click at [978, 379] on h2 "Gentle Daily Support for Your Gut" at bounding box center [1136, 389] width 534 height 37
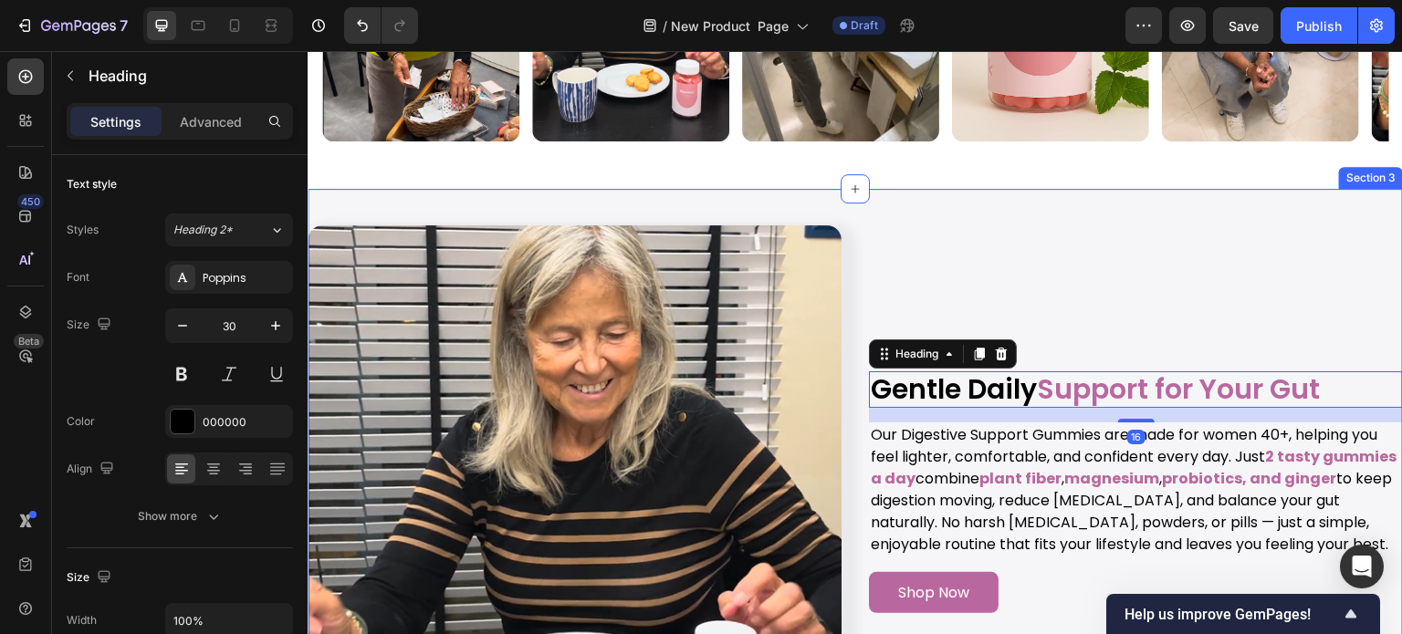
click at [939, 194] on div "Image Gentle Daily Support for Your Gut Heading 16 Our Digestive Support Gummie…" at bounding box center [855, 492] width 1095 height 607
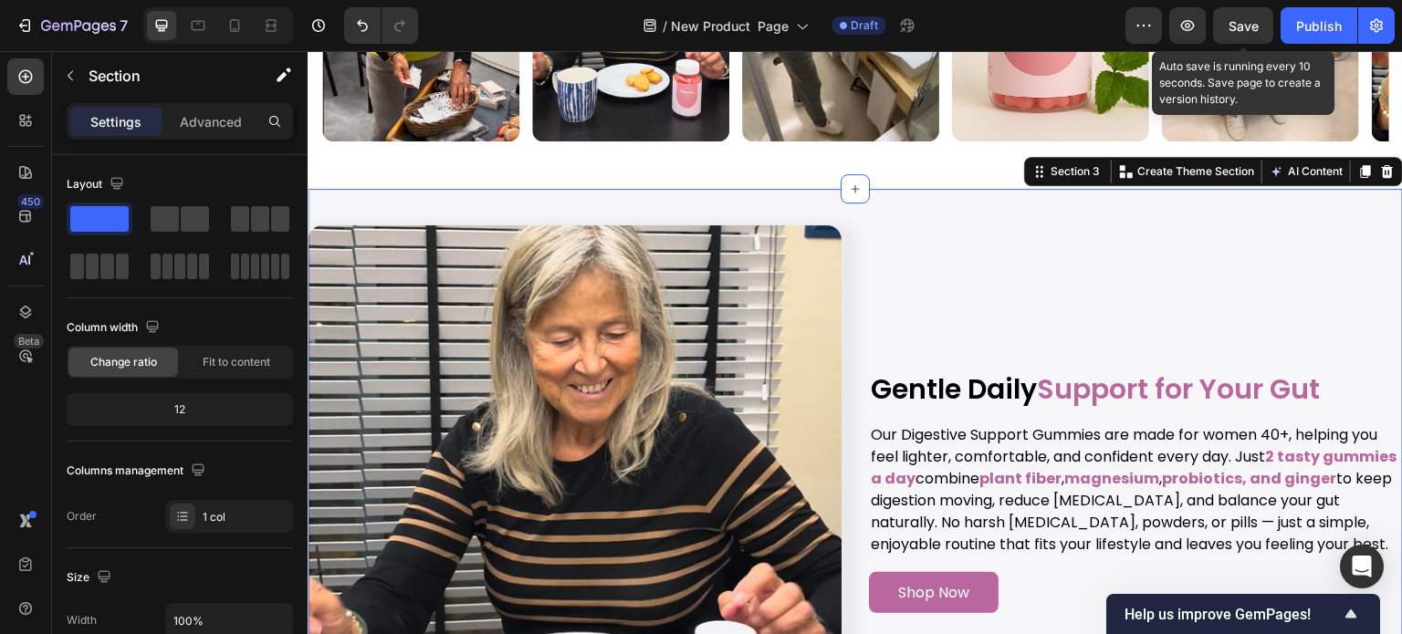
click at [1246, 29] on span "Save" at bounding box center [1244, 26] width 30 height 16
click at [1245, 21] on span "Save" at bounding box center [1244, 26] width 30 height 16
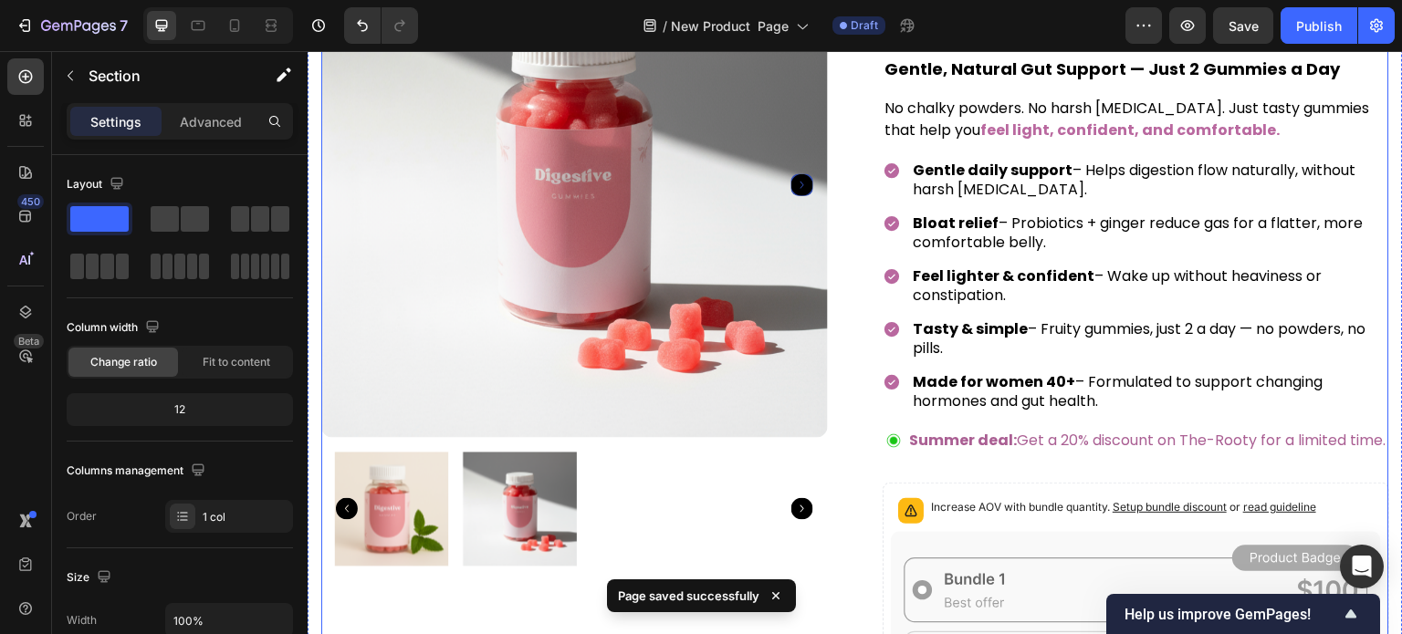
scroll to position [0, 0]
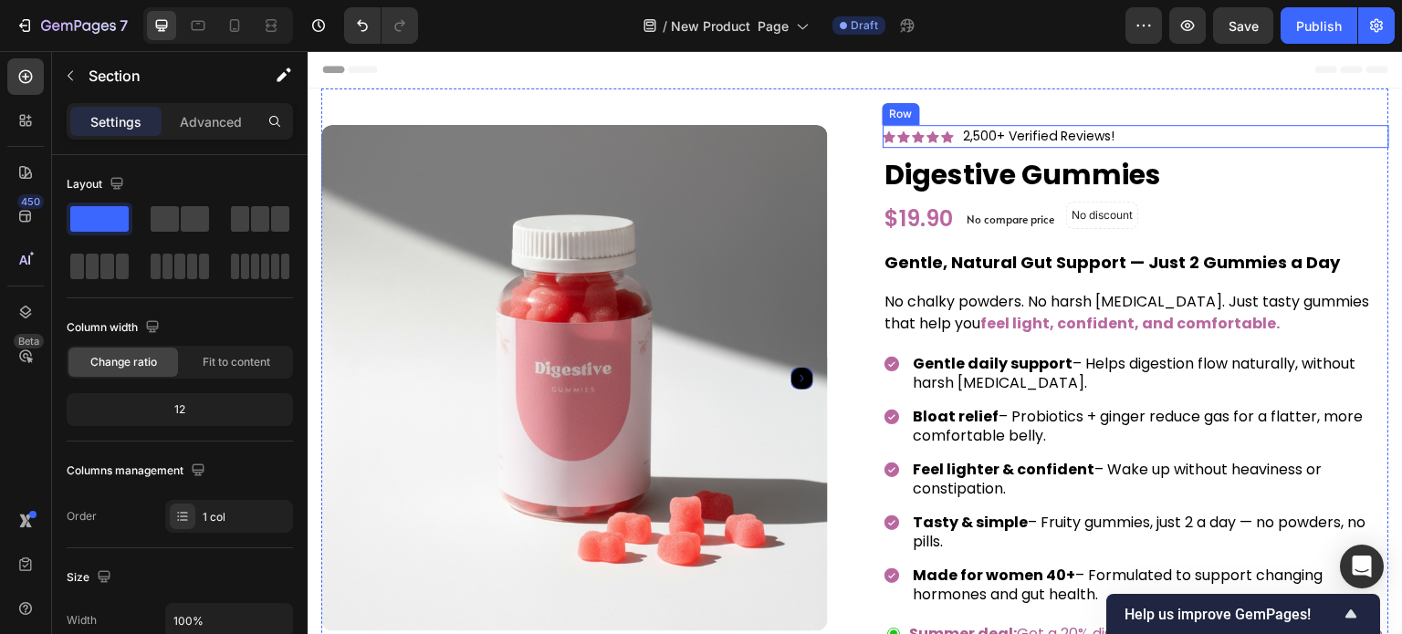
click at [1198, 143] on div "Icon Icon Icon Icon Icon Icon List Hoz 2,500+ Verified Reviews! Text block Row" at bounding box center [1136, 136] width 507 height 23
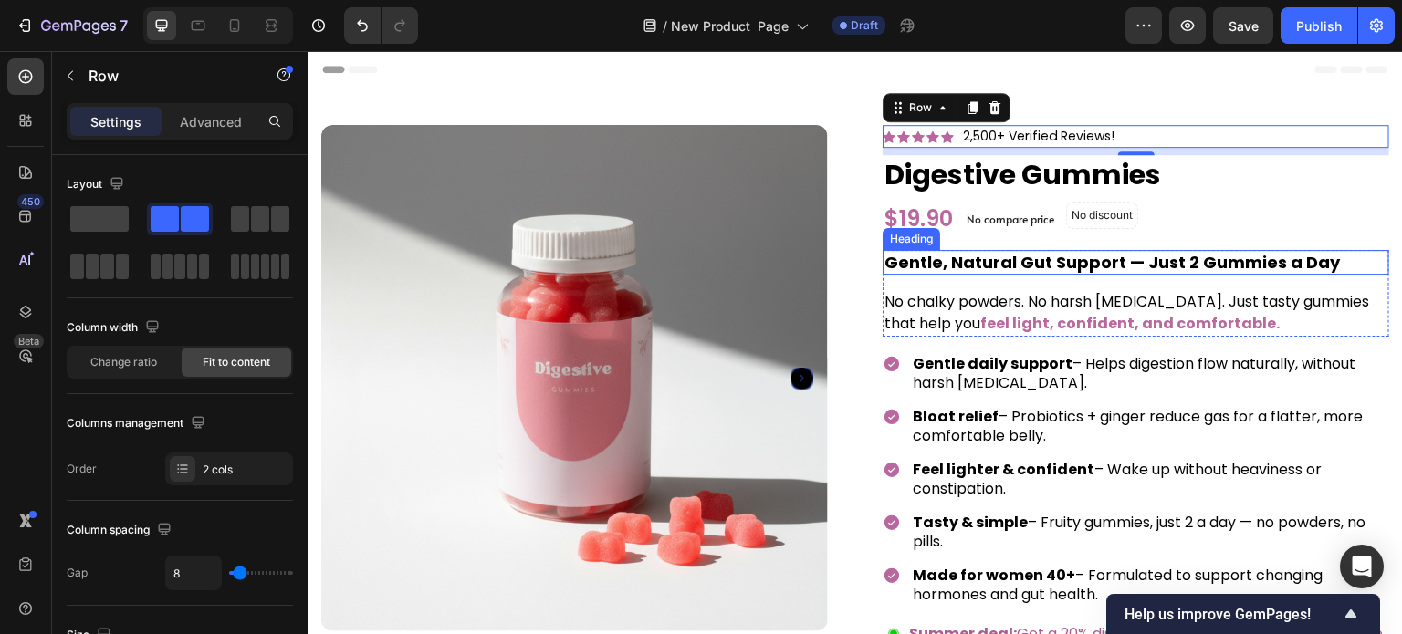
click at [1339, 270] on h2 "Gentle, Natural Gut Support — Just 2 Gummies a Day" at bounding box center [1136, 262] width 507 height 25
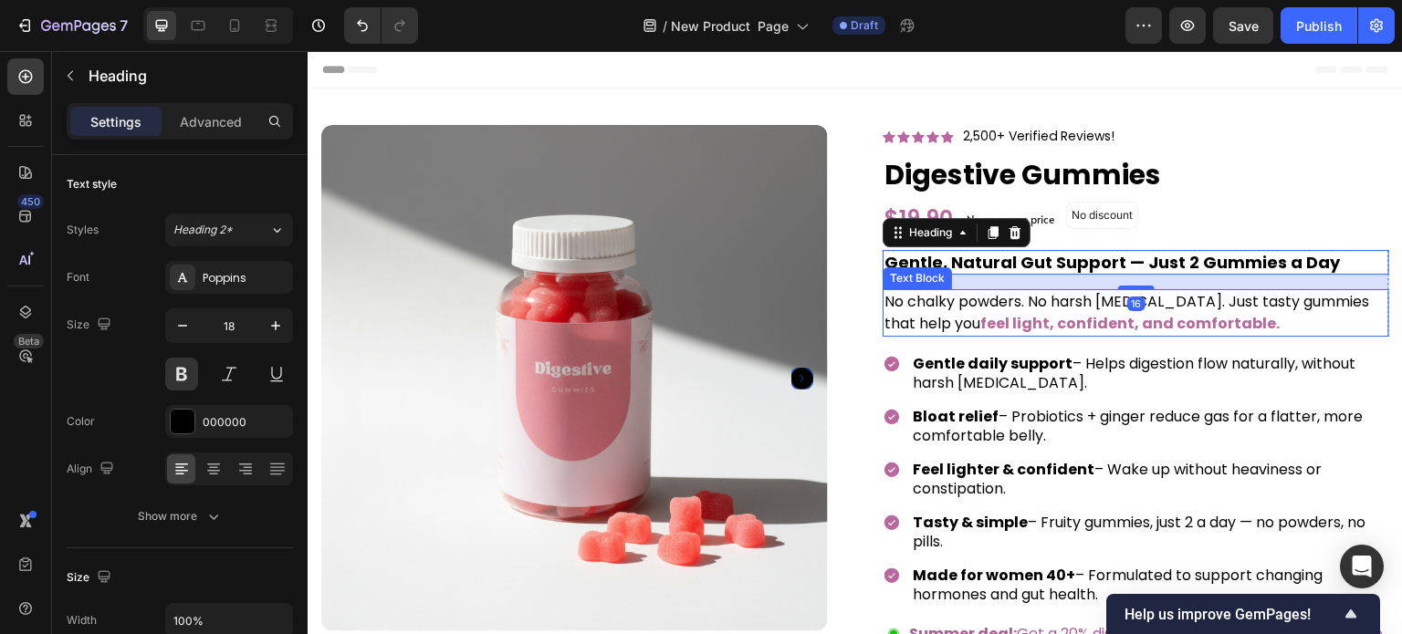
click at [1374, 306] on div "No chalky powders. No harsh laxatives. Just tasty gummies that help you feel li…" at bounding box center [1136, 312] width 507 height 47
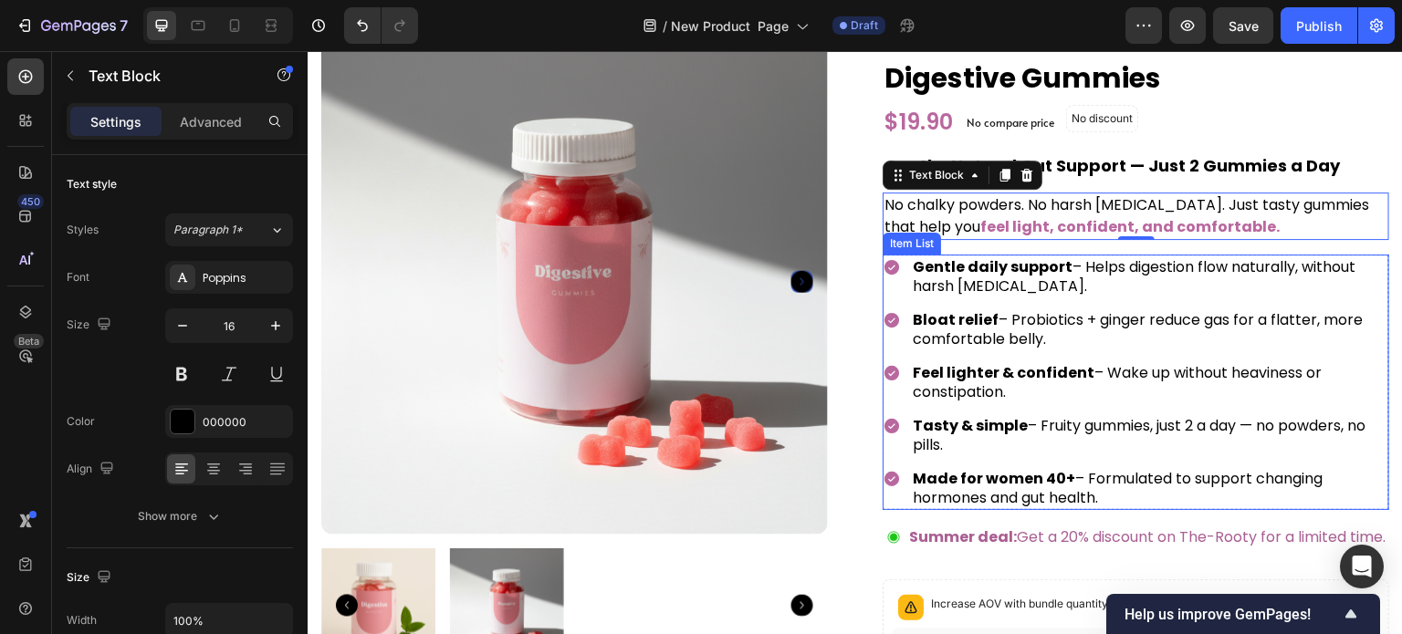
scroll to position [183, 0]
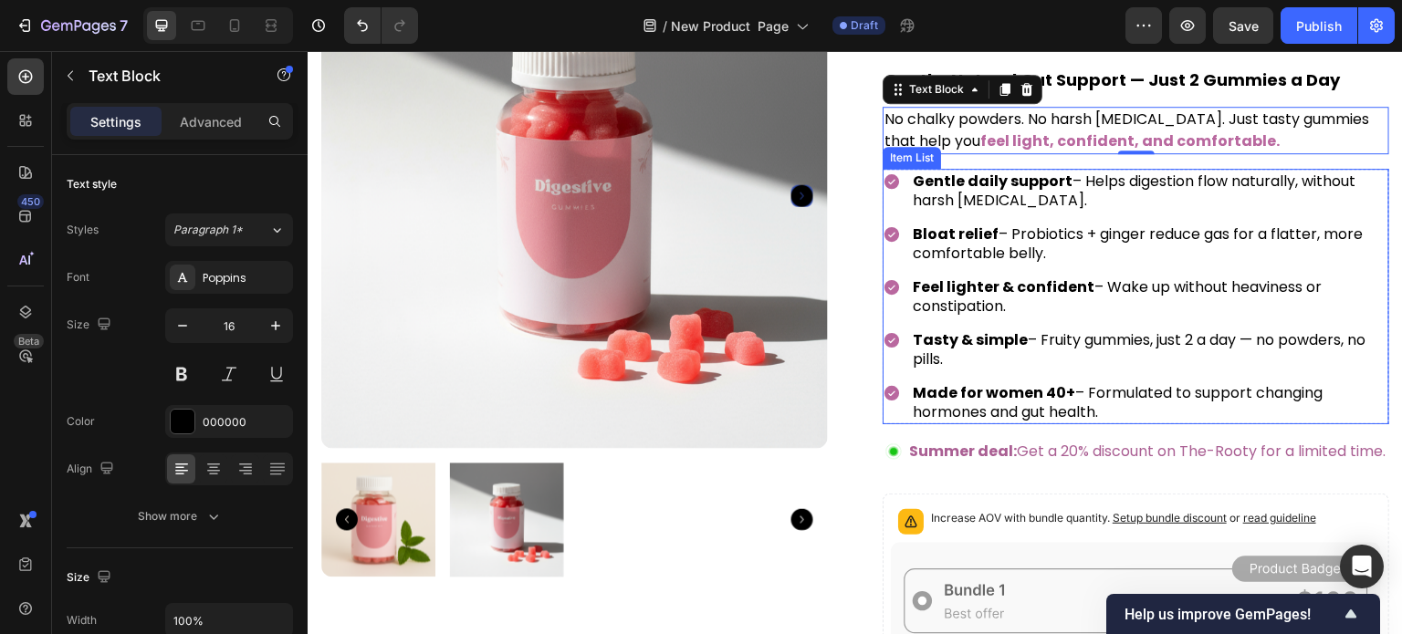
click at [895, 406] on div "Made for women 40+ – Formulated to support changing hormones and gut health." at bounding box center [1136, 403] width 507 height 44
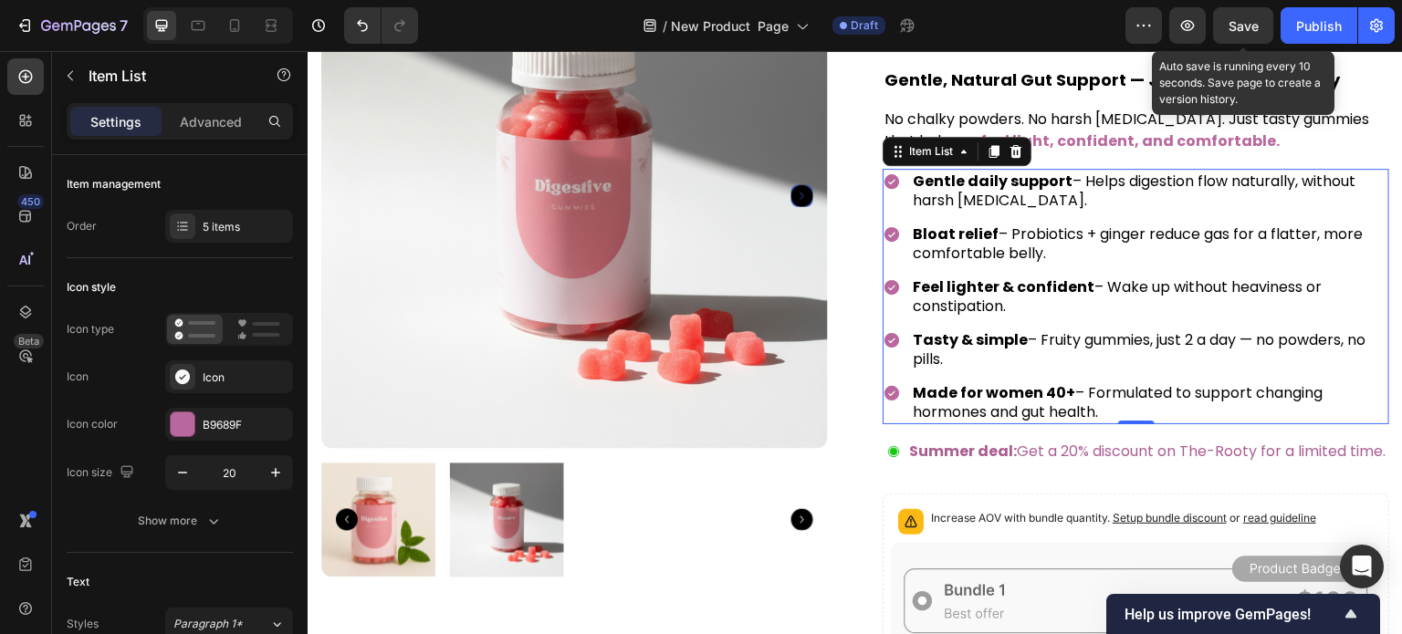
click at [1234, 26] on span "Save" at bounding box center [1244, 26] width 30 height 16
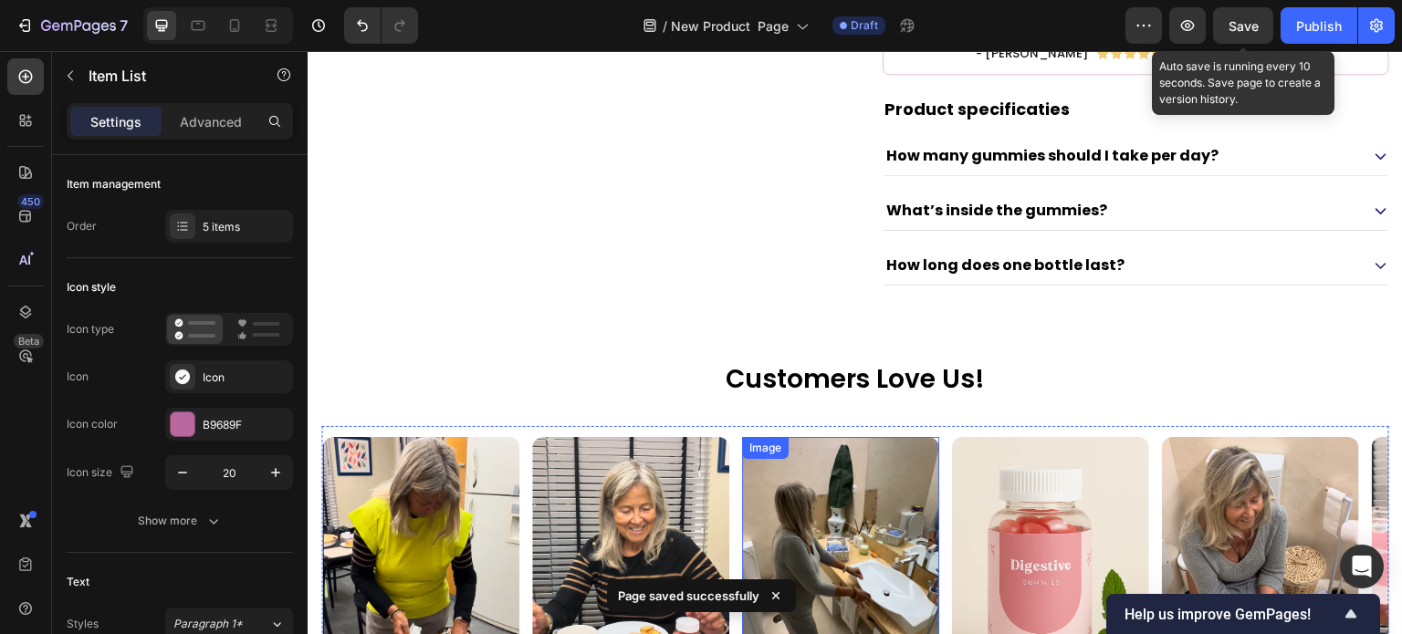
scroll to position [1734, 0]
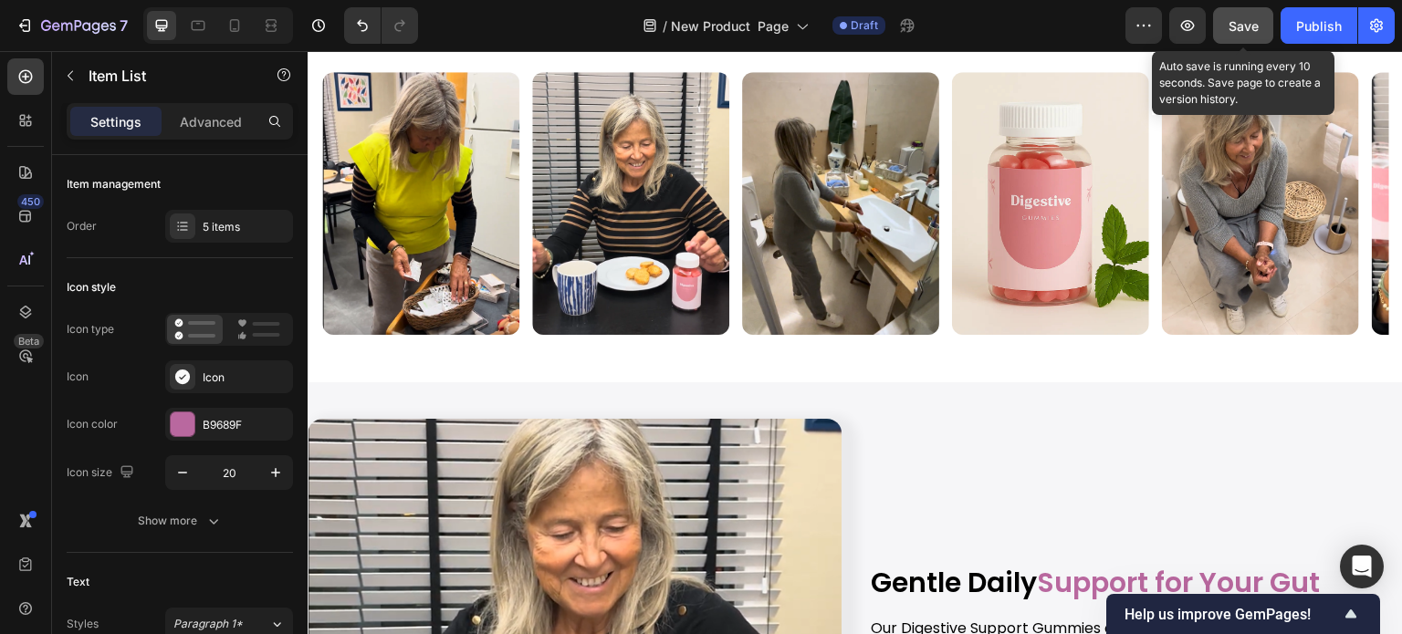
click at [1252, 37] on button "Save" at bounding box center [1243, 25] width 60 height 37
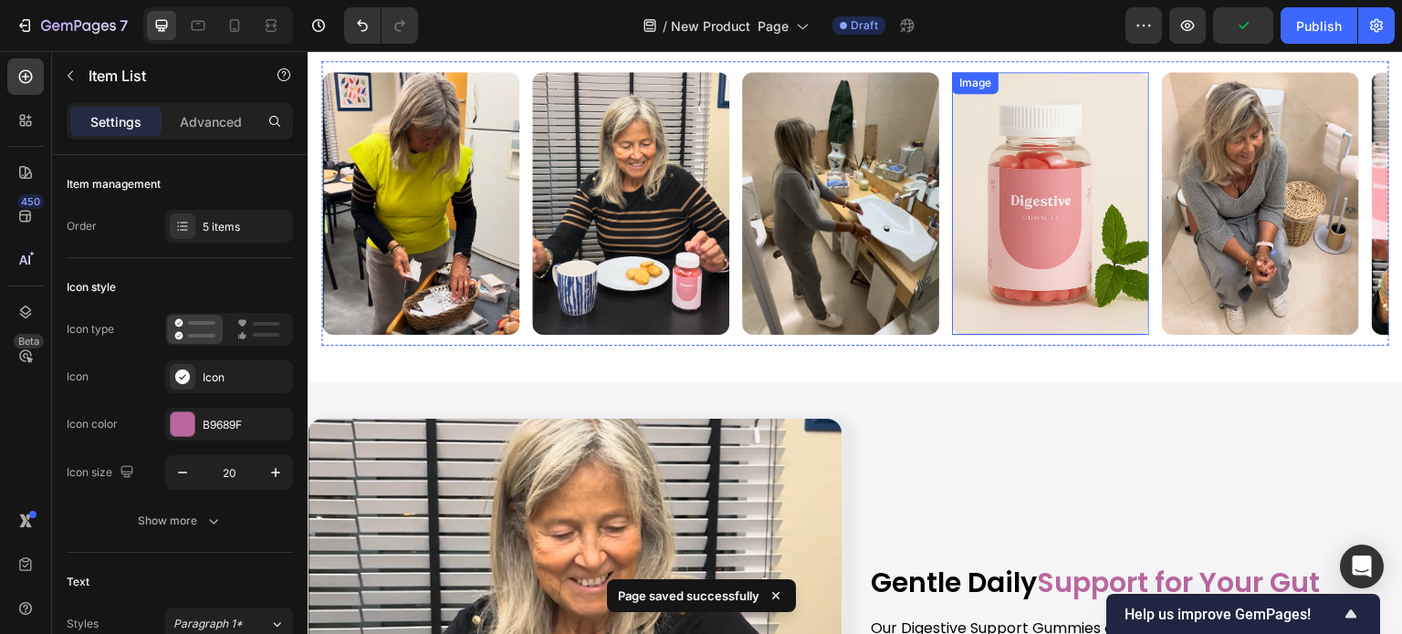
click at [989, 224] on img at bounding box center [1050, 203] width 197 height 263
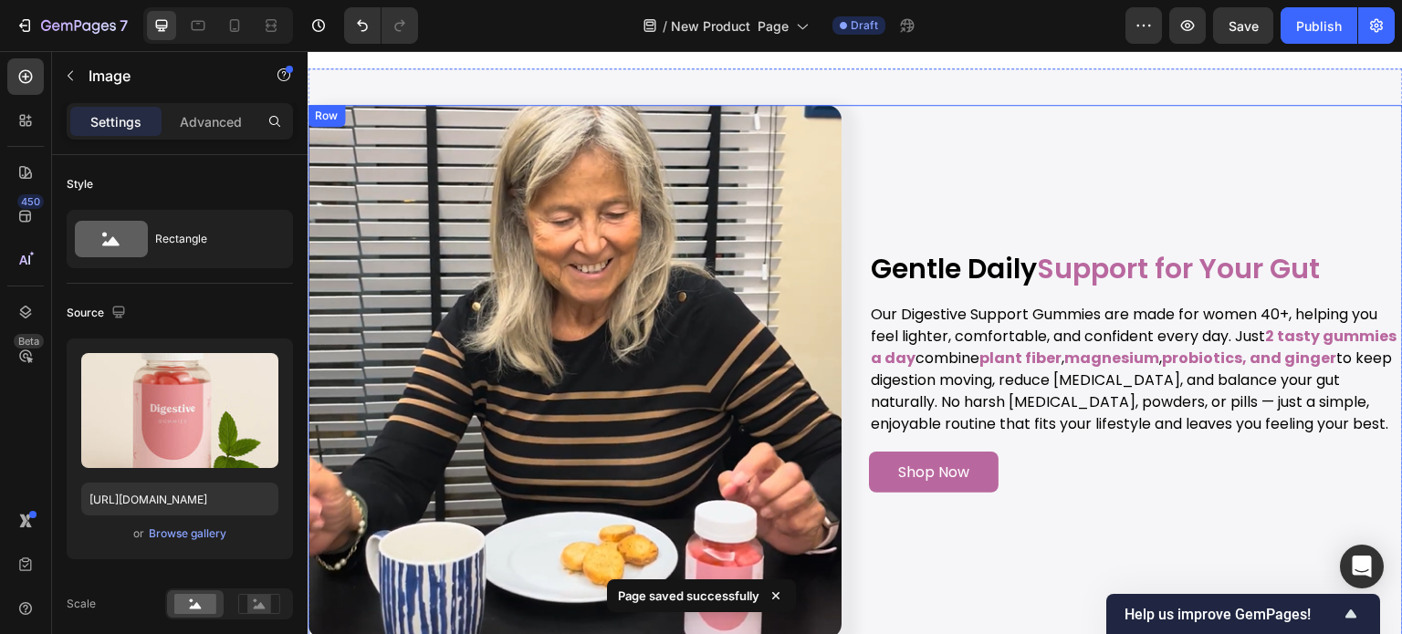
scroll to position [2191, 0]
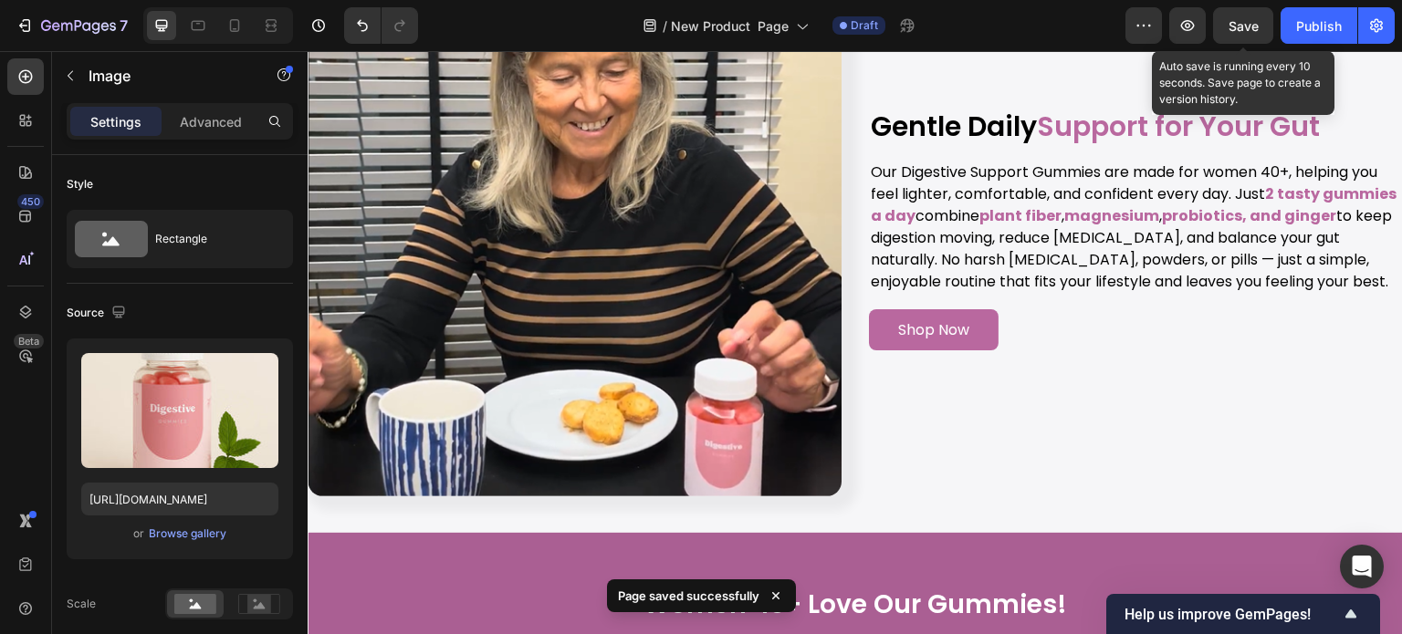
click at [1249, 31] on span "Save" at bounding box center [1244, 26] width 30 height 16
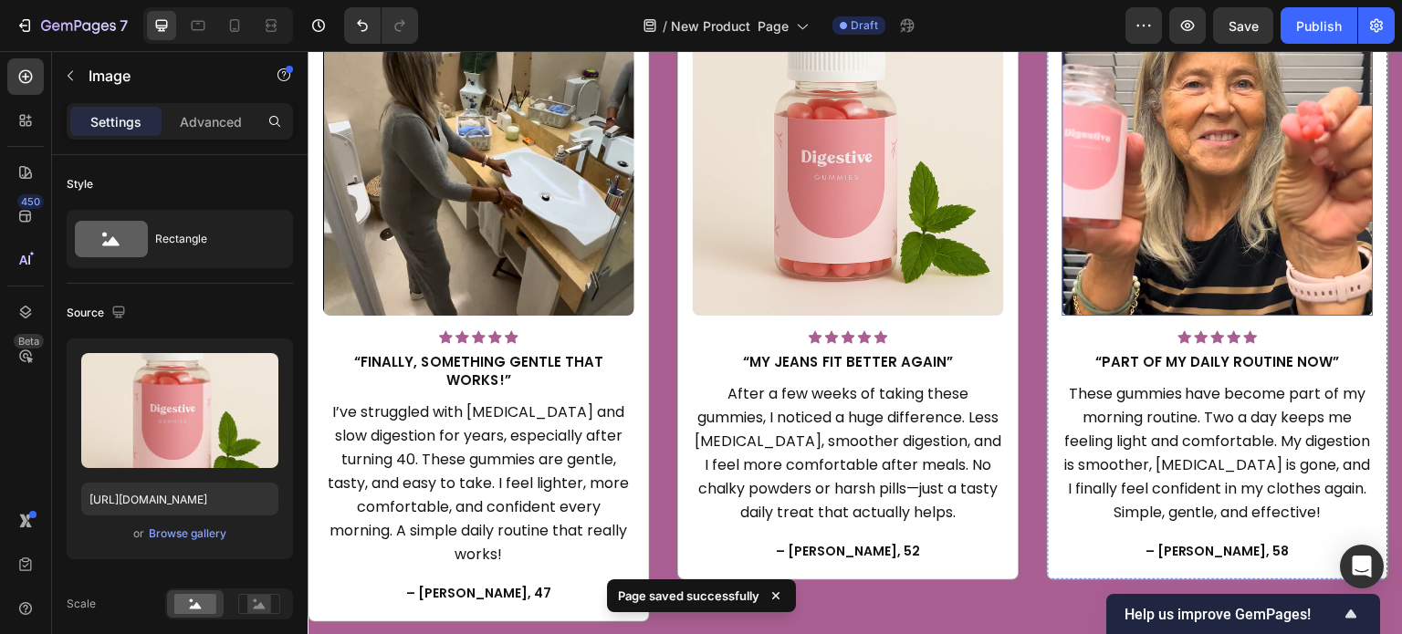
scroll to position [3012, 0]
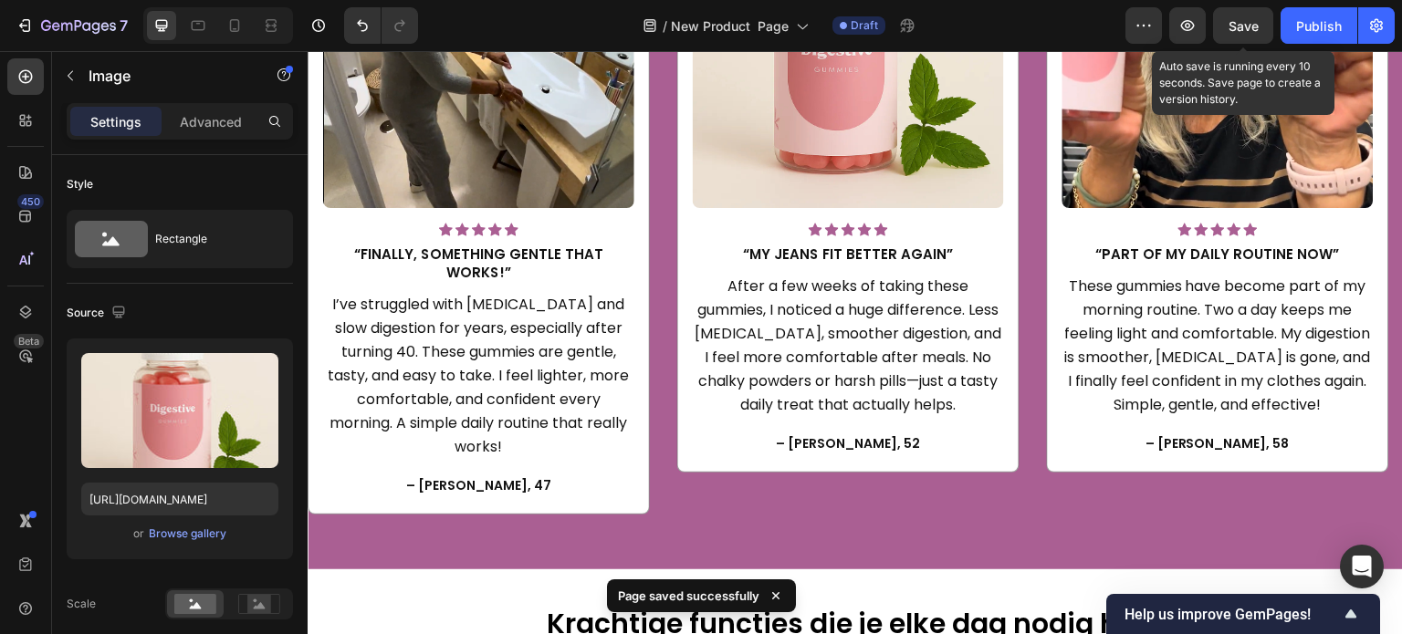
click at [1230, 23] on span "Save" at bounding box center [1244, 26] width 30 height 16
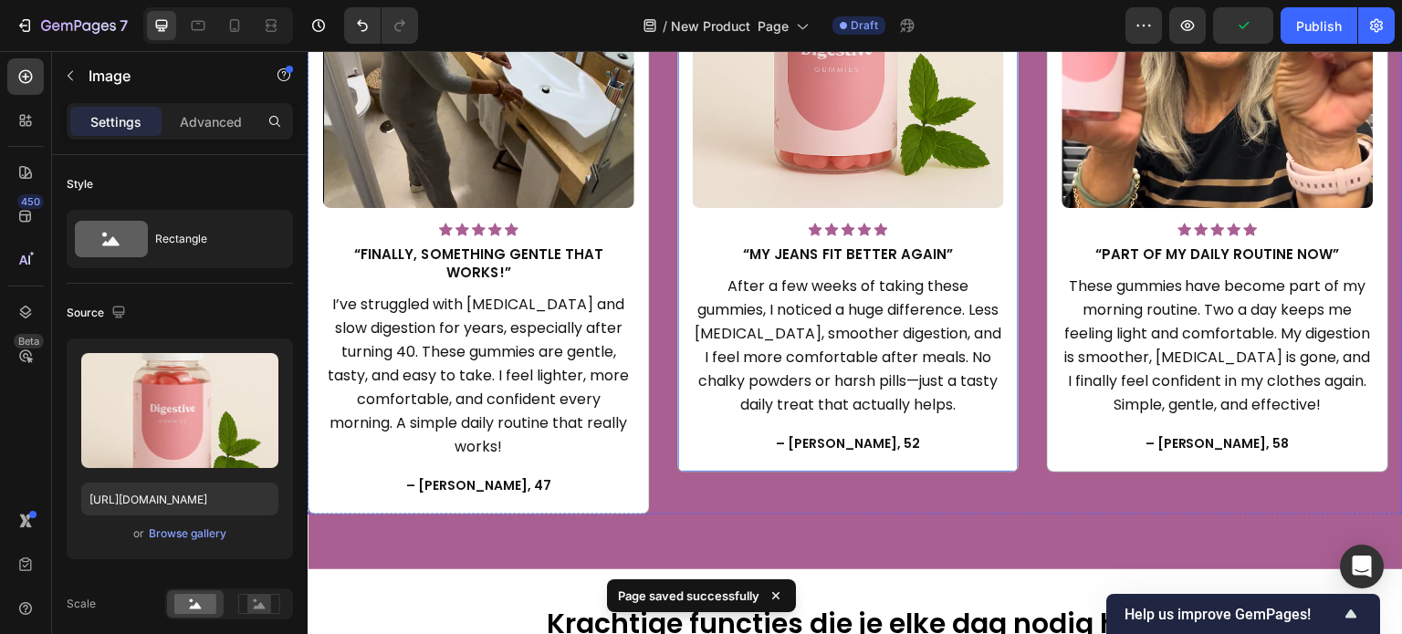
scroll to position [3469, 0]
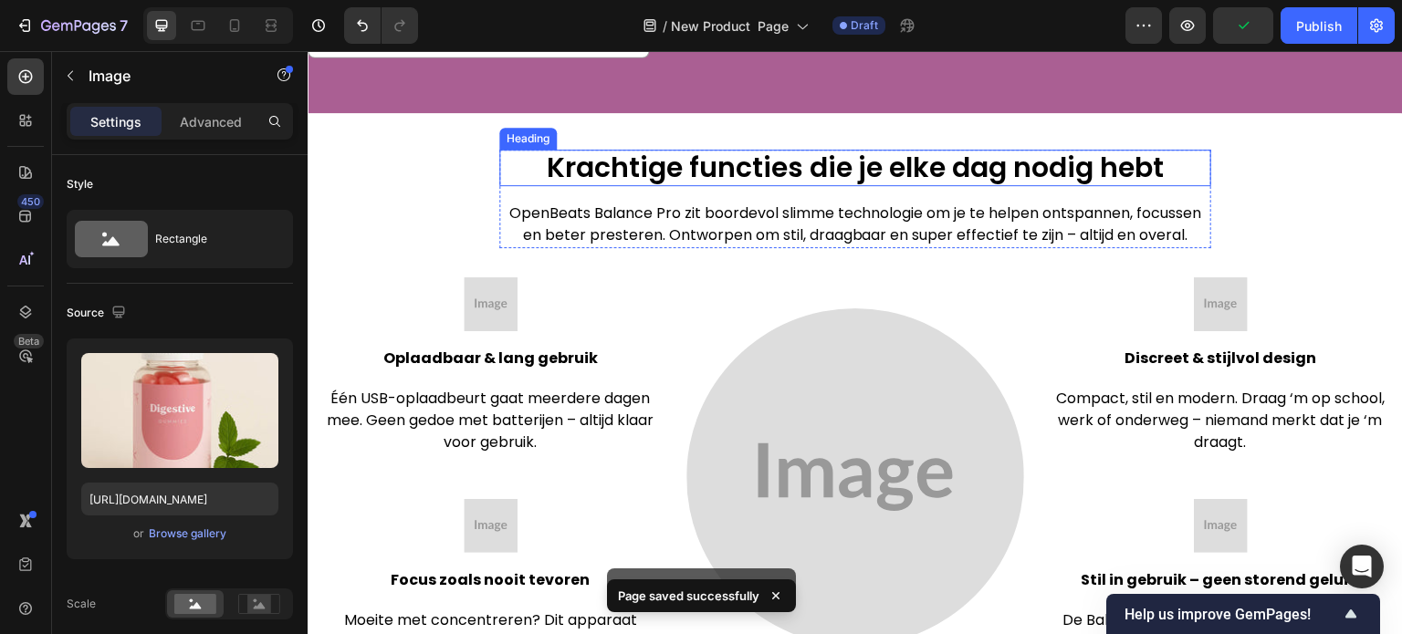
click at [765, 162] on h2 "Krachtige functies die je elke dag nodig hebt" at bounding box center [855, 168] width 712 height 37
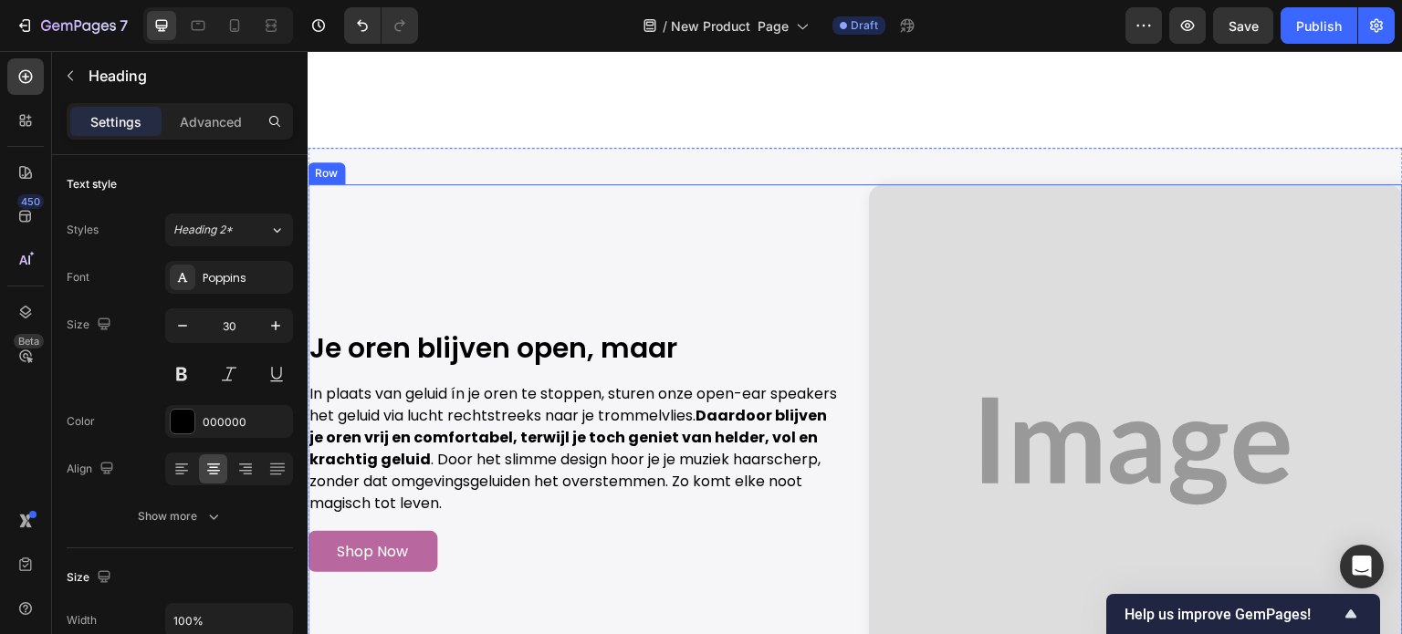
scroll to position [4199, 0]
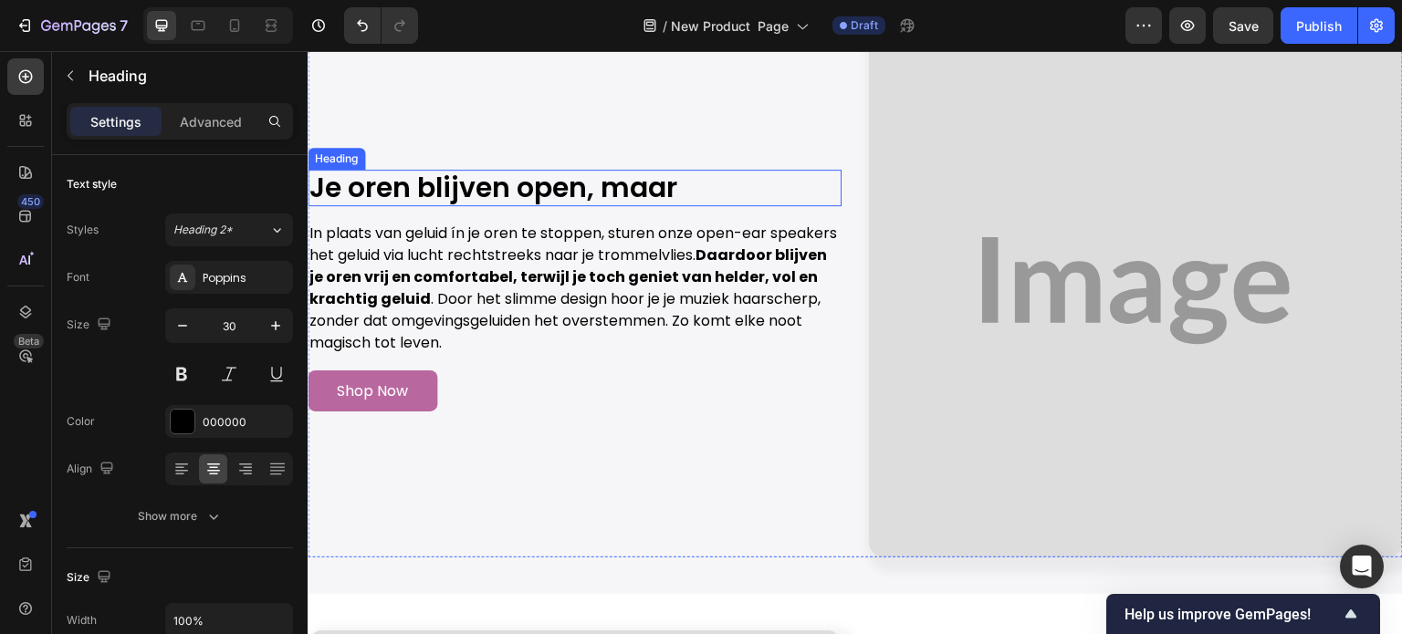
click at [619, 183] on h2 "Je oren blijven open, maar" at bounding box center [575, 188] width 534 height 37
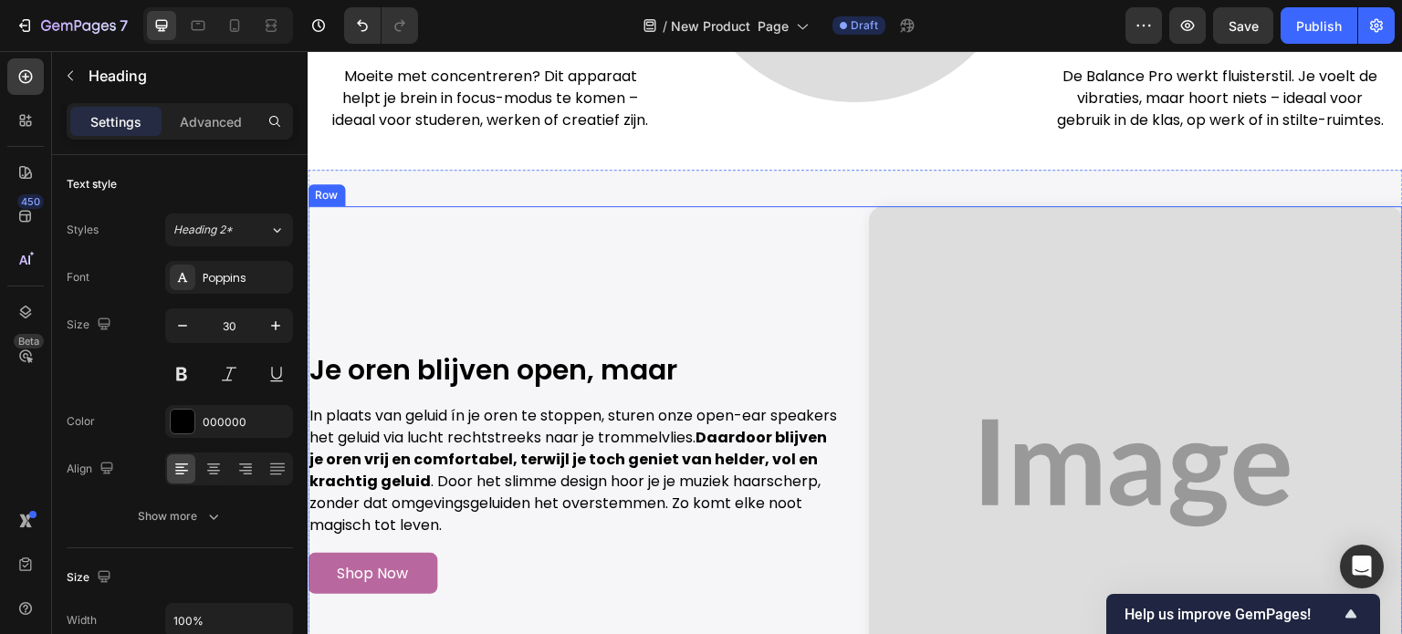
scroll to position [3995, 0]
click at [614, 370] on h2 "Je oren blijven open, maar" at bounding box center [575, 369] width 534 height 37
click at [618, 383] on p "Je oren blijven open, maar" at bounding box center [574, 369] width 530 height 33
click at [941, 268] on img at bounding box center [1136, 472] width 534 height 534
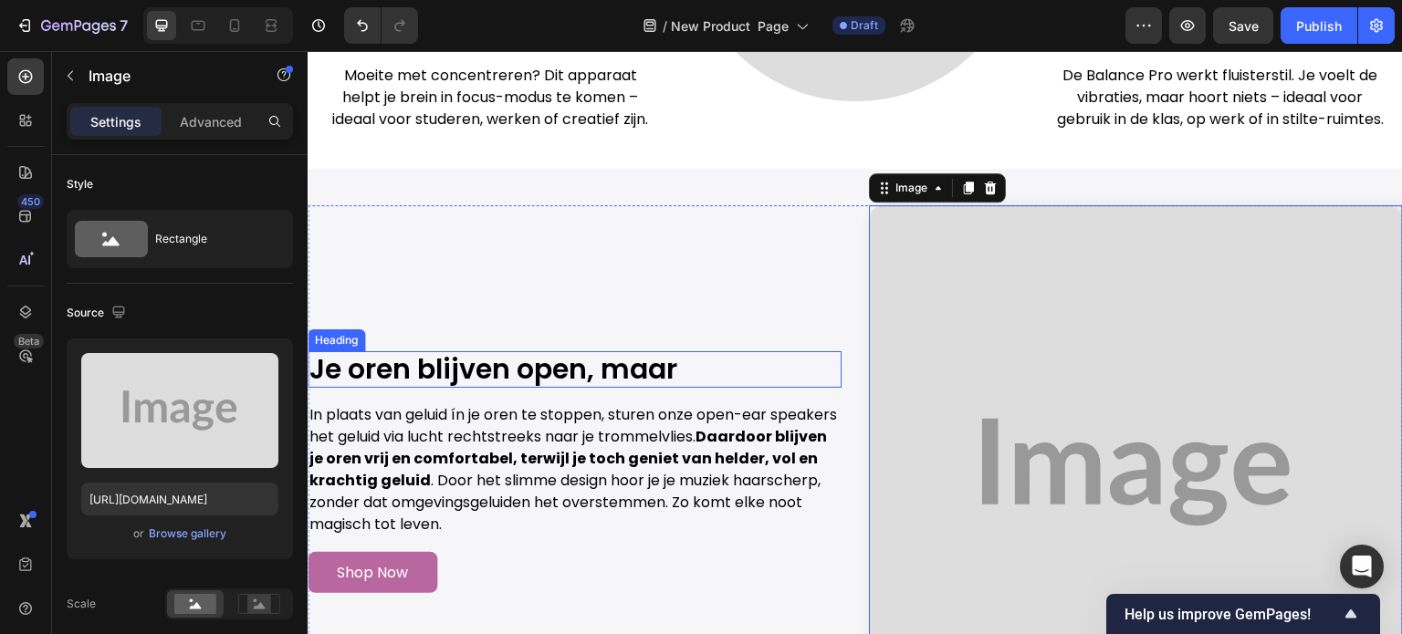
click at [742, 380] on p "Je oren blijven open, maar" at bounding box center [574, 369] width 530 height 33
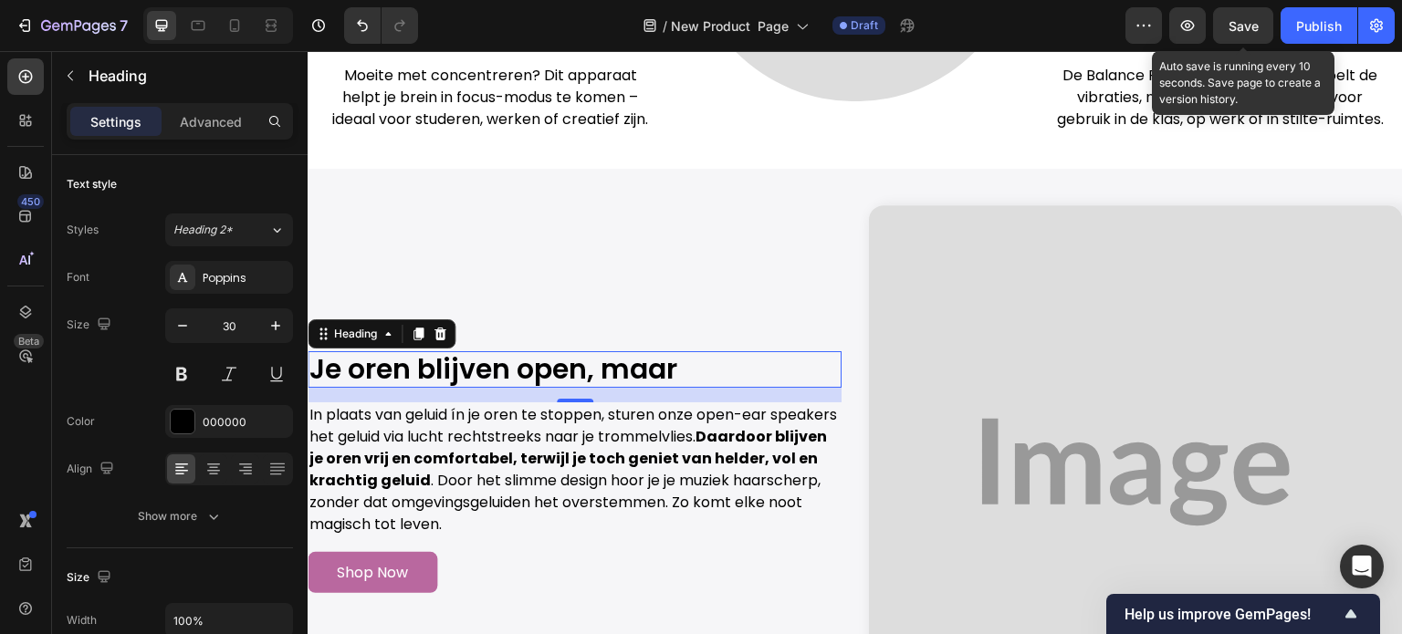
click at [1238, 26] on span "Save" at bounding box center [1244, 26] width 30 height 16
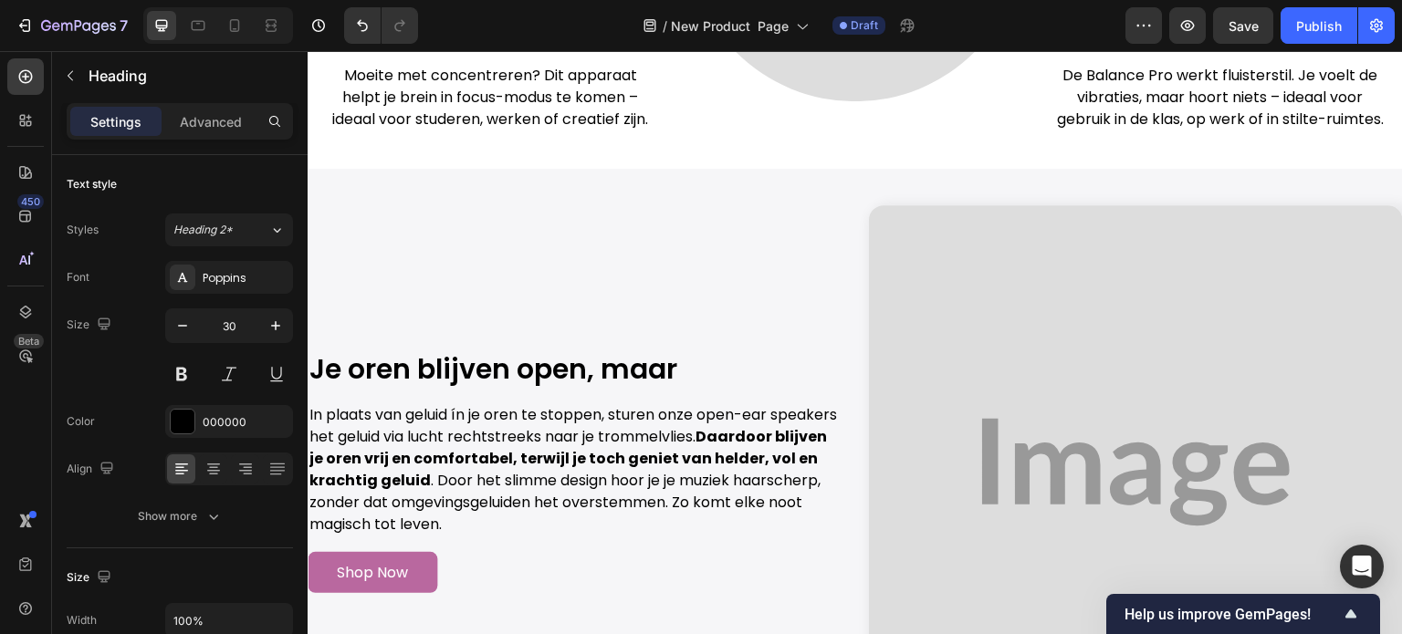
click at [614, 382] on h2 "Je oren blijven open, maar" at bounding box center [575, 369] width 534 height 37
click at [622, 386] on p "Je oren blijven open, maar" at bounding box center [574, 369] width 530 height 33
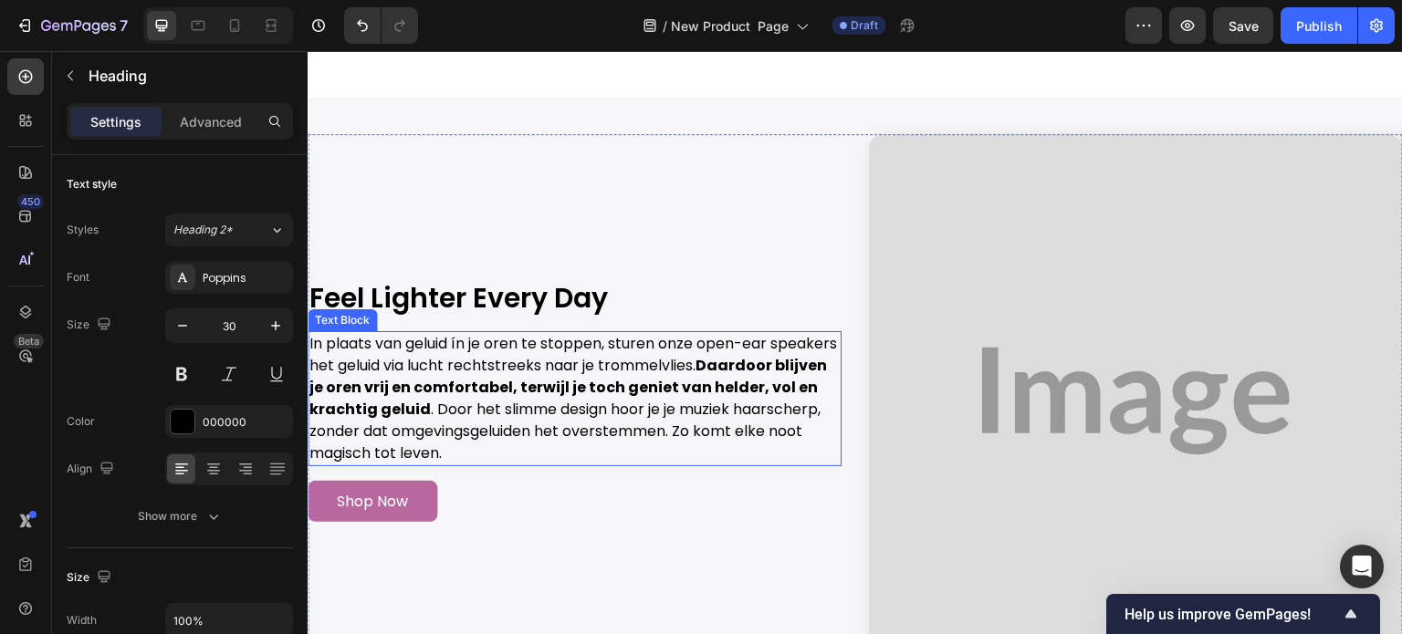
scroll to position [4178, 0]
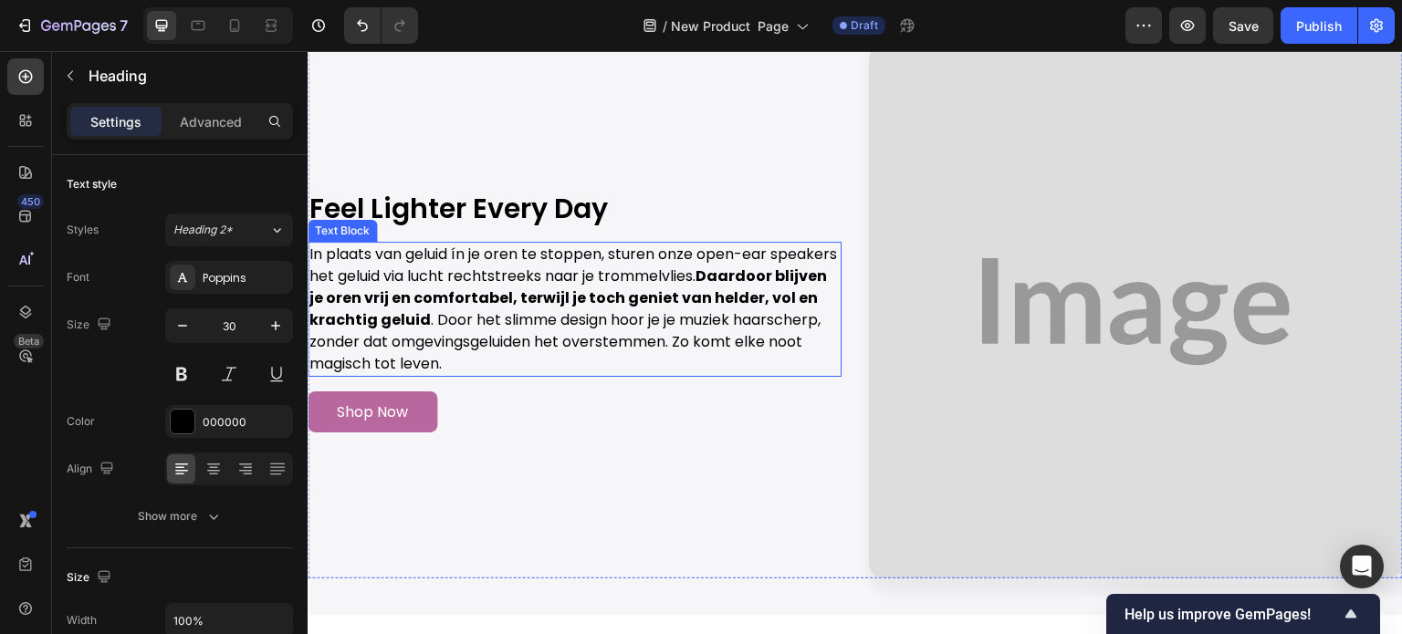
click at [560, 290] on strong "Daardoor blijven je oren vrij en comfortabel, terwijl je toch geniet van helder…" at bounding box center [568, 298] width 518 height 65
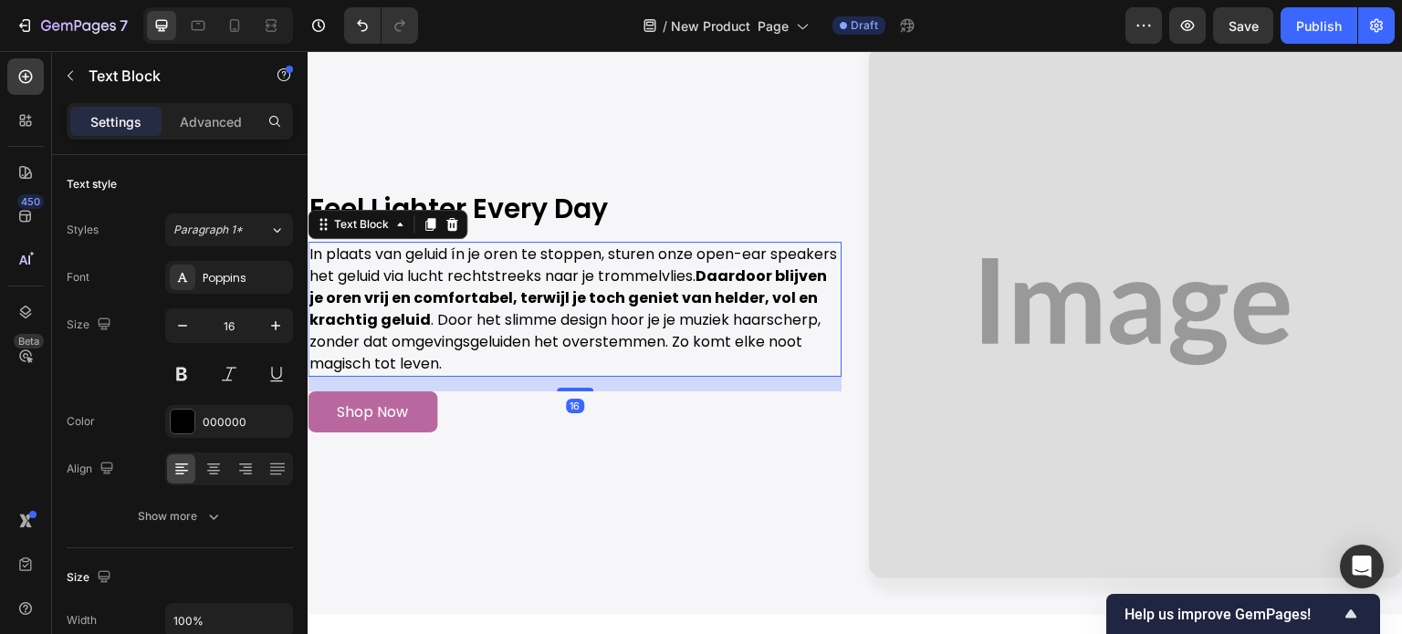
click at [621, 317] on p "In plaats van geluid ín je oren te stoppen, sturen onze open-ear speakers het g…" at bounding box center [574, 309] width 530 height 131
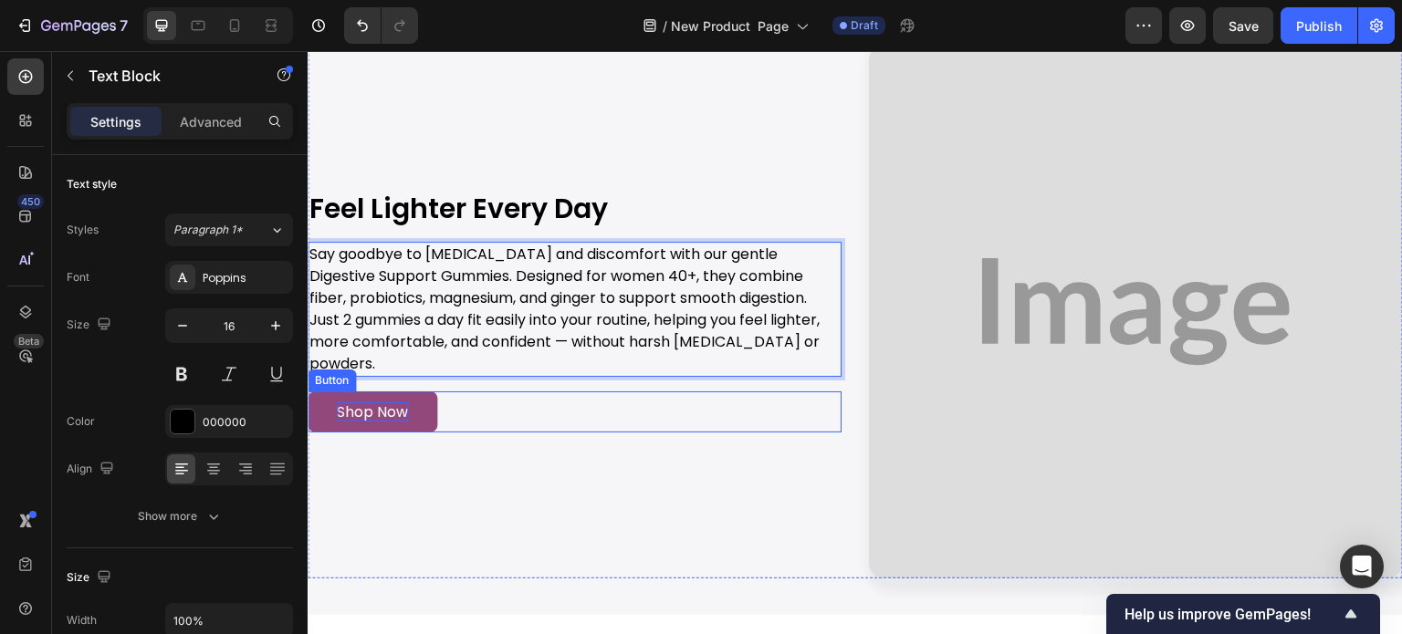
click at [405, 403] on p "Shop Now" at bounding box center [372, 412] width 71 height 19
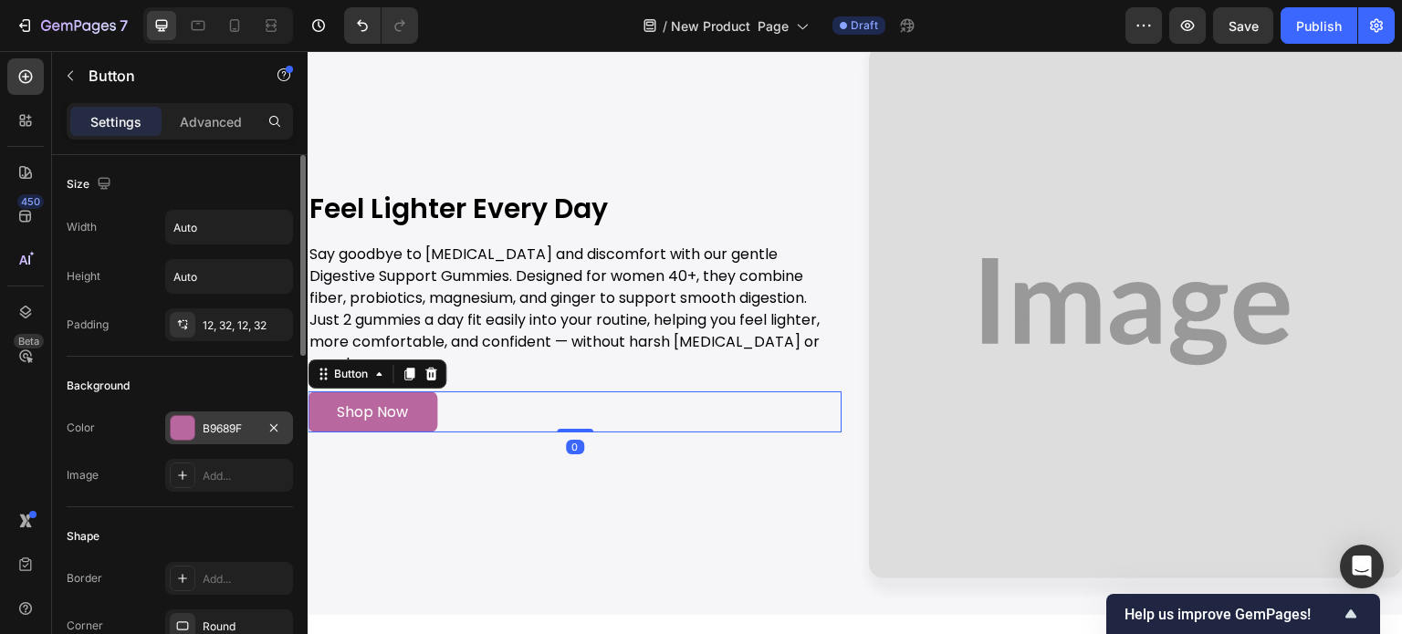
click at [231, 412] on div "B9689F" at bounding box center [229, 428] width 128 height 33
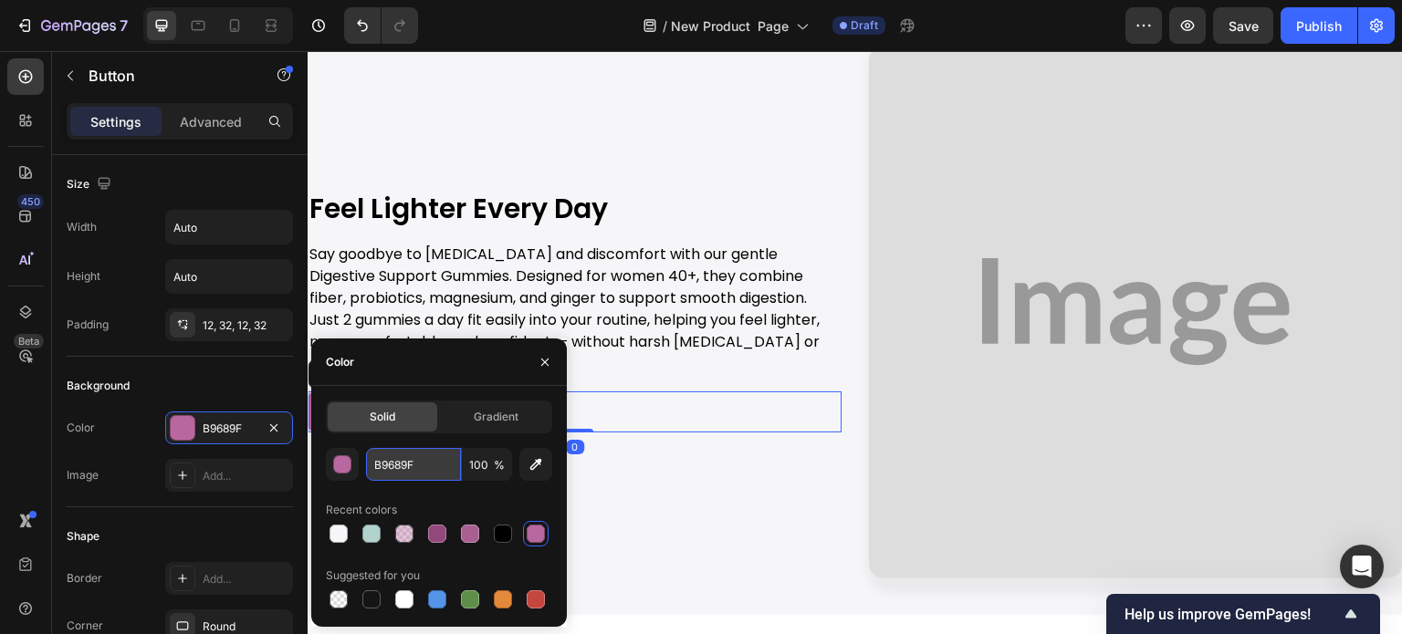
click at [396, 456] on input "B9689F" at bounding box center [413, 464] width 95 height 33
click at [208, 382] on div "Background" at bounding box center [180, 385] width 226 height 29
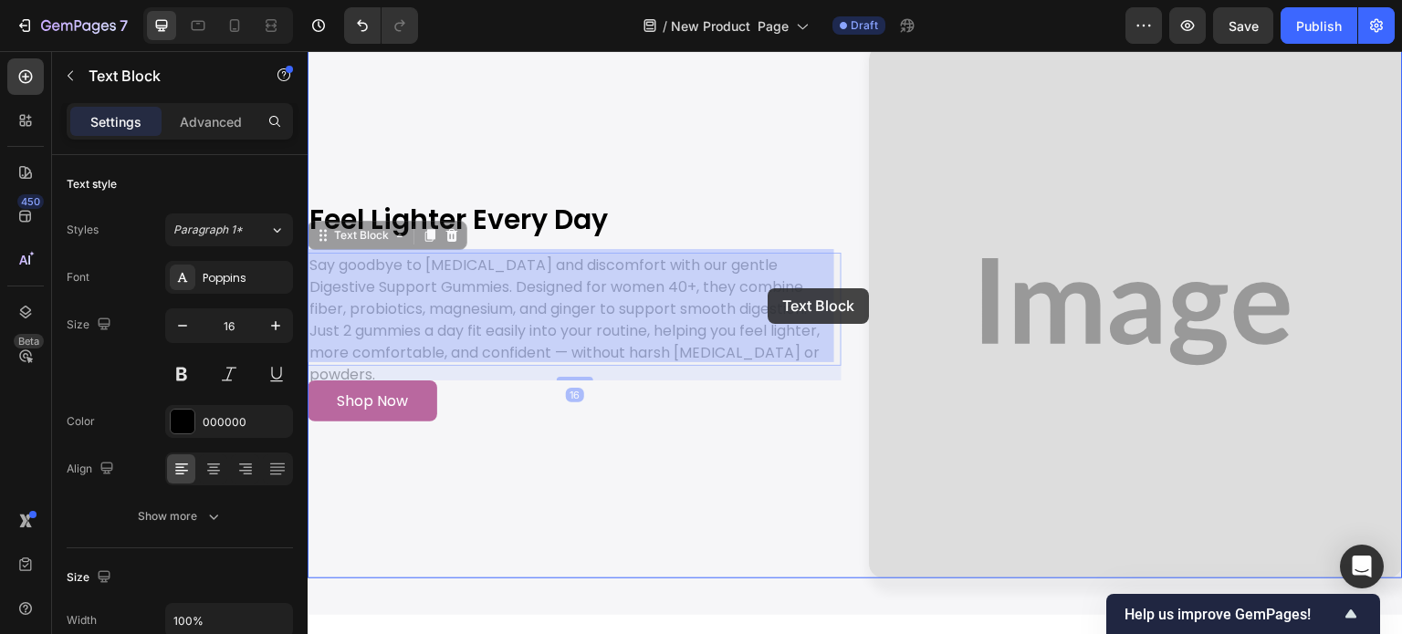
drag, startPoint x: 742, startPoint y: 280, endPoint x: 765, endPoint y: 288, distance: 24.3
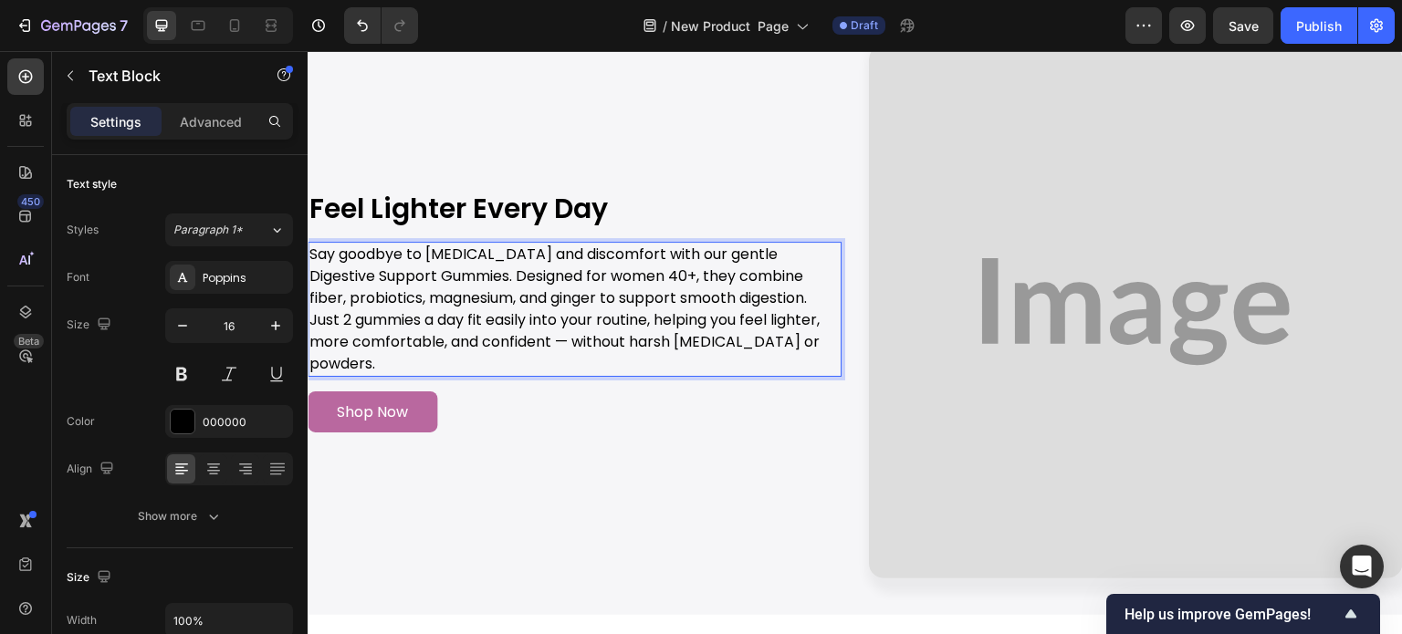
click at [742, 284] on p "Say goodbye to bloating and discomfort with our gentle Digestive Support Gummie…" at bounding box center [574, 309] width 530 height 131
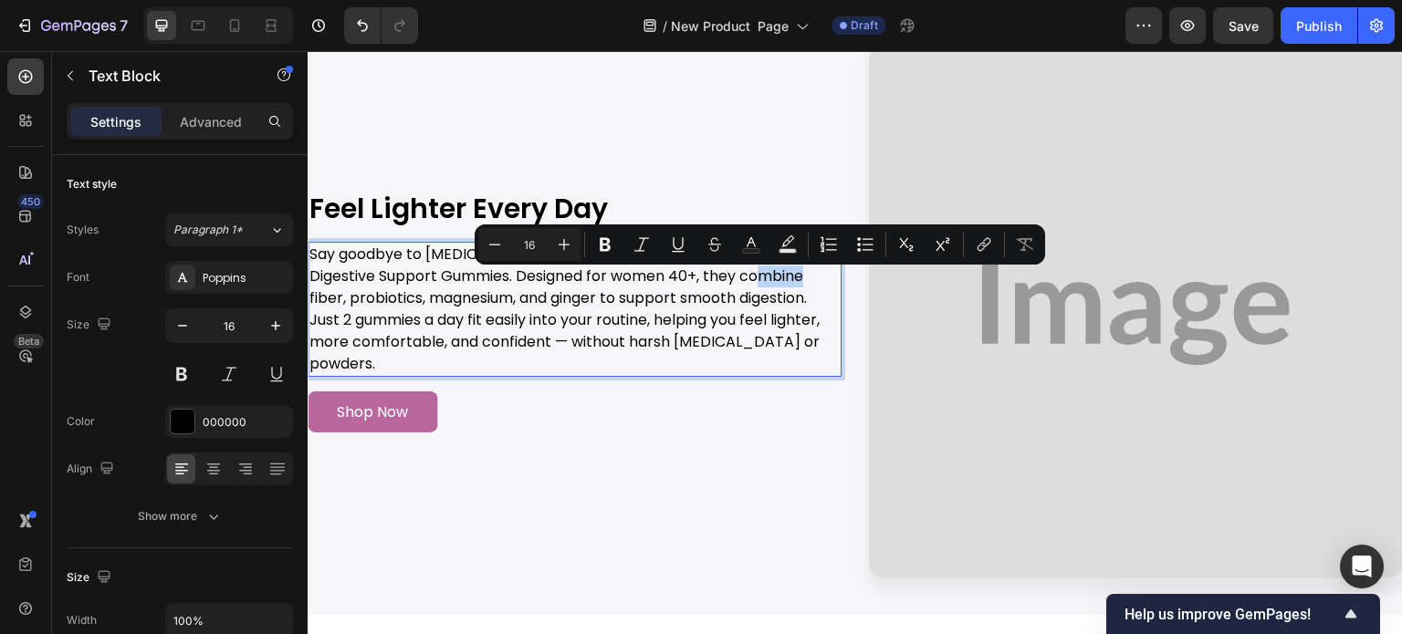
drag, startPoint x: 742, startPoint y: 284, endPoint x: 769, endPoint y: 288, distance: 27.6
click at [769, 288] on p "Say goodbye to bloating and discomfort with our gentle Digestive Support Gummie…" at bounding box center [574, 309] width 530 height 131
click at [758, 246] on icon "Editor contextual toolbar" at bounding box center [751, 244] width 18 height 18
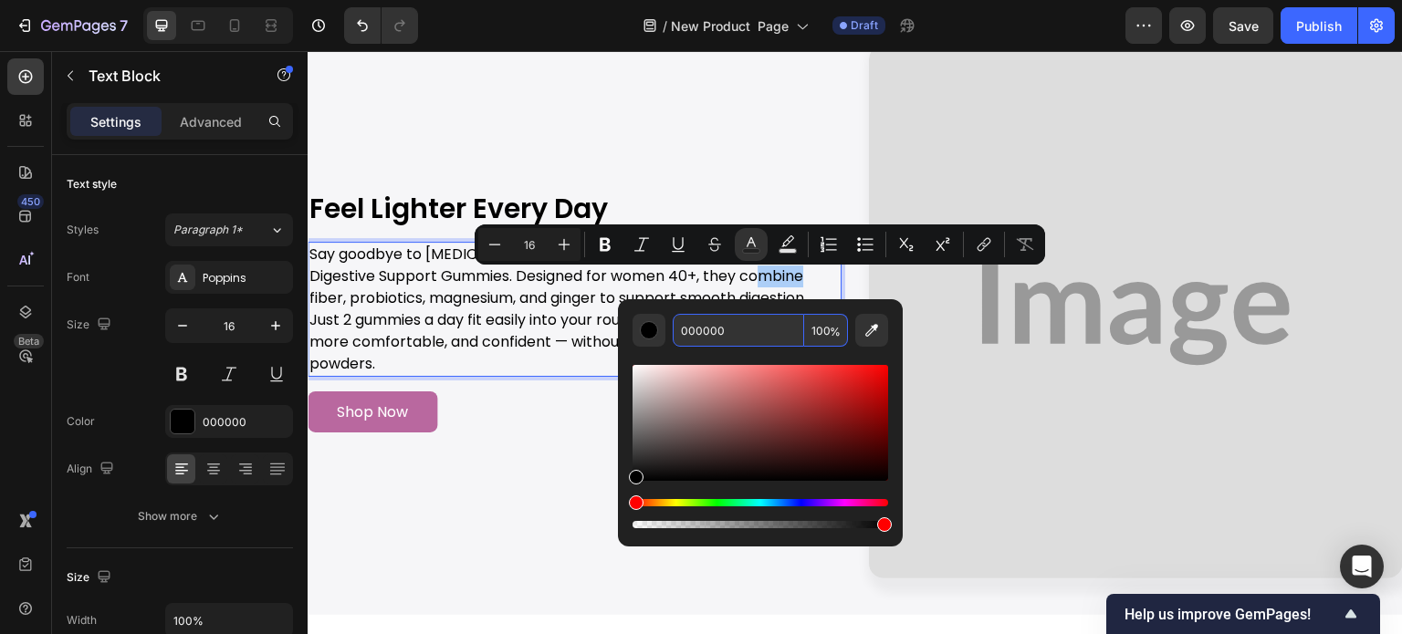
click at [739, 322] on input "000000" at bounding box center [738, 330] width 131 height 33
paste input "B9689F"
type input "B9689F"
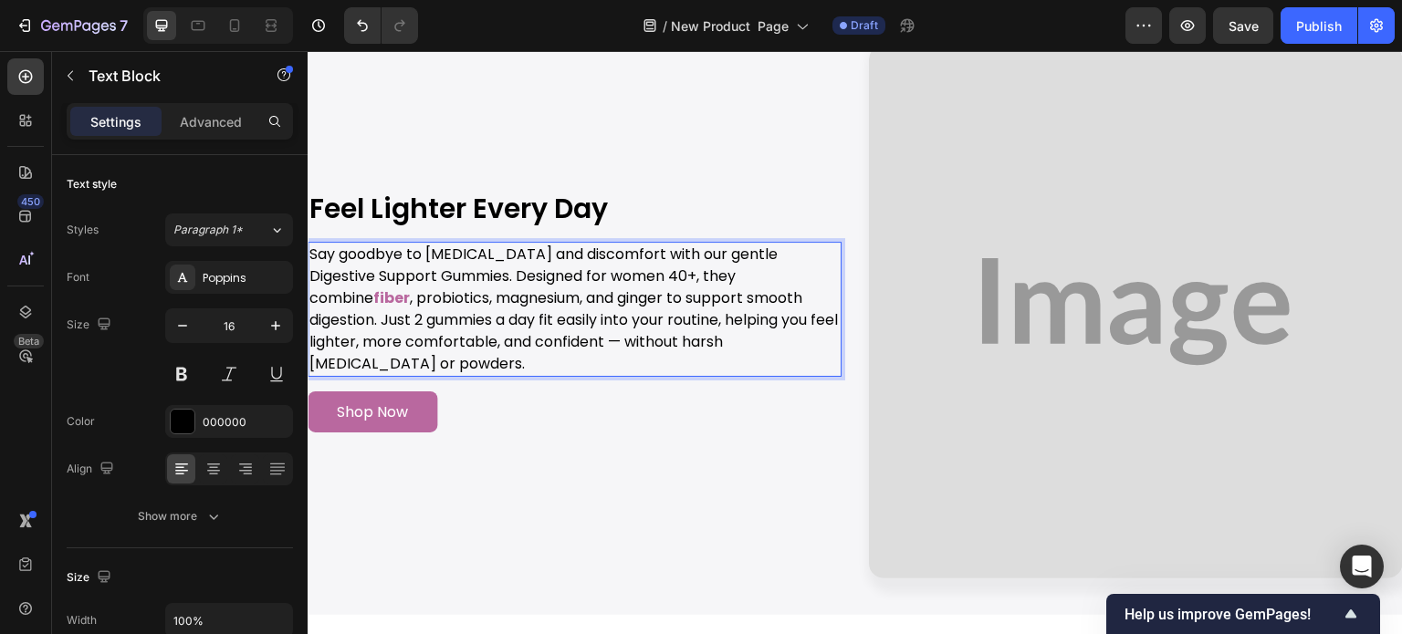
click at [800, 283] on p "Say goodbye to bloating and discomfort with our gentle Digestive Support Gummie…" at bounding box center [574, 309] width 530 height 131
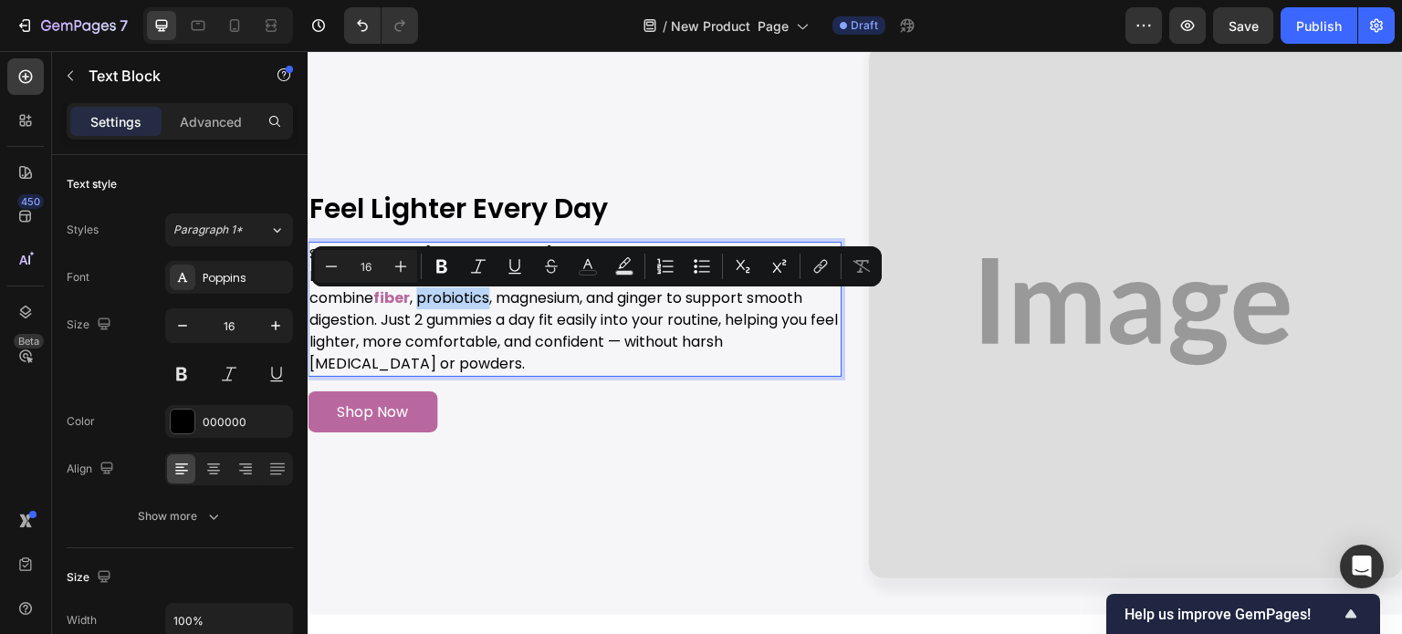
drag, startPoint x: 382, startPoint y: 307, endPoint x: 310, endPoint y: 310, distance: 71.3
click at [310, 310] on p "Say goodbye to bloating and discomfort with our gentle Digestive Support Gummie…" at bounding box center [574, 309] width 530 height 131
click at [602, 262] on button "color" at bounding box center [587, 266] width 33 height 33
type input "000000"
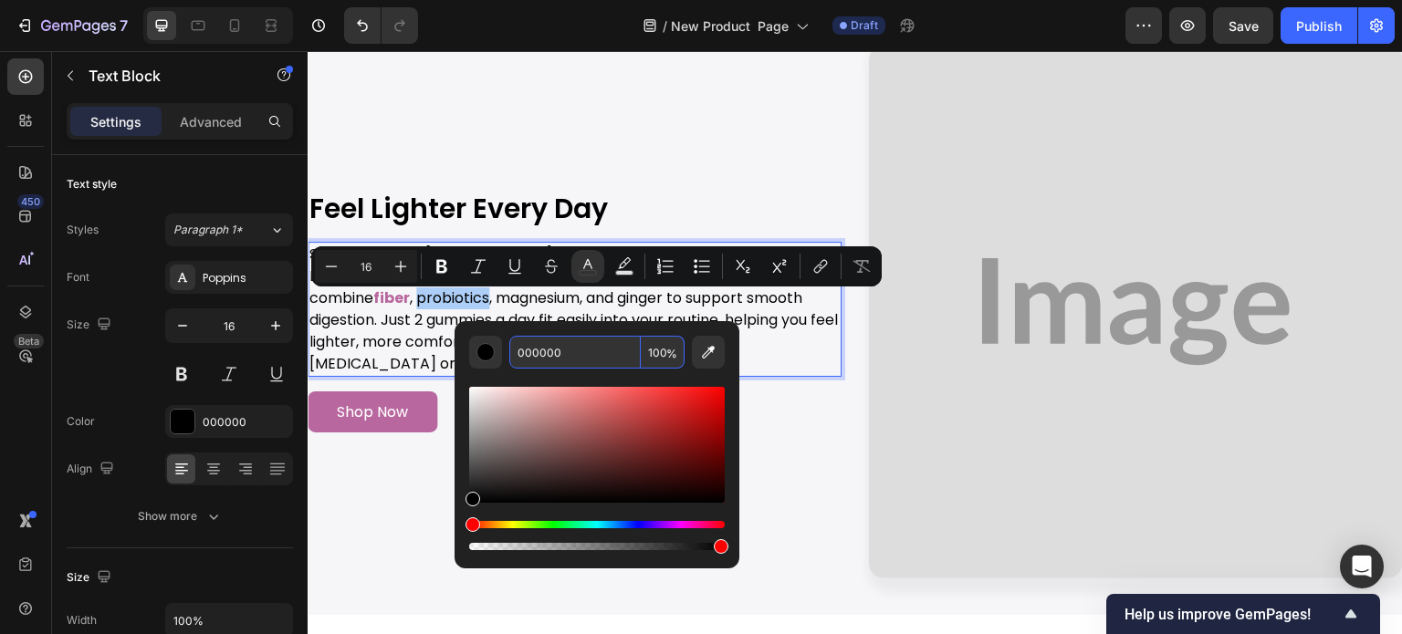
click at [596, 356] on input "000000" at bounding box center [574, 352] width 131 height 33
paste input "B9689F"
type input "B9689F"
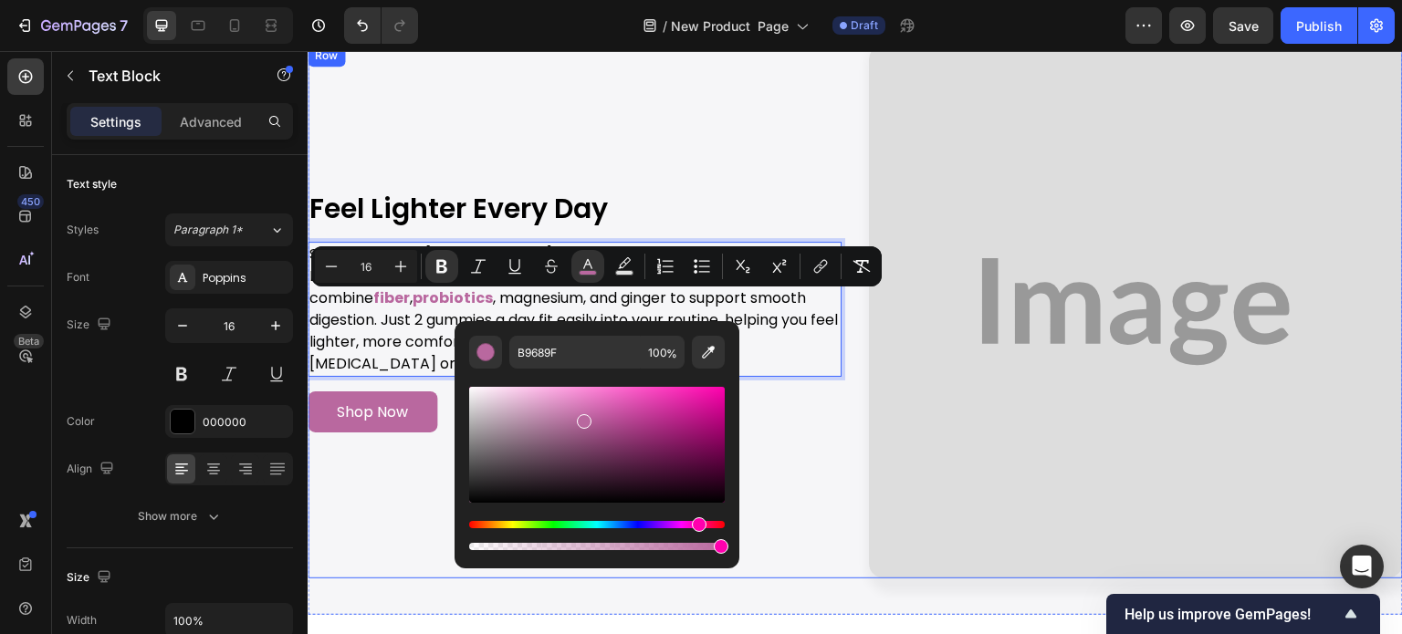
click at [657, 120] on div "Image Feel Lighter Every Day Heading Say goodbye to bloating and discomfort wit…" at bounding box center [575, 312] width 534 height 534
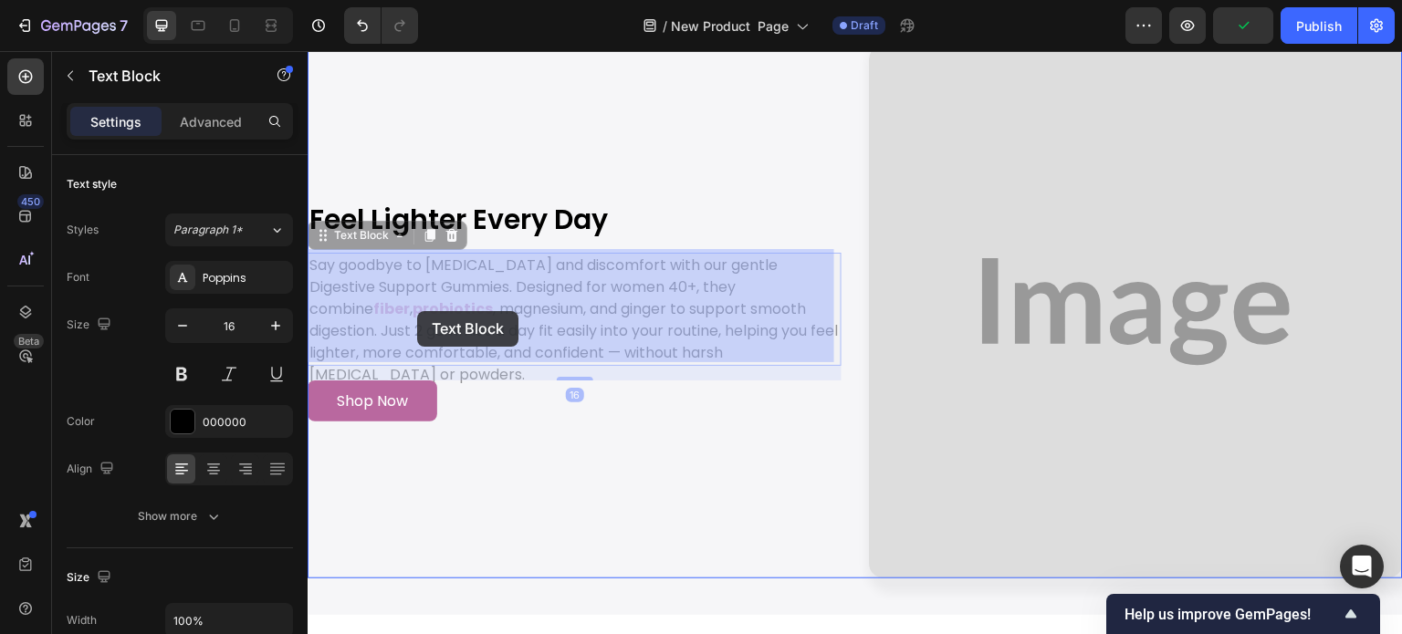
drag, startPoint x: 478, startPoint y: 303, endPoint x: 417, endPoint y: 311, distance: 61.7
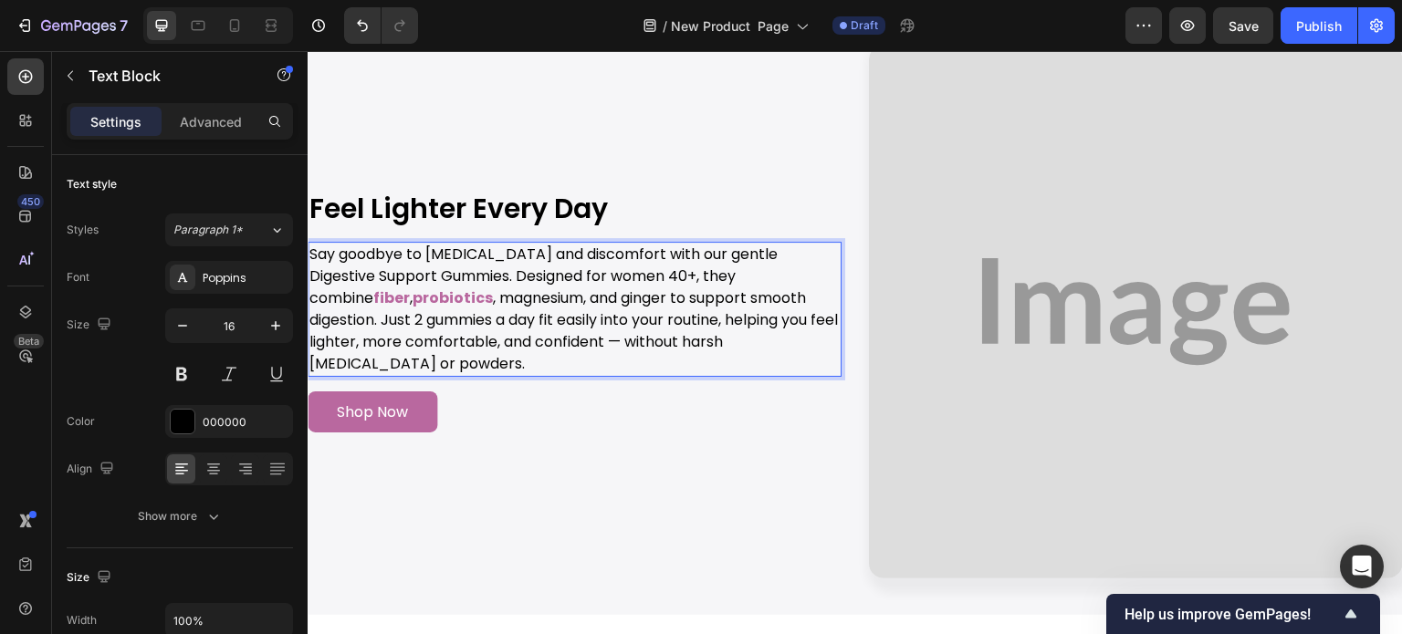
click at [391, 301] on p "Say goodbye to bloating and discomfort with our gentle Digestive Support Gummie…" at bounding box center [574, 309] width 530 height 131
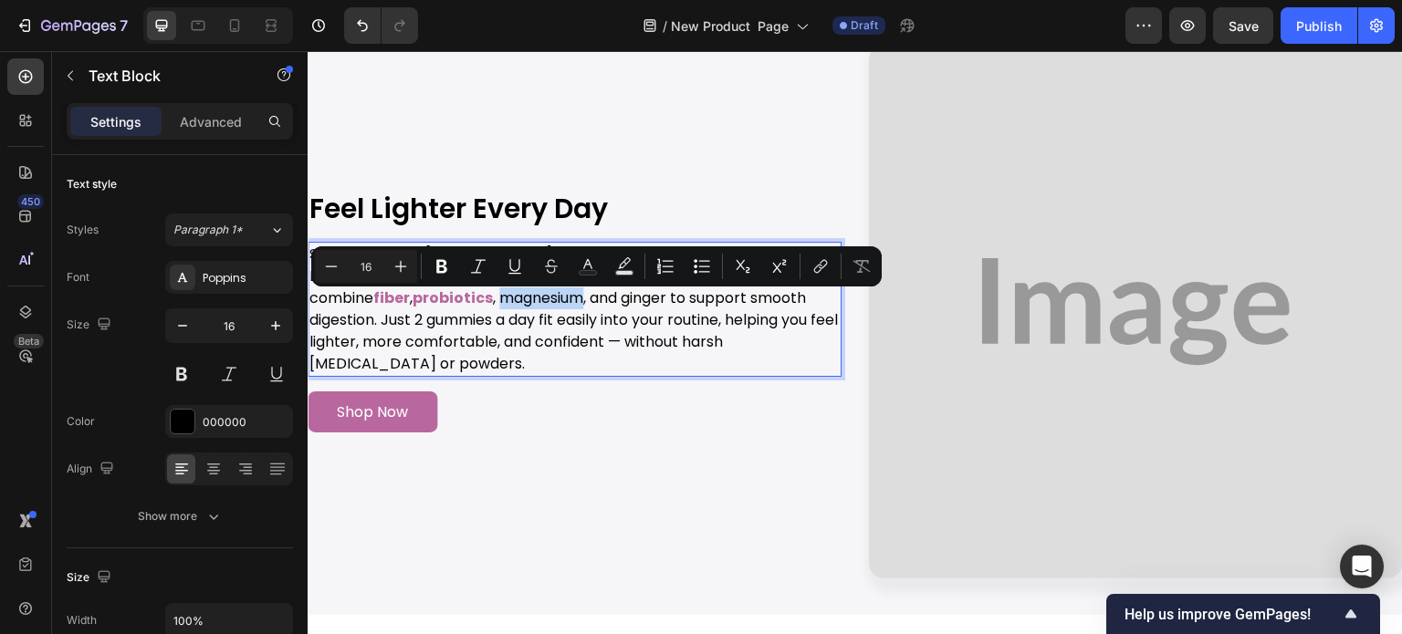
drag, startPoint x: 391, startPoint y: 301, endPoint x: 475, endPoint y: 298, distance: 84.0
click at [475, 298] on p "Say goodbye to bloating and discomfort with our gentle Digestive Support Gummie…" at bounding box center [574, 309] width 530 height 131
click at [600, 262] on button "Text Color" at bounding box center [587, 266] width 33 height 33
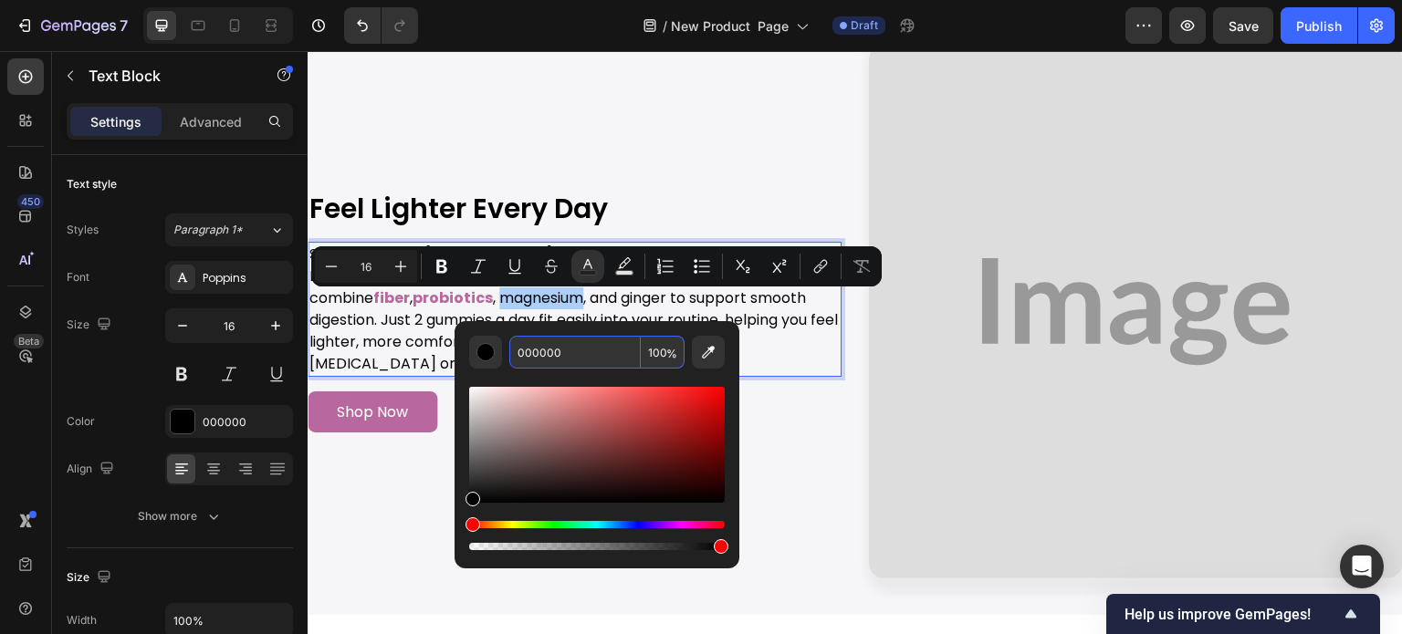
click at [596, 349] on input "000000" at bounding box center [574, 352] width 131 height 33
paste input "B9689F"
type input "B9689F"
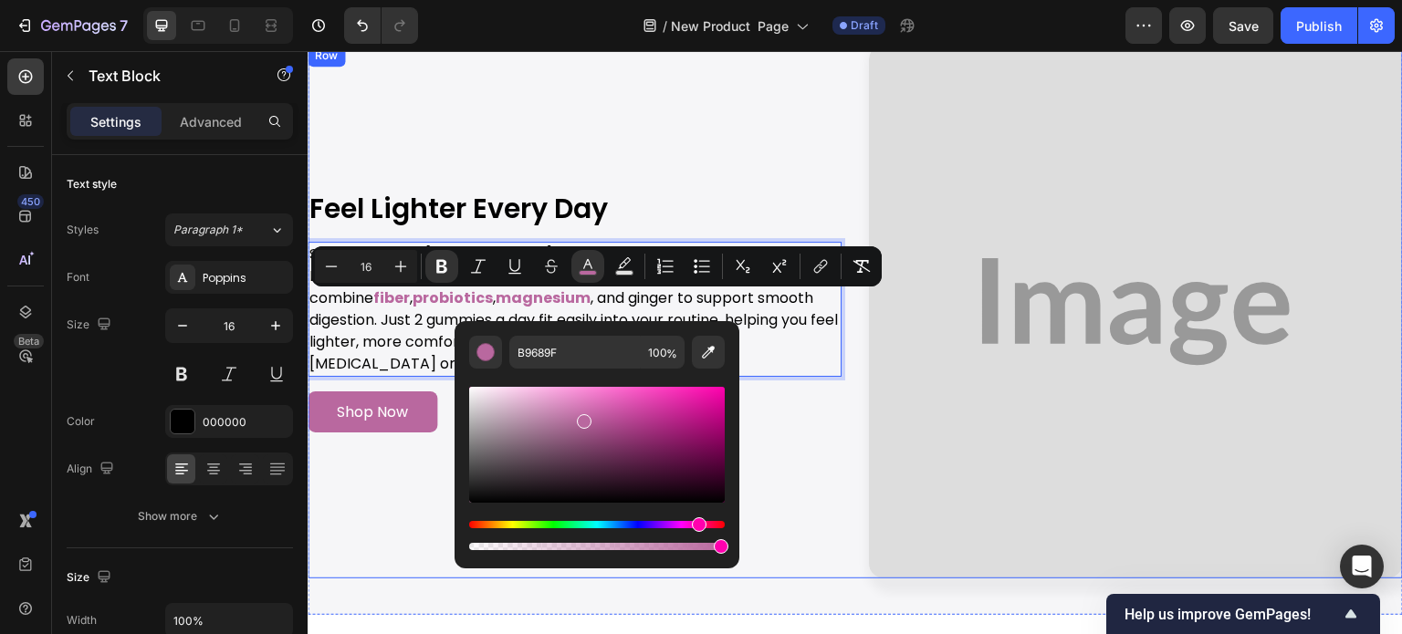
click at [695, 178] on div "Image Feel Lighter Every Day Heading Say goodbye to bloating and discomfort wit…" at bounding box center [575, 312] width 534 height 534
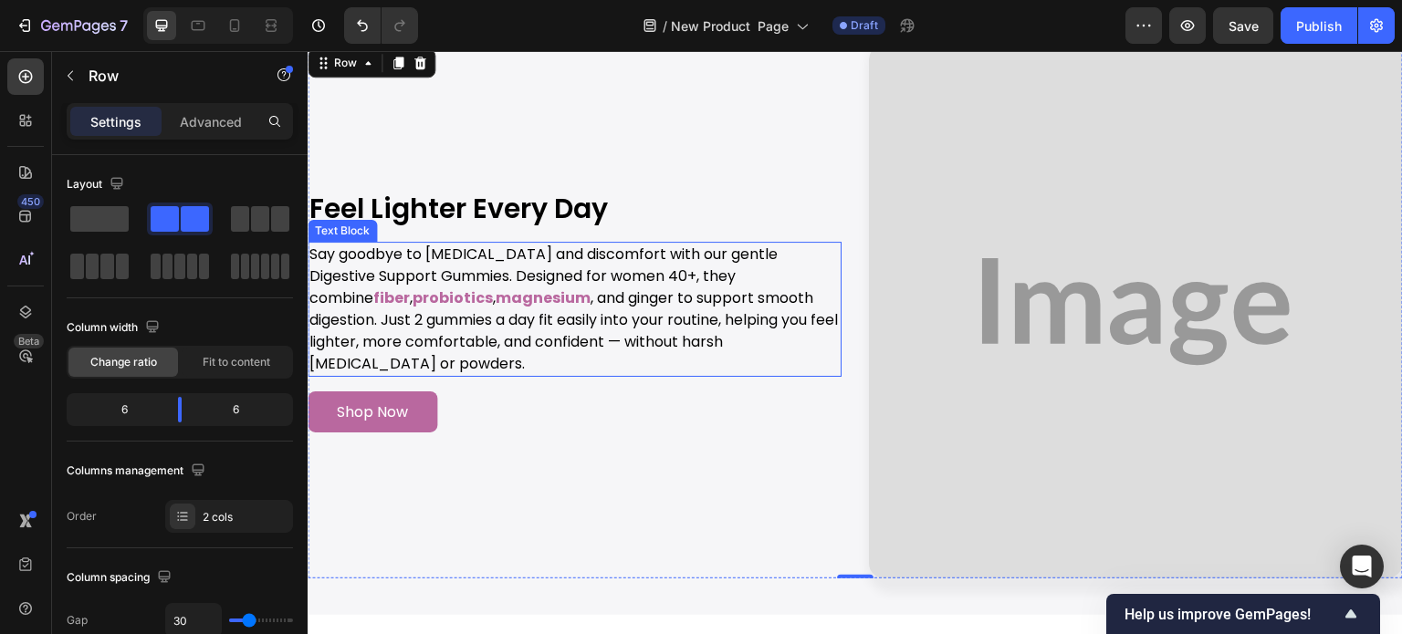
click at [493, 308] on p "Say goodbye to bloating and discomfort with our gentle Digestive Support Gummie…" at bounding box center [574, 309] width 530 height 131
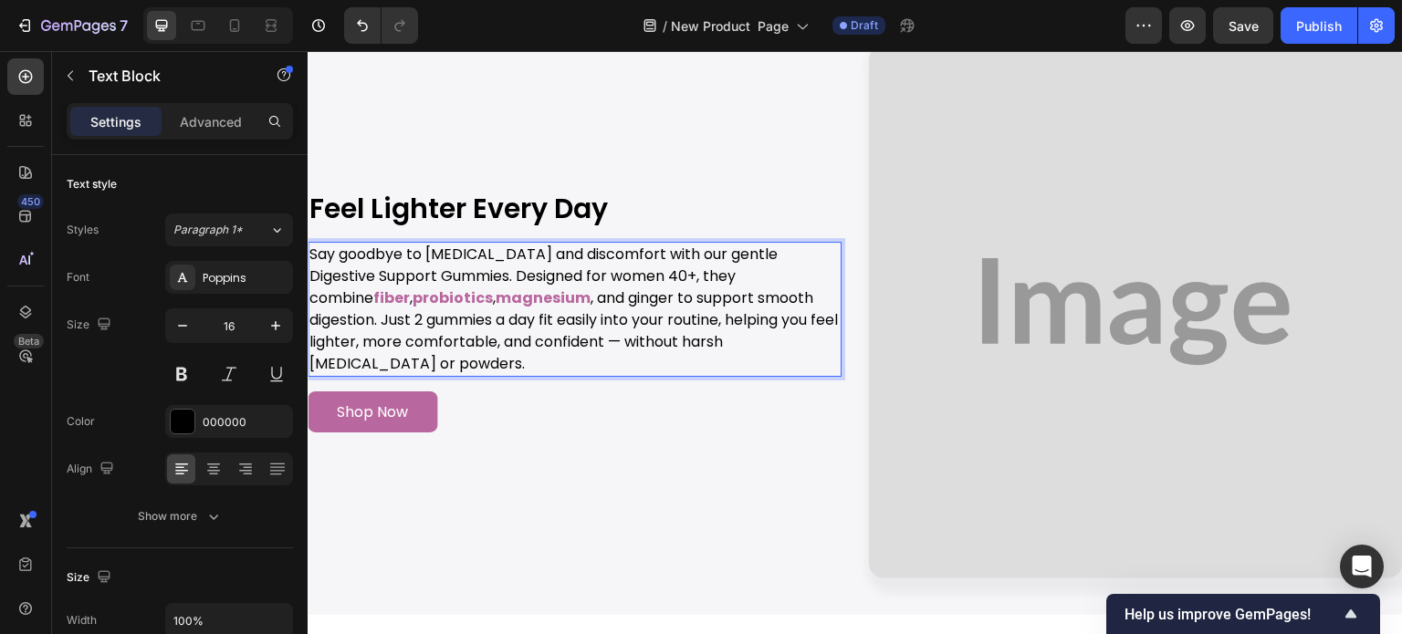
click at [493, 308] on p "Say goodbye to bloating and discomfort with our gentle Digestive Support Gummie…" at bounding box center [574, 309] width 530 height 131
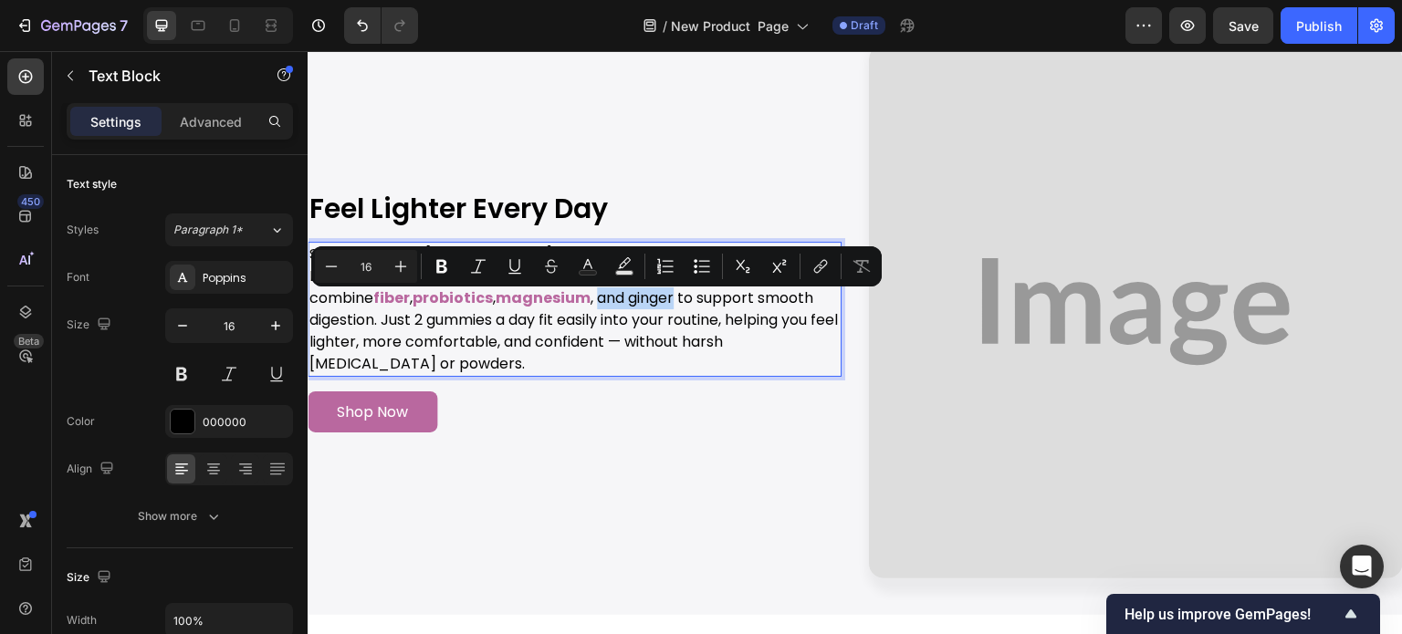
drag, startPoint x: 493, startPoint y: 308, endPoint x: 549, endPoint y: 308, distance: 55.7
click at [549, 308] on p "Say goodbye to bloating and discomfort with our gentle Digestive Support Gummie…" at bounding box center [574, 309] width 530 height 131
click at [588, 264] on icon "Editor contextual toolbar" at bounding box center [588, 266] width 18 height 18
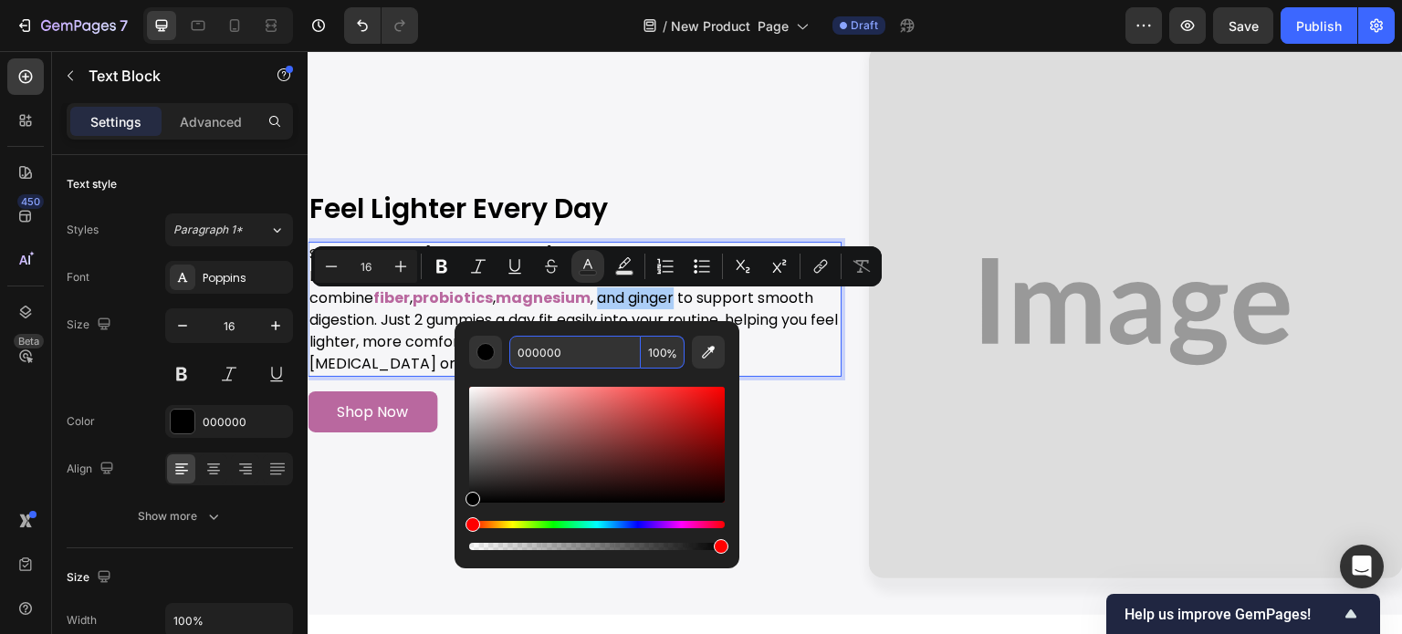
click at [611, 346] on input "000000" at bounding box center [574, 352] width 131 height 33
paste input "B9689F"
type input "B9689F"
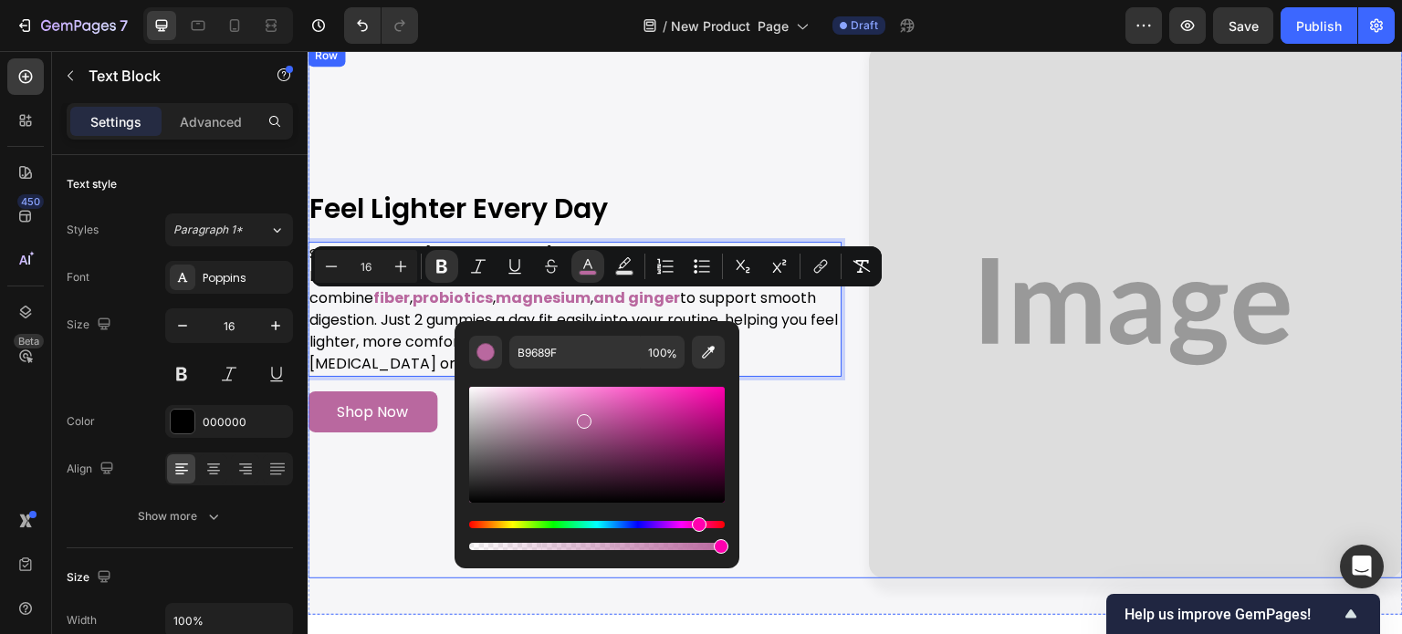
click at [747, 192] on div "Image Feel Lighter Every Day Heading Say goodbye to bloating and discomfort wit…" at bounding box center [575, 312] width 534 height 534
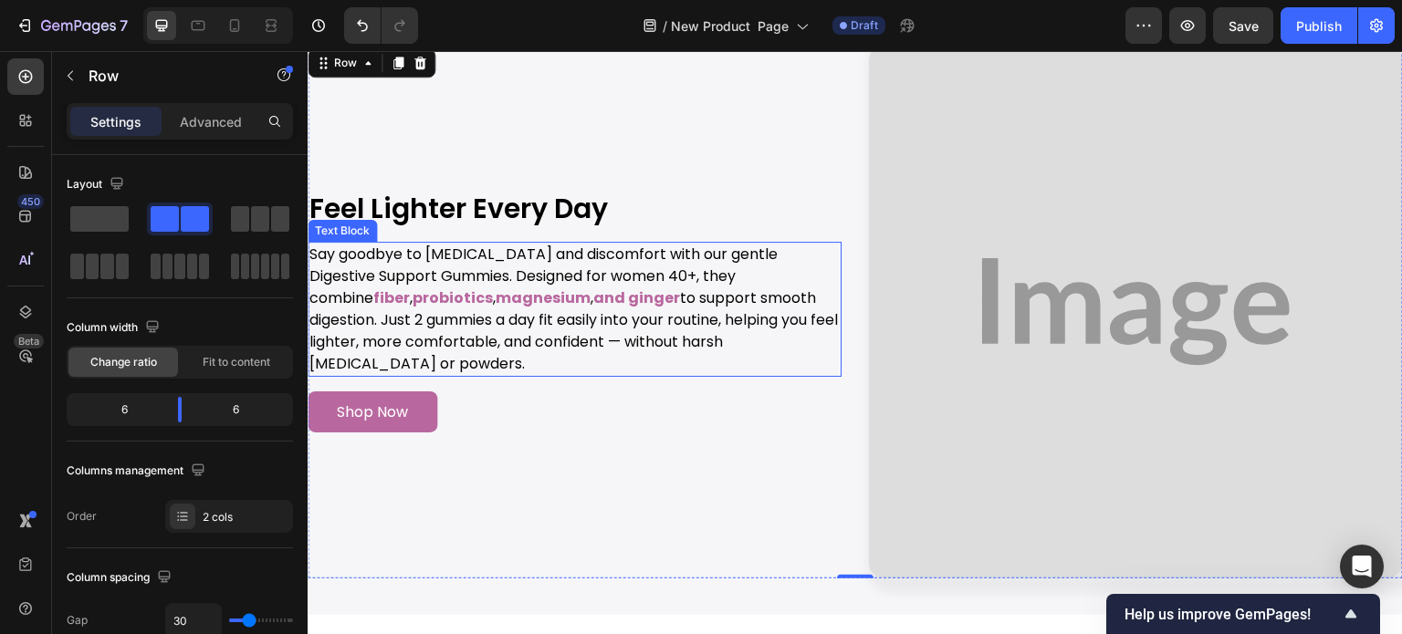
click at [794, 305] on p "Say goodbye to bloating and discomfort with our gentle Digestive Support Gummie…" at bounding box center [574, 309] width 530 height 131
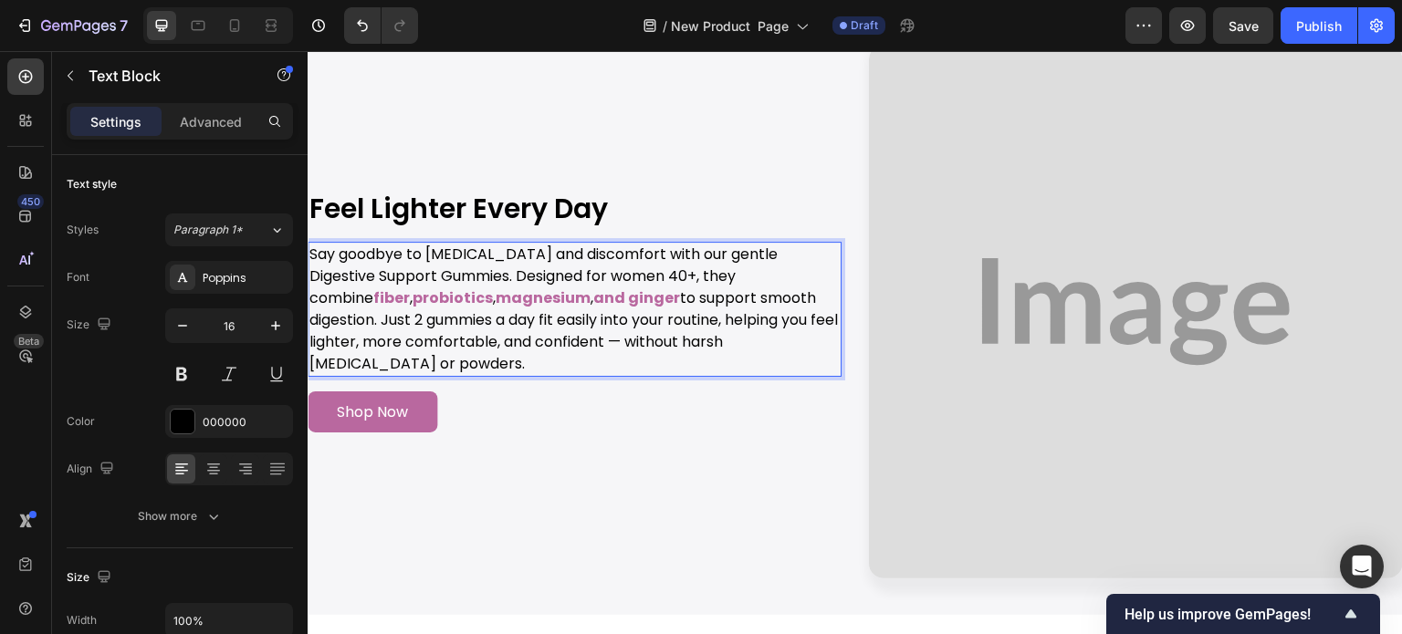
click at [794, 305] on p "Say goodbye to bloating and discomfort with our gentle Digestive Support Gummie…" at bounding box center [574, 309] width 530 height 131
click at [796, 302] on p "Say goodbye to bloating and discomfort with our gentle Digestive Support Gummie…" at bounding box center [574, 309] width 530 height 131
click at [794, 303] on p "Say goodbye to bloating and discomfort with our gentle Digestive Support Gummie…" at bounding box center [574, 309] width 530 height 131
click at [794, 307] on p "Say goodbye to bloating and discomfort with our gentle Digestive Support Gummie…" at bounding box center [574, 309] width 530 height 131
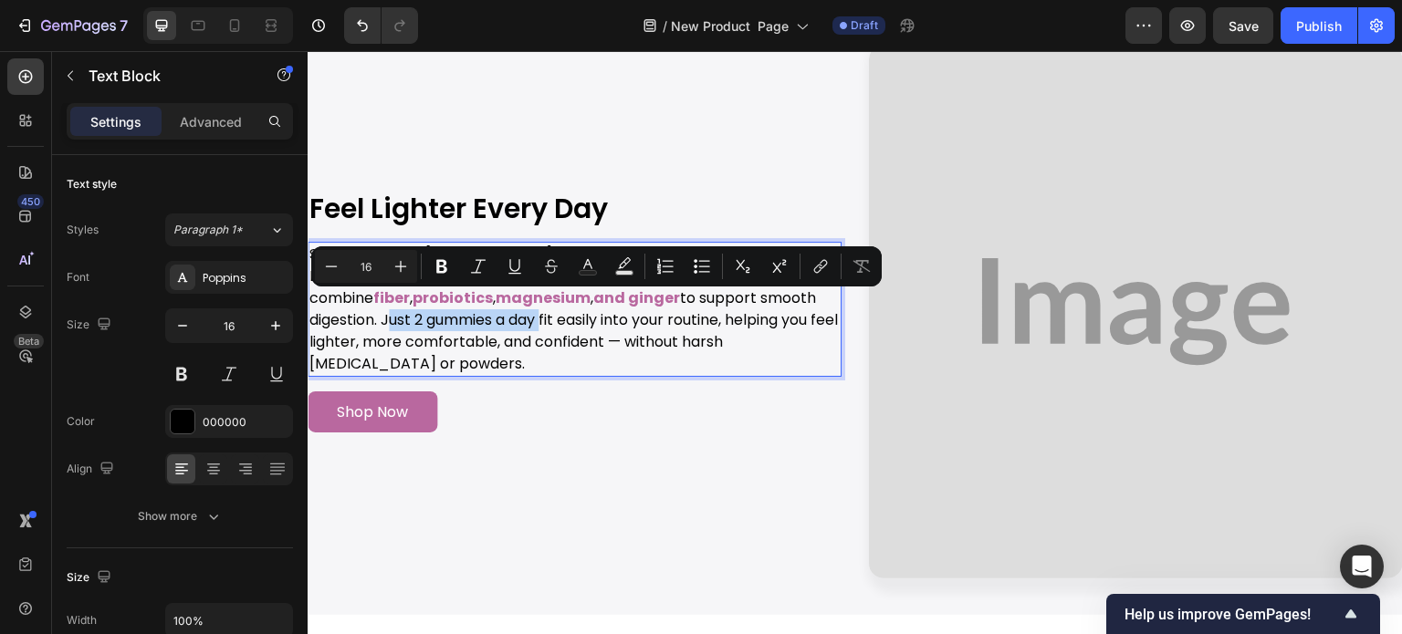
drag, startPoint x: 794, startPoint y: 307, endPoint x: 416, endPoint y: 324, distance: 378.3
click at [416, 324] on p "Say goodbye to bloating and discomfort with our gentle Digestive Support Gummie…" at bounding box center [574, 309] width 530 height 131
click at [579, 268] on icon "Editor contextual toolbar" at bounding box center [588, 266] width 18 height 18
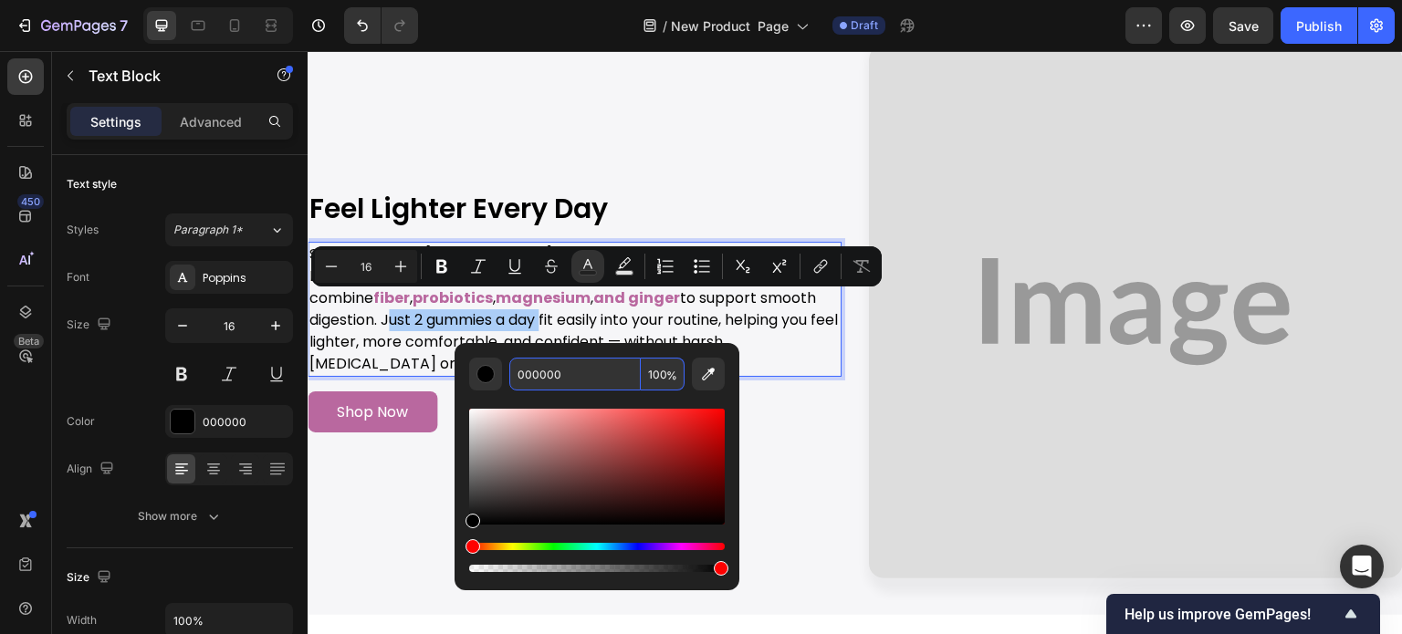
click at [588, 363] on input "000000" at bounding box center [574, 374] width 131 height 33
paste input "B9689F"
type input "B9689F"
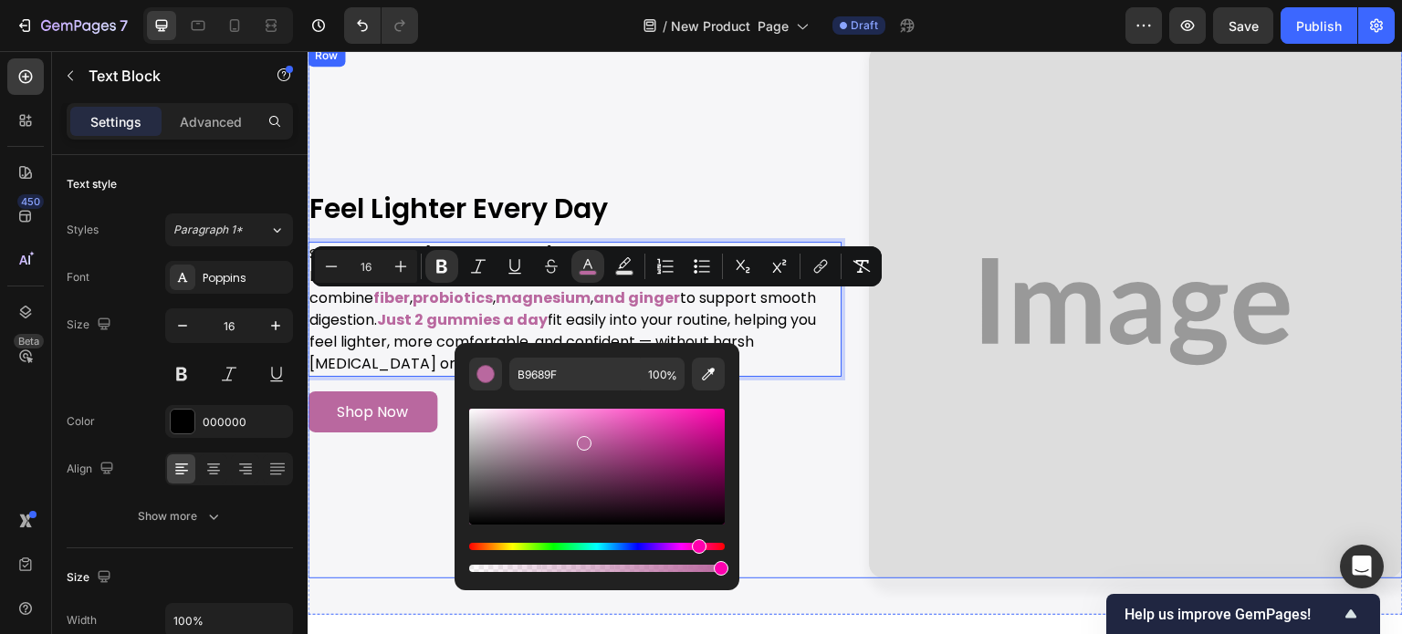
click at [679, 160] on div "Image Feel Lighter Every Day Heading Say goodbye to bloating and discomfort wit…" at bounding box center [575, 312] width 534 height 534
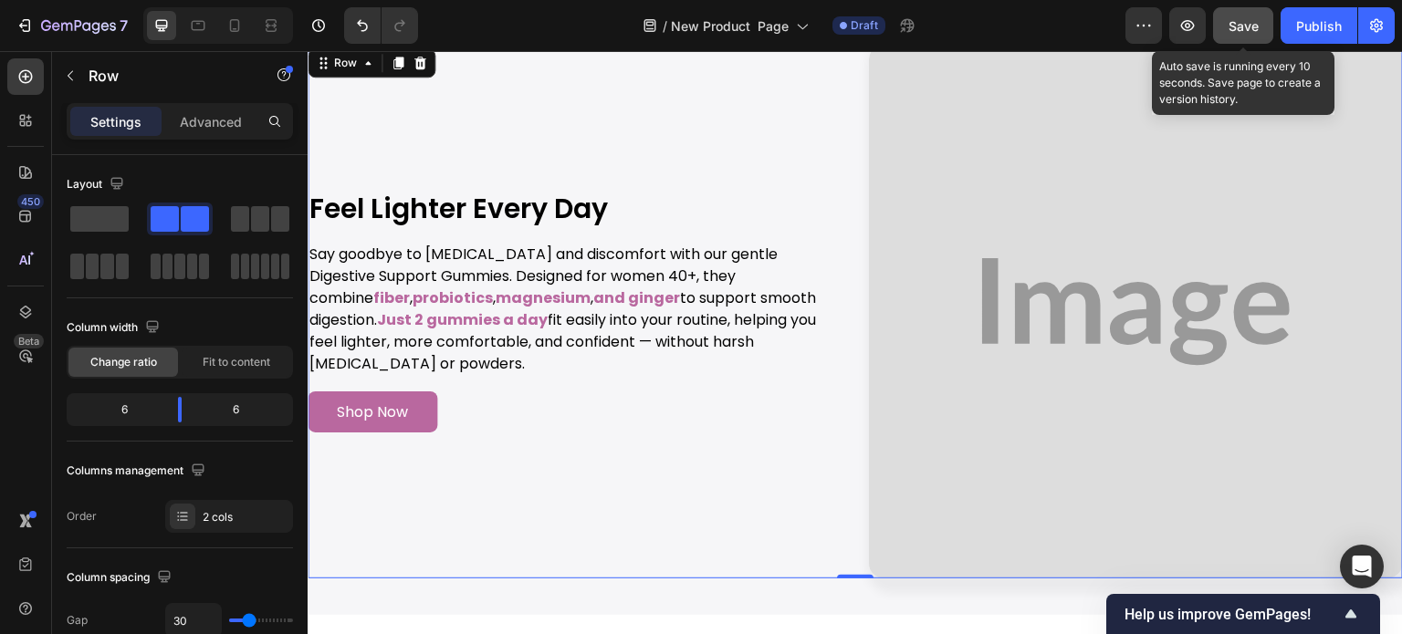
click at [1243, 36] on button "Save" at bounding box center [1243, 25] width 60 height 37
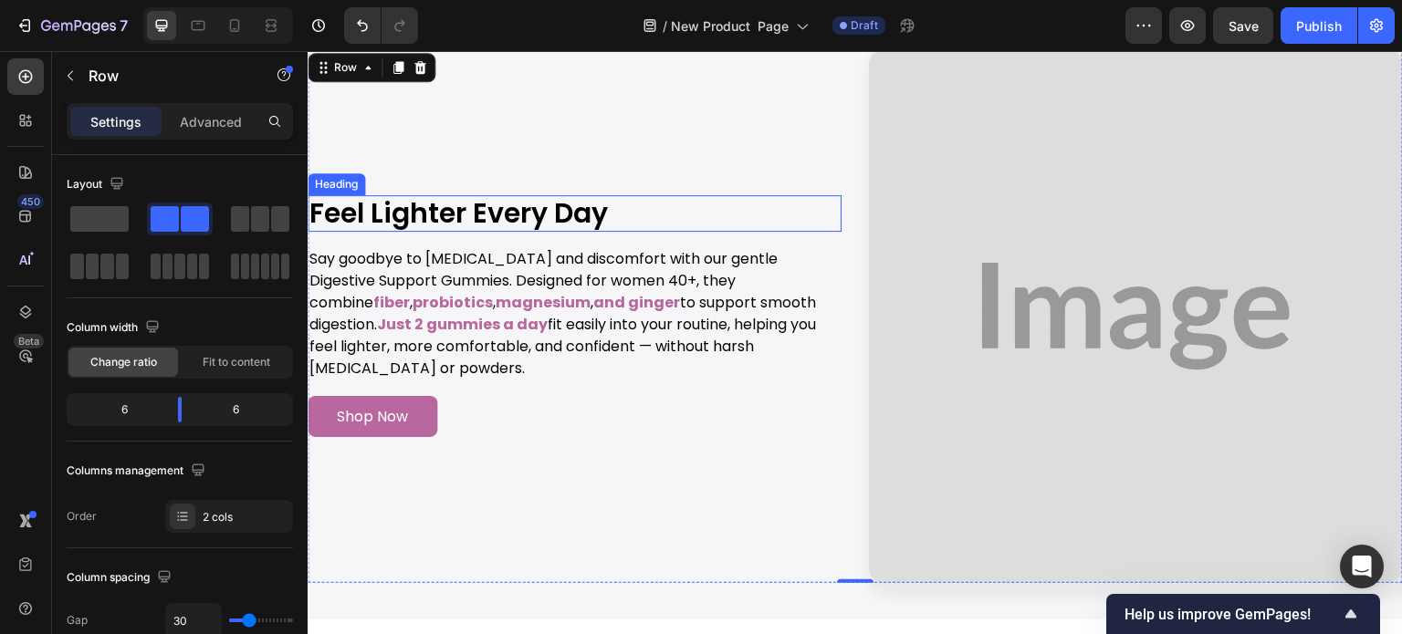
scroll to position [4184, 0]
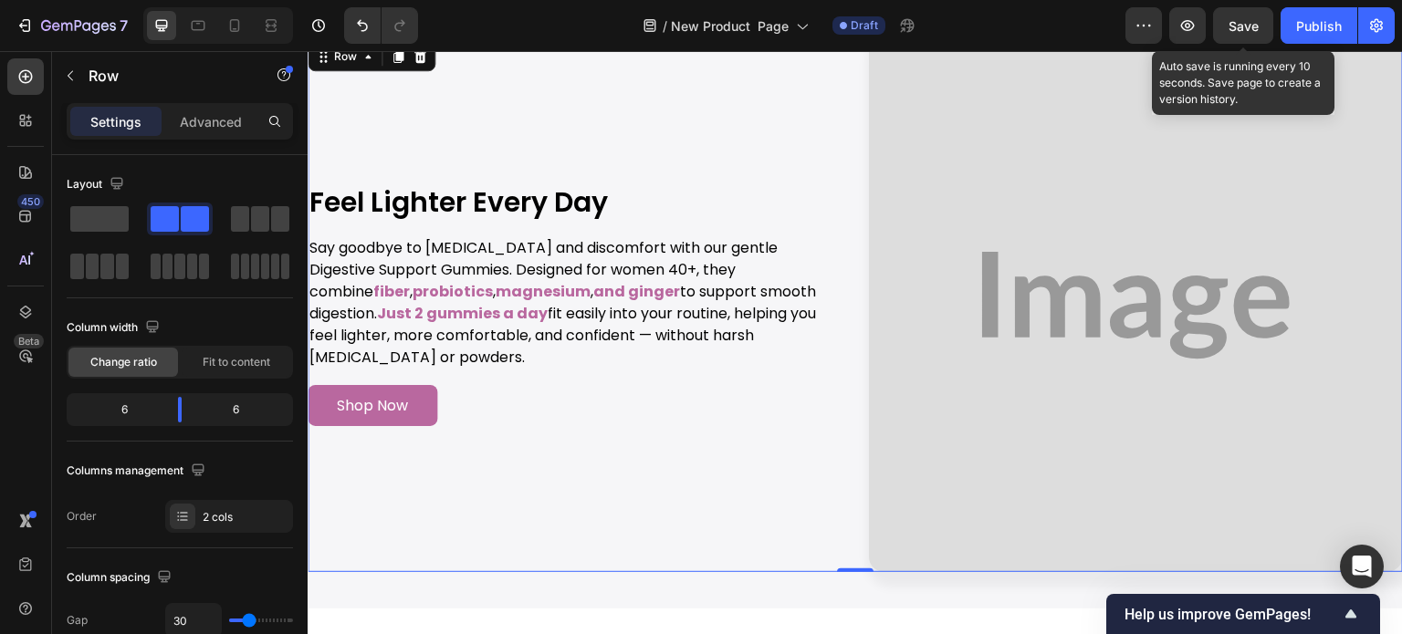
click at [1254, 27] on span "Save" at bounding box center [1244, 26] width 30 height 16
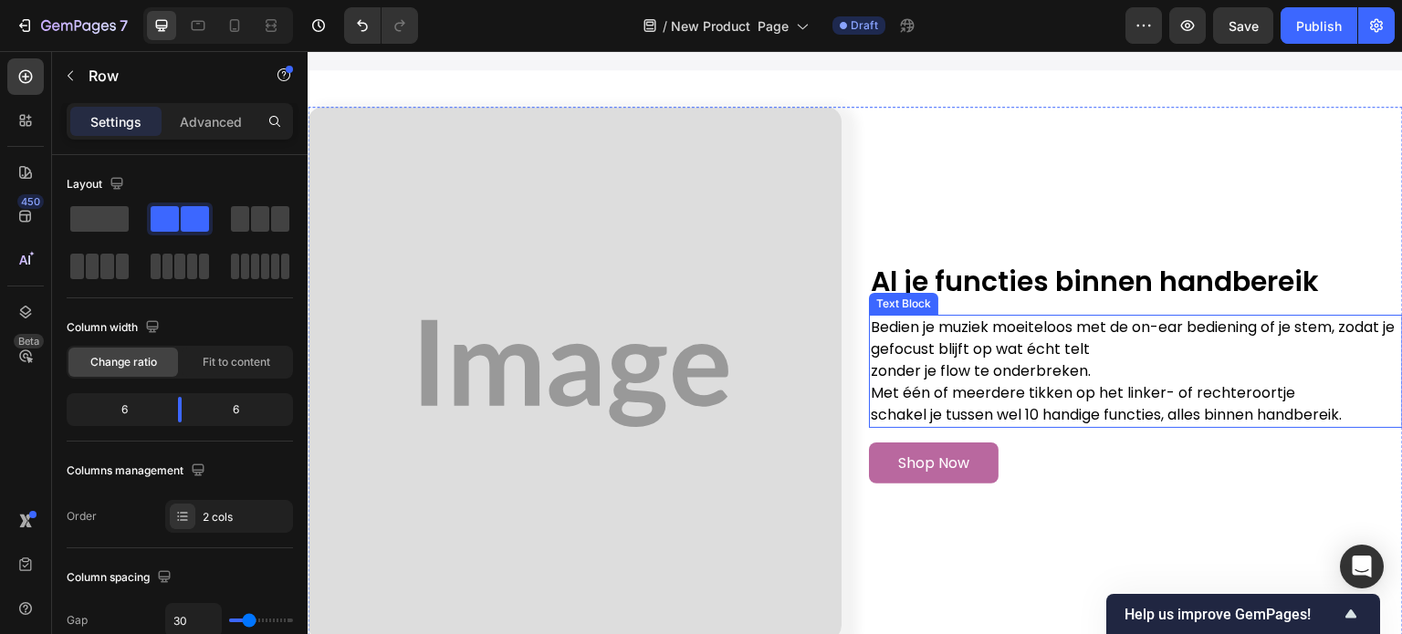
scroll to position [4823, 0]
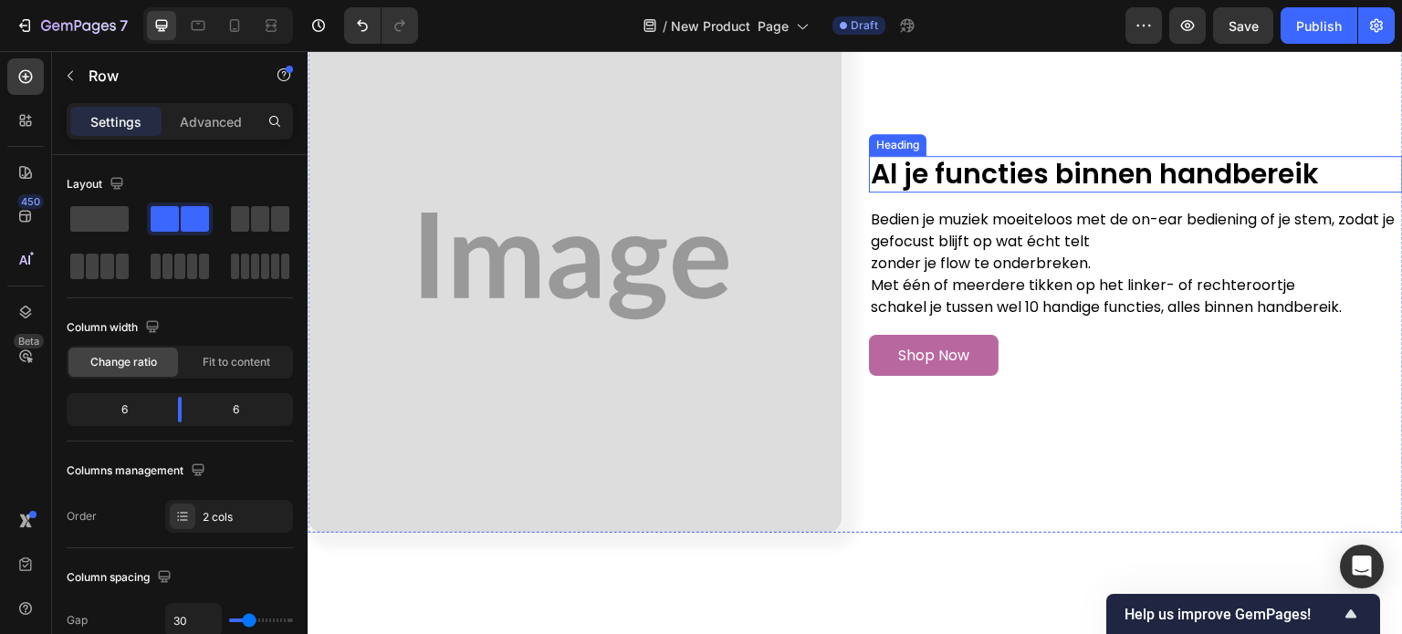
click at [939, 162] on h2 "Al je functies binnen handbereik" at bounding box center [1136, 174] width 534 height 37
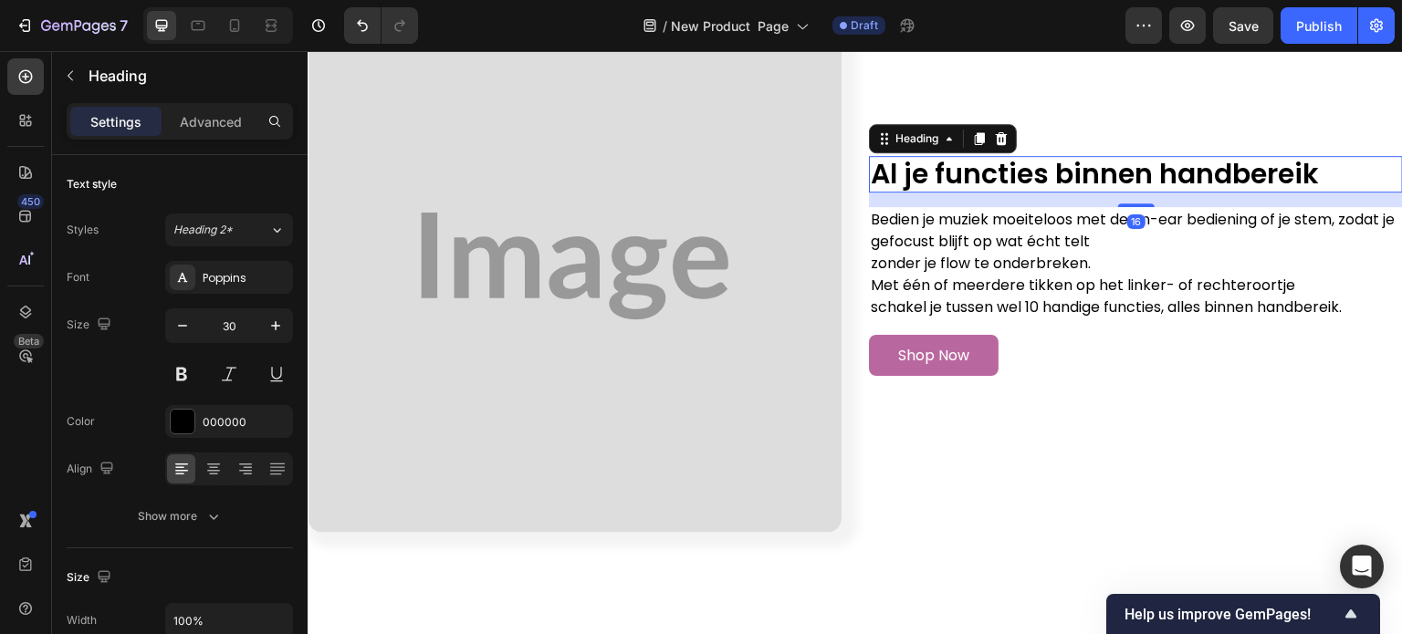
click at [965, 166] on h2 "Al je functies binnen handbereik" at bounding box center [1136, 174] width 534 height 37
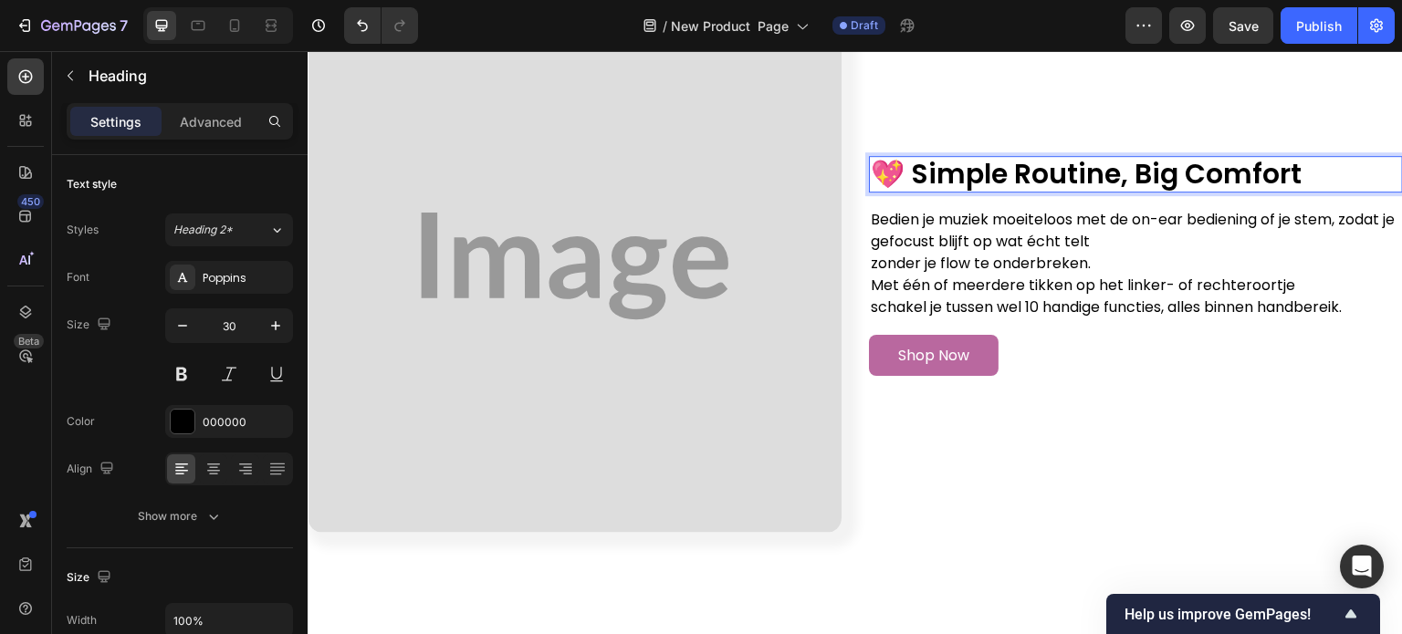
click at [906, 158] on p "💖 Simple Routine, Big Comfort" at bounding box center [1136, 174] width 530 height 33
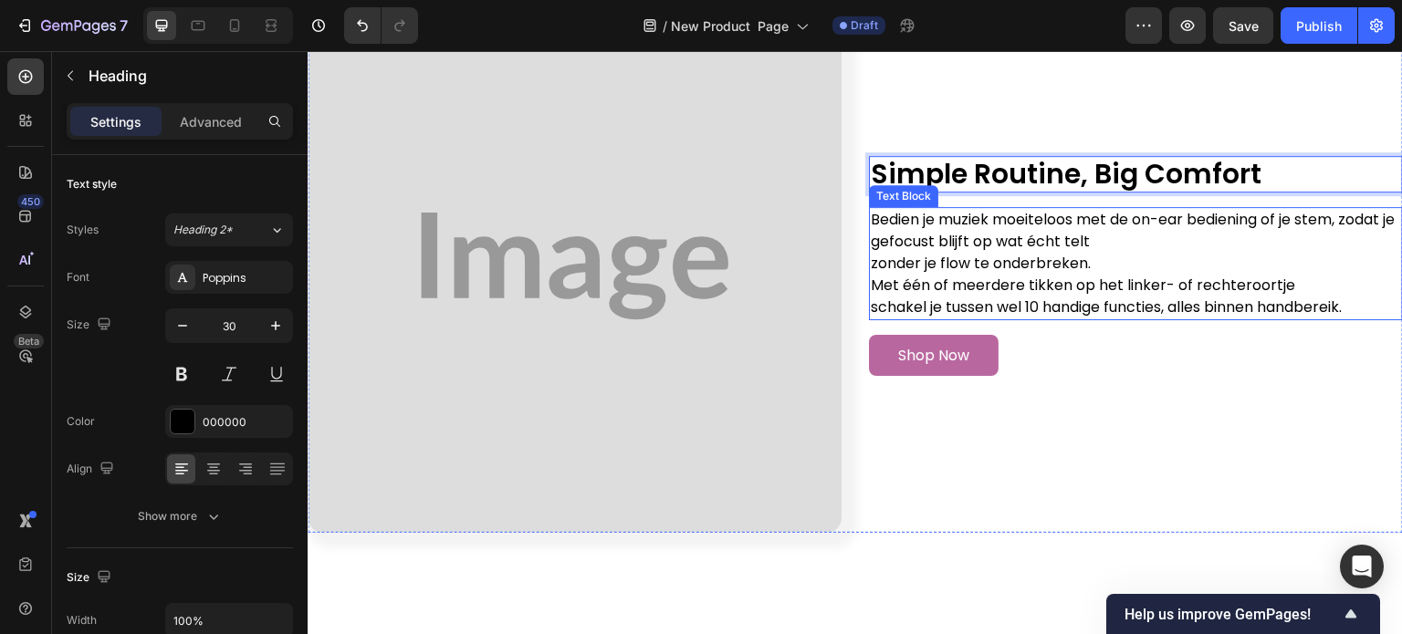
click at [934, 236] on p "Bedien je muziek moeiteloos met de on-ear bediening of je stem, zodat je gefocu…" at bounding box center [1136, 231] width 530 height 44
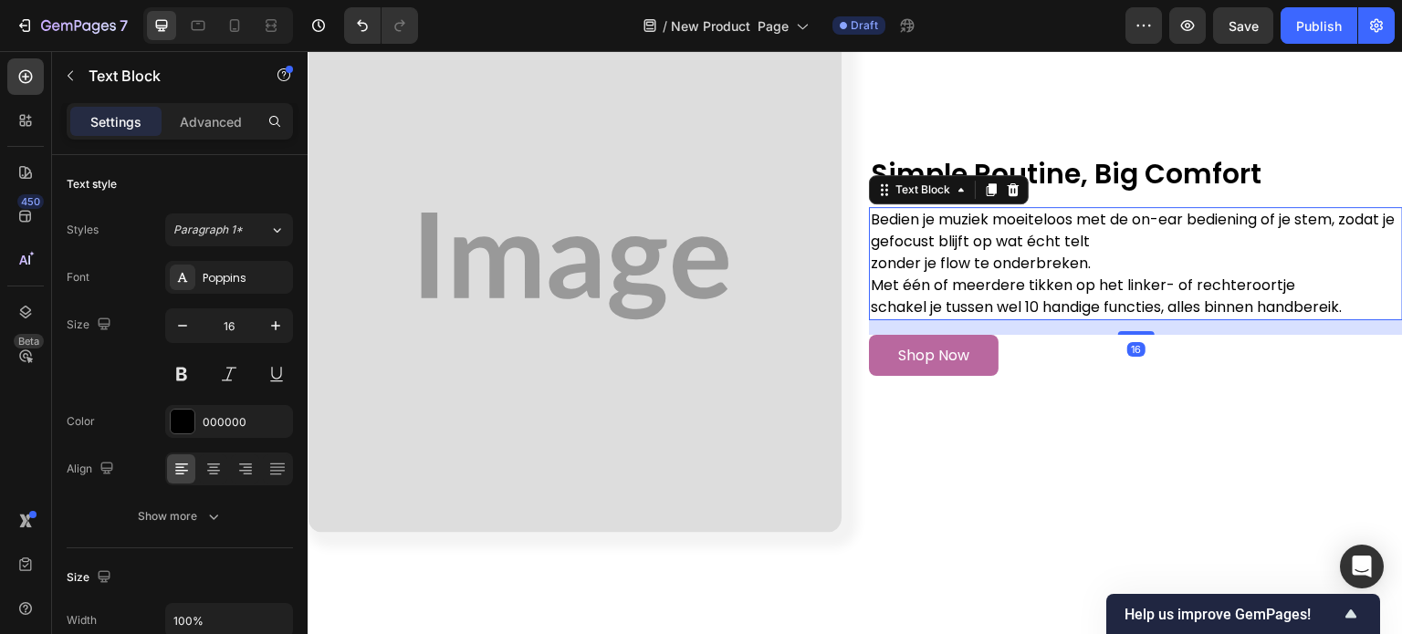
click at [957, 262] on p "zonder je flow te onderbreken." at bounding box center [1136, 264] width 530 height 22
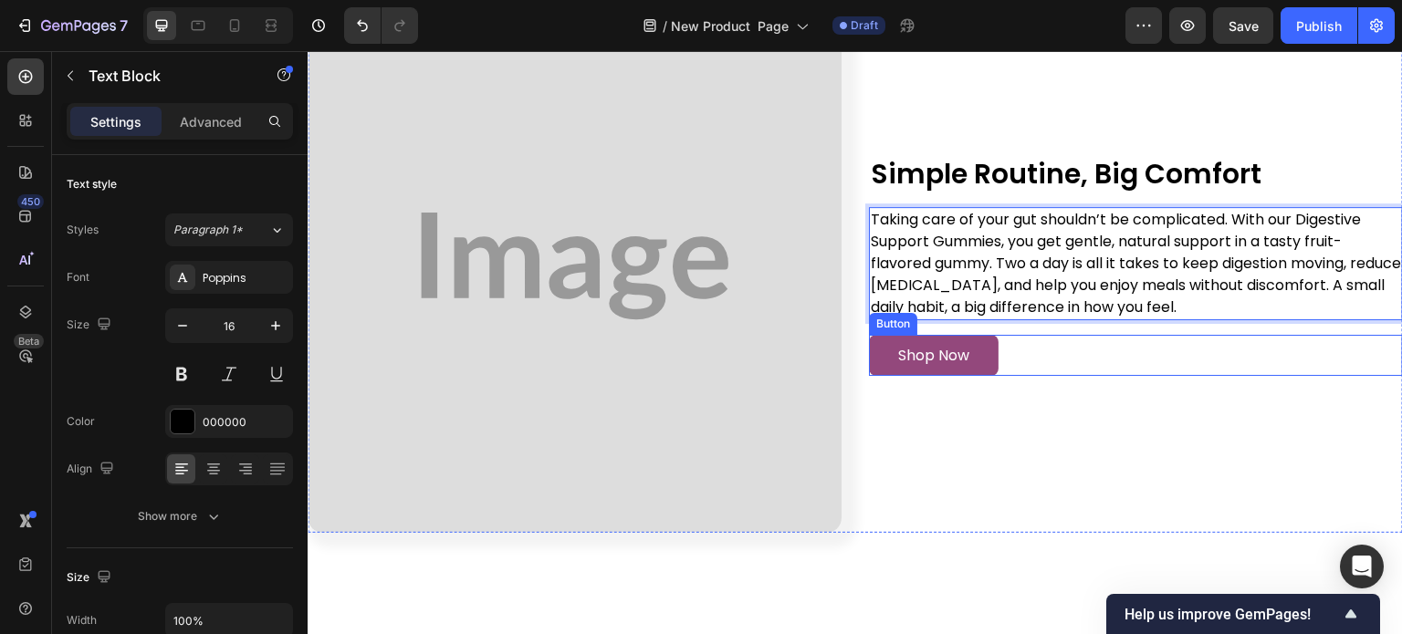
click at [889, 347] on link "Shop Now" at bounding box center [934, 355] width 130 height 41
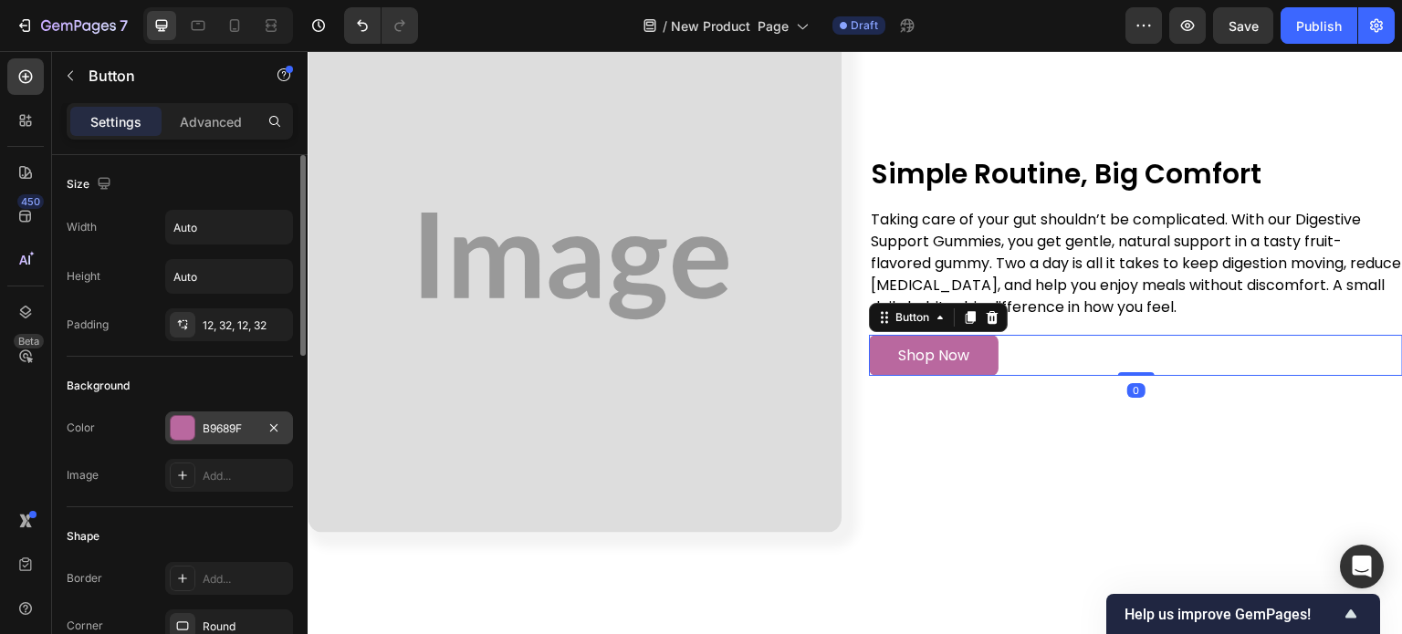
click at [220, 415] on div "B9689F" at bounding box center [229, 428] width 128 height 33
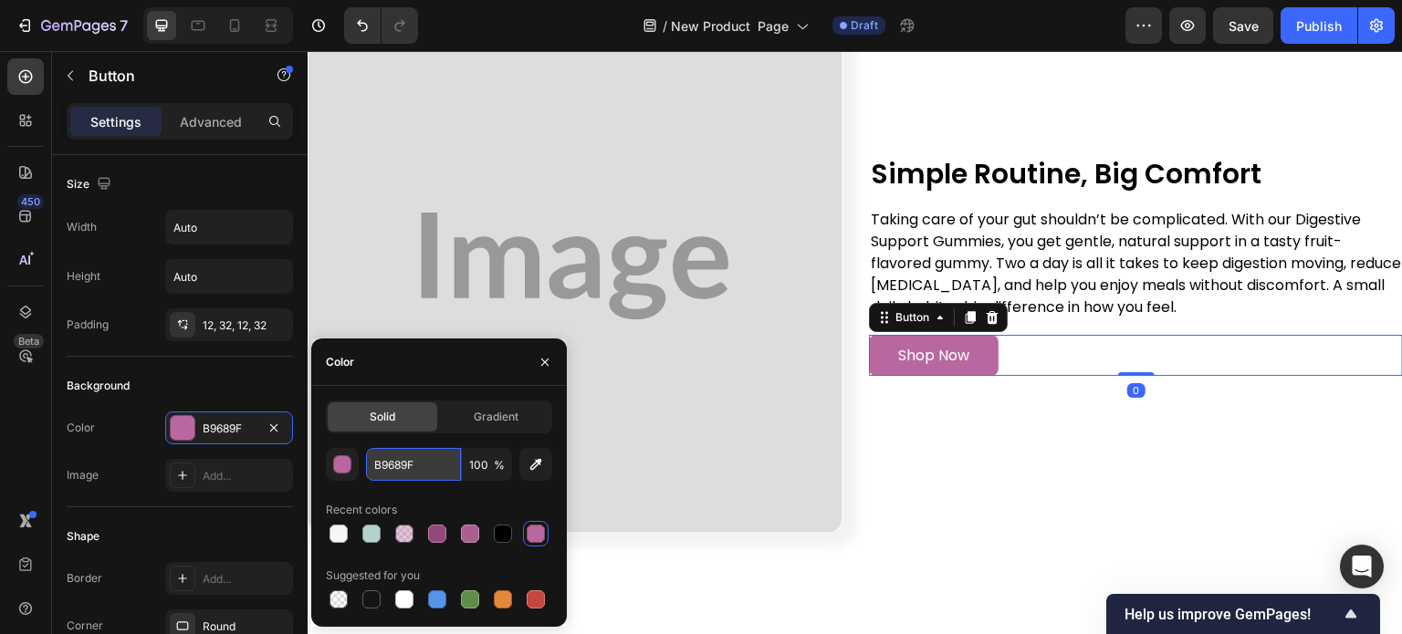
click at [411, 468] on input "B9689F" at bounding box center [413, 464] width 95 height 33
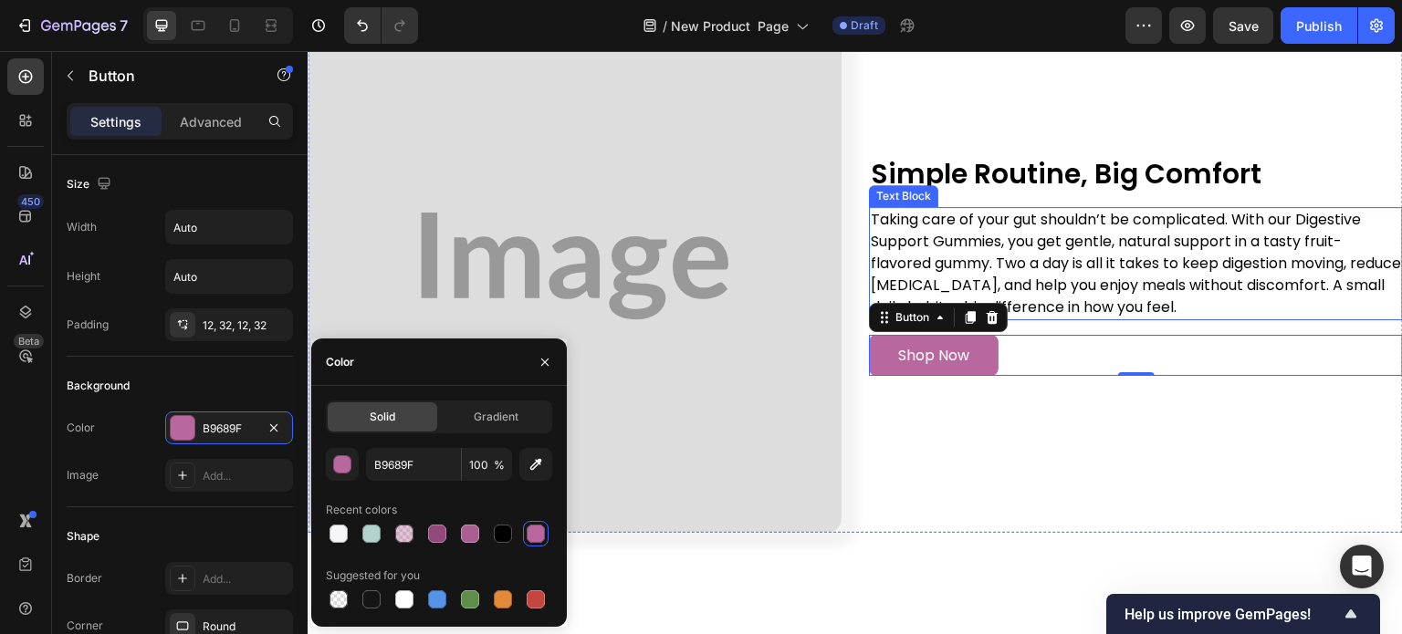
click at [1096, 254] on p "Taking care of your gut shouldn’t be complicated. With our Digestive Support Gu…" at bounding box center [1136, 264] width 530 height 110
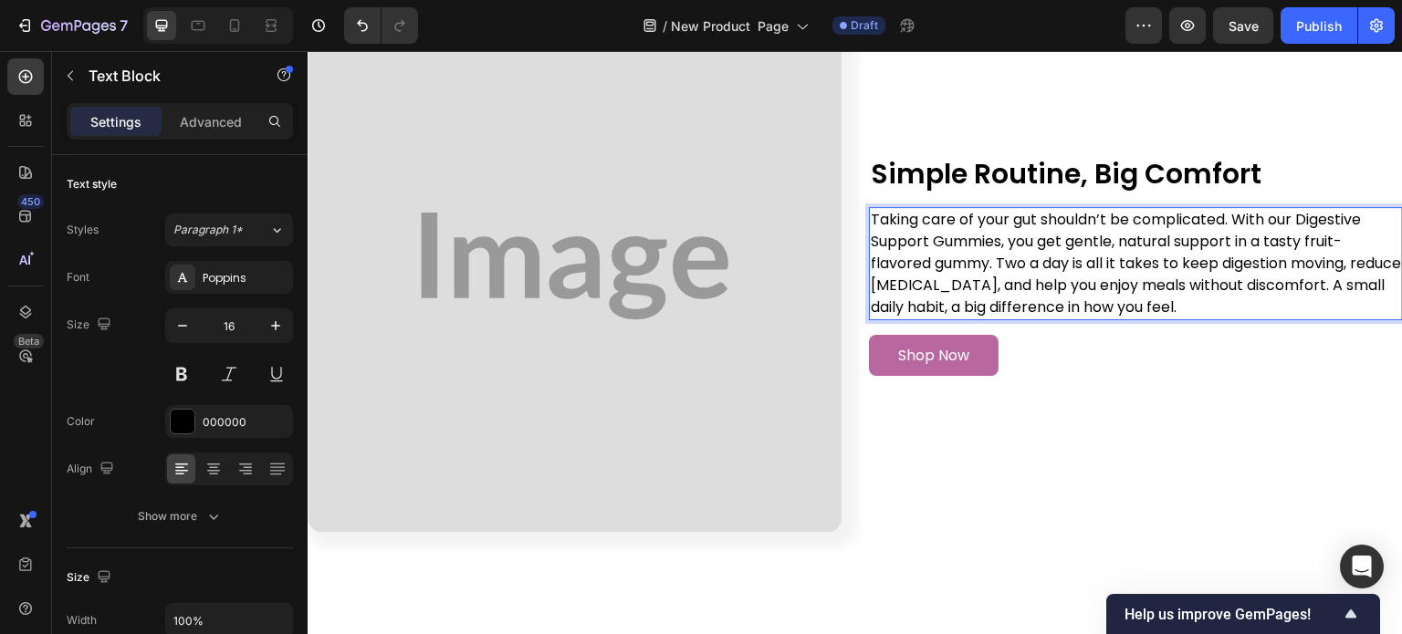
click at [1062, 240] on p "Taking care of your gut shouldn’t be complicated. With our Digestive Support Gu…" at bounding box center [1136, 264] width 530 height 110
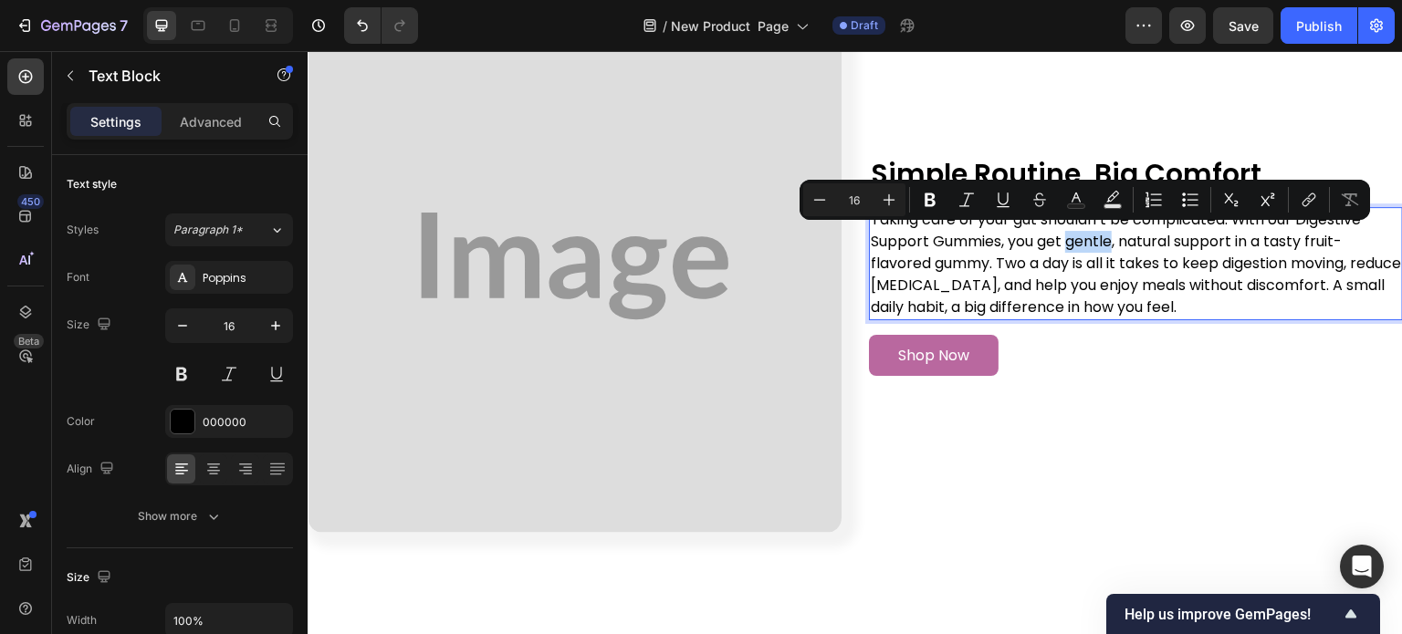
drag, startPoint x: 1062, startPoint y: 240, endPoint x: 1105, endPoint y: 246, distance: 44.2
click at [1105, 246] on p "Taking care of your gut shouldn’t be complicated. With our Digestive Support Gu…" at bounding box center [1136, 264] width 530 height 110
click at [1084, 193] on button "Text Color" at bounding box center [1076, 199] width 33 height 33
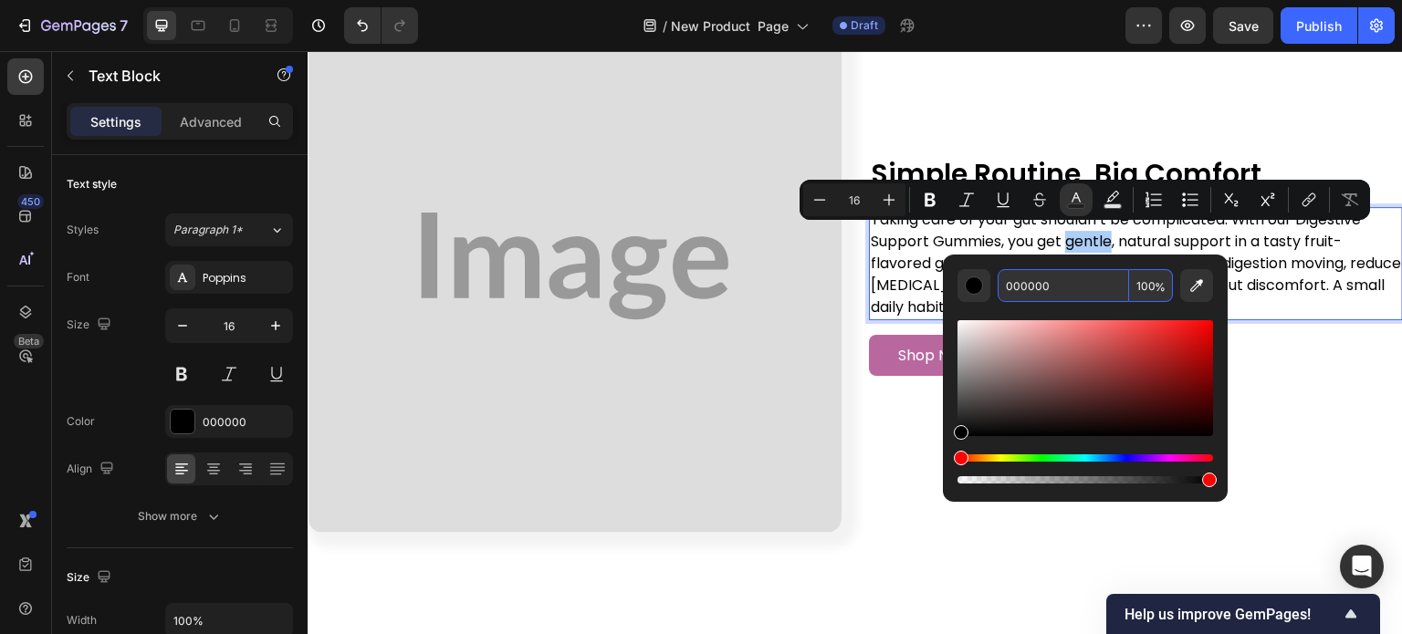
click at [1052, 282] on input "000000" at bounding box center [1063, 285] width 131 height 33
paste input "B9689F"
type input "B9689F"
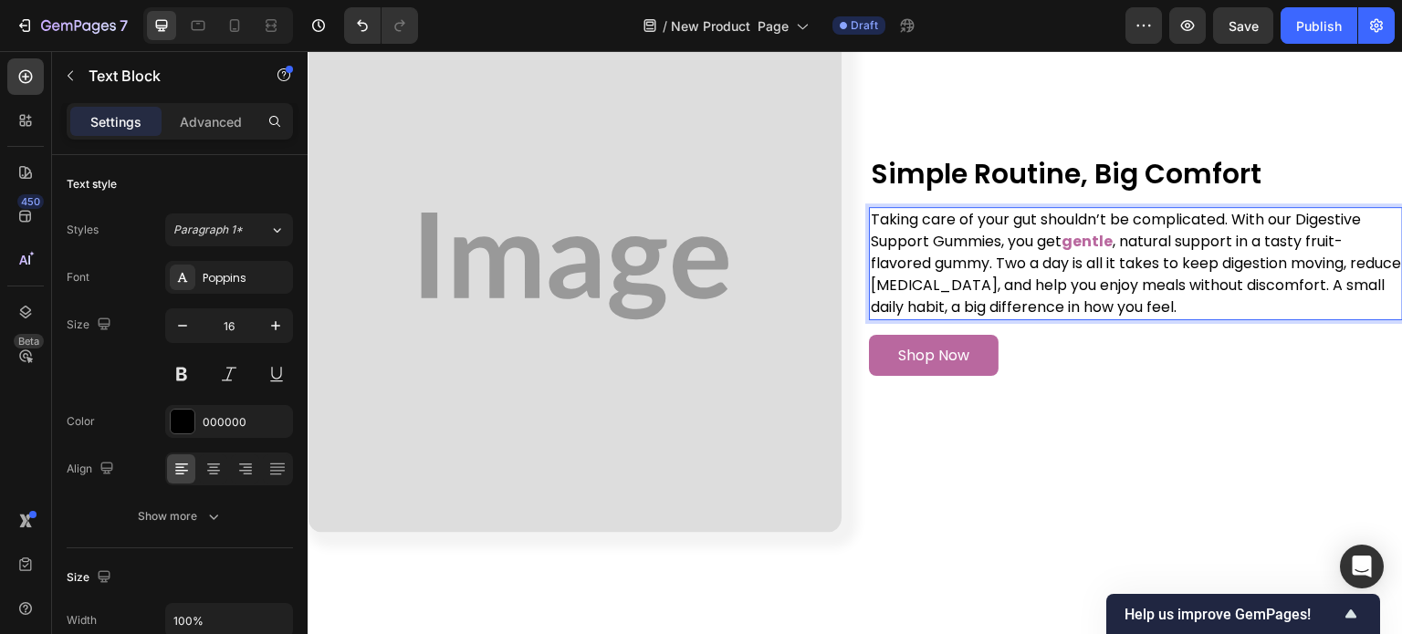
click at [1144, 247] on p "Taking care of your gut shouldn’t be complicated. With our Digestive Support Gu…" at bounding box center [1136, 264] width 530 height 110
click at [1121, 240] on p "Taking care of your gut shouldn’t be complicated. With our Digestive Support Gu…" at bounding box center [1136, 264] width 530 height 110
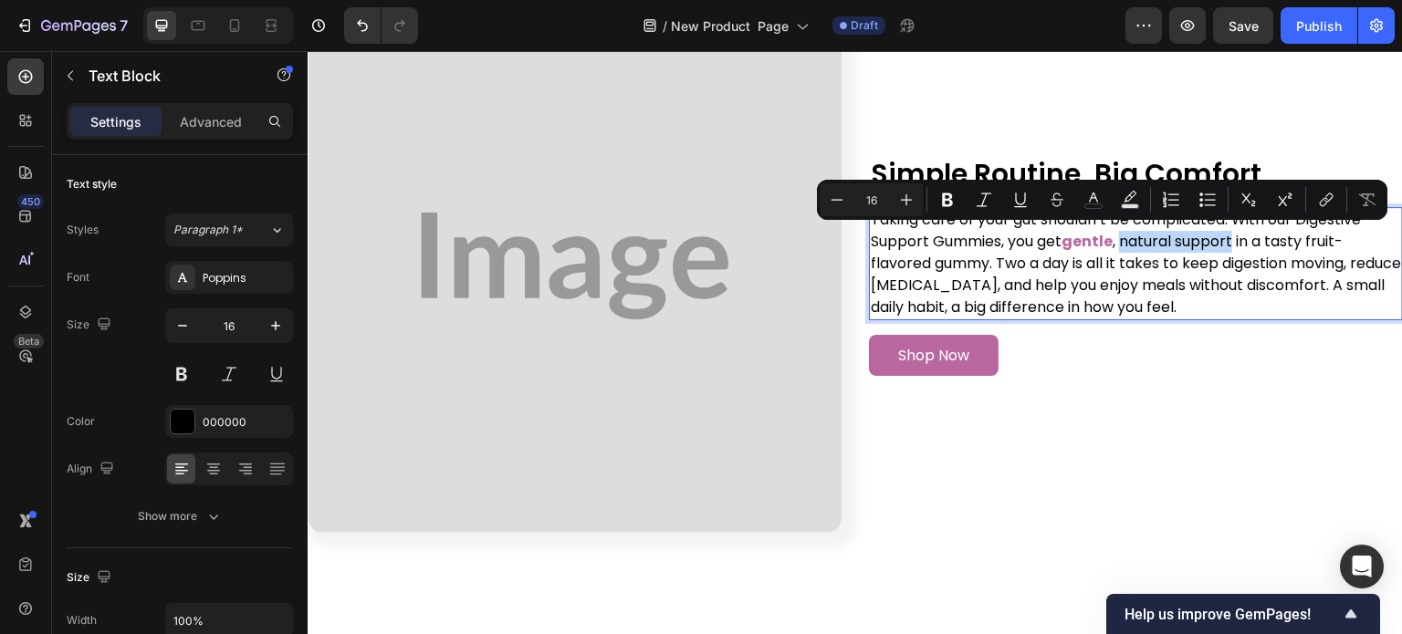
drag, startPoint x: 1122, startPoint y: 240, endPoint x: 1206, endPoint y: 235, distance: 84.2
click at [1206, 235] on p "Taking care of your gut shouldn’t be complicated. With our Digestive Support Gu…" at bounding box center [1136, 264] width 530 height 110
click at [1101, 191] on icon "Editor contextual toolbar" at bounding box center [1093, 200] width 18 height 18
type input "000000"
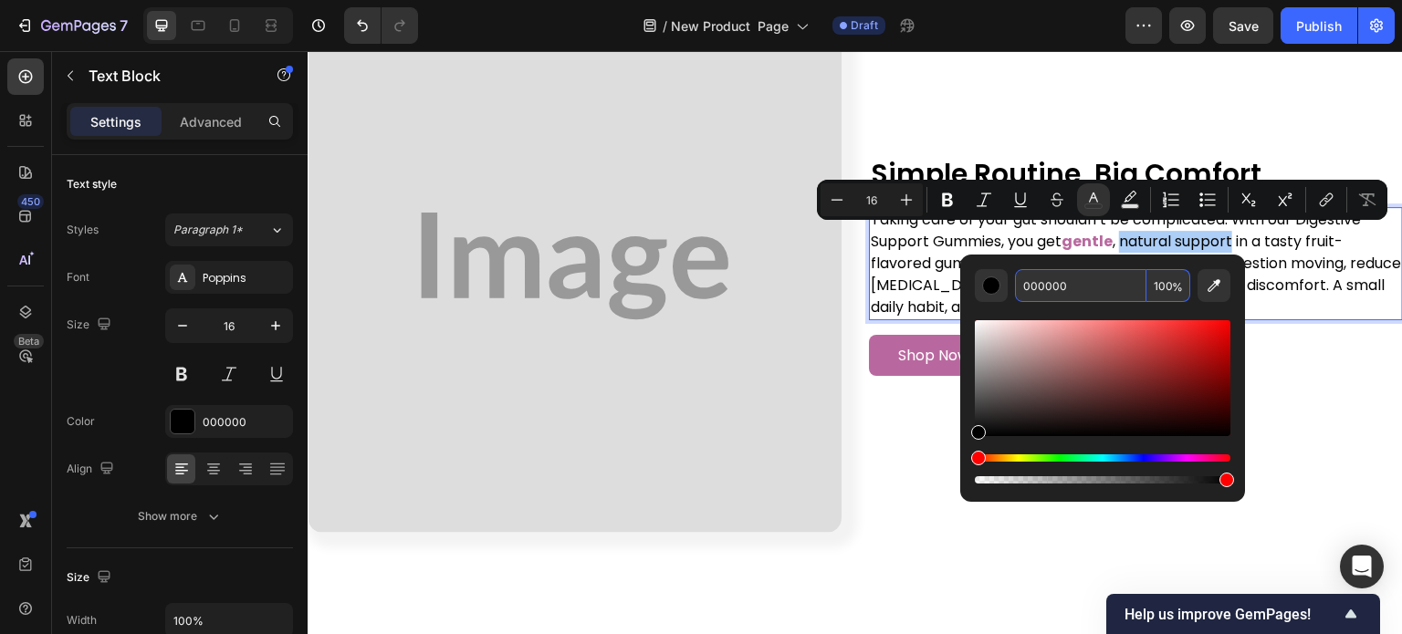
click at [1114, 275] on input "000000" at bounding box center [1080, 285] width 131 height 33
paste input "B9689F"
type input "B9689F"
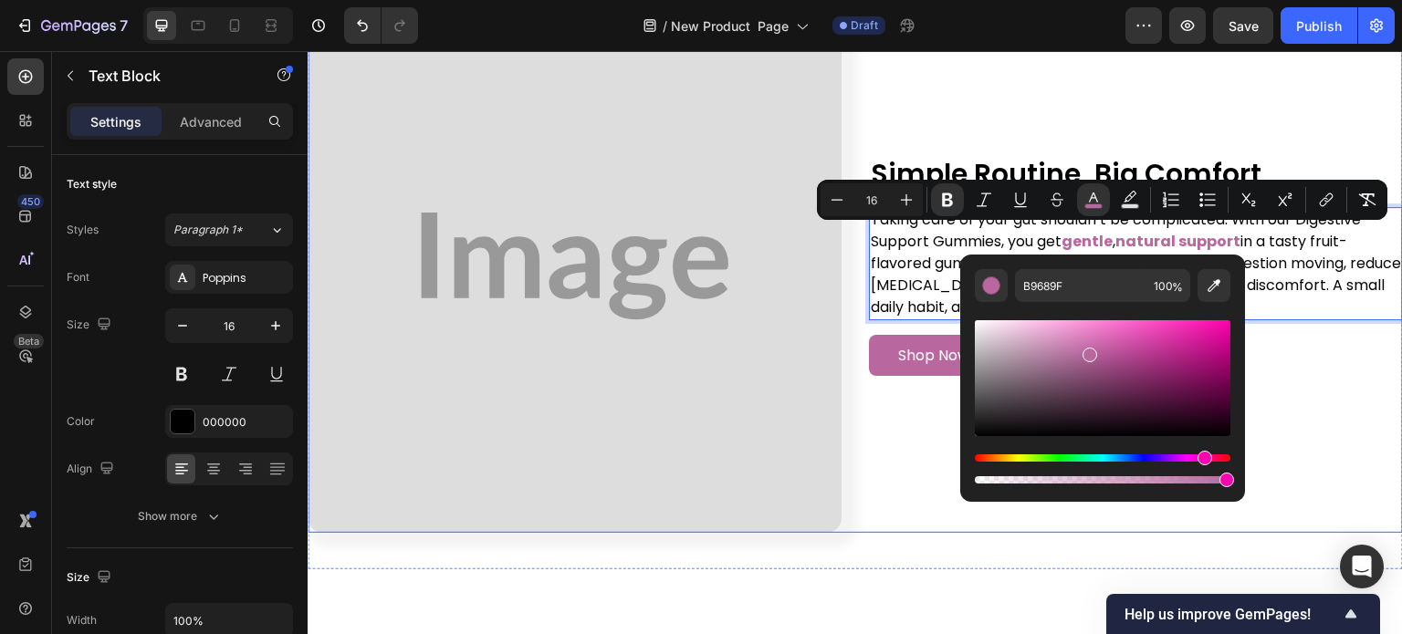
click at [1114, 110] on div "Simple Routine, Big Comfort Heading Taking care of your gut shouldn’t be compli…" at bounding box center [1136, 266] width 534 height 534
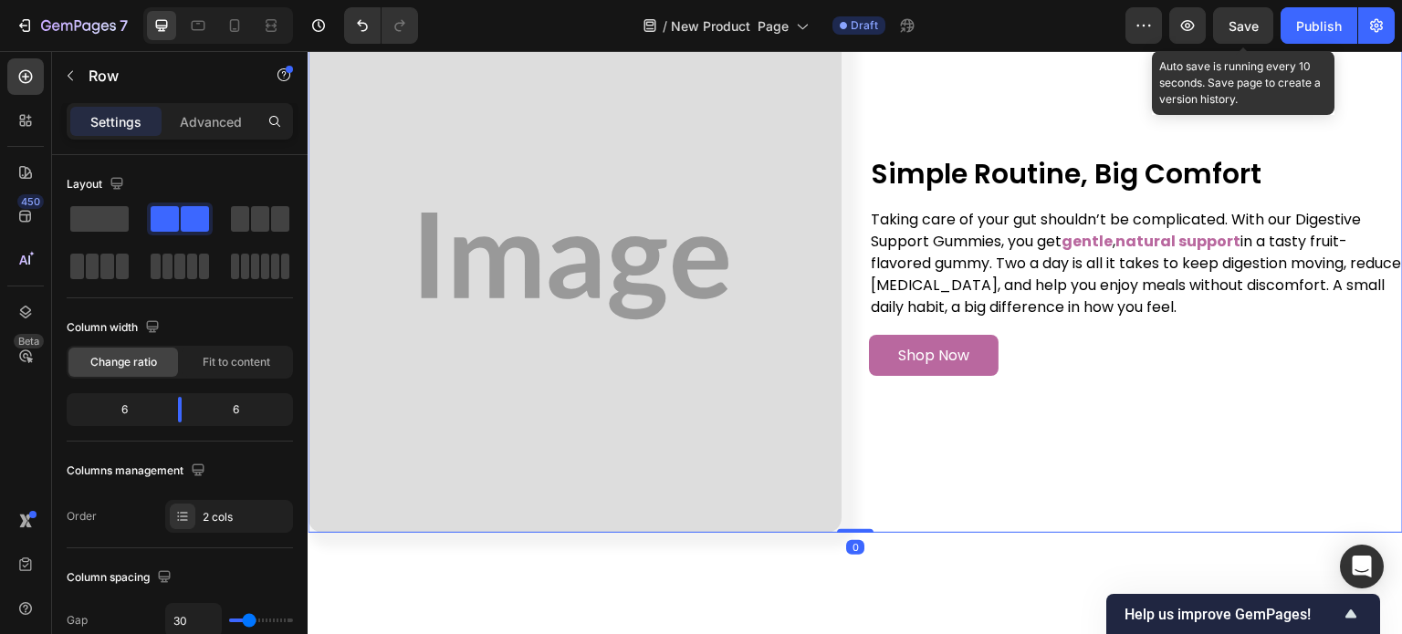
click at [1238, 32] on span "Save" at bounding box center [1244, 26] width 30 height 16
click at [1246, 27] on span "Save" at bounding box center [1244, 26] width 30 height 16
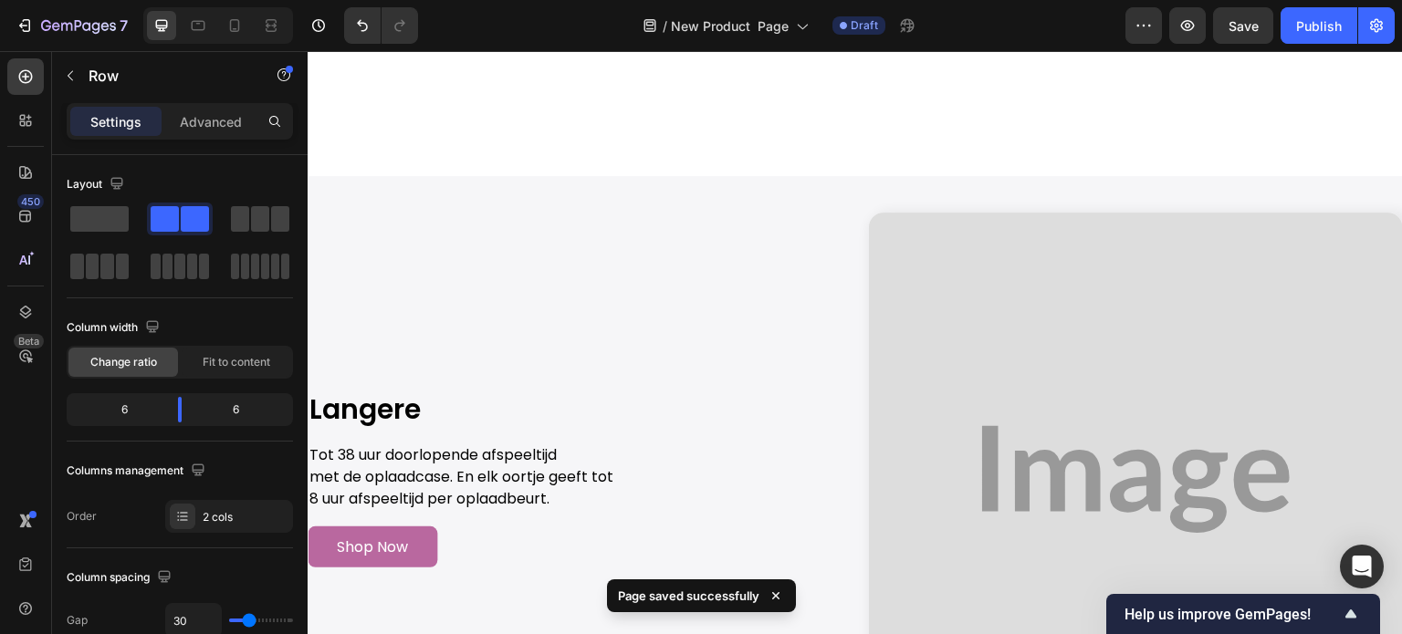
scroll to position [6192, 0]
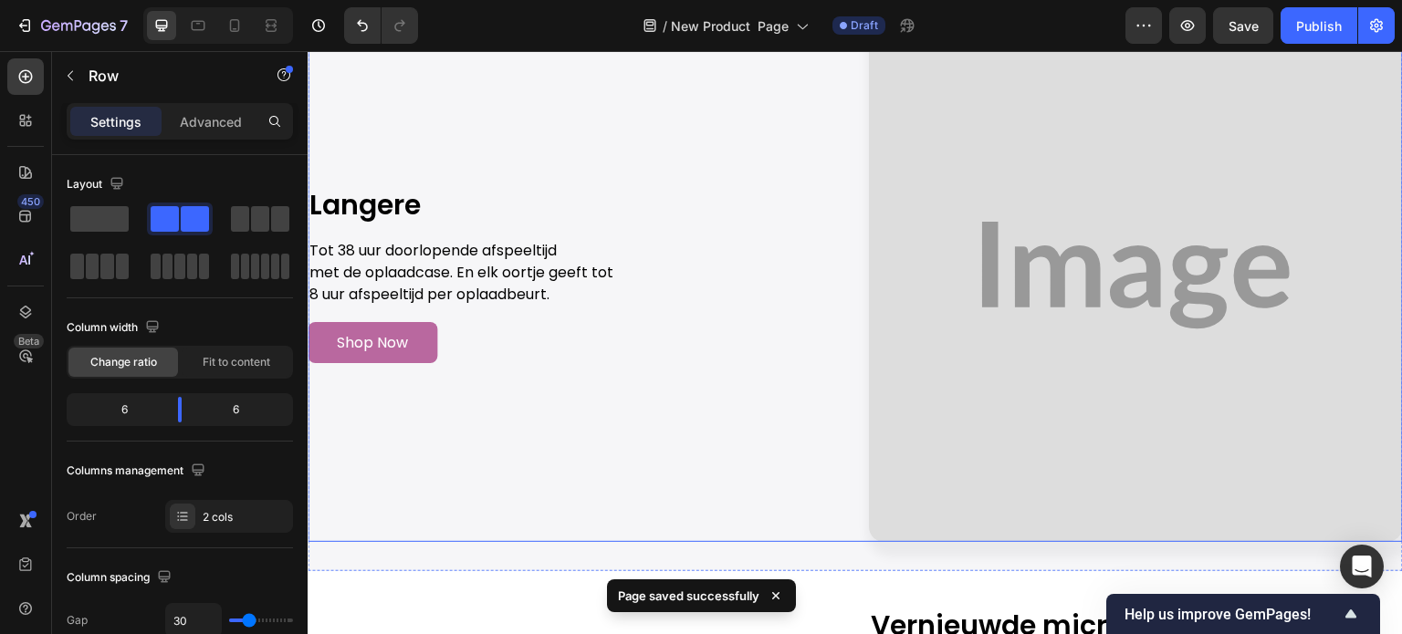
click at [475, 213] on h2 "Langere" at bounding box center [575, 205] width 534 height 37
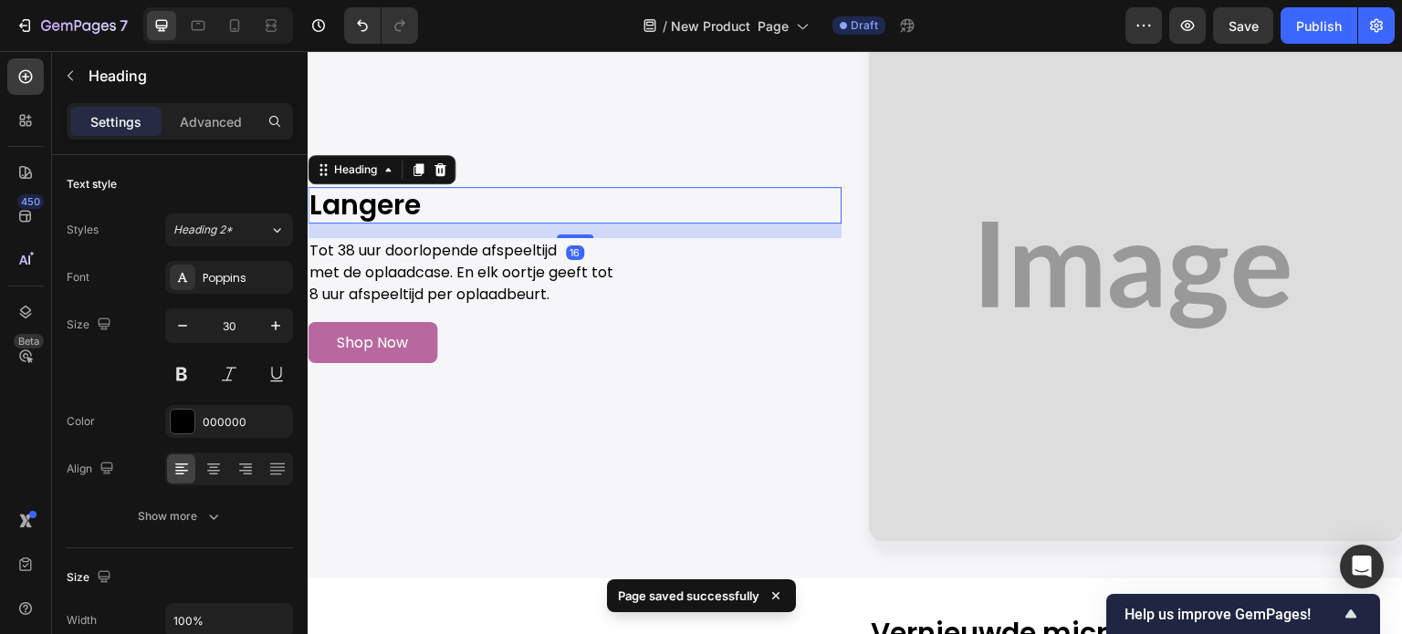
click at [591, 187] on h2 "Langere" at bounding box center [575, 205] width 534 height 37
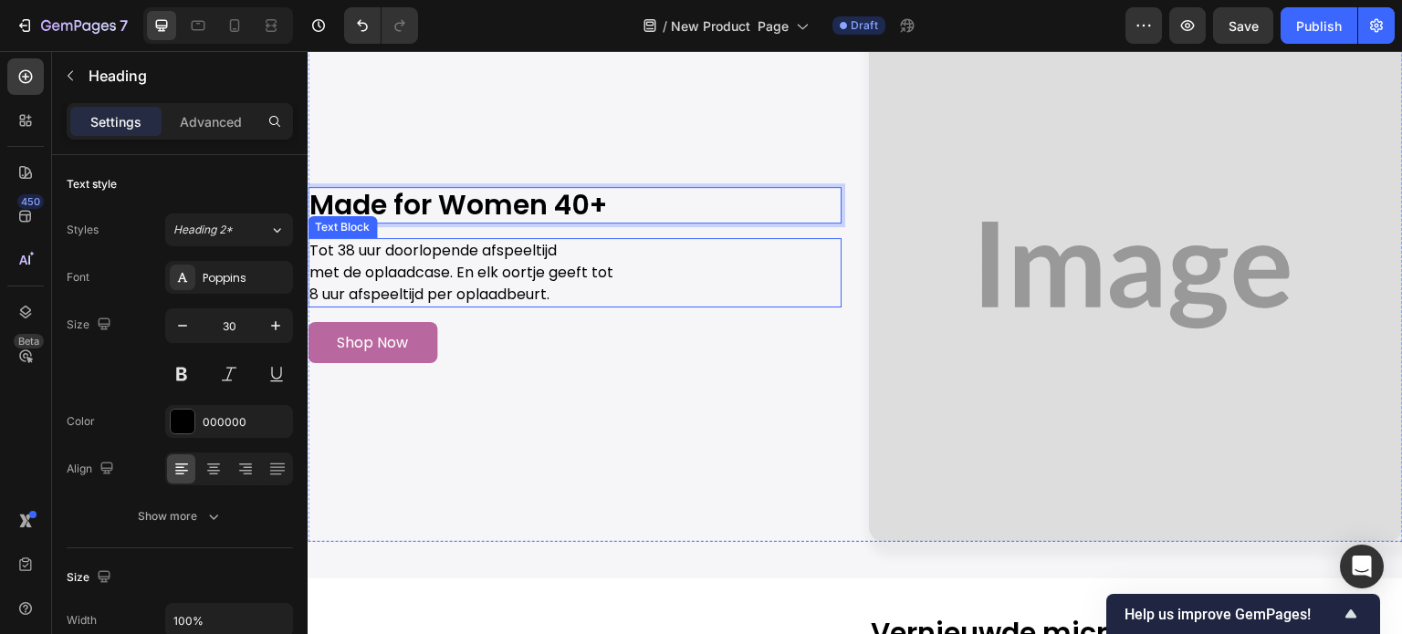
click at [541, 262] on p "met de oplaadcase. En elk oortje geeft tot" at bounding box center [574, 273] width 530 height 22
click at [579, 267] on p "met de oplaadcase. En elk oortje geeft tot" at bounding box center [574, 273] width 530 height 22
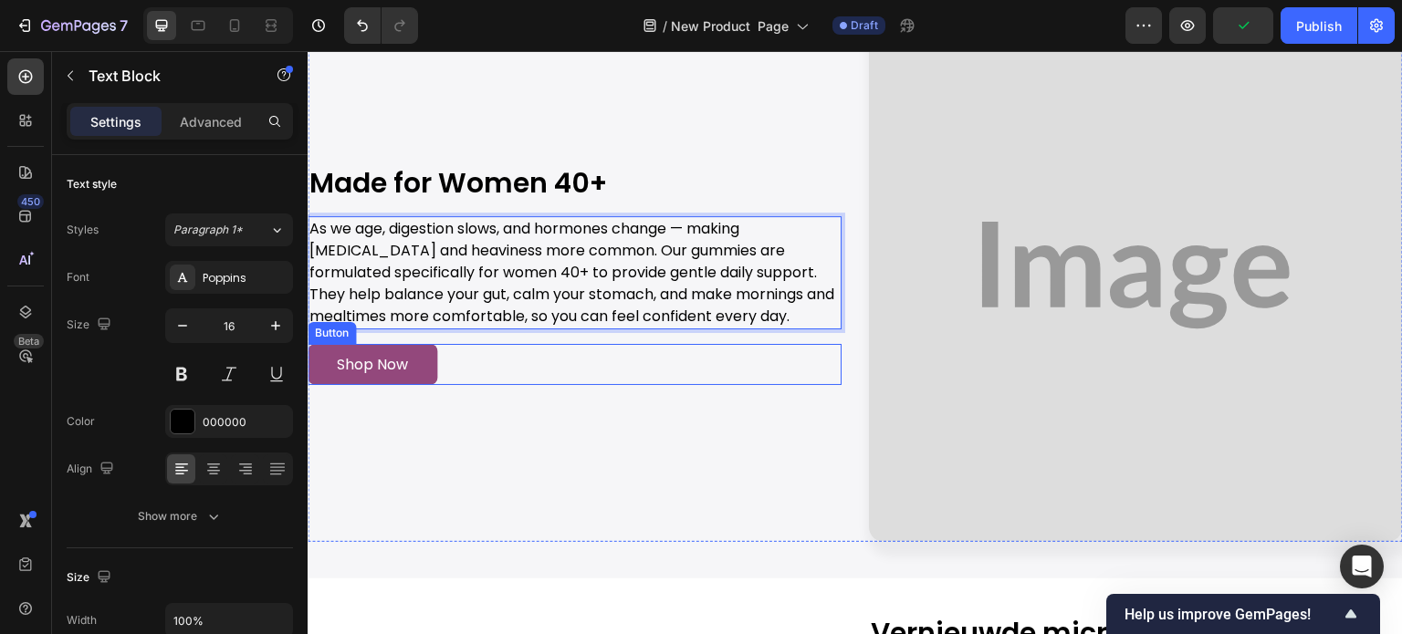
click at [432, 369] on link "Shop Now" at bounding box center [373, 364] width 130 height 41
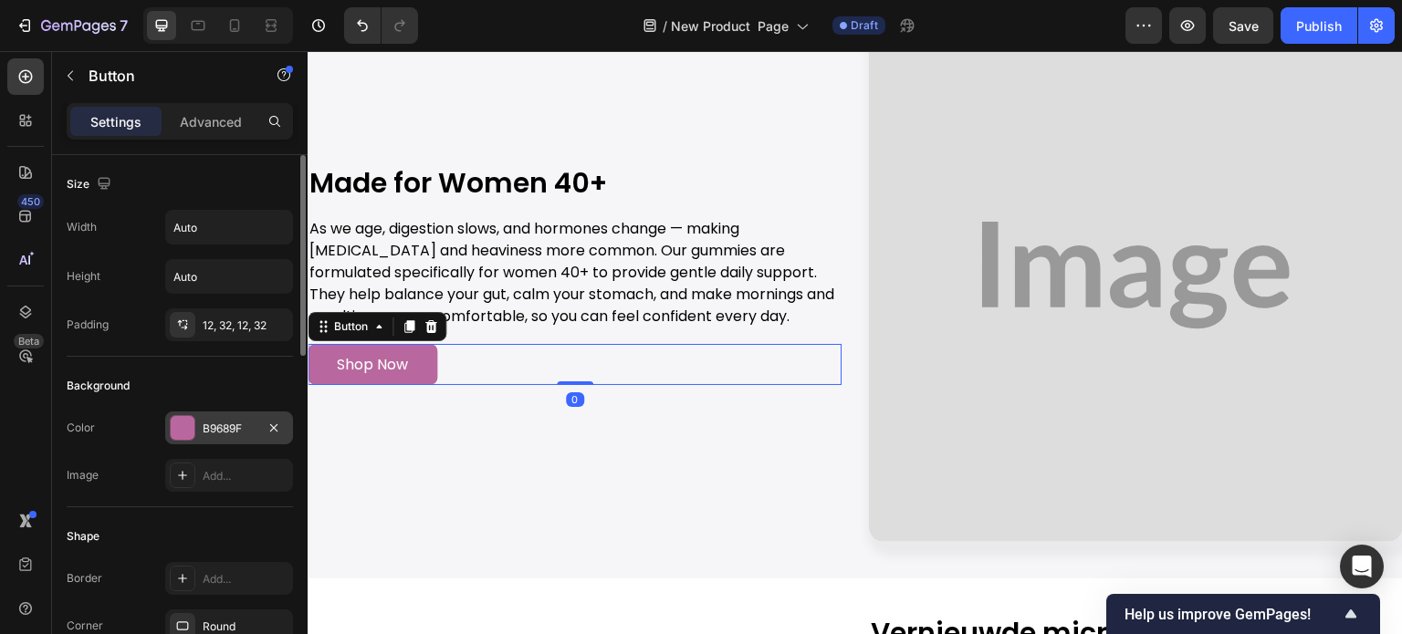
drag, startPoint x: 232, startPoint y: 424, endPoint x: 291, endPoint y: 437, distance: 60.7
click at [232, 424] on div "B9689F" at bounding box center [229, 429] width 53 height 16
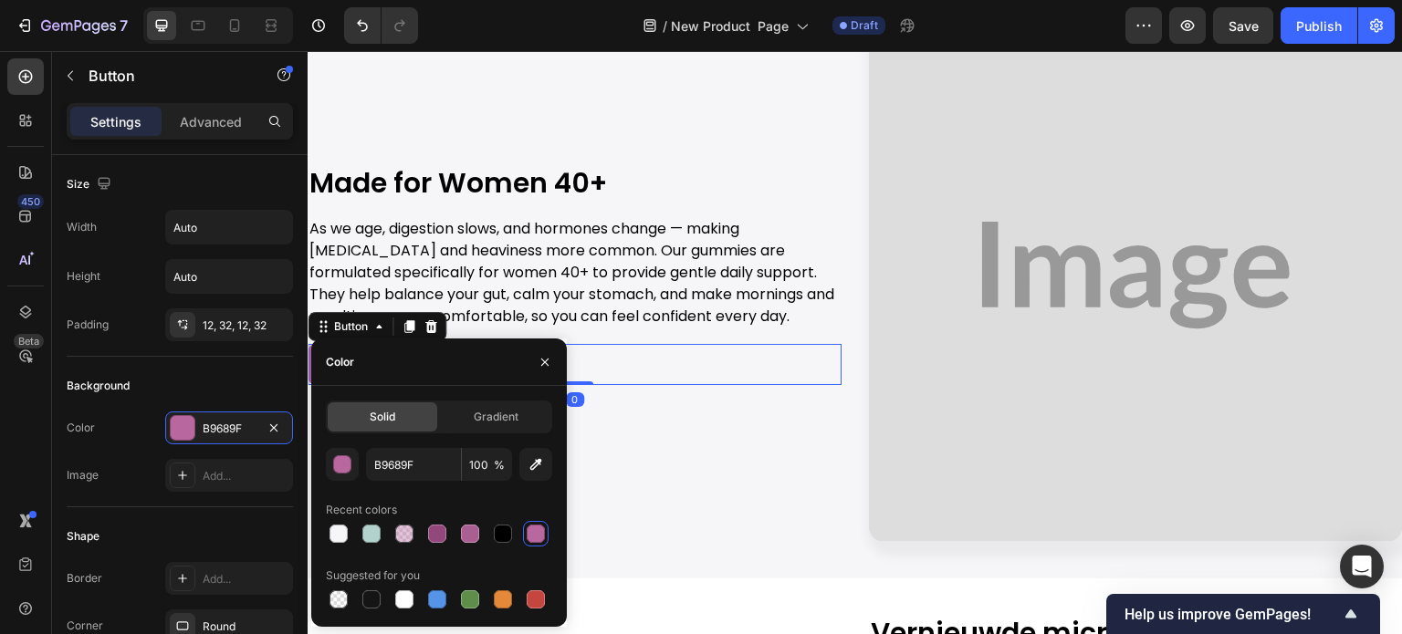
click at [388, 445] on div "Solid Gradient B9689F 100 % Recent colors Suggested for you" at bounding box center [439, 507] width 226 height 212
click at [388, 452] on input "B9689F" at bounding box center [413, 464] width 95 height 33
click at [627, 141] on div "Image Made for Women 40+ Heading As we age, digestion slows, and hormones chang…" at bounding box center [575, 275] width 534 height 534
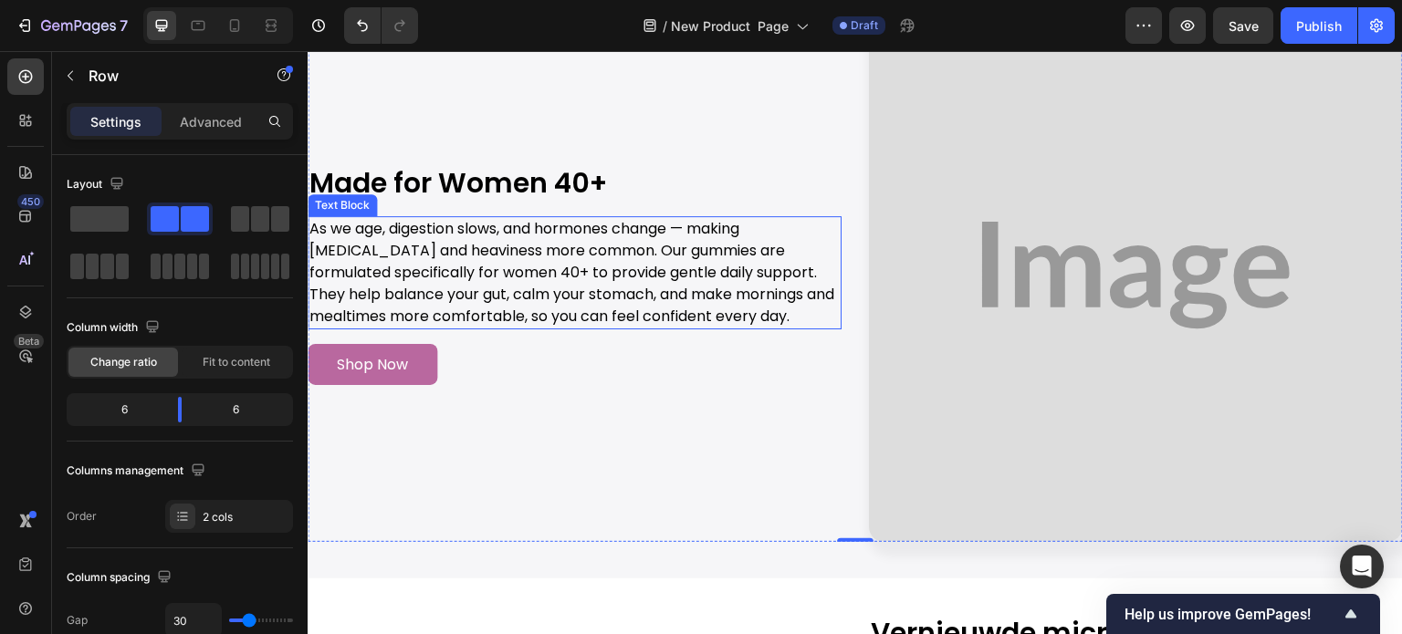
click at [672, 250] on p "As we age, digestion slows, and hormones change — making bloating and heaviness…" at bounding box center [574, 273] width 530 height 110
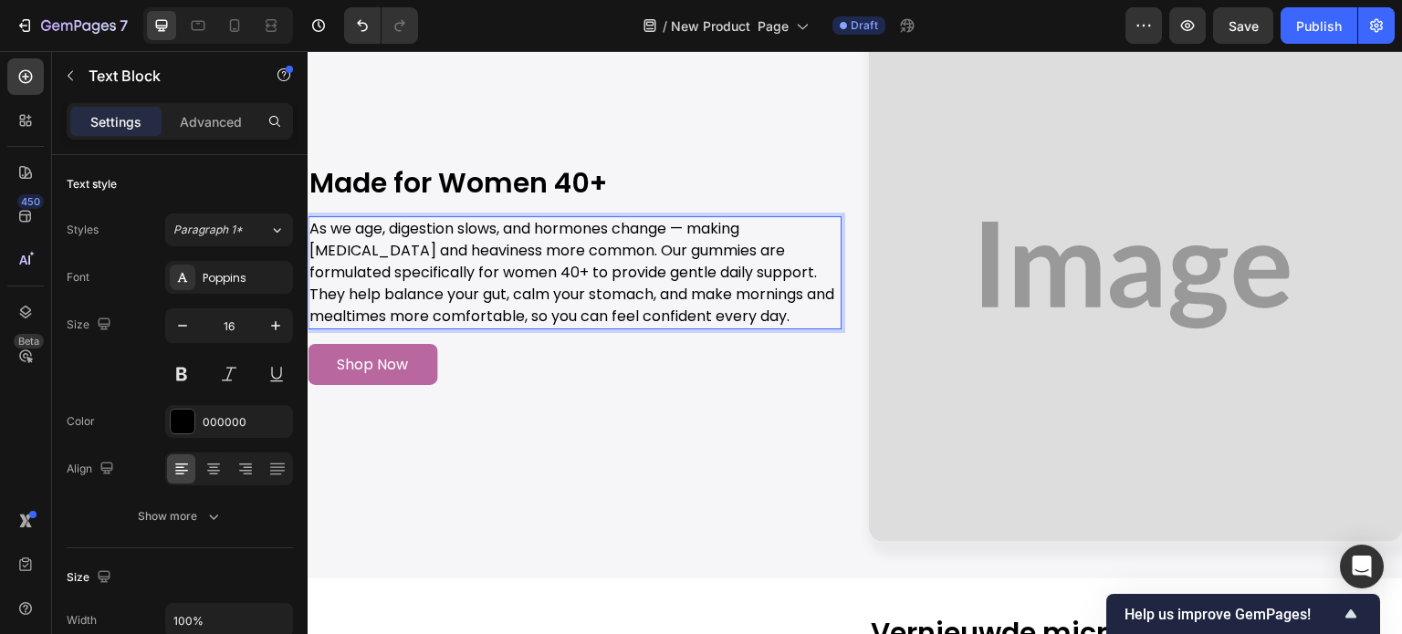
click at [670, 247] on p "As we age, digestion slows, and hormones change — making bloating and heaviness…" at bounding box center [574, 273] width 530 height 110
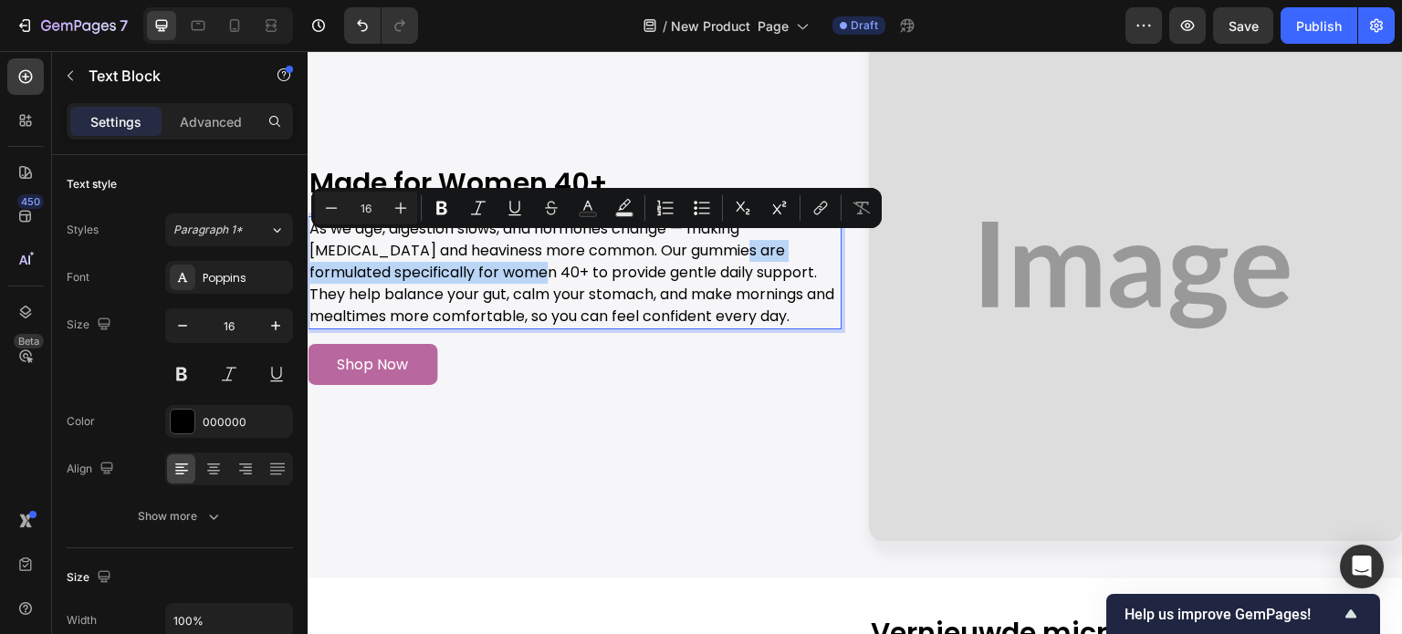
drag, startPoint x: 670, startPoint y: 247, endPoint x: 501, endPoint y: 264, distance: 169.7
click at [501, 264] on p "As we age, digestion slows, and hormones change — making bloating and heaviness…" at bounding box center [574, 273] width 530 height 110
click at [591, 207] on icon "Editor contextual toolbar" at bounding box center [587, 206] width 9 height 10
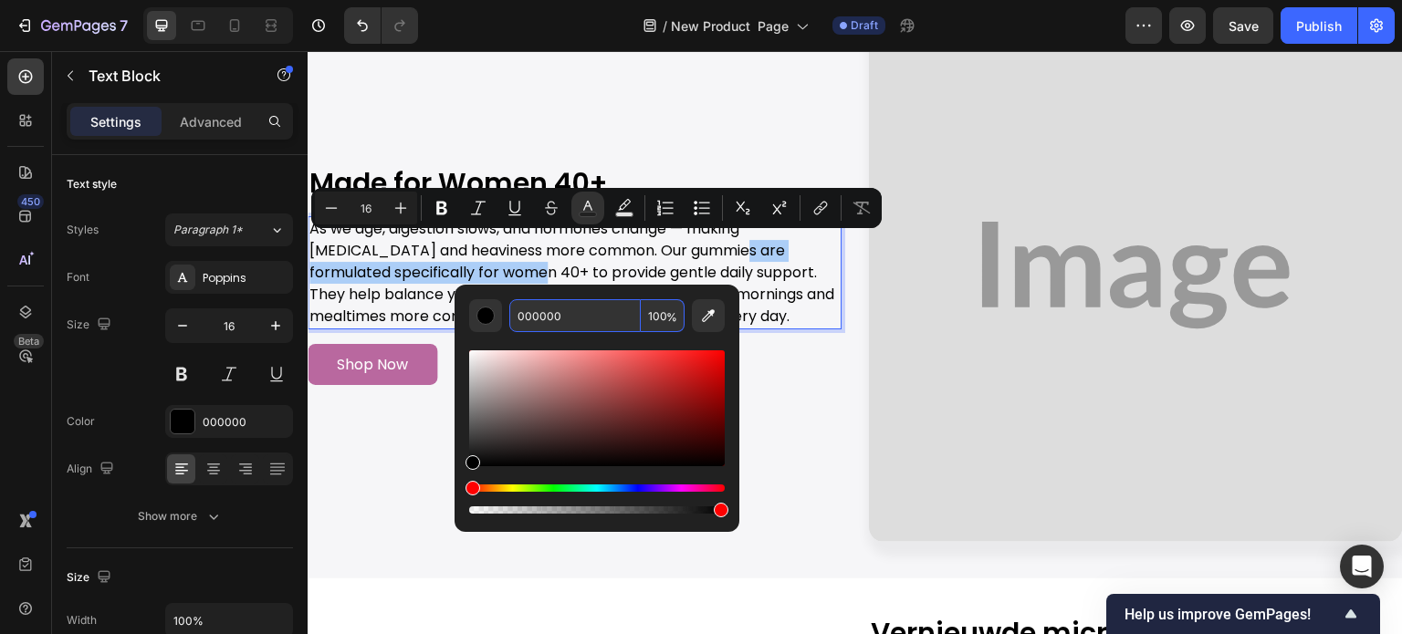
click at [606, 328] on input "000000" at bounding box center [574, 315] width 131 height 33
paste input "B9689F"
type input "B9689F"
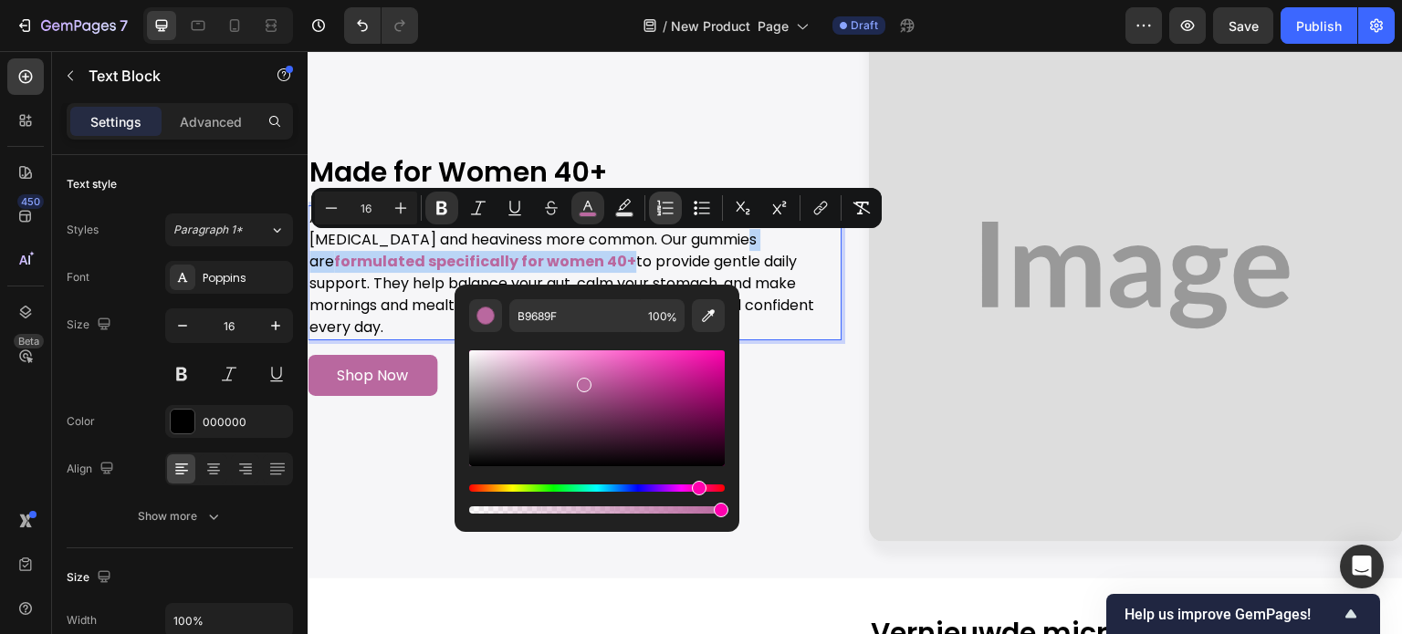
click at [698, 133] on div "Image Made for Women 40+ Heading As we age, digestion slows, and hormones chang…" at bounding box center [575, 275] width 534 height 534
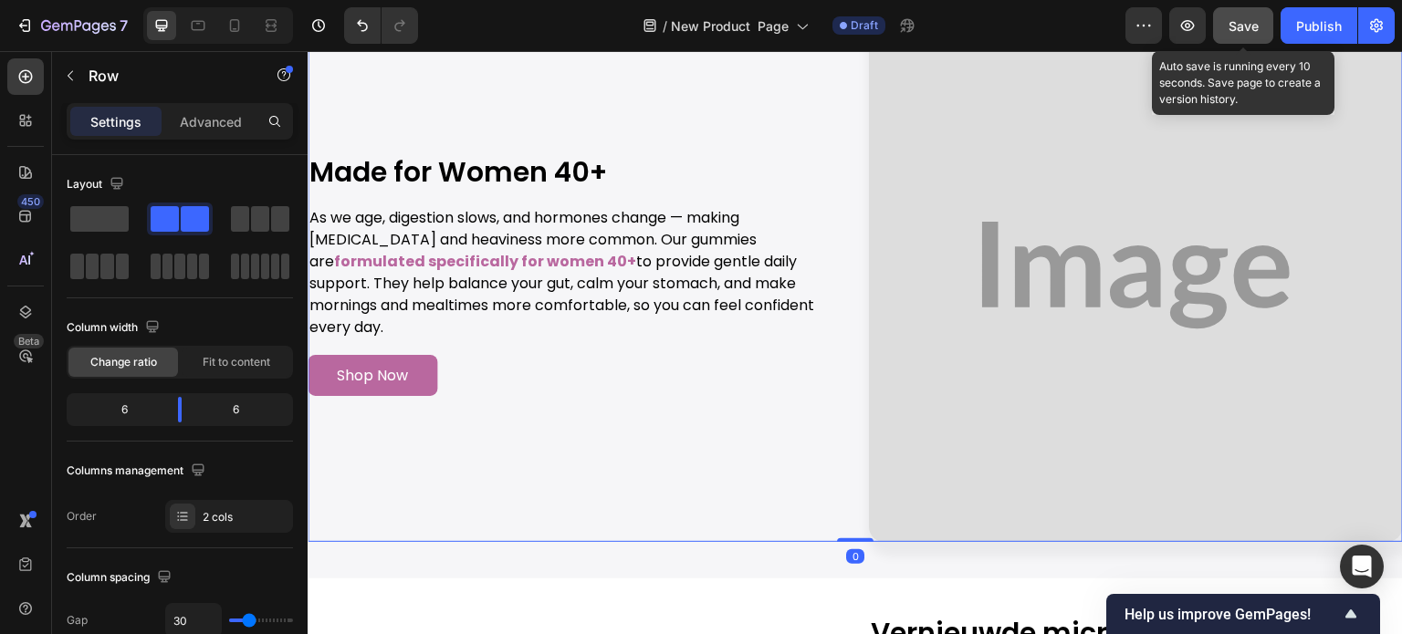
click at [1228, 21] on button "Save" at bounding box center [1243, 25] width 60 height 37
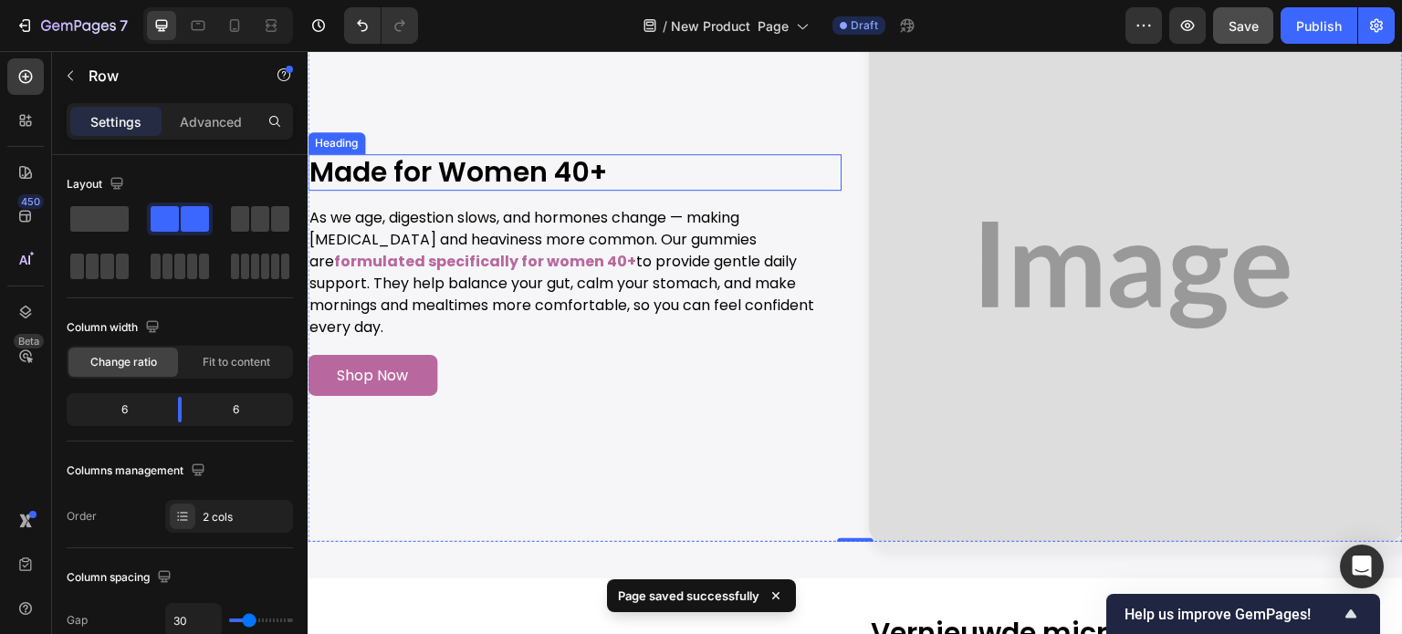
click at [626, 183] on p "Made for Women 40+" at bounding box center [574, 172] width 530 height 33
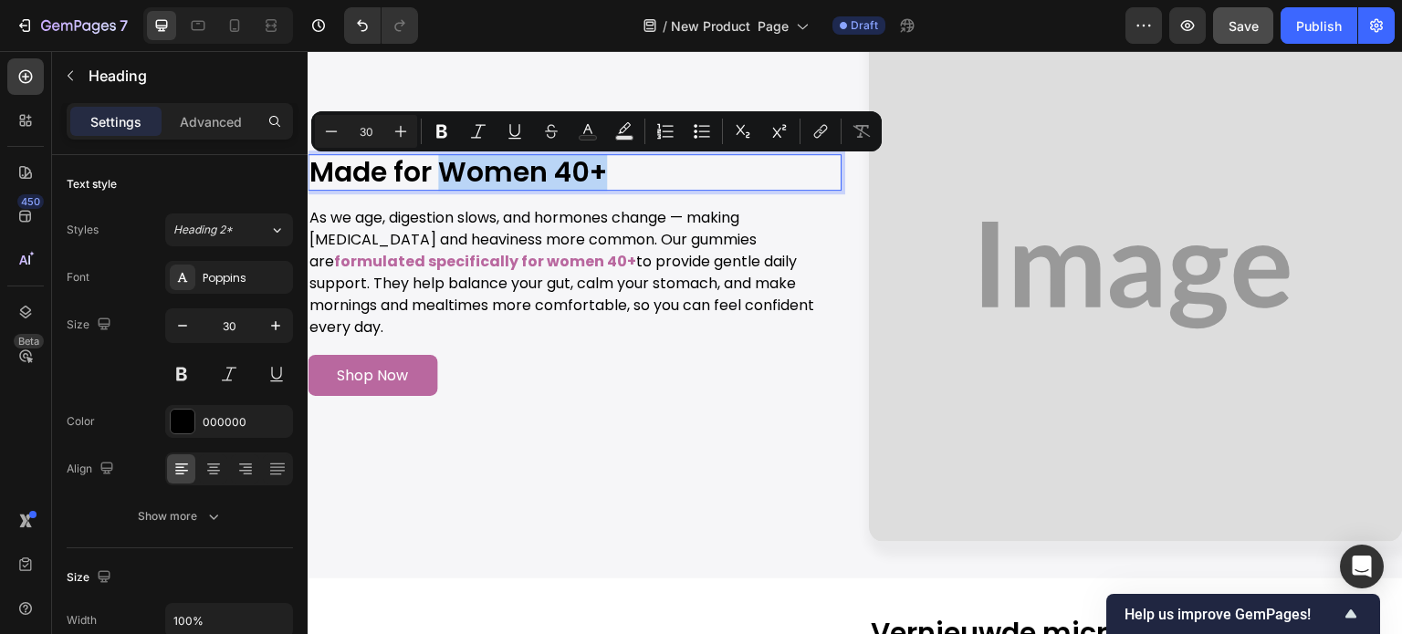
drag, startPoint x: 615, startPoint y: 179, endPoint x: 450, endPoint y: 169, distance: 165.5
click at [450, 169] on p "Made for Women 40+" at bounding box center [574, 172] width 530 height 33
click at [575, 135] on button "Text Color" at bounding box center [587, 131] width 33 height 33
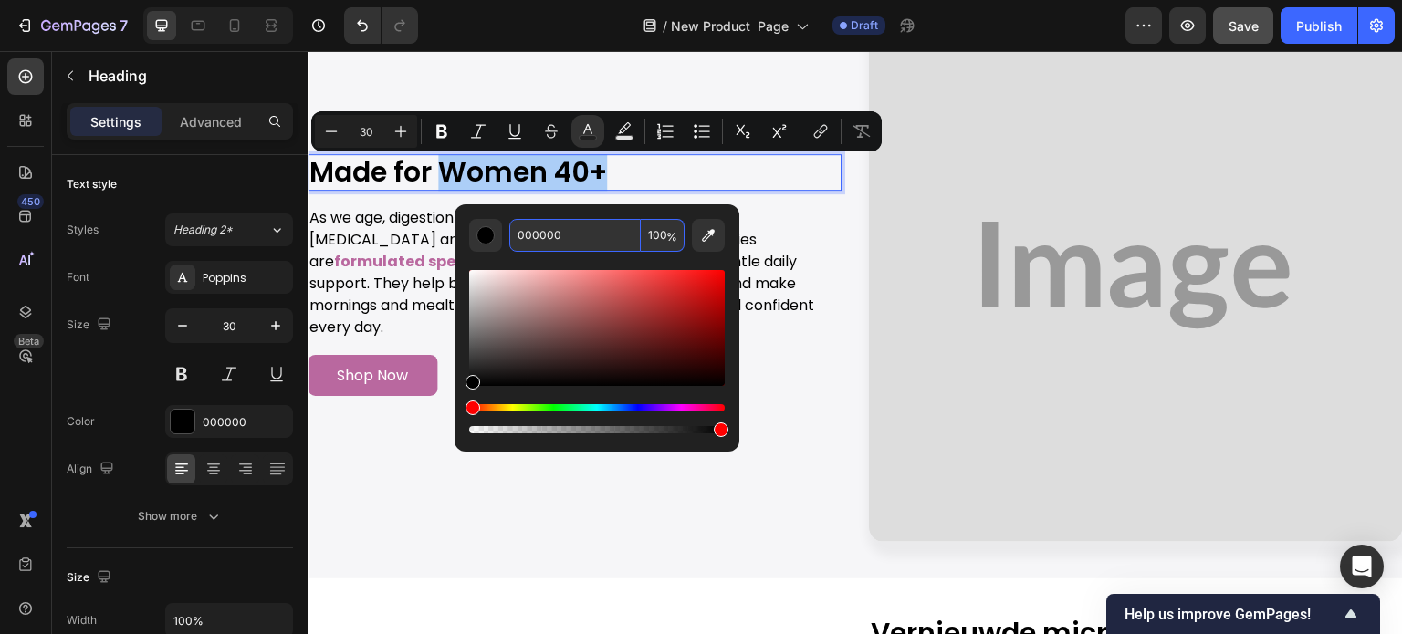
click at [570, 222] on input "000000" at bounding box center [574, 235] width 131 height 33
paste input "B9689F"
type input "B9689F"
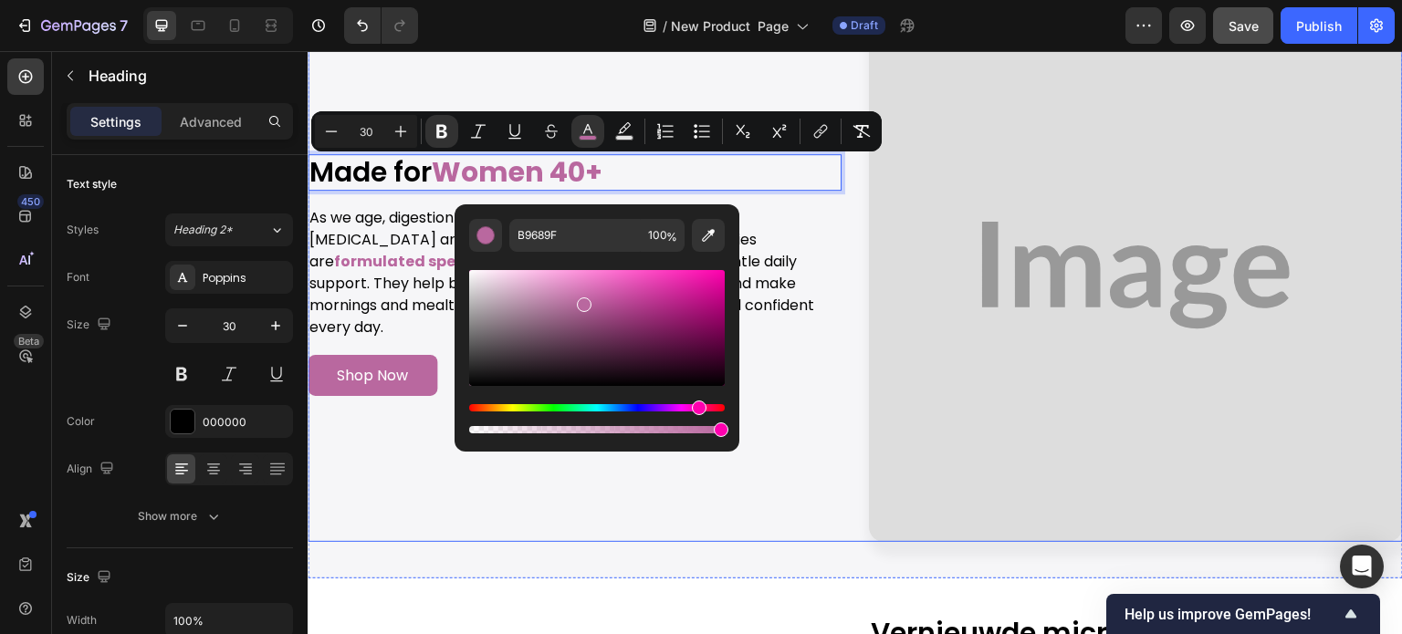
click at [690, 79] on div "Image Made for Women 40+ Heading 16 As we age, digestion slows, and hormones ch…" at bounding box center [575, 275] width 534 height 534
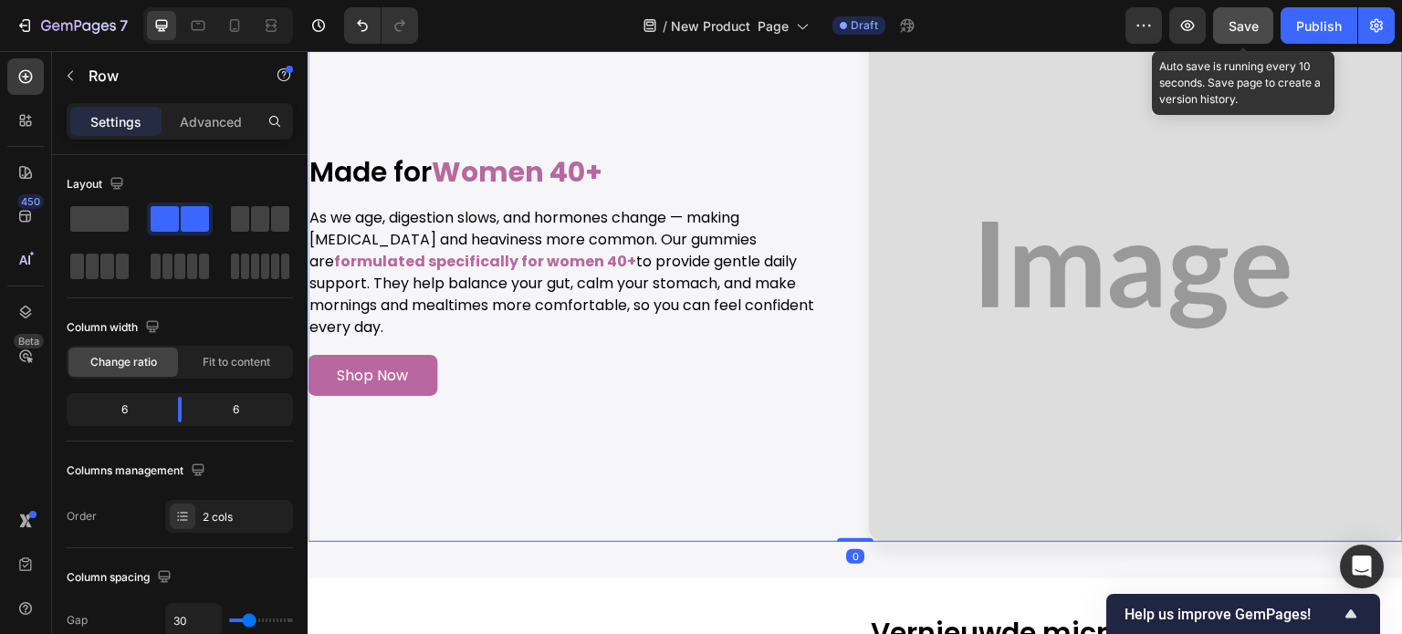
click at [1258, 32] on span "Save" at bounding box center [1244, 26] width 30 height 16
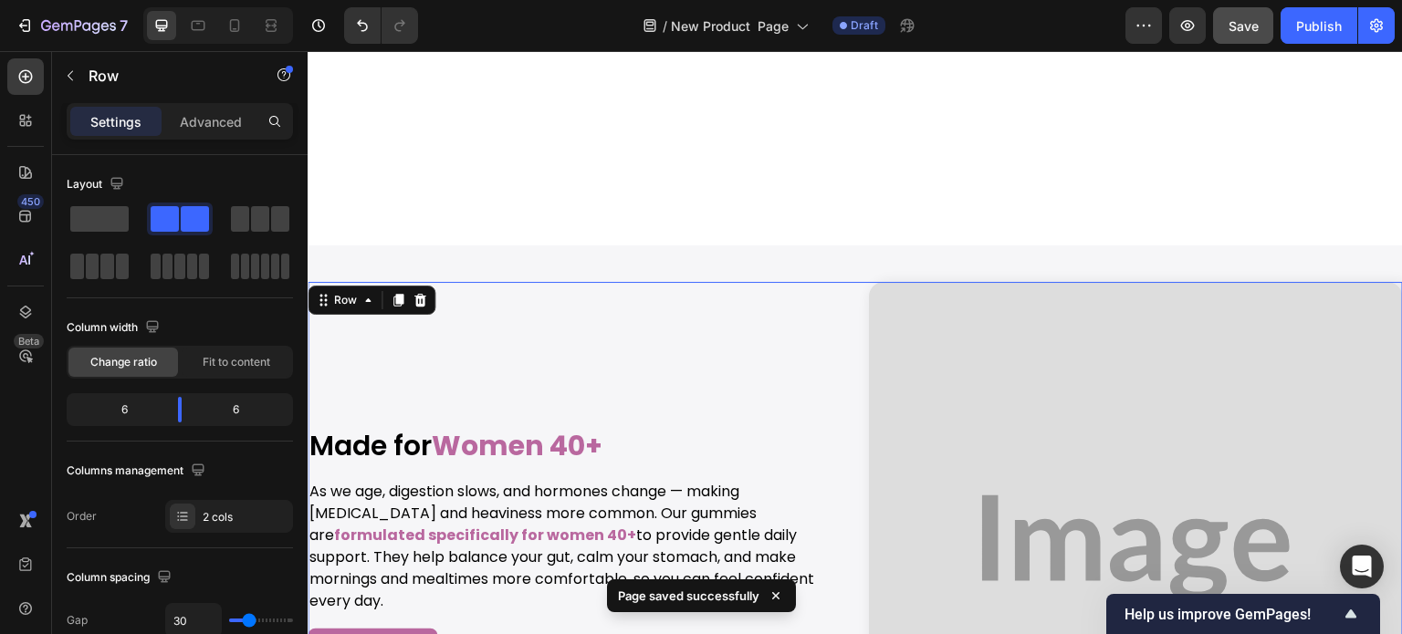
scroll to position [6283, 0]
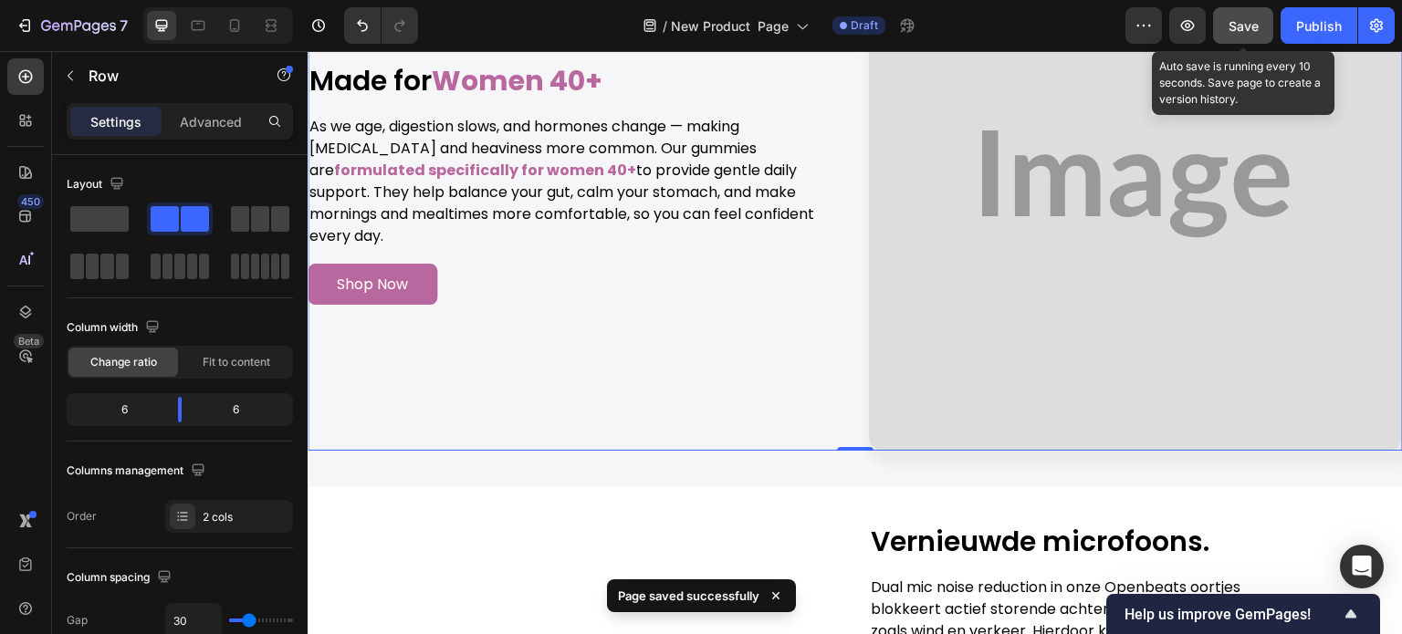
click at [1245, 20] on span "Save" at bounding box center [1244, 26] width 30 height 16
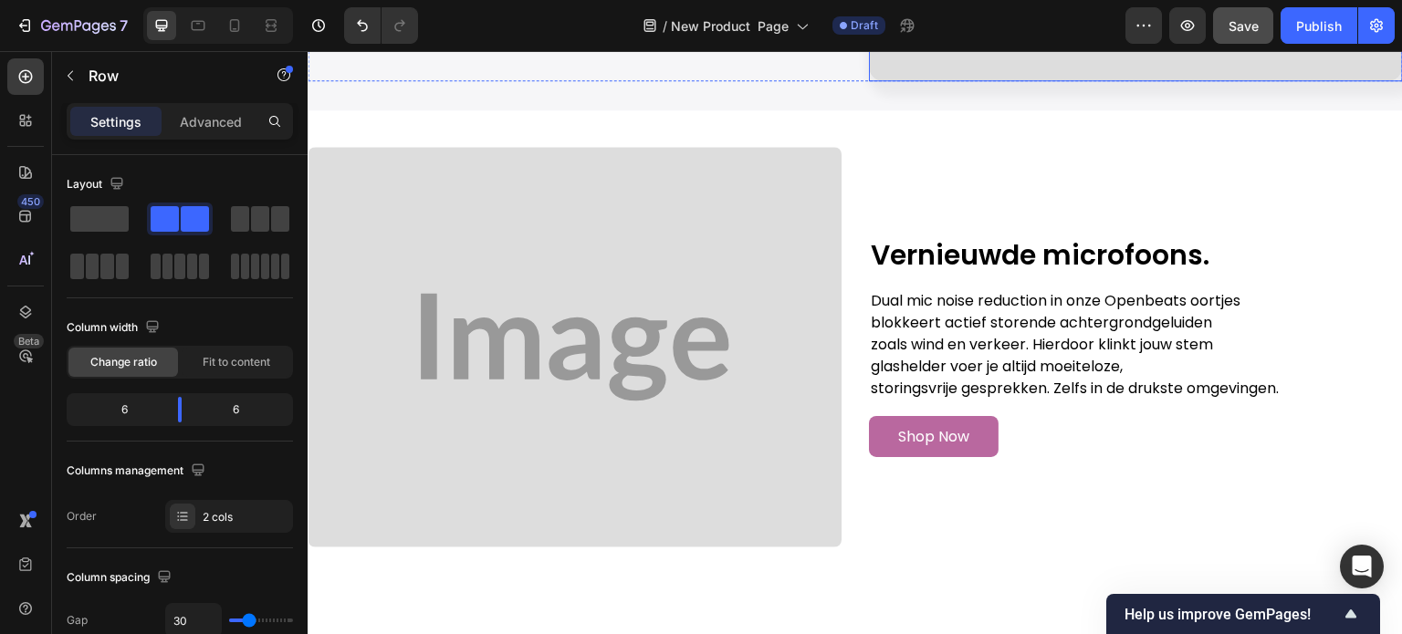
scroll to position [6375, 0]
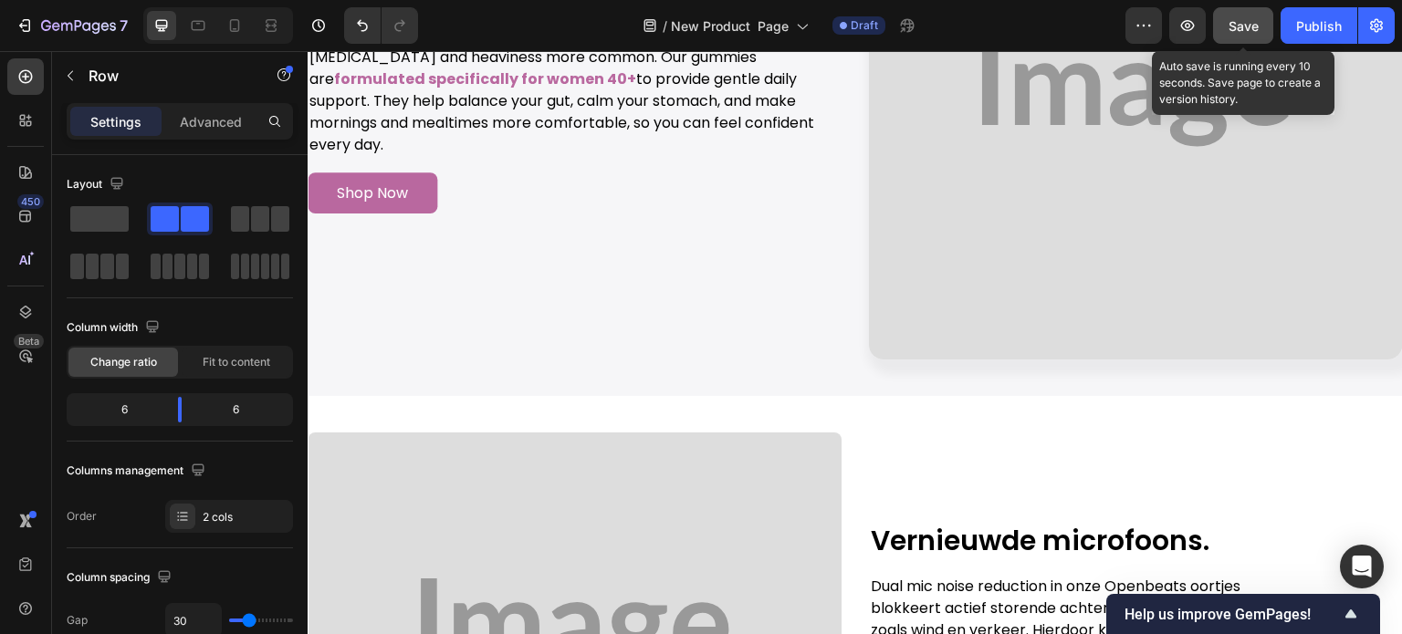
click at [1238, 26] on span "Save" at bounding box center [1244, 26] width 30 height 16
click at [1240, 21] on span "Save" at bounding box center [1244, 26] width 30 height 16
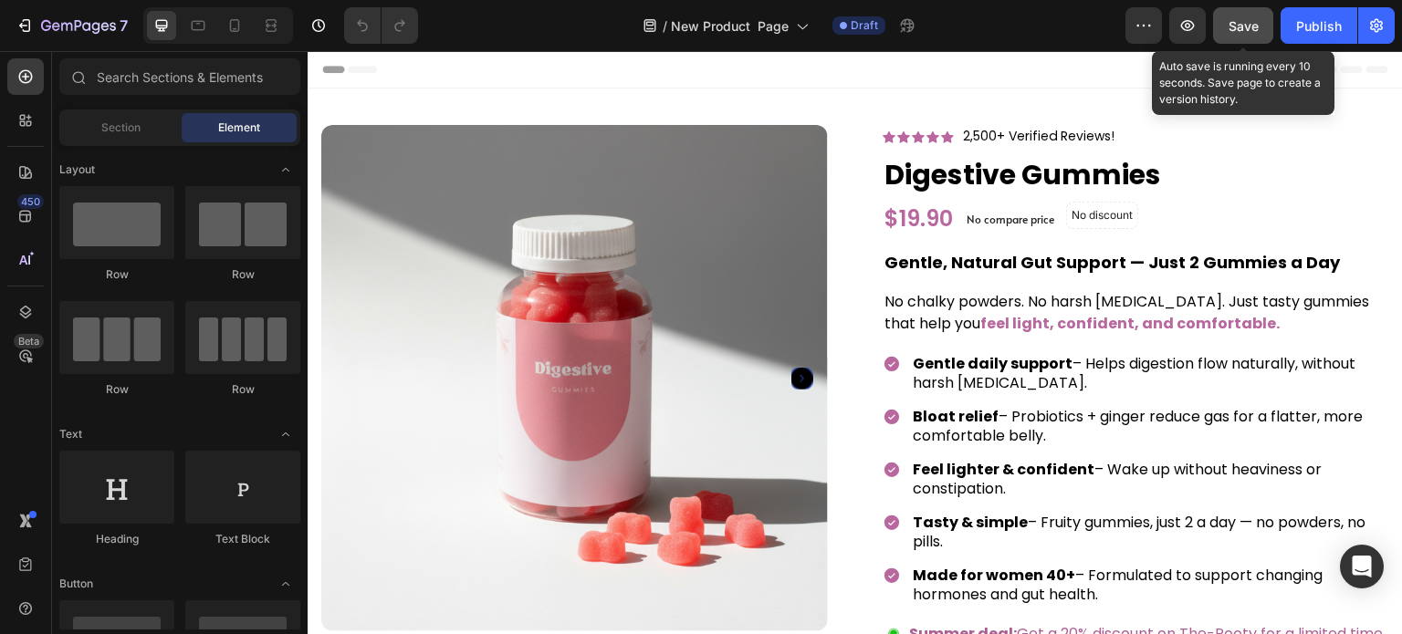
click at [1238, 37] on button "Save" at bounding box center [1243, 25] width 60 height 37
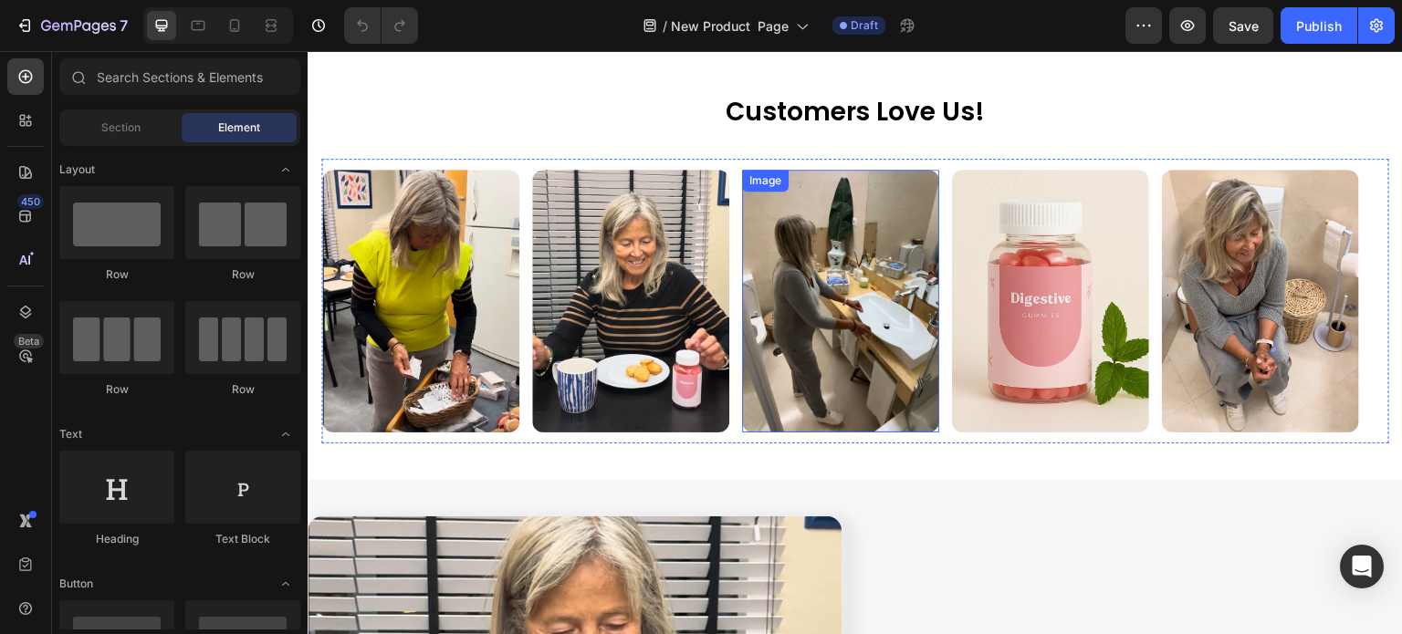
scroll to position [1552, 0]
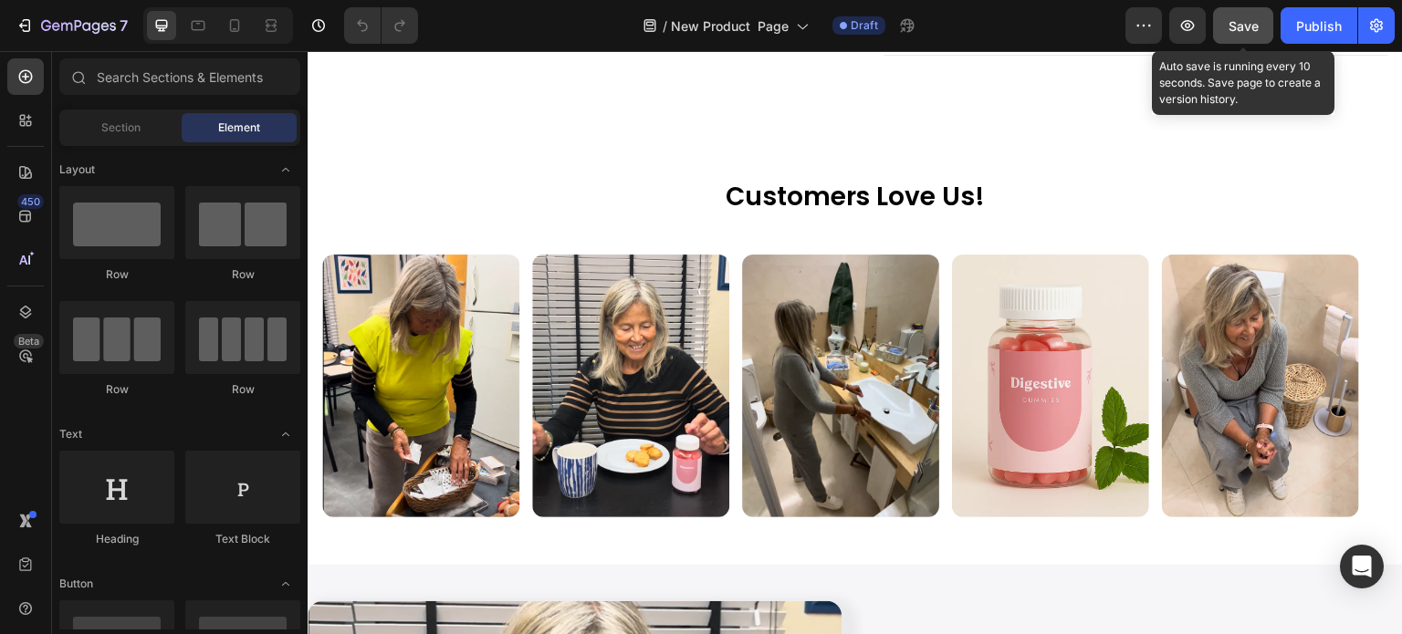
click at [1254, 25] on span "Save" at bounding box center [1244, 26] width 30 height 16
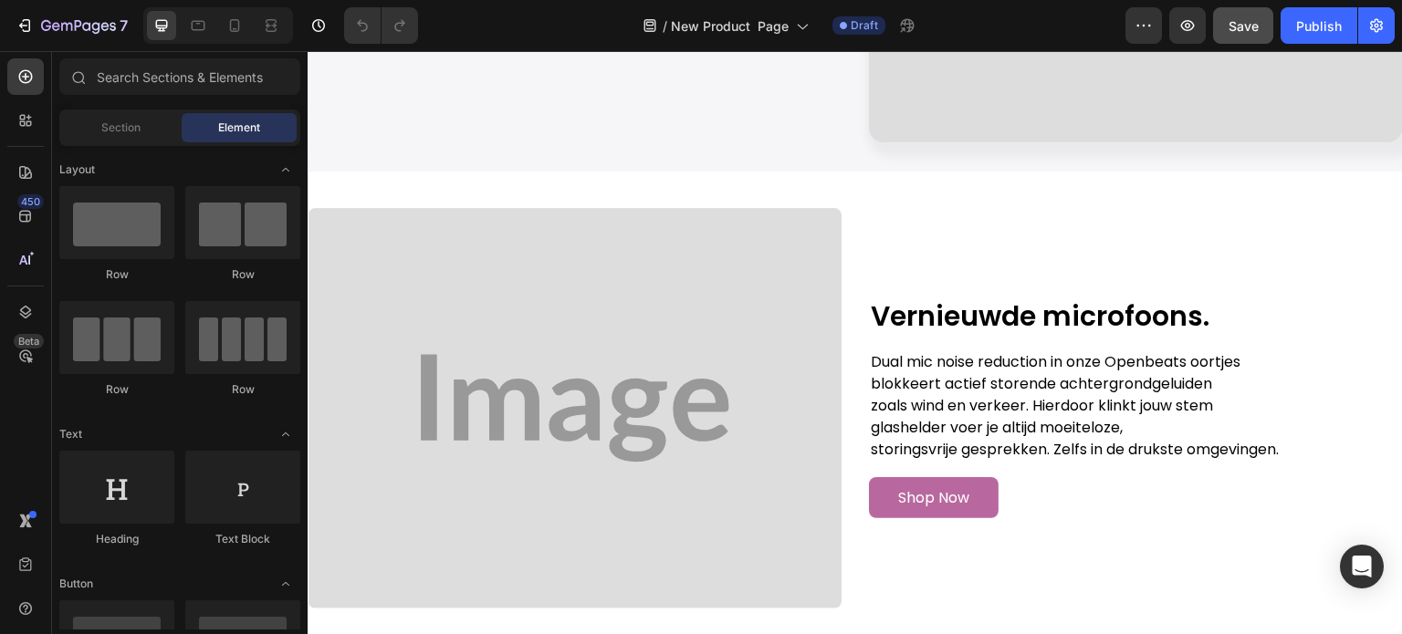
scroll to position [6572, 0]
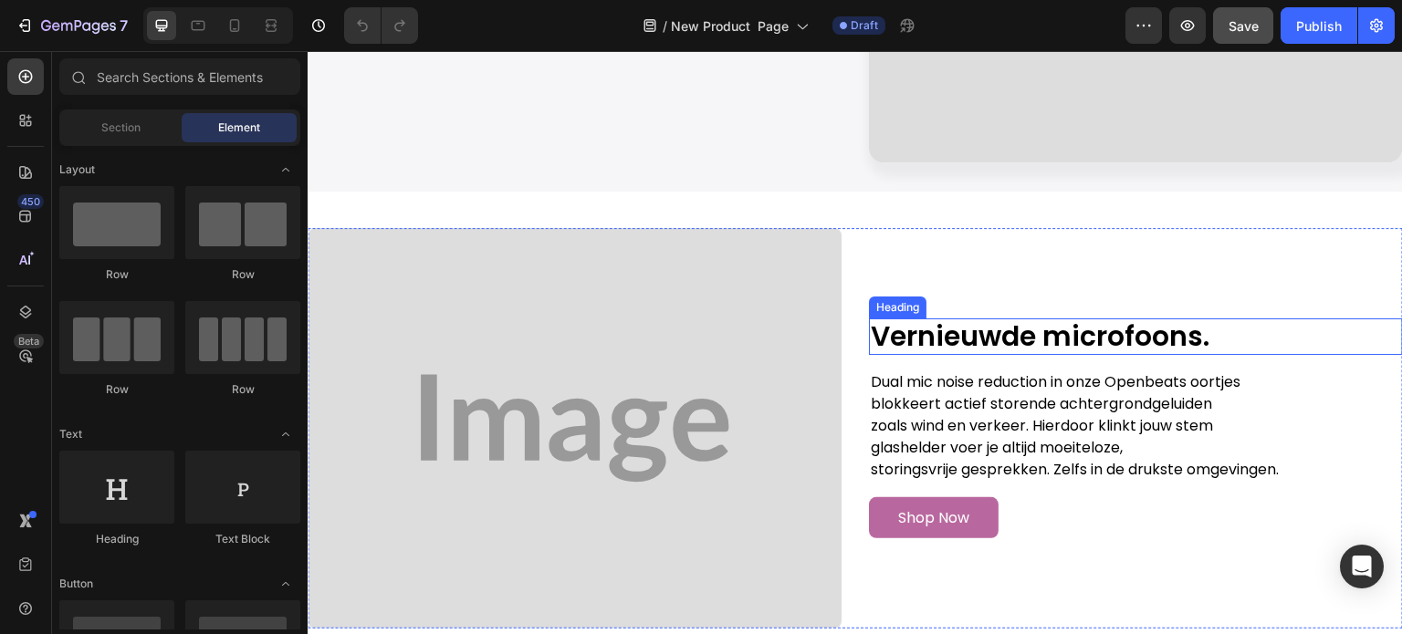
click at [1000, 340] on h2 "Vernieuwde microfoons." at bounding box center [1136, 337] width 534 height 37
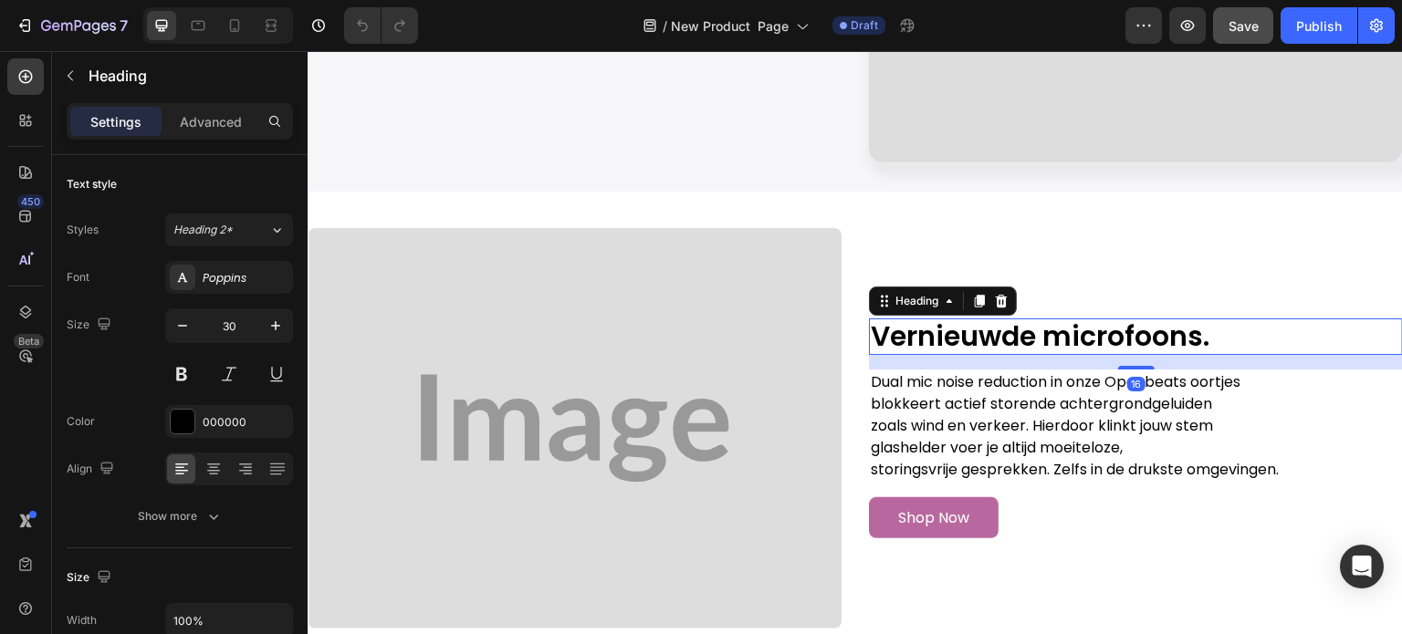
click at [962, 340] on h2 "Vernieuwde microfoons." at bounding box center [1136, 337] width 534 height 37
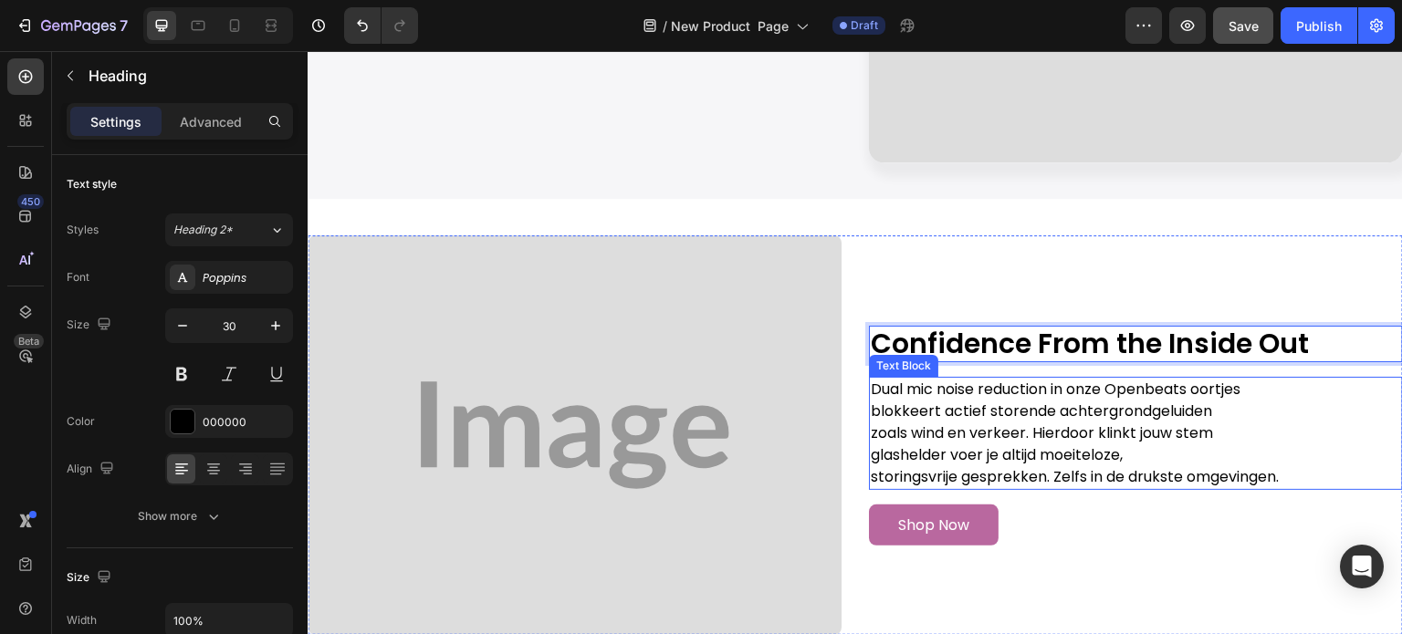
click at [964, 401] on p "blokkeert actief storende achtergrondgeluiden" at bounding box center [1136, 412] width 530 height 22
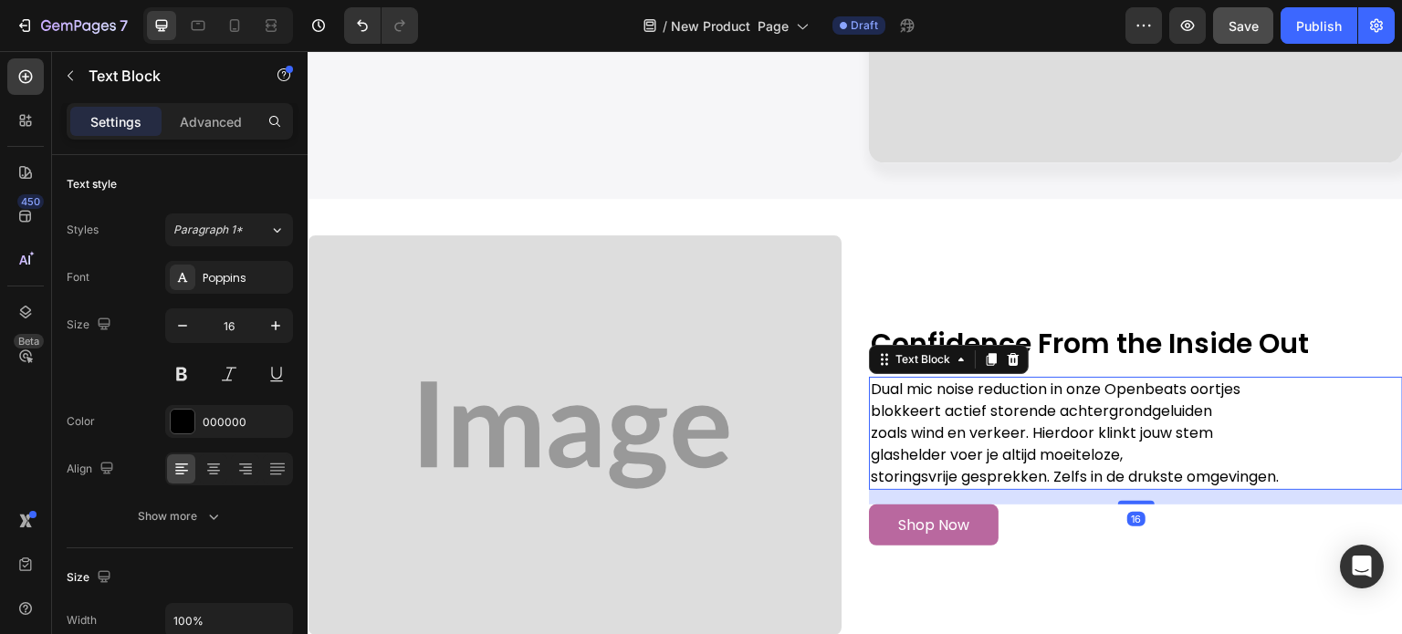
click at [953, 403] on p "blokkeert actief storende achtergrondgeluiden" at bounding box center [1136, 412] width 530 height 22
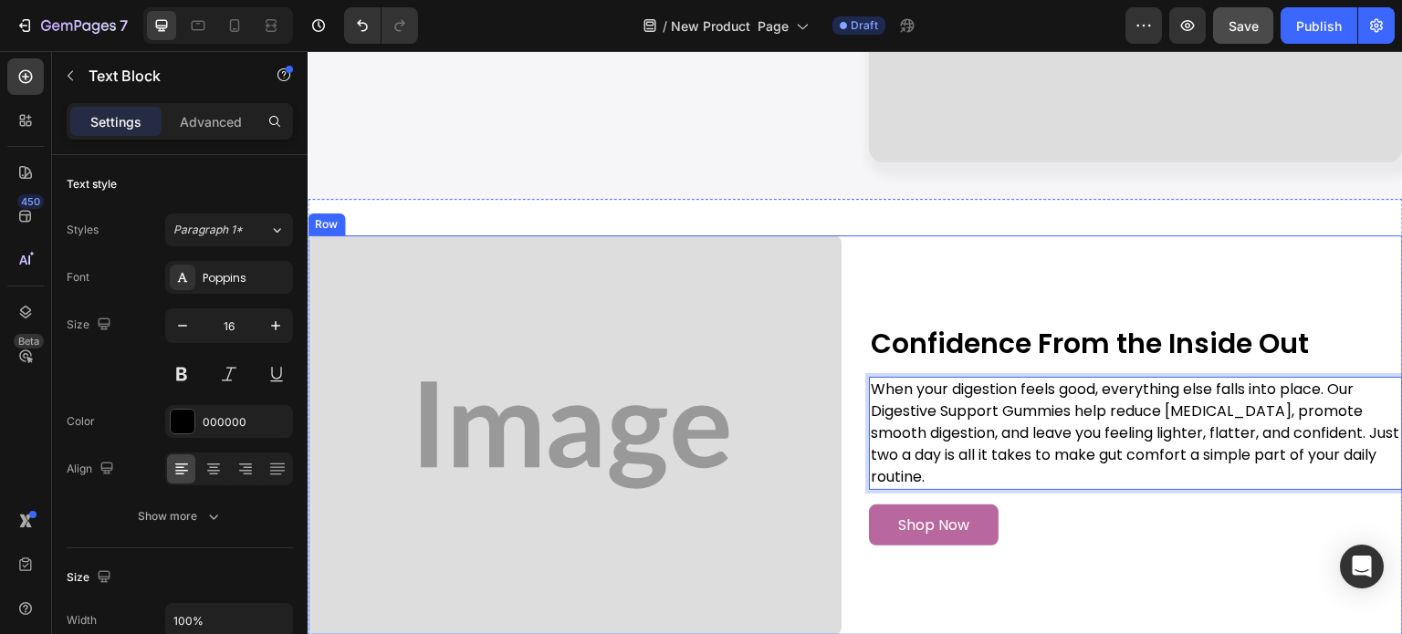
click at [949, 273] on div "Confidence From the Inside Out Heading When your digestion feels good, everythi…" at bounding box center [1136, 435] width 534 height 401
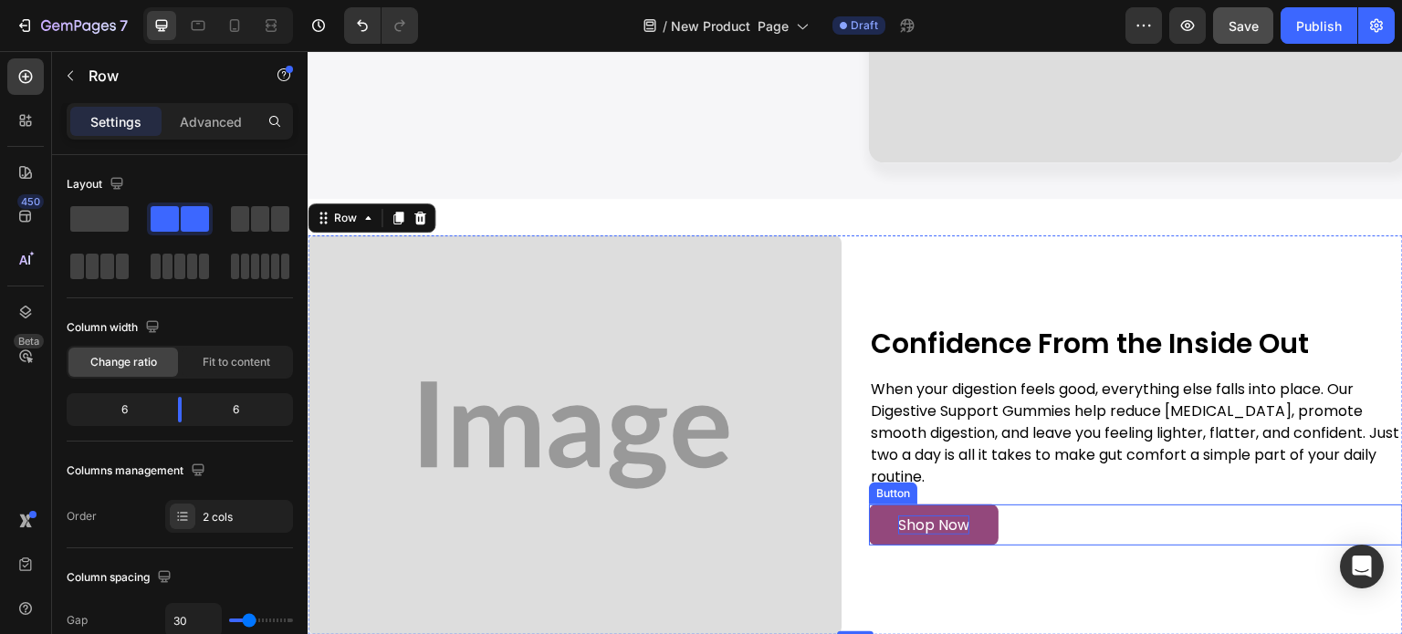
click at [932, 518] on p "Shop Now" at bounding box center [933, 525] width 71 height 19
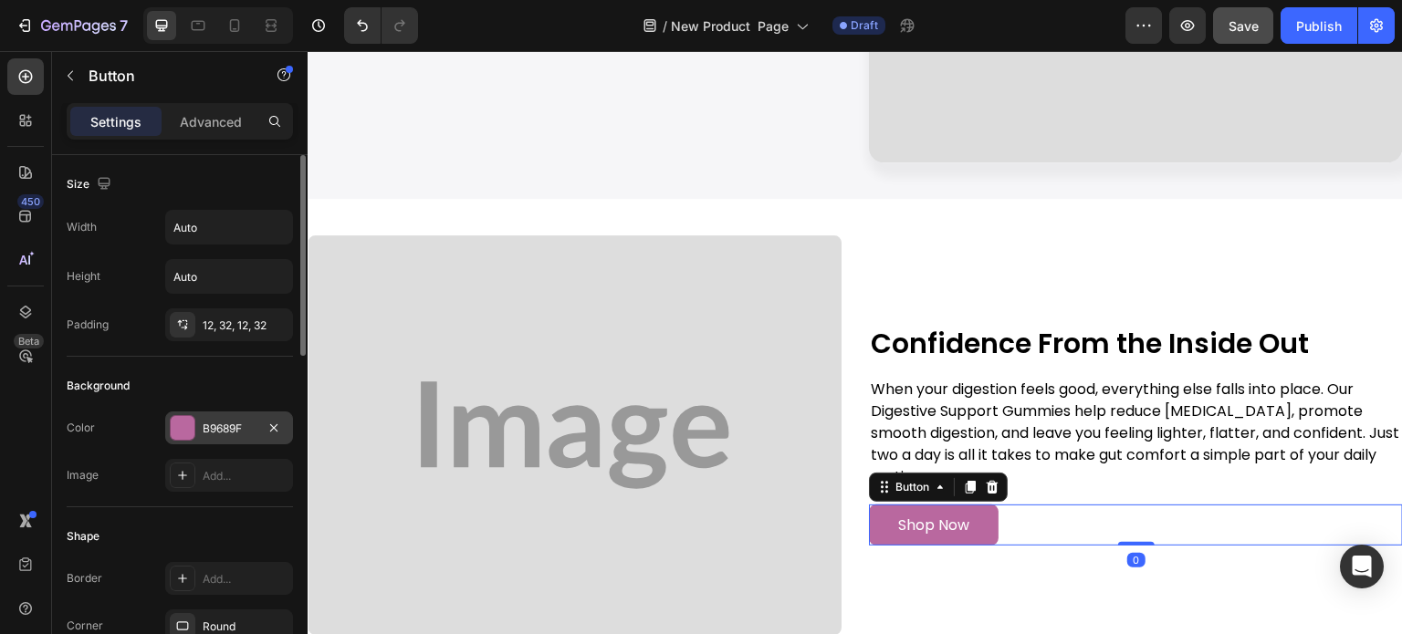
click at [237, 423] on div "B9689F" at bounding box center [229, 429] width 53 height 16
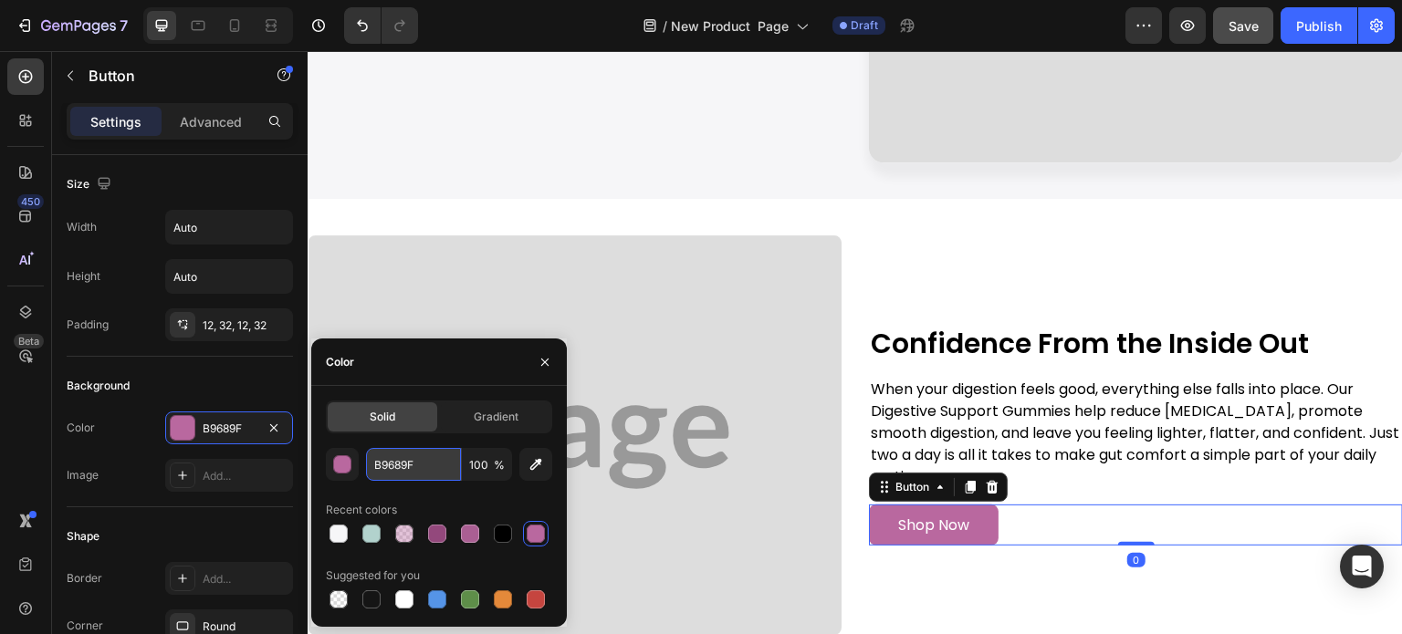
click at [391, 459] on input "B9689F" at bounding box center [413, 464] width 95 height 33
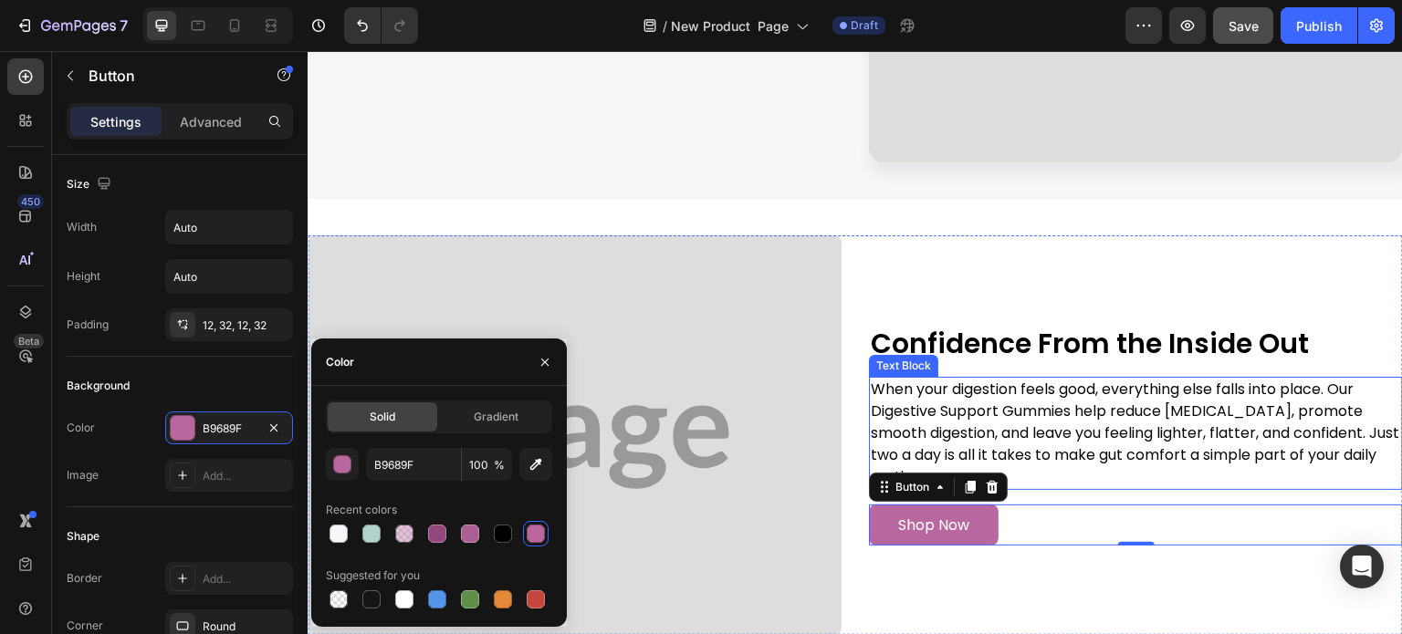
click at [1116, 382] on p "When your digestion feels good, everything else falls into place. Our Digestive…" at bounding box center [1136, 434] width 530 height 110
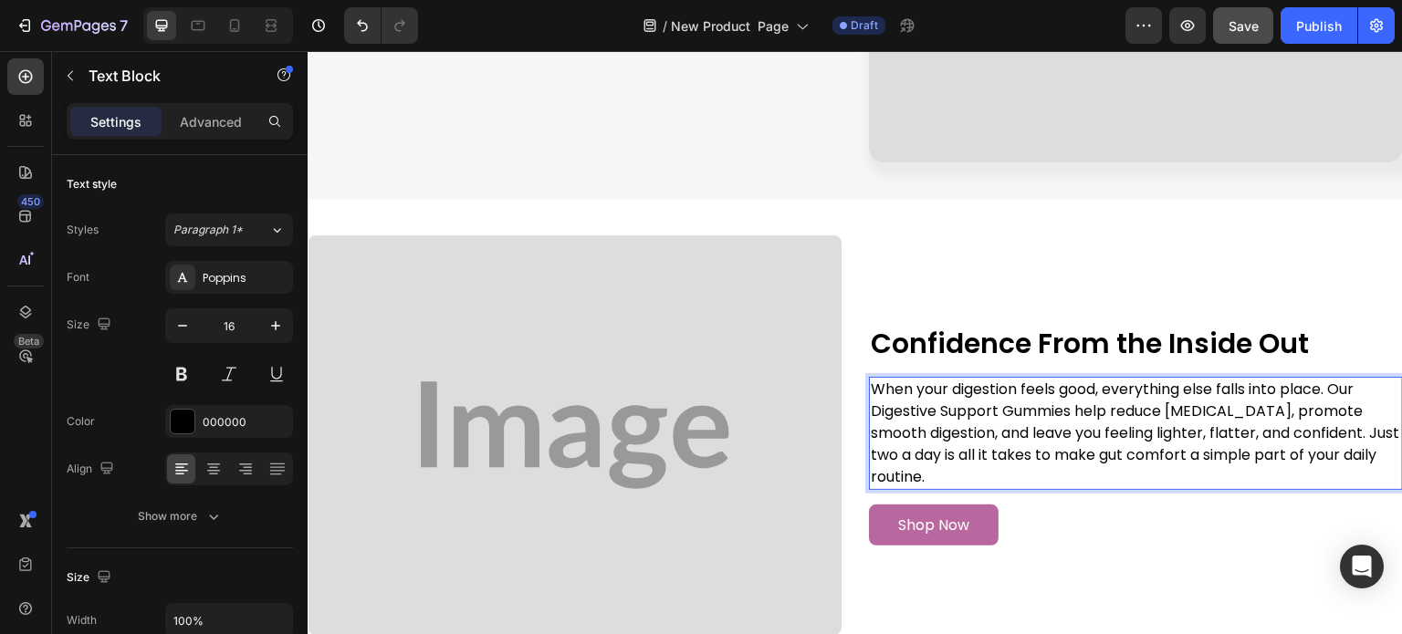
click at [1100, 423] on p "When your digestion feels good, everything else falls into place. Our Digestive…" at bounding box center [1136, 434] width 530 height 110
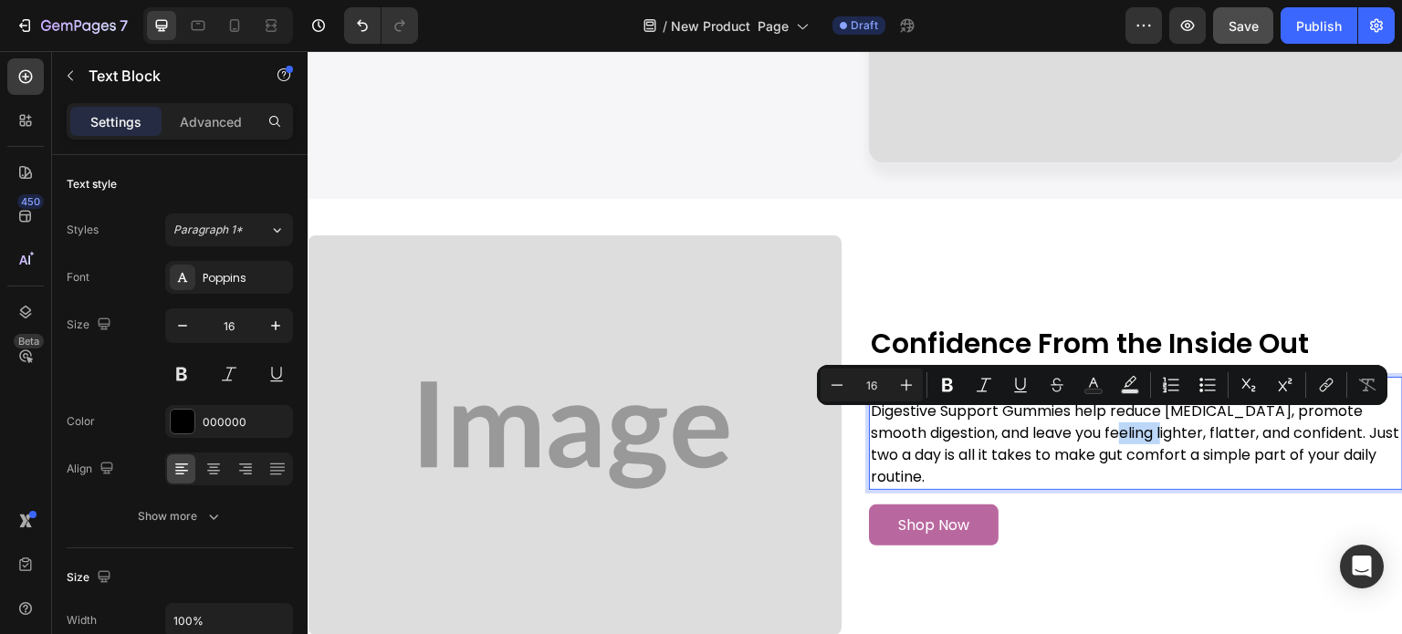
drag, startPoint x: 1100, startPoint y: 423, endPoint x: 1109, endPoint y: 424, distance: 9.2
click at [1109, 424] on p "When your digestion feels good, everything else falls into place. Our Digestive…" at bounding box center [1136, 434] width 530 height 110
click at [1099, 392] on rect "Editor contextual toolbar" at bounding box center [1093, 392] width 17 height 5
type input "000000"
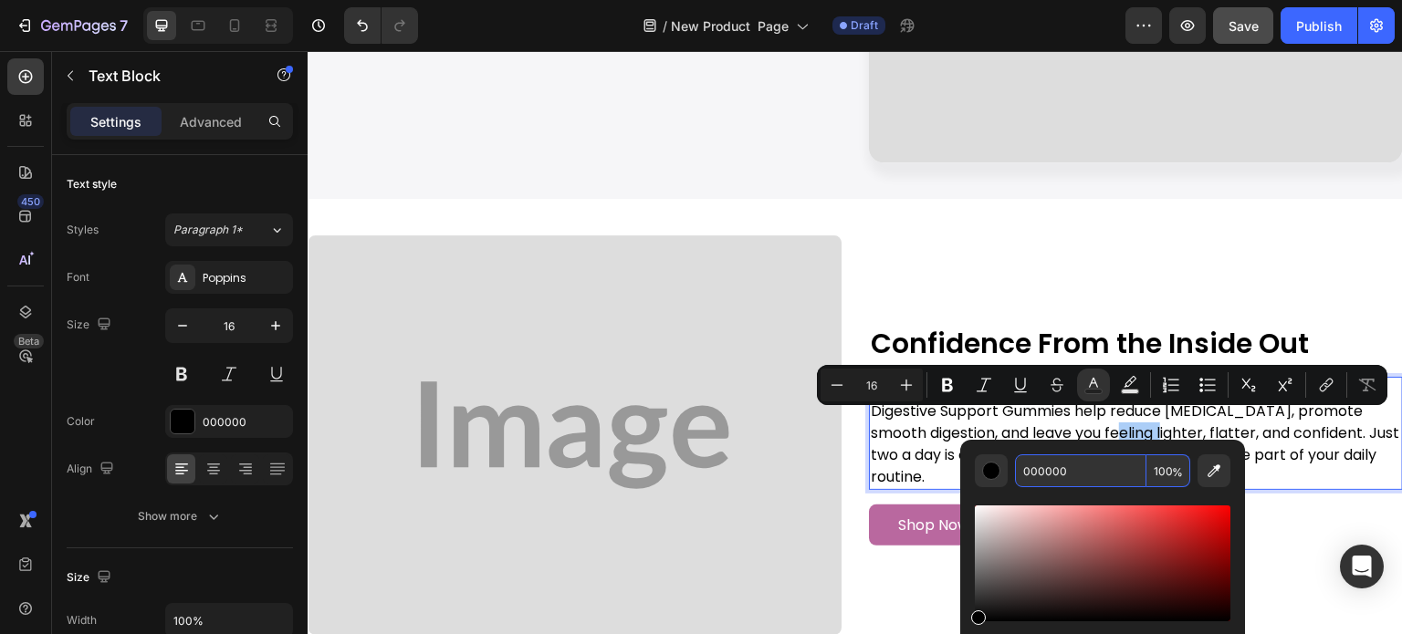
click at [1073, 459] on input "000000" at bounding box center [1080, 471] width 131 height 33
paste input "B9689F"
type input "B9689F"
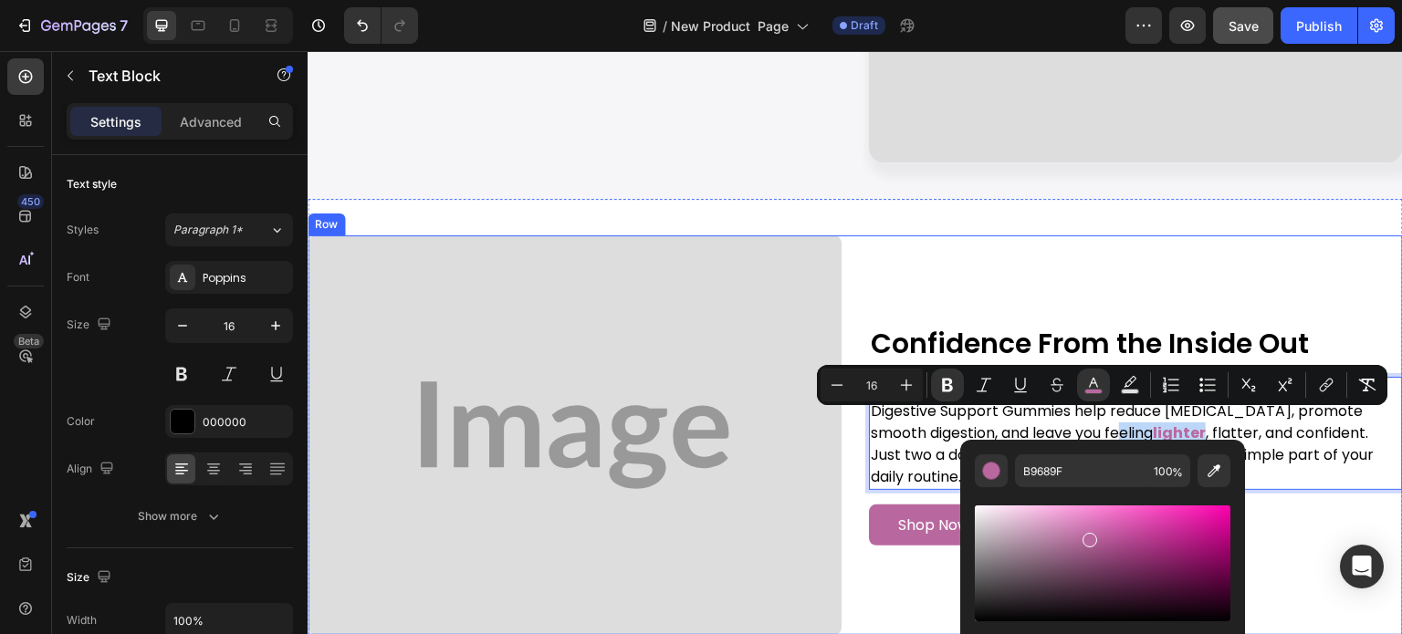
click at [1113, 330] on p "Confidence From the Inside Out" at bounding box center [1136, 344] width 530 height 33
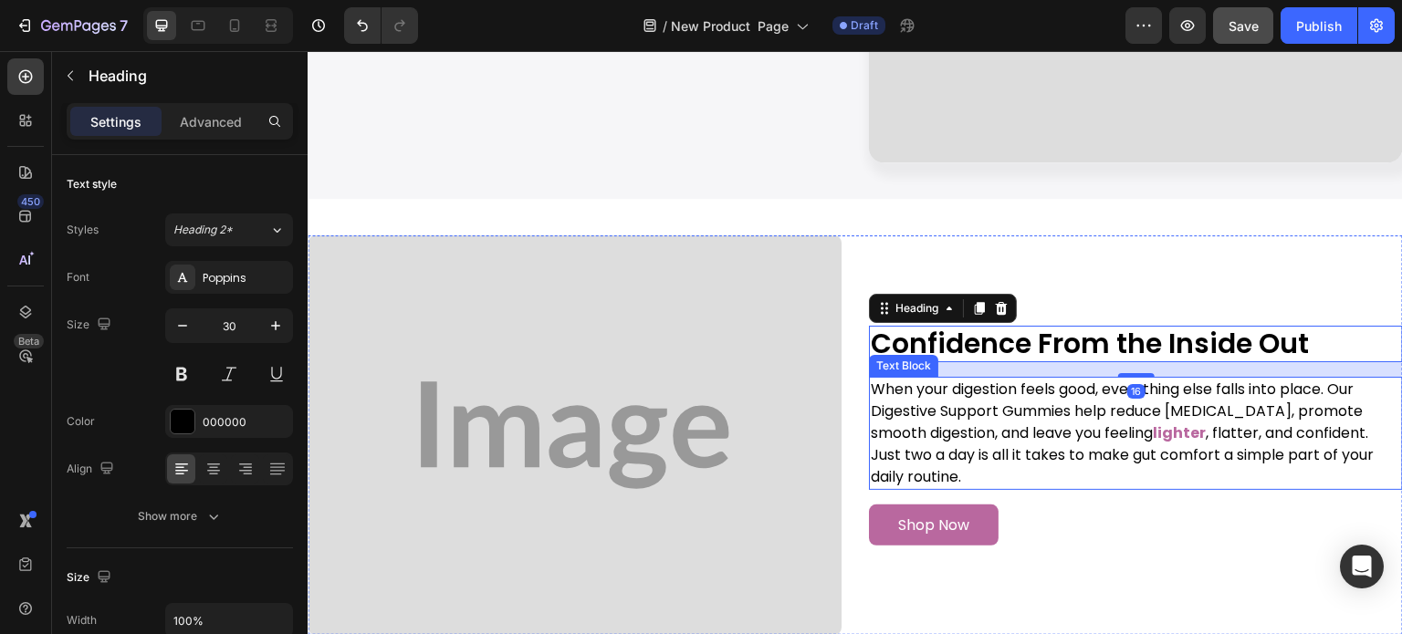
click at [1177, 402] on p "When your digestion feels good, everything else falls into place. Our Digestive…" at bounding box center [1136, 434] width 530 height 110
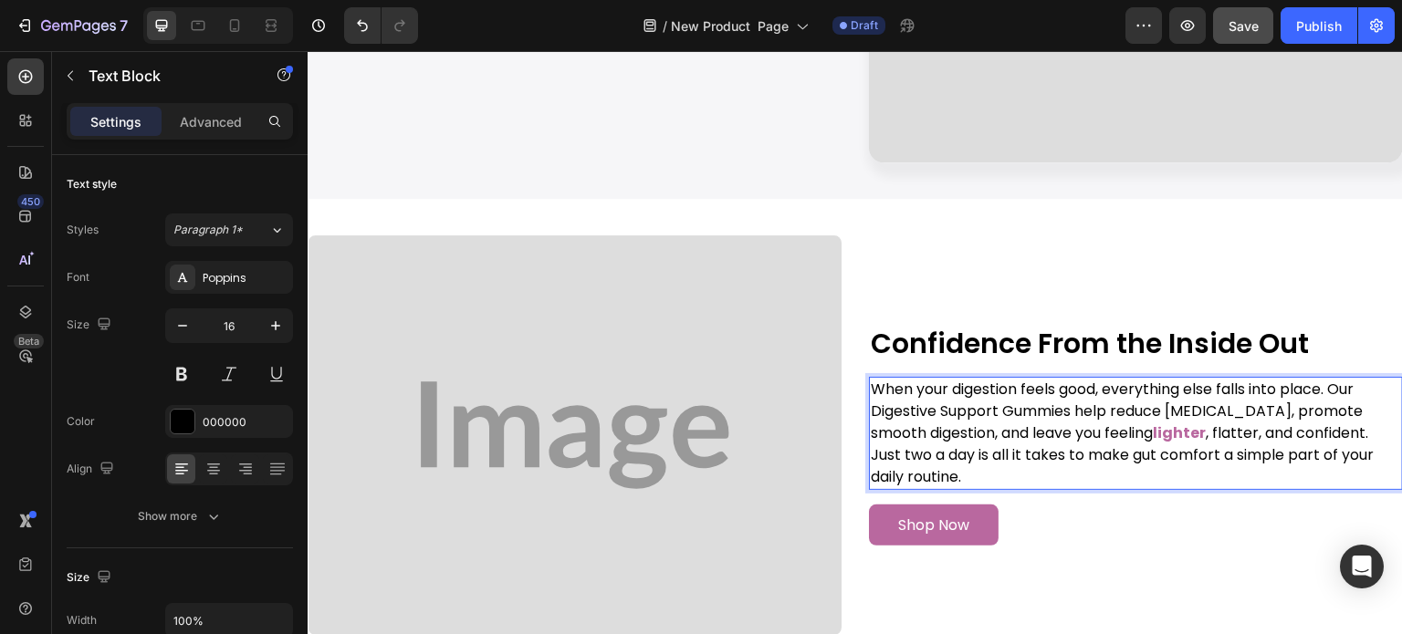
click at [1156, 424] on p "When your digestion feels good, everything else falls into place. Our Digestive…" at bounding box center [1136, 434] width 530 height 110
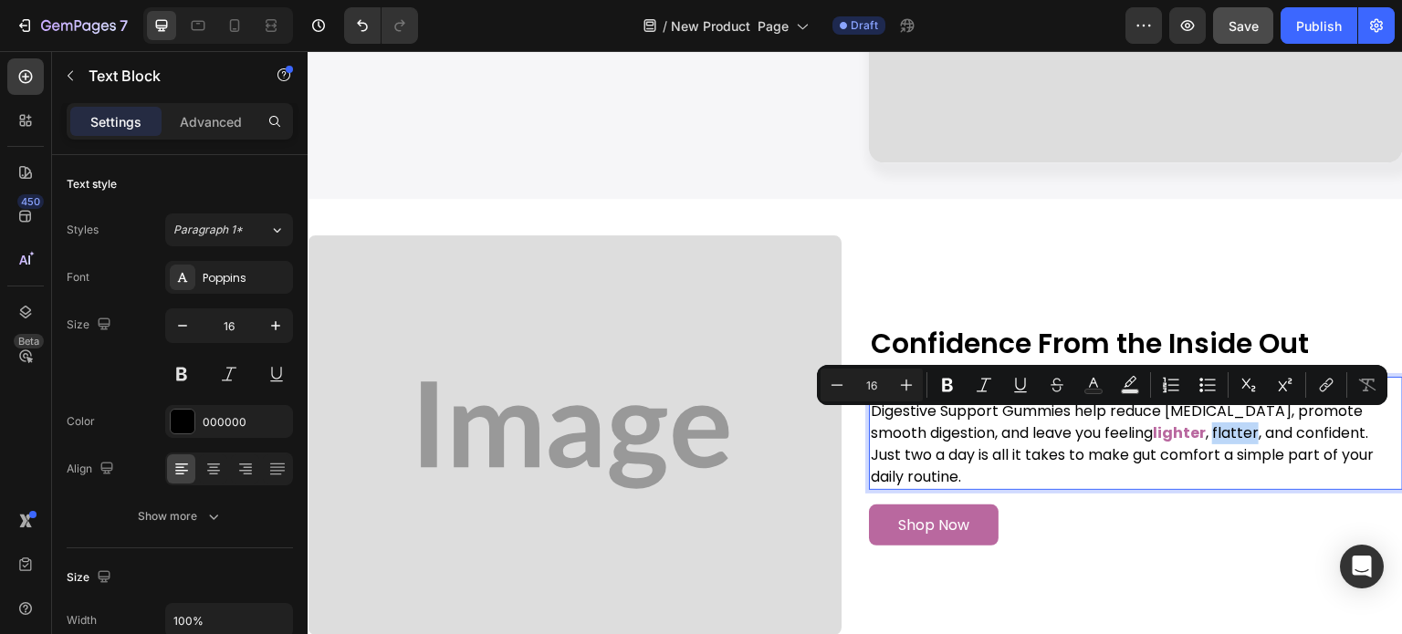
drag, startPoint x: 1156, startPoint y: 424, endPoint x: 1167, endPoint y: 424, distance: 11.9
click at [1167, 424] on p "When your digestion feels good, everything else falls into place. Our Digestive…" at bounding box center [1136, 434] width 530 height 110
click at [1090, 382] on icon "Editor contextual toolbar" at bounding box center [1093, 385] width 18 height 18
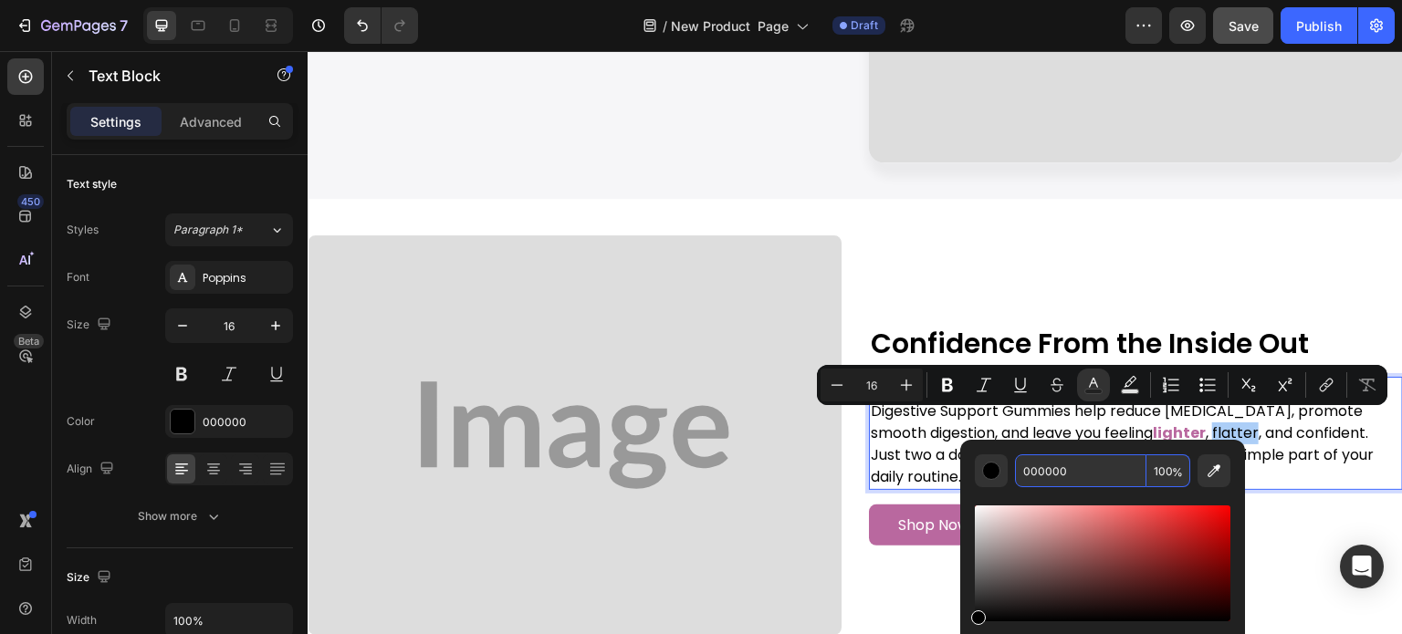
click at [1086, 460] on input "000000" at bounding box center [1080, 471] width 131 height 33
paste input "B9689F"
type input "B9689F"
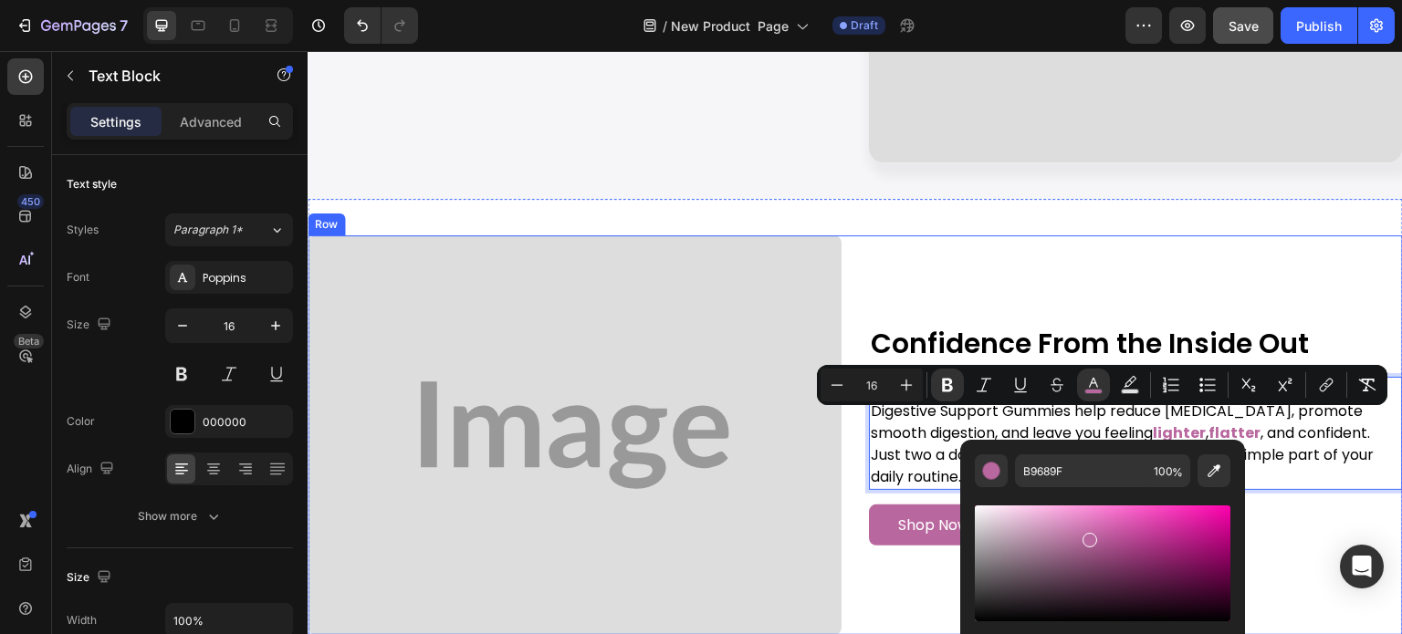
click at [1164, 257] on div "Confidence From the Inside Out Heading When your digestion feels good, everythi…" at bounding box center [1136, 435] width 534 height 401
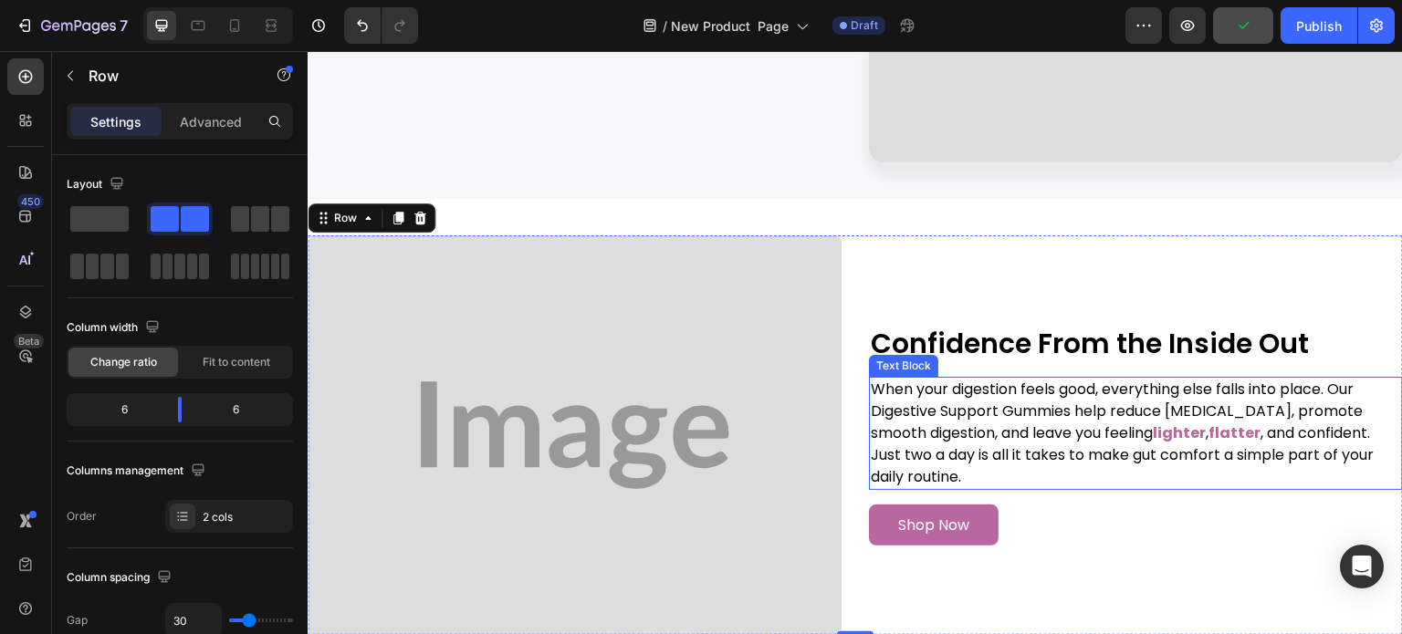
click at [1209, 425] on p "When your digestion feels good, everything else falls into place. Our Digestive…" at bounding box center [1136, 434] width 530 height 110
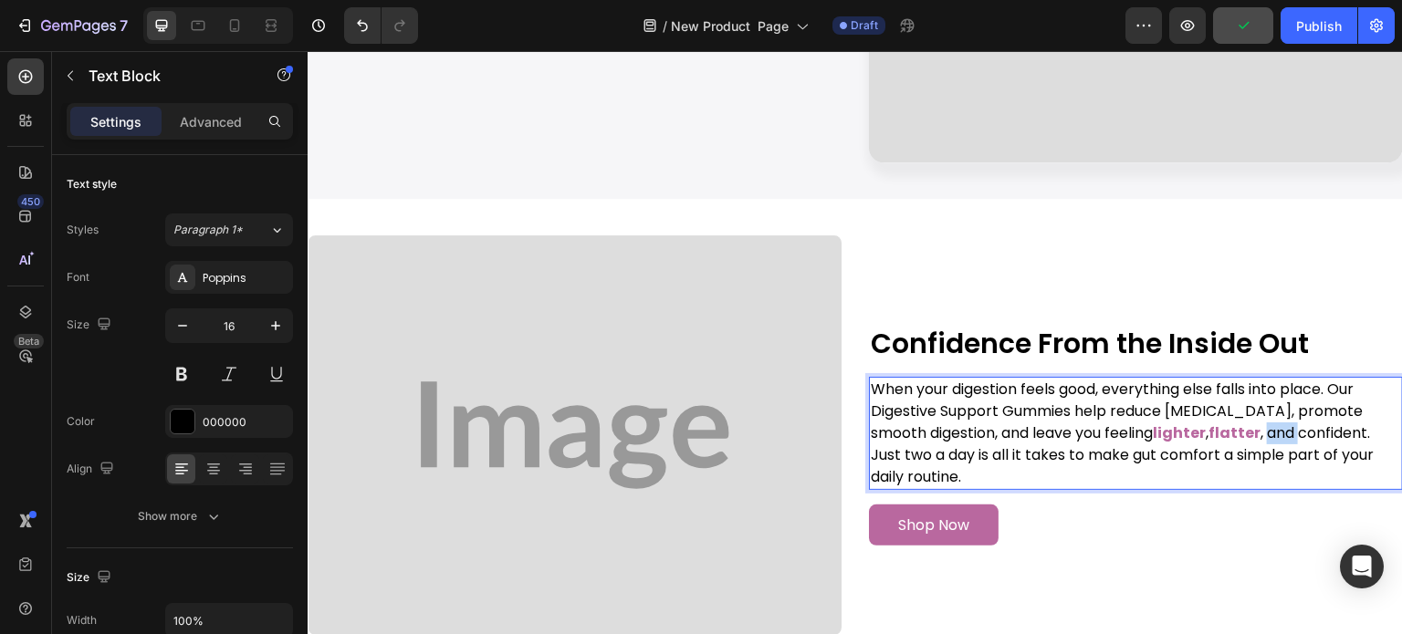
click at [1209, 425] on p "When your digestion feels good, everything else falls into place. Our Digestive…" at bounding box center [1136, 434] width 530 height 110
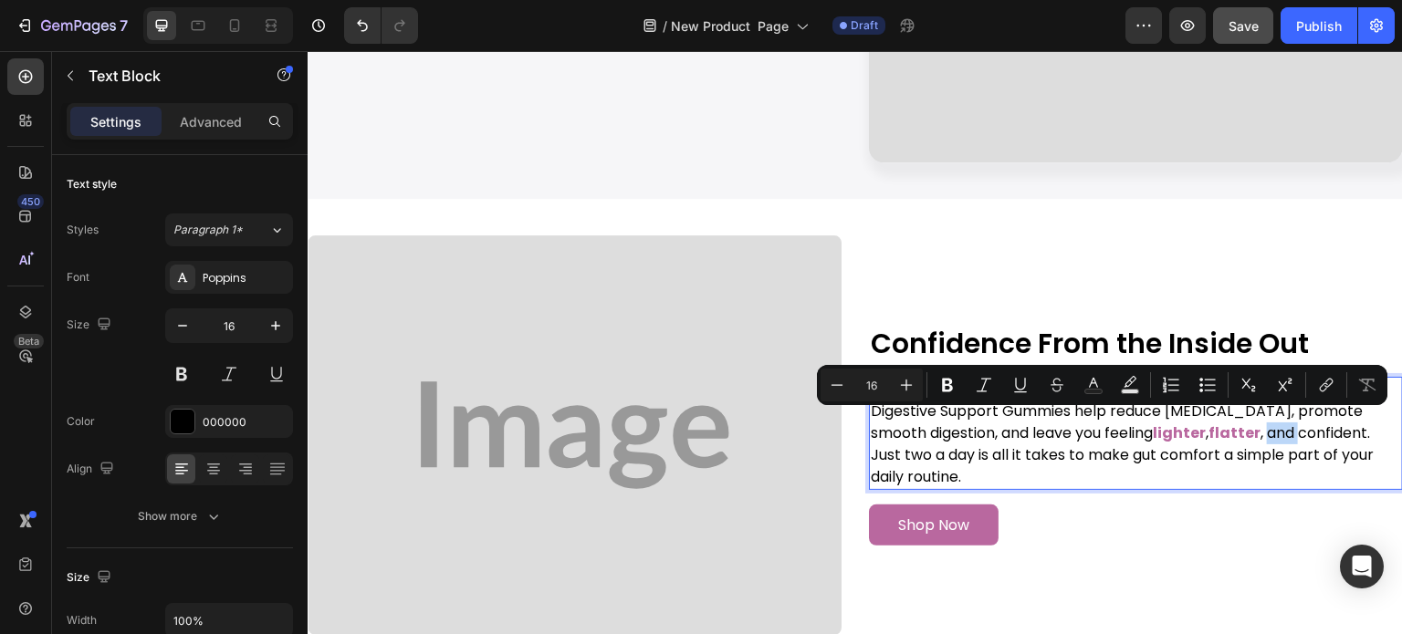
click at [1209, 425] on p "When your digestion feels good, everything else falls into place. Our Digestive…" at bounding box center [1136, 434] width 530 height 110
drag, startPoint x: 1209, startPoint y: 425, endPoint x: 1311, endPoint y: 415, distance: 101.8
click at [1311, 415] on p "When your digestion feels good, everything else falls into place. Our Digestive…" at bounding box center [1136, 434] width 530 height 110
click at [1095, 377] on icon "Editor contextual toolbar" at bounding box center [1093, 385] width 18 height 18
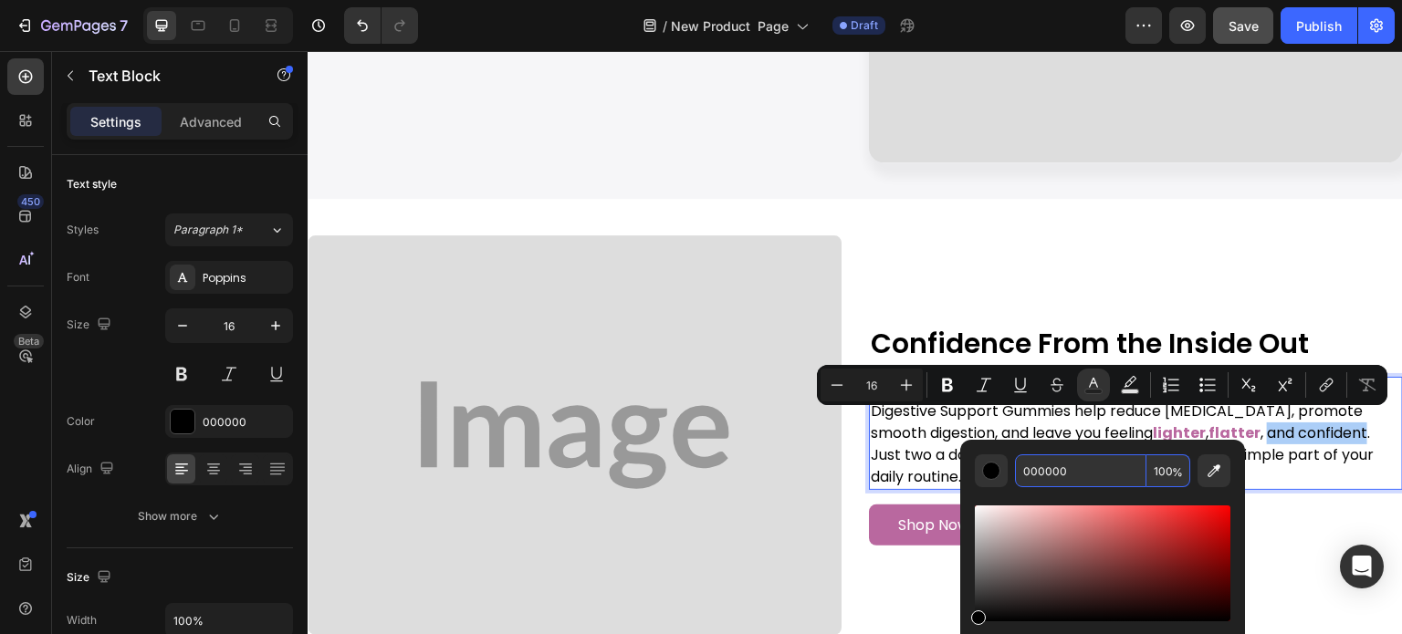
click at [1106, 471] on input "000000" at bounding box center [1080, 471] width 131 height 33
paste input "B9689F"
type input "B9689F"
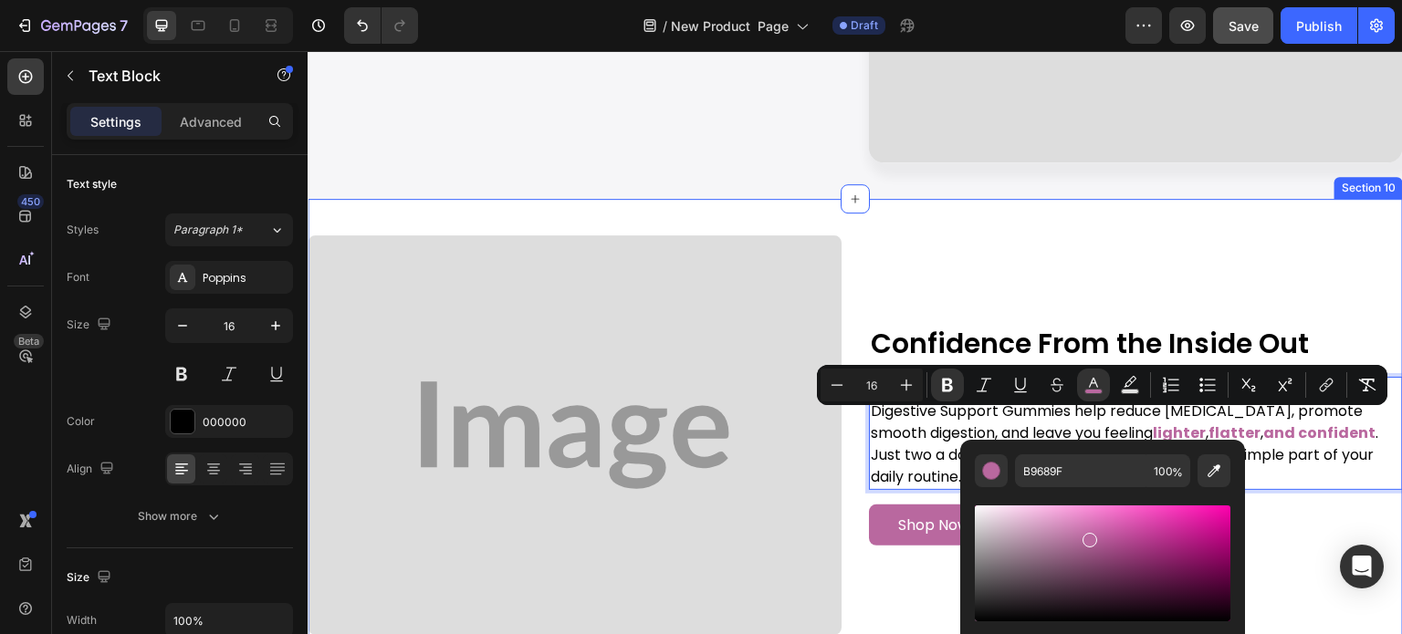
click at [1182, 214] on div "Image Confidence From the Inside Out Heading When your digestion feels good, ev…" at bounding box center [855, 436] width 1095 height 474
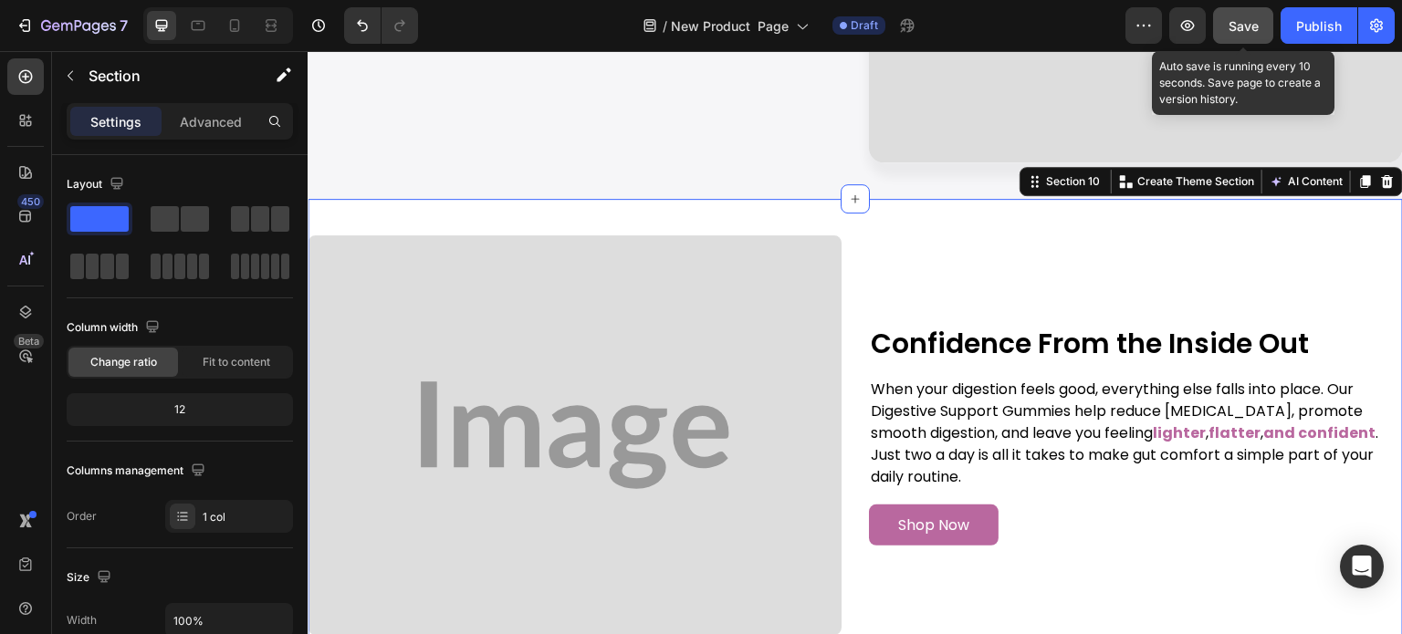
click at [1253, 21] on span "Save" at bounding box center [1244, 26] width 30 height 16
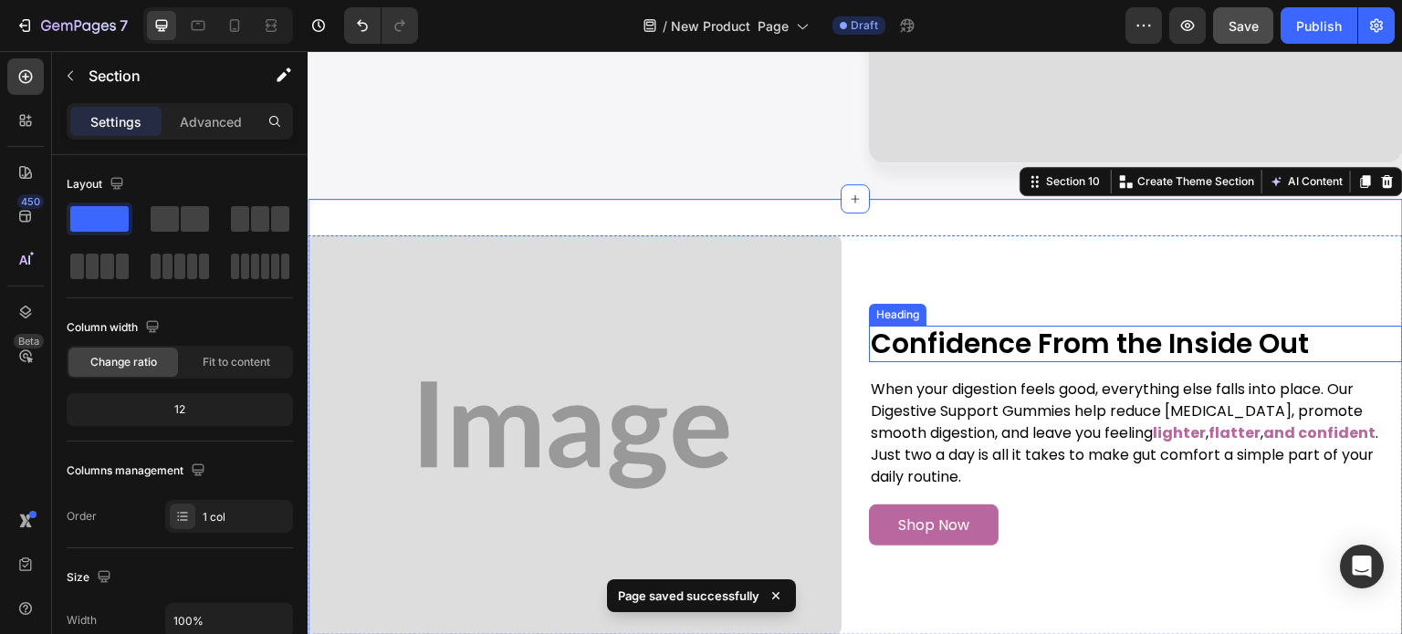
click at [1025, 336] on p "Confidence From the Inside Out" at bounding box center [1136, 344] width 530 height 33
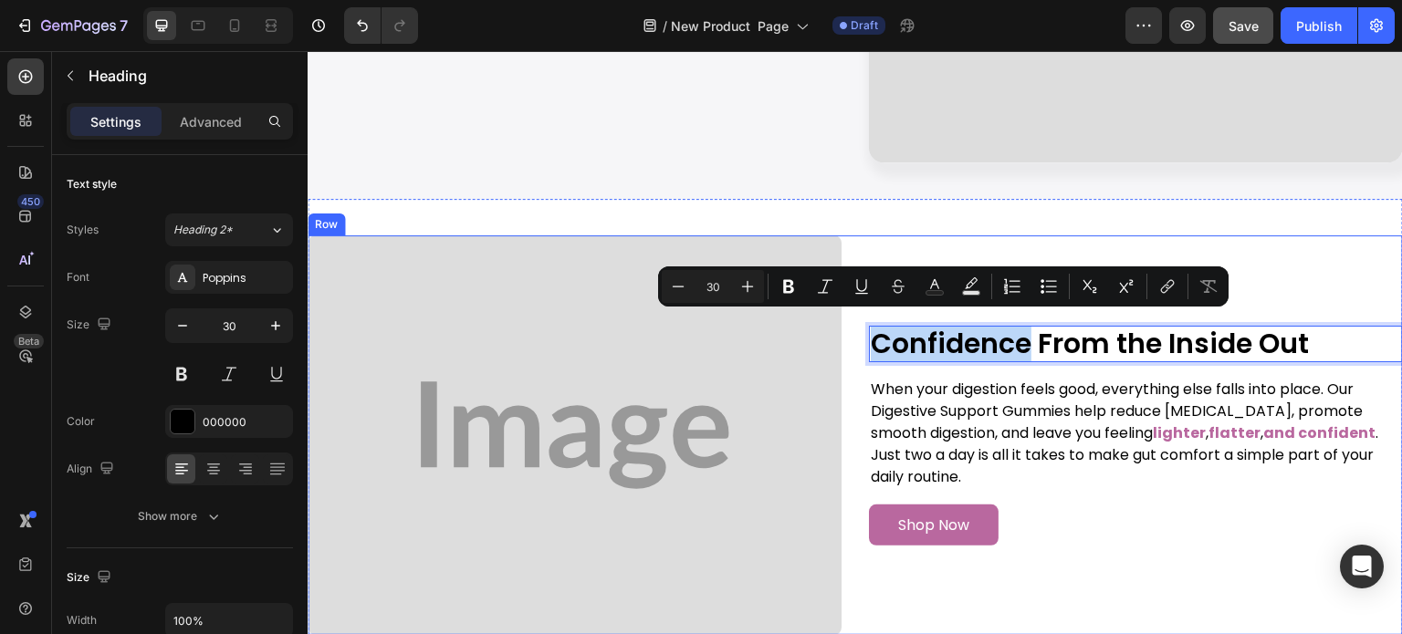
drag, startPoint x: 1025, startPoint y: 336, endPoint x: 860, endPoint y: 332, distance: 165.3
click at [860, 332] on div "Image Confidence From the Inside Out Heading 16 When your digestion feels good,…" at bounding box center [855, 435] width 1095 height 401
click at [936, 292] on rect "Editor contextual toolbar" at bounding box center [934, 293] width 17 height 5
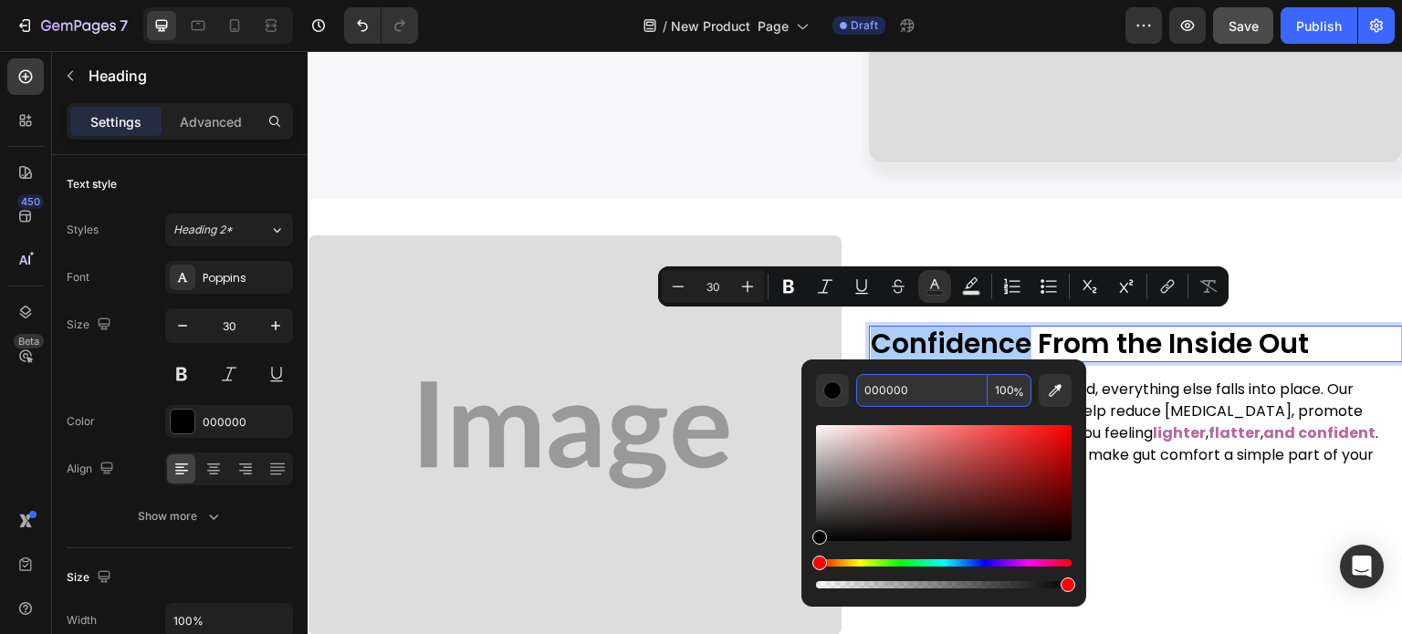
click at [931, 386] on input "000000" at bounding box center [921, 390] width 131 height 33
paste input "B9689F"
type input "B9689F"
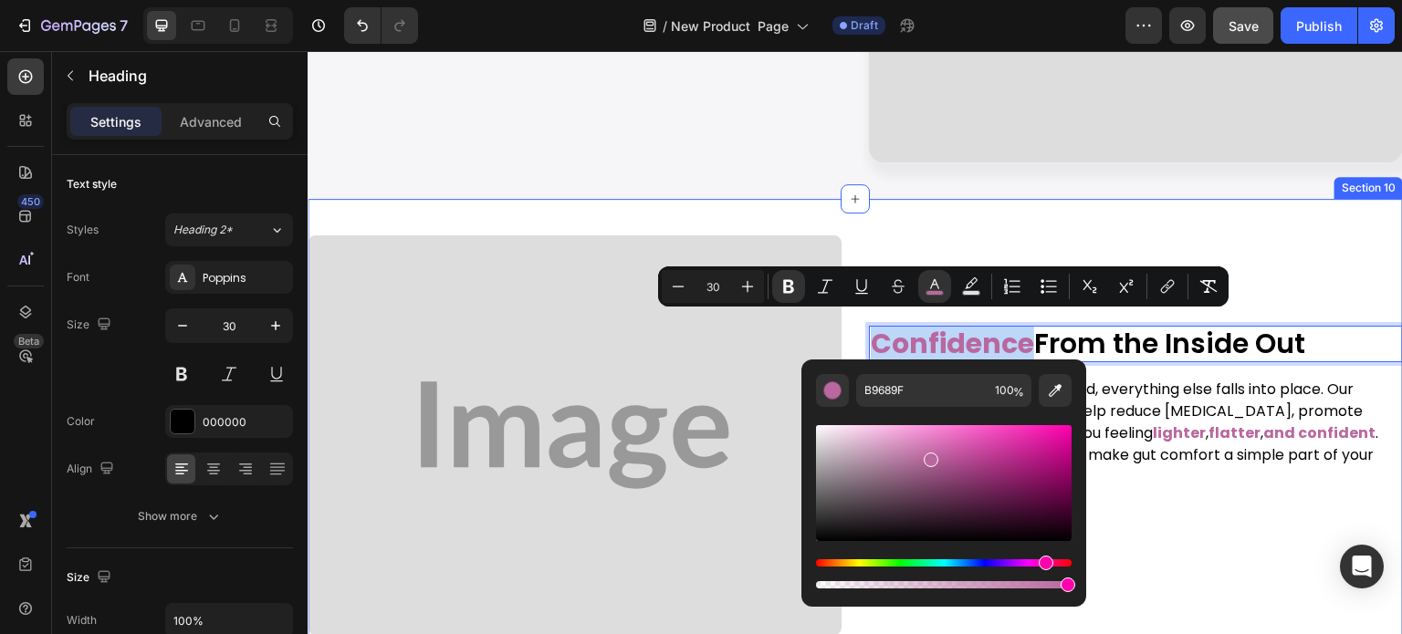
click at [1091, 221] on div "Image Confidence From the Inside Out Heading 16 When your digestion feels good,…" at bounding box center [855, 436] width 1095 height 474
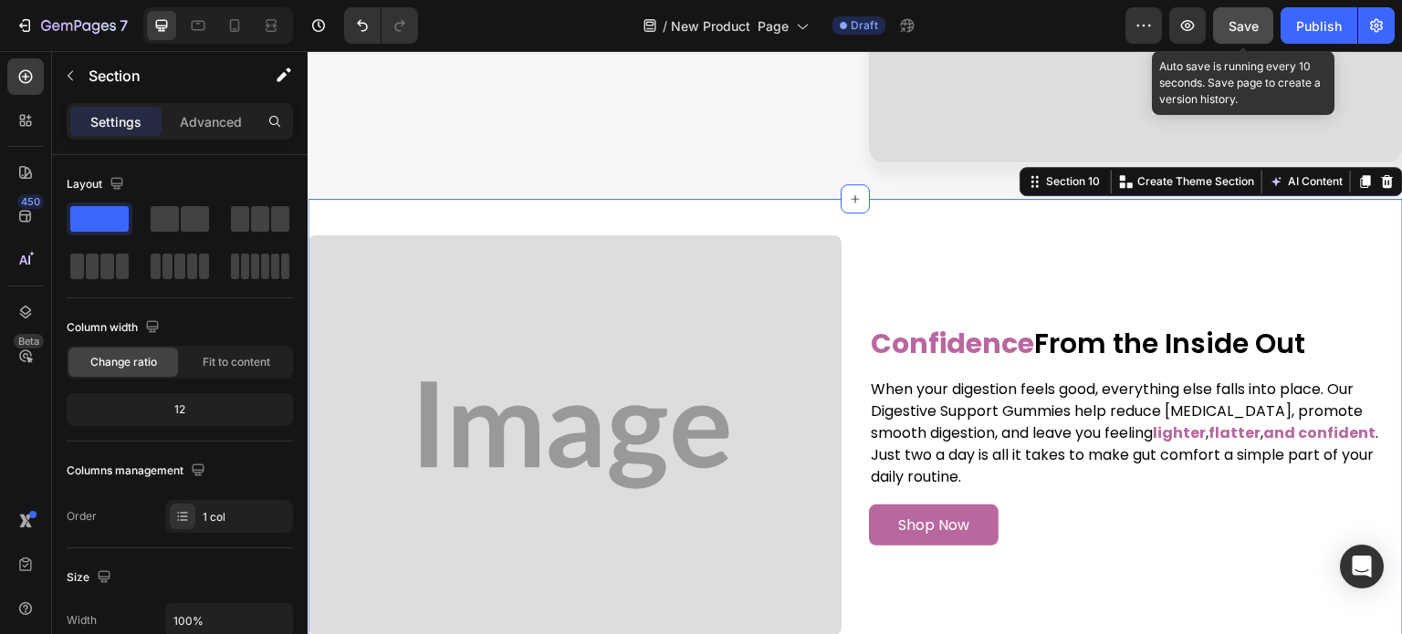
drag, startPoint x: 1234, startPoint y: 36, endPoint x: 784, endPoint y: 95, distance: 453.9
click at [1234, 36] on button "Save" at bounding box center [1243, 25] width 60 height 37
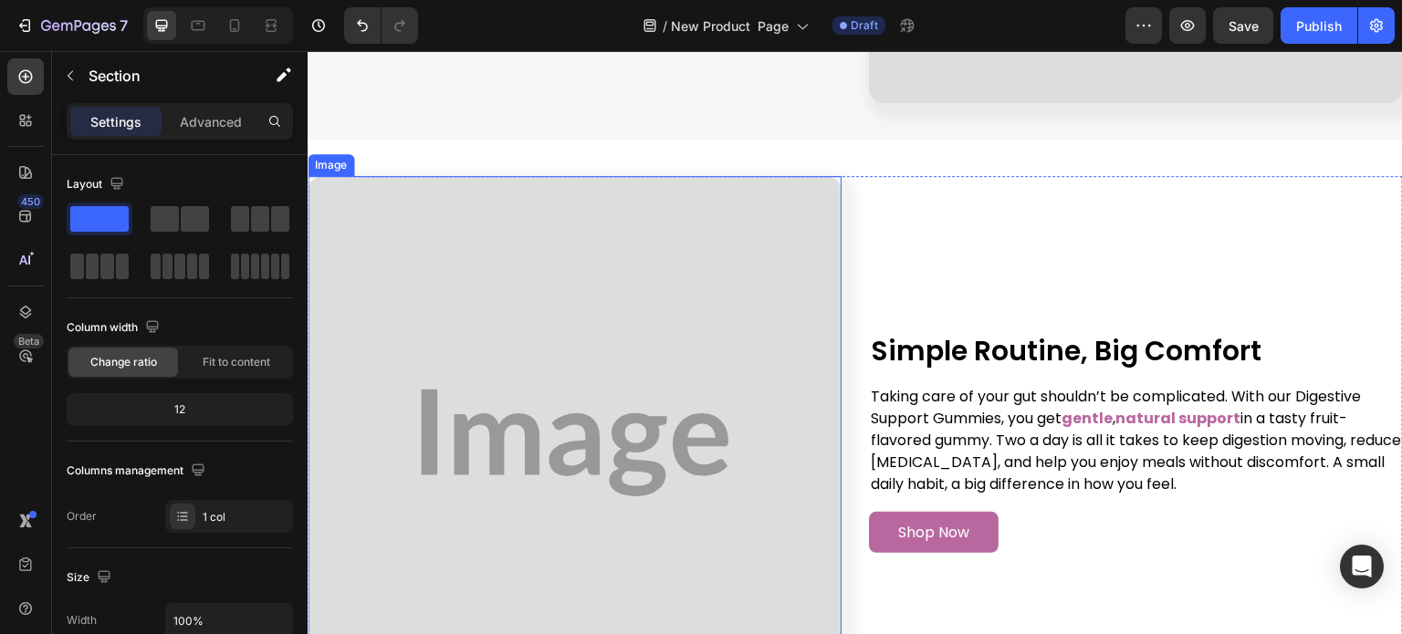
scroll to position [4655, 0]
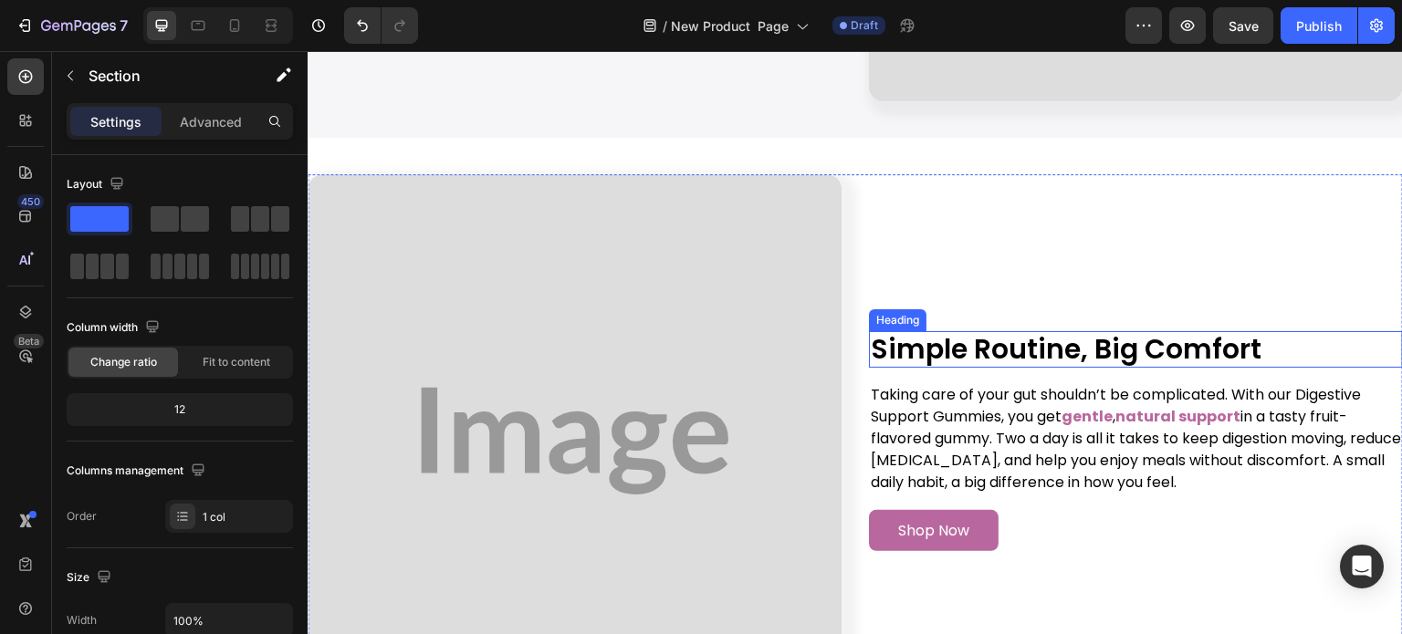
click at [1074, 331] on h2 "Simple Routine, Big Comfort" at bounding box center [1136, 349] width 534 height 37
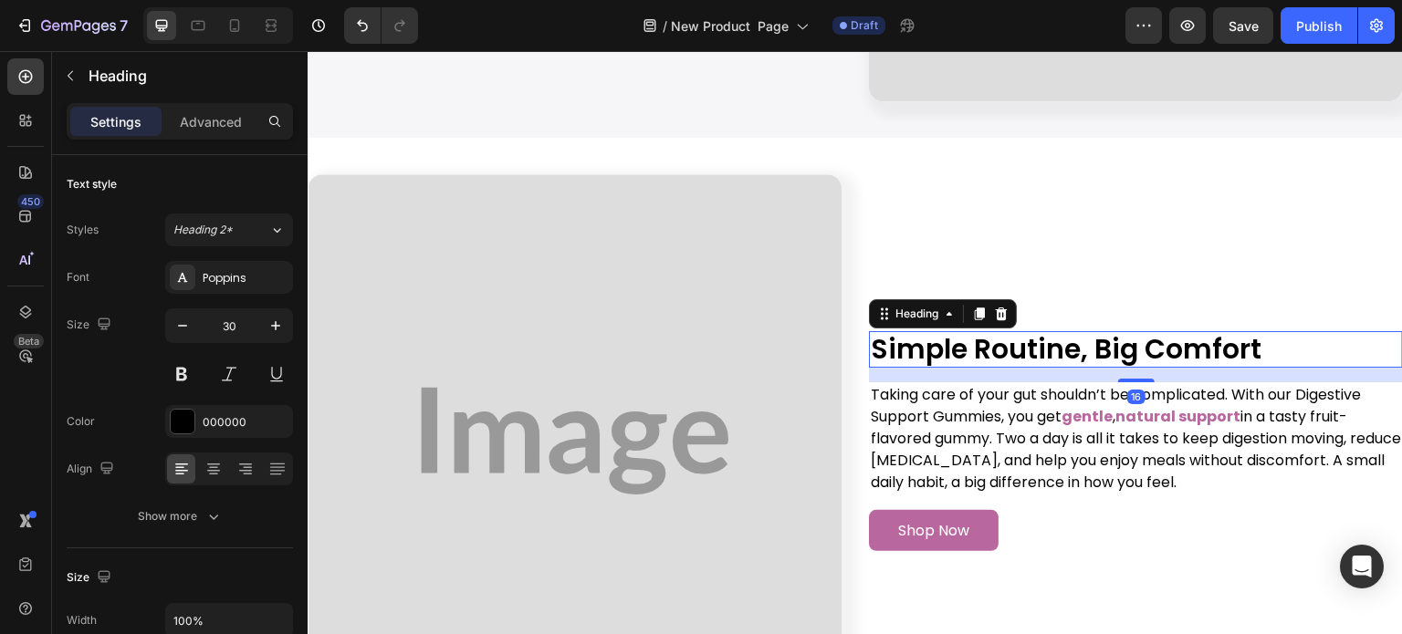
click at [1273, 339] on h2 "Simple Routine, Big Comfort" at bounding box center [1136, 349] width 534 height 37
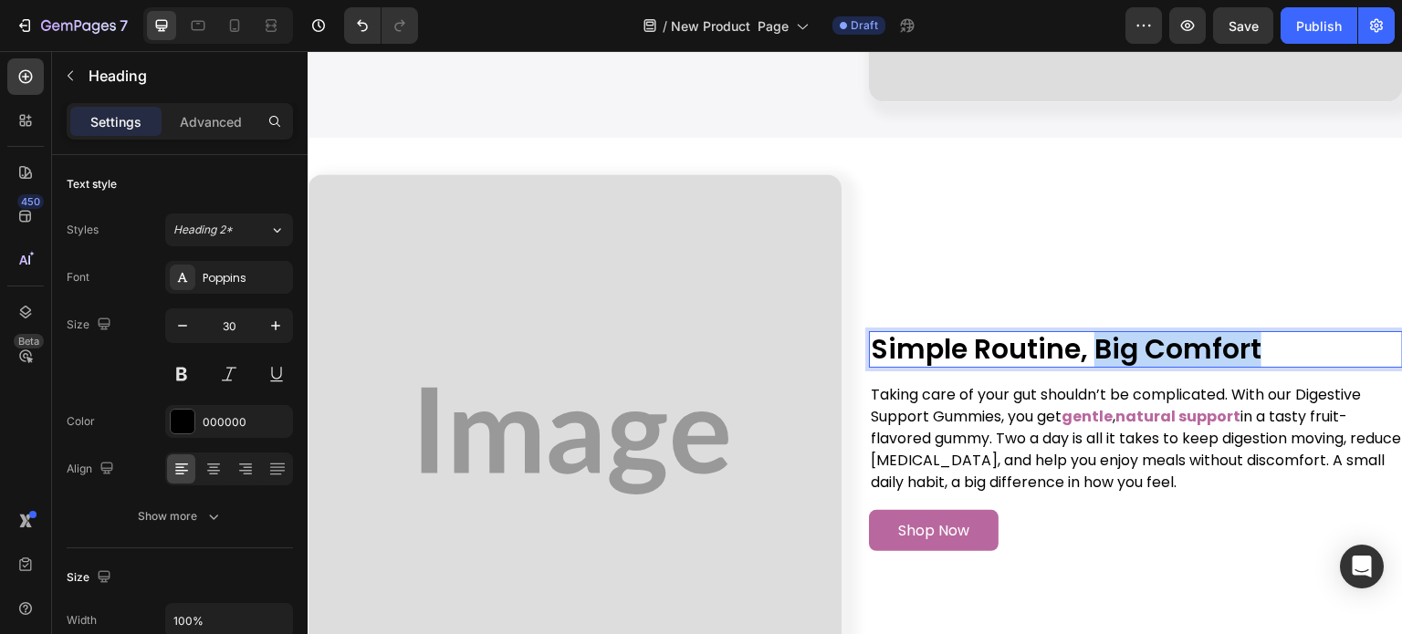
drag, startPoint x: 1223, startPoint y: 330, endPoint x: 1092, endPoint y: 330, distance: 131.4
click at [1092, 333] on p "Simple Routine, Big Comfort" at bounding box center [1136, 349] width 530 height 33
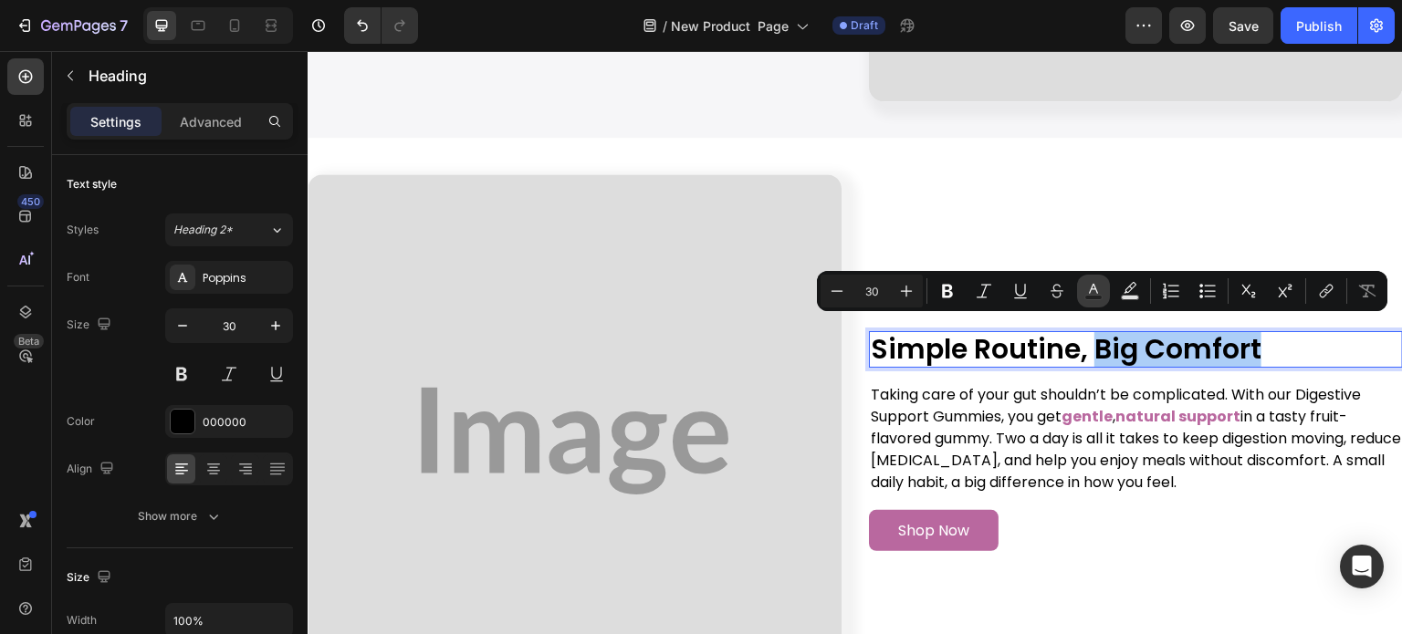
click at [1088, 289] on icon "Editor contextual toolbar" at bounding box center [1093, 291] width 18 height 18
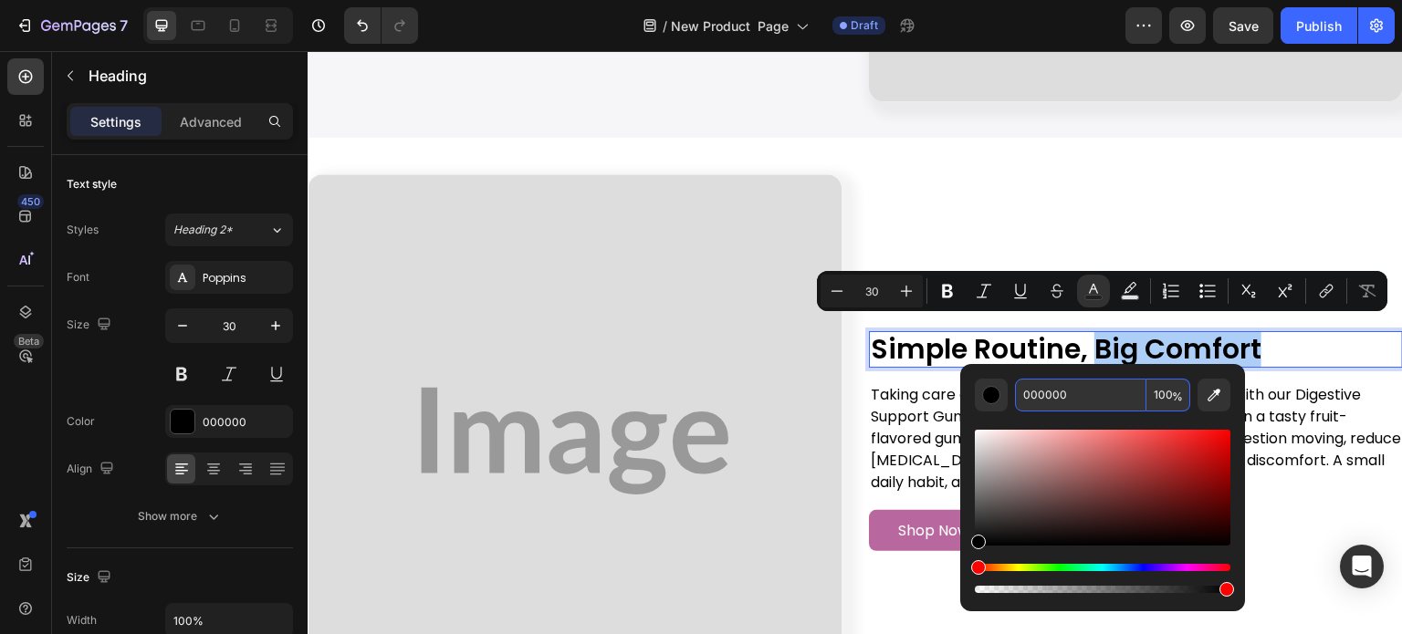
click at [1071, 383] on input "000000" at bounding box center [1080, 395] width 131 height 33
paste input "B9689F"
type input "B9689F"
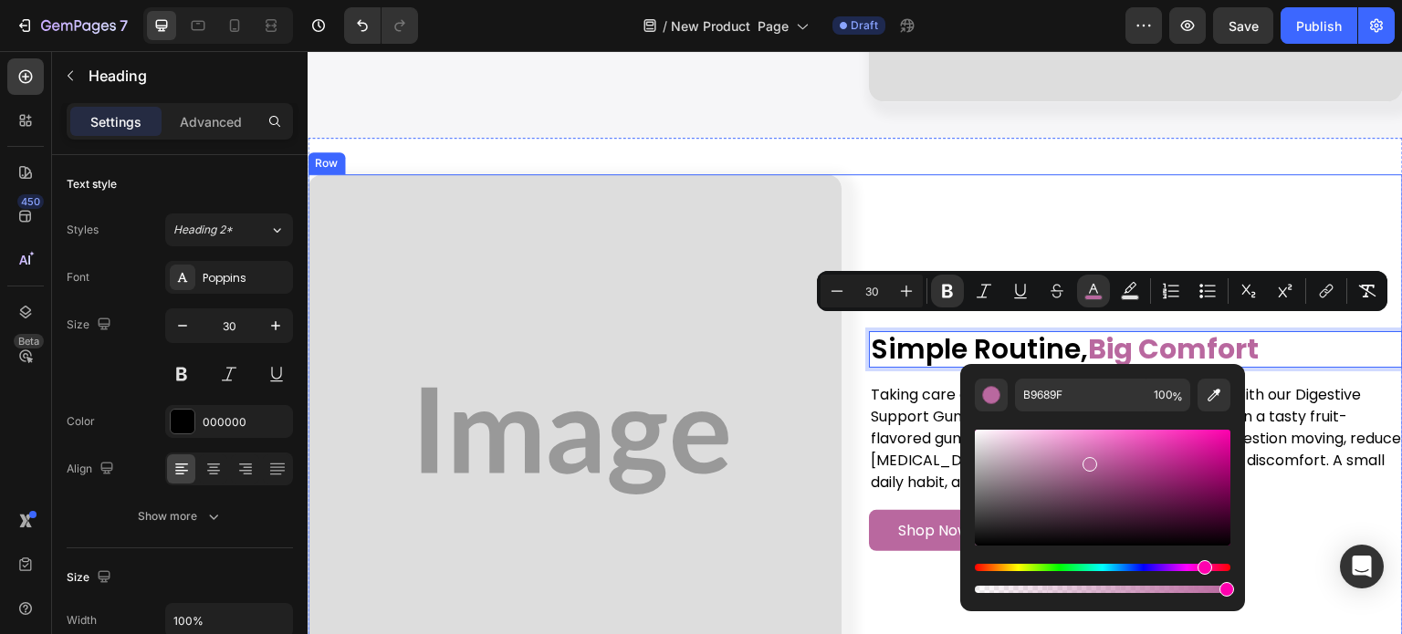
click at [1085, 216] on div "Simple Routine, Big Comfort Heading 16 Taking care of your gut shouldn’t be com…" at bounding box center [1136, 441] width 534 height 534
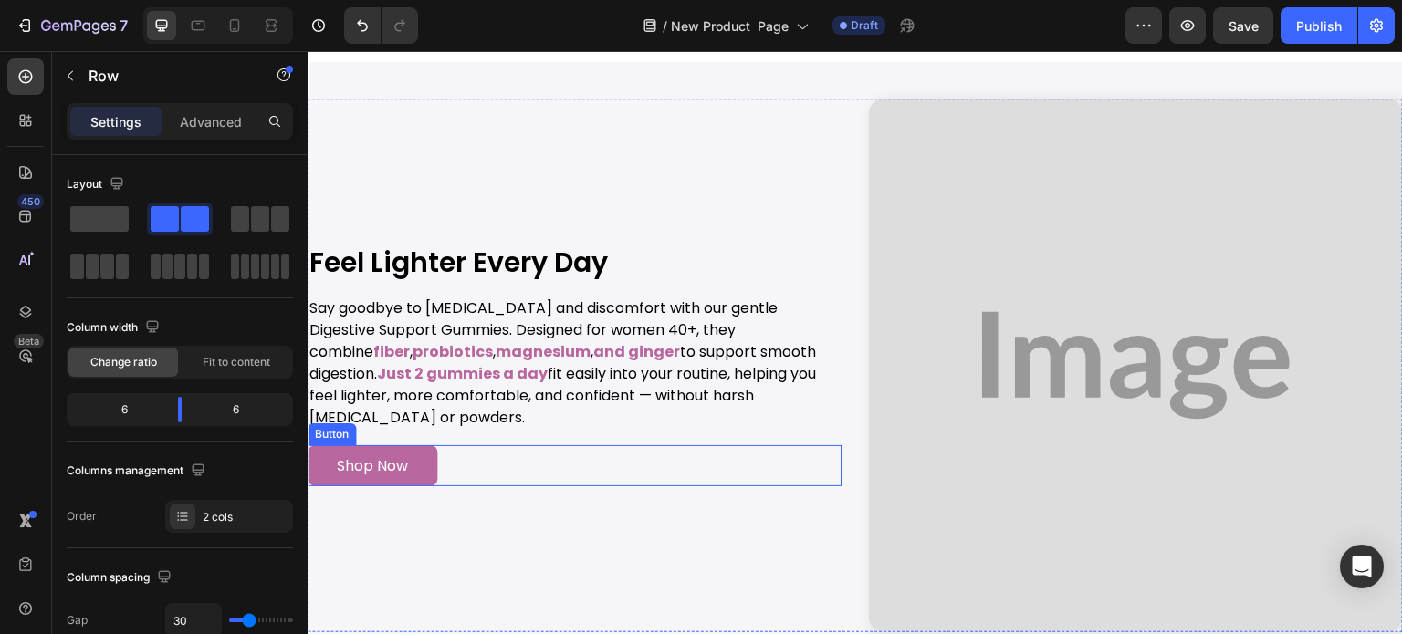
scroll to position [4016, 0]
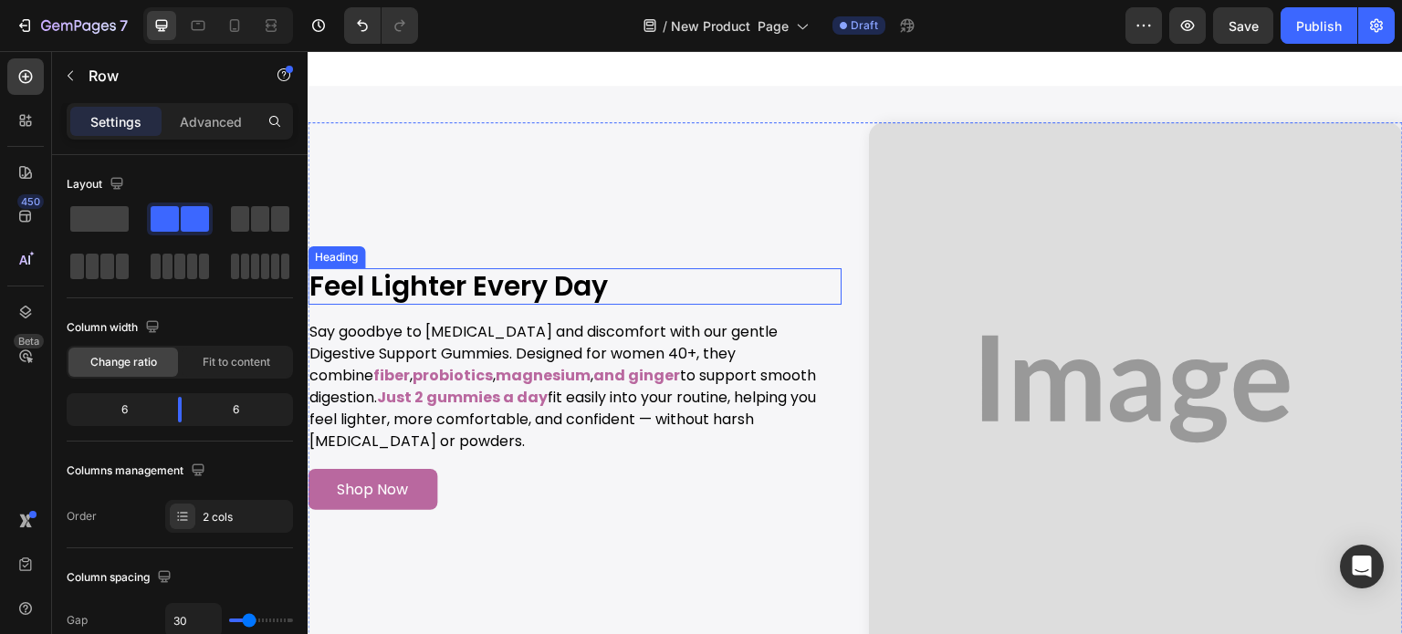
click at [462, 305] on h2 "Feel Lighter Every Day" at bounding box center [575, 286] width 534 height 37
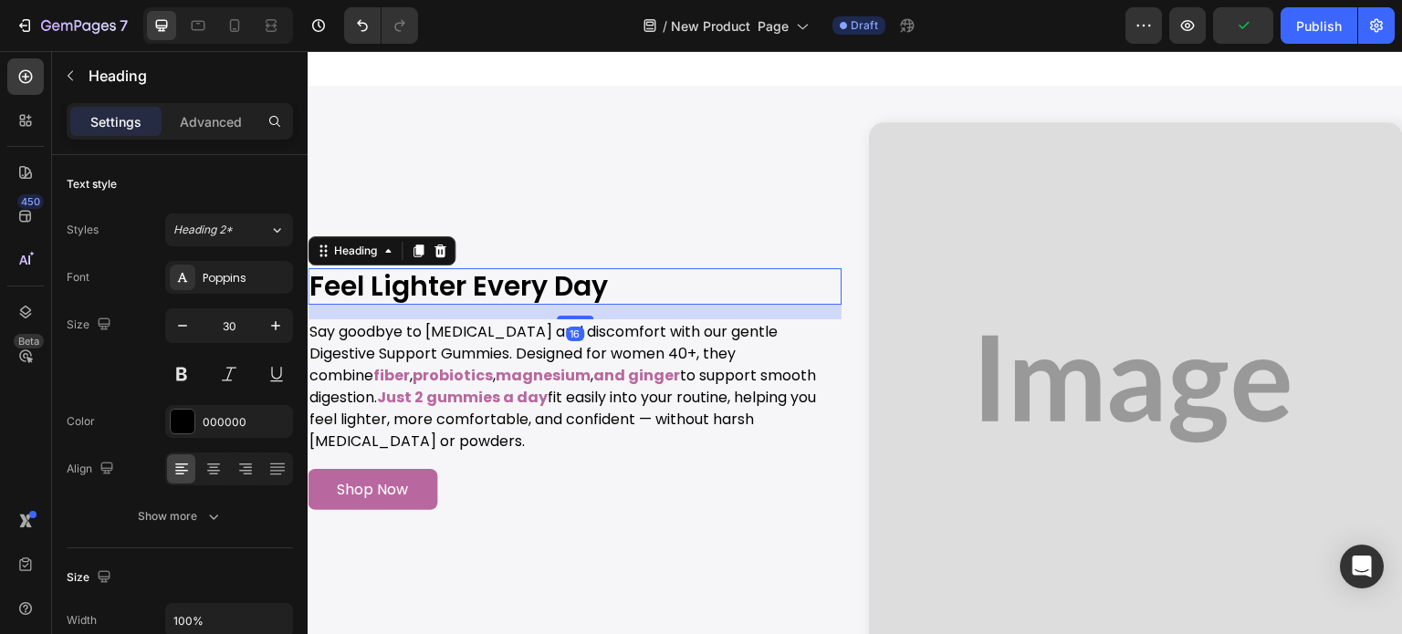
click at [463, 305] on h2 "Feel Lighter Every Day" at bounding box center [575, 286] width 534 height 37
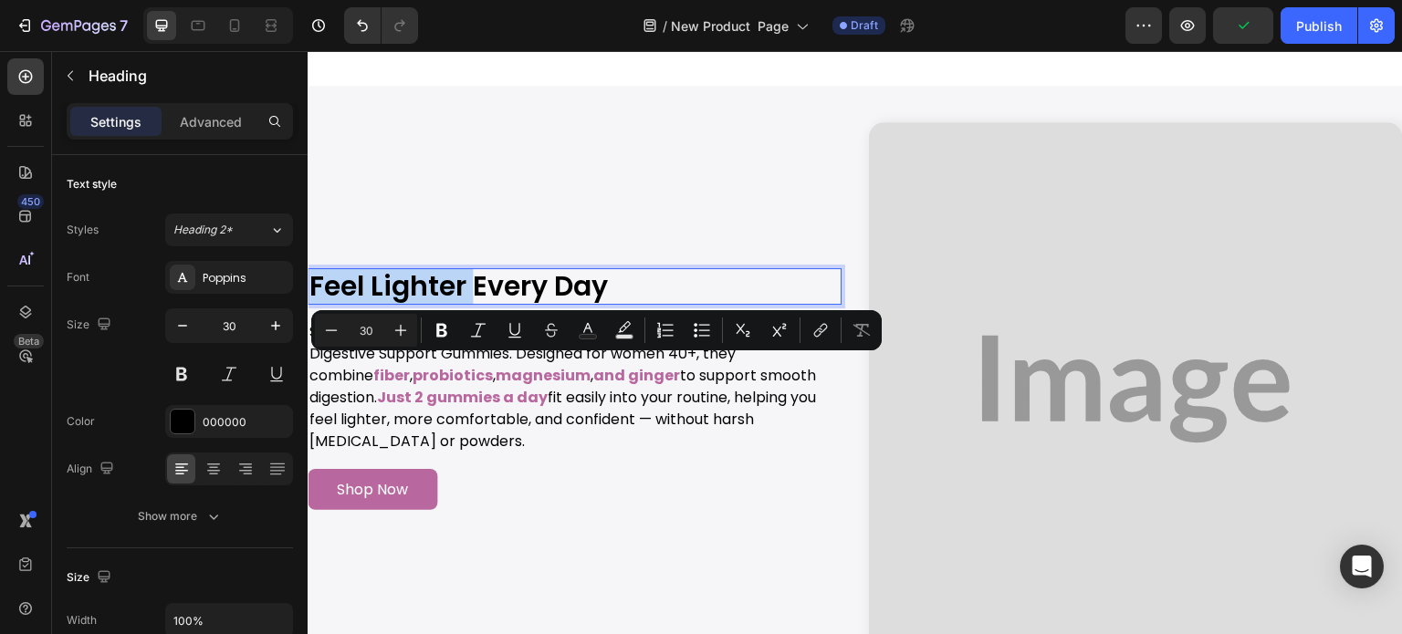
drag, startPoint x: 463, startPoint y: 373, endPoint x: 321, endPoint y: 366, distance: 141.7
click at [321, 303] on p "Feel Lighter Every Day" at bounding box center [574, 286] width 530 height 33
click at [593, 330] on icon "Editor contextual toolbar" at bounding box center [588, 330] width 18 height 18
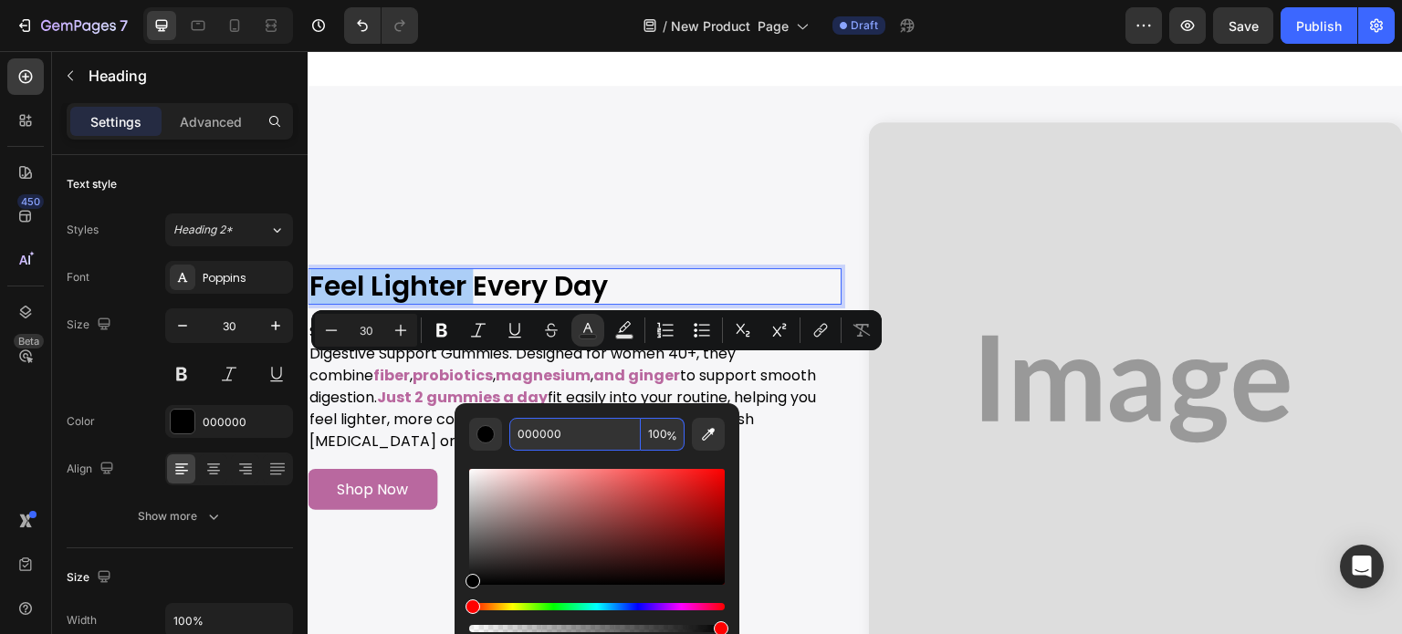
click at [593, 431] on input "000000" at bounding box center [574, 434] width 131 height 33
paste input "B9689F"
type input "B9689F"
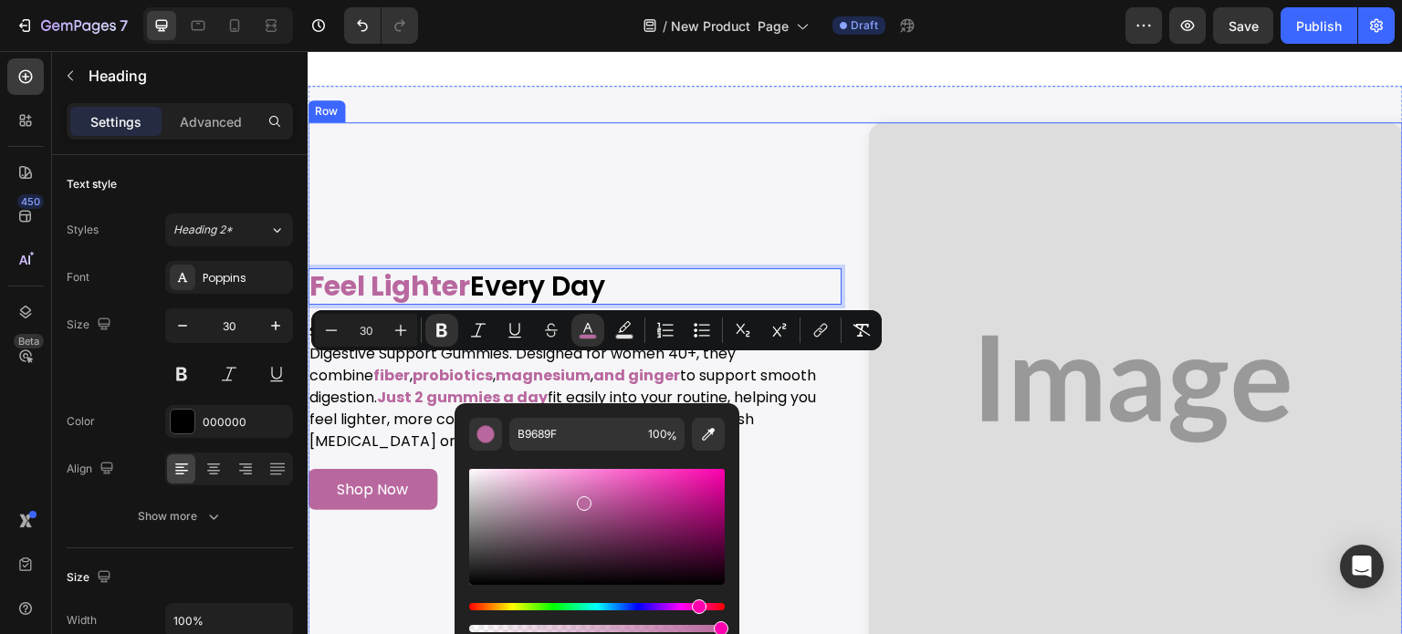
click at [689, 244] on div "Image Feel Lighter Every Day Heading 16 Say goodbye to [MEDICAL_DATA] and disco…" at bounding box center [575, 389] width 534 height 534
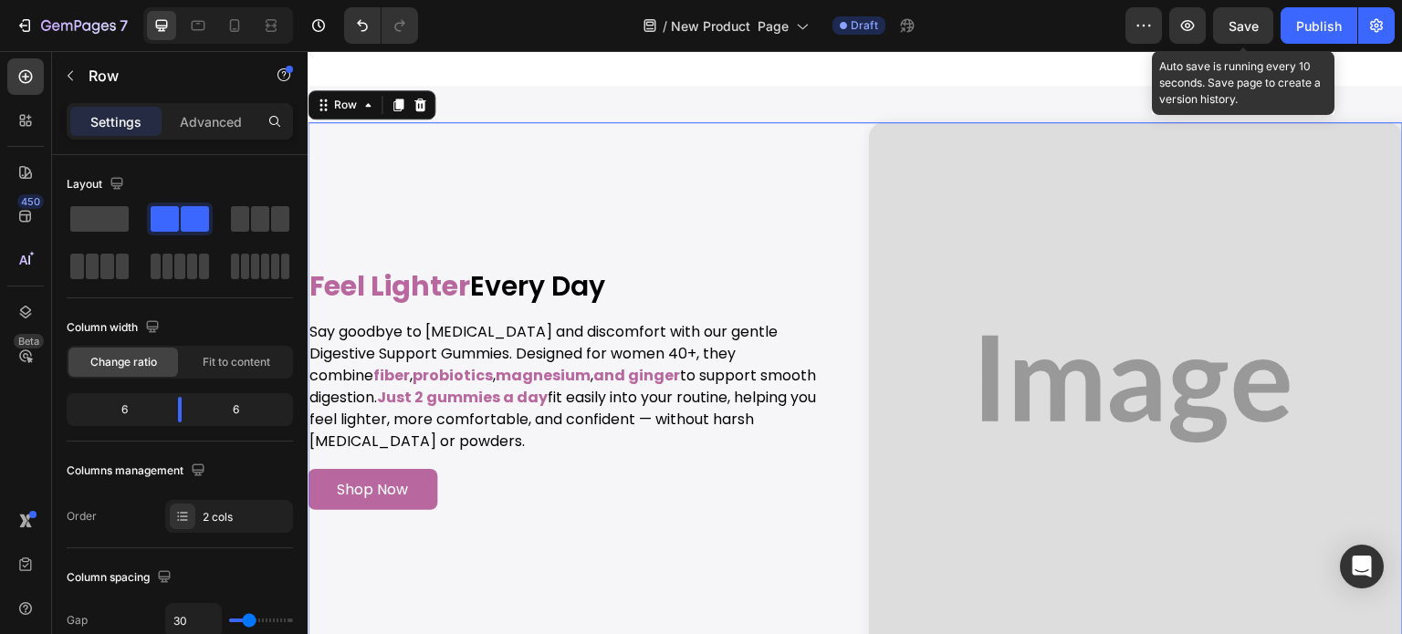
click at [1241, 24] on span "Save" at bounding box center [1244, 26] width 30 height 16
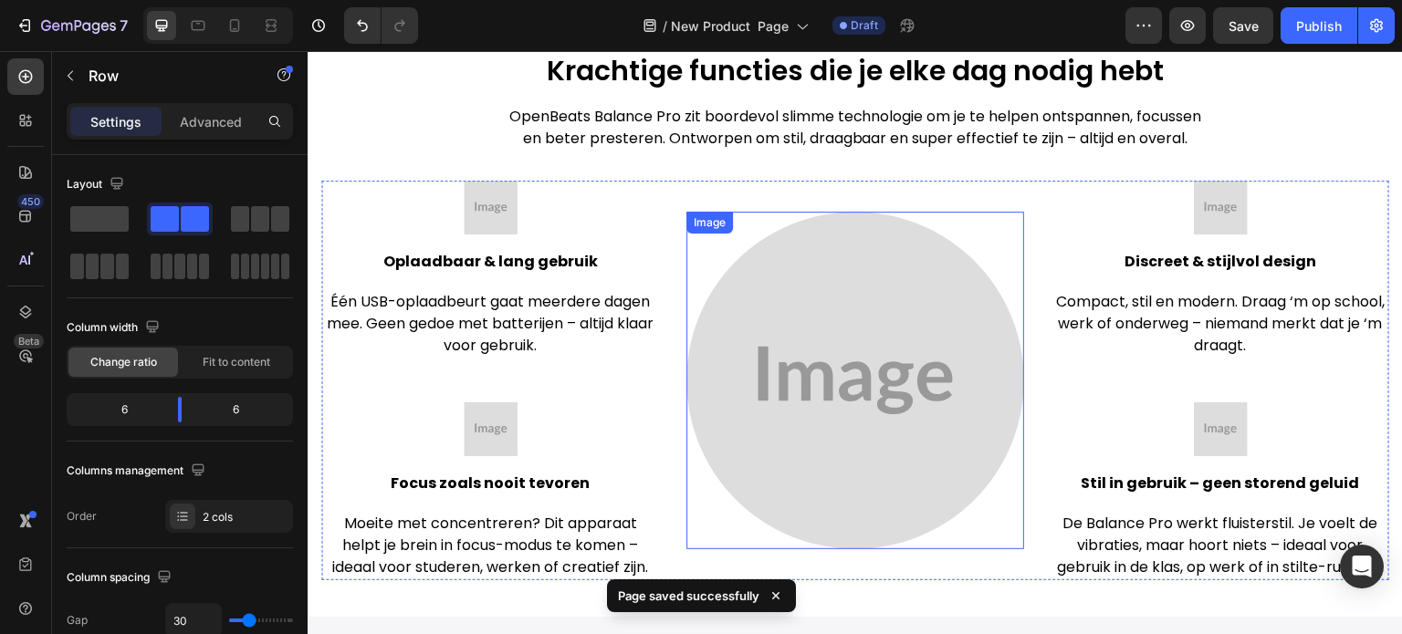
scroll to position [3377, 0]
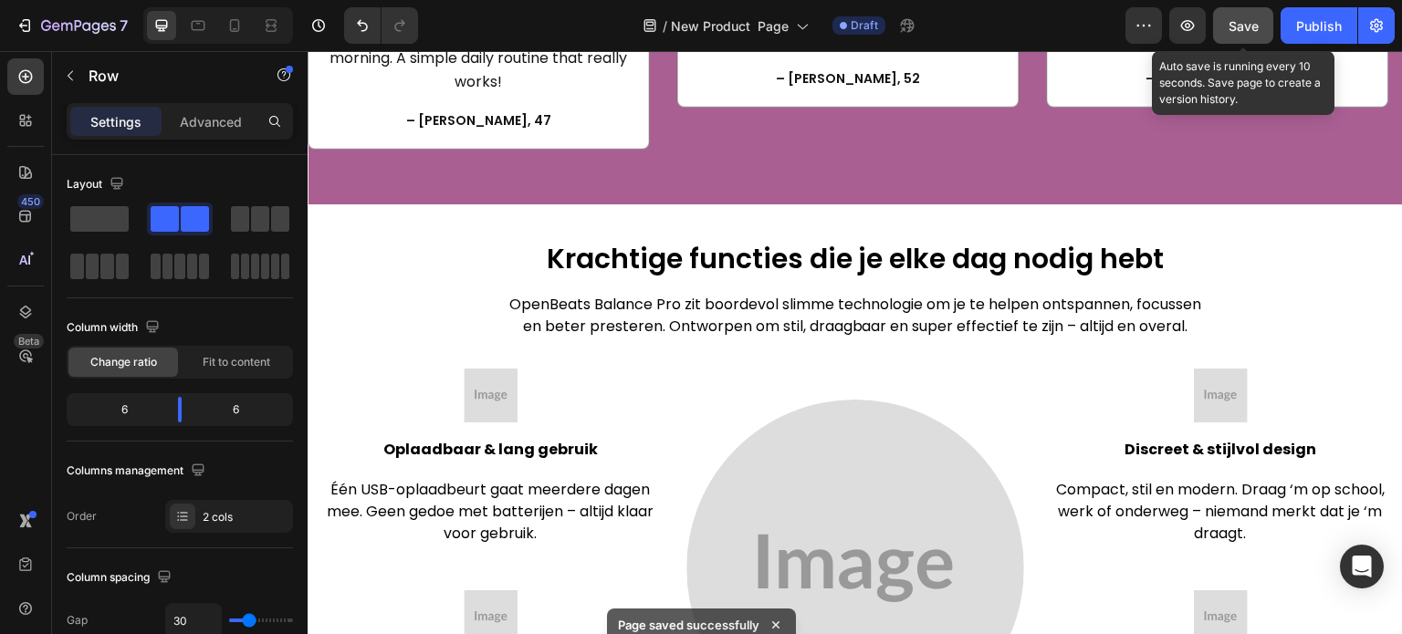
click at [1237, 11] on button "Save" at bounding box center [1243, 25] width 60 height 37
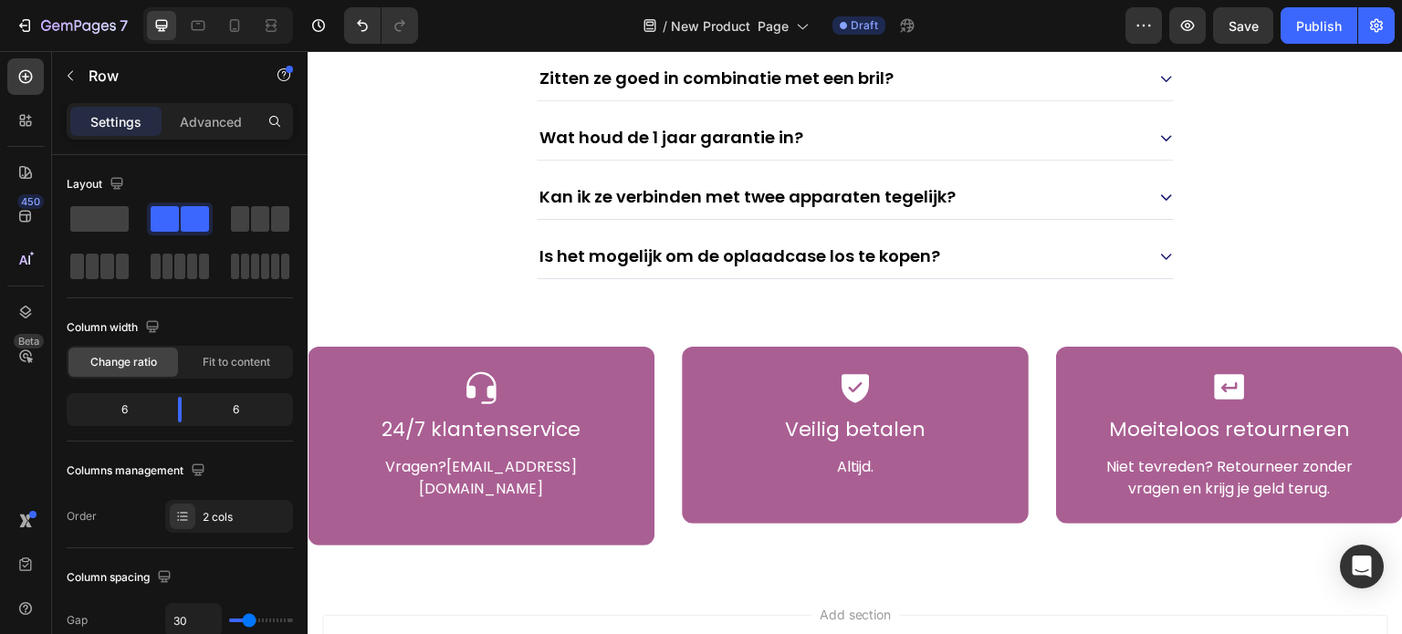
scroll to position [8194, 0]
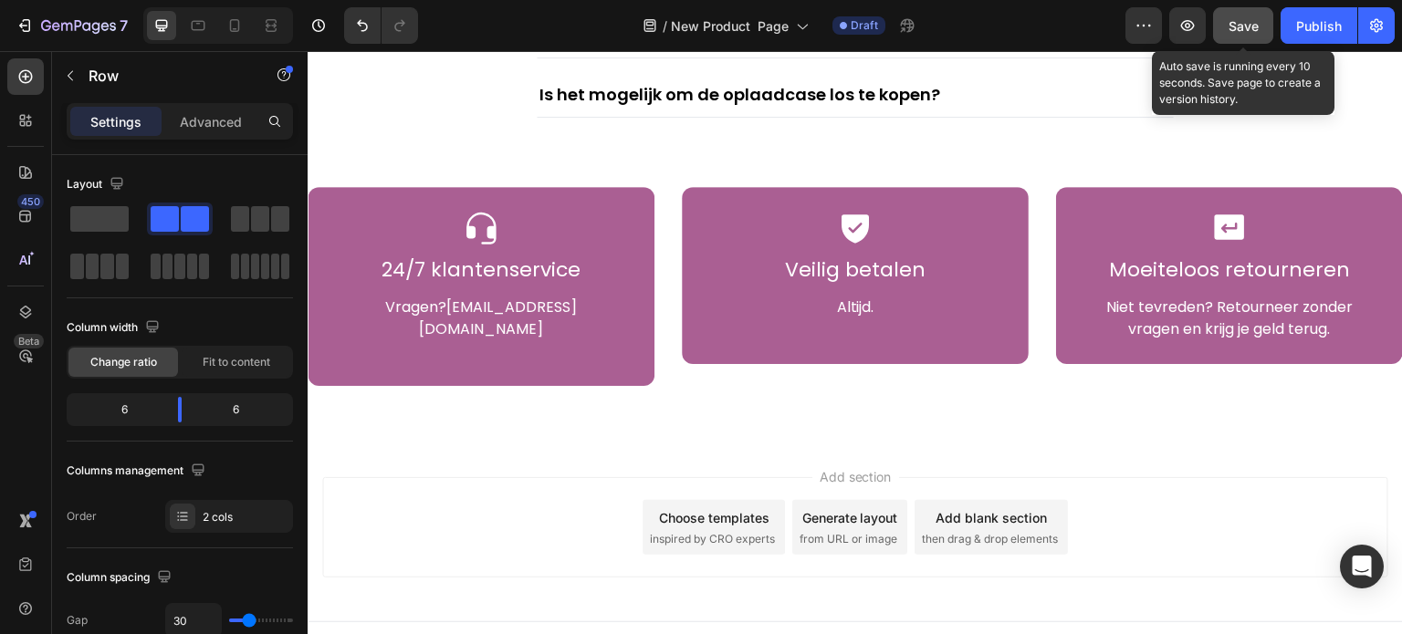
click at [1263, 31] on button "Save" at bounding box center [1243, 25] width 60 height 37
click at [1245, 36] on button "Save" at bounding box center [1243, 25] width 60 height 37
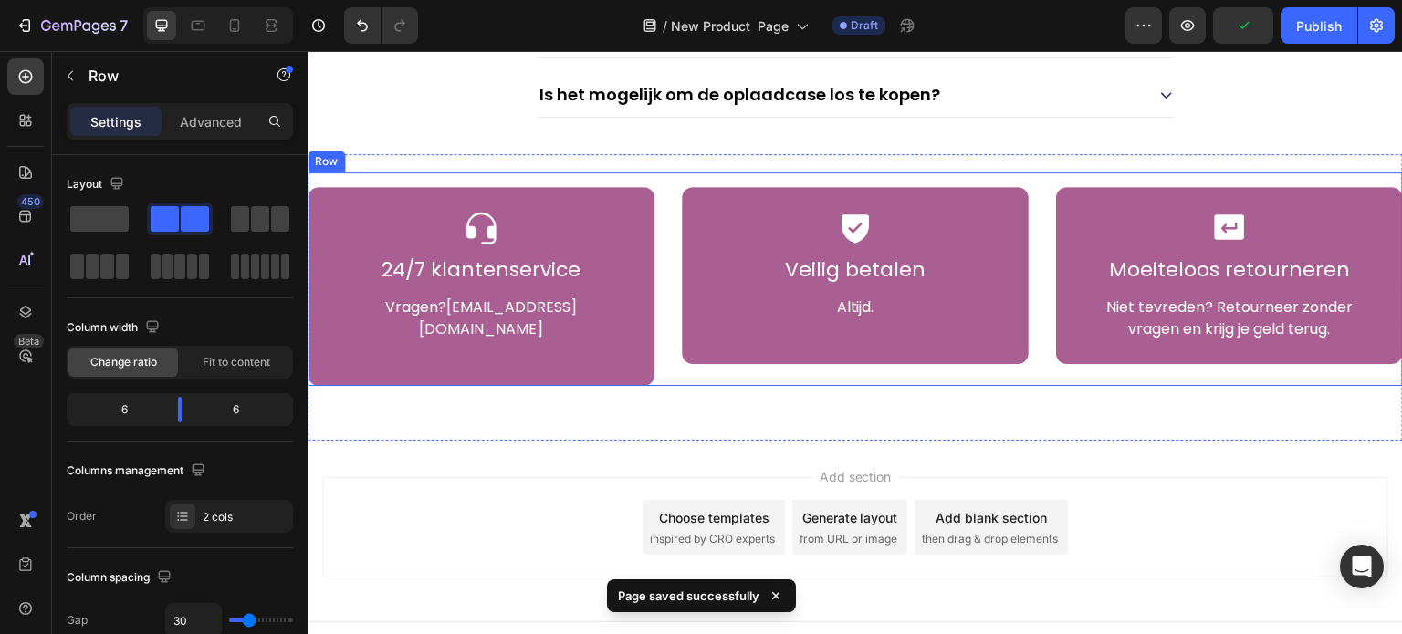
scroll to position [7829, 0]
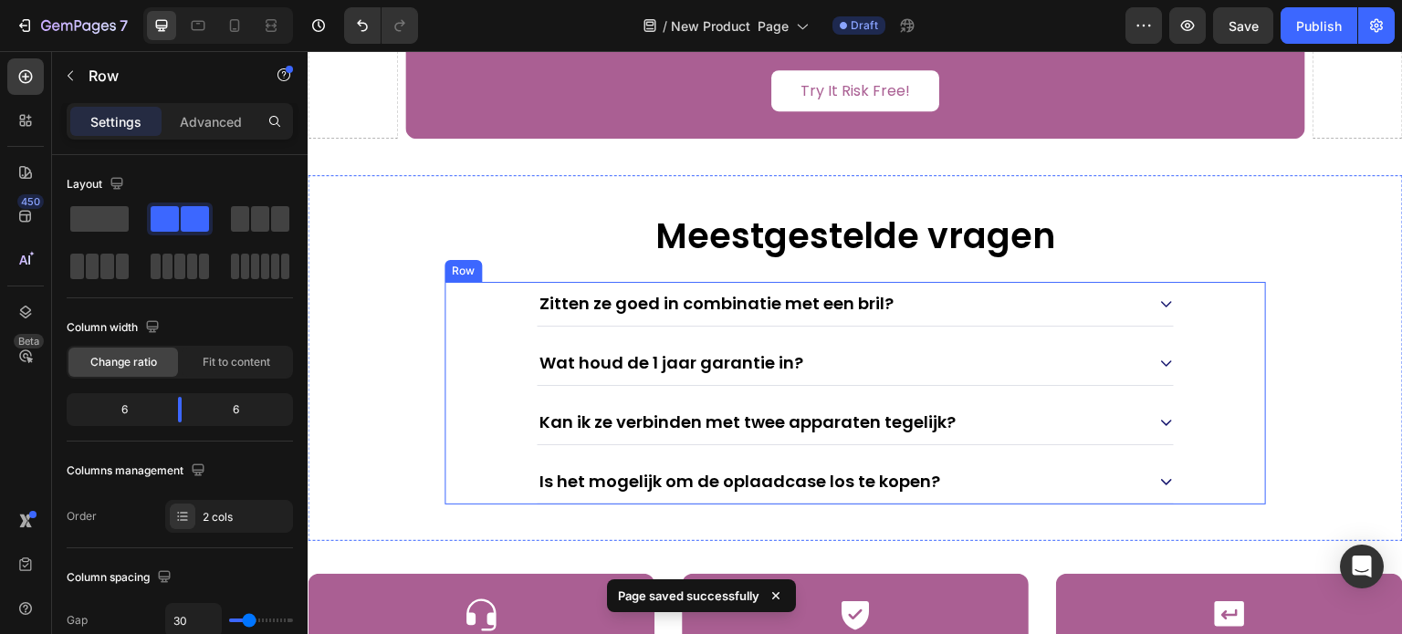
click at [507, 300] on div "Zitten ze goed in combinatie met een bril? Wat houd de 1 jaar garantie in? Kan …" at bounding box center [855, 393] width 821 height 223
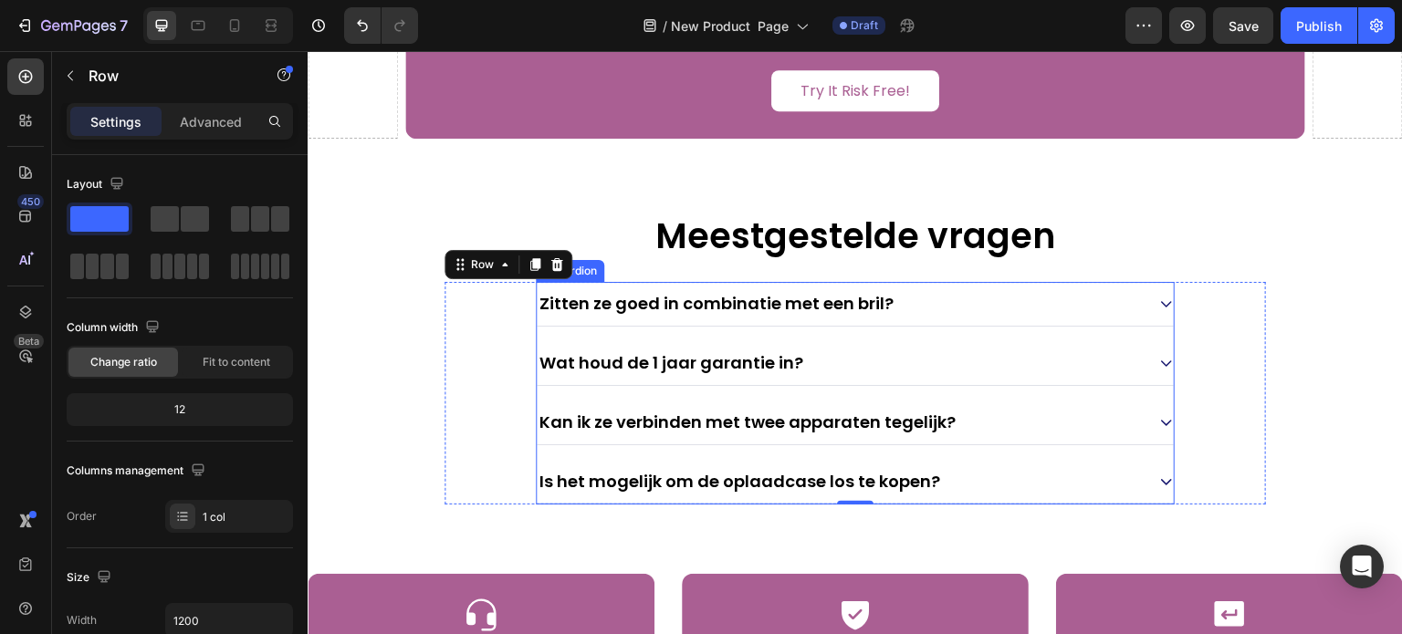
click at [900, 355] on div "Wat houd de 1 jaar garantie in?" at bounding box center [841, 363] width 608 height 29
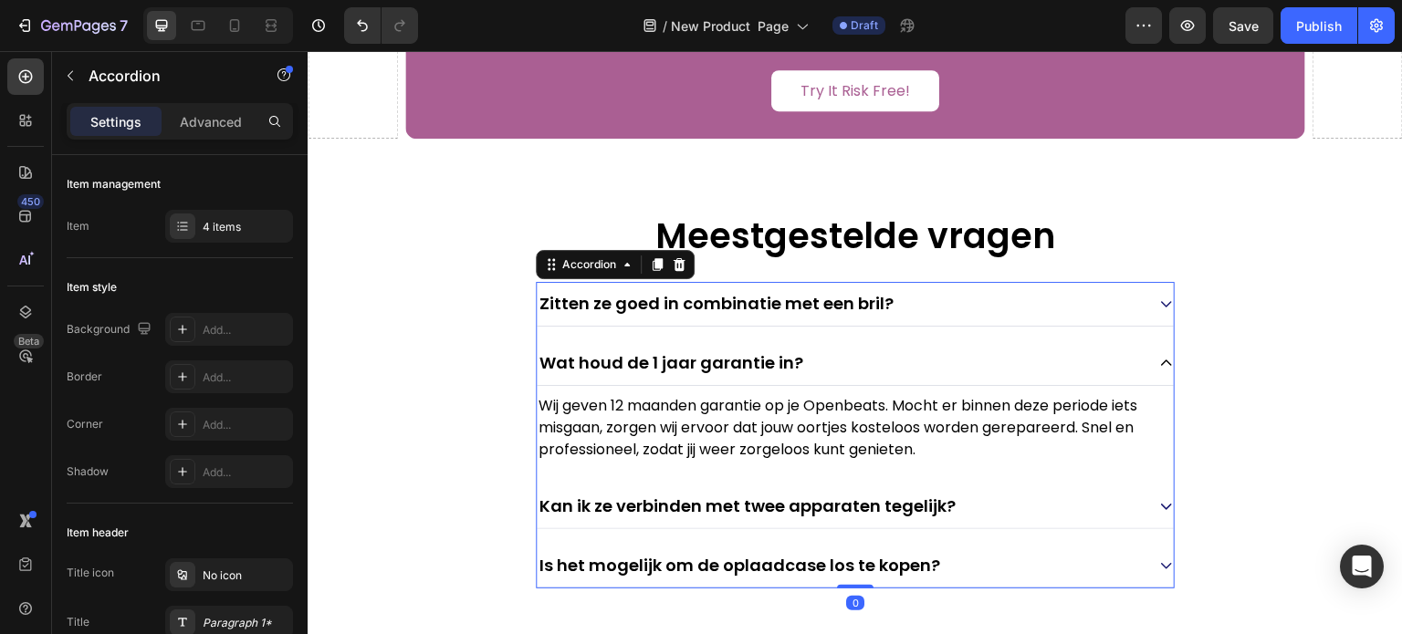
click at [900, 355] on div "Wat houd de 1 jaar garantie in?" at bounding box center [841, 363] width 608 height 29
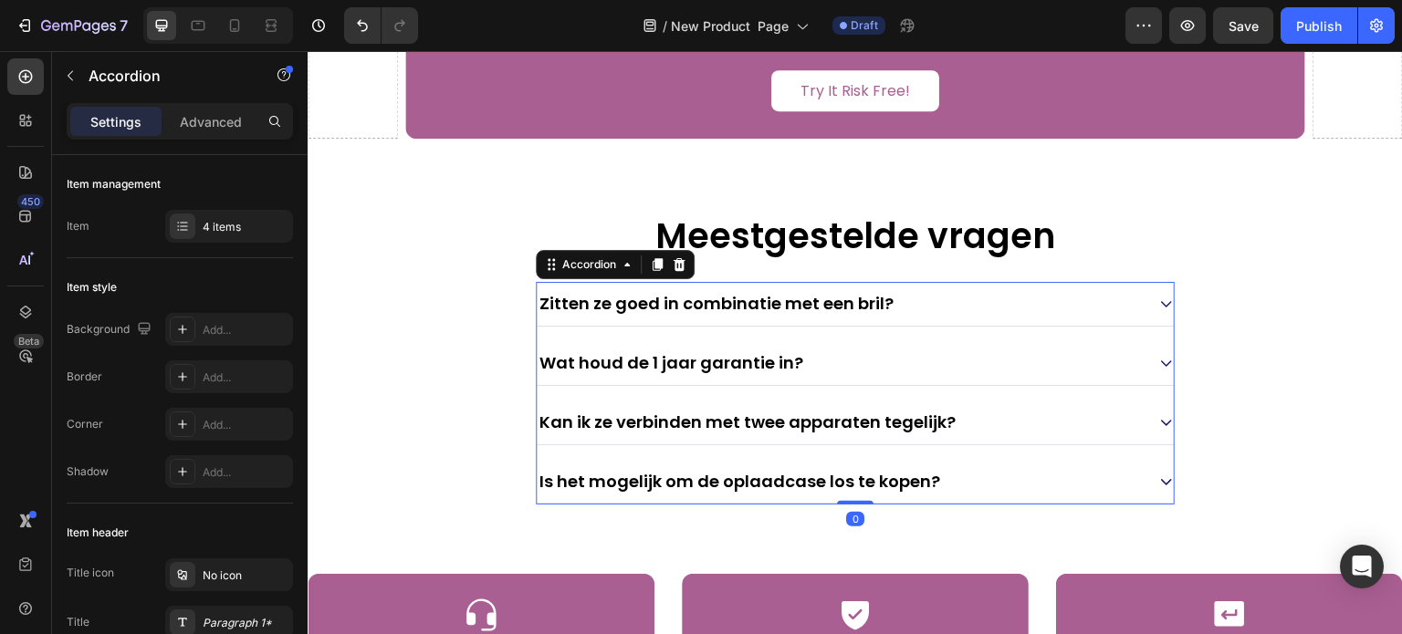
click at [1012, 417] on div "Kan ik ze verbinden met twee apparaten tegelijk?" at bounding box center [841, 422] width 608 height 29
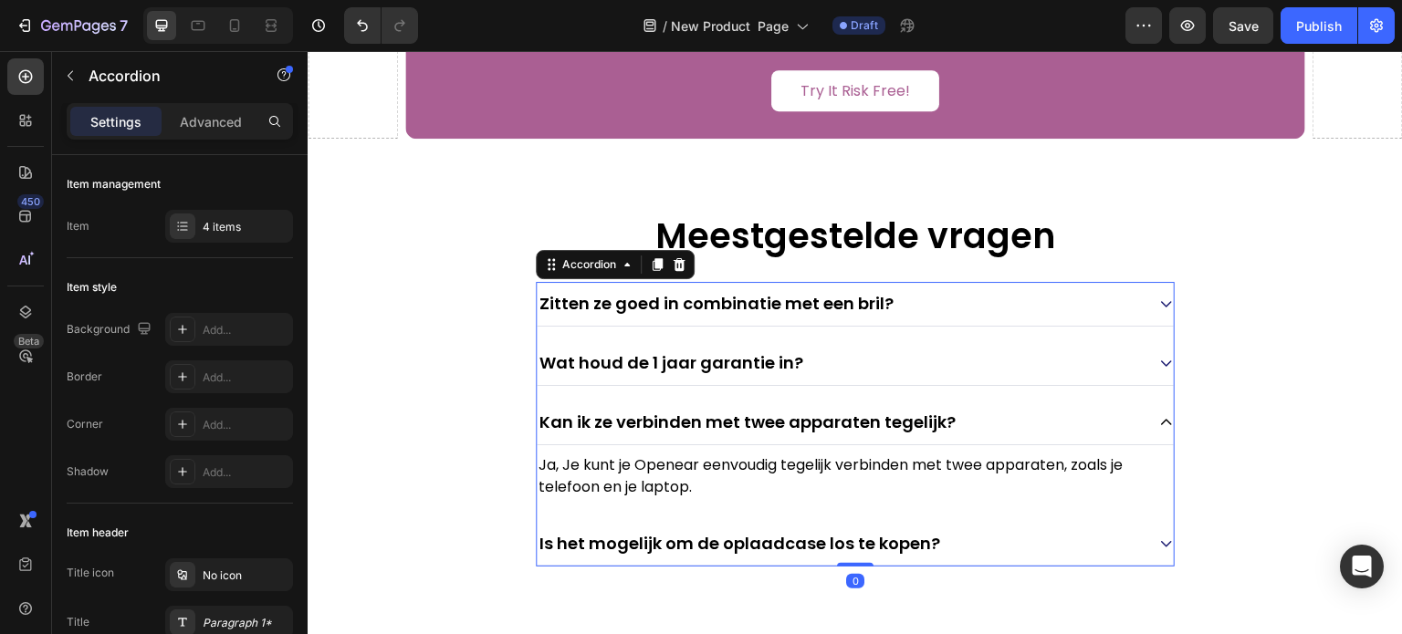
click at [1012, 417] on div "Kan ik ze verbinden met twee apparaten tegelijk?" at bounding box center [841, 422] width 608 height 29
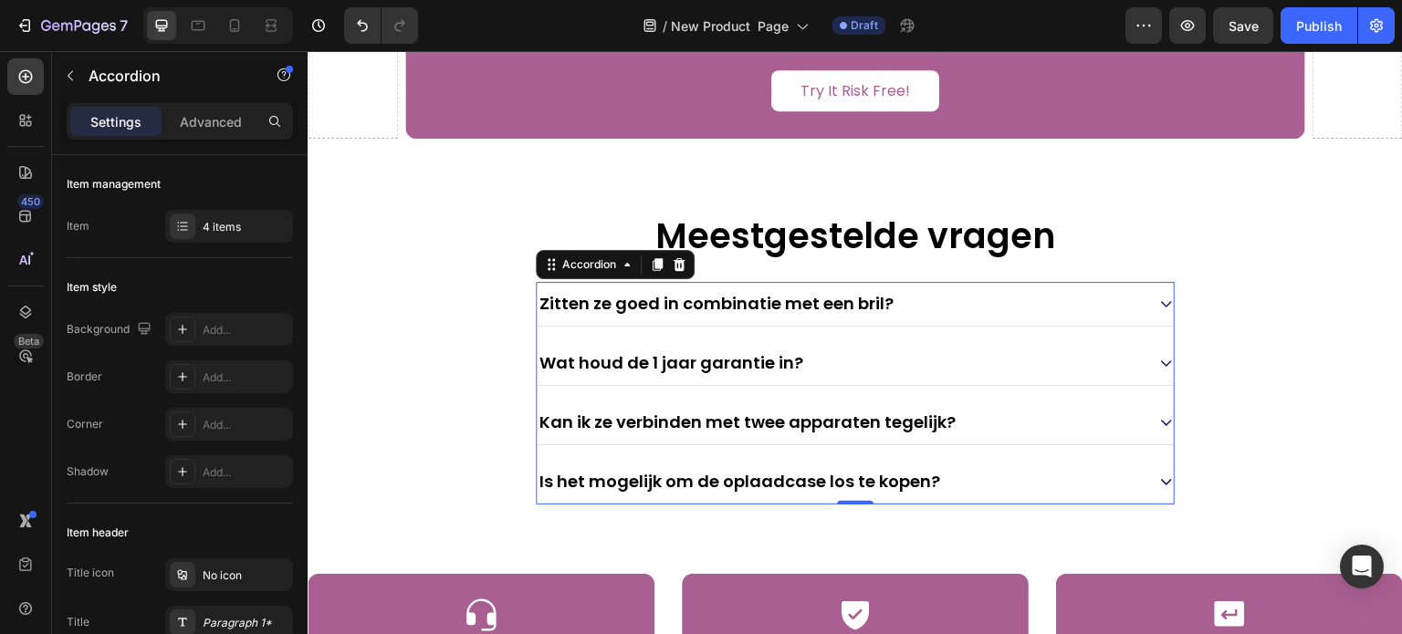
click at [1027, 485] on div "Is het mogelijk om de oplaadcase los te kopen?" at bounding box center [841, 481] width 608 height 29
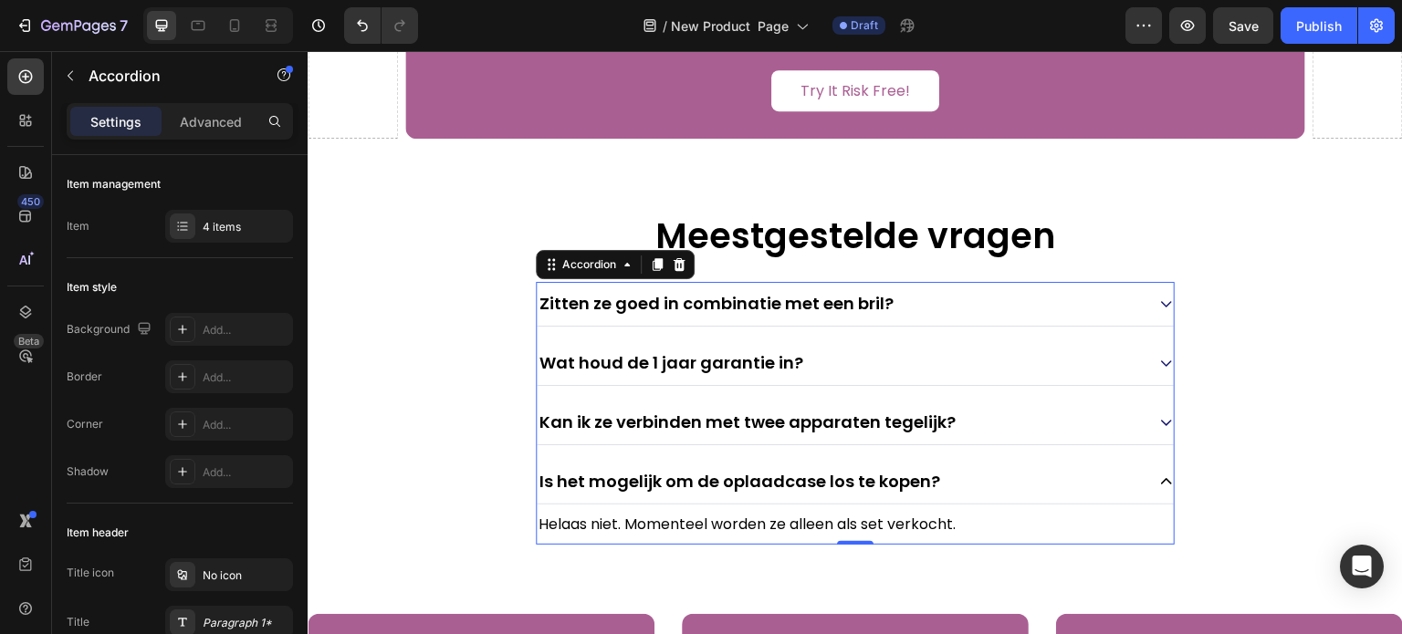
click at [1027, 485] on div "Is het mogelijk om de oplaadcase los te kopen?" at bounding box center [841, 481] width 608 height 29
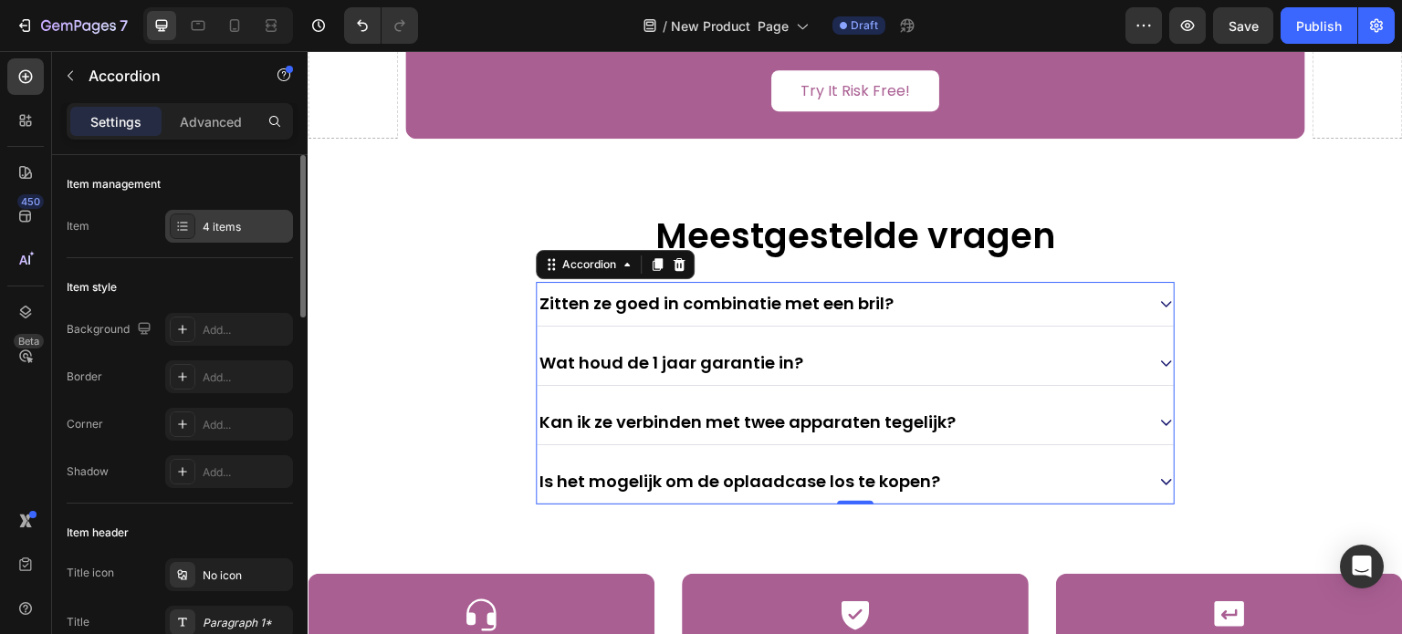
click at [235, 227] on div "4 items" at bounding box center [246, 227] width 86 height 16
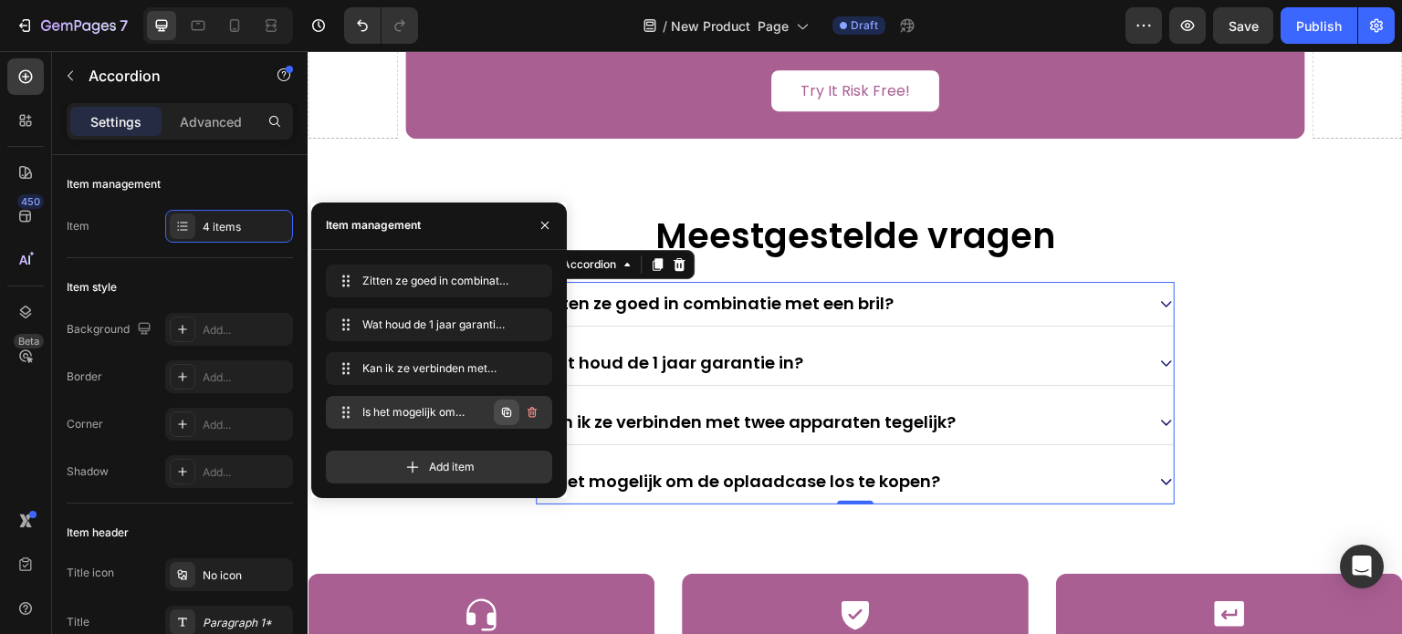
click at [511, 414] on icon "button" at bounding box center [506, 412] width 15 height 15
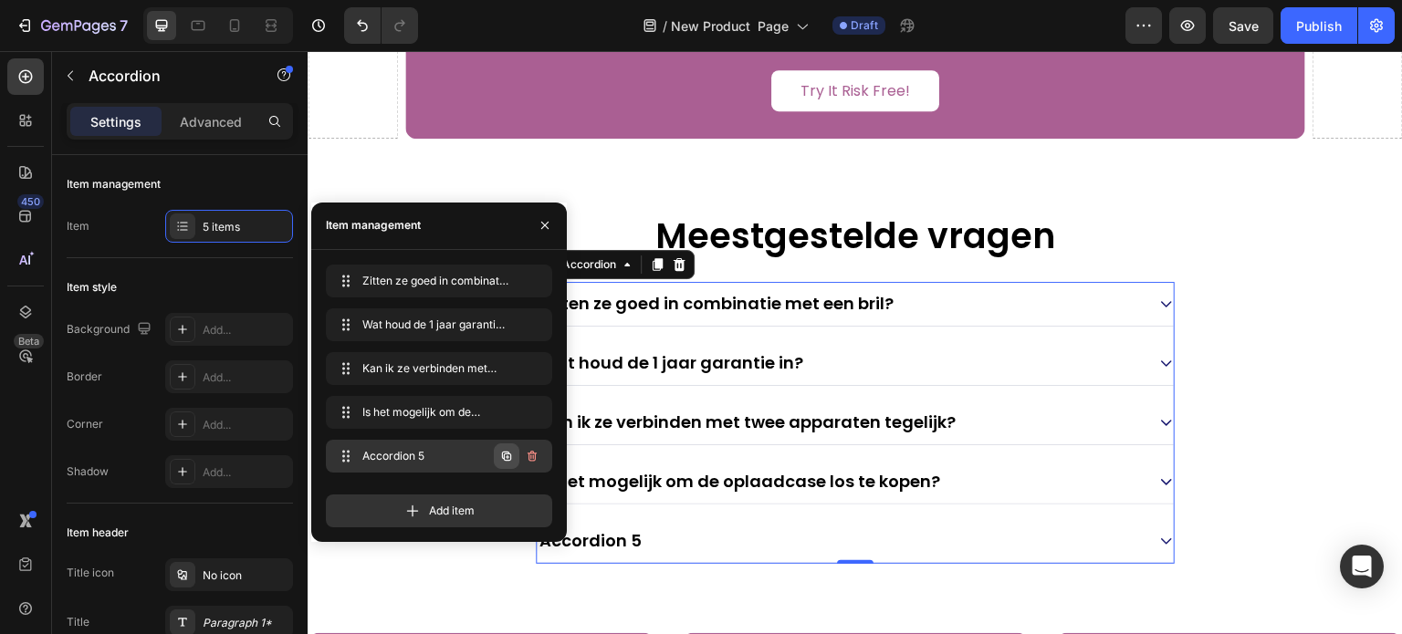
click at [506, 452] on icon "button" at bounding box center [506, 455] width 9 height 9
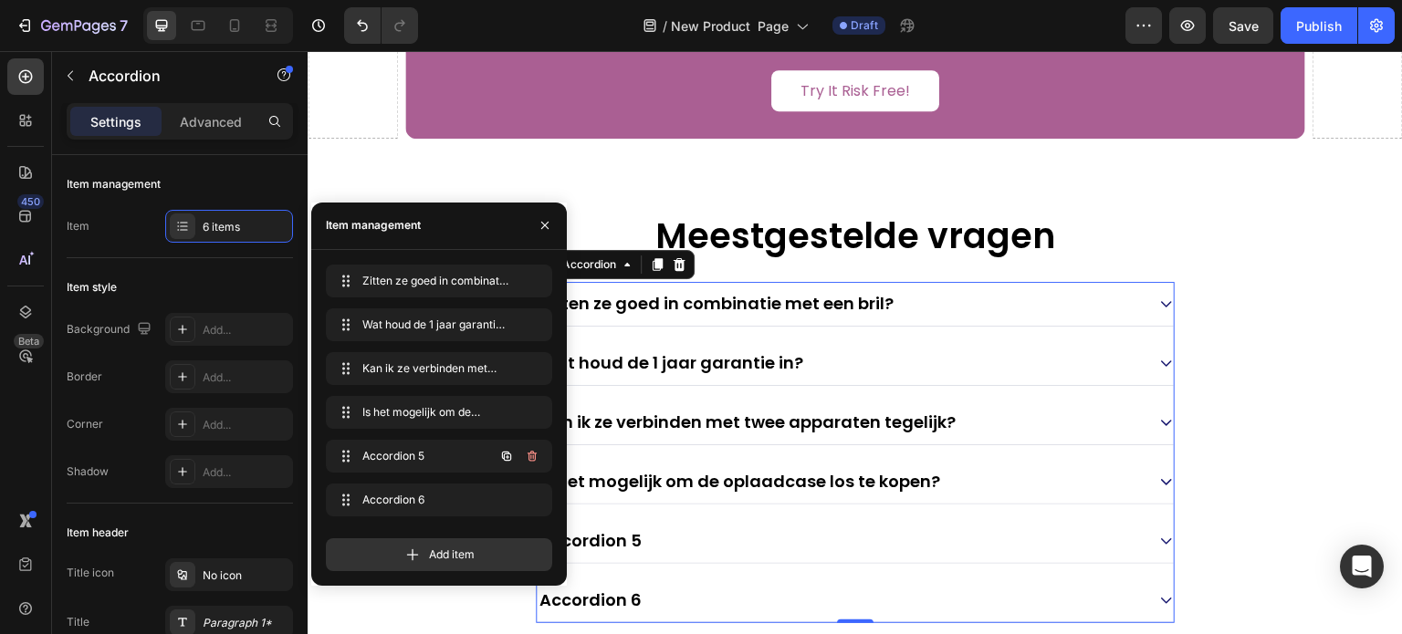
click at [506, 452] on icon "button" at bounding box center [506, 455] width 9 height 9
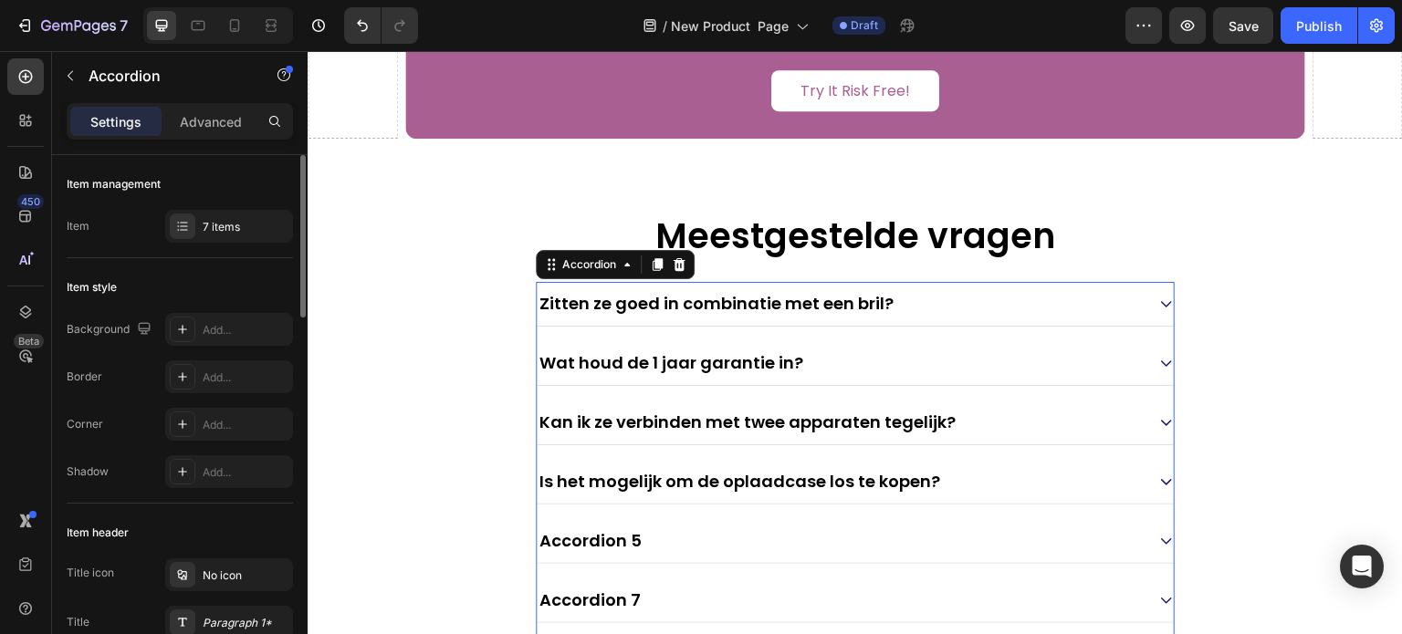
click at [230, 281] on div "Item style" at bounding box center [180, 287] width 226 height 29
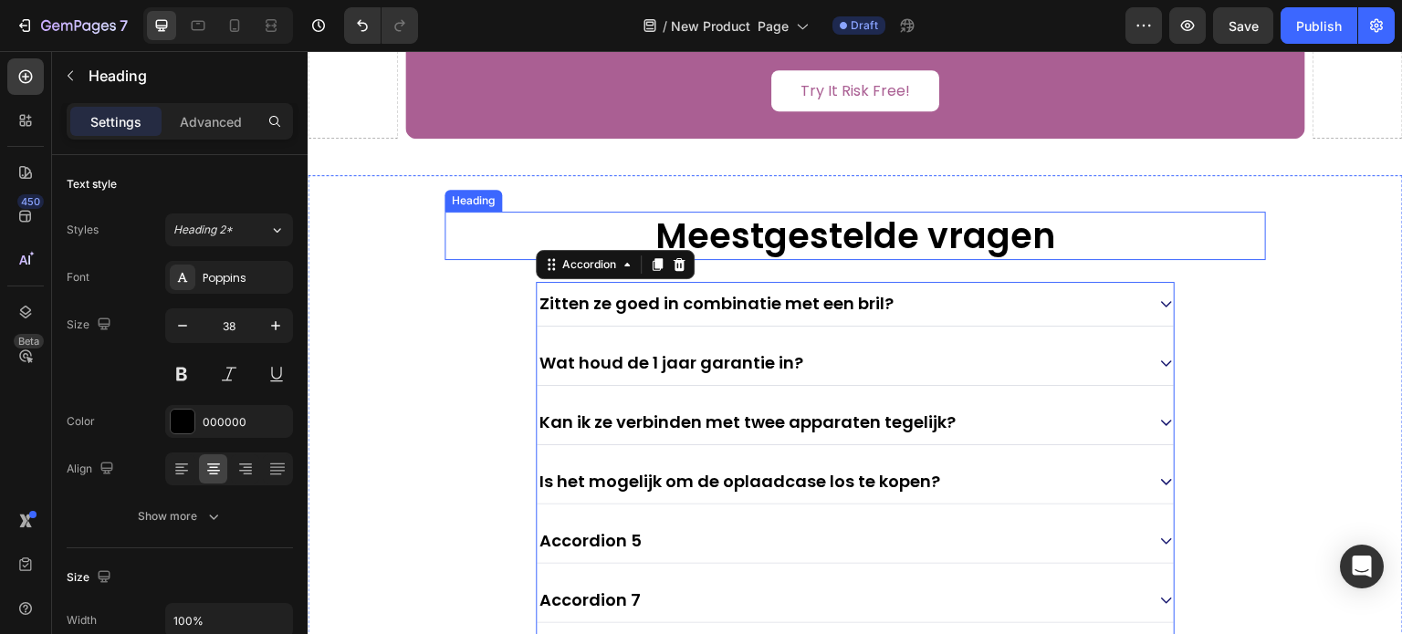
click at [475, 224] on h2 "Meestgestelde vragen" at bounding box center [855, 236] width 821 height 48
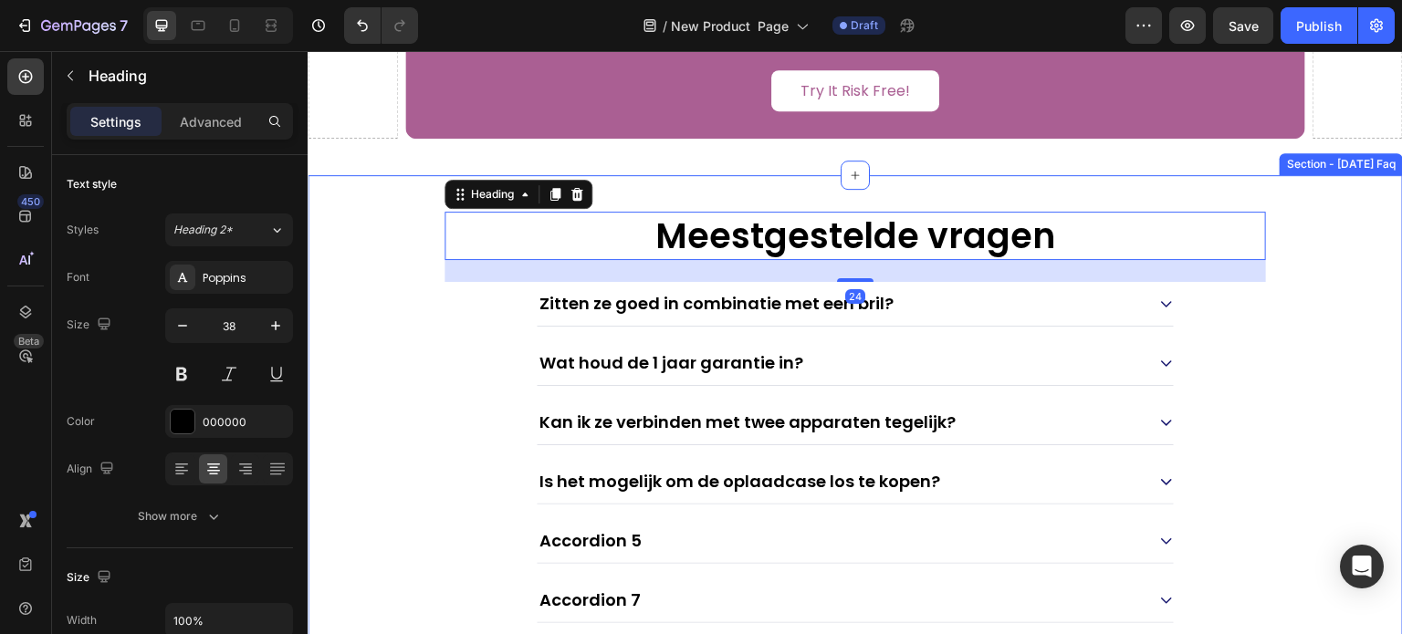
click at [351, 287] on div "Meestgestelde vragen Heading 24 Zitten ze goed in combinatie met een bril? Wat …" at bounding box center [855, 447] width 1095 height 544
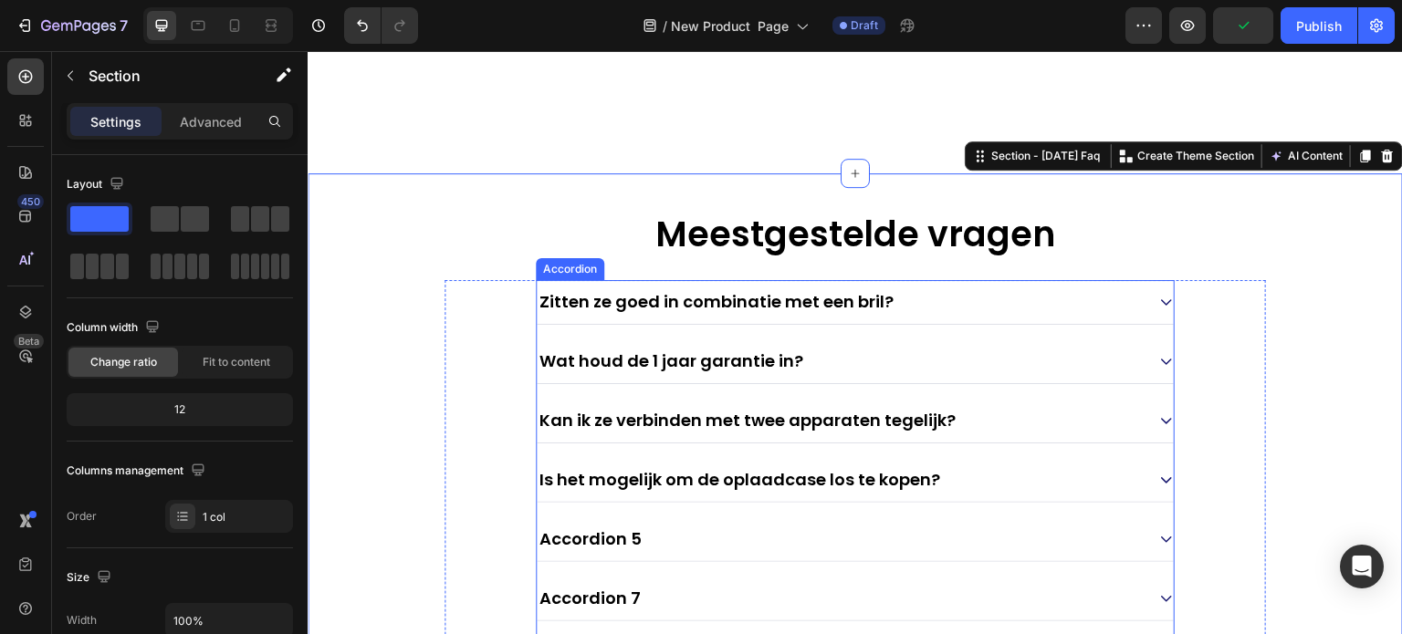
scroll to position [8011, 0]
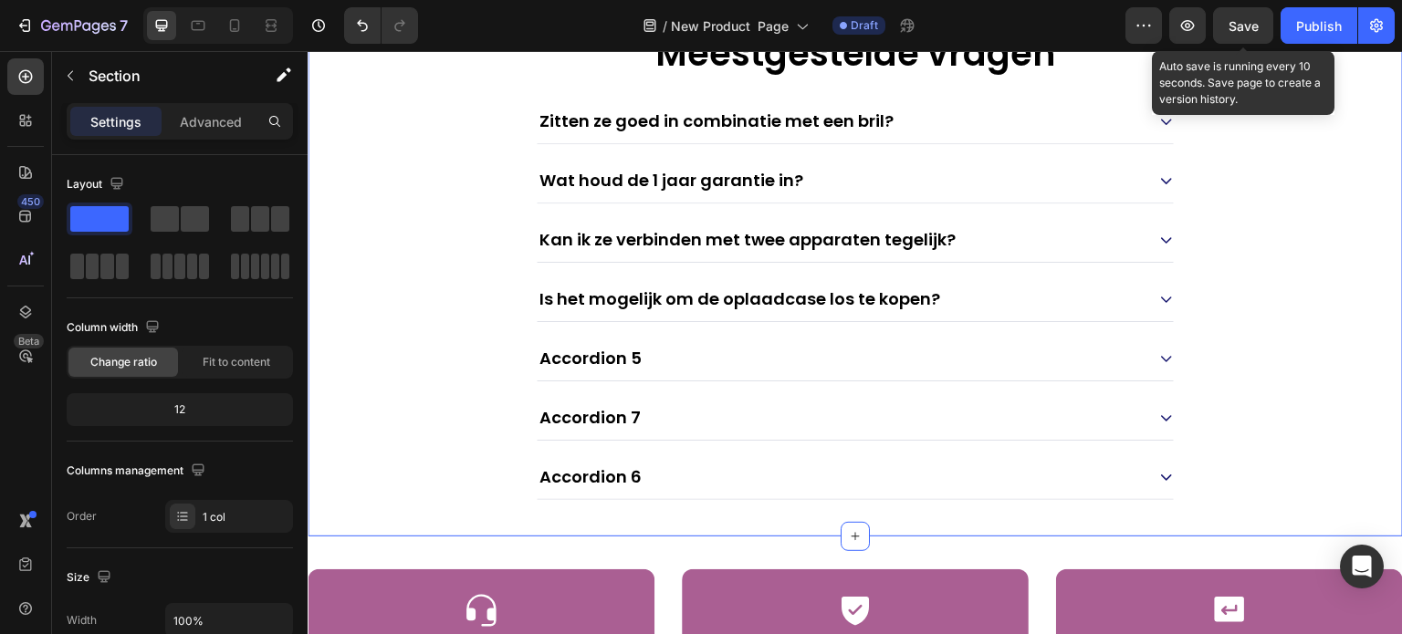
click at [1240, 24] on span "Save" at bounding box center [1244, 26] width 30 height 16
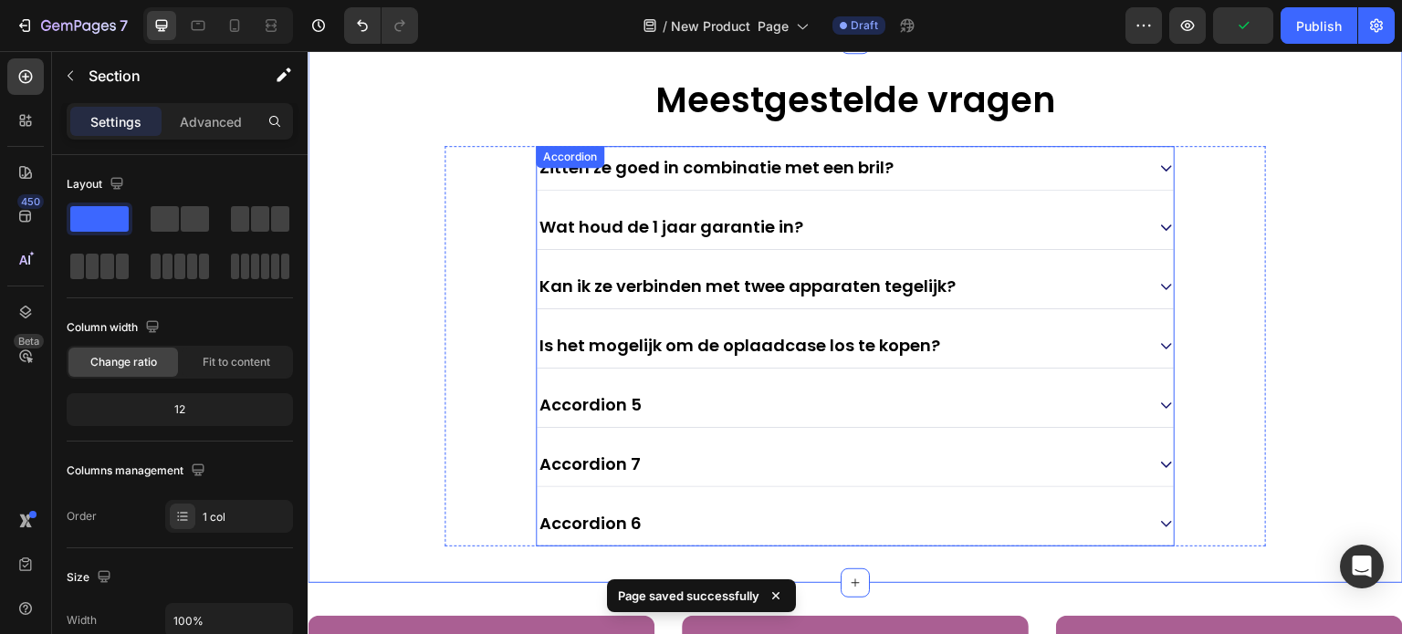
scroll to position [7920, 0]
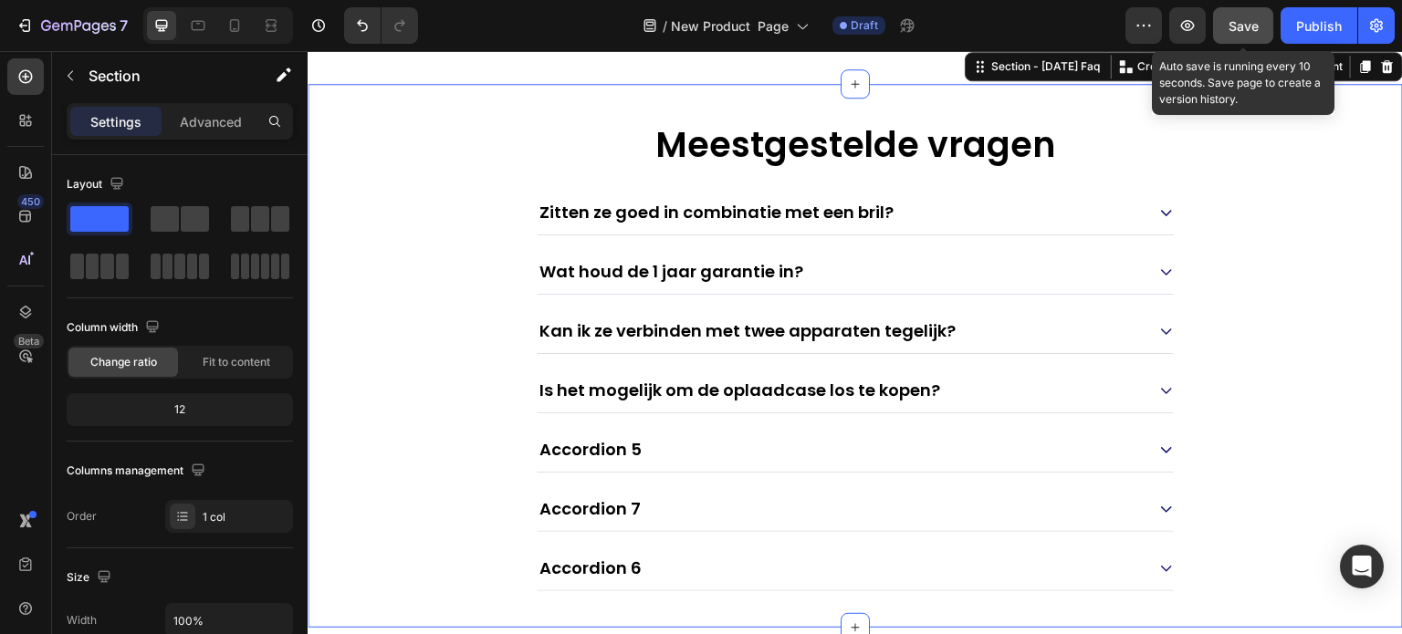
click at [1236, 37] on button "Save" at bounding box center [1243, 25] width 60 height 37
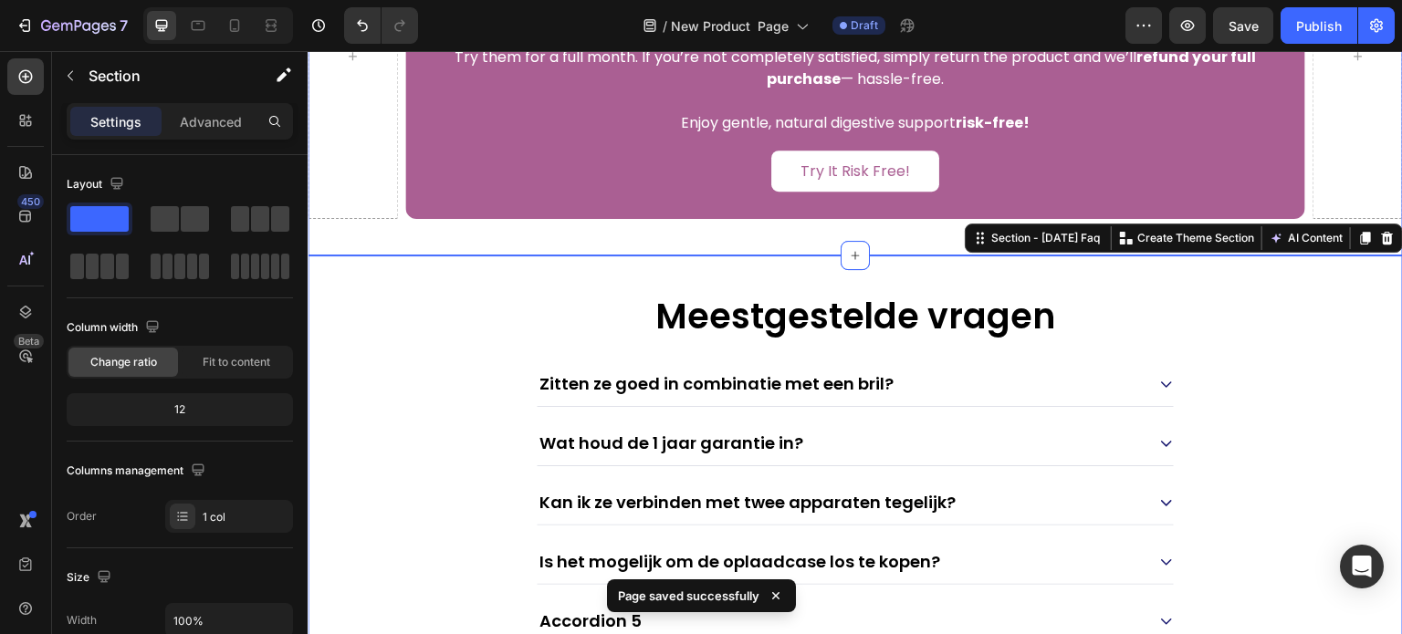
scroll to position [8205, 0]
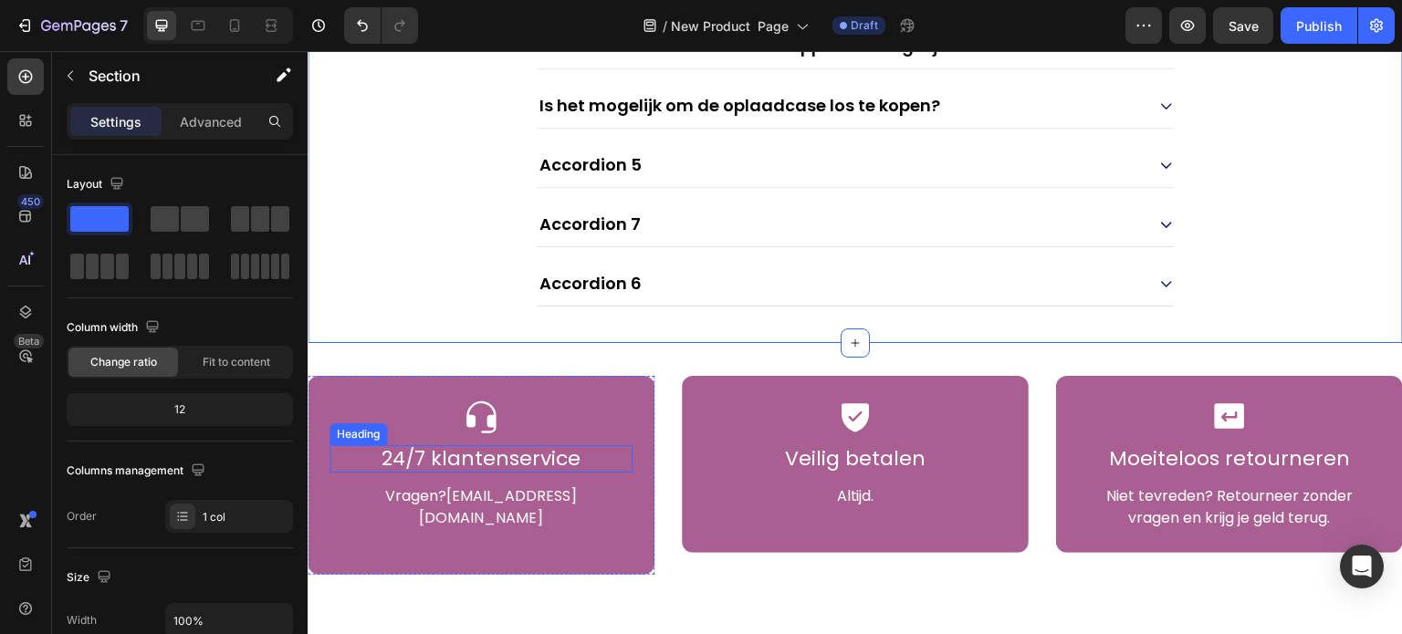
click at [559, 453] on h2 "24/7 klantenservice" at bounding box center [481, 458] width 303 height 27
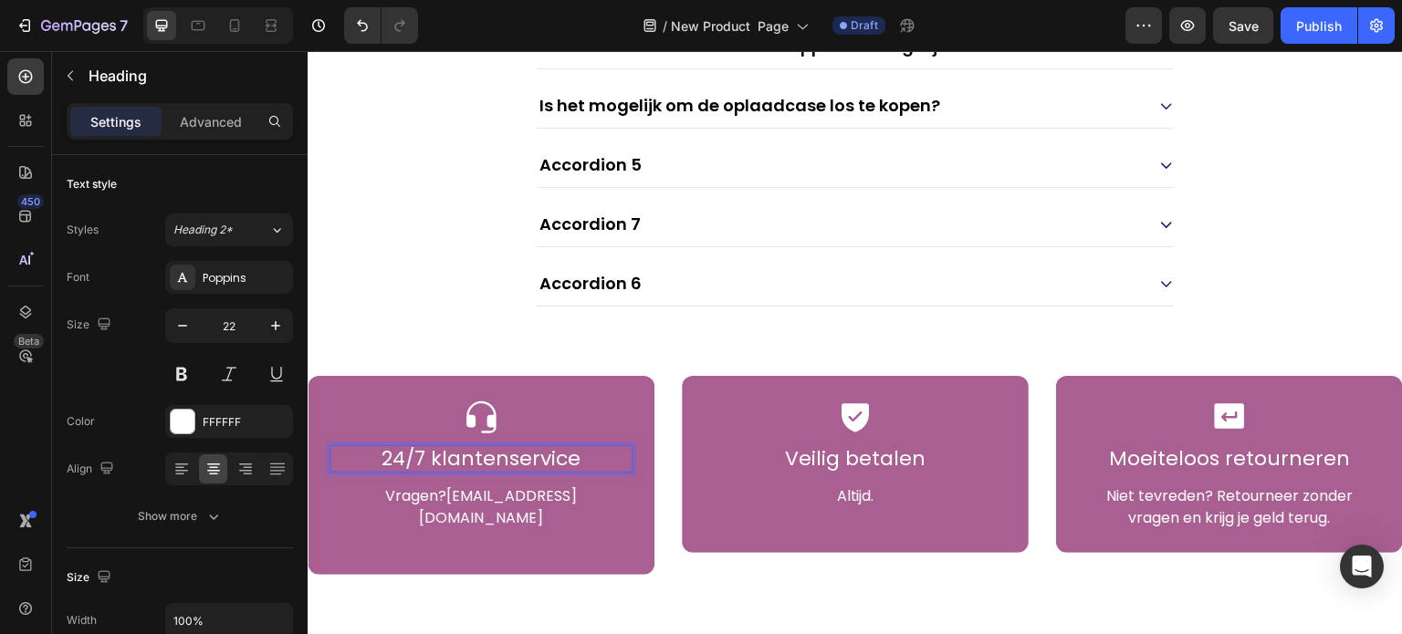
click at [559, 453] on h2 "24/7 klantenservice" at bounding box center [481, 458] width 303 height 27
click at [559, 453] on p "24/7 klantenservice" at bounding box center [480, 459] width 299 height 24
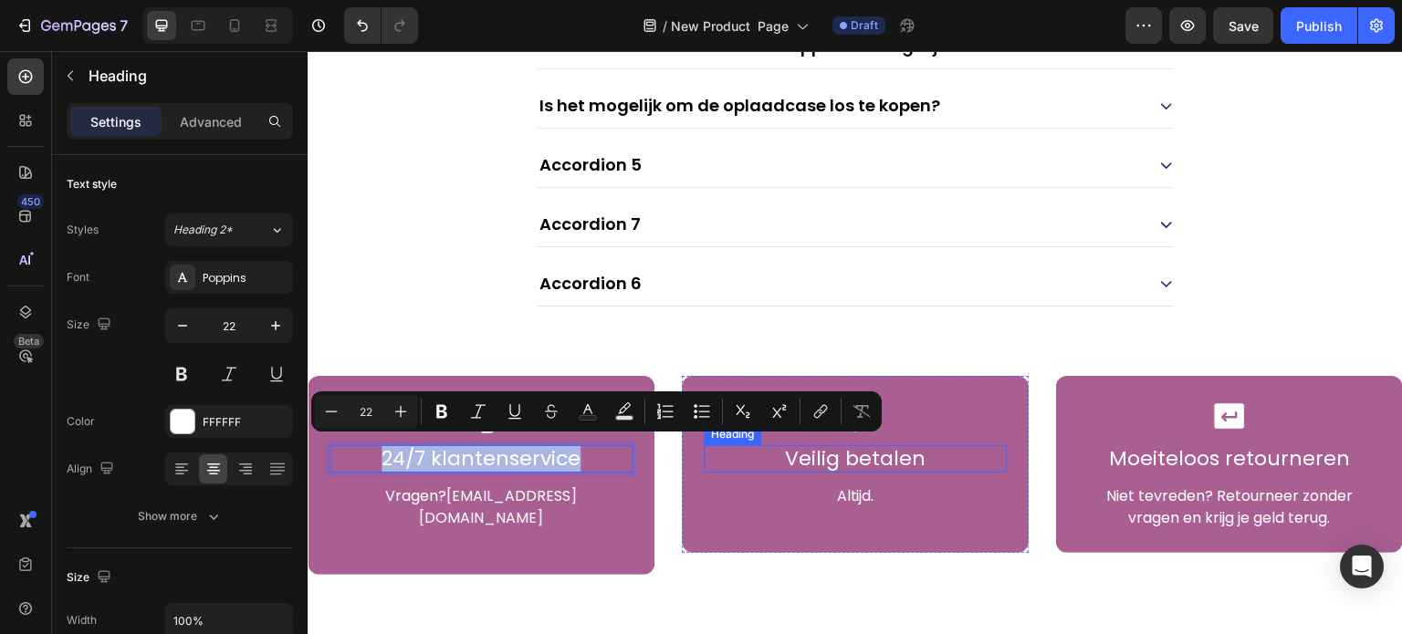
click at [849, 460] on h2 "Veilig betalen" at bounding box center [855, 458] width 303 height 27
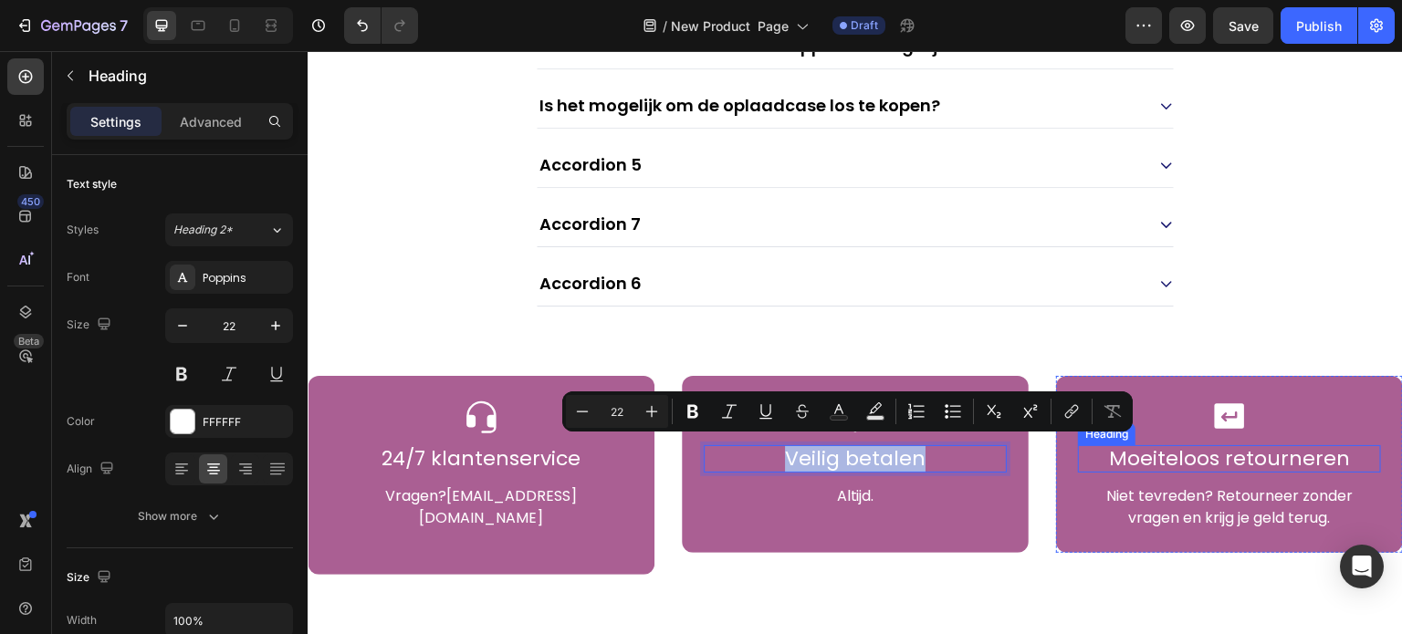
click at [1125, 462] on h2 "Moeiteloos retourneren" at bounding box center [1229, 458] width 303 height 27
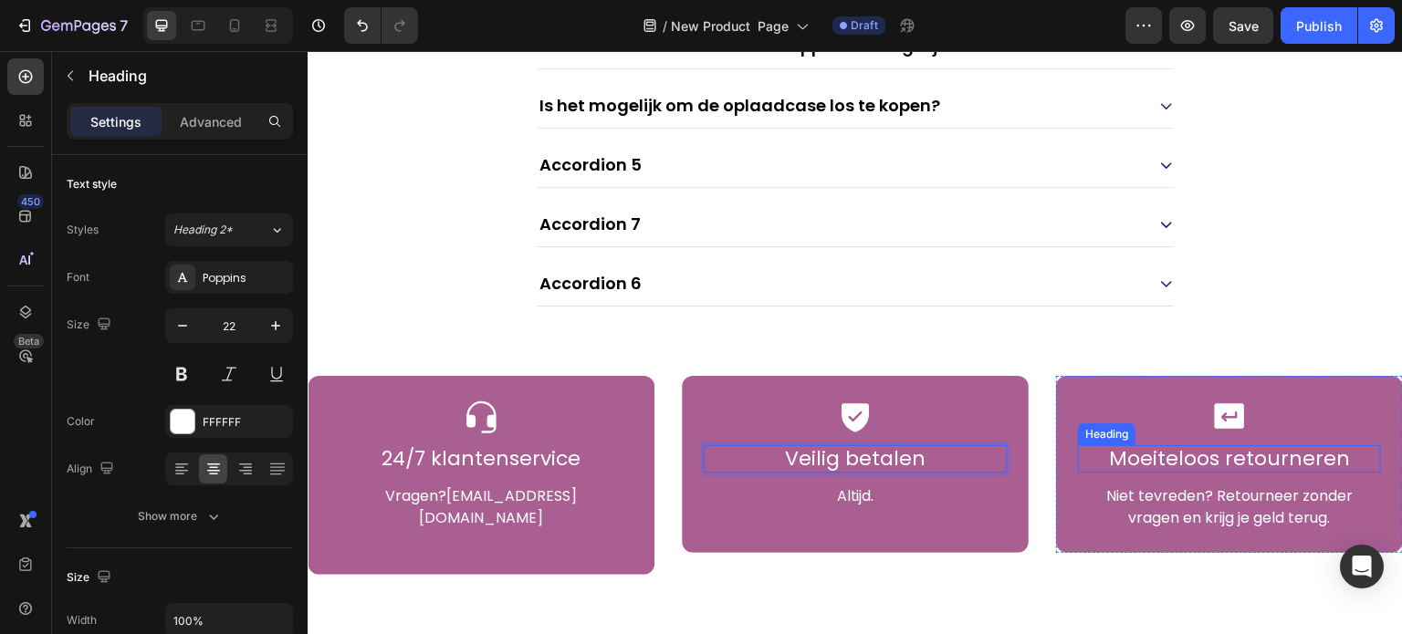
click at [1125, 462] on h2 "Moeiteloos retourneren" at bounding box center [1229, 458] width 303 height 27
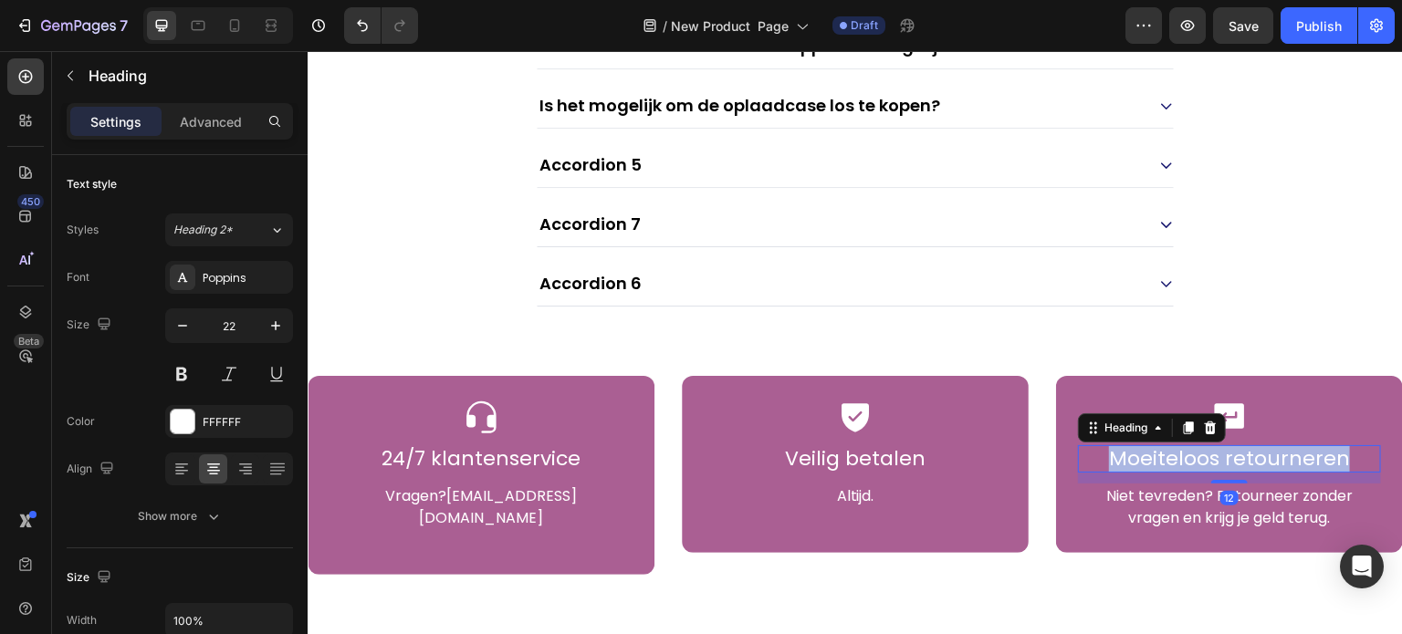
click at [1125, 462] on p "Moeiteloos retourneren" at bounding box center [1229, 459] width 299 height 24
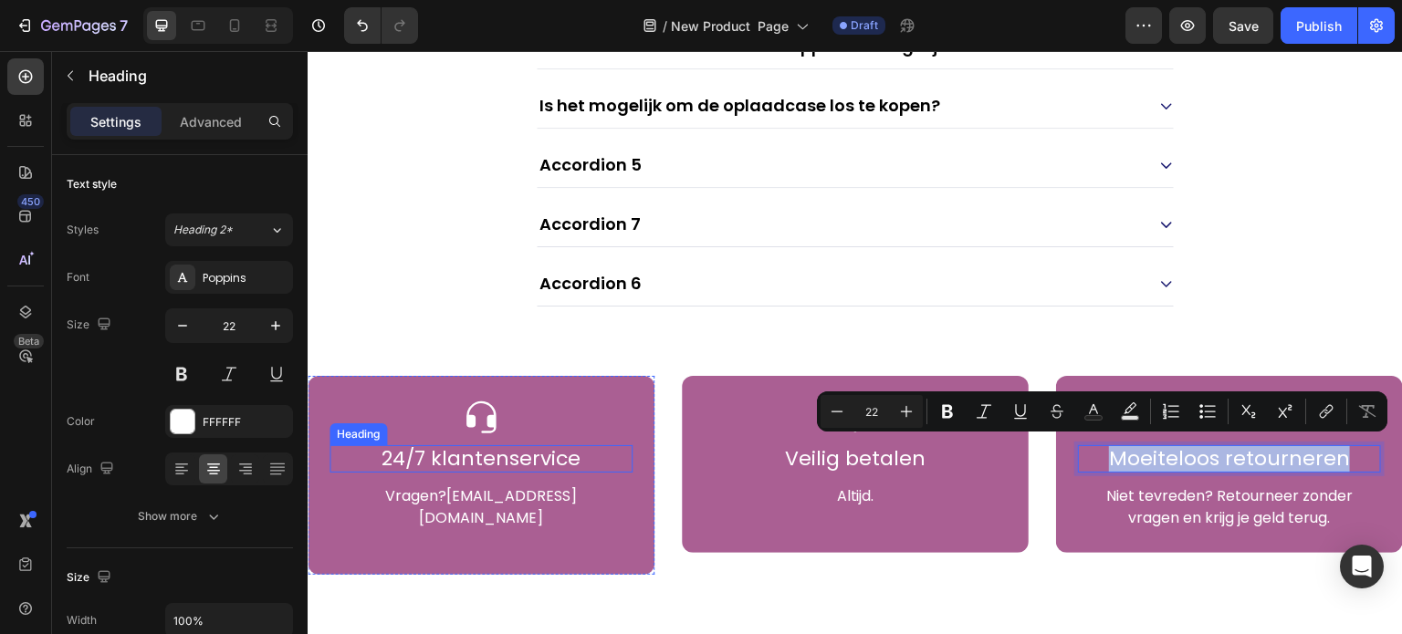
drag, startPoint x: 478, startPoint y: 449, endPoint x: 528, endPoint y: 479, distance: 57.8
click at [480, 449] on p "24/7 klantenservice" at bounding box center [480, 459] width 299 height 24
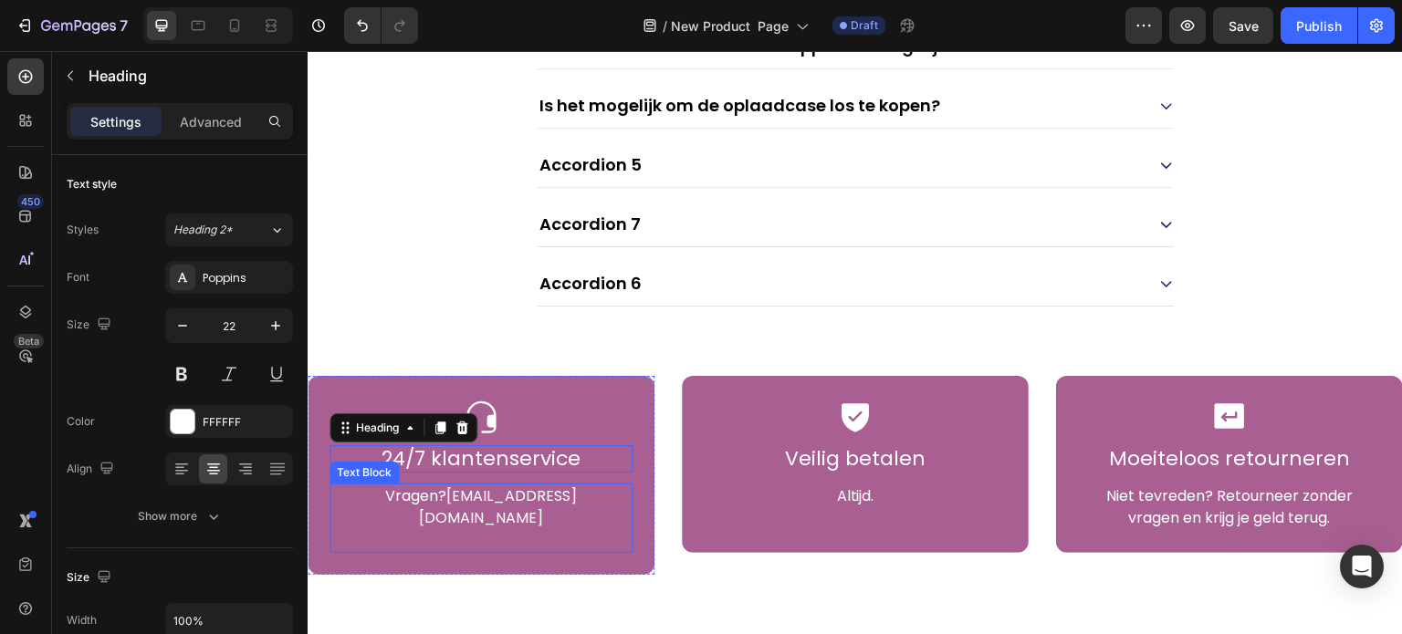
click at [528, 484] on div "Vragen? [EMAIL_ADDRESS][DOMAIN_NAME]" at bounding box center [481, 518] width 303 height 69
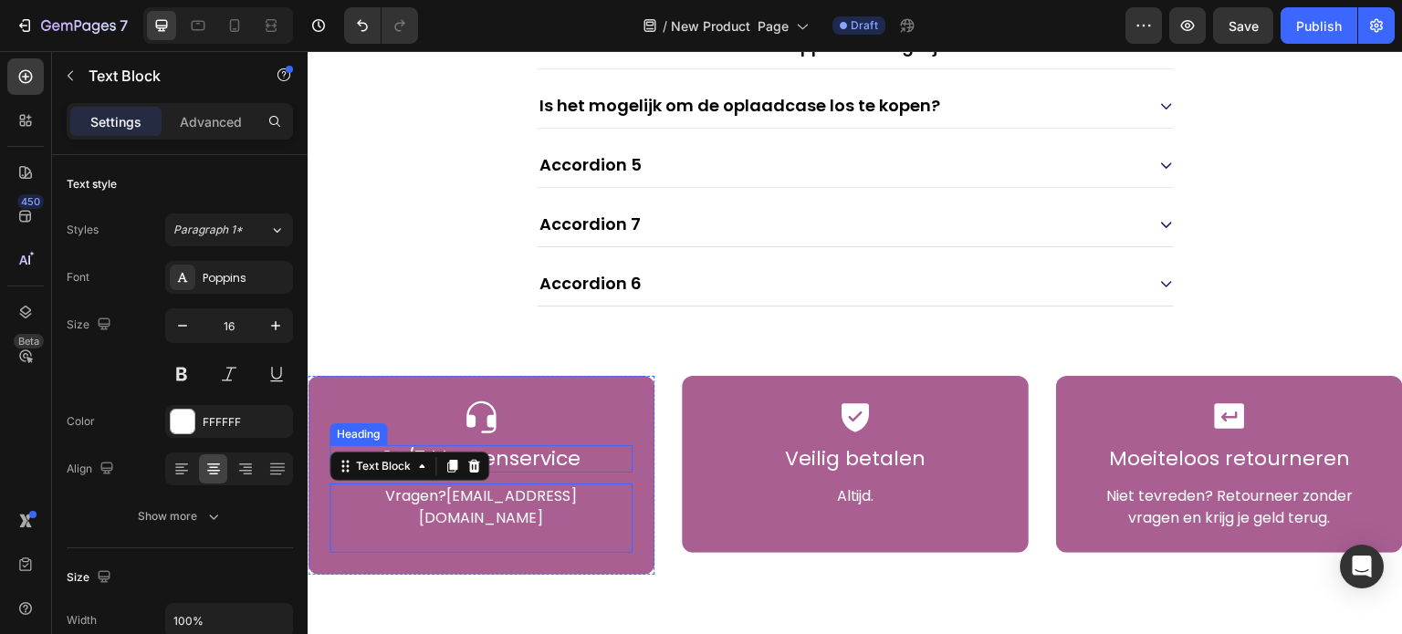
click at [504, 450] on p "24/7 klantenservice" at bounding box center [480, 459] width 299 height 24
click at [526, 492] on link "[EMAIL_ADDRESS][DOMAIN_NAME]" at bounding box center [498, 507] width 158 height 43
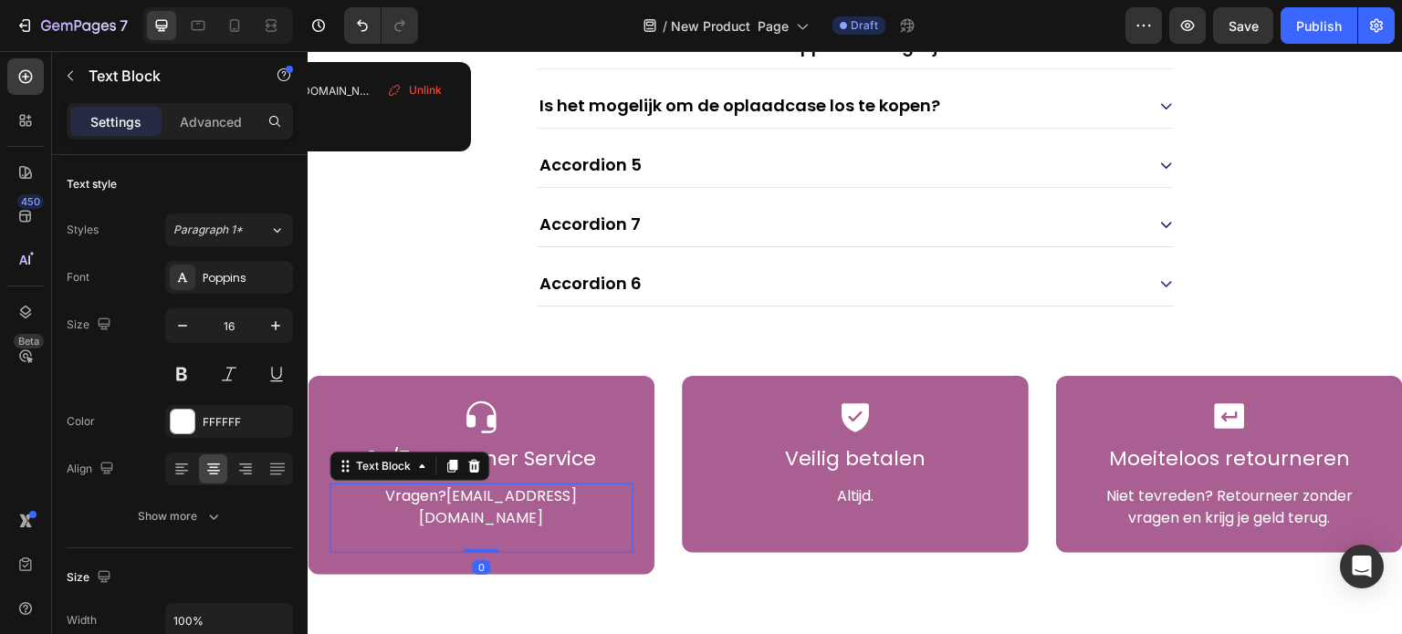
click at [529, 492] on link "[EMAIL_ADDRESS][DOMAIN_NAME]" at bounding box center [498, 507] width 158 height 43
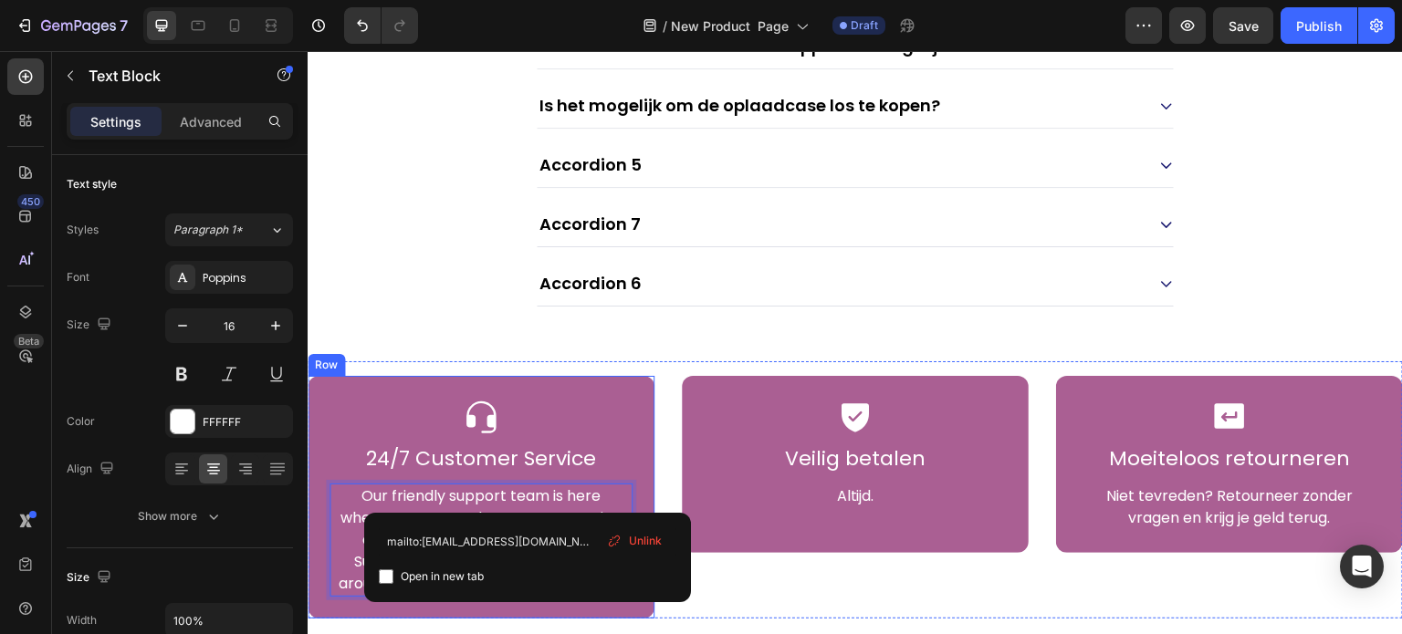
click at [582, 376] on div "Icon 24/7 Customer Service Heading Our friendly support team is here whenever y…" at bounding box center [481, 497] width 347 height 243
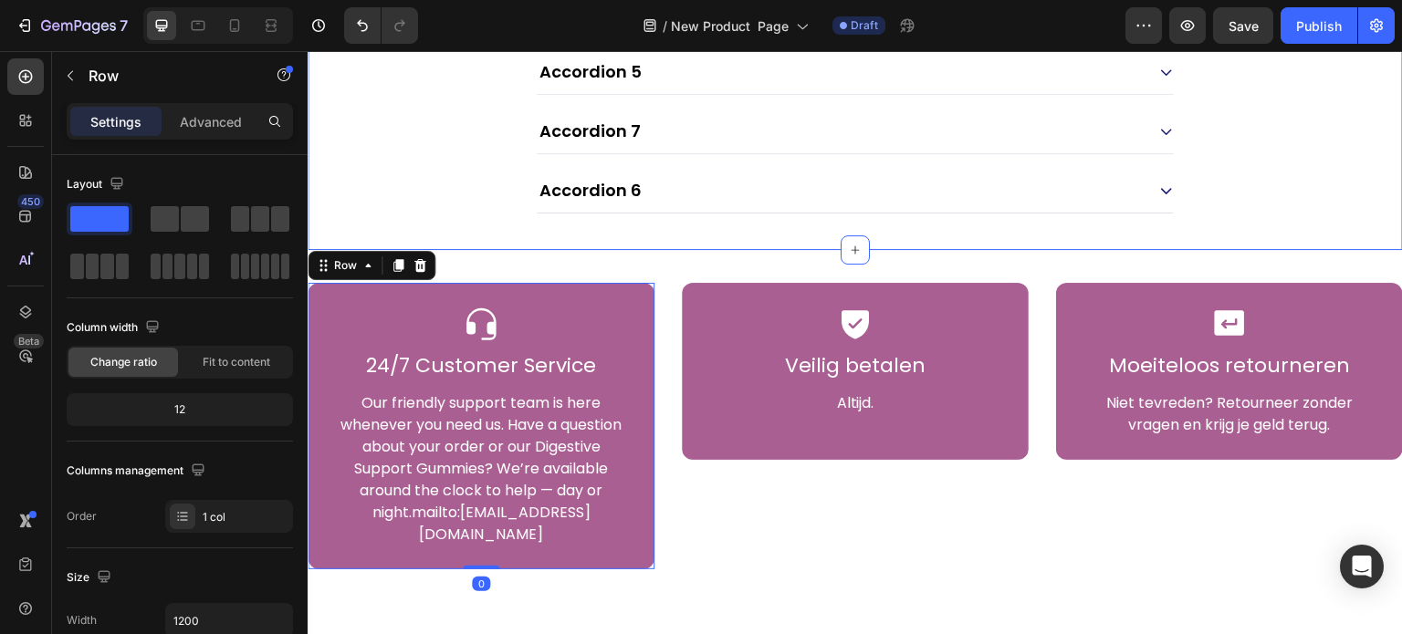
scroll to position [8387, 0]
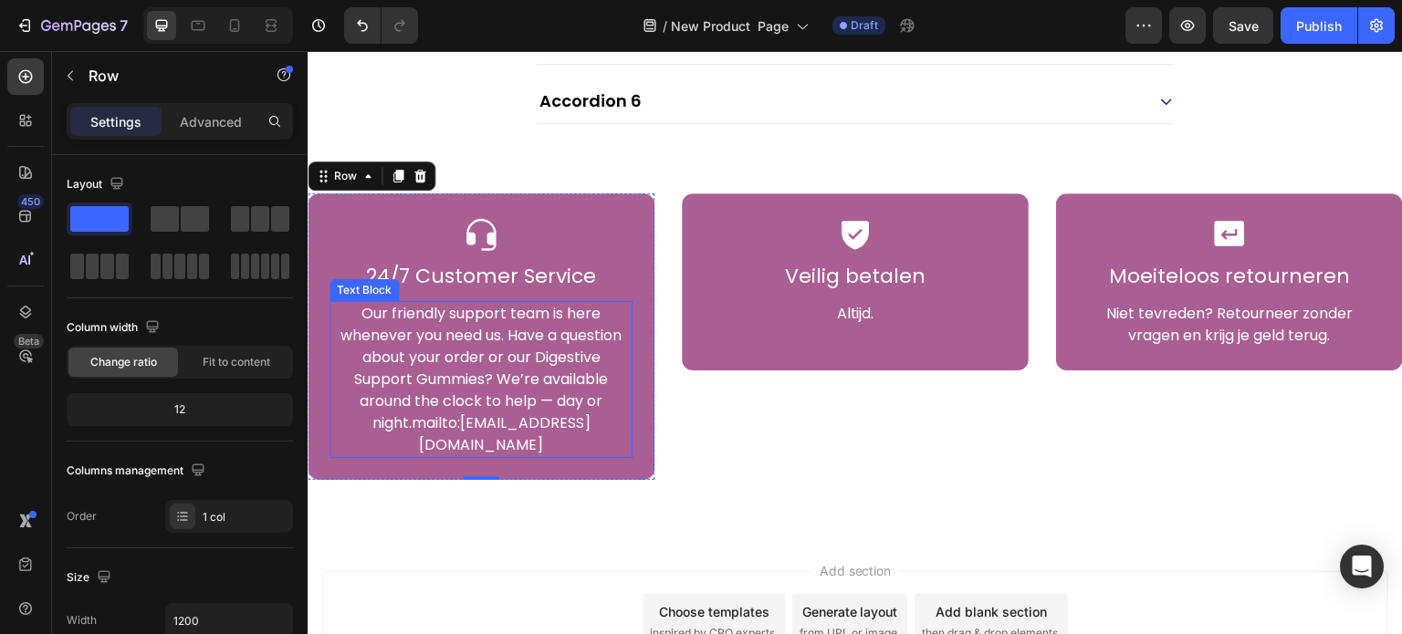
click at [519, 392] on p "Our friendly support team is here whenever you need us. Have a question about y…" at bounding box center [480, 379] width 299 height 153
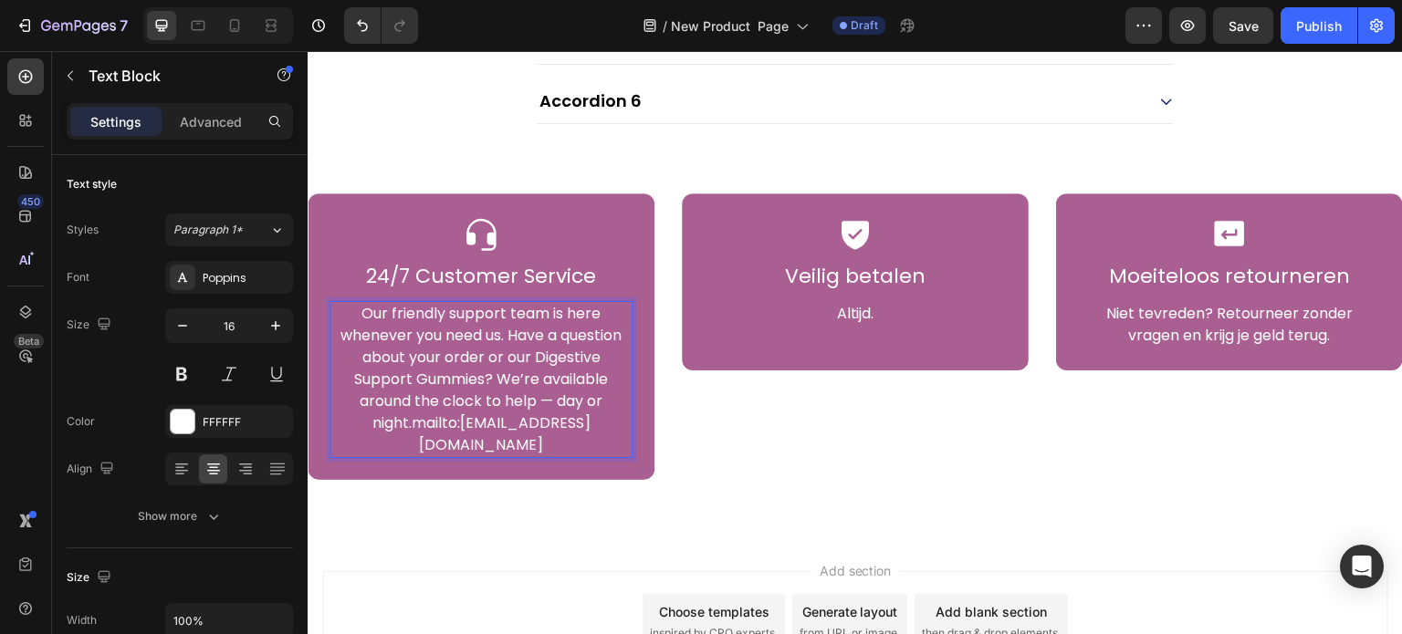
click at [461, 357] on p "Our friendly support team is here whenever you need us. Have a question about y…" at bounding box center [480, 379] width 299 height 153
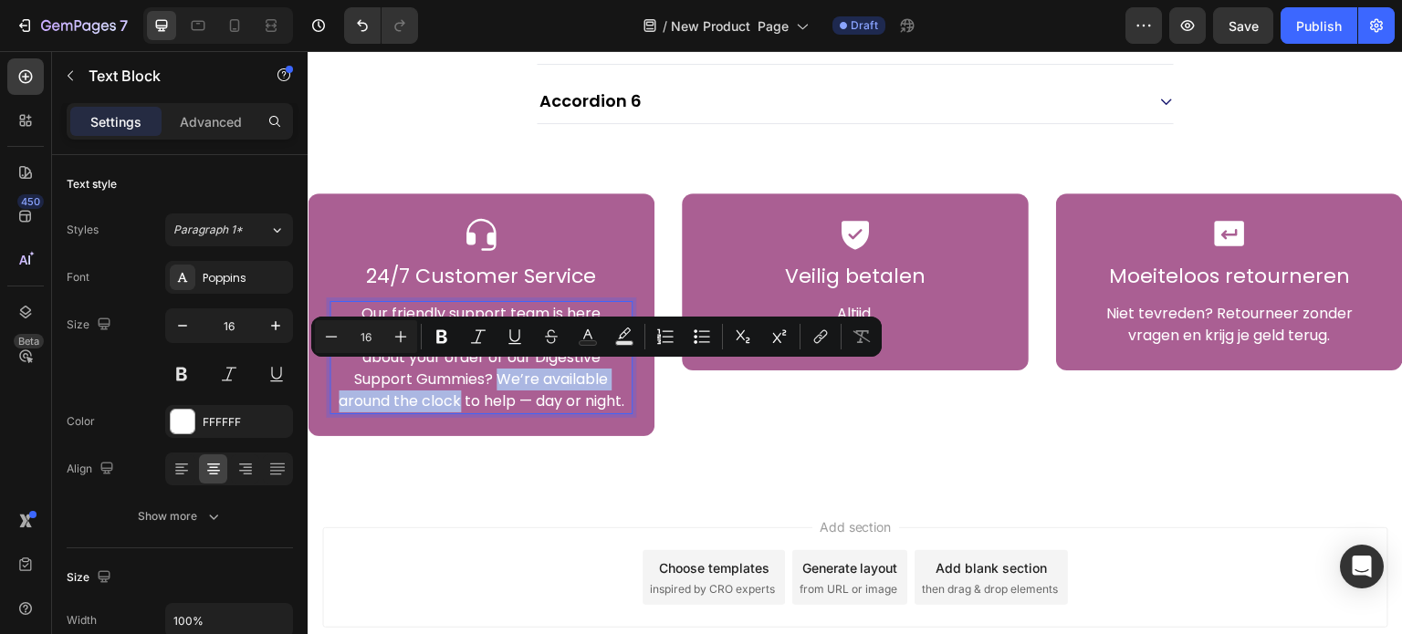
drag, startPoint x: 497, startPoint y: 371, endPoint x: 457, endPoint y: 399, distance: 48.6
click at [457, 399] on p "Our friendly support team is here whenever you need us. Have a question about y…" at bounding box center [480, 358] width 299 height 110
click at [445, 333] on icon "Editor contextual toolbar" at bounding box center [441, 337] width 11 height 14
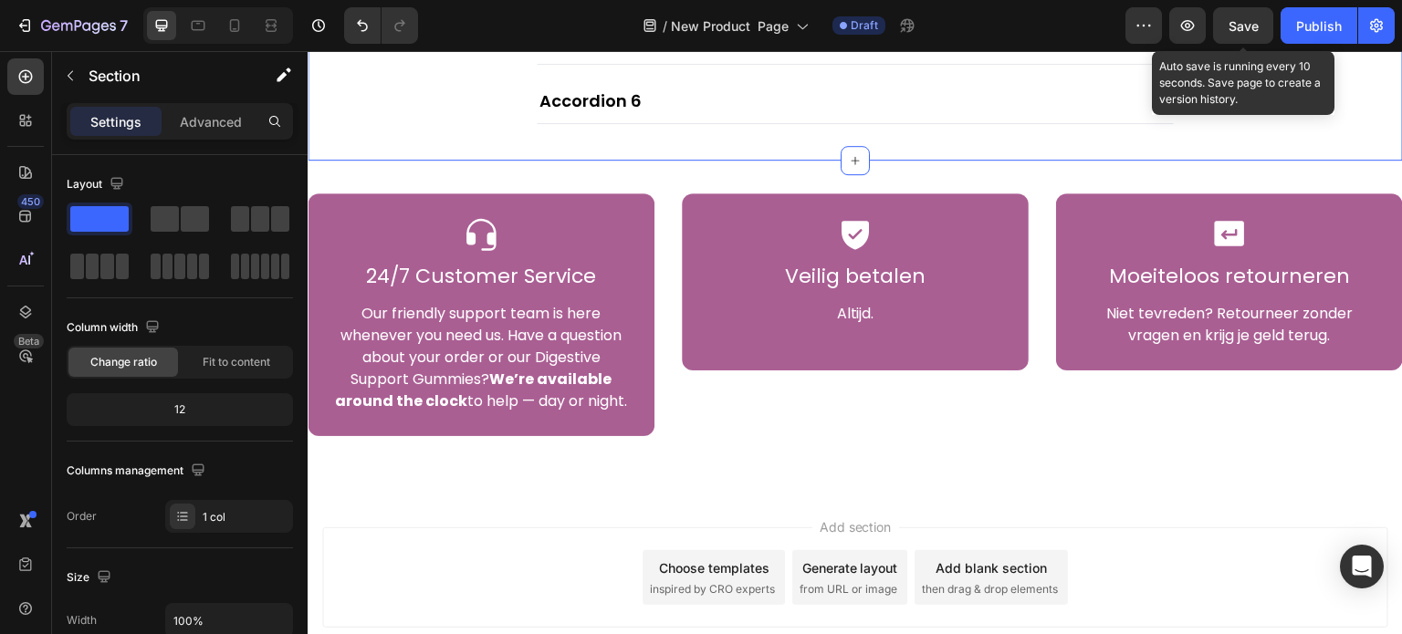
click at [1245, 28] on span "Save" at bounding box center [1244, 26] width 30 height 16
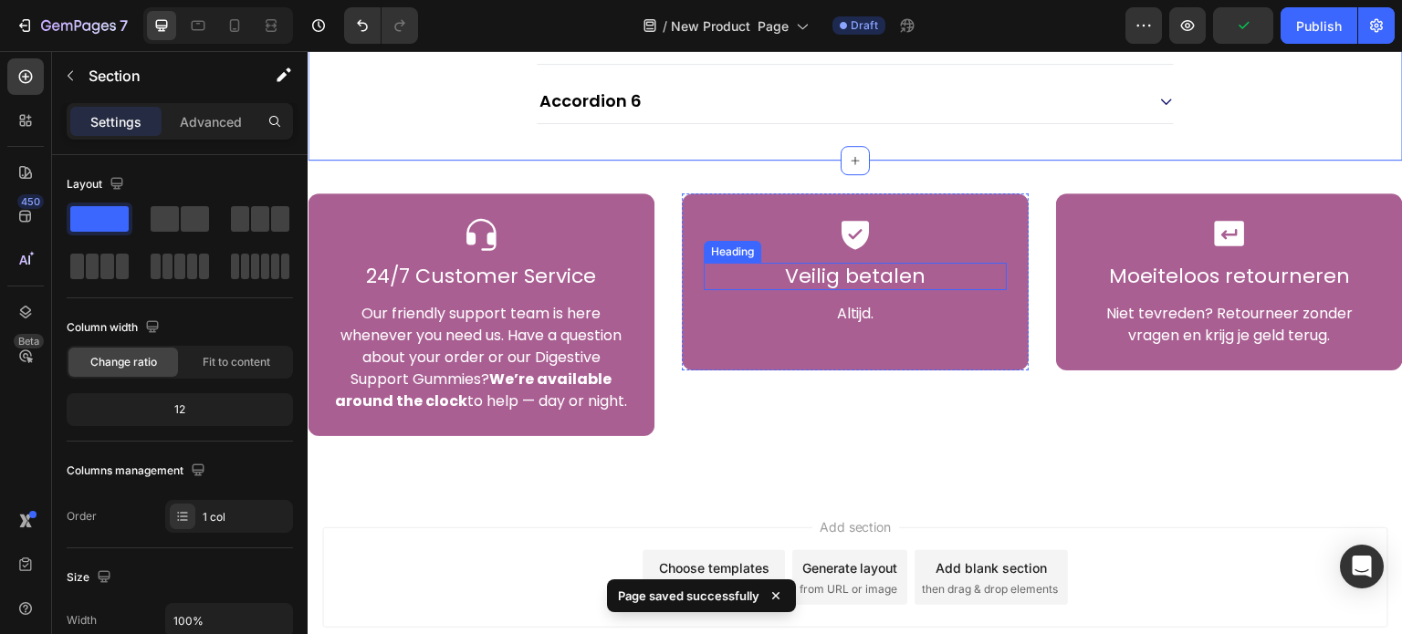
click at [860, 266] on p "Veilig betalen" at bounding box center [855, 277] width 299 height 24
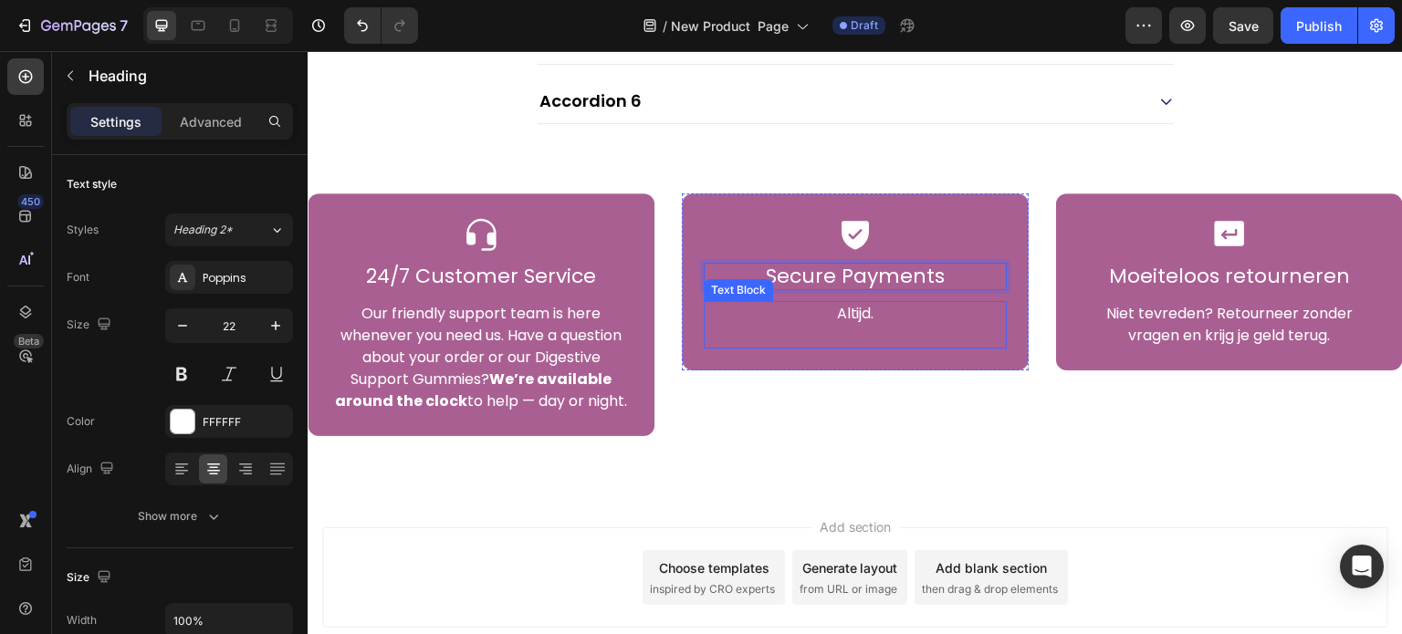
click at [852, 308] on p "Altijd." at bounding box center [855, 314] width 299 height 22
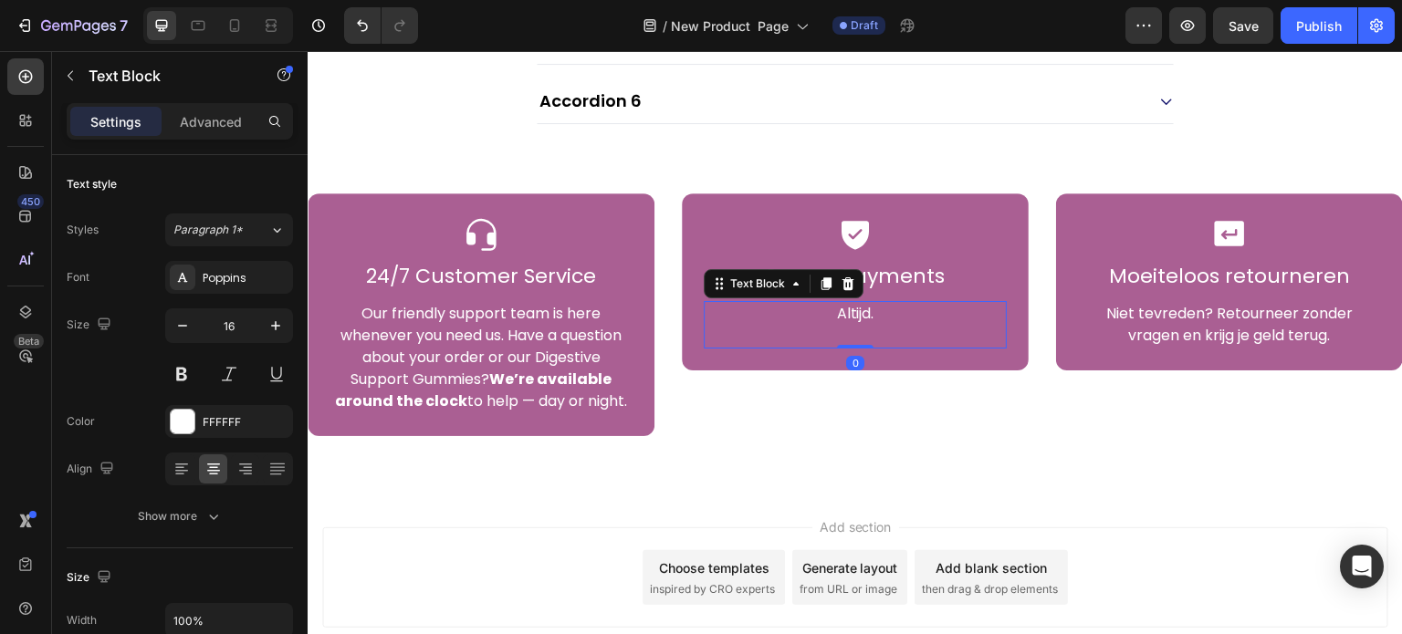
click at [886, 309] on p "Altijd." at bounding box center [855, 314] width 299 height 22
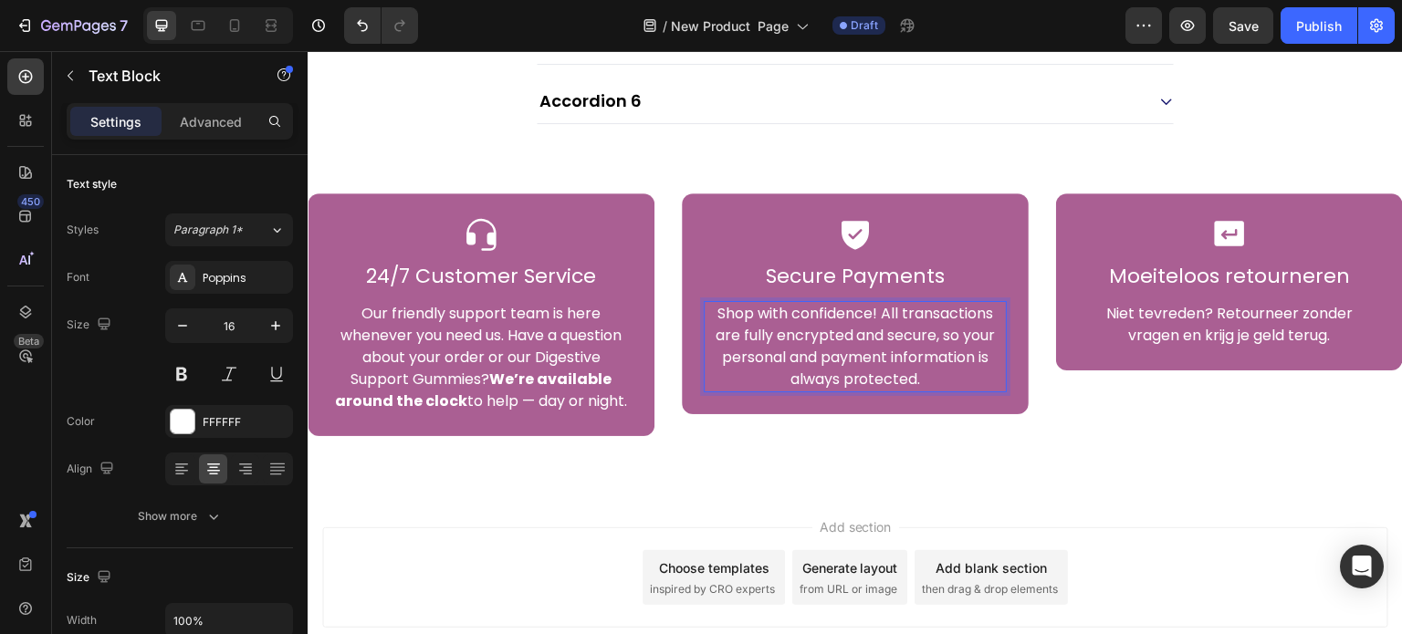
click at [738, 333] on p "Shop with confidence! All transactions are fully encrypted and secure, so your …" at bounding box center [855, 347] width 299 height 88
click at [735, 333] on p "Shop with confidence! All transactions are fully encrypted and secure, so your …" at bounding box center [855, 347] width 299 height 88
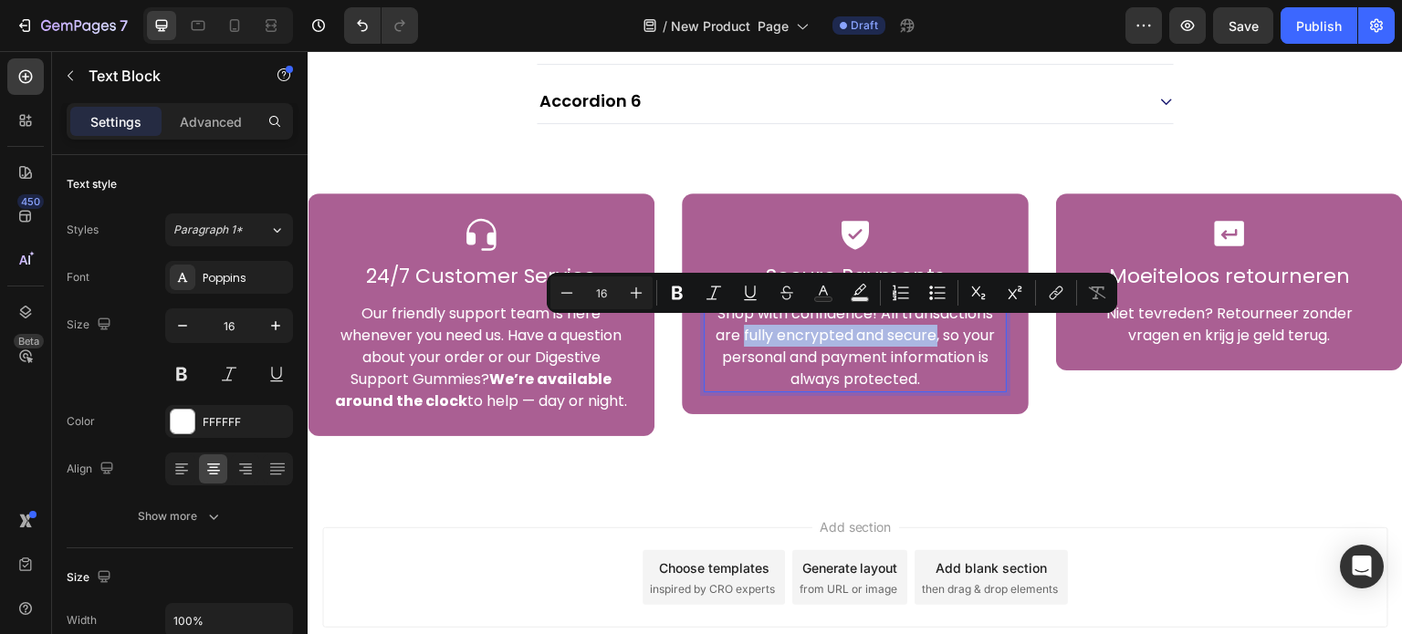
drag, startPoint x: 735, startPoint y: 333, endPoint x: 902, endPoint y: 336, distance: 167.1
click at [902, 336] on p "Shop with confidence! All transactions are fully encrypted and secure, so your …" at bounding box center [855, 347] width 299 height 88
click at [993, 222] on div "Icon" at bounding box center [855, 233] width 303 height 37
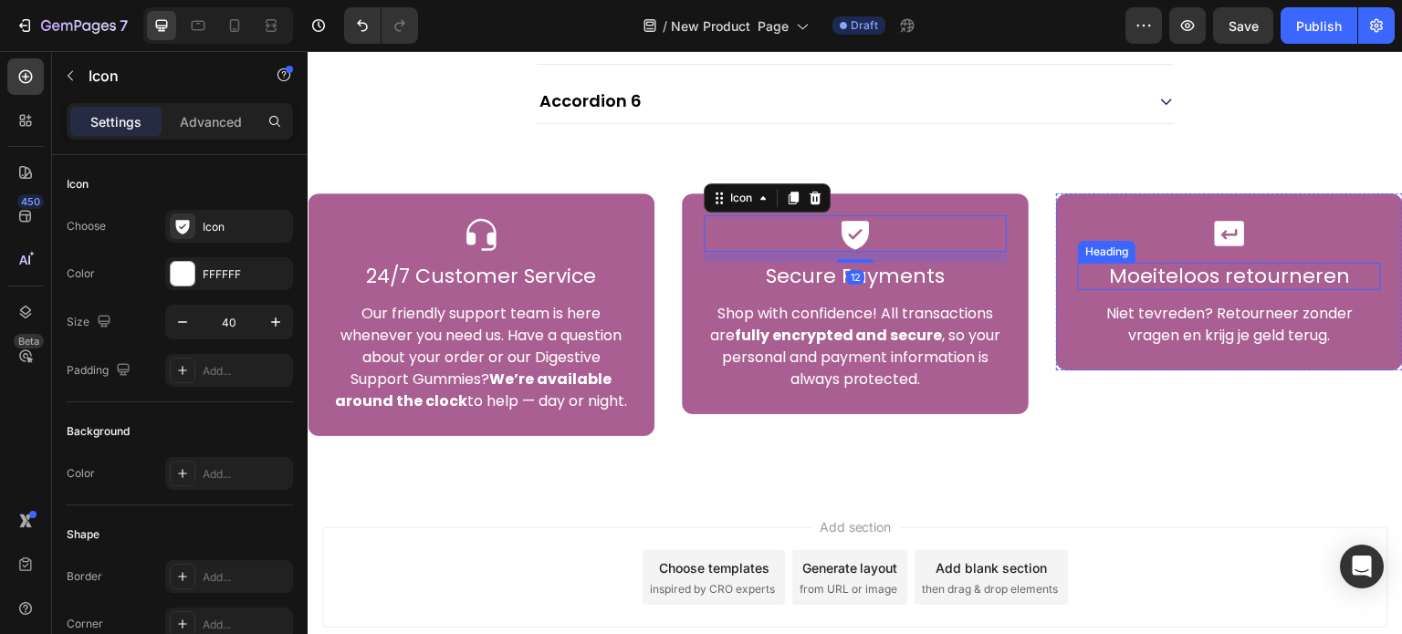
click at [1167, 268] on p "Moeiteloos retourneren" at bounding box center [1229, 277] width 299 height 24
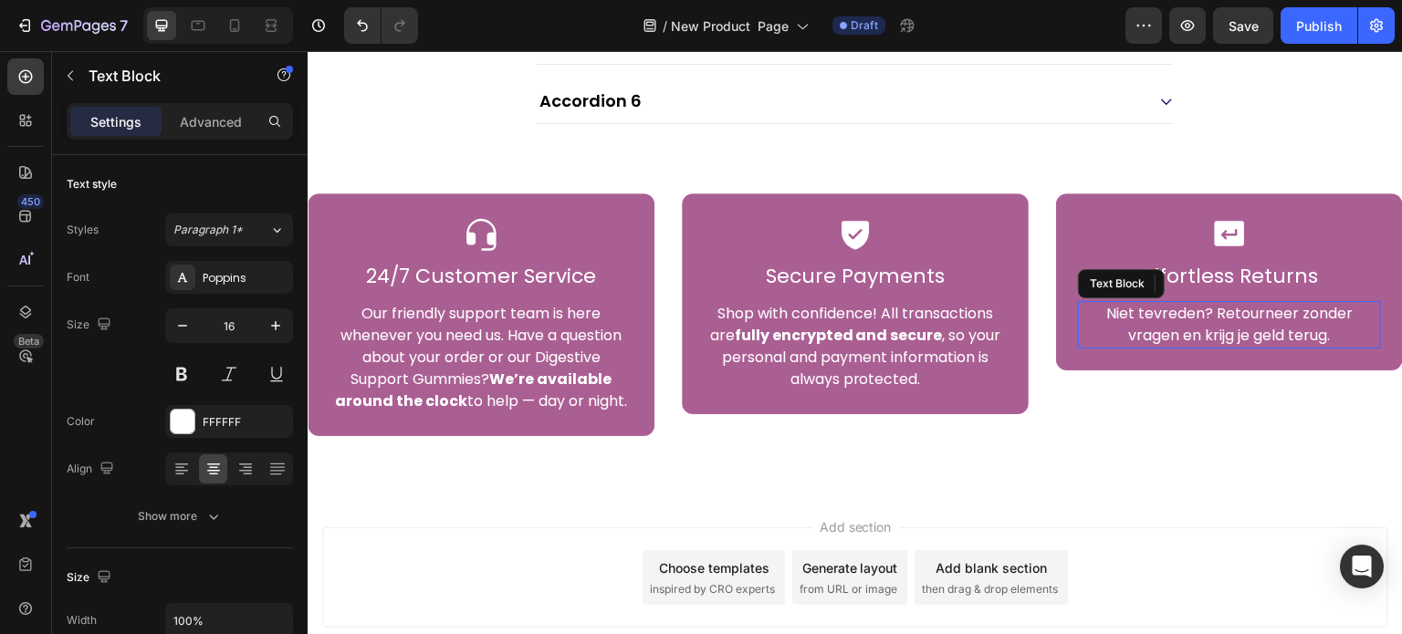
click at [1191, 333] on p "Niet tevreden? Retourneer zonder vragen en krijg je geld terug." at bounding box center [1229, 325] width 299 height 44
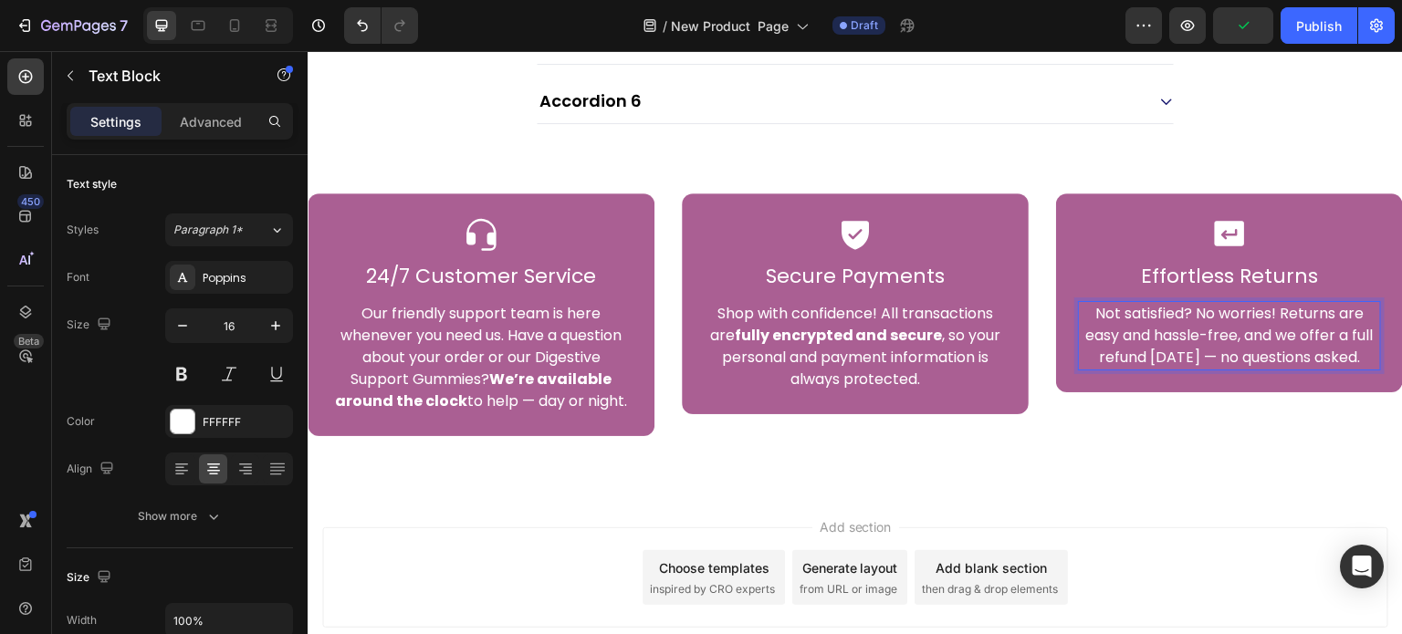
click at [1080, 332] on p "Not satisfied? No worries! Returns are easy and hassle-free, and we offer a ful…" at bounding box center [1229, 336] width 299 height 66
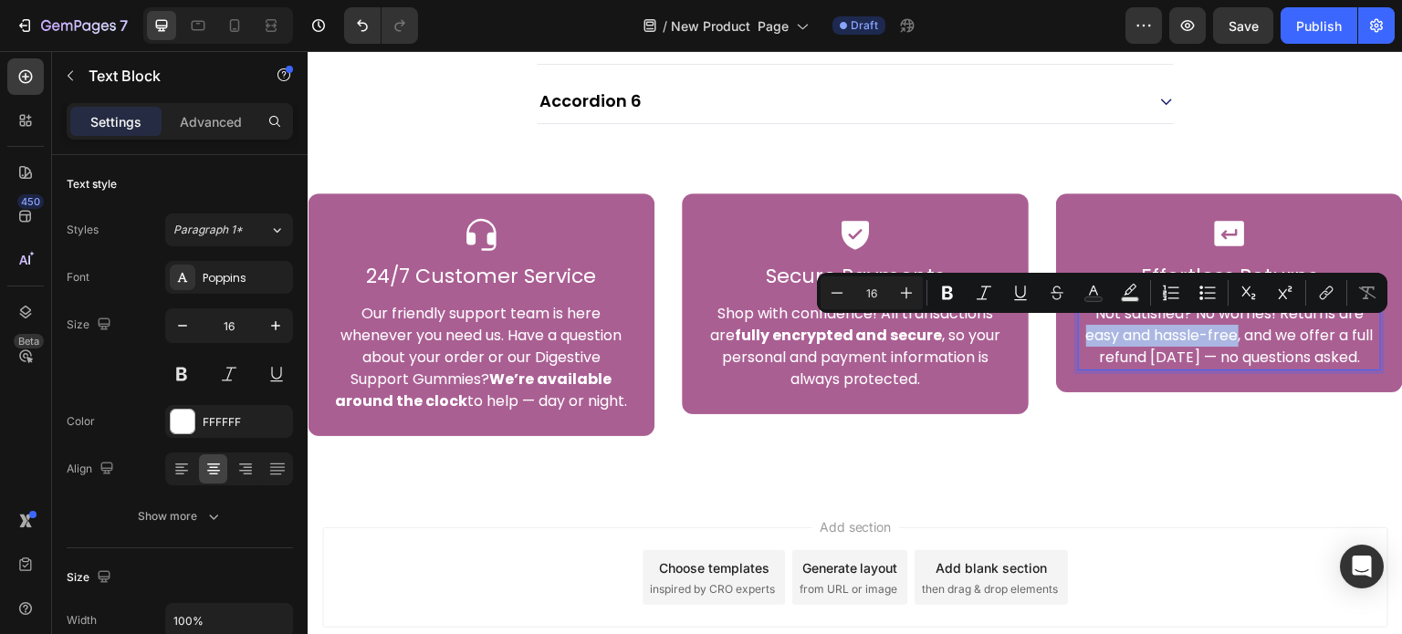
drag, startPoint x: 1074, startPoint y: 332, endPoint x: 1217, endPoint y: 332, distance: 142.4
click at [1217, 332] on p "Not satisfied? No worries! Returns are easy and hassle-free, and we offer a ful…" at bounding box center [1229, 336] width 299 height 66
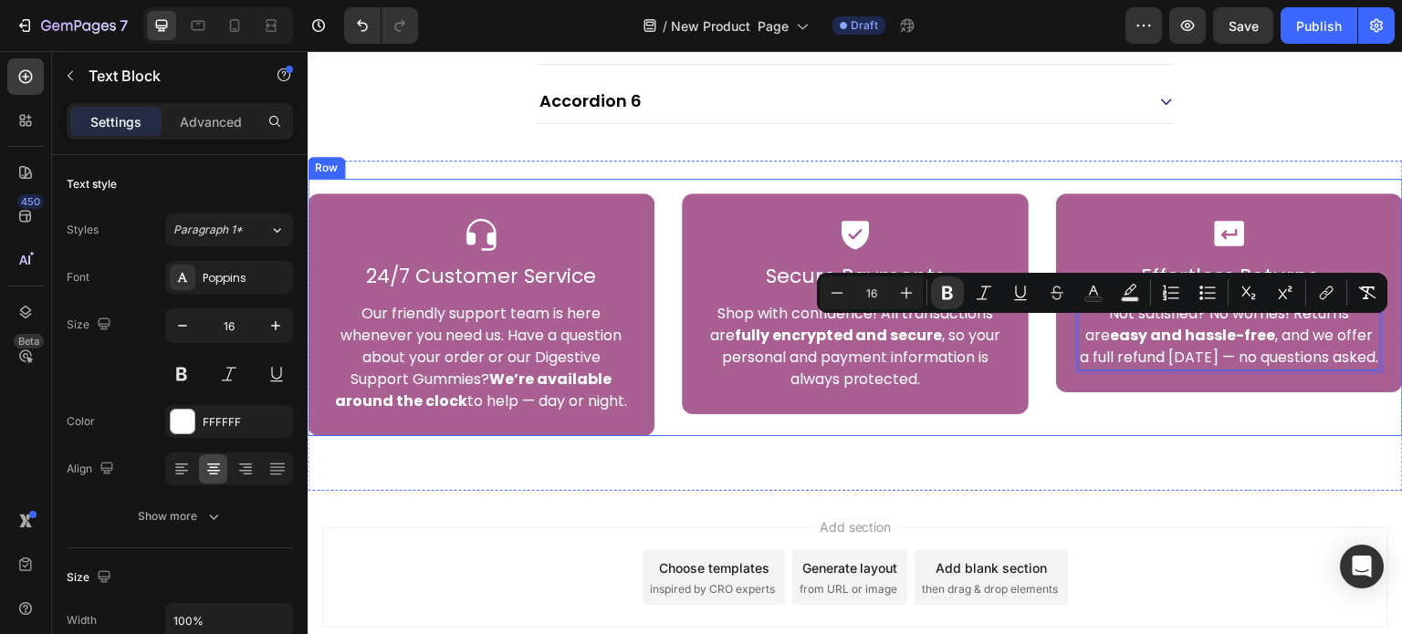
click at [1056, 410] on div "Icon Effortless Returns Heading Not satisfied? No worries! Returns are easy and…" at bounding box center [1229, 307] width 347 height 257
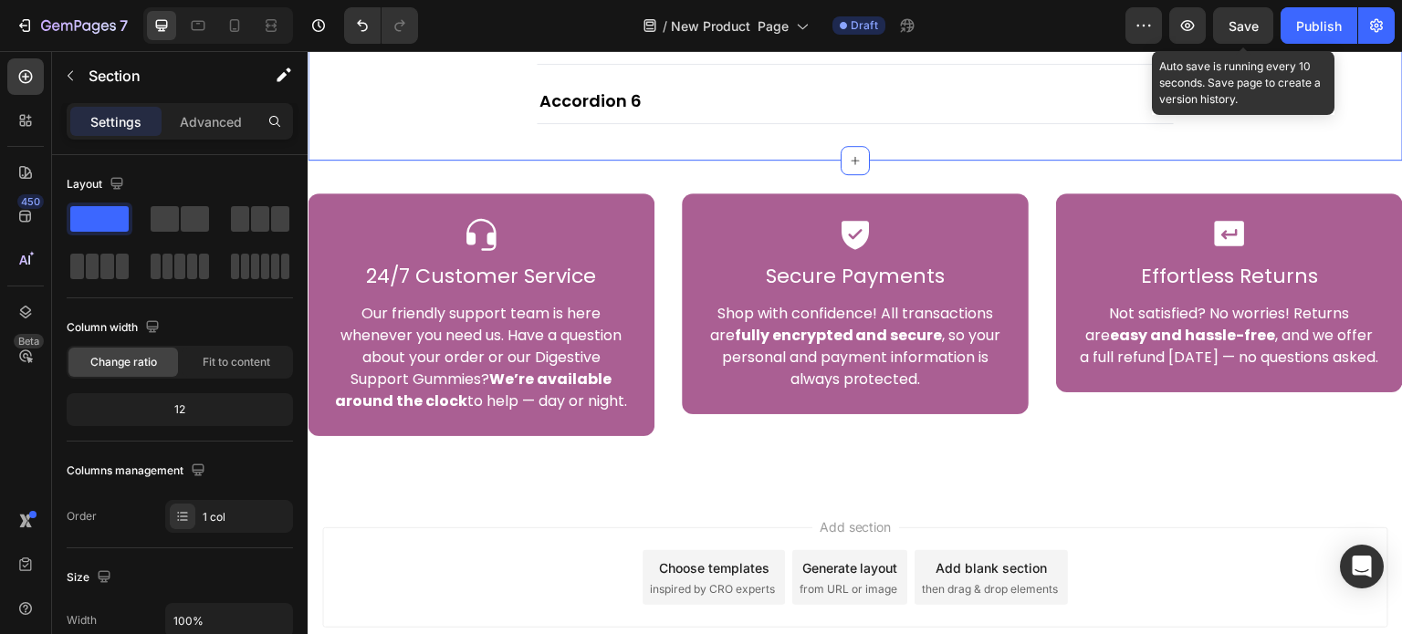
click at [1229, 33] on div "Save" at bounding box center [1244, 25] width 30 height 19
click at [1238, 33] on div "Save" at bounding box center [1244, 25] width 30 height 19
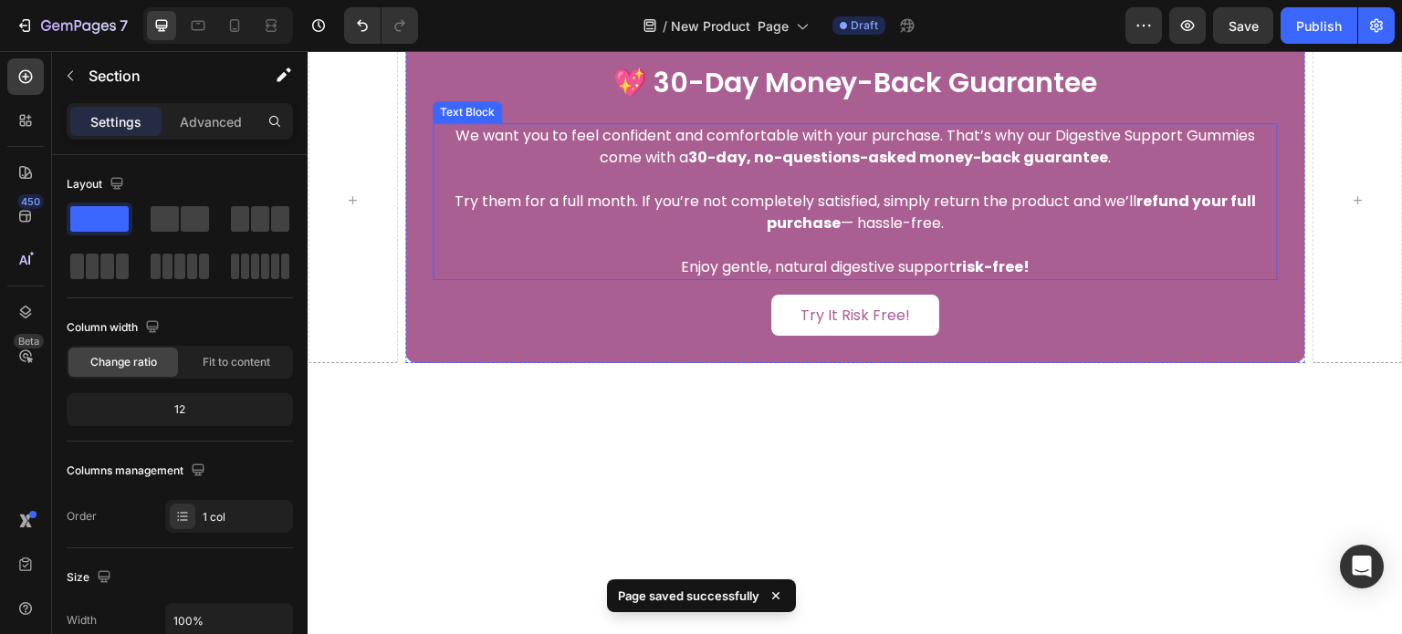
scroll to position [7201, 0]
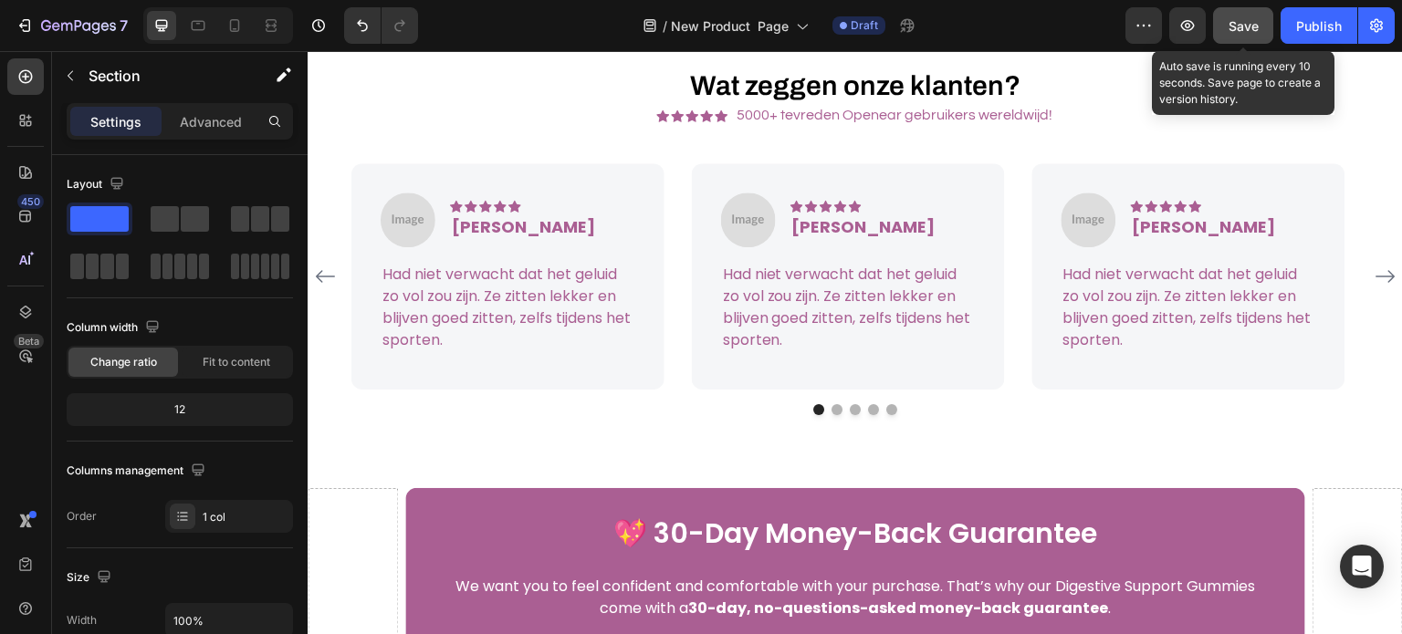
click at [1241, 28] on span "Save" at bounding box center [1244, 26] width 30 height 16
click at [1246, 33] on div "Save" at bounding box center [1244, 25] width 30 height 19
click at [1234, 28] on span "Save" at bounding box center [1244, 26] width 30 height 16
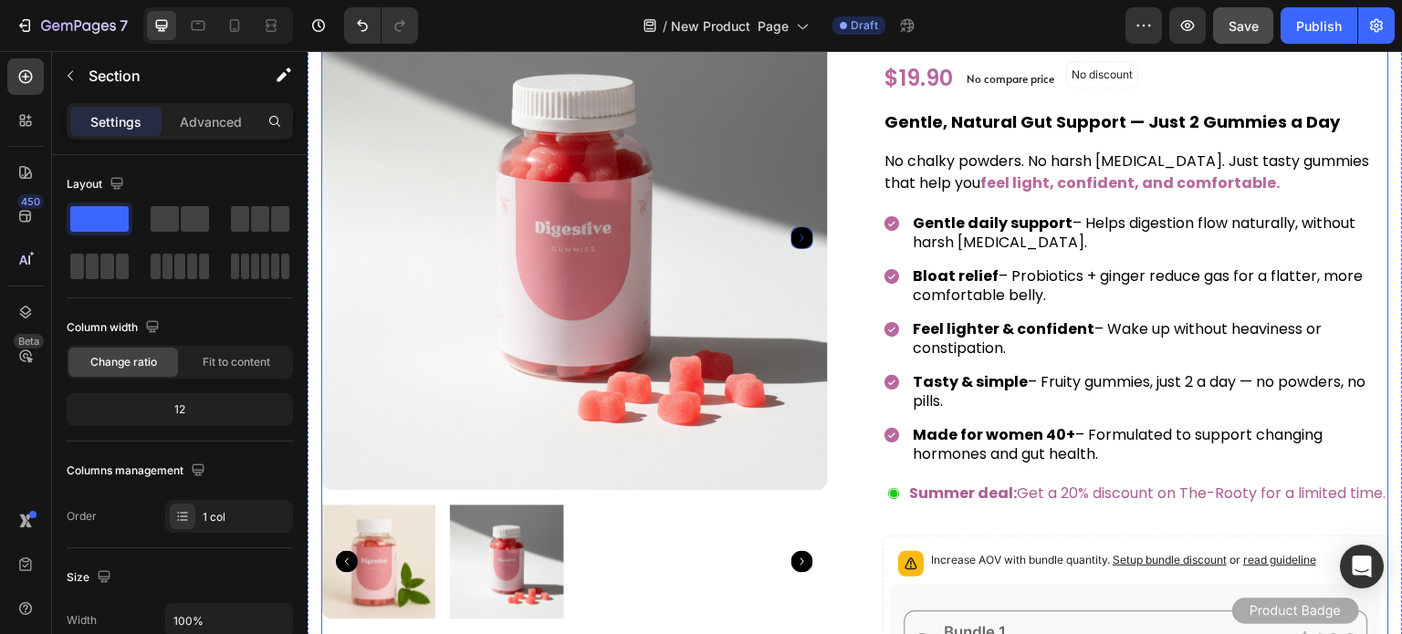
scroll to position [0, 0]
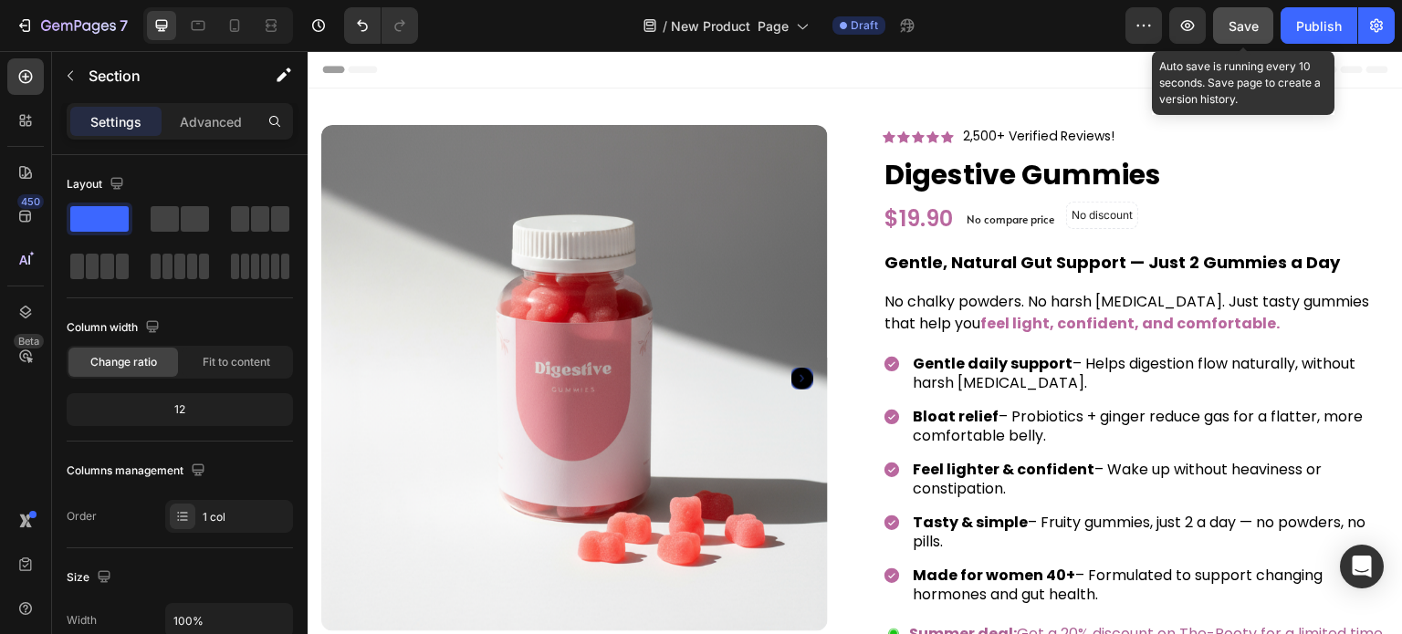
click at [1256, 23] on span "Save" at bounding box center [1244, 26] width 30 height 16
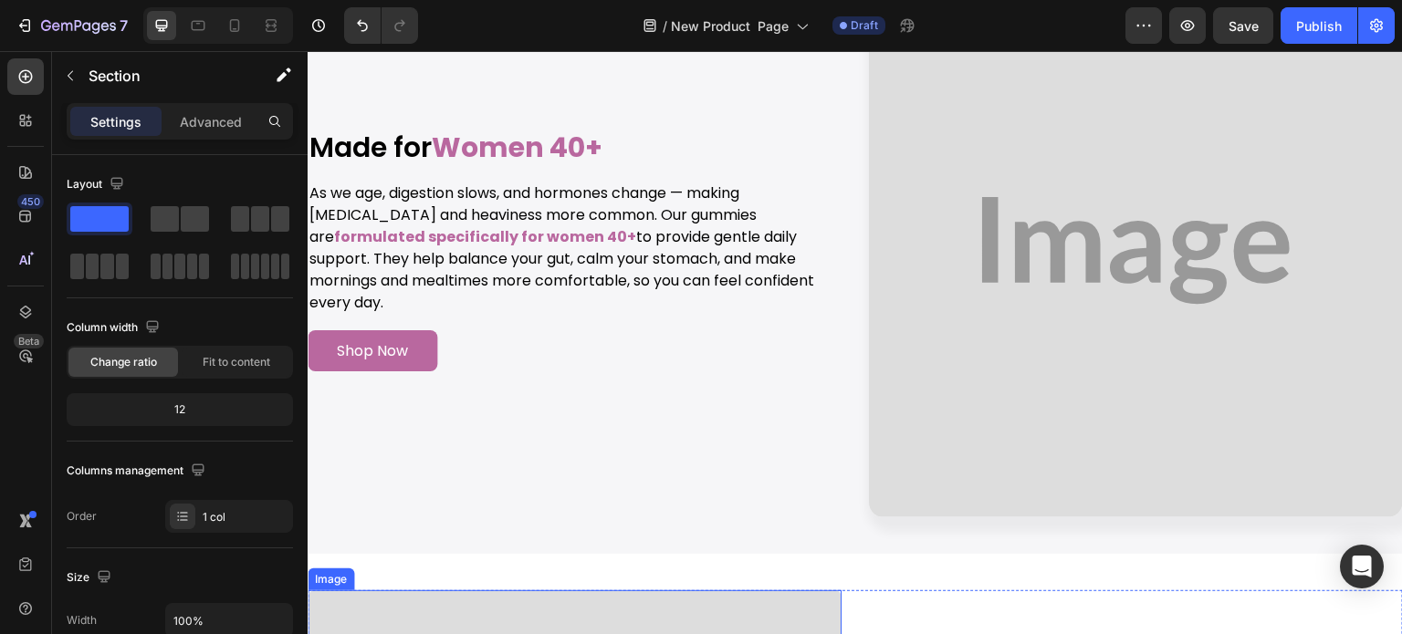
scroll to position [6663, 0]
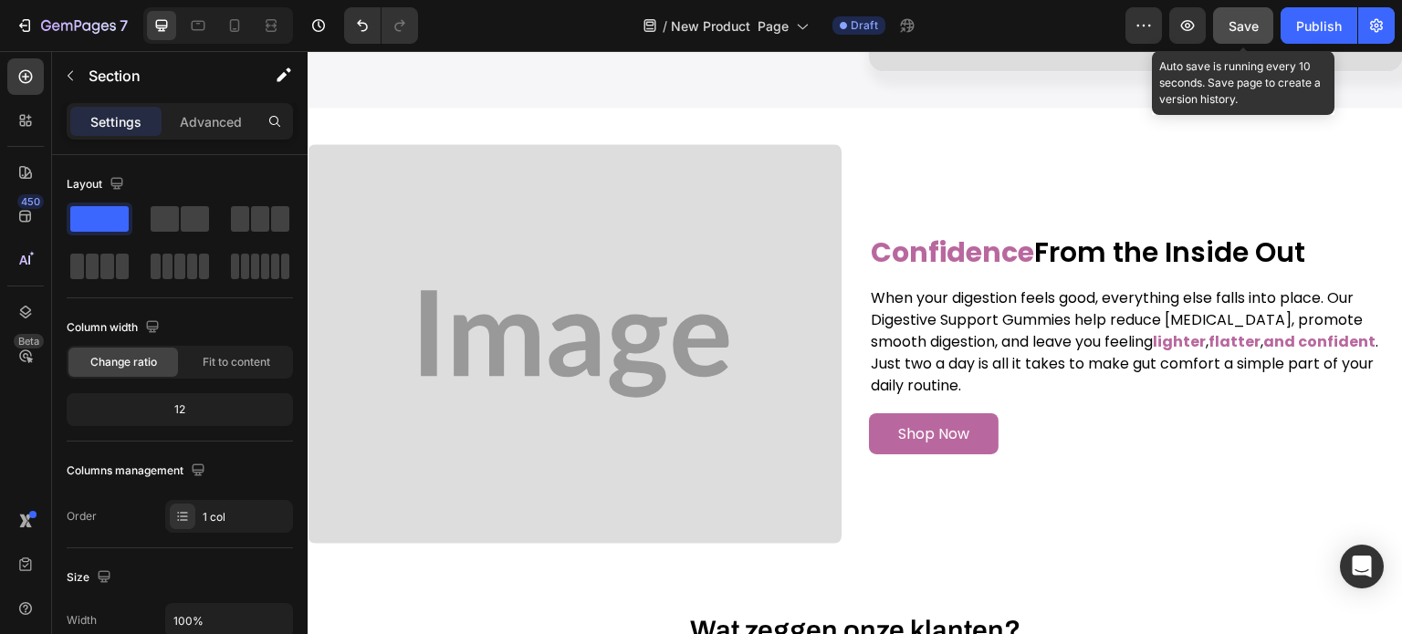
click at [1238, 23] on span "Save" at bounding box center [1244, 26] width 30 height 16
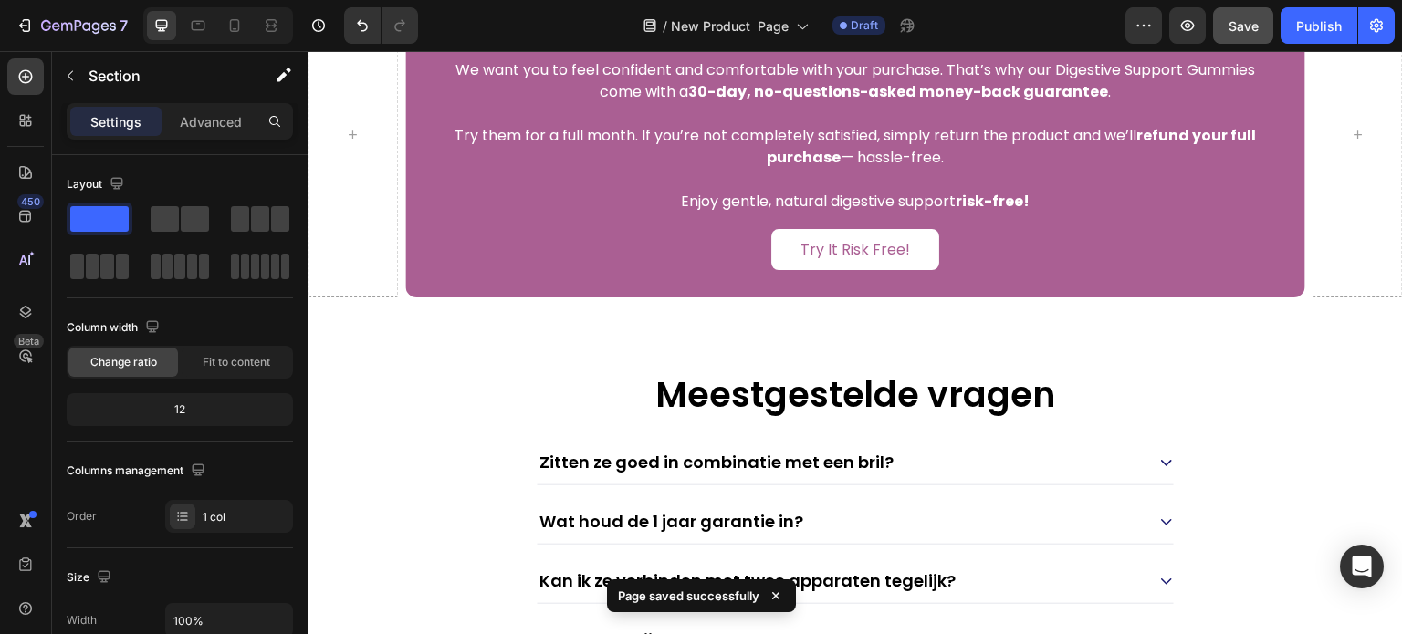
scroll to position [7759, 0]
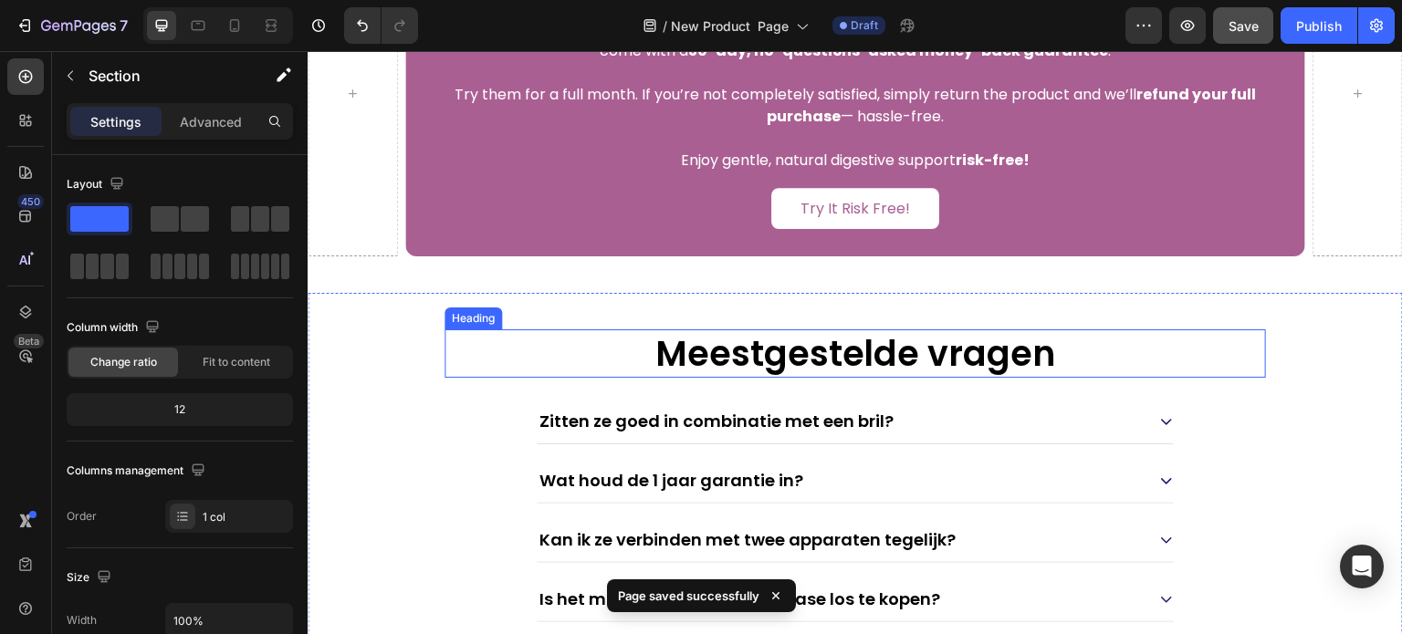
click at [775, 351] on h2 "Meestgestelde vragen" at bounding box center [855, 354] width 821 height 48
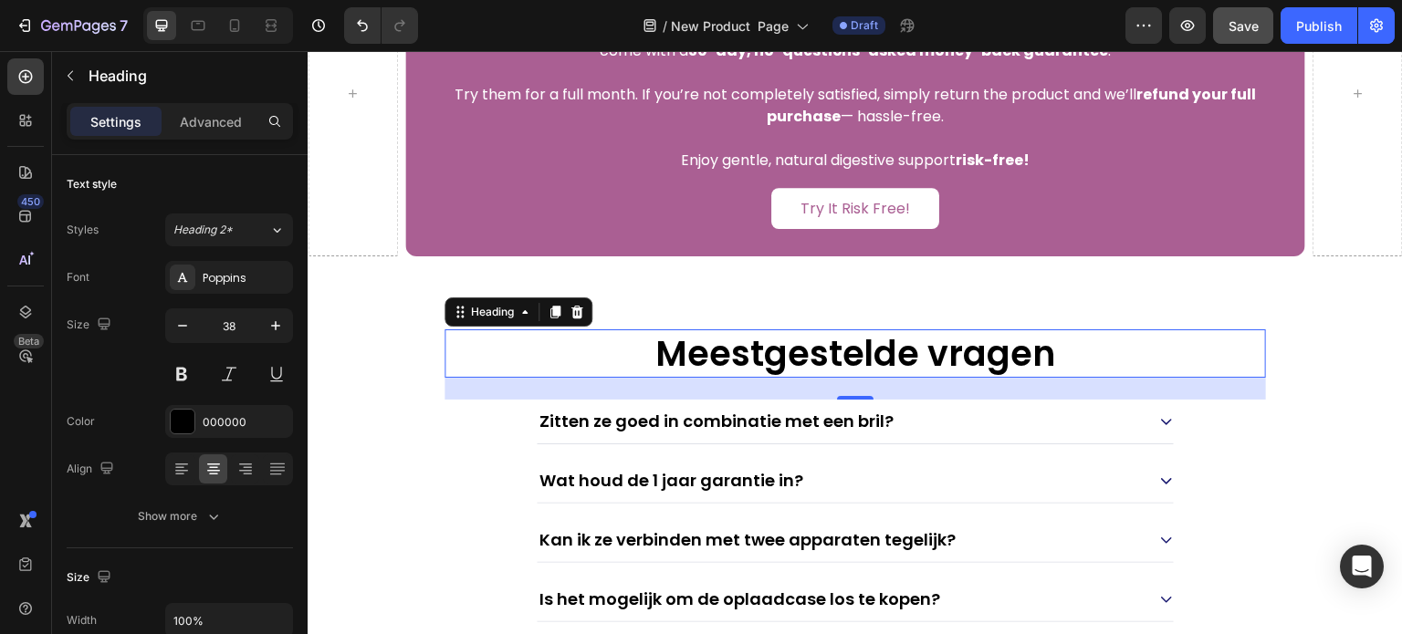
click at [684, 358] on h2 "Meestgestelde vragen" at bounding box center [855, 354] width 821 height 48
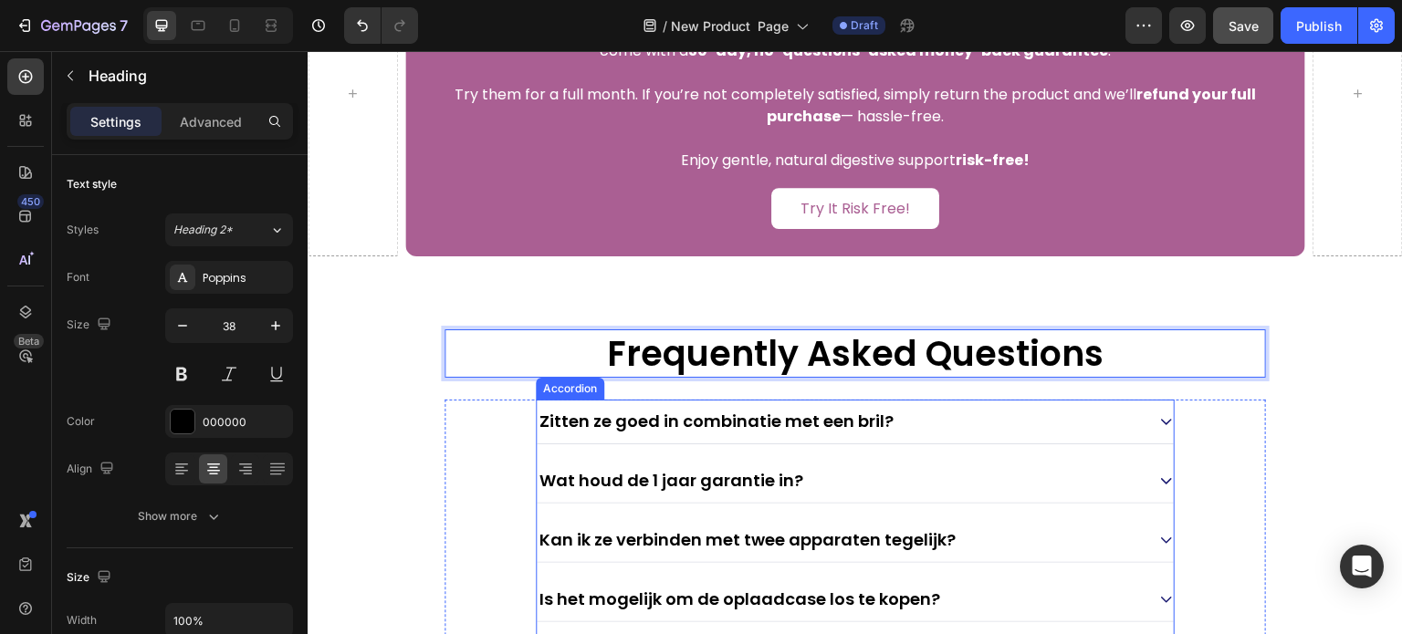
click at [720, 412] on p "Zitten ze goed in combinatie met een bril?" at bounding box center [716, 422] width 354 height 24
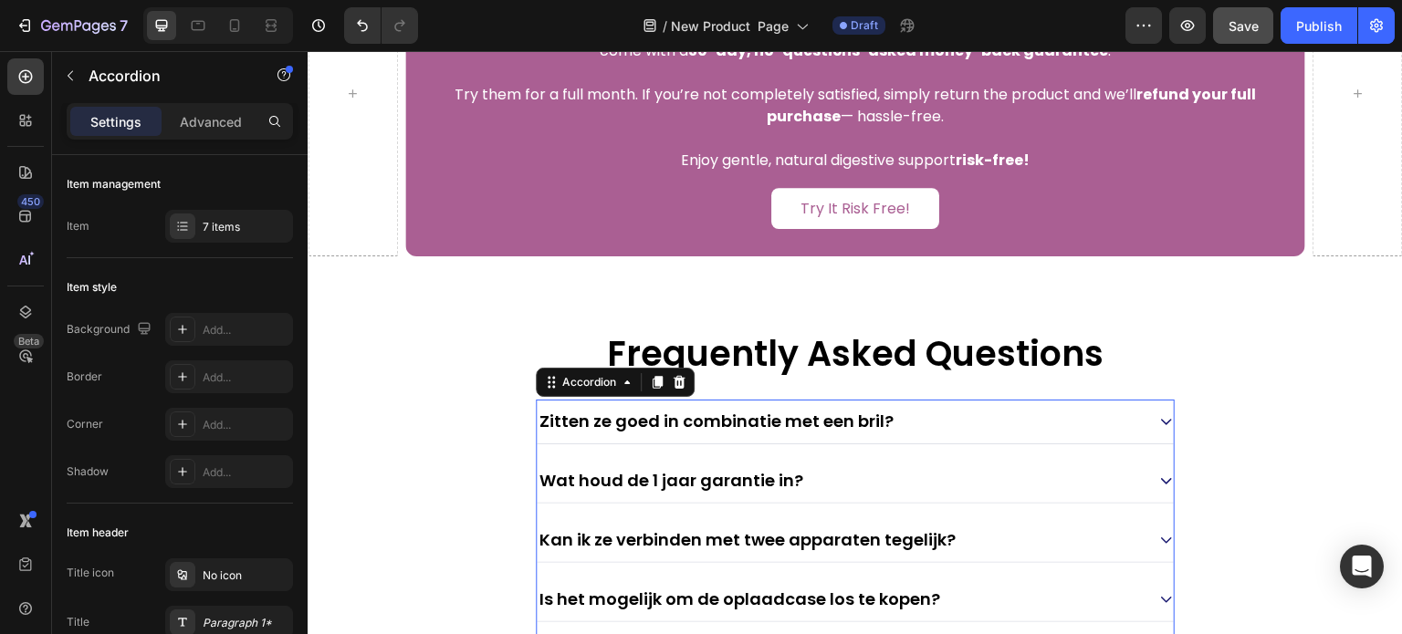
click at [684, 417] on p "Zitten ze goed in combinatie met een bril?" at bounding box center [716, 422] width 354 height 24
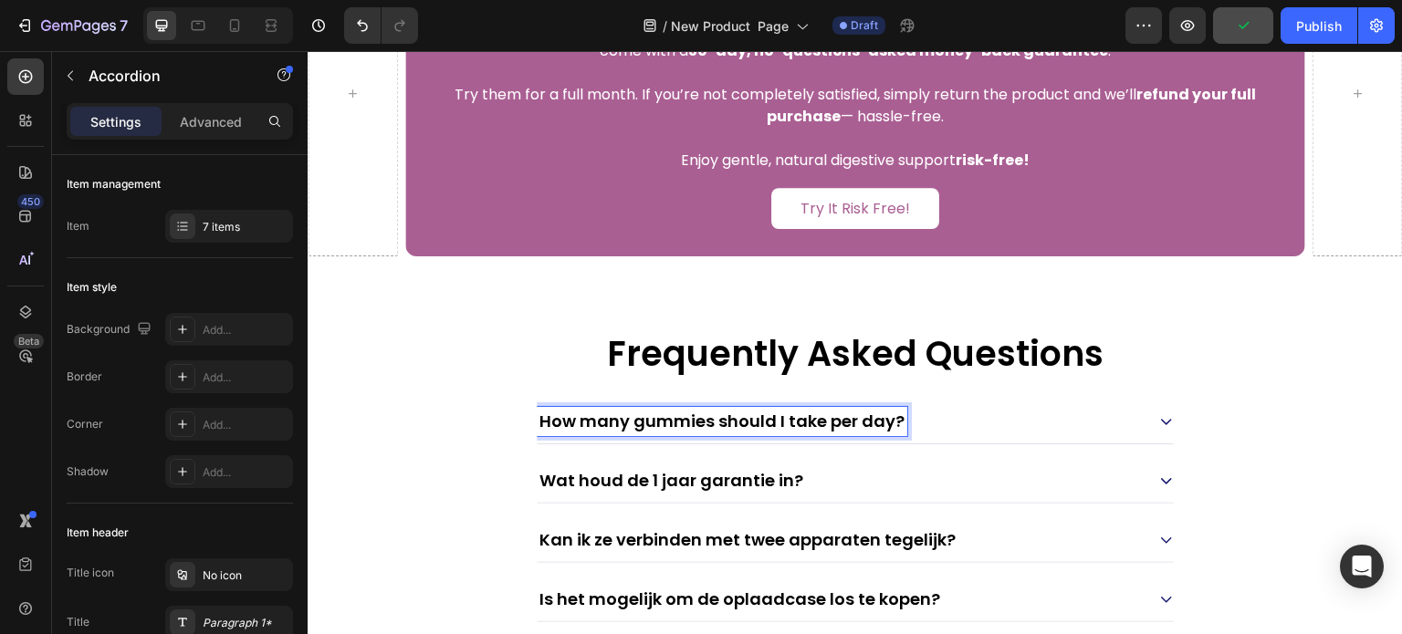
click at [998, 416] on div "How many gummies should I take per day?" at bounding box center [841, 421] width 608 height 29
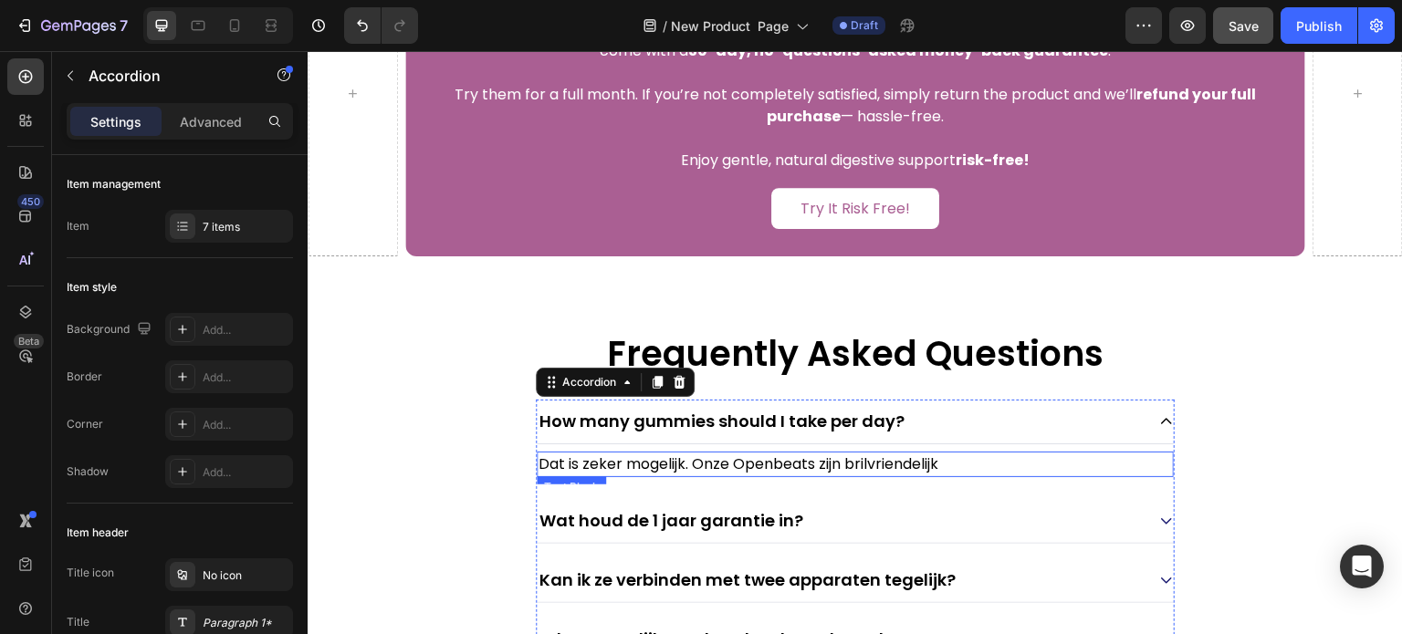
click at [658, 464] on p "Dat is zeker mogelijk. Onze Openbeats zijn brilvriendelijk" at bounding box center [855, 465] width 633 height 22
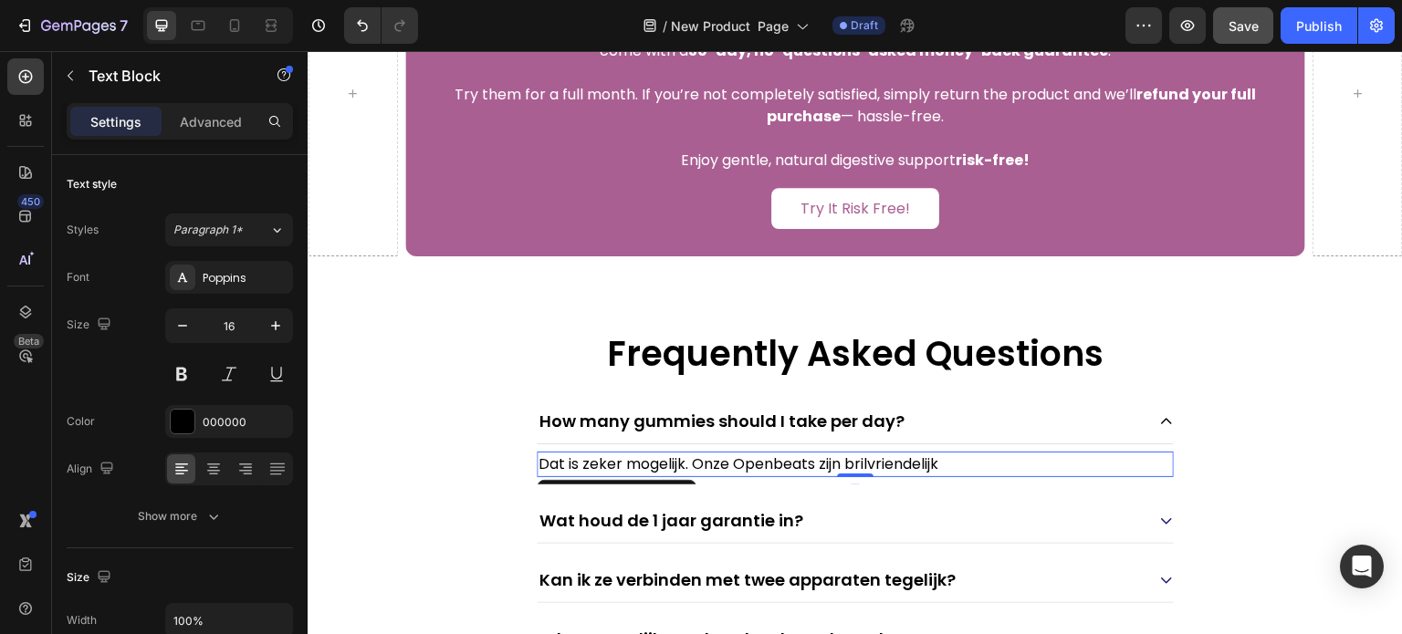
click at [667, 464] on p "Dat is zeker mogelijk. Onze Openbeats zijn brilvriendelijk" at bounding box center [855, 465] width 633 height 22
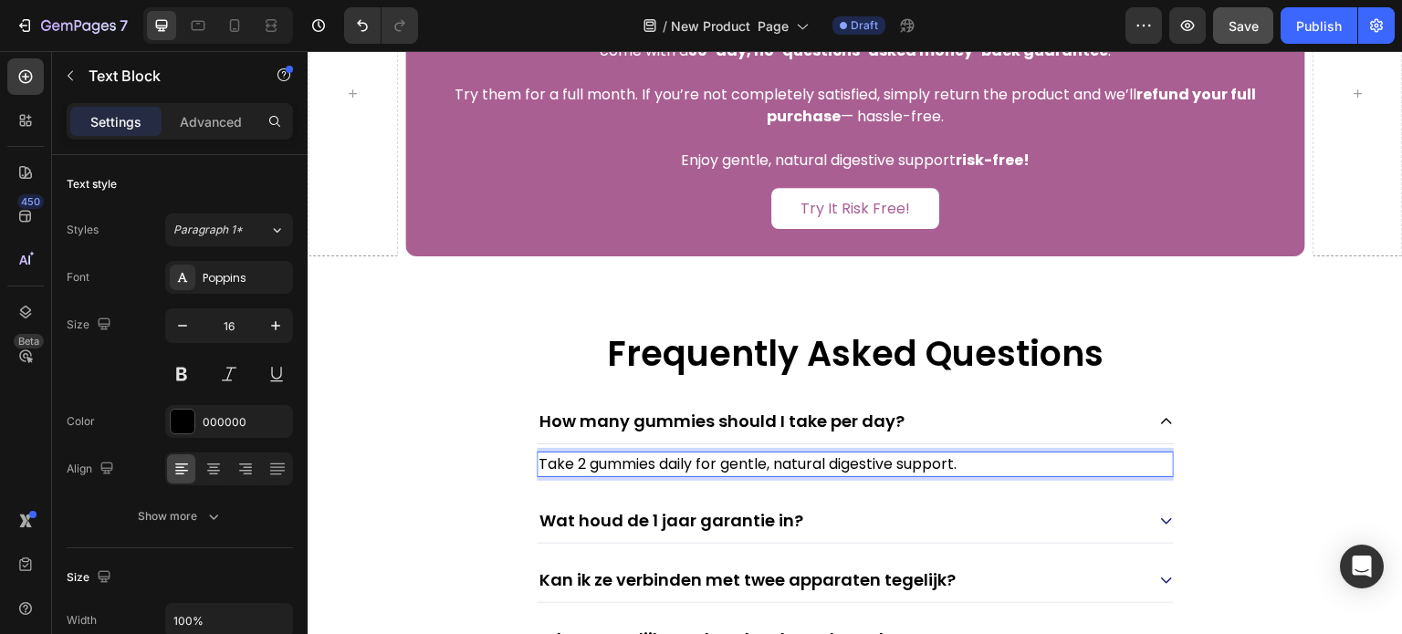
click at [693, 467] on p "Take 2 gummies daily for gentle, natural digestive support." at bounding box center [855, 465] width 633 height 22
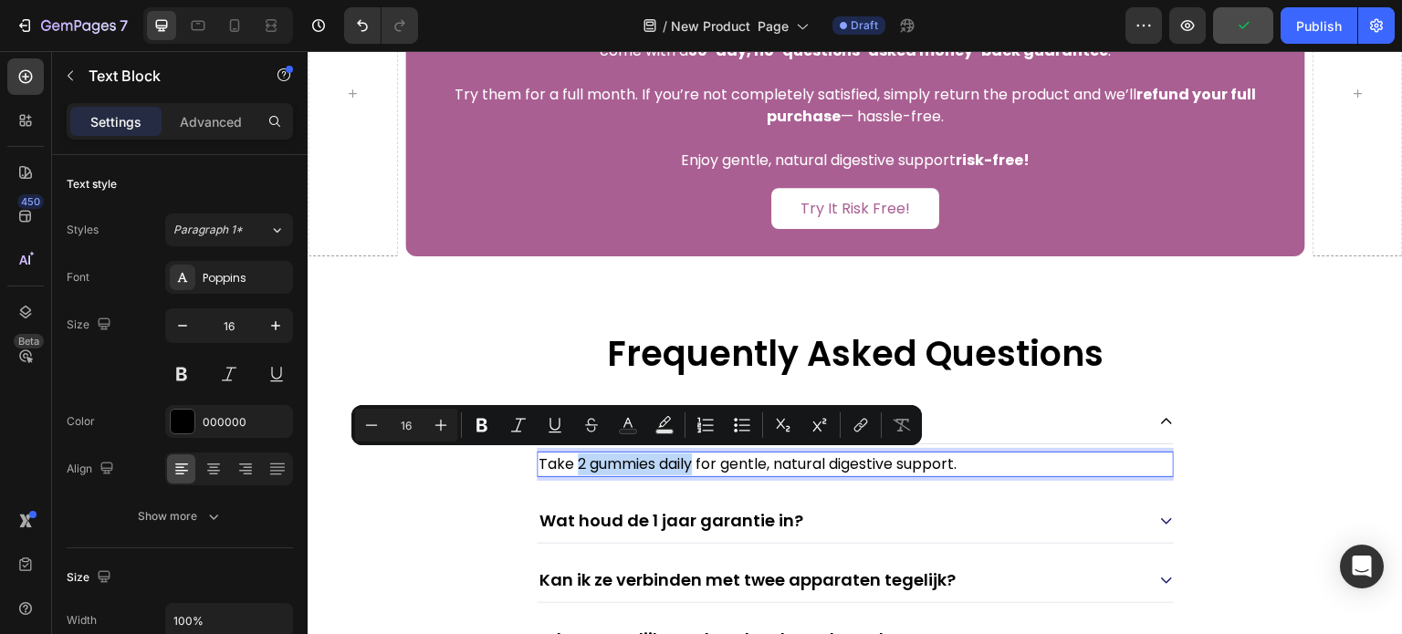
drag, startPoint x: 694, startPoint y: 464, endPoint x: 575, endPoint y: 465, distance: 118.7
click at [575, 465] on p "Take 2 gummies daily for gentle, natural digestive support." at bounding box center [855, 465] width 633 height 22
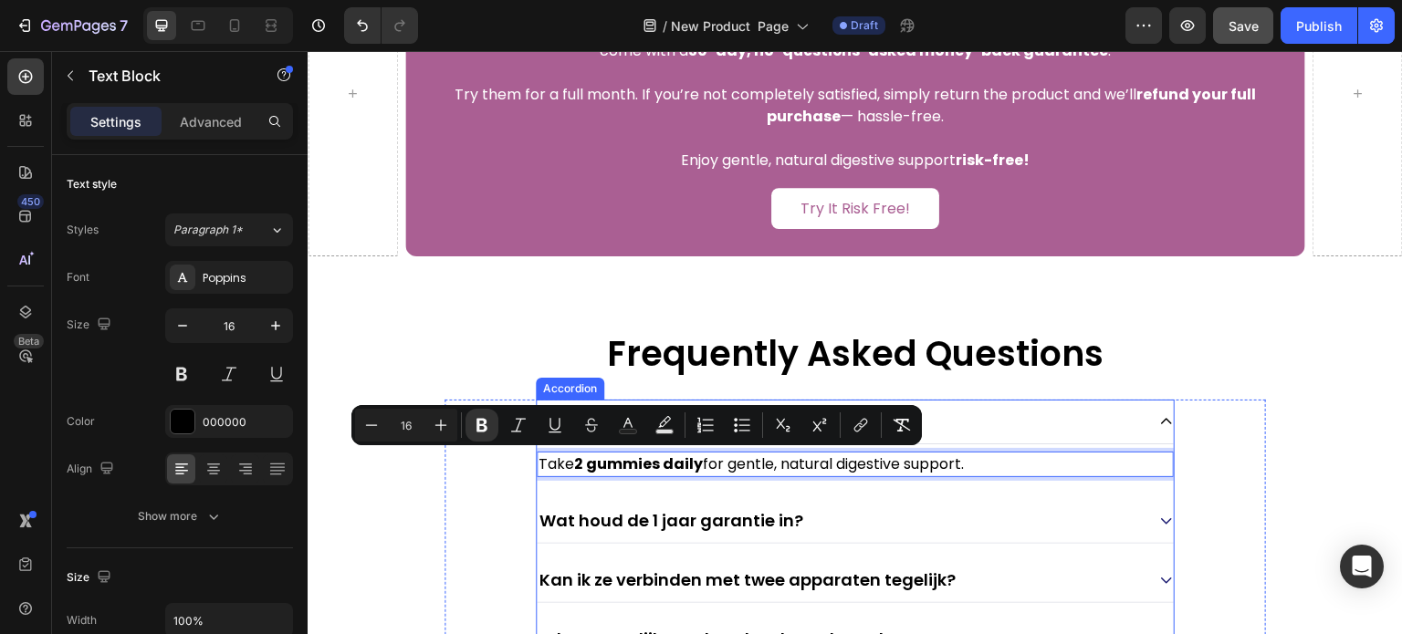
click at [982, 416] on div "How many gummies should I take per day?" at bounding box center [841, 421] width 608 height 29
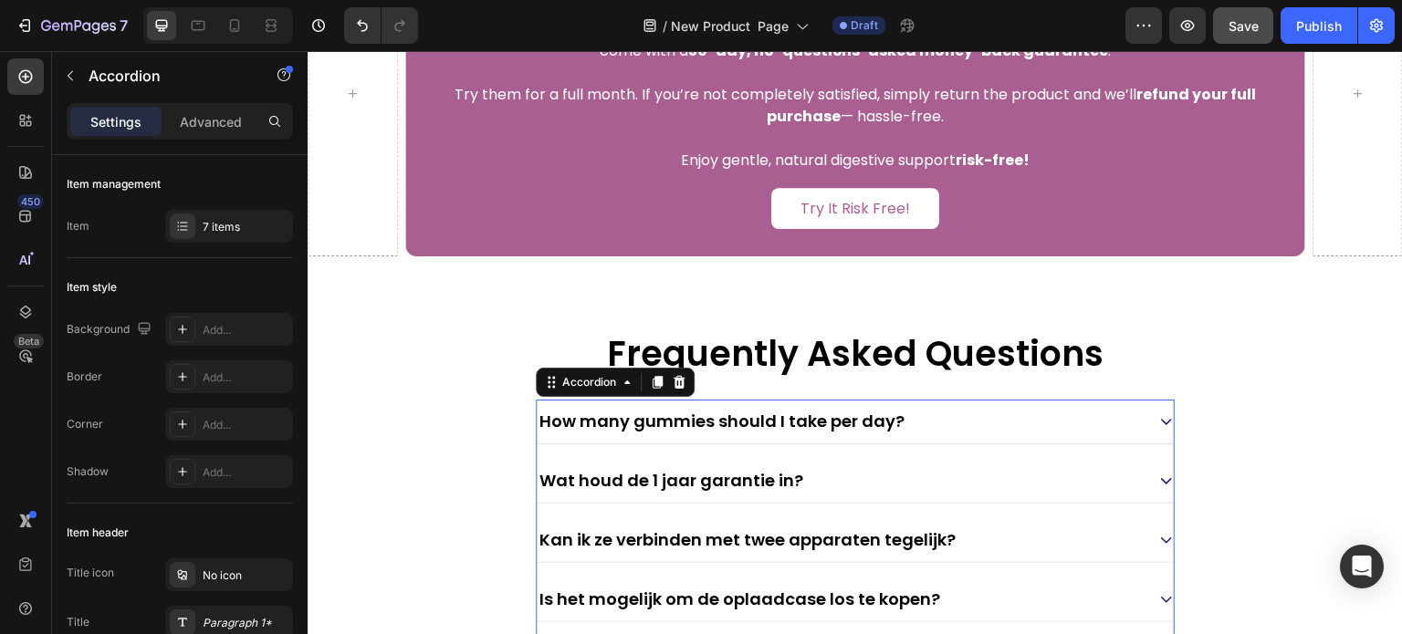
click at [955, 414] on div "How many gummies should I take per day?" at bounding box center [841, 421] width 608 height 29
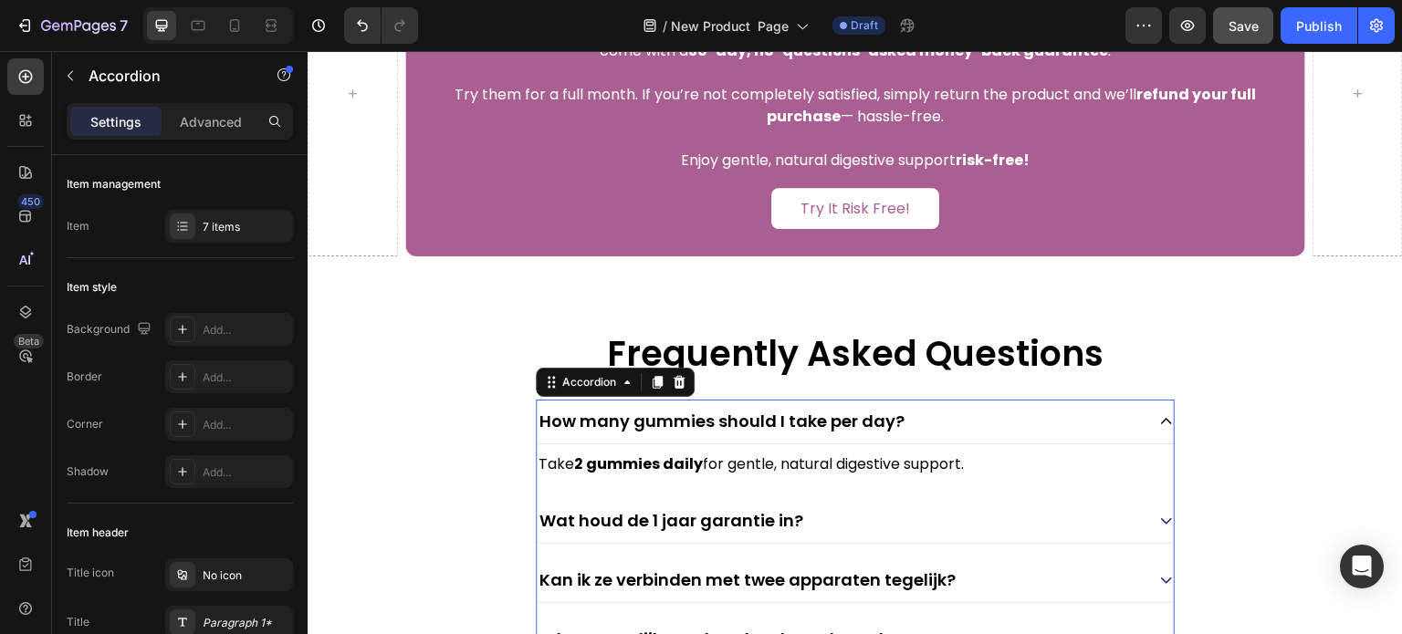
click at [955, 414] on div "How many gummies should I take per day?" at bounding box center [841, 421] width 608 height 29
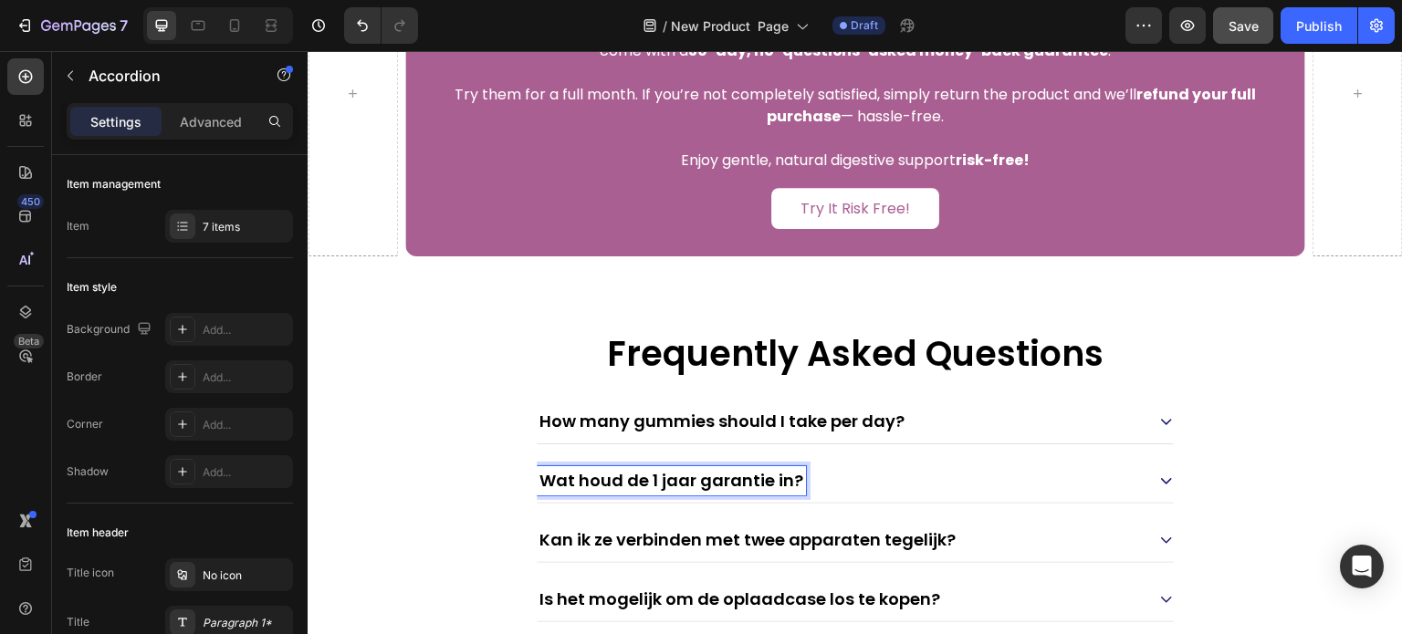
click at [727, 481] on p "Wat houd de 1 jaar garantie in?" at bounding box center [671, 481] width 264 height 24
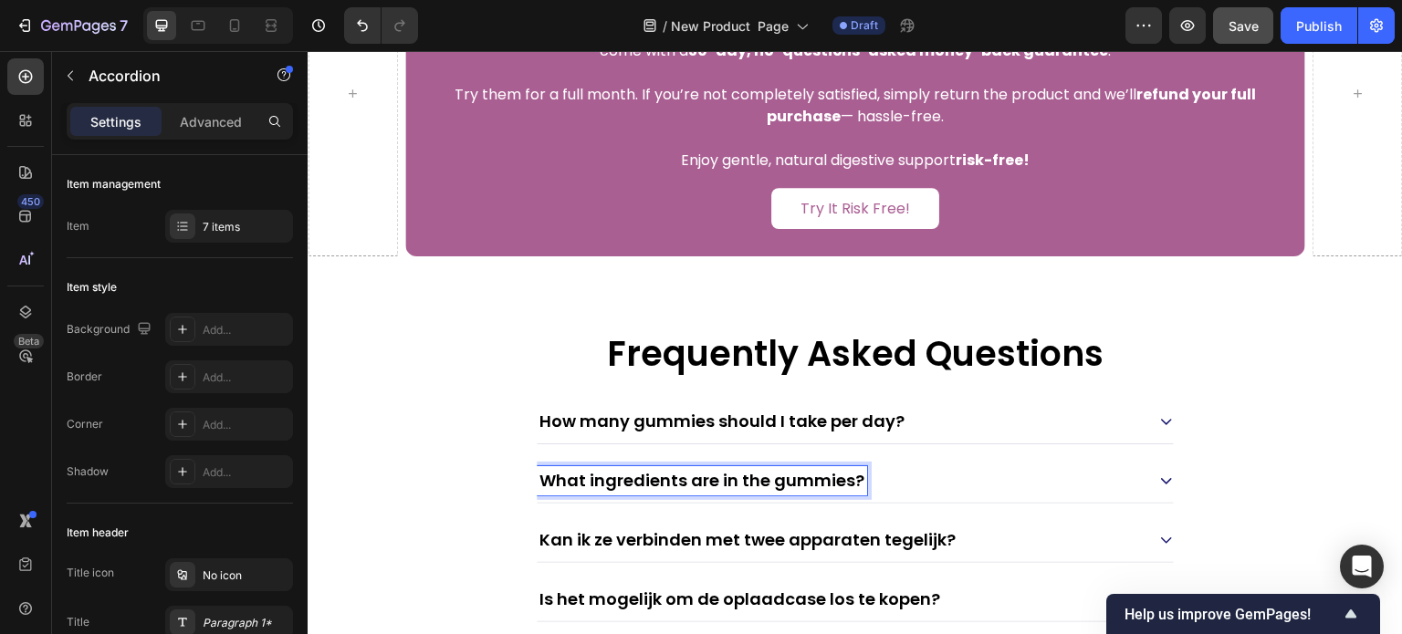
scroll to position [7941, 0]
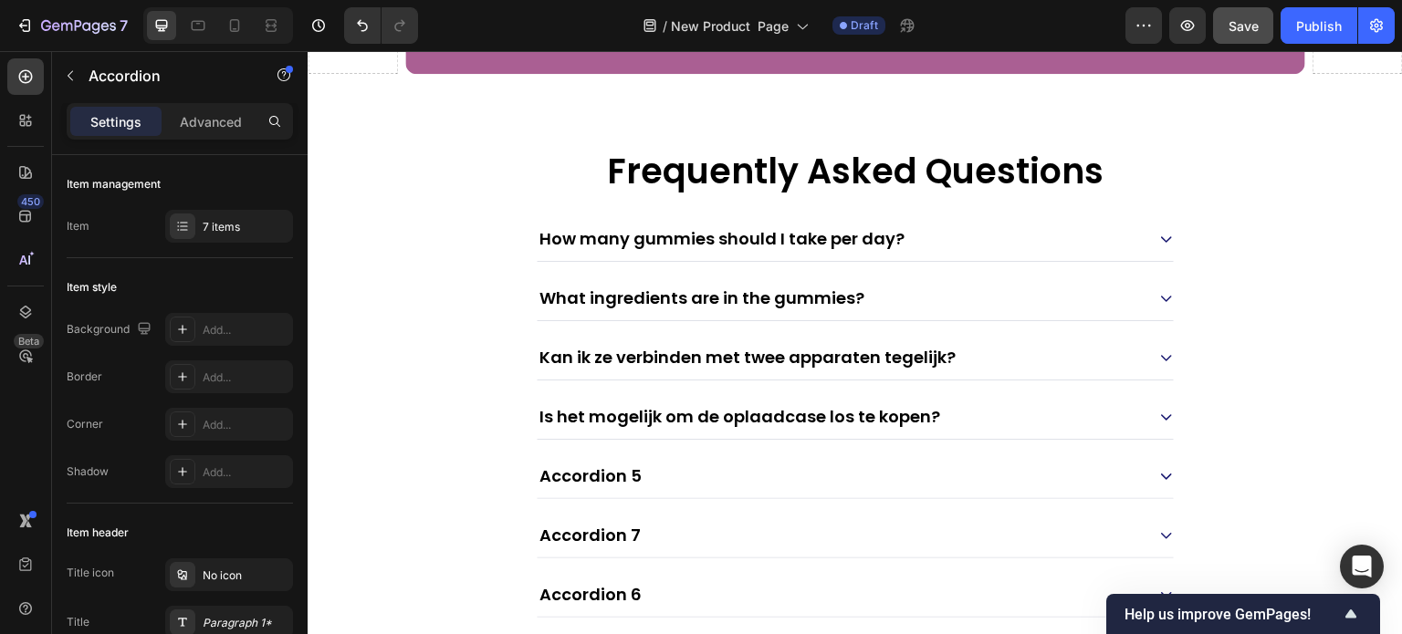
click at [928, 487] on div "Accordion 5" at bounding box center [841, 476] width 608 height 29
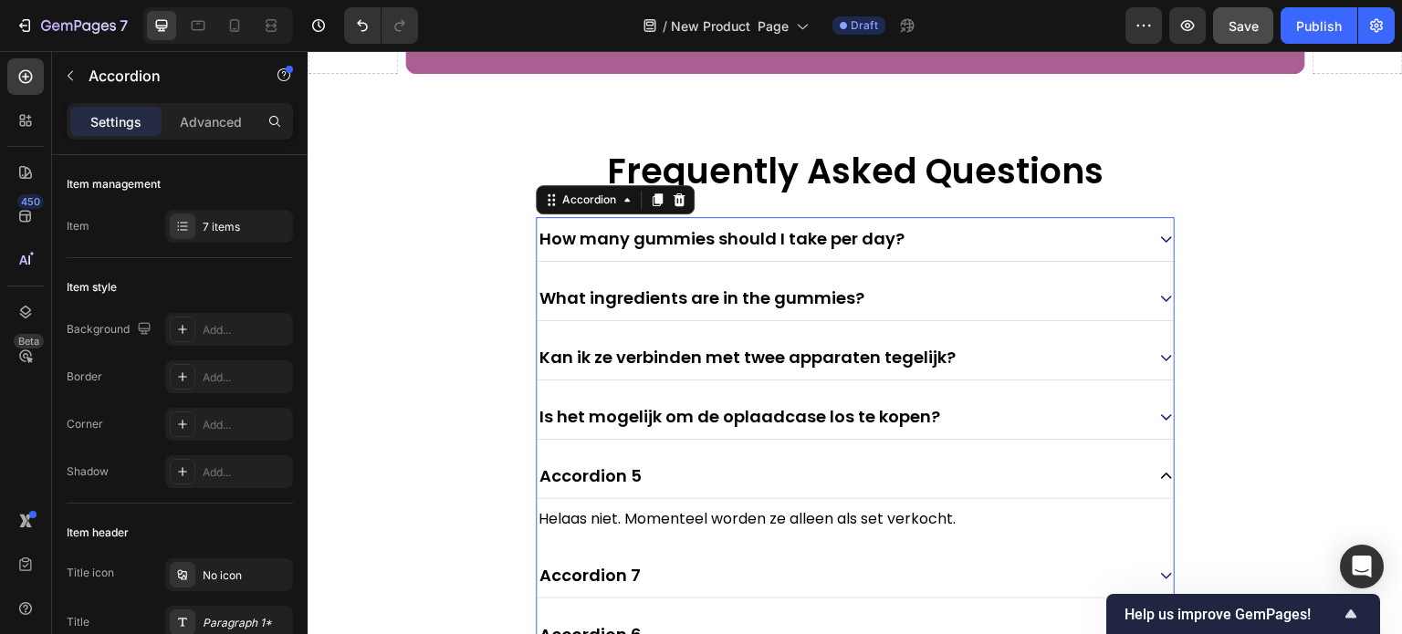
click at [953, 307] on div "What ingredients are in the gummies?" at bounding box center [841, 298] width 608 height 29
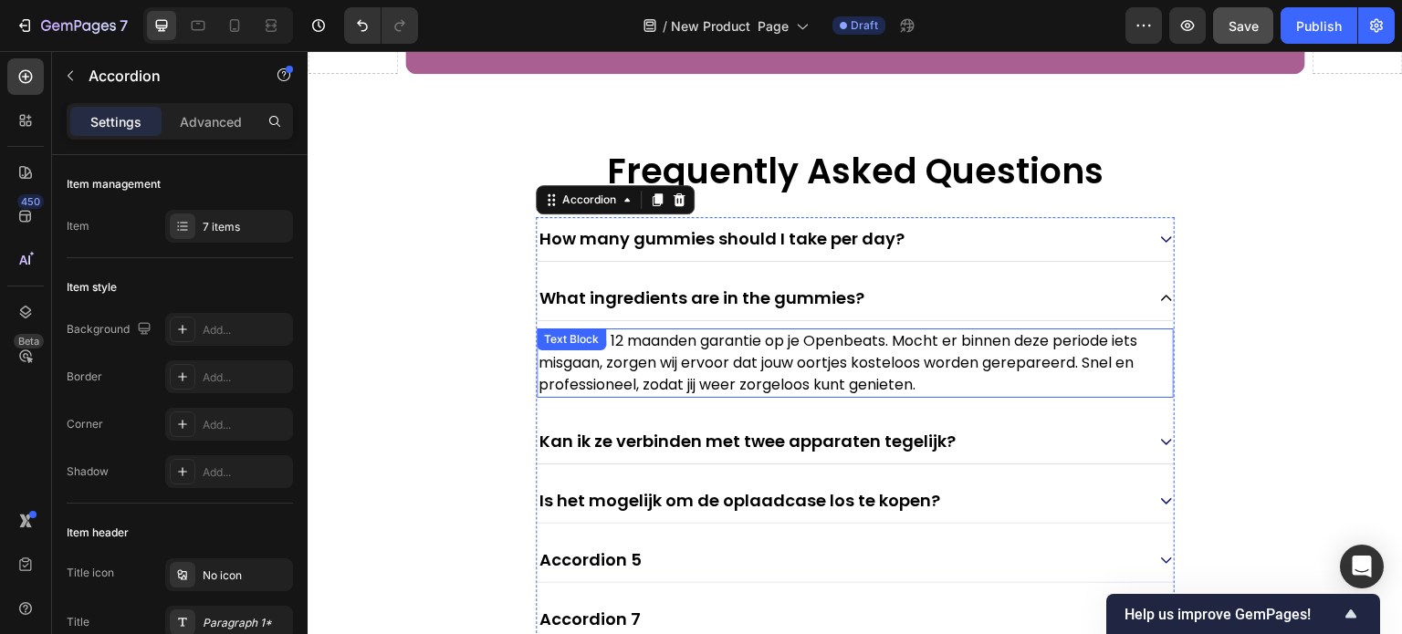
click at [758, 361] on p "Wij geven 12 maanden garantie op je Openbeats. Mocht er binnen deze periode iet…" at bounding box center [855, 363] width 633 height 66
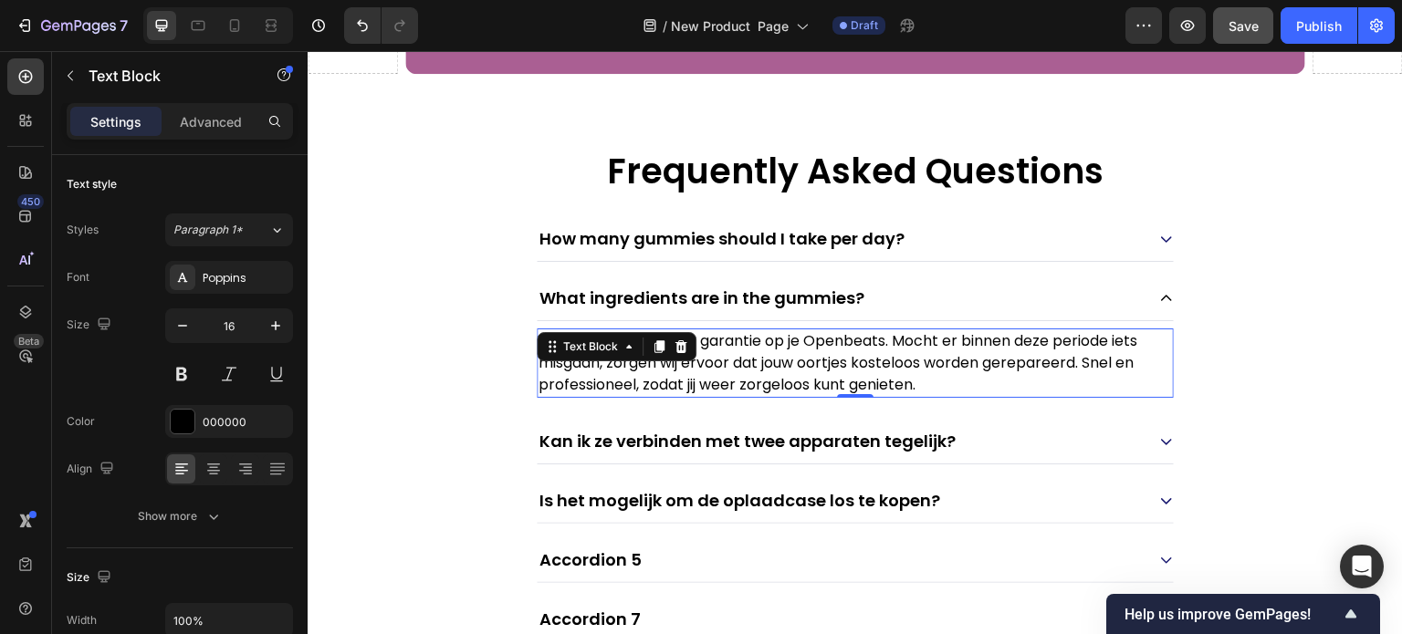
click at [758, 361] on p "Wij geven 12 maanden garantie op je Openbeats. Mocht er binnen deze periode iet…" at bounding box center [855, 363] width 633 height 66
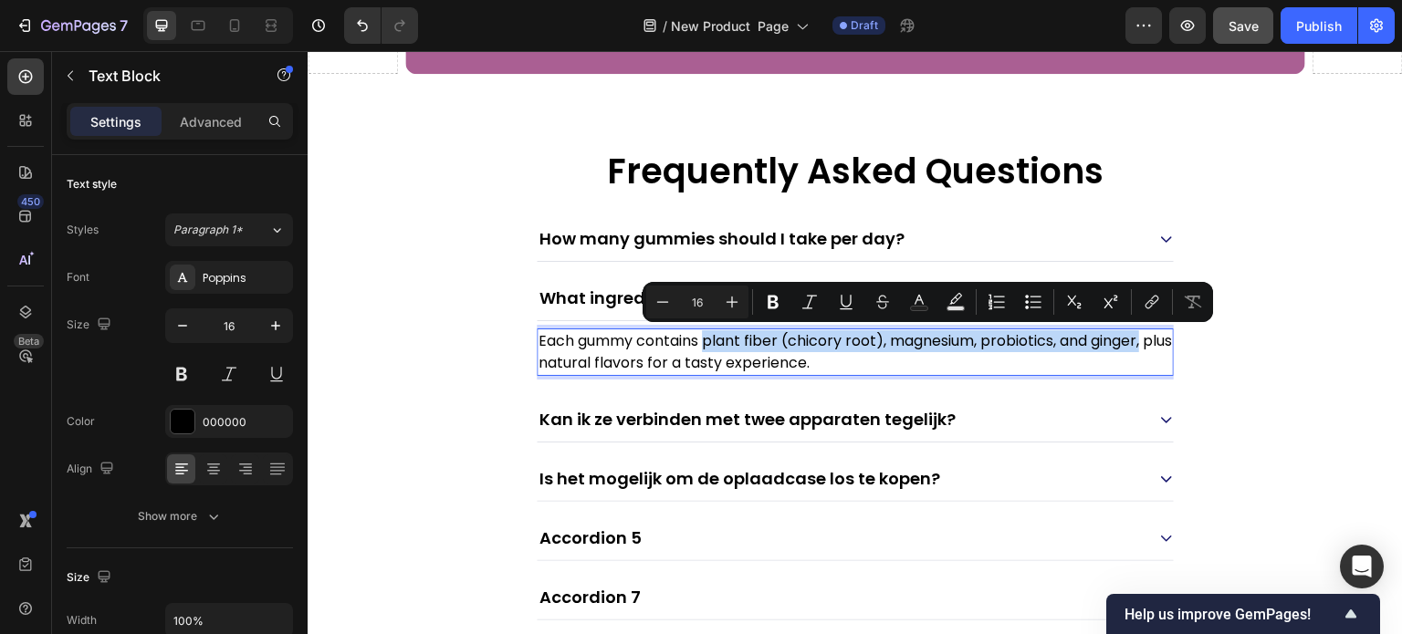
drag, startPoint x: 706, startPoint y: 343, endPoint x: 1149, endPoint y: 347, distance: 443.6
click at [1149, 347] on p "Each gummy contains plant fiber (chicory root), magnesium, probiotics, and ging…" at bounding box center [855, 352] width 633 height 44
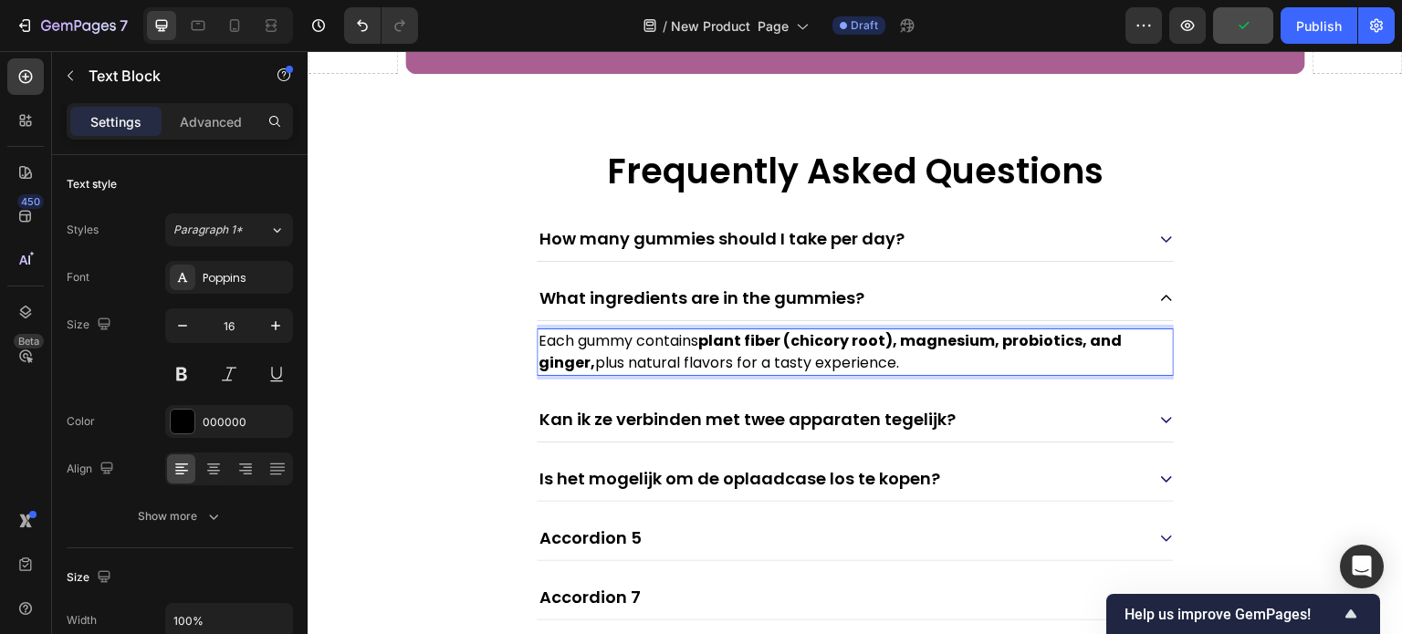
click at [973, 361] on p "Each gummy contains plant fiber (chicory root), magnesium, probiotics, and ging…" at bounding box center [855, 352] width 633 height 44
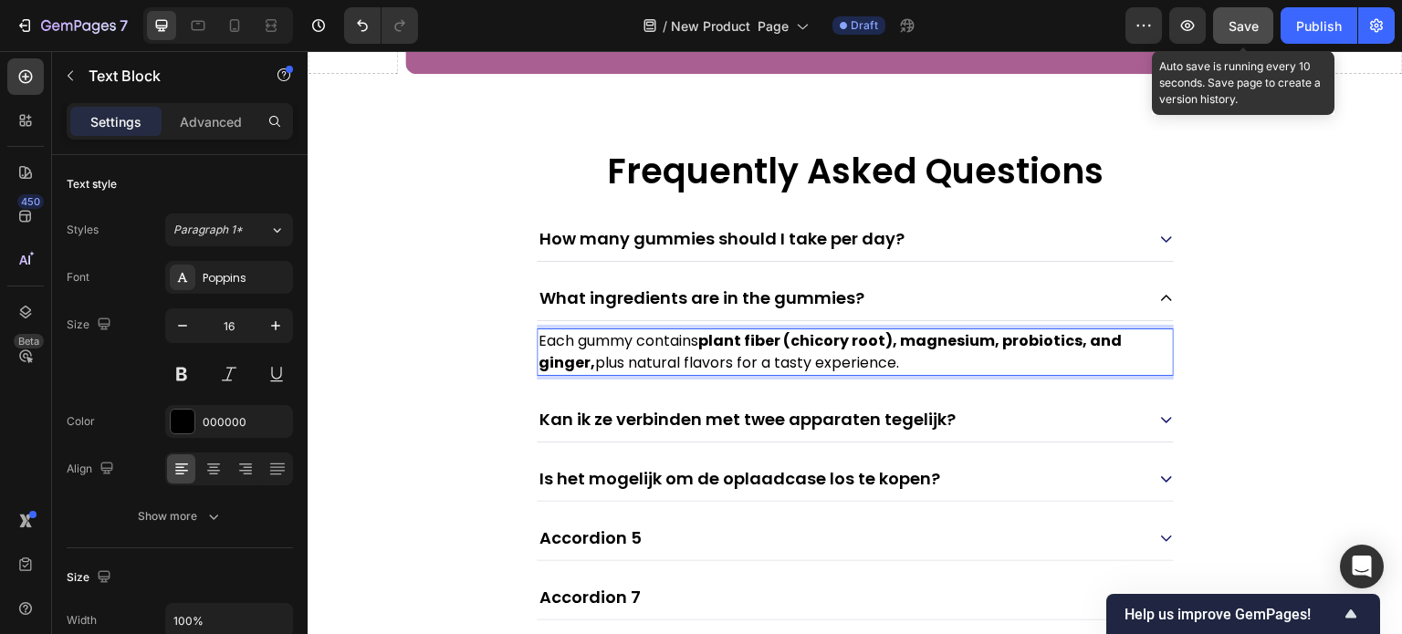
click at [1249, 22] on span "Save" at bounding box center [1244, 26] width 30 height 16
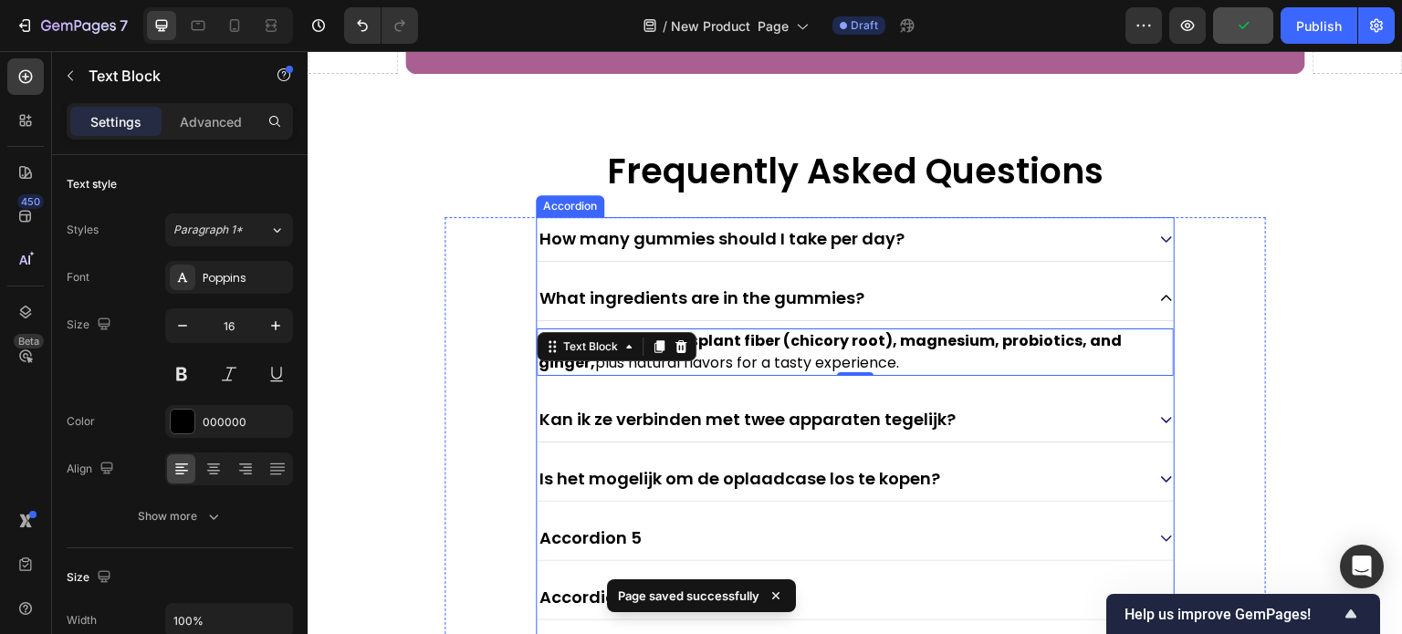
click at [935, 424] on p "Kan ik ze verbinden met twee apparaten tegelijk?" at bounding box center [747, 420] width 416 height 24
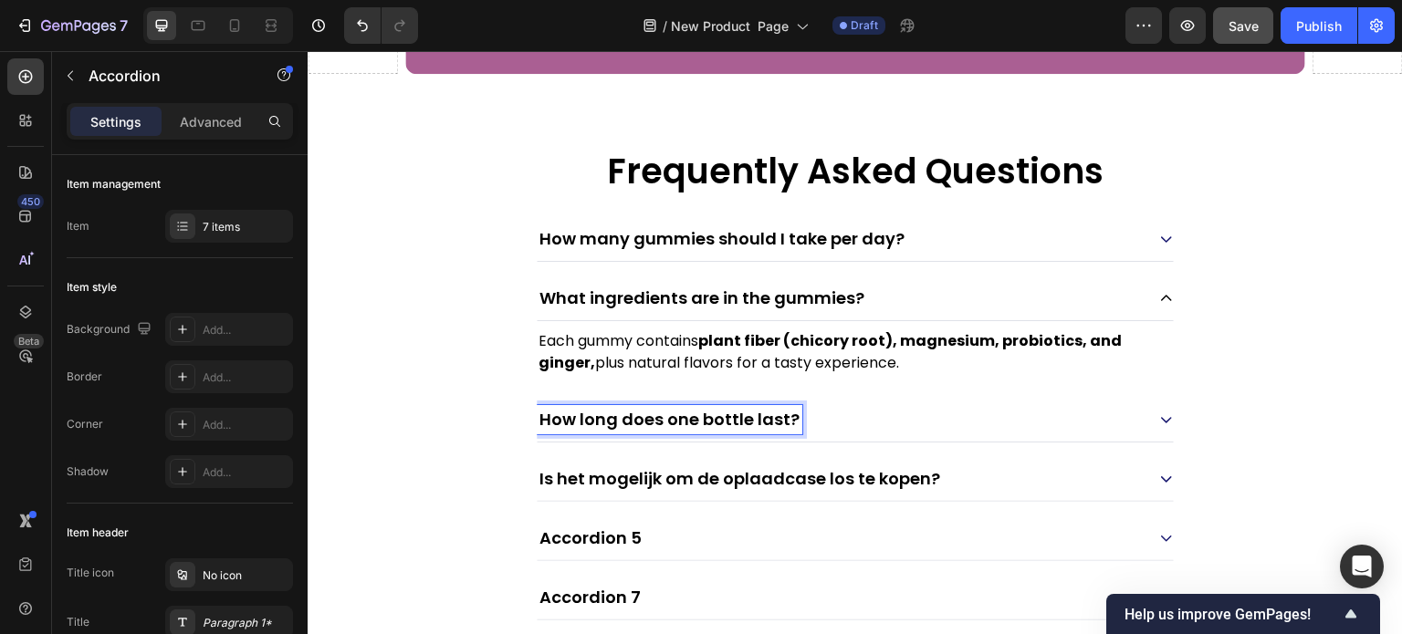
click at [906, 407] on div "How long does one bottle last?" at bounding box center [841, 419] width 608 height 29
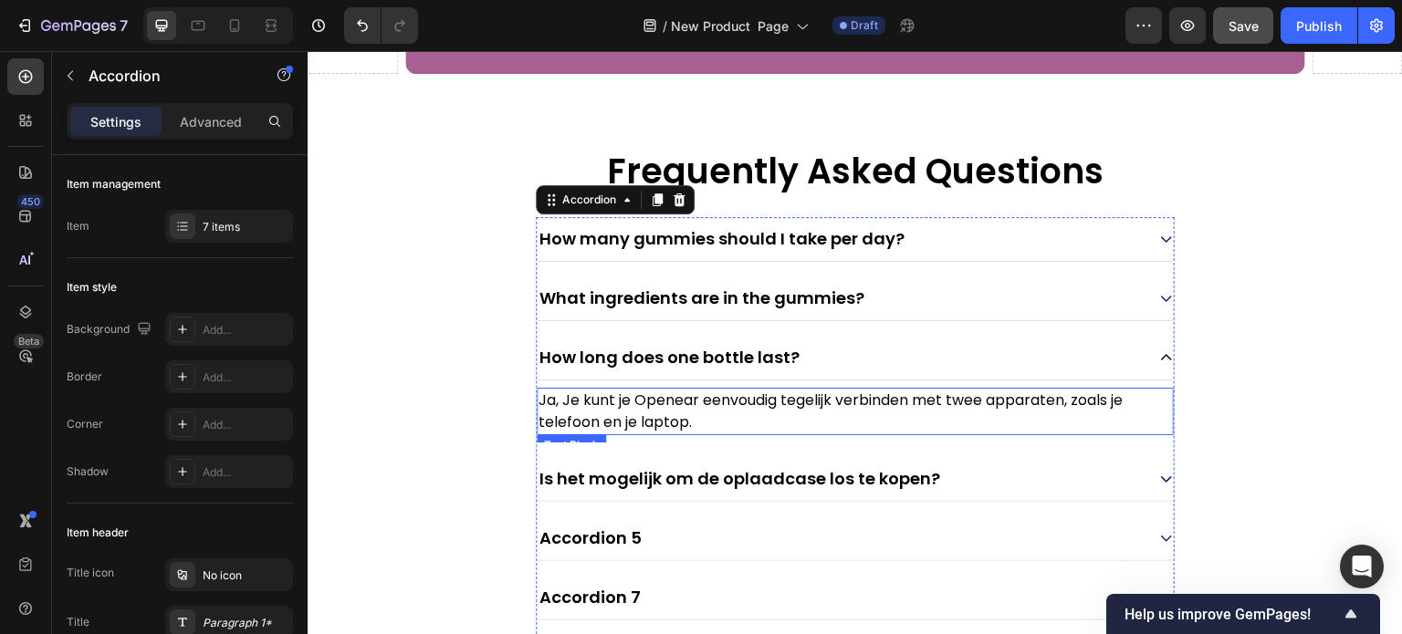
click at [647, 424] on p "Ja, Je kunt je Openear eenvoudig tegelijk verbinden met twee apparaten, zoals j…" at bounding box center [855, 412] width 633 height 44
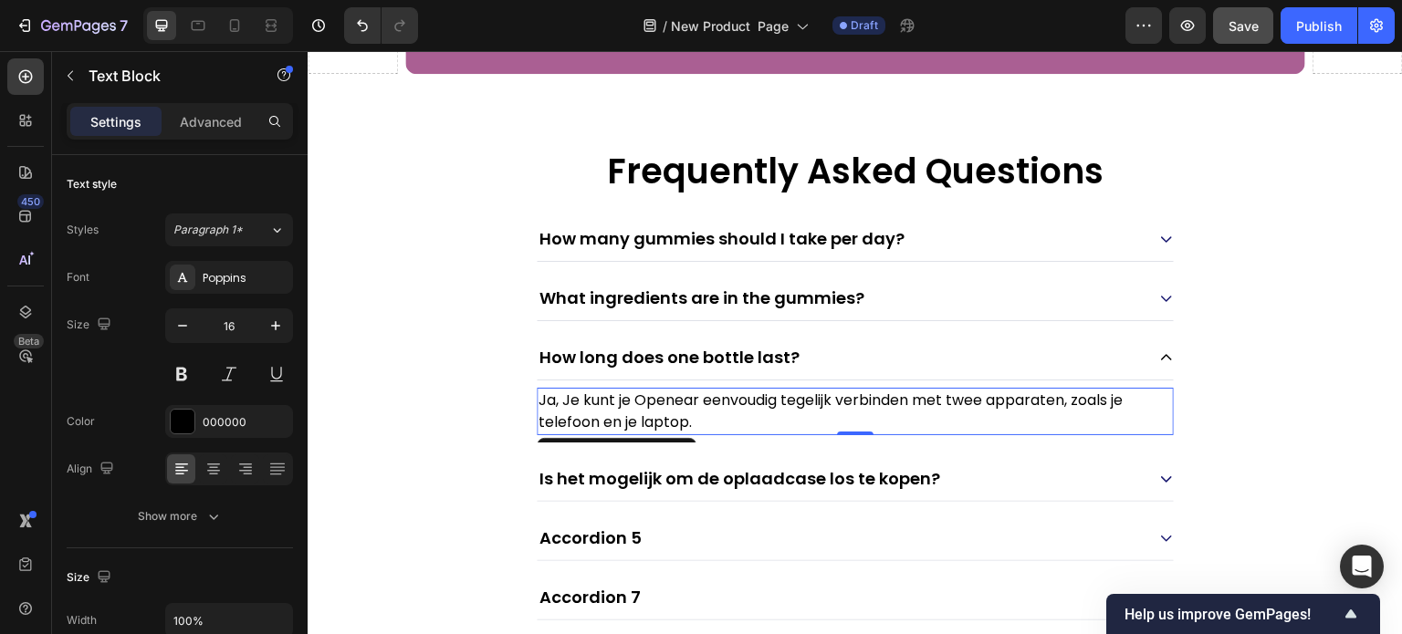
click at [670, 409] on p "Ja, Je kunt je Openear eenvoudig tegelijk verbinden met twee apparaten, zoals j…" at bounding box center [855, 412] width 633 height 44
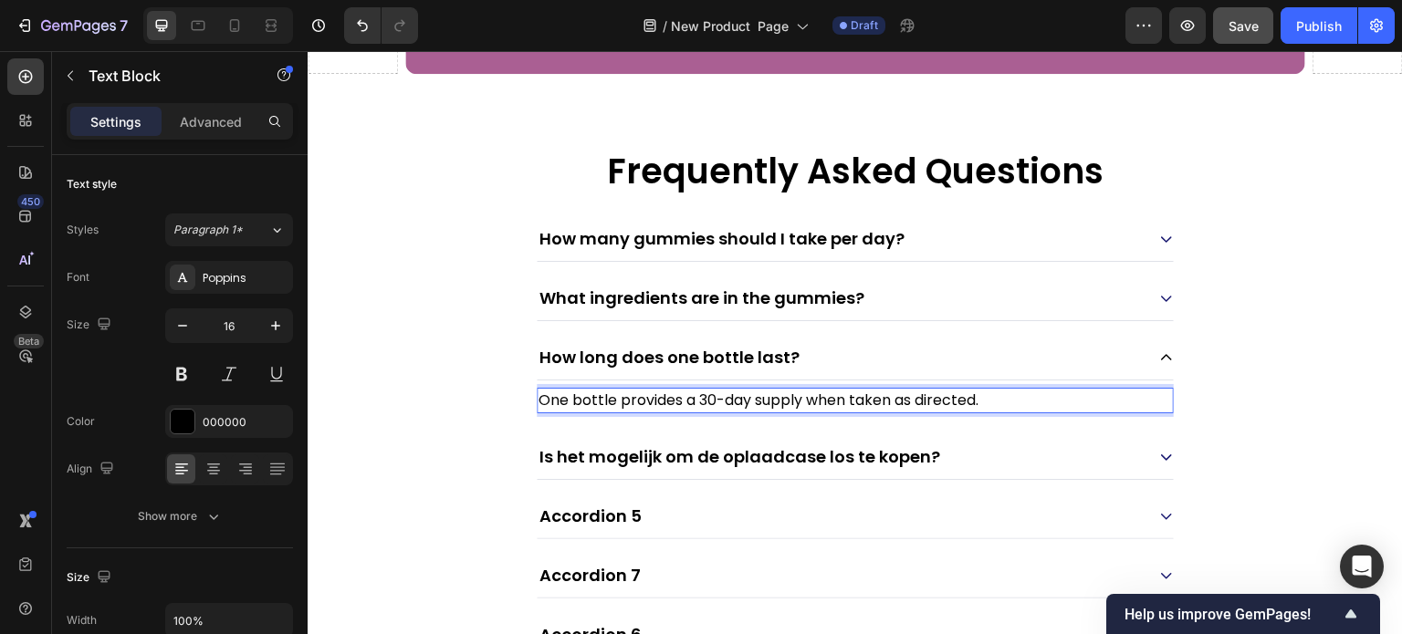
click at [705, 395] on p "One bottle provides a 30-day supply when taken as directed." at bounding box center [855, 401] width 633 height 22
click at [703, 394] on p "One bottle provides a 30-day supply when taken as directed." at bounding box center [855, 401] width 633 height 22
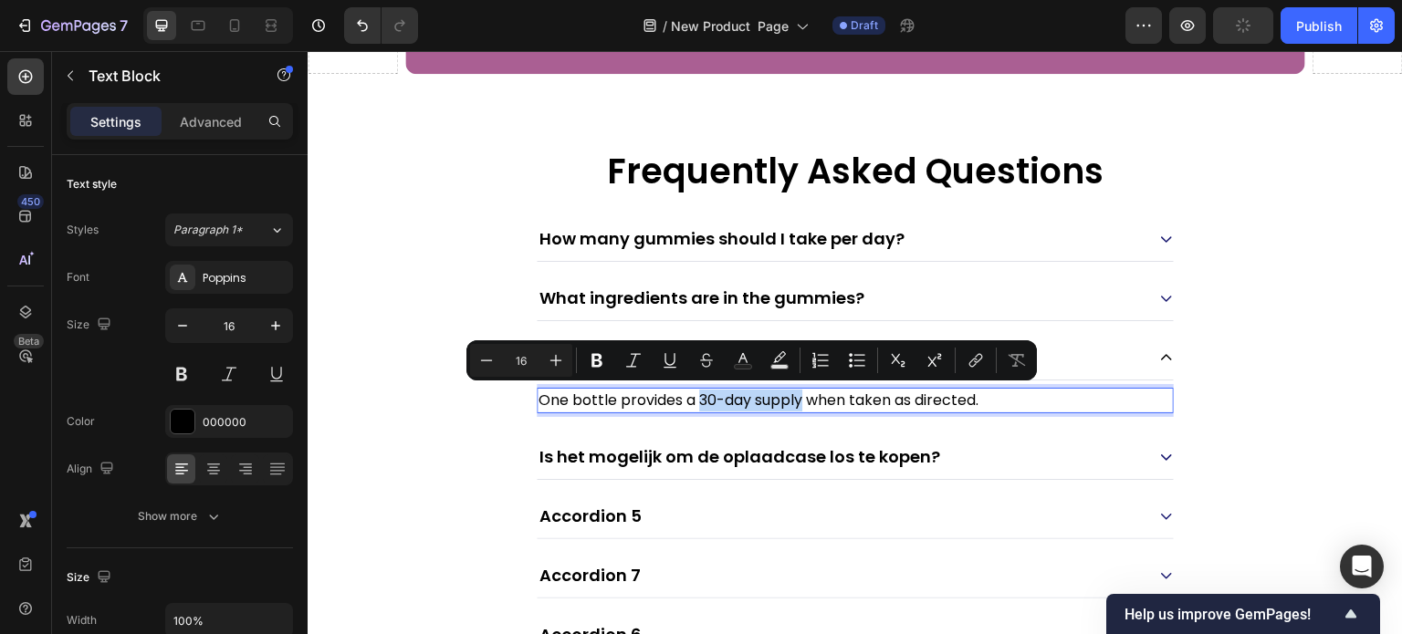
drag, startPoint x: 703, startPoint y: 394, endPoint x: 773, endPoint y: 405, distance: 71.1
click at [773, 405] on p "One bottle provides a 30-day supply when taken as directed." at bounding box center [855, 401] width 633 height 22
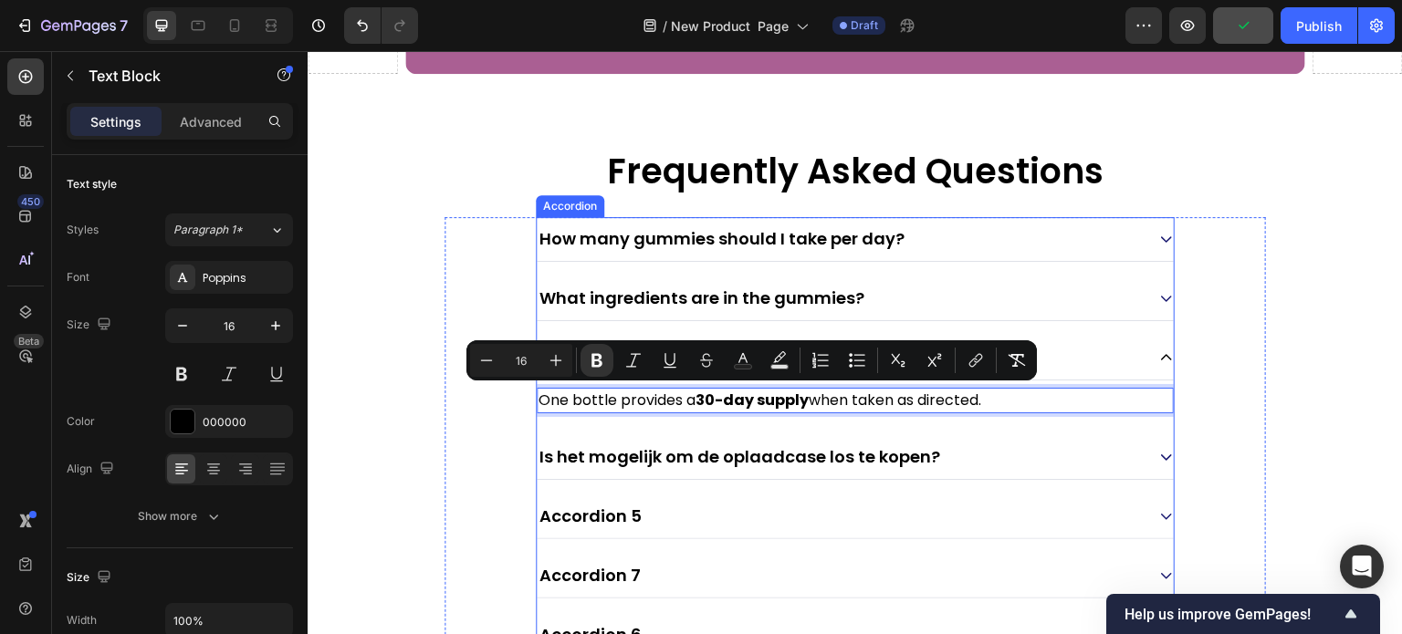
click at [961, 460] on div "Is het mogelijk om de oplaadcase los te kopen?" at bounding box center [841, 457] width 608 height 29
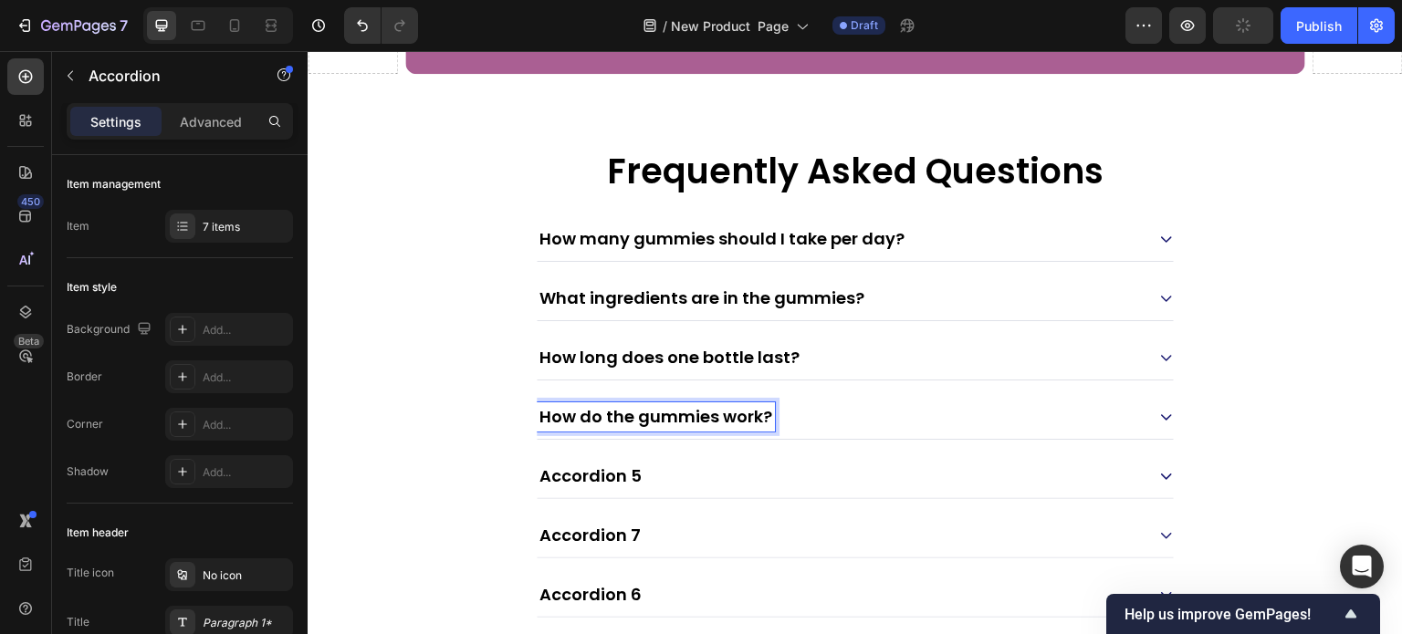
click at [812, 412] on div "How do the gummies work?" at bounding box center [841, 417] width 608 height 29
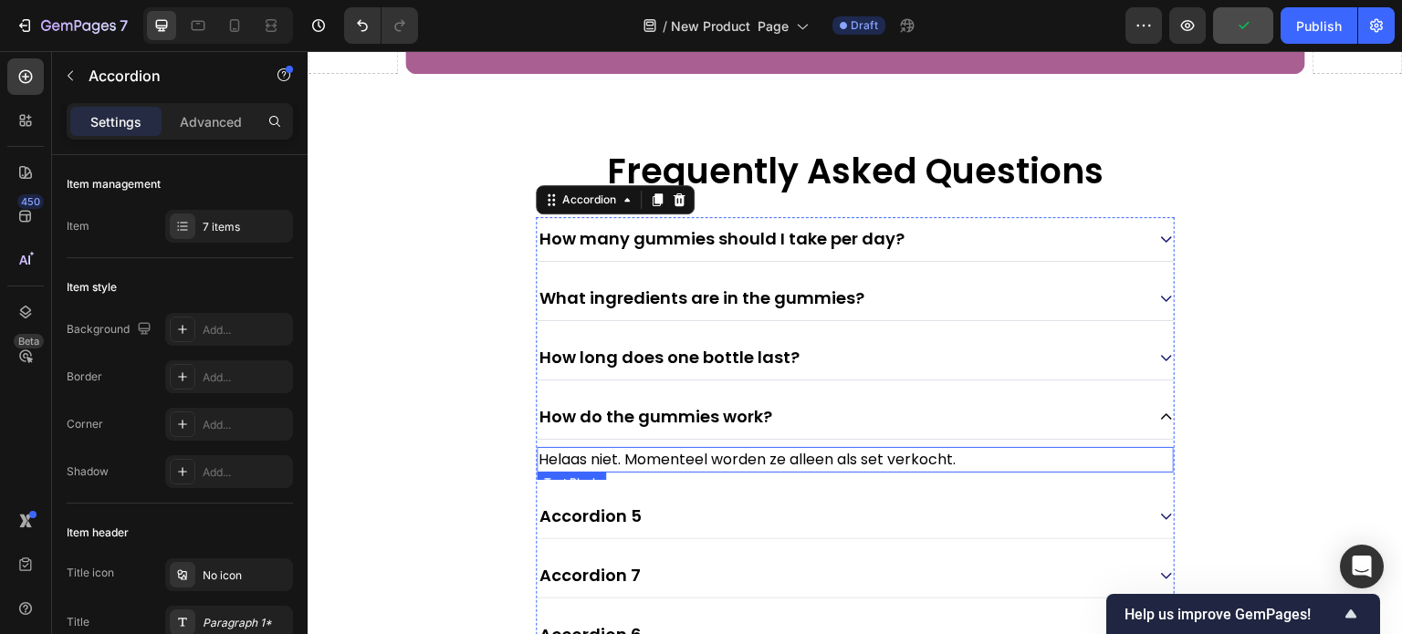
click at [712, 453] on p "Helaas niet. Momenteel worden ze alleen als set verkocht." at bounding box center [855, 460] width 633 height 22
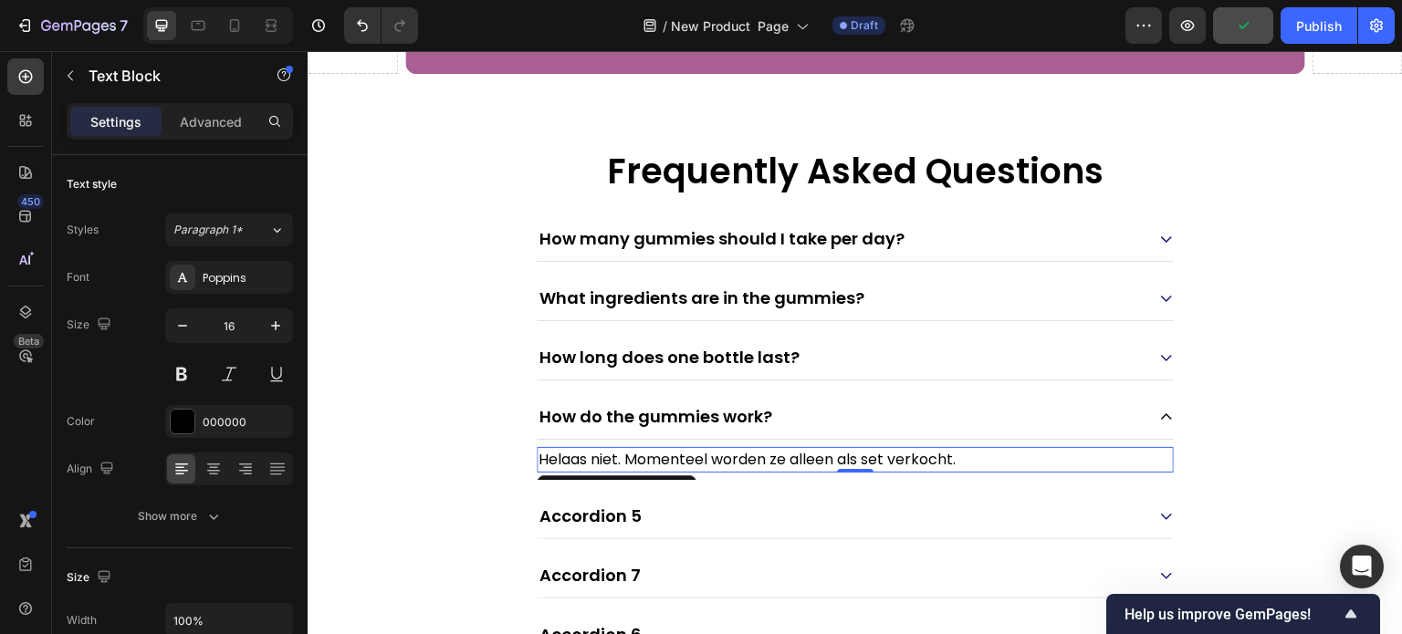
click at [712, 453] on p "Helaas niet. Momenteel worden ze alleen als set verkocht." at bounding box center [855, 460] width 633 height 22
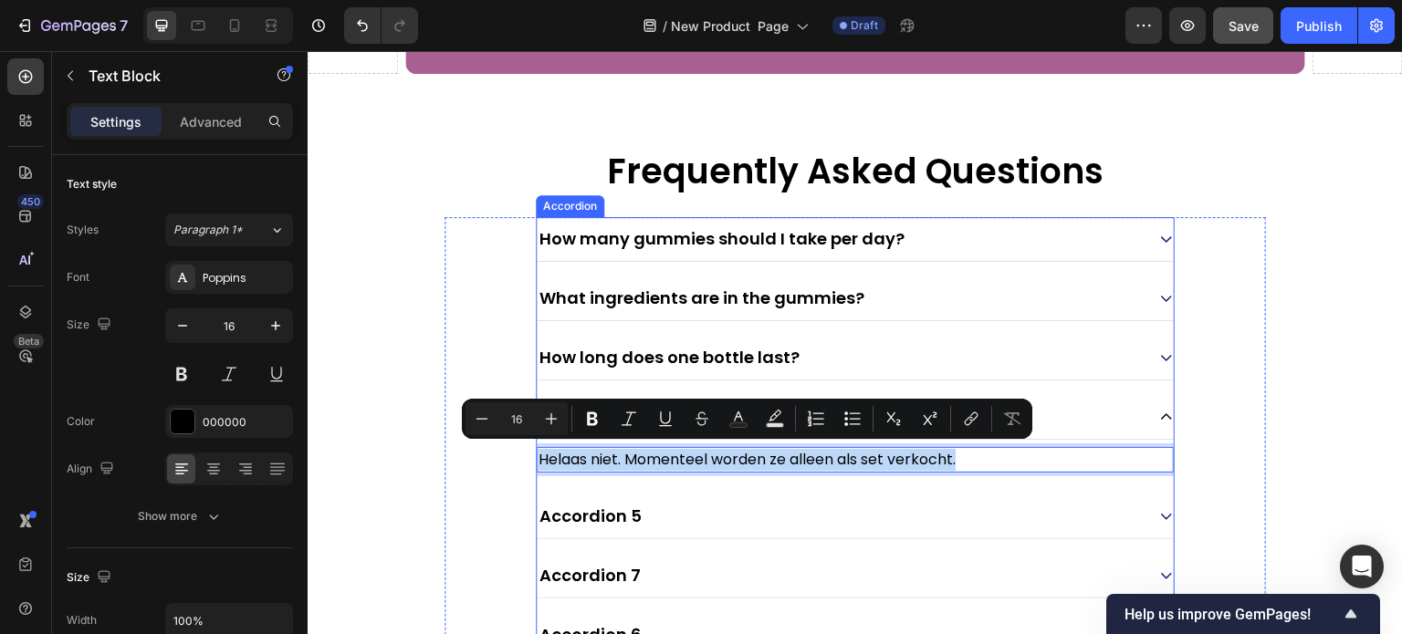
click at [863, 633] on div "Accordion 6" at bounding box center [841, 635] width 608 height 29
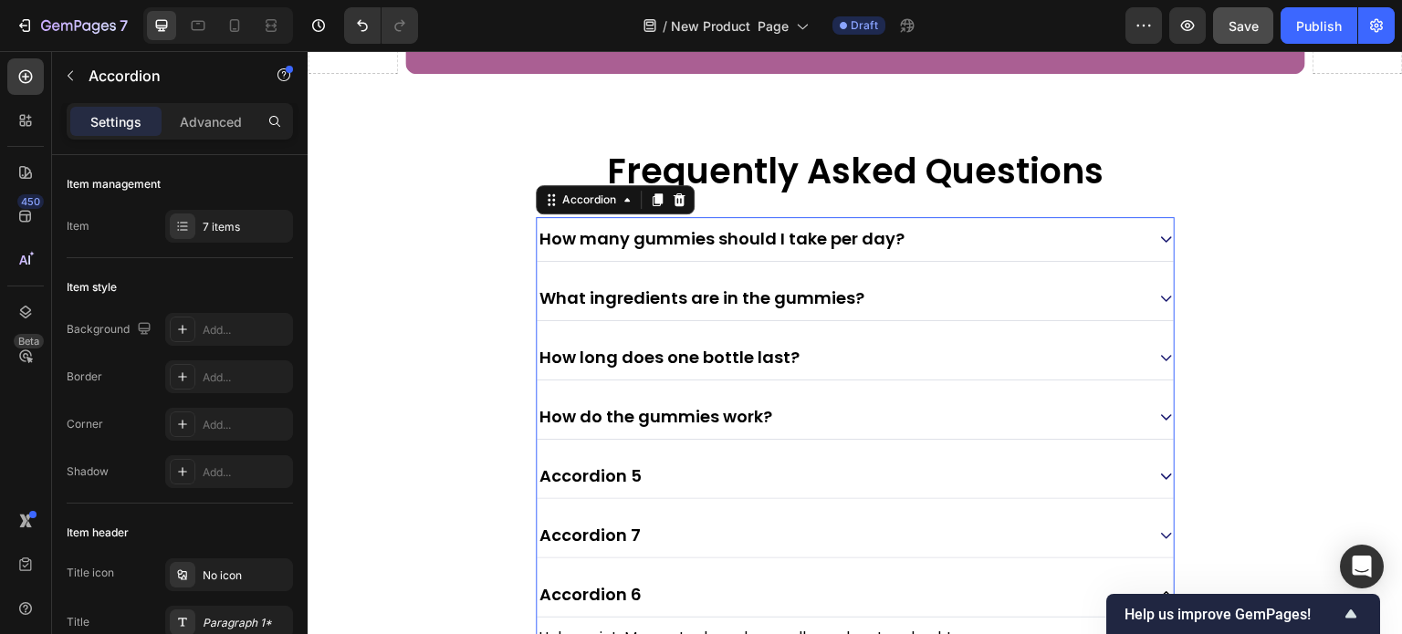
click at [866, 405] on div "How do the gummies work?" at bounding box center [841, 417] width 608 height 29
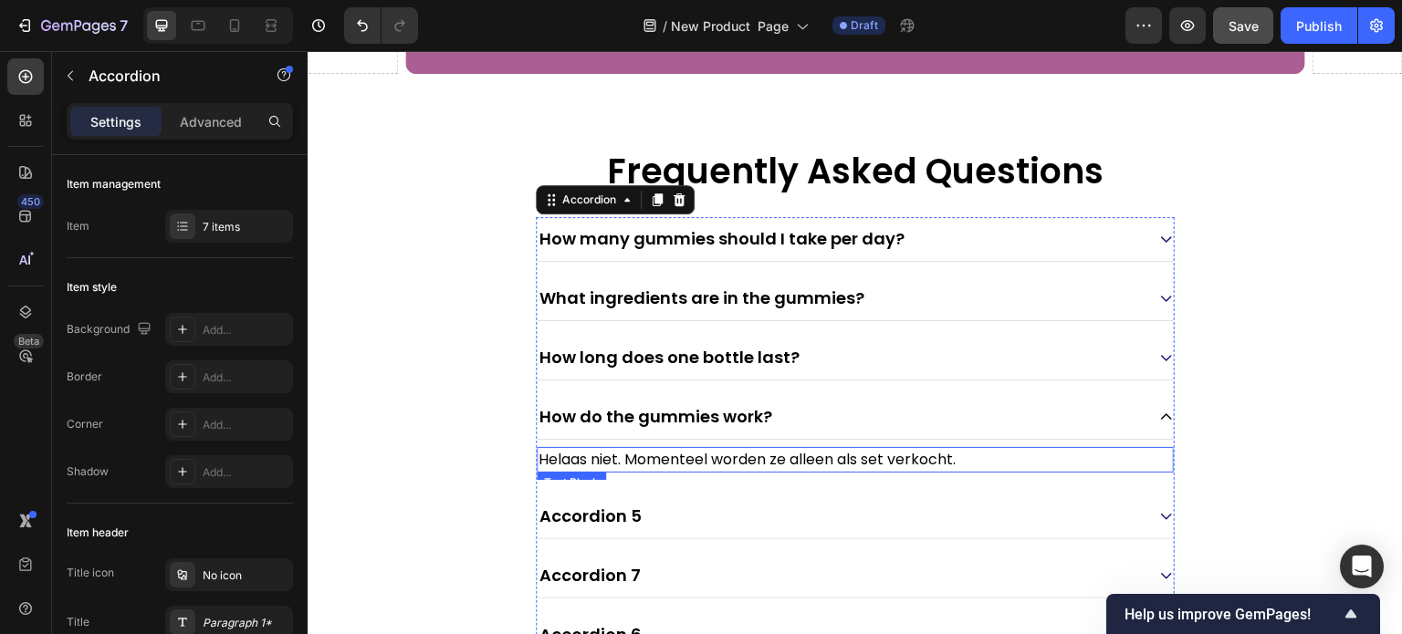
click at [746, 456] on p "Helaas niet. Momenteel worden ze alleen als set verkocht." at bounding box center [855, 460] width 633 height 22
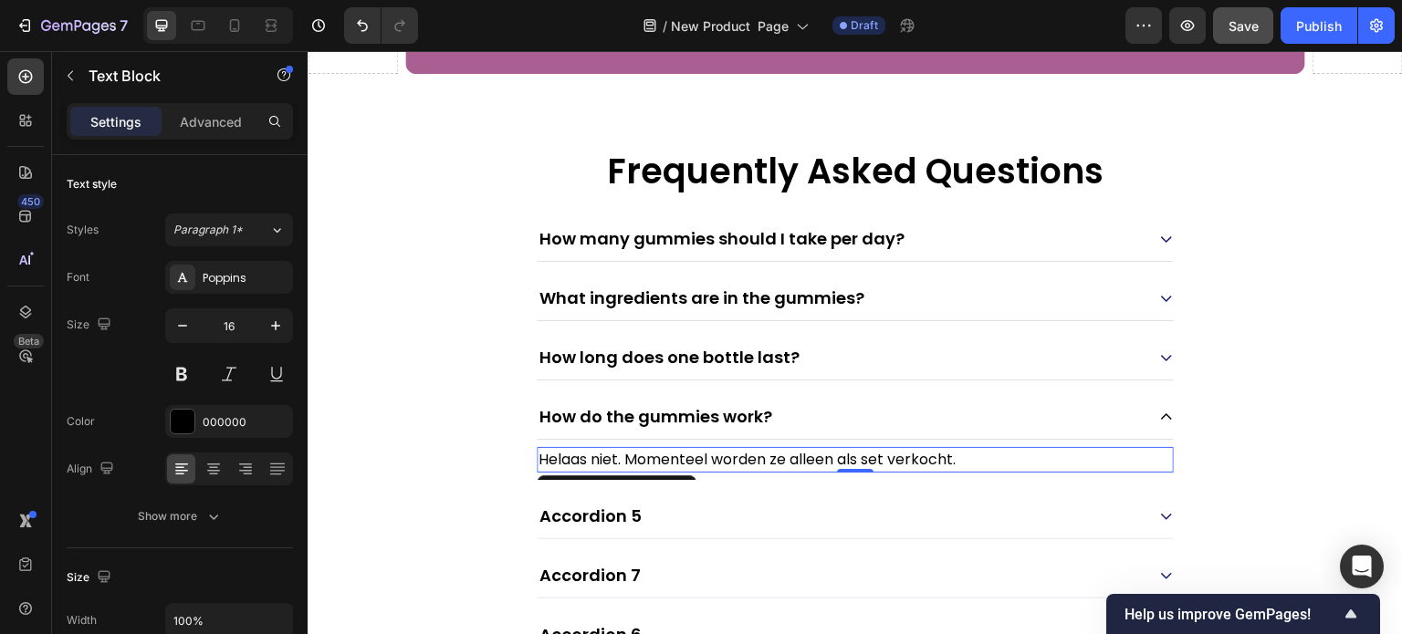
click at [746, 456] on p "Helaas niet. Momenteel worden ze alleen als set verkocht." at bounding box center [855, 460] width 633 height 22
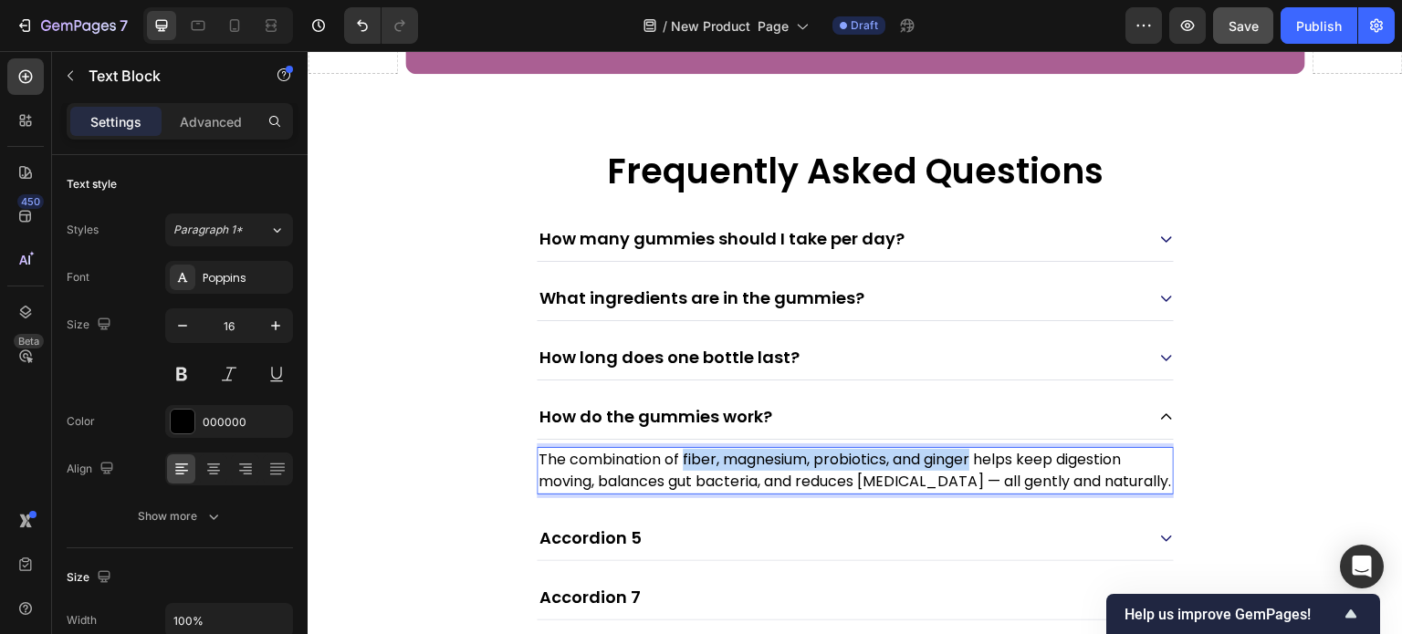
drag, startPoint x: 684, startPoint y: 456, endPoint x: 981, endPoint y: 461, distance: 297.6
click at [981, 461] on p "The combination of fiber, magnesium, probiotics, and ginger helps keep digestio…" at bounding box center [855, 471] width 633 height 44
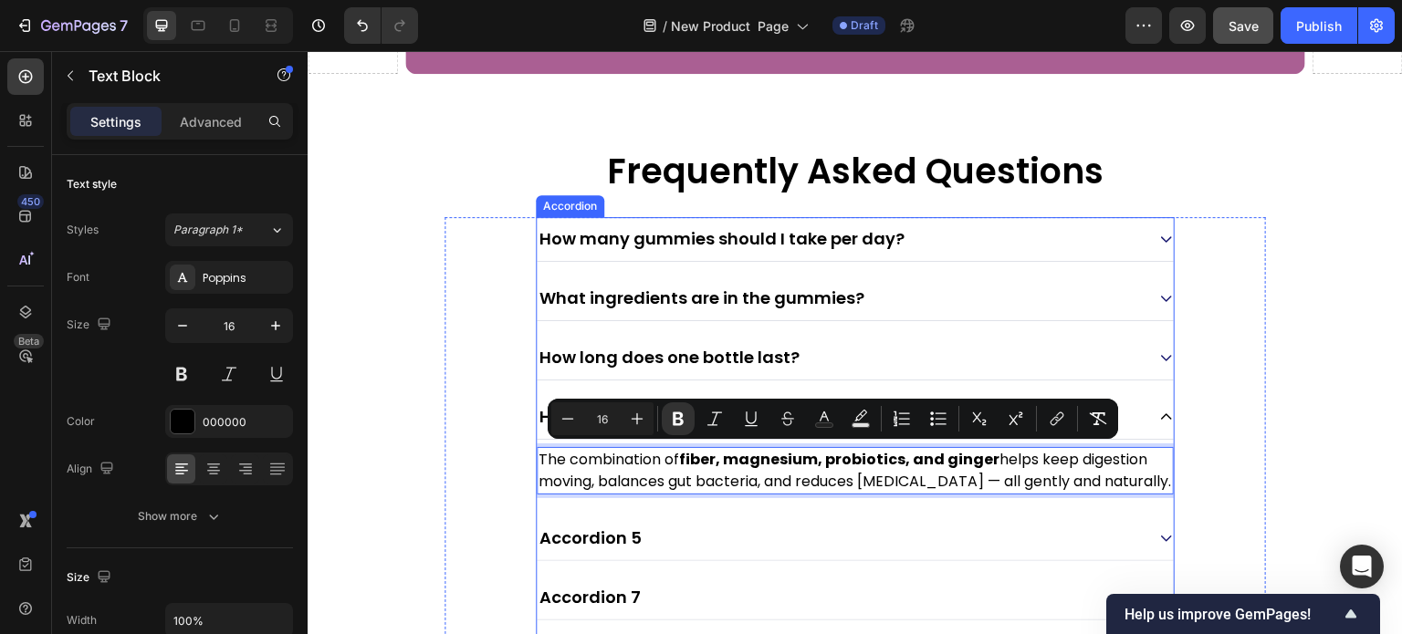
click at [860, 517] on div "Accordion 5" at bounding box center [855, 539] width 637 height 45
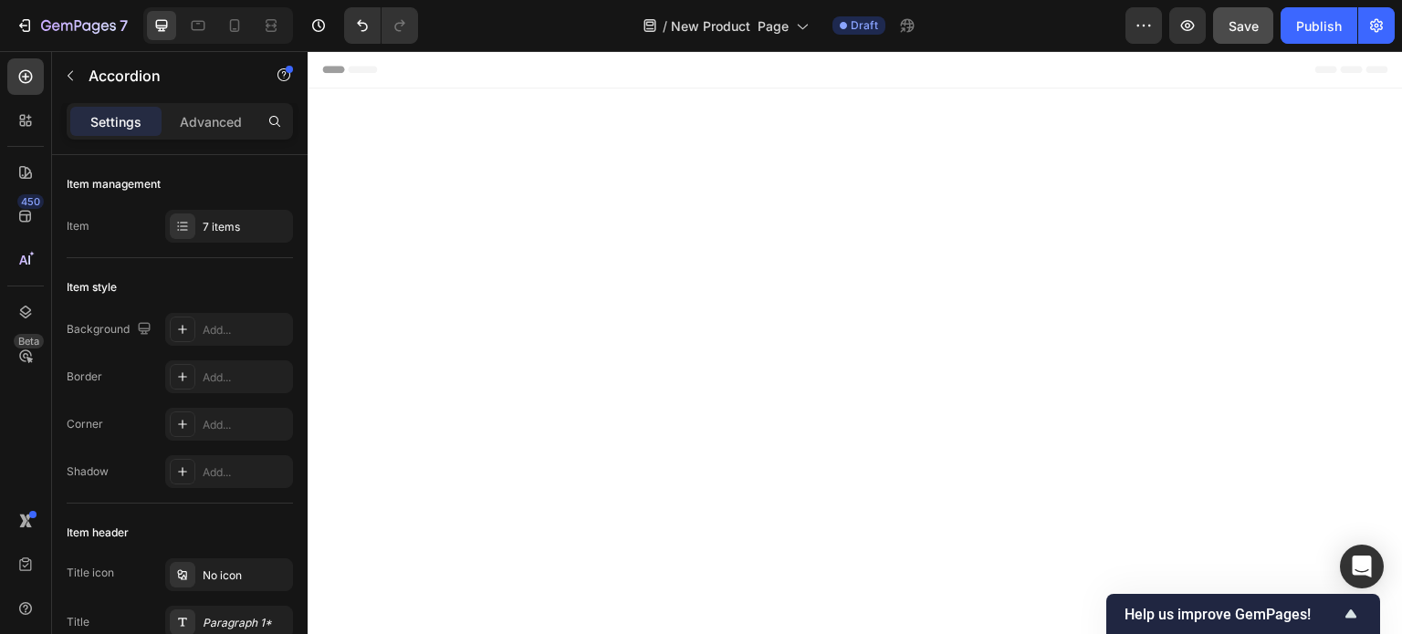
scroll to position [7941, 0]
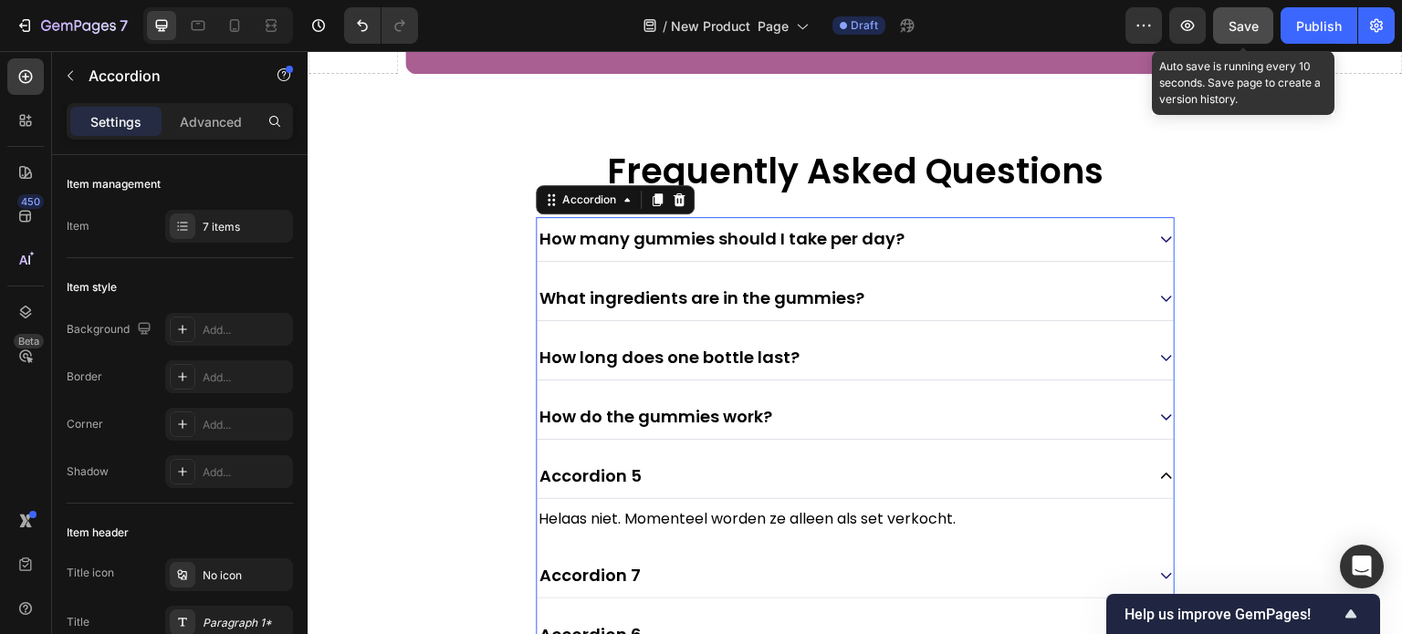
drag, startPoint x: 1252, startPoint y: 28, endPoint x: 654, endPoint y: 134, distance: 607.2
click at [1252, 28] on span "Save" at bounding box center [1244, 26] width 30 height 16
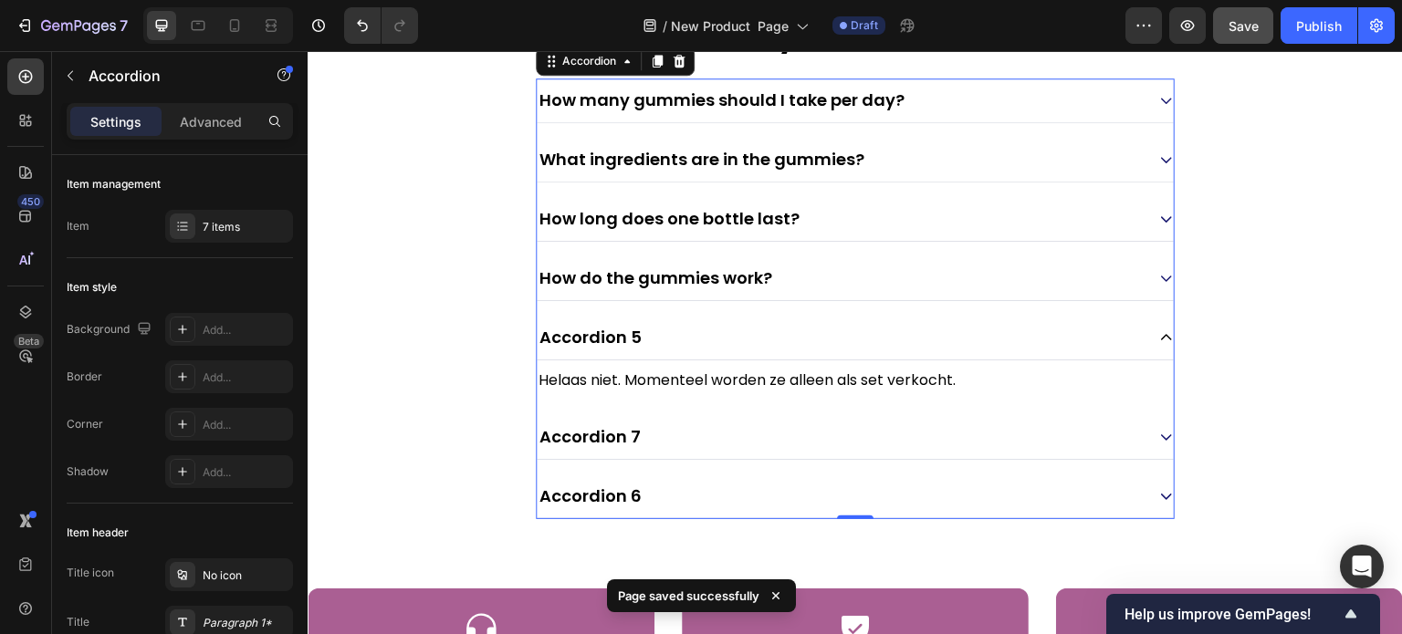
scroll to position [8124, 0]
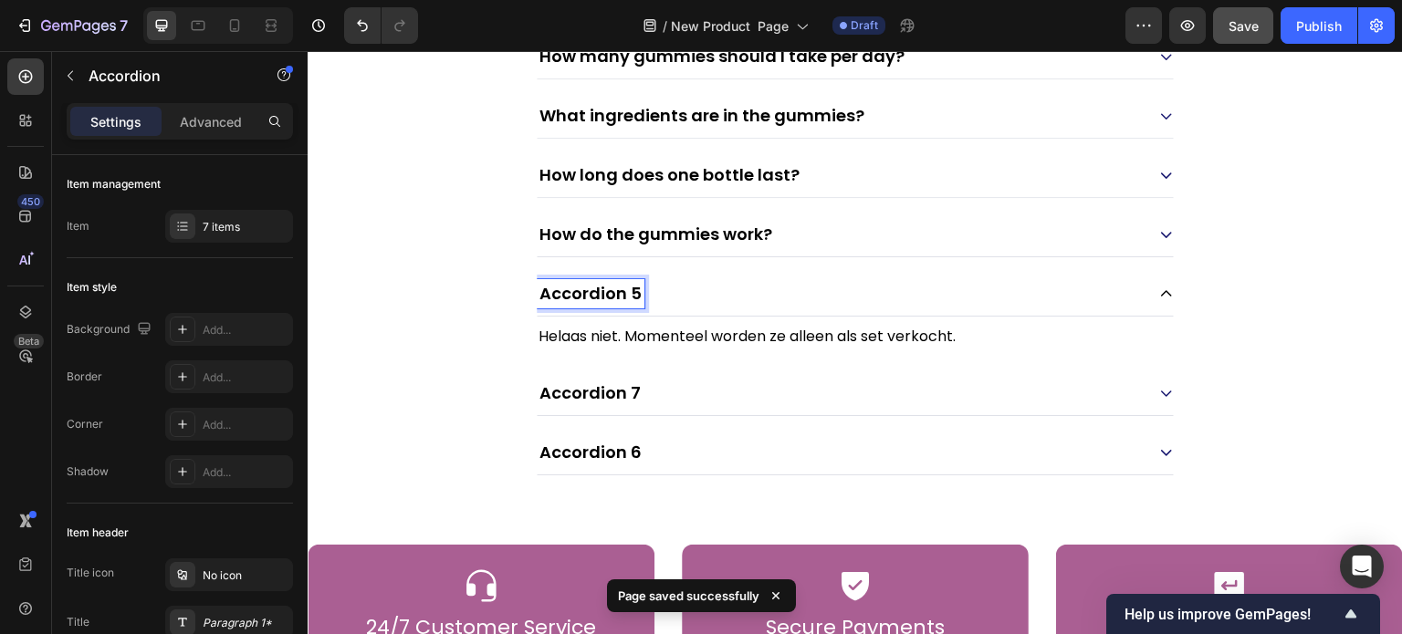
click at [614, 288] on p "Accordion 5" at bounding box center [590, 294] width 102 height 24
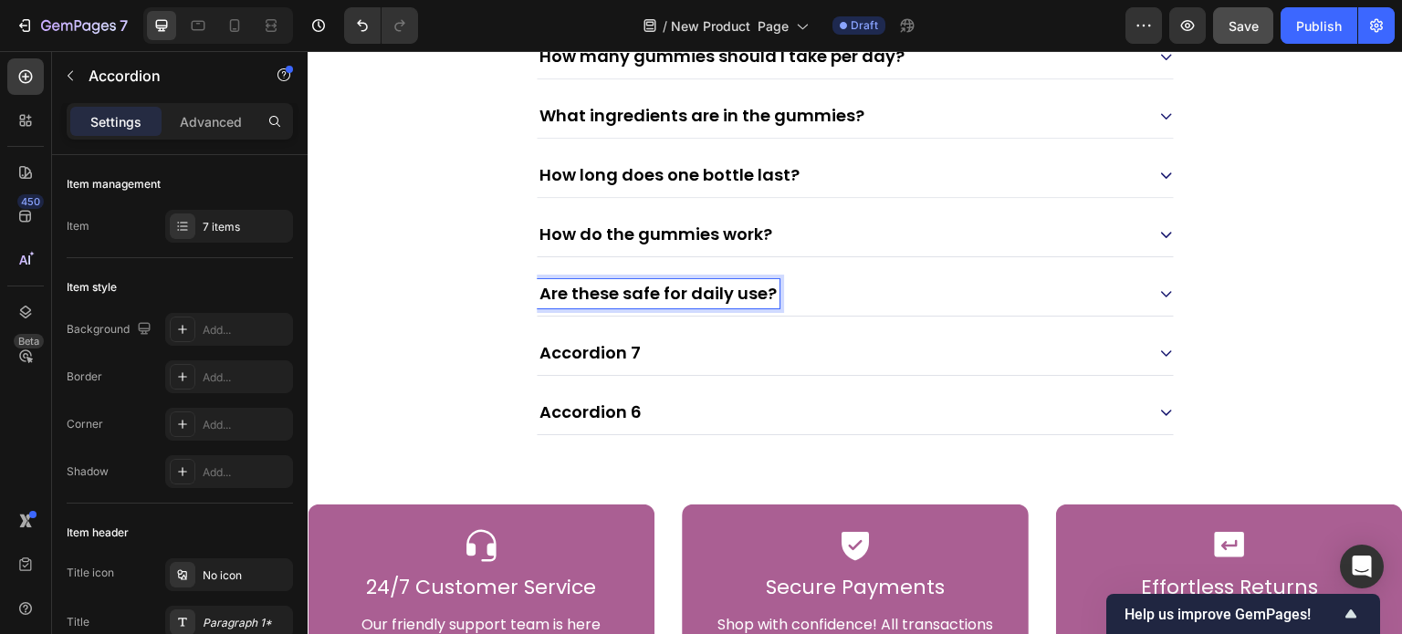
click at [812, 331] on div "Accordion 7" at bounding box center [855, 353] width 637 height 45
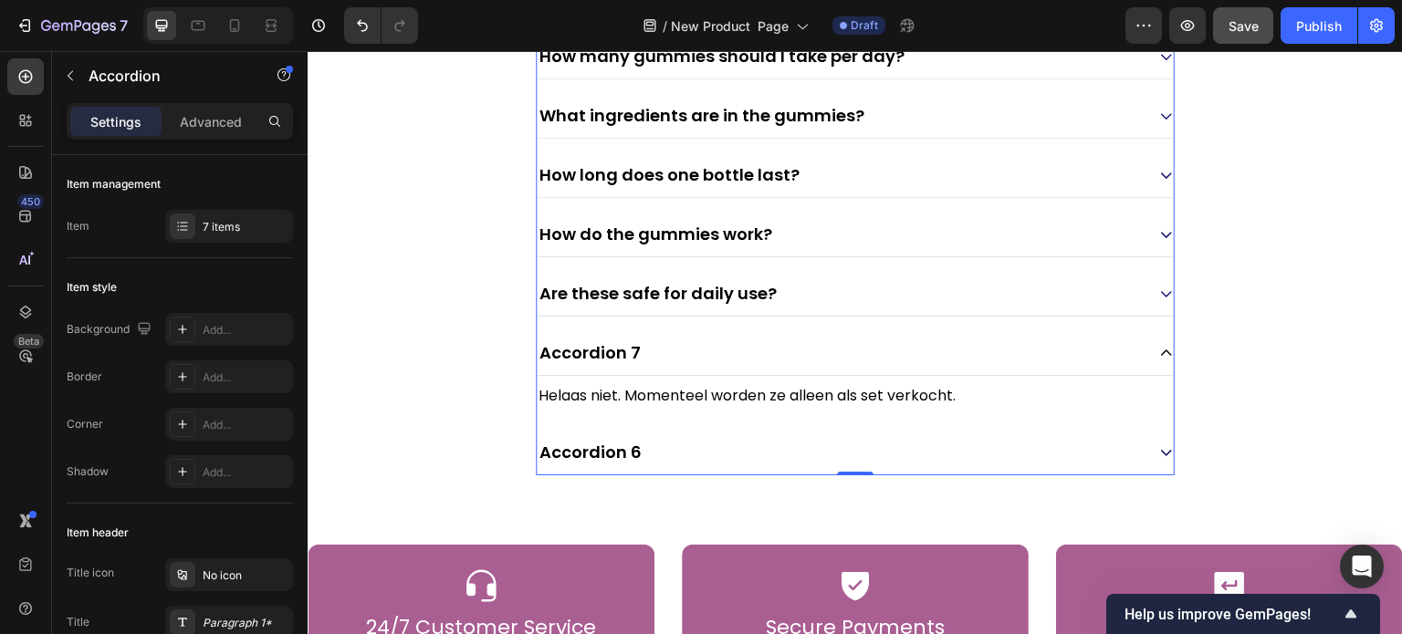
click at [832, 272] on div "Are these safe for daily use?" at bounding box center [855, 294] width 637 height 45
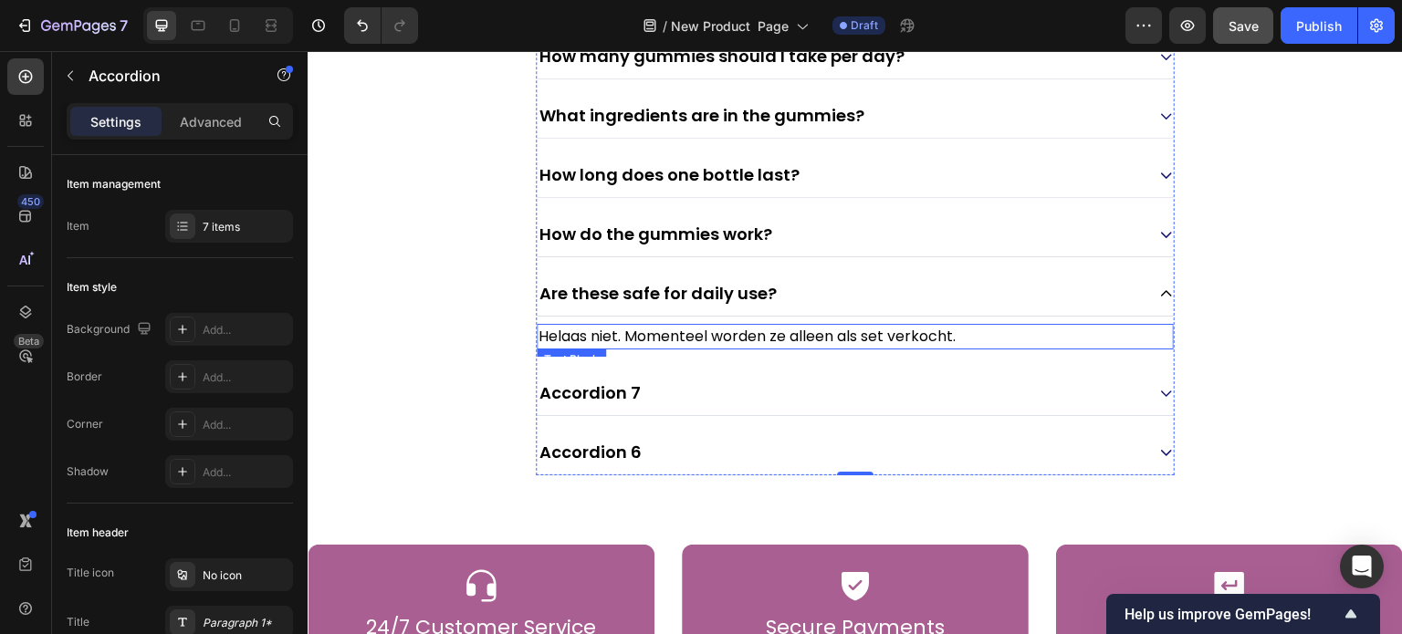
click at [768, 324] on div "Helaas niet. Momenteel worden ze alleen als set verkocht." at bounding box center [855, 337] width 637 height 26
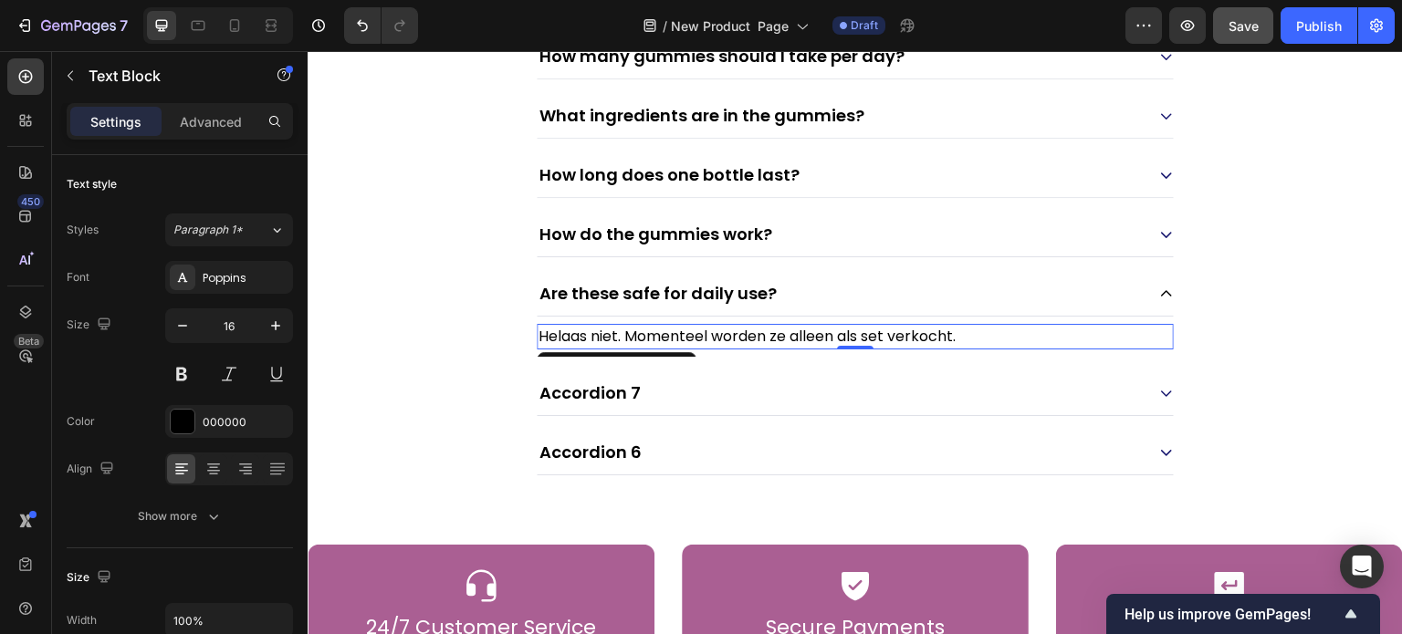
click at [768, 324] on div "Helaas niet. Momenteel worden ze alleen als set verkocht." at bounding box center [855, 337] width 637 height 26
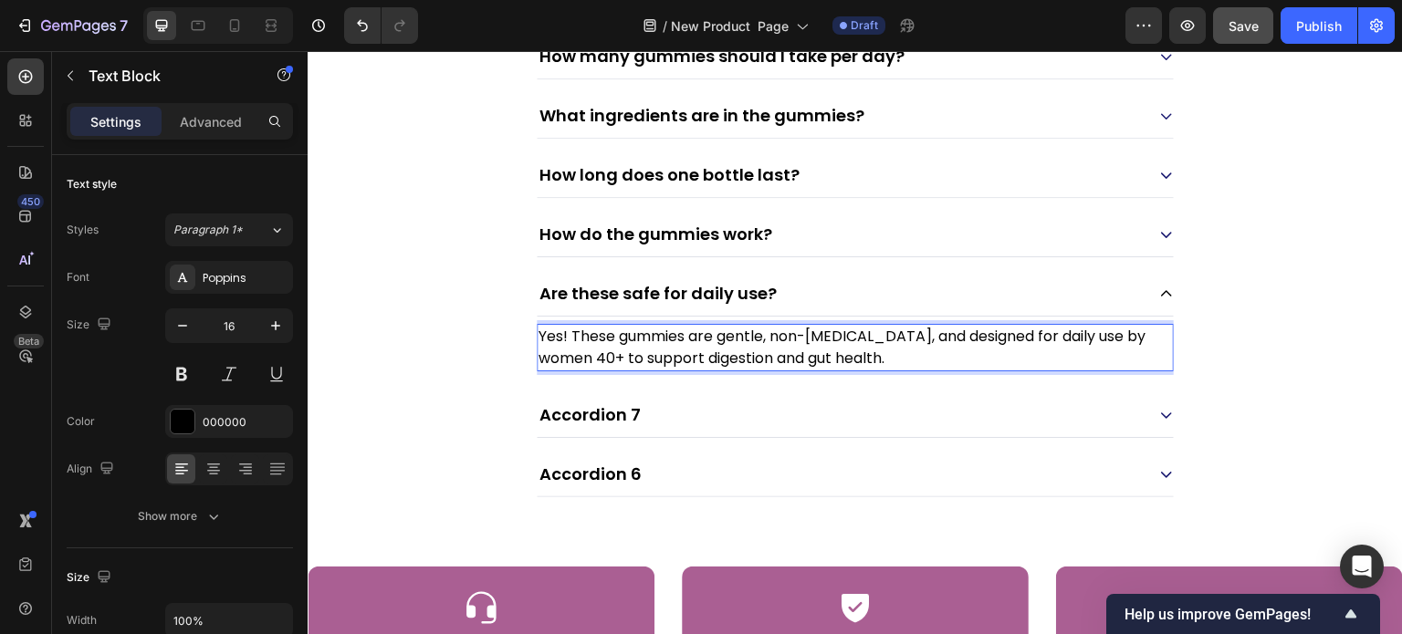
click at [720, 333] on p "Yes! These gummies are gentle, non-[MEDICAL_DATA], and designed for daily use b…" at bounding box center [855, 348] width 633 height 44
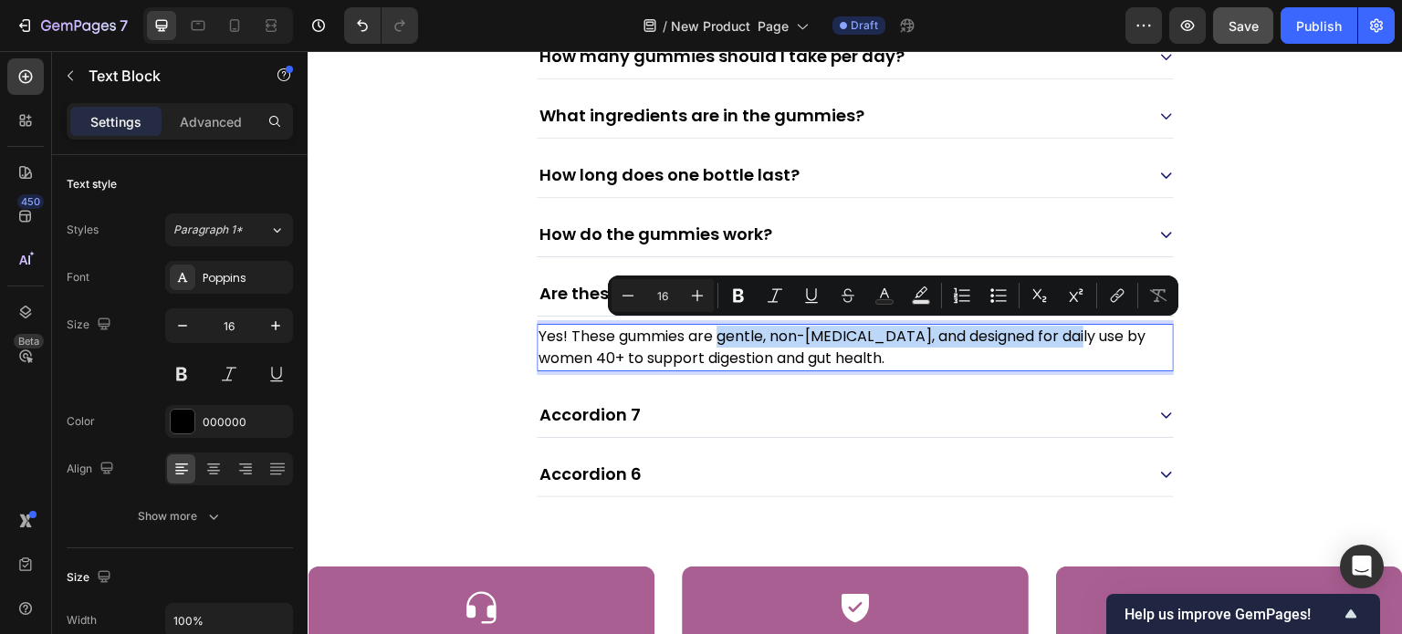
drag, startPoint x: 720, startPoint y: 333, endPoint x: 1051, endPoint y: 342, distance: 330.5
click at [1051, 342] on p "Yes! These gummies are gentle, non-[MEDICAL_DATA], and designed for daily use b…" at bounding box center [855, 348] width 633 height 44
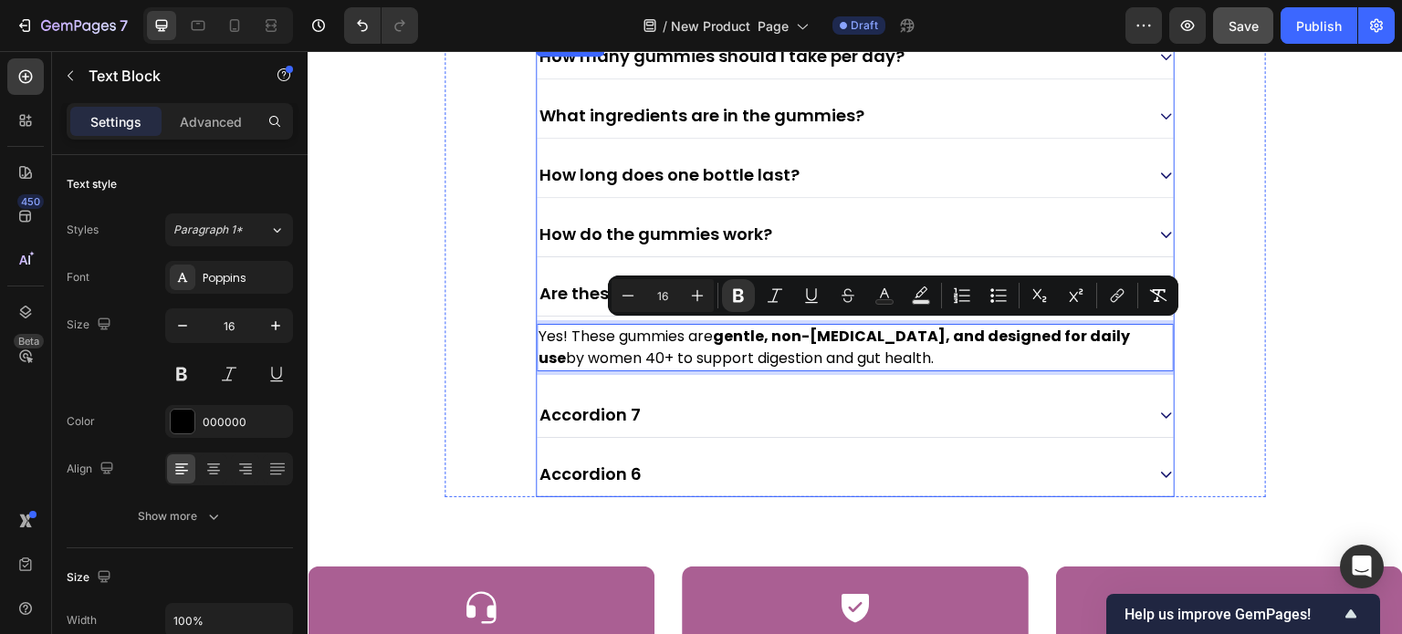
click at [621, 406] on p "Accordion 7" at bounding box center [589, 415] width 101 height 24
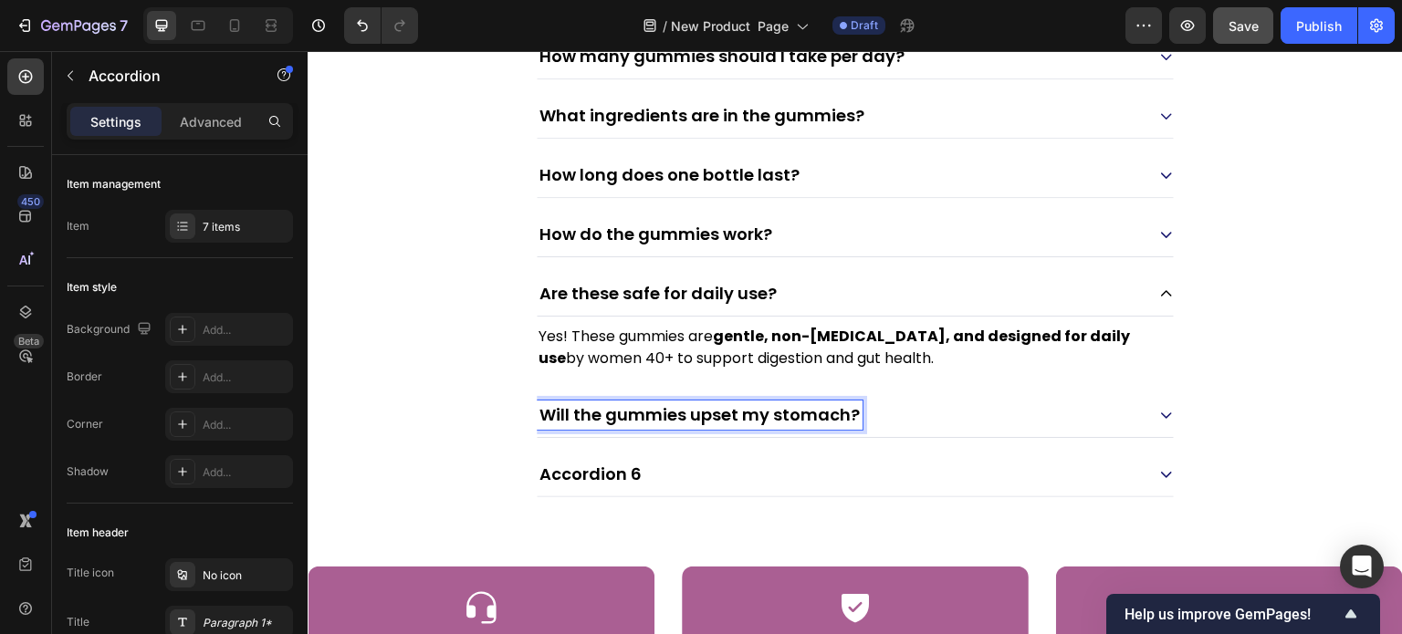
click at [922, 416] on div "Will the gummies upset my stomach?" at bounding box center [841, 415] width 608 height 29
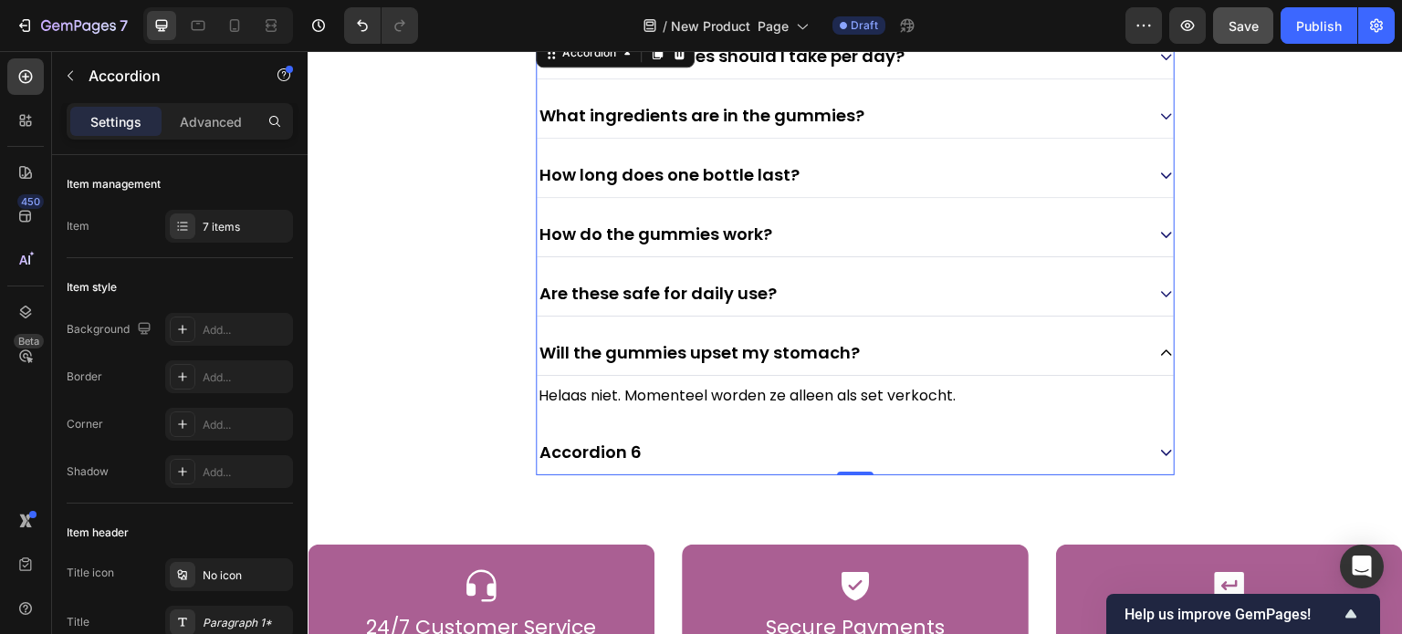
click at [738, 398] on p "Helaas niet. Momenteel worden ze alleen als set verkocht." at bounding box center [855, 396] width 633 height 22
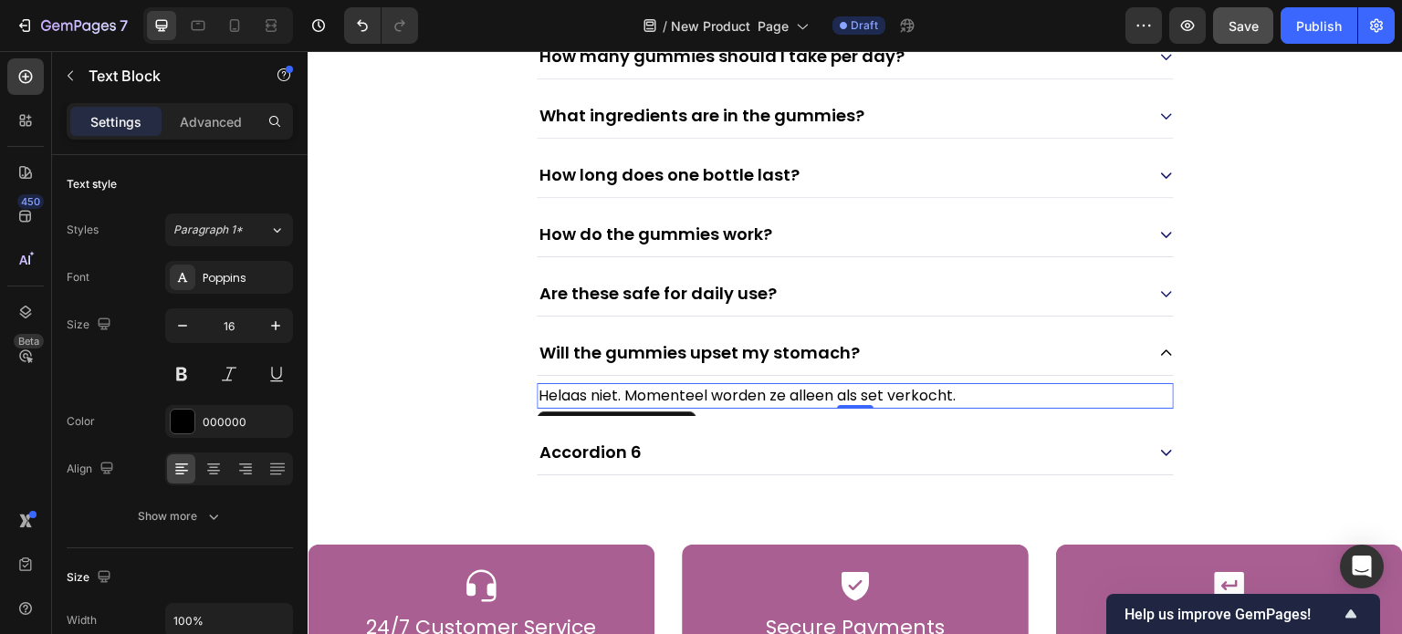
click at [730, 398] on p "Helaas niet. Momenteel worden ze alleen als set verkocht." at bounding box center [855, 396] width 633 height 22
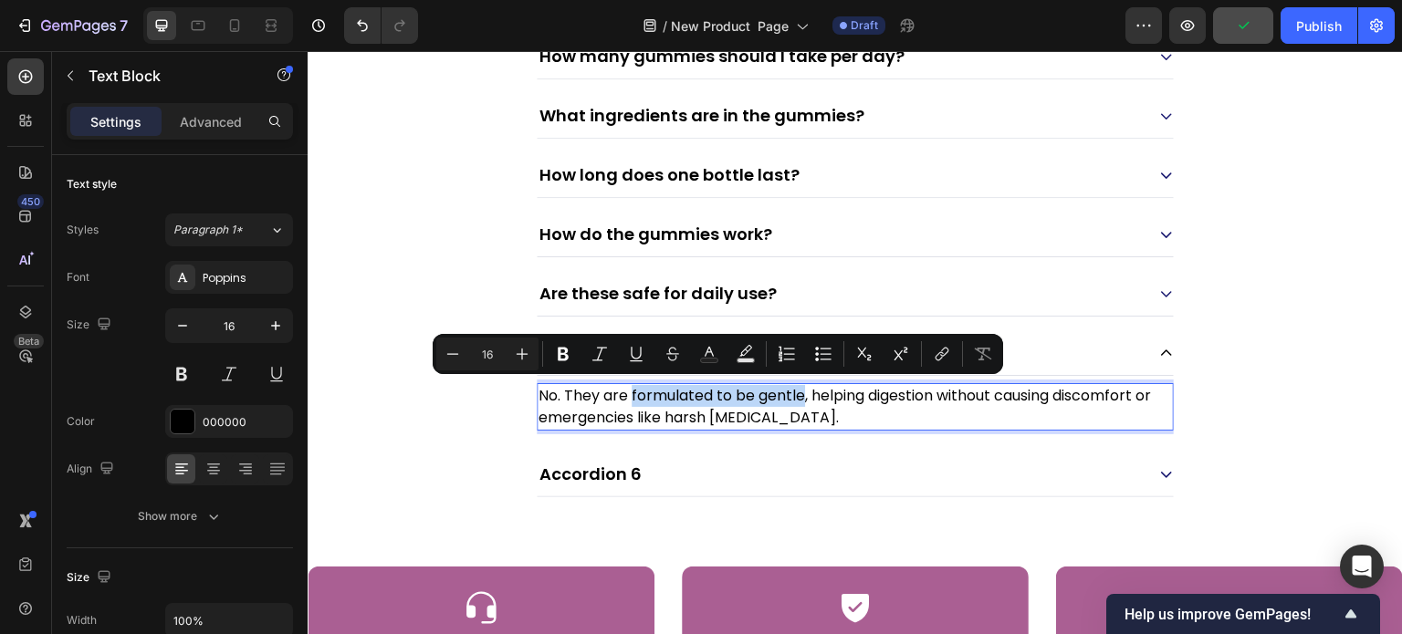
drag, startPoint x: 633, startPoint y: 391, endPoint x: 804, endPoint y: 391, distance: 171.6
click at [804, 391] on p "No. They are formulated to be gentle, helping digestion without causing discomf…" at bounding box center [855, 407] width 633 height 44
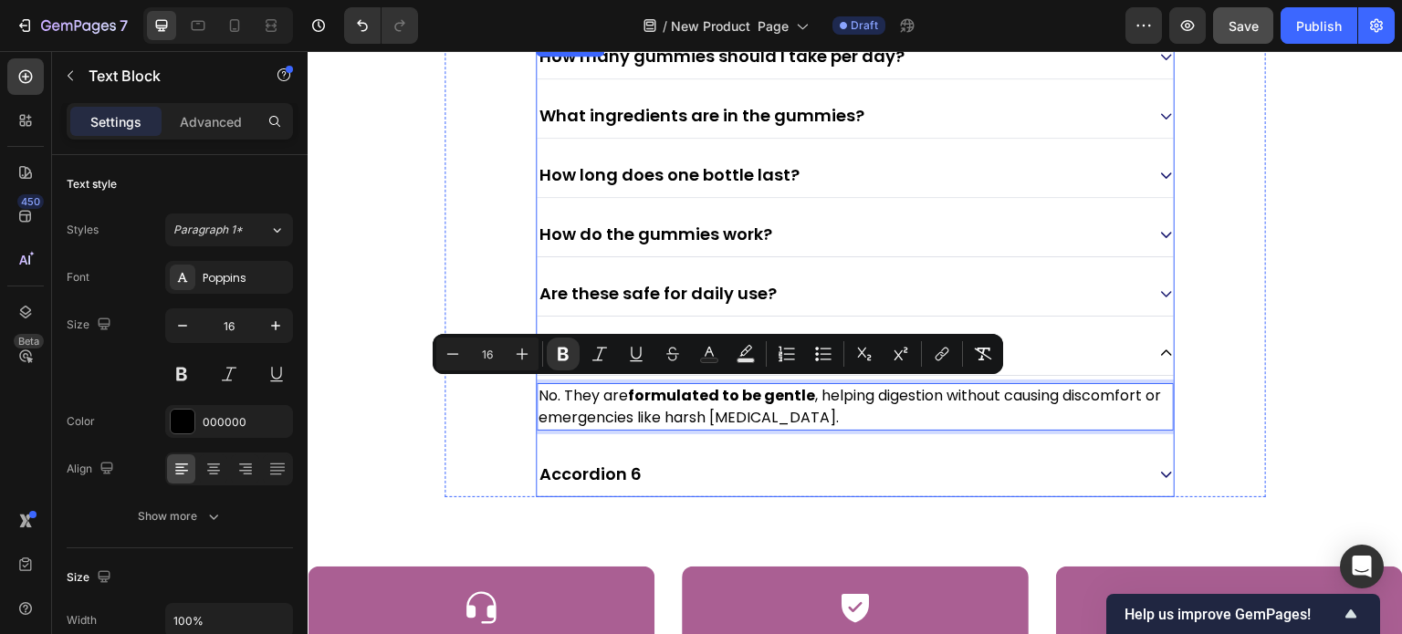
click at [623, 465] on p "Accordion 6" at bounding box center [590, 475] width 102 height 24
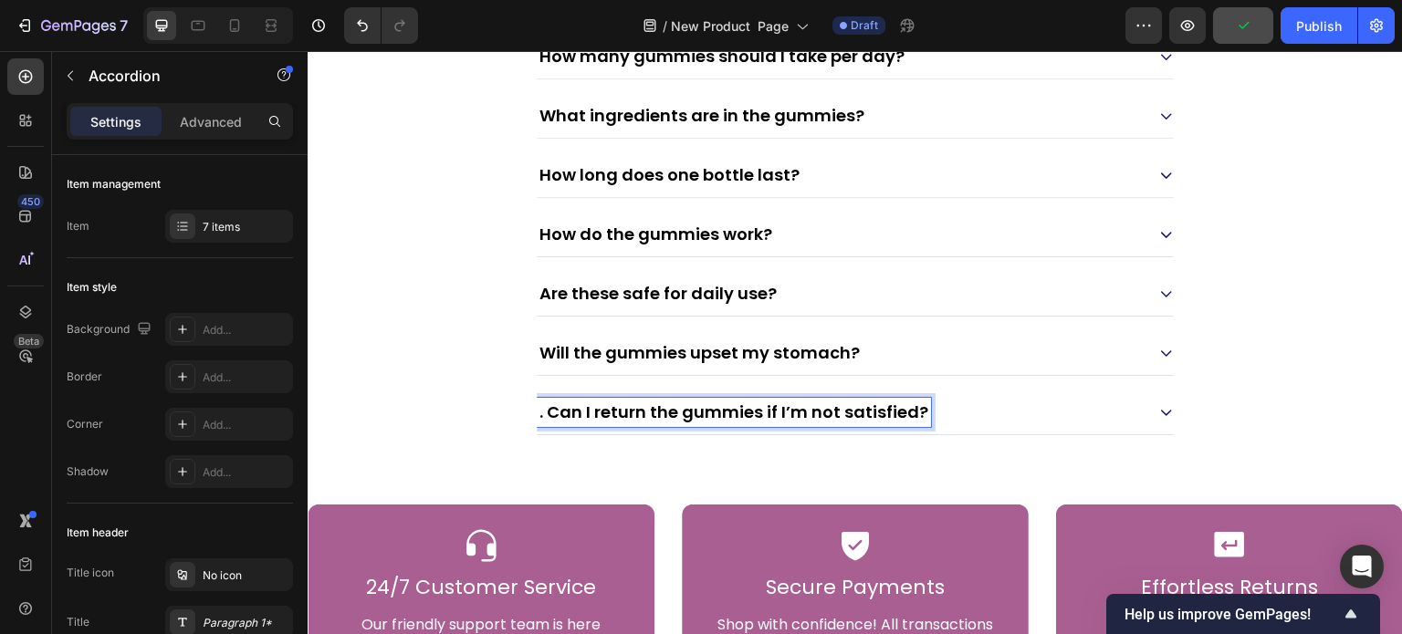
click at [551, 424] on p ". Can I return the gummies if I’m not satisfied?" at bounding box center [733, 413] width 389 height 24
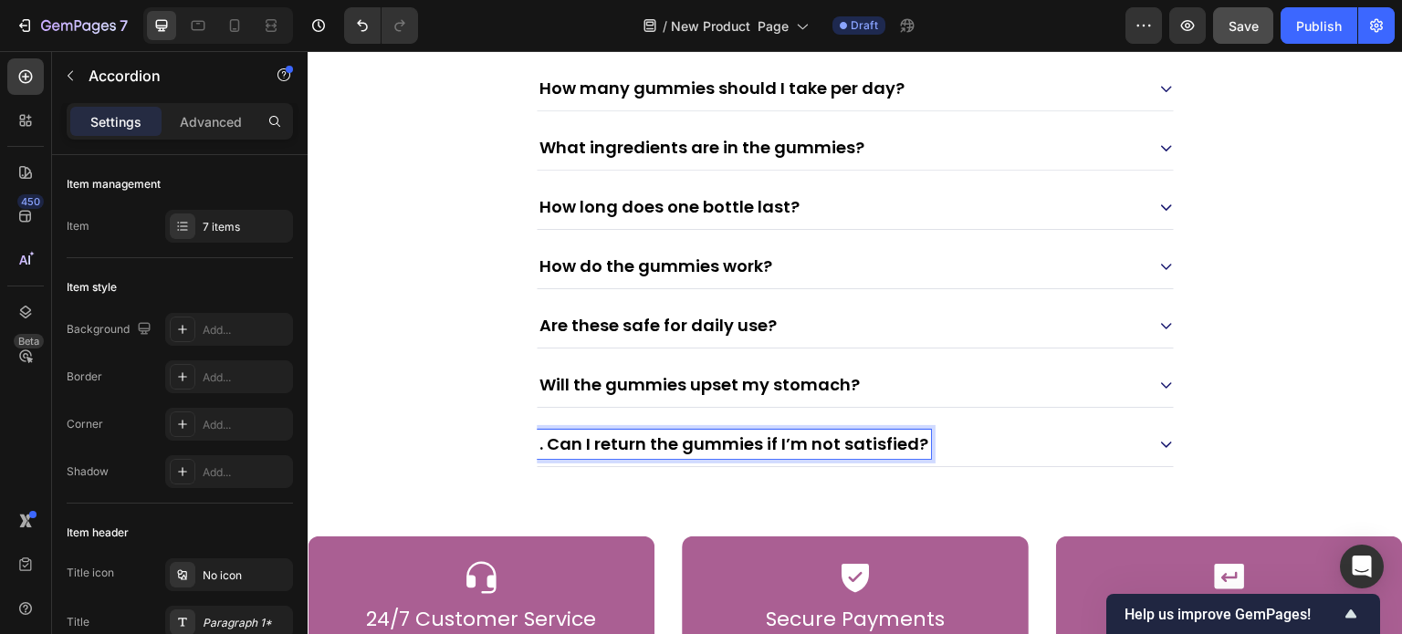
scroll to position [8062, 0]
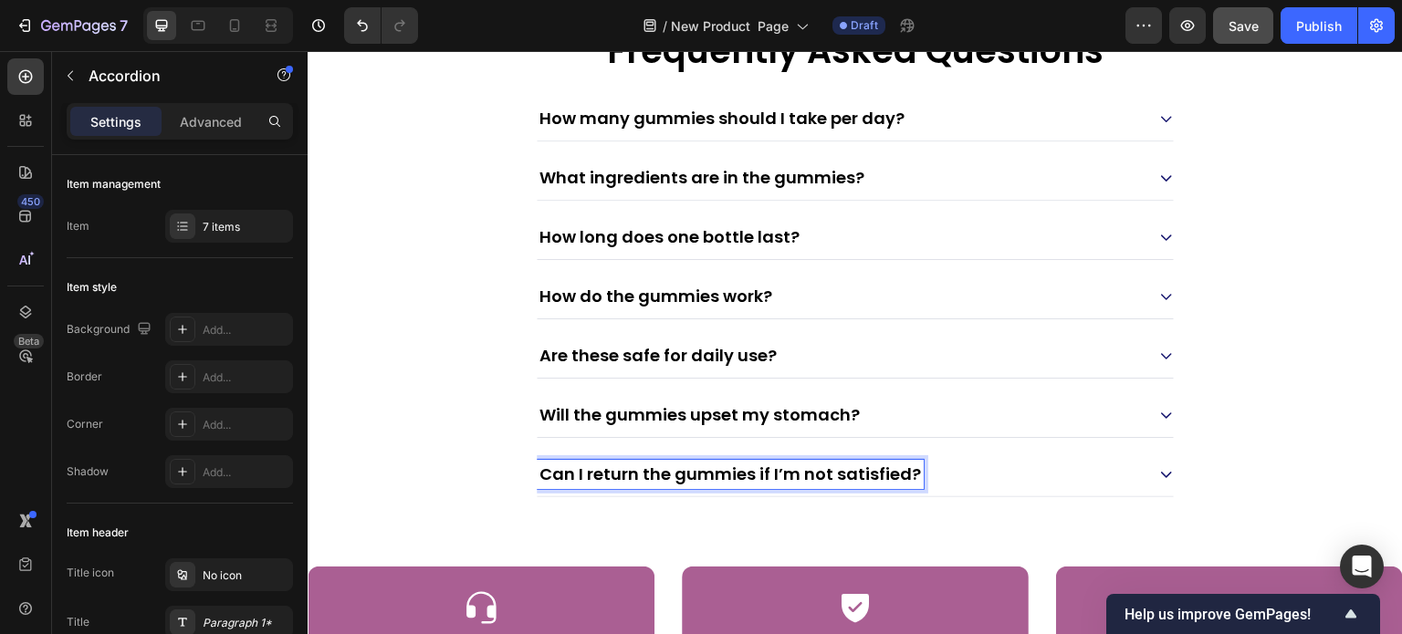
click at [999, 473] on div "Can I return the gummies if I’m not satisfied?" at bounding box center [841, 474] width 608 height 29
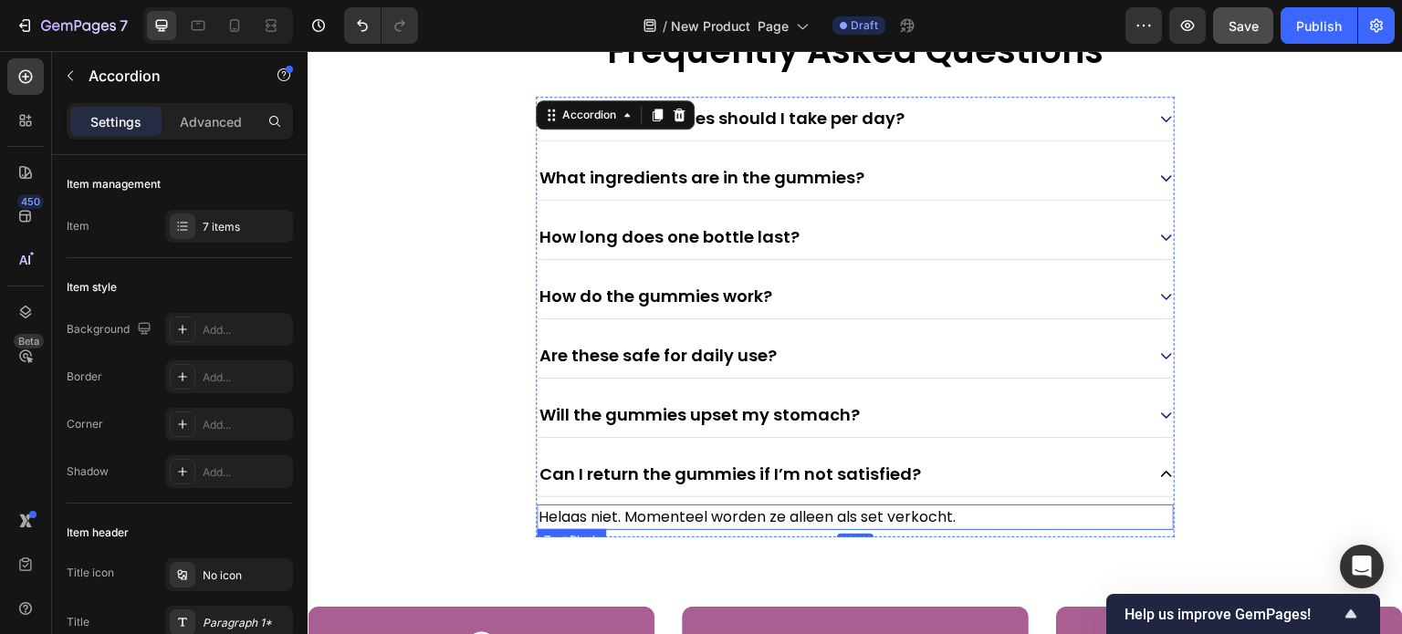
click at [743, 507] on p "Helaas niet. Momenteel worden ze alleen als set verkocht." at bounding box center [855, 518] width 633 height 22
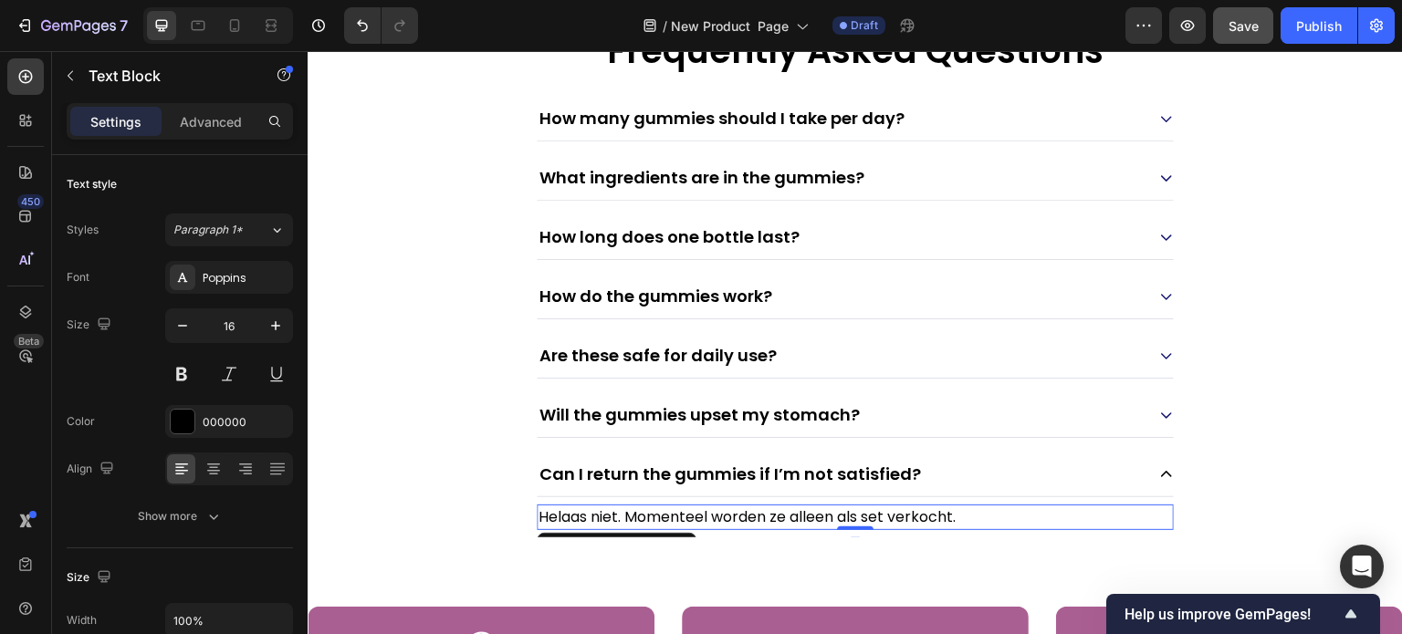
click at [743, 507] on p "Helaas niet. Momenteel worden ze alleen als set verkocht." at bounding box center [855, 518] width 633 height 22
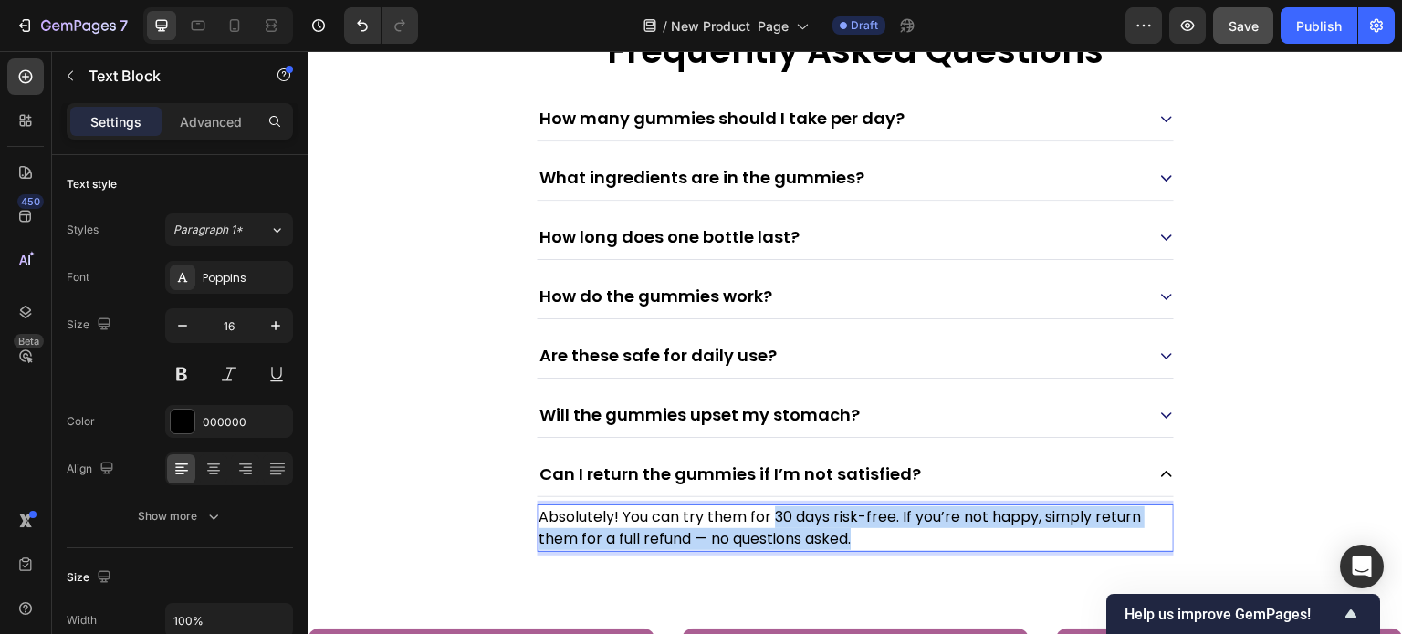
drag, startPoint x: 776, startPoint y: 510, endPoint x: 895, endPoint y: 525, distance: 119.6
click at [895, 525] on p "Absolutely! You can try them for 30 days risk-free. If you’re not happy, simply…" at bounding box center [855, 529] width 633 height 44
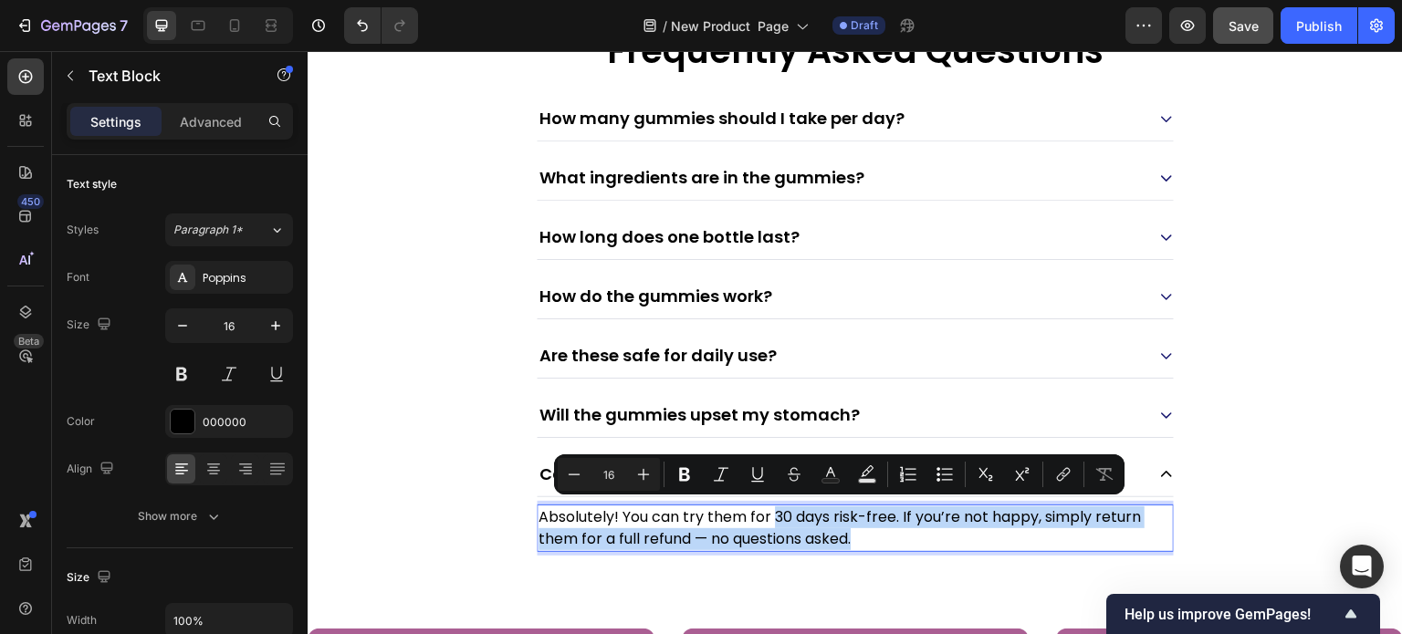
click at [779, 507] on p "Absolutely! You can try them for 30 days risk-free. If you’re not happy, simply…" at bounding box center [855, 529] width 633 height 44
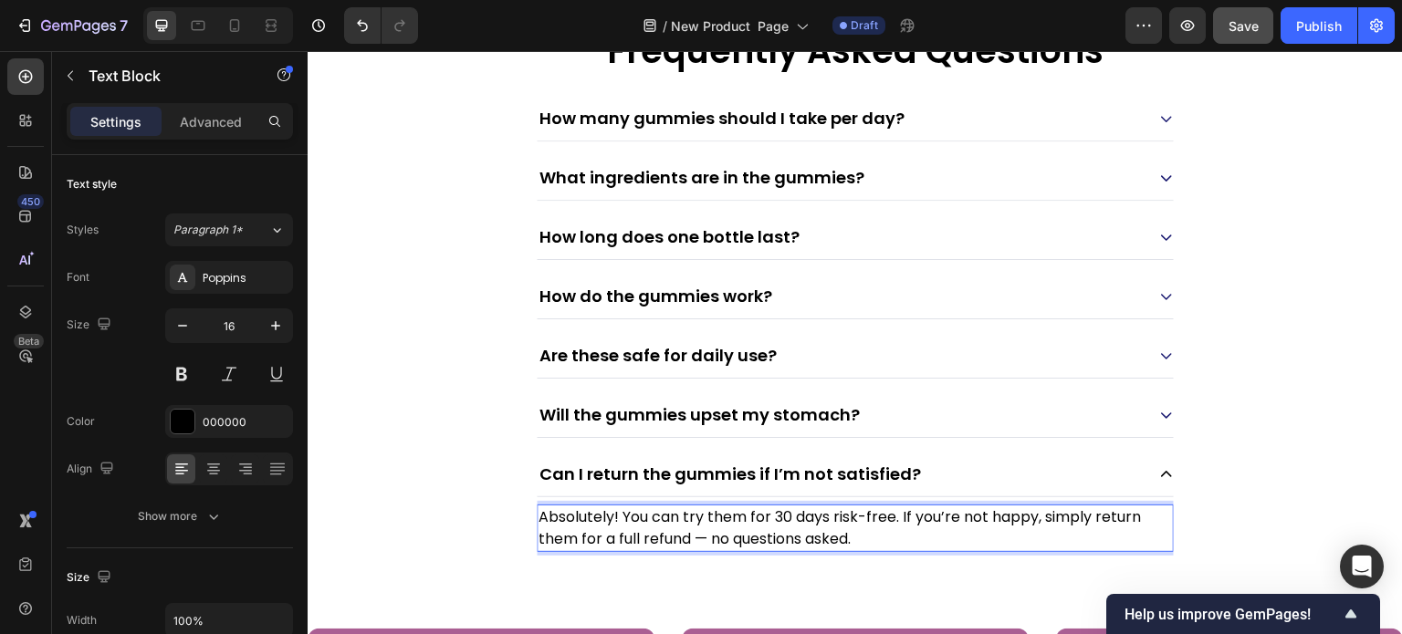
drag, startPoint x: 772, startPoint y: 514, endPoint x: 859, endPoint y: 518, distance: 86.8
click at [859, 518] on p "Absolutely! You can try them for 30 days risk-free. If you’re not happy, simply…" at bounding box center [855, 529] width 633 height 44
click at [776, 509] on p "Absolutely! You can try them for 30 days risk-free. If you’re not happy, simply…" at bounding box center [855, 529] width 633 height 44
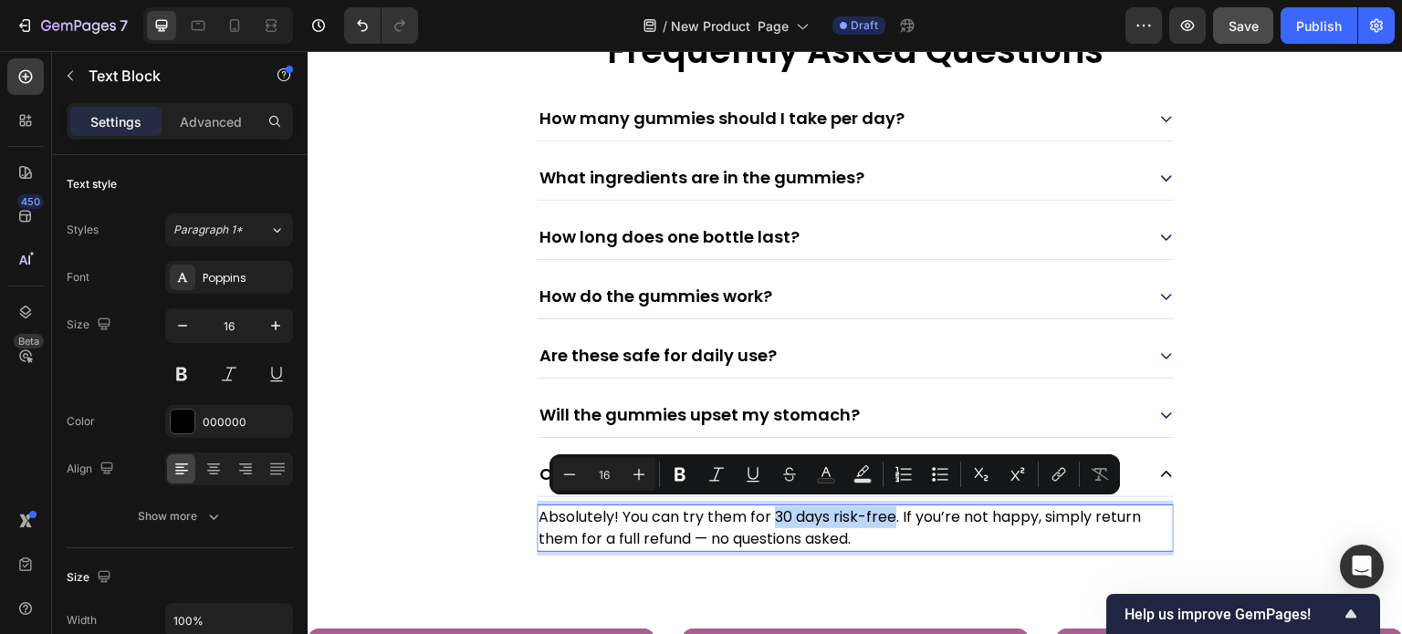
drag, startPoint x: 776, startPoint y: 509, endPoint x: 881, endPoint y: 516, distance: 105.2
click at [881, 516] on p "Absolutely! You can try them for 30 days risk-free. If you’re not happy, simply…" at bounding box center [855, 529] width 633 height 44
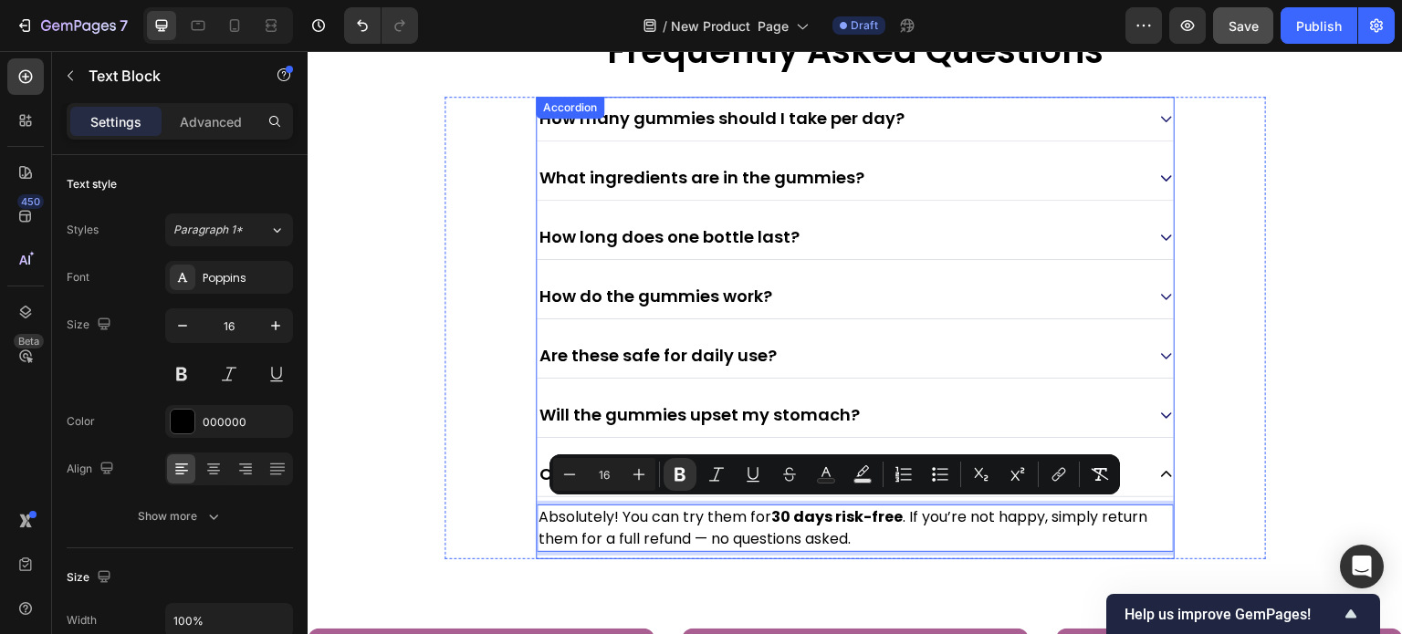
click at [1159, 467] on icon at bounding box center [1166, 474] width 15 height 15
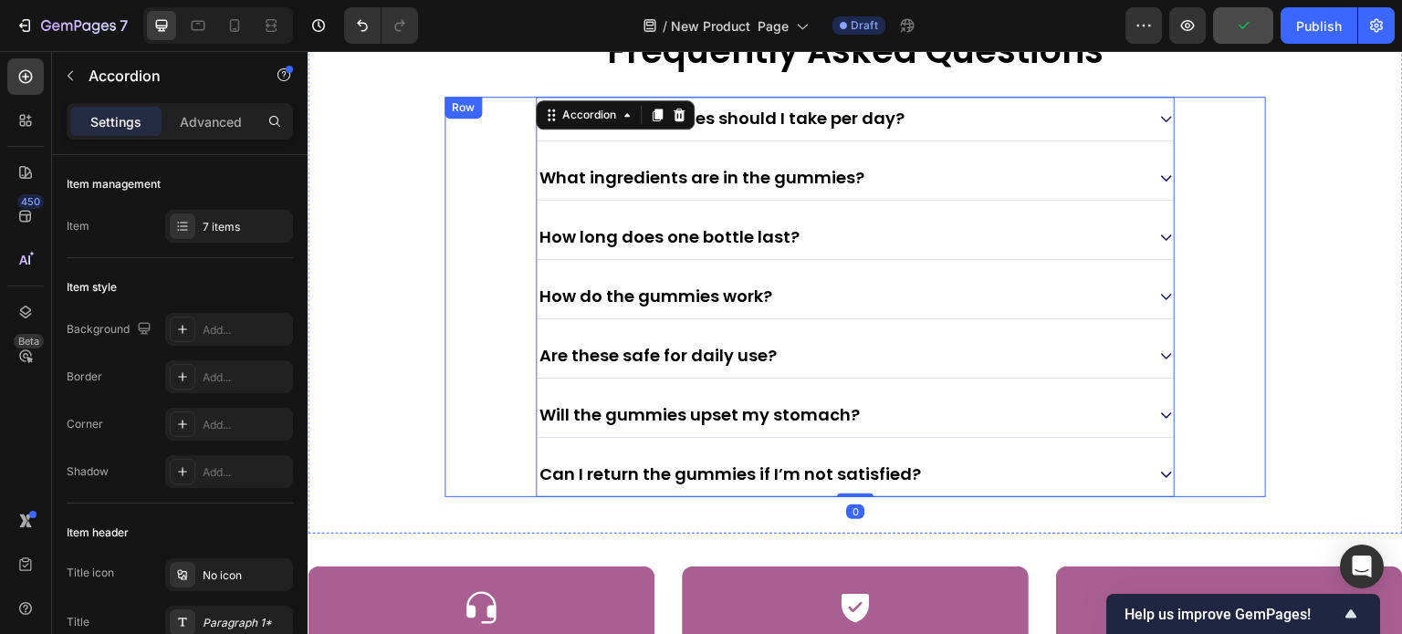
click at [442, 314] on div "Frequently Asked Questions Heading How many gummies should I take per day? What…" at bounding box center [855, 262] width 1095 height 544
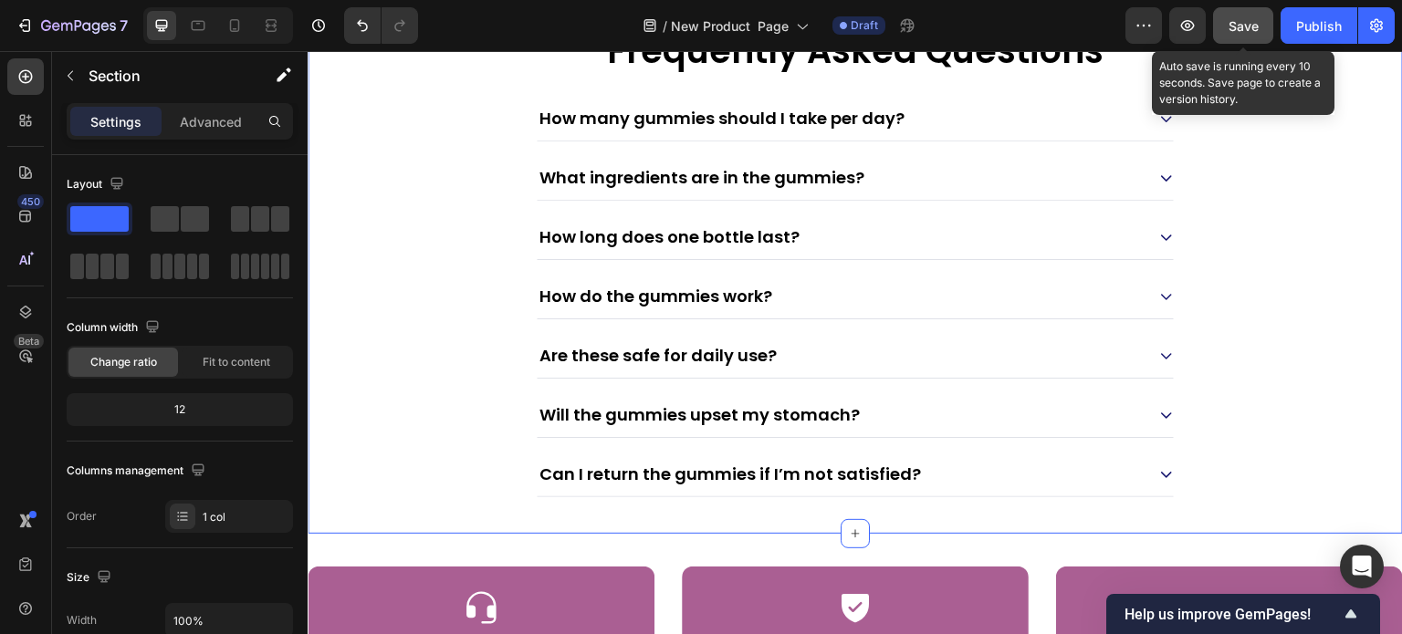
click at [1241, 28] on span "Save" at bounding box center [1244, 26] width 30 height 16
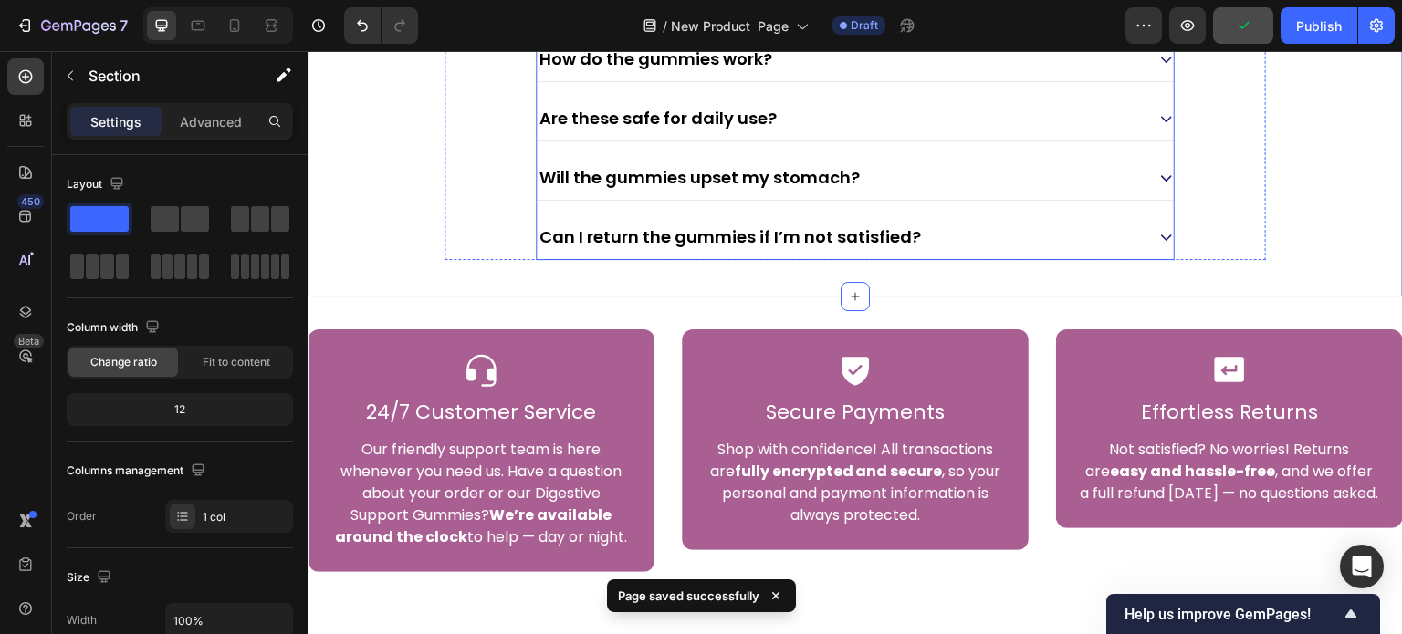
scroll to position [8505, 0]
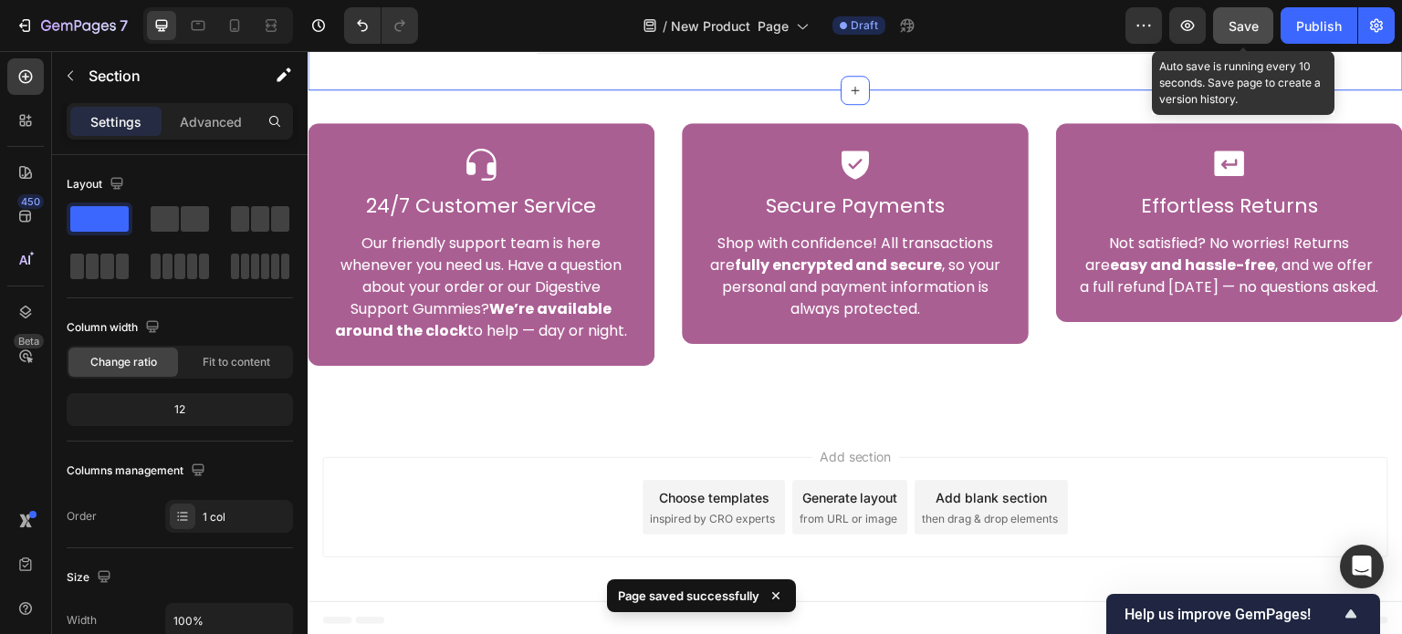
click at [1241, 14] on button "Save" at bounding box center [1243, 25] width 60 height 37
click at [1232, 36] on button "Save" at bounding box center [1243, 25] width 60 height 37
click at [1232, 37] on button "Save" at bounding box center [1243, 25] width 60 height 37
click at [1238, 21] on span "Save" at bounding box center [1244, 26] width 30 height 16
click at [1241, 24] on span "Save" at bounding box center [1244, 26] width 30 height 16
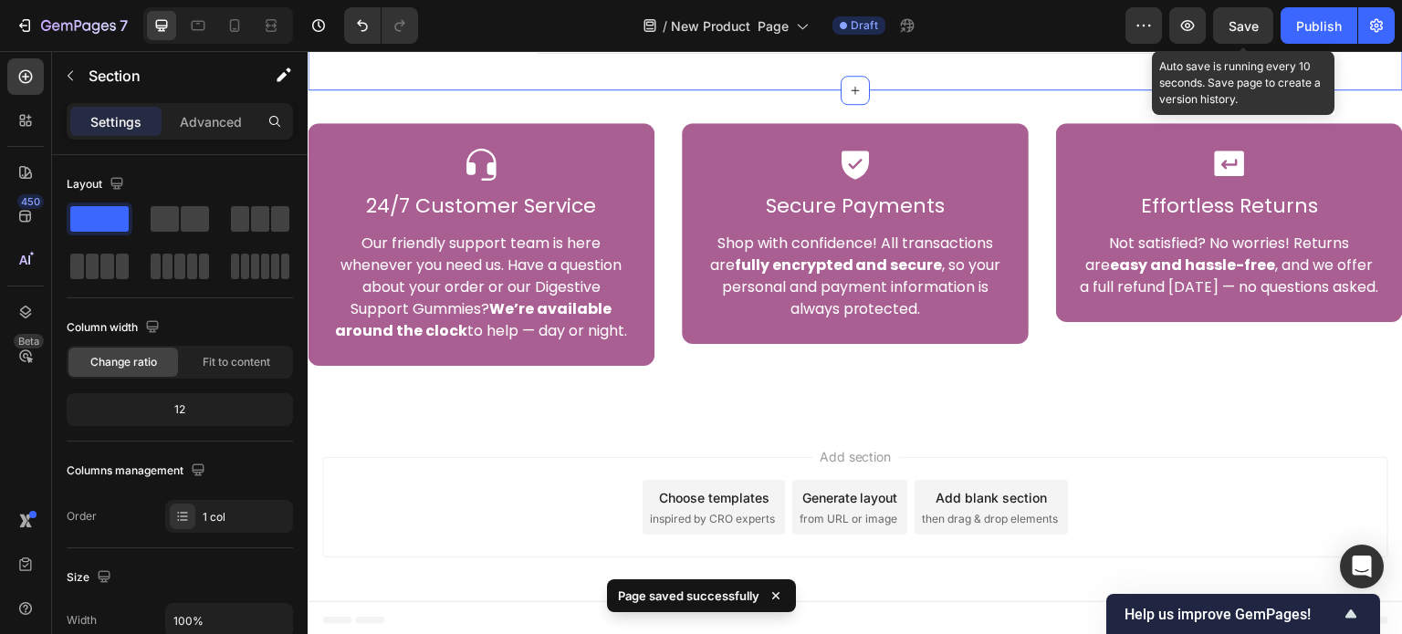
click at [1248, 25] on span "Save" at bounding box center [1244, 26] width 30 height 16
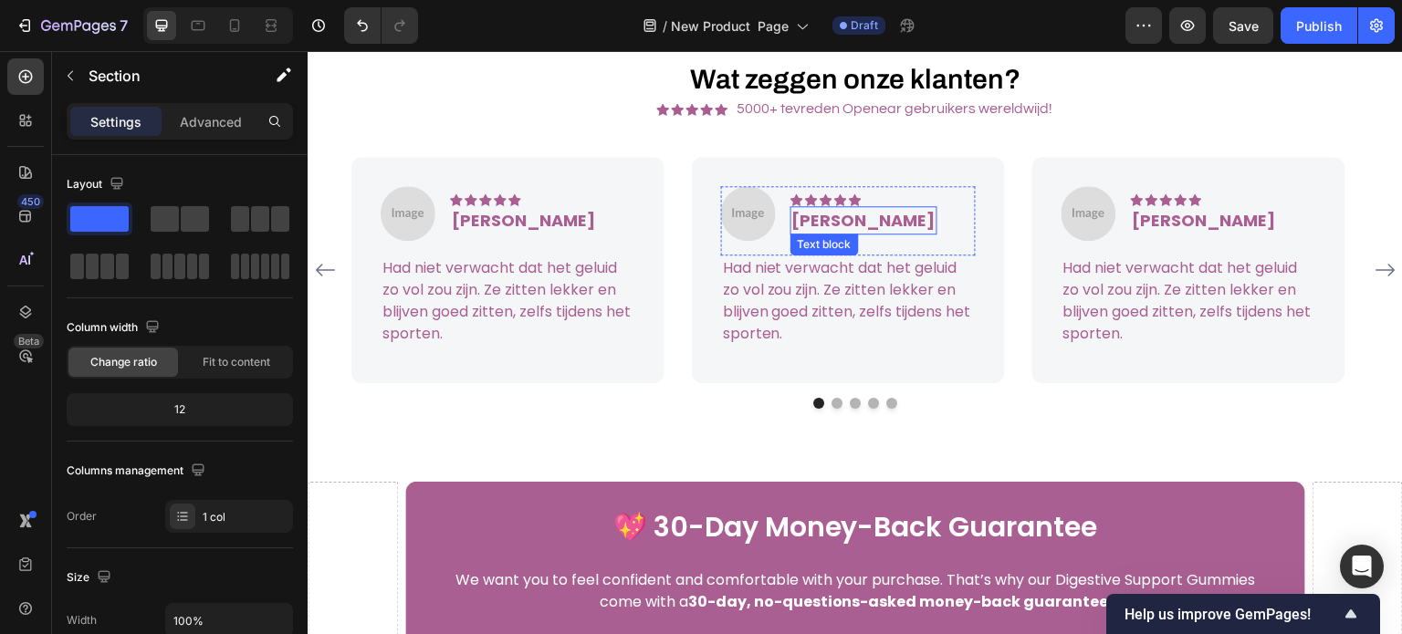
scroll to position [7056, 0]
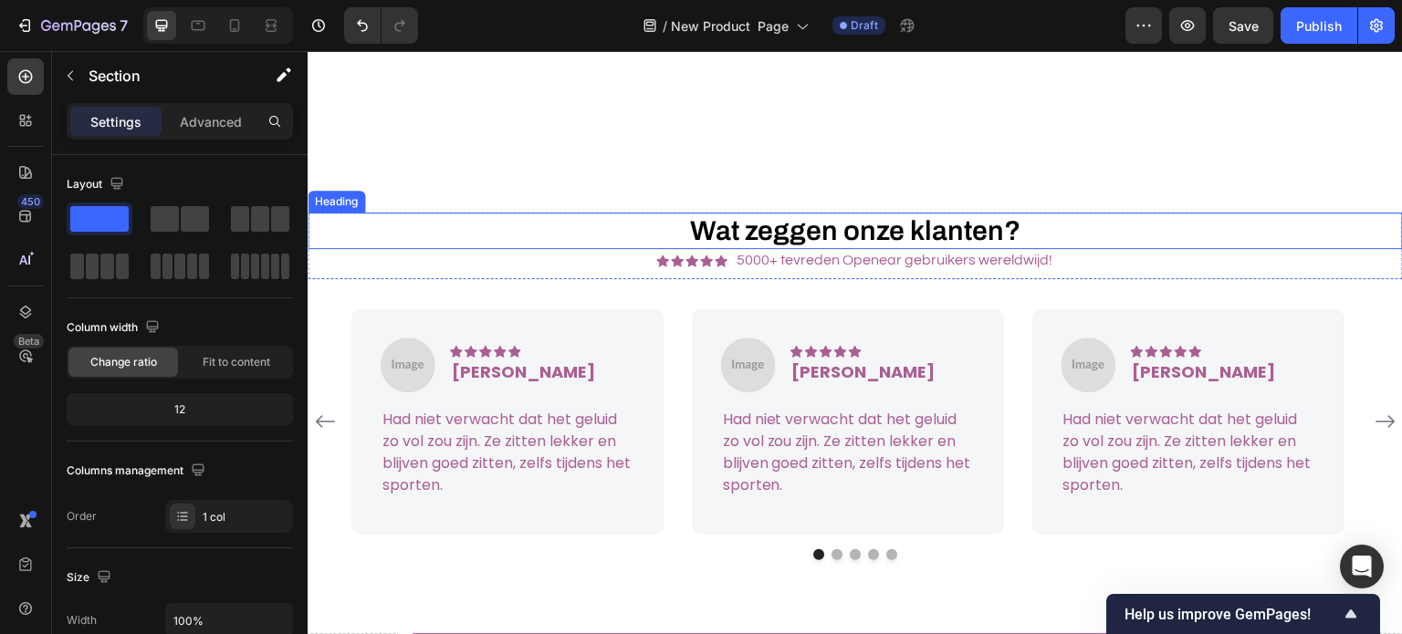
click at [885, 233] on h2 "Wat zeggen onze klanten?" at bounding box center [855, 231] width 1095 height 37
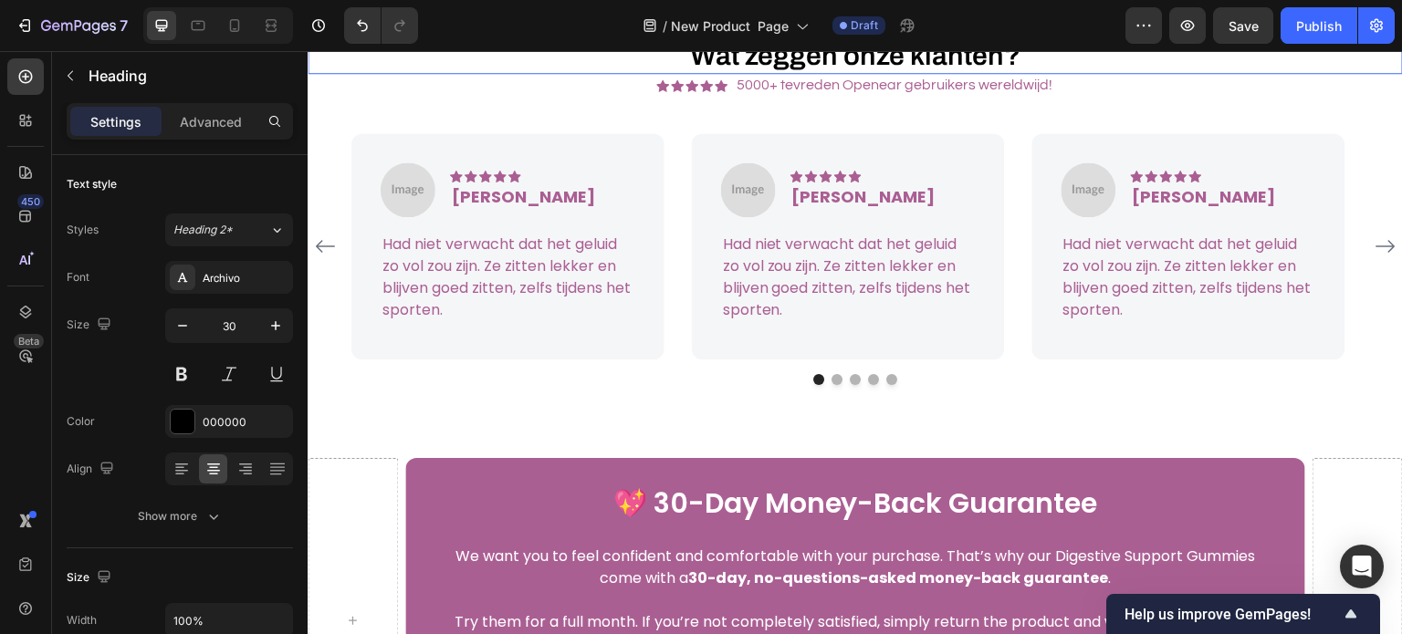
click at [885, 72] on p "Wat zeggen onze klanten?" at bounding box center [855, 55] width 1092 height 33
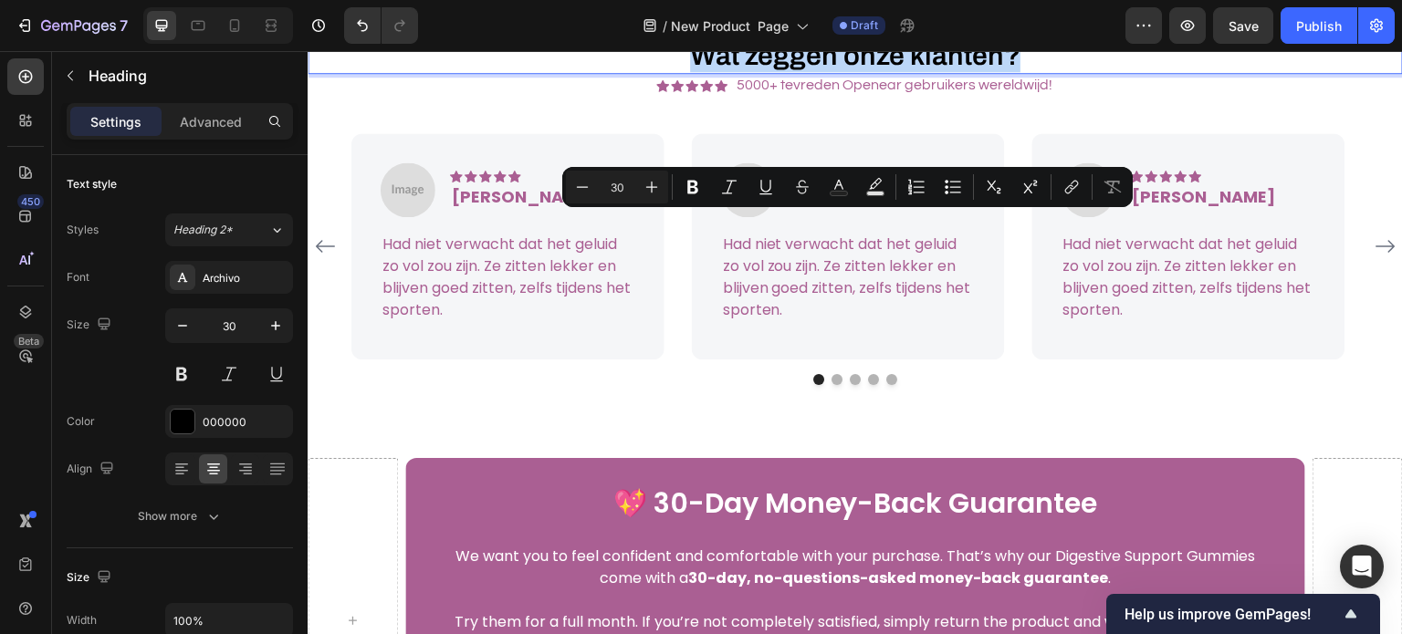
copy p "Wat zeggen onze klanten?"
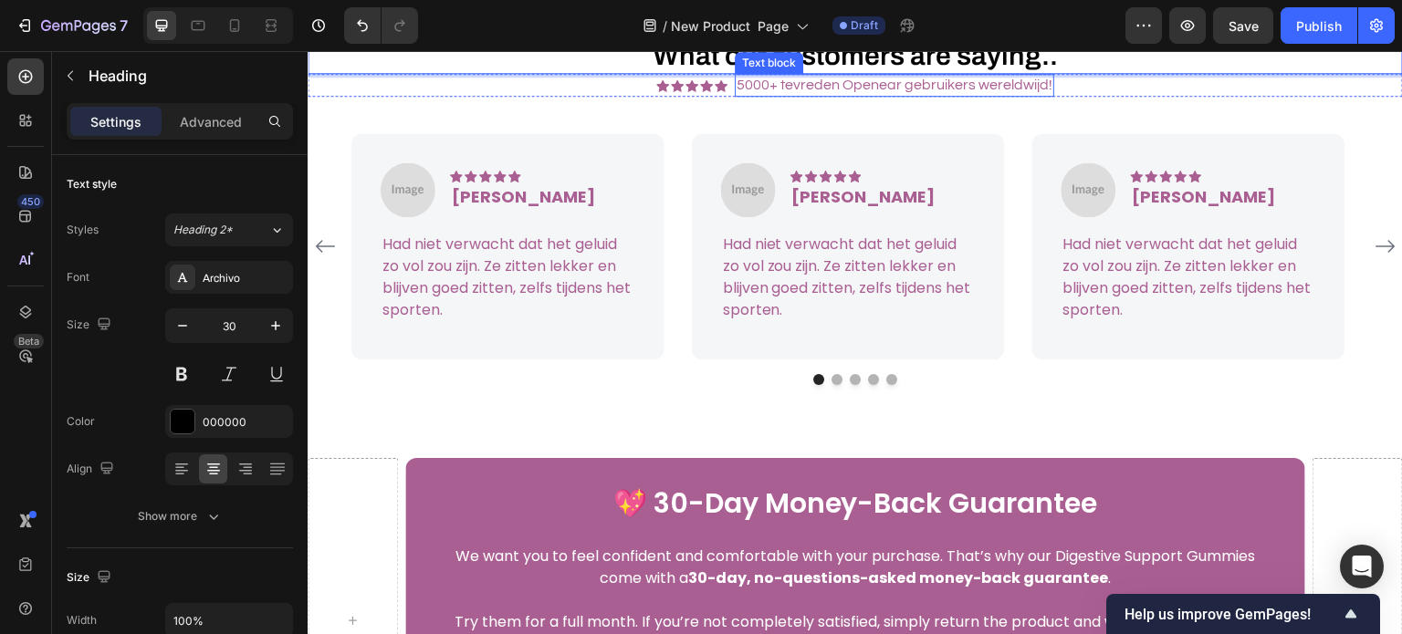
click at [810, 95] on p "5000+ tevreden Openear gebruikers wereldwijd!" at bounding box center [895, 85] width 316 height 19
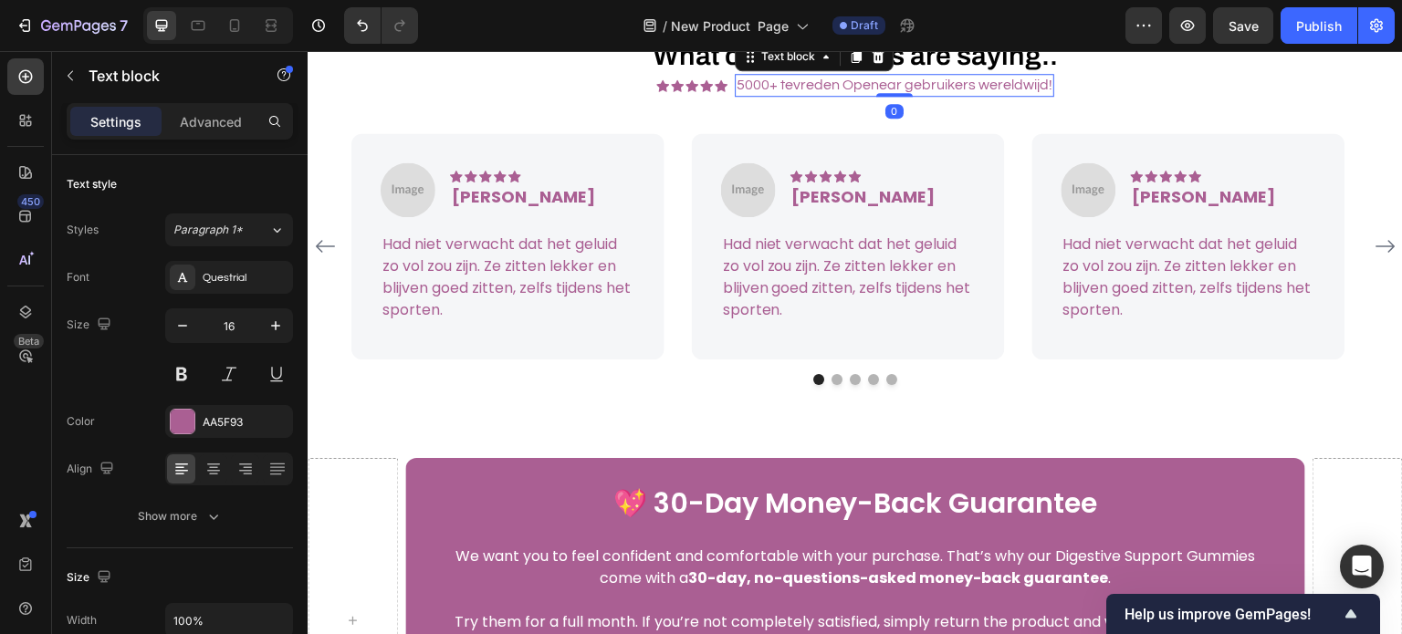
click at [840, 95] on p "5000+ tevreden Openear gebruikers wereldwijd!" at bounding box center [895, 85] width 316 height 19
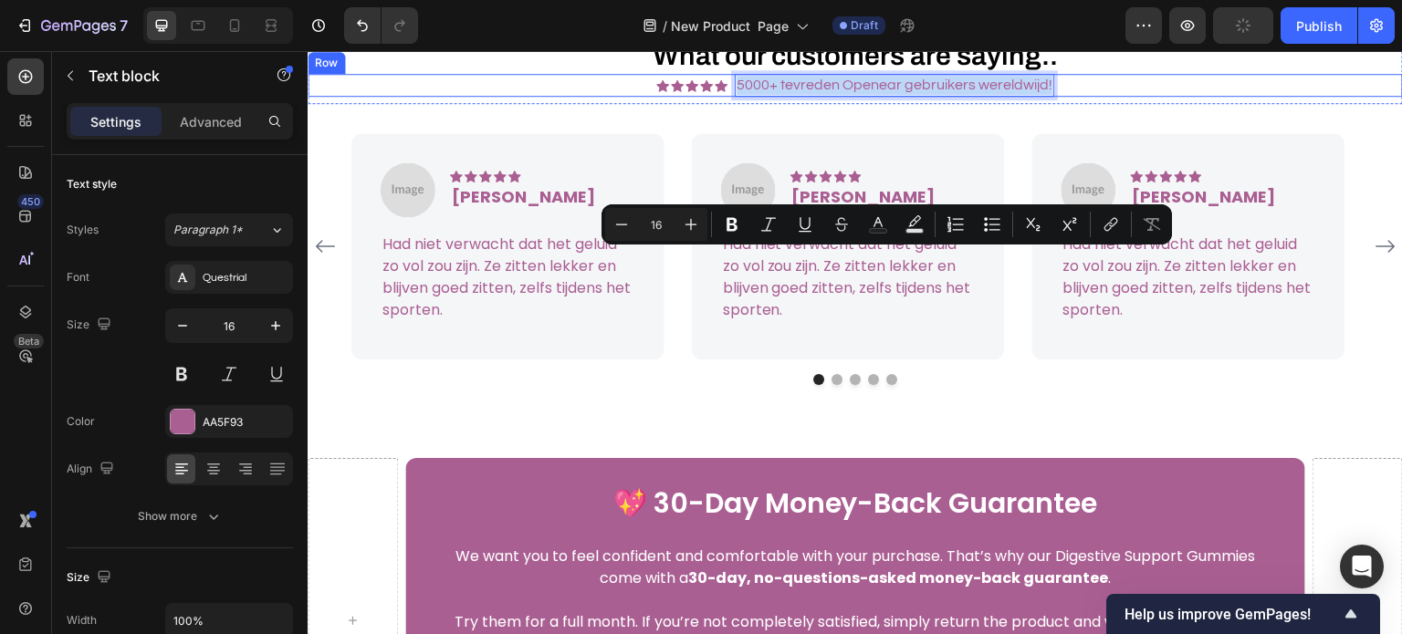
copy p "5000+ tevreden Openear gebruikers wereldwijd!"
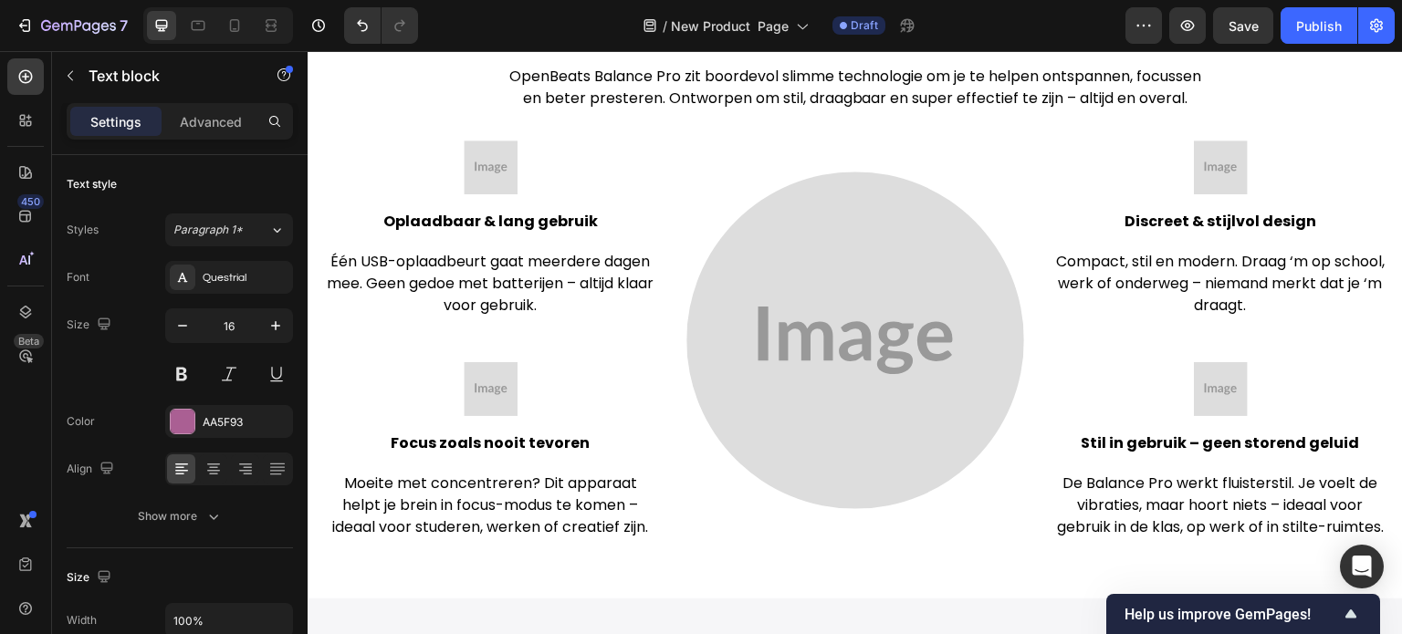
scroll to position [2583, 0]
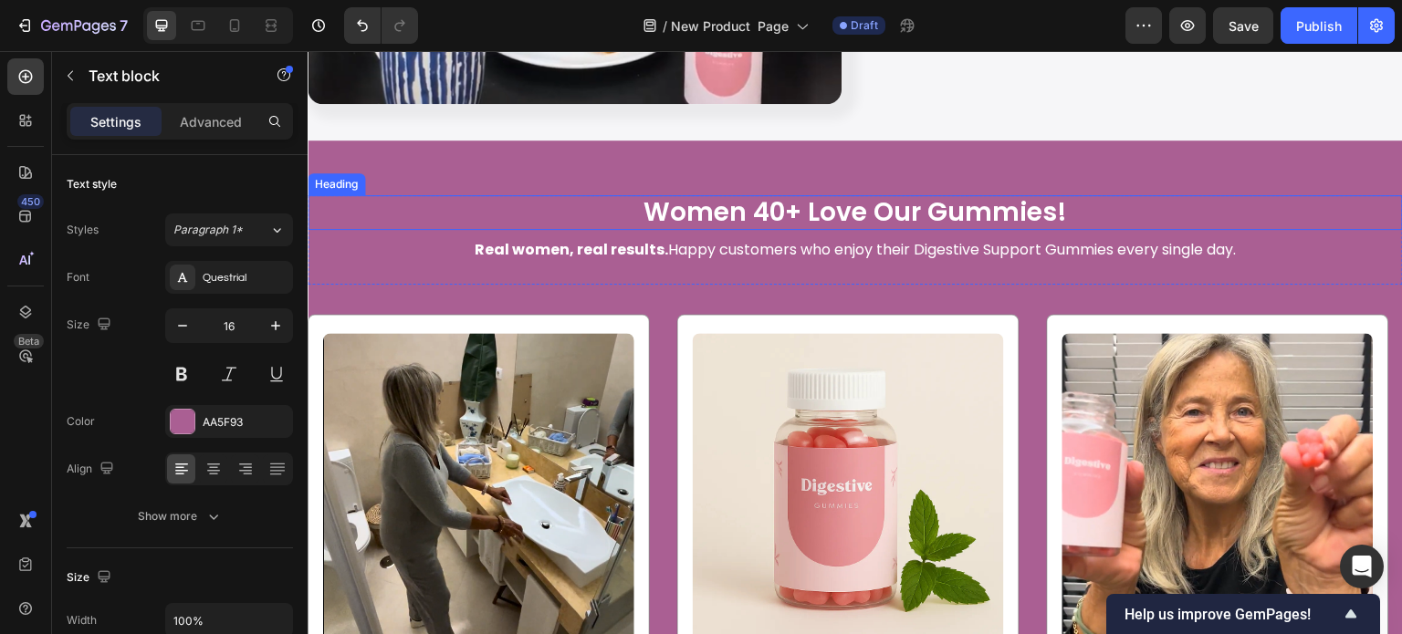
click at [748, 205] on h2 "Women 40+ Love Our Gummies!" at bounding box center [855, 212] width 1095 height 35
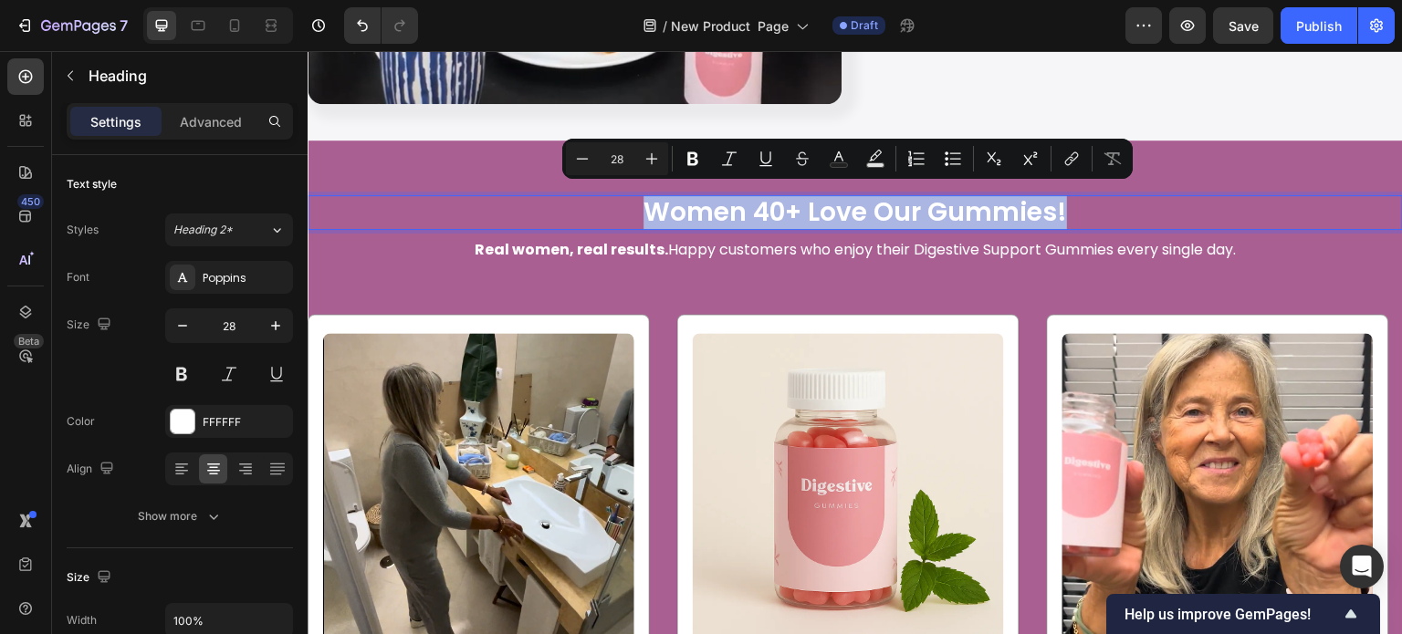
copy p "Women 40+ Love Our Gummies!"
click at [712, 245] on p "Real women, real results. Happy customers who enjoy their Digestive Support Gum…" at bounding box center [855, 250] width 1092 height 22
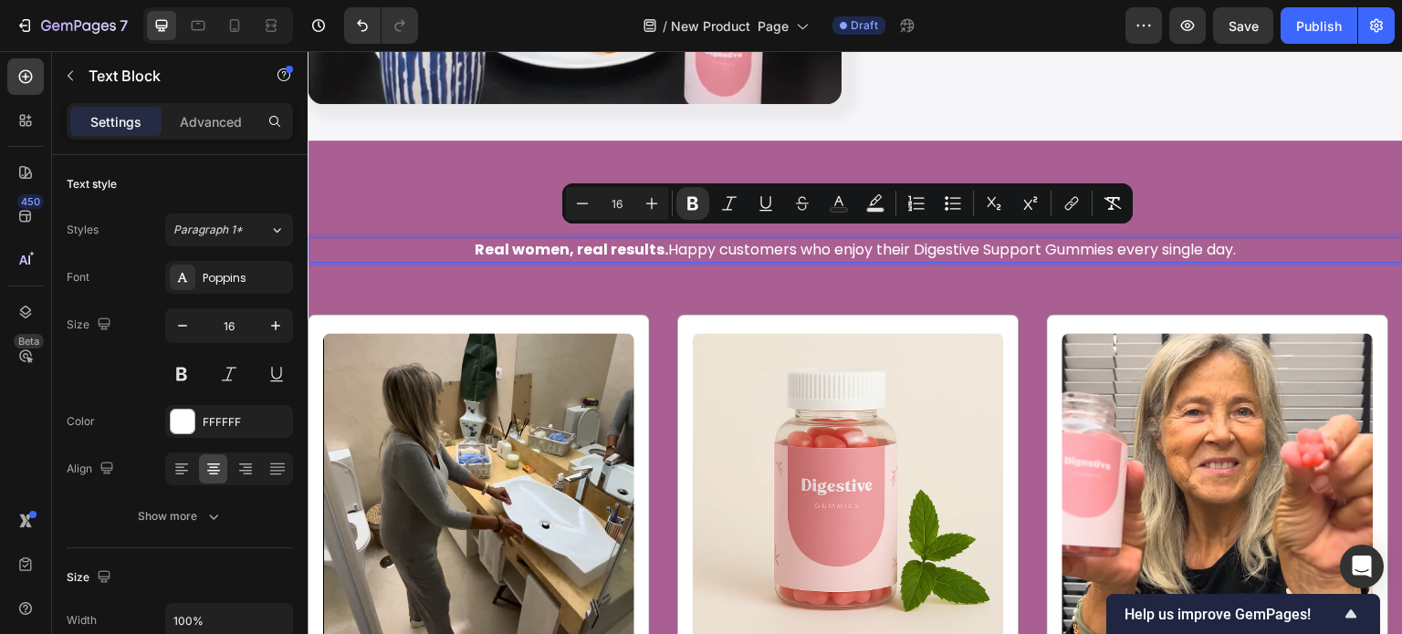
copy p "Real women, real results. Happy customers who enjoy their Digestive Support Gum…"
click at [1226, 184] on div "Women 40+ Love Our Gummies! Heading Real women, real results. Happy customers w…" at bounding box center [855, 573] width 1095 height 865
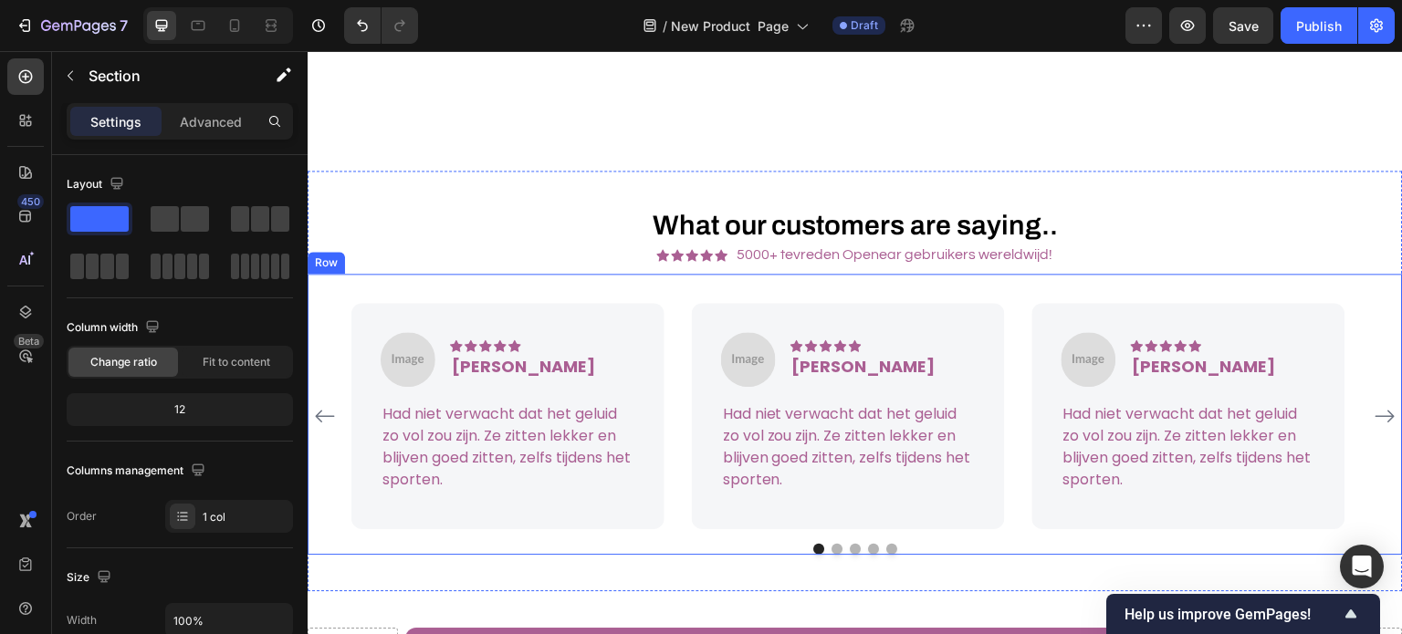
scroll to position [7056, 0]
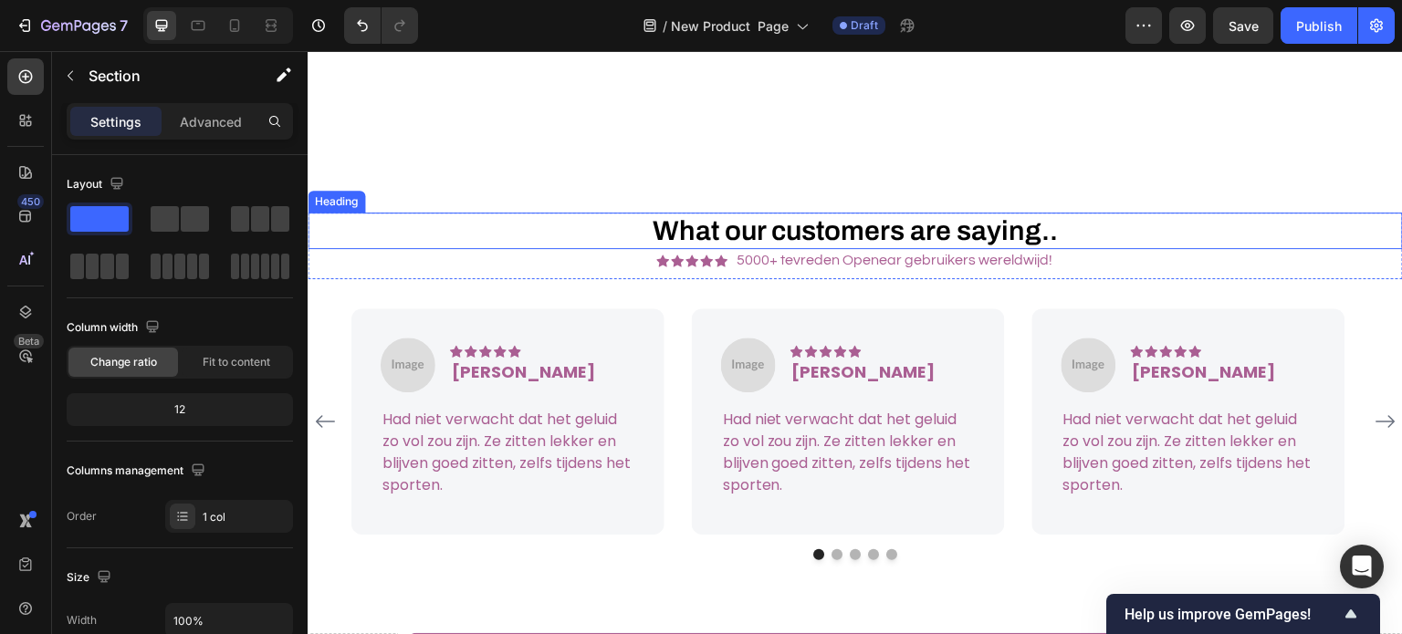
click at [763, 227] on h2 "What our customers are saying.." at bounding box center [855, 231] width 1095 height 37
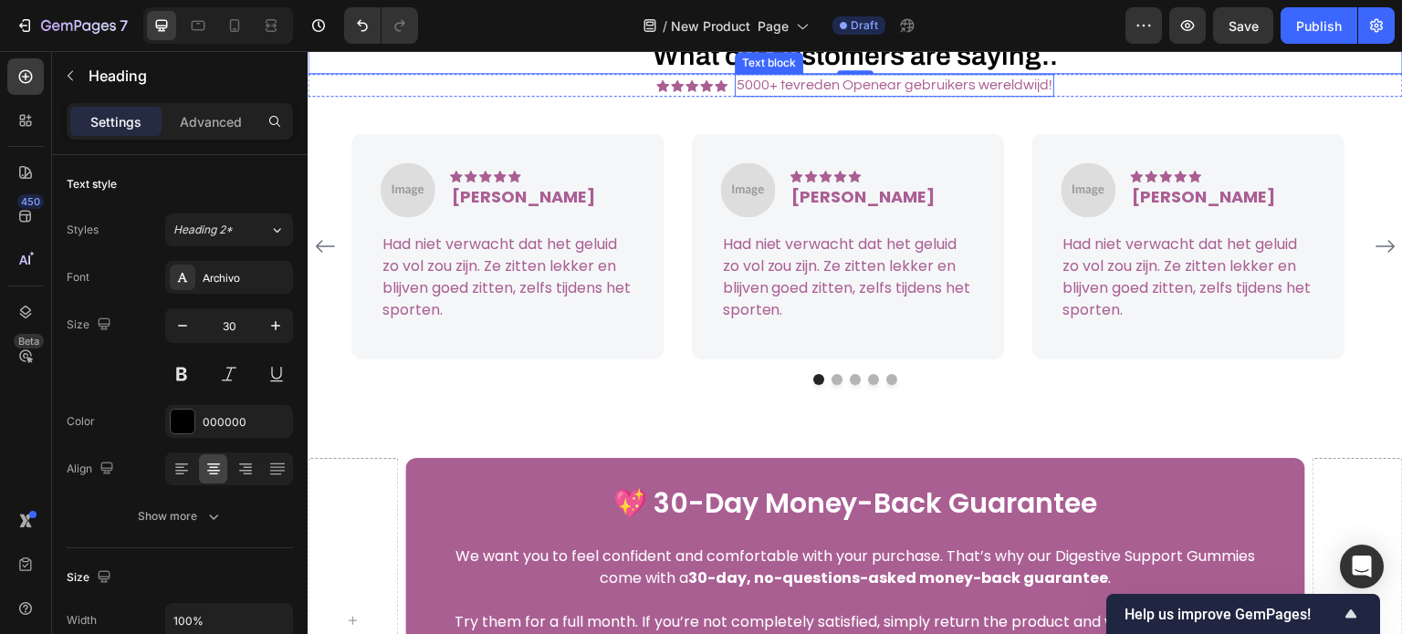
click at [815, 95] on p "5000+ tevreden Openear gebruikers wereldwijd!" at bounding box center [895, 85] width 316 height 19
click at [811, 95] on p "5000+ tevreden Openear gebruikers wereldwijd!" at bounding box center [895, 85] width 316 height 19
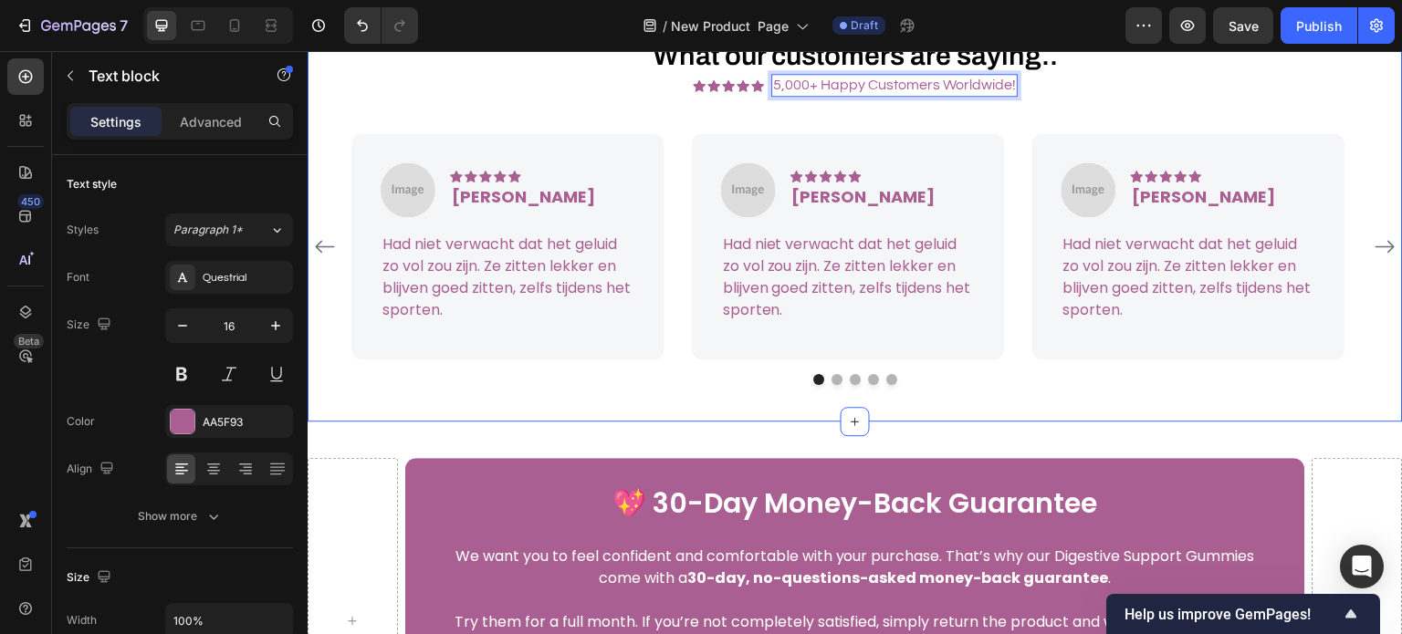
click at [742, 204] on div "What our customers are saying.. Heading Icon Icon Icon Icon Icon Icon List Hoz …" at bounding box center [855, 211] width 1095 height 421
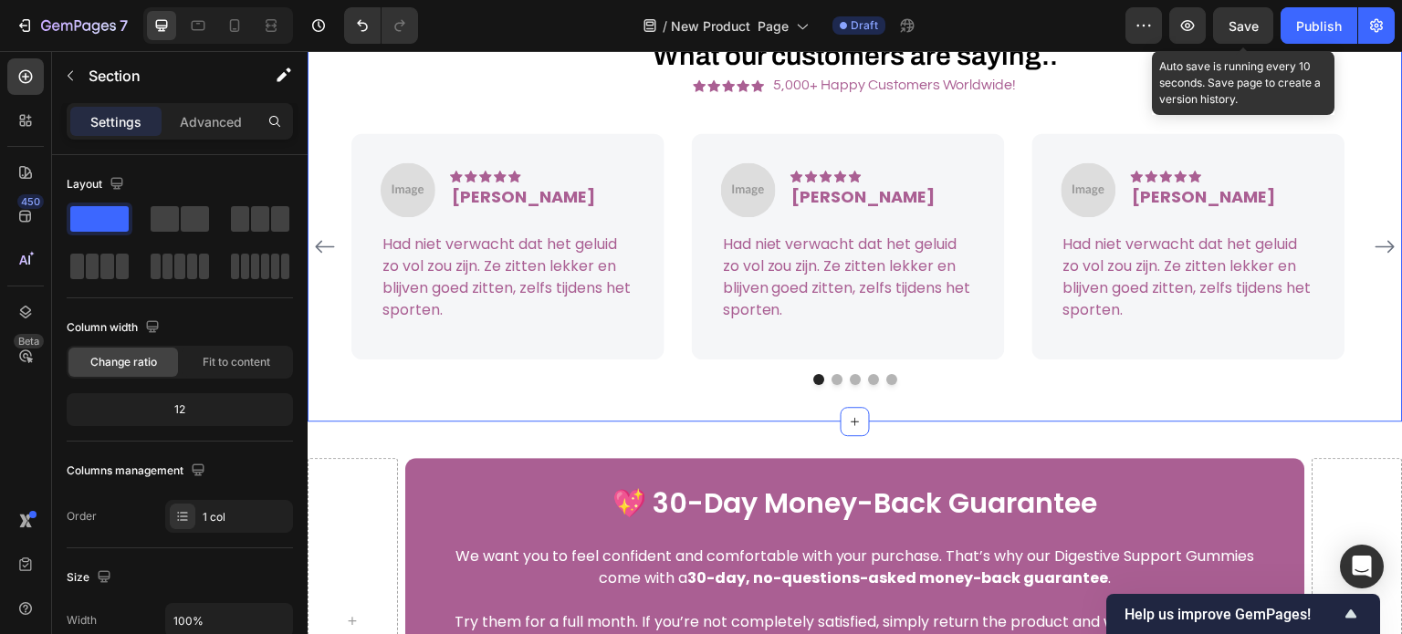
click at [1245, 26] on span "Save" at bounding box center [1244, 26] width 30 height 16
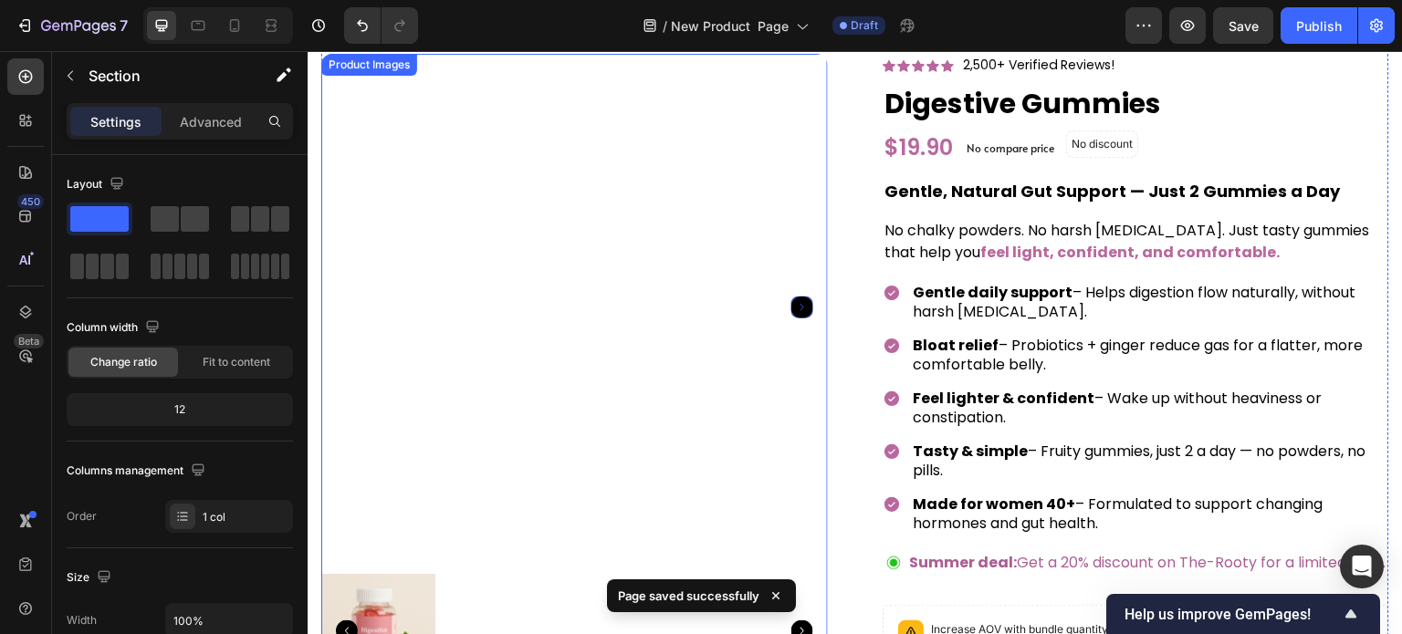
scroll to position [0, 0]
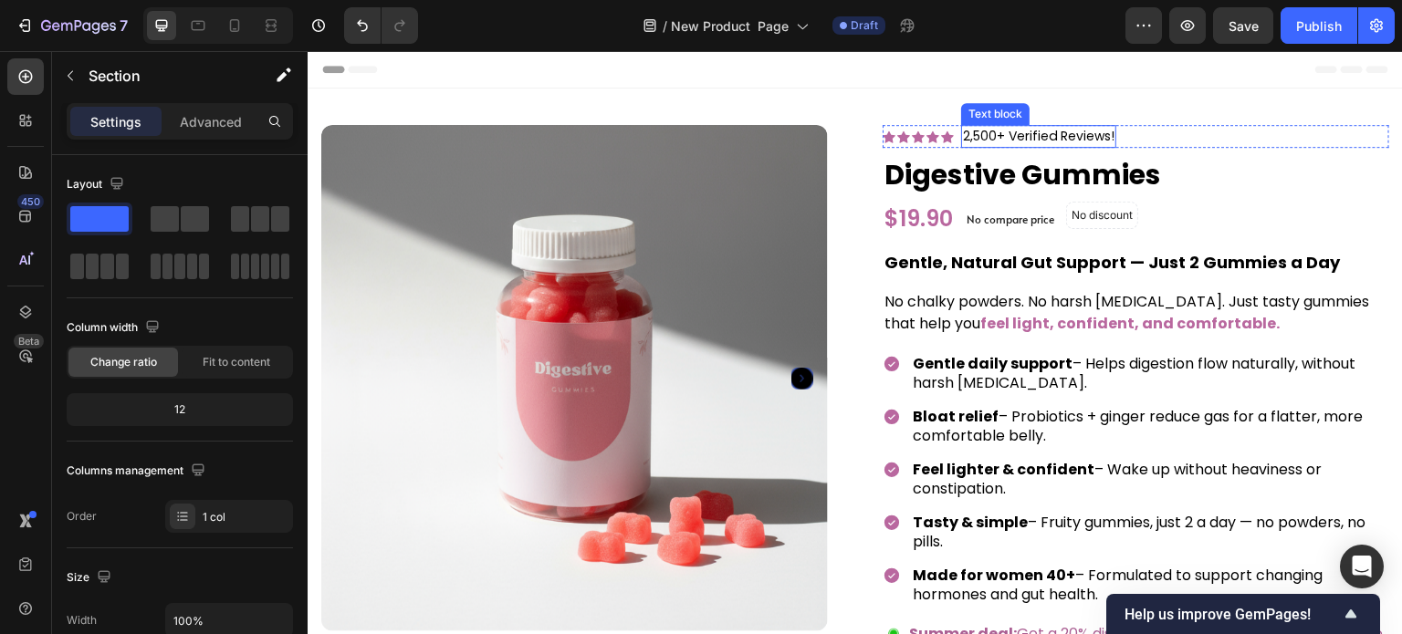
click at [1007, 140] on p "2,500+ Verified Reviews!" at bounding box center [1039, 136] width 152 height 19
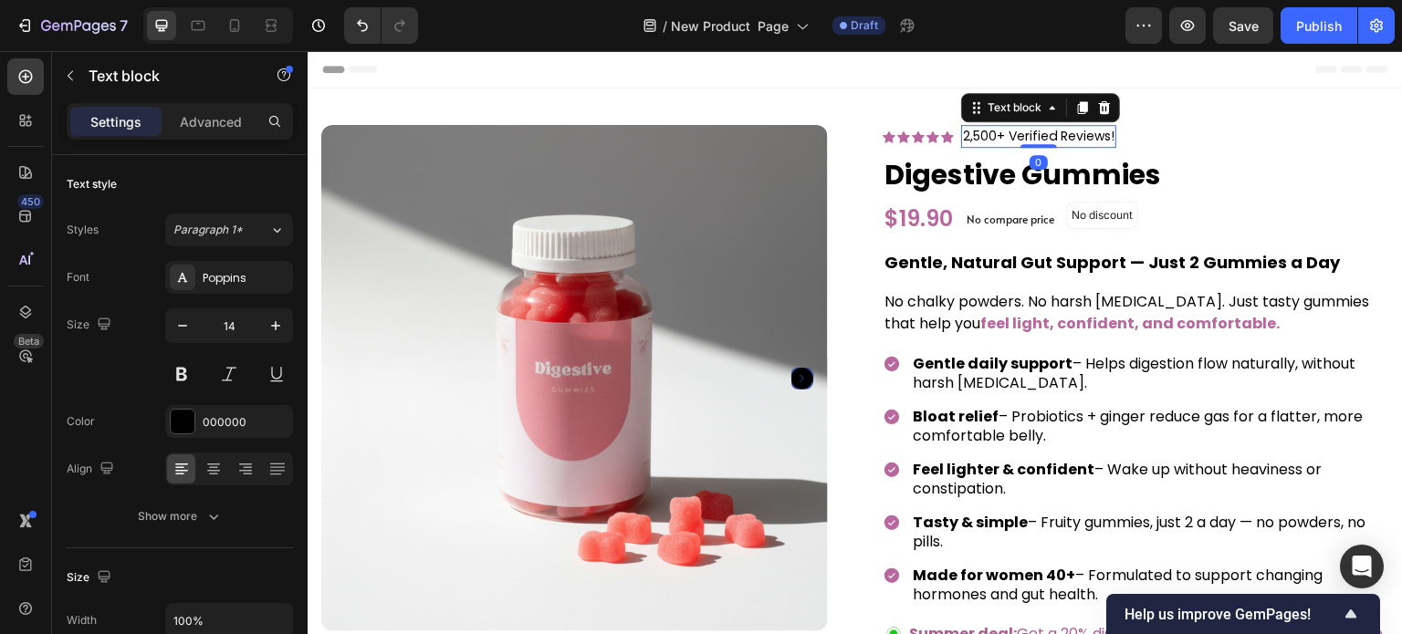
click at [1007, 140] on p "2,500+ Verified Reviews!" at bounding box center [1039, 136] width 152 height 19
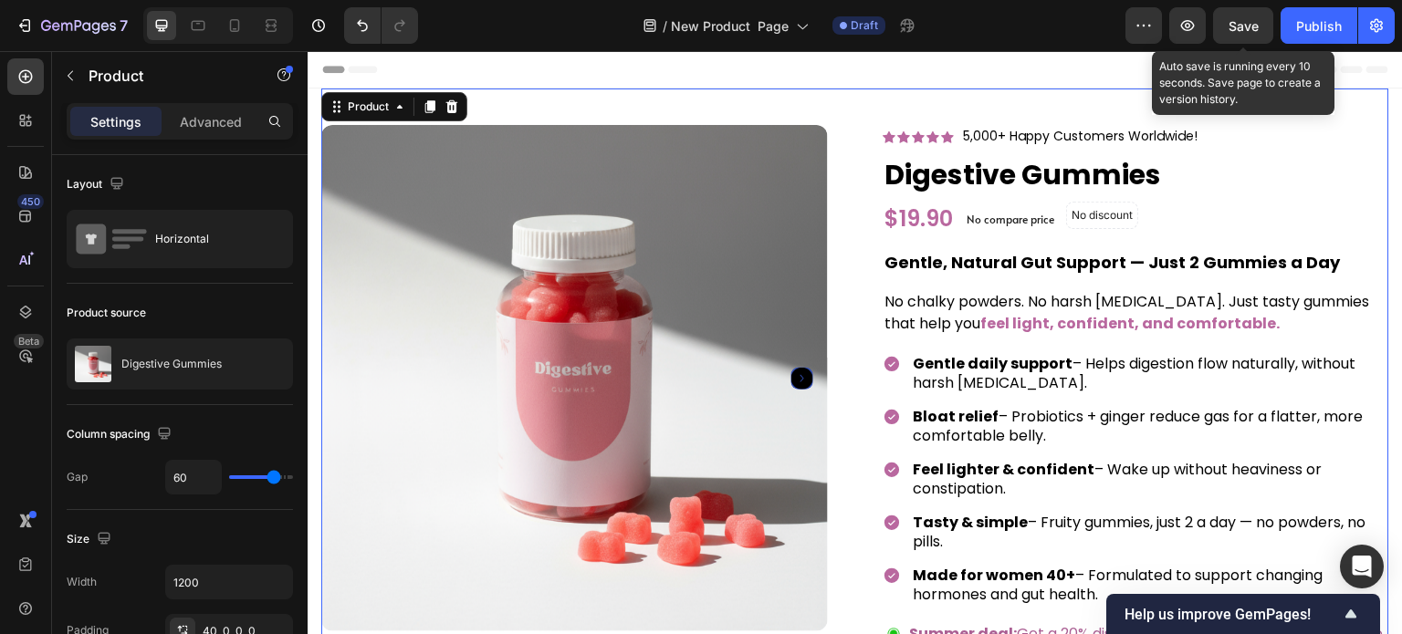
click at [1253, 34] on div "Save" at bounding box center [1244, 25] width 30 height 19
click at [1252, 20] on span "Save" at bounding box center [1244, 26] width 30 height 16
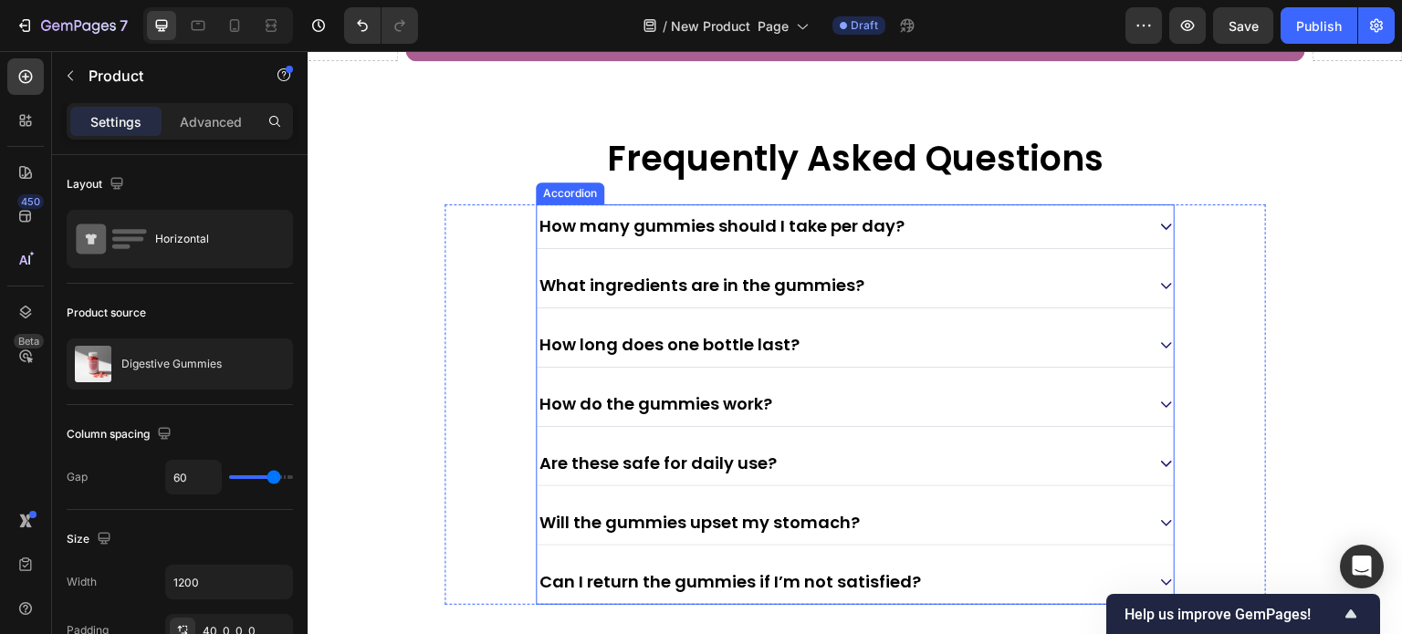
scroll to position [8124, 0]
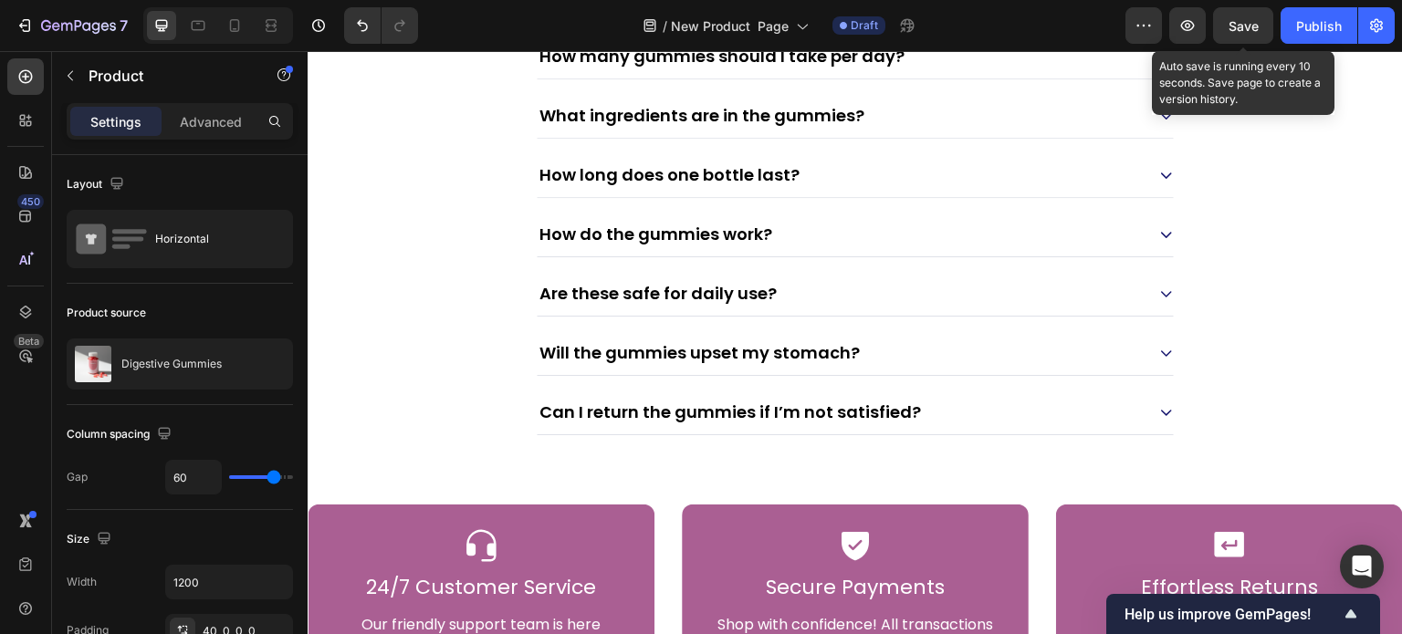
click at [1241, 22] on span "Save" at bounding box center [1244, 26] width 30 height 16
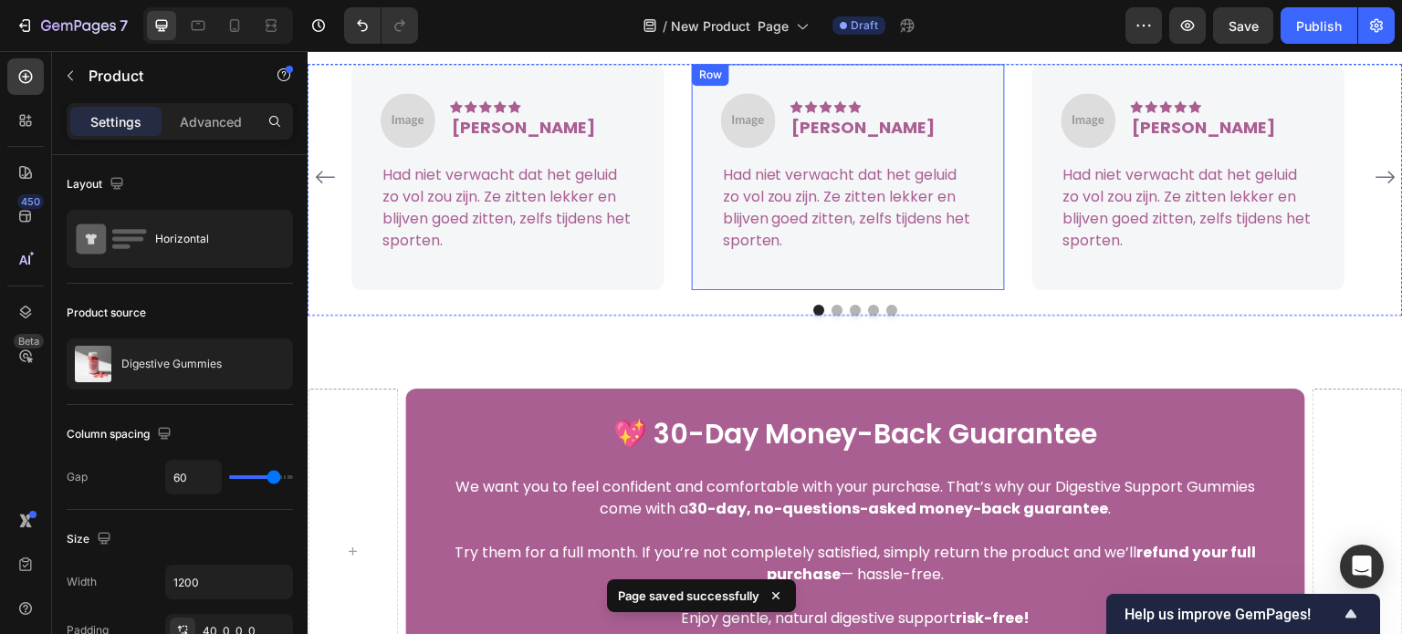
scroll to position [7302, 0]
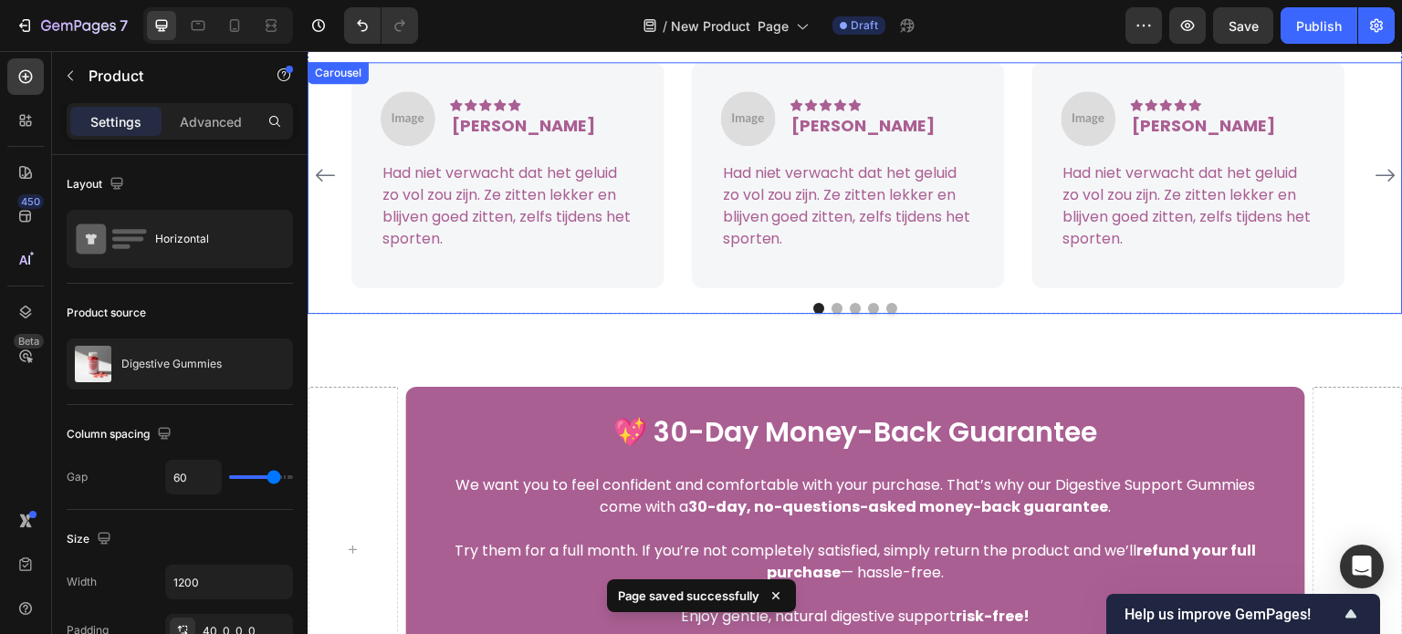
click at [680, 261] on div "Image Icon Icon Icon Icon Icon Icon List Hoz [PERSON_NAME] Text block Row Had n…" at bounding box center [855, 175] width 1008 height 226
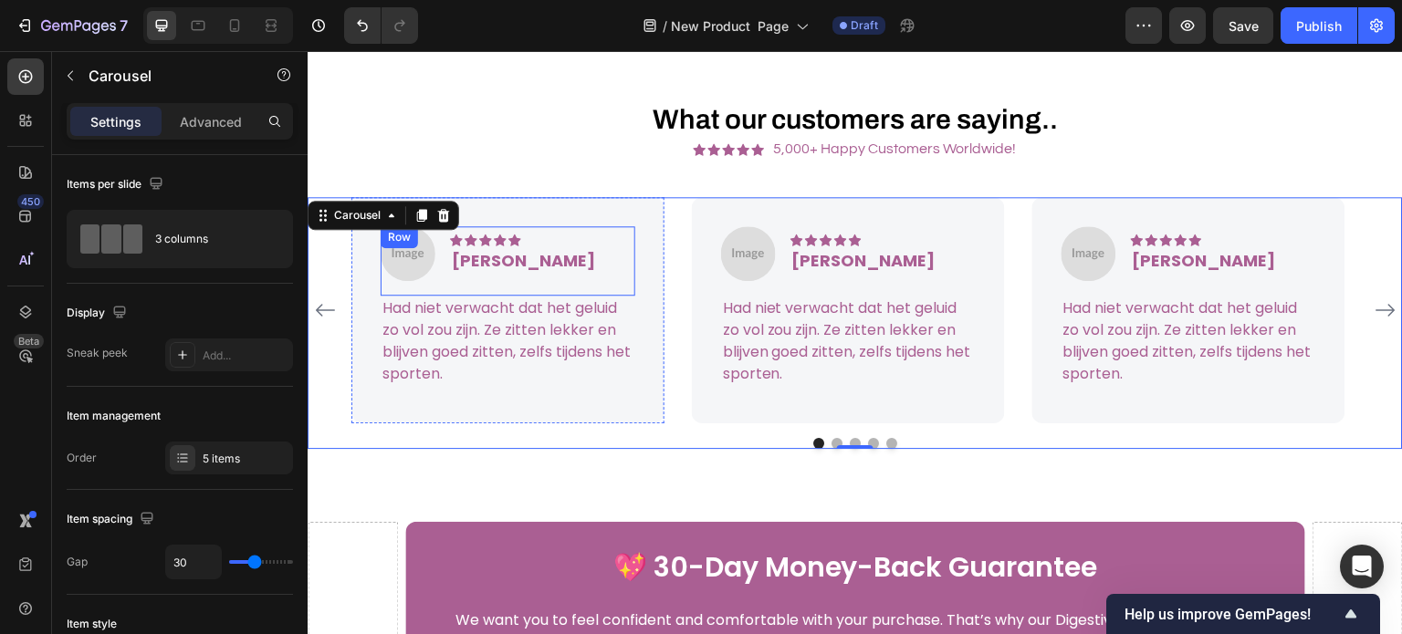
scroll to position [7120, 0]
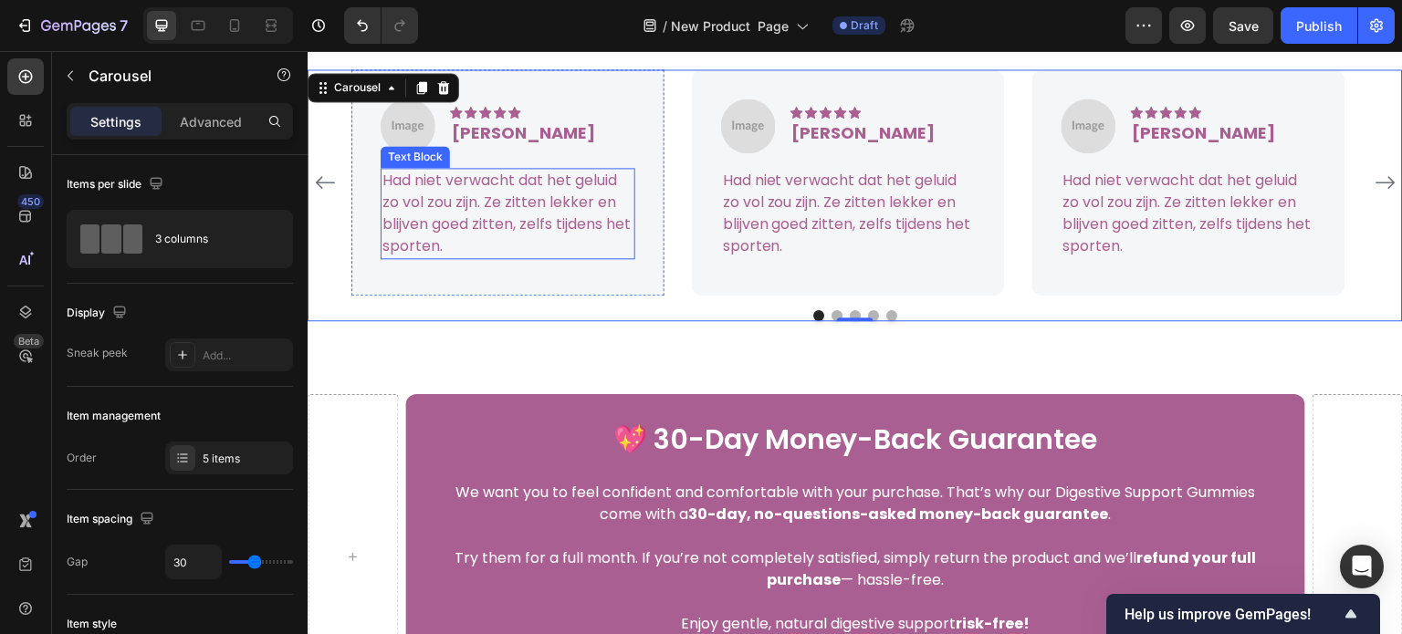
click at [529, 257] on p "Had niet verwacht dat het geluid zo vol zou zijn. Ze zitten lekker en blijven g…" at bounding box center [507, 214] width 251 height 88
click at [500, 257] on p "Had niet verwacht dat het geluid zo vol zou zijn. Ze zitten lekker en blijven g…" at bounding box center [507, 214] width 251 height 88
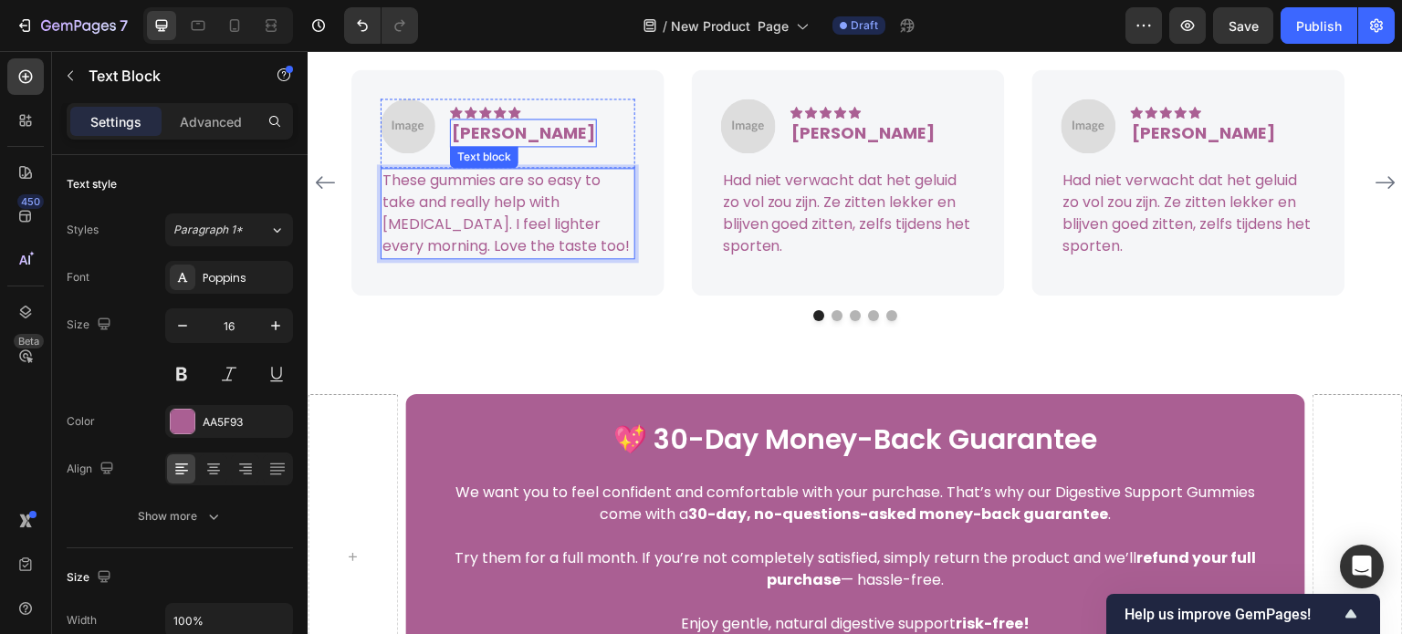
click at [489, 145] on p "[PERSON_NAME]" at bounding box center [523, 132] width 143 height 25
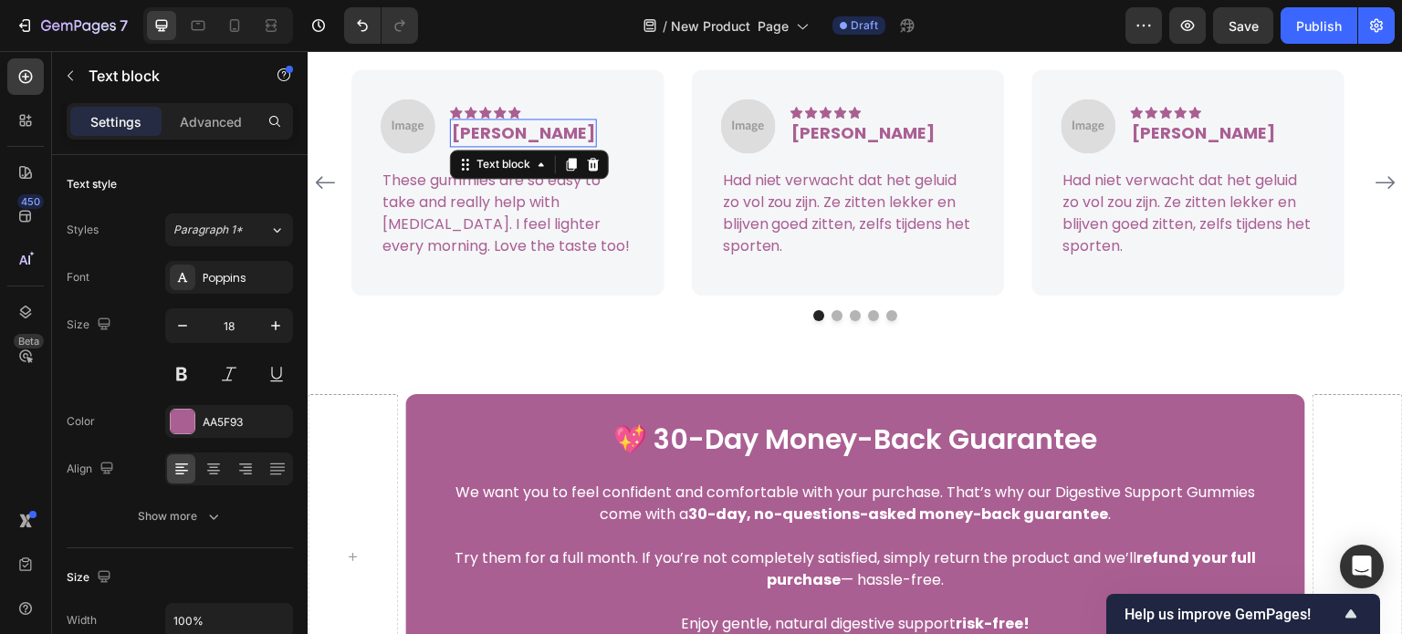
click at [507, 145] on p "[PERSON_NAME]" at bounding box center [523, 132] width 143 height 25
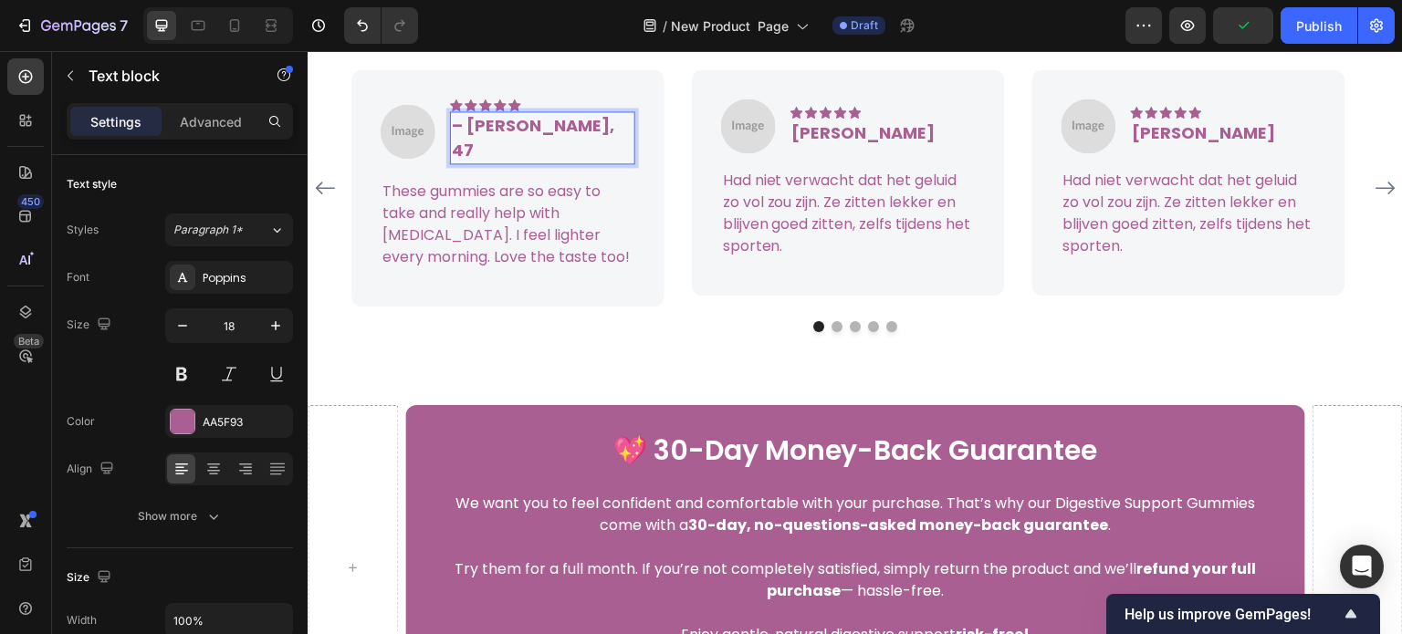
click at [465, 162] on p "– [PERSON_NAME], 47" at bounding box center [543, 137] width 182 height 49
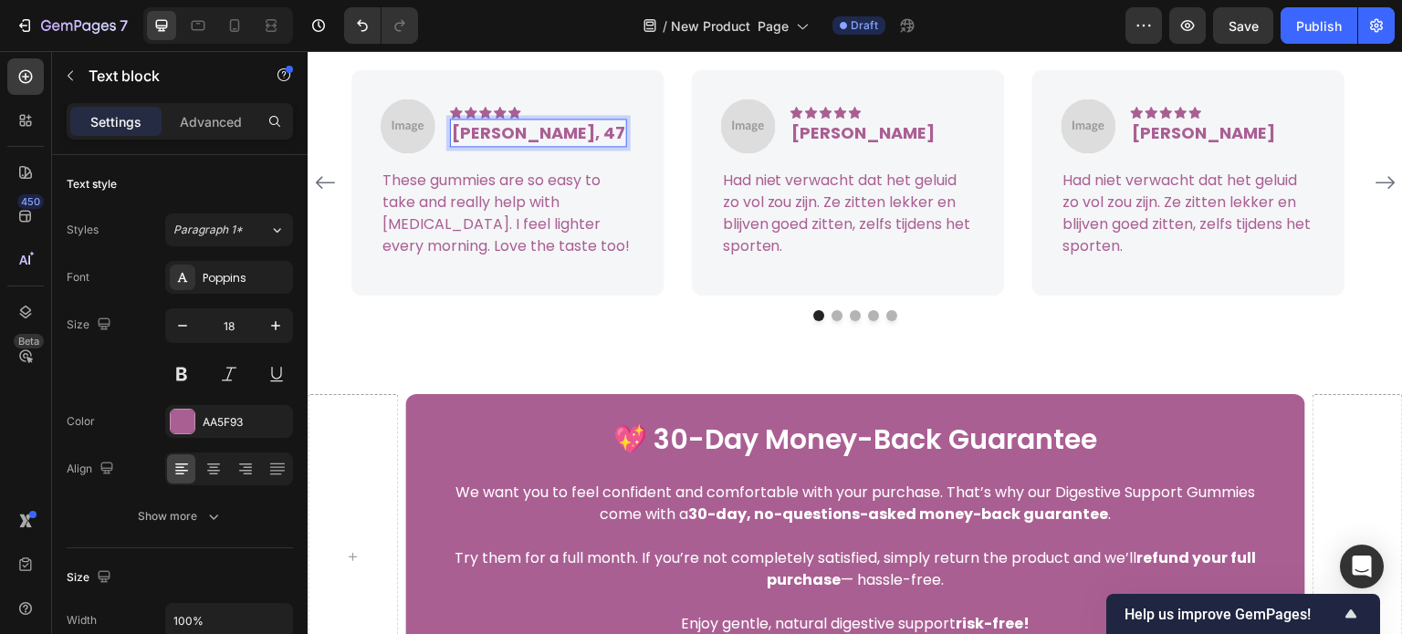
click at [522, 145] on p "[PERSON_NAME], 47" at bounding box center [538, 132] width 173 height 25
click at [834, 145] on p "[PERSON_NAME]" at bounding box center [863, 132] width 143 height 25
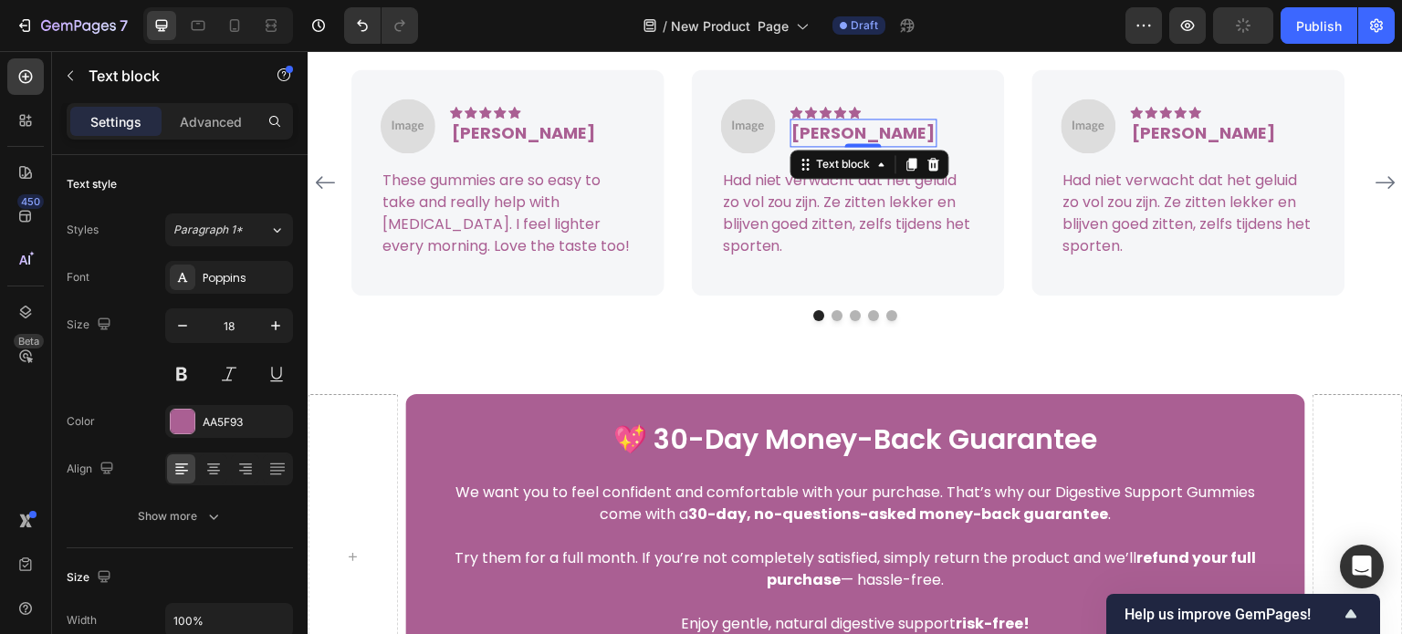
click at [859, 145] on p "[PERSON_NAME]" at bounding box center [863, 132] width 143 height 25
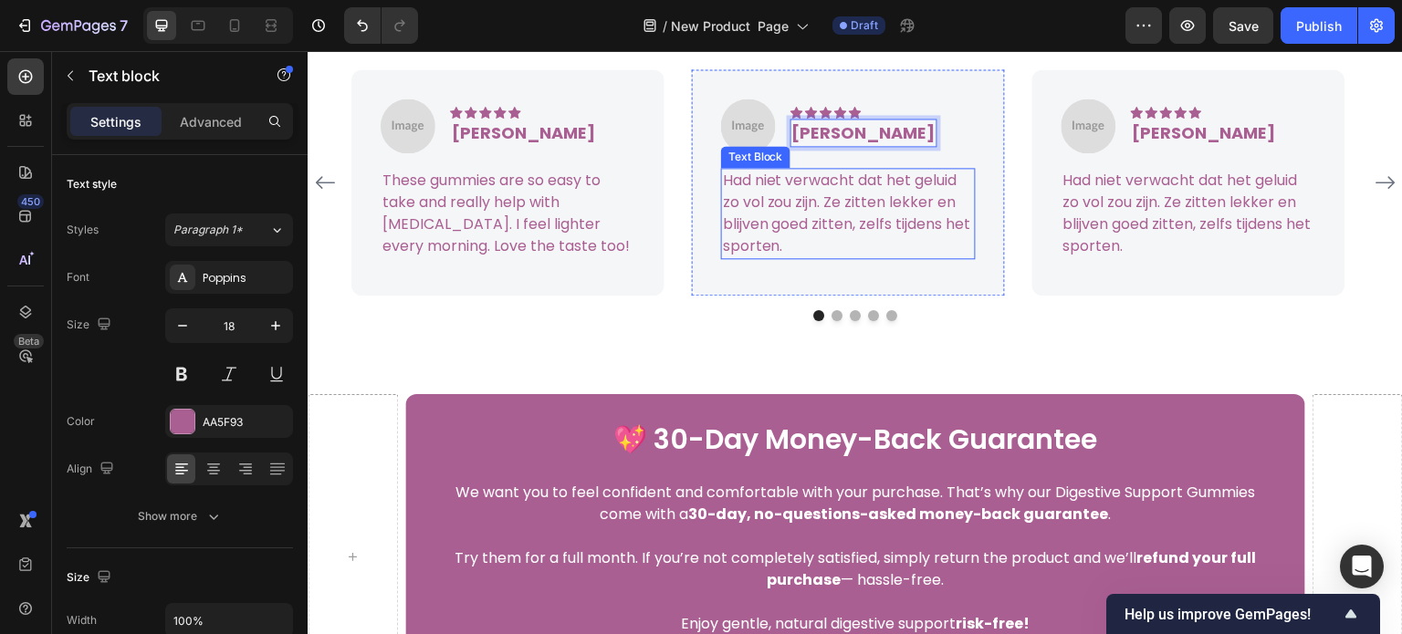
click at [761, 257] on p "Had niet verwacht dat het geluid zo vol zou zijn. Ze zitten lekker en blijven g…" at bounding box center [848, 214] width 251 height 88
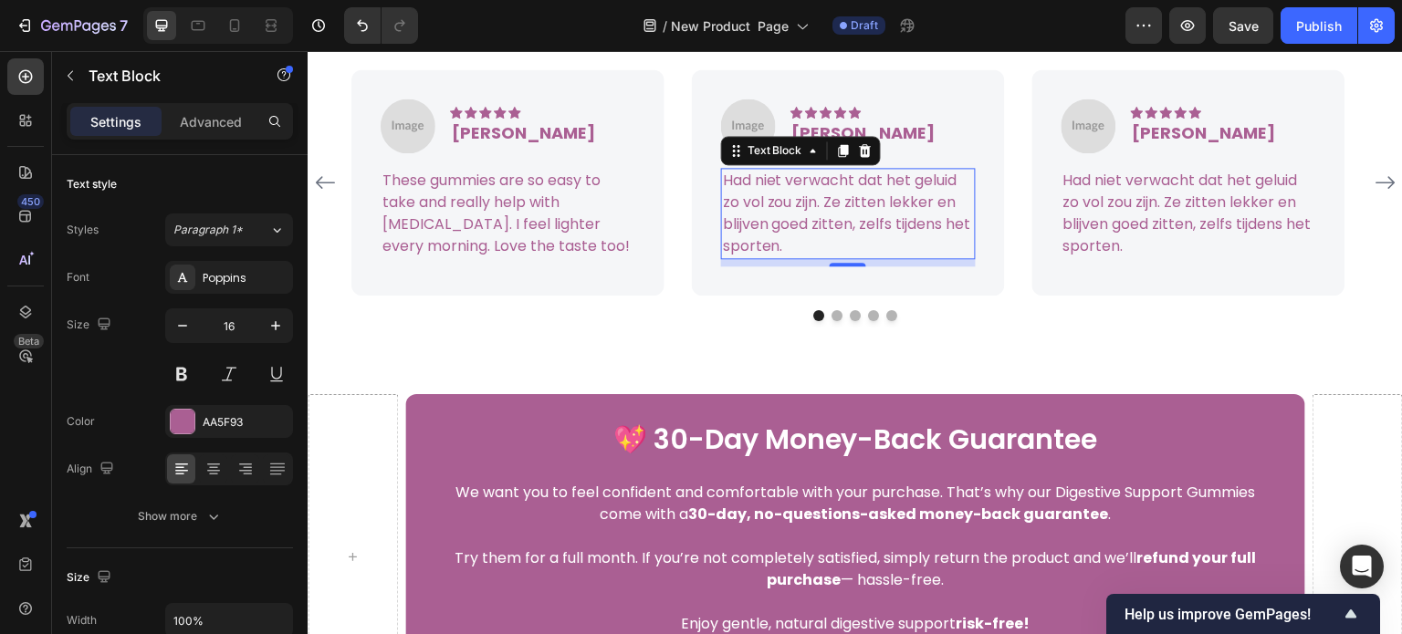
click at [825, 257] on p "Had niet verwacht dat het geluid zo vol zou zijn. Ze zitten lekker en blijven g…" at bounding box center [848, 214] width 251 height 88
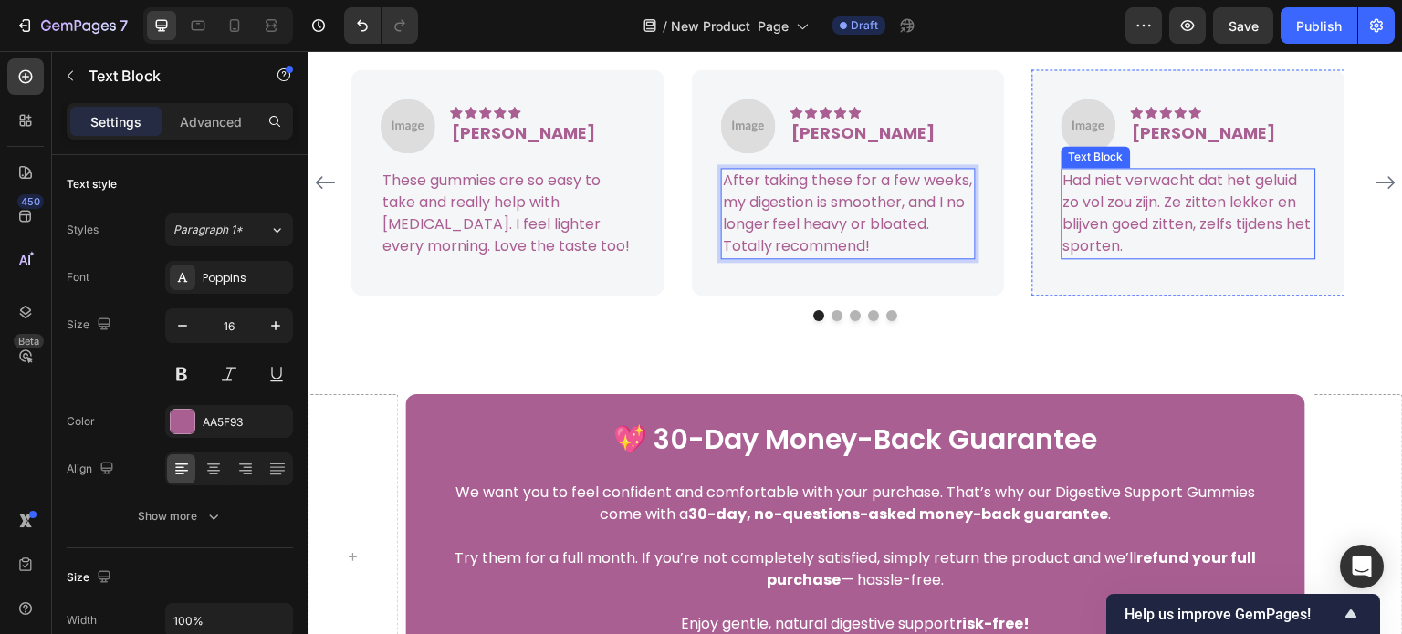
click at [1131, 257] on p "Had niet verwacht dat het geluid zo vol zou zijn. Ze zitten lekker en blijven g…" at bounding box center [1188, 214] width 251 height 88
click at [1122, 257] on p "Had niet verwacht dat het geluid zo vol zou zijn. Ze zitten lekker en blijven g…" at bounding box center [1188, 214] width 251 height 88
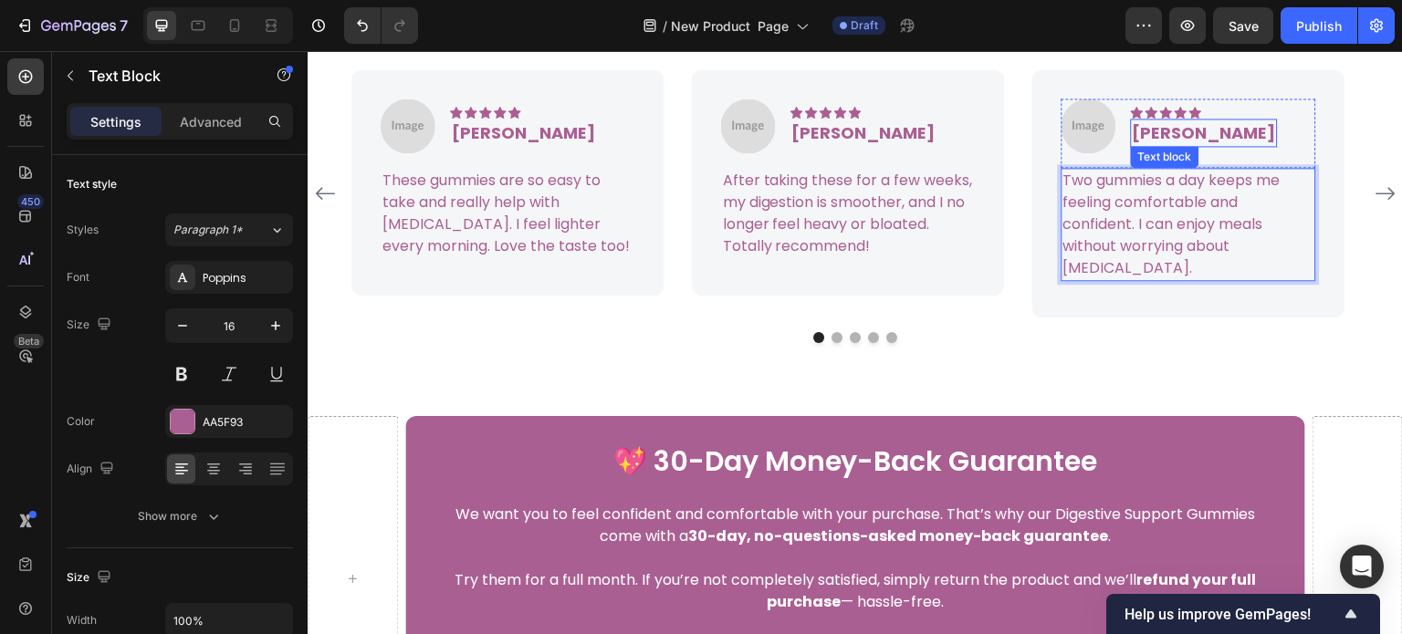
click at [1198, 145] on p "[PERSON_NAME]" at bounding box center [1204, 132] width 143 height 25
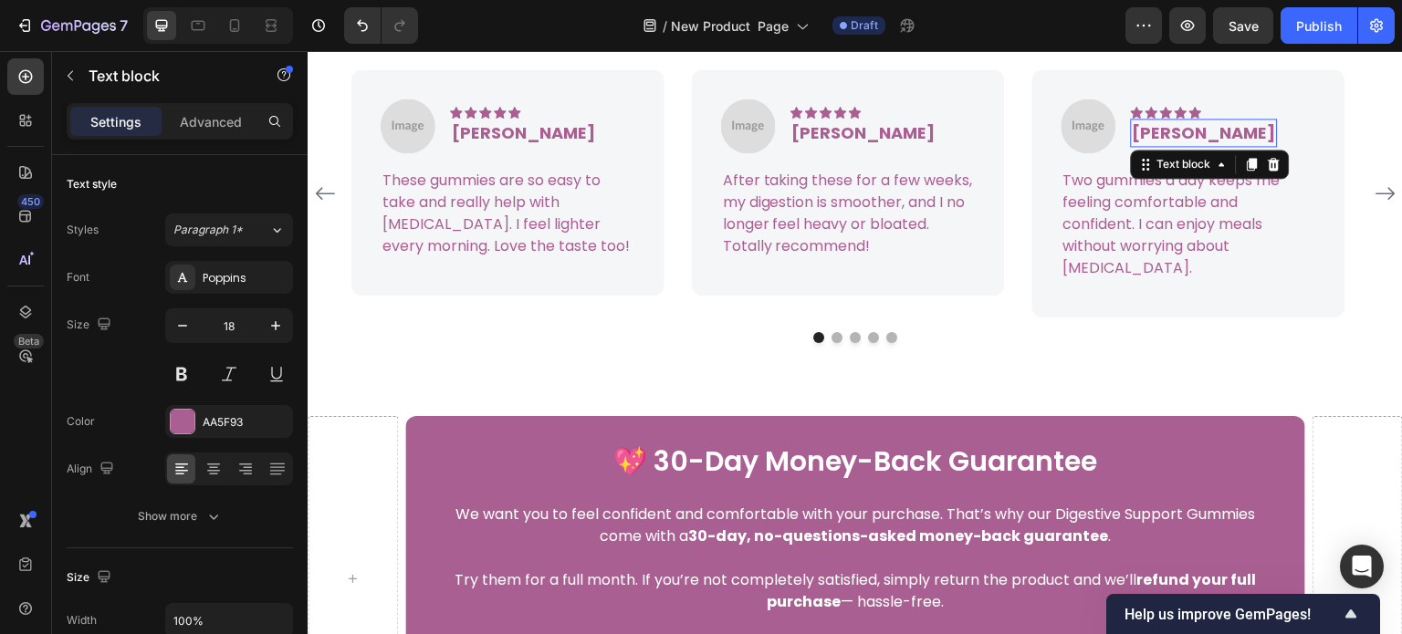
click at [1198, 145] on p "Rita Carroll" at bounding box center [1204, 132] width 143 height 25
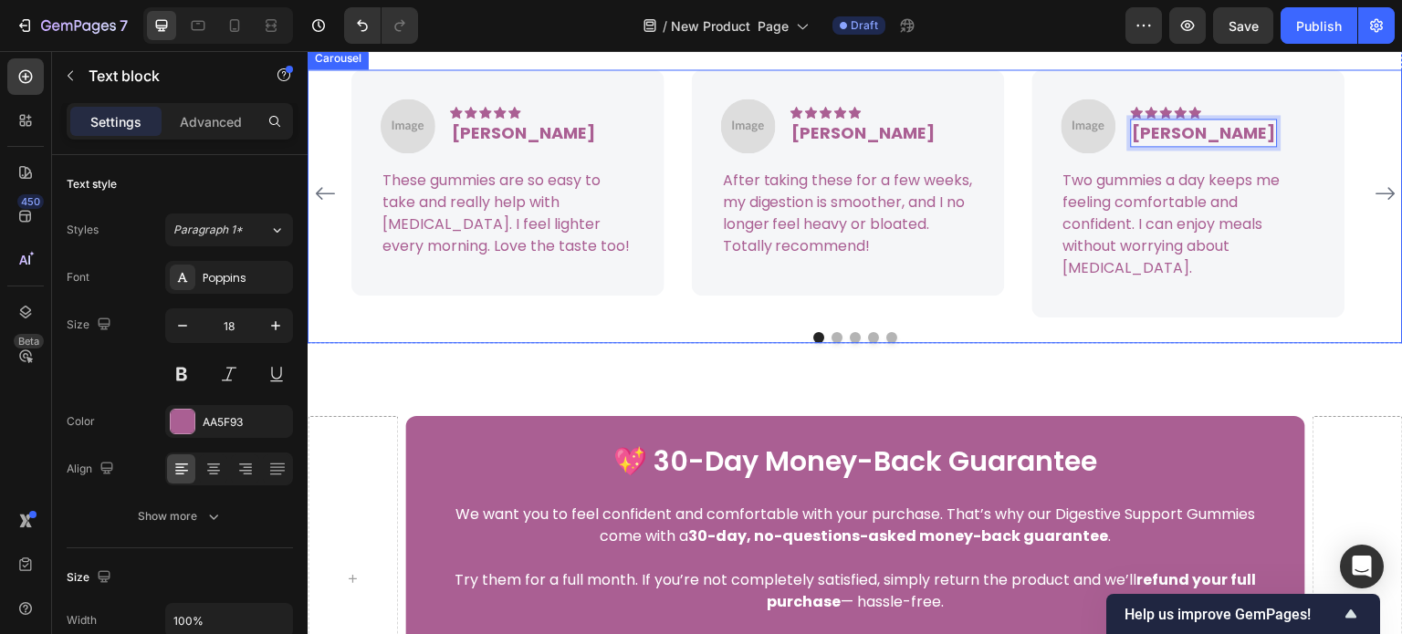
click at [1376, 201] on icon "Carousel Next Arrow" at bounding box center [1385, 194] width 19 height 13
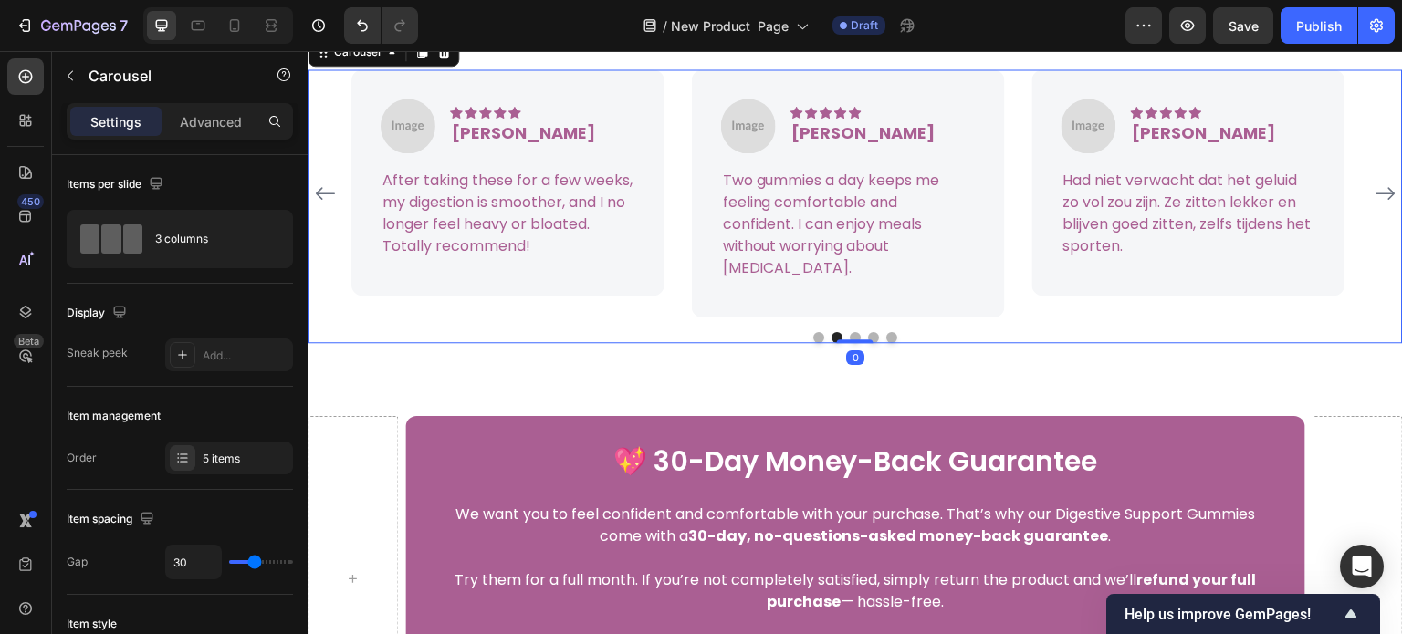
click at [1376, 201] on icon "Carousel Next Arrow" at bounding box center [1385, 194] width 19 height 13
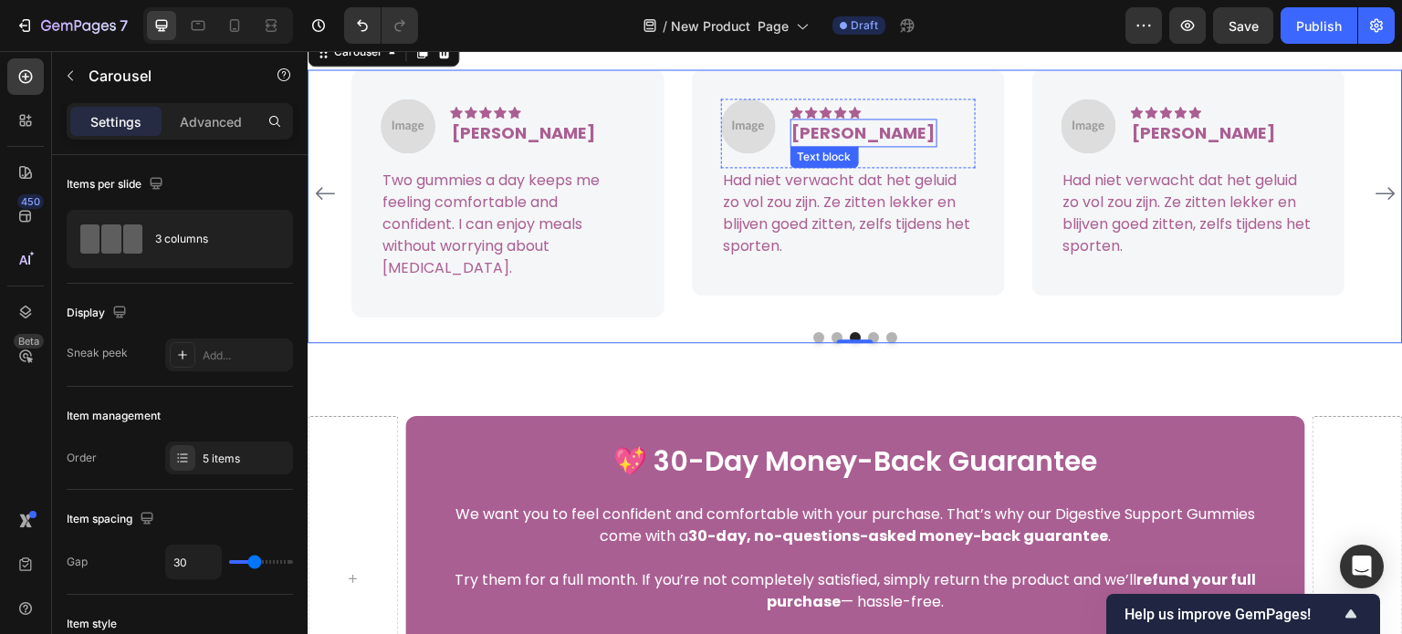
click at [822, 145] on p "Rita Carroll" at bounding box center [863, 132] width 143 height 25
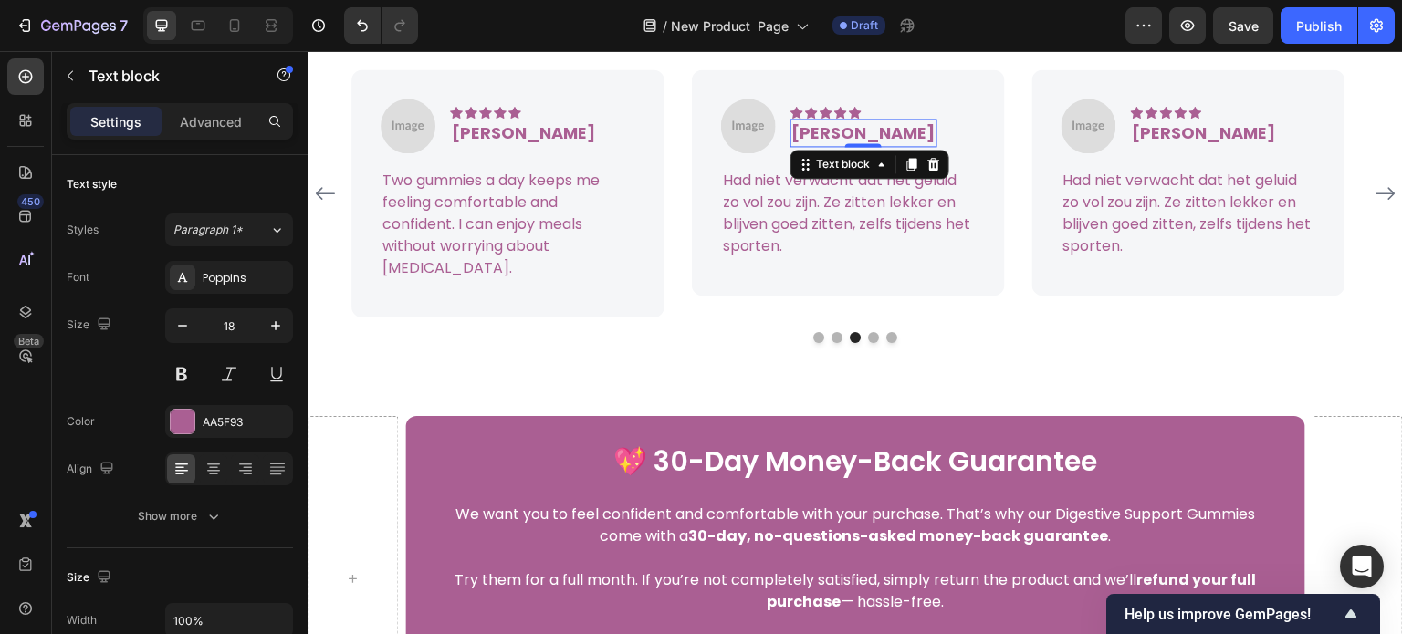
click at [822, 145] on p "Rita Carroll" at bounding box center [863, 132] width 143 height 25
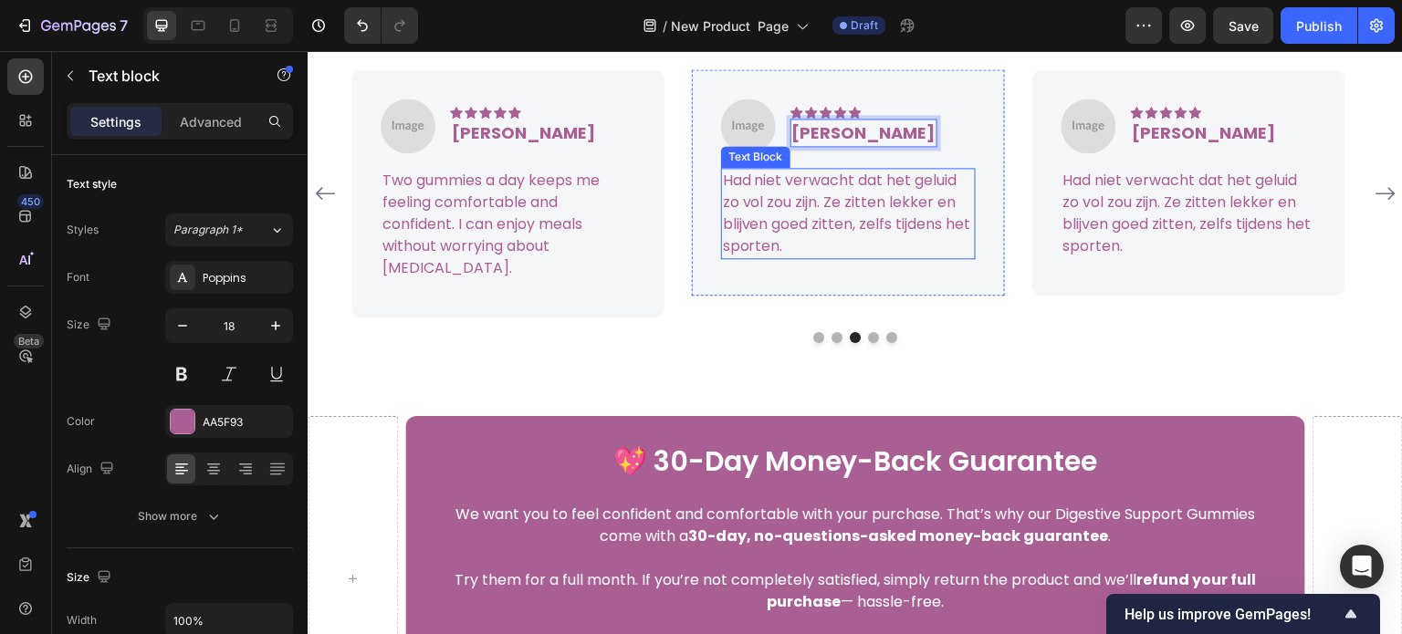
click at [816, 257] on p "Had niet verwacht dat het geluid zo vol zou zijn. Ze zitten lekker en blijven g…" at bounding box center [848, 214] width 251 height 88
click at [809, 257] on p "Had niet verwacht dat het geluid zo vol zou zijn. Ze zitten lekker en blijven g…" at bounding box center [848, 214] width 251 height 88
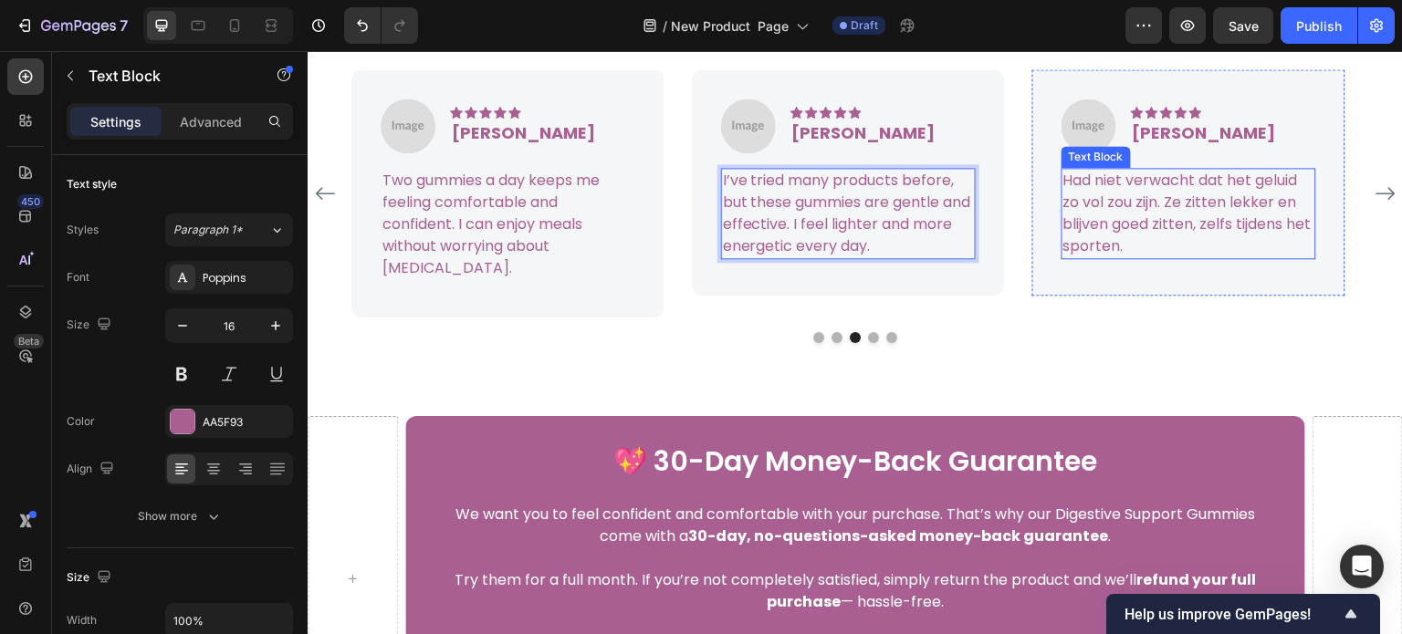
click at [1121, 257] on p "Had niet verwacht dat het geluid zo vol zou zijn. Ze zitten lekker en blijven g…" at bounding box center [1188, 214] width 251 height 88
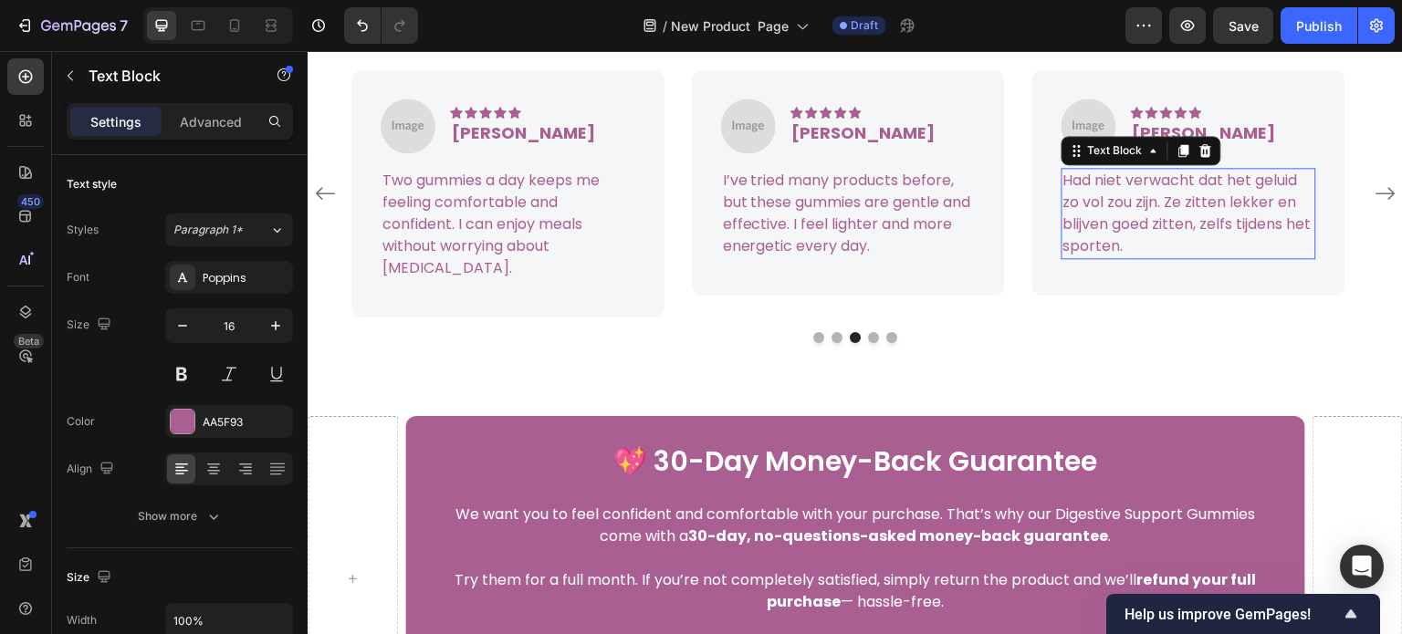
click at [1099, 257] on p "Had niet verwacht dat het geluid zo vol zou zijn. Ze zitten lekker en blijven g…" at bounding box center [1188, 214] width 251 height 88
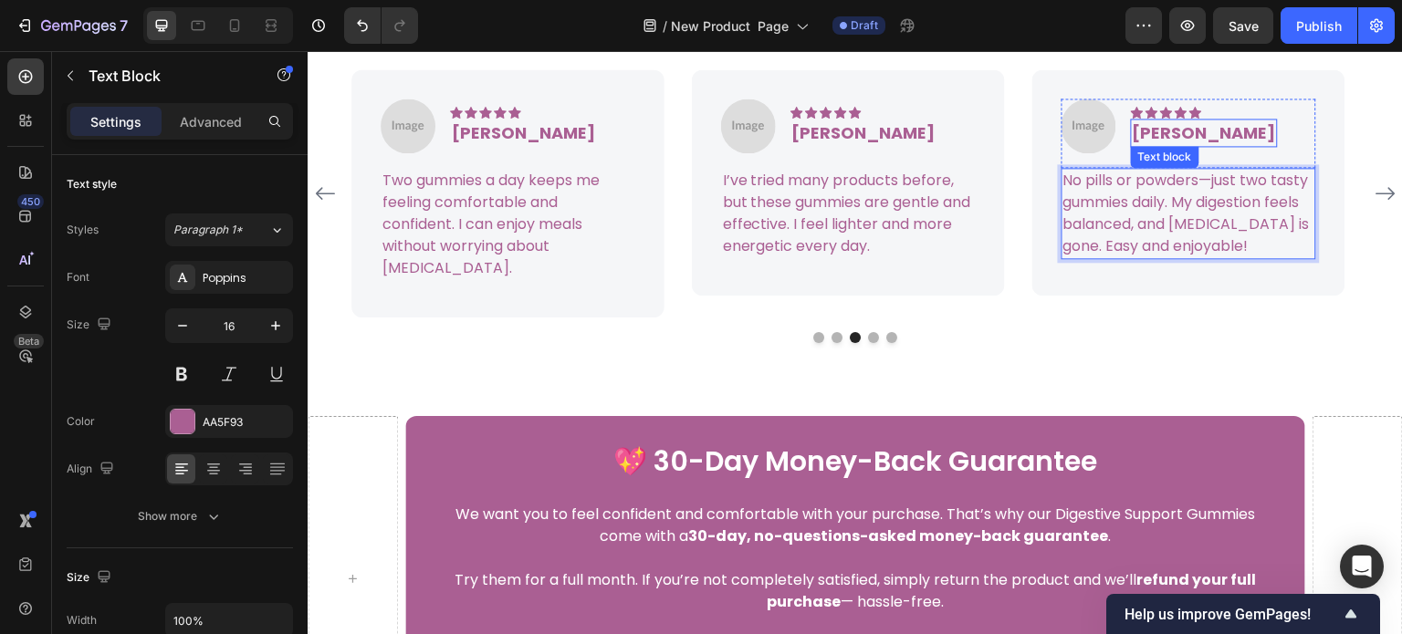
click at [1164, 145] on p "Rita Carroll" at bounding box center [1204, 132] width 143 height 25
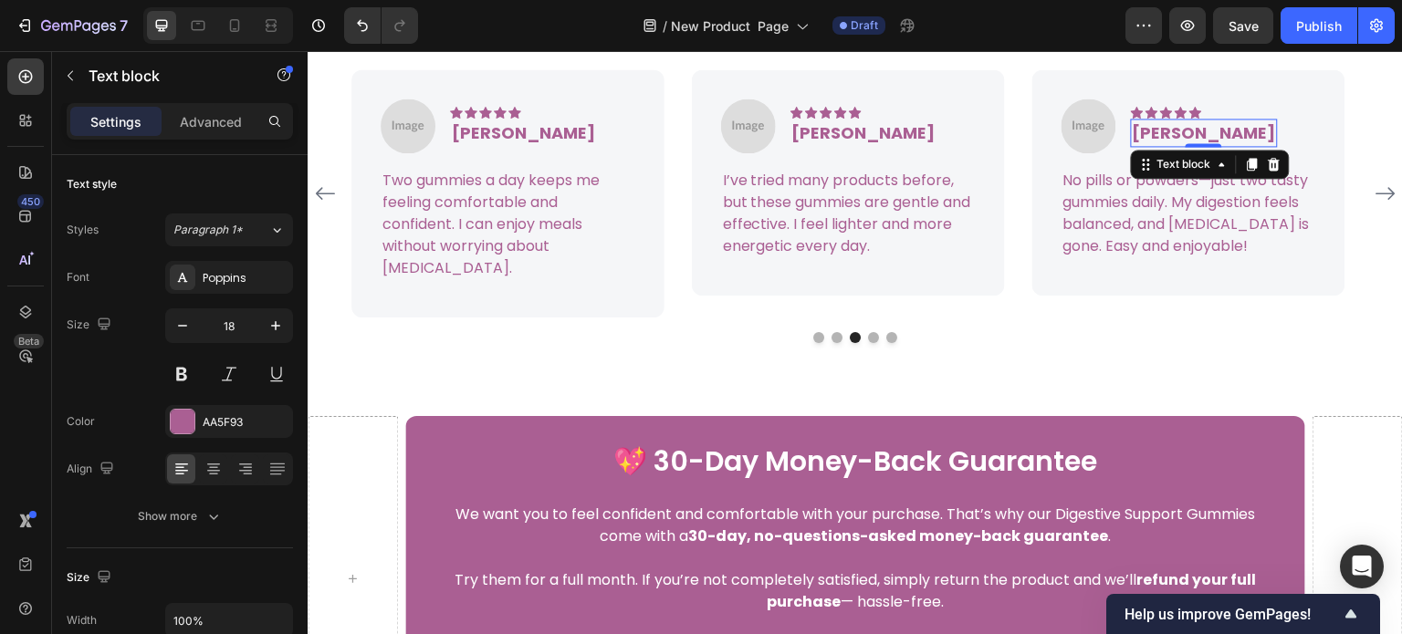
click at [1168, 145] on p "Rita Carroll" at bounding box center [1204, 132] width 143 height 25
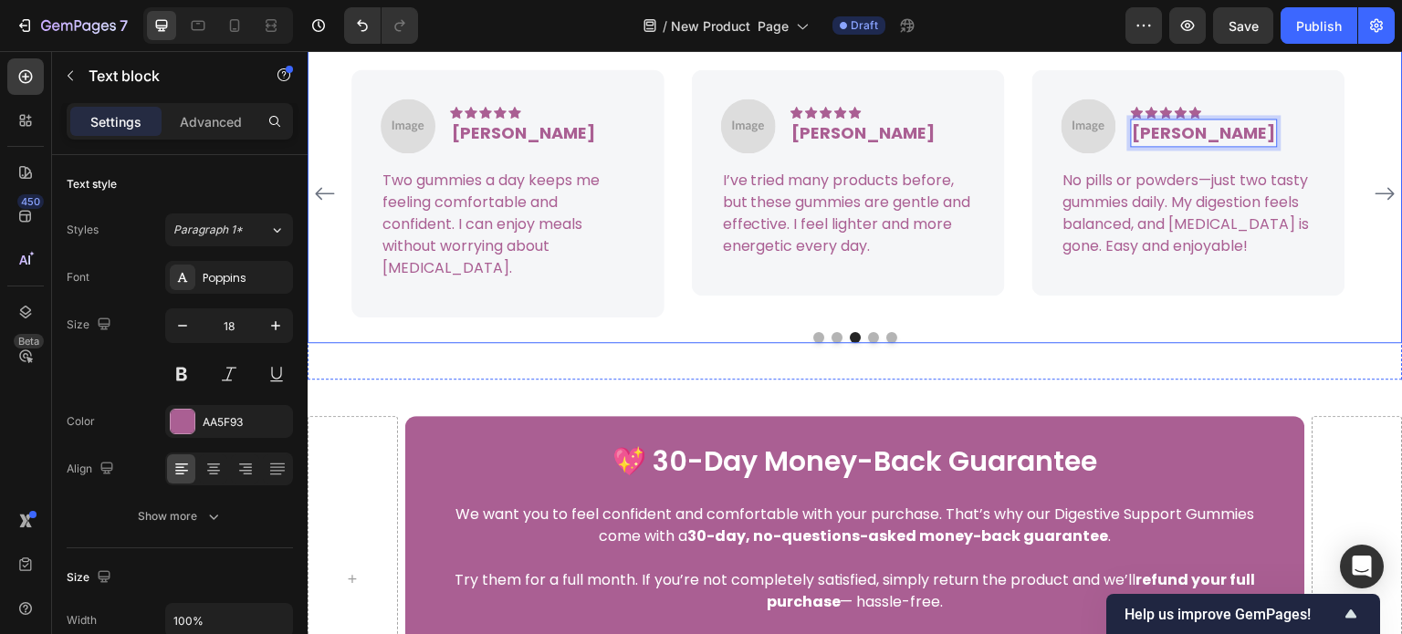
click at [1222, 227] on div "Image Icon Icon Icon Icon Icon Icon List Hoz Linda Text block Row These gummies…" at bounding box center [855, 191] width 1095 height 303
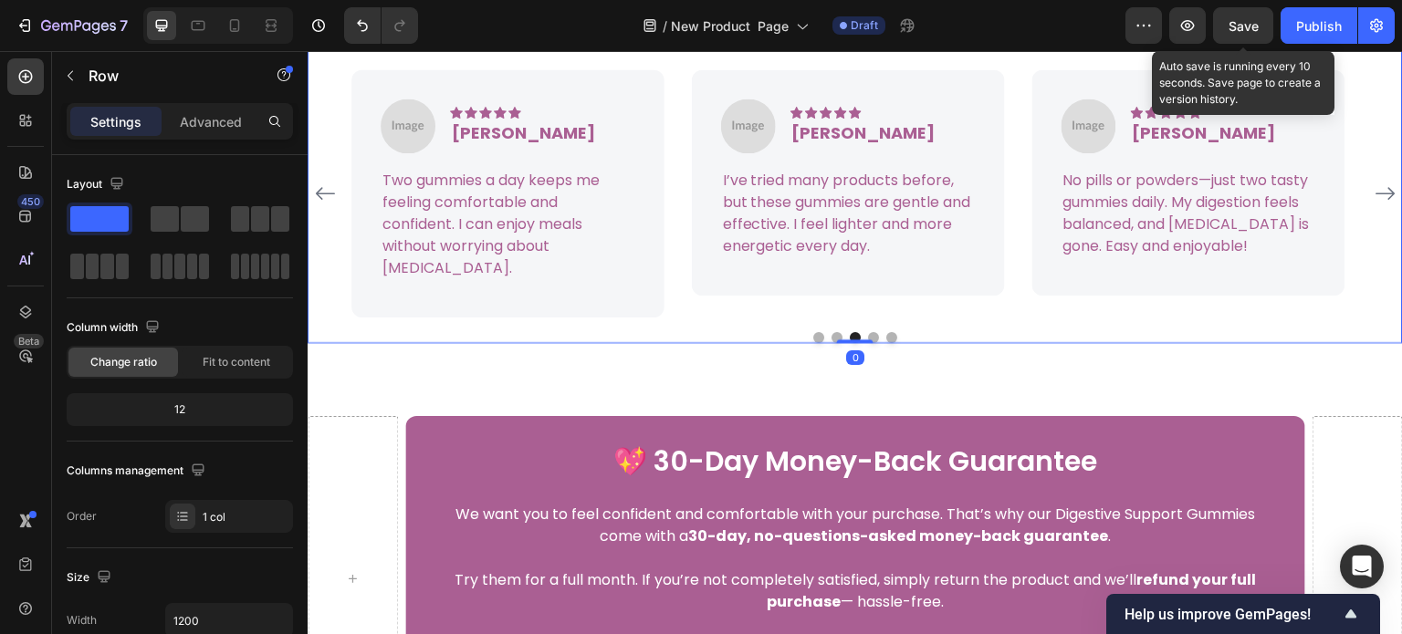
click at [1241, 28] on span "Save" at bounding box center [1244, 26] width 30 height 16
click at [1245, 32] on span "Save" at bounding box center [1244, 26] width 30 height 16
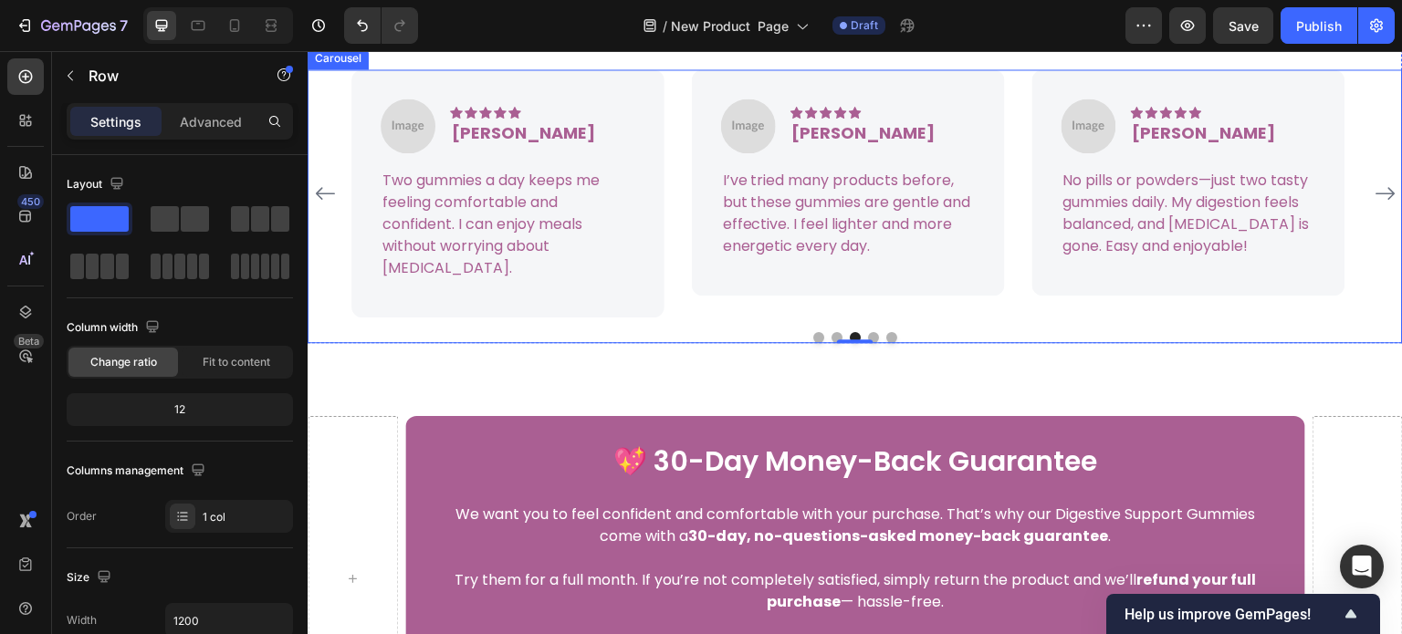
click at [813, 343] on button "Dot" at bounding box center [818, 337] width 11 height 11
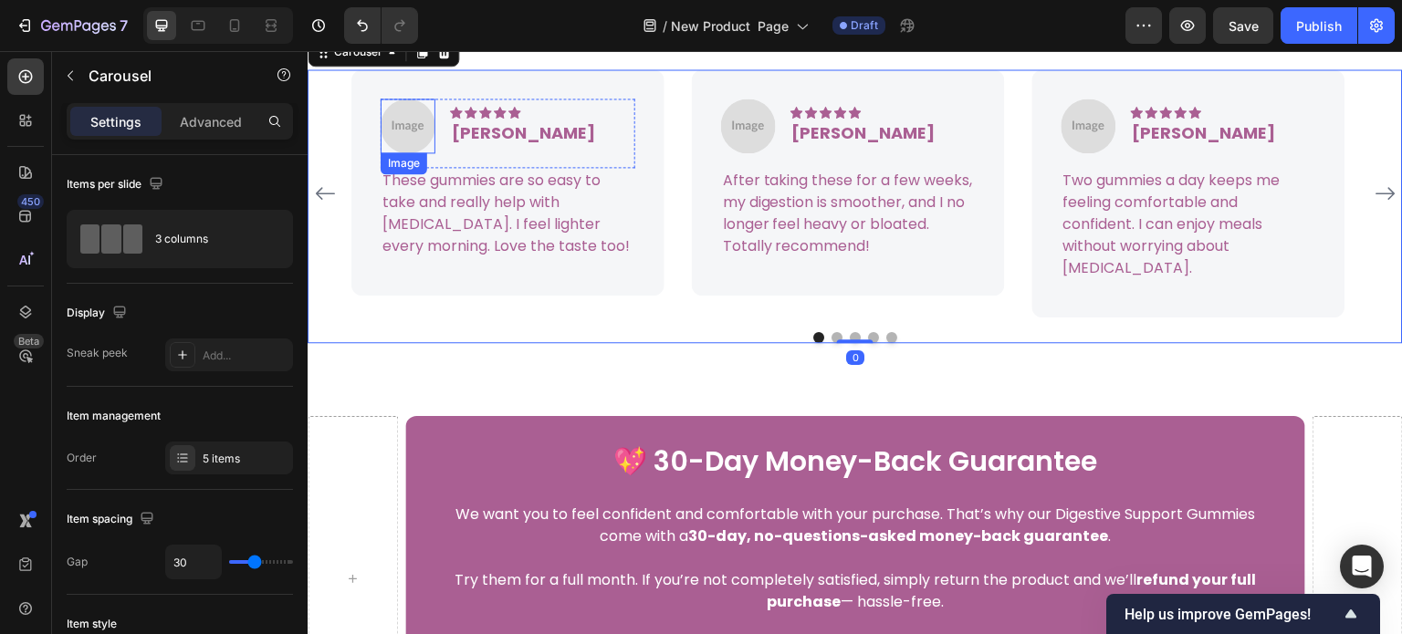
click at [396, 153] on img at bounding box center [408, 126] width 55 height 55
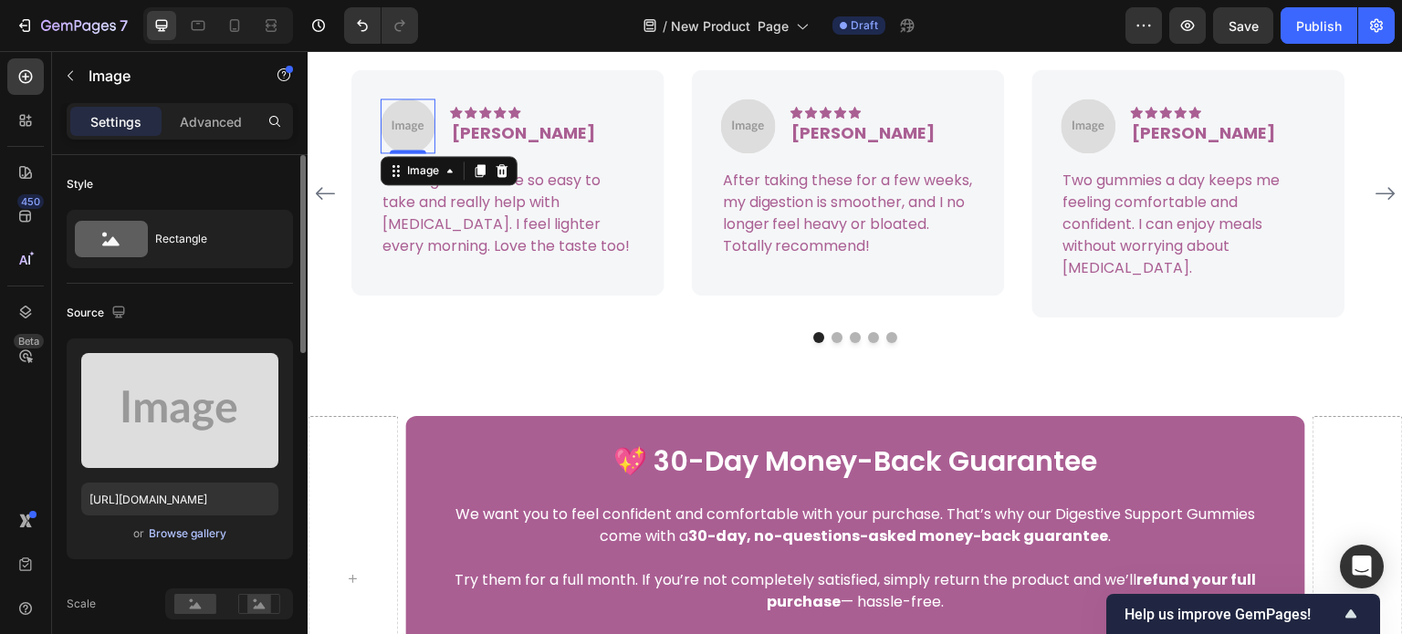
click at [192, 536] on div "Browse gallery" at bounding box center [188, 534] width 78 height 16
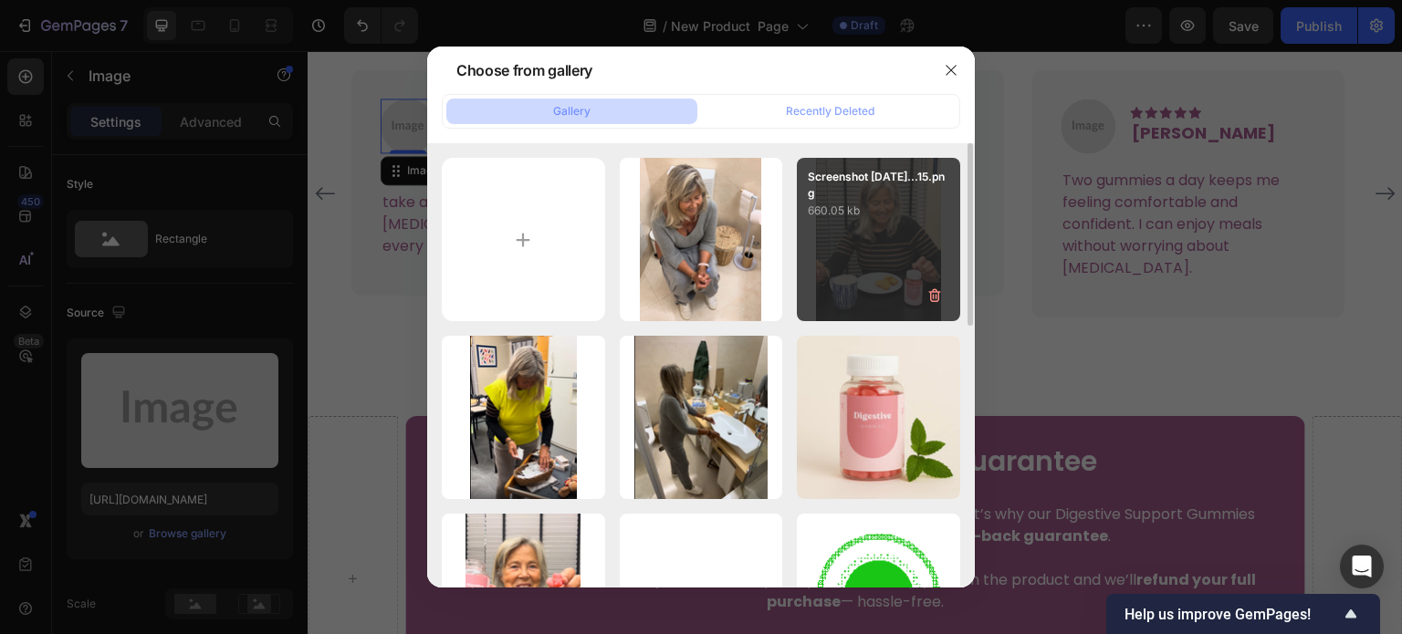
click at [884, 233] on div "Screenshot 2025-09-26...15.png 660.05 kb" at bounding box center [878, 239] width 163 height 163
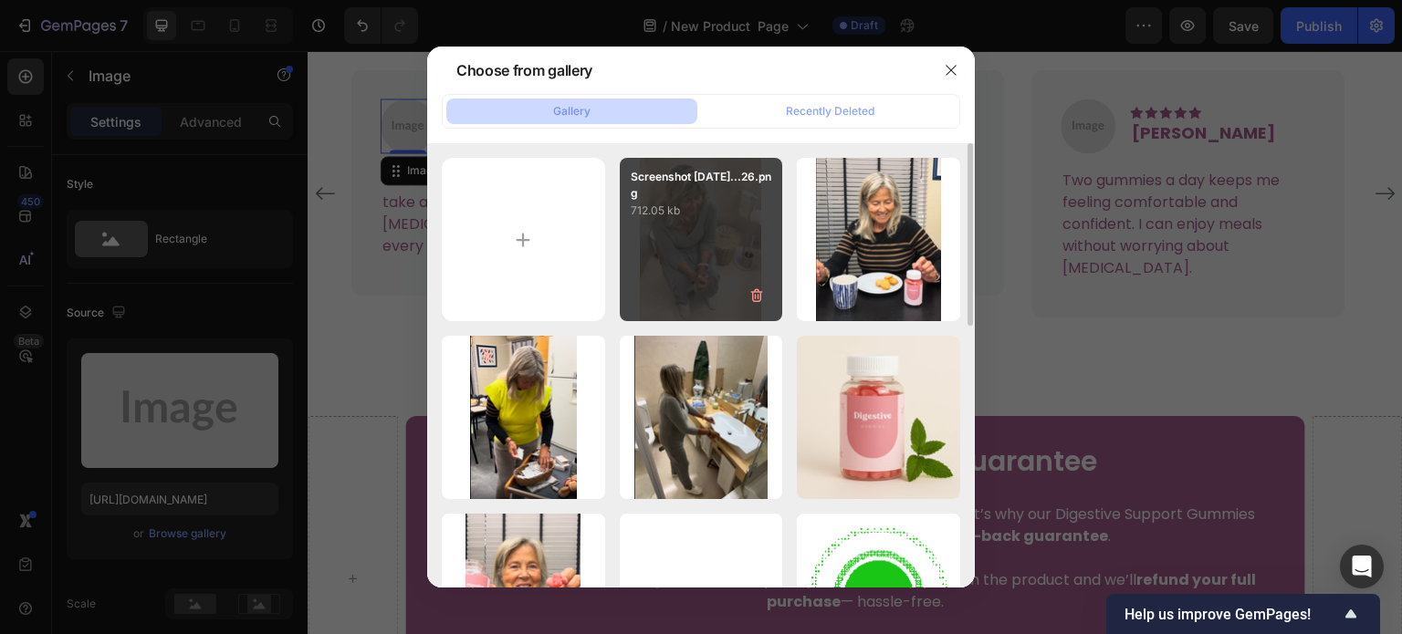
type input "[URL][DOMAIN_NAME]"
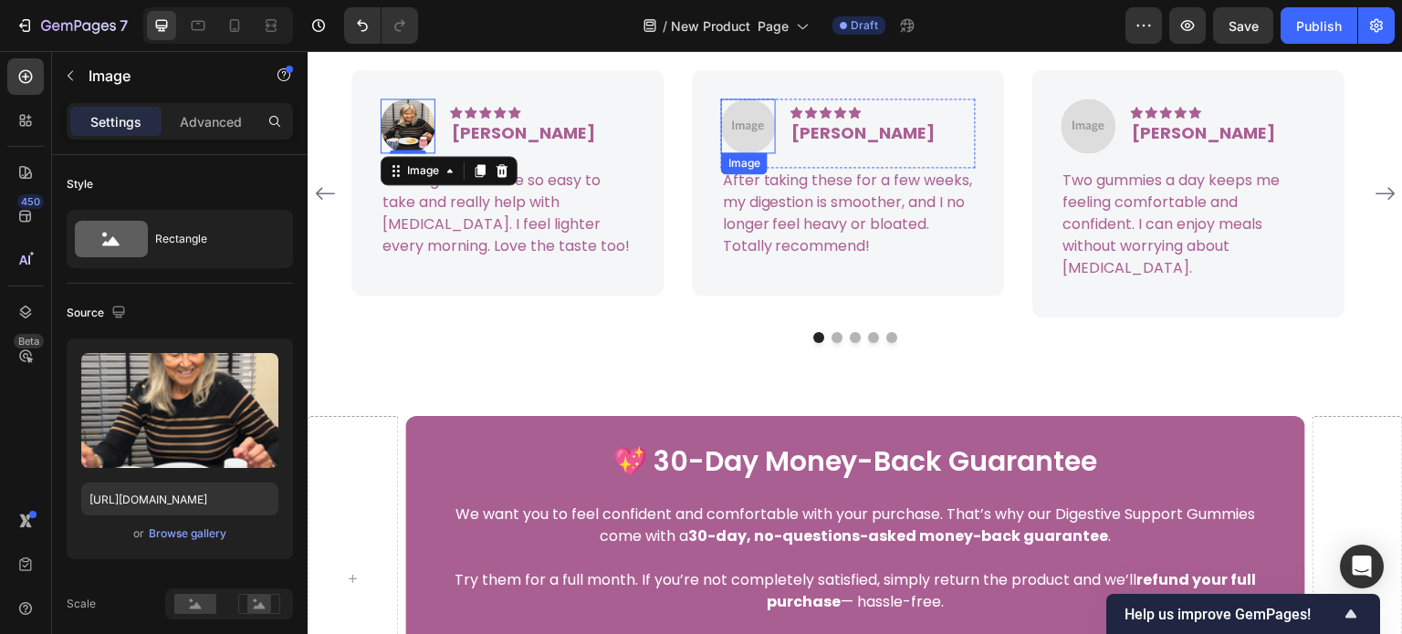
click at [758, 153] on img at bounding box center [748, 126] width 55 height 55
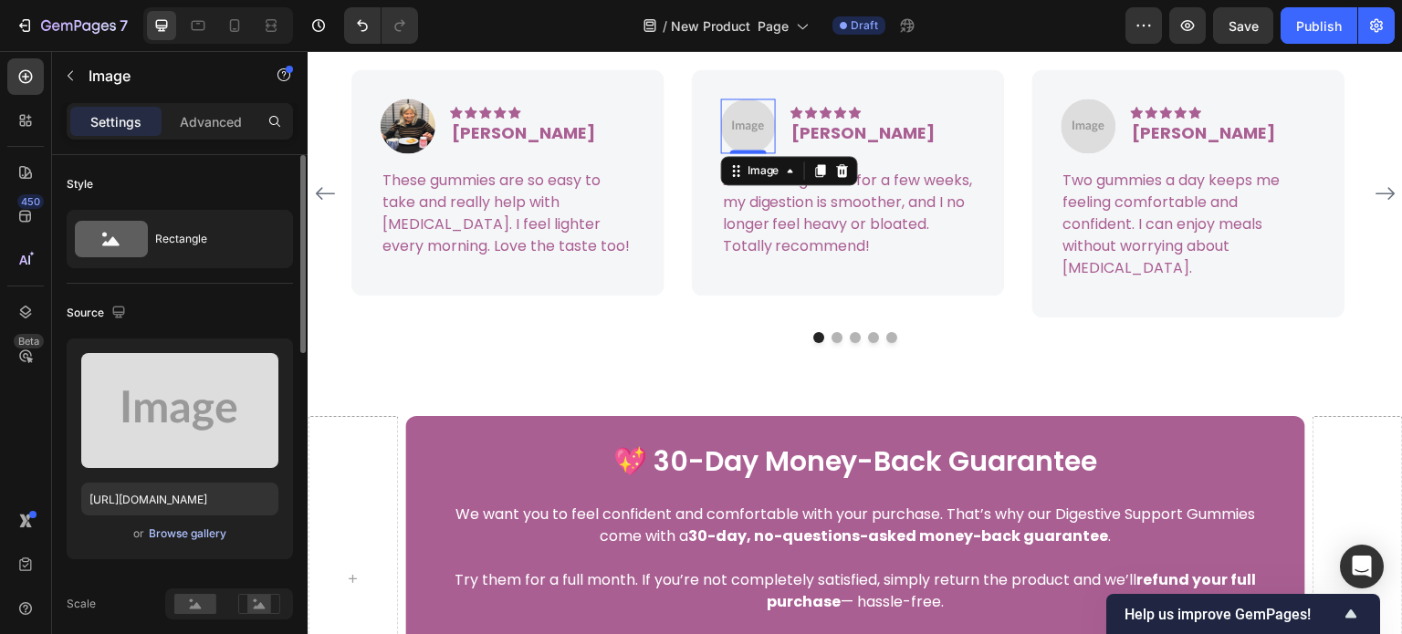
click at [177, 527] on div "Browse gallery" at bounding box center [188, 534] width 78 height 16
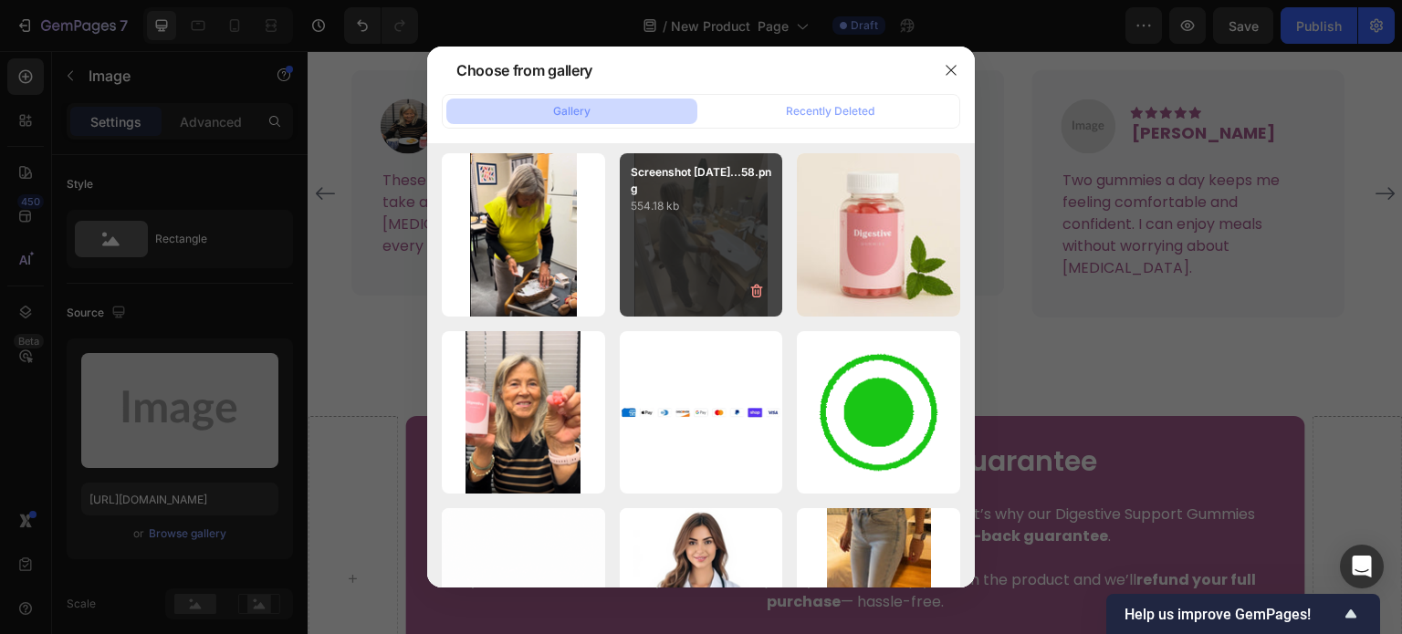
scroll to position [0, 0]
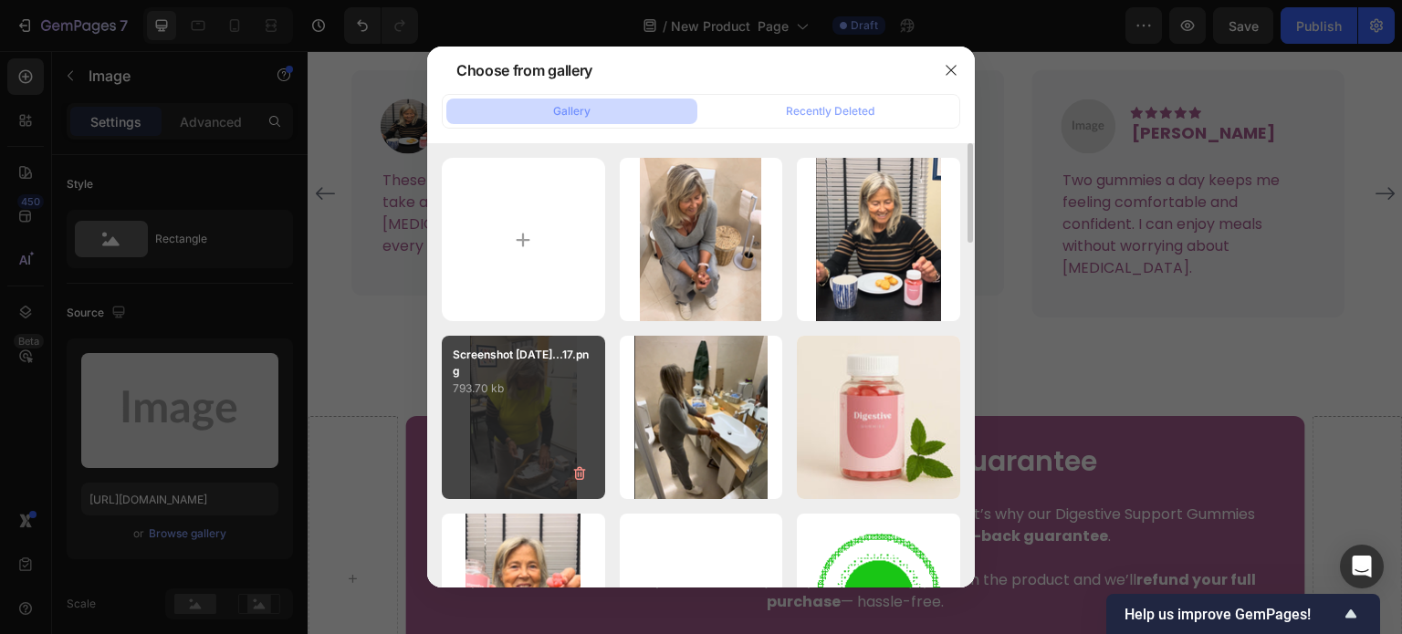
click at [555, 392] on p "793.70 kb" at bounding box center [523, 389] width 141 height 18
type input "https://cdn.shopify.com/s/files/1/0608/3267/7947/files/gempages_563060957085959…"
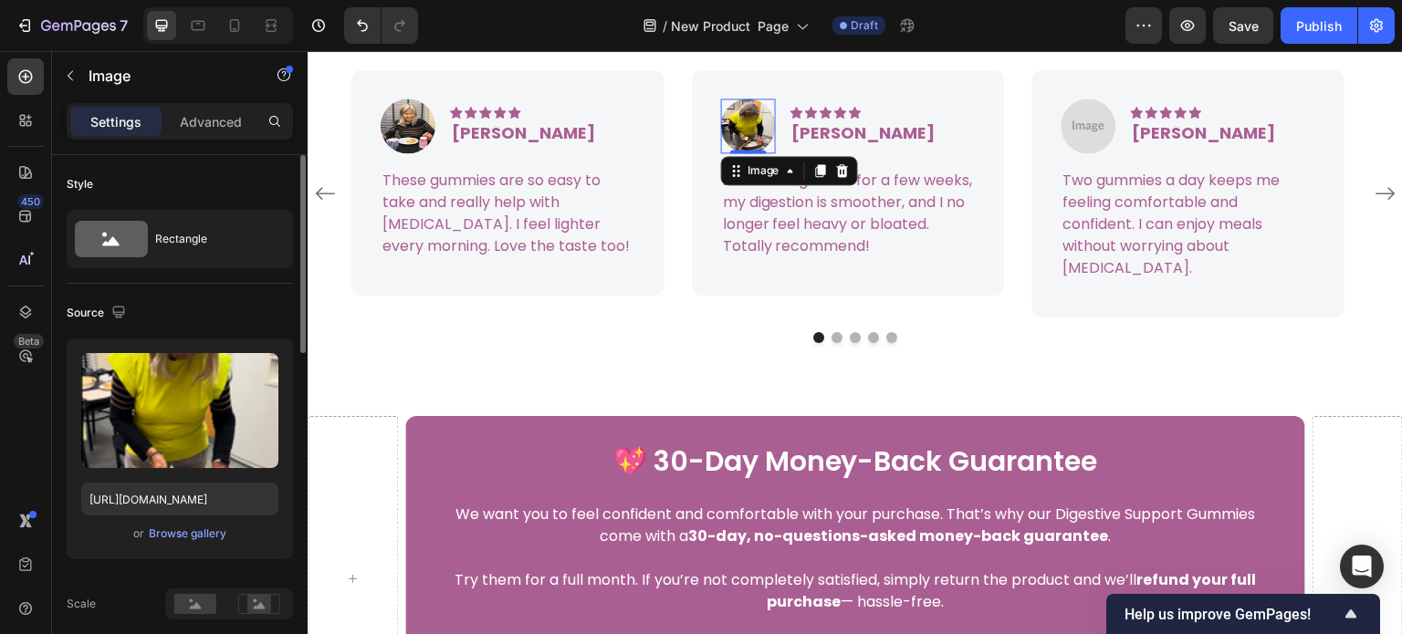
click at [241, 306] on div "Source" at bounding box center [180, 312] width 226 height 29
click at [678, 225] on div "Image Icon Icon Icon Icon Icon Icon List Hoz Linda Text block Row These gummies…" at bounding box center [855, 191] width 1095 height 303
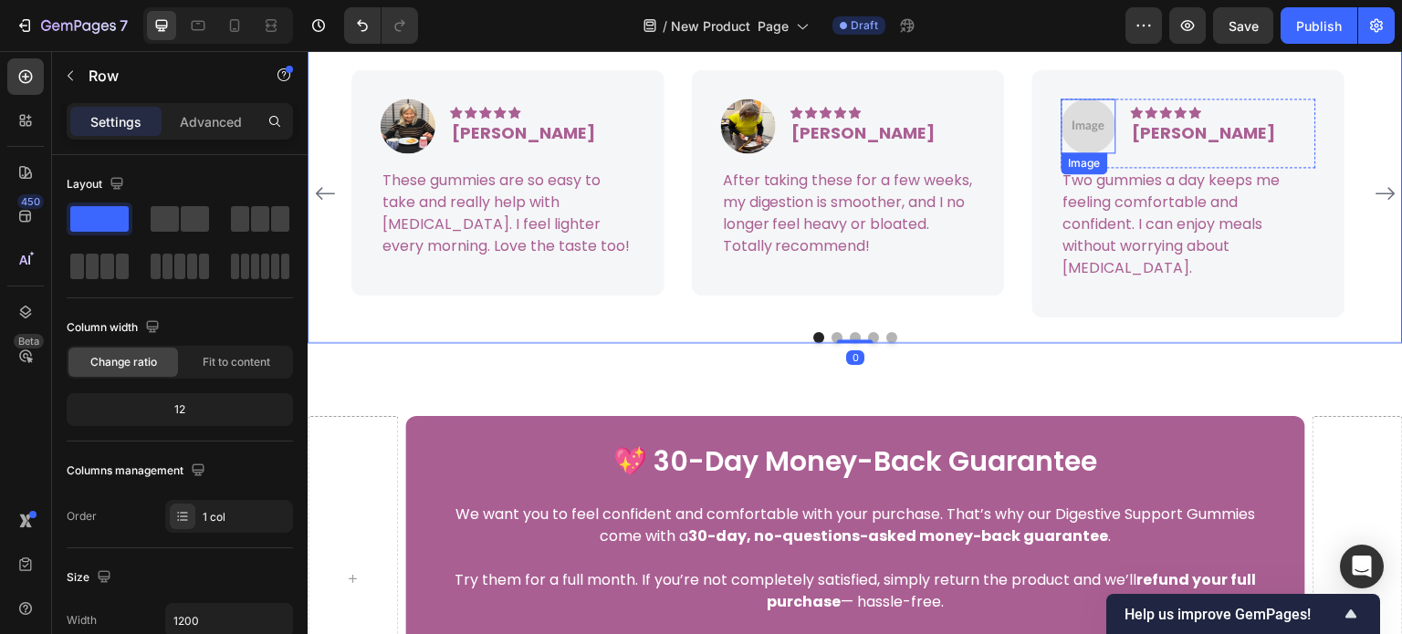
click at [1081, 153] on img at bounding box center [1089, 126] width 55 height 55
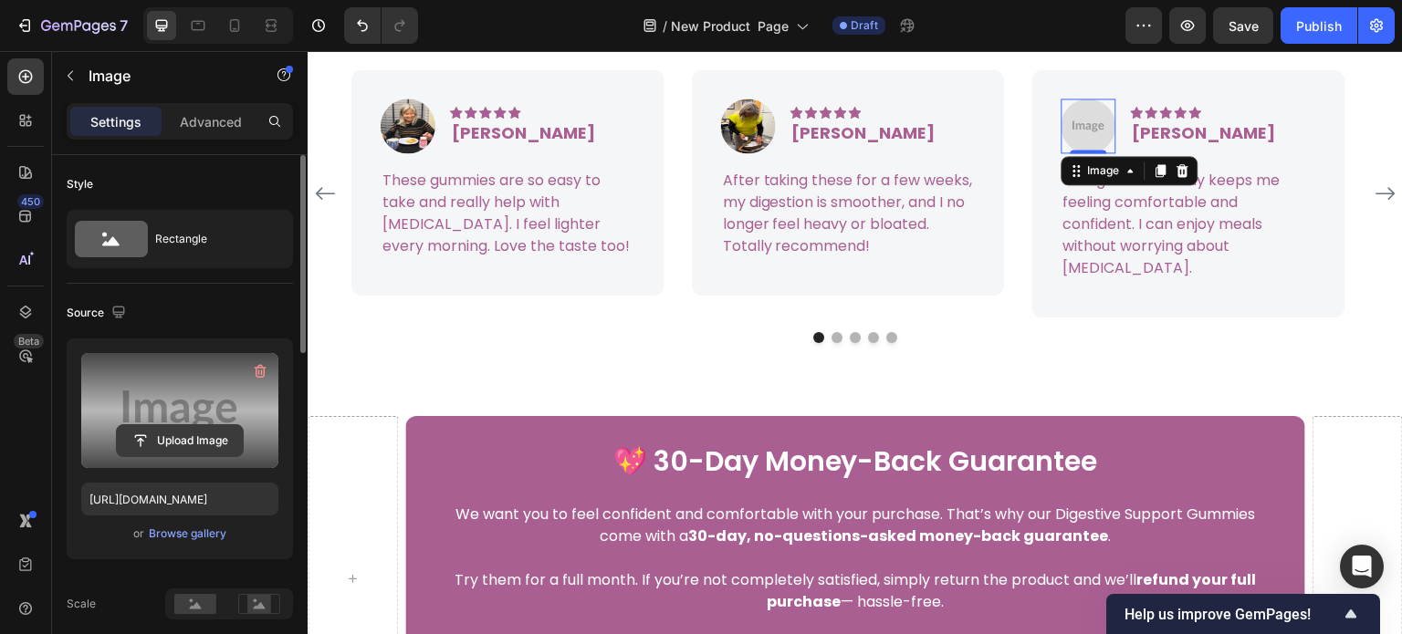
click at [203, 430] on input "file" at bounding box center [180, 440] width 126 height 31
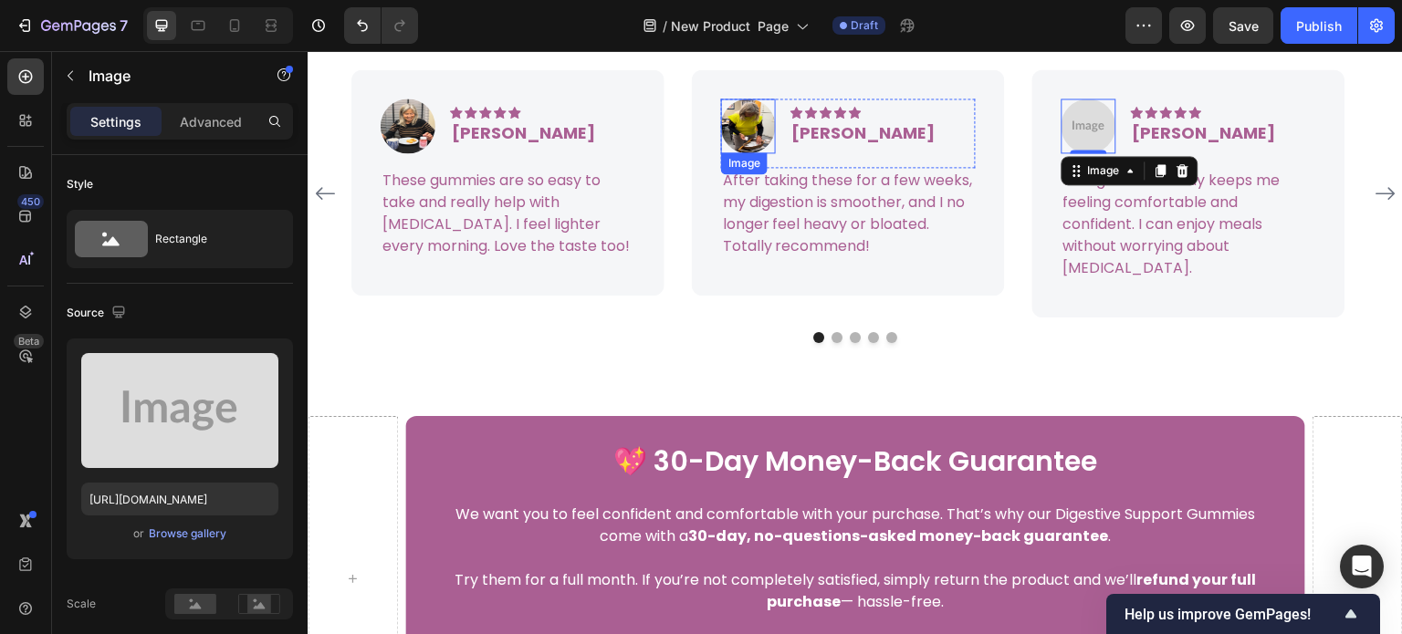
click at [747, 153] on img at bounding box center [748, 126] width 55 height 55
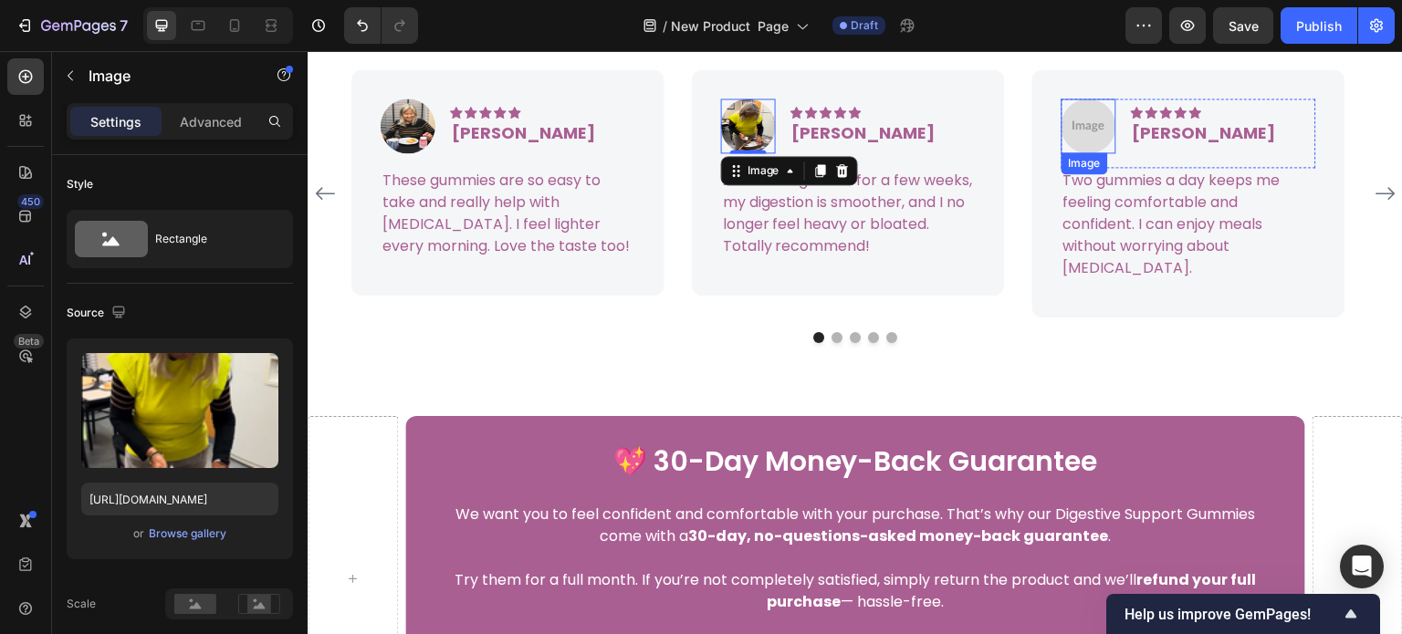
click at [1092, 153] on img at bounding box center [1089, 126] width 55 height 55
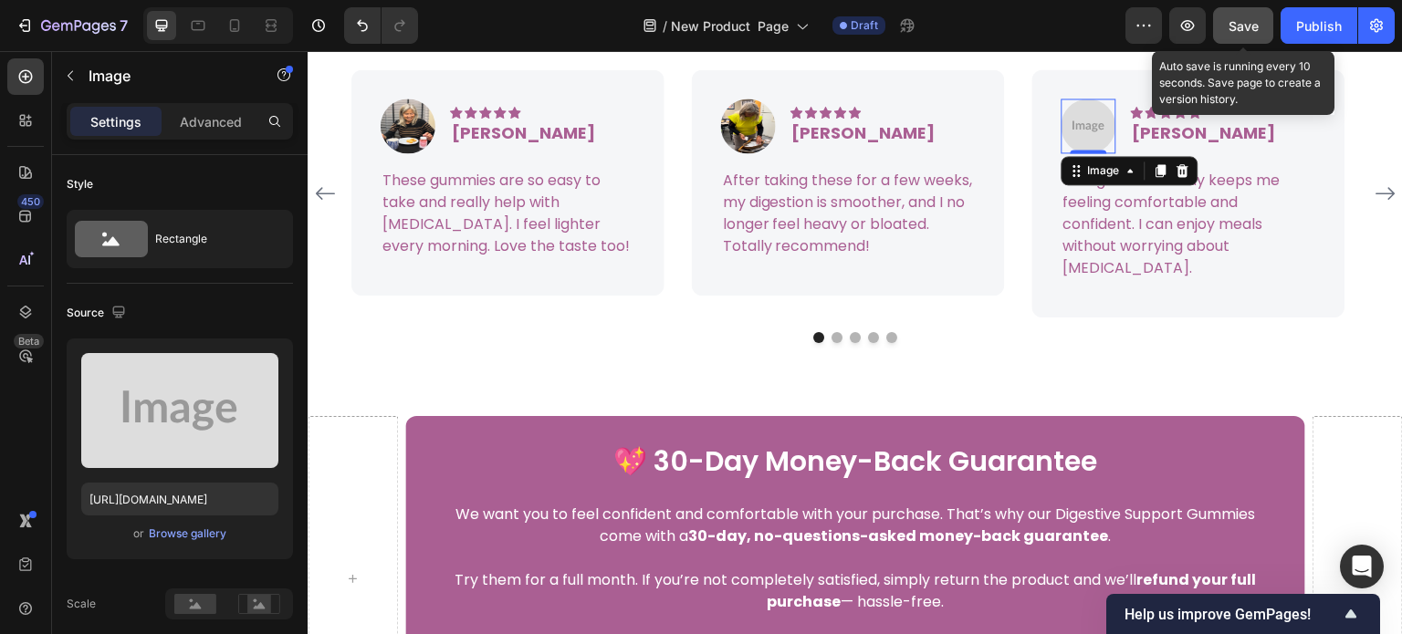
click at [1234, 43] on button "Save" at bounding box center [1243, 25] width 60 height 37
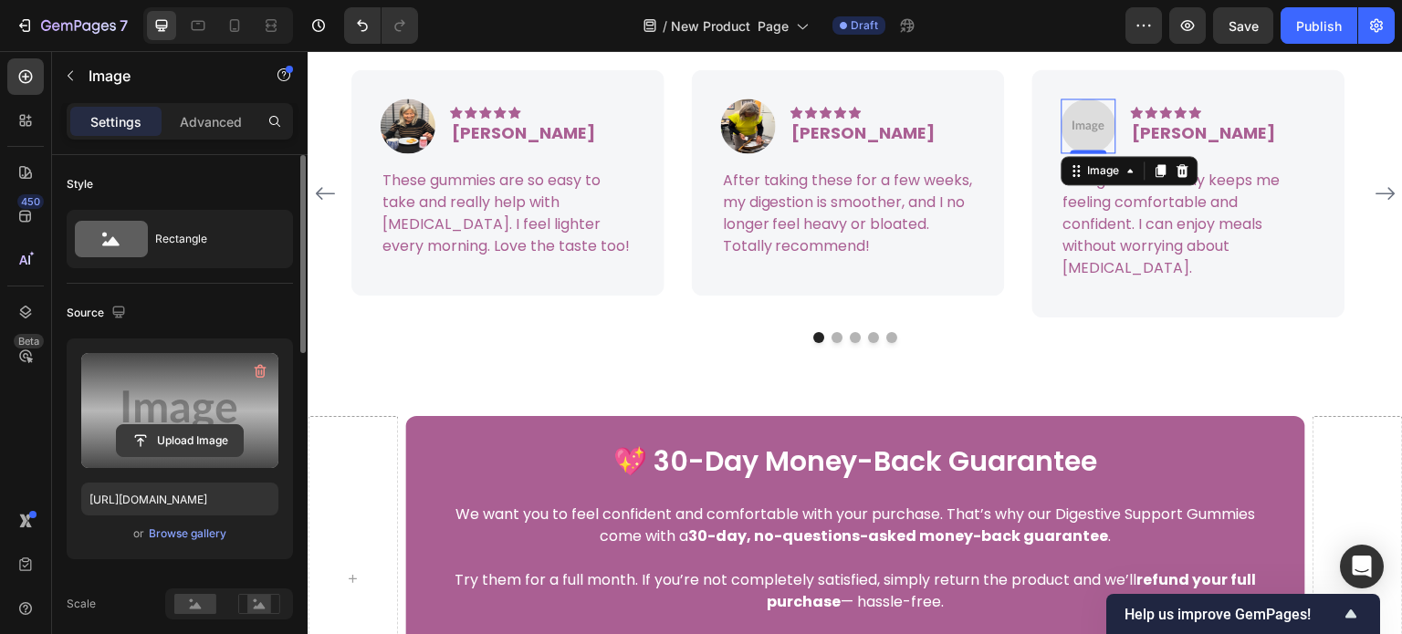
click at [186, 434] on input "file" at bounding box center [180, 440] width 126 height 31
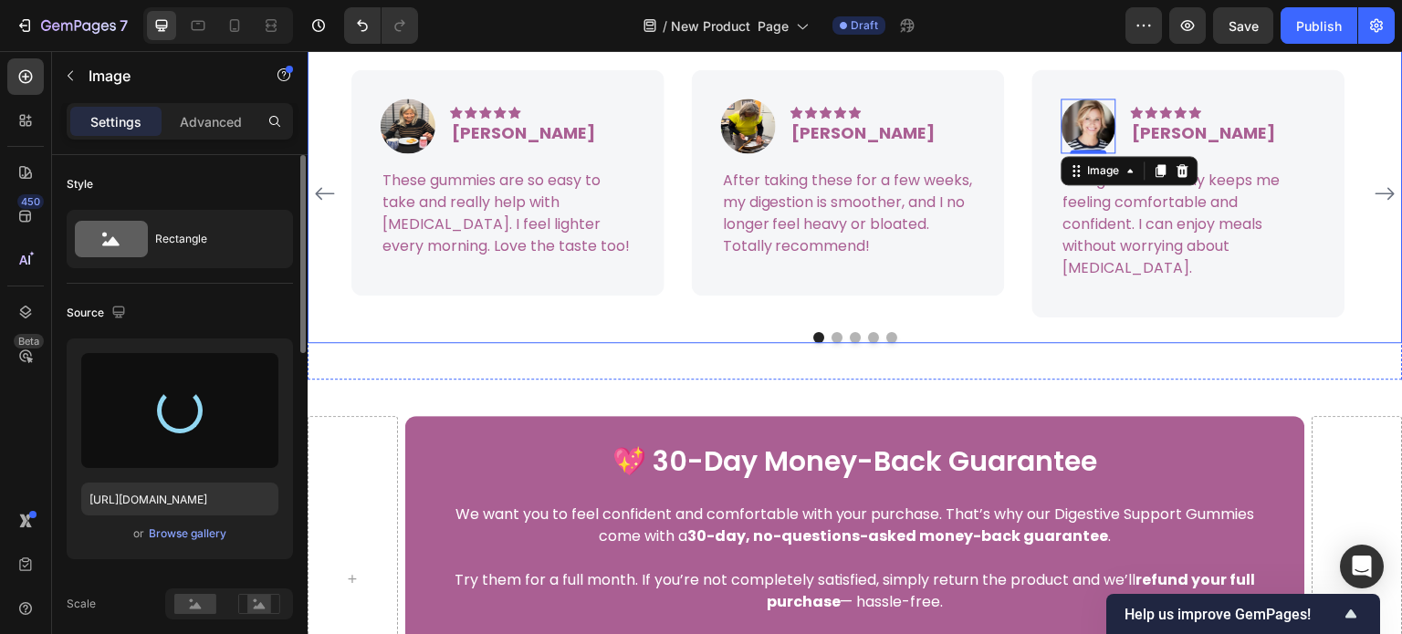
type input "https://cdn.shopify.com/s/files/1/0608/3267/7947/files/gempages_563060957085959…"
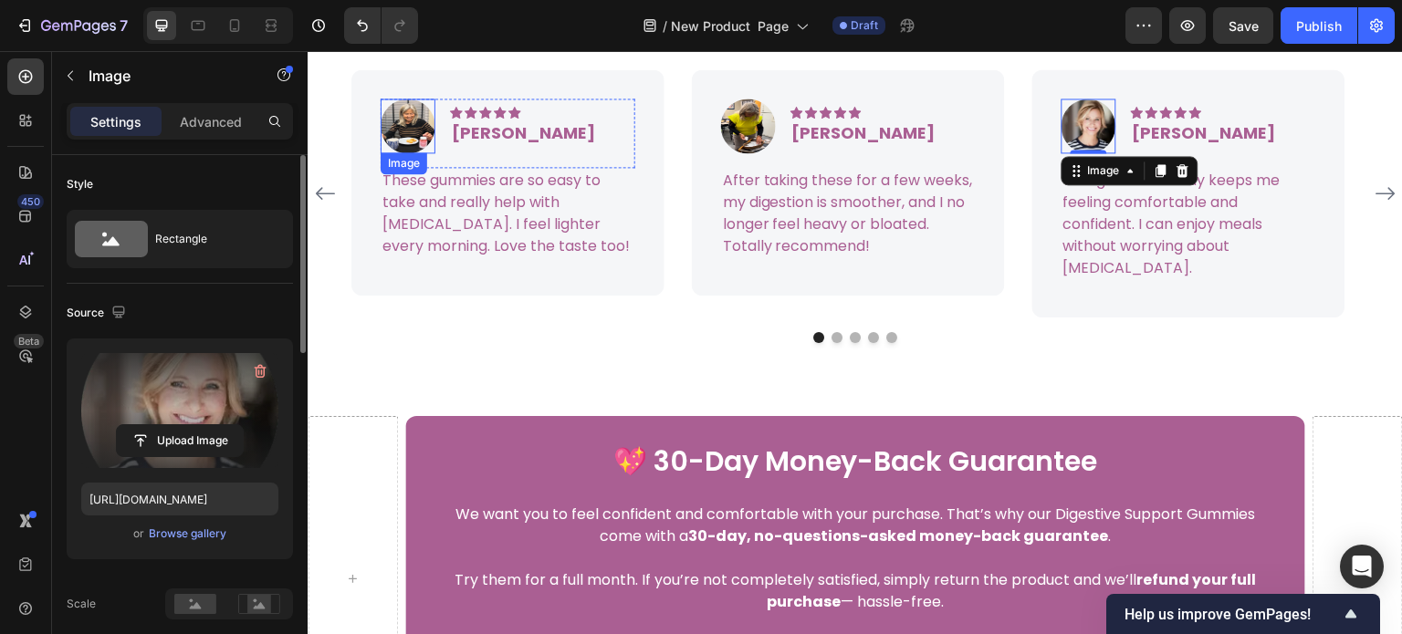
click at [414, 153] on img at bounding box center [408, 126] width 55 height 55
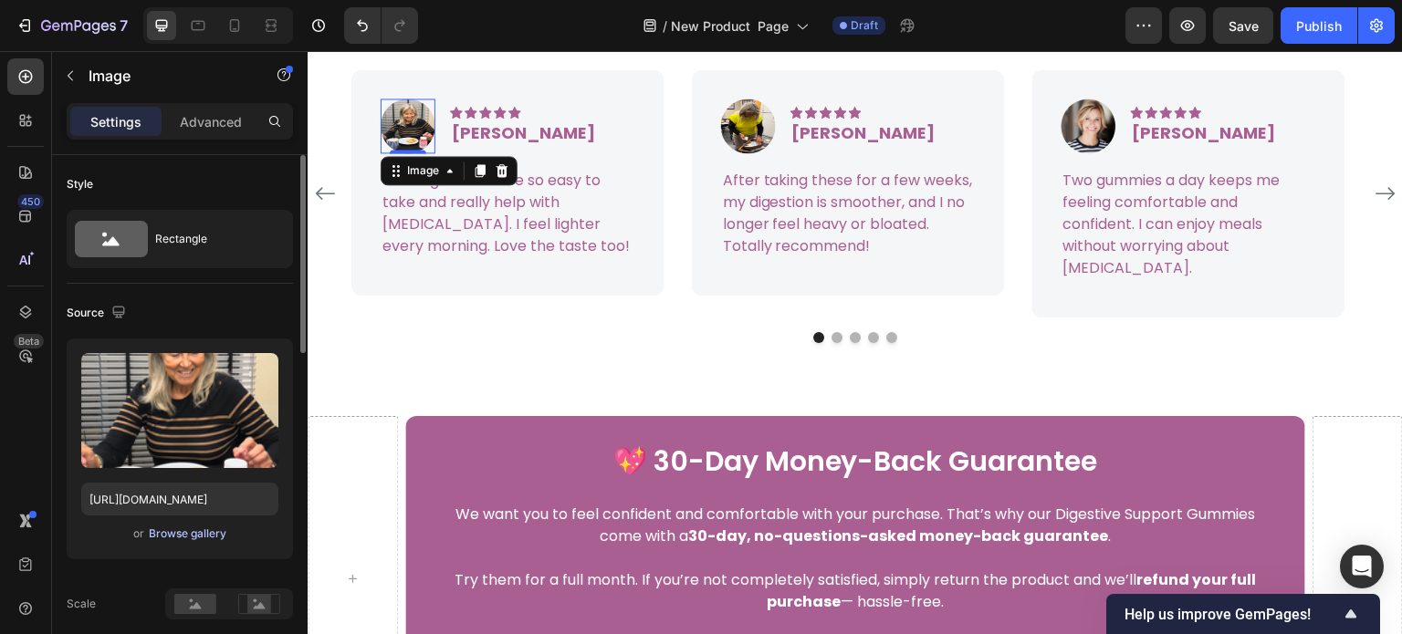
click at [208, 533] on div "Browse gallery" at bounding box center [188, 534] width 78 height 16
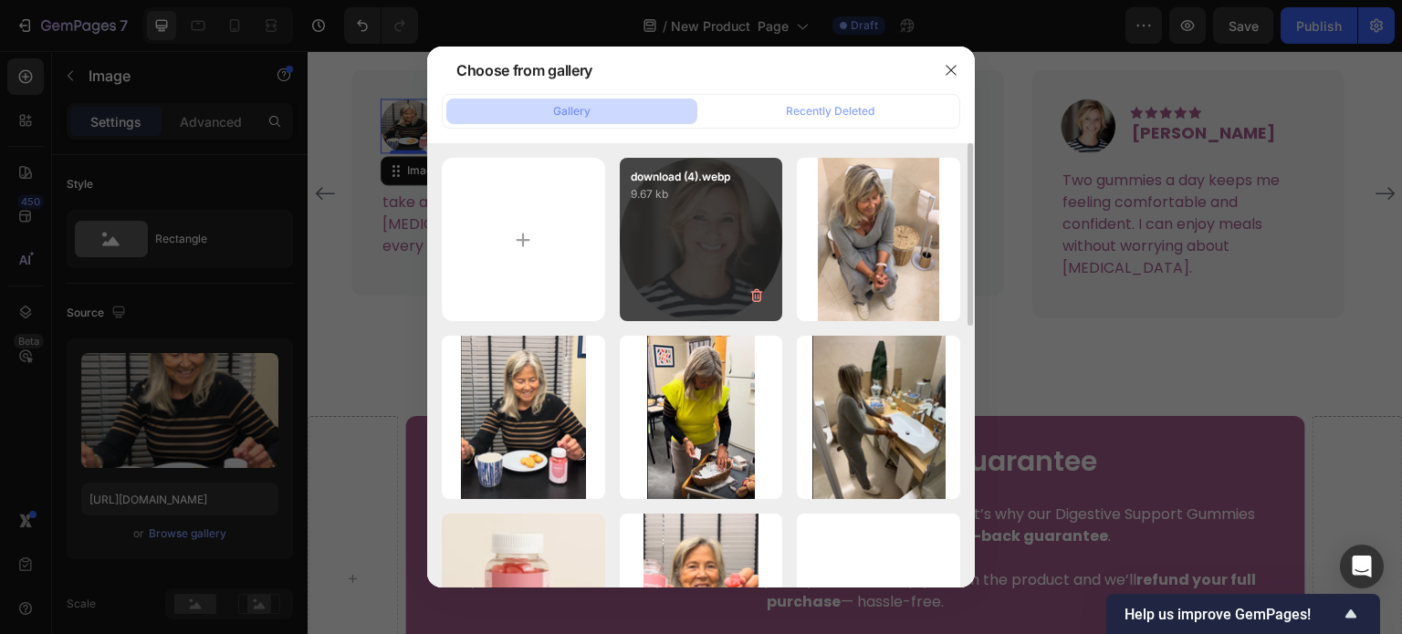
click at [675, 238] on div "download (4).webp 9.67 kb" at bounding box center [701, 239] width 163 height 163
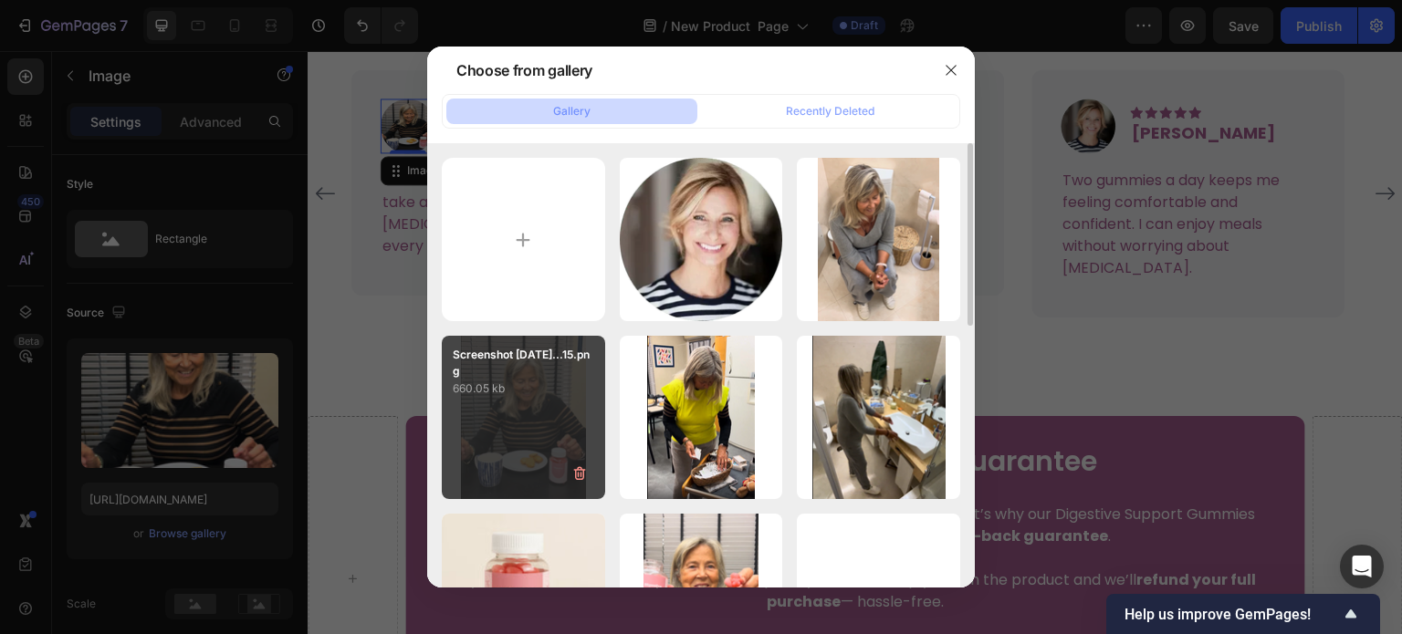
type input "https://cdn.shopify.com/s/files/1/0608/3267/7947/files/gempages_563060957085959…"
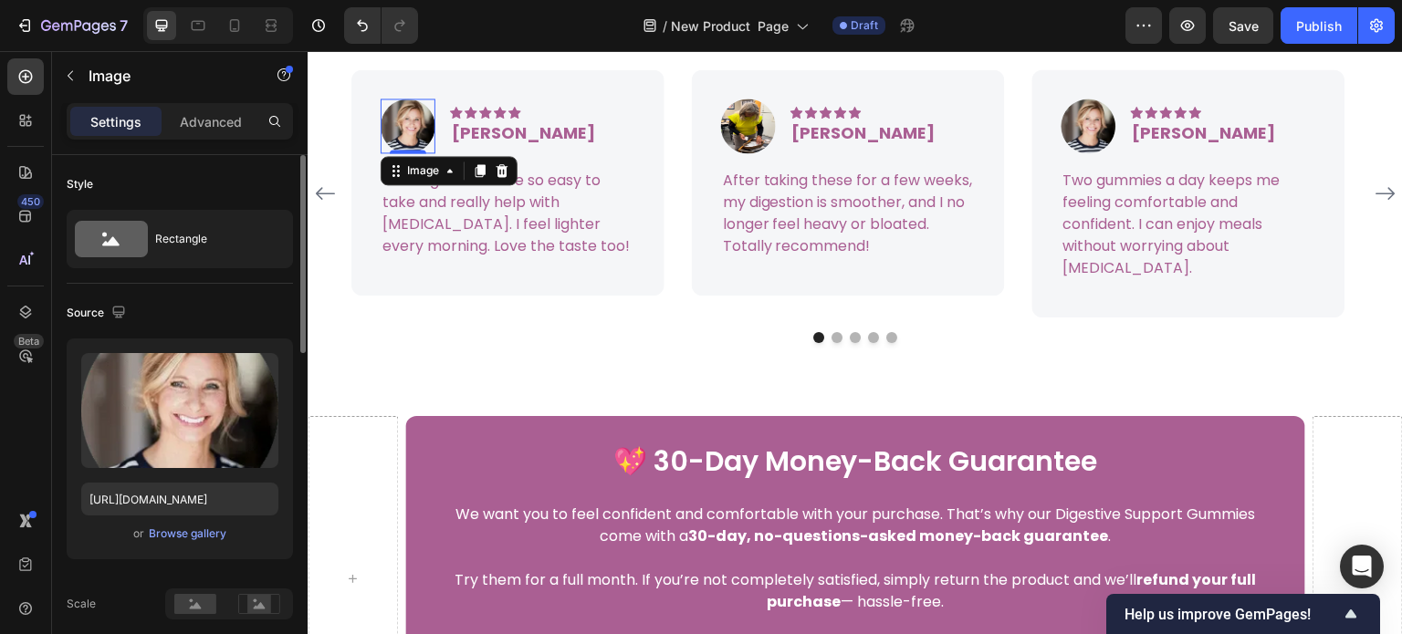
click at [272, 306] on div "Source" at bounding box center [180, 312] width 226 height 29
click at [1098, 153] on img at bounding box center [1089, 126] width 55 height 55
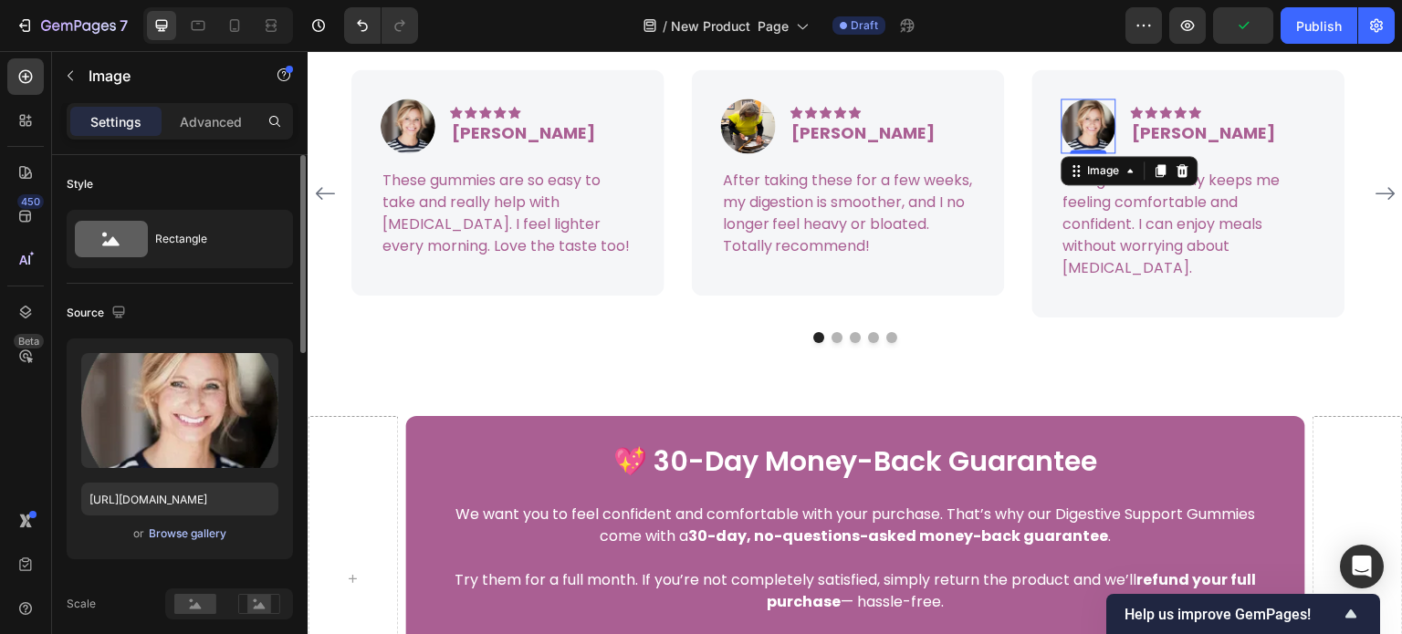
click at [189, 539] on div "Browse gallery" at bounding box center [188, 534] width 78 height 16
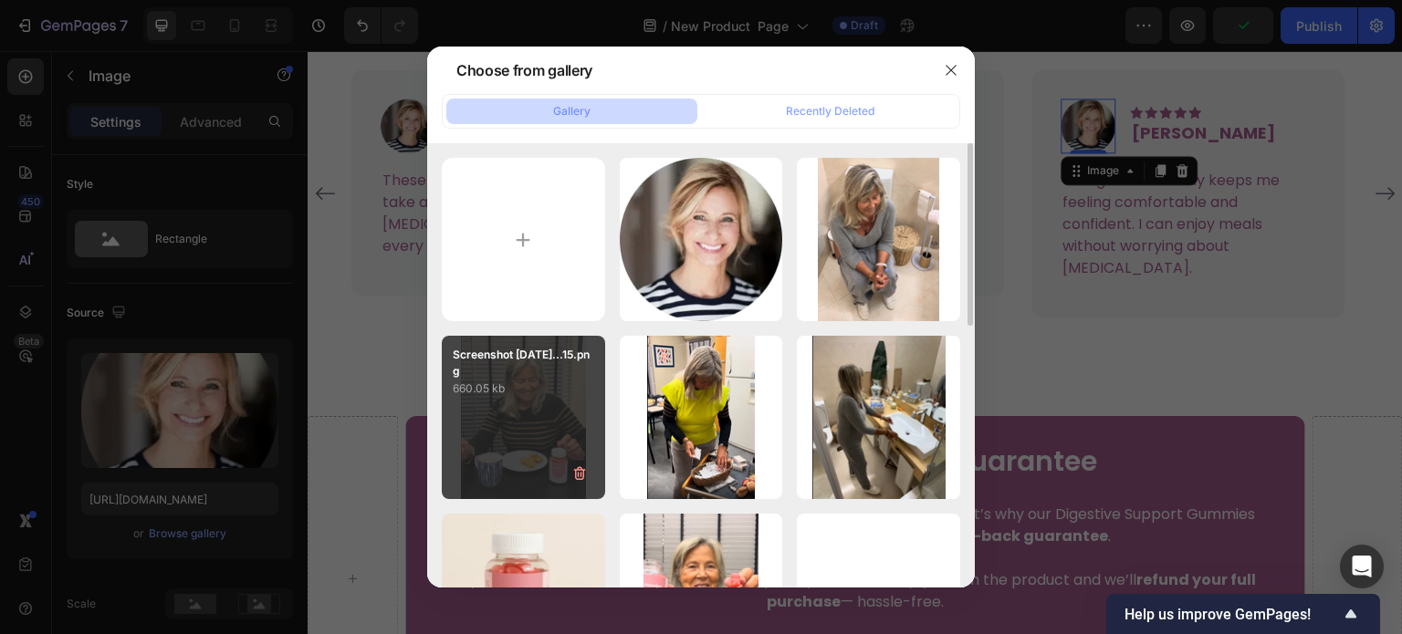
click at [530, 391] on p "660.05 kb" at bounding box center [523, 389] width 141 height 18
type input "[URL][DOMAIN_NAME]"
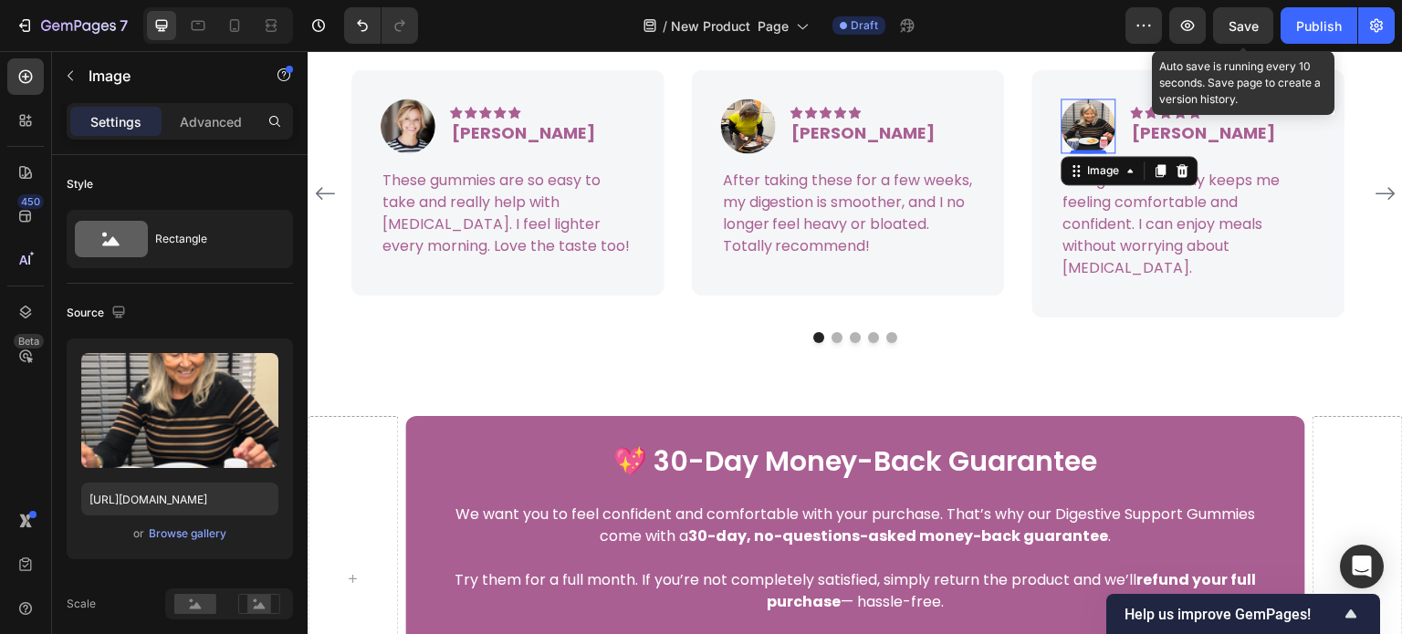
click at [1241, 16] on div "Save" at bounding box center [1244, 25] width 30 height 19
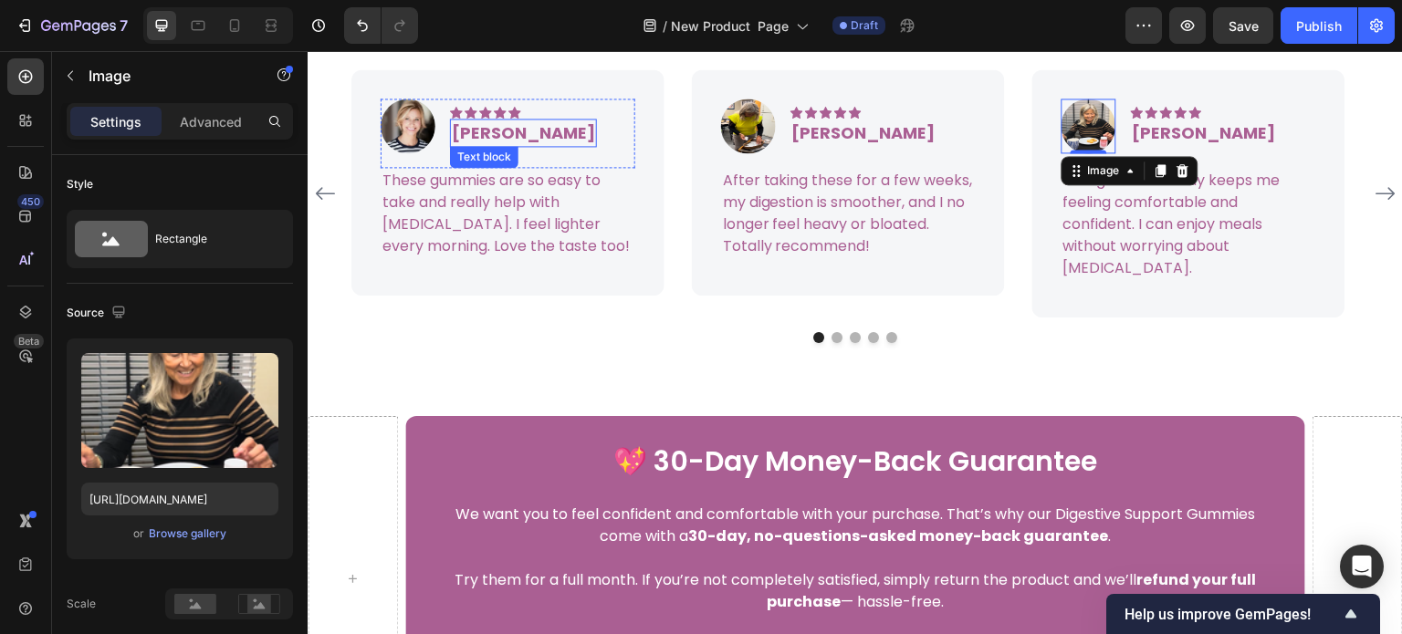
click at [480, 145] on p "[PERSON_NAME]" at bounding box center [523, 132] width 143 height 25
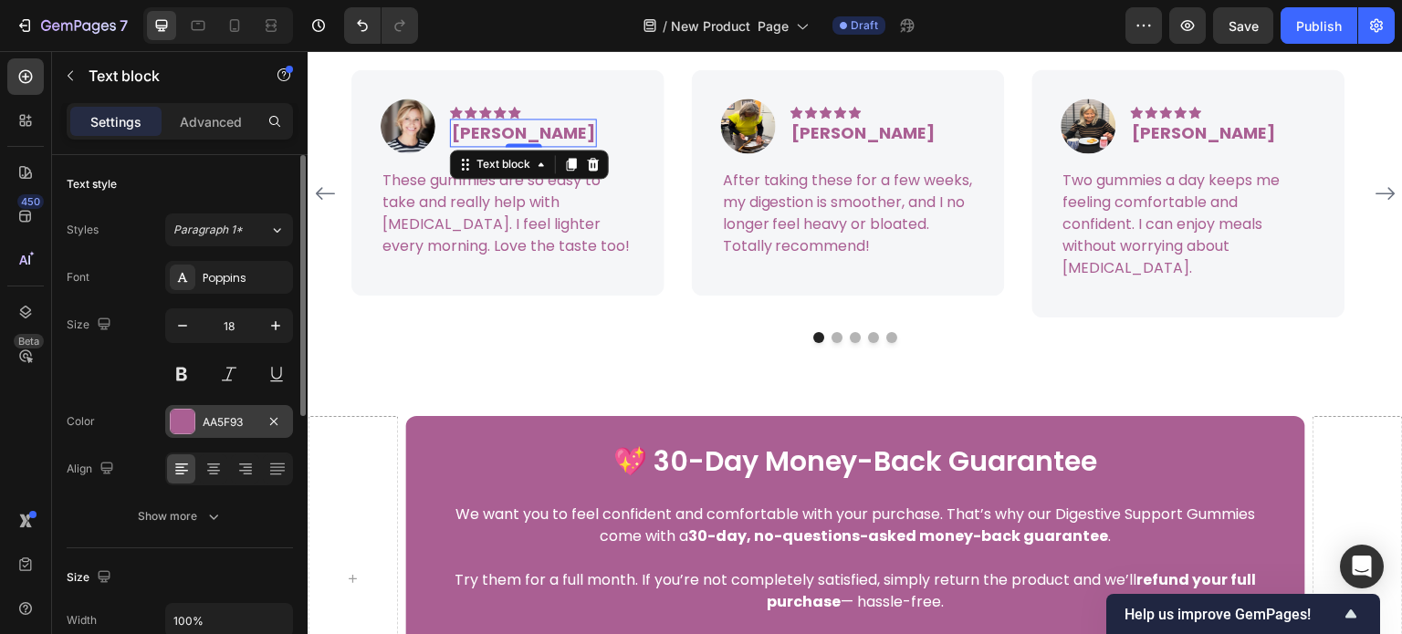
click at [242, 418] on div "AA5F93" at bounding box center [229, 422] width 53 height 16
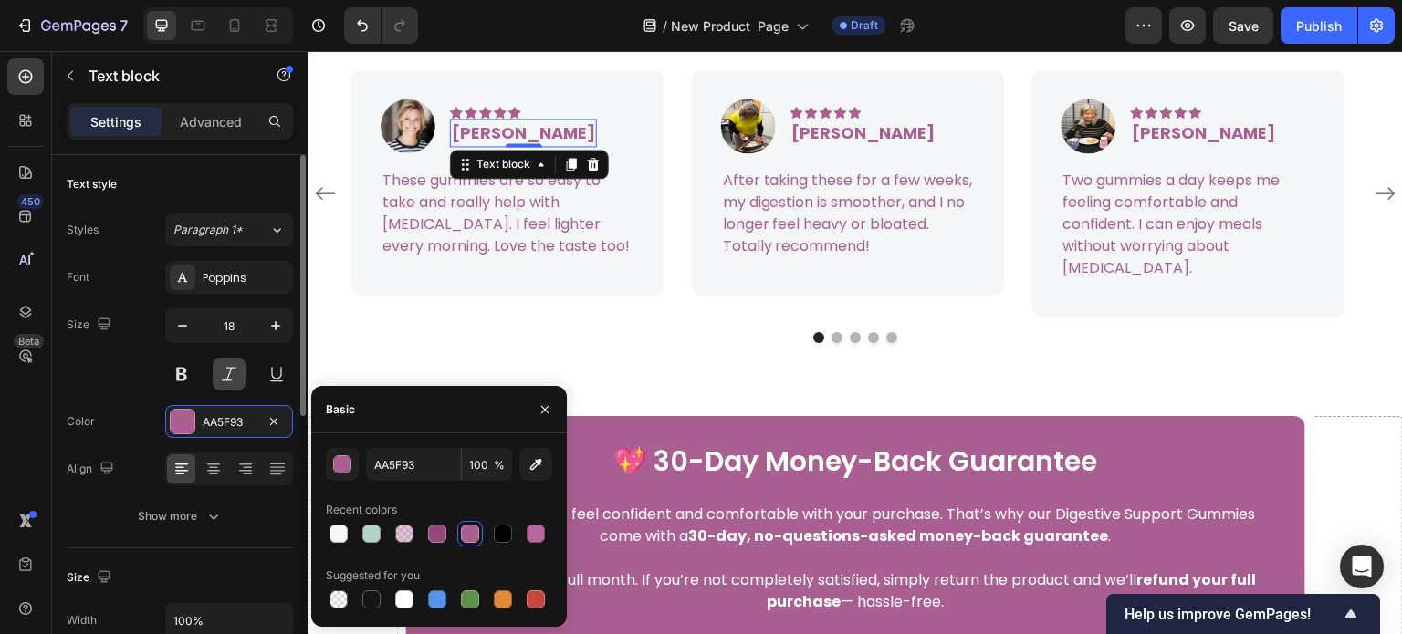
drag, startPoint x: 506, startPoint y: 527, endPoint x: 223, endPoint y: 380, distance: 318.8
click at [505, 528] on div at bounding box center [503, 534] width 18 height 18
type input "000000"
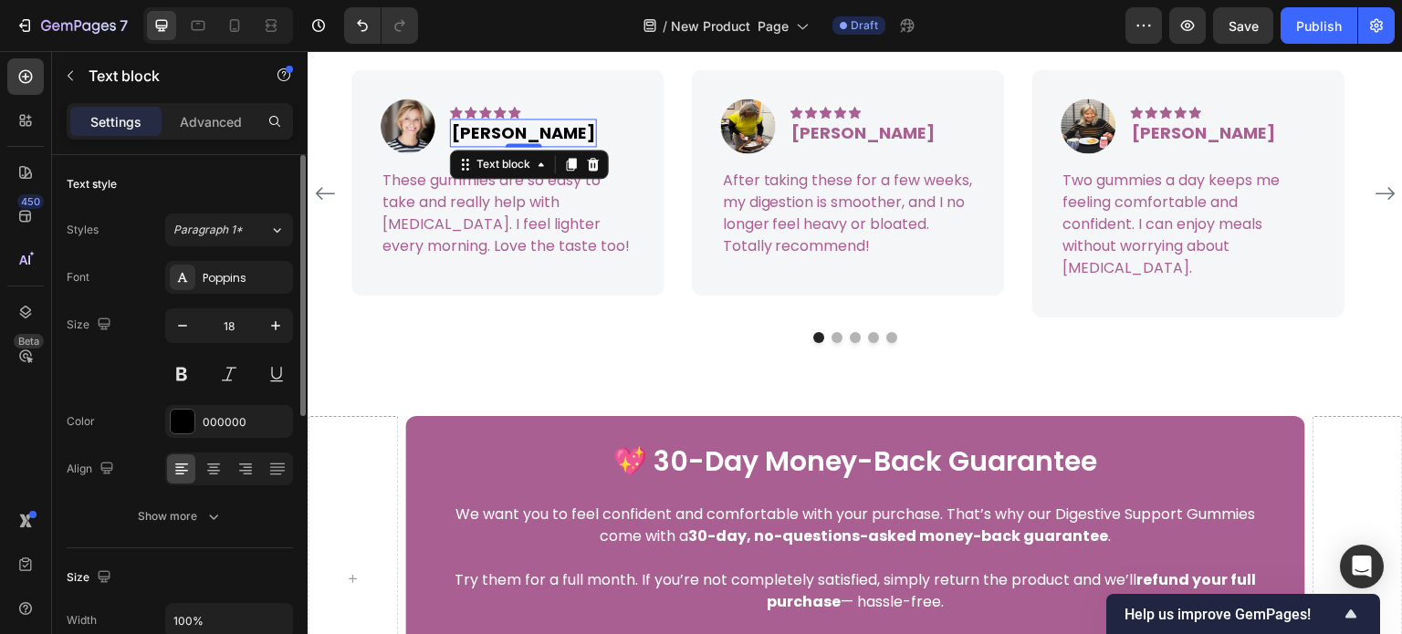
click at [130, 342] on div "Size 18" at bounding box center [180, 350] width 226 height 82
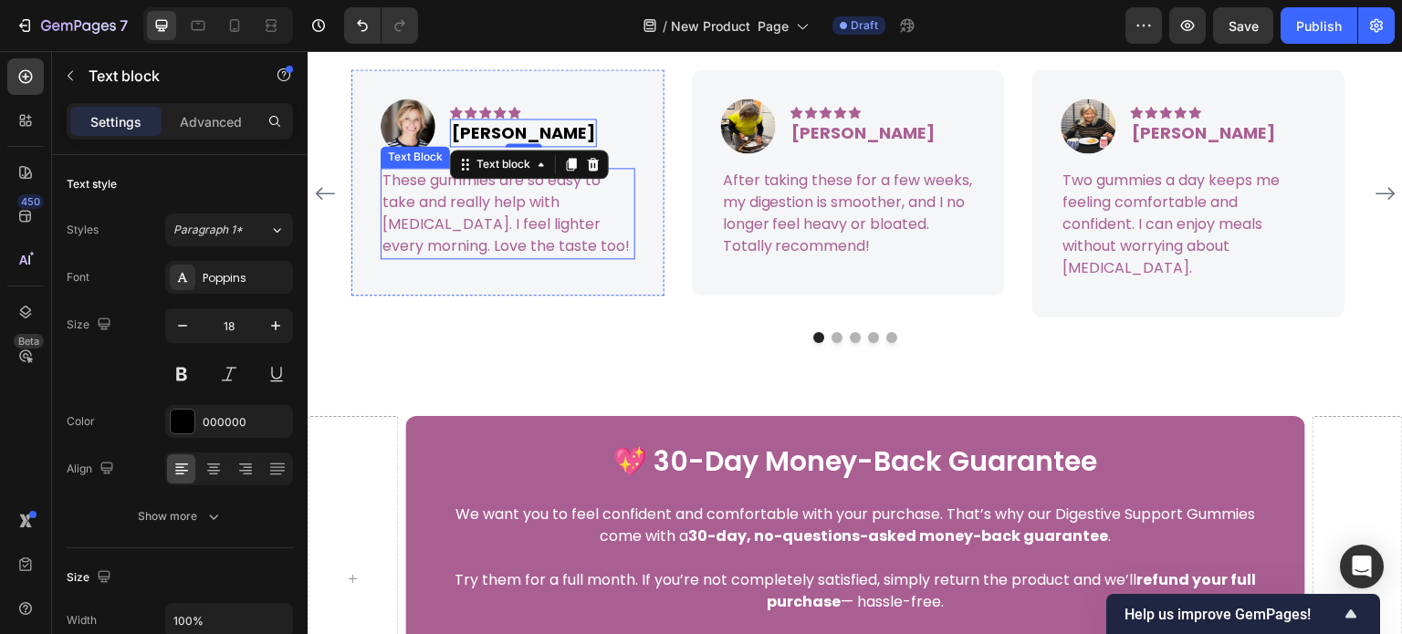
click at [431, 257] on p "These gummies are so easy to take and really help with [MEDICAL_DATA]. I feel l…" at bounding box center [507, 214] width 251 height 88
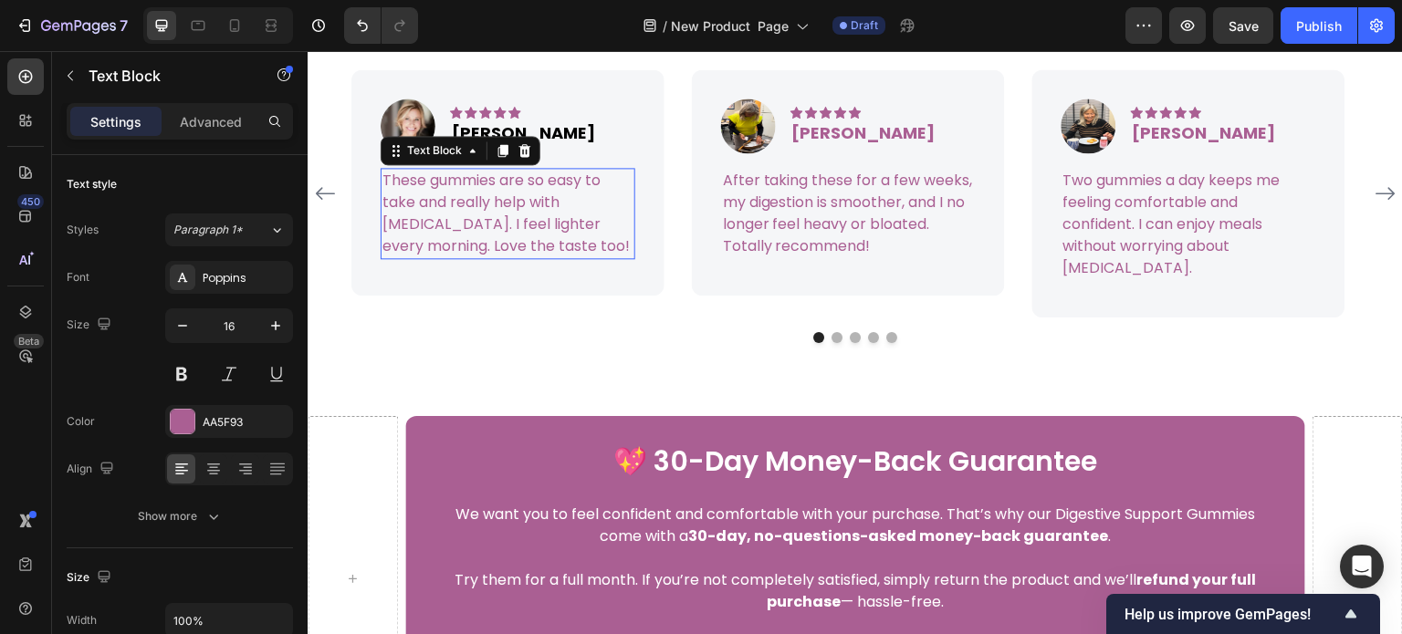
click at [223, 419] on div "AA5F93" at bounding box center [246, 422] width 86 height 16
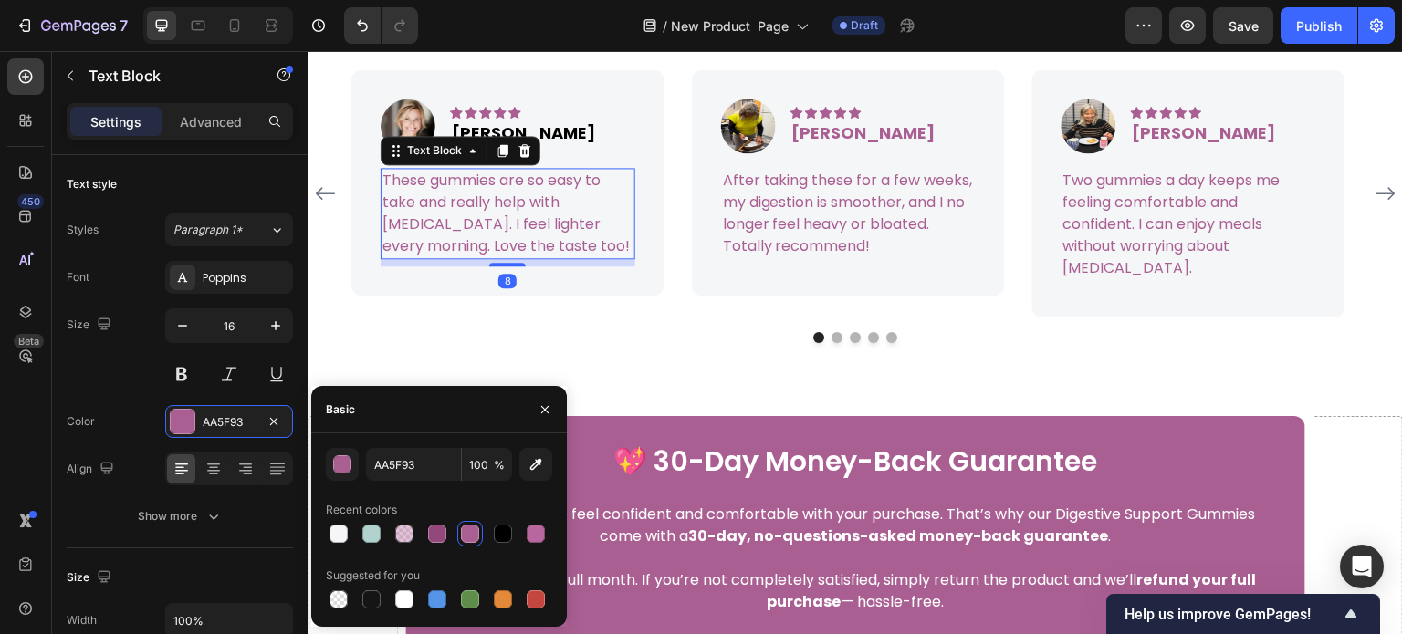
click at [487, 534] on div at bounding box center [439, 534] width 226 height 26
click at [502, 536] on div at bounding box center [503, 534] width 18 height 18
type input "000000"
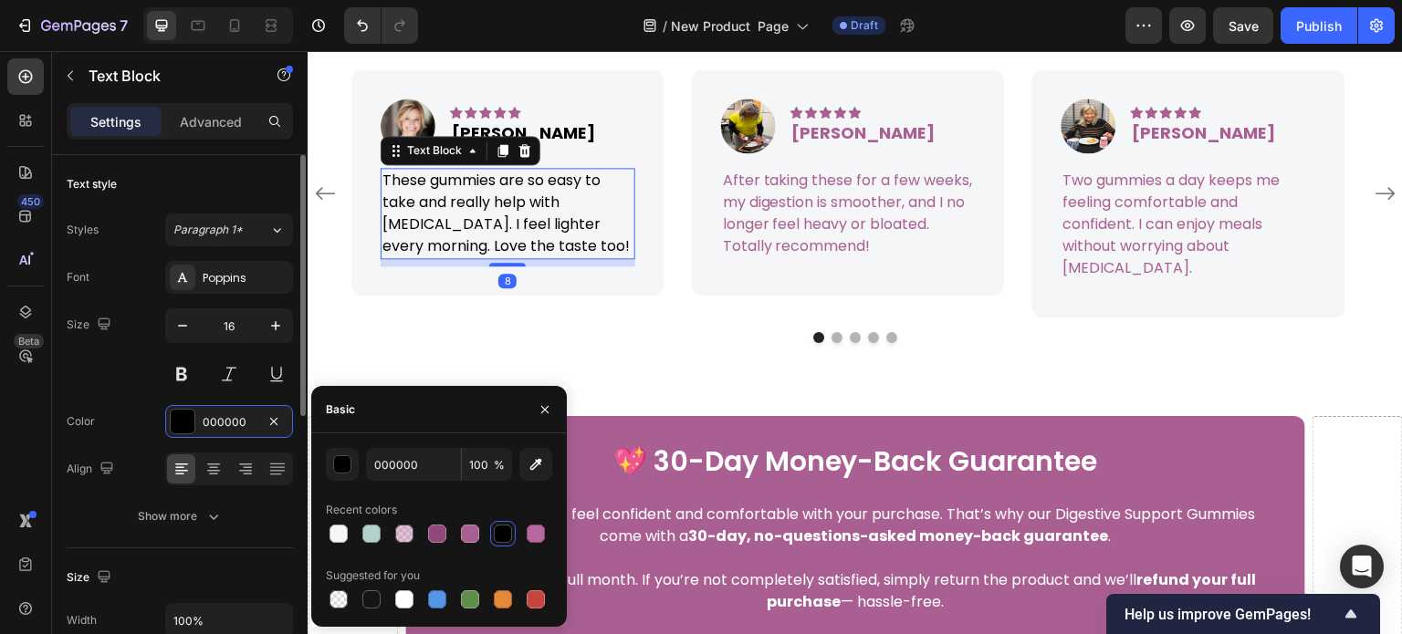
click at [142, 387] on div "Size 16" at bounding box center [180, 350] width 226 height 82
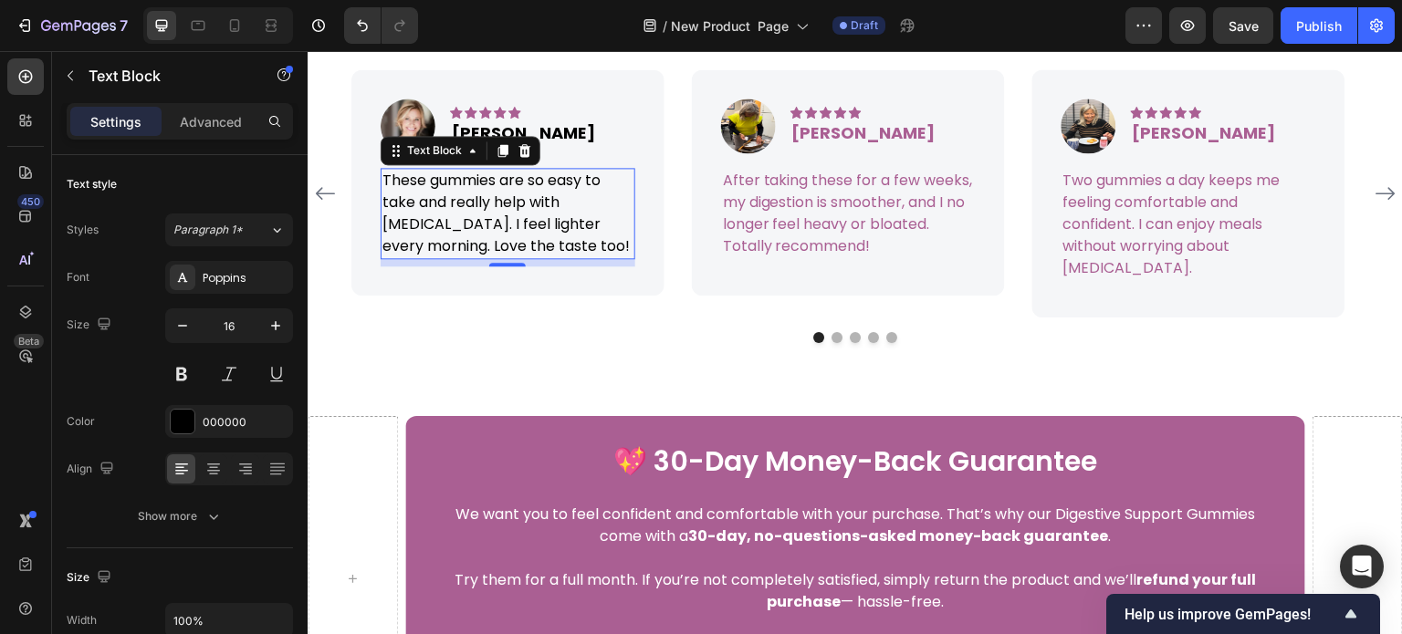
click at [526, 33] on div "Icon Icon Icon Icon Icon Icon List Hoz 5,000+ Happy Customers Worldwide! Text b…" at bounding box center [855, 21] width 1095 height 23
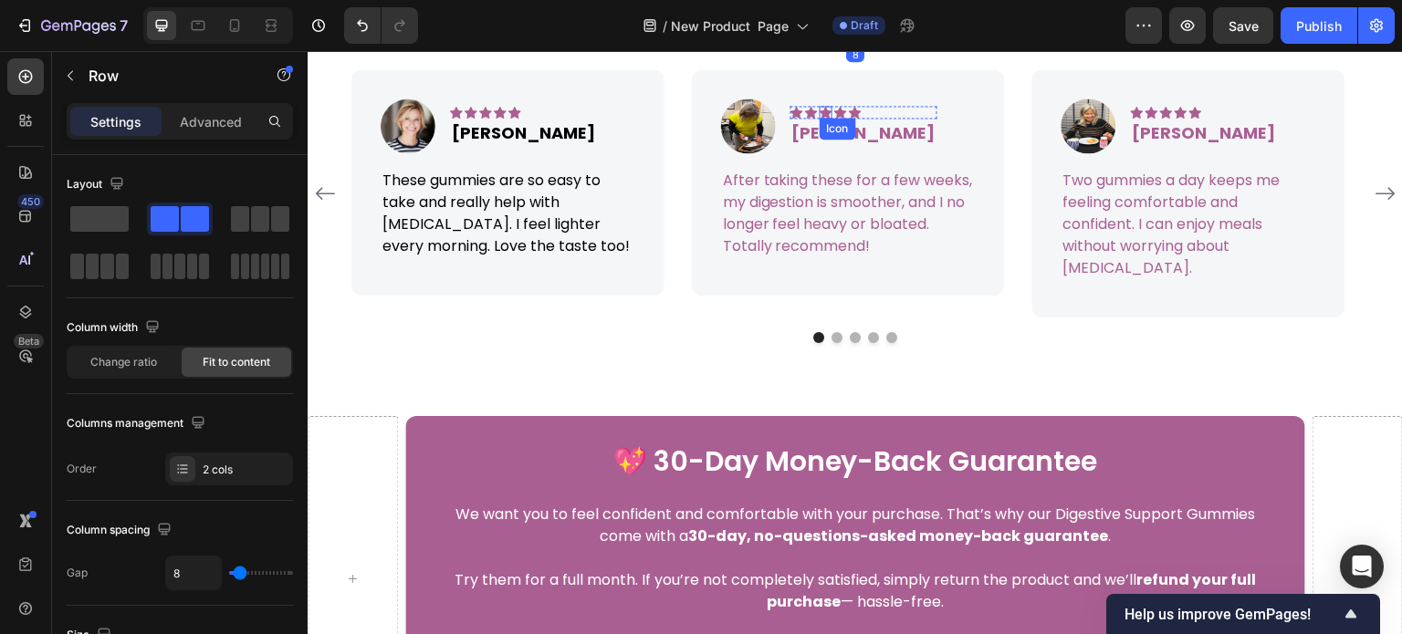
click at [823, 140] on div "Icon" at bounding box center [838, 129] width 37 height 22
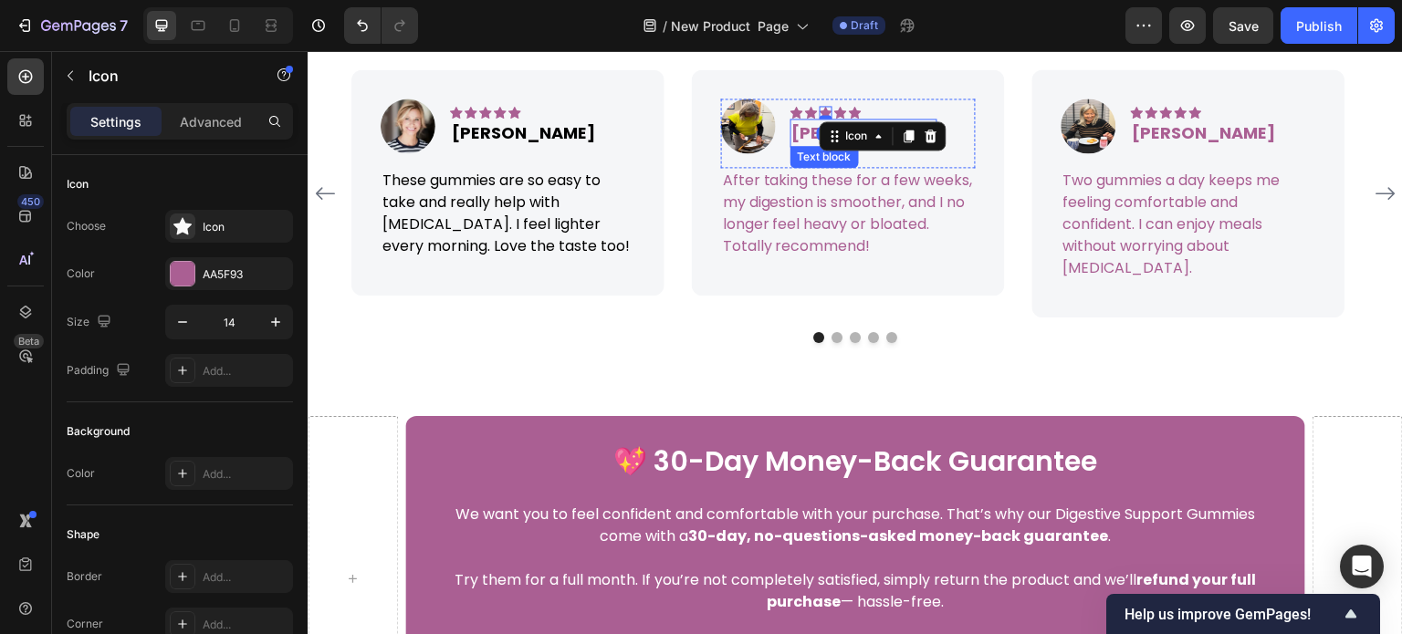
click at [807, 145] on p "[PERSON_NAME]" at bounding box center [863, 132] width 143 height 25
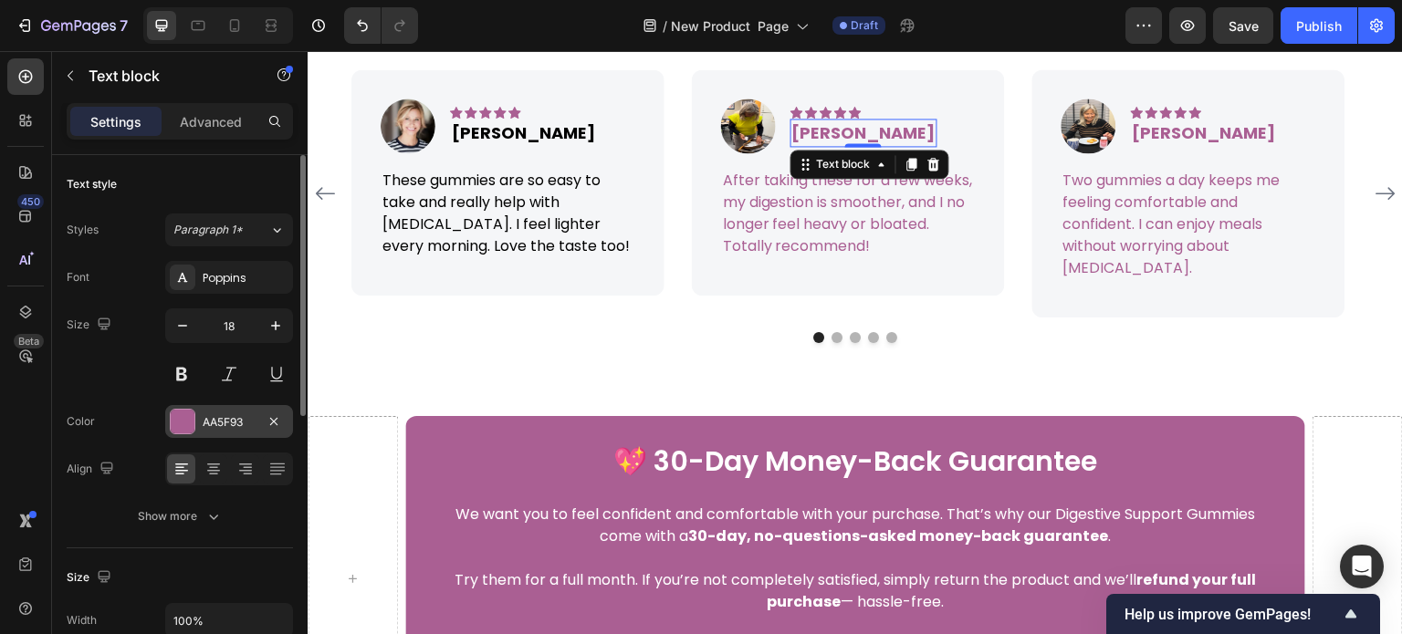
click at [235, 428] on div "AA5F93" at bounding box center [229, 422] width 53 height 16
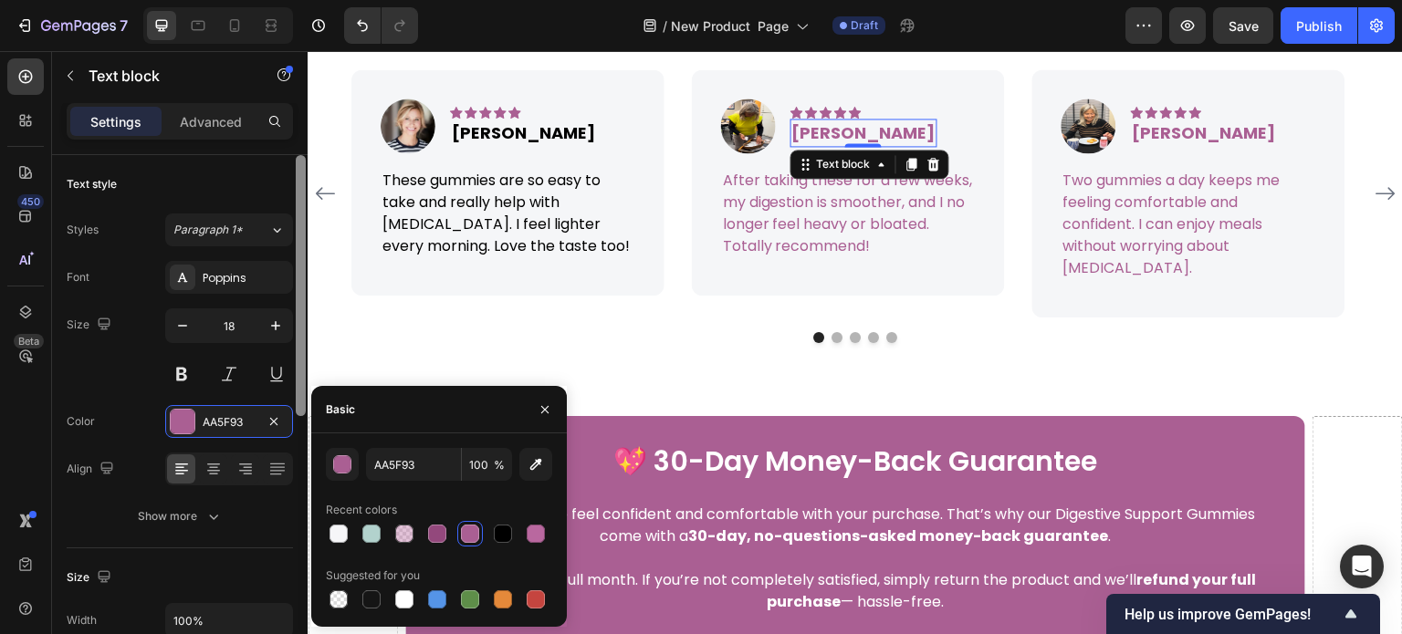
click at [500, 525] on div at bounding box center [503, 534] width 18 height 18
type input "000000"
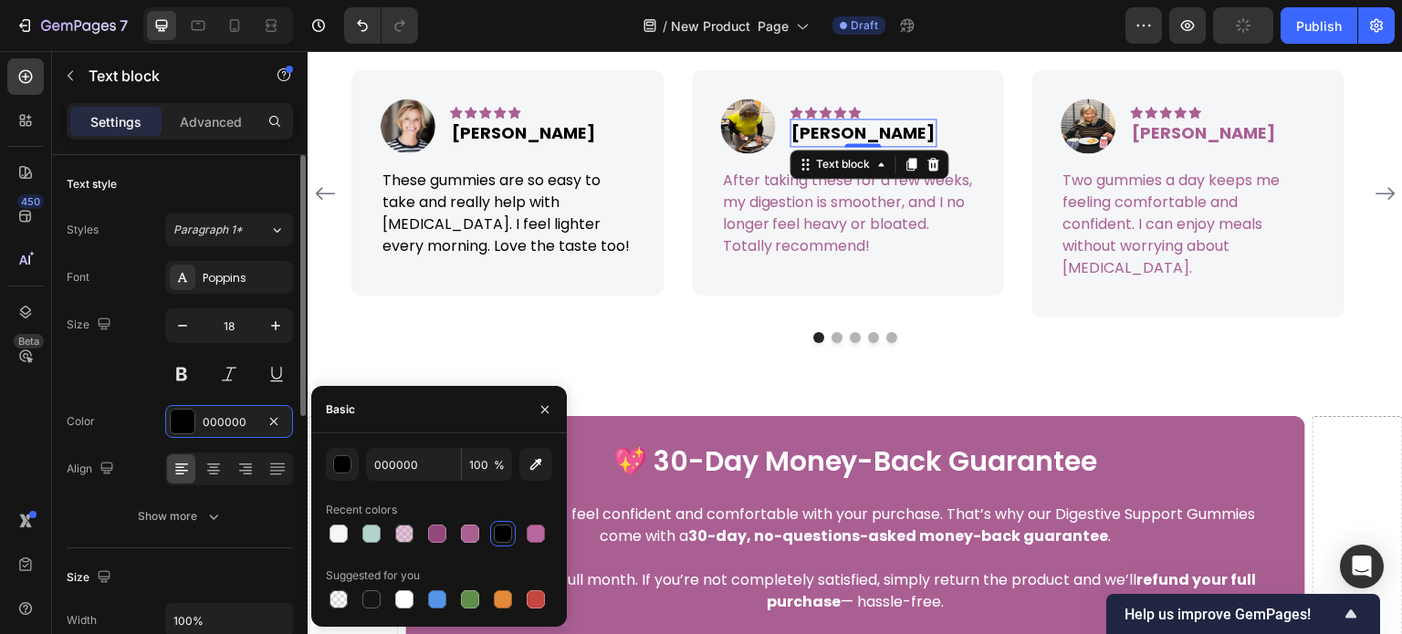
click at [110, 374] on div "Size 18" at bounding box center [180, 350] width 226 height 82
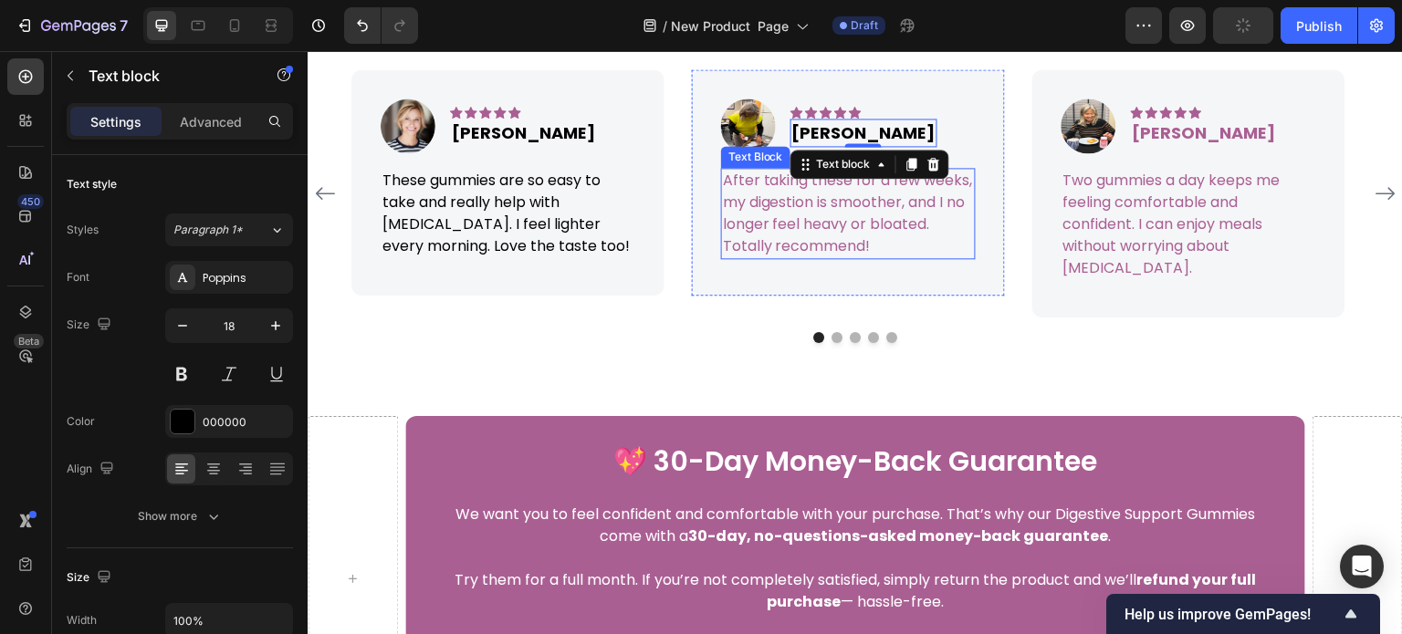
click at [753, 257] on p "After taking these for a few weeks, my digestion is smoother, and I no longer f…" at bounding box center [848, 214] width 251 height 88
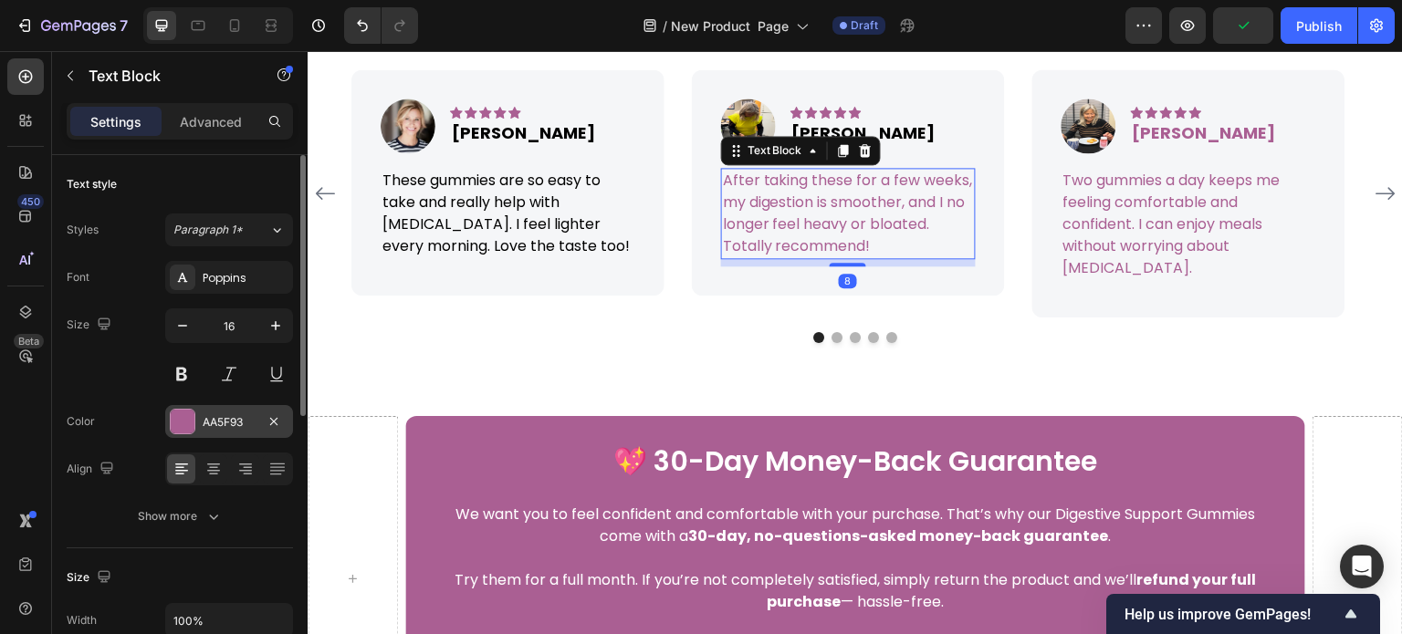
click at [237, 408] on div "AA5F93" at bounding box center [229, 421] width 128 height 33
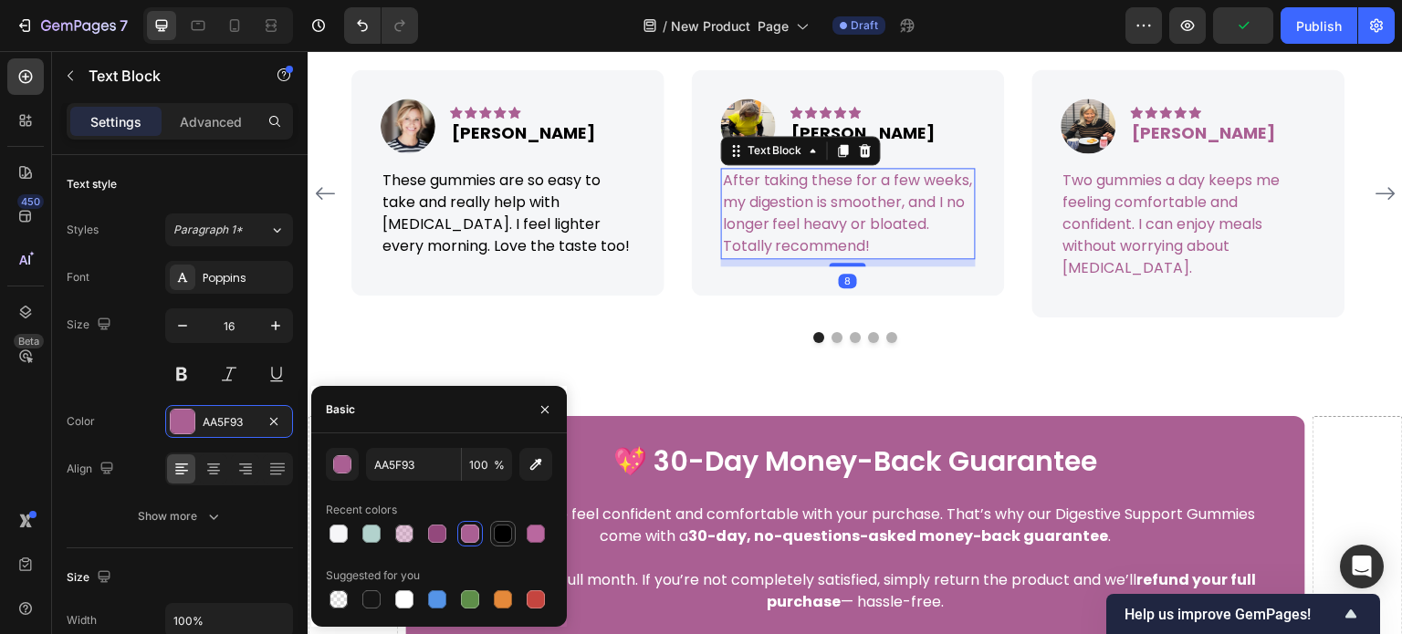
click at [502, 537] on div at bounding box center [503, 534] width 18 height 18
type input "000000"
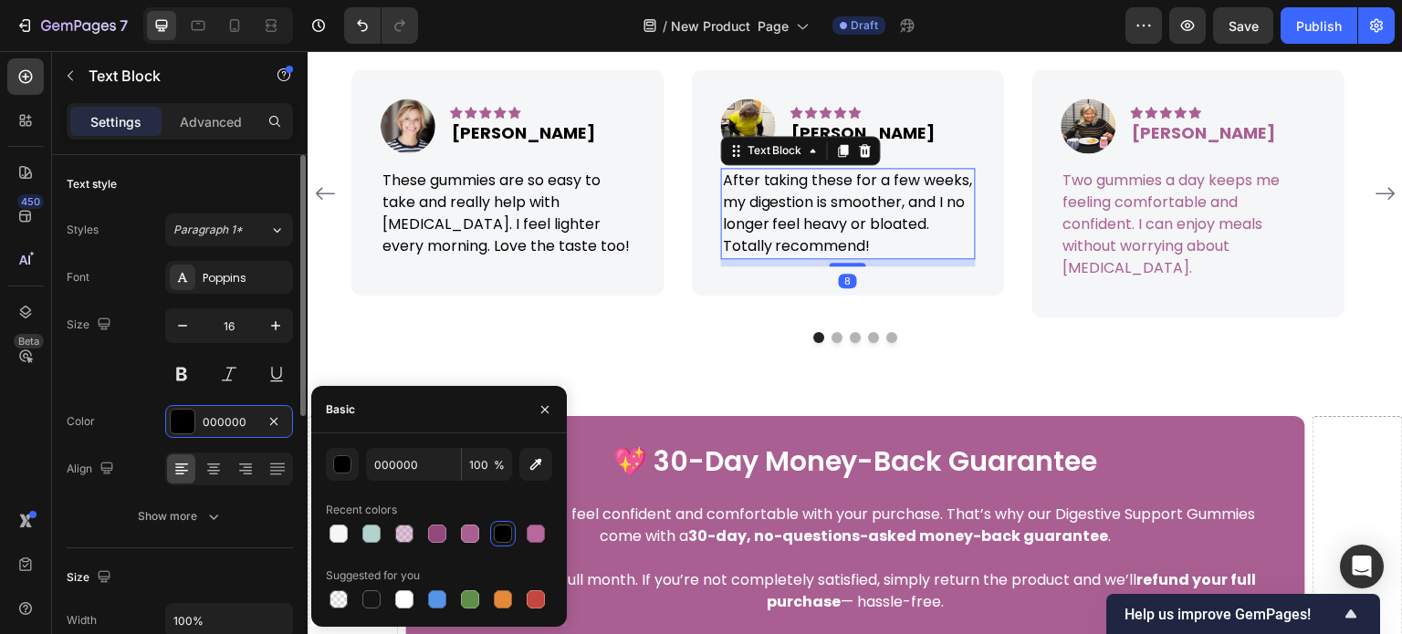
click at [128, 361] on div "Size 16" at bounding box center [180, 350] width 226 height 82
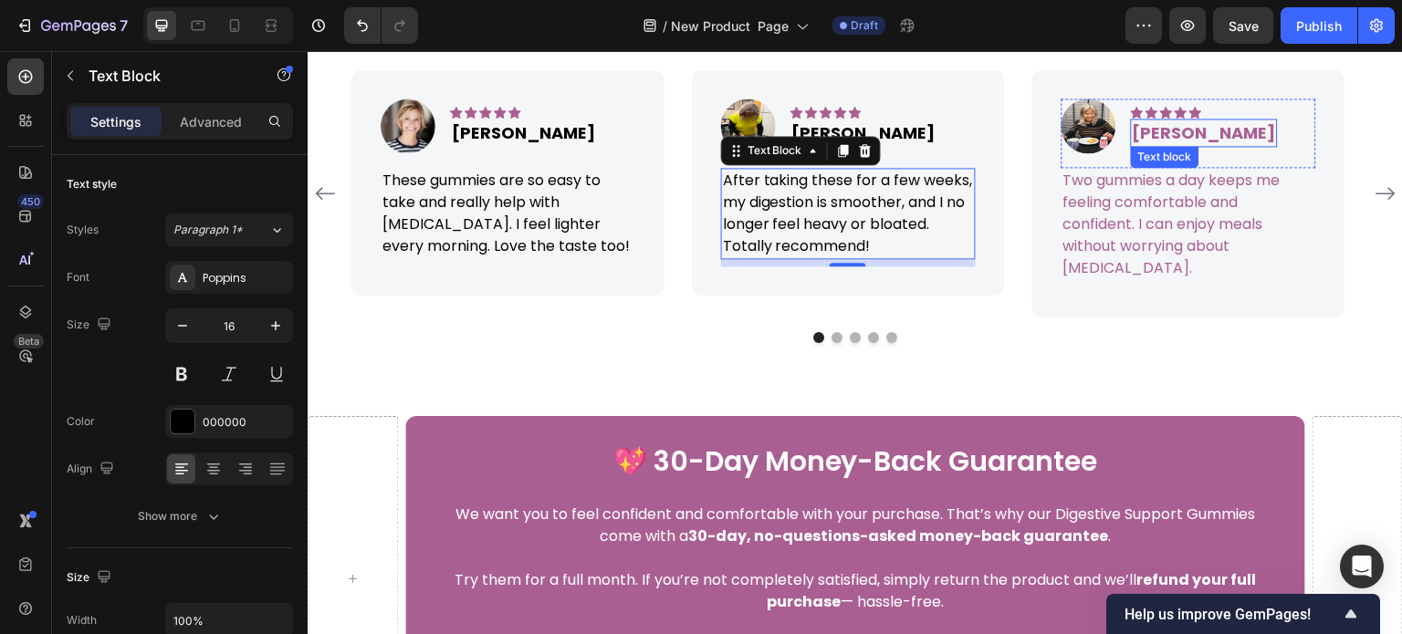
click at [1183, 145] on p "[PERSON_NAME]" at bounding box center [1204, 132] width 143 height 25
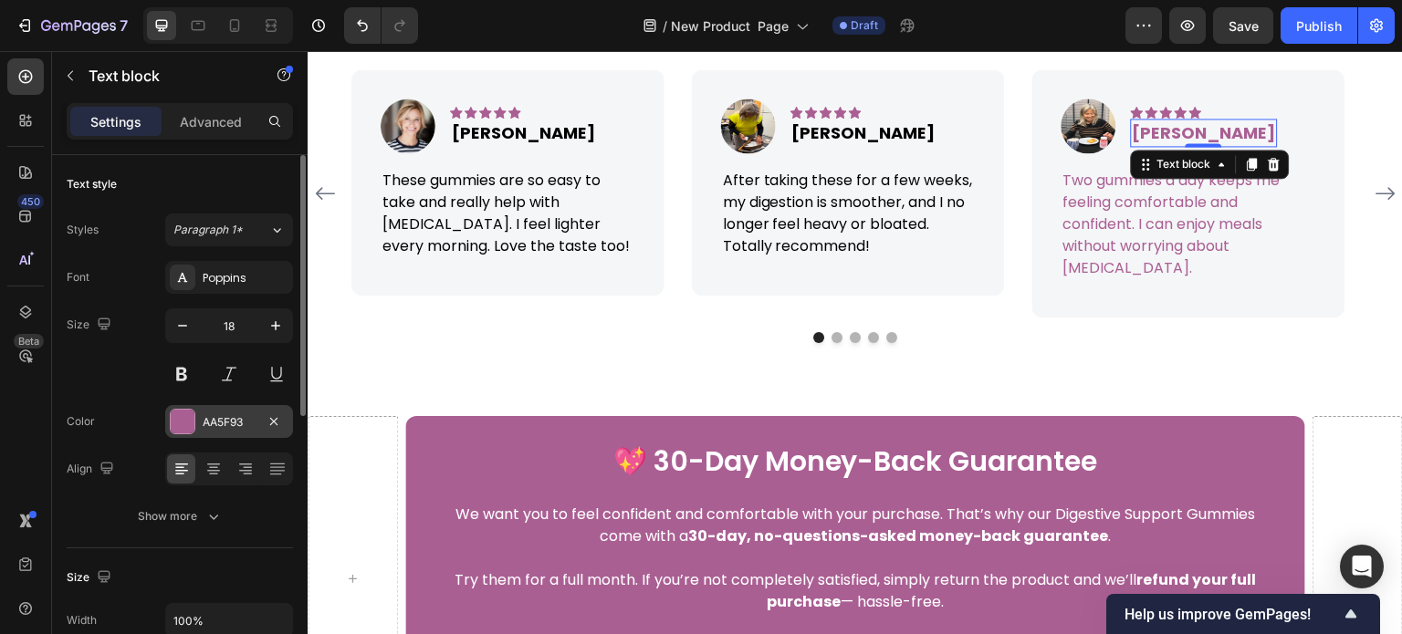
click at [219, 425] on div "AA5F93" at bounding box center [229, 422] width 53 height 16
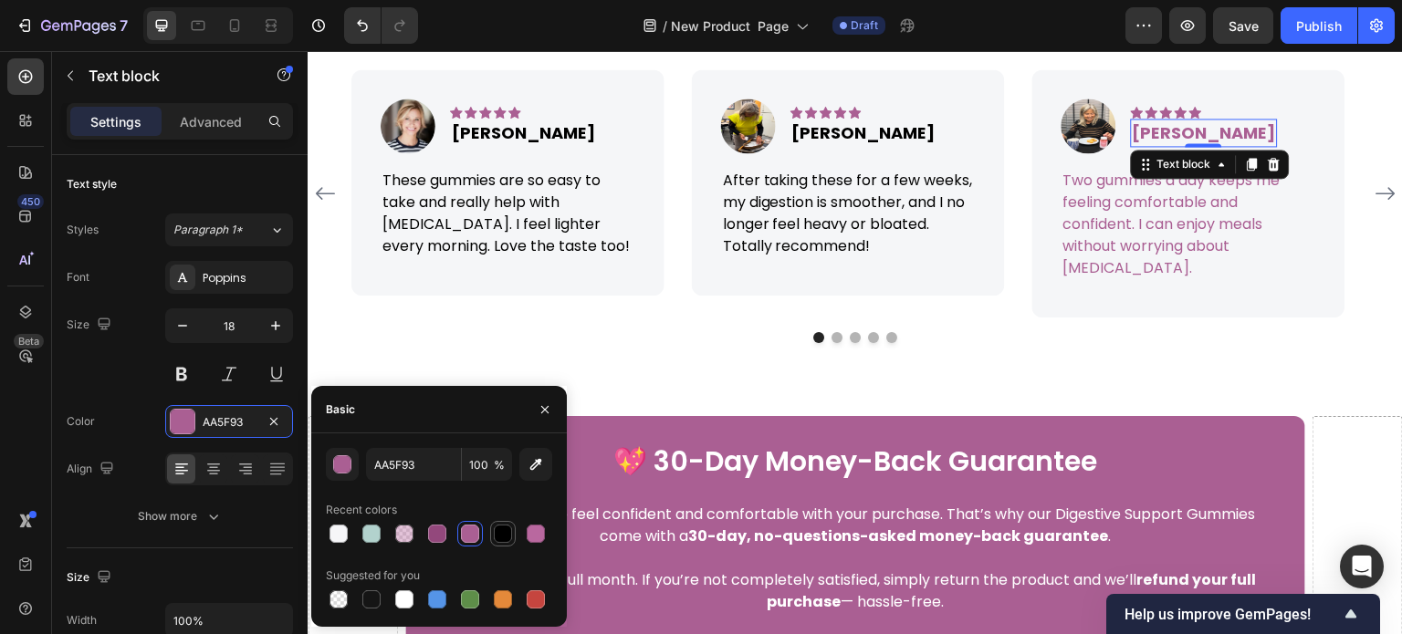
click at [493, 543] on div at bounding box center [503, 534] width 22 height 22
type input "000000"
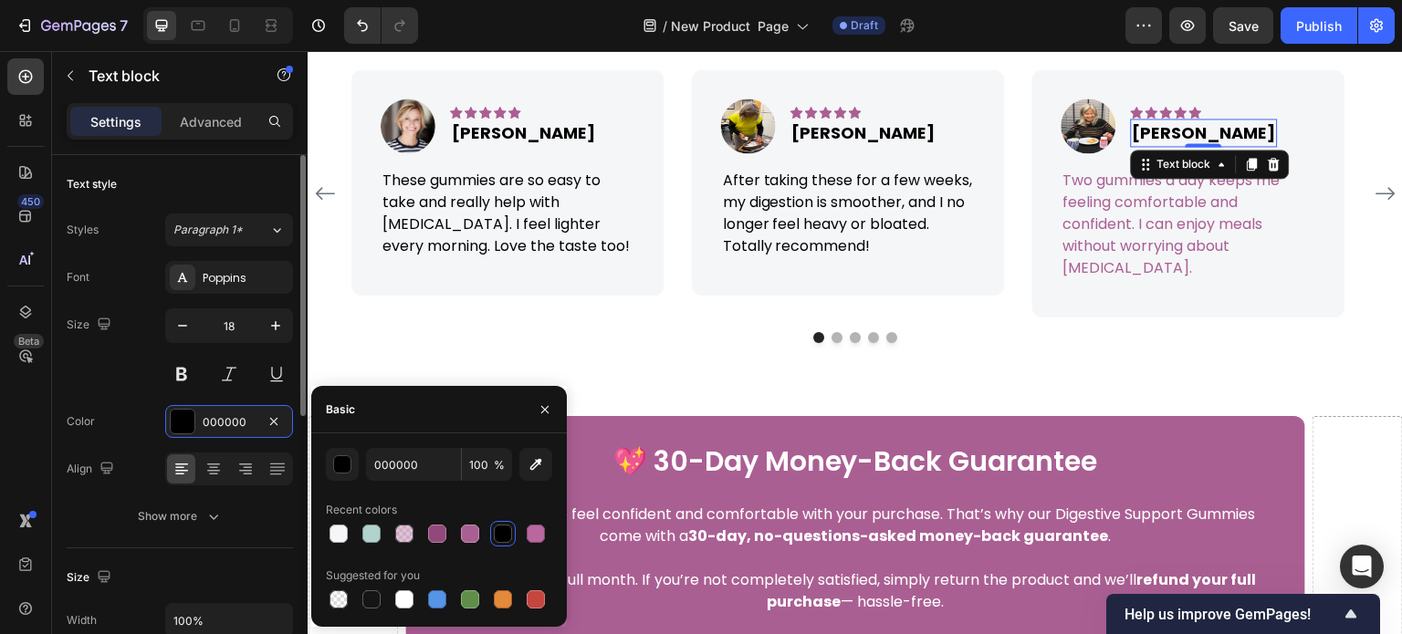
click at [99, 401] on div "Font Poppins Size 18 Color 000000 Align Show more" at bounding box center [180, 397] width 226 height 272
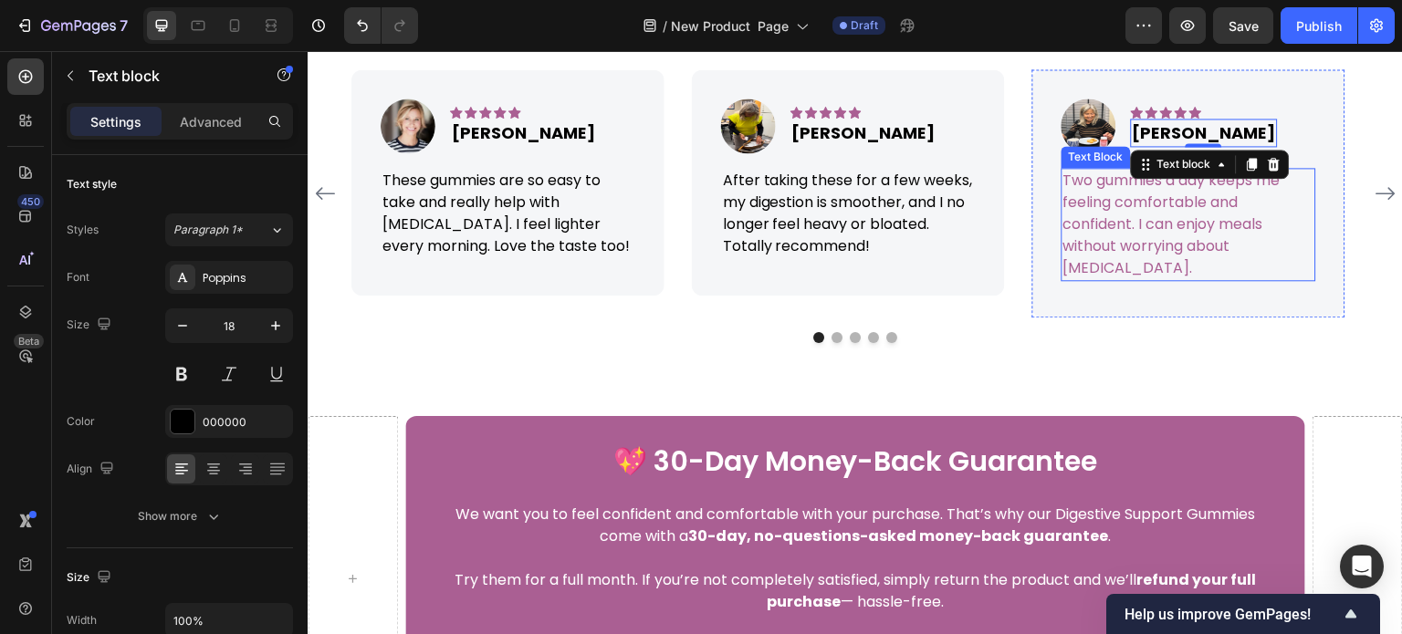
click at [1124, 279] on p "Two gummies a day keeps me feeling comfortable and confident. I can enjoy meals…" at bounding box center [1188, 225] width 251 height 110
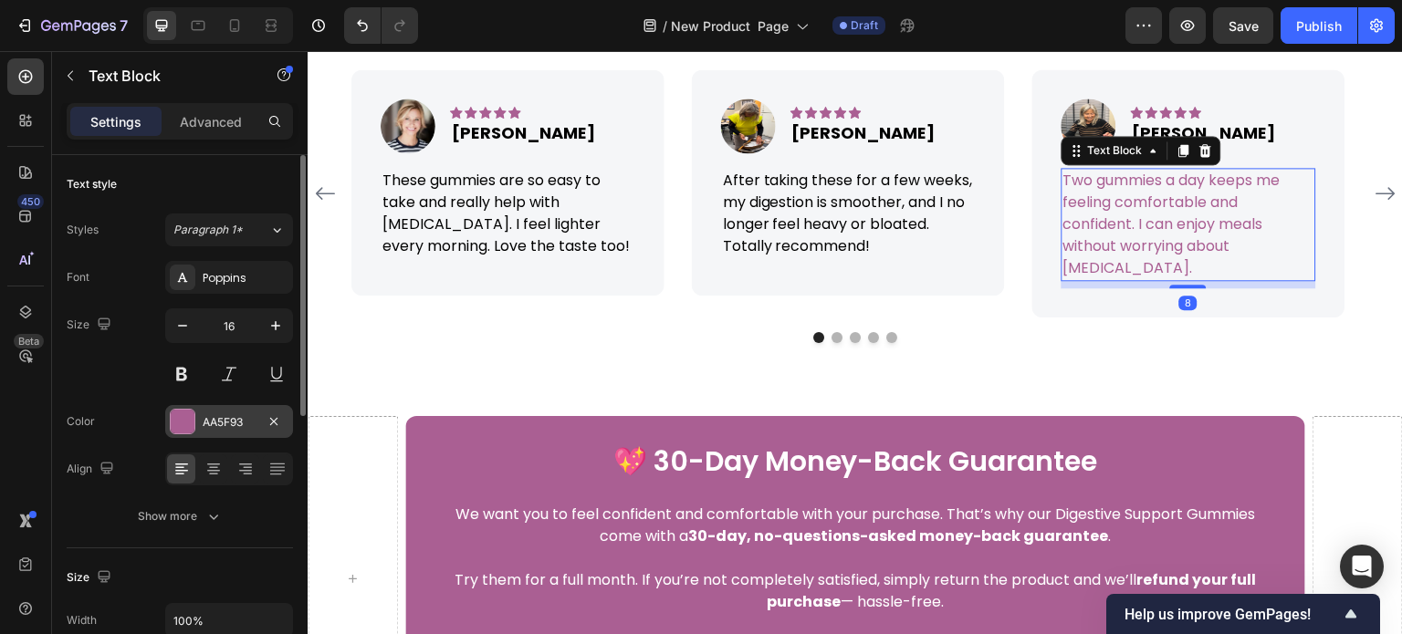
click at [204, 428] on div "AA5F93" at bounding box center [229, 422] width 53 height 16
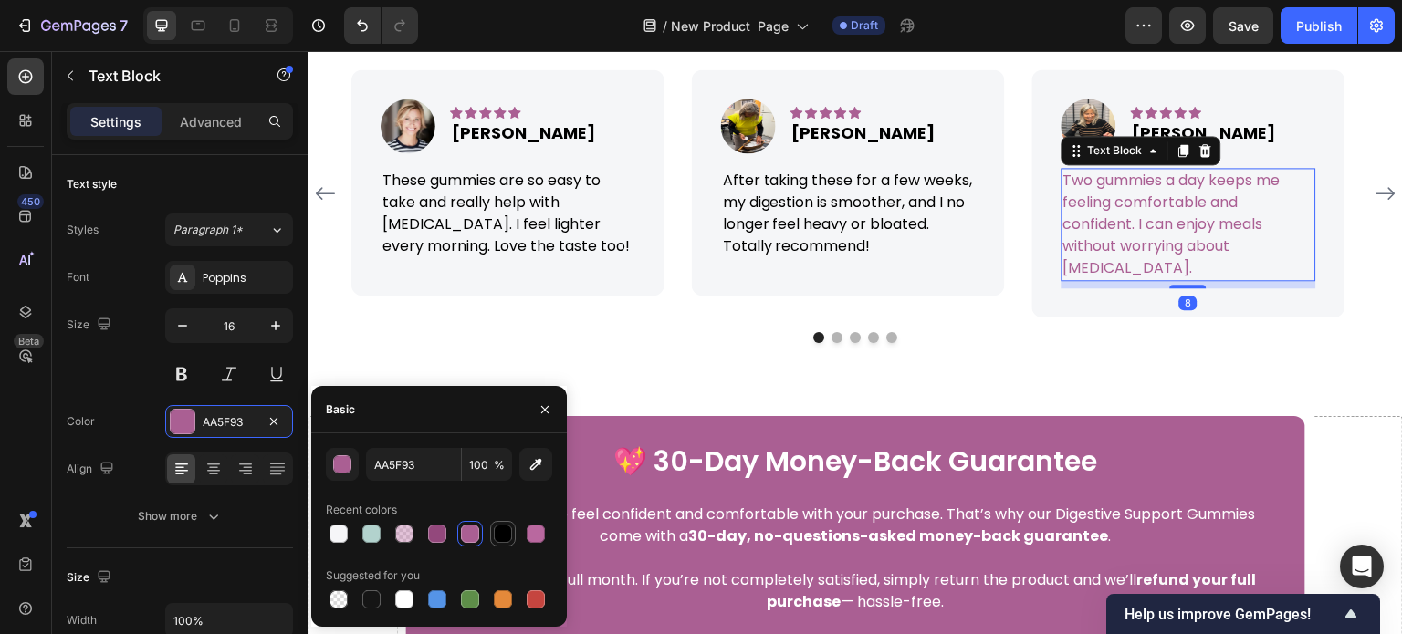
click at [503, 528] on div at bounding box center [503, 534] width 18 height 18
type input "000000"
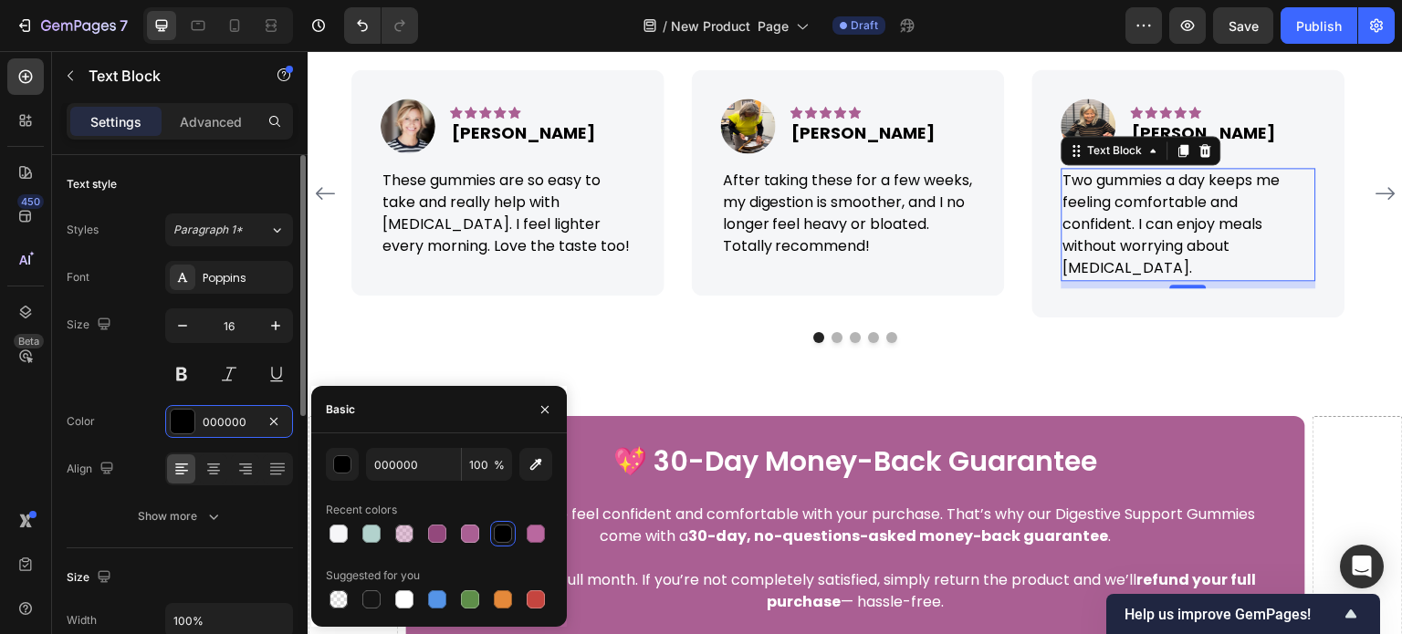
click at [121, 348] on div "Size 16" at bounding box center [180, 350] width 226 height 82
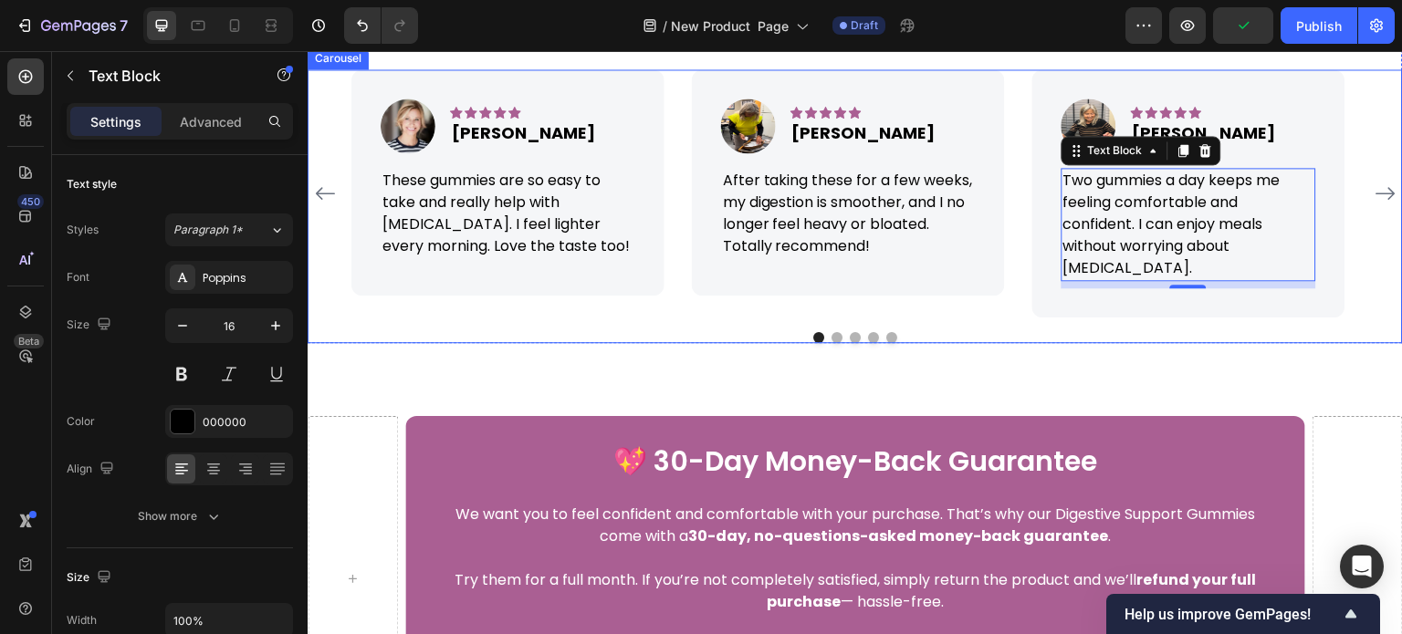
click at [1375, 204] on icon "Carousel Next Arrow" at bounding box center [1386, 194] width 22 height 22
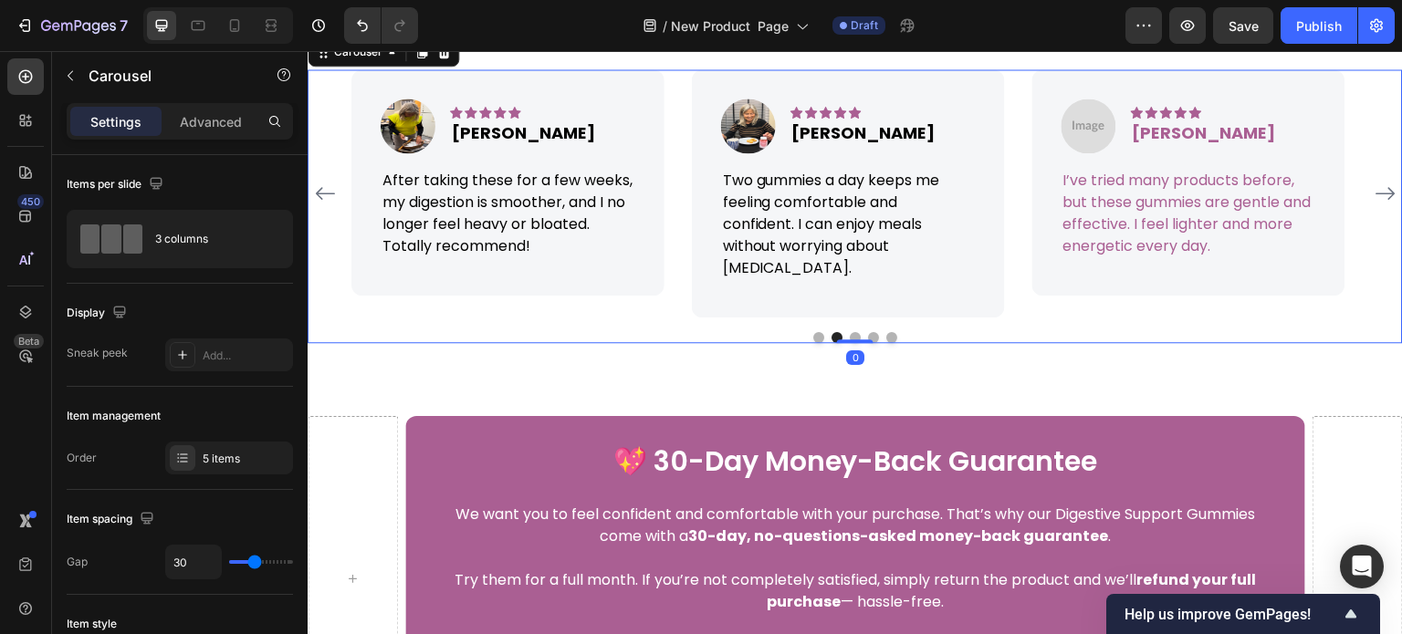
click at [1375, 204] on icon "Carousel Next Arrow" at bounding box center [1386, 194] width 22 height 22
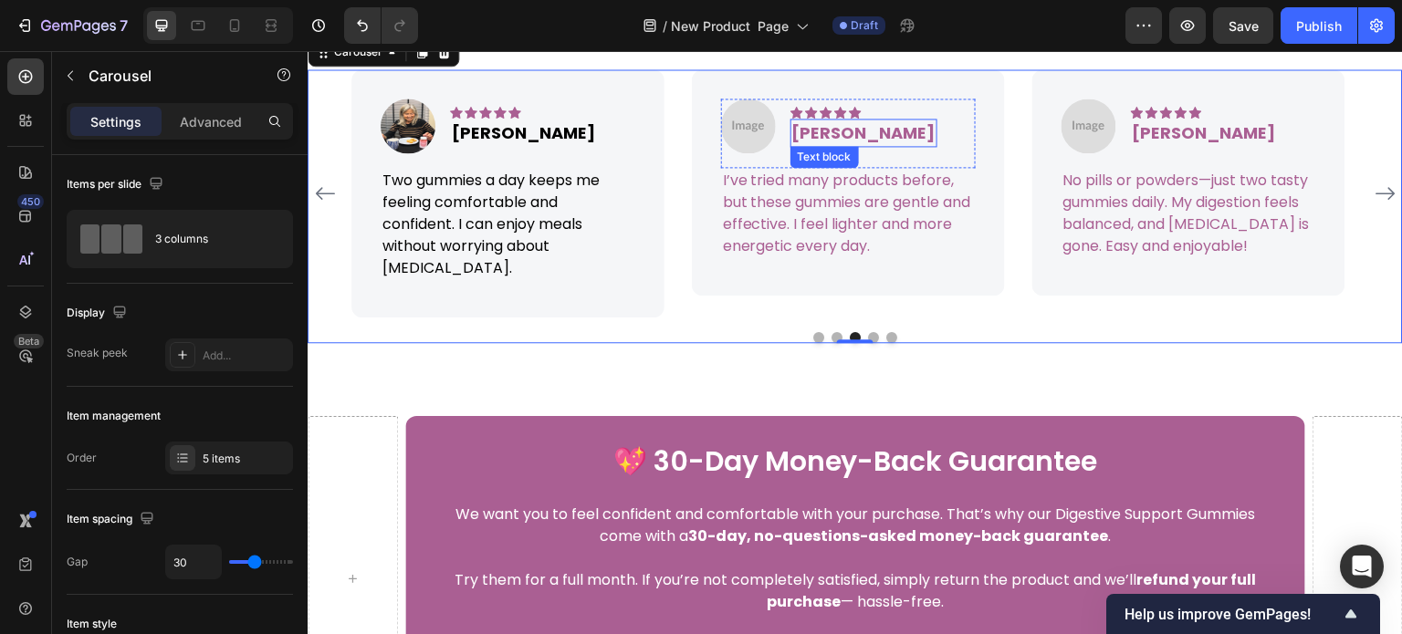
click at [819, 145] on p "[PERSON_NAME]" at bounding box center [863, 132] width 143 height 25
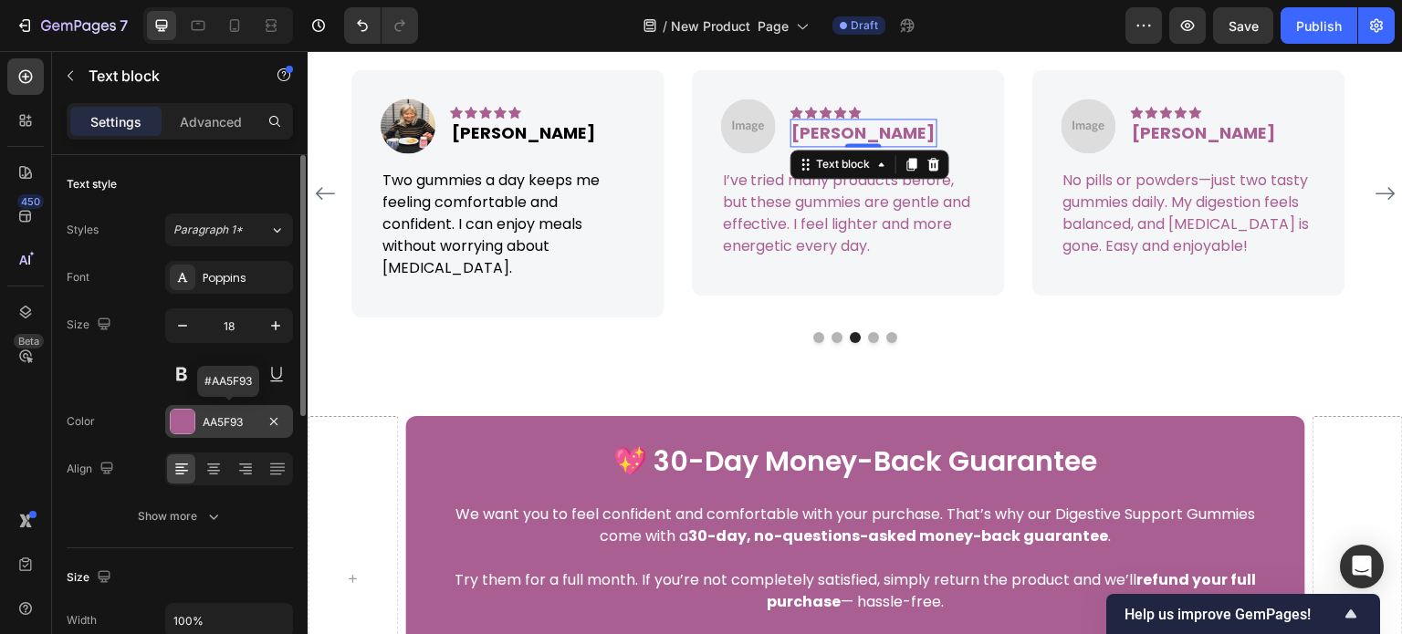
click at [230, 415] on div "AA5F93" at bounding box center [229, 422] width 53 height 16
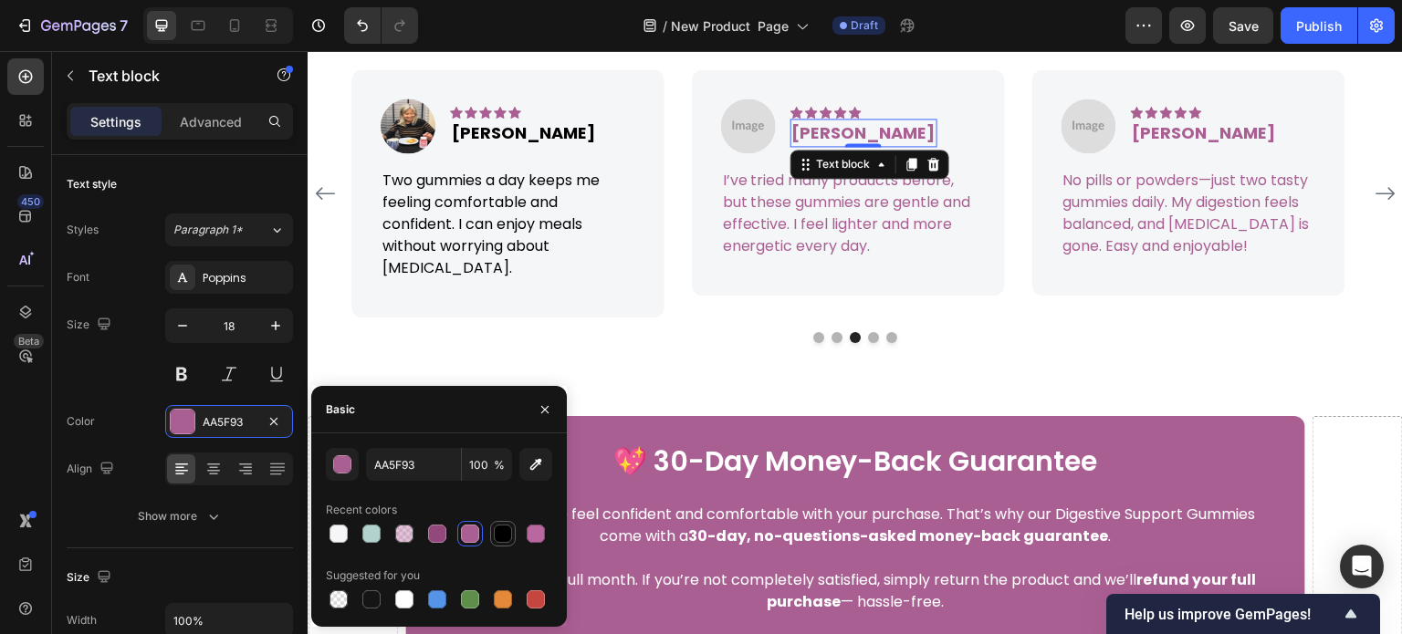
click at [505, 522] on div at bounding box center [503, 534] width 26 height 26
type input "000000"
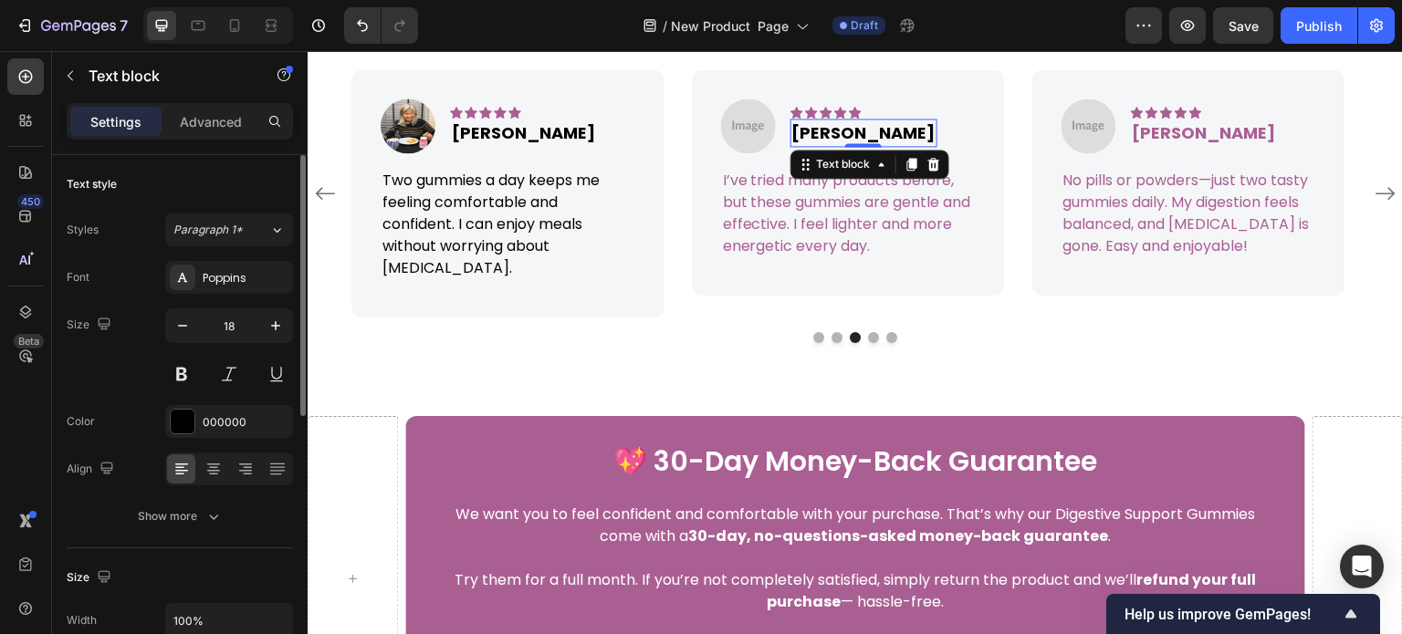
click at [136, 339] on div "Size 18" at bounding box center [180, 350] width 226 height 82
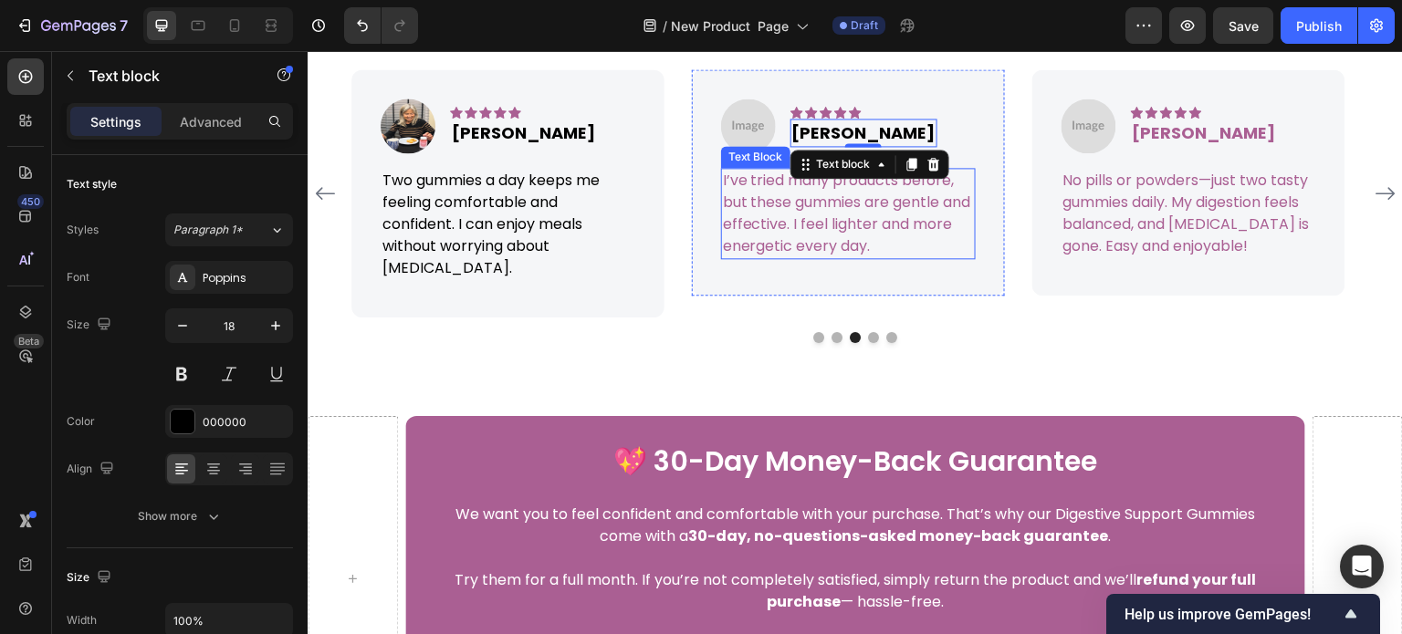
click at [810, 257] on p "I’ve tried many products before, but these gummies are gentle and effective. I …" at bounding box center [848, 214] width 251 height 88
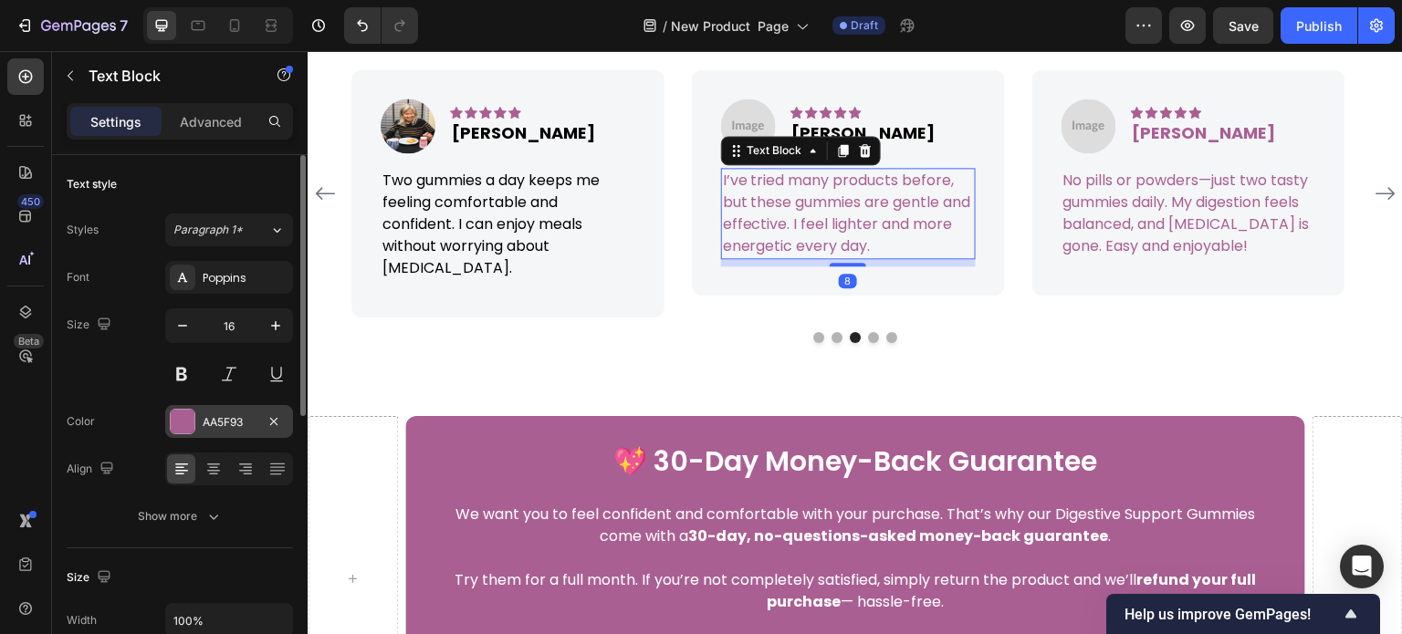
click at [208, 424] on div "AA5F93" at bounding box center [229, 422] width 53 height 16
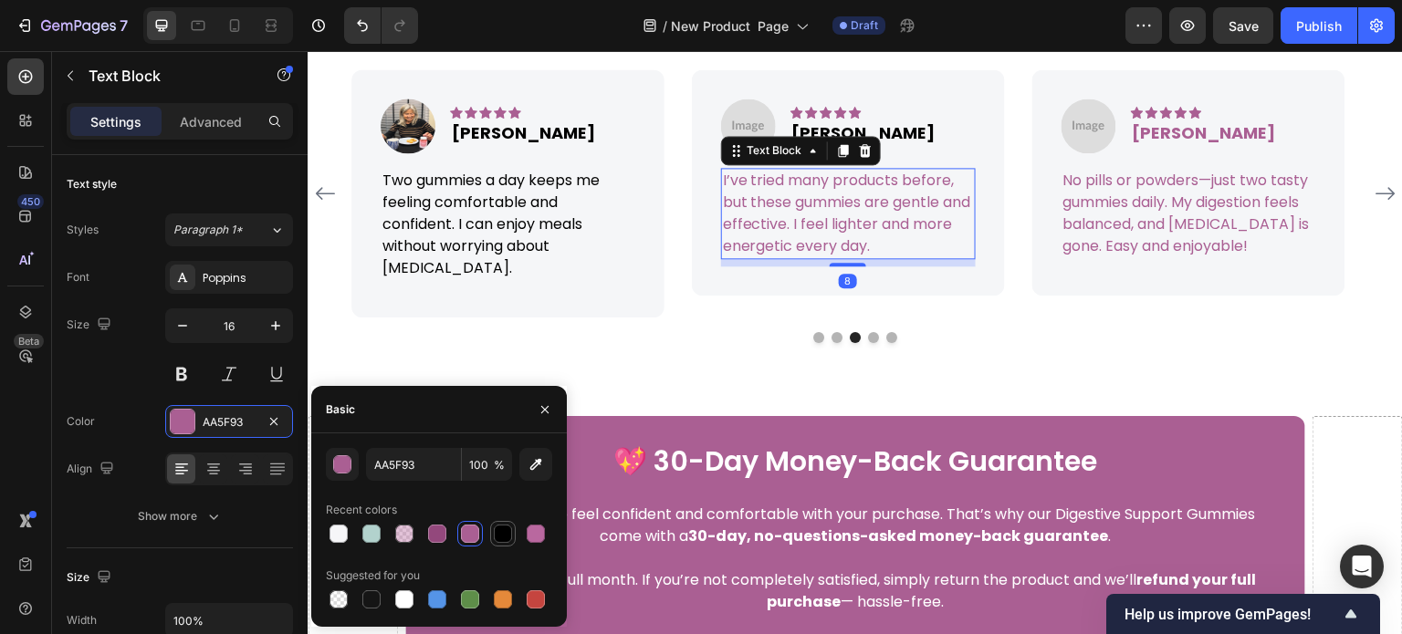
click at [493, 532] on div at bounding box center [503, 534] width 22 height 22
type input "000000"
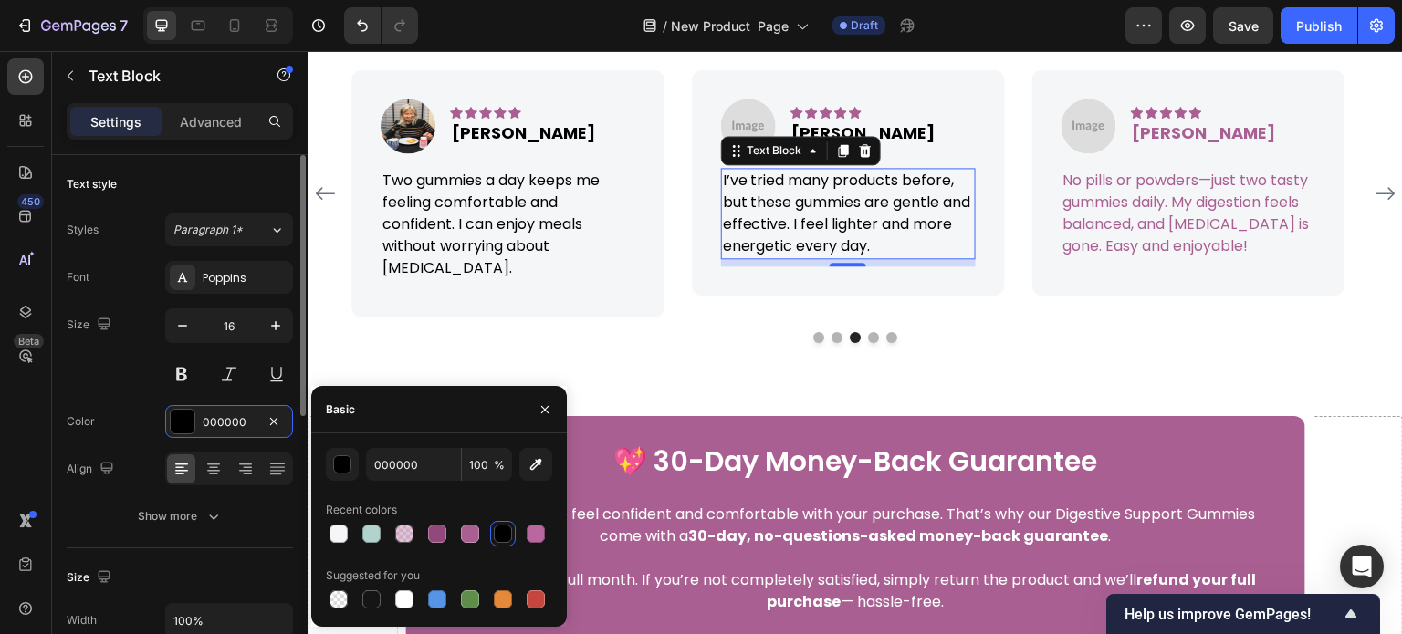
click at [73, 388] on div "Size 16" at bounding box center [180, 350] width 226 height 82
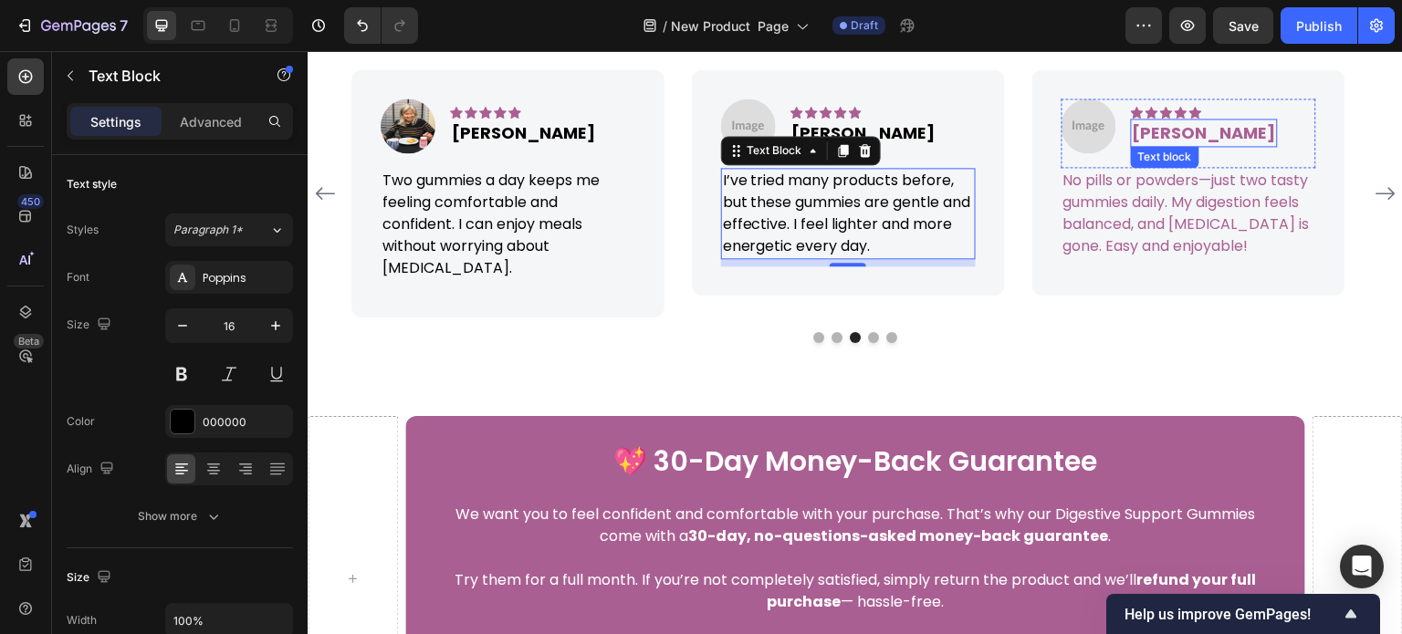
click at [1156, 145] on p "[PERSON_NAME]" at bounding box center [1204, 132] width 143 height 25
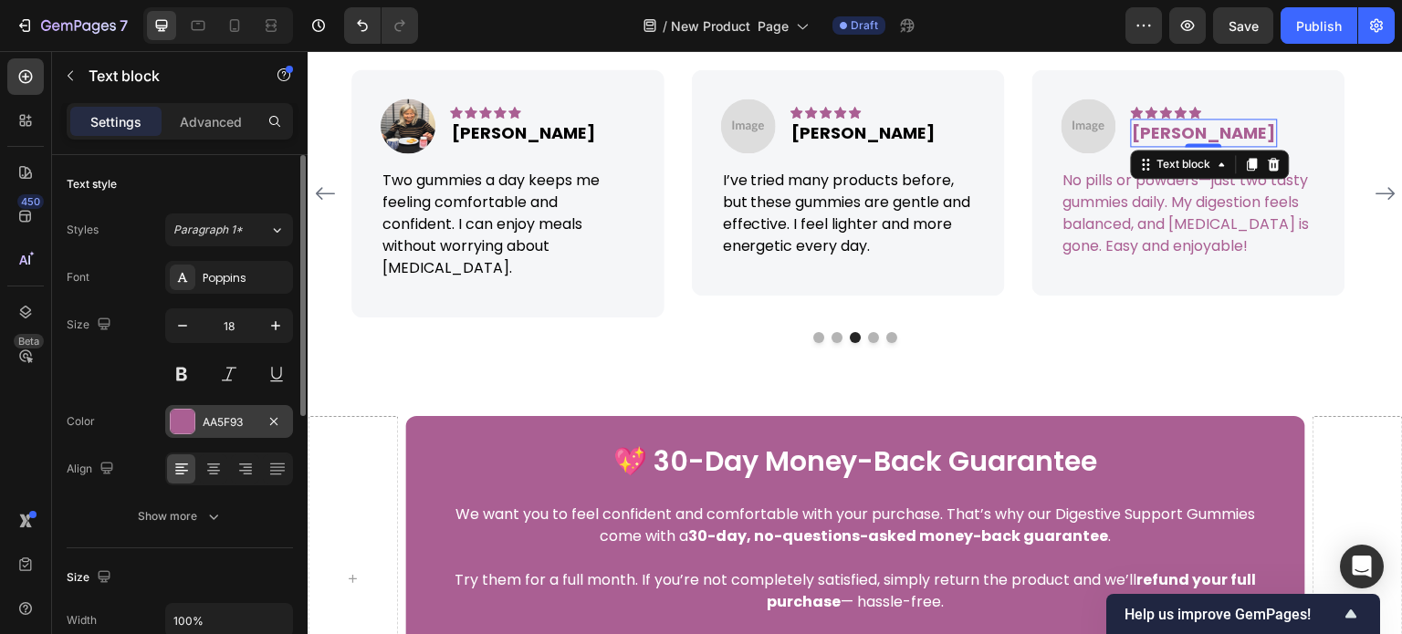
click at [216, 426] on div "AA5F93" at bounding box center [229, 422] width 53 height 16
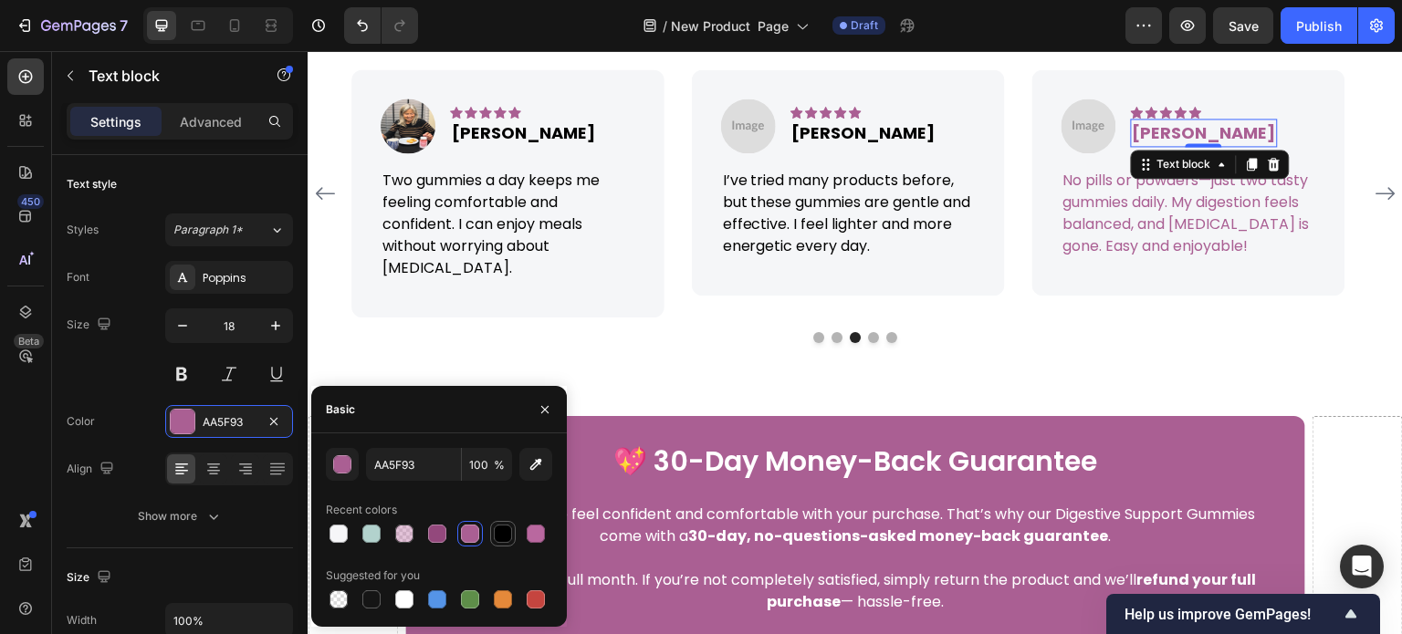
click at [513, 544] on div at bounding box center [503, 534] width 26 height 26
type input "000000"
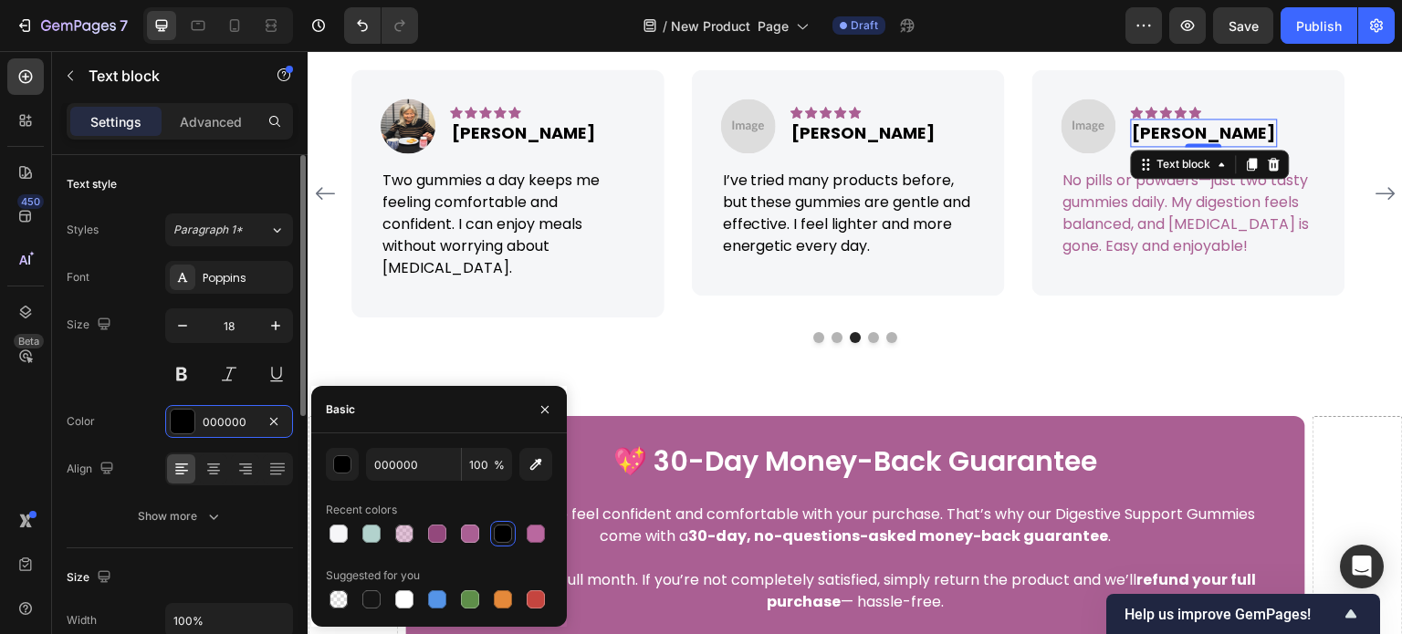
click at [130, 370] on div "Size 18" at bounding box center [180, 350] width 226 height 82
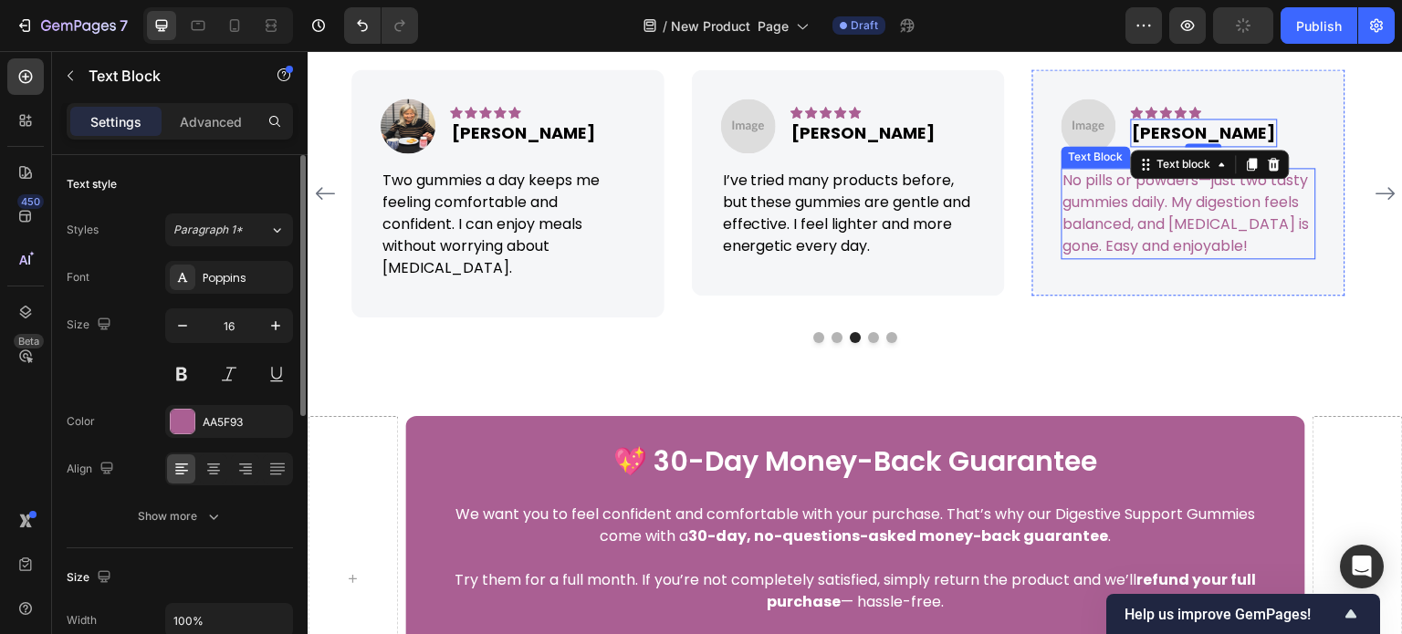
click at [1099, 257] on p "No pills or powders—just two tasty gummies daily. My digestion feels balanced, …" at bounding box center [1188, 214] width 251 height 88
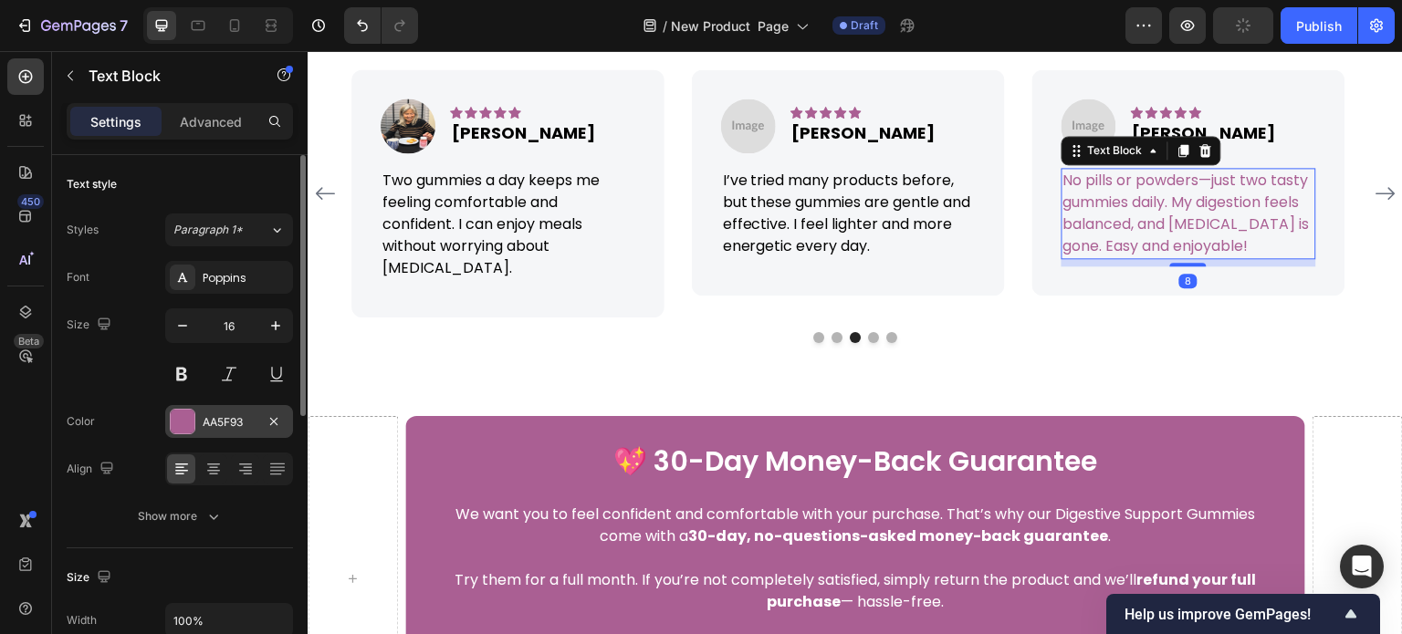
click at [220, 420] on div "AA5F93" at bounding box center [229, 422] width 53 height 16
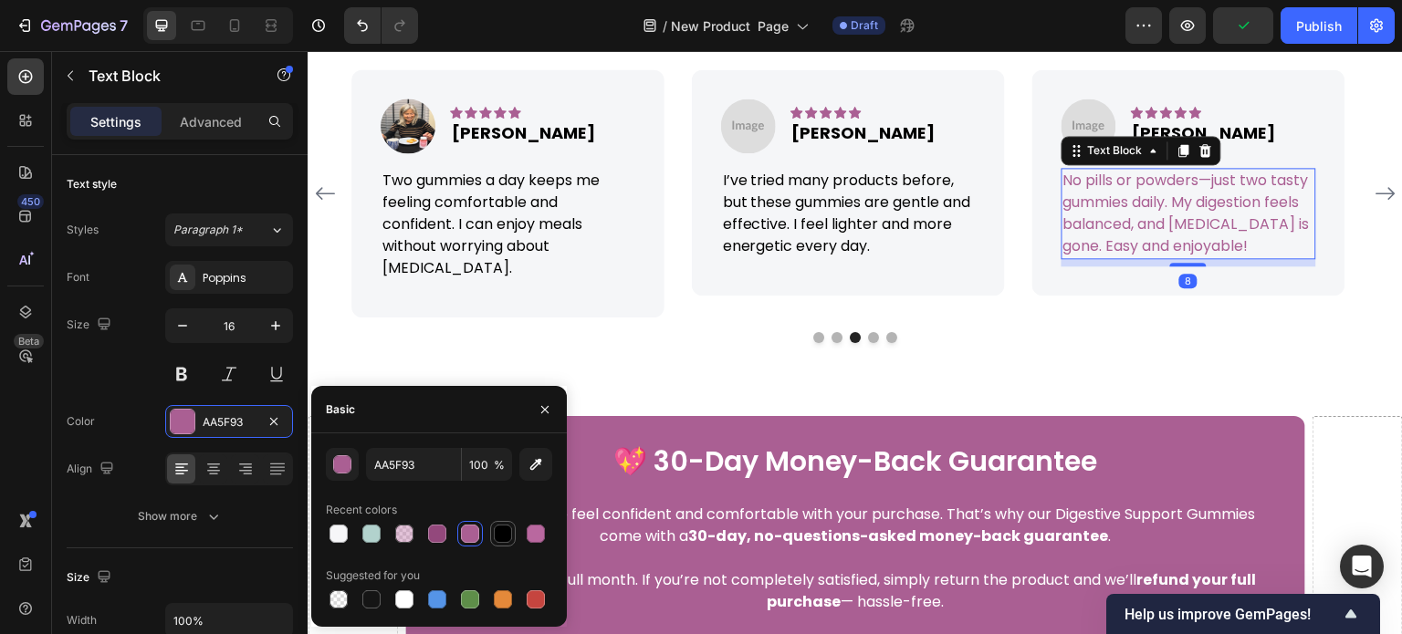
click at [513, 529] on div at bounding box center [503, 534] width 22 height 22
type input "000000"
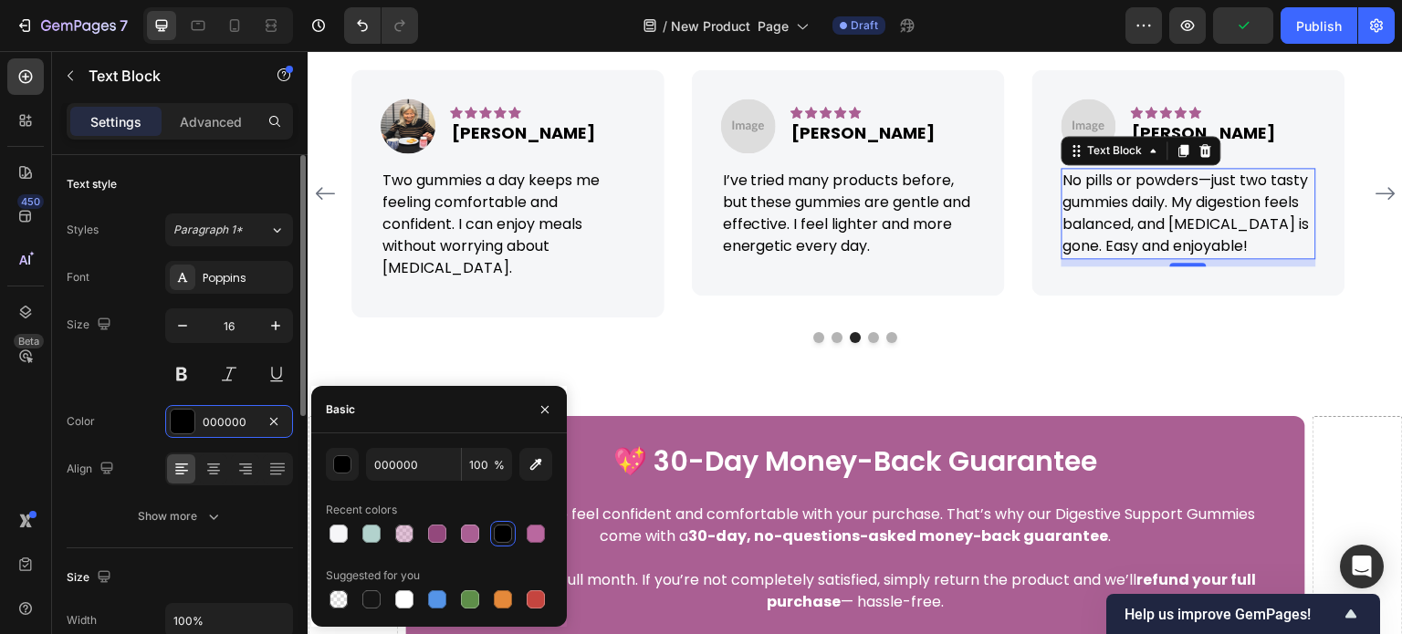
click at [122, 361] on div "Size 16" at bounding box center [180, 350] width 226 height 82
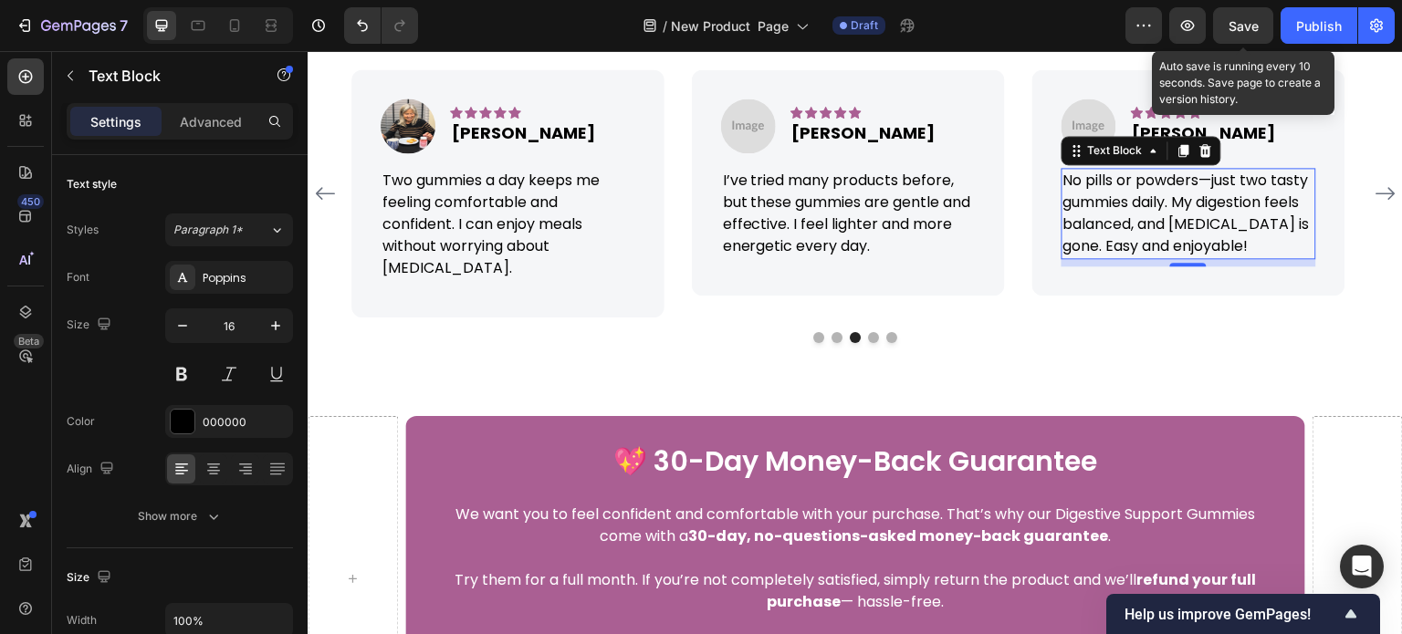
click at [1240, 34] on div "Save" at bounding box center [1244, 25] width 30 height 19
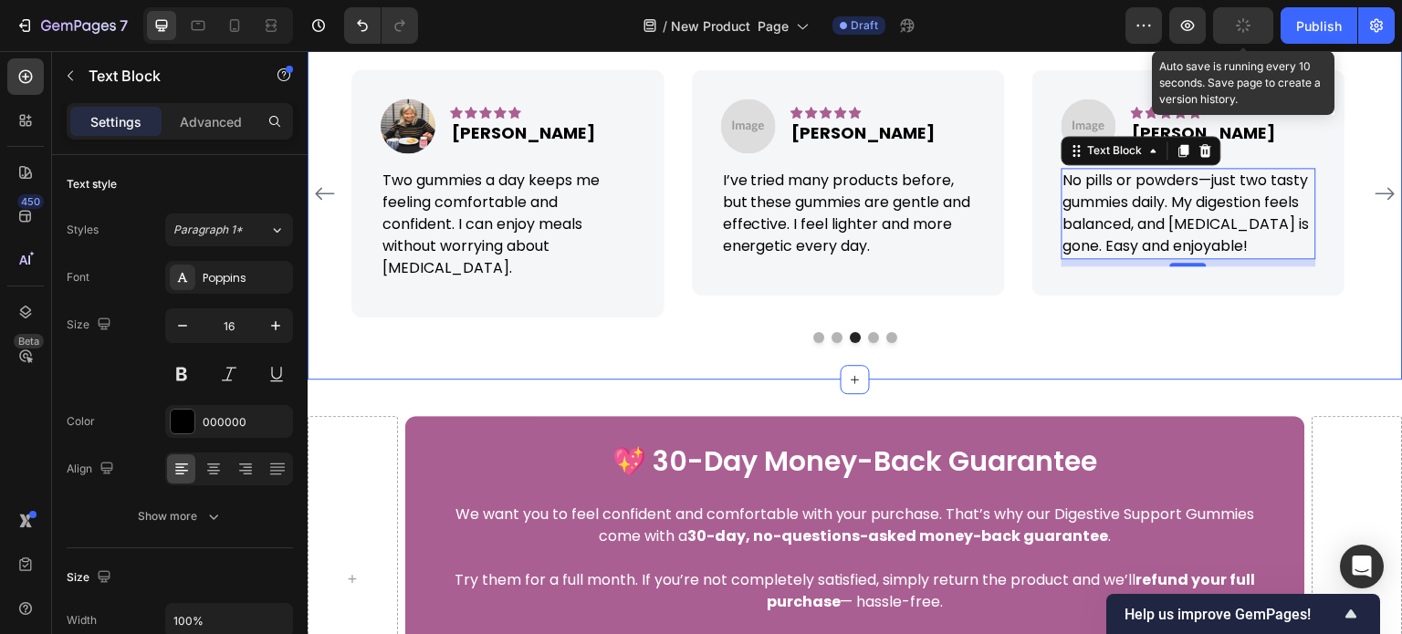
click at [1080, 132] on div "What our customers are saying.. Heading Icon Icon Icon Icon Icon Icon List Hoz …" at bounding box center [855, 158] width 1095 height 443
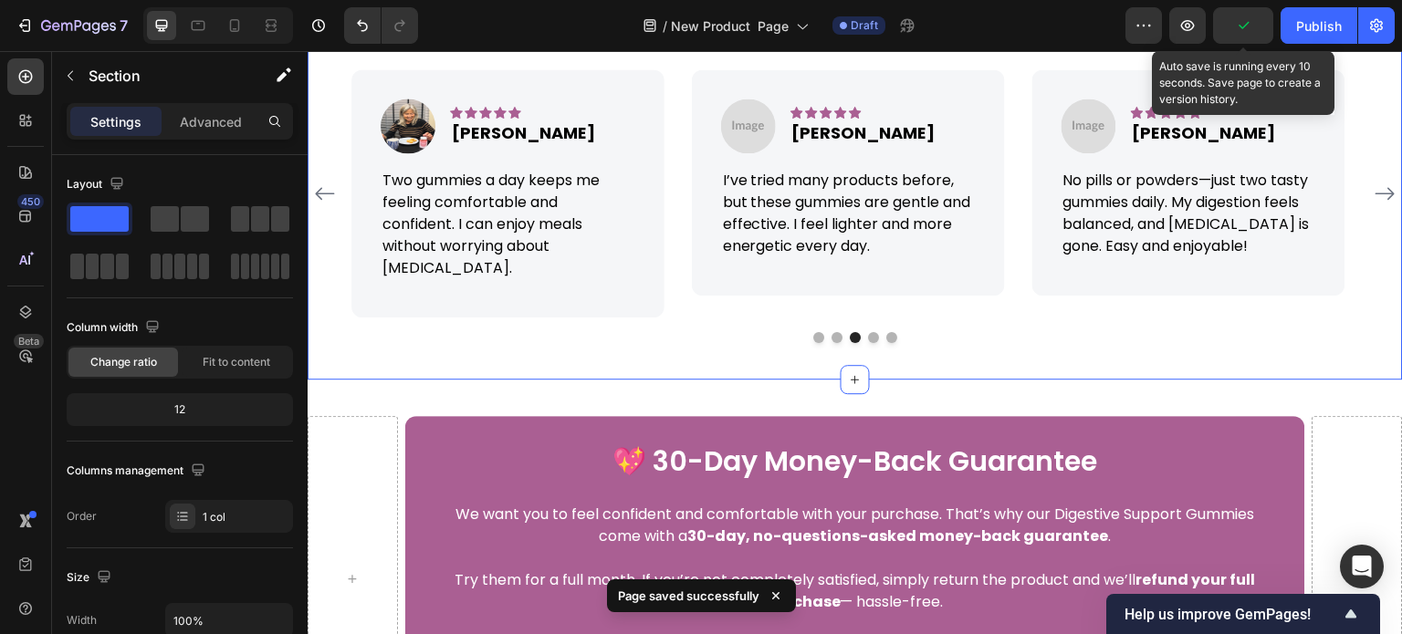
click at [966, 31] on p "5,000+ Happy Customers Worldwide!" at bounding box center [894, 21] width 243 height 19
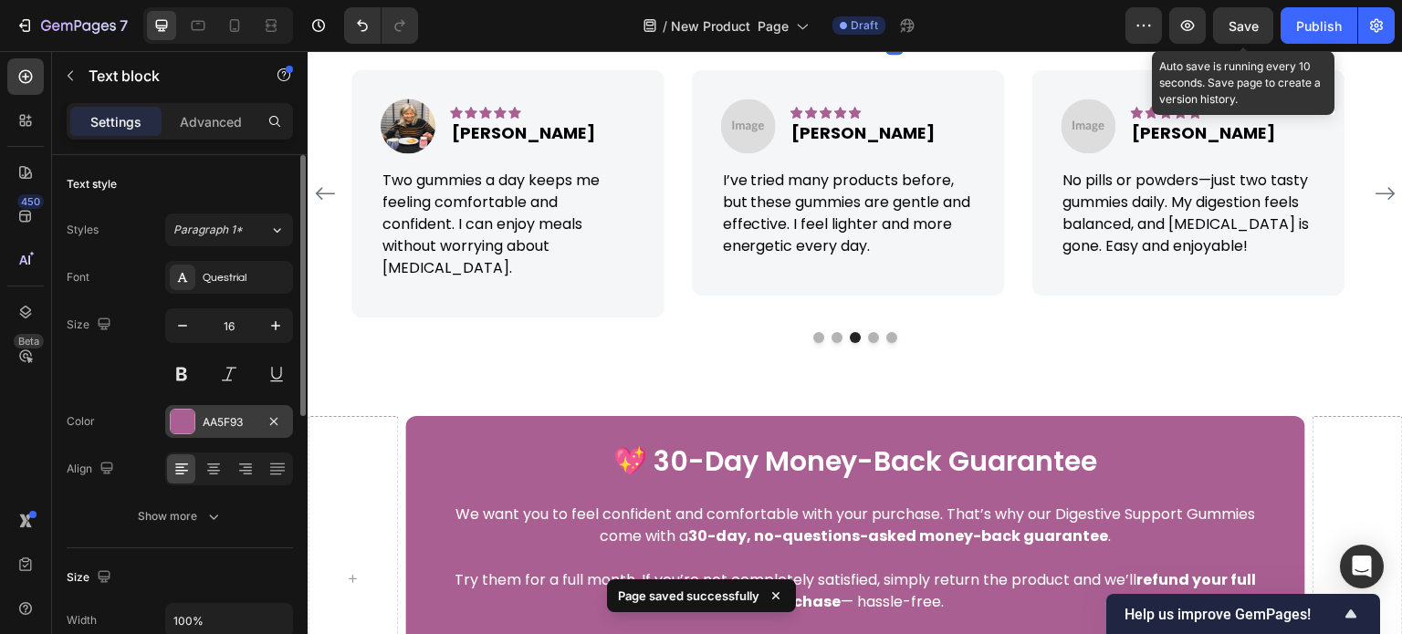
click at [210, 411] on div "AA5F93" at bounding box center [229, 421] width 128 height 33
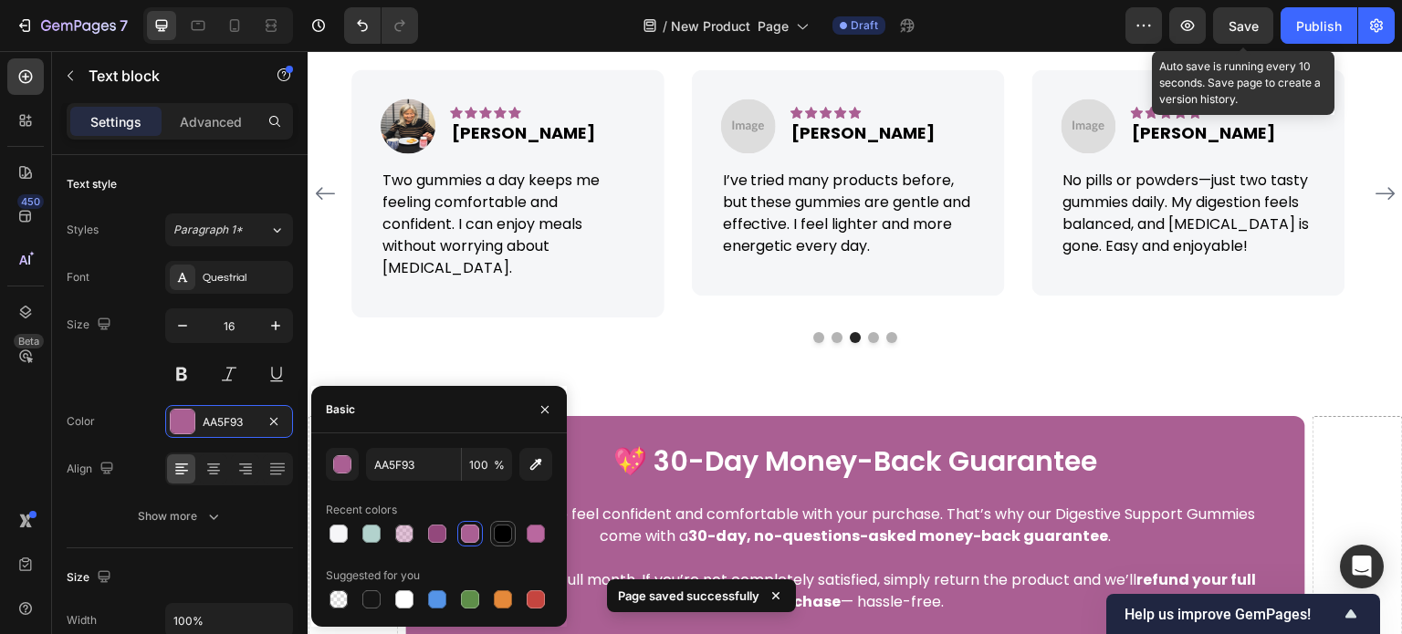
click at [497, 536] on div at bounding box center [503, 534] width 18 height 18
type input "000000"
click at [117, 360] on div "Size 16" at bounding box center [180, 350] width 226 height 82
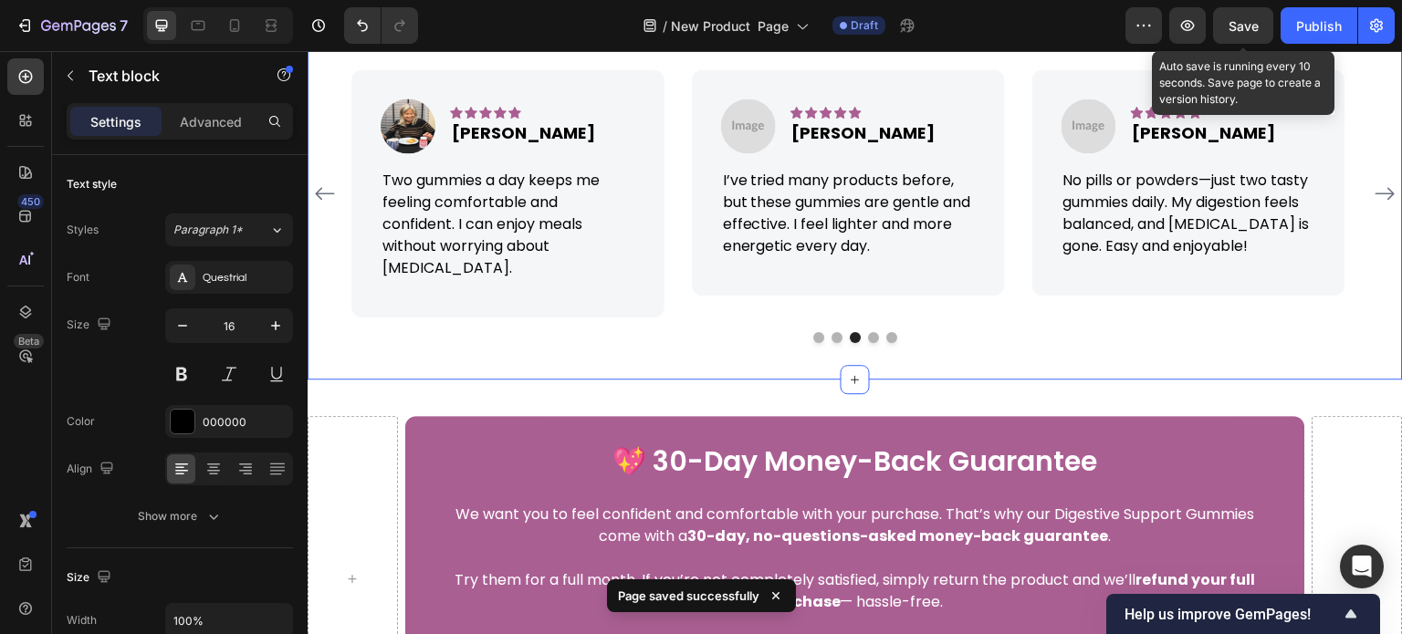
click at [590, 128] on div "What our customers are saying.. Heading Icon Icon Icon Icon Icon Icon List Hoz …" at bounding box center [855, 158] width 1095 height 443
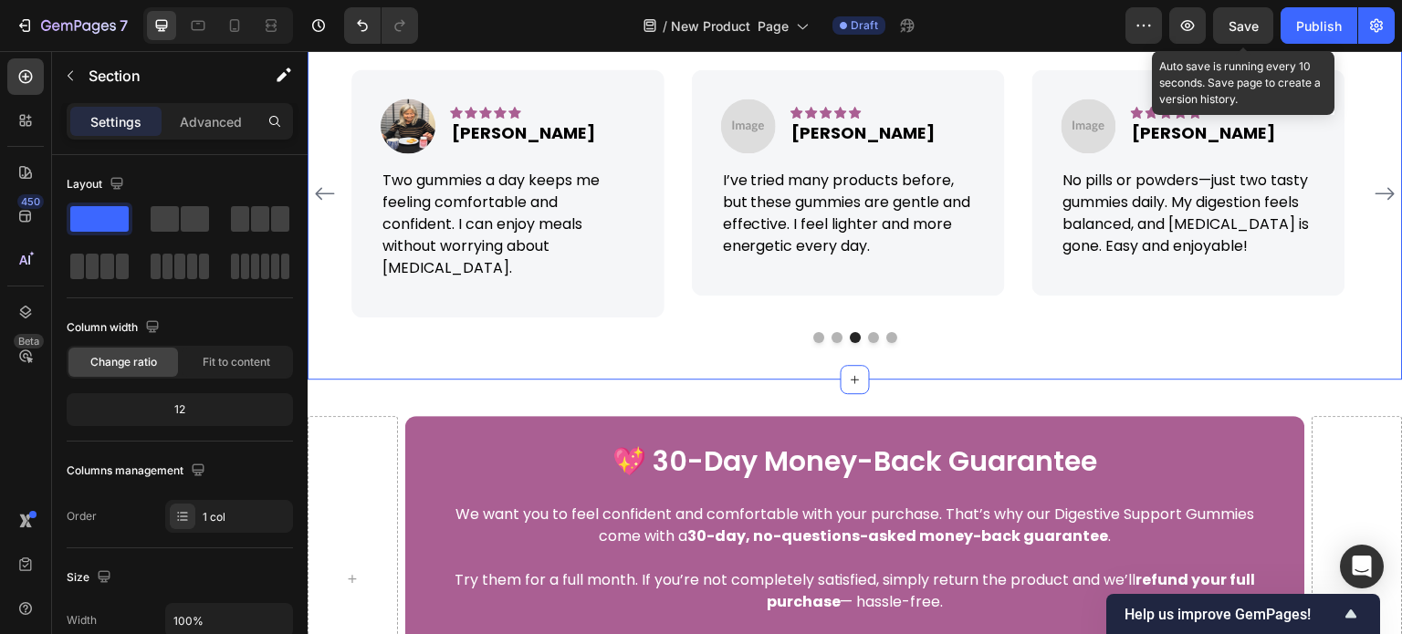
drag, startPoint x: 1238, startPoint y: 17, endPoint x: 611, endPoint y: 165, distance: 644.3
click at [1238, 18] on span "Save" at bounding box center [1244, 26] width 30 height 16
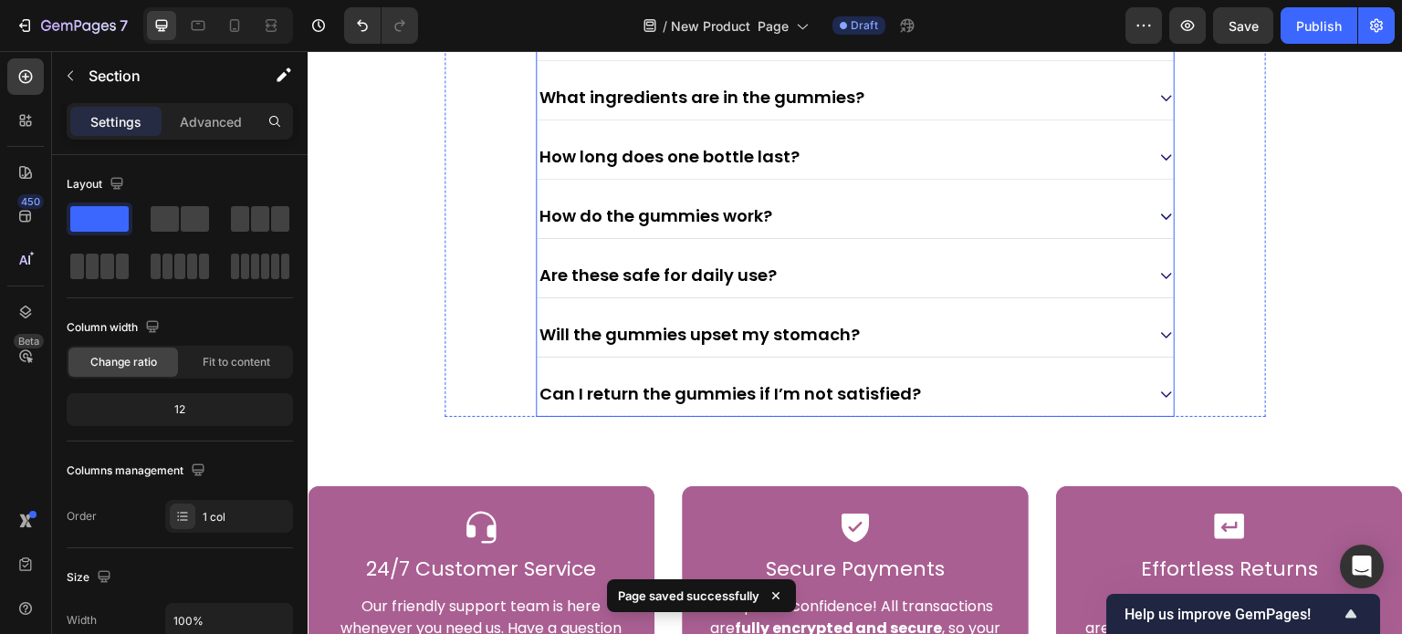
scroll to position [8215, 0]
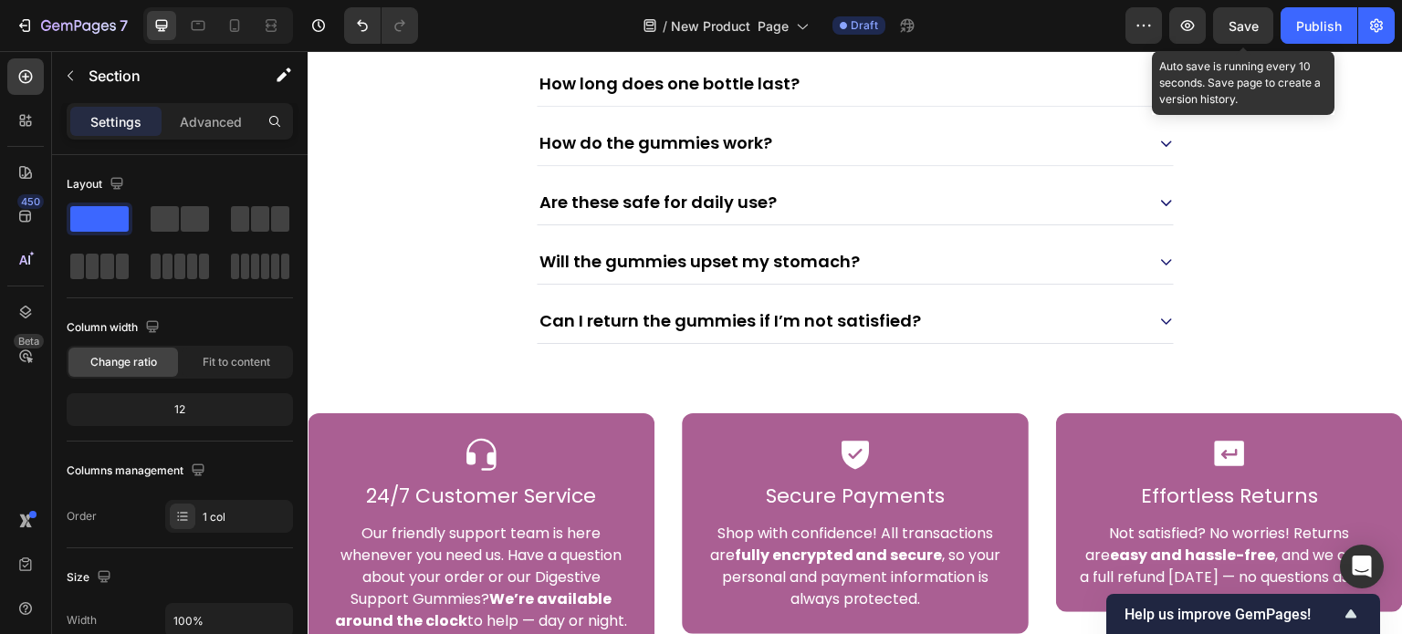
click at [1244, 26] on span "Save" at bounding box center [1244, 26] width 30 height 16
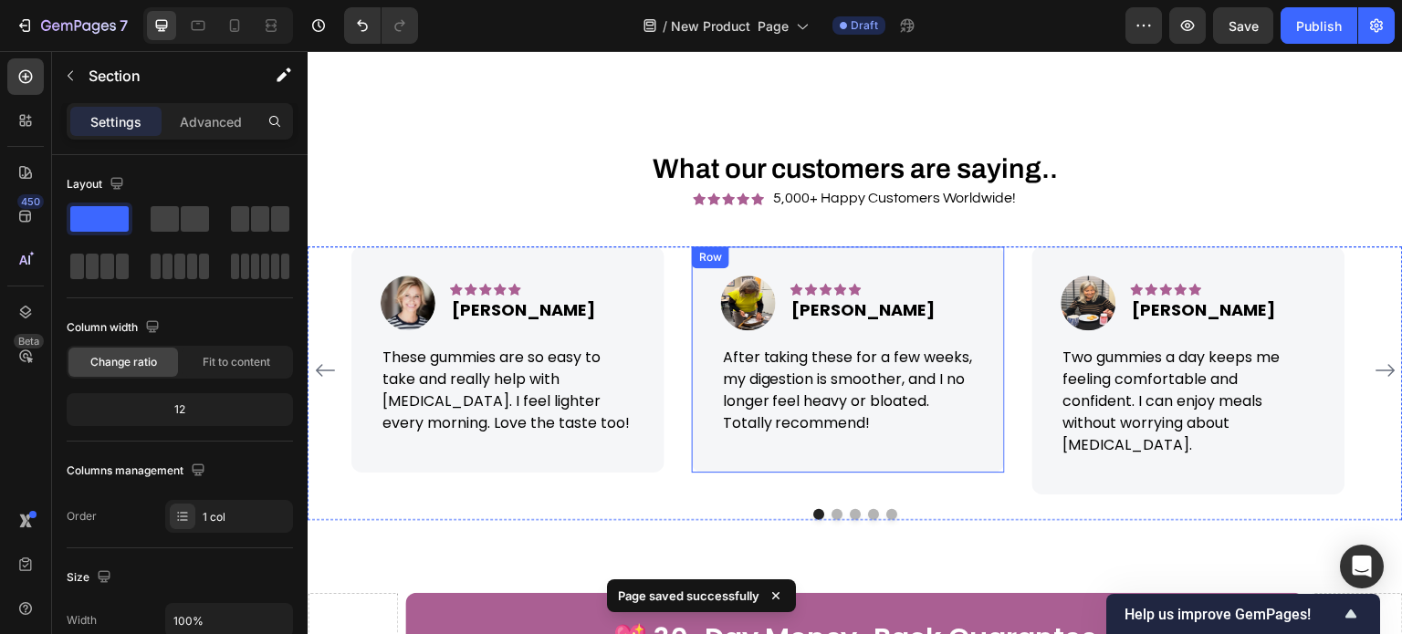
scroll to position [6937, 0]
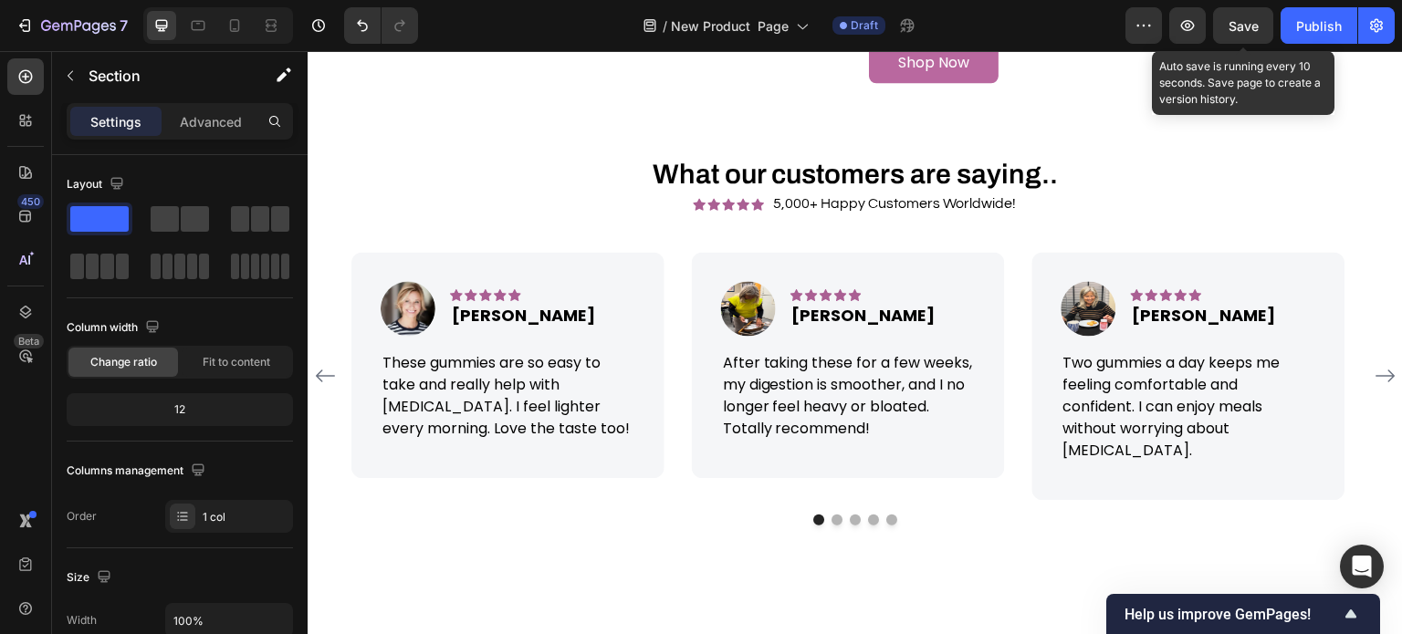
click at [1243, 27] on span "Save" at bounding box center [1244, 26] width 30 height 16
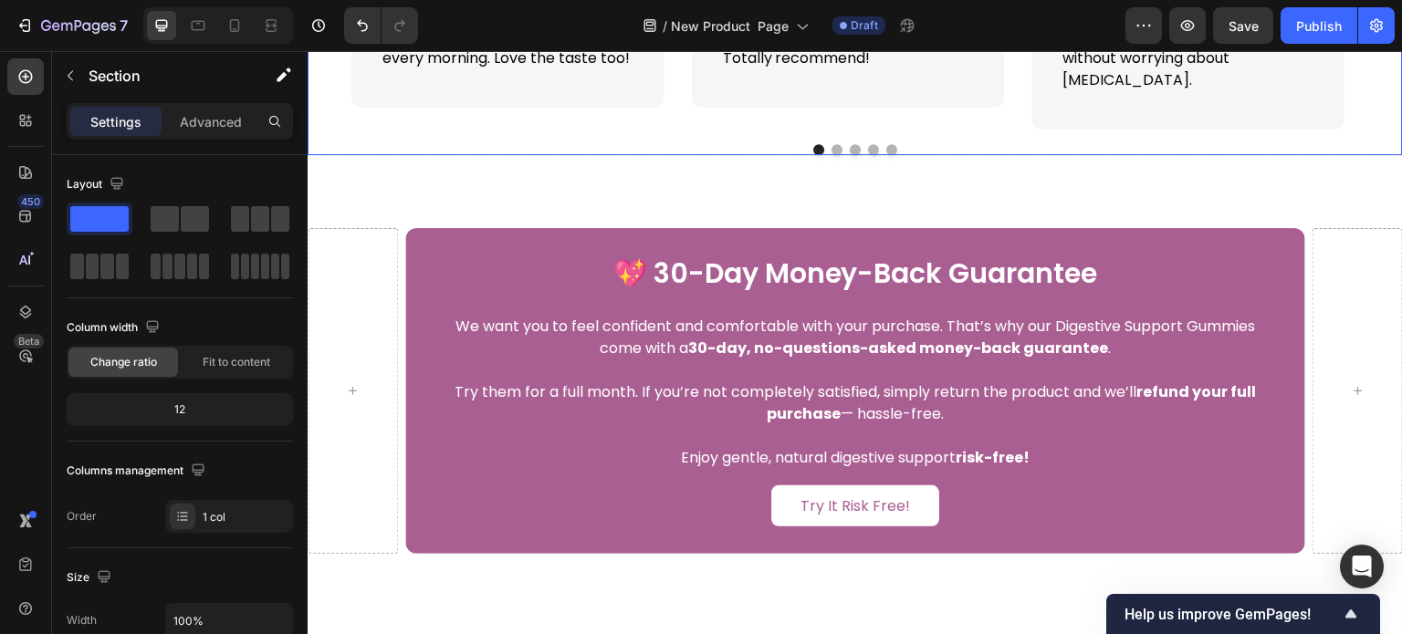
scroll to position [7211, 0]
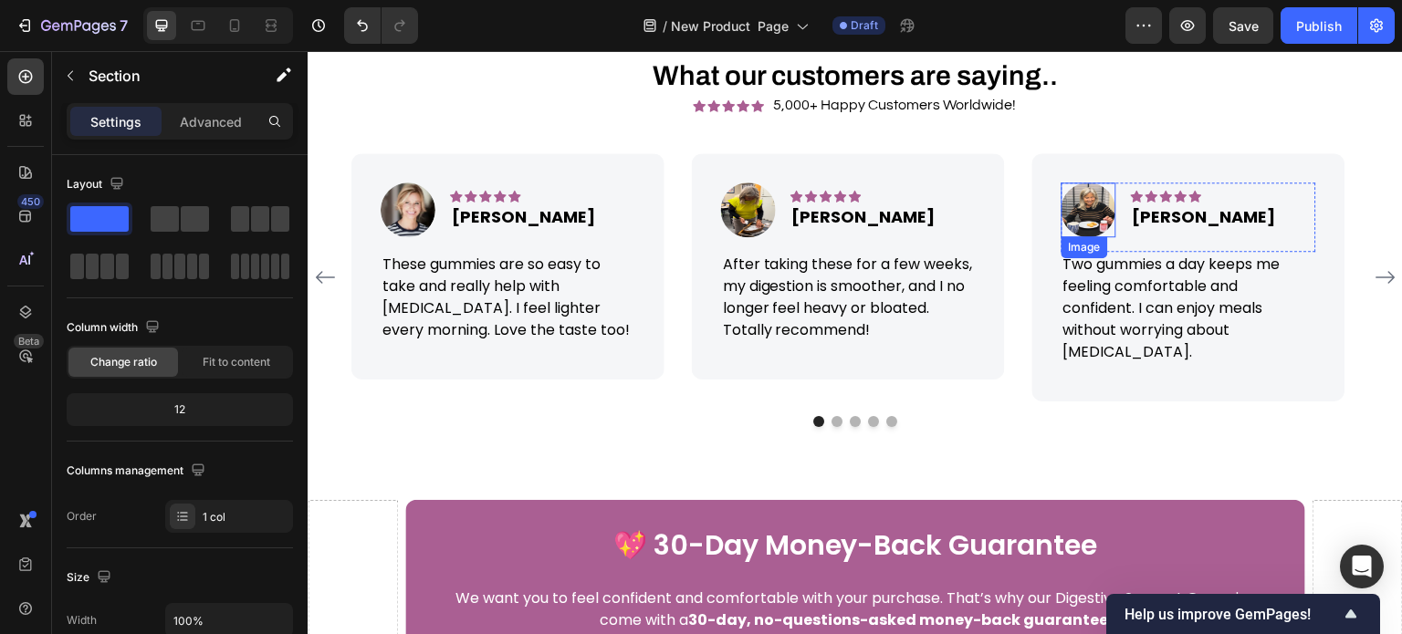
click at [1095, 210] on img at bounding box center [1089, 210] width 55 height 55
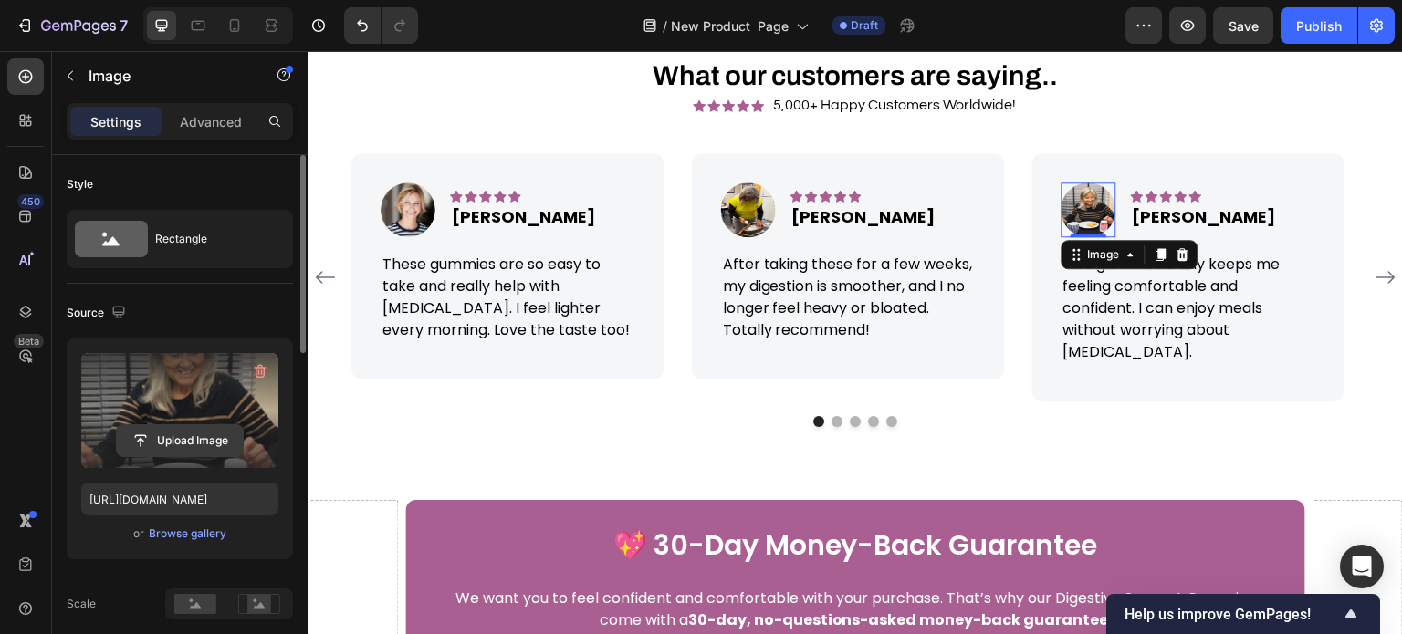
click at [209, 451] on input "file" at bounding box center [180, 440] width 126 height 31
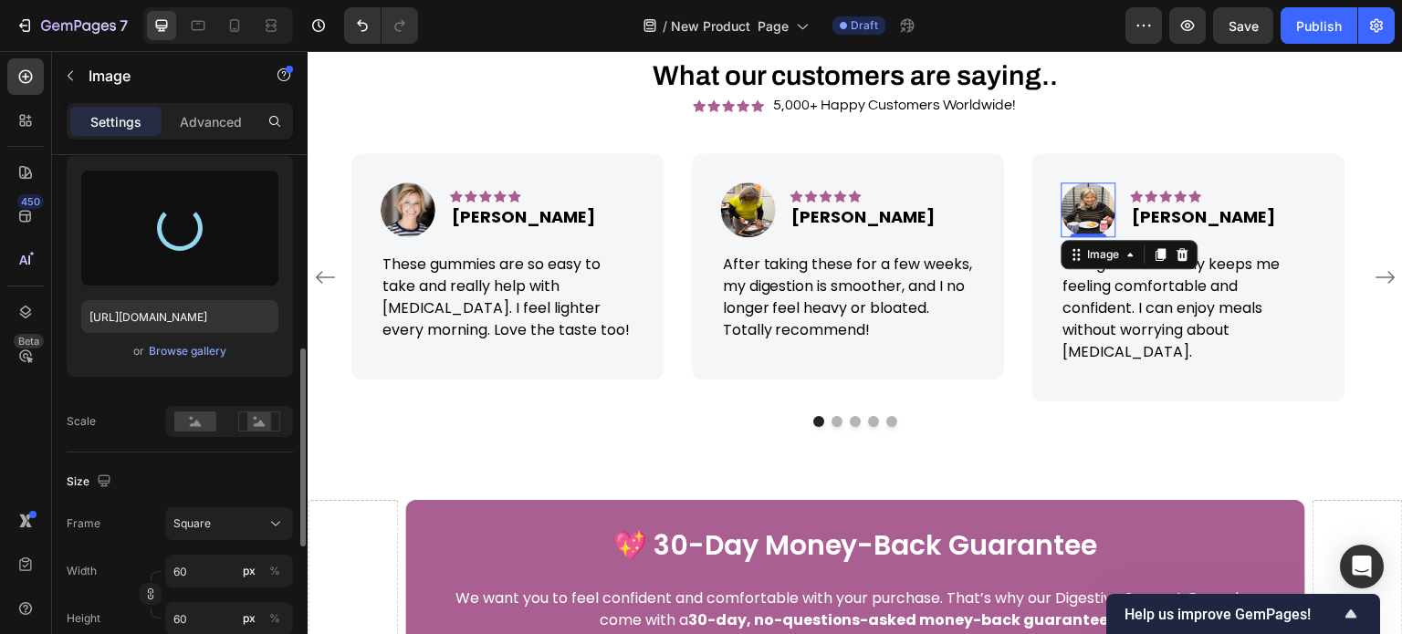
scroll to position [274, 0]
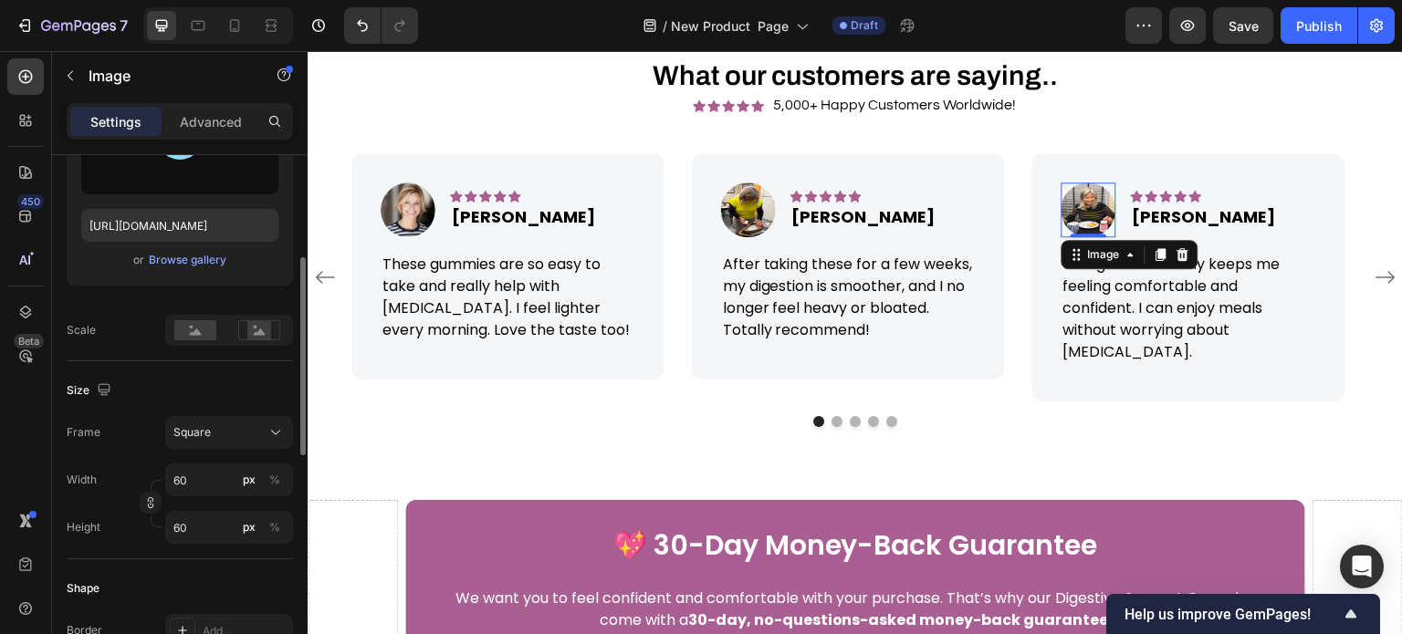
type input "https://cdn.shopify.com/s/files/1/0608/3267/7947/files/gempages_563060957085959…"
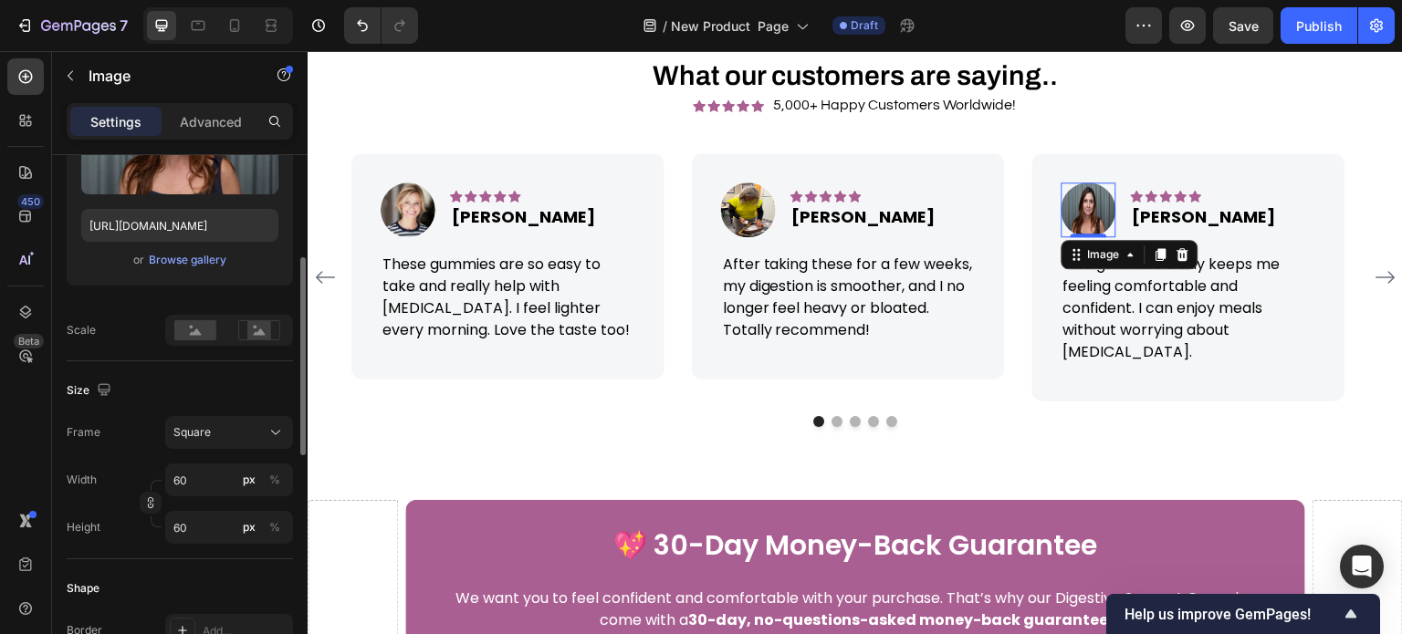
click at [186, 378] on div "Size" at bounding box center [180, 390] width 226 height 29
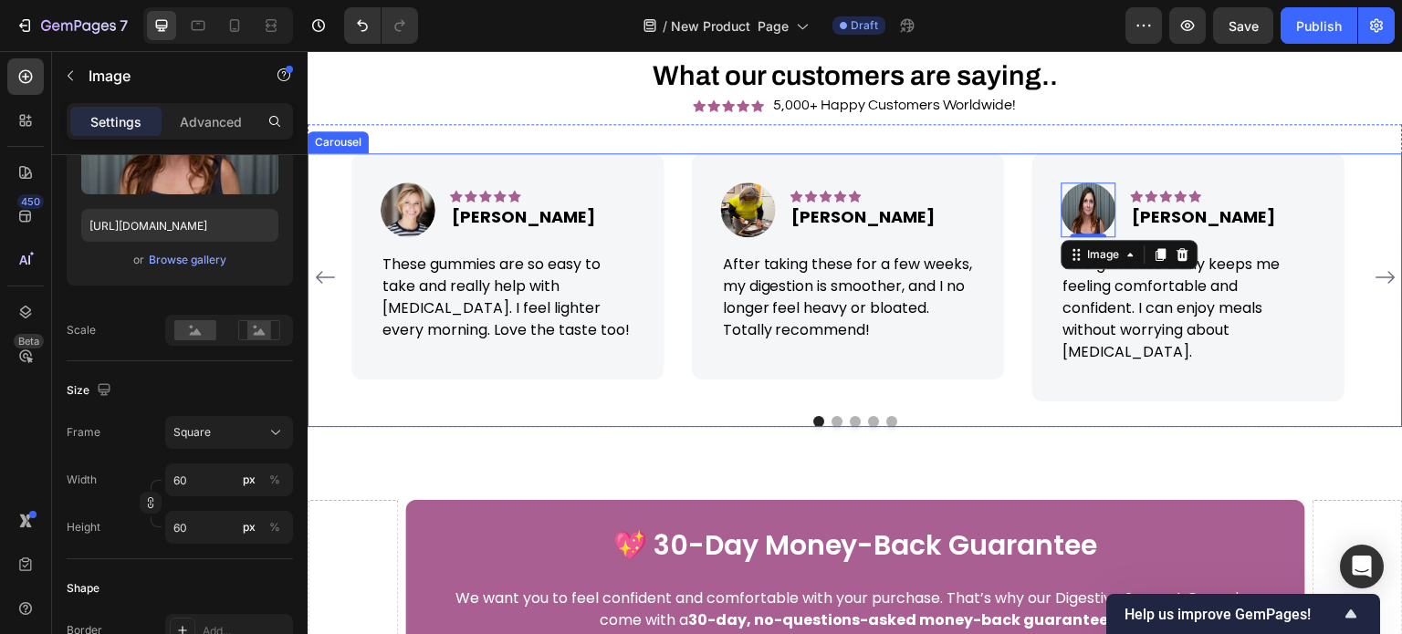
click at [1376, 267] on icon "Carousel Next Arrow" at bounding box center [1386, 278] width 22 height 22
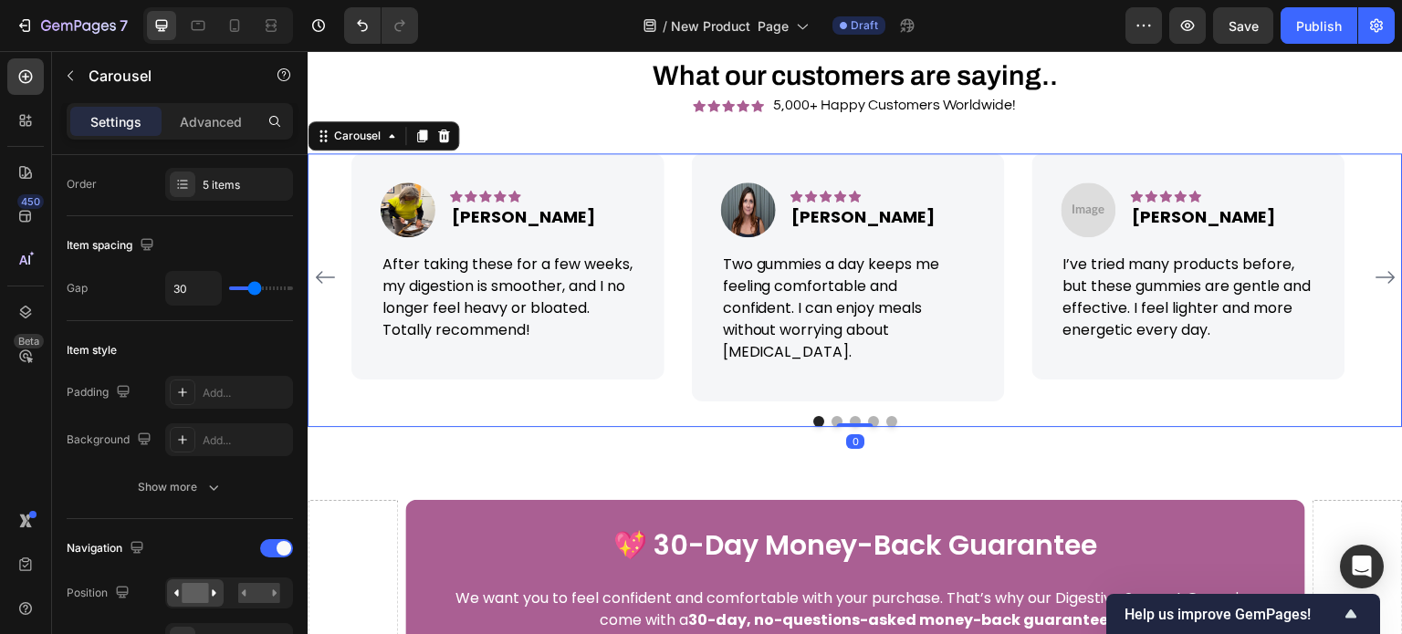
scroll to position [0, 0]
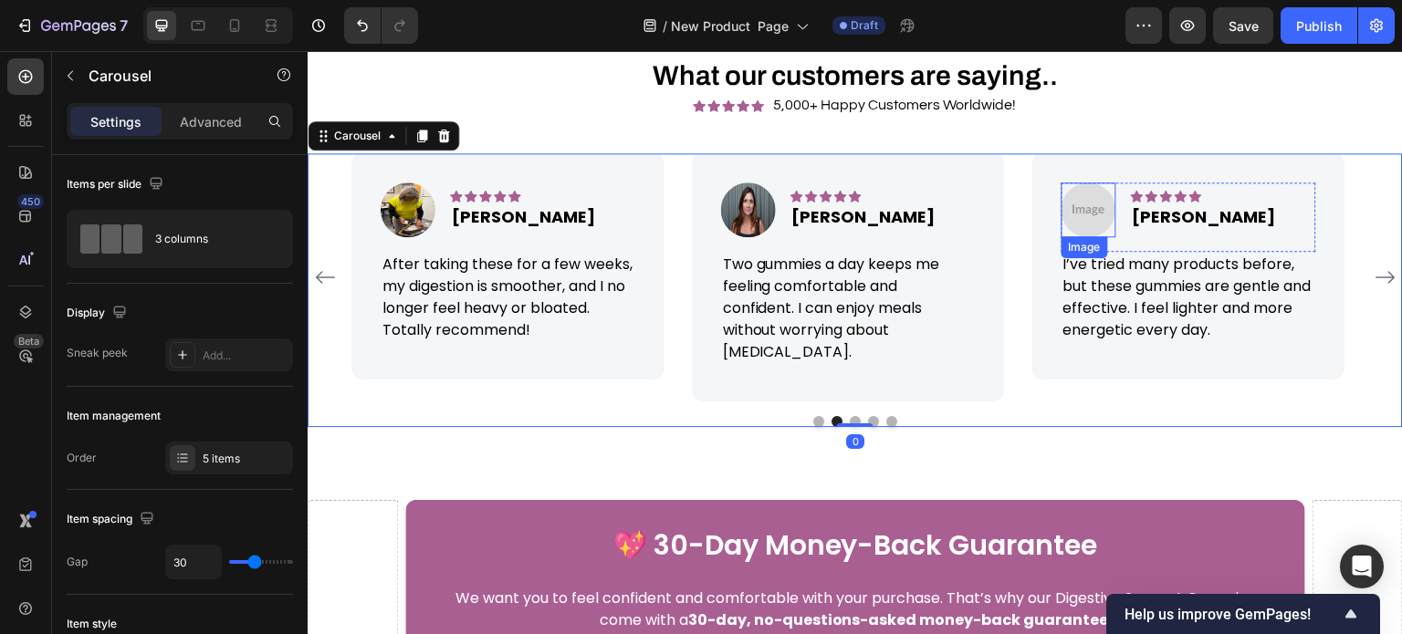
click at [1097, 209] on img at bounding box center [1089, 210] width 55 height 55
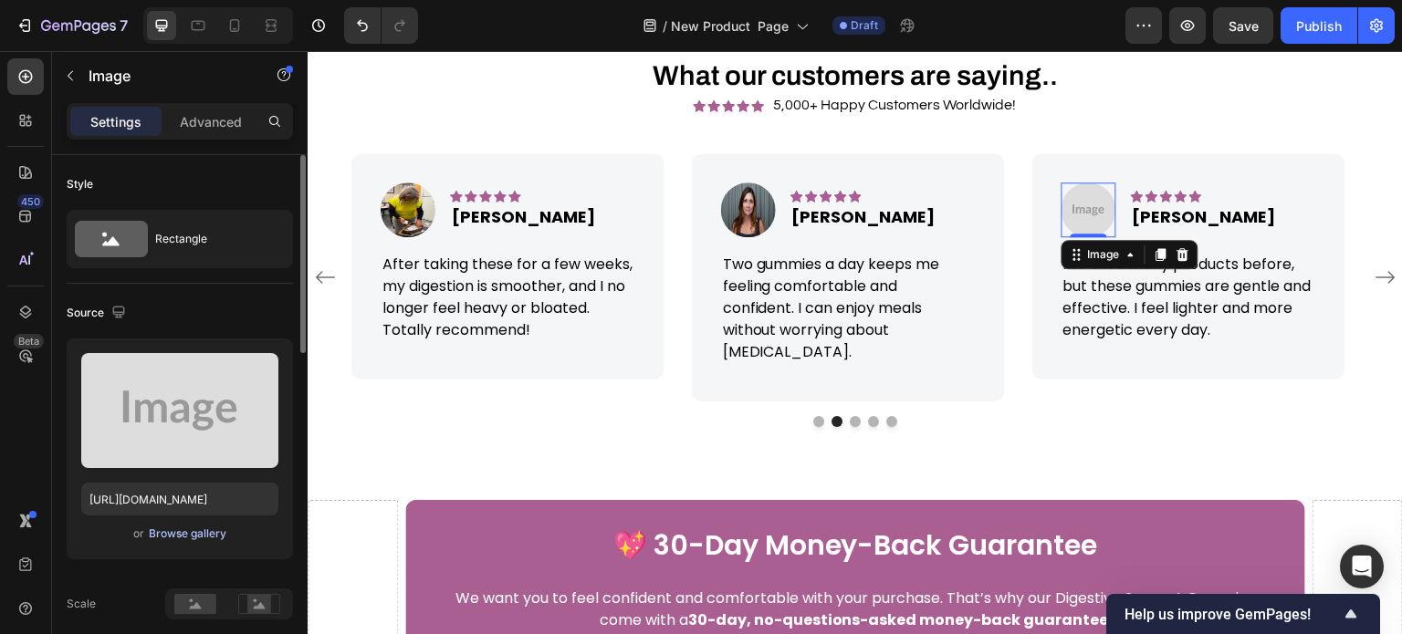
click at [214, 532] on div "Browse gallery" at bounding box center [188, 534] width 78 height 16
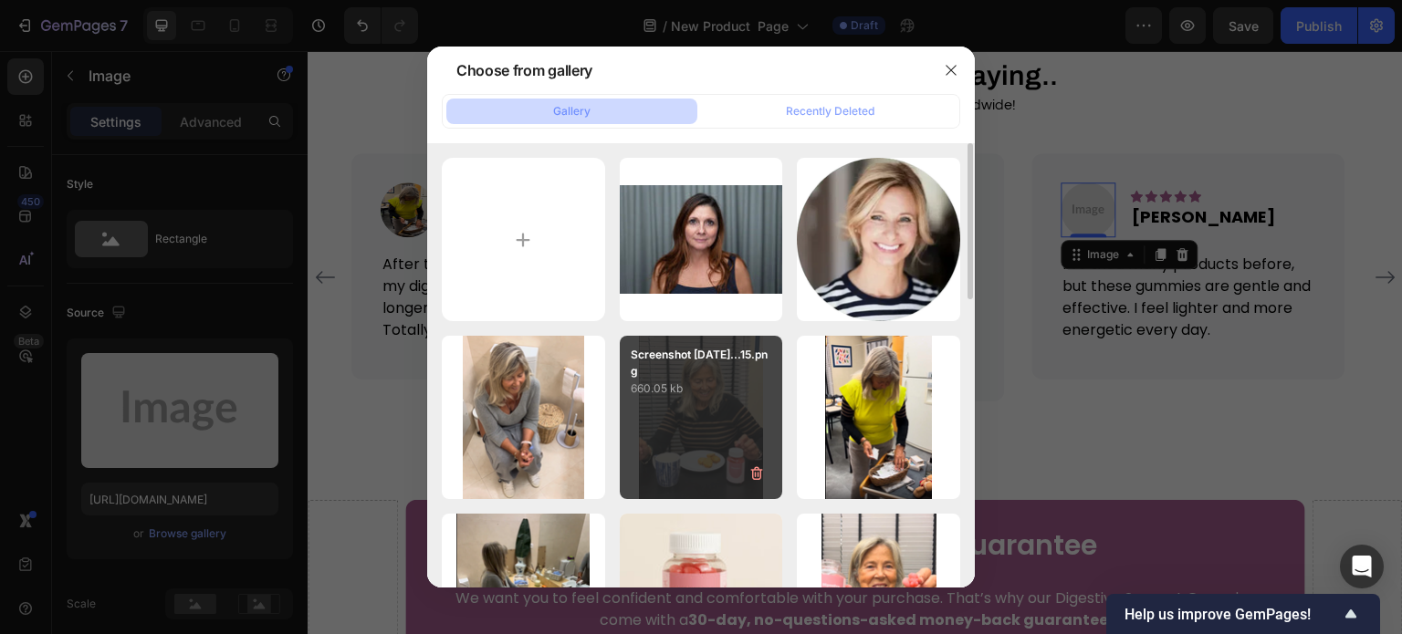
click at [706, 412] on div "Screenshot 2025-09-26...15.png 660.05 kb" at bounding box center [701, 417] width 163 height 163
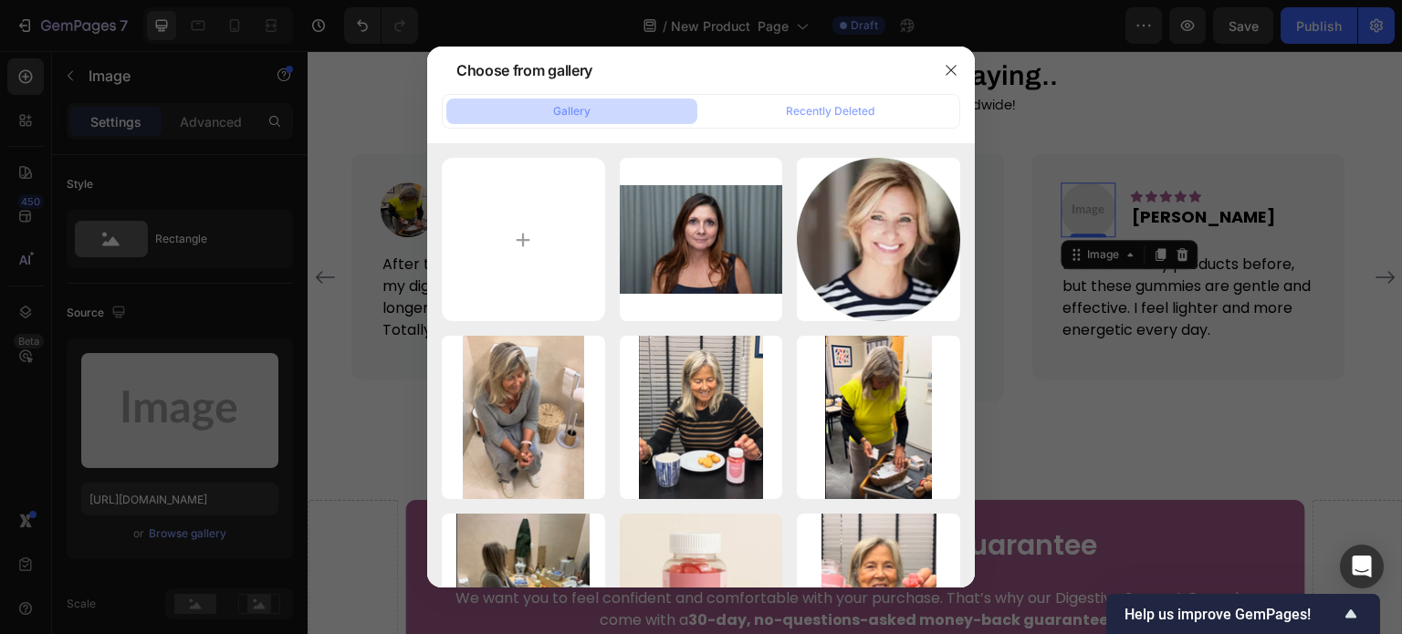
type input "[URL][DOMAIN_NAME]"
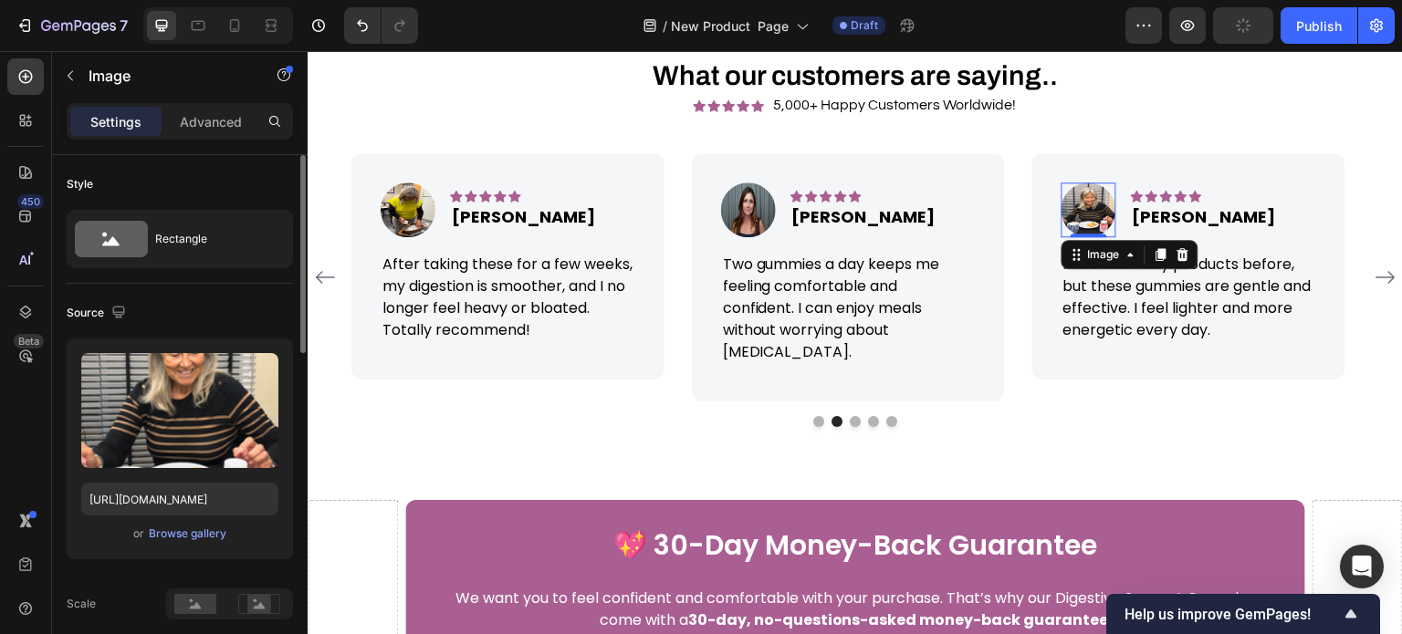
click at [248, 313] on div "Source" at bounding box center [180, 312] width 226 height 29
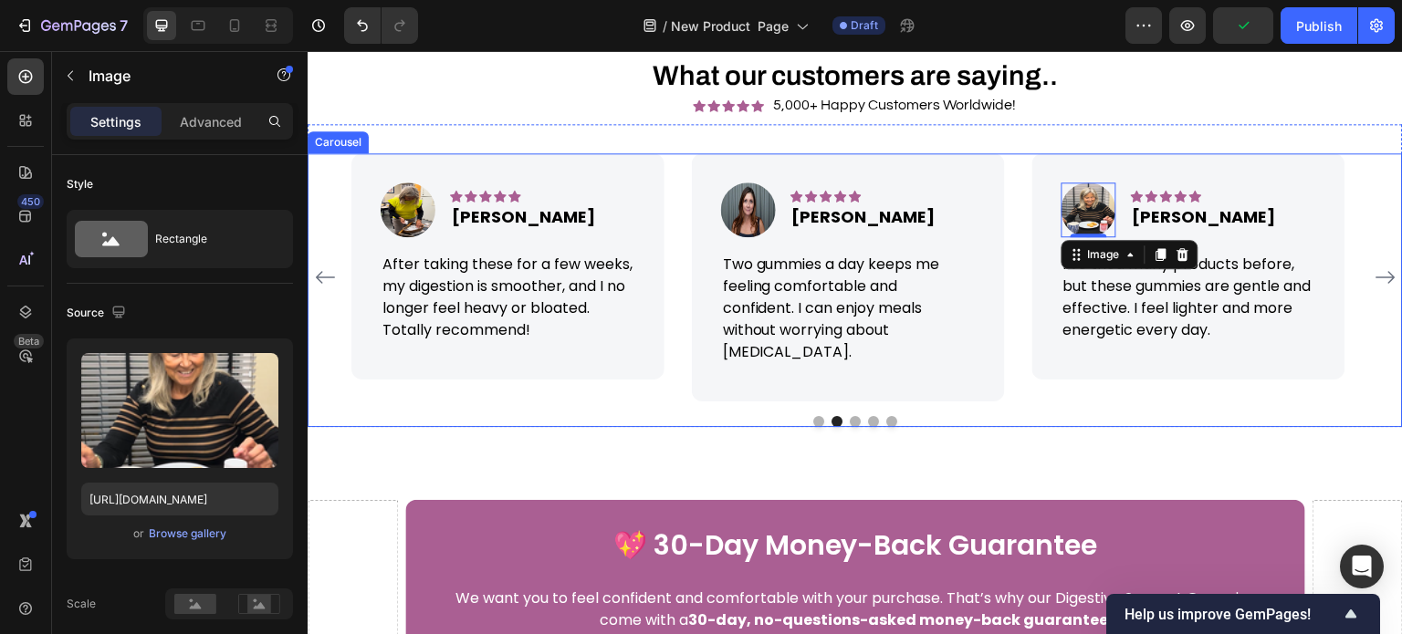
click at [1375, 267] on icon "Carousel Next Arrow" at bounding box center [1386, 278] width 22 height 22
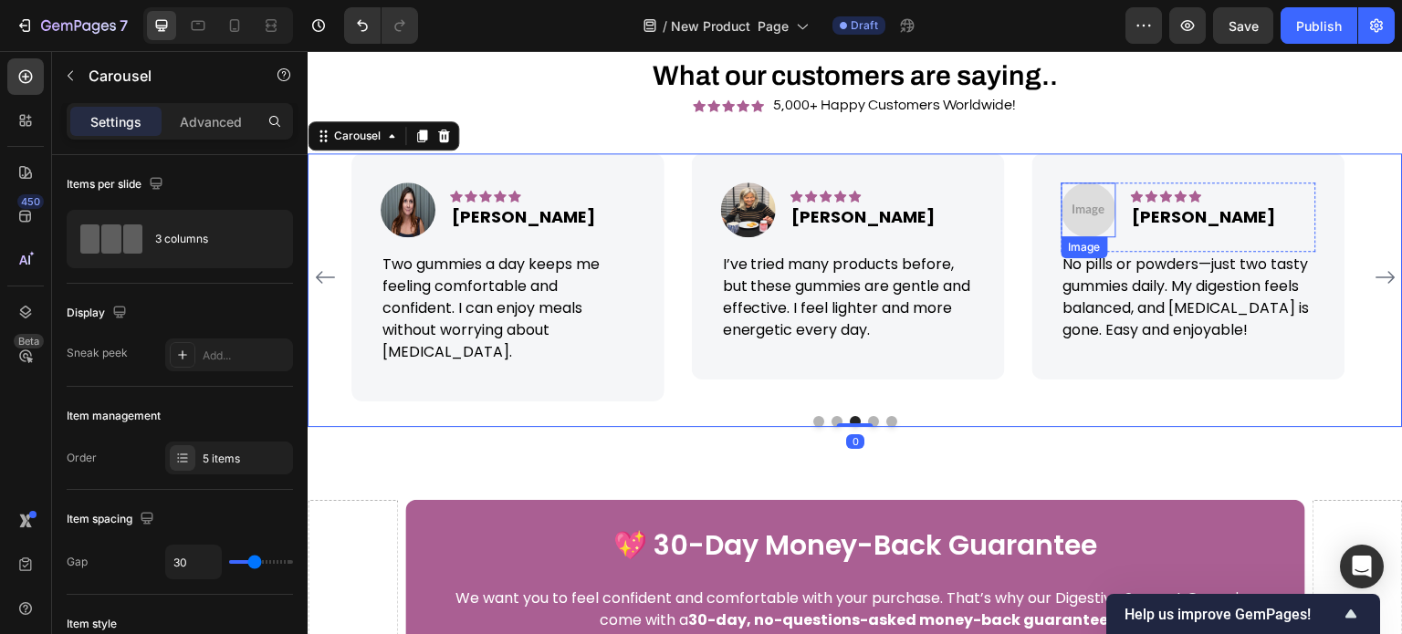
click at [1093, 218] on img at bounding box center [1089, 210] width 55 height 55
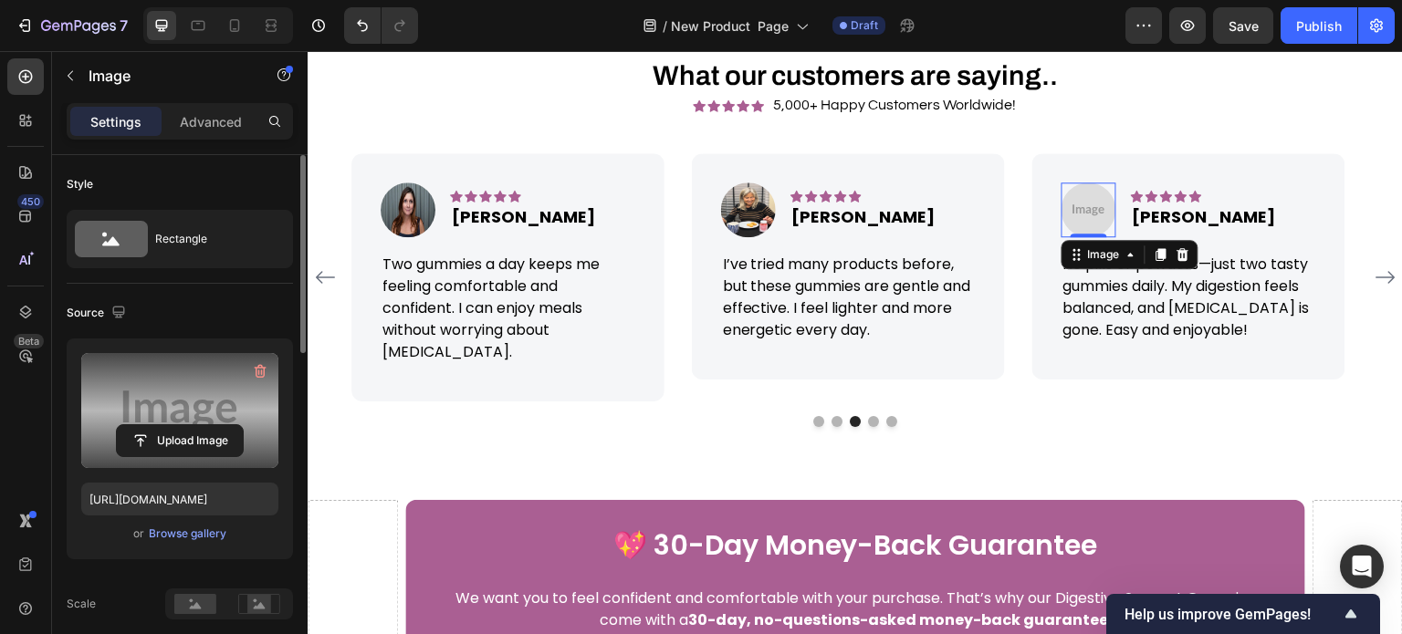
click at [212, 419] on label at bounding box center [179, 410] width 197 height 115
click at [212, 425] on input "file" at bounding box center [180, 440] width 126 height 31
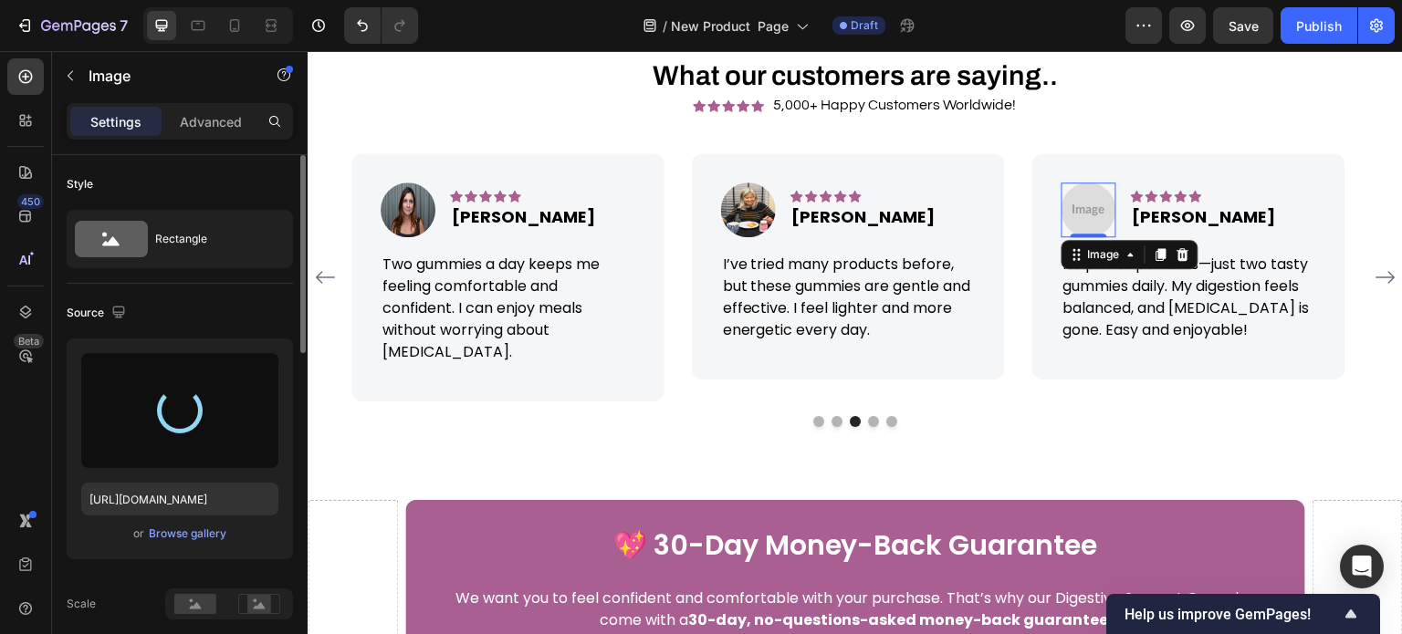
type input "https://cdn.shopify.com/s/files/1/0608/3267/7947/files/gempages_563060957085959…"
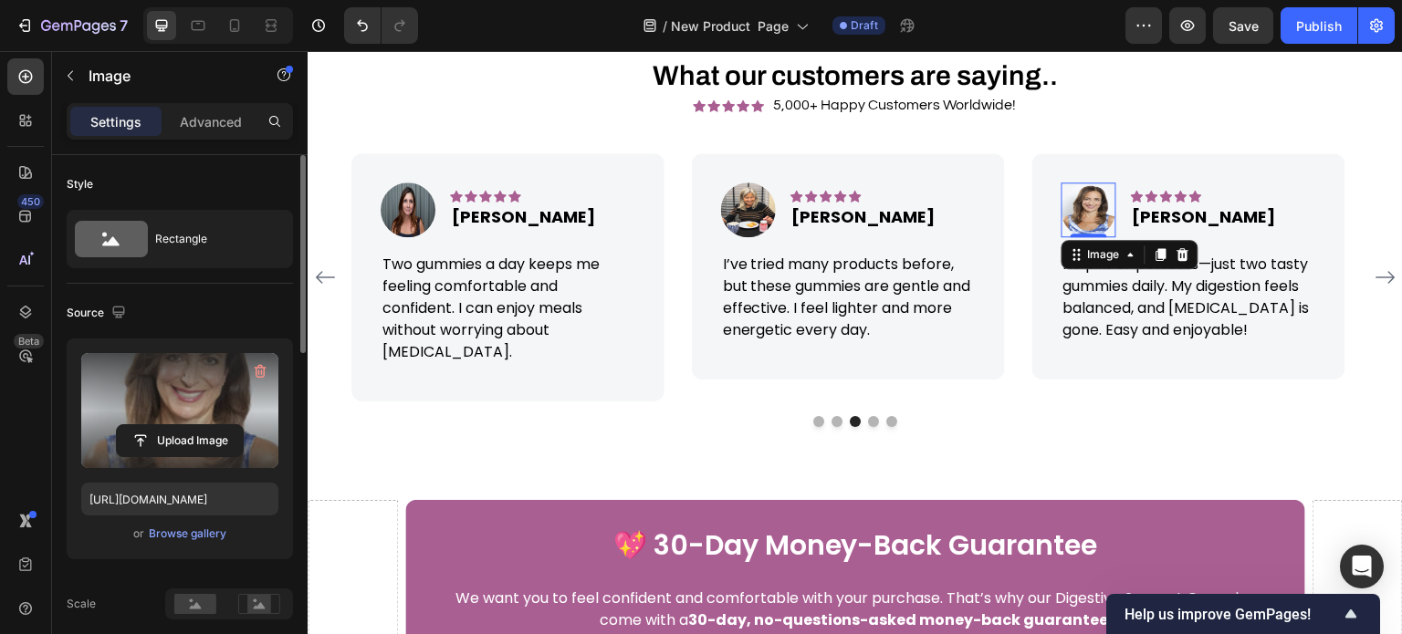
click at [213, 317] on div "Source" at bounding box center [180, 312] width 226 height 29
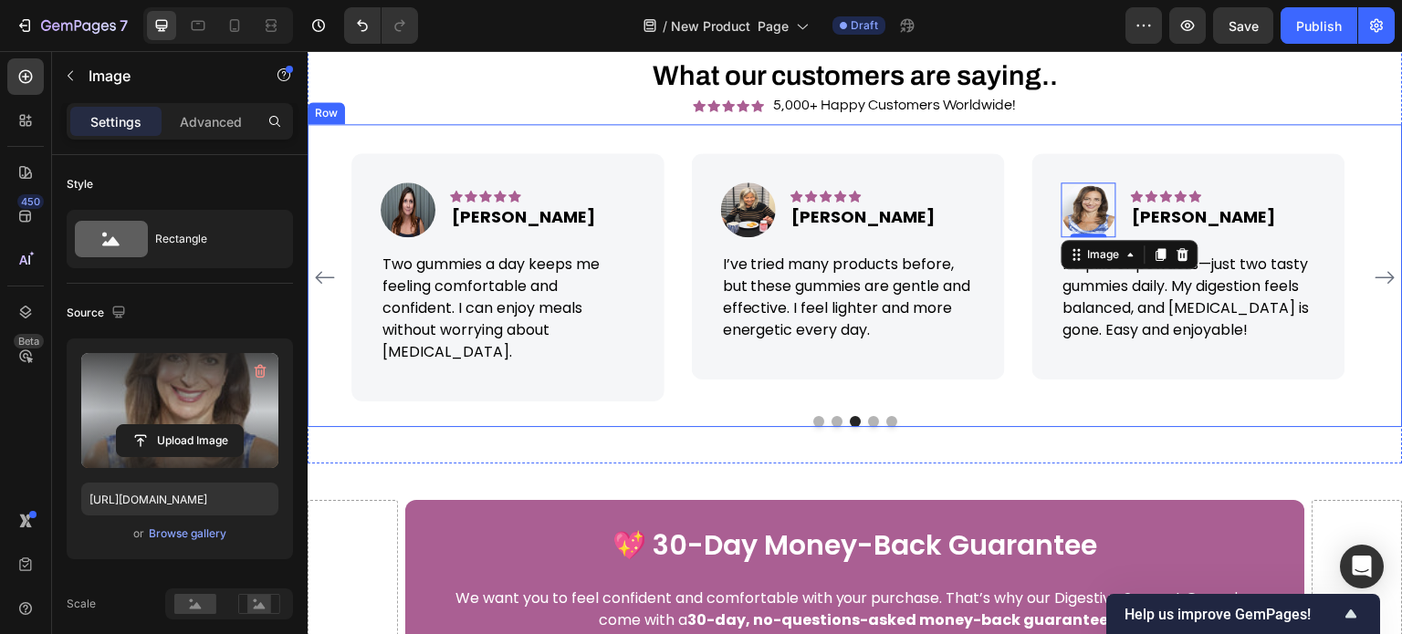
click at [1107, 143] on div "Image Icon Icon Icon Icon Icon Icon List Hoz Linda Text block Row These gummies…" at bounding box center [855, 275] width 1095 height 303
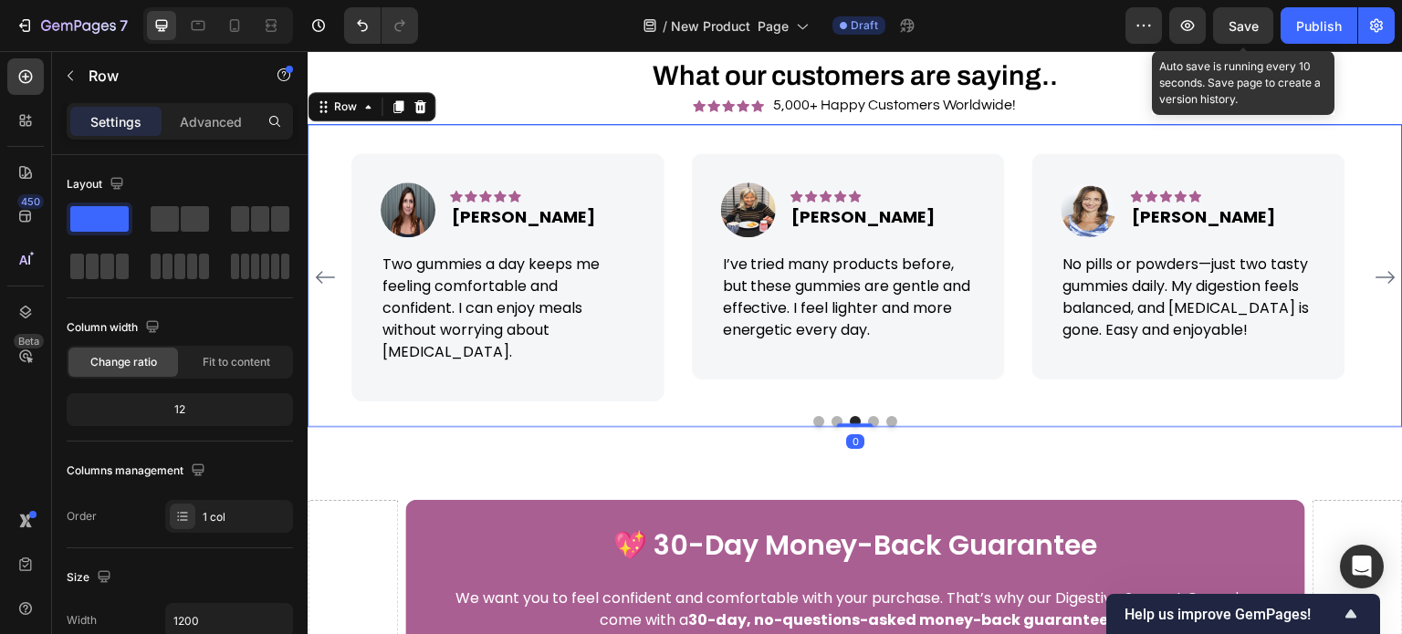
click at [1242, 34] on div "Save" at bounding box center [1244, 25] width 30 height 19
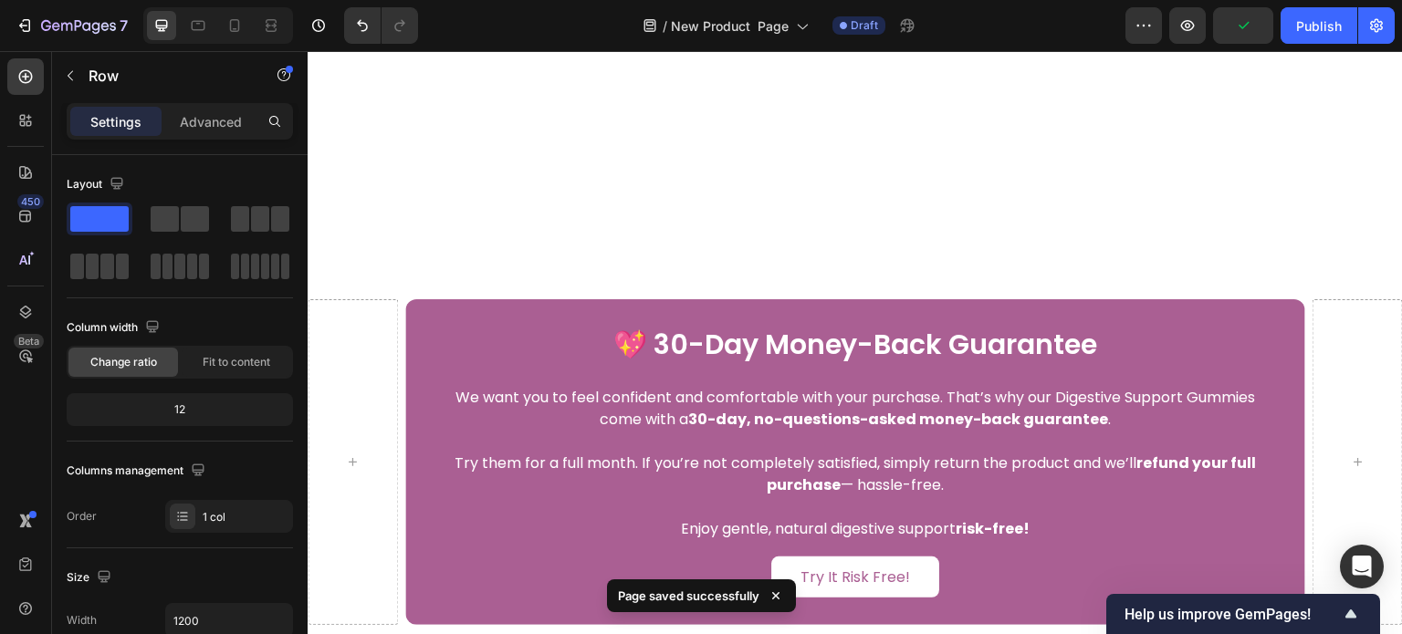
scroll to position [7667, 0]
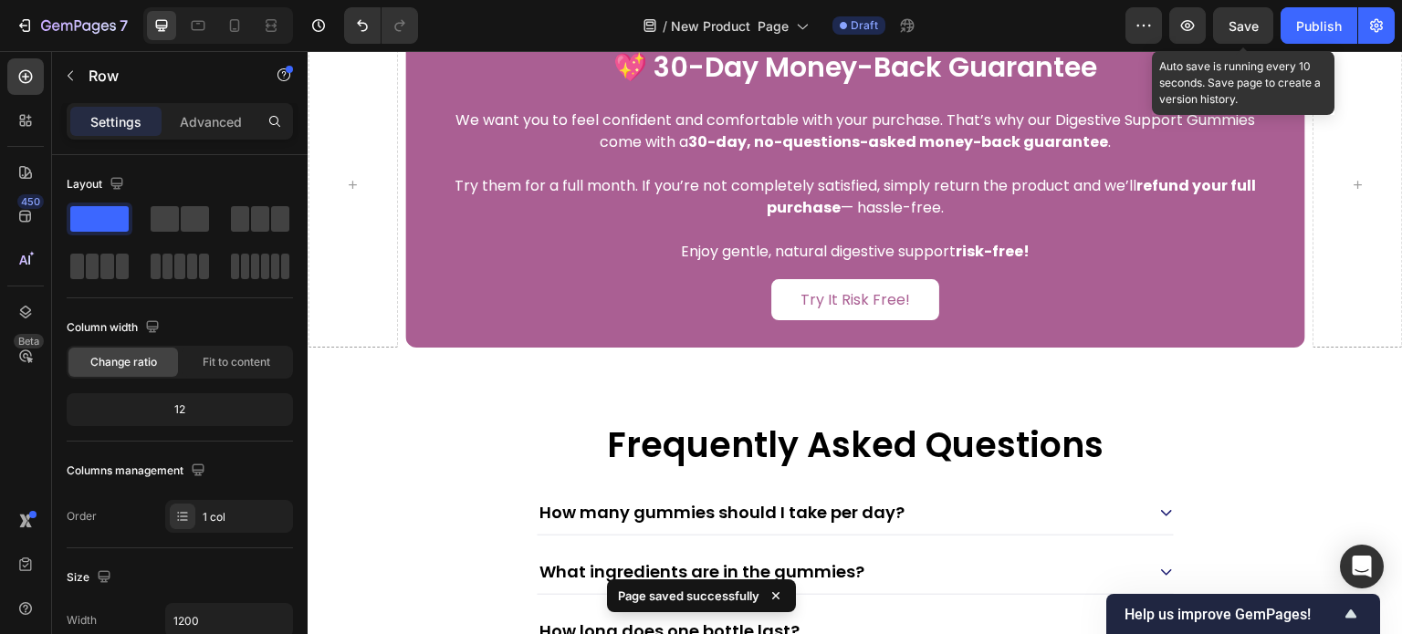
click at [1249, 16] on div "Save" at bounding box center [1244, 25] width 30 height 19
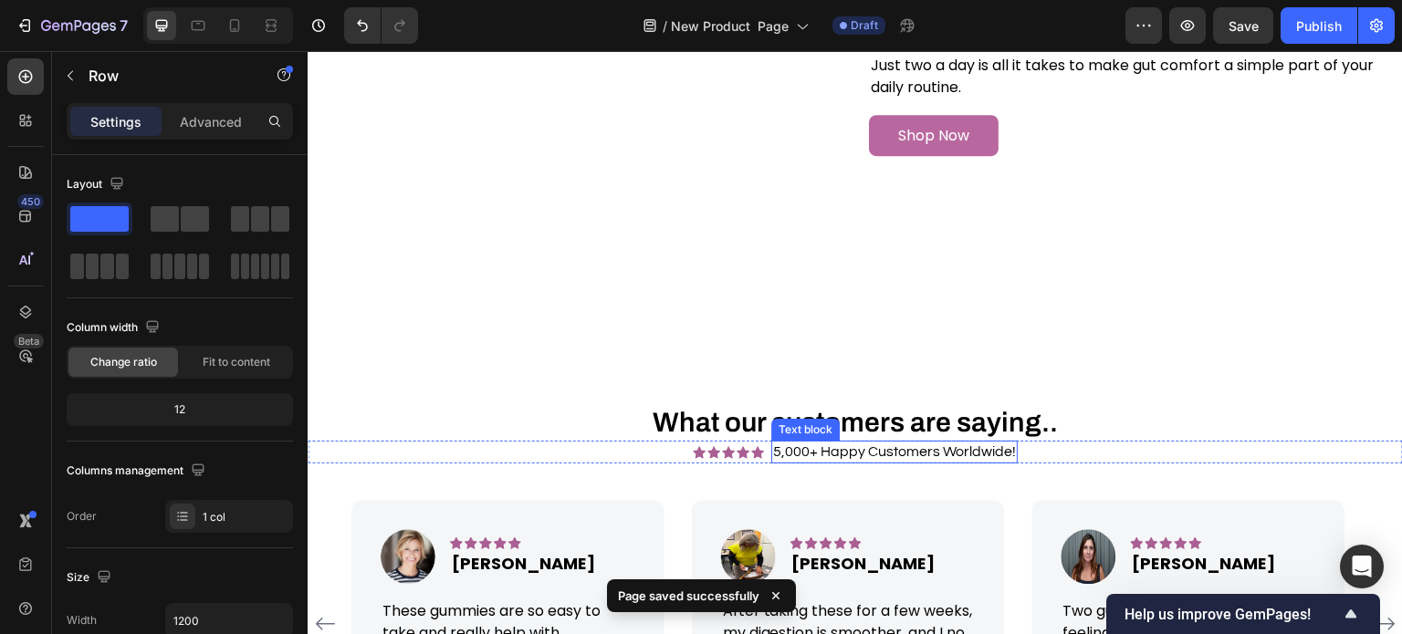
scroll to position [6754, 0]
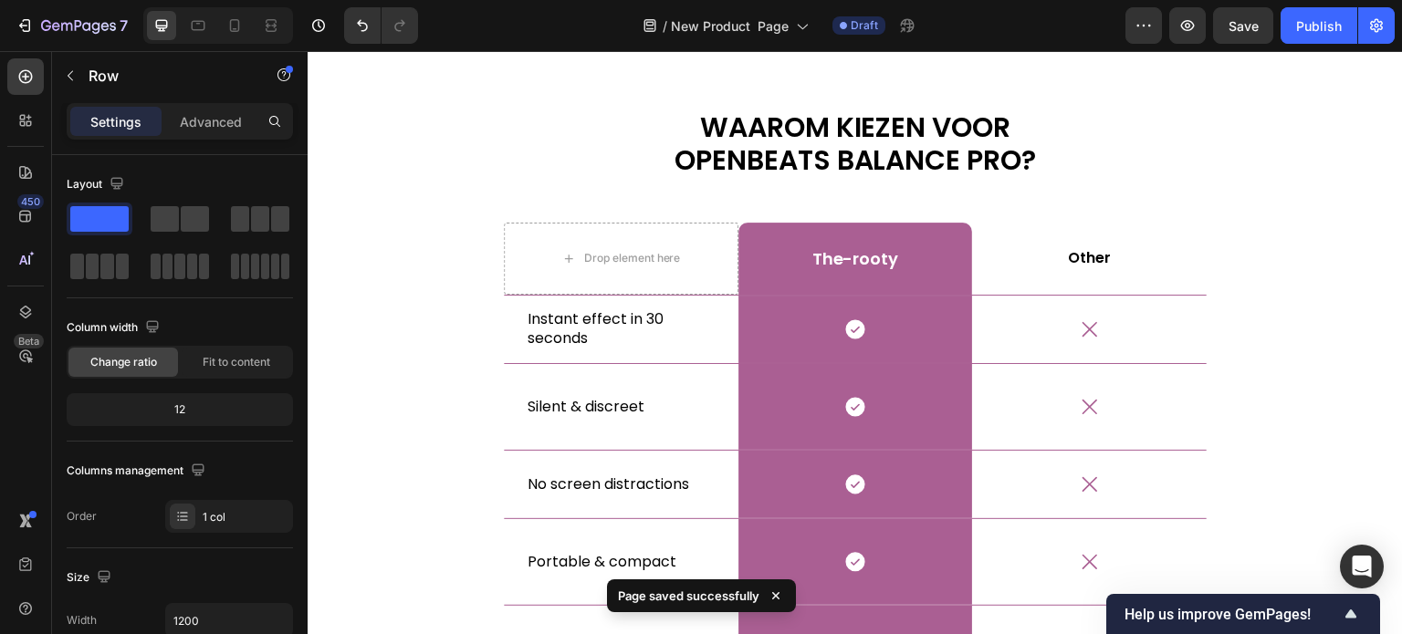
scroll to position [5385, 0]
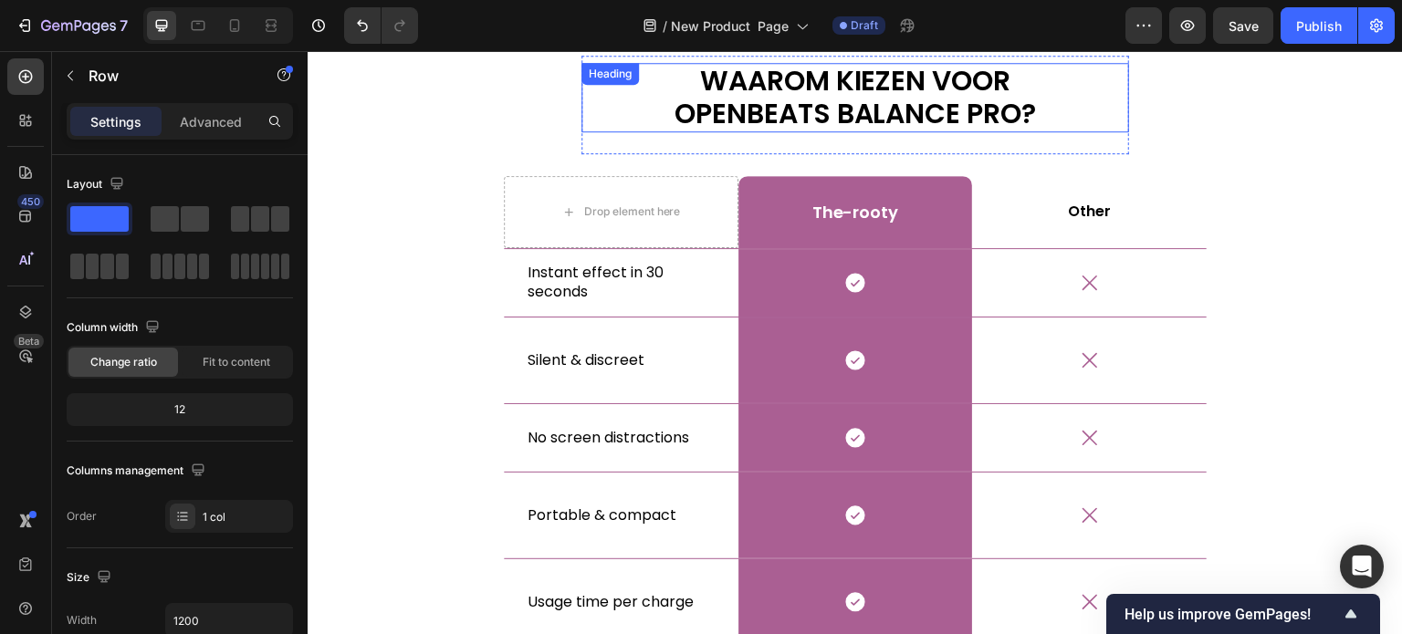
click at [742, 73] on h2 "Waarom kiezen voor OpenBeats Balance Pro?" at bounding box center [855, 97] width 548 height 69
click at [790, 89] on h2 "Waarom kiezen voor OpenBeats Balance Pro?" at bounding box center [855, 97] width 548 height 69
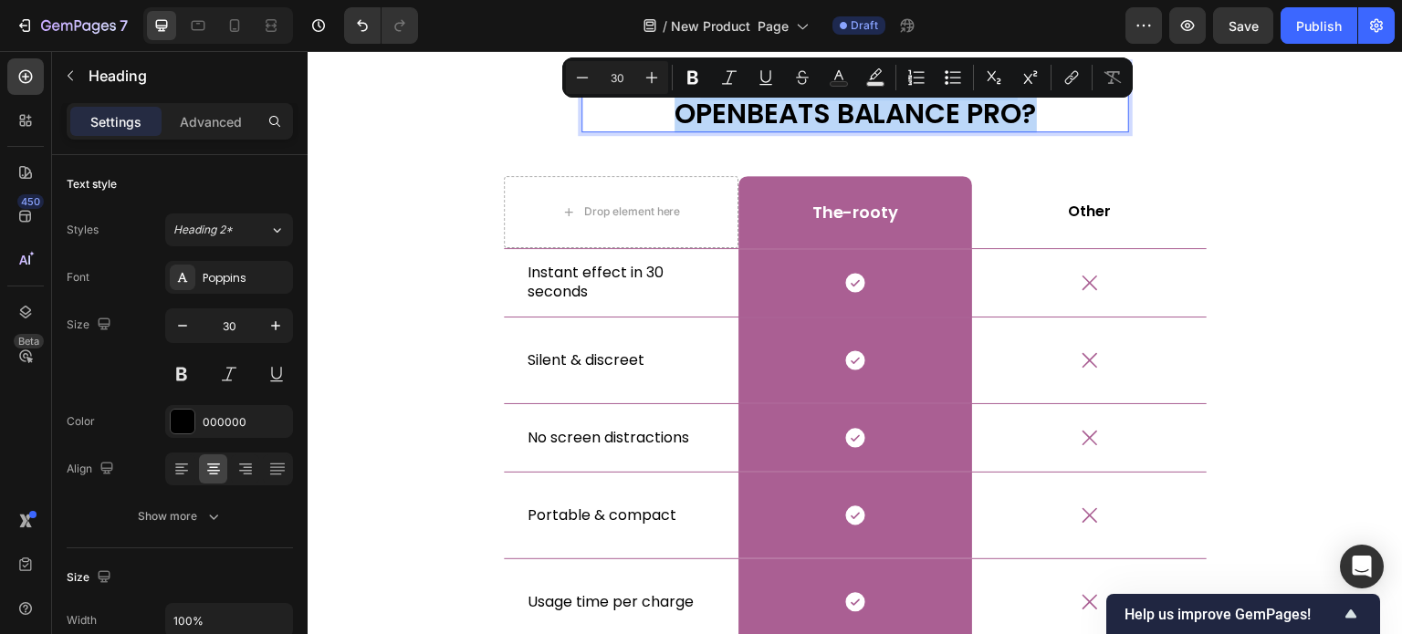
copy p "Waarom kiezen voor OpenBeats Balance Pro?"
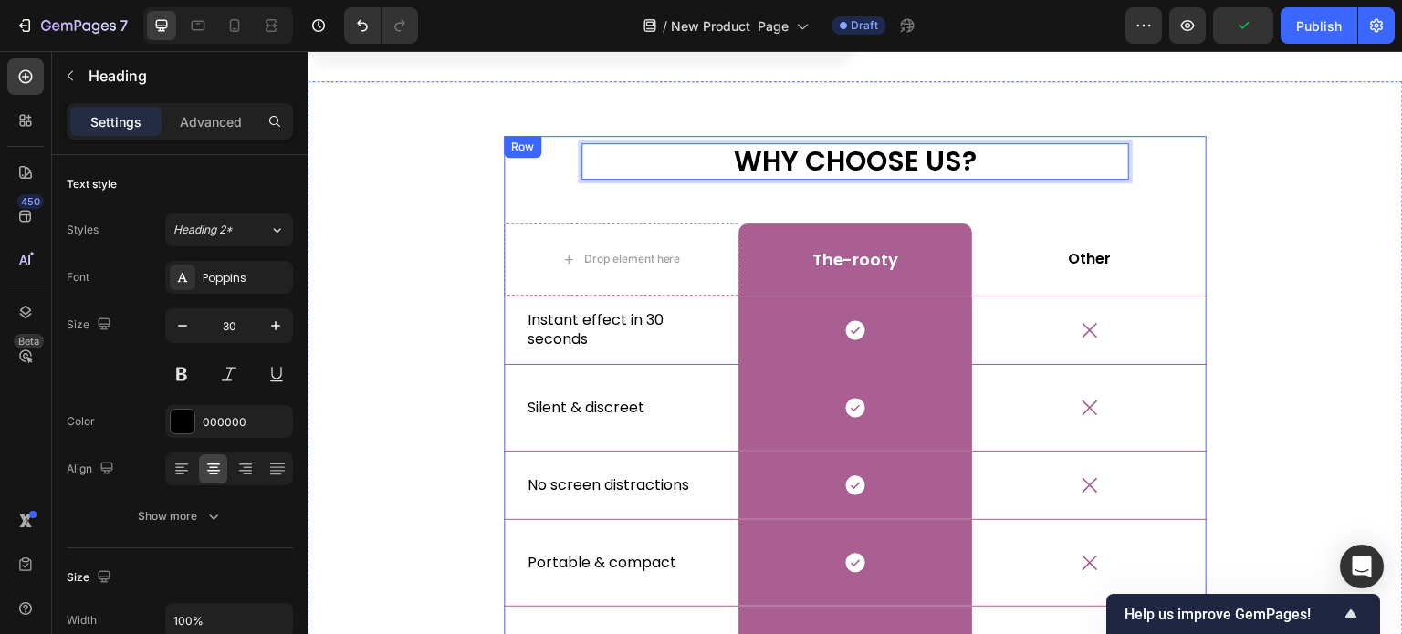
scroll to position [5286, 0]
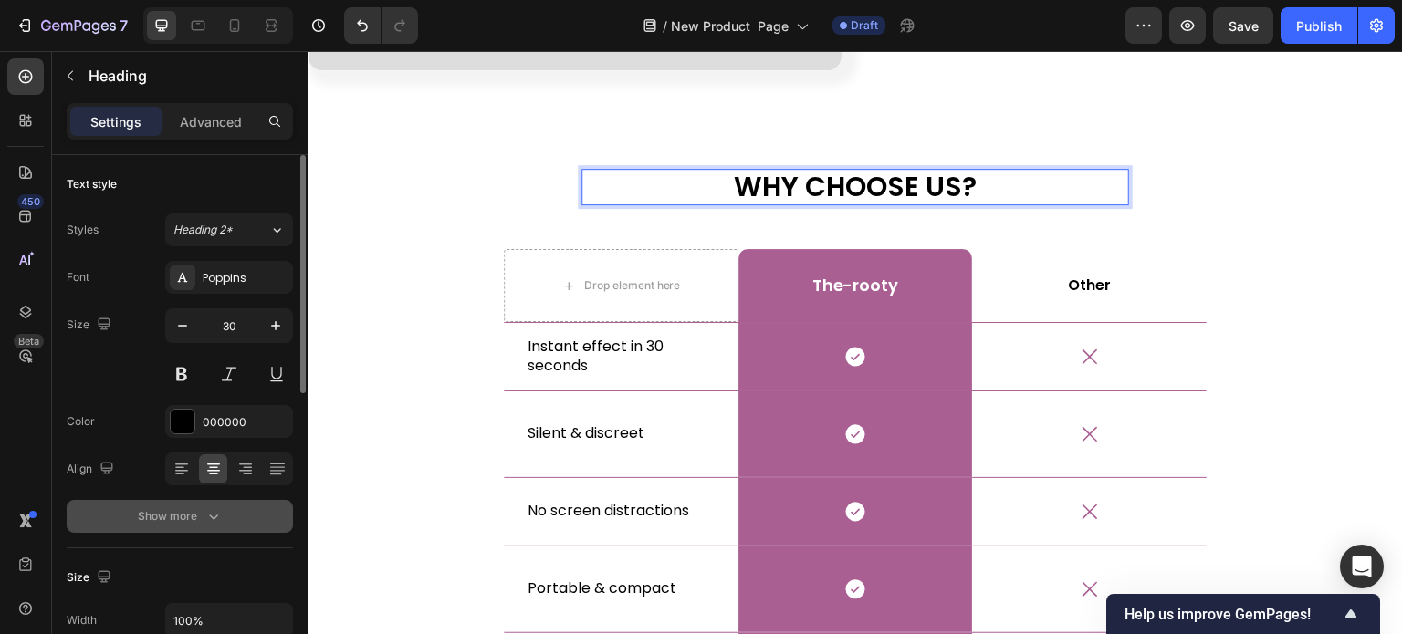
click at [225, 500] on button "Show more" at bounding box center [180, 516] width 226 height 33
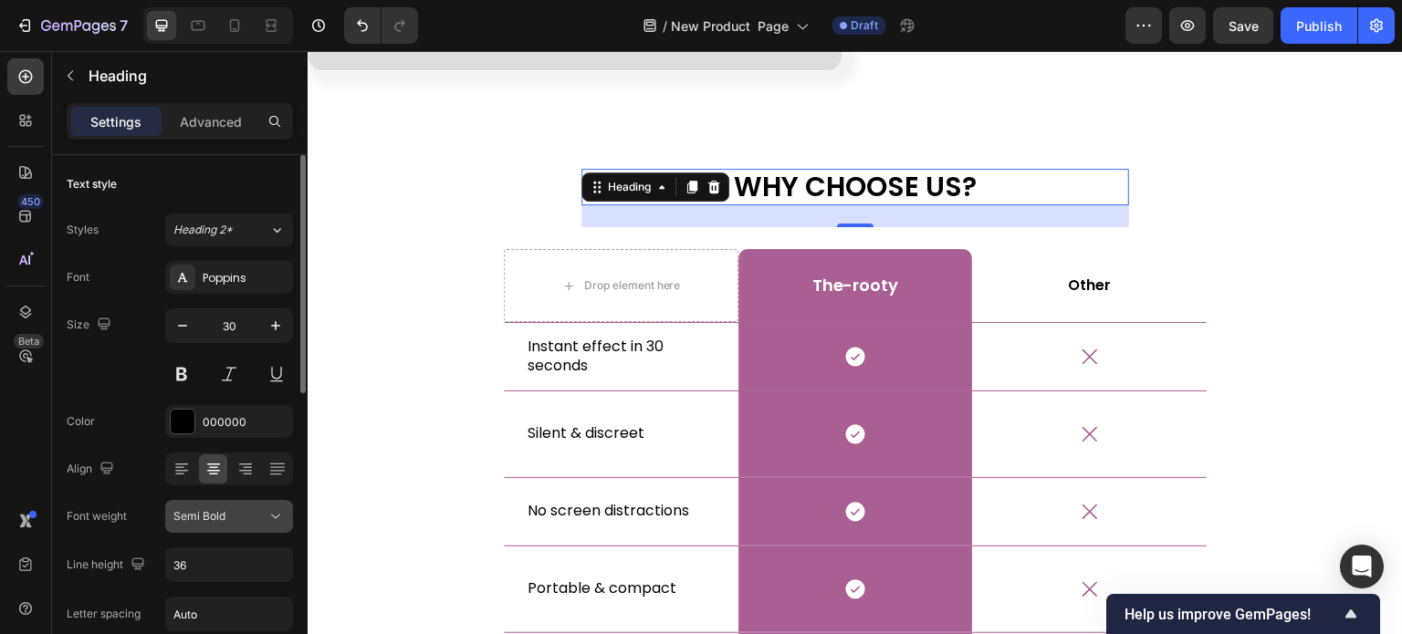
scroll to position [183, 0]
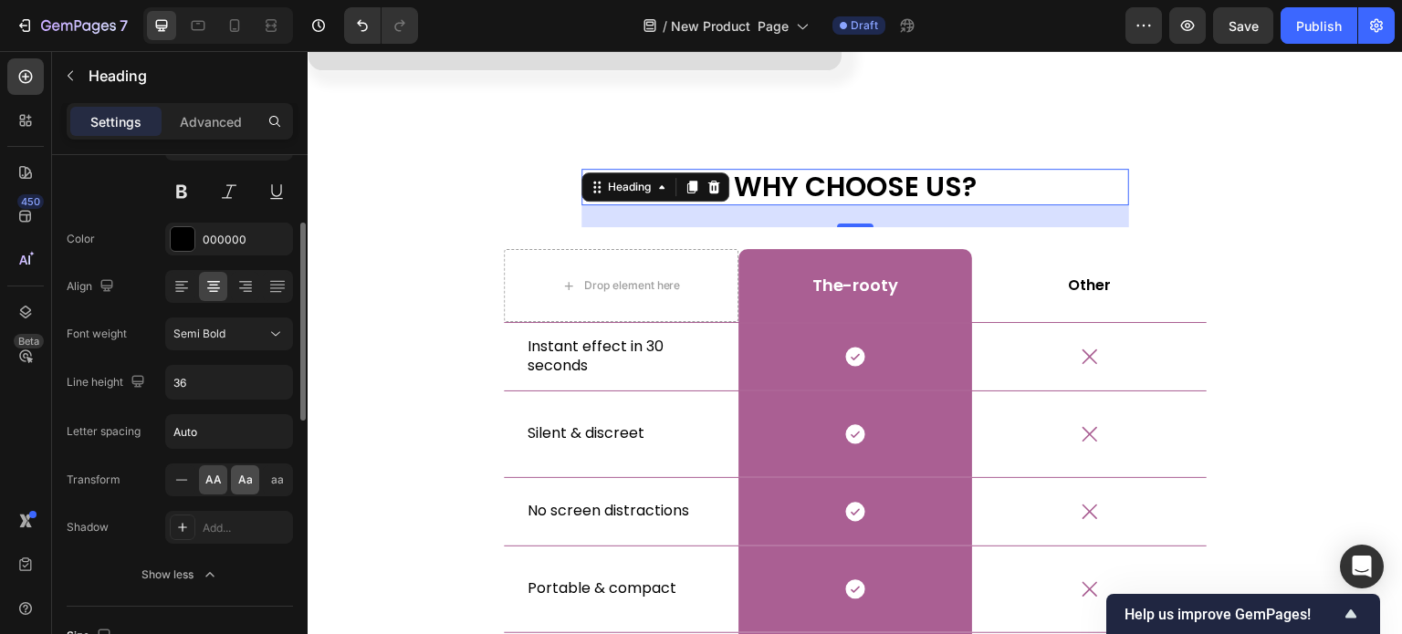
click at [241, 475] on span "Aa" at bounding box center [245, 480] width 15 height 16
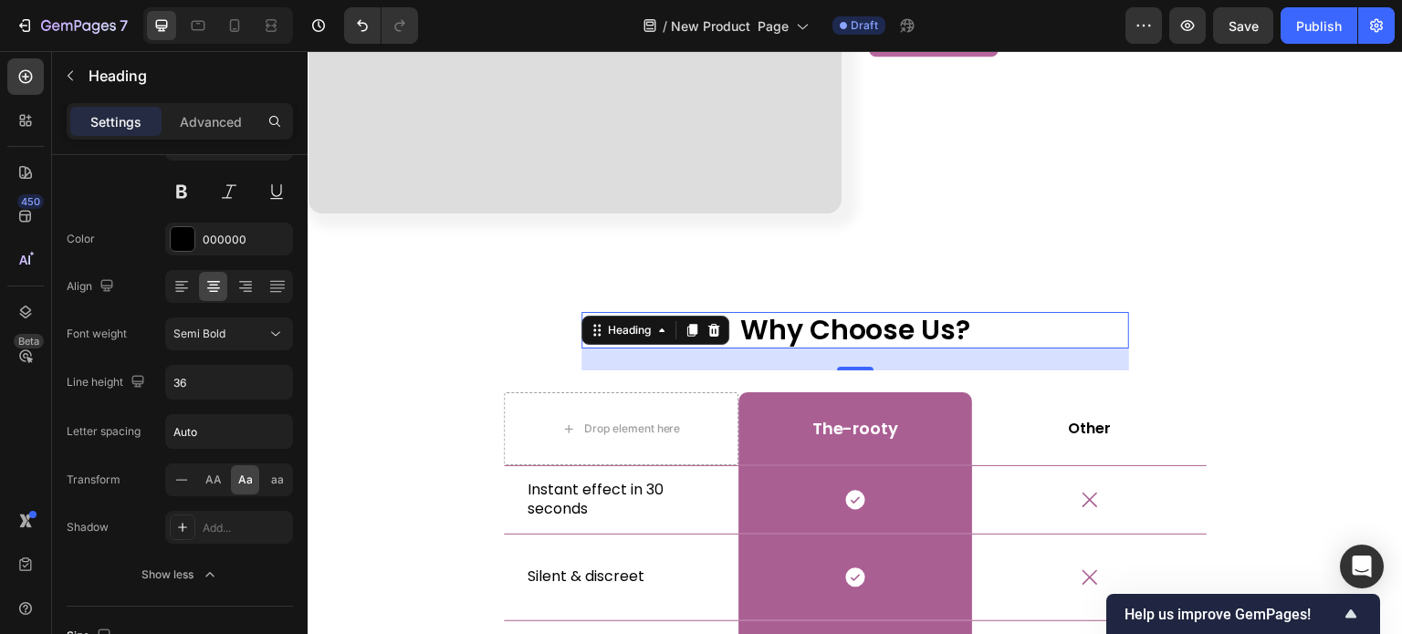
scroll to position [5103, 0]
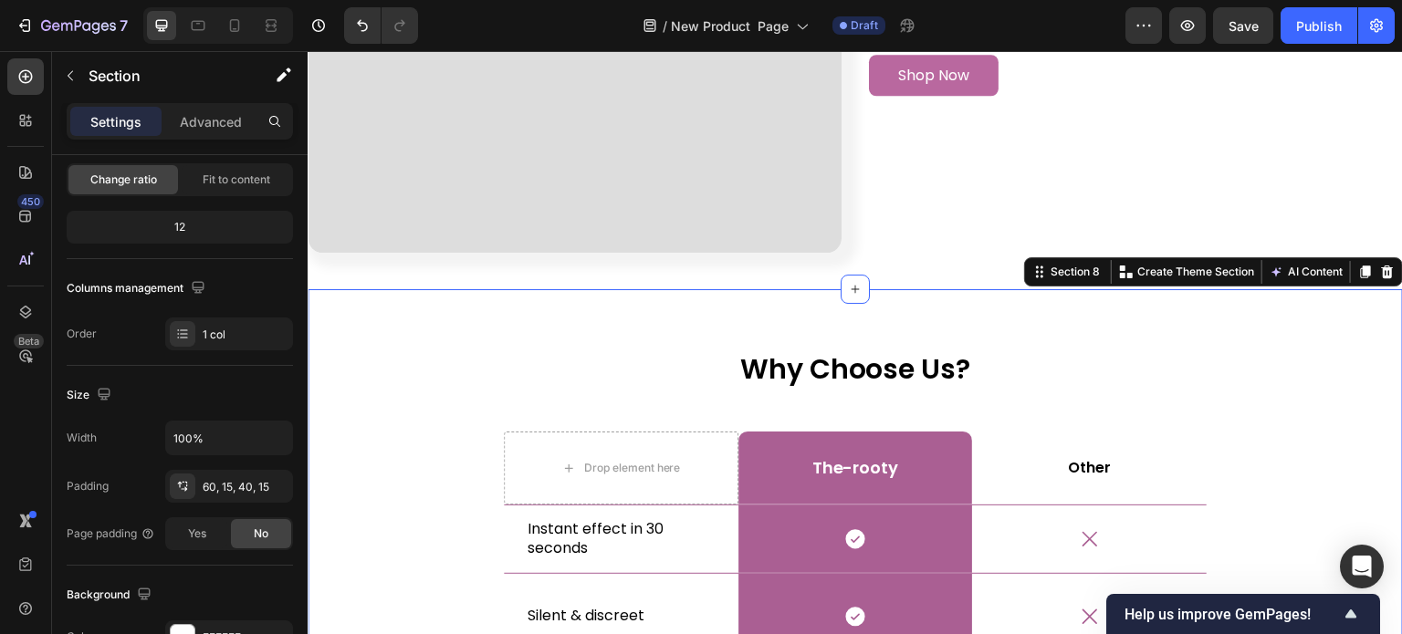
scroll to position [0, 0]
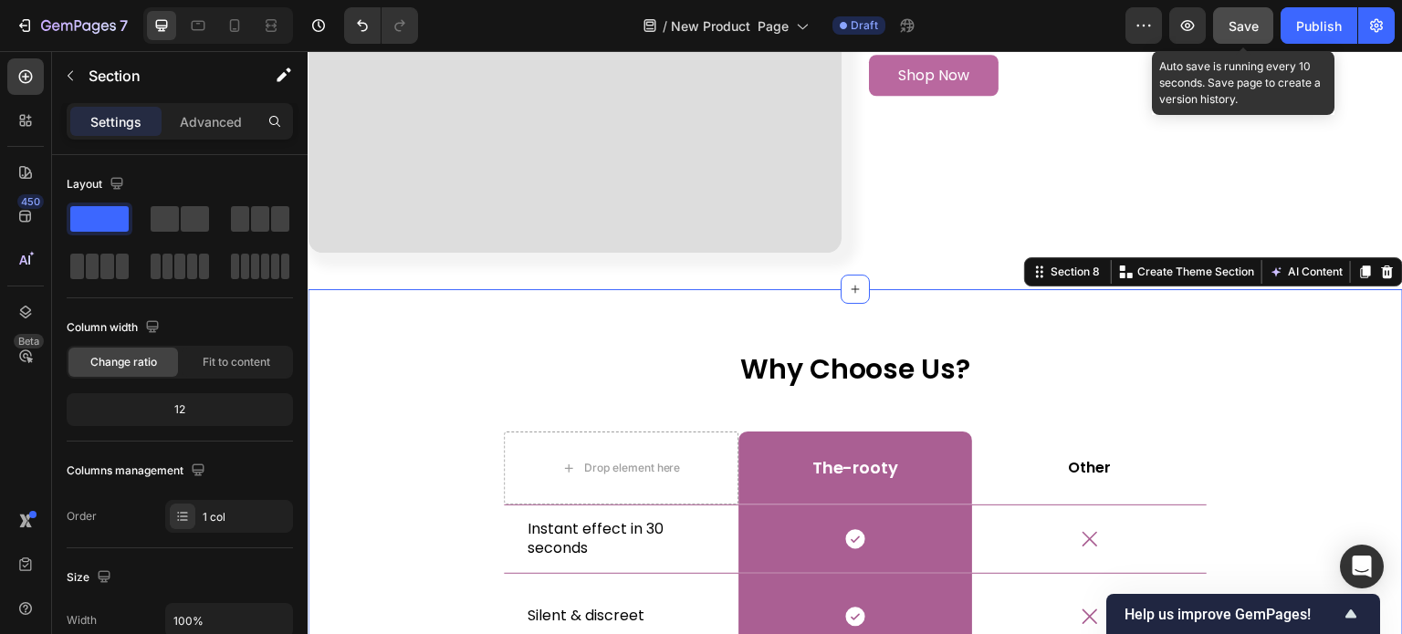
drag, startPoint x: 1253, startPoint y: 28, endPoint x: 617, endPoint y: 125, distance: 643.5
click at [1253, 28] on span "Save" at bounding box center [1244, 26] width 30 height 16
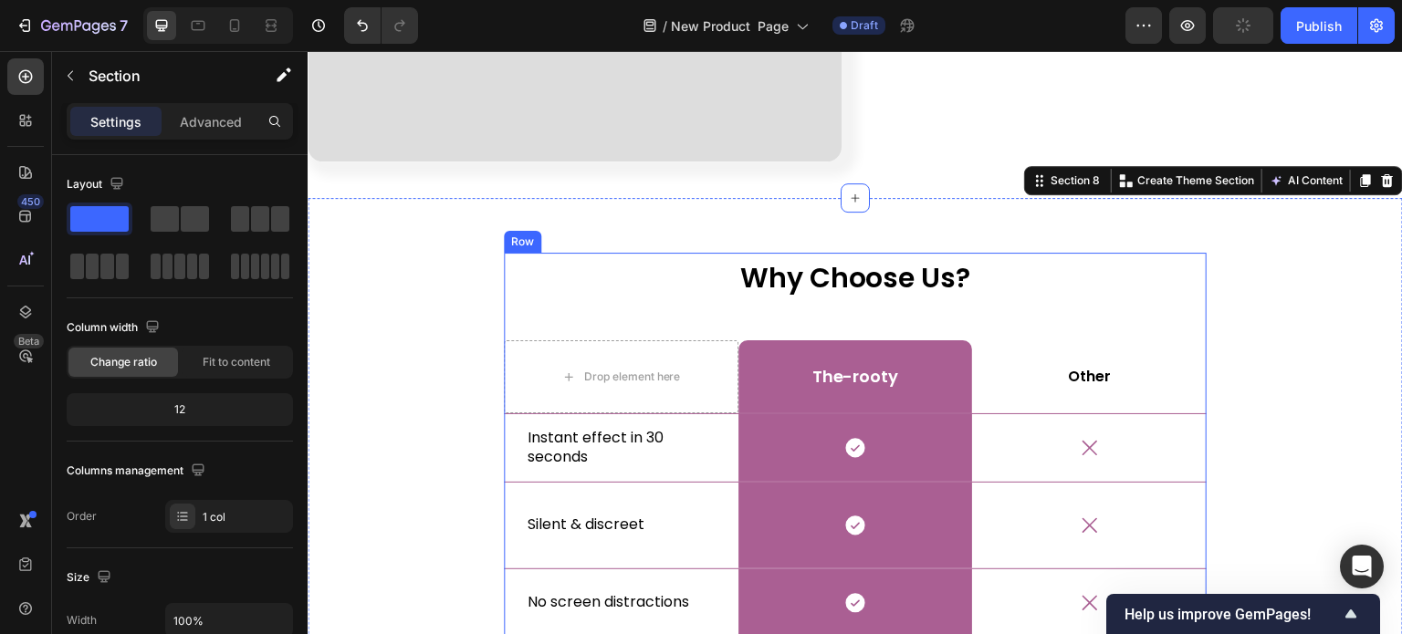
scroll to position [5286, 0]
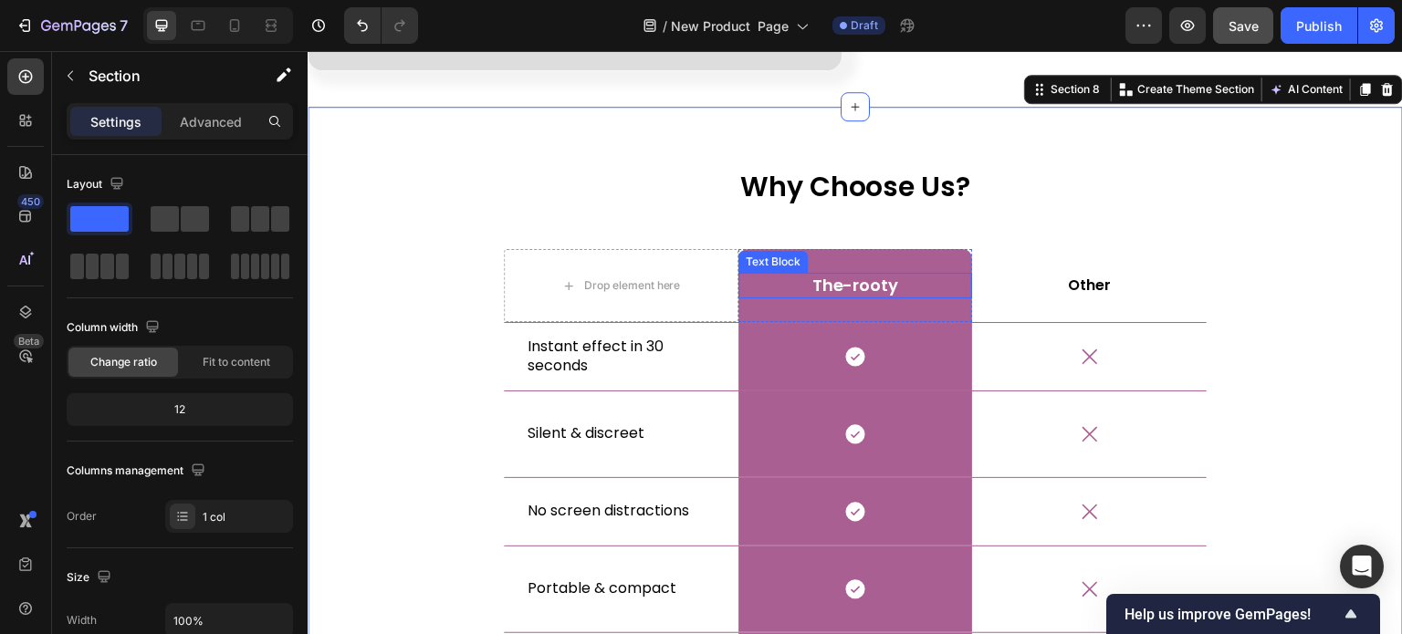
click at [853, 281] on p "The-rooty" at bounding box center [855, 285] width 231 height 21
click at [842, 277] on p "The-rooty" at bounding box center [855, 285] width 231 height 21
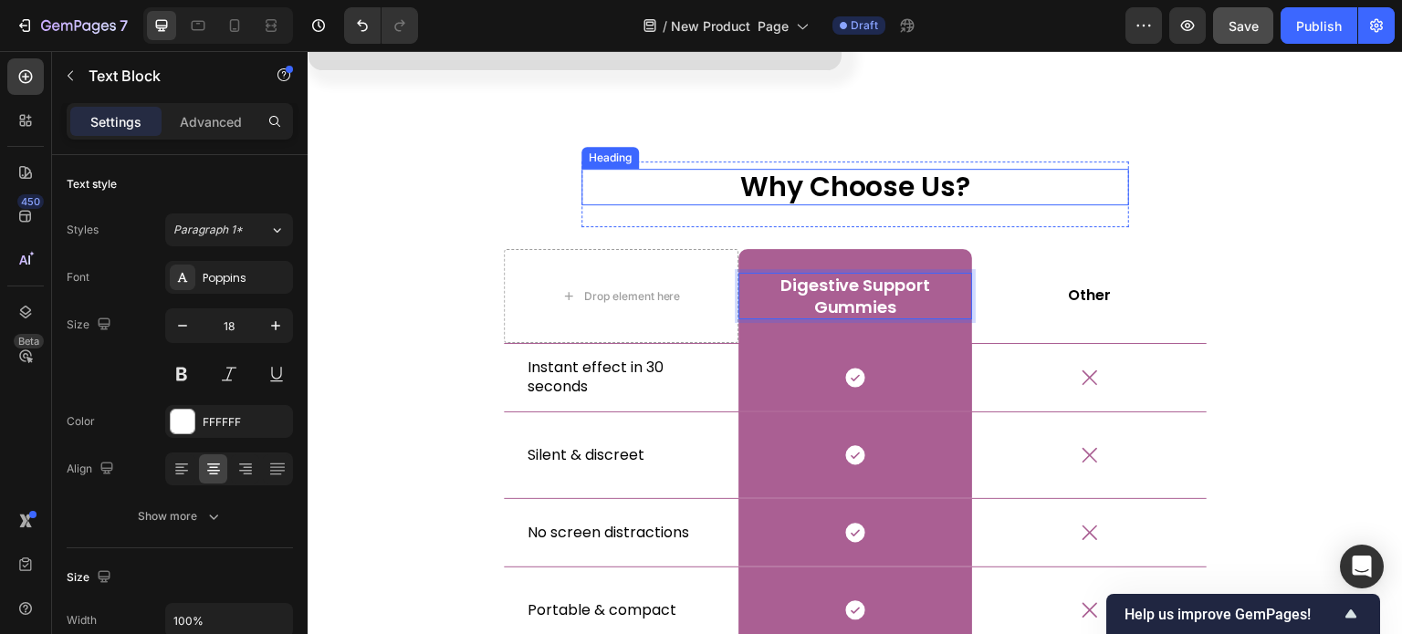
click at [1043, 196] on h2 "why choose us?" at bounding box center [855, 187] width 548 height 37
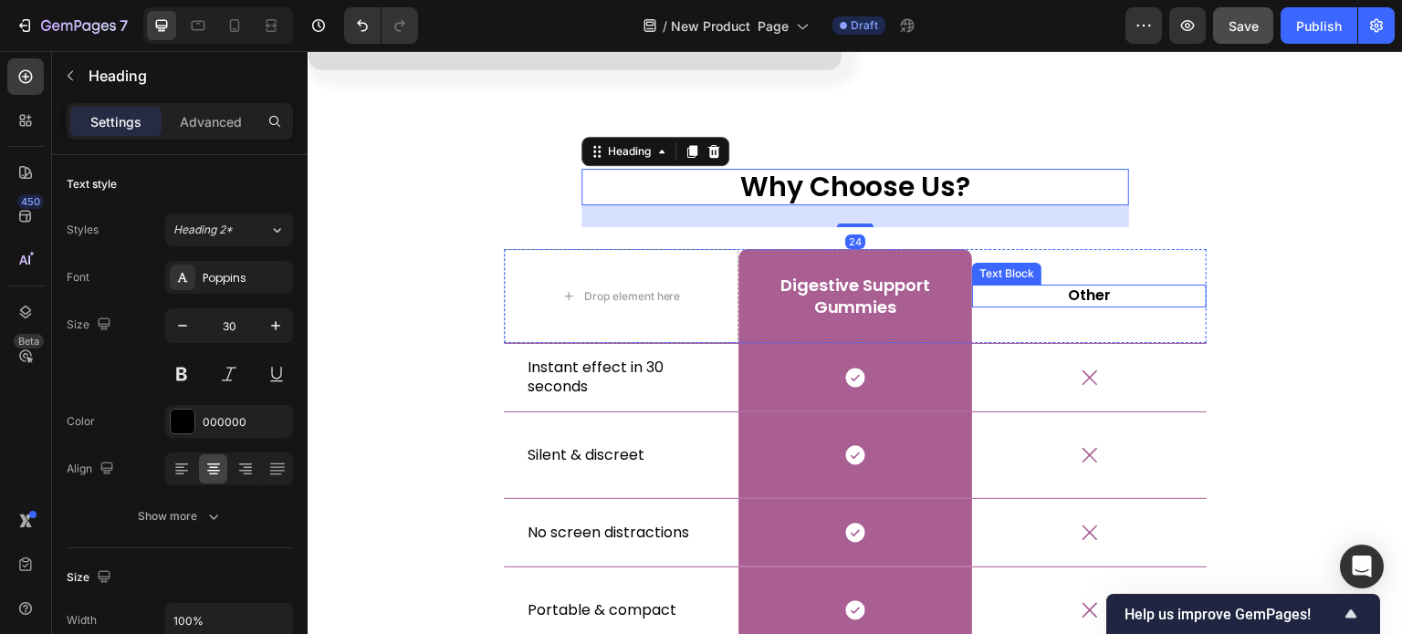
click at [1069, 287] on p "Other" at bounding box center [1089, 296] width 231 height 19
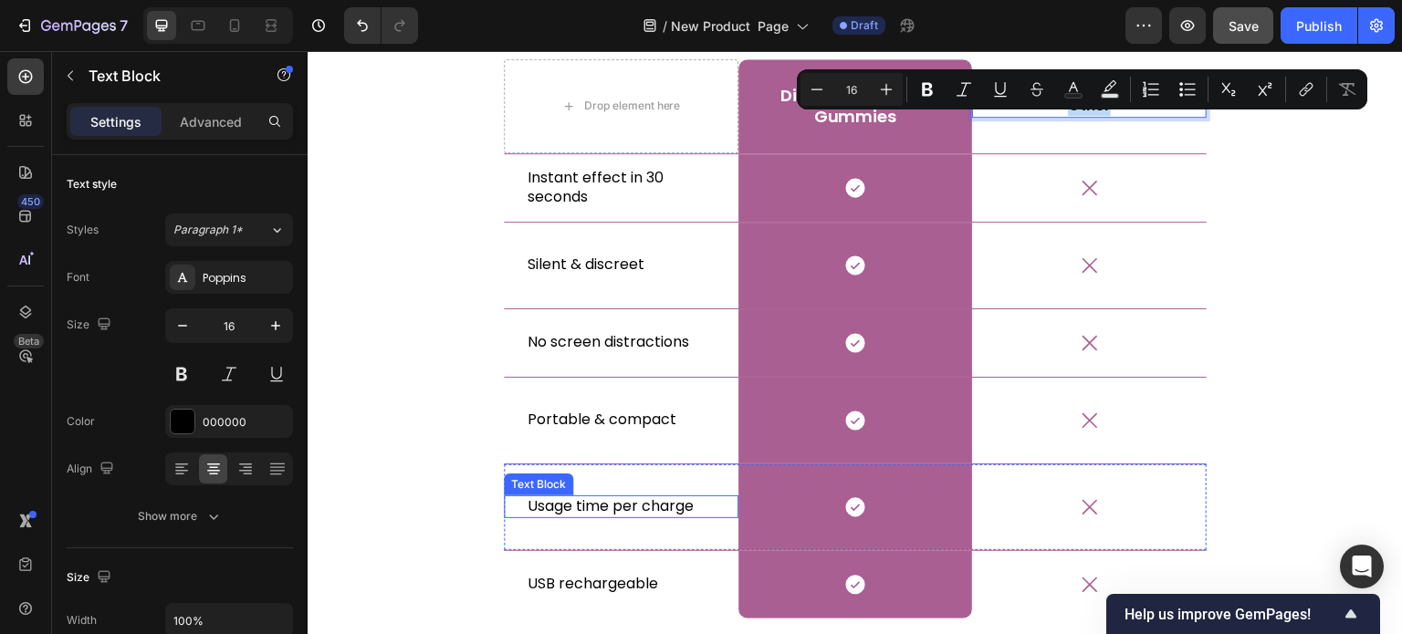
scroll to position [5377, 0]
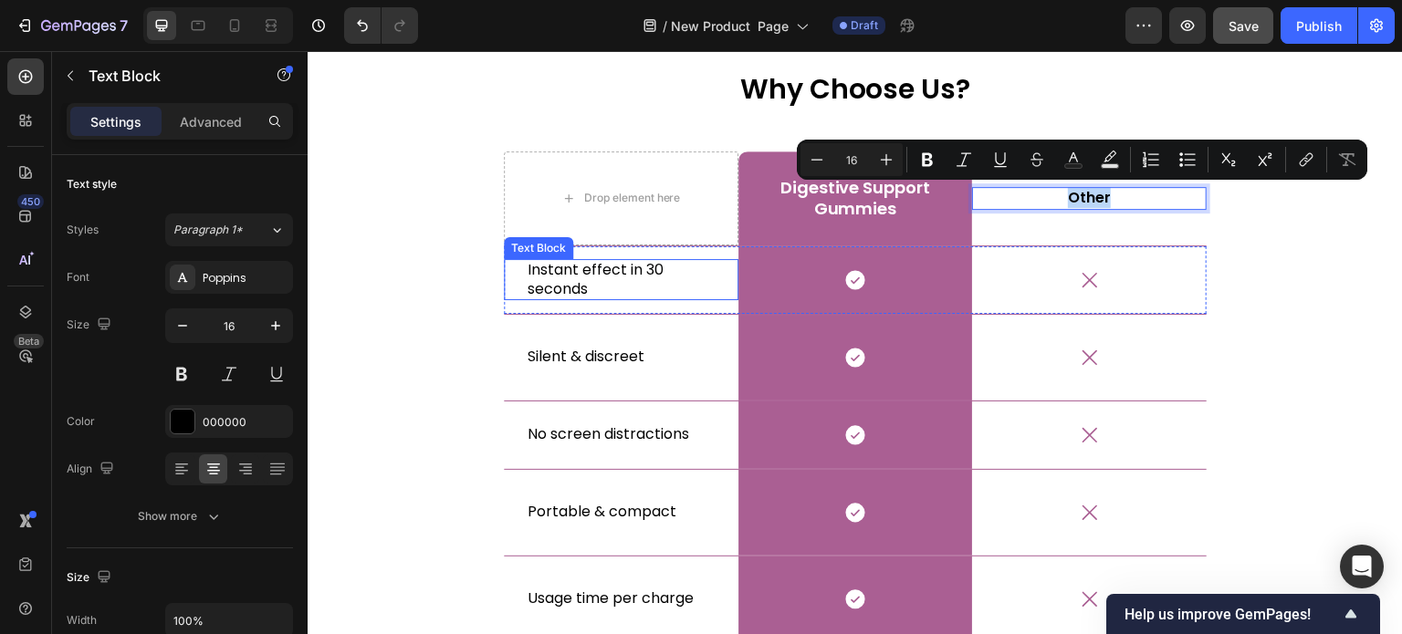
click at [570, 273] on p "Instant effect in 30 seconds" at bounding box center [621, 280] width 187 height 38
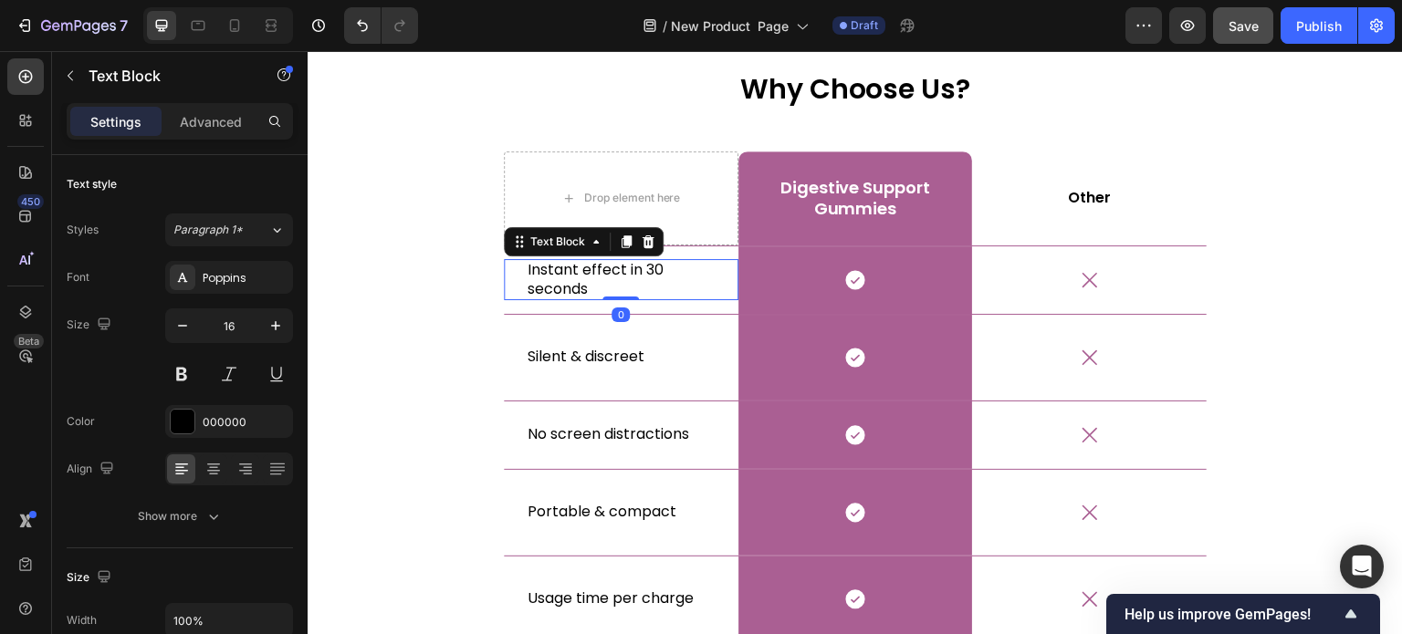
click at [570, 273] on p "Instant effect in 30 seconds" at bounding box center [621, 280] width 187 height 38
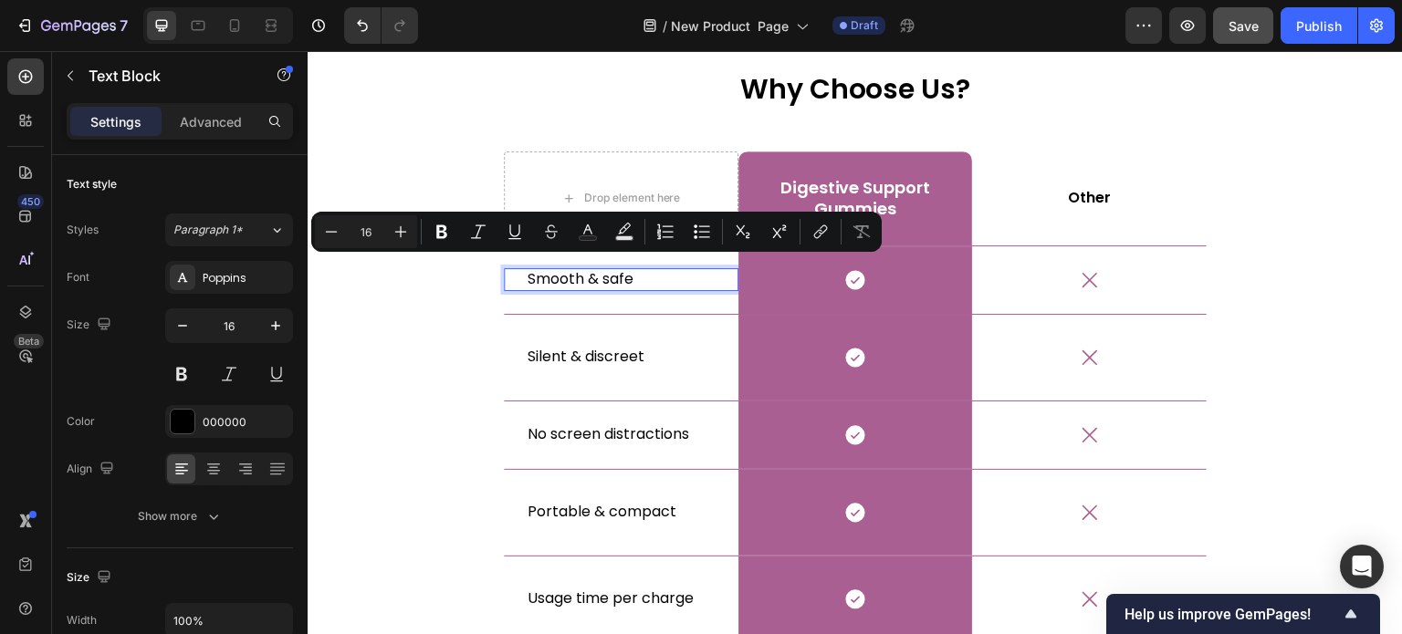
scroll to position [5386, 0]
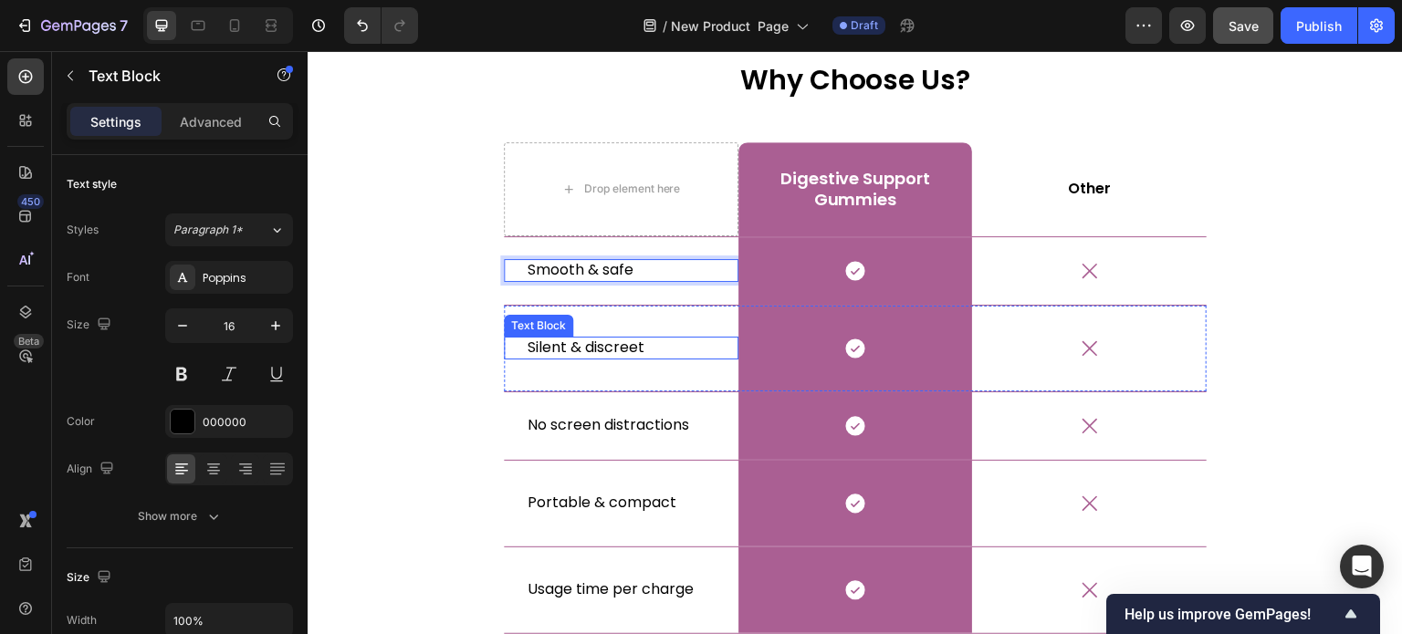
click at [577, 346] on p "Silent & discreet" at bounding box center [621, 348] width 187 height 19
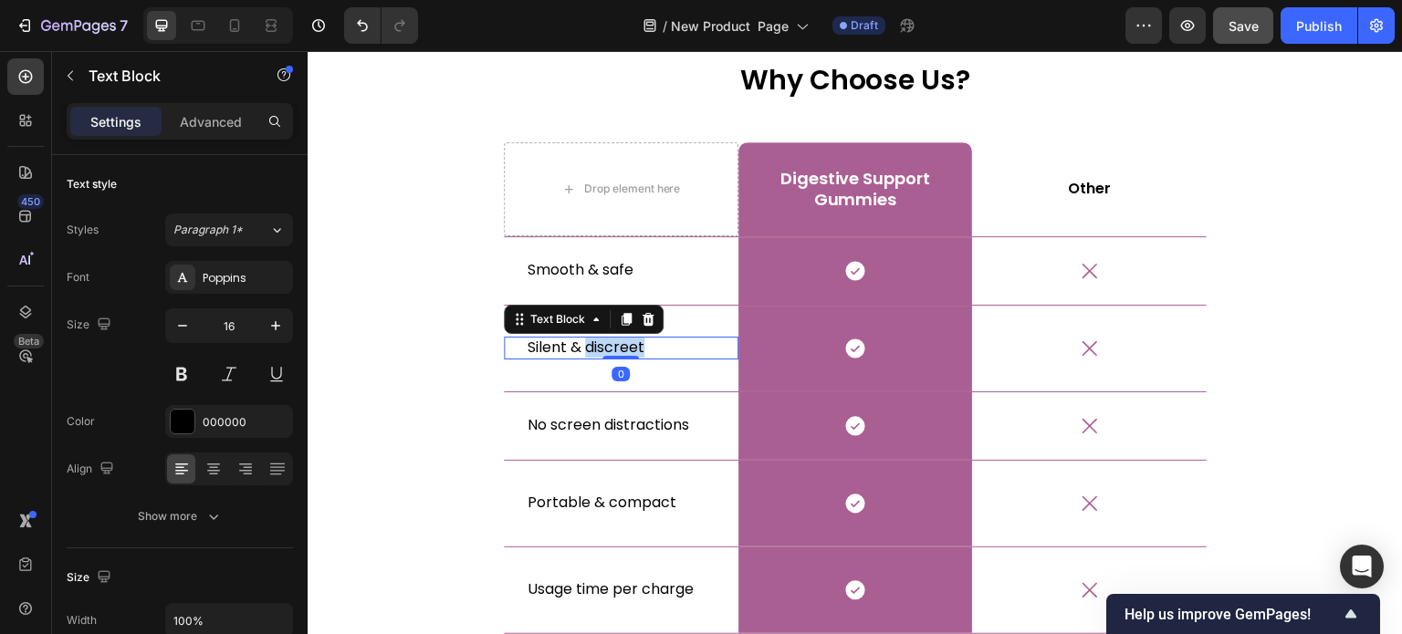
click at [577, 346] on p "Silent & discreet" at bounding box center [621, 348] width 187 height 19
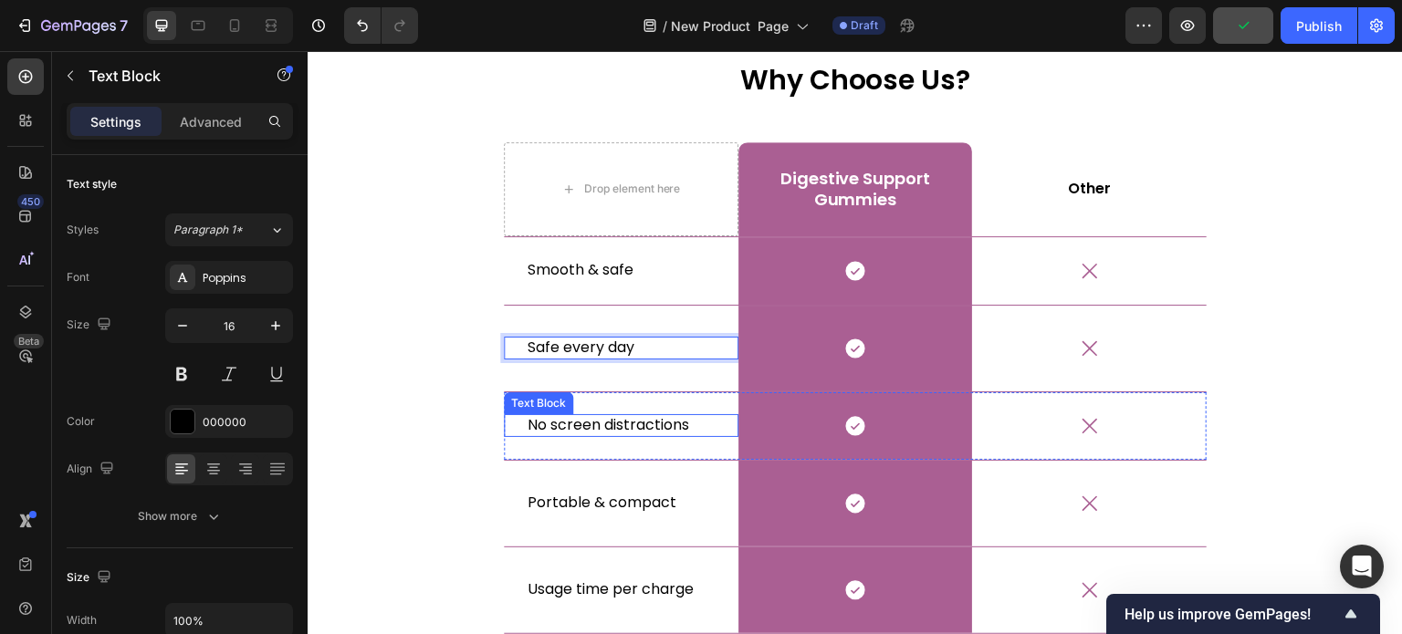
click at [643, 423] on p "No screen distractions" at bounding box center [621, 425] width 187 height 19
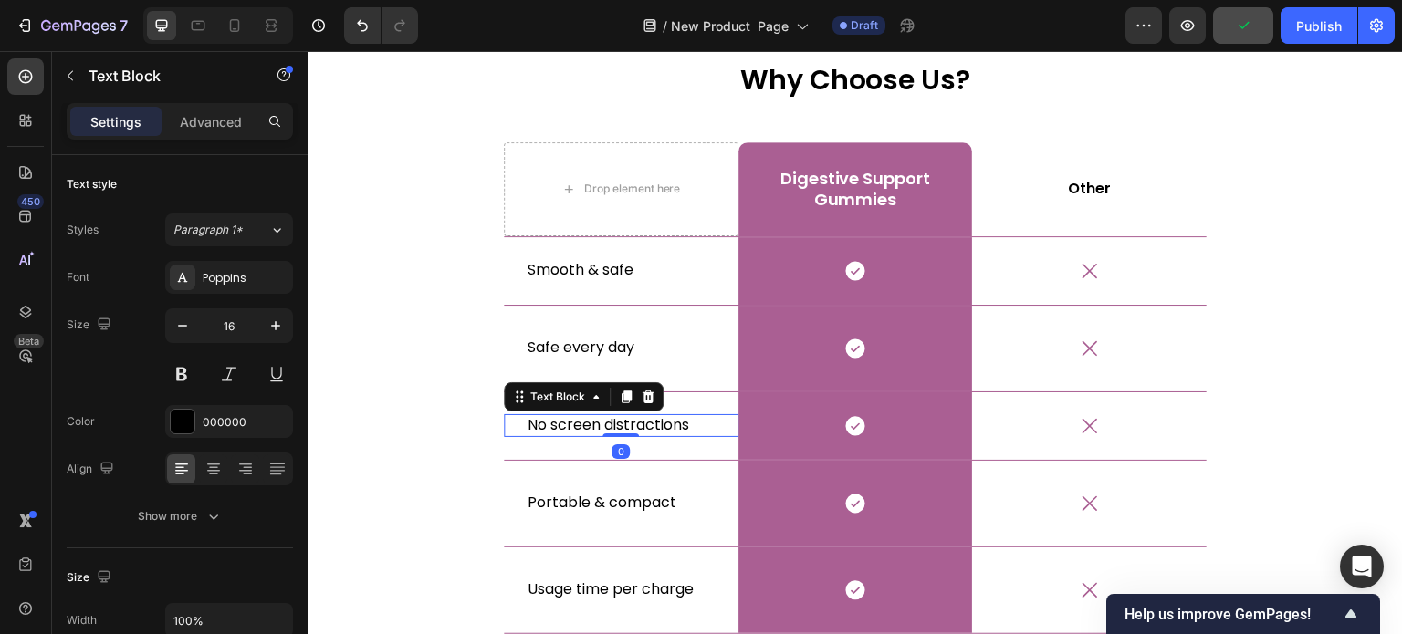
click at [643, 423] on p "No screen distractions" at bounding box center [621, 425] width 187 height 19
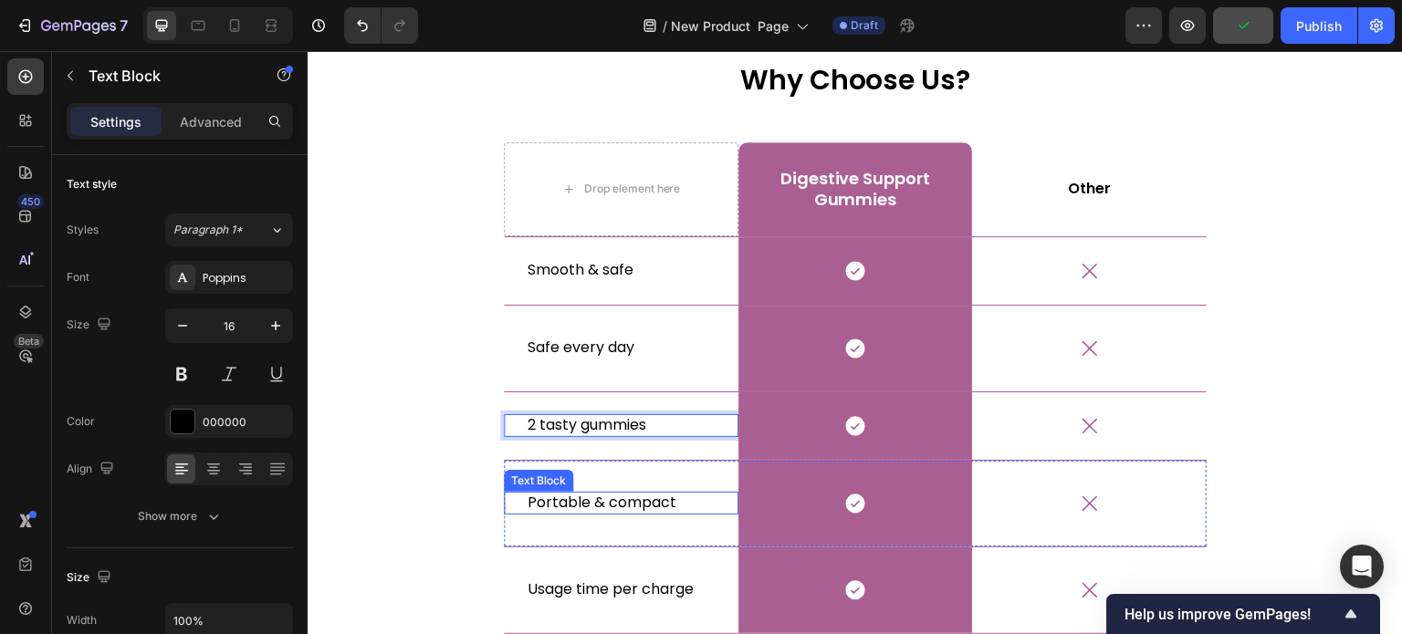
click at [610, 500] on p "Portable & compact" at bounding box center [621, 503] width 187 height 19
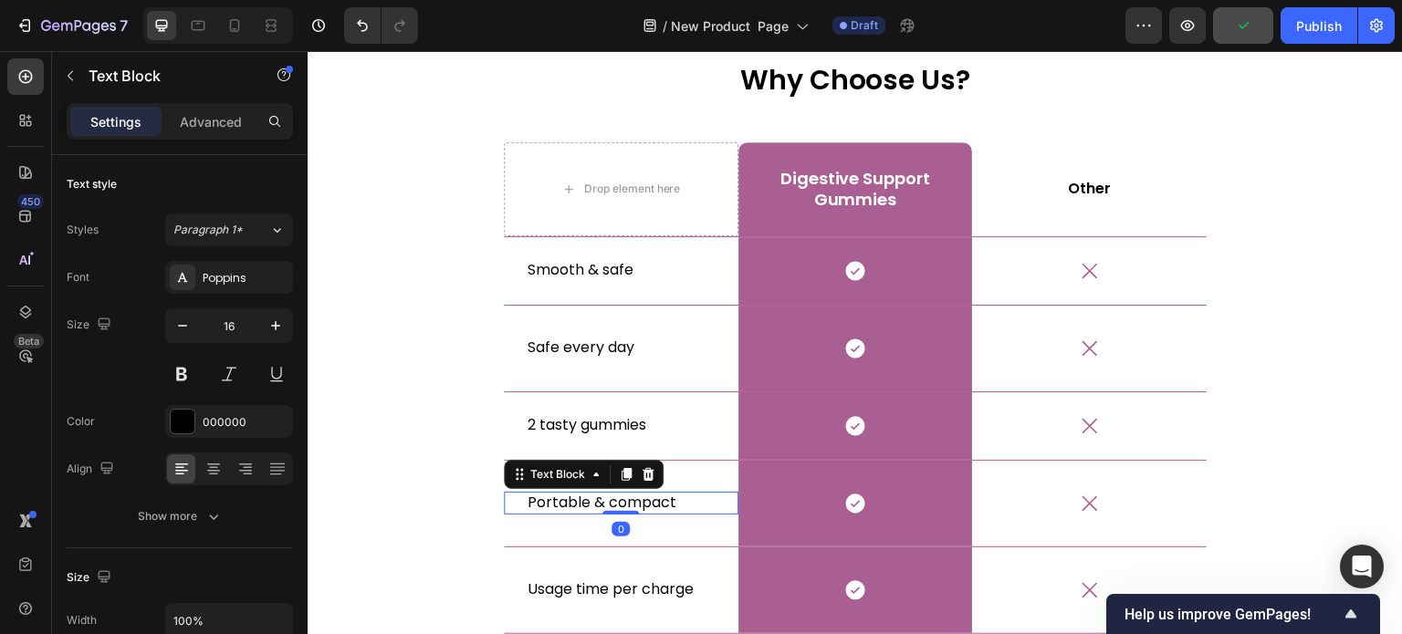
click at [610, 500] on p "Portable & compact" at bounding box center [621, 503] width 187 height 19
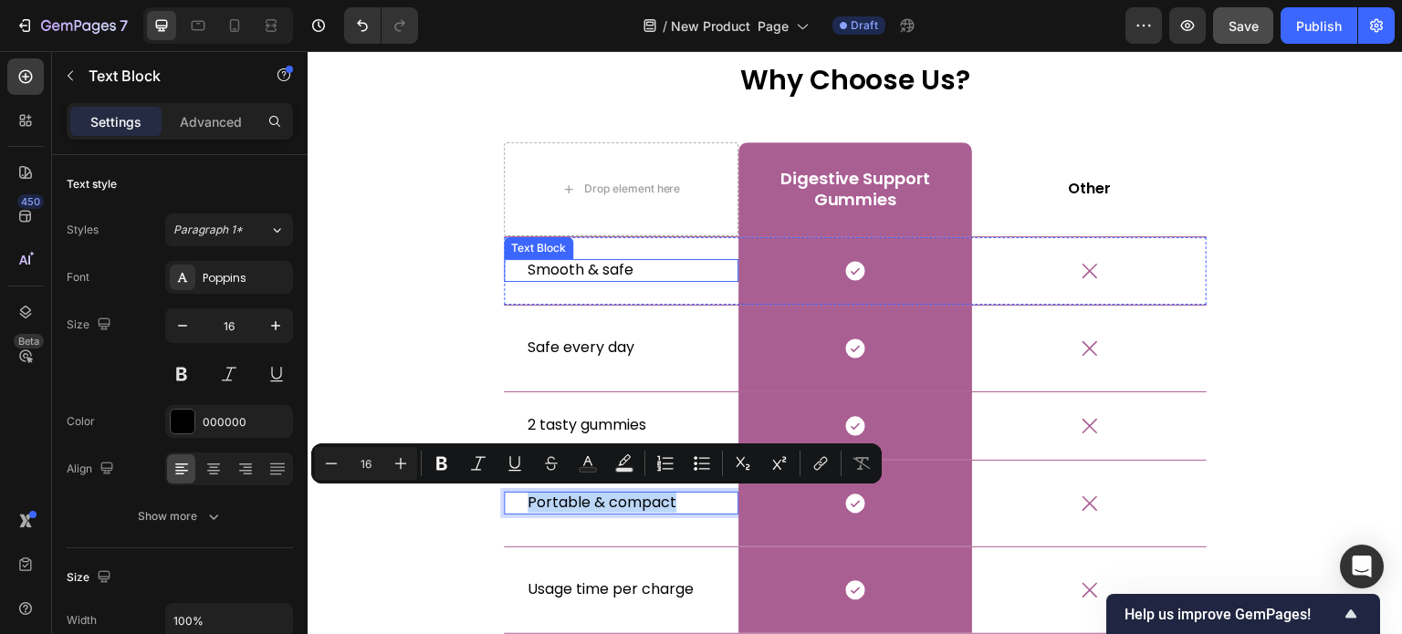
click at [589, 269] on p "Smooth & safe" at bounding box center [621, 270] width 187 height 19
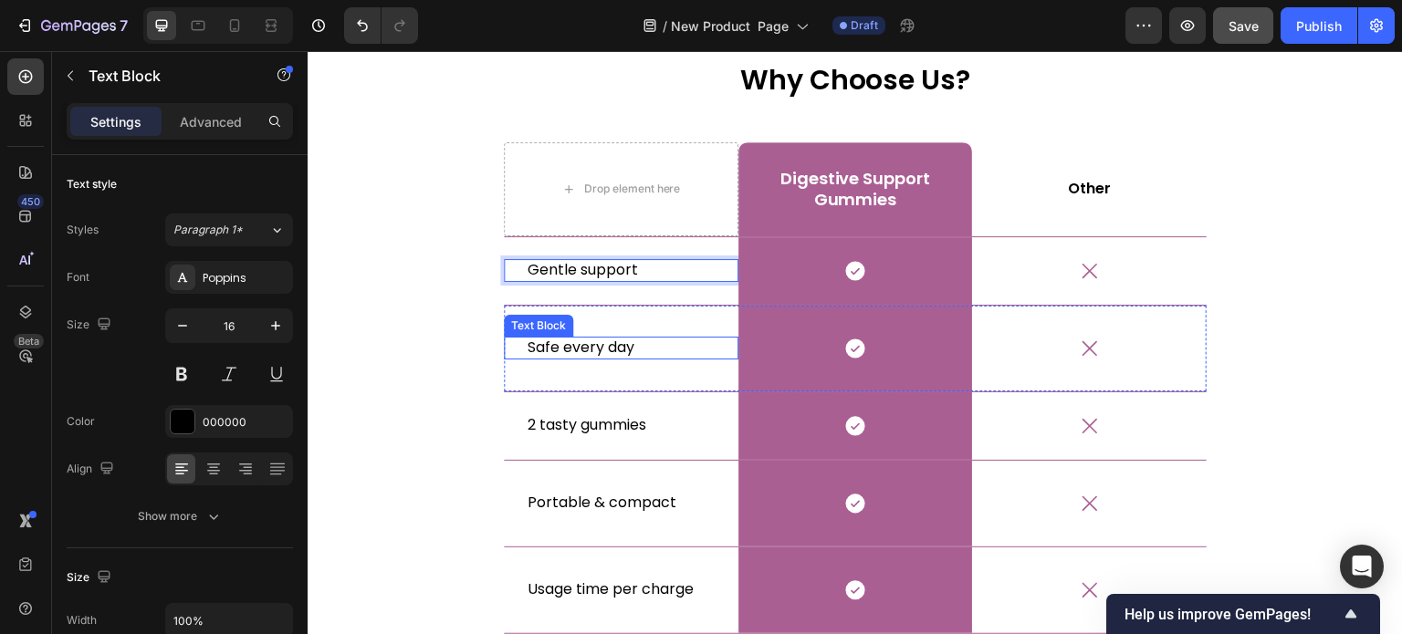
click at [607, 353] on p "Safe every day" at bounding box center [621, 348] width 187 height 19
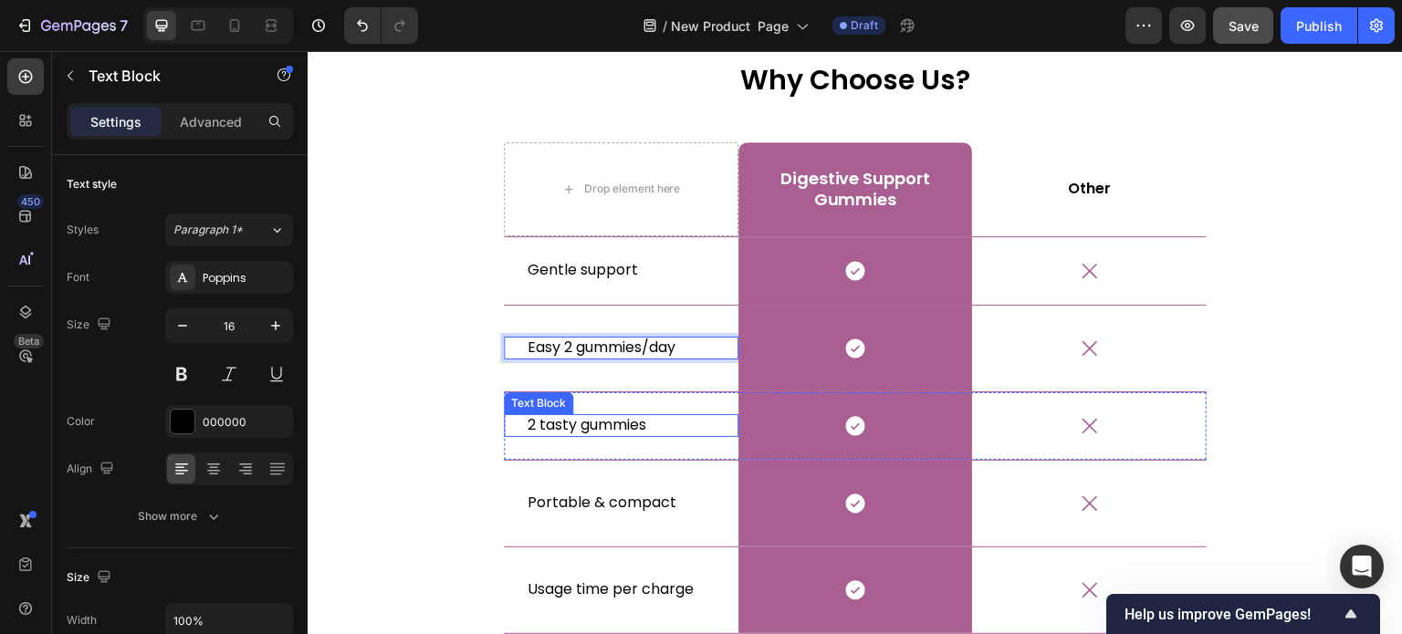
click at [622, 429] on p "2 tasty gummies" at bounding box center [621, 425] width 187 height 19
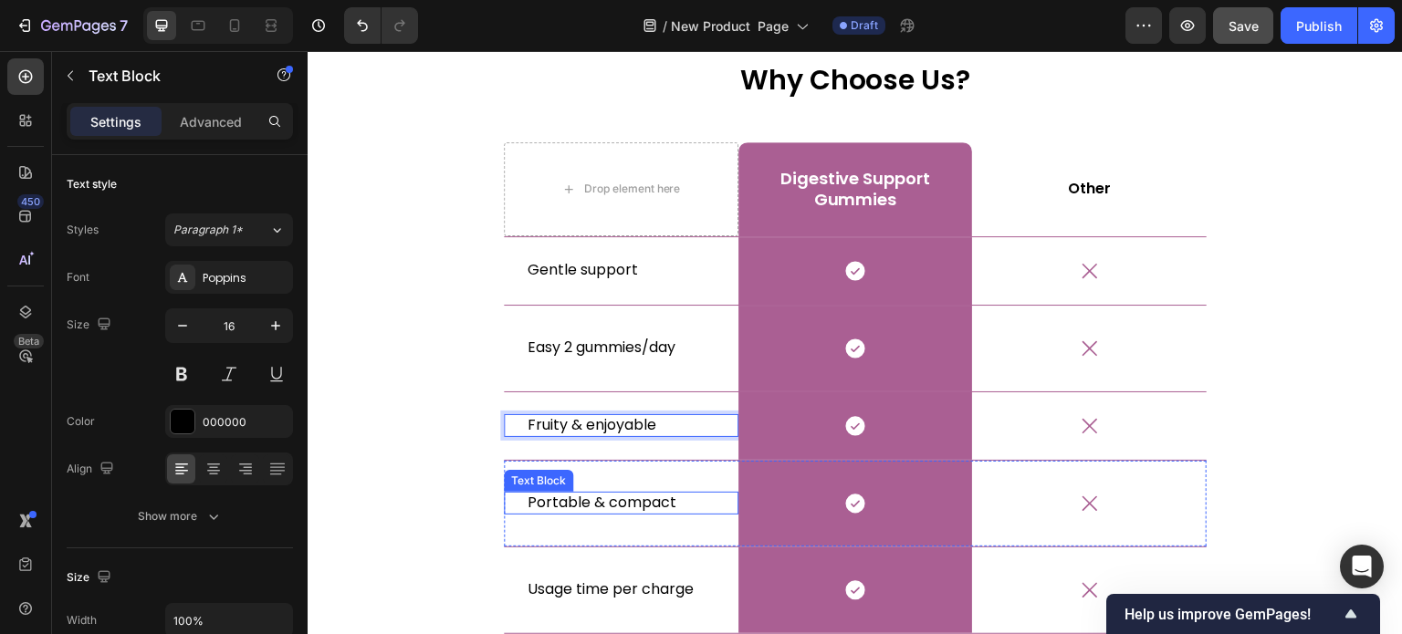
click at [661, 500] on p "Portable & compact" at bounding box center [621, 503] width 187 height 19
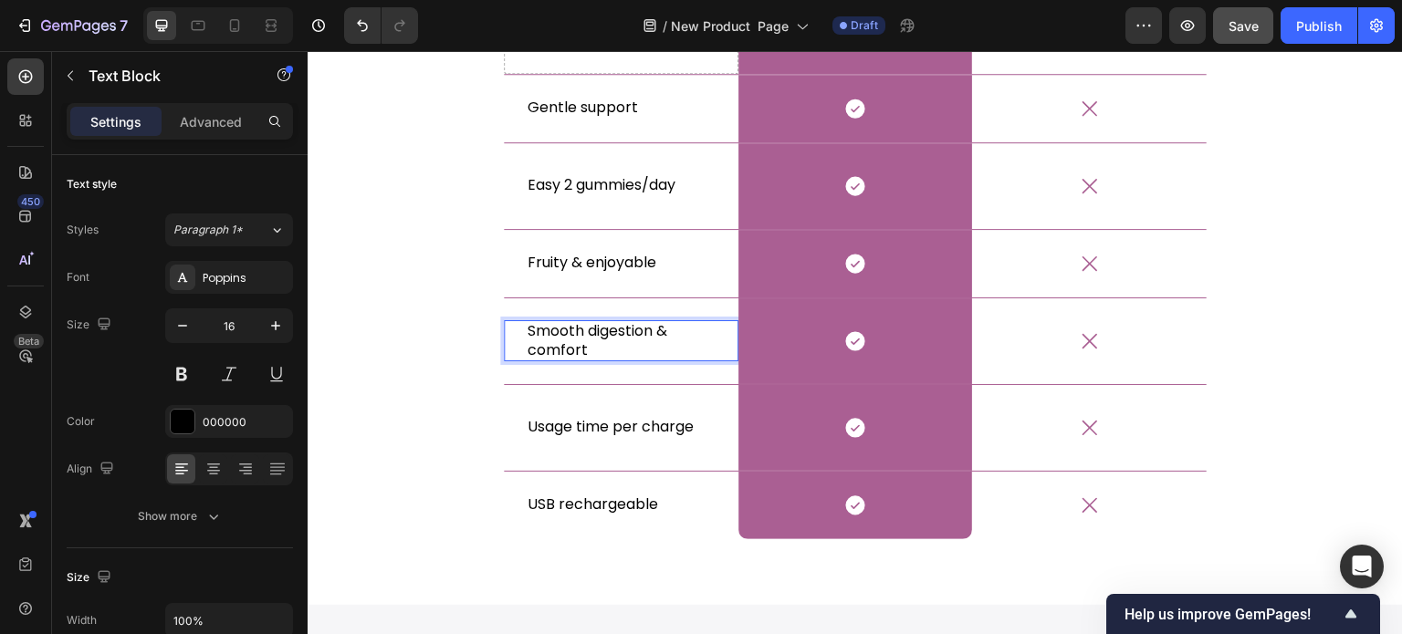
scroll to position [5560, 0]
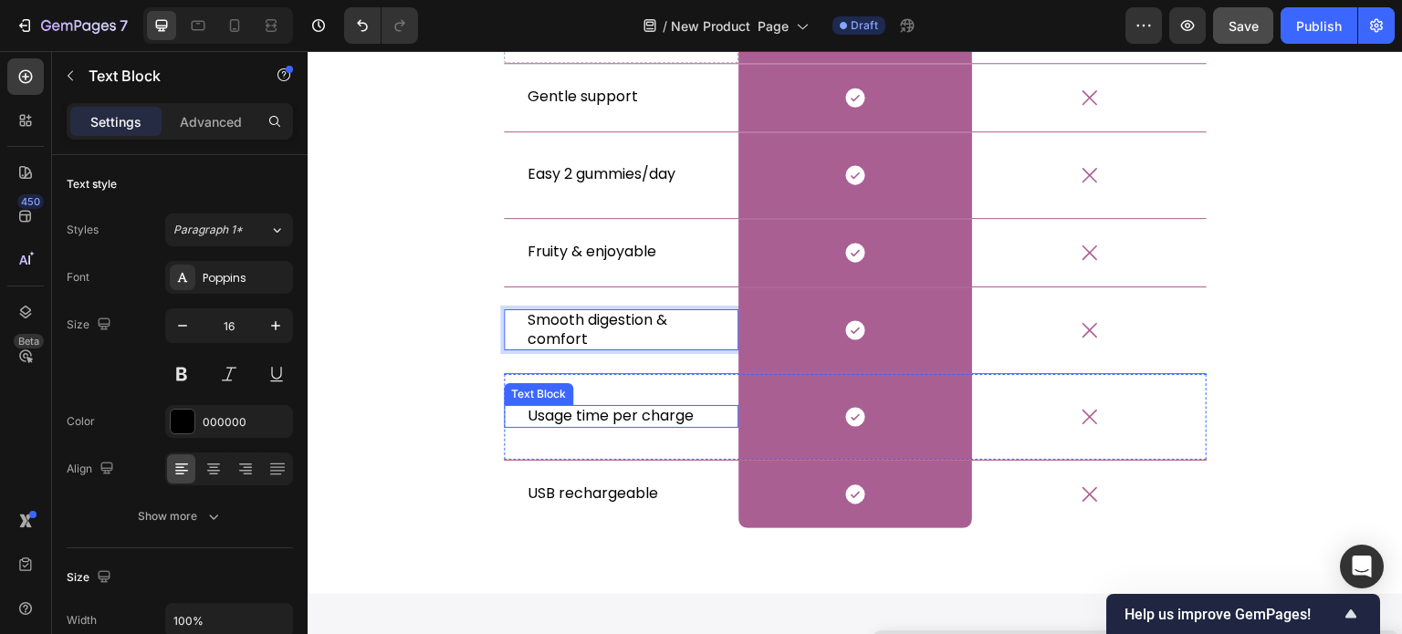
click at [607, 414] on p "Usage time per charge" at bounding box center [621, 416] width 187 height 19
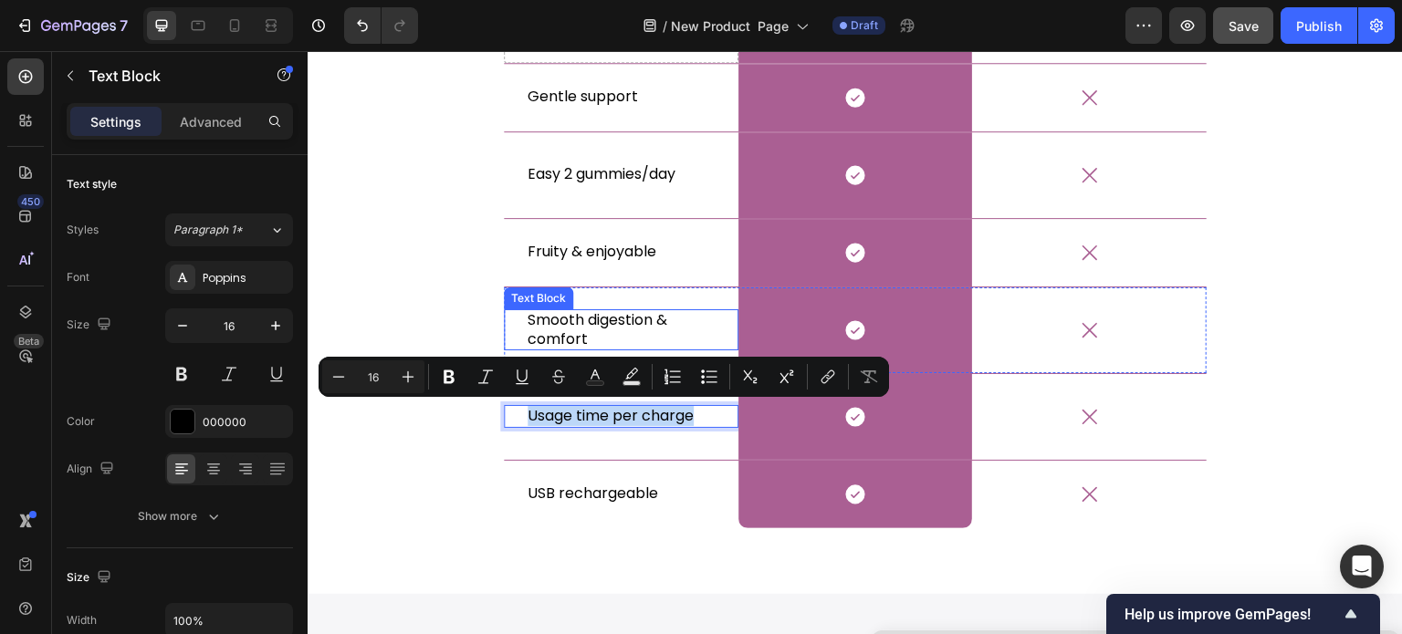
click at [611, 325] on p "Smooth digestion & comfort" at bounding box center [621, 330] width 187 height 38
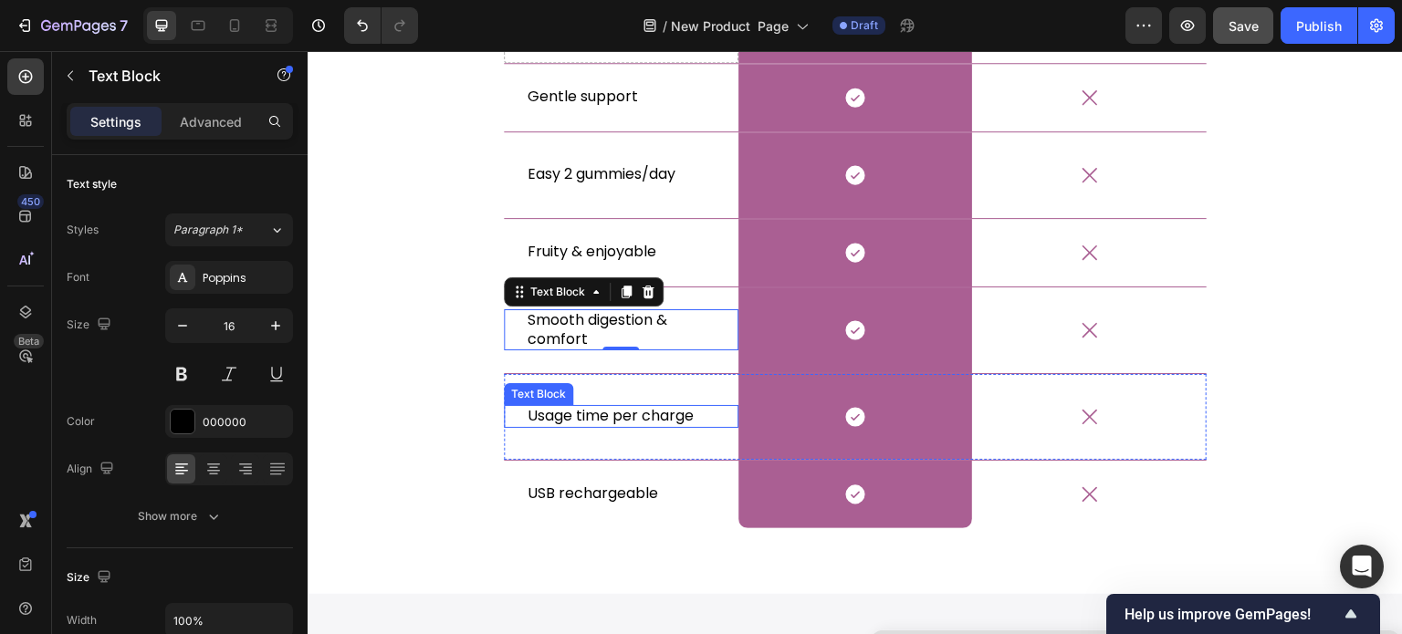
click at [599, 416] on p "Usage time per charge" at bounding box center [621, 416] width 187 height 19
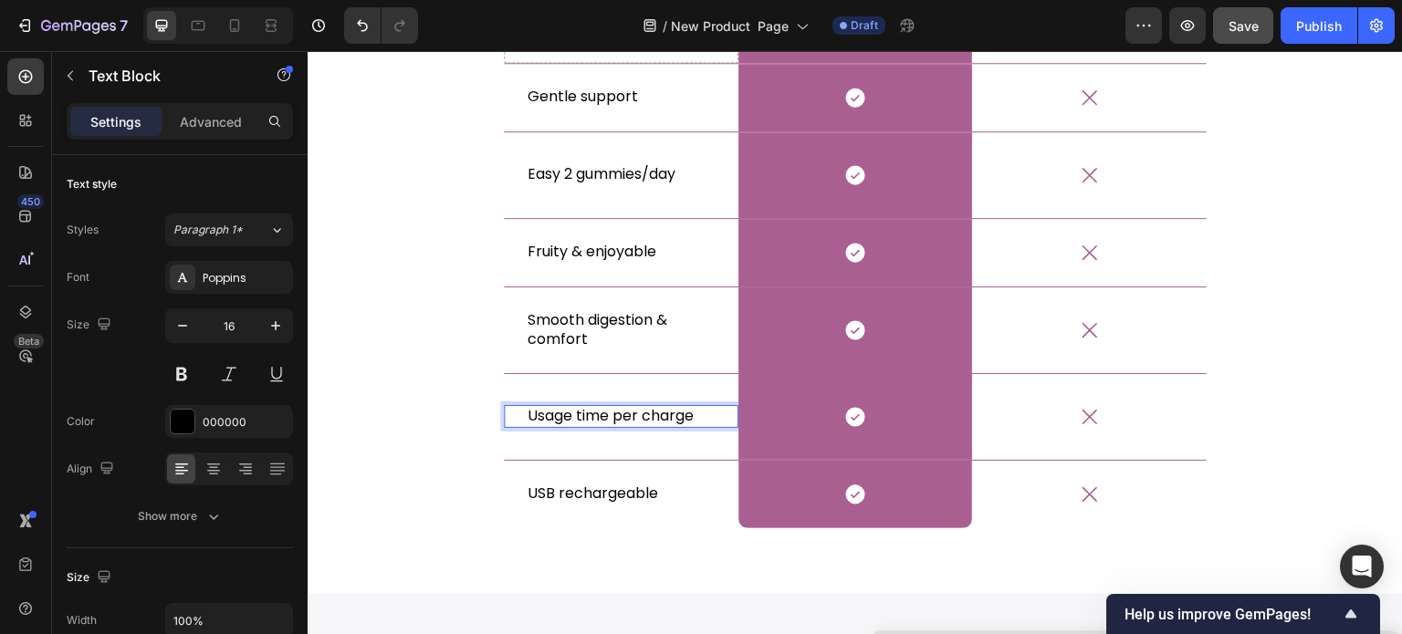
scroll to position [5550, 0]
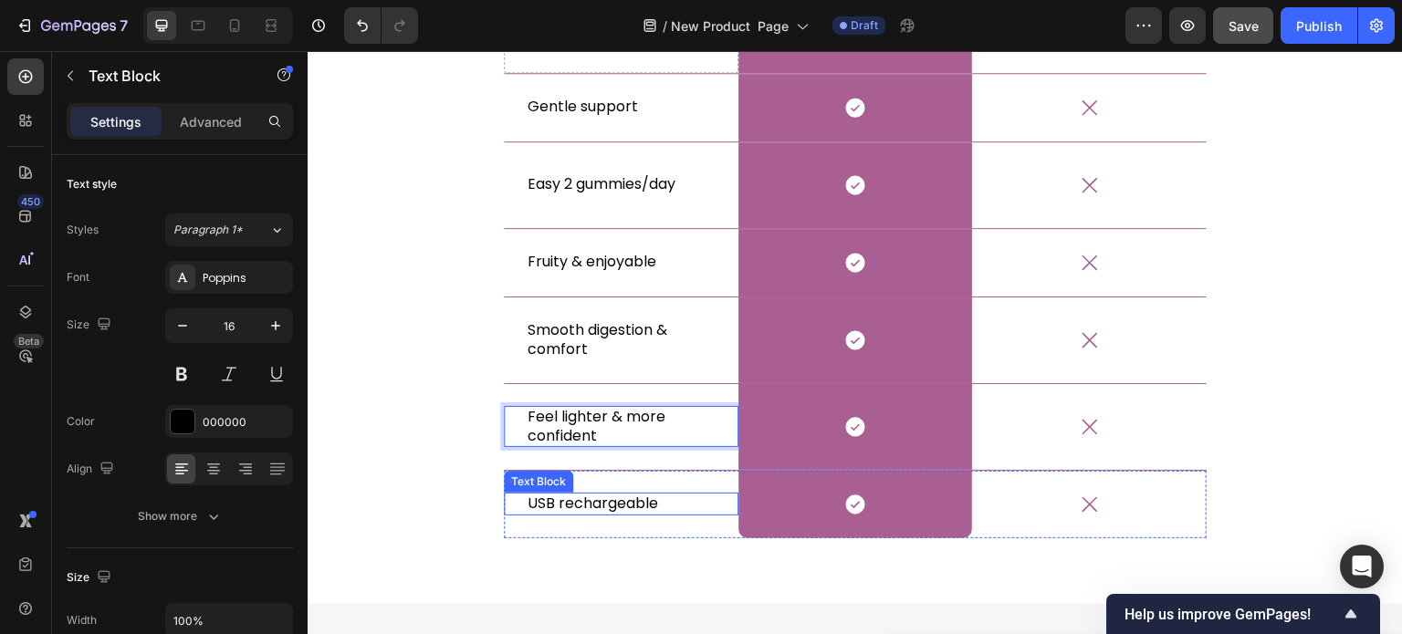
click at [615, 513] on div "USB rechargeable" at bounding box center [621, 504] width 191 height 23
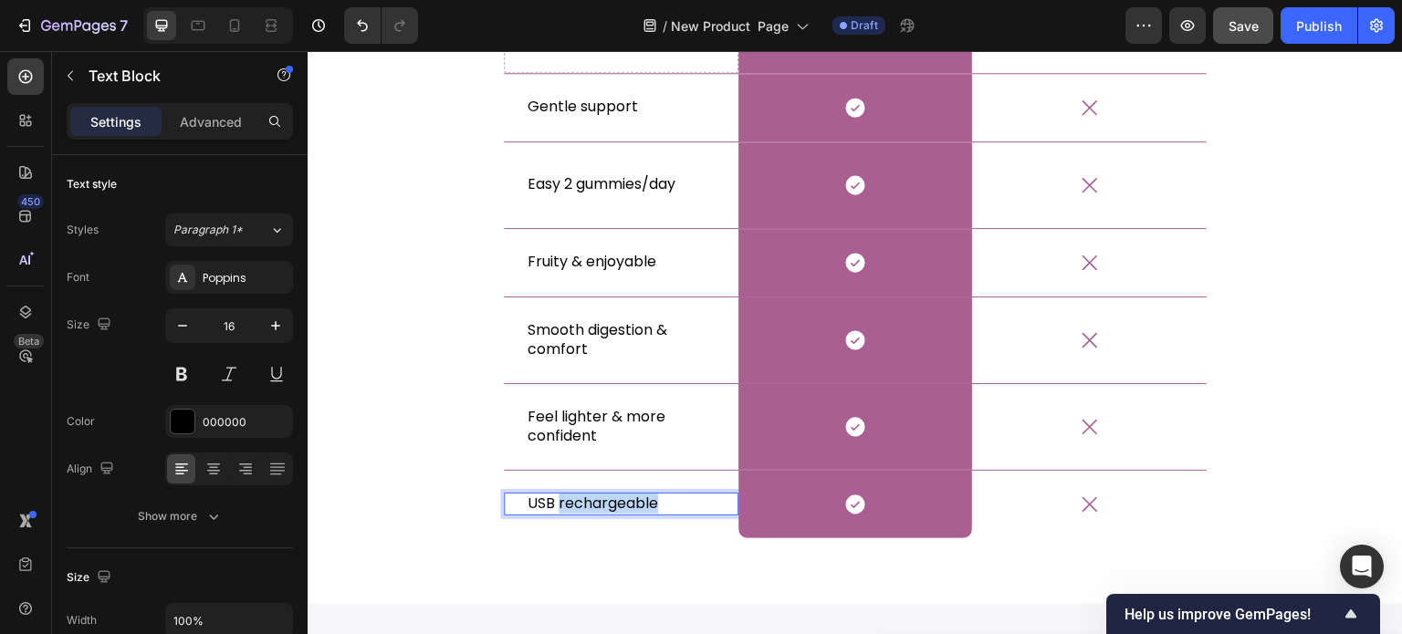
click at [615, 513] on div "USB rechargeable" at bounding box center [621, 504] width 191 height 23
click at [427, 446] on div "why choose us? Heading Row Drop element here Digestive Support Gummies Text Blo…" at bounding box center [855, 229] width 1068 height 676
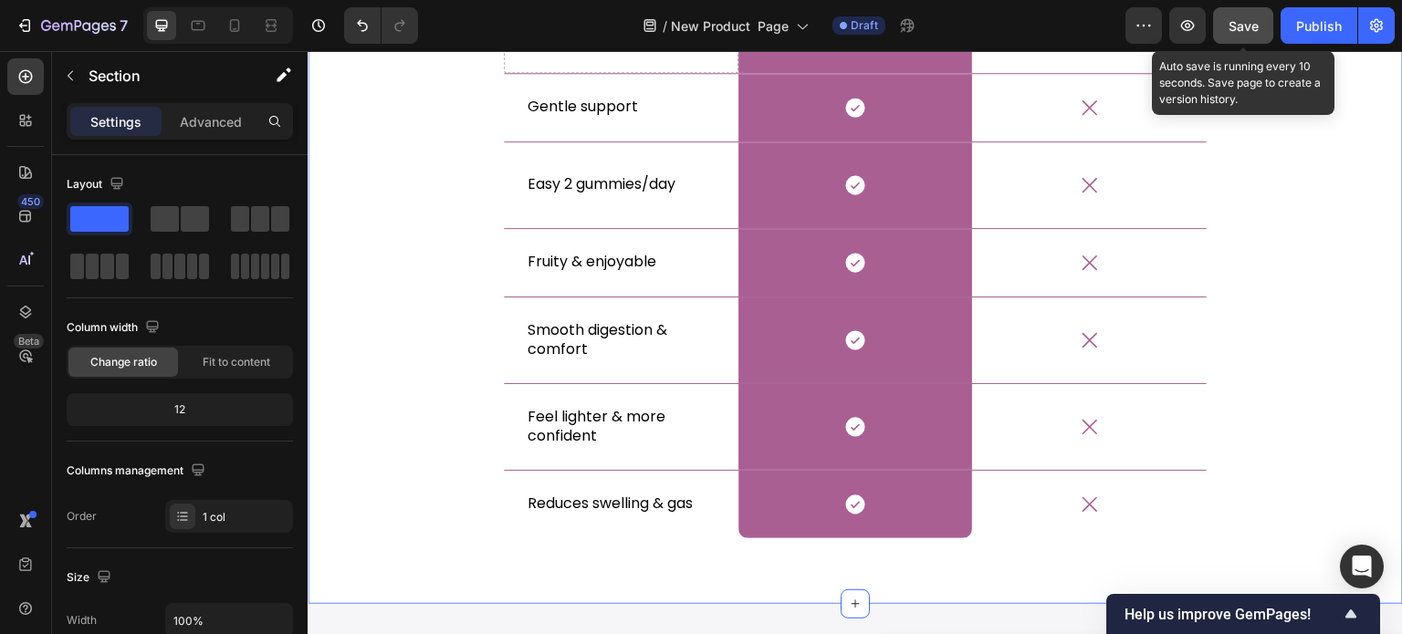
click at [1234, 29] on span "Save" at bounding box center [1244, 26] width 30 height 16
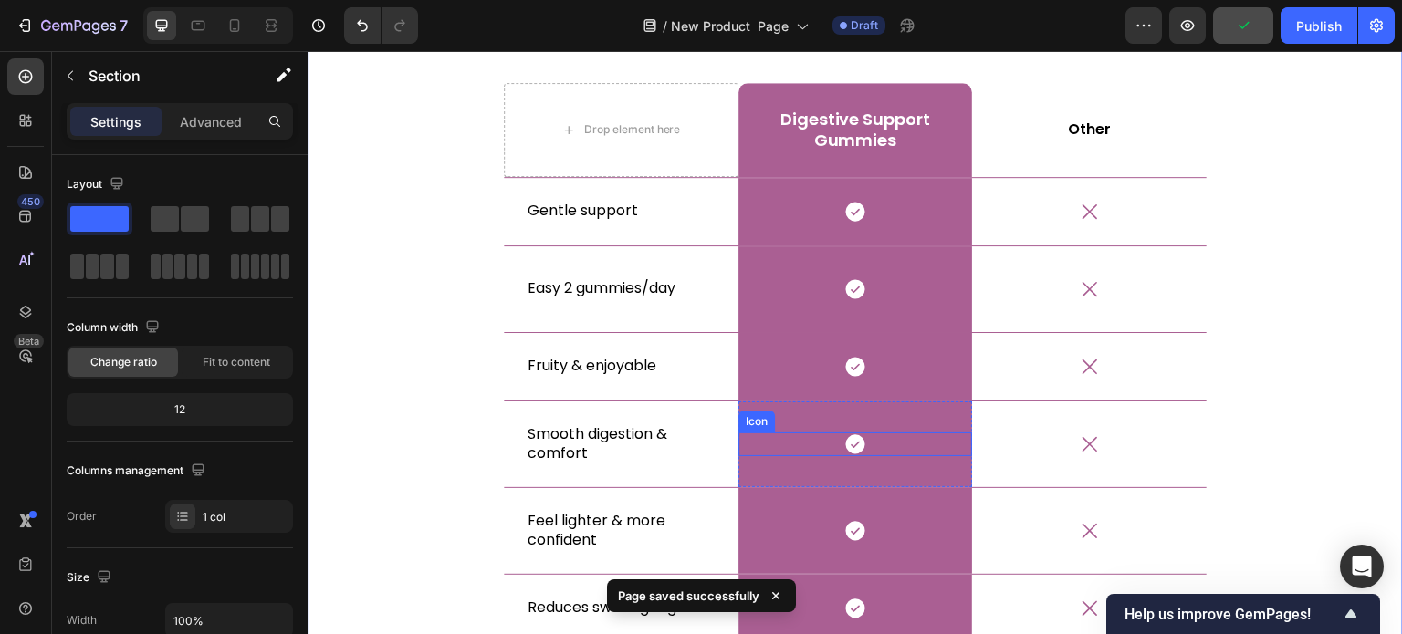
scroll to position [5367, 0]
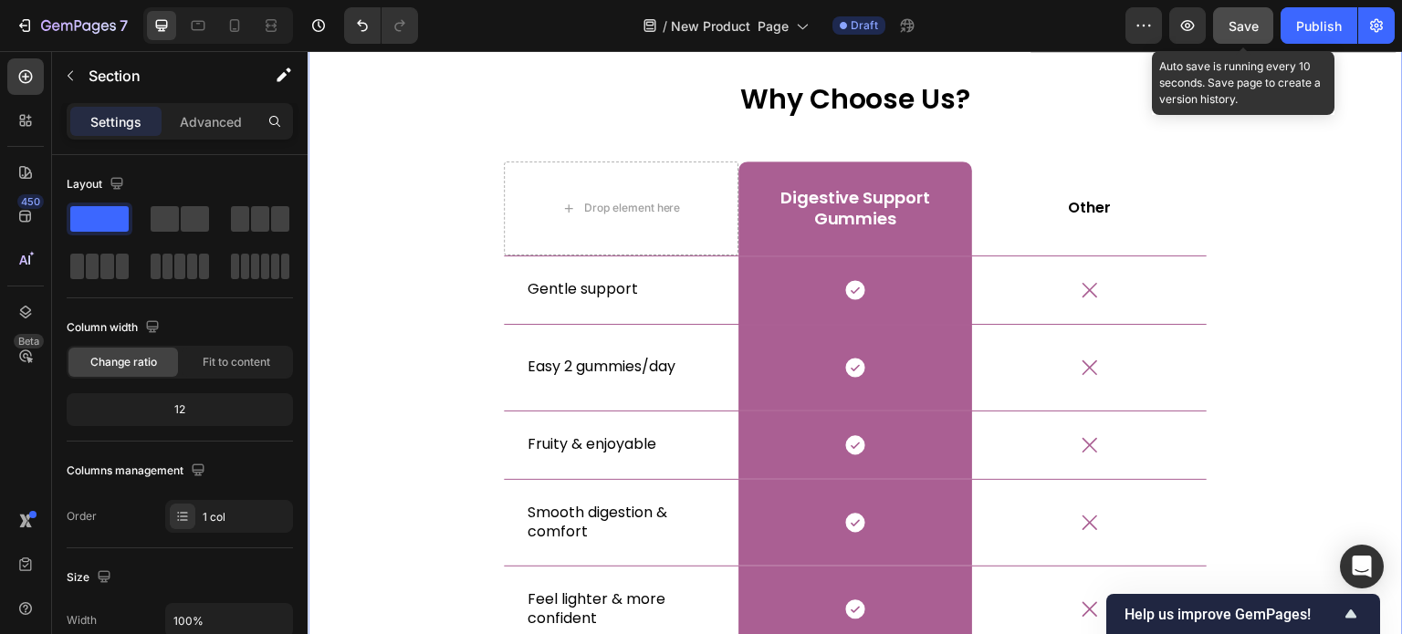
click at [1241, 35] on div "Save" at bounding box center [1244, 25] width 30 height 19
click at [1252, 19] on span "Save" at bounding box center [1244, 26] width 30 height 16
click at [1232, 32] on span "Save" at bounding box center [1244, 26] width 30 height 16
click at [1236, 16] on div "Save" at bounding box center [1244, 25] width 30 height 19
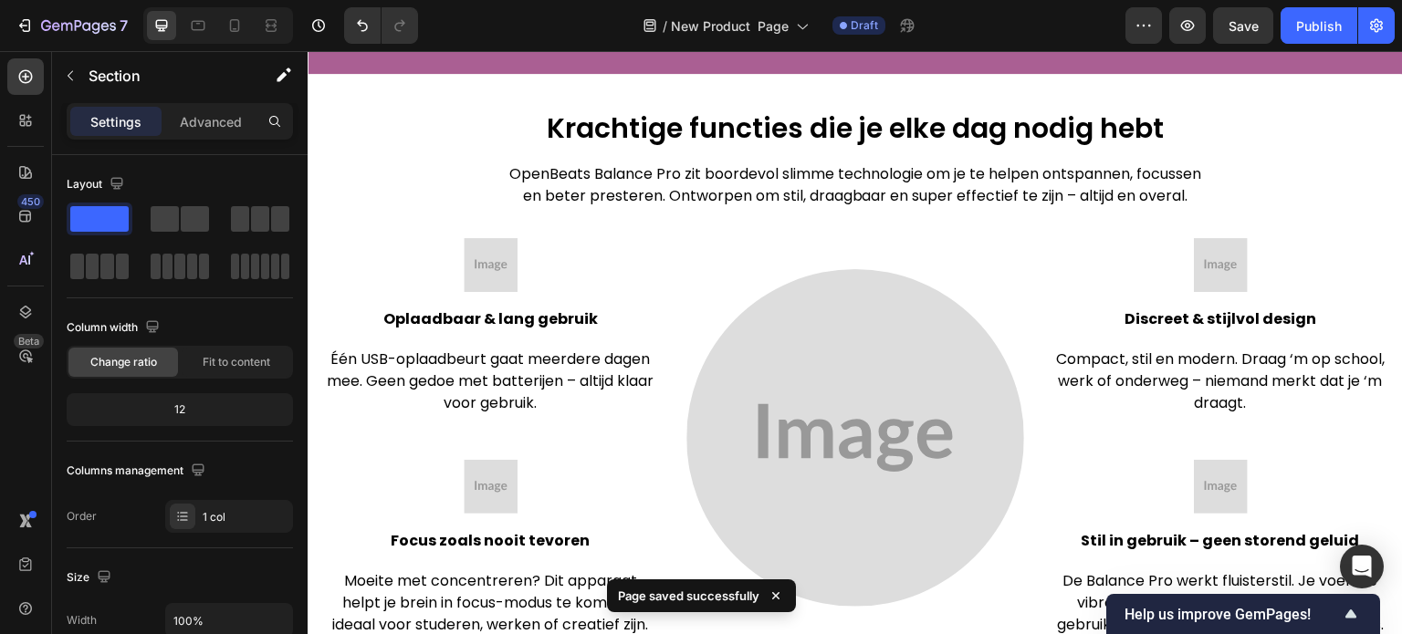
scroll to position [3312, 0]
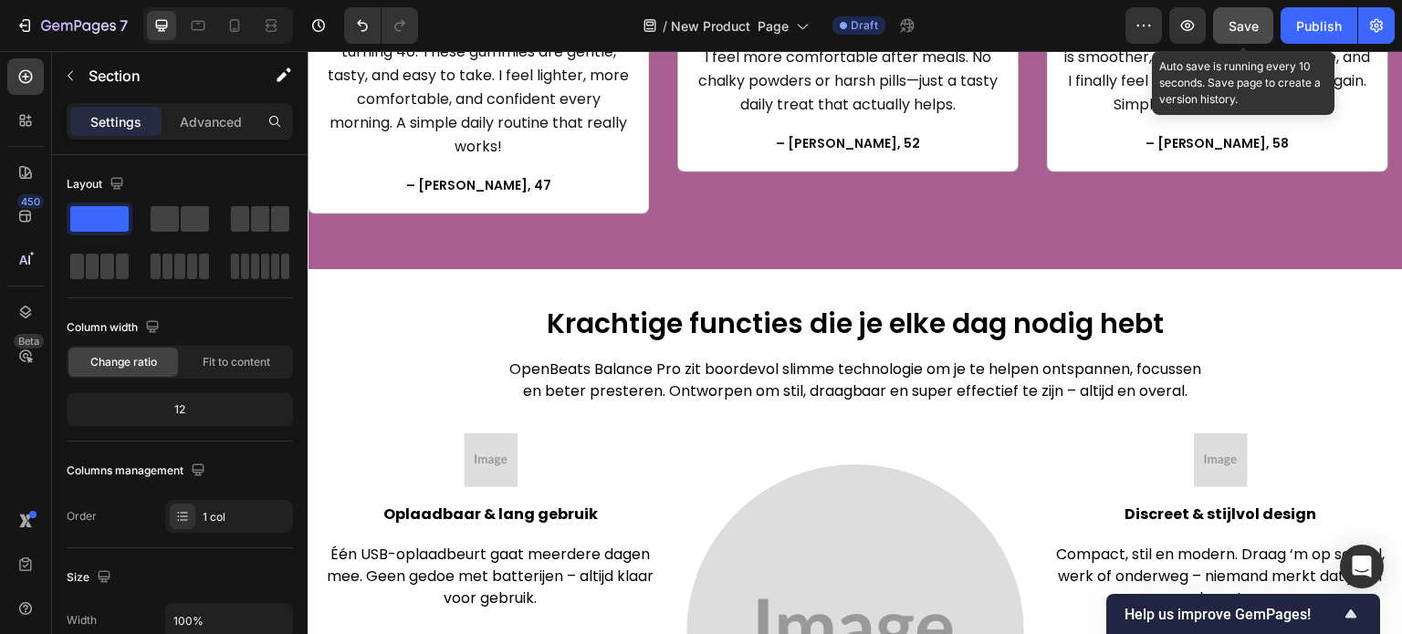
click at [1249, 23] on span "Save" at bounding box center [1244, 26] width 30 height 16
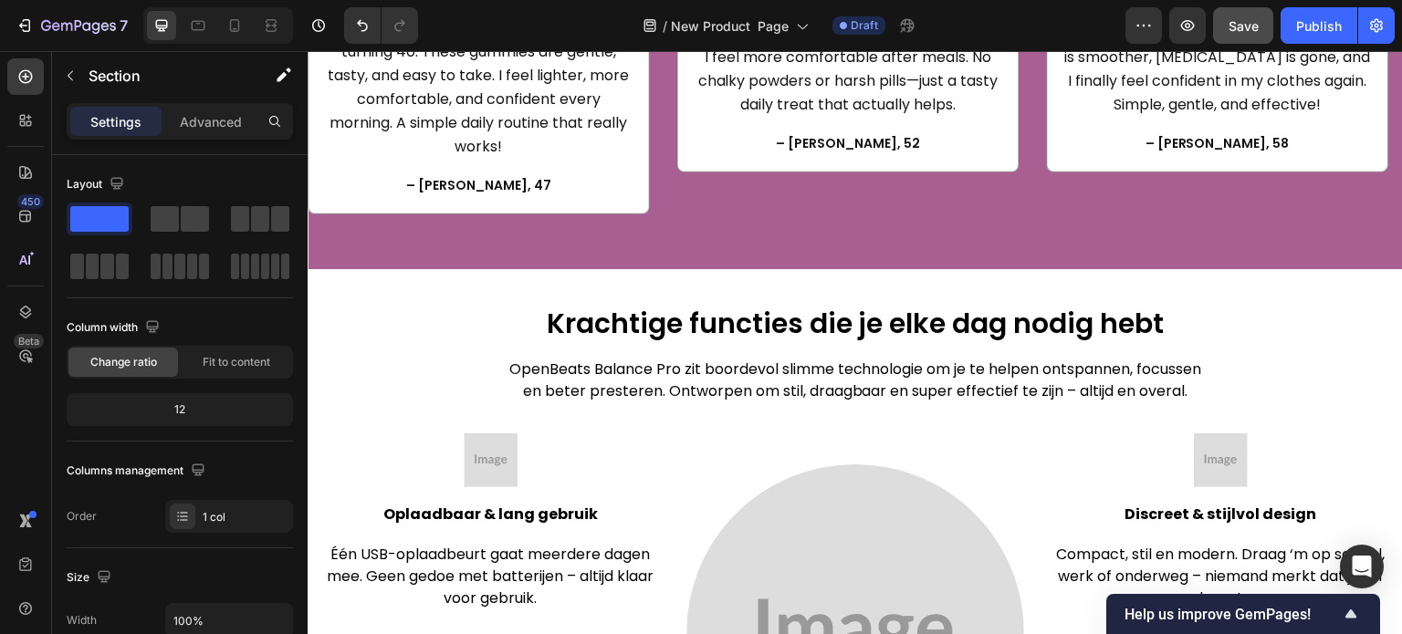
click at [818, 311] on h2 "Krachtige functies die je elke dag nodig hebt" at bounding box center [855, 324] width 712 height 37
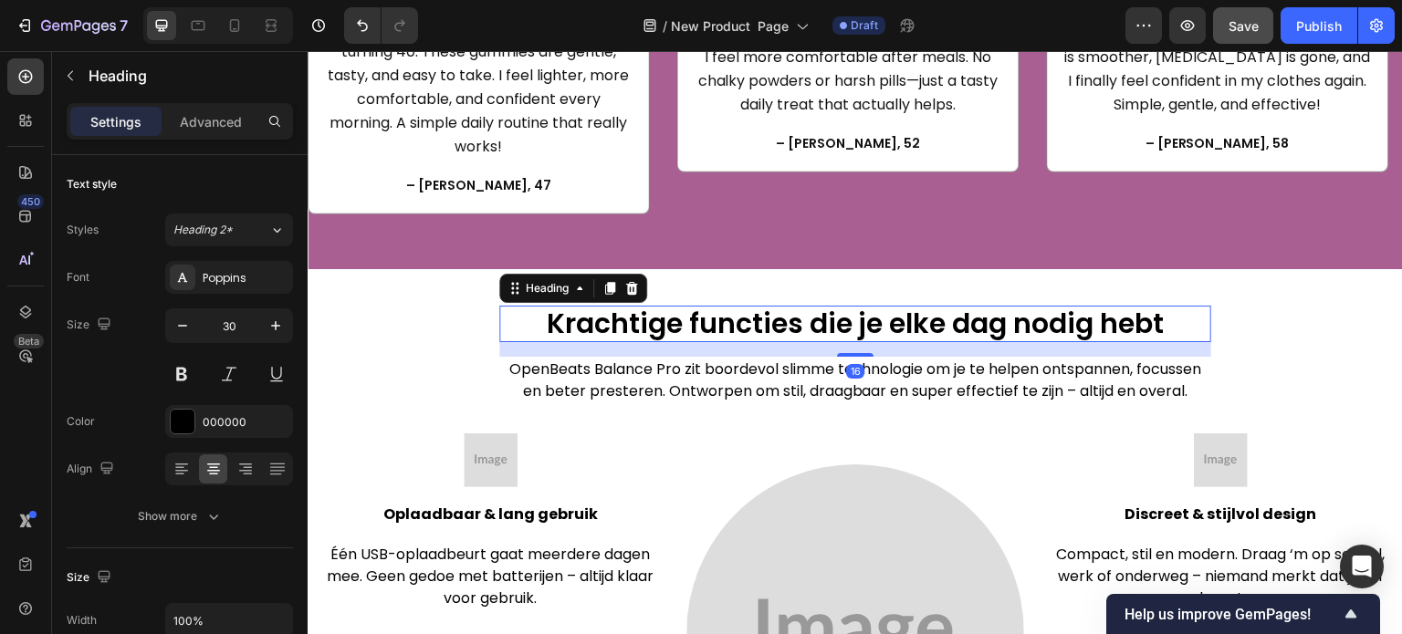
click at [794, 306] on h2 "Krachtige functies die je elke dag nodig hebt" at bounding box center [855, 324] width 712 height 37
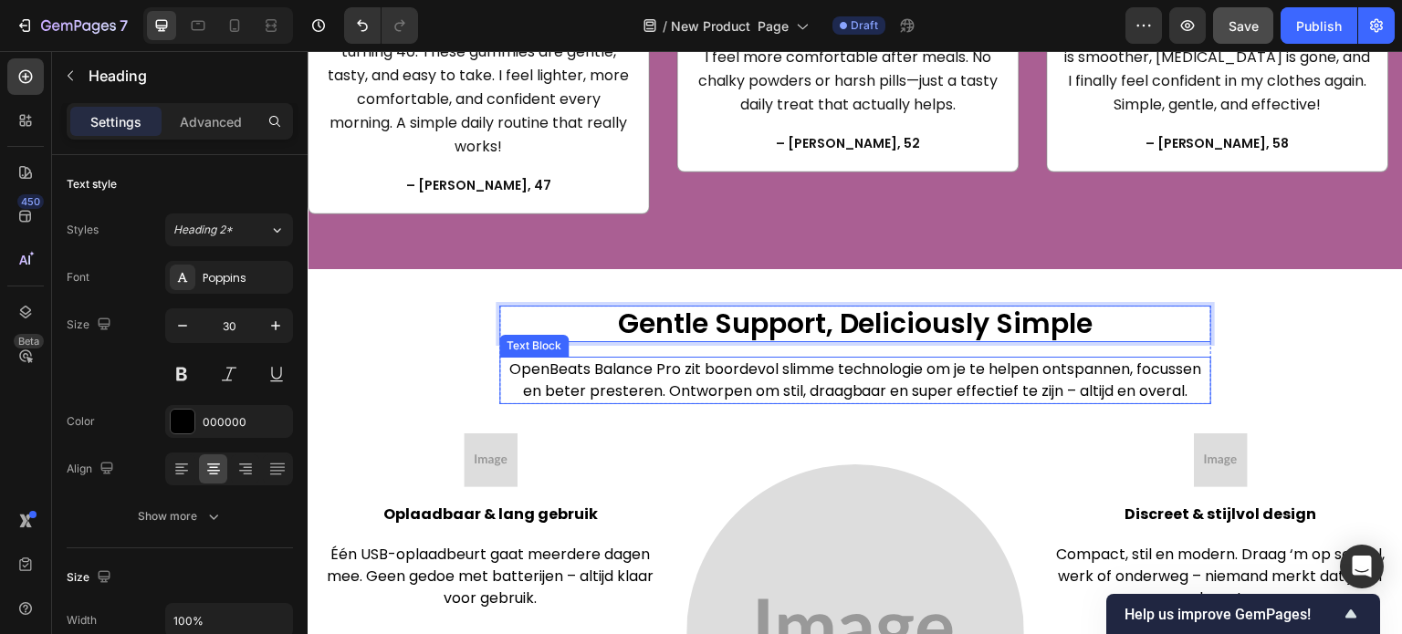
click at [778, 359] on p "OpenBeats Balance Pro zit boordevol slimme technologie om je te helpen ontspann…" at bounding box center [855, 381] width 708 height 44
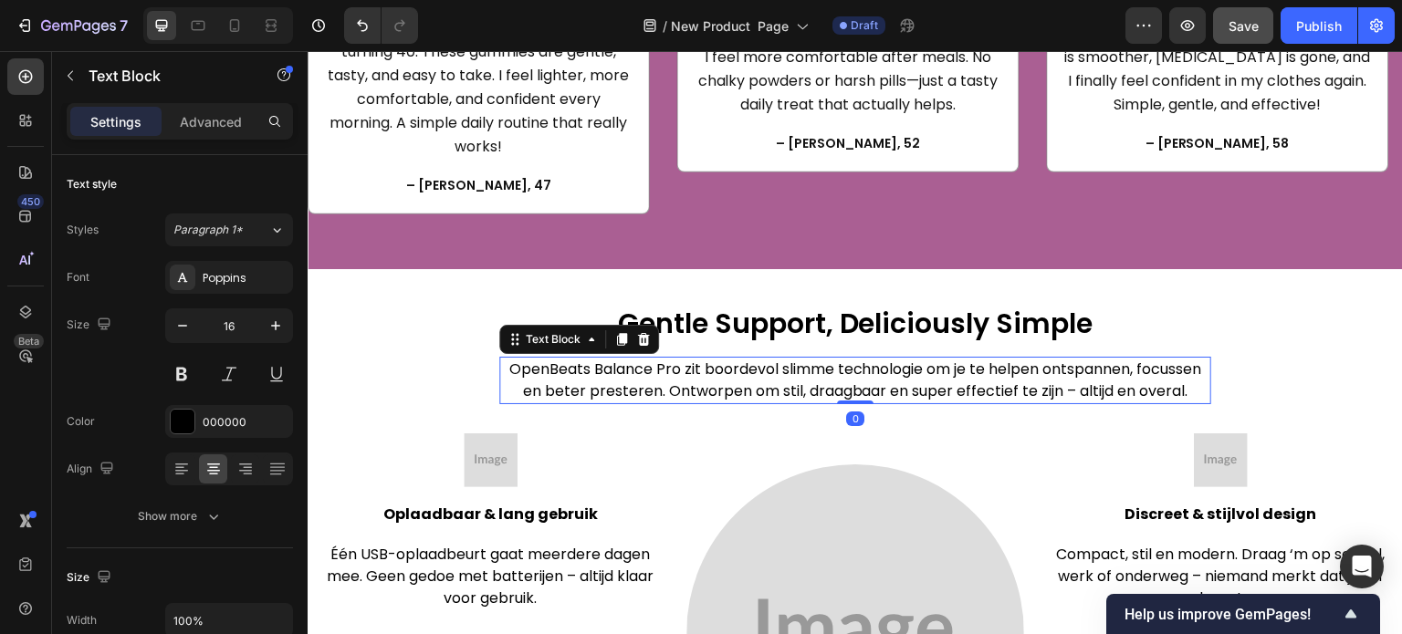
click at [778, 359] on p "OpenBeats Balance Pro zit boordevol slimme technologie om je te helpen ontspann…" at bounding box center [855, 381] width 708 height 44
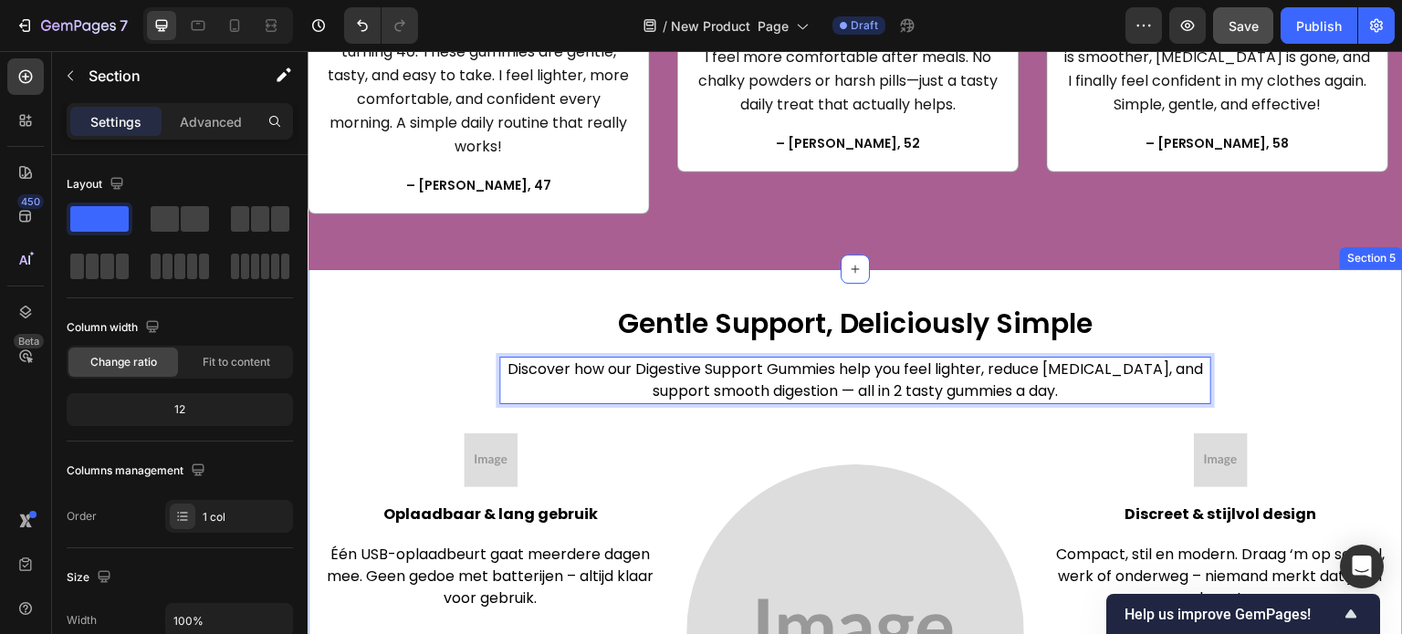
click at [633, 271] on div "Gentle Support, Deliciously Simple Heading Discover how our Digestive Support G…" at bounding box center [855, 569] width 1095 height 601
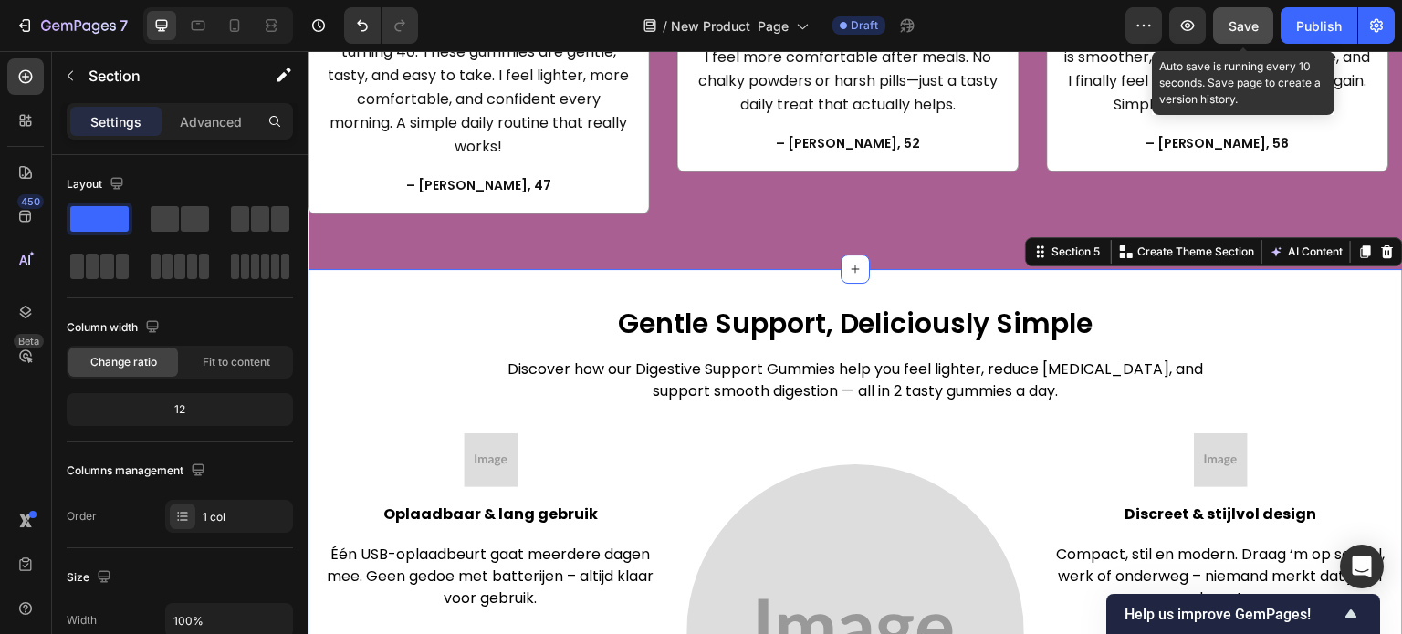
drag, startPoint x: 1245, startPoint y: 25, endPoint x: 602, endPoint y: 112, distance: 648.5
click at [1245, 25] on span "Save" at bounding box center [1244, 26] width 30 height 16
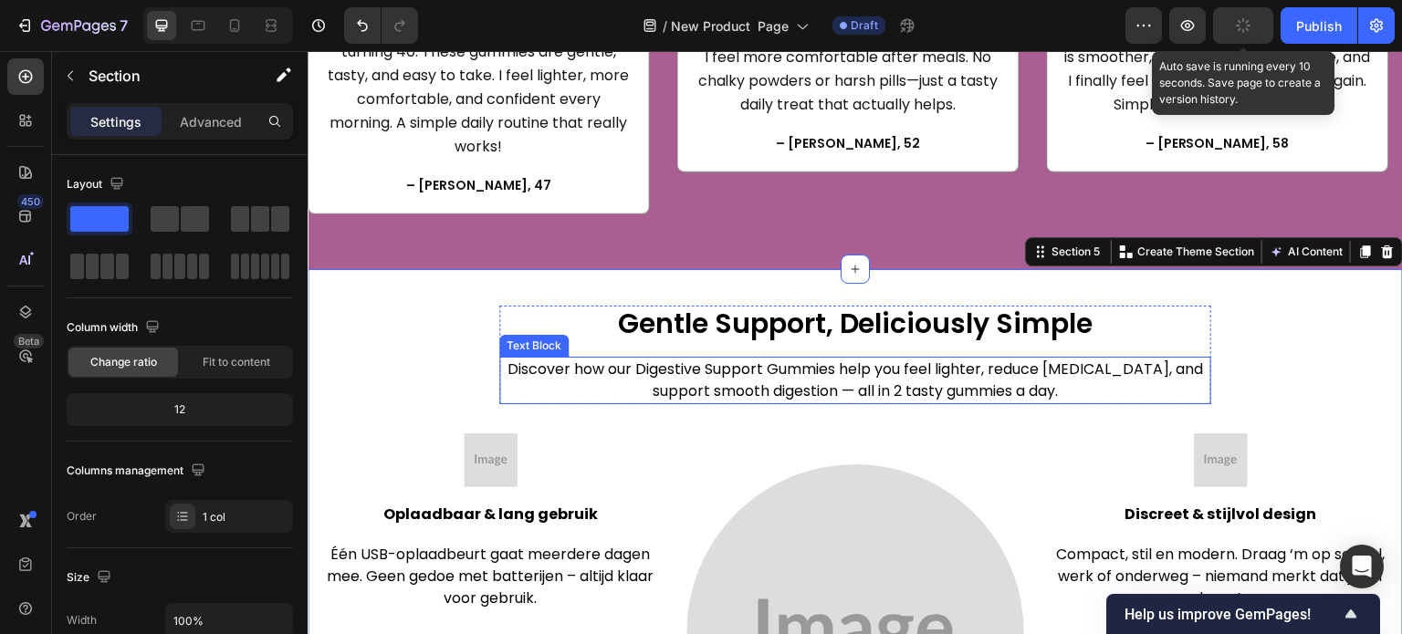
click at [856, 371] on p "Discover how our Digestive Support Gummies help you feel lighter, reduce bloati…" at bounding box center [855, 381] width 708 height 44
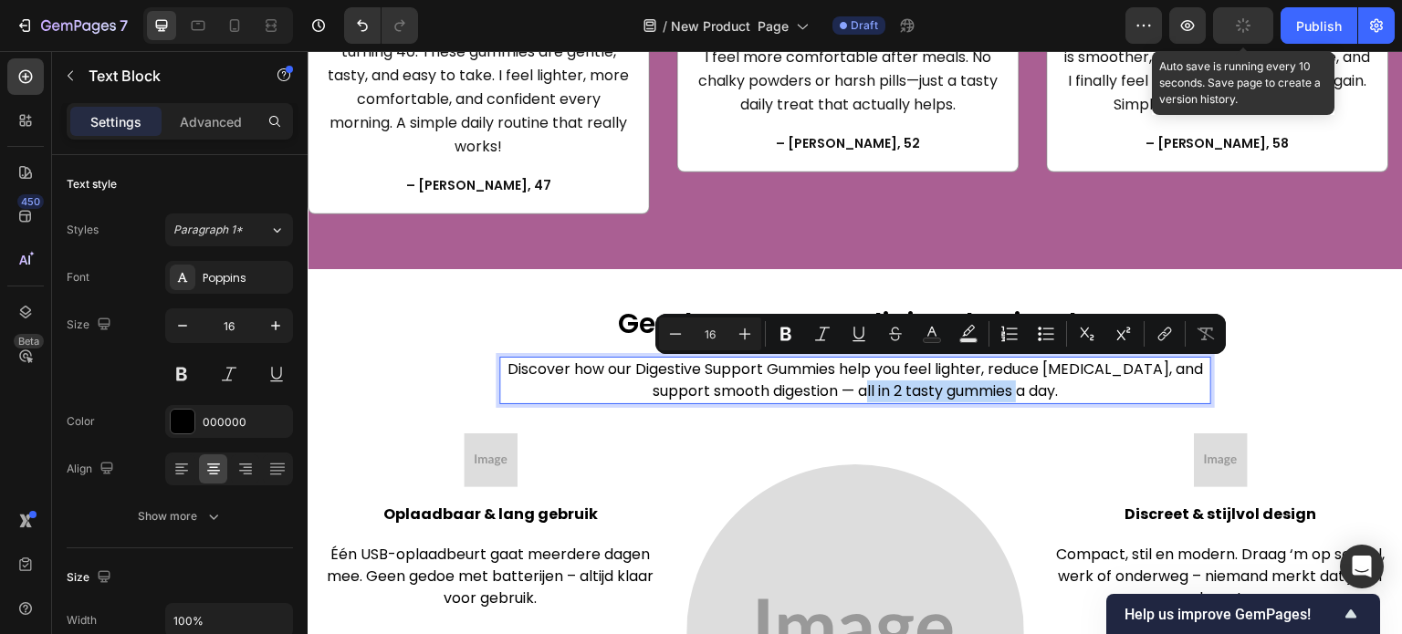
drag, startPoint x: 857, startPoint y: 373, endPoint x: 1047, endPoint y: 363, distance: 190.1
click at [1047, 363] on p "Discover how our Digestive Support Gummies help you feel lighter, reduce bloati…" at bounding box center [855, 381] width 708 height 44
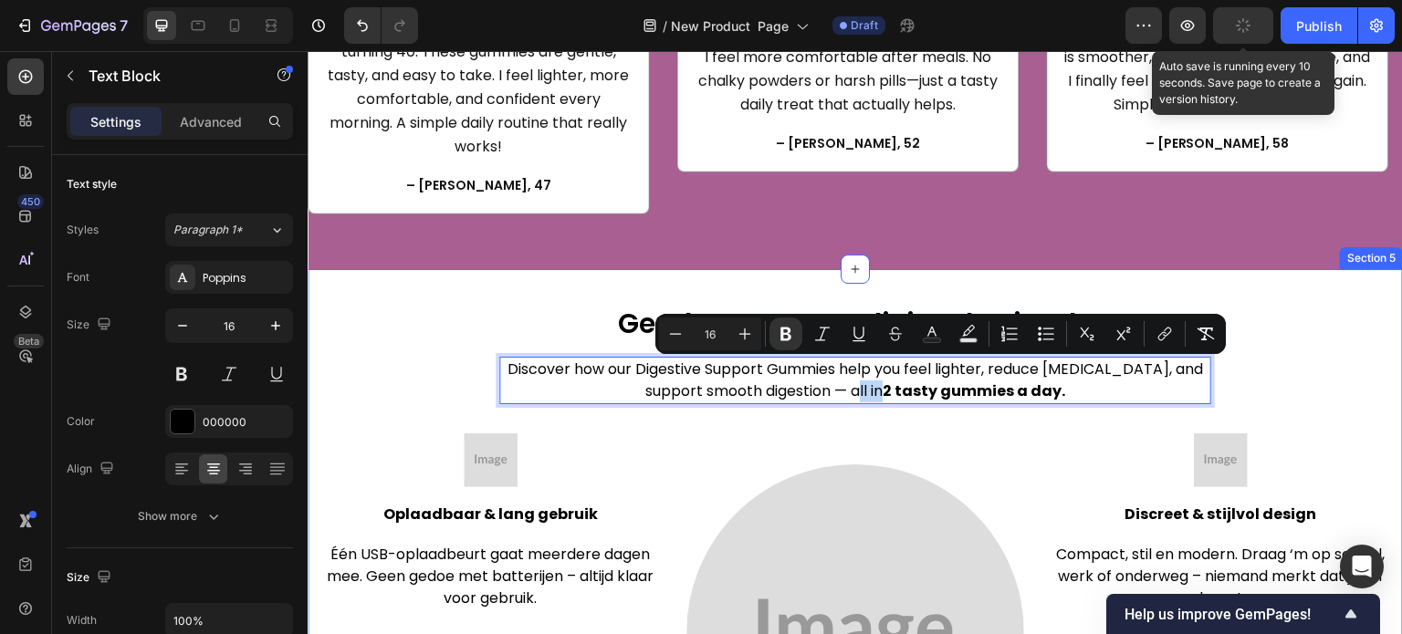
click at [1310, 276] on div "Gentle Support, Deliciously Simple Heading Discover how our Digestive Support G…" at bounding box center [855, 569] width 1095 height 601
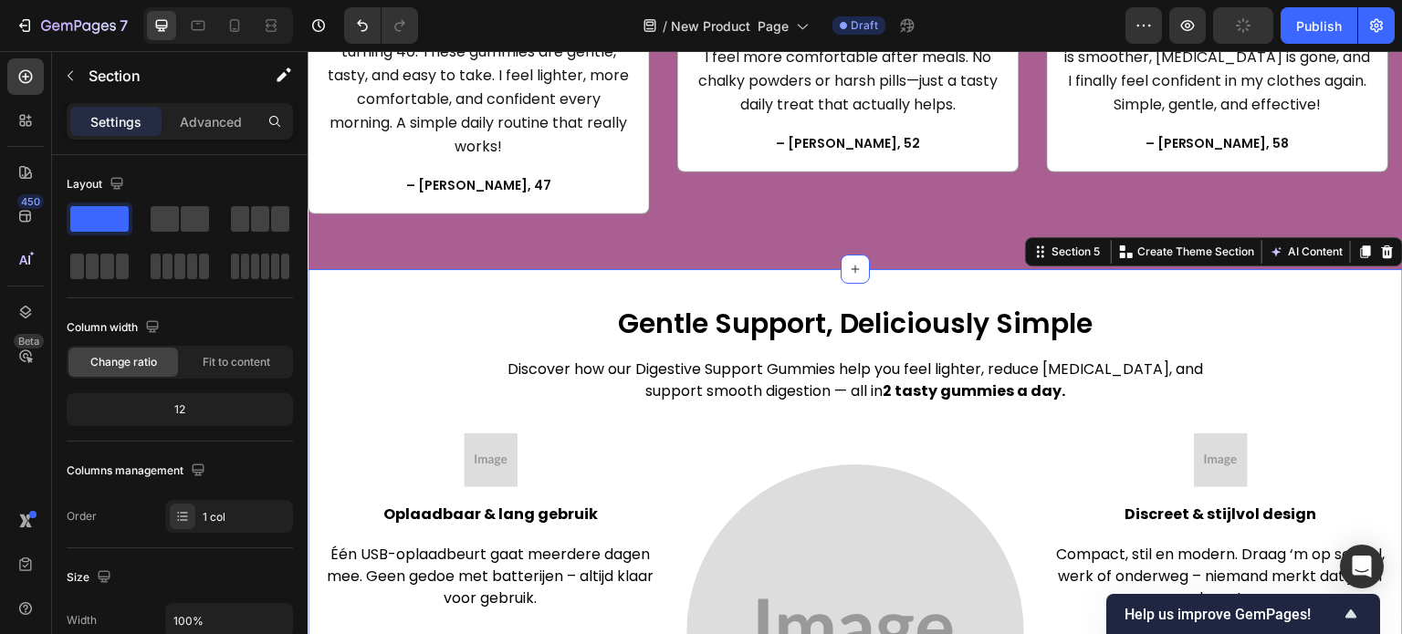
click at [553, 269] on div "Gentle Support, Deliciously Simple Heading Discover how our Digestive Support G…" at bounding box center [855, 569] width 1095 height 601
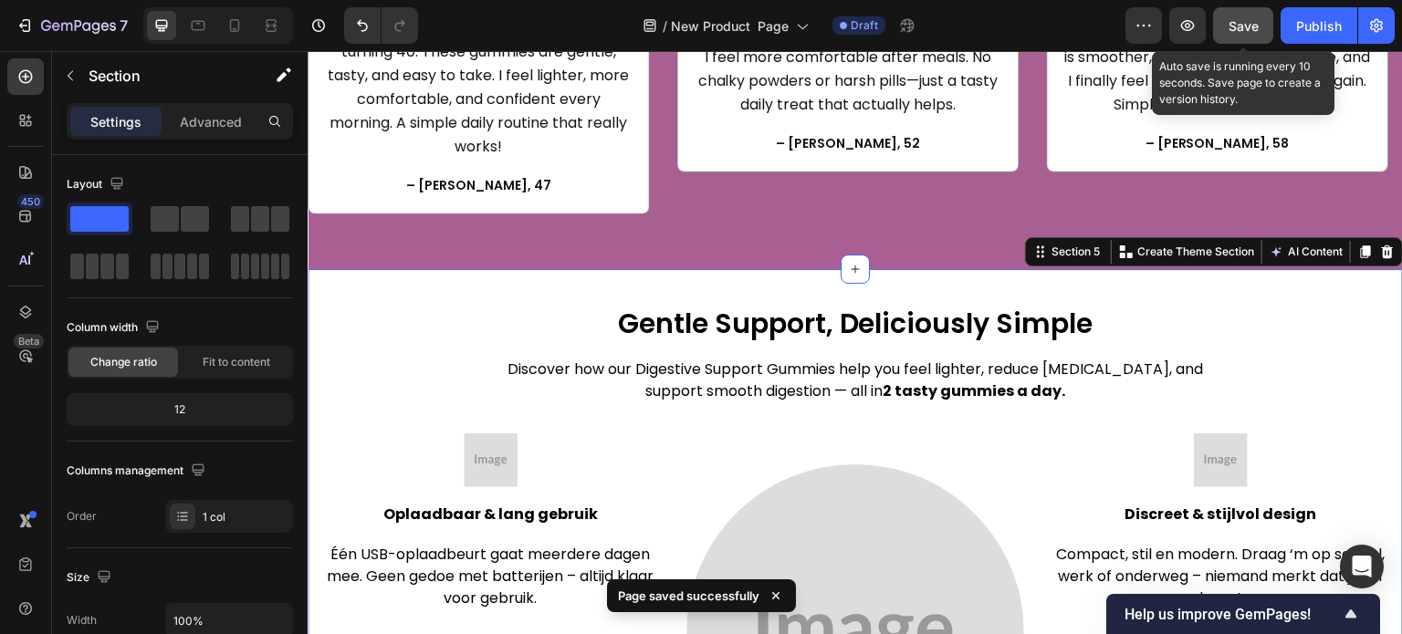
drag, startPoint x: 1230, startPoint y: 39, endPoint x: 899, endPoint y: 17, distance: 332.1
click at [1230, 39] on button "Save" at bounding box center [1243, 25] width 60 height 37
click at [1250, 25] on span "Save" at bounding box center [1244, 26] width 30 height 16
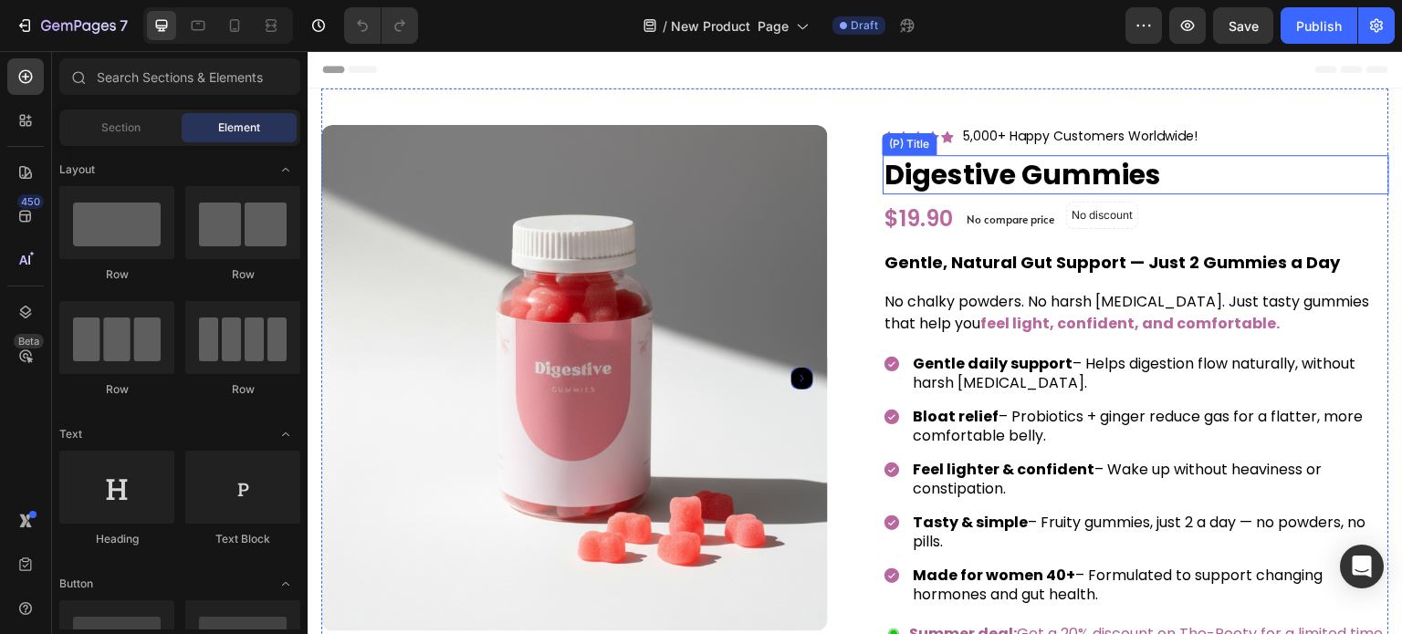
click at [949, 167] on h2 "Digestive Gummies" at bounding box center [1136, 174] width 507 height 39
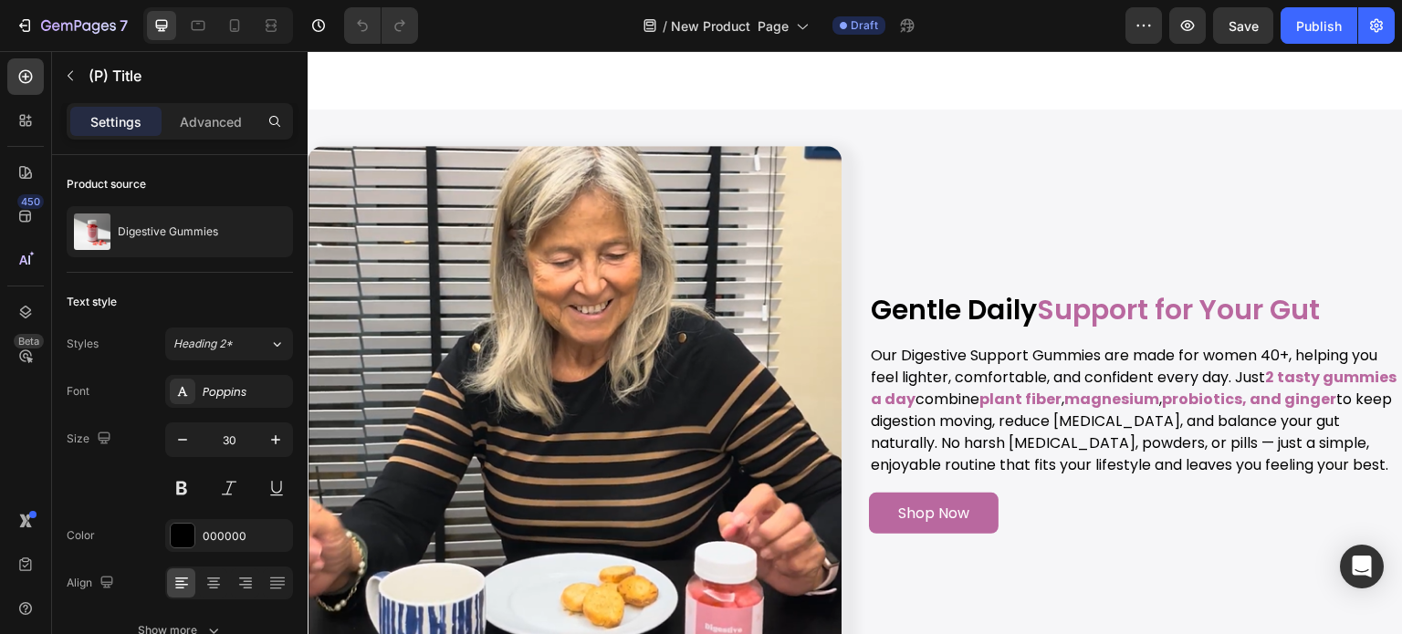
scroll to position [2282, 0]
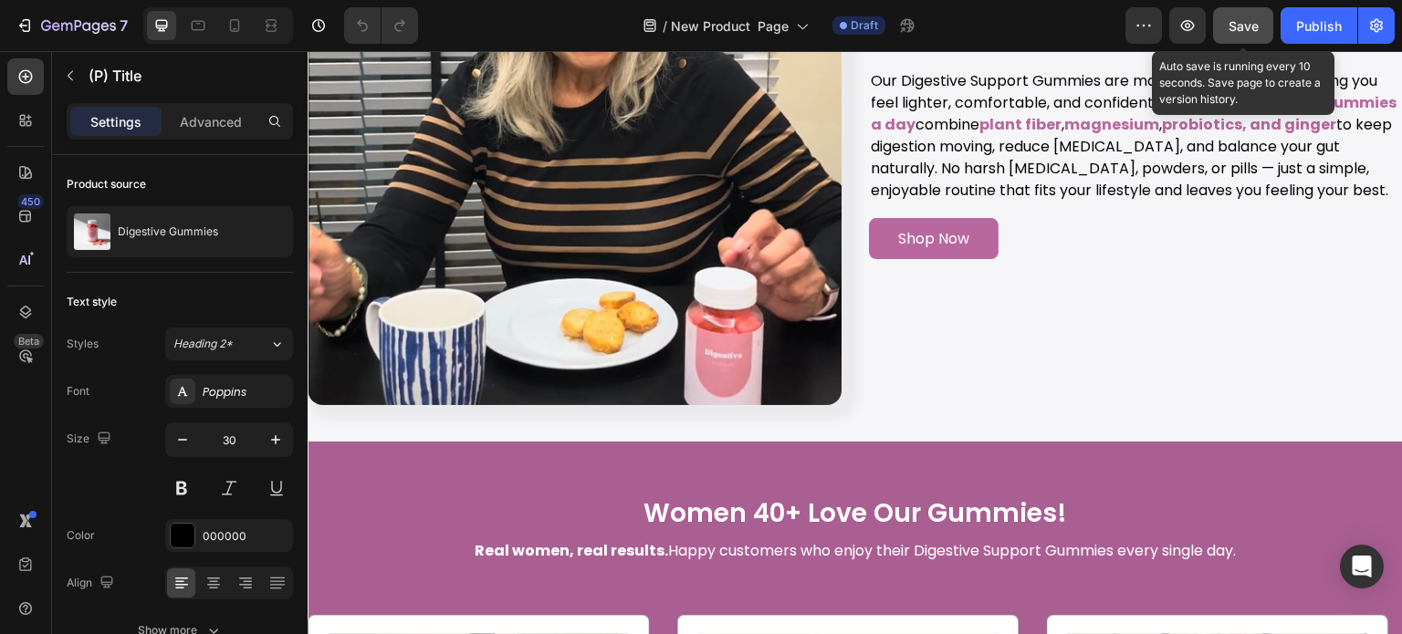
click at [1240, 16] on div "Save" at bounding box center [1244, 25] width 30 height 19
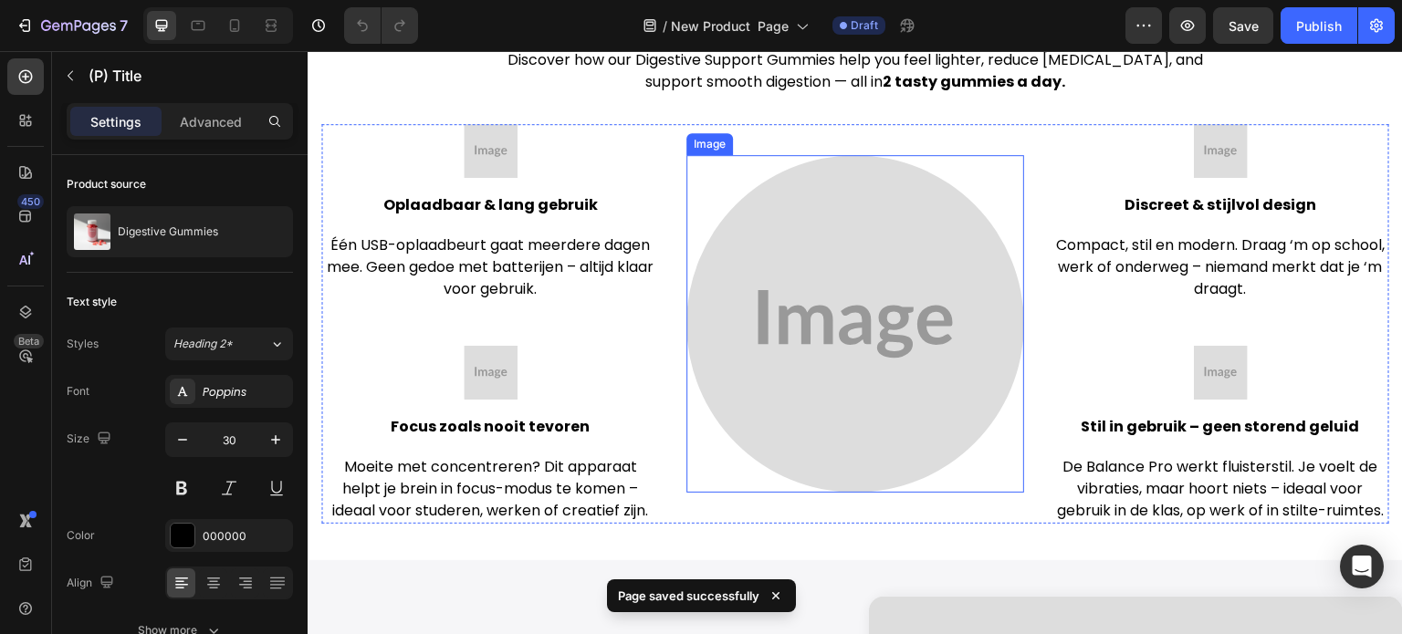
scroll to position [3560, 0]
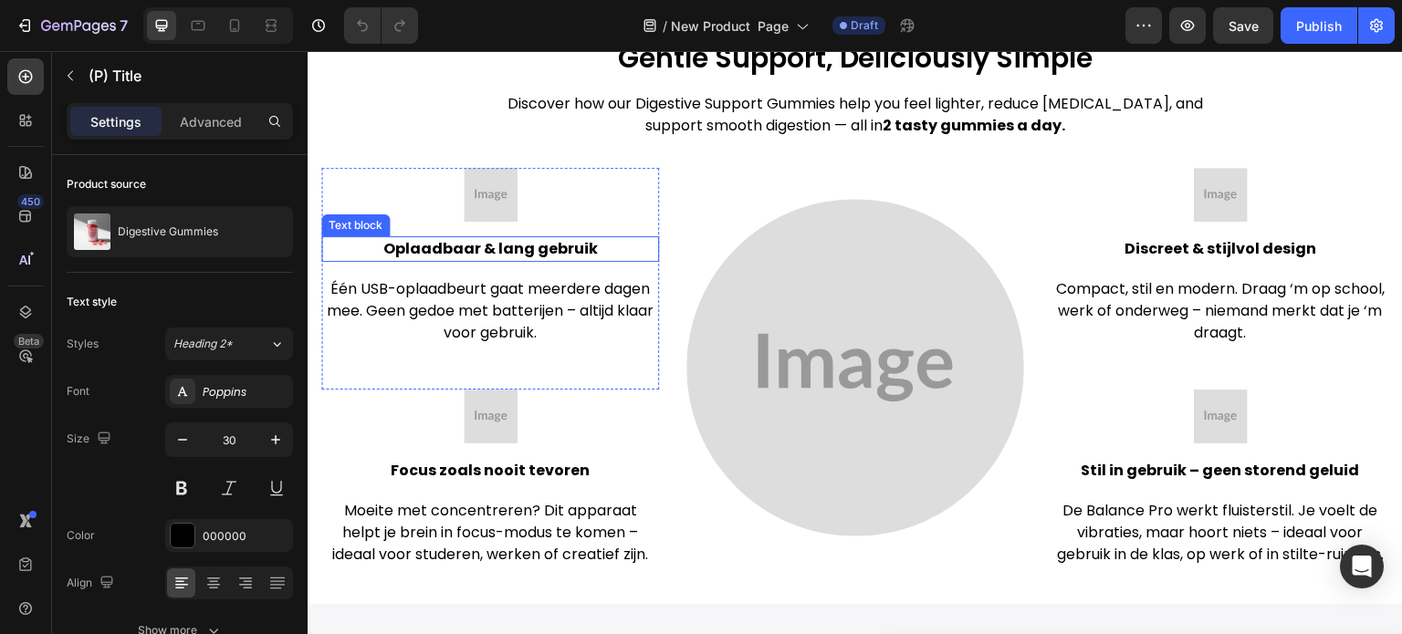
click at [504, 252] on p "Oplaadbaar & lang gebruik" at bounding box center [490, 249] width 334 height 22
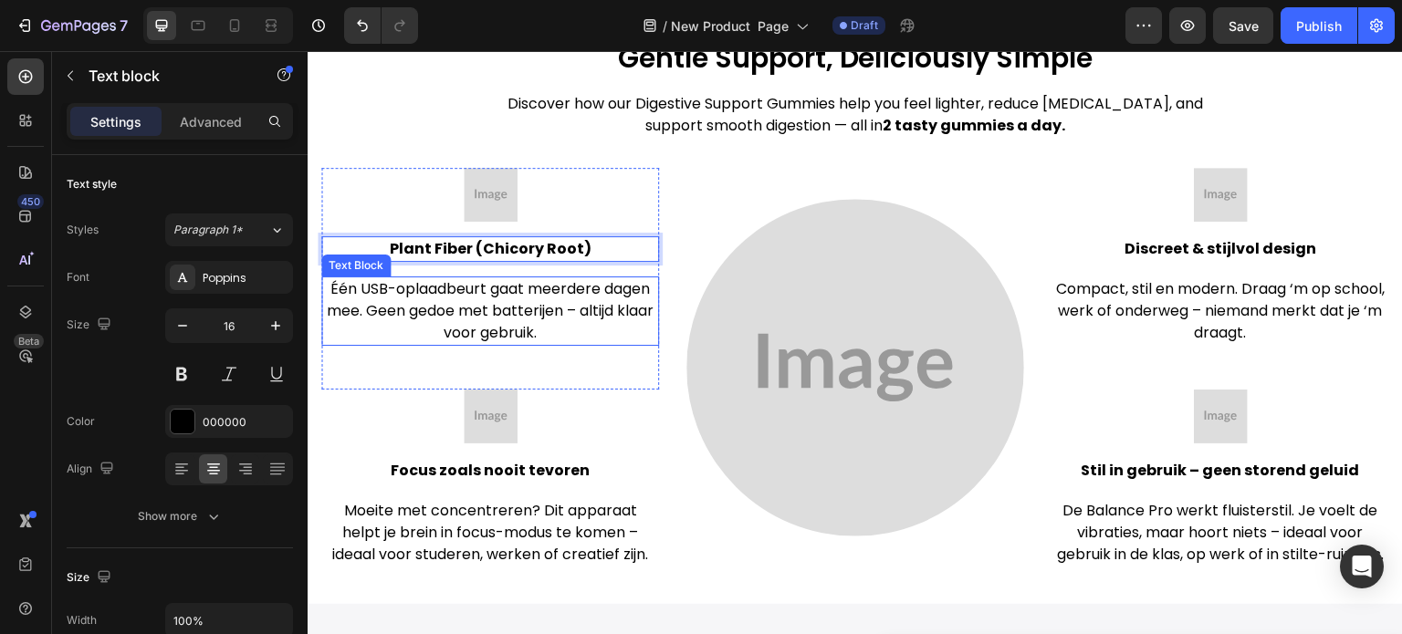
click at [484, 313] on p "Één USB-oplaadbeurt gaat meerdere dagen mee. Geen gedoe met batterijen – altijd…" at bounding box center [490, 311] width 334 height 66
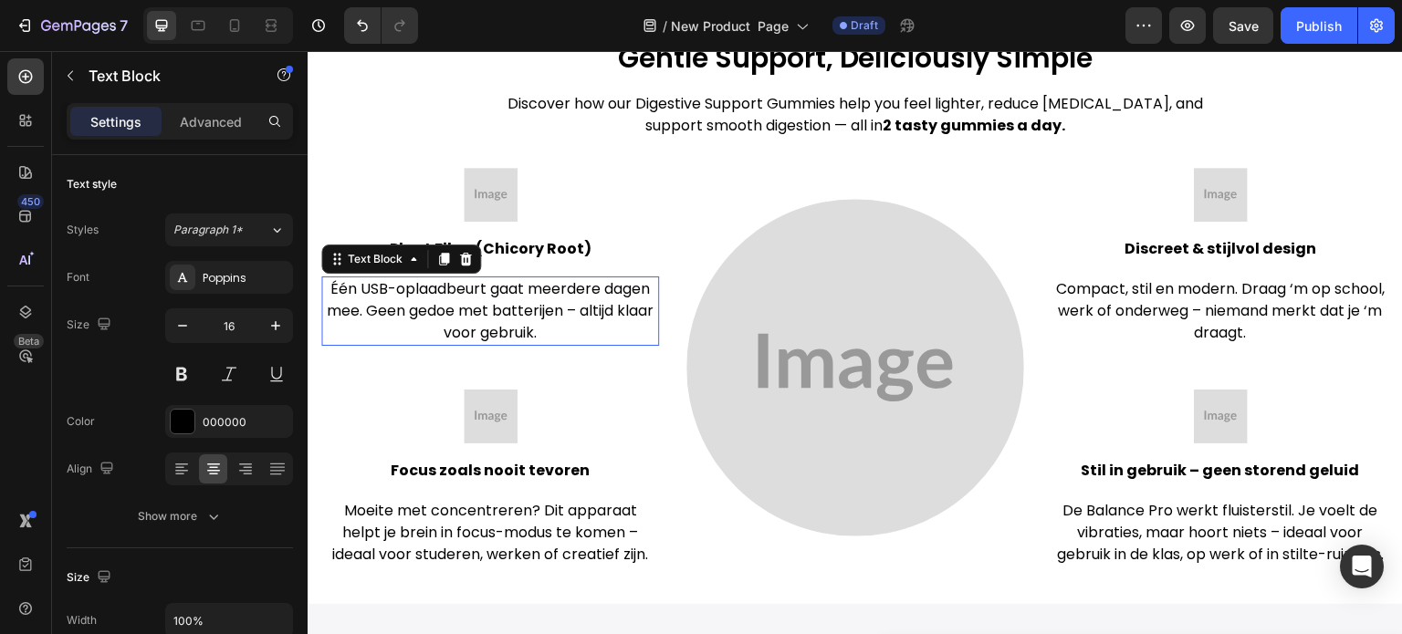
click at [484, 313] on p "Één USB-oplaadbeurt gaat meerdere dagen mee. Geen gedoe met batterijen – altijd…" at bounding box center [490, 311] width 334 height 66
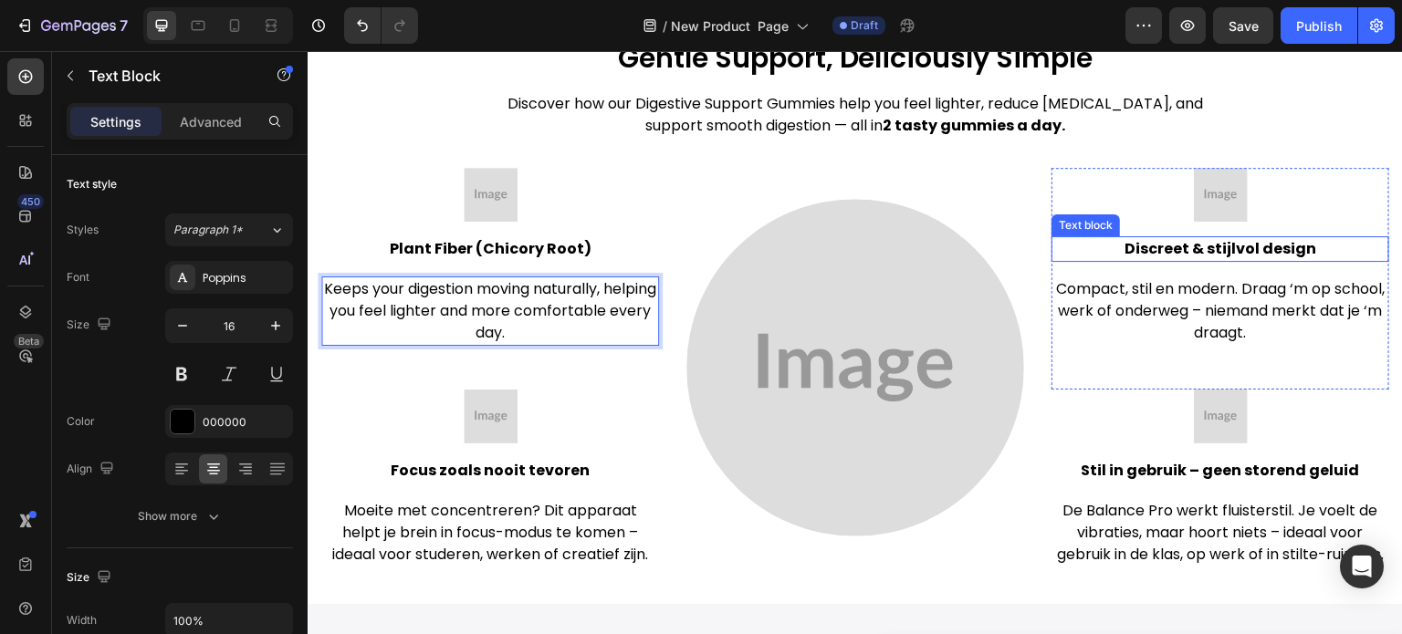
click at [1216, 258] on p "Discreet & stijlvol design" at bounding box center [1220, 249] width 334 height 22
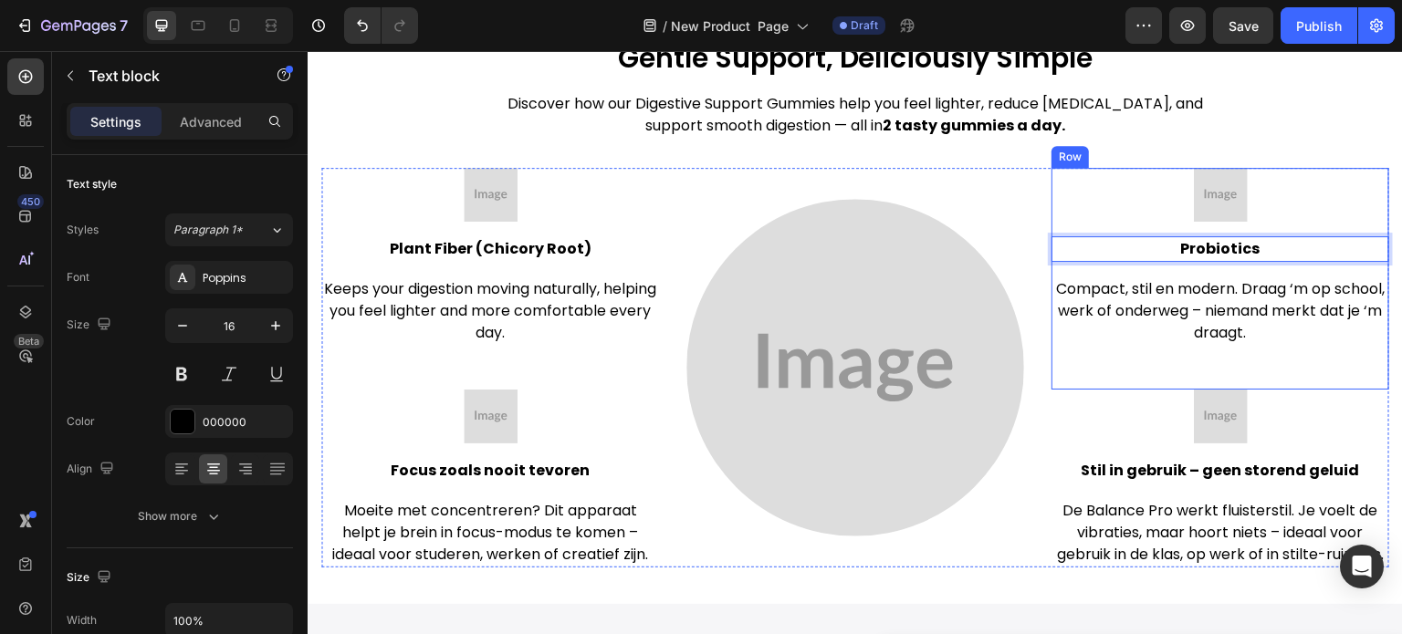
click at [1229, 305] on p "Compact, stil en modern. Draag ‘m op school, werk of onderweg – niemand merkt d…" at bounding box center [1220, 311] width 334 height 66
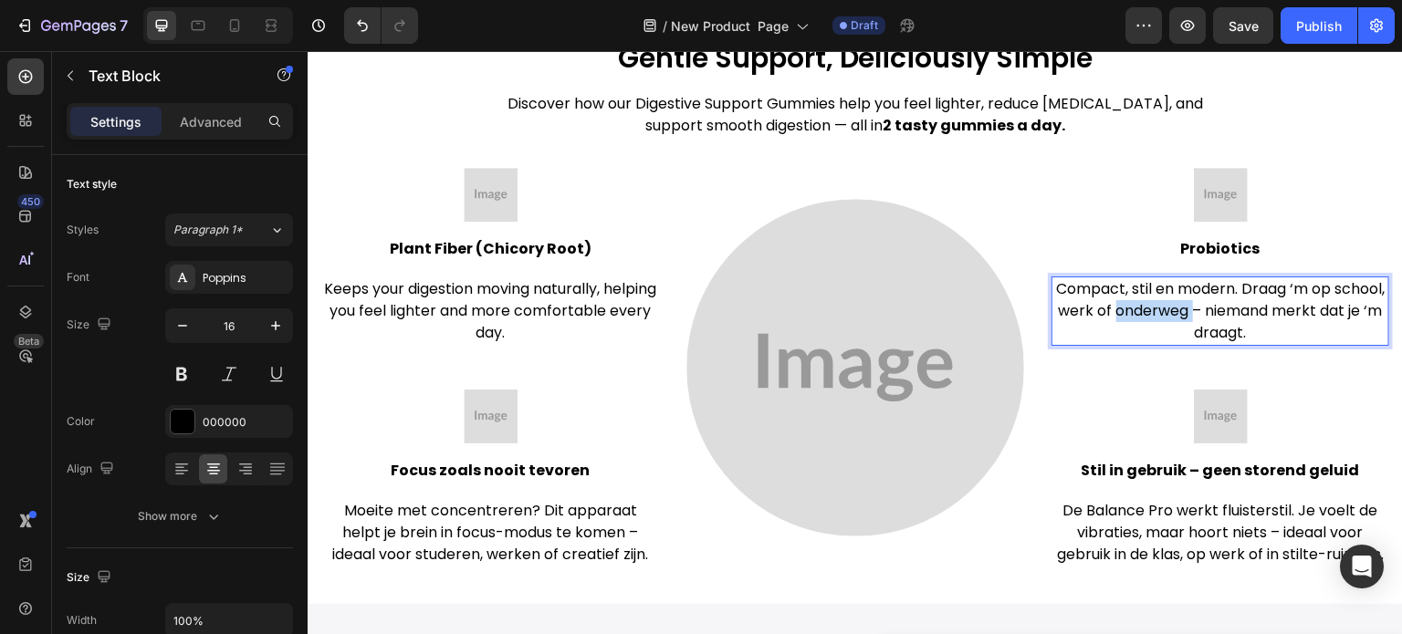
click at [1229, 305] on p "Compact, stil en modern. Draag ‘m op school, werk of onderweg – niemand merkt d…" at bounding box center [1220, 311] width 334 height 66
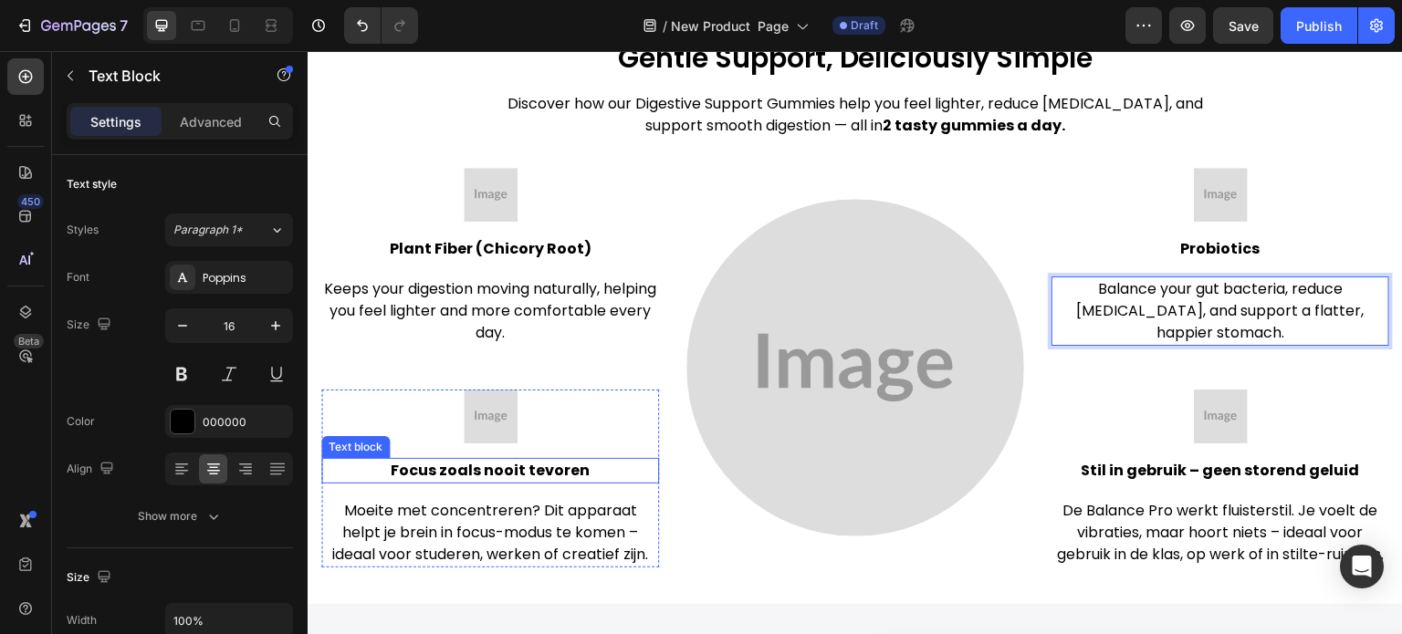
click at [504, 466] on p "Focus zoals nooit tevoren" at bounding box center [490, 471] width 334 height 22
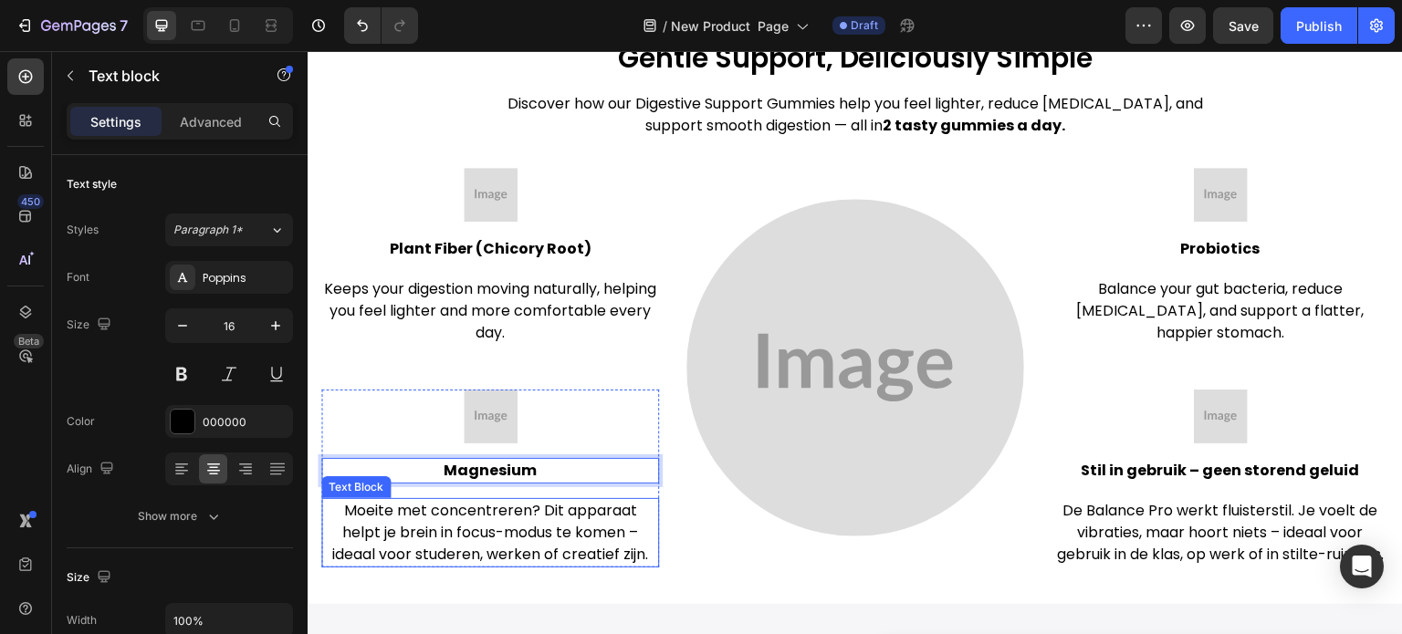
click at [498, 507] on p "Moeite met concentreren? Dit apparaat helpt je brein in focus-modus te komen – …" at bounding box center [490, 533] width 334 height 66
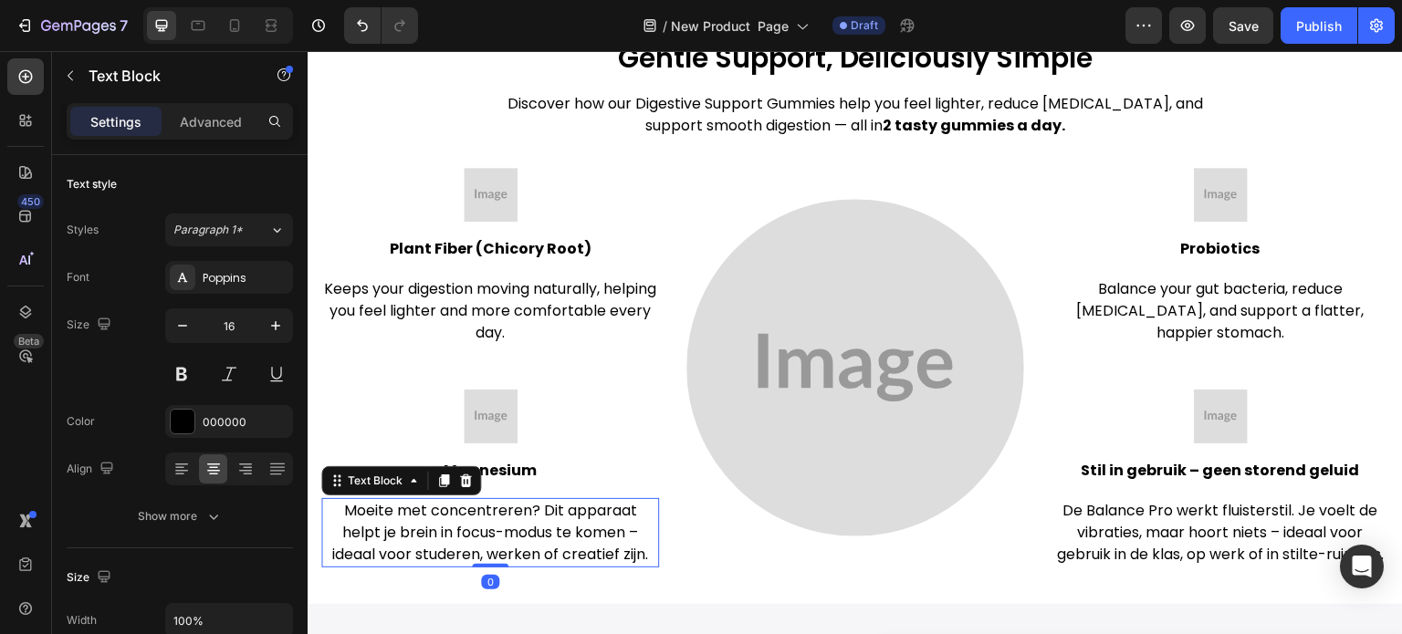
click at [498, 507] on p "Moeite met concentreren? Dit apparaat helpt je brein in focus-modus te komen – …" at bounding box center [490, 533] width 334 height 66
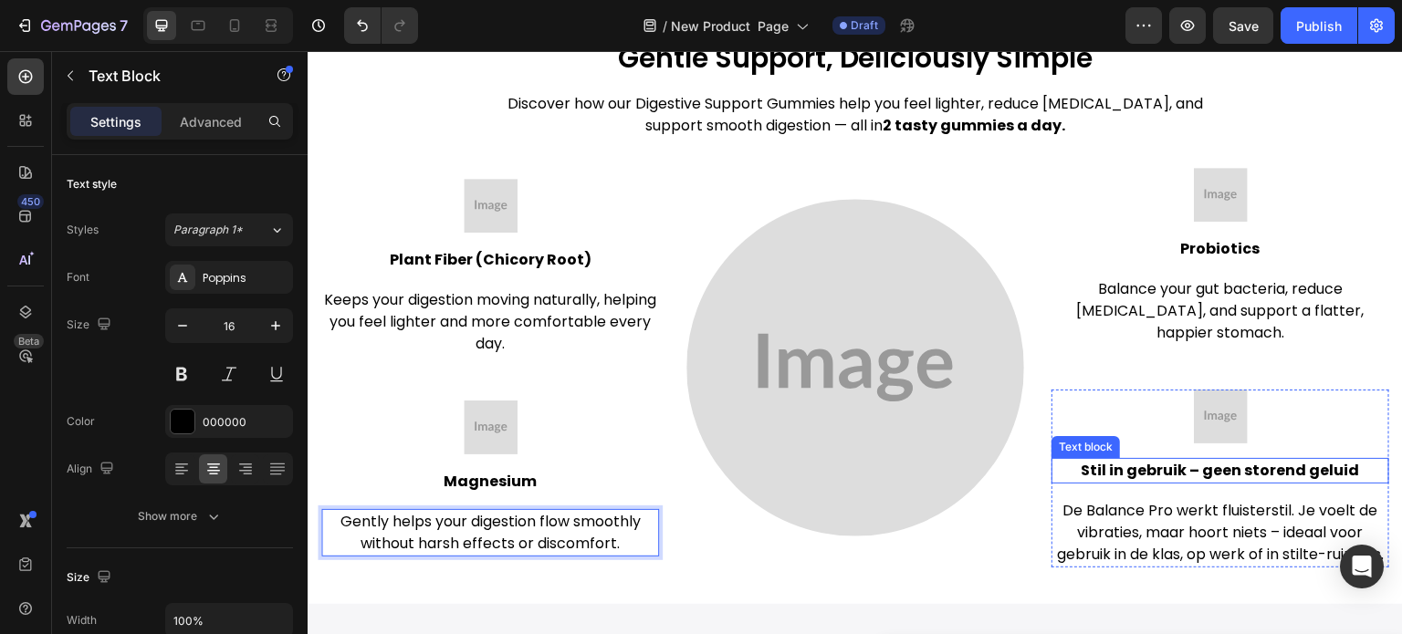
click at [1162, 460] on p "Stil in gebruik – geen storend geluid" at bounding box center [1220, 471] width 334 height 22
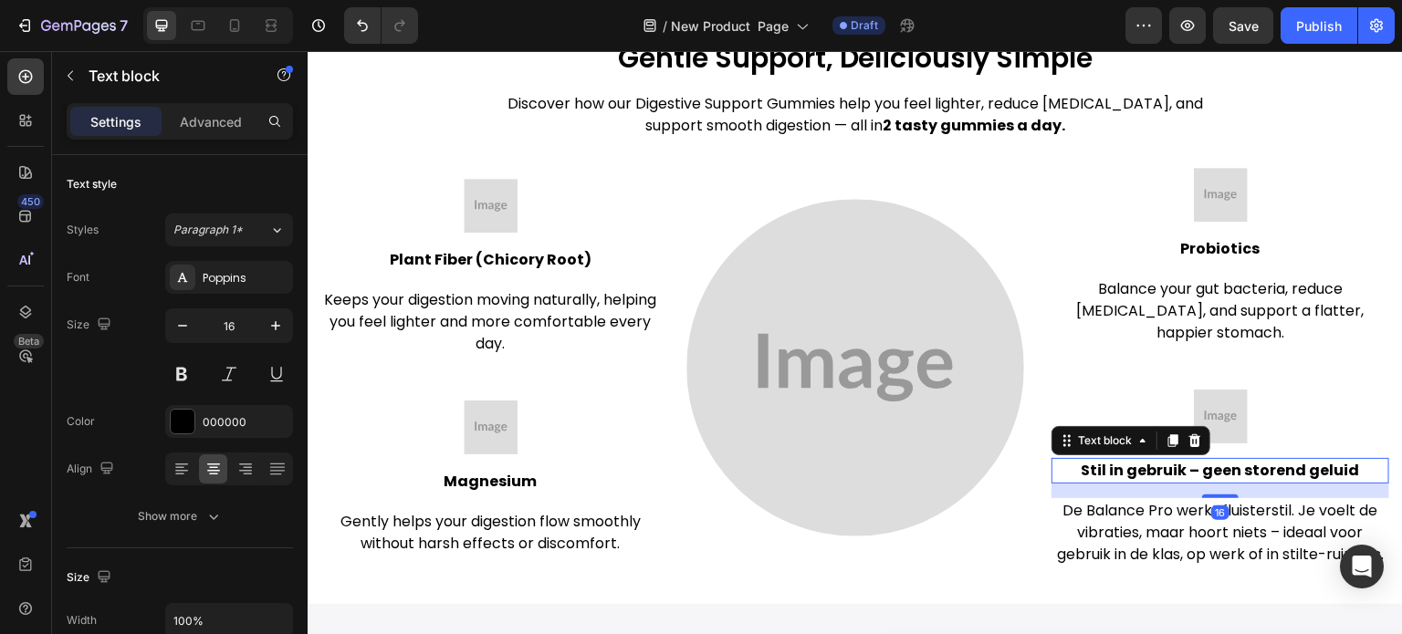
click at [1162, 460] on p "Stil in gebruik – geen storend geluid" at bounding box center [1220, 471] width 334 height 22
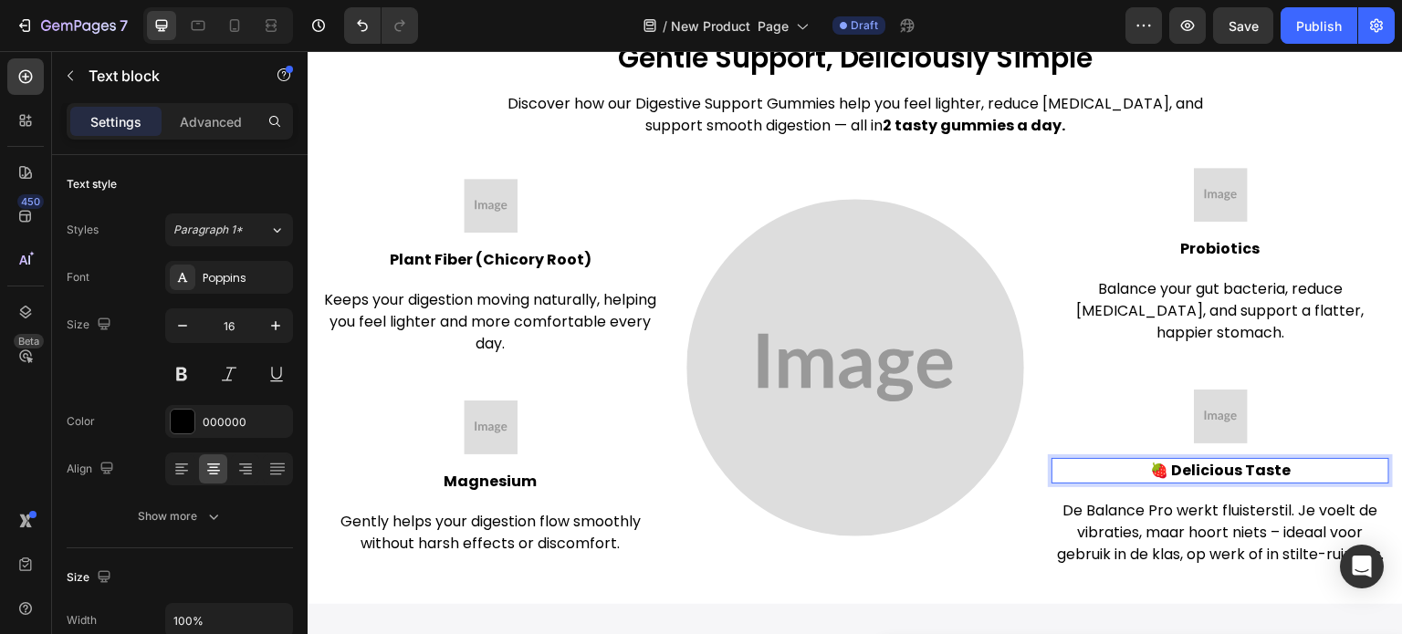
click at [1163, 460] on p "🍓 Delicious Taste" at bounding box center [1220, 471] width 334 height 22
click at [1178, 510] on p "De Balance Pro werkt fluisterstil. Je voelt de vibraties, maar hoort niets – id…" at bounding box center [1220, 533] width 334 height 66
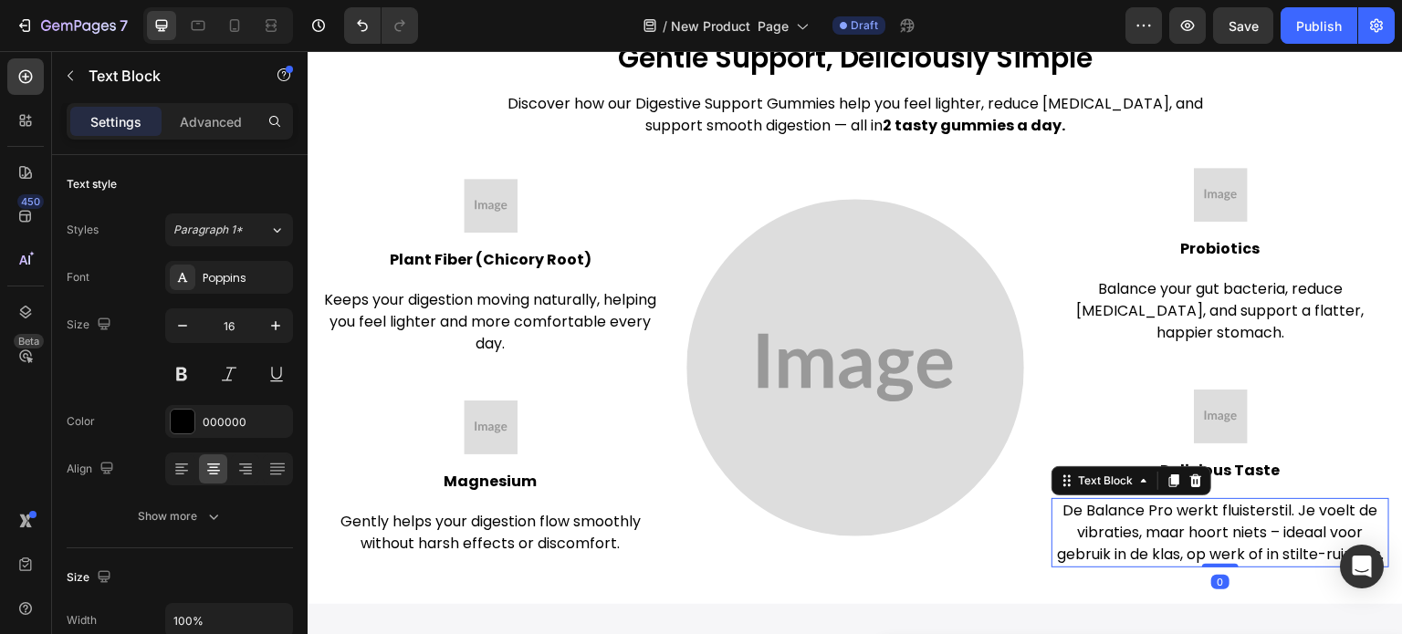
click at [1169, 524] on p "De Balance Pro werkt fluisterstil. Je voelt de vibraties, maar hoort niets – id…" at bounding box center [1220, 533] width 334 height 66
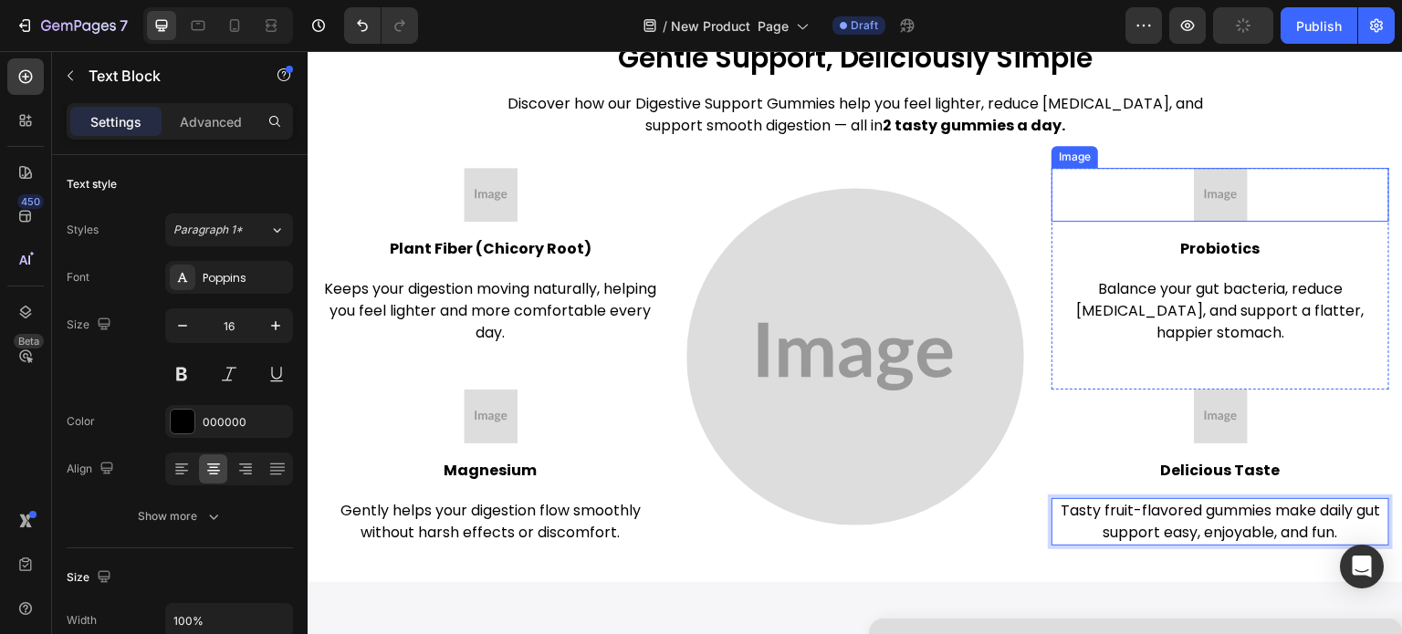
click at [1116, 189] on div at bounding box center [1221, 195] width 338 height 54
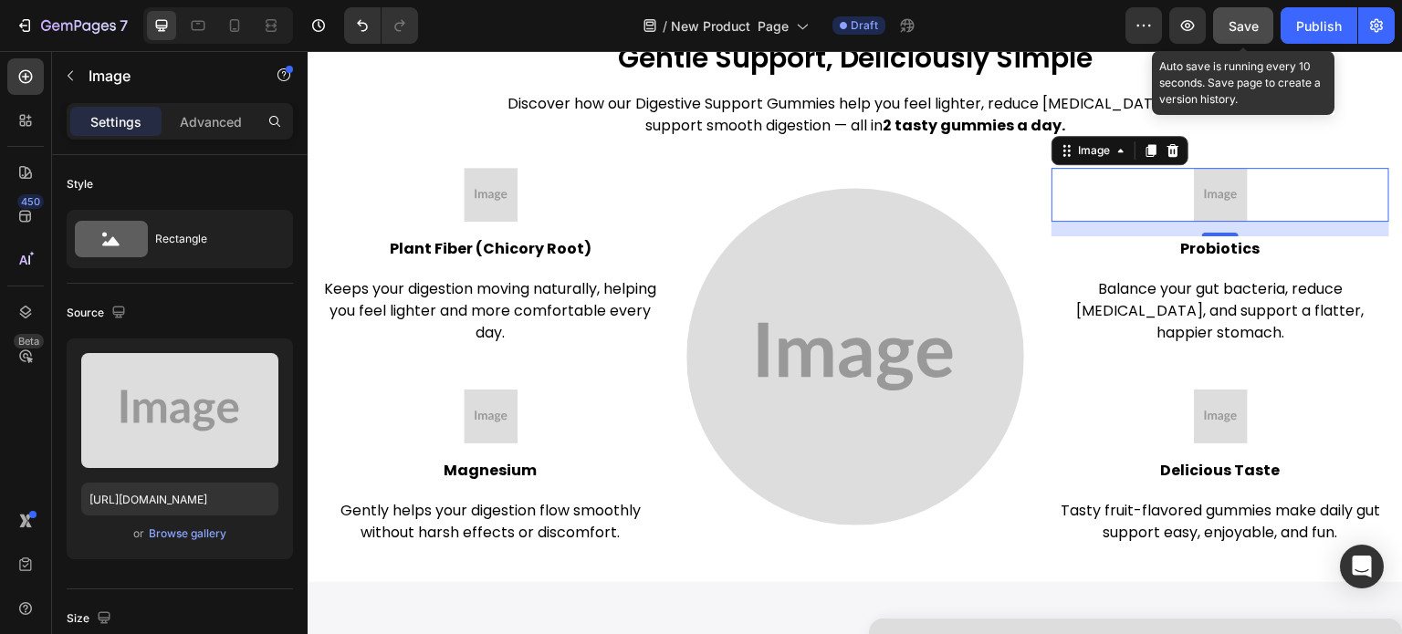
click at [1241, 25] on span "Save" at bounding box center [1244, 26] width 30 height 16
click at [1248, 21] on span "Save" at bounding box center [1244, 26] width 30 height 16
click at [1245, 19] on span "Save" at bounding box center [1244, 26] width 30 height 16
click at [1245, 32] on span "Save" at bounding box center [1244, 26] width 30 height 16
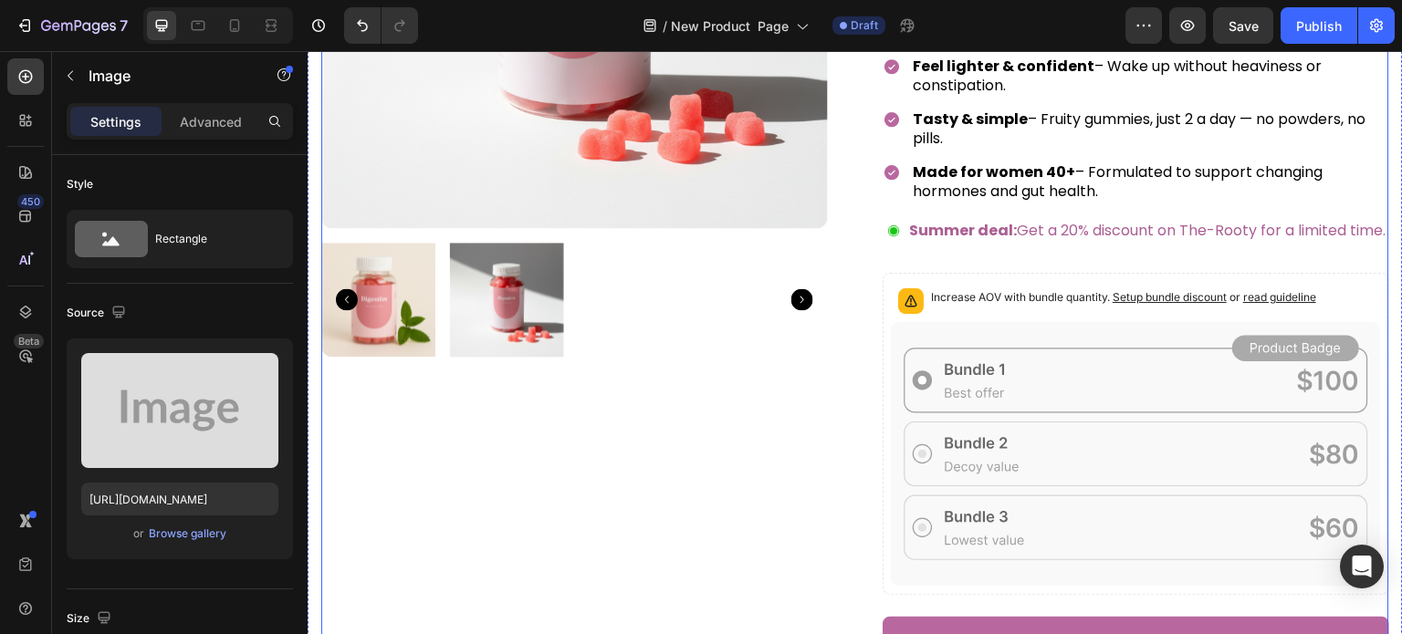
scroll to position [0, 0]
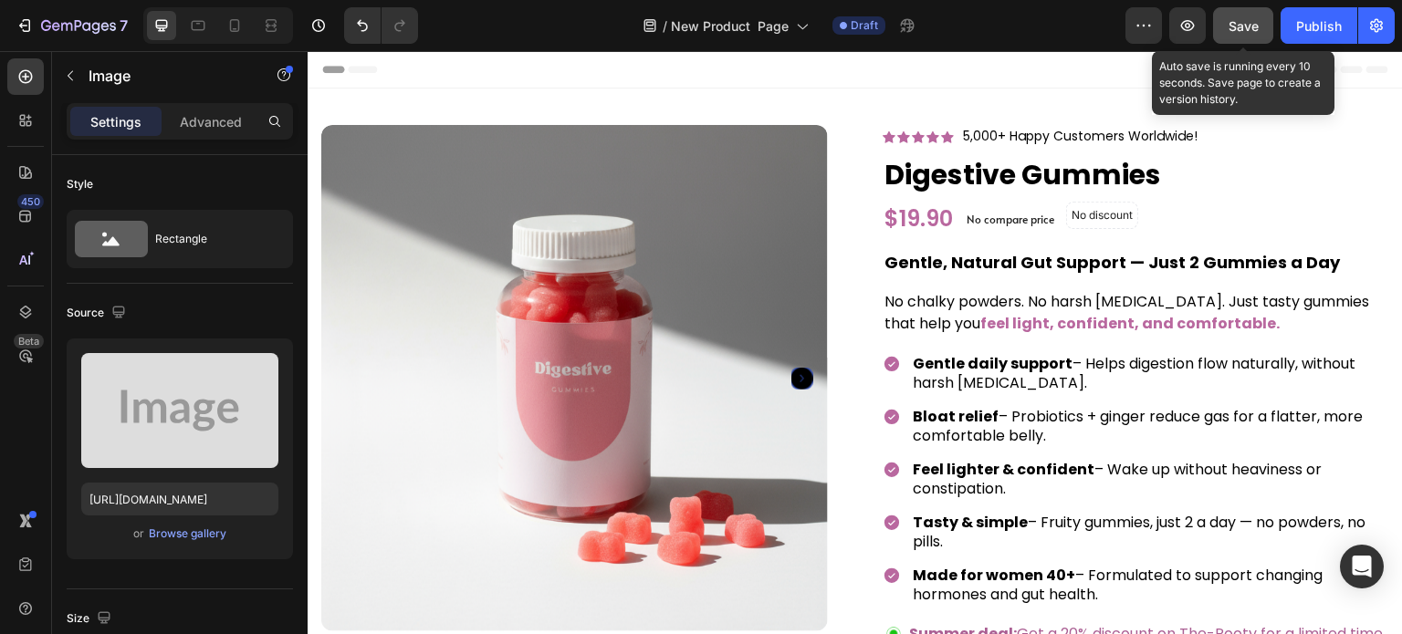
click at [1234, 34] on div "Save" at bounding box center [1244, 25] width 30 height 19
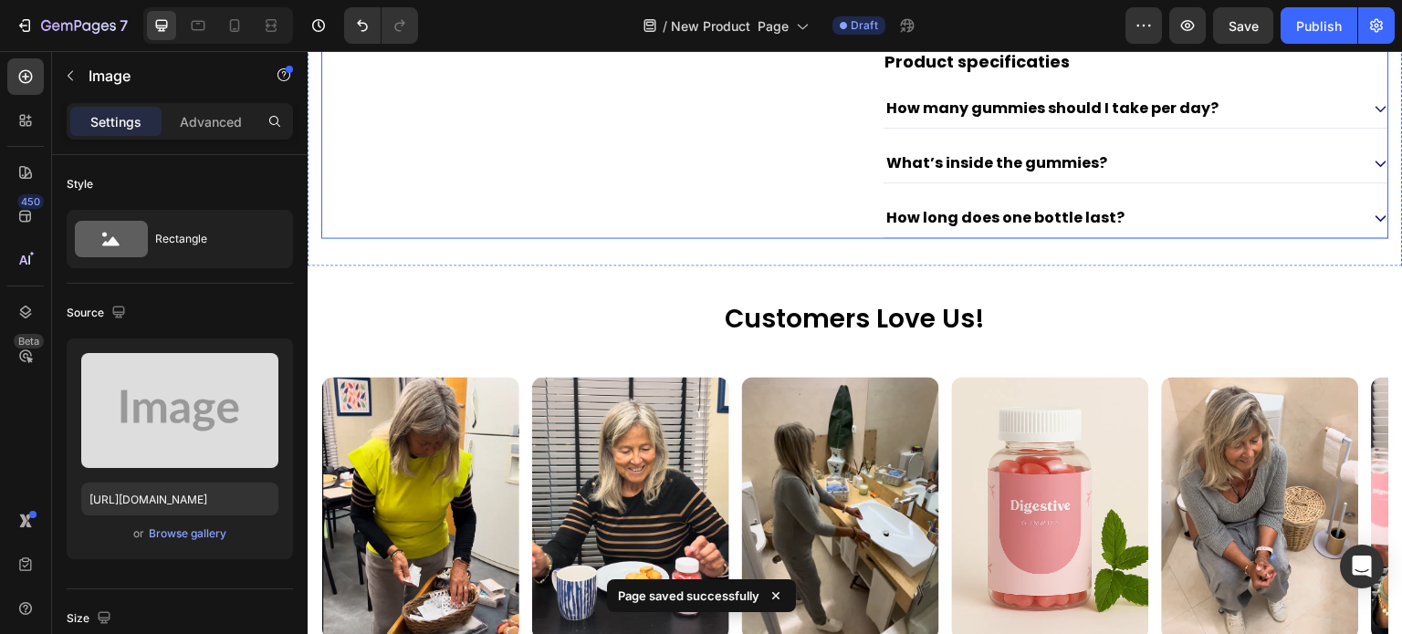
scroll to position [1917, 0]
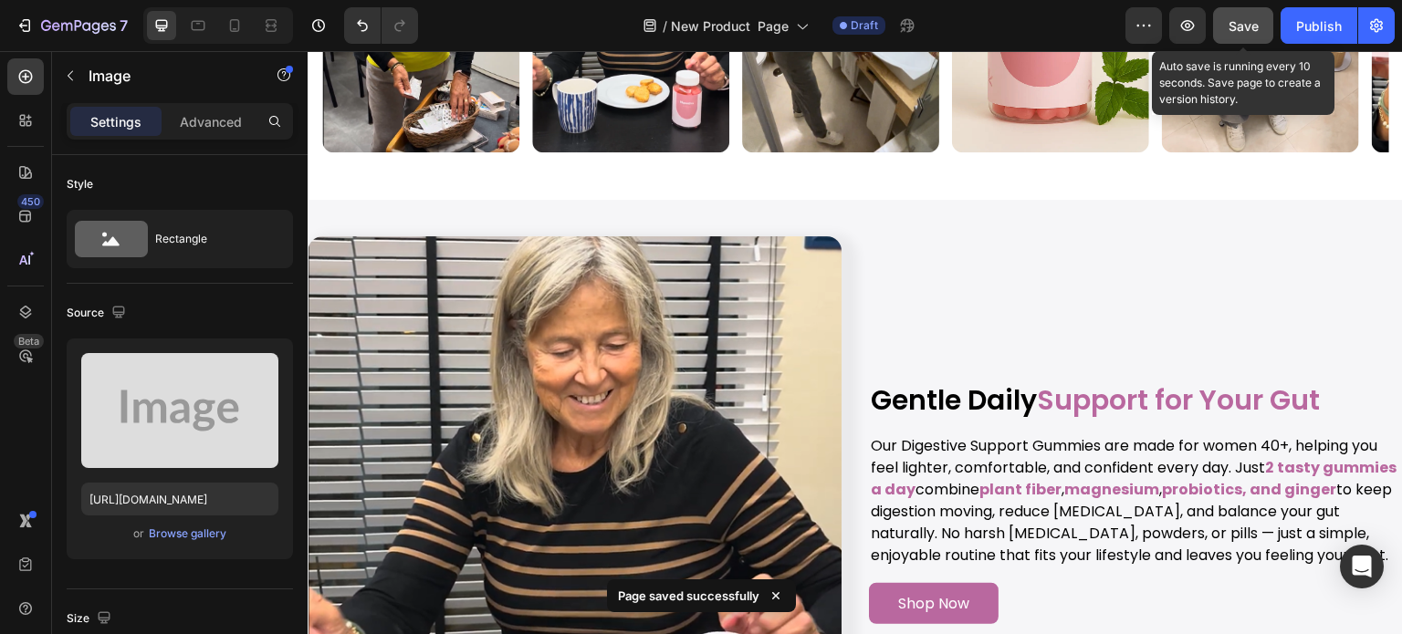
click at [1252, 18] on span "Save" at bounding box center [1244, 26] width 30 height 16
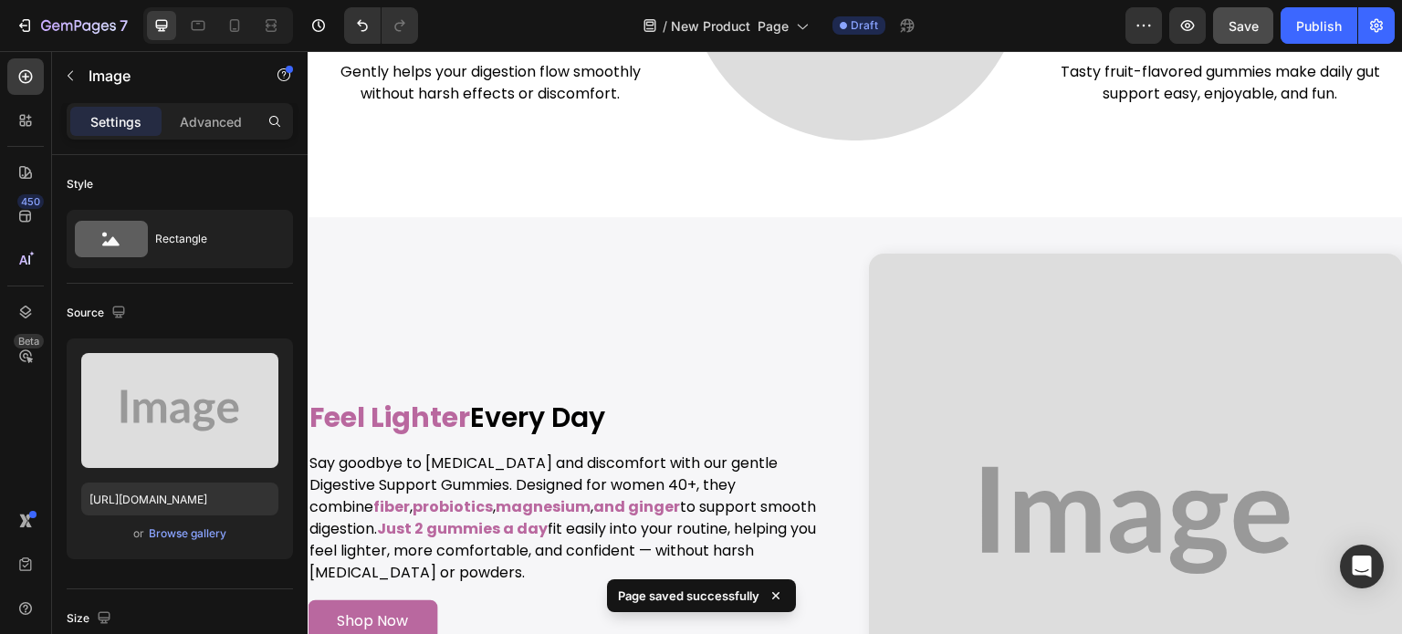
scroll to position [3651, 0]
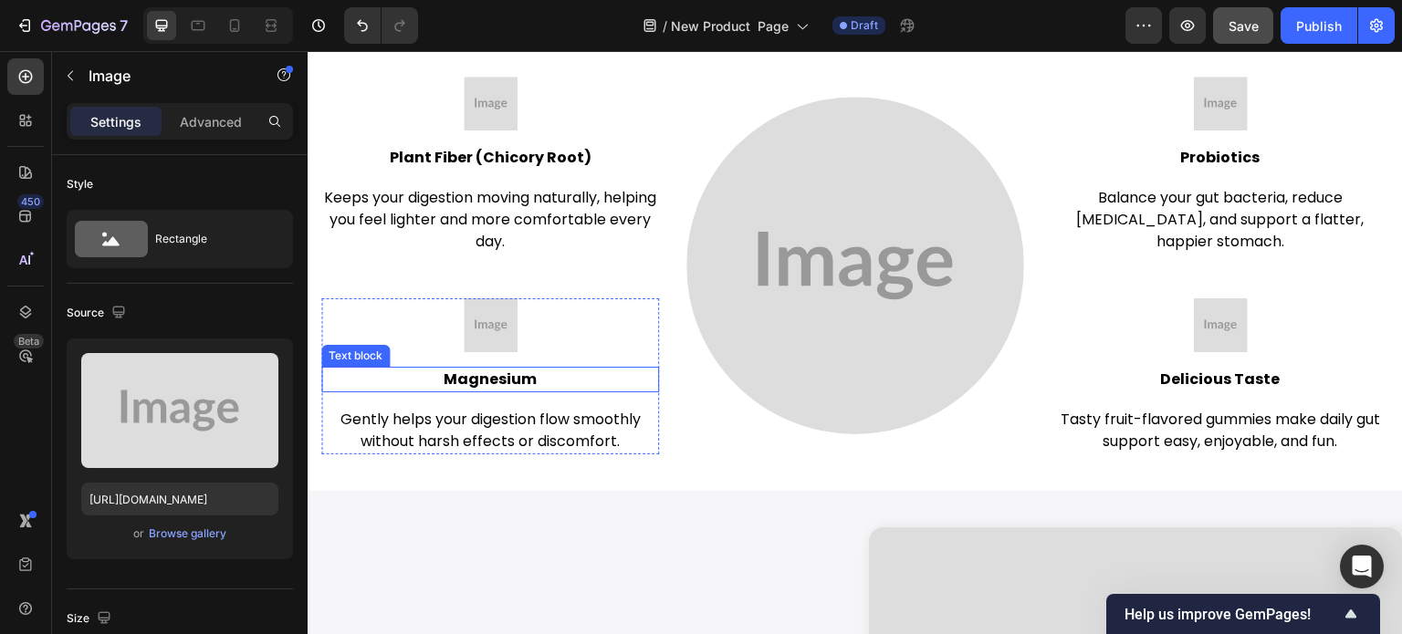
click at [497, 381] on p "Magnesium" at bounding box center [490, 380] width 334 height 22
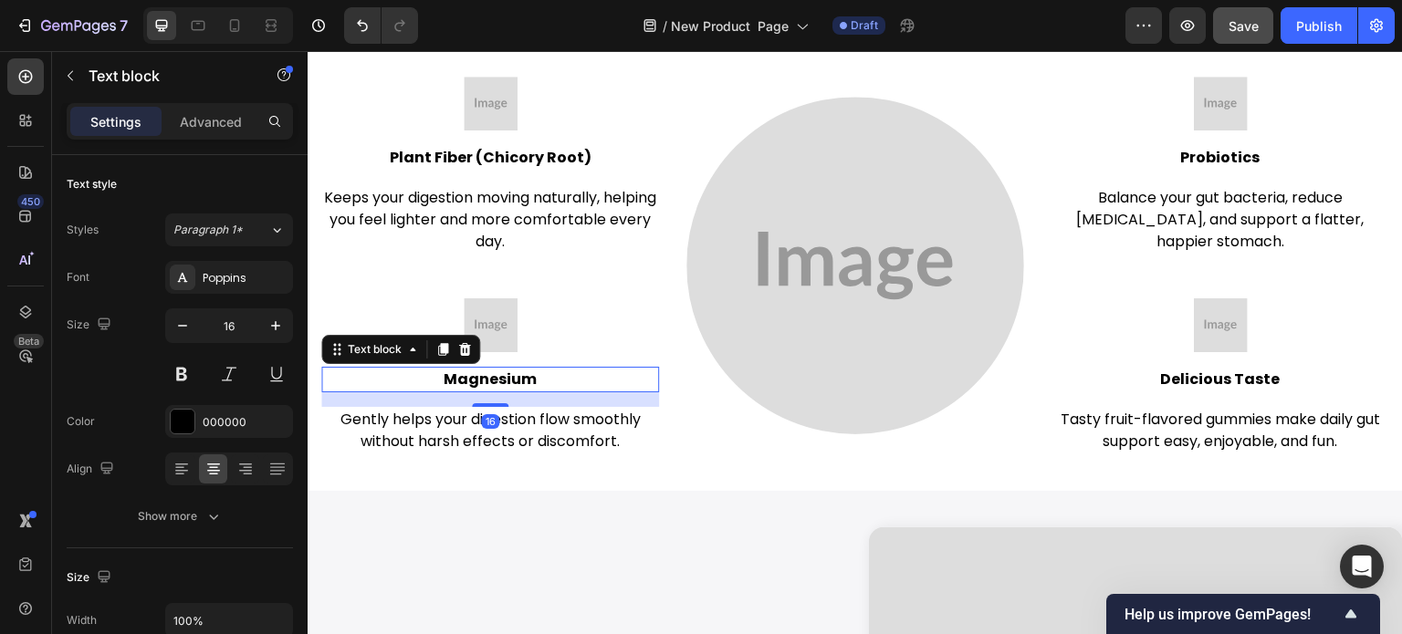
click at [497, 381] on p "Magnesium" at bounding box center [490, 380] width 334 height 22
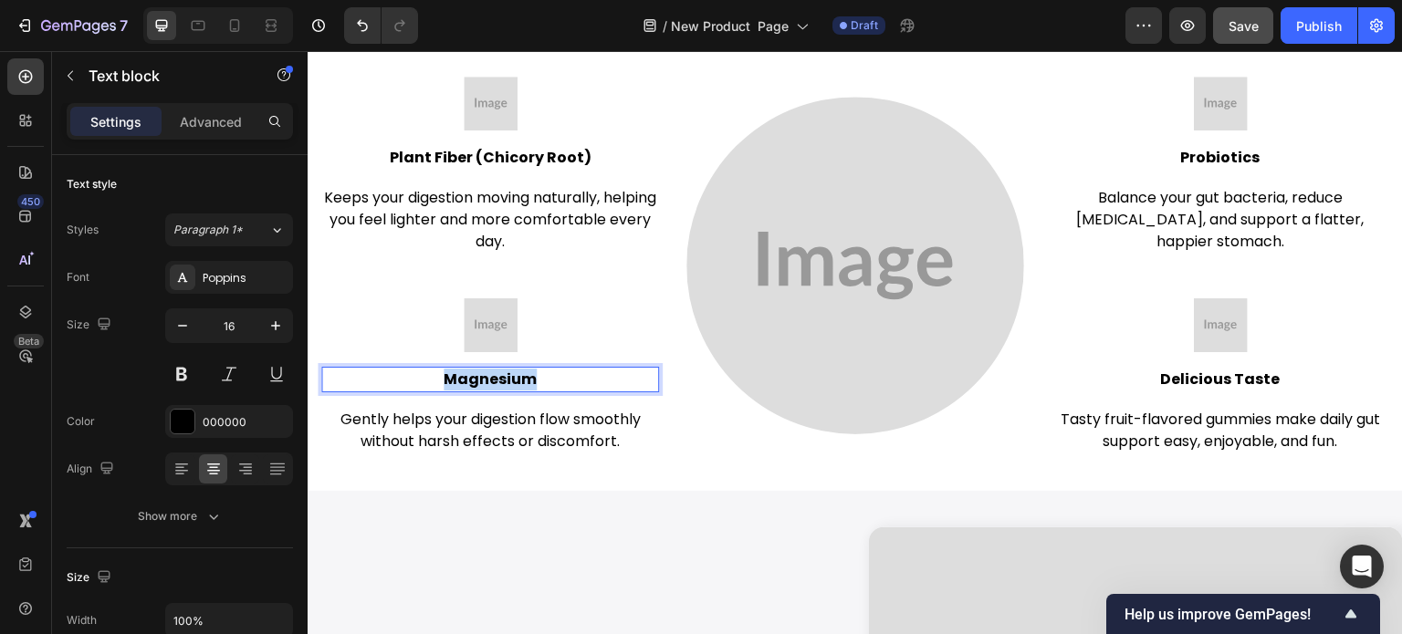
click at [497, 381] on p "Magnesium" at bounding box center [490, 380] width 334 height 22
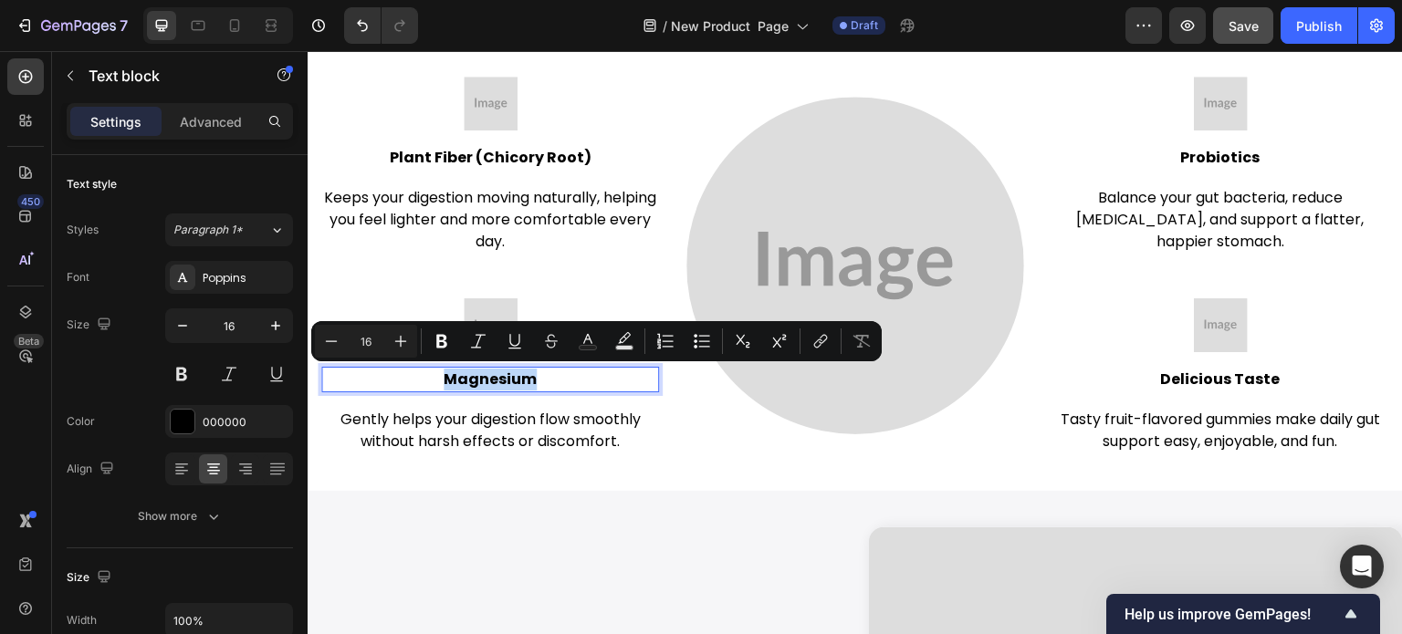
copy p "Magnesium"
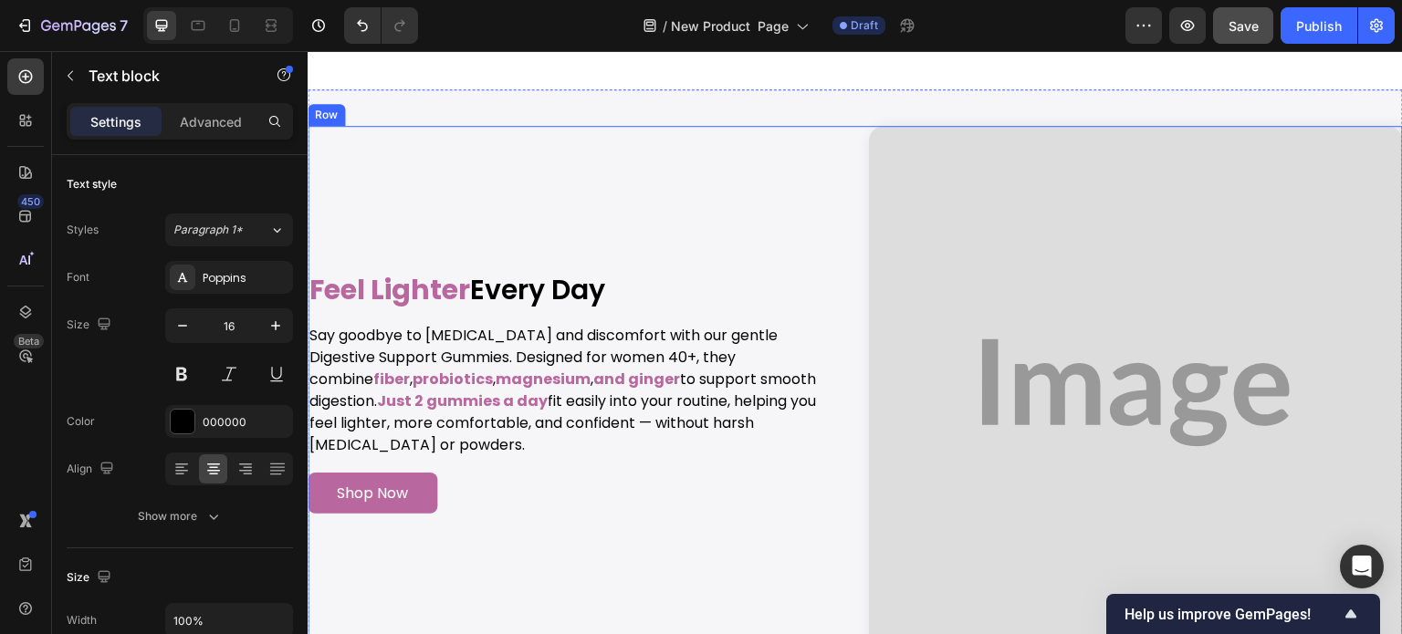
scroll to position [4199, 0]
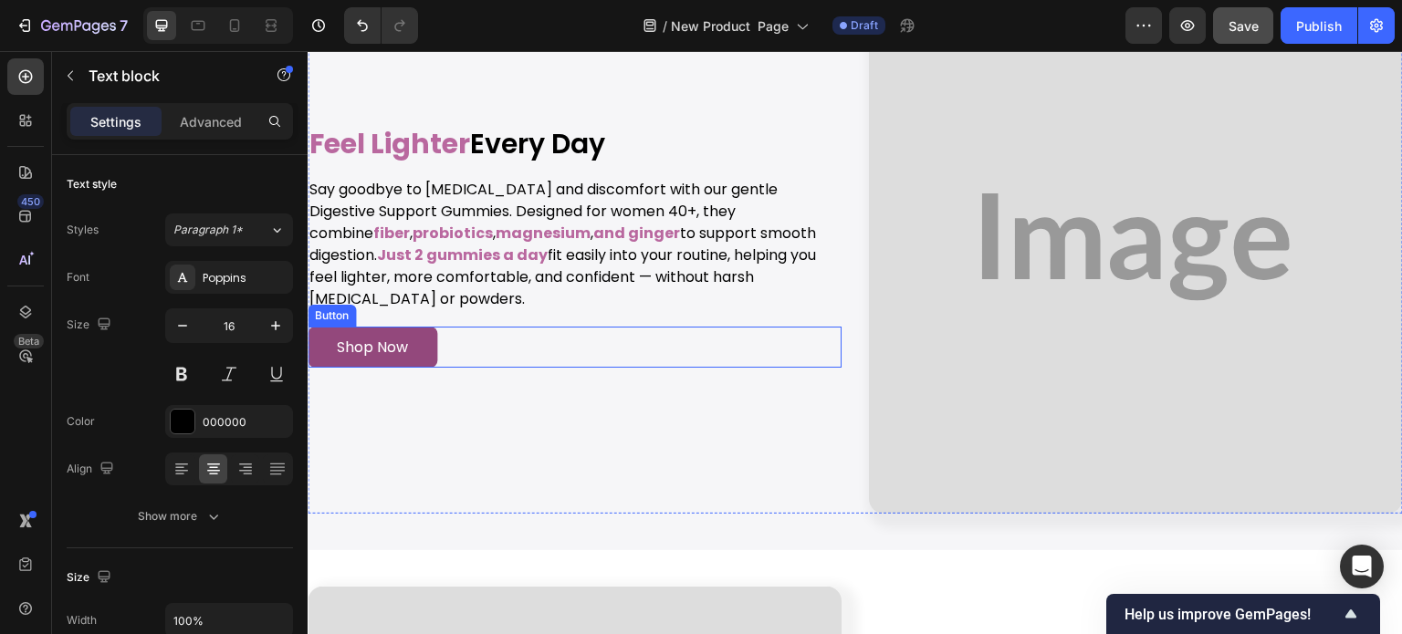
click at [427, 327] on link "Shop Now" at bounding box center [373, 347] width 130 height 41
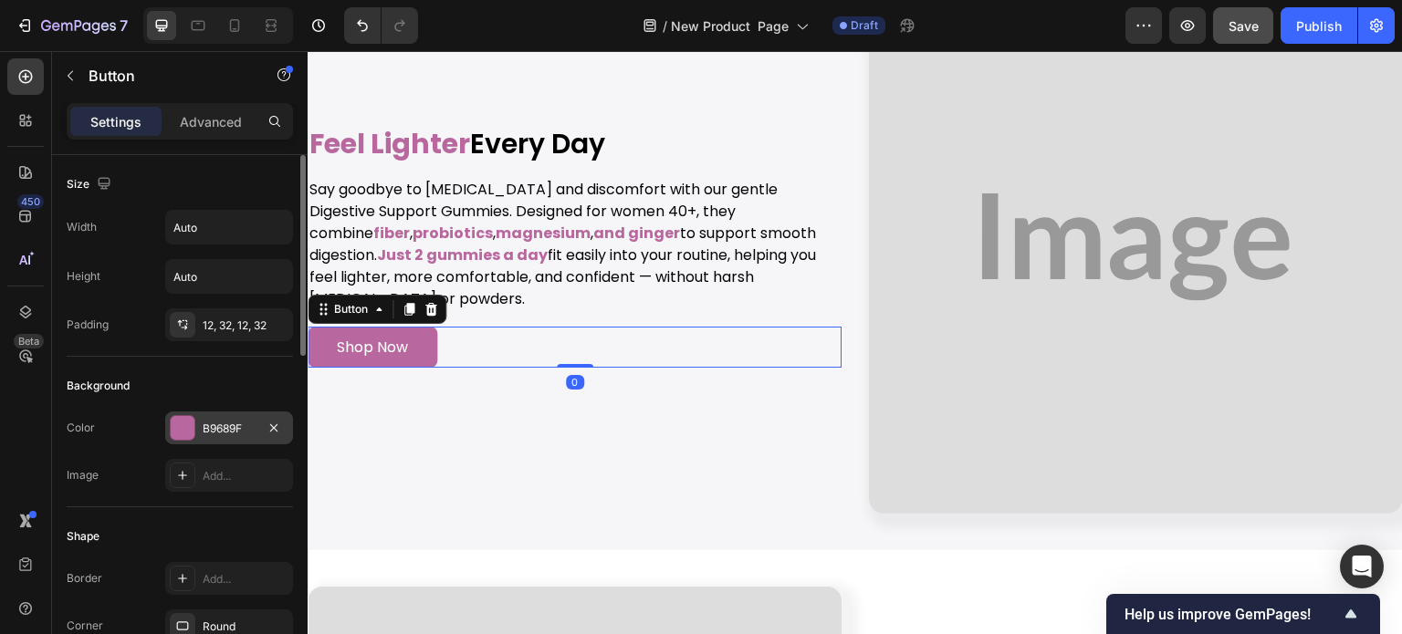
drag, startPoint x: 235, startPoint y: 421, endPoint x: 285, endPoint y: 441, distance: 53.2
click at [235, 421] on div "B9689F" at bounding box center [229, 429] width 53 height 16
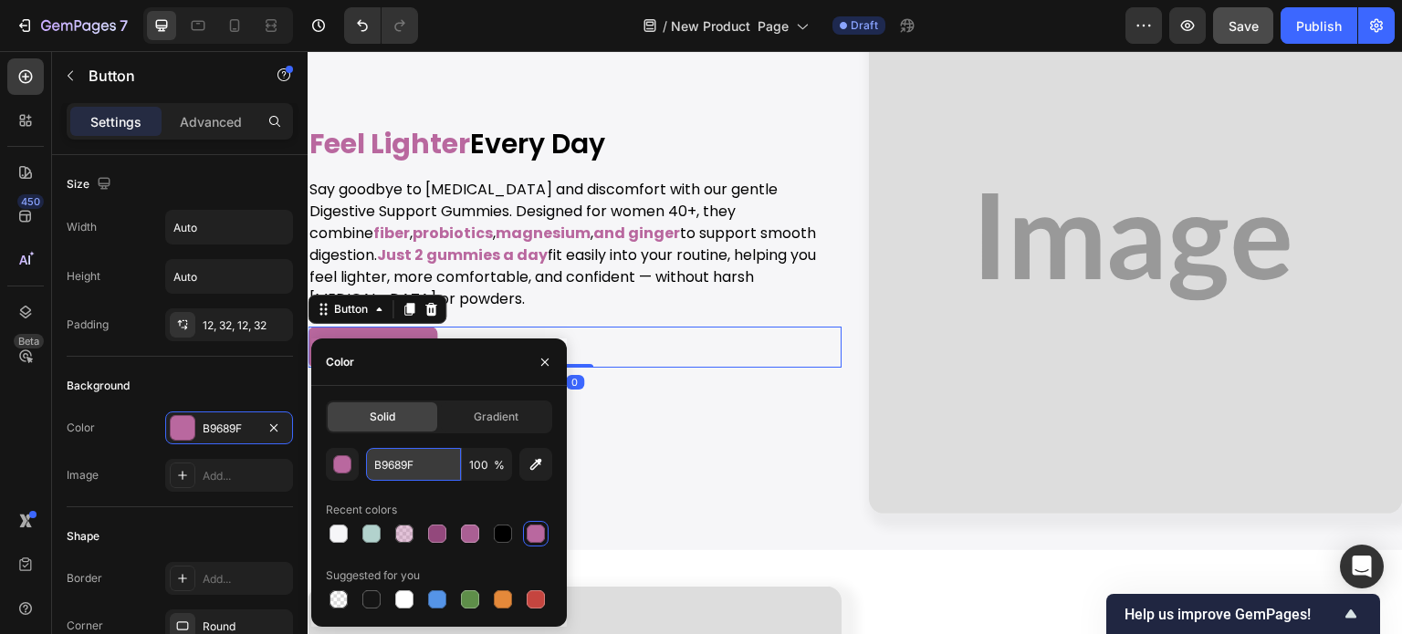
click at [420, 478] on input "B9689F" at bounding box center [413, 464] width 95 height 33
copy p "Magnesium"
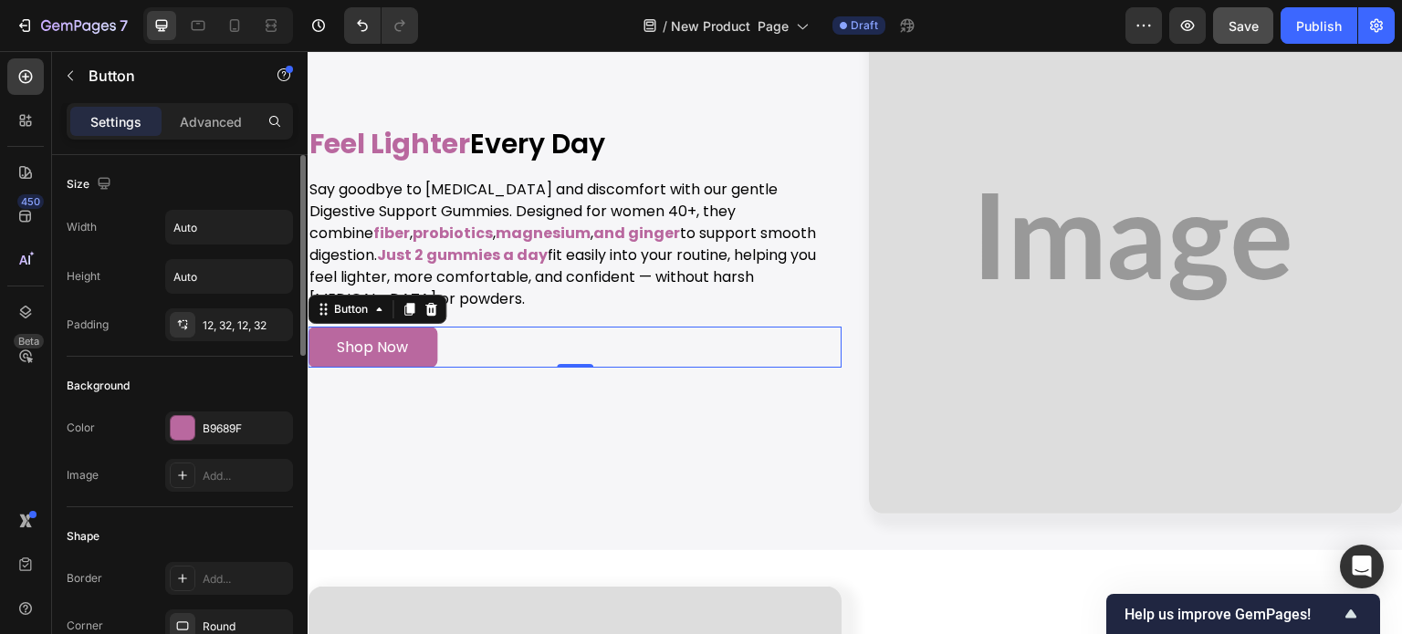
click at [183, 390] on div "Background" at bounding box center [180, 385] width 226 height 29
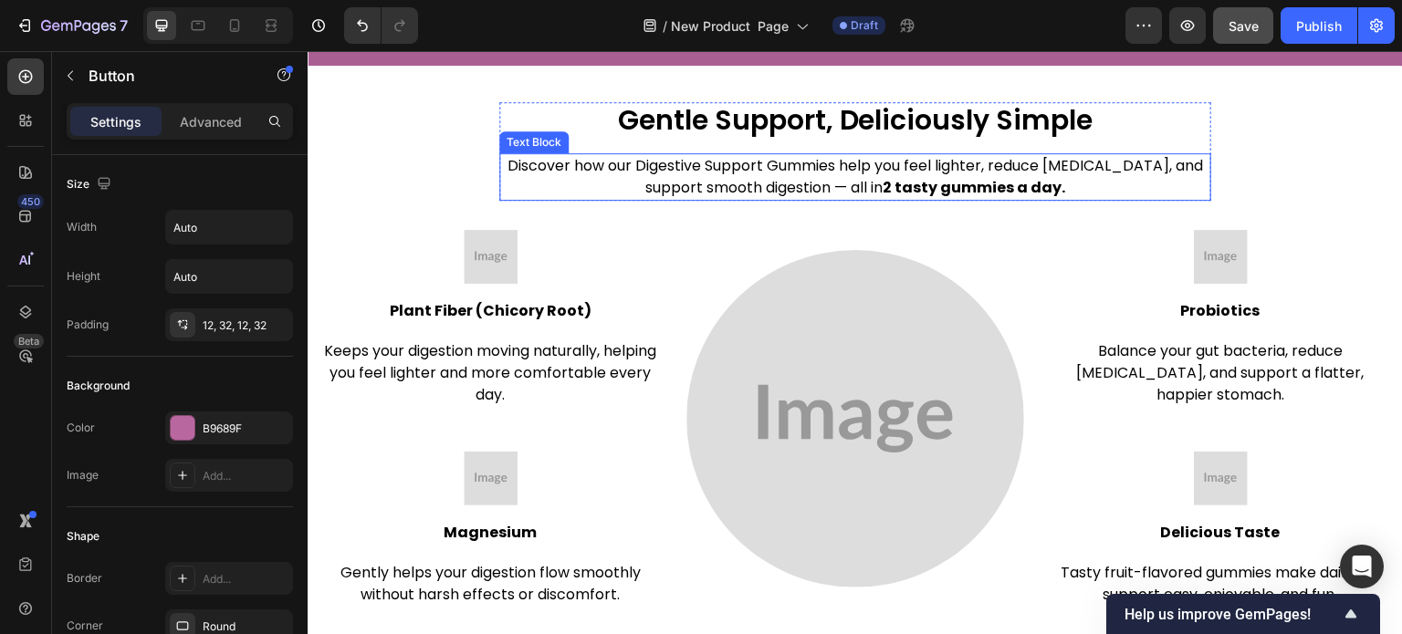
scroll to position [3469, 0]
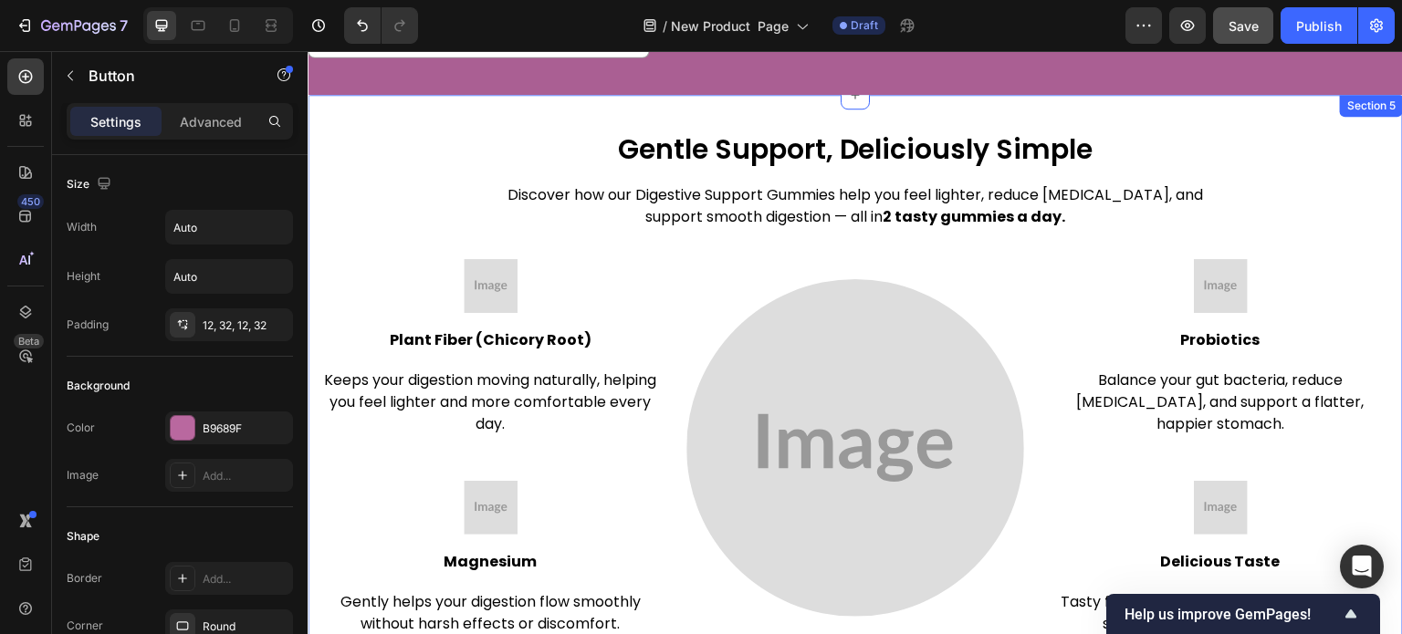
click at [501, 289] on img at bounding box center [491, 286] width 54 height 54
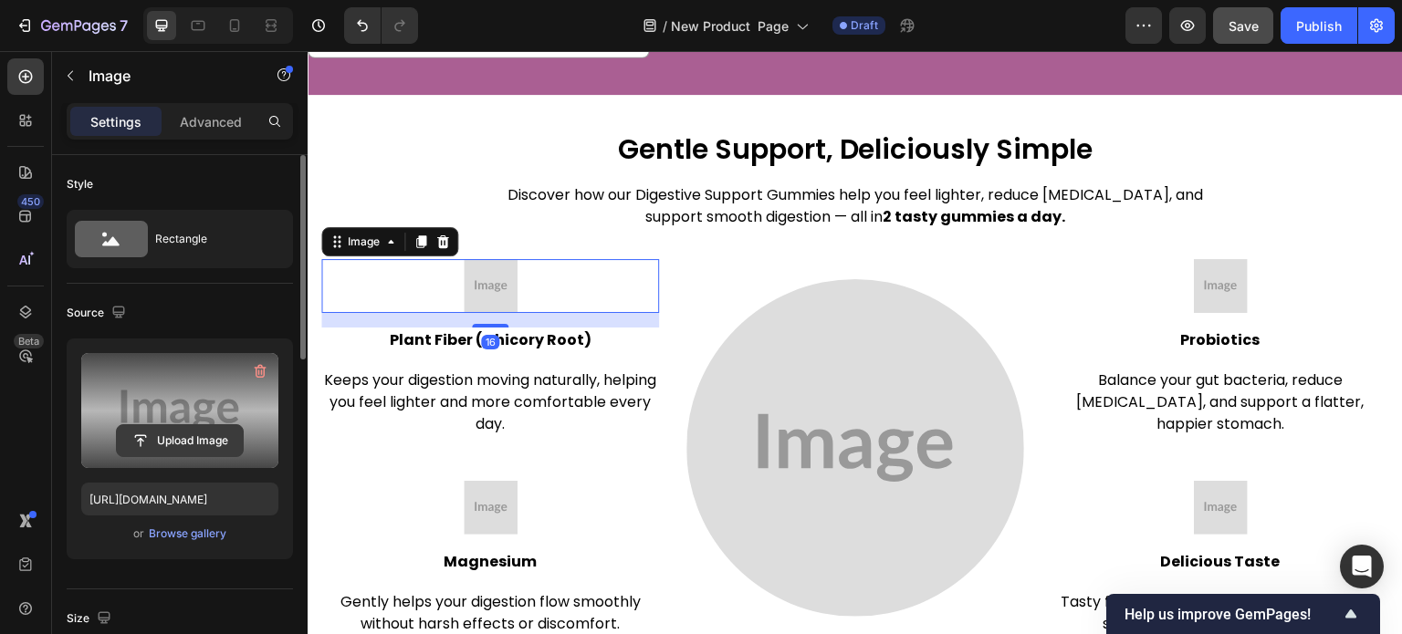
click at [190, 446] on input "file" at bounding box center [180, 440] width 126 height 31
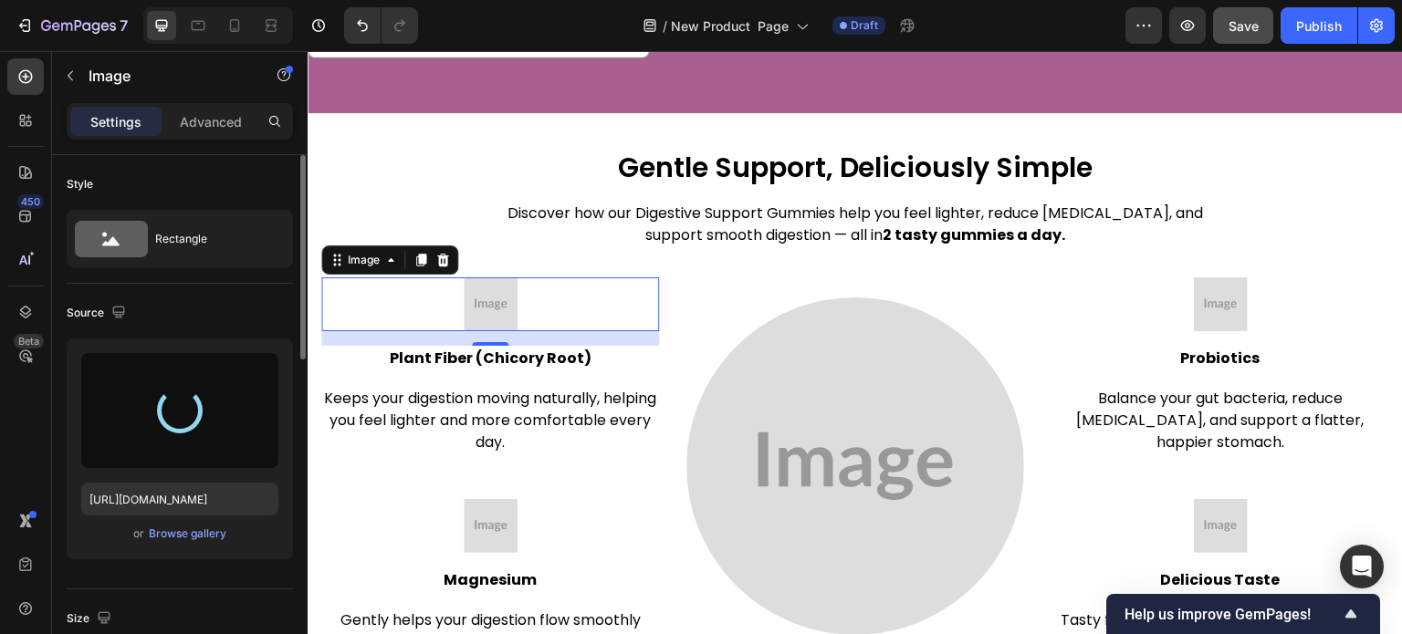
type input "[URL][DOMAIN_NAME]"
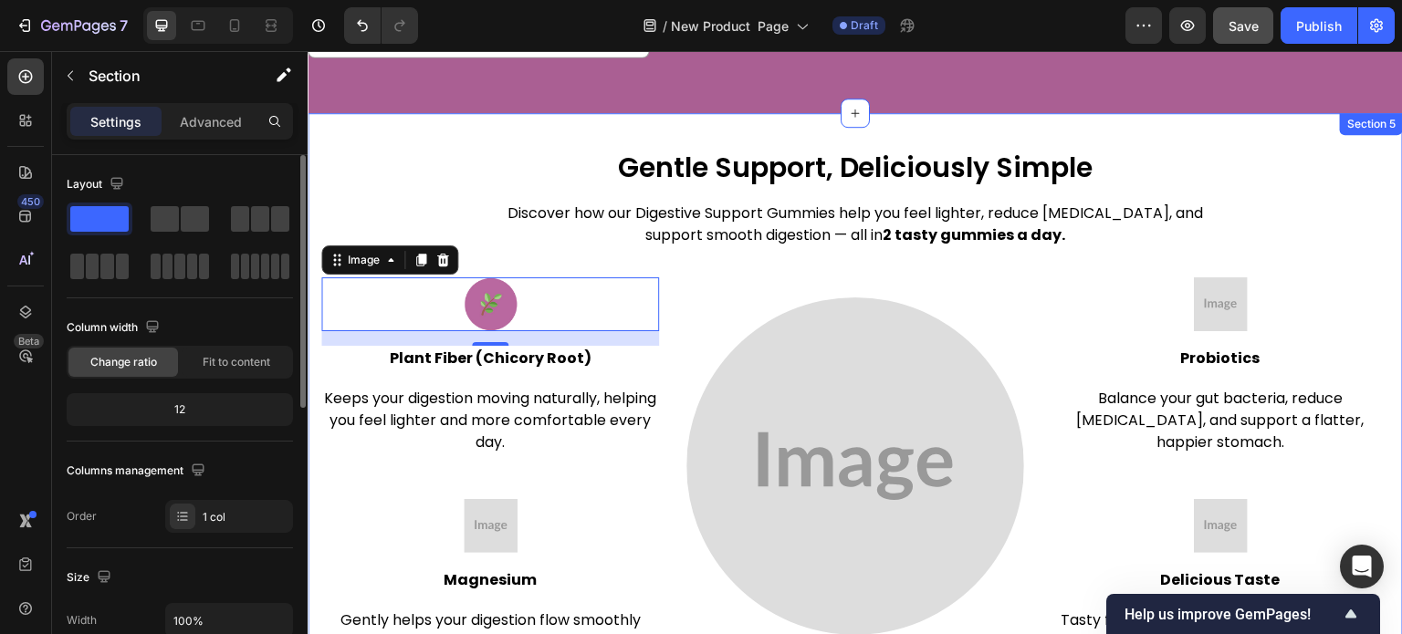
click at [460, 150] on div "Gentle Support, Deliciously Simple Heading Discover how our Digestive Support G…" at bounding box center [855, 403] width 1068 height 506
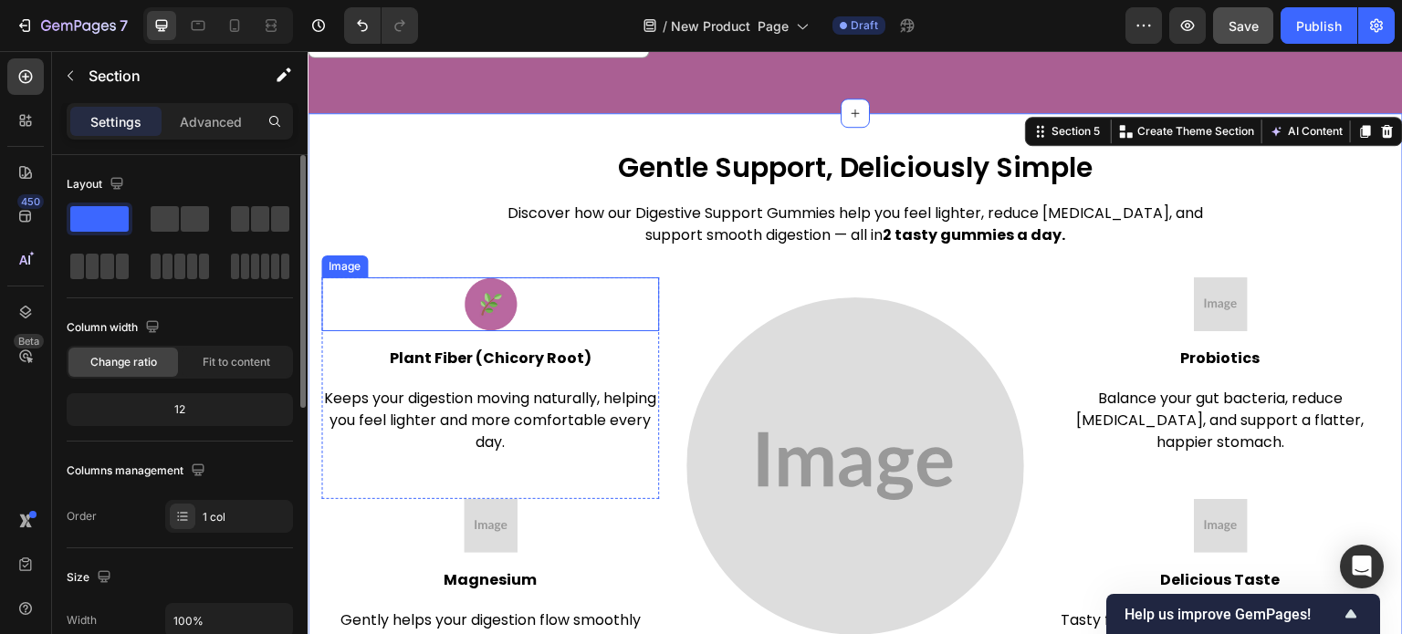
click at [497, 277] on img at bounding box center [491, 304] width 54 height 54
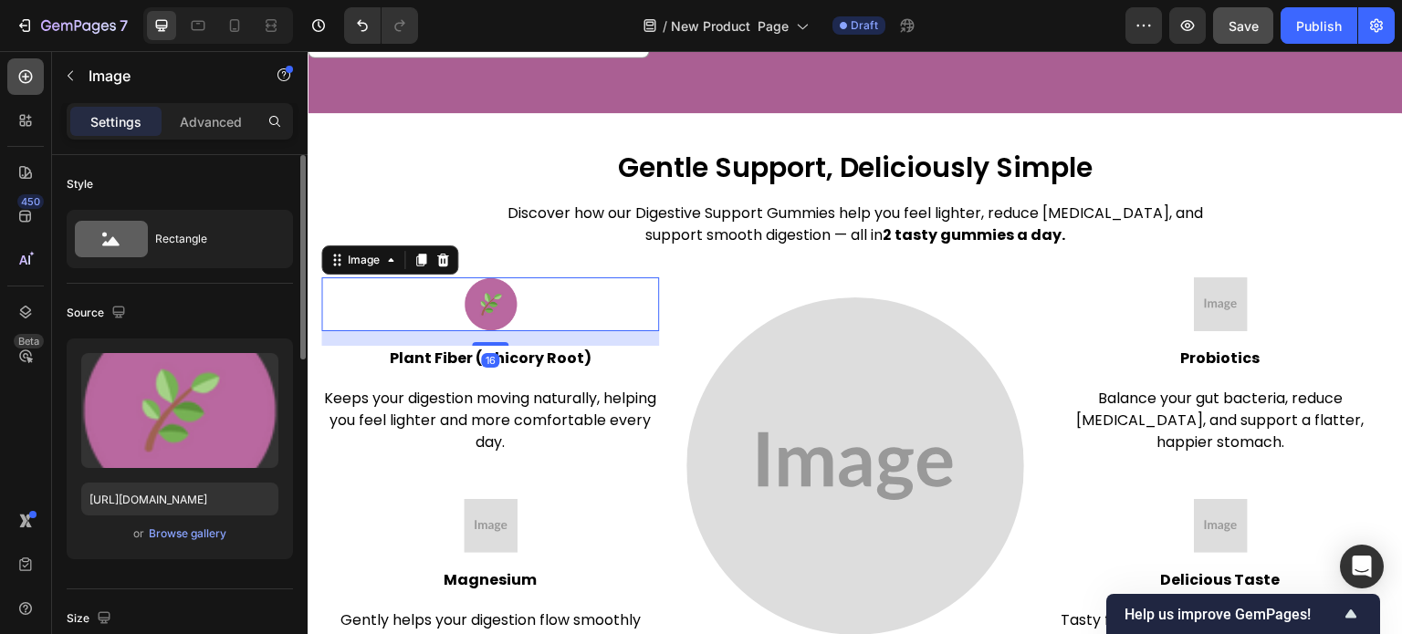
click at [22, 77] on icon at bounding box center [25, 76] width 7 height 7
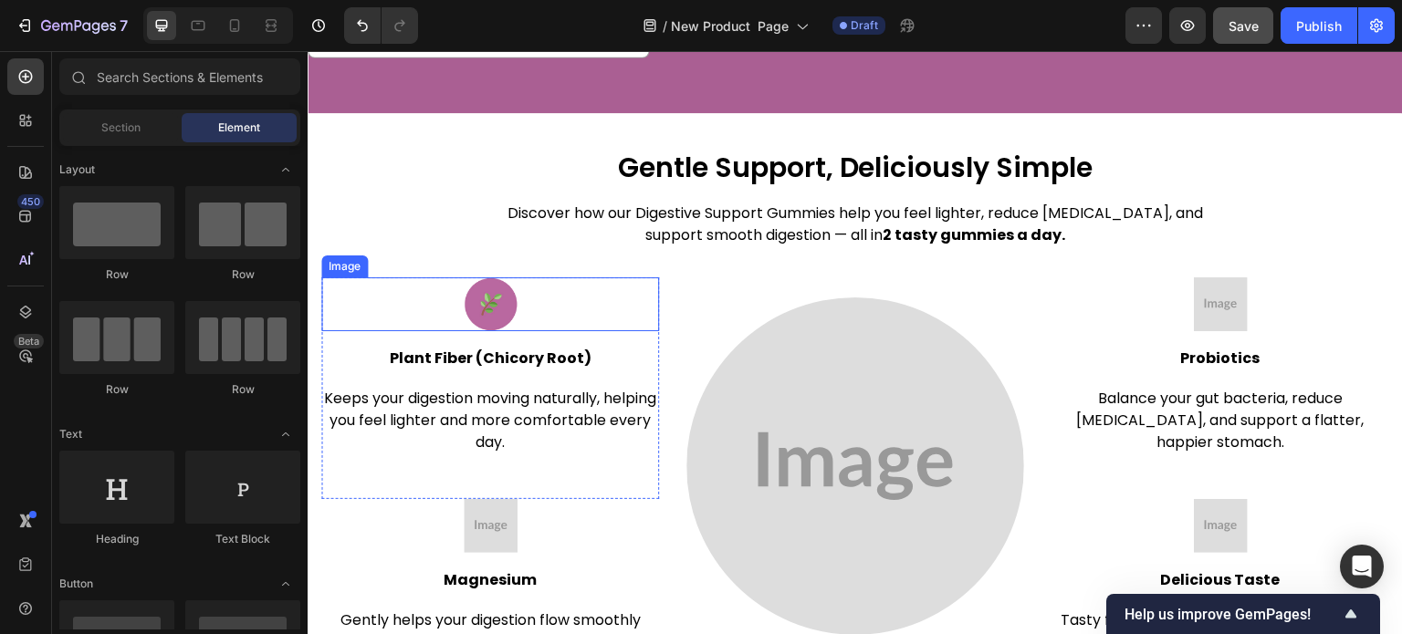
click at [476, 282] on img at bounding box center [491, 304] width 54 height 54
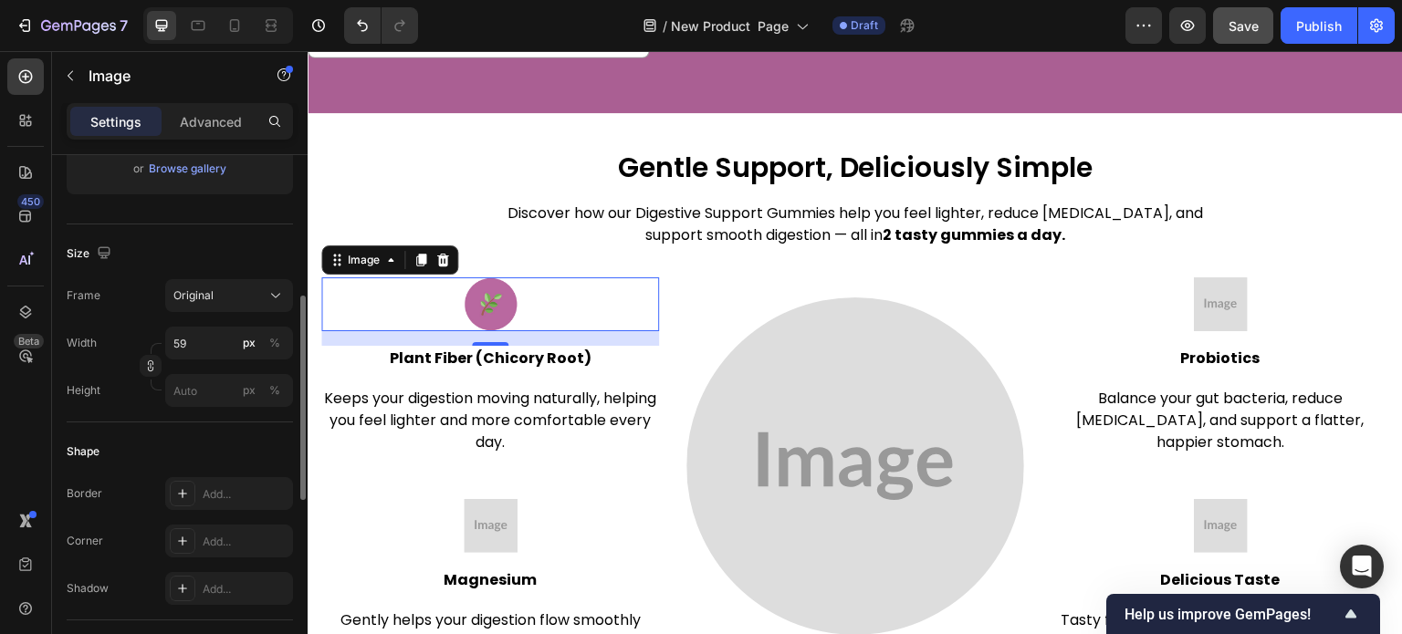
scroll to position [0, 0]
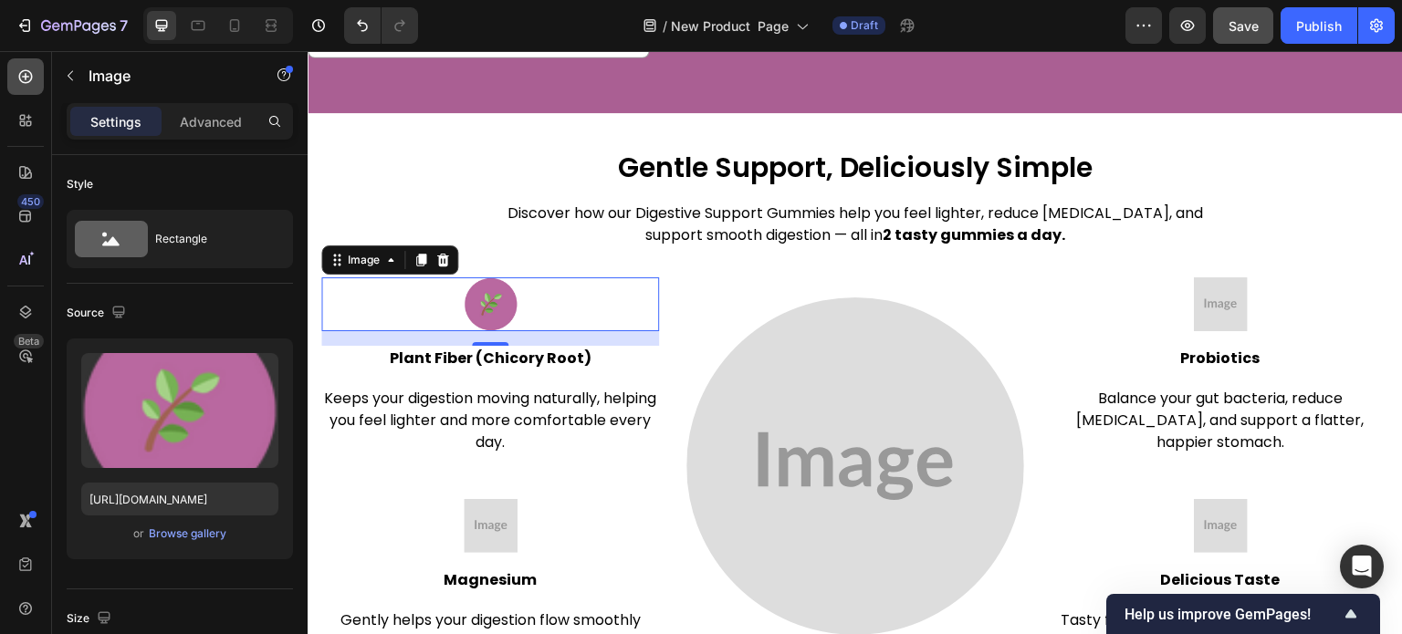
click at [33, 80] on icon at bounding box center [25, 77] width 18 height 18
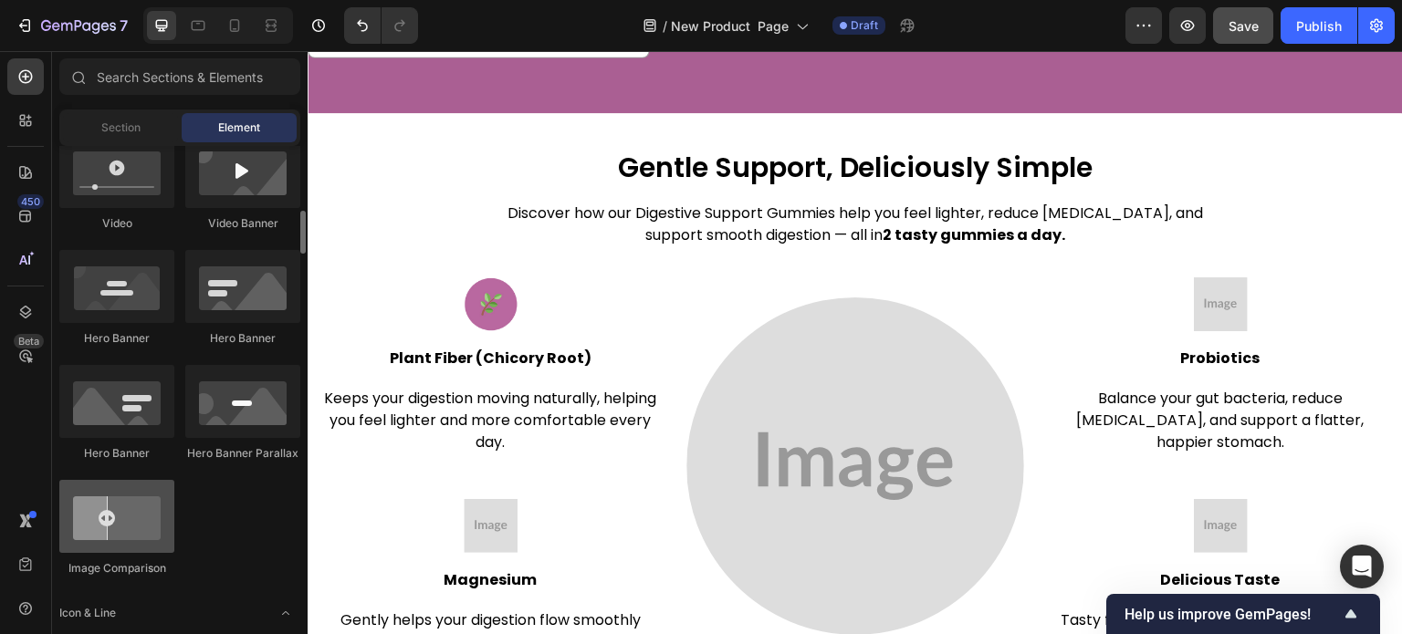
scroll to position [821, 0]
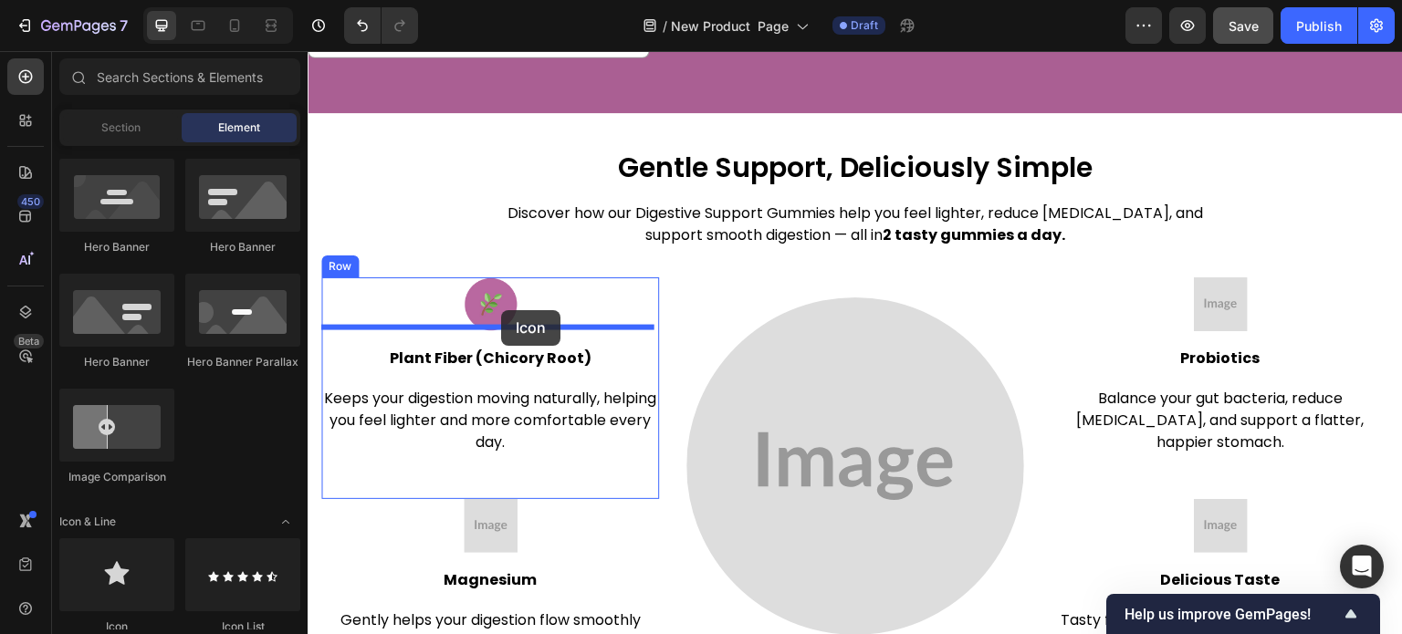
drag, startPoint x: 422, startPoint y: 620, endPoint x: 501, endPoint y: 310, distance: 319.5
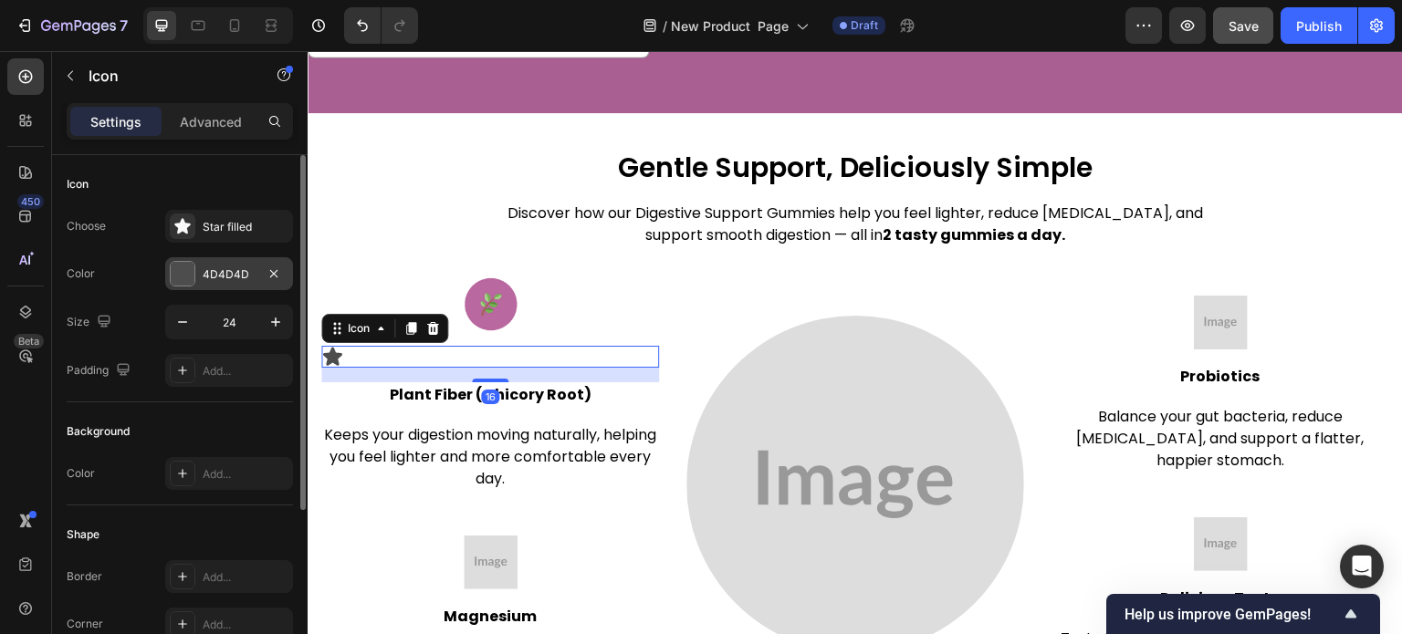
click at [218, 267] on div "4D4D4D" at bounding box center [229, 275] width 53 height 16
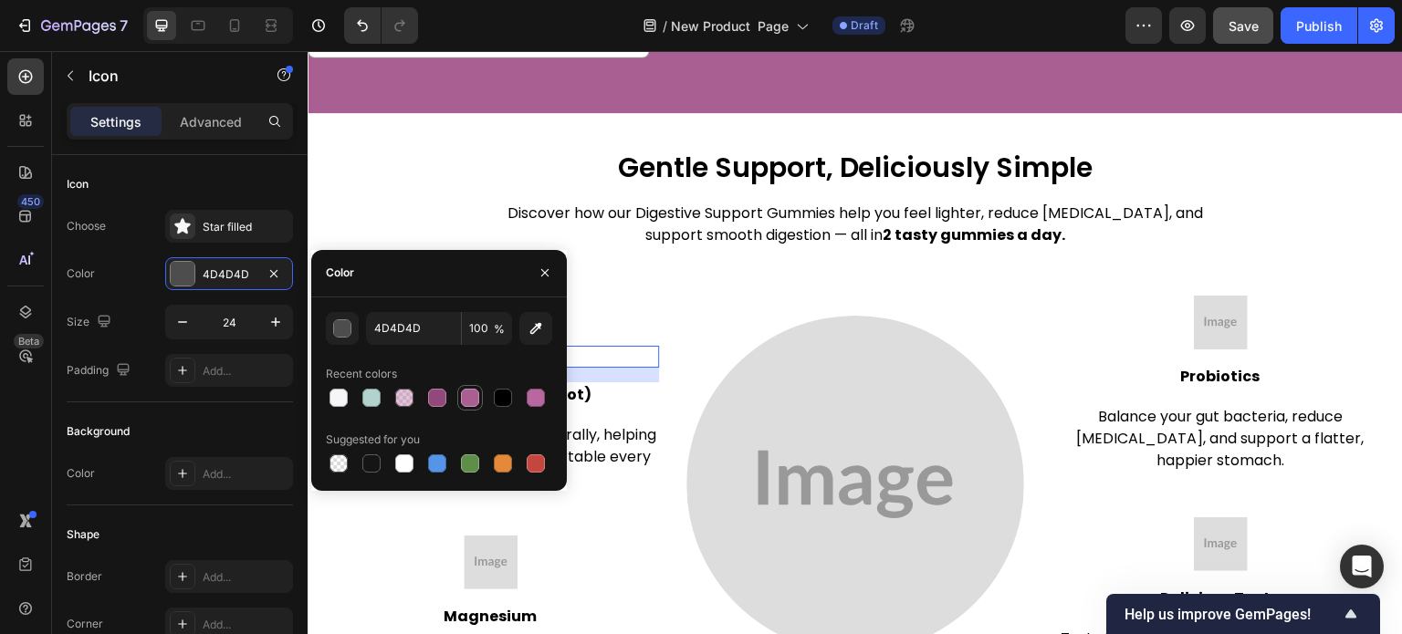
click at [461, 395] on div at bounding box center [470, 398] width 18 height 18
type input "AA5F93"
click at [230, 417] on div "Background" at bounding box center [180, 431] width 226 height 29
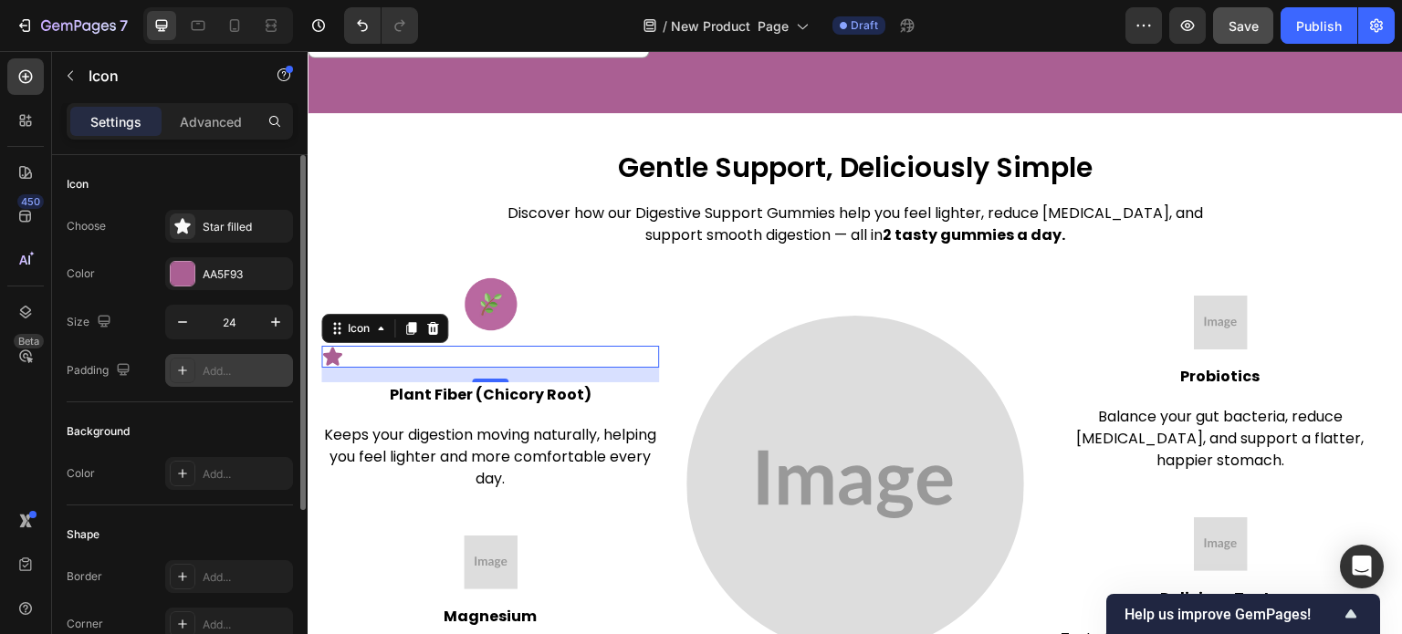
scroll to position [262, 0]
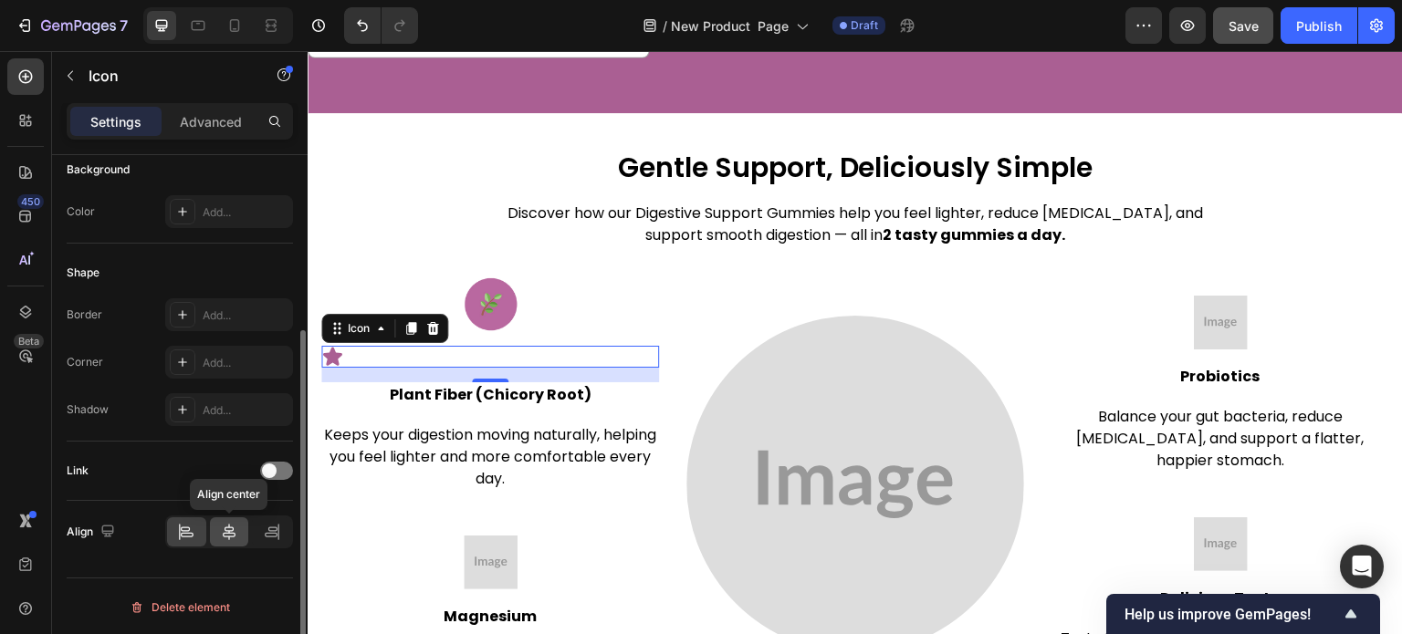
click at [220, 539] on icon at bounding box center [229, 532] width 18 height 18
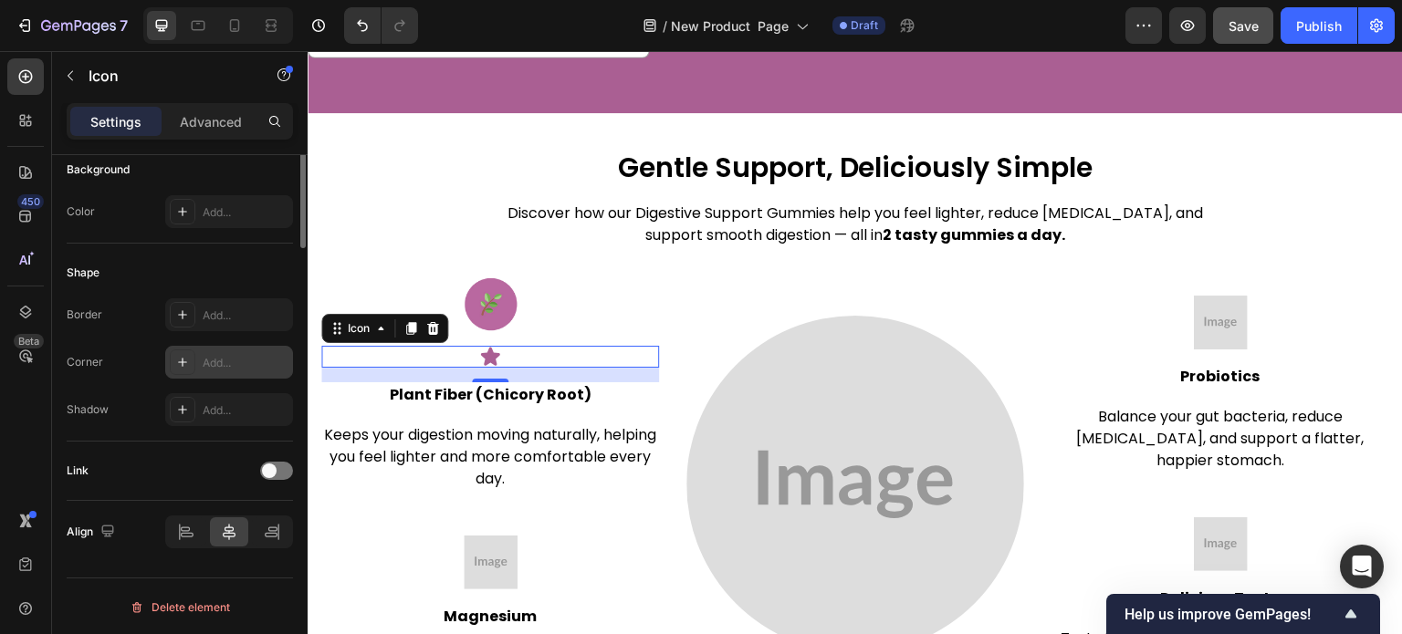
scroll to position [0, 0]
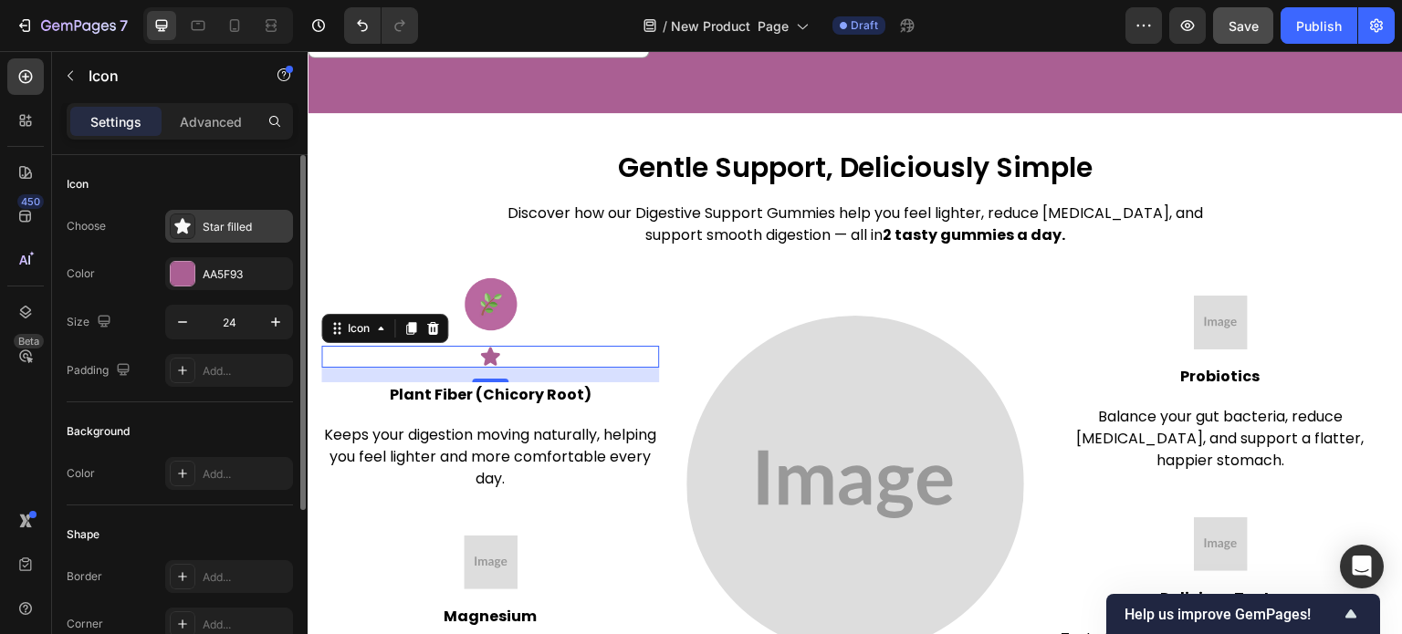
click at [246, 223] on div "Star filled" at bounding box center [246, 227] width 86 height 16
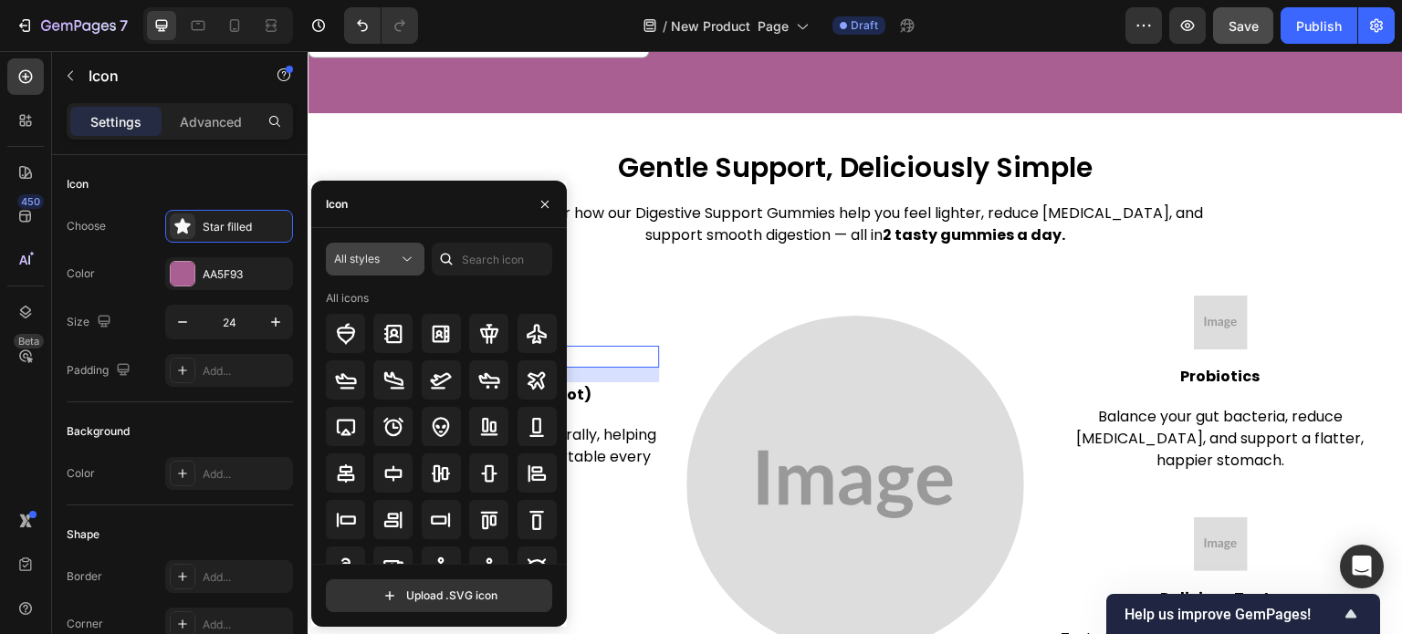
click at [393, 256] on div "All styles" at bounding box center [366, 259] width 64 height 16
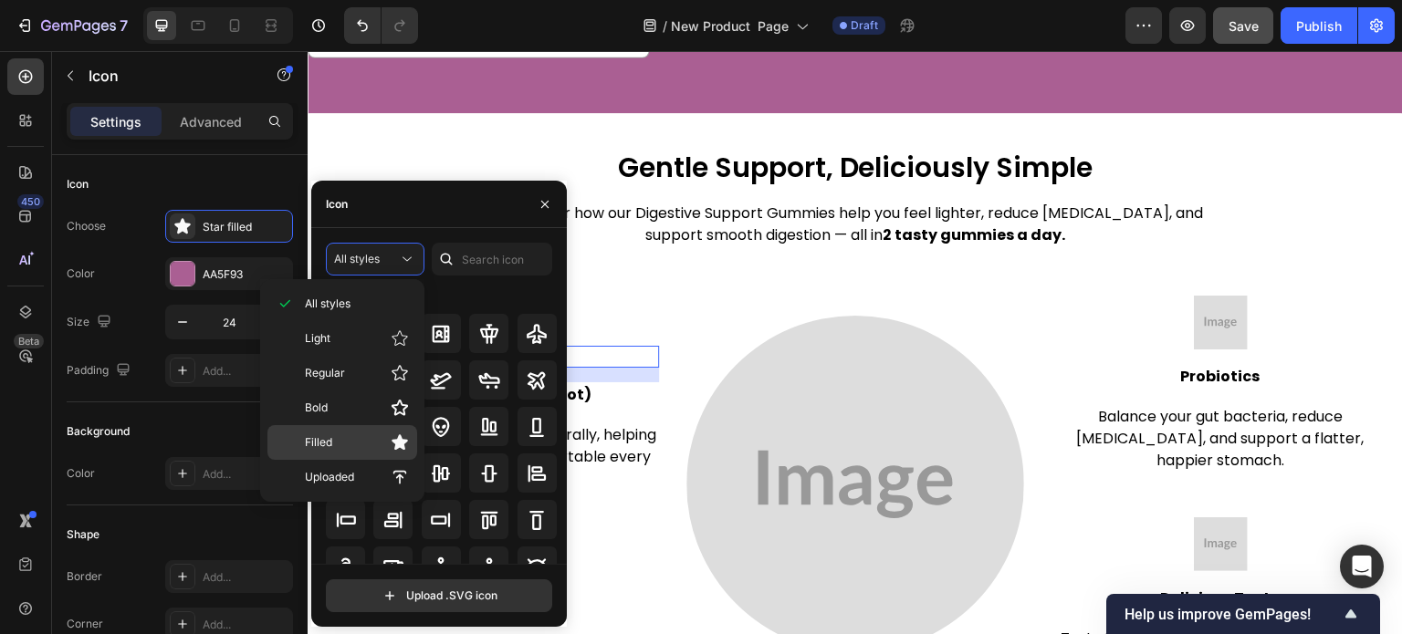
click at [345, 435] on p "Filled" at bounding box center [357, 443] width 104 height 18
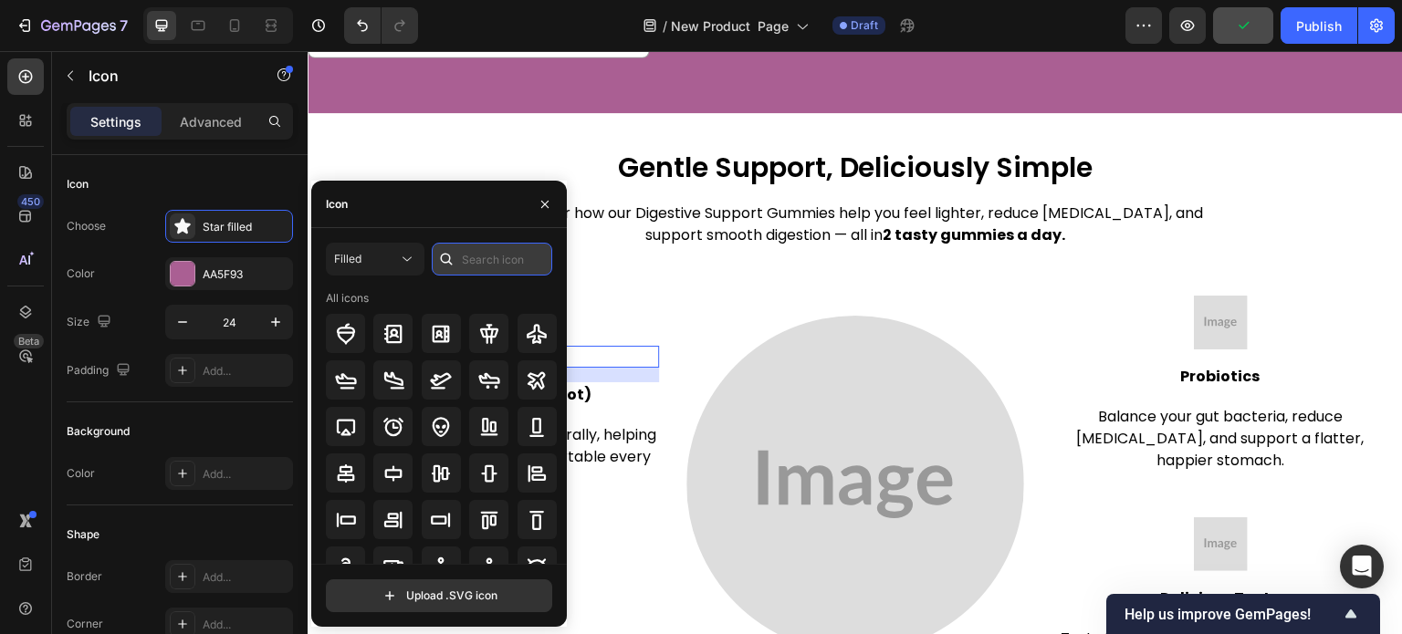
click at [484, 251] on input "text" at bounding box center [492, 259] width 120 height 33
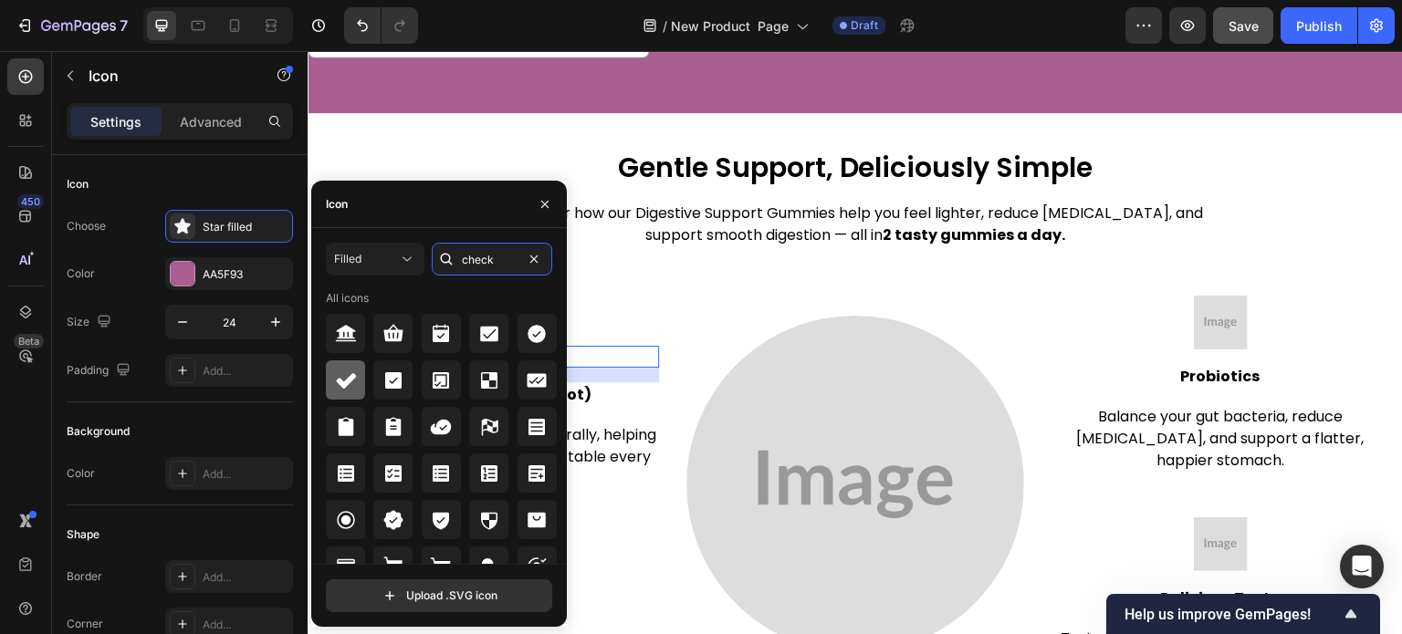
type input "check"
click at [343, 364] on div at bounding box center [345, 380] width 39 height 39
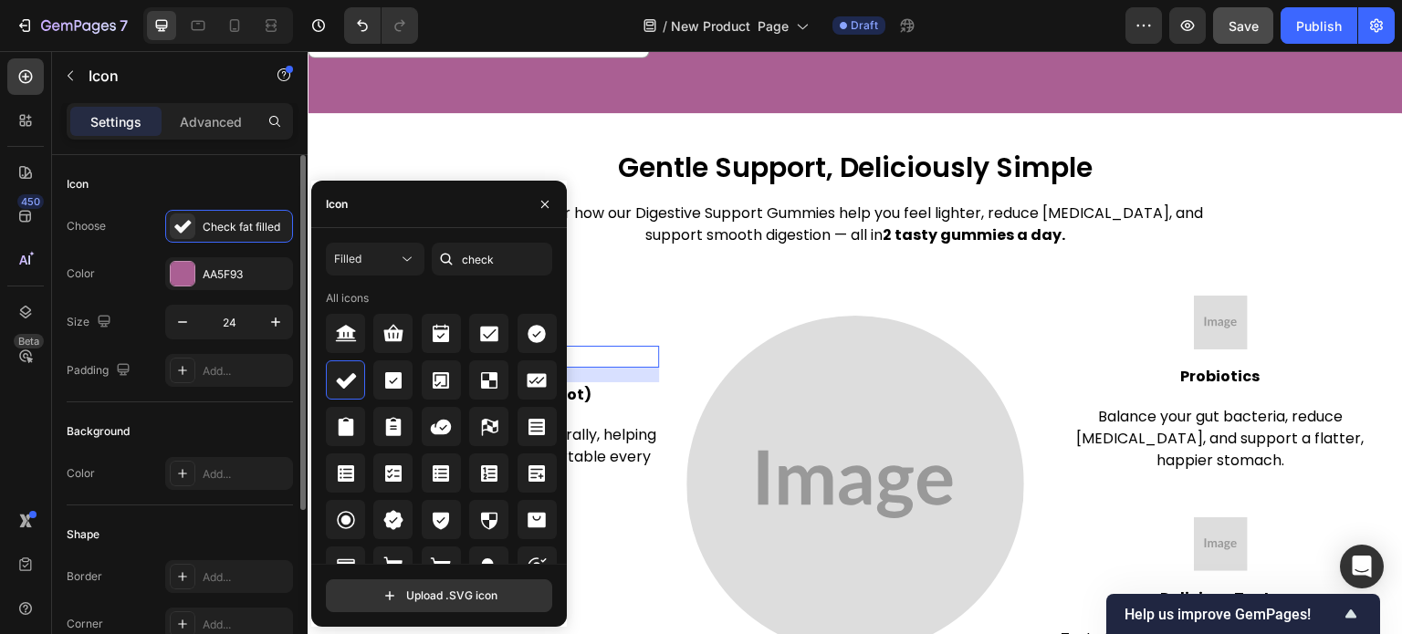
click at [224, 423] on div "Background" at bounding box center [180, 431] width 226 height 29
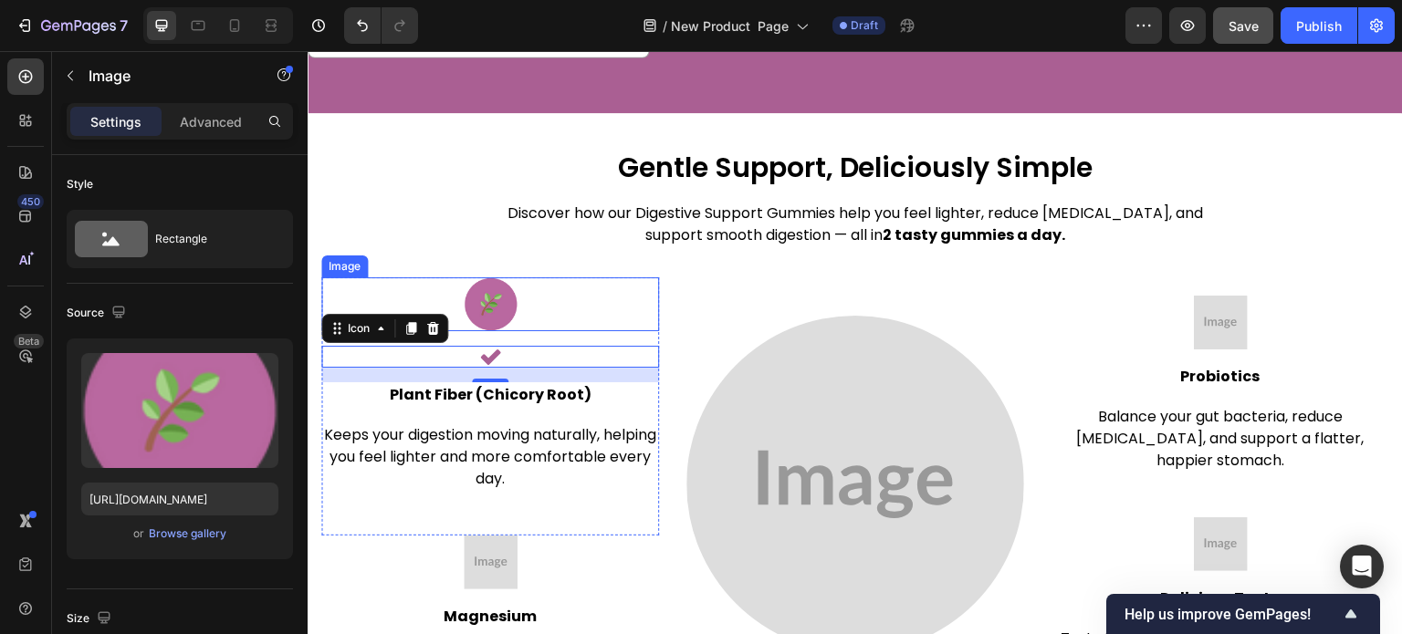
click at [501, 286] on img at bounding box center [491, 304] width 54 height 54
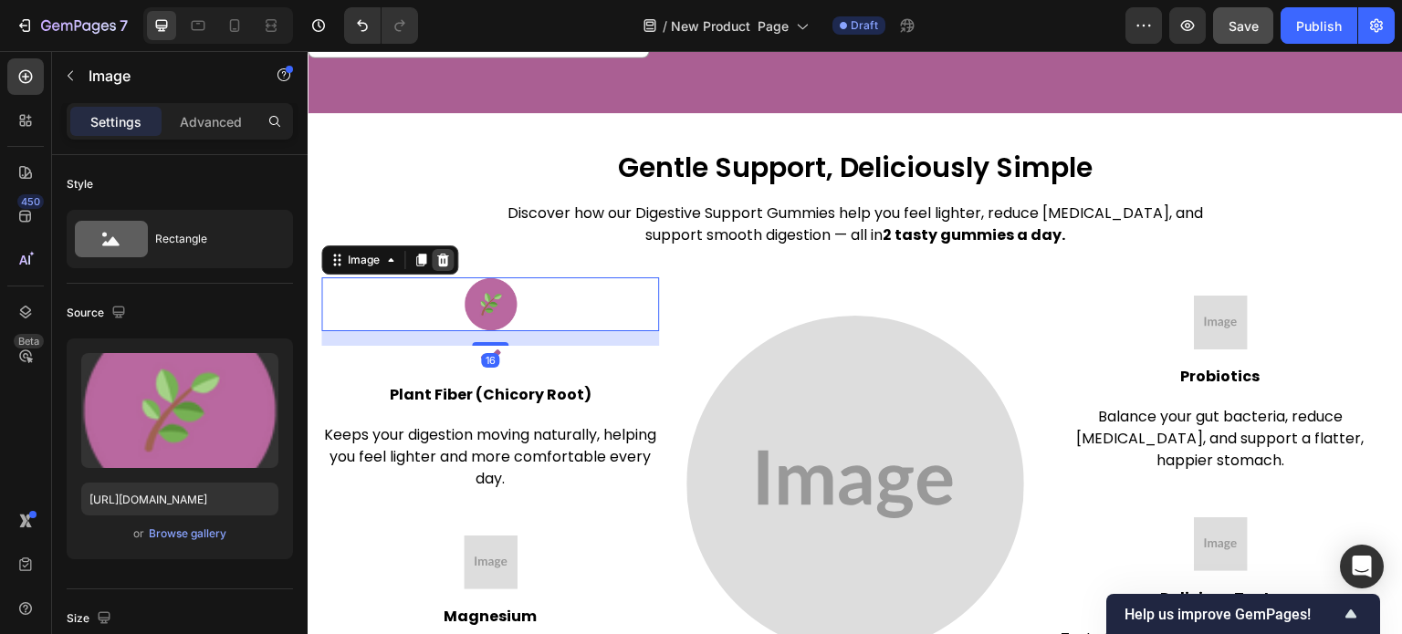
click at [438, 254] on icon at bounding box center [443, 260] width 12 height 13
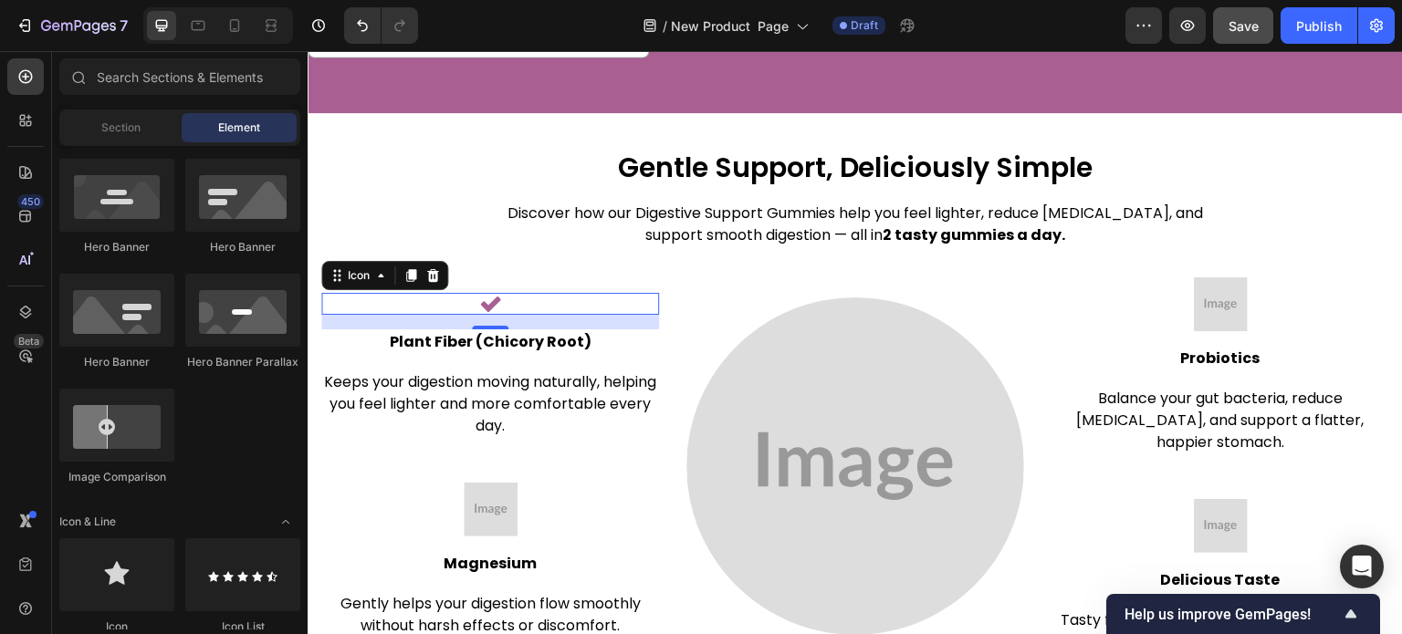
click at [508, 293] on div "Icon 0" at bounding box center [490, 304] width 338 height 22
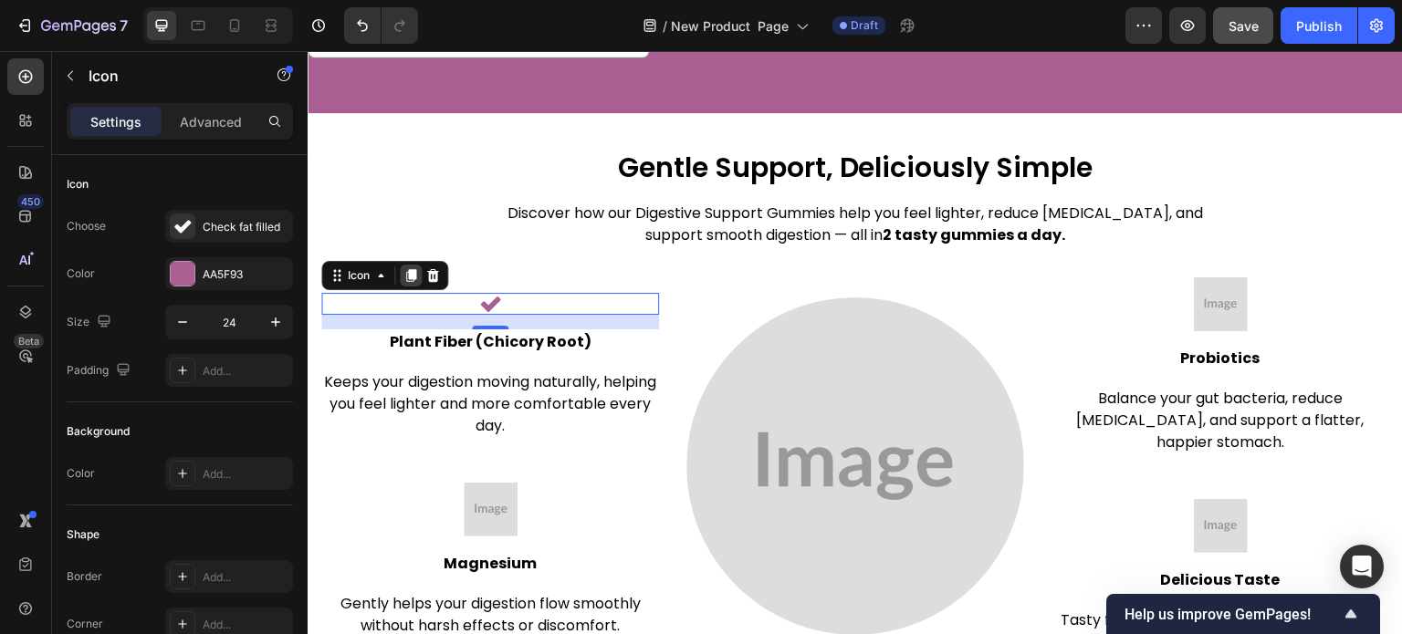
click at [411, 270] on icon at bounding box center [411, 276] width 10 height 13
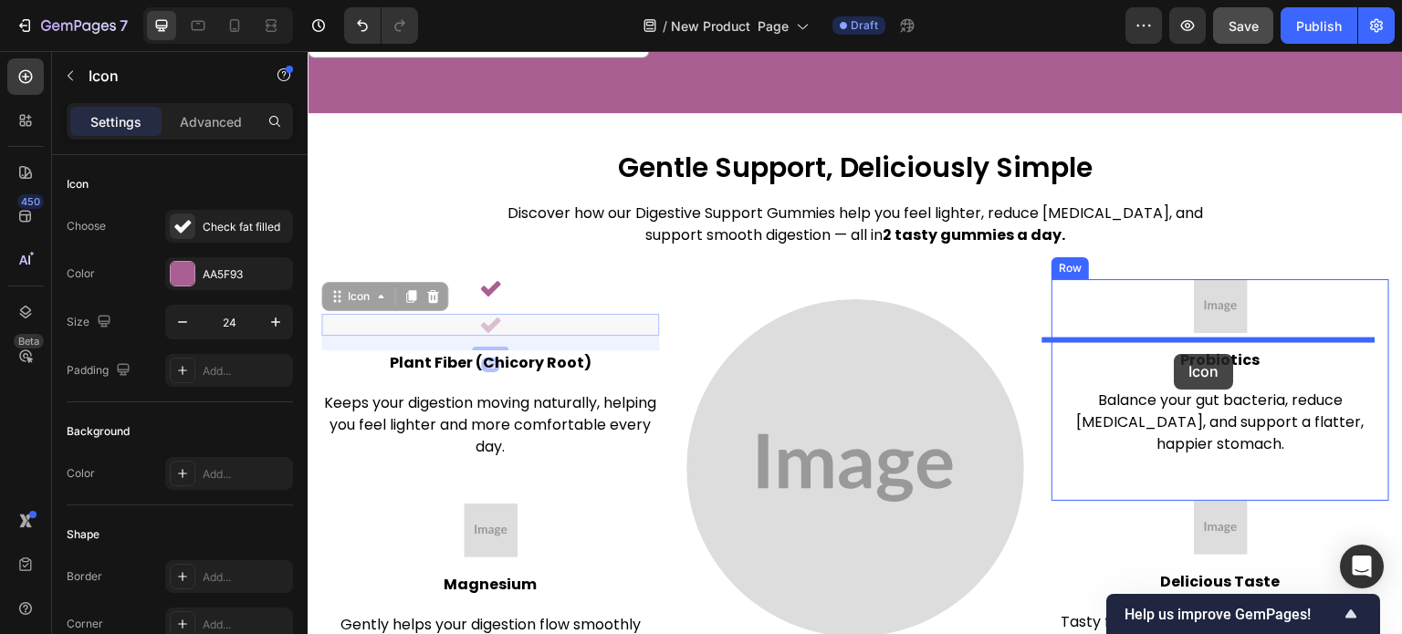
drag, startPoint x: 360, startPoint y: 283, endPoint x: 1179, endPoint y: 352, distance: 822.6
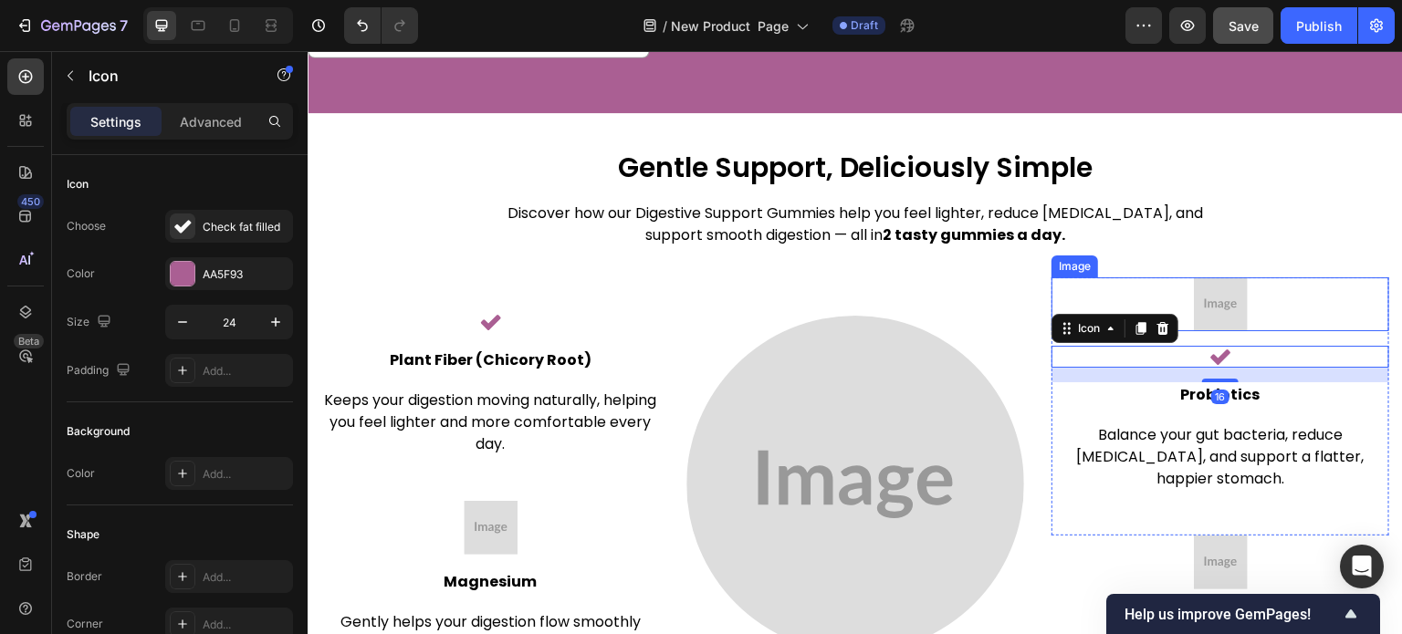
click at [1221, 287] on img at bounding box center [1221, 304] width 54 height 54
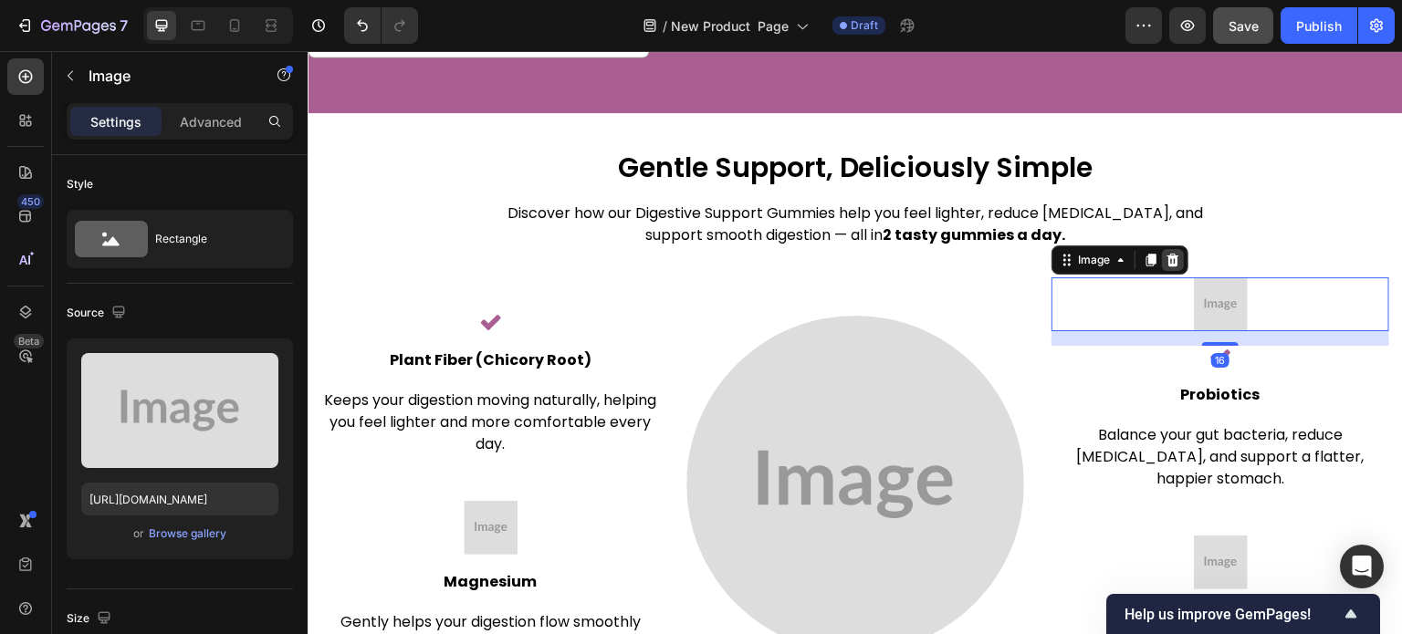
click at [1162, 249] on div at bounding box center [1173, 260] width 22 height 22
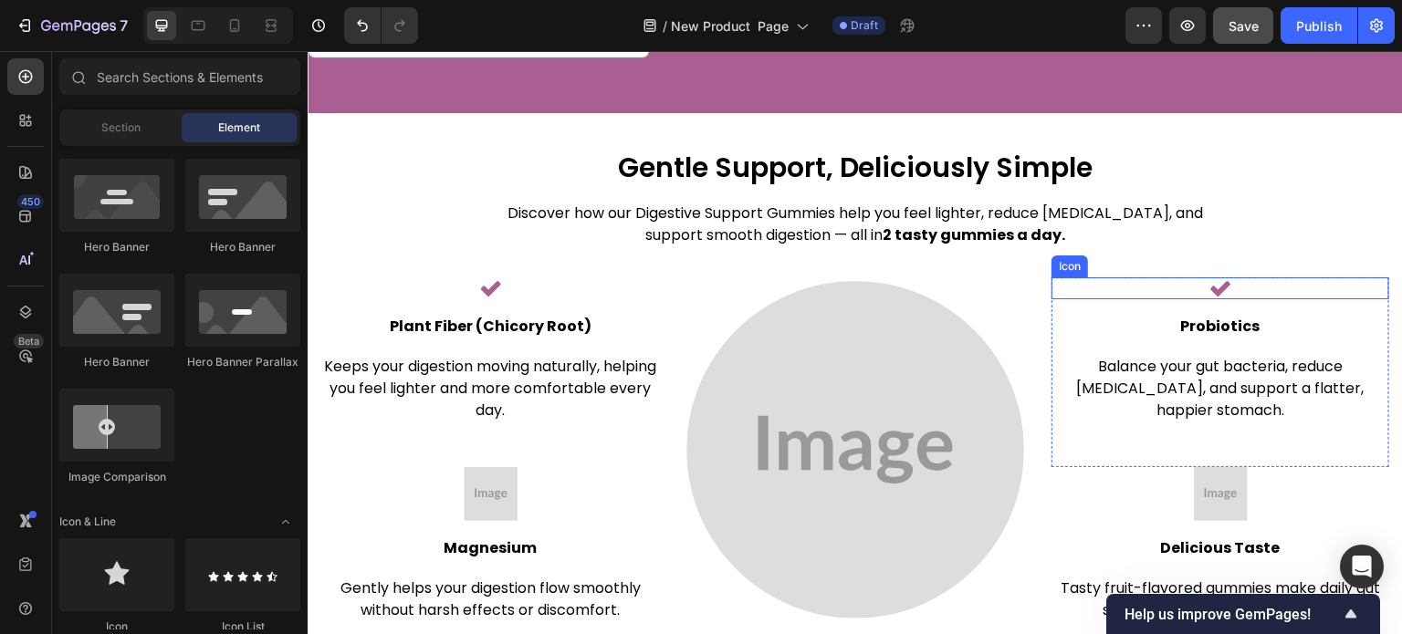
click at [1219, 285] on icon at bounding box center [1220, 288] width 22 height 22
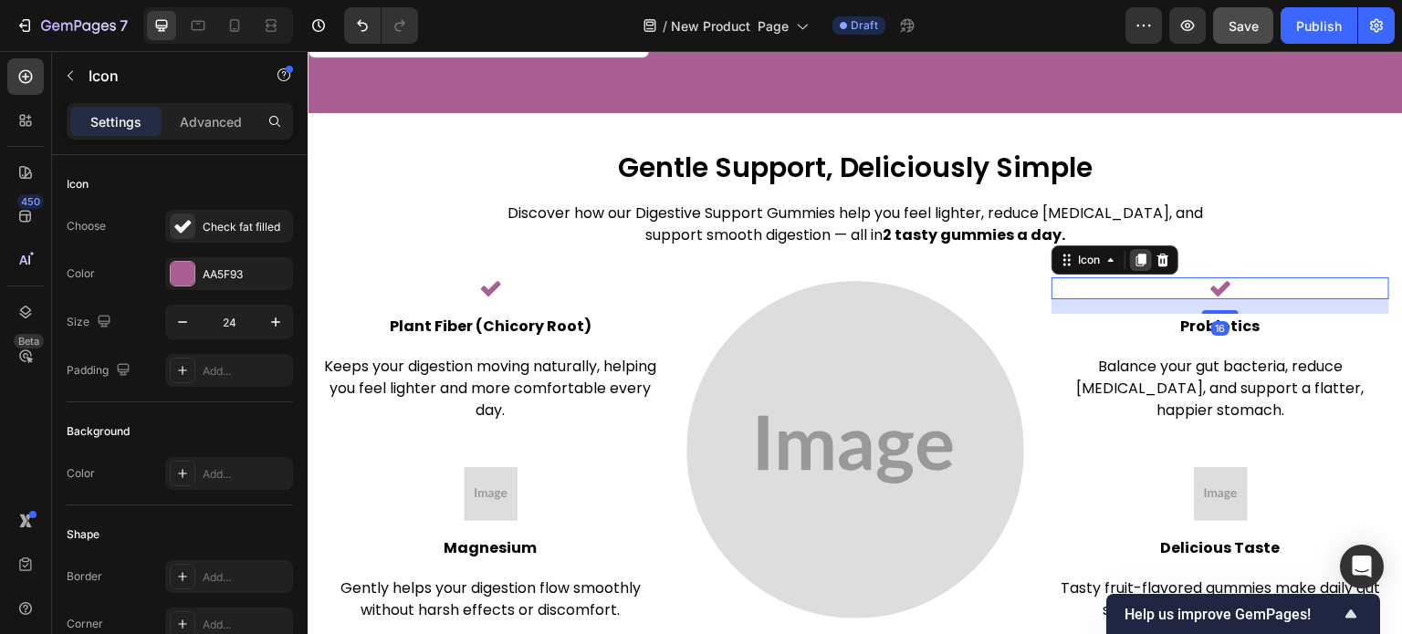
click at [1138, 255] on icon at bounding box center [1141, 260] width 15 height 15
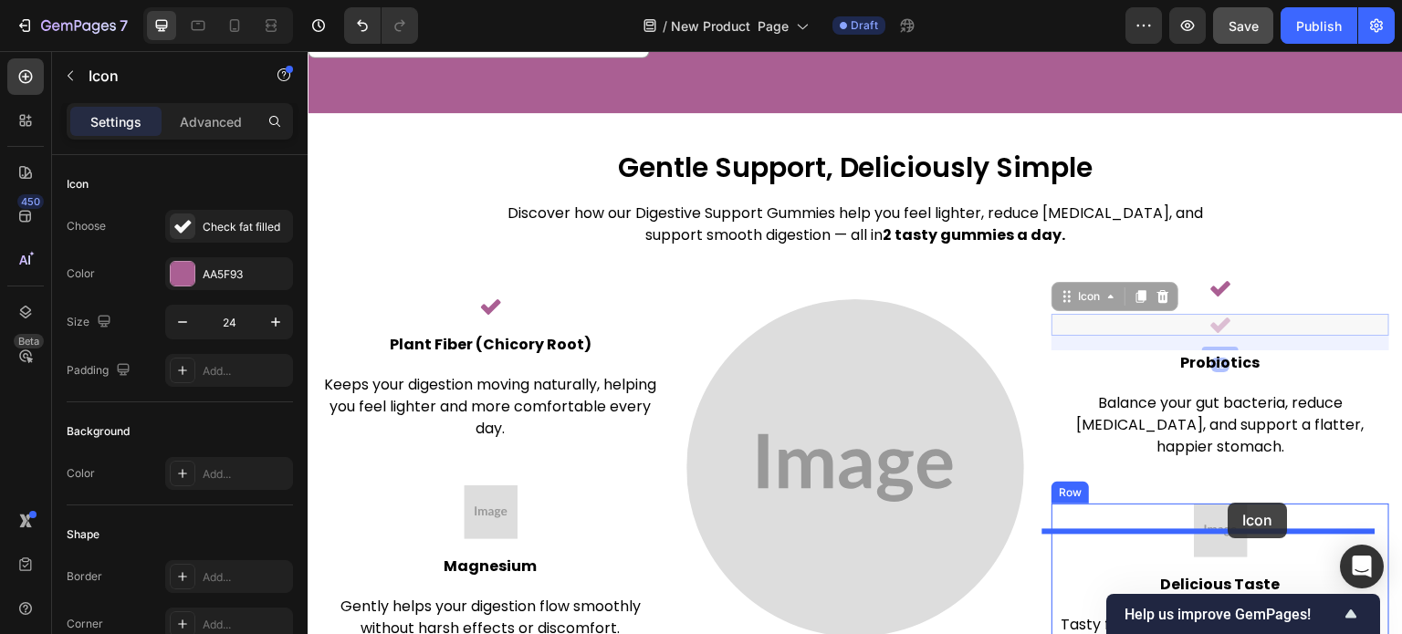
drag, startPoint x: 1065, startPoint y: 276, endPoint x: 1229, endPoint y: 503, distance: 279.9
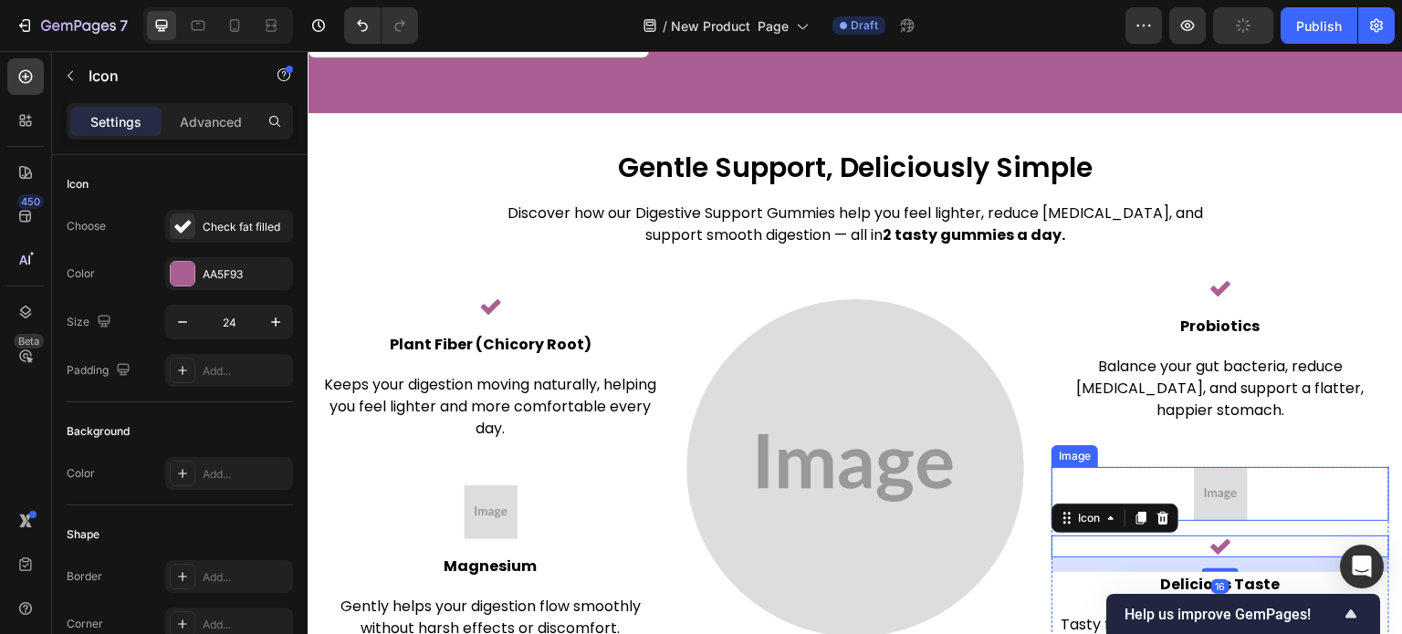
click at [1221, 467] on img at bounding box center [1221, 494] width 54 height 54
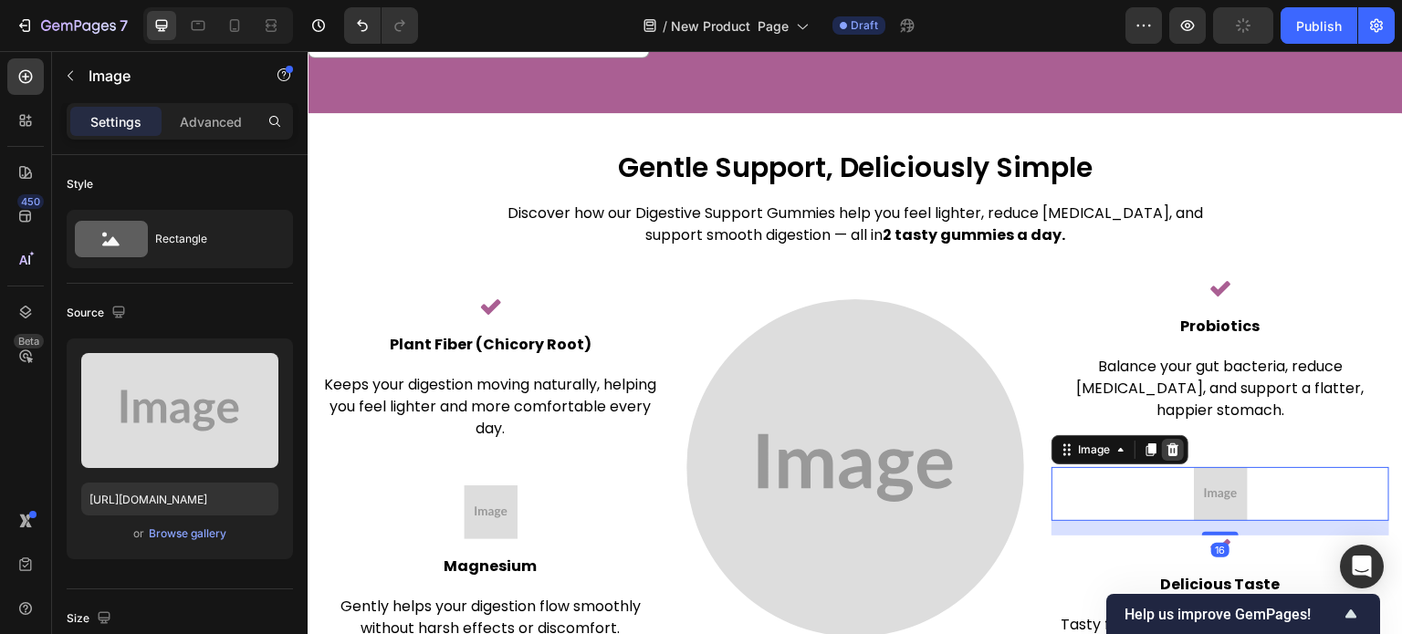
click at [1167, 444] on icon at bounding box center [1173, 450] width 12 height 13
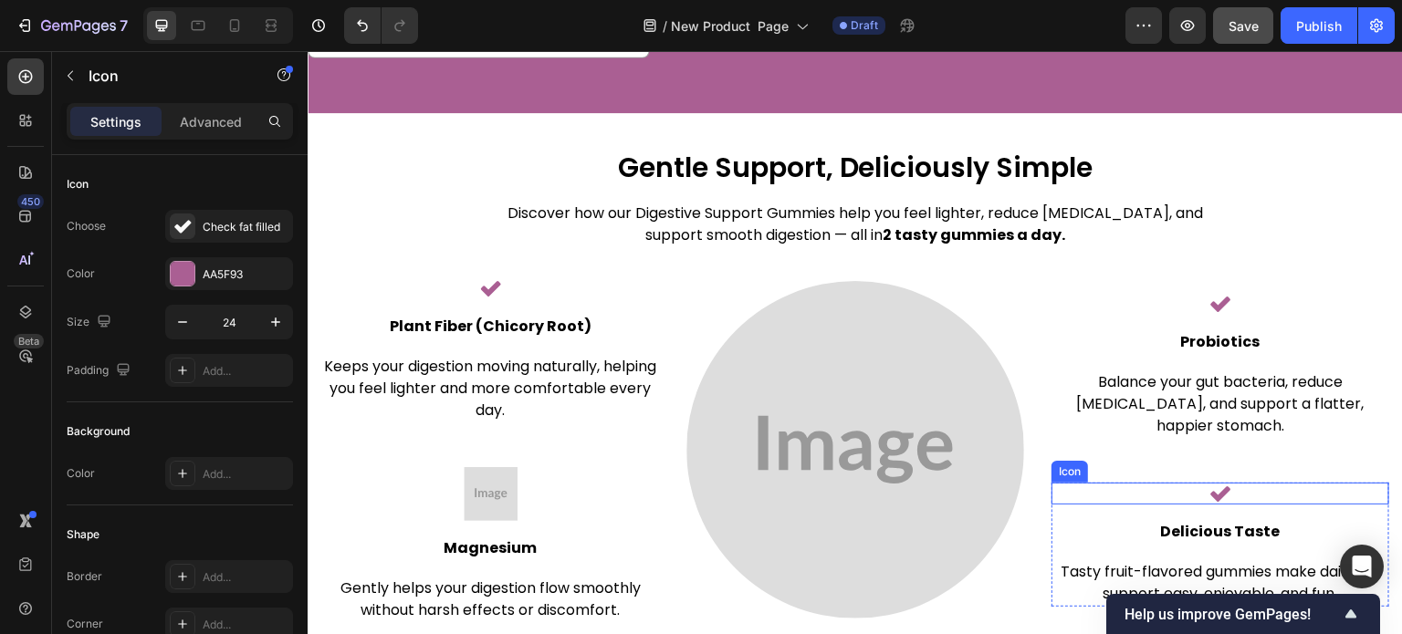
click at [1213, 483] on icon at bounding box center [1220, 494] width 22 height 22
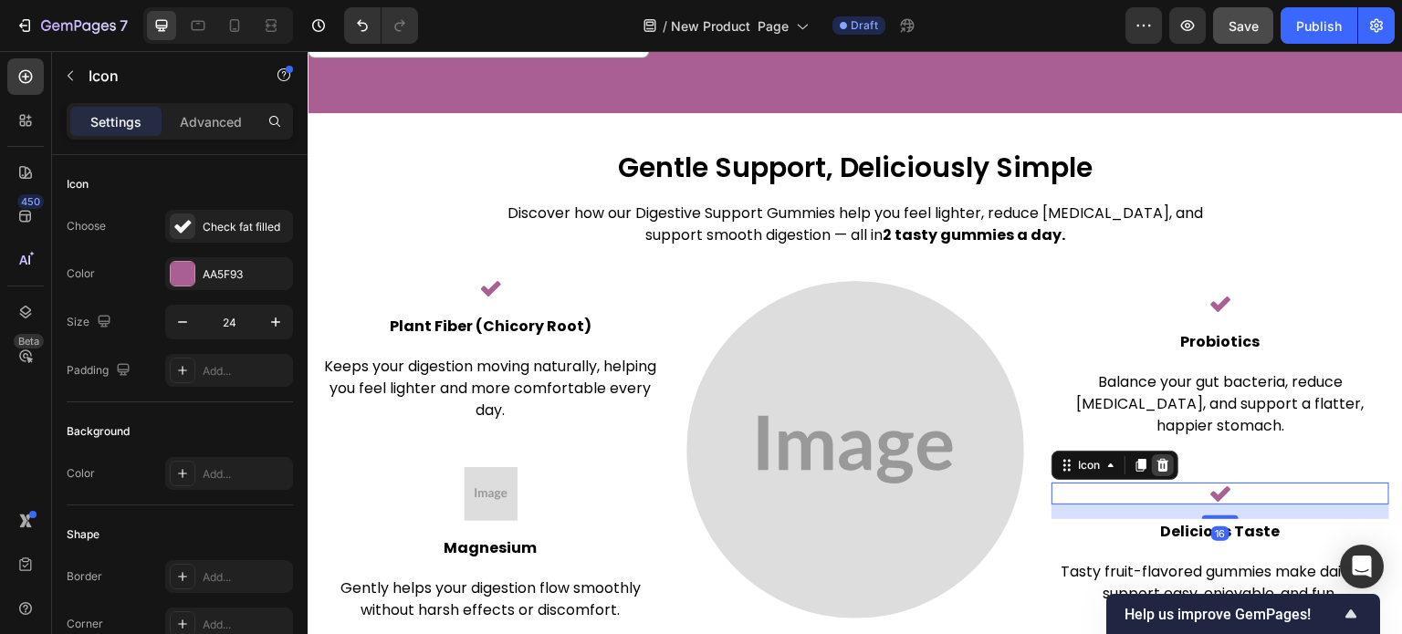
click at [1152, 455] on div at bounding box center [1163, 466] width 22 height 22
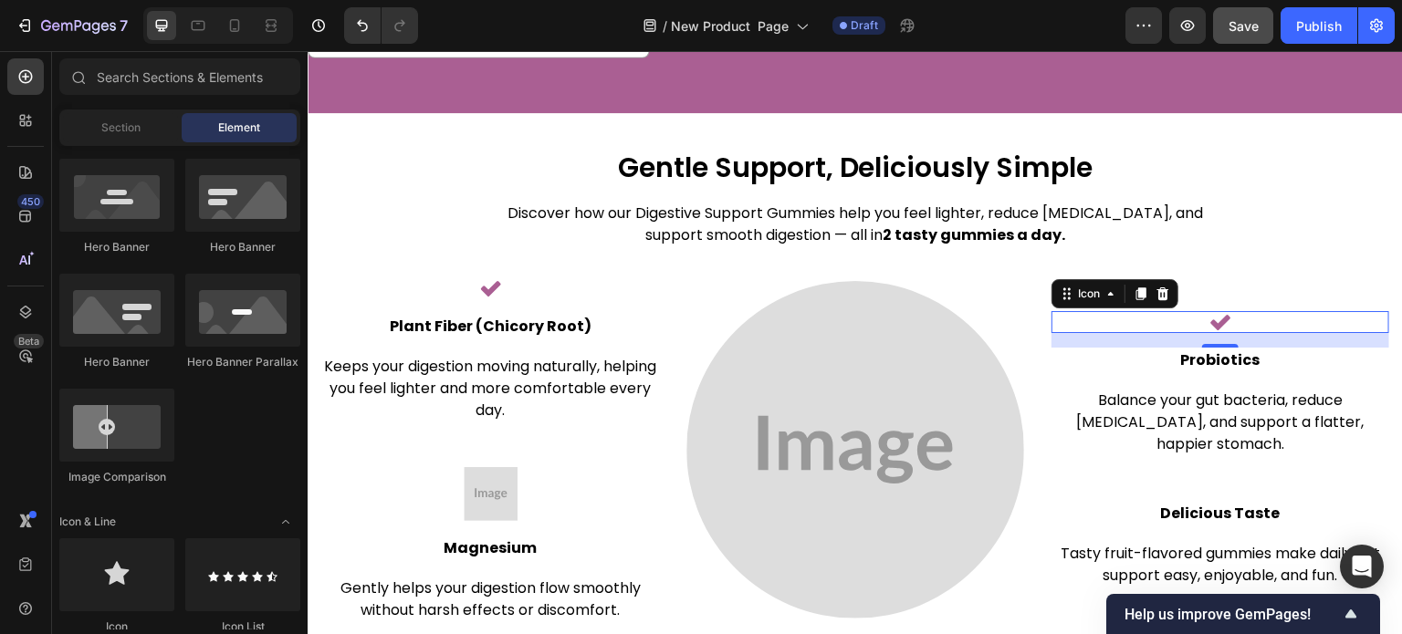
click at [1216, 316] on icon at bounding box center [1220, 324] width 20 height 16
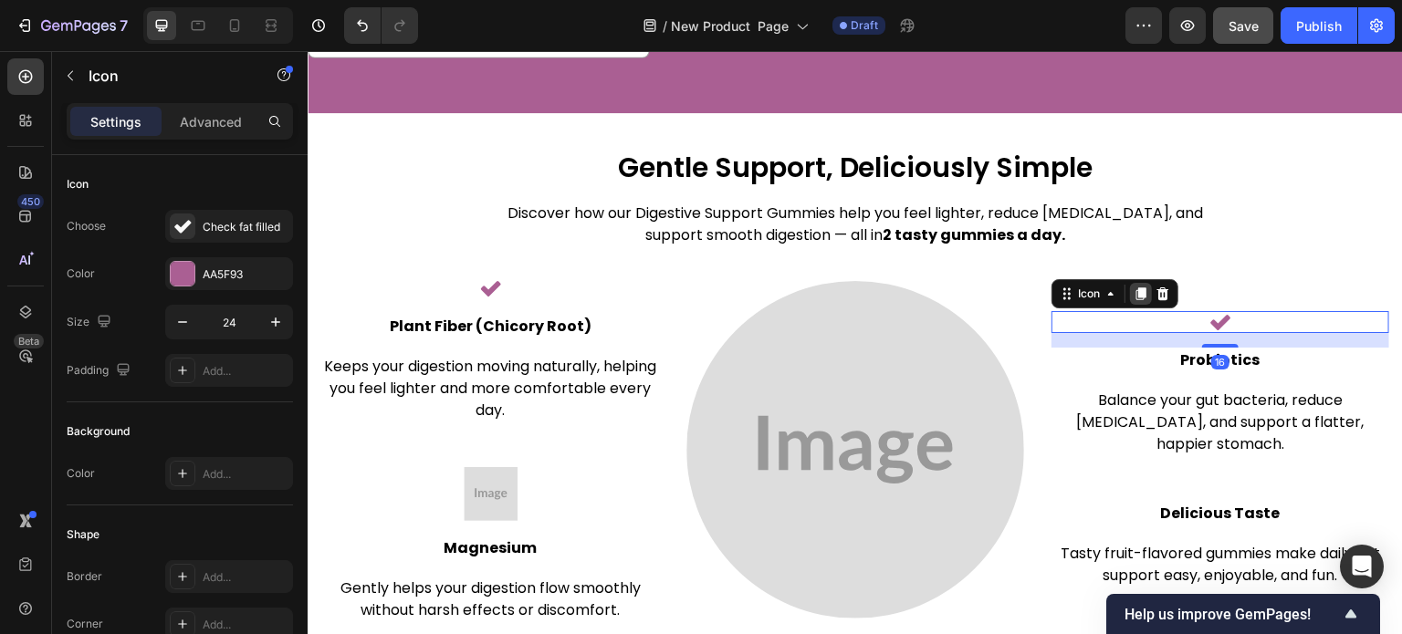
click at [1136, 288] on icon at bounding box center [1141, 294] width 10 height 13
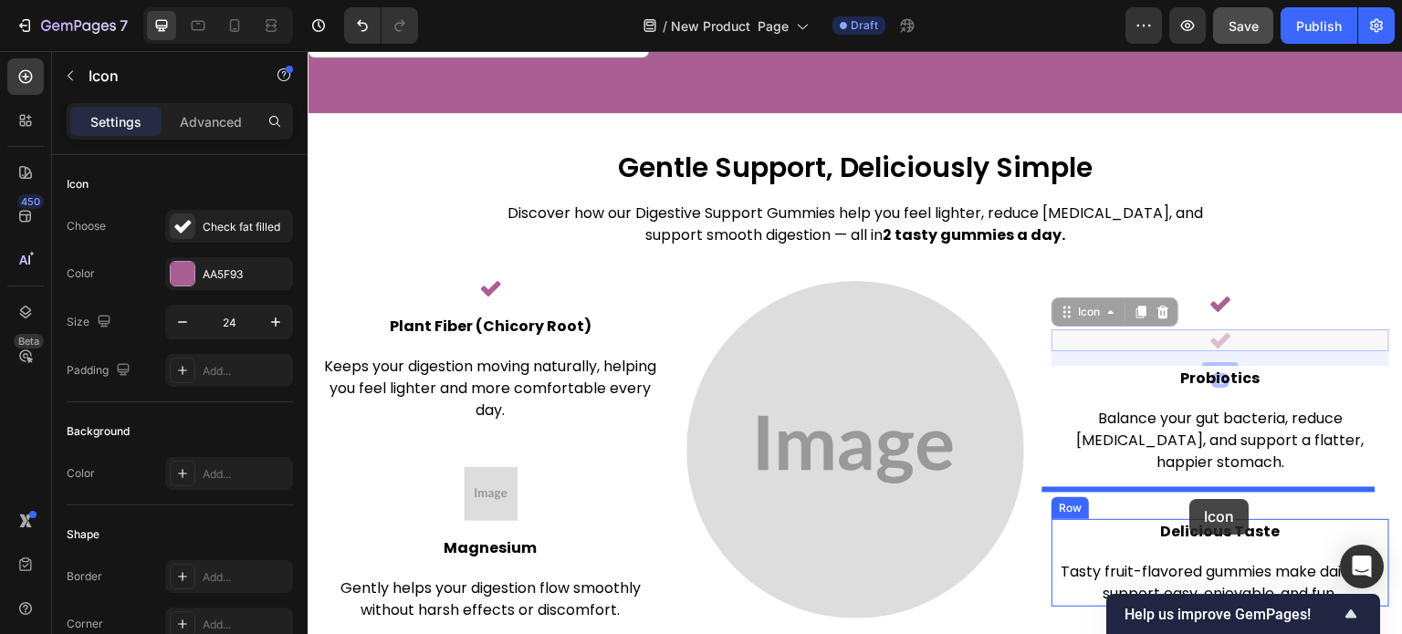
drag, startPoint x: 1069, startPoint y: 304, endPoint x: 1190, endPoint y: 499, distance: 230.0
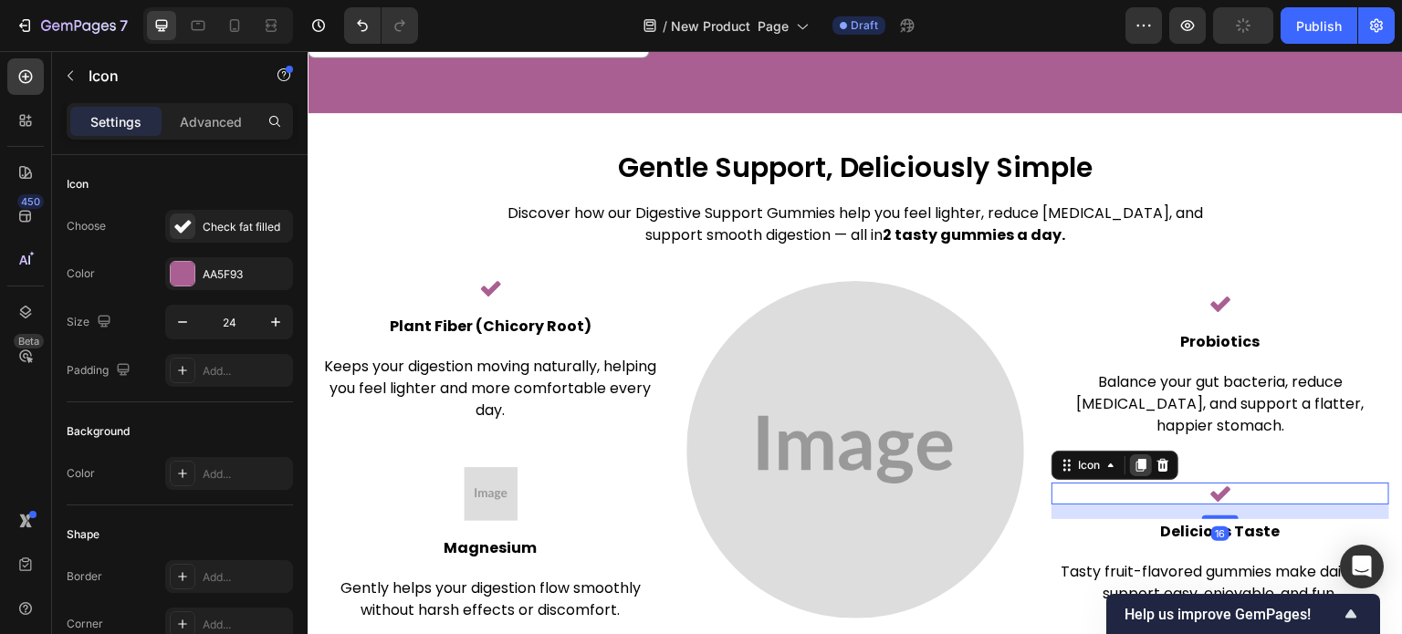
click at [1136, 460] on icon at bounding box center [1141, 466] width 10 height 13
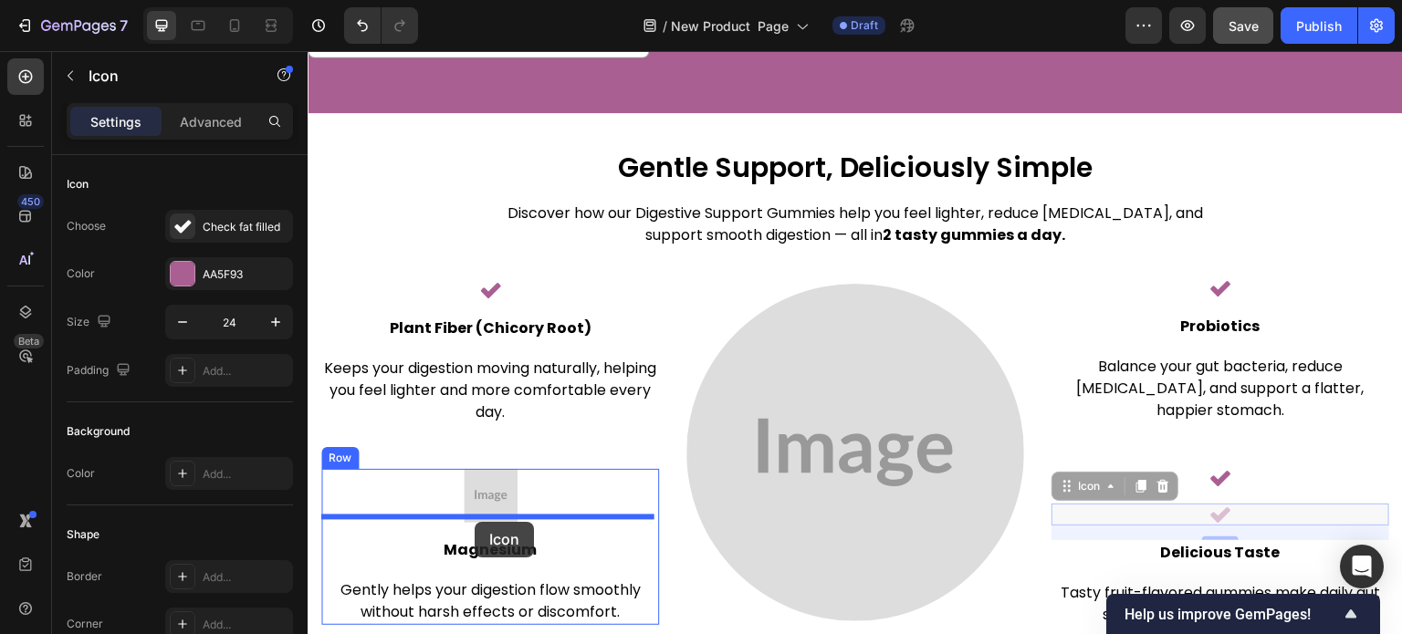
drag, startPoint x: 1073, startPoint y: 455, endPoint x: 475, endPoint y: 522, distance: 601.7
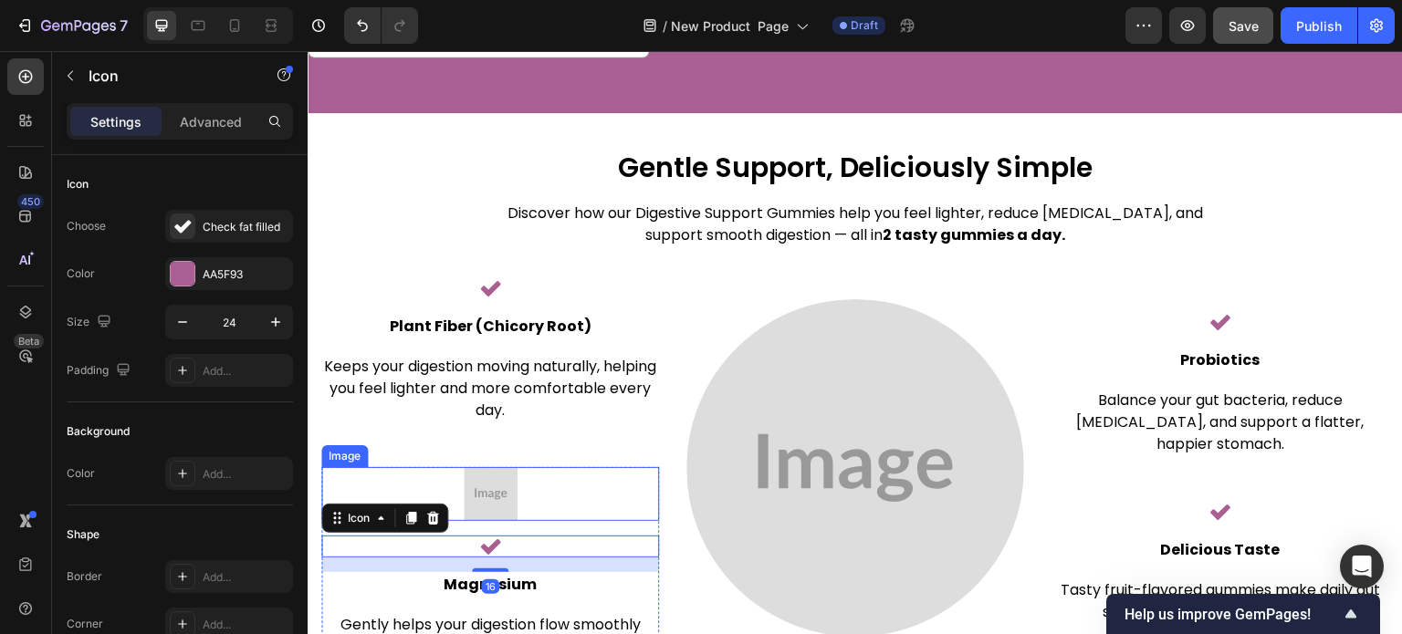
click at [504, 469] on img at bounding box center [491, 494] width 54 height 54
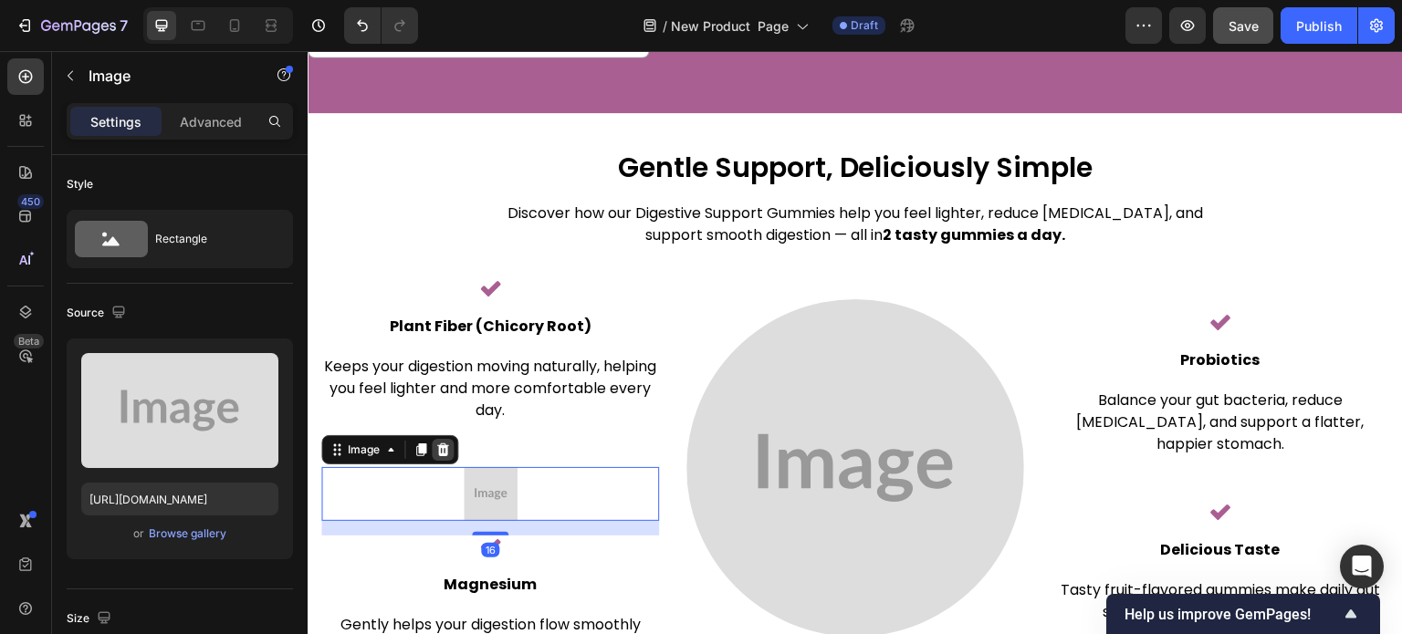
click at [438, 443] on icon at bounding box center [442, 450] width 15 height 15
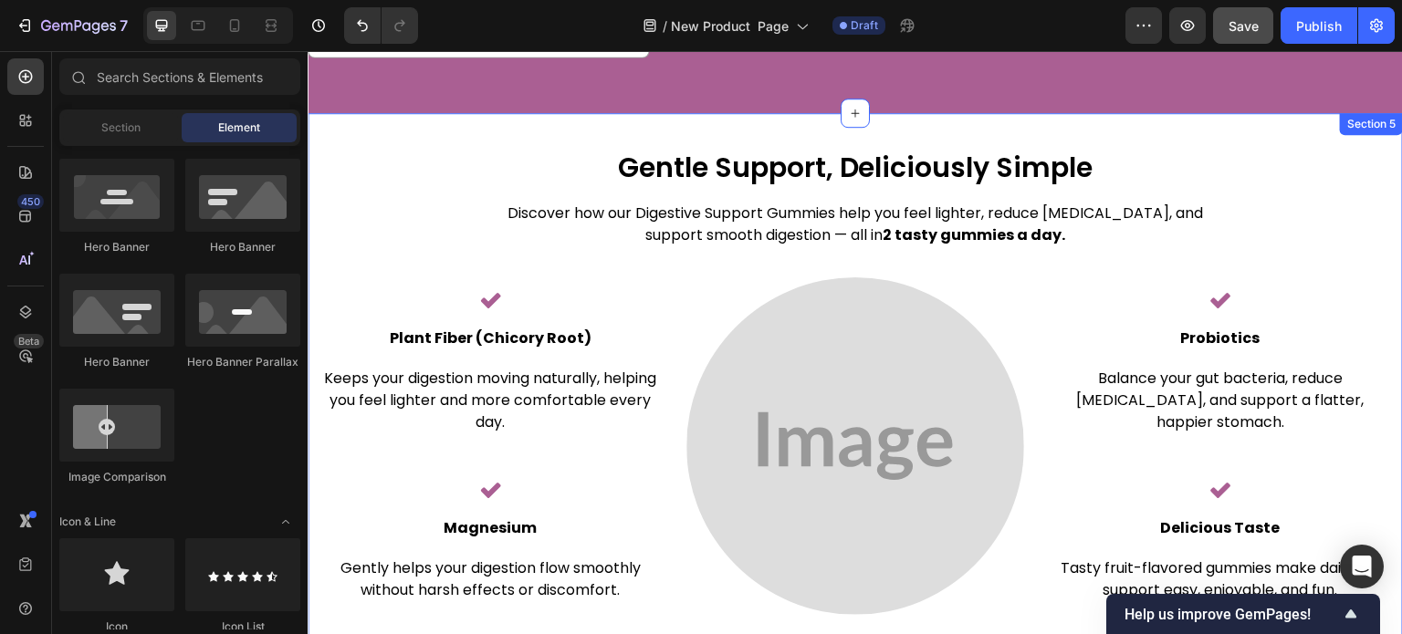
click at [404, 150] on div "Gentle Support, Deliciously Simple Heading Discover how our Digestive Support G…" at bounding box center [855, 383] width 1068 height 466
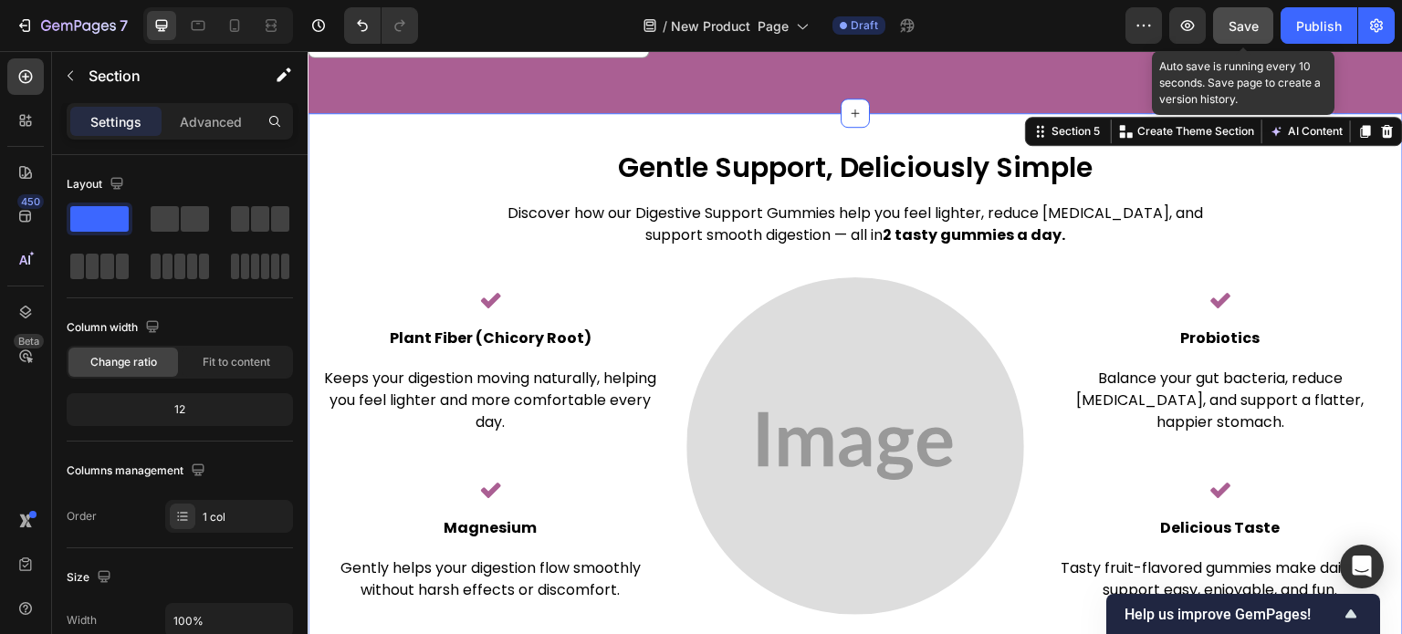
click at [1240, 20] on span "Save" at bounding box center [1244, 26] width 30 height 16
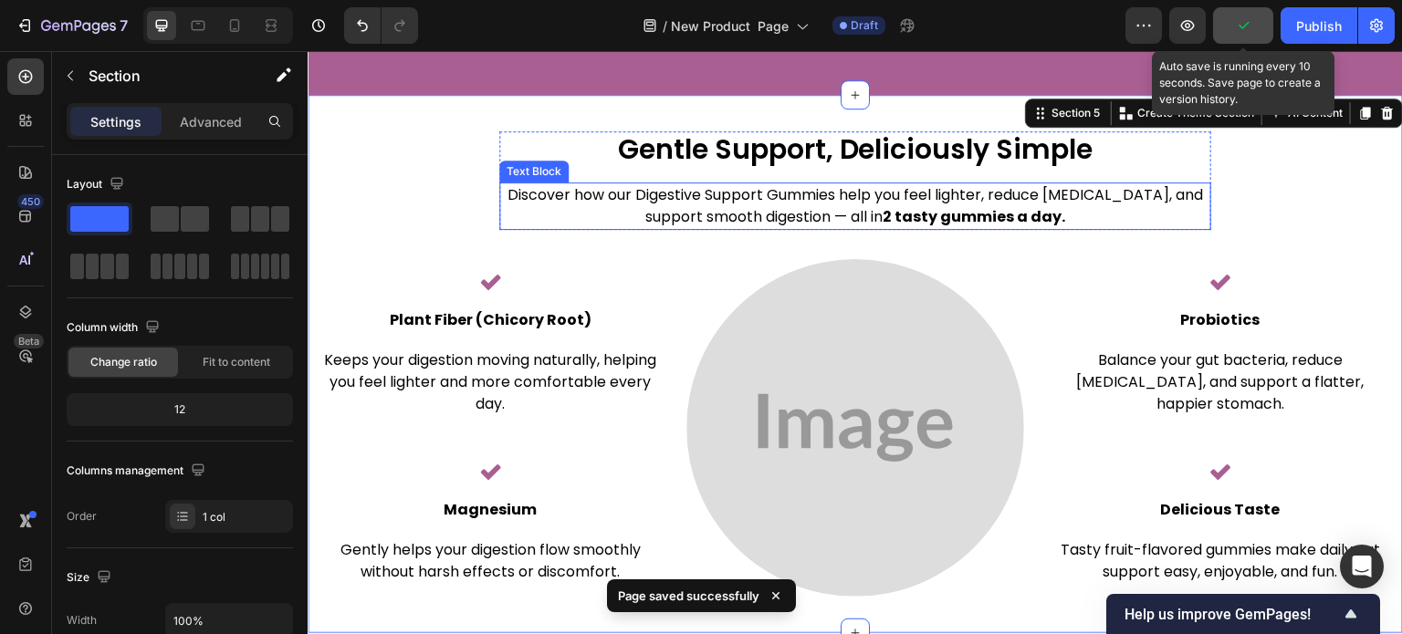
scroll to position [3651, 0]
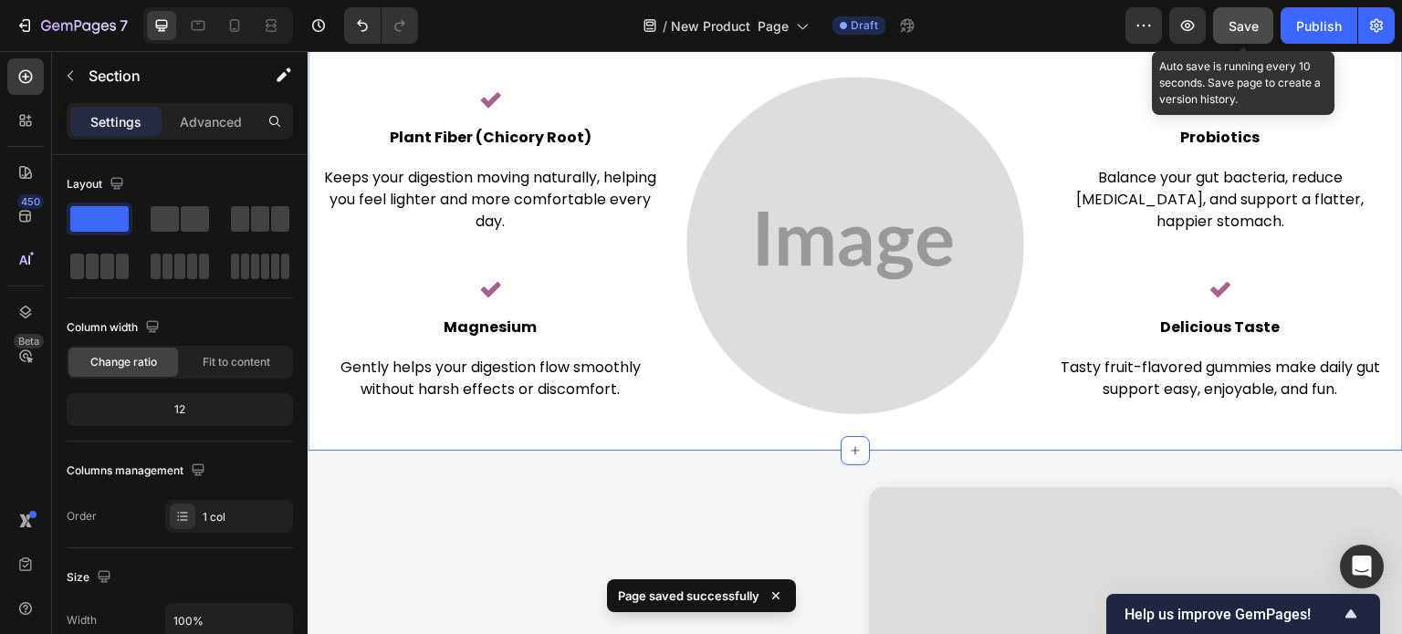
click at [1234, 22] on span "Save" at bounding box center [1244, 26] width 30 height 16
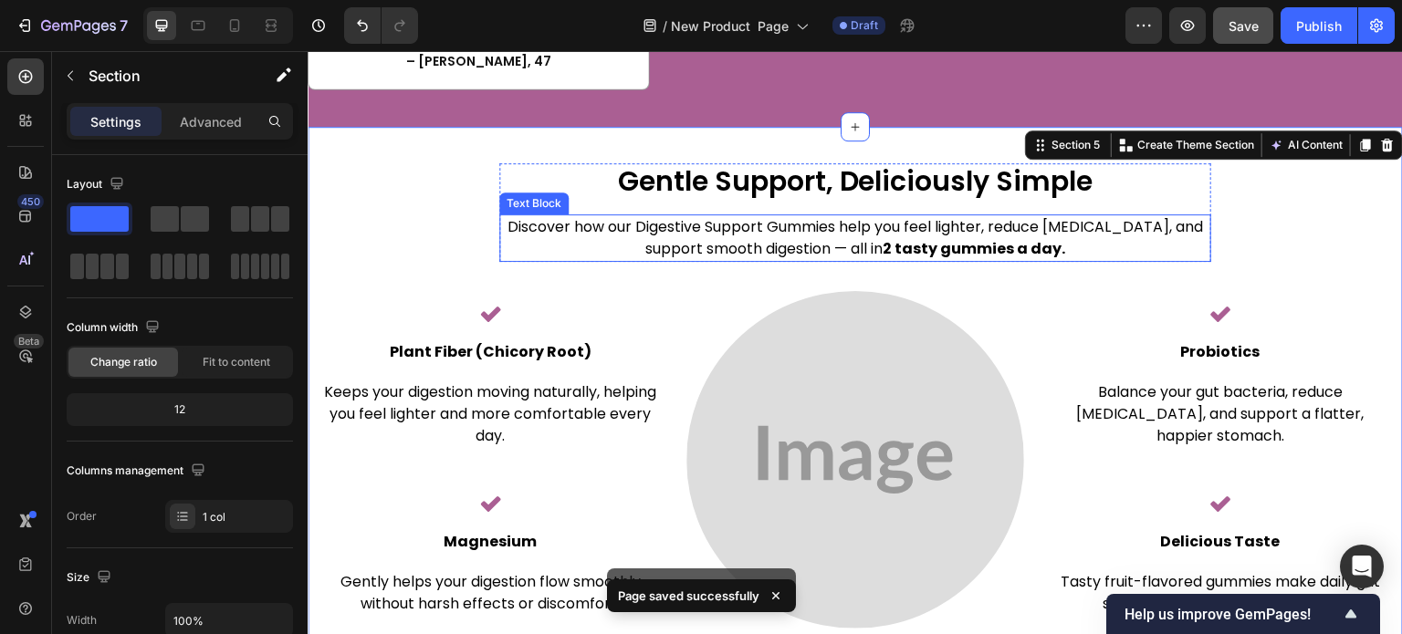
scroll to position [3560, 0]
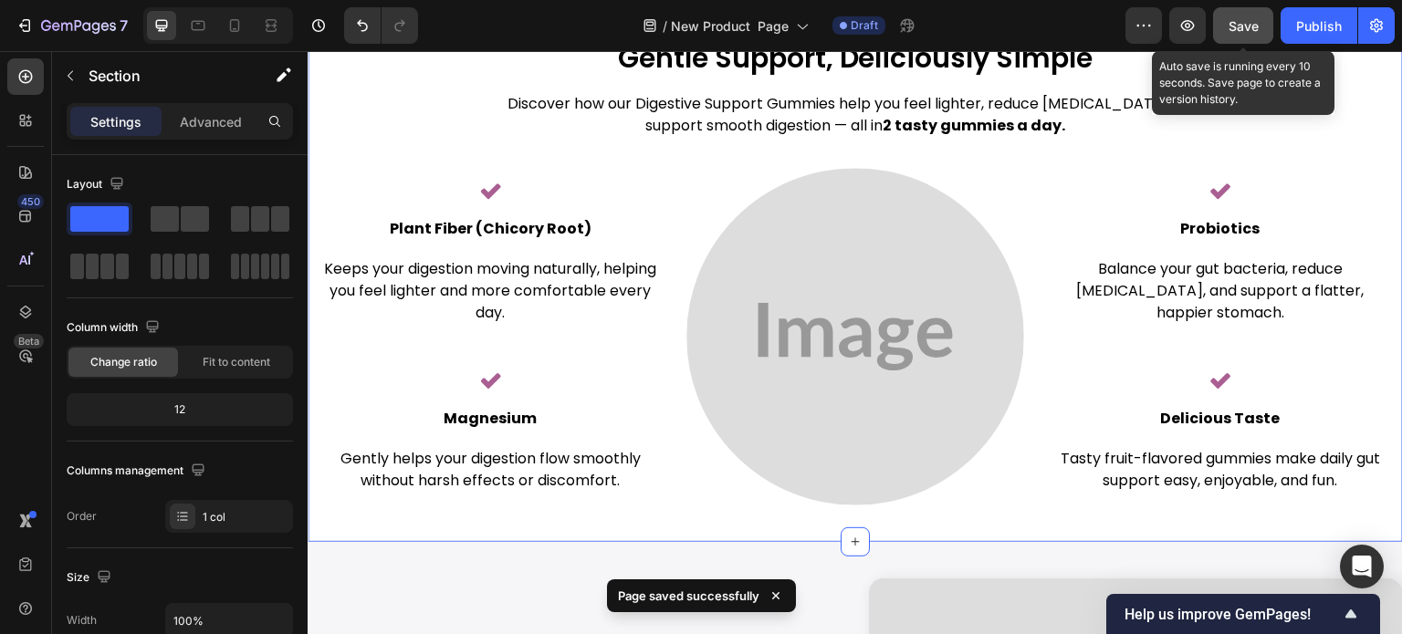
click at [1243, 25] on span "Save" at bounding box center [1244, 26] width 30 height 16
click at [1226, 25] on button "Save" at bounding box center [1243, 25] width 60 height 37
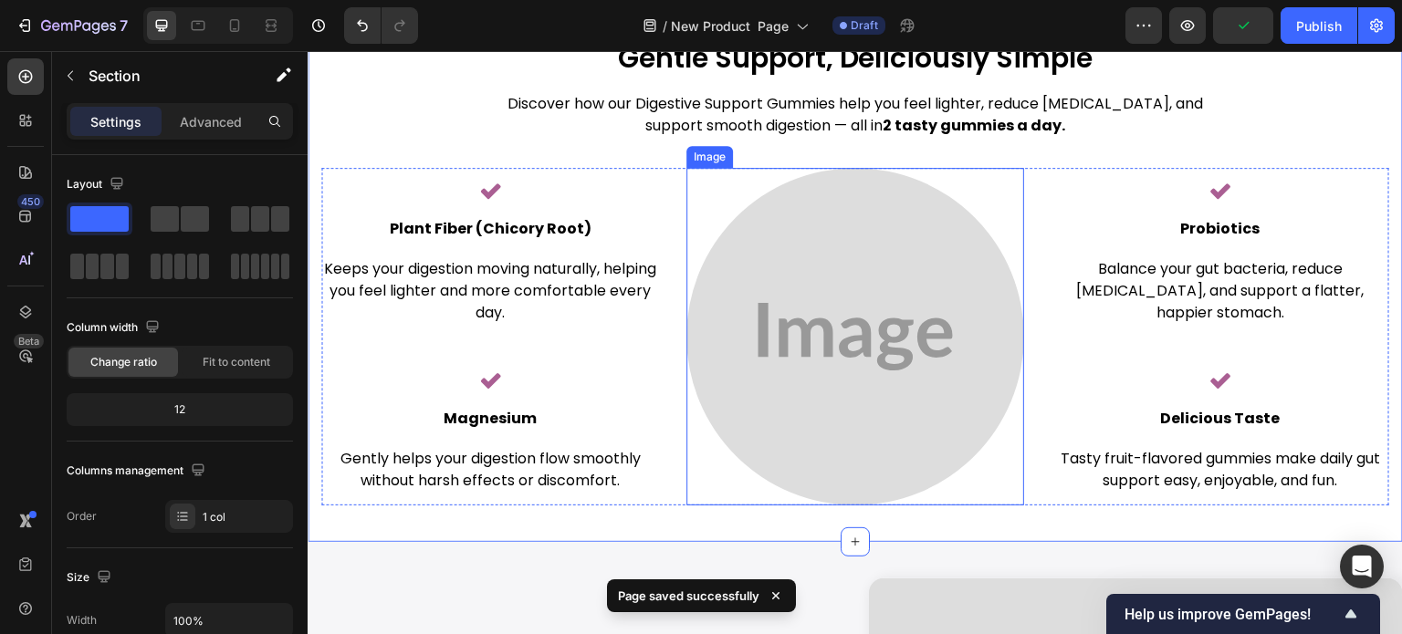
click at [890, 309] on img at bounding box center [855, 337] width 338 height 338
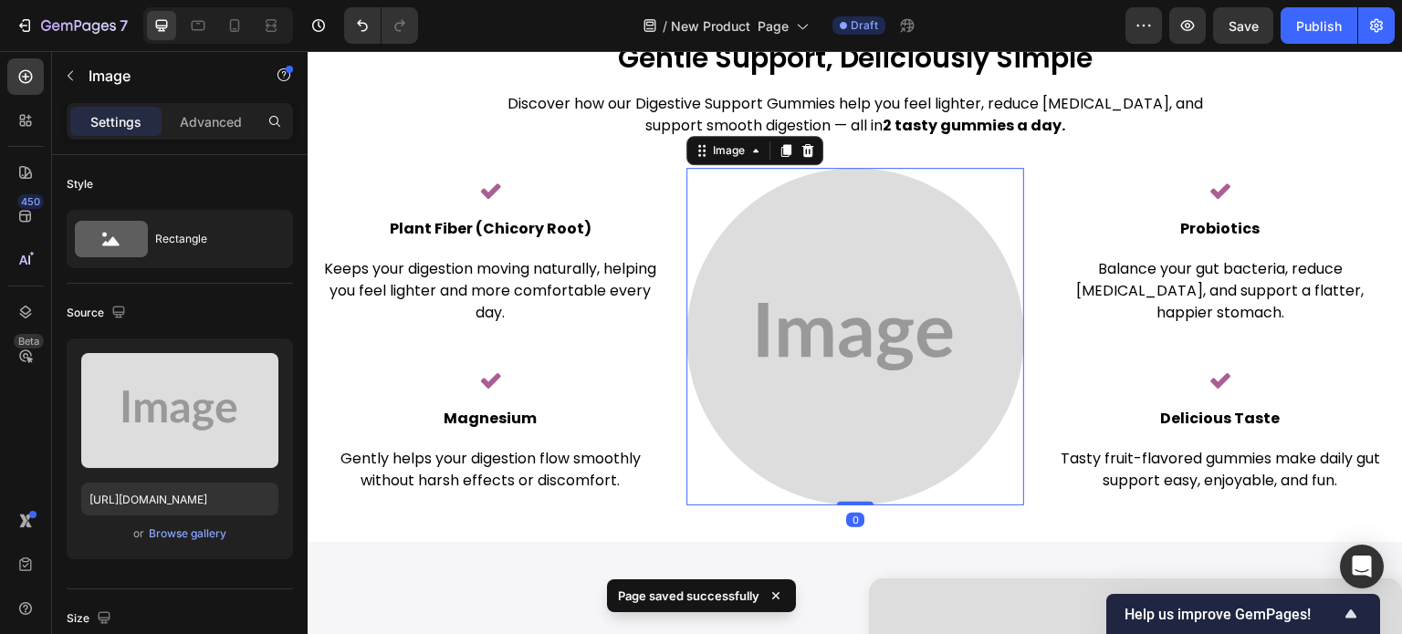
scroll to position [3834, 0]
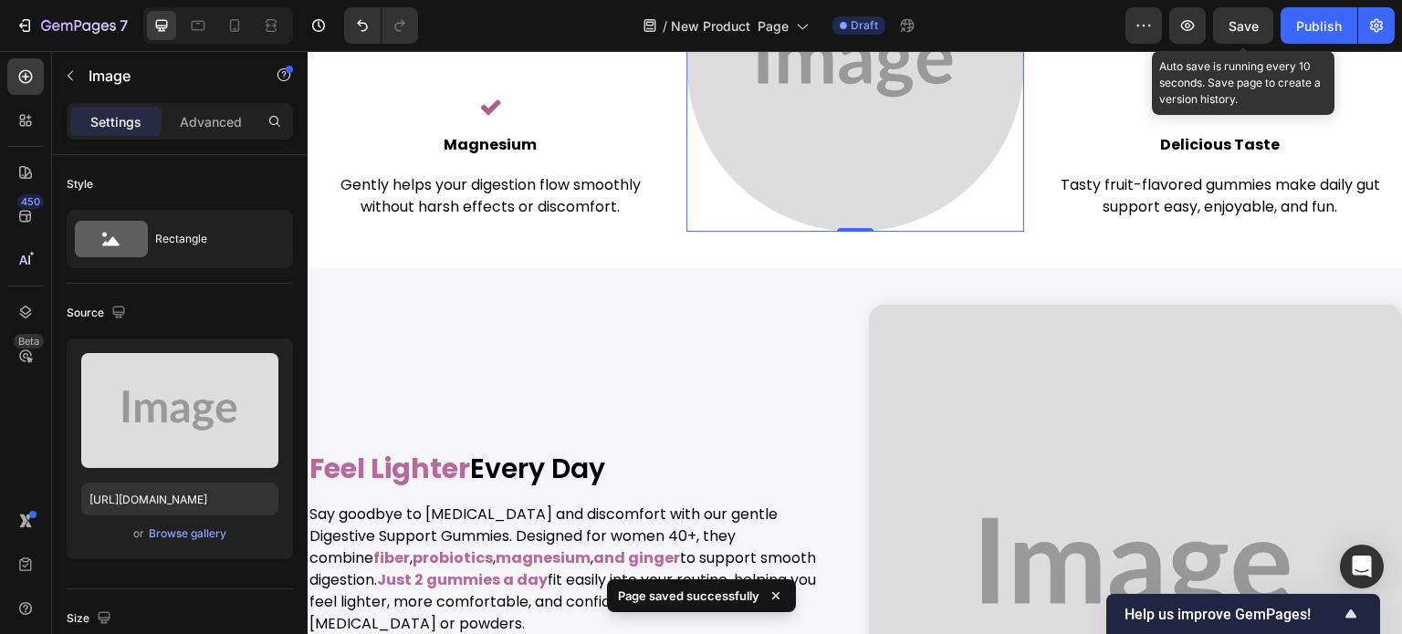
click at [1240, 26] on span "Save" at bounding box center [1244, 26] width 30 height 16
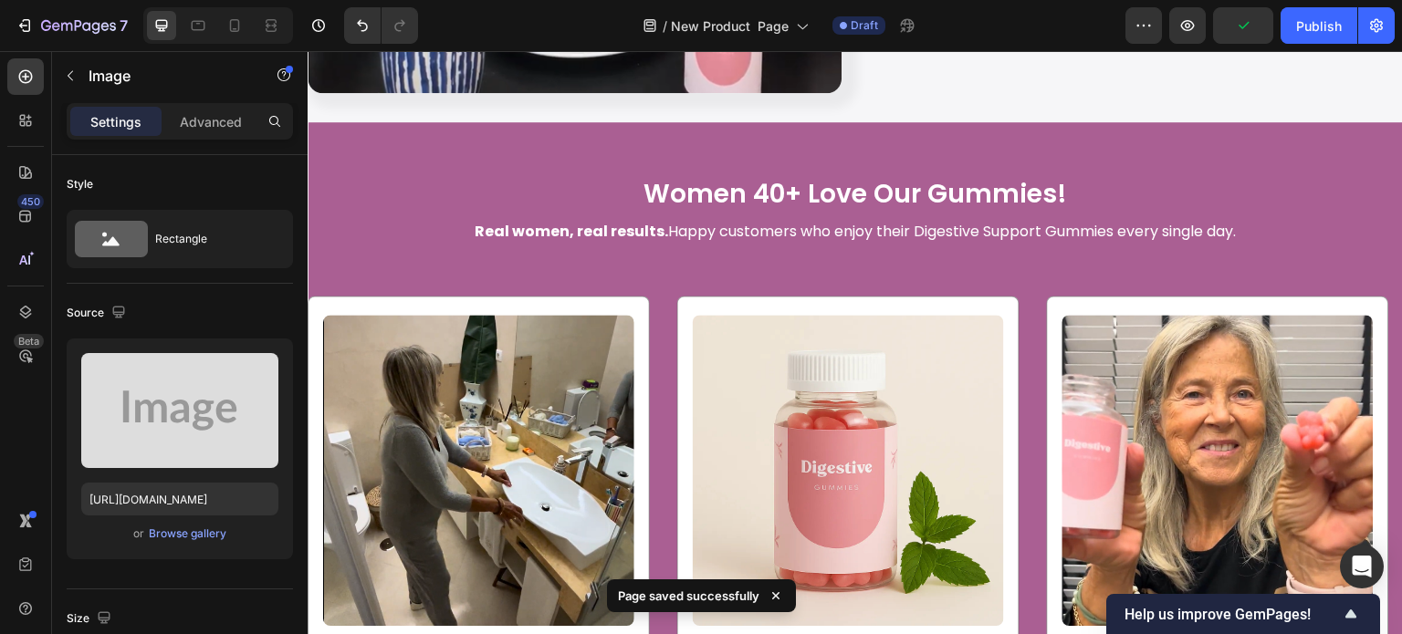
scroll to position [2464, 0]
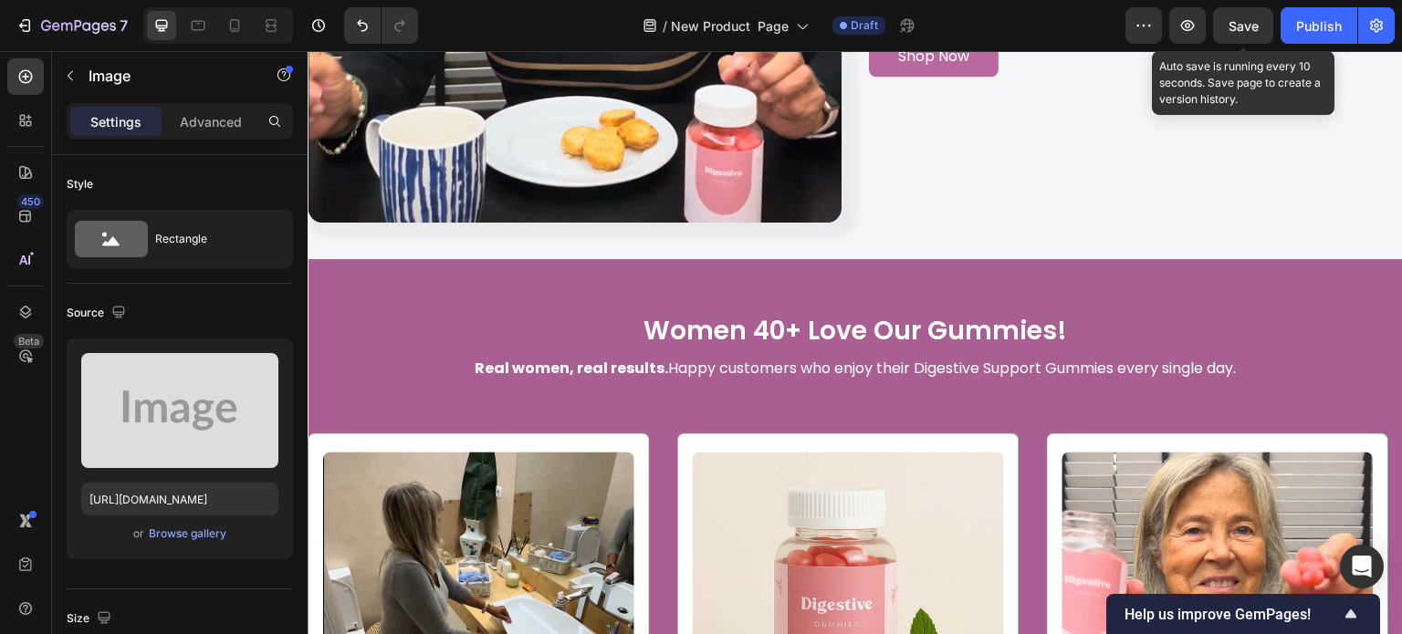
click at [1250, 28] on span "Save" at bounding box center [1244, 26] width 30 height 16
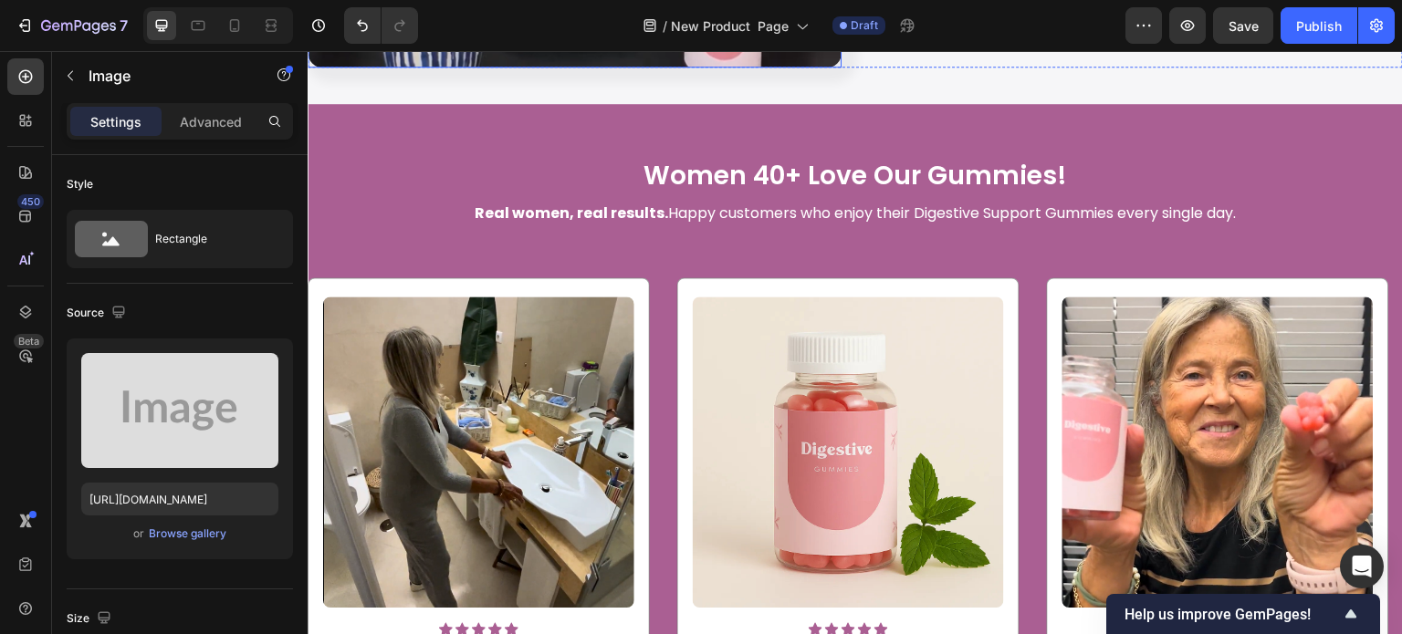
scroll to position [2738, 0]
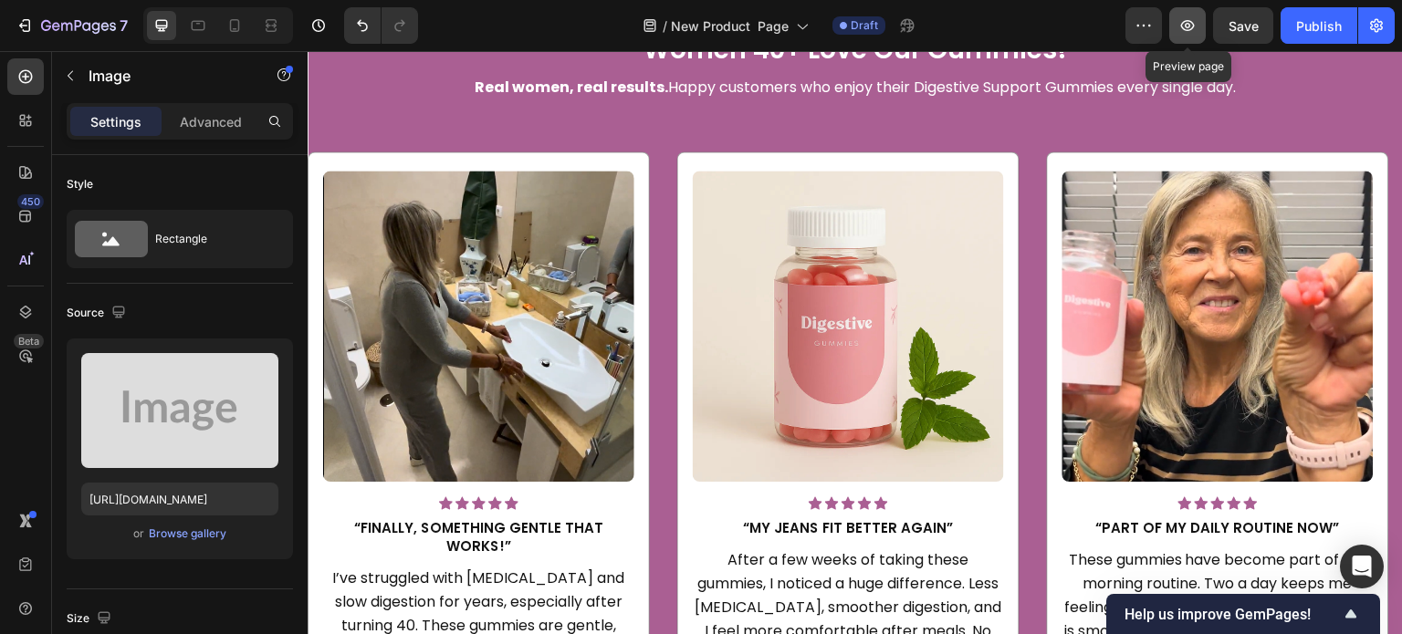
click at [1185, 32] on icon "button" at bounding box center [1187, 25] width 18 height 18
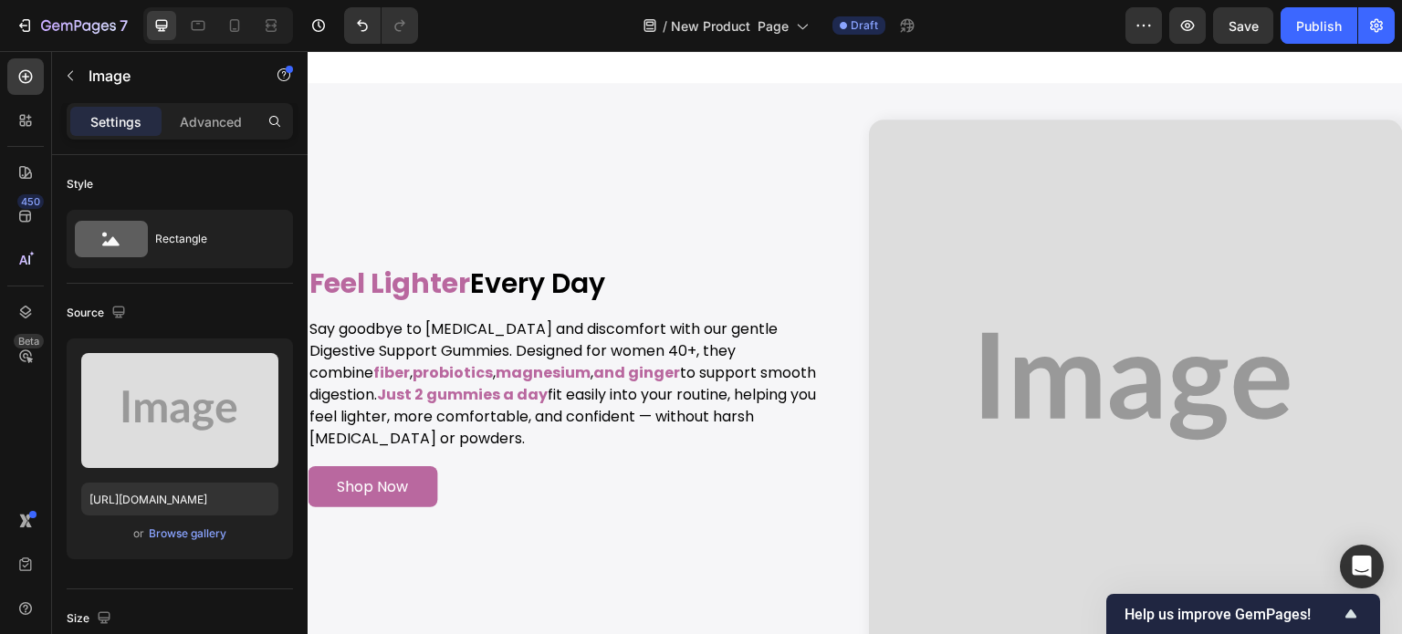
scroll to position [4199, 0]
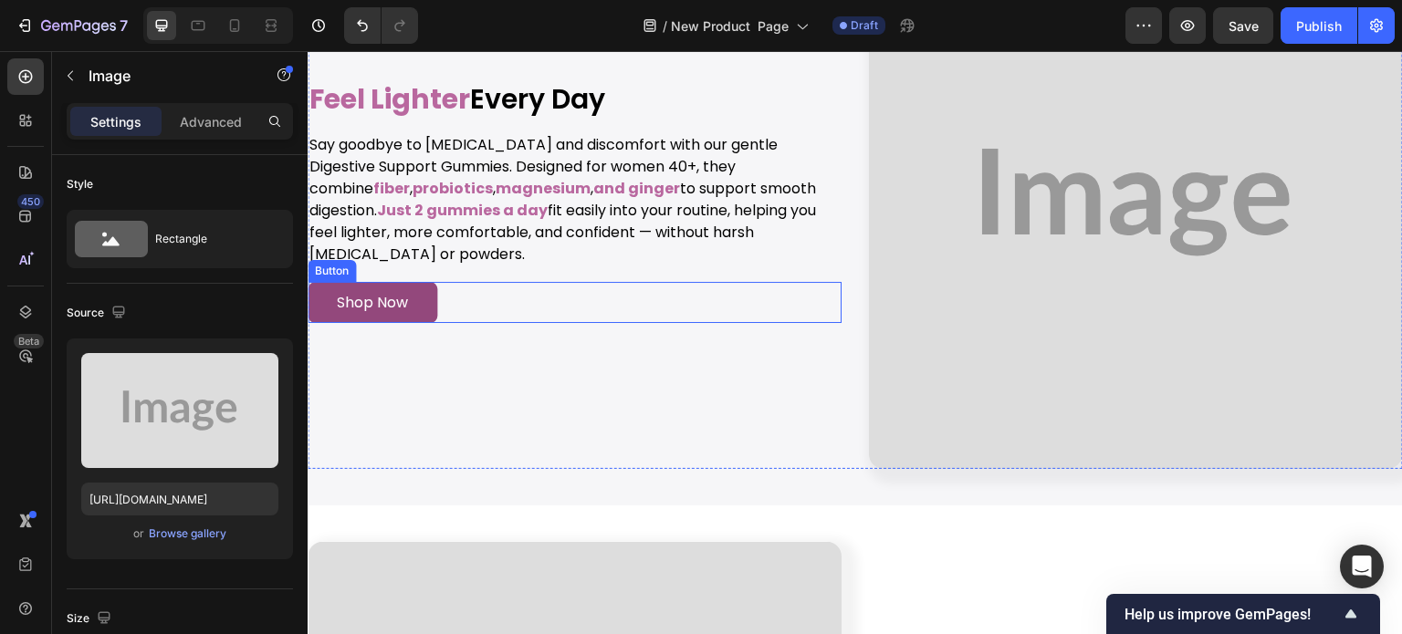
click at [407, 303] on link "Shop Now" at bounding box center [373, 302] width 130 height 41
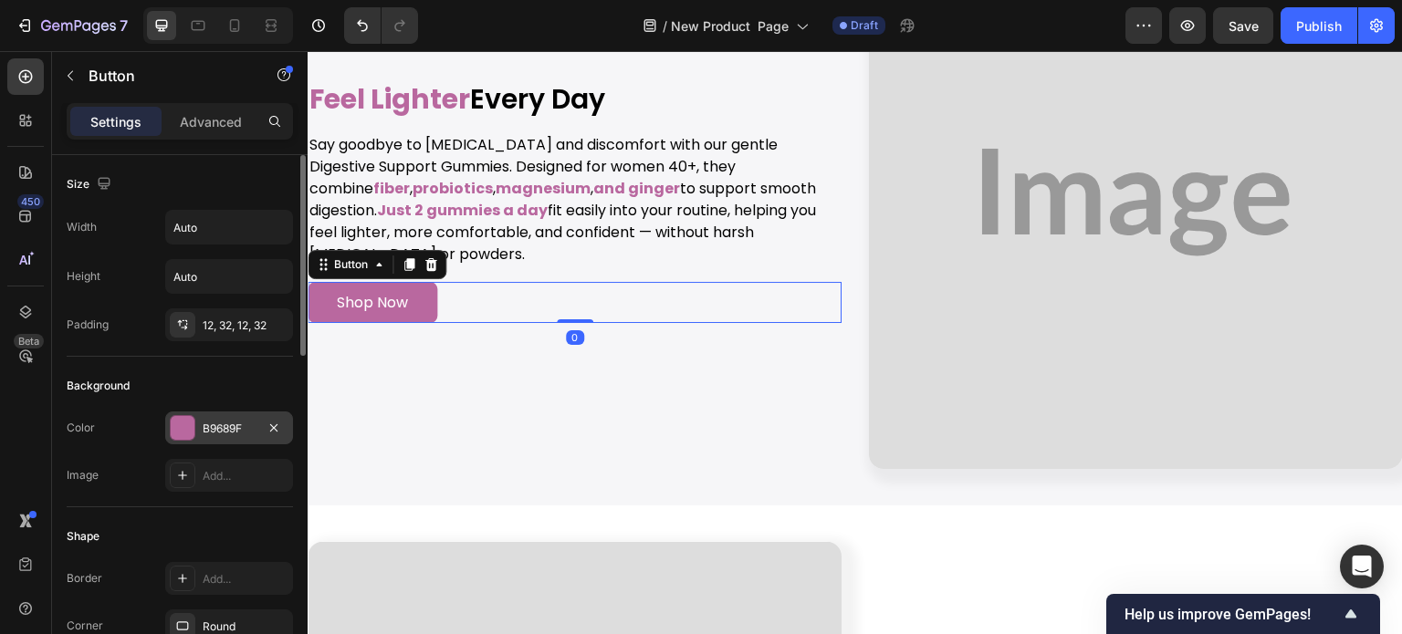
click at [213, 434] on div "B9689F" at bounding box center [229, 429] width 53 height 16
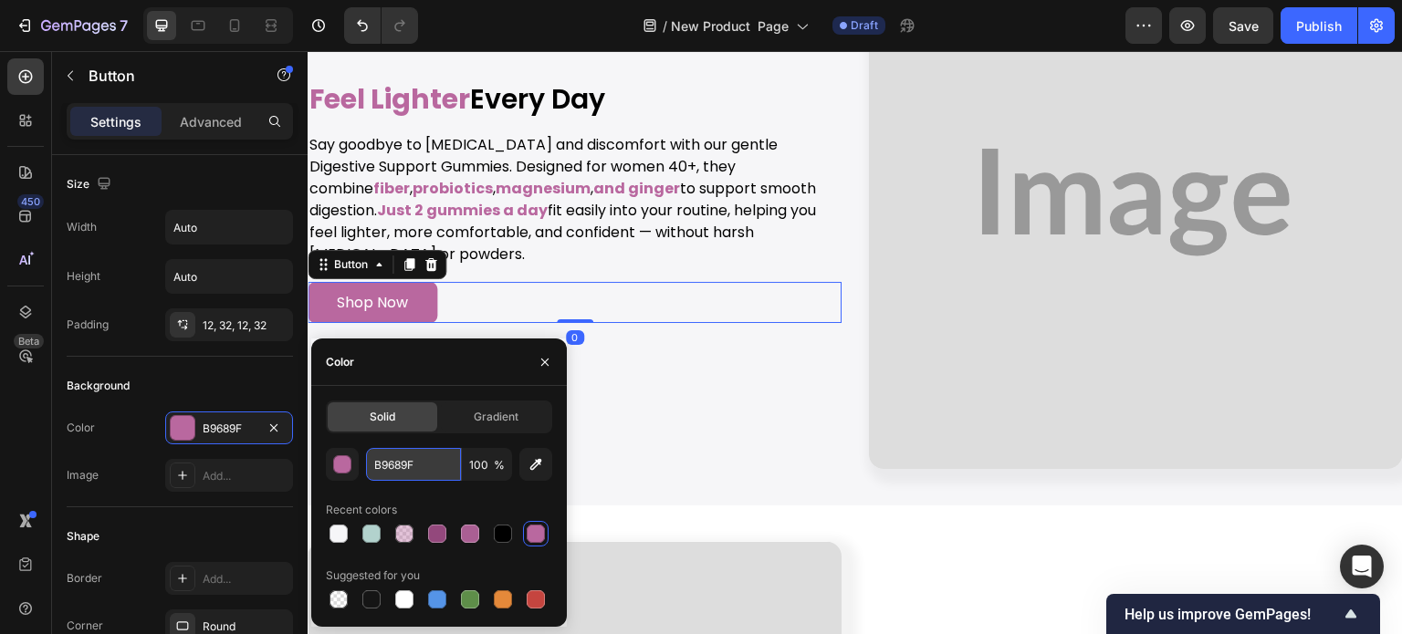
click at [395, 459] on input "B9689F" at bounding box center [413, 464] width 95 height 33
click at [171, 353] on div "Size Width Auto Height Auto Padding 12, 32, 12, 32" at bounding box center [180, 256] width 226 height 202
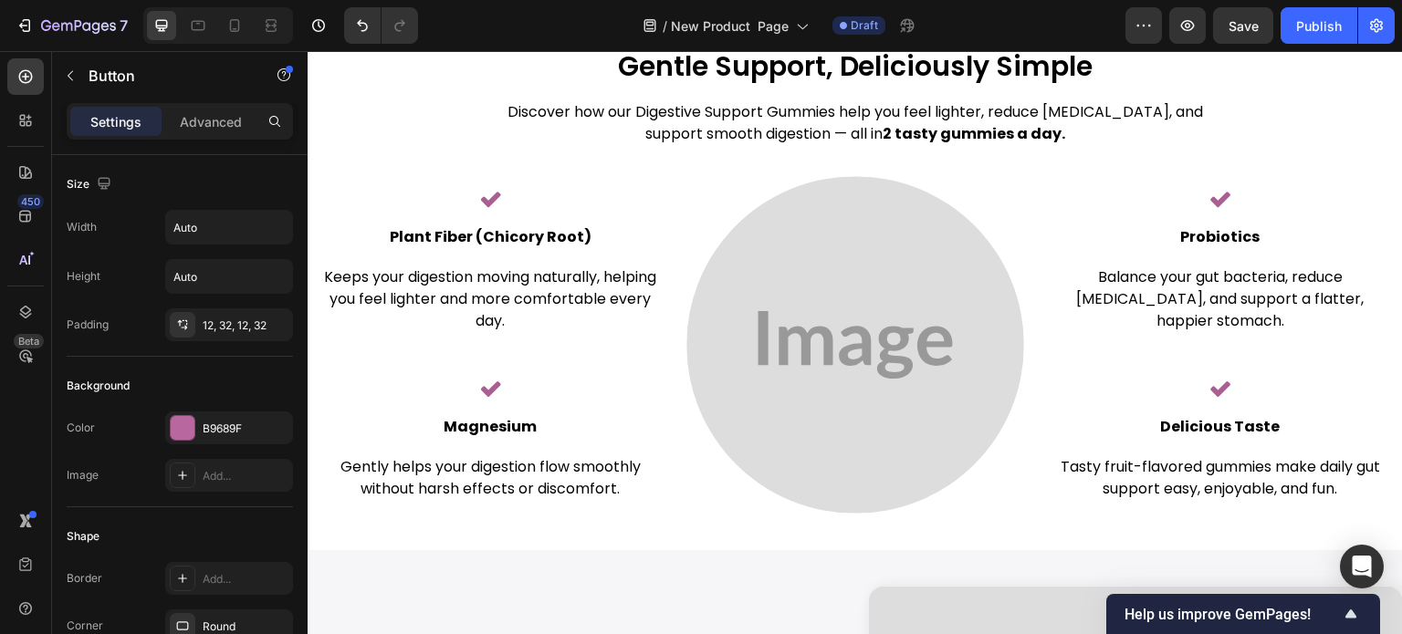
scroll to position [3569, 0]
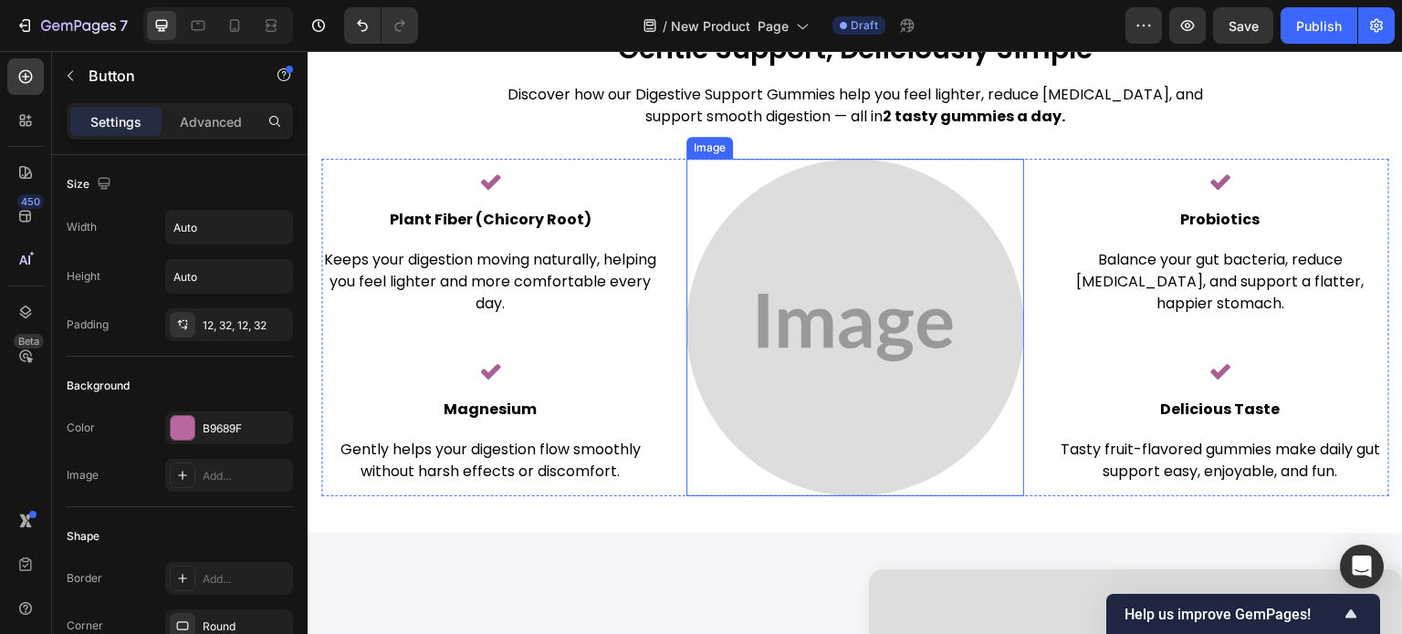
click at [852, 272] on img at bounding box center [855, 328] width 338 height 338
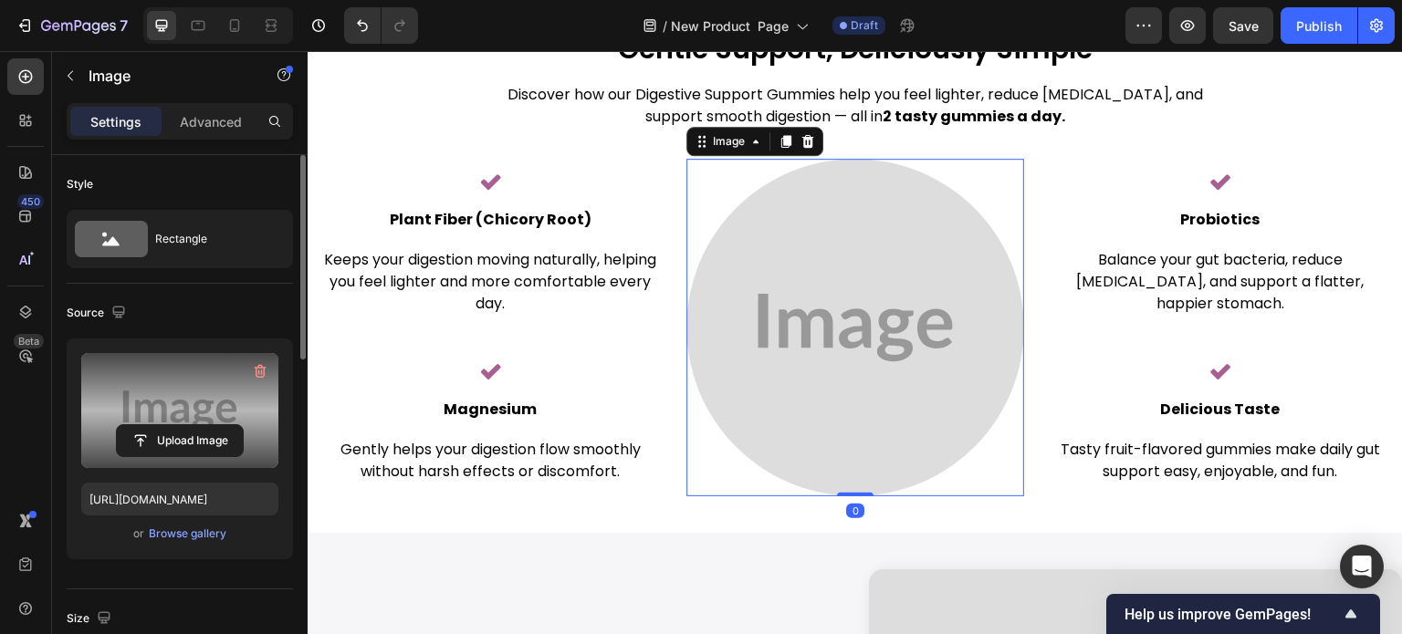
click at [190, 406] on label at bounding box center [179, 410] width 197 height 115
click at [190, 425] on input "file" at bounding box center [180, 440] width 126 height 31
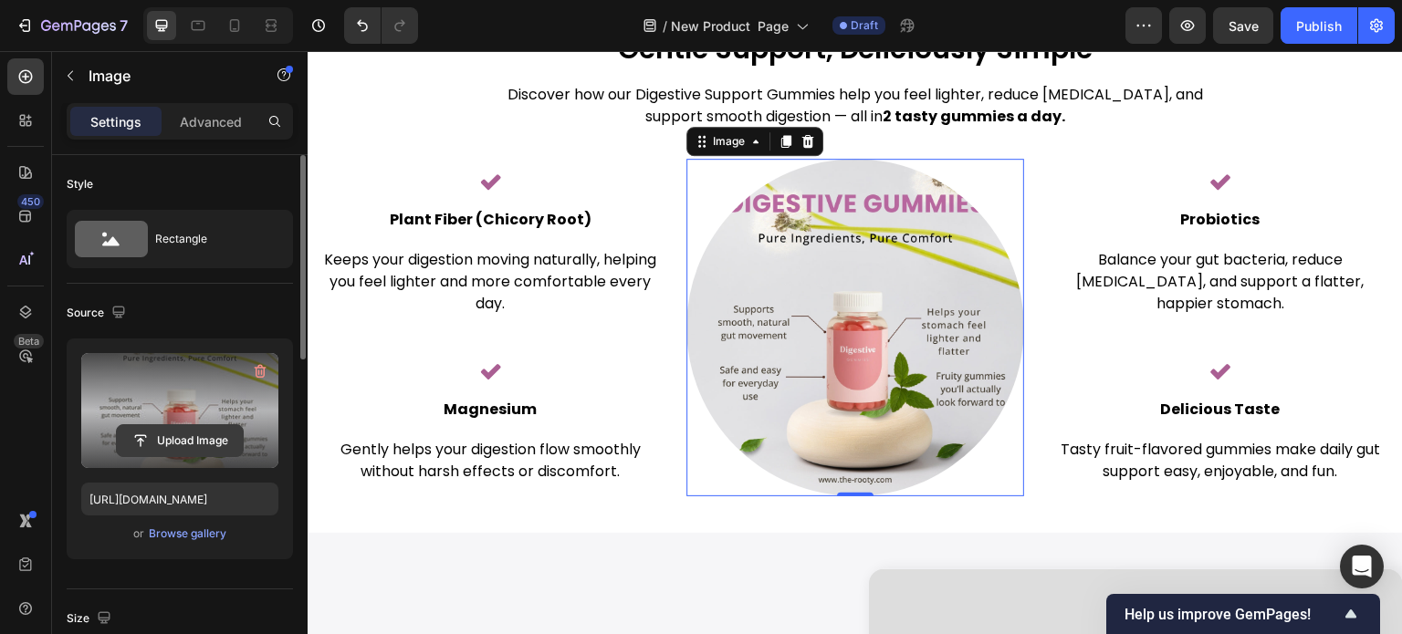
click at [206, 431] on input "file" at bounding box center [180, 440] width 126 height 31
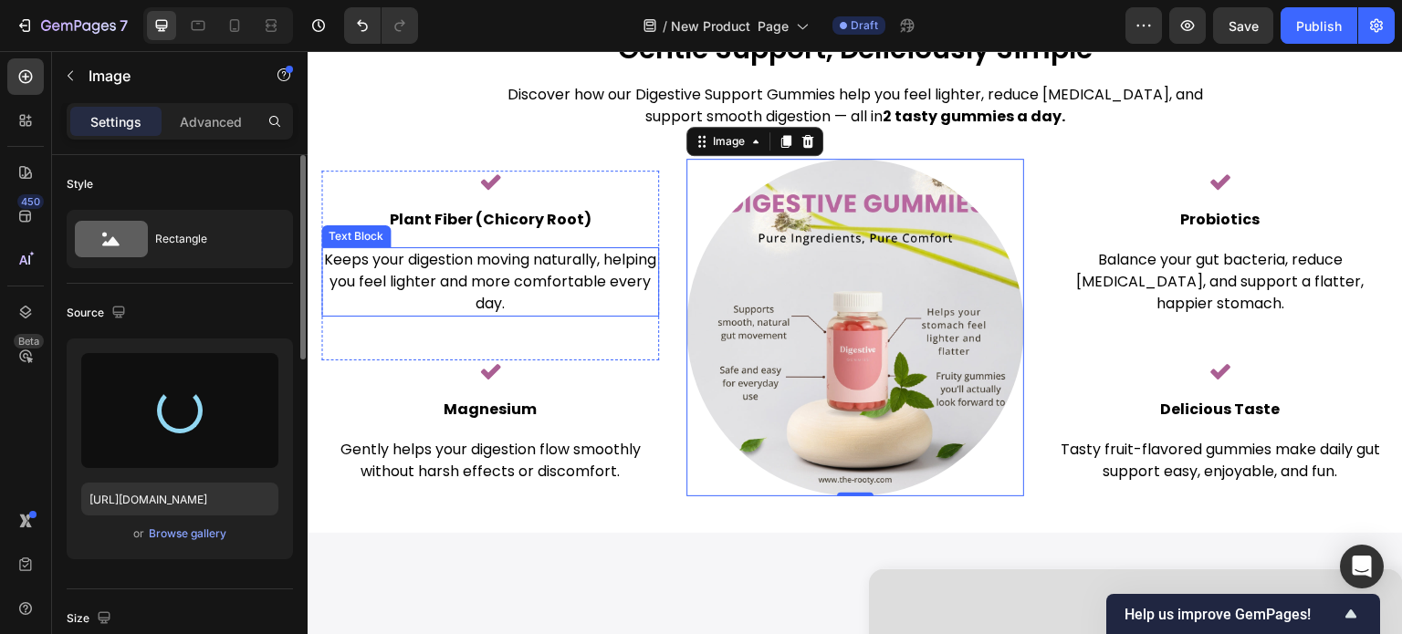
type input "[URL][DOMAIN_NAME]"
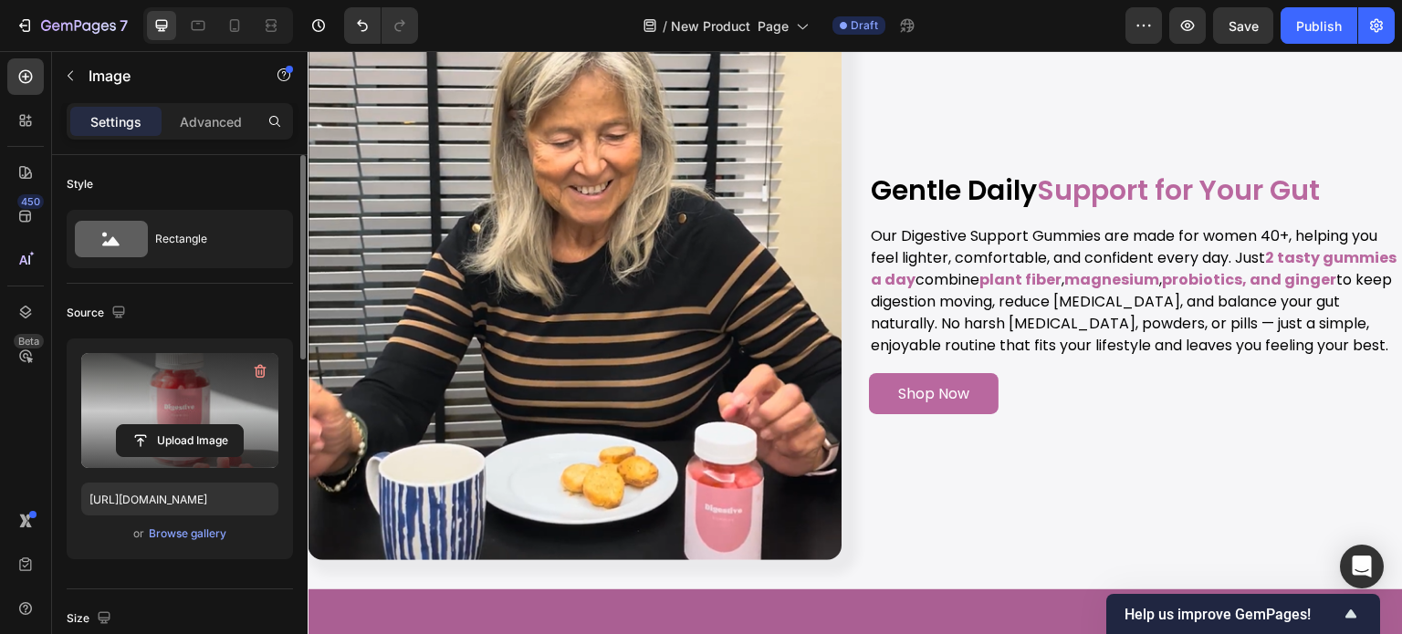
scroll to position [1926, 0]
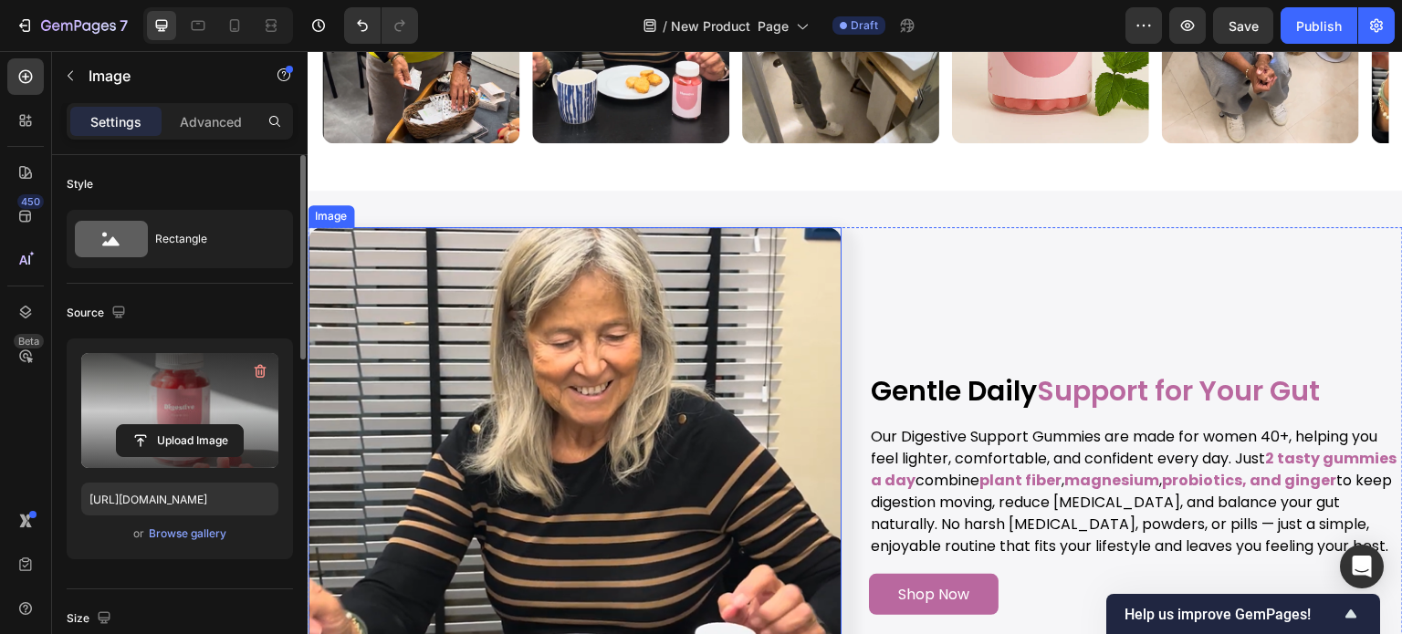
click at [644, 323] on img at bounding box center [575, 494] width 534 height 534
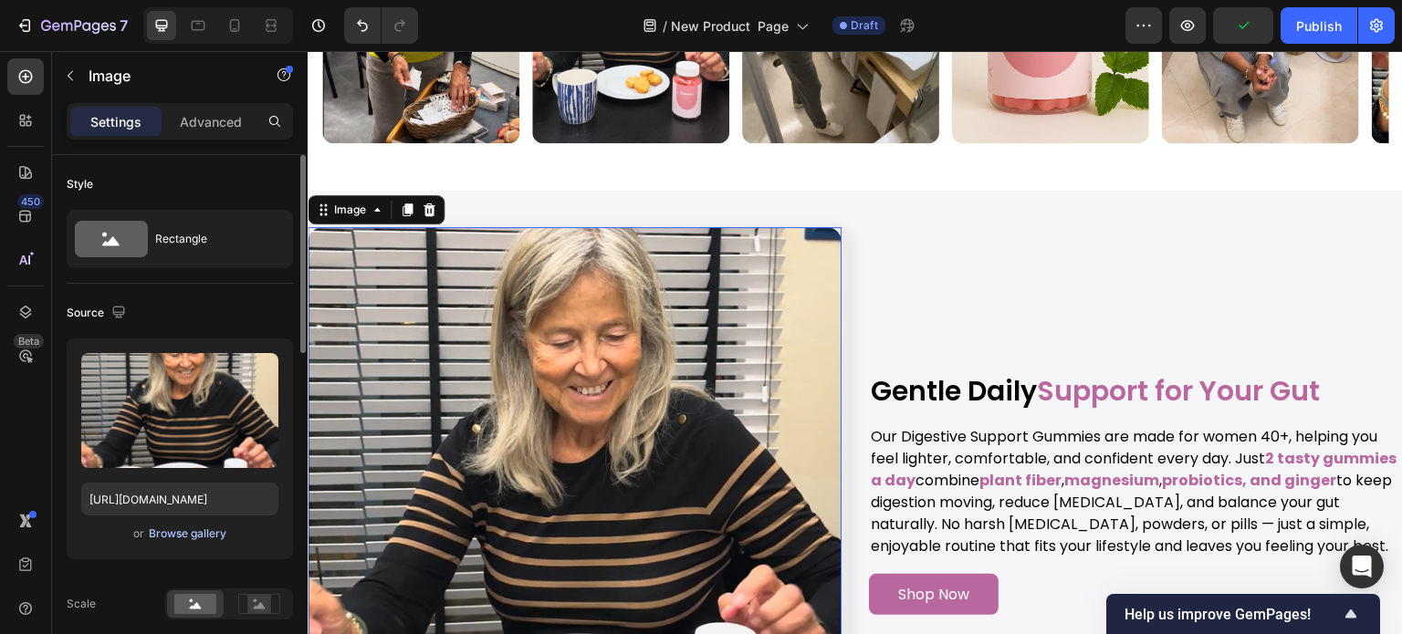
click at [194, 539] on div "Browse gallery" at bounding box center [188, 534] width 78 height 16
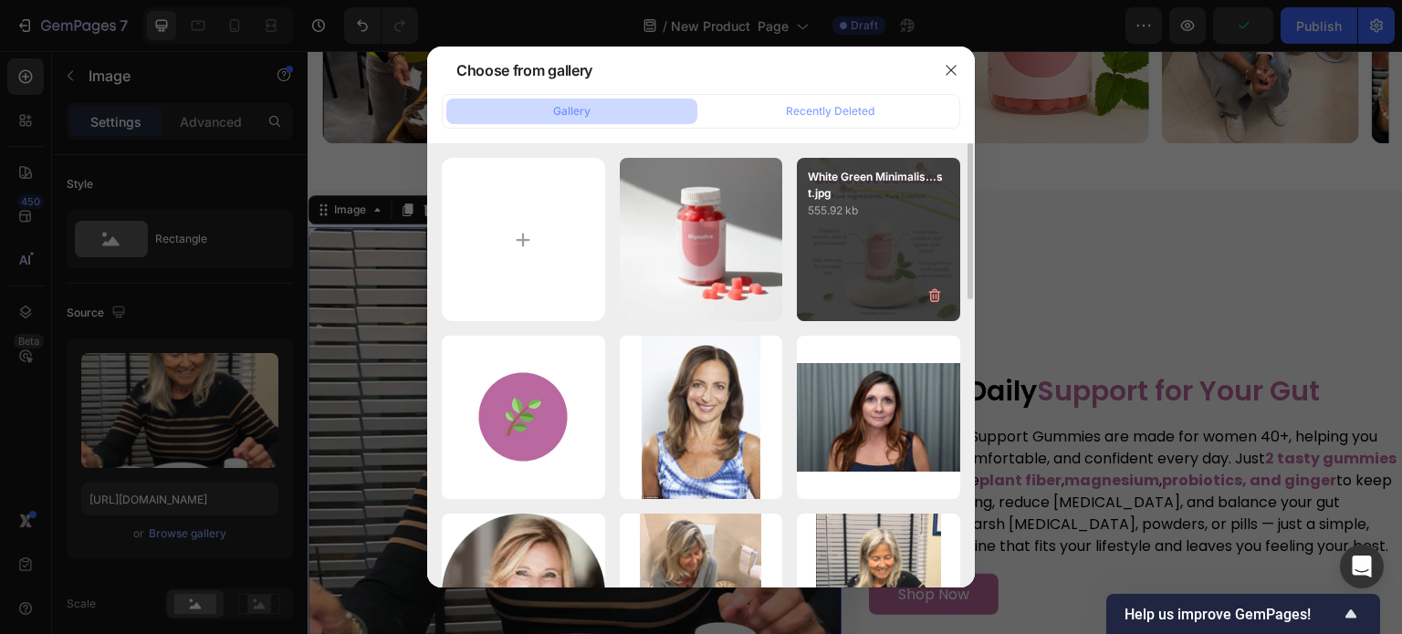
click at [838, 218] on p "555.92 kb" at bounding box center [878, 211] width 141 height 18
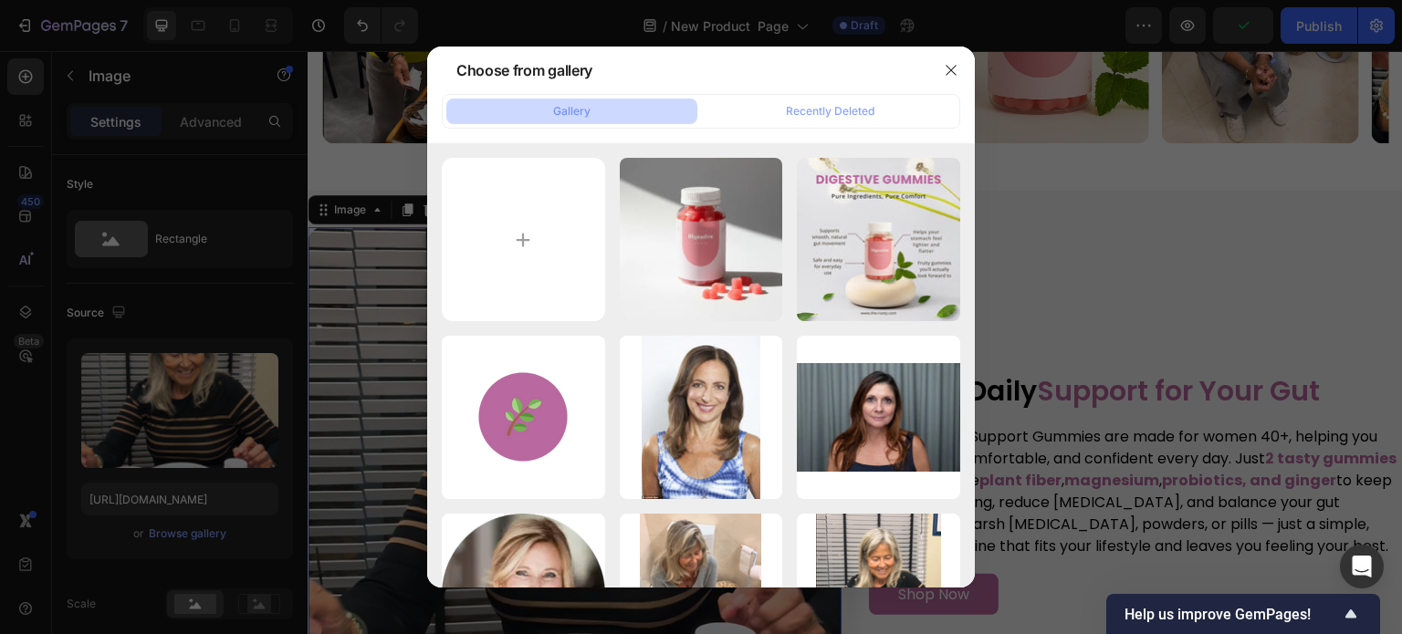
type input "[URL][DOMAIN_NAME]"
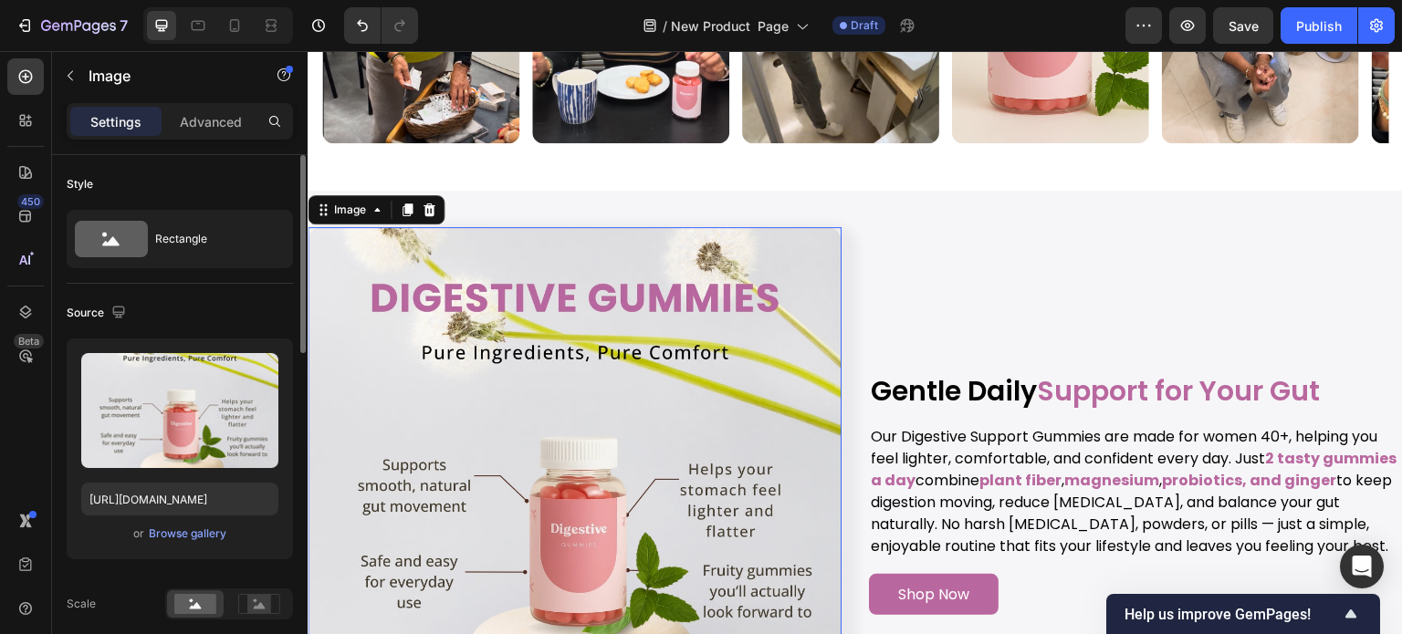
click at [226, 172] on div "Style" at bounding box center [180, 184] width 226 height 29
click at [900, 216] on div "Image 0 Gentle Daily Support for Your Gut Heading Our Digestive Support Gummies…" at bounding box center [855, 494] width 1095 height 607
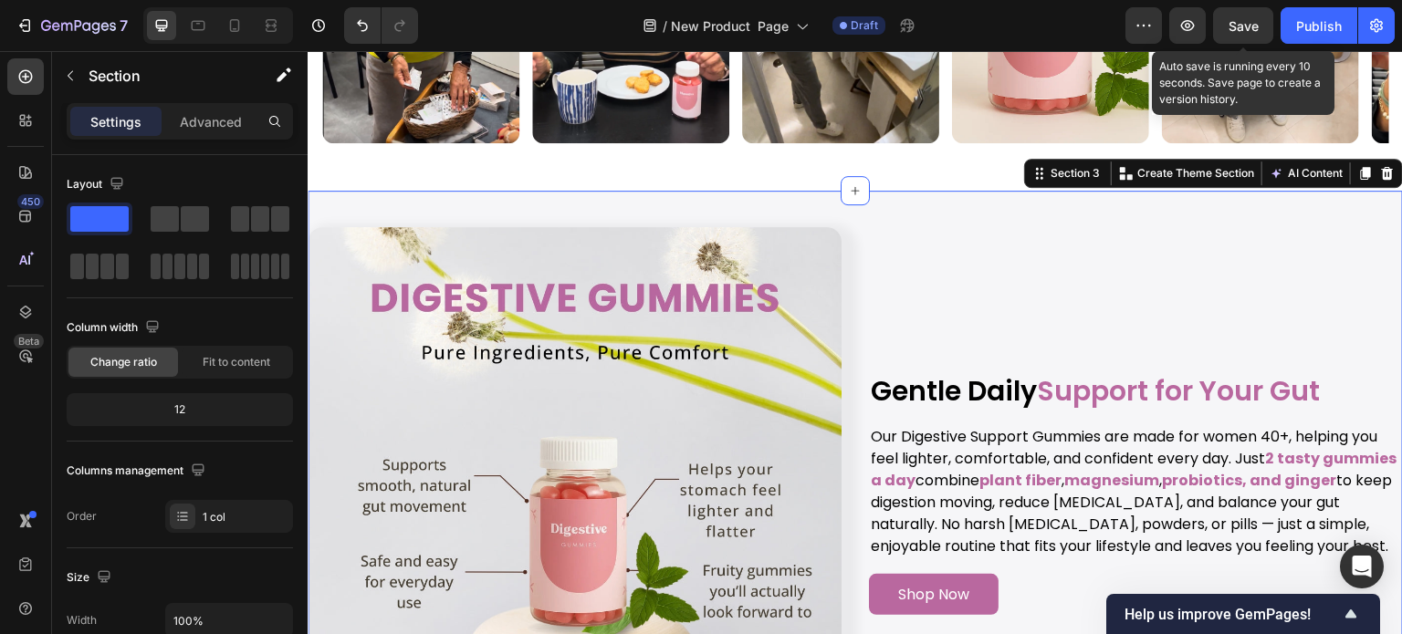
click at [1243, 25] on span "Save" at bounding box center [1244, 26] width 30 height 16
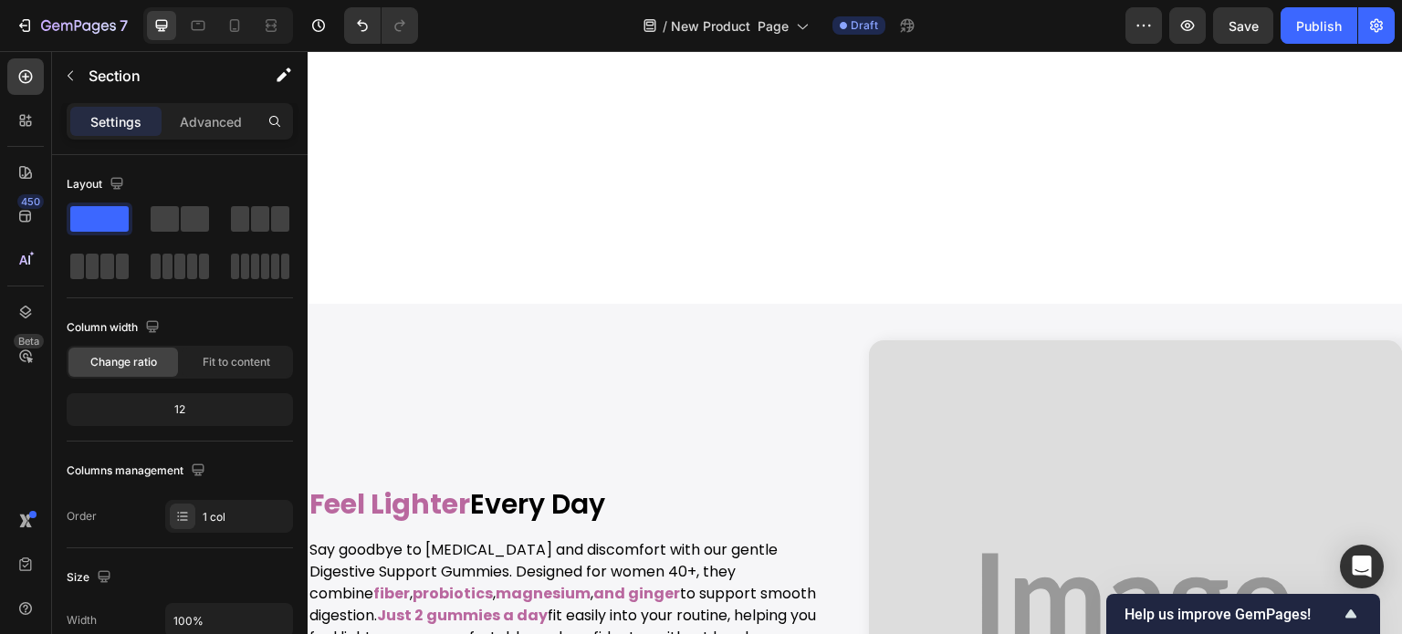
scroll to position [4208, 0]
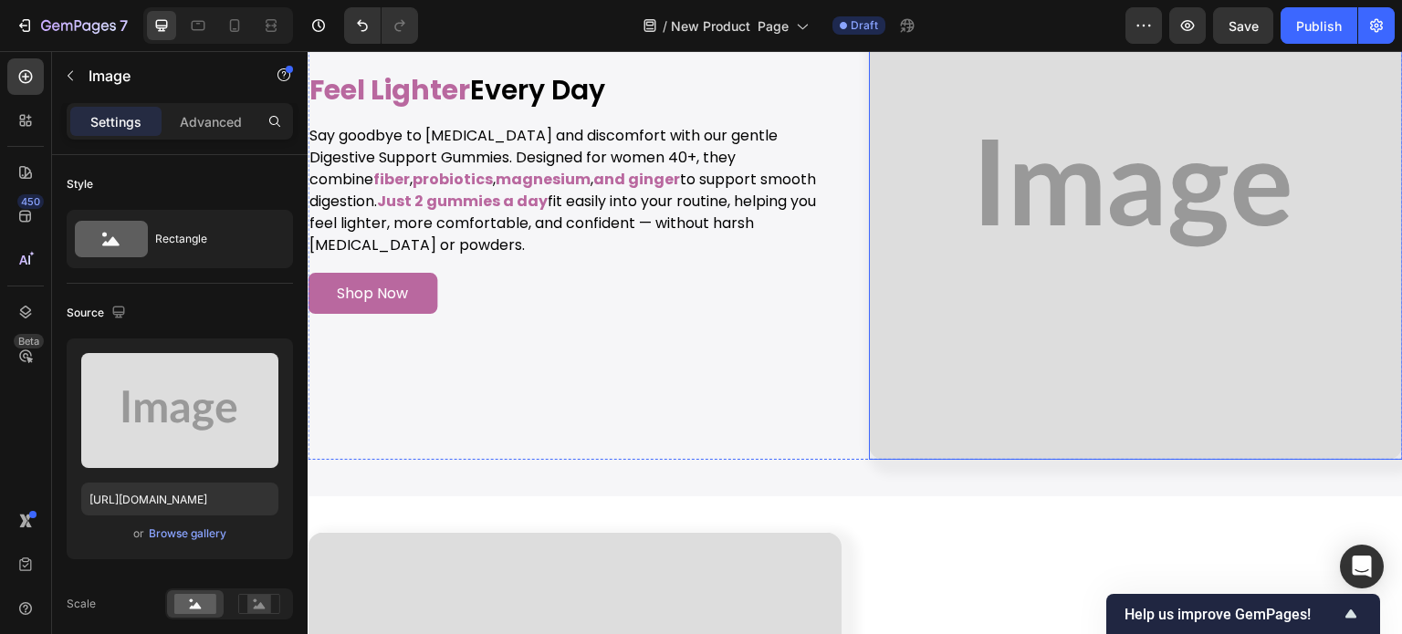
click at [1122, 196] on img at bounding box center [1136, 193] width 534 height 534
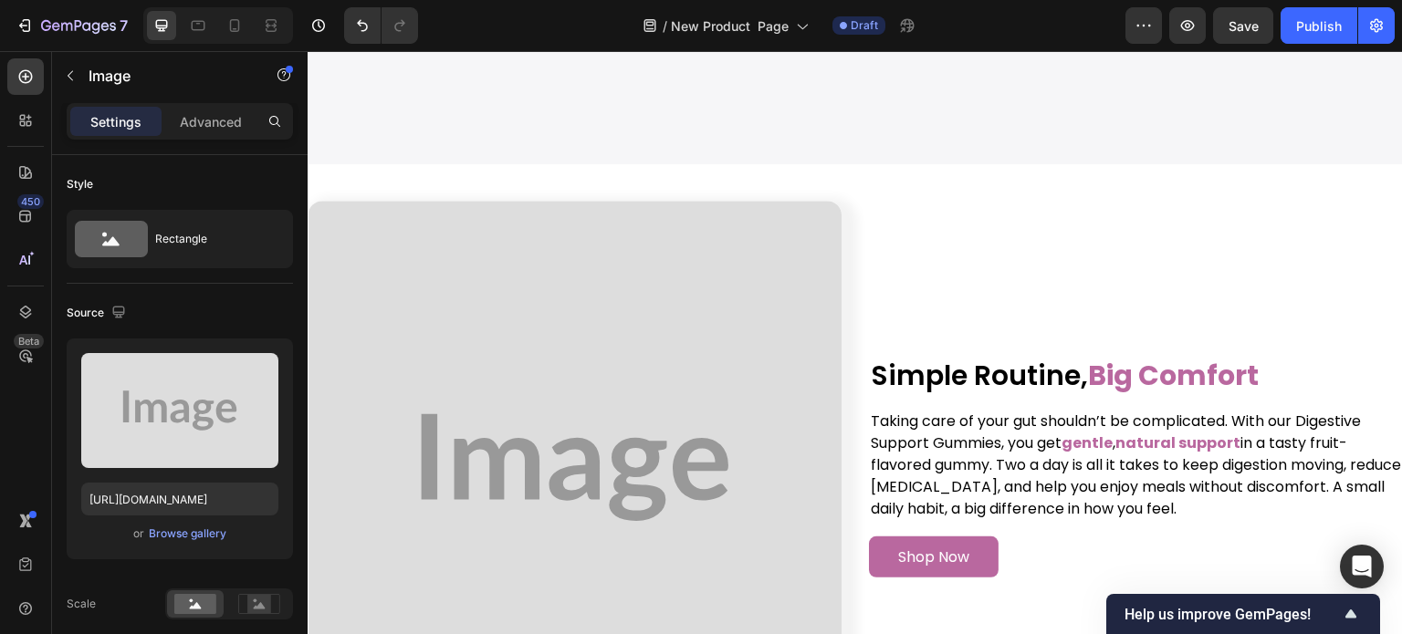
scroll to position [4664, 0]
